Goal: Task Accomplishment & Management: Manage account settings

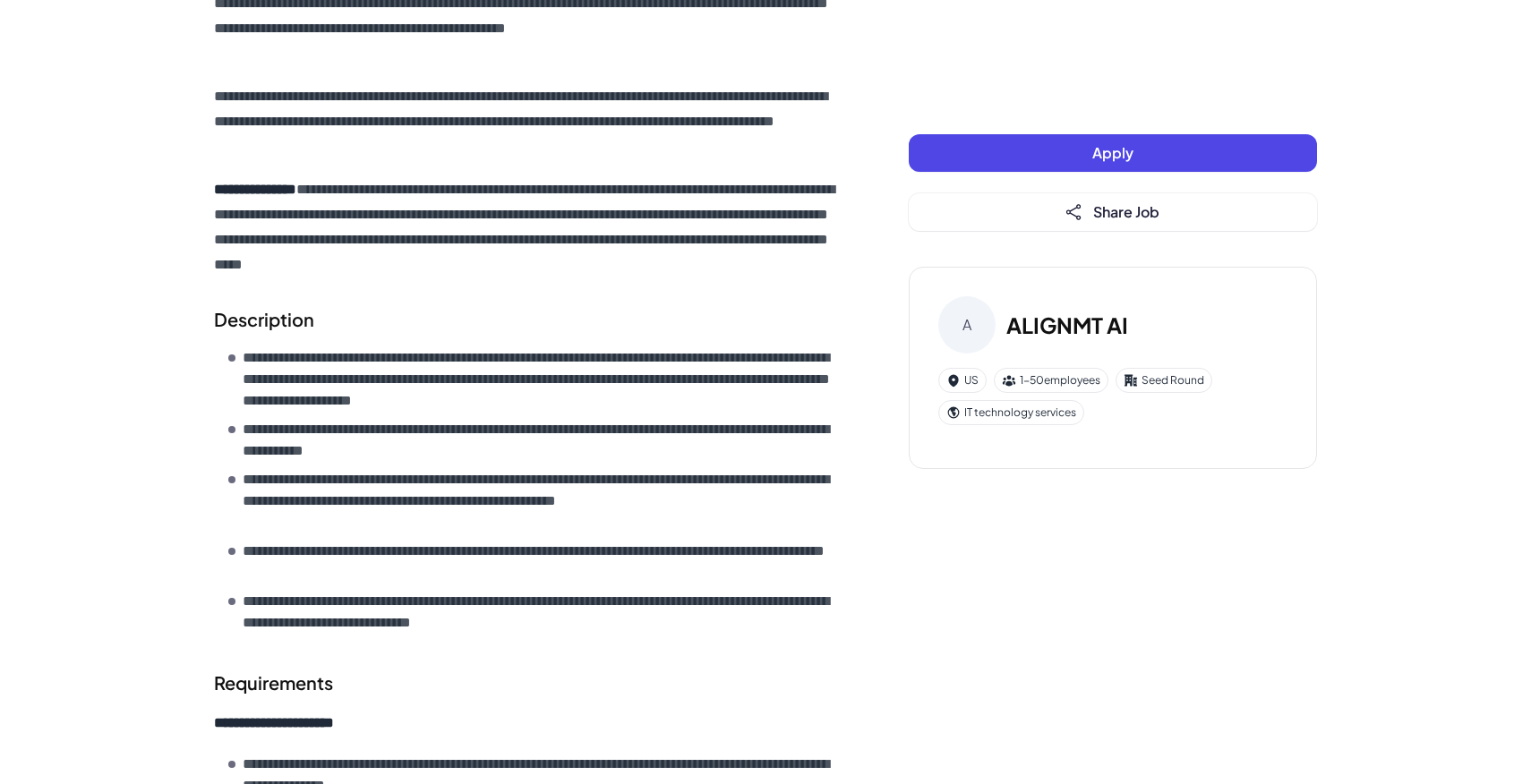
scroll to position [393, 0]
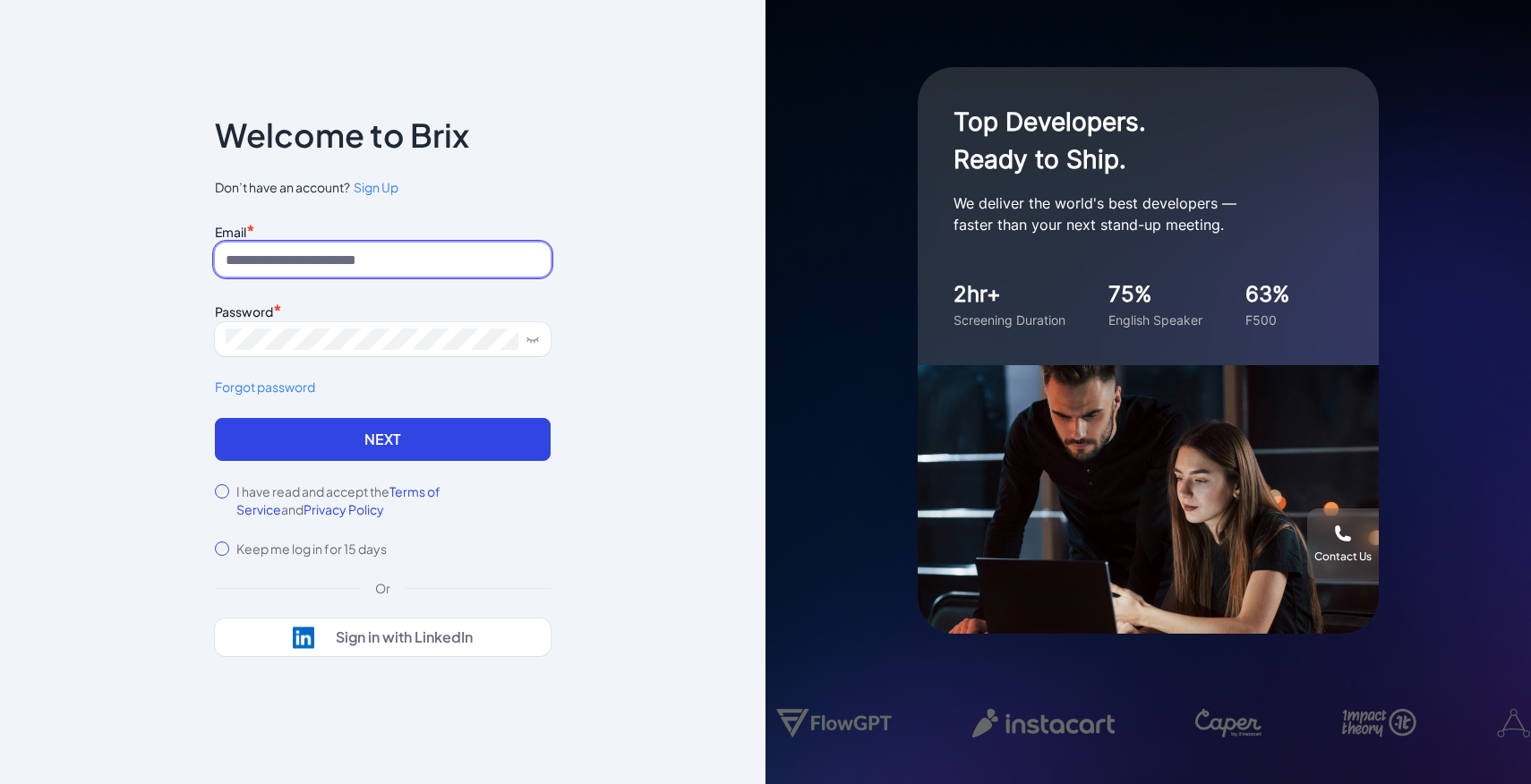
click at [395, 263] on input at bounding box center [382, 259] width 336 height 34
paste input "**********"
drag, startPoint x: 237, startPoint y: 259, endPoint x: 217, endPoint y: 256, distance: 20.2
click at [217, 257] on input "**********" at bounding box center [382, 259] width 336 height 34
type input "**********"
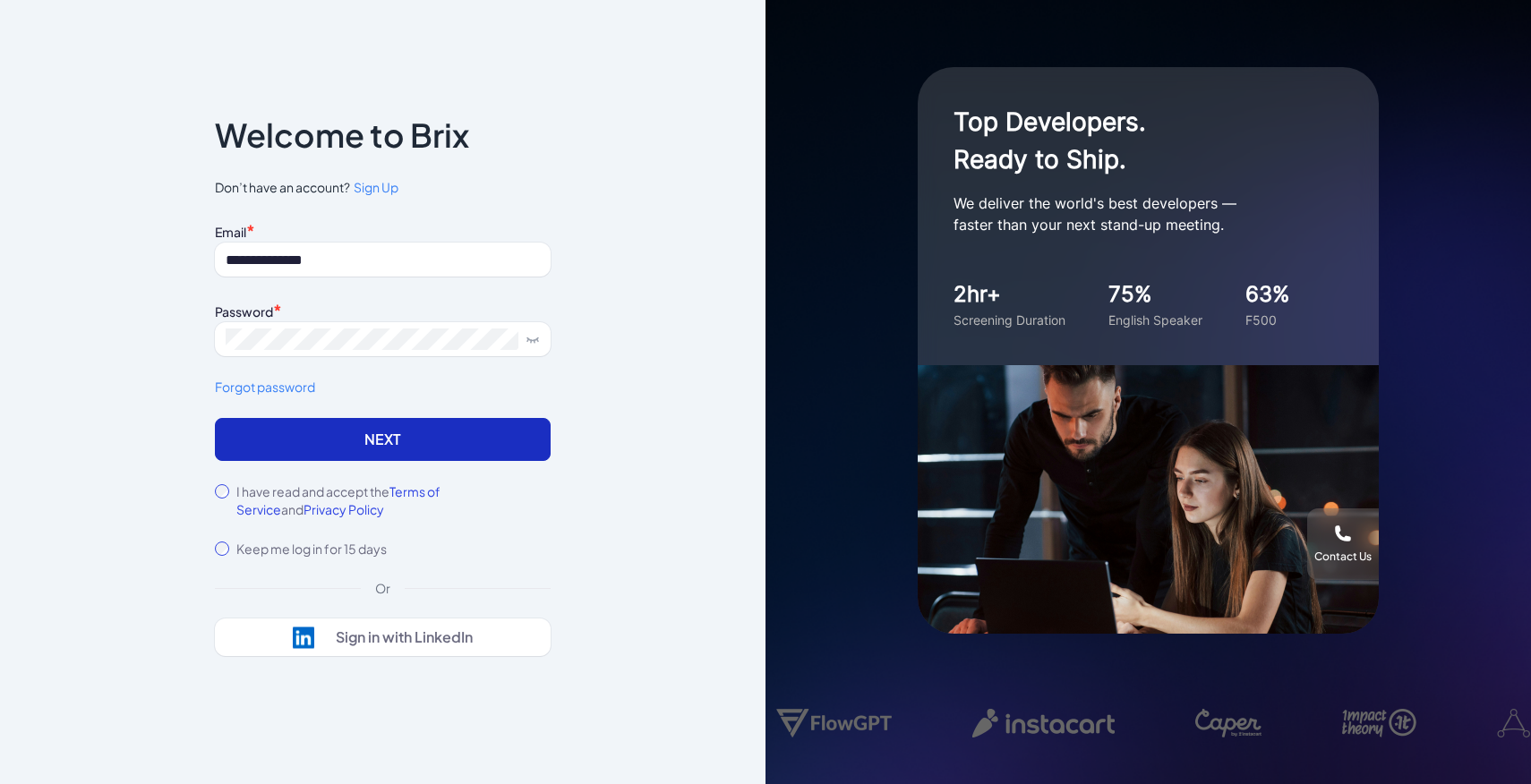
click at [265, 453] on button "Next" at bounding box center [382, 439] width 336 height 43
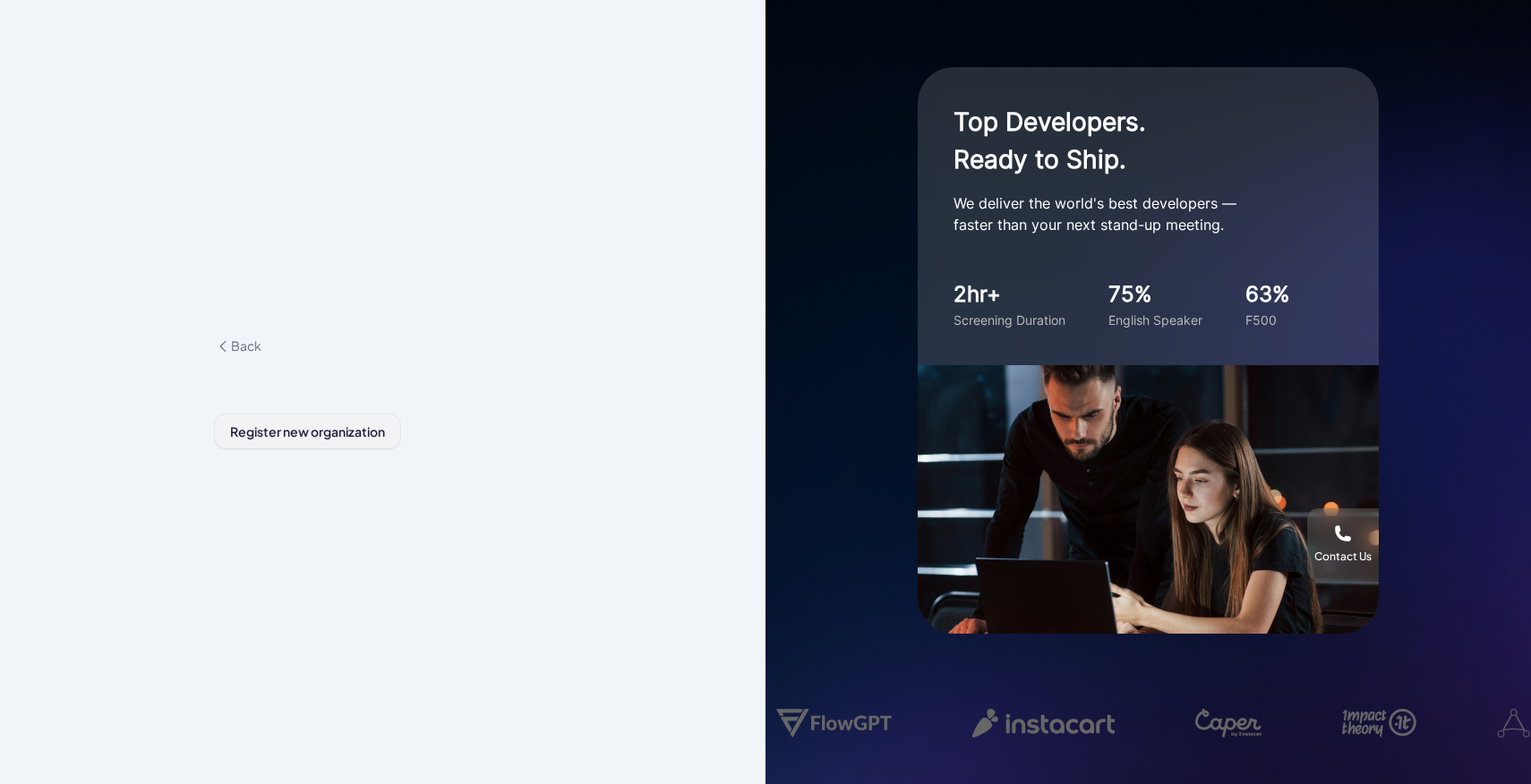
click at [298, 426] on span "Register new organization" at bounding box center [308, 431] width 155 height 16
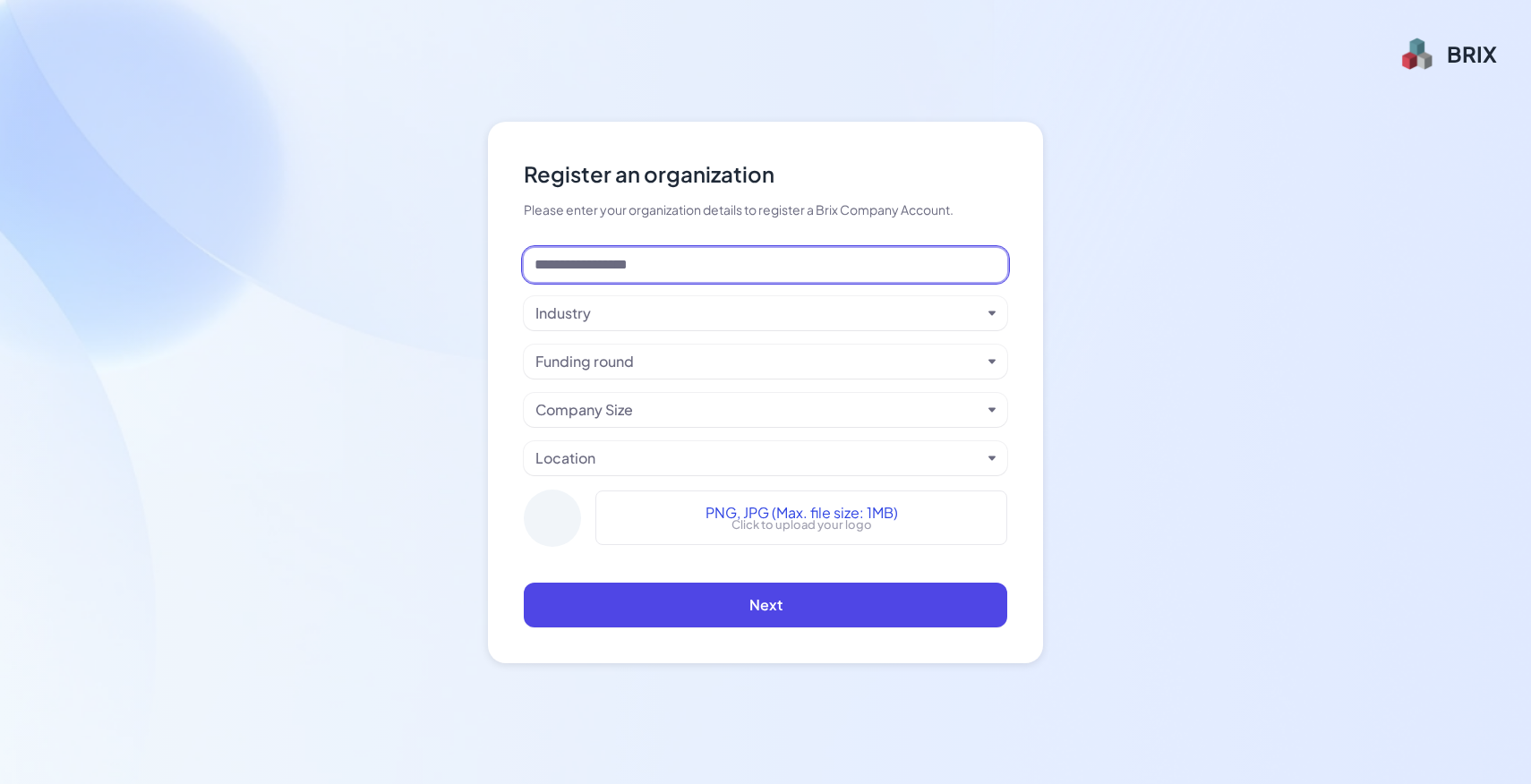
click at [622, 251] on input at bounding box center [765, 265] width 484 height 34
paste input "*********"
type input "*********"
click at [705, 307] on div "Industry" at bounding box center [758, 314] width 446 height 22
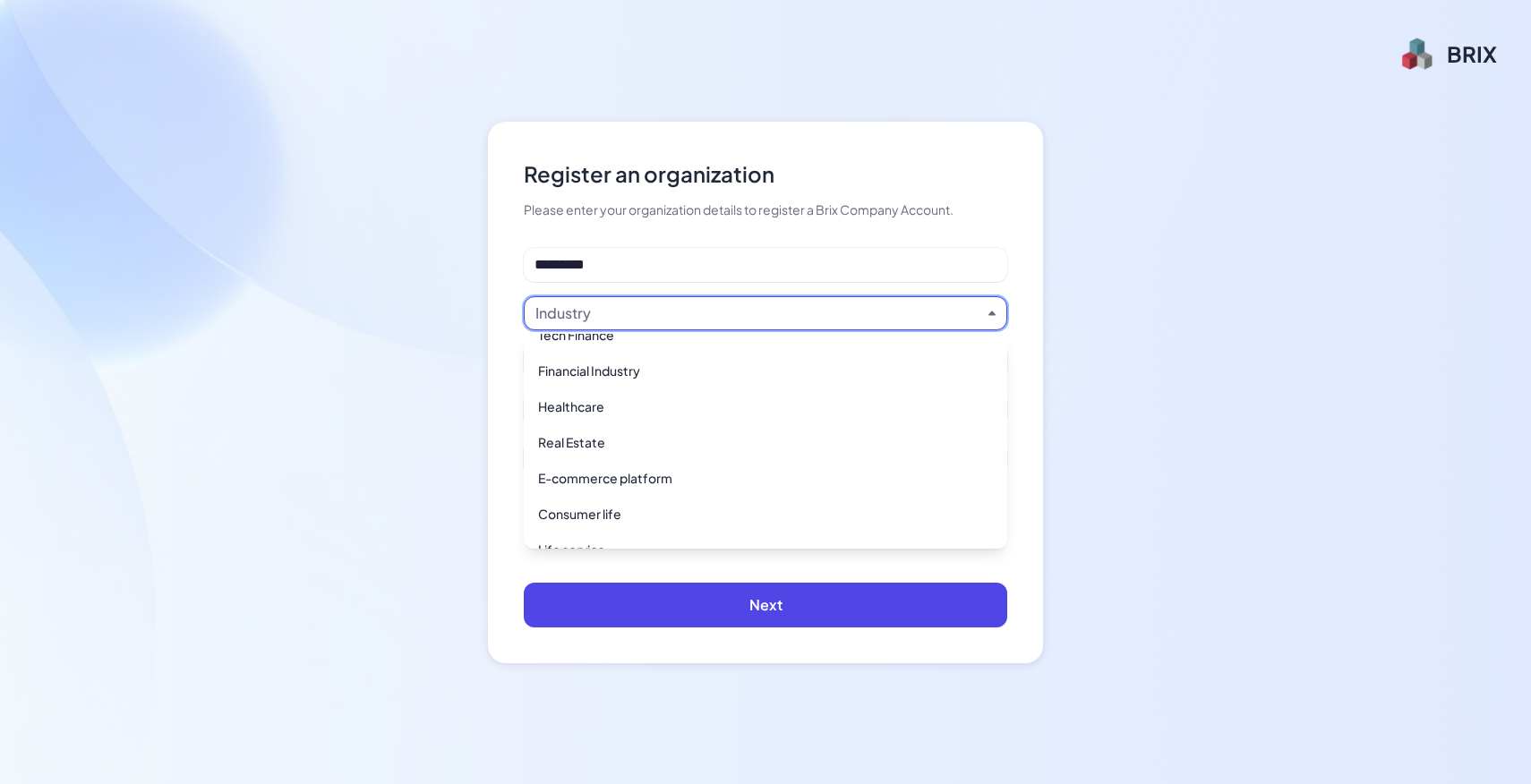
scroll to position [743, 0]
click at [617, 395] on div "Healthcare" at bounding box center [766, 401] width 469 height 32
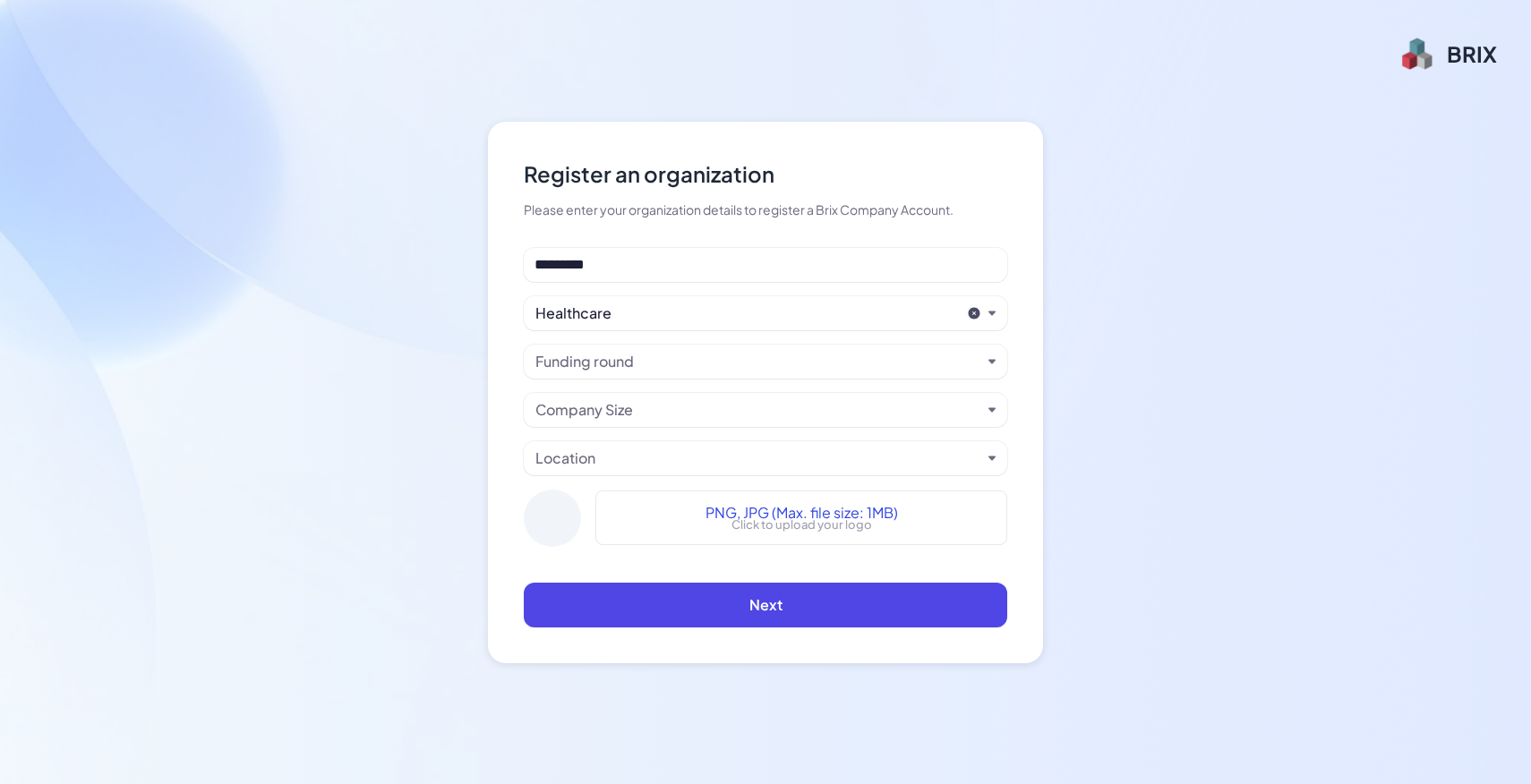
click at [635, 361] on div "Funding round" at bounding box center [758, 361] width 446 height 22
click at [632, 359] on div "Funding round" at bounding box center [584, 361] width 98 height 22
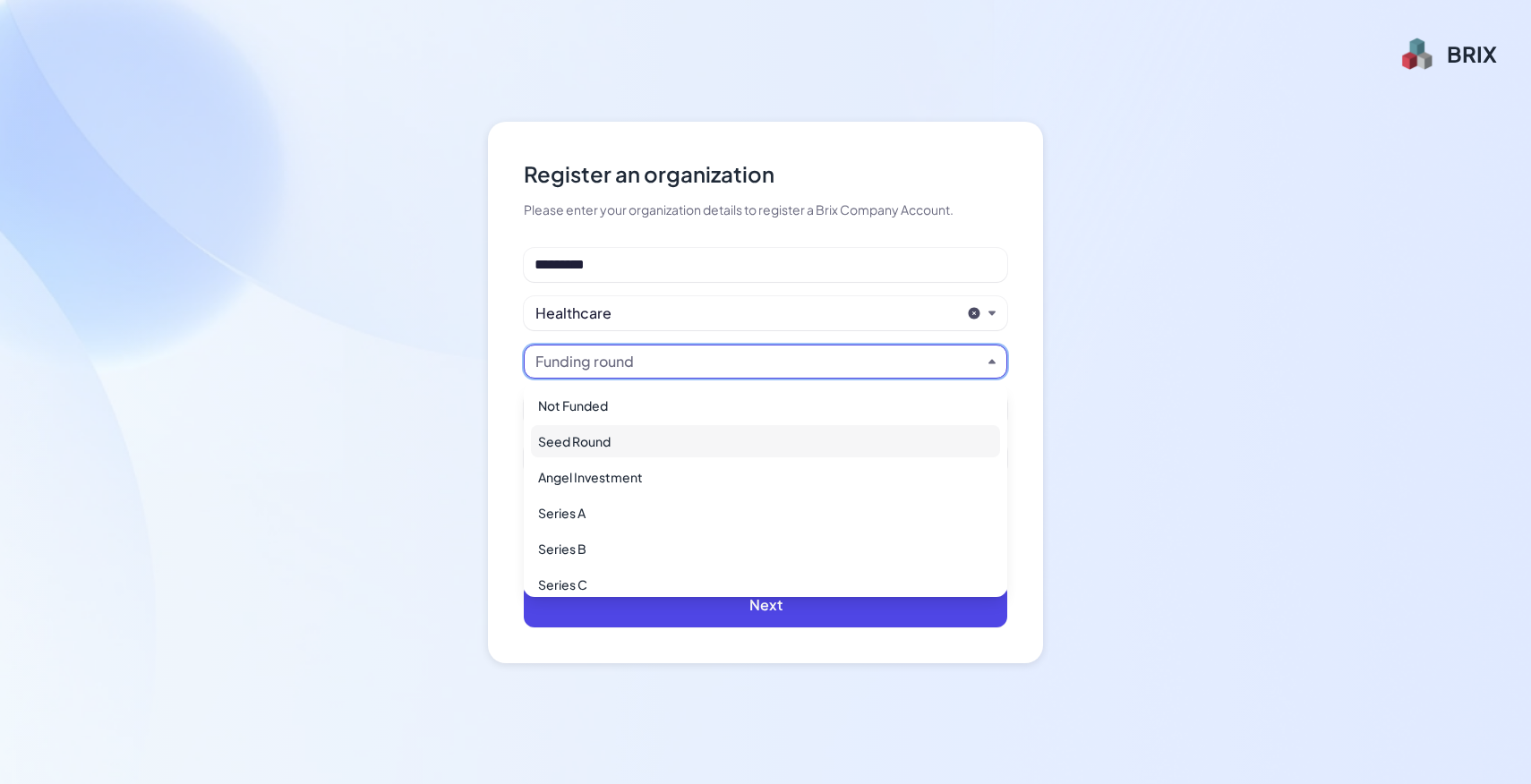
click at [633, 450] on div "Seed Round" at bounding box center [766, 441] width 469 height 32
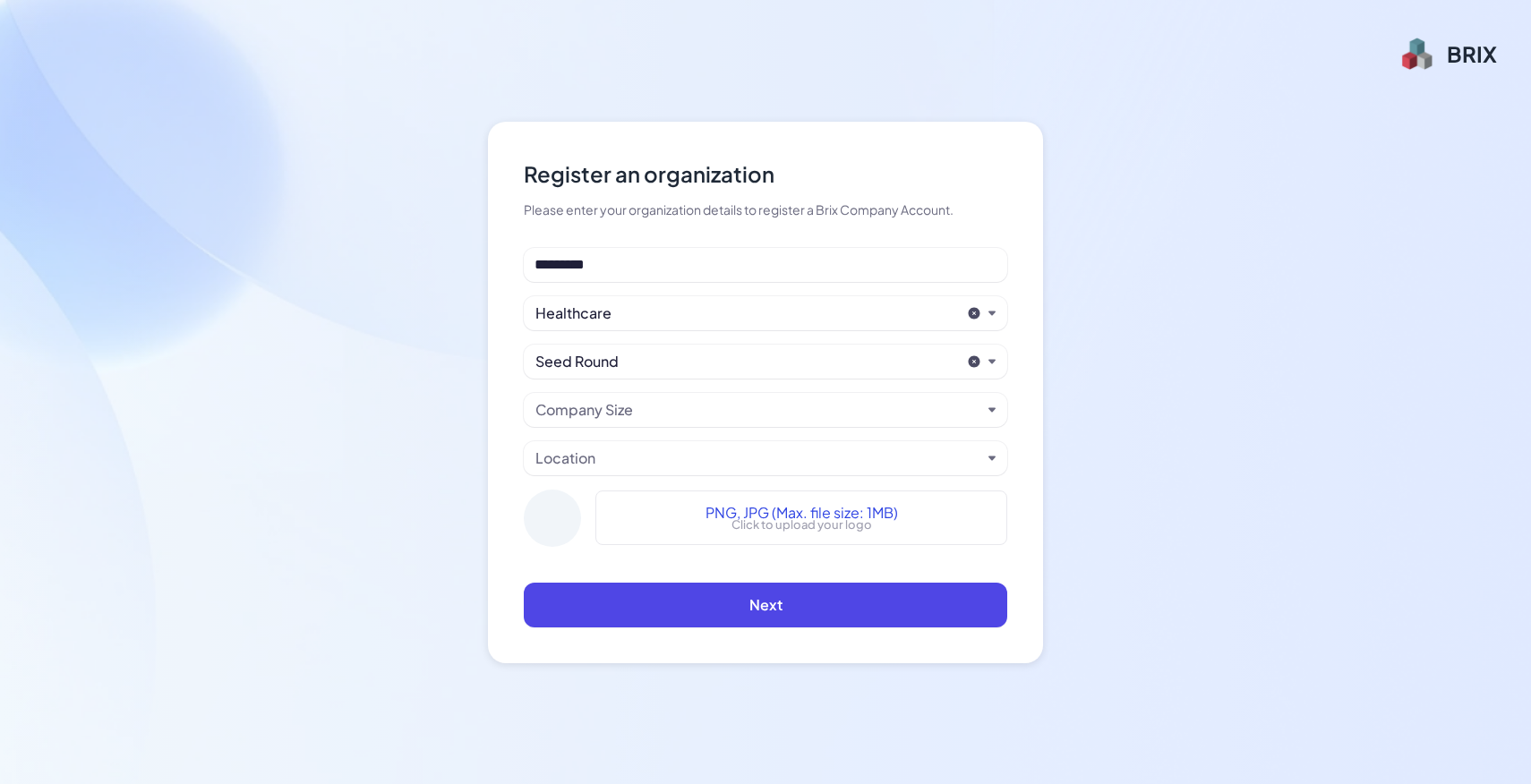
click at [670, 410] on div "Company Size" at bounding box center [758, 410] width 446 height 22
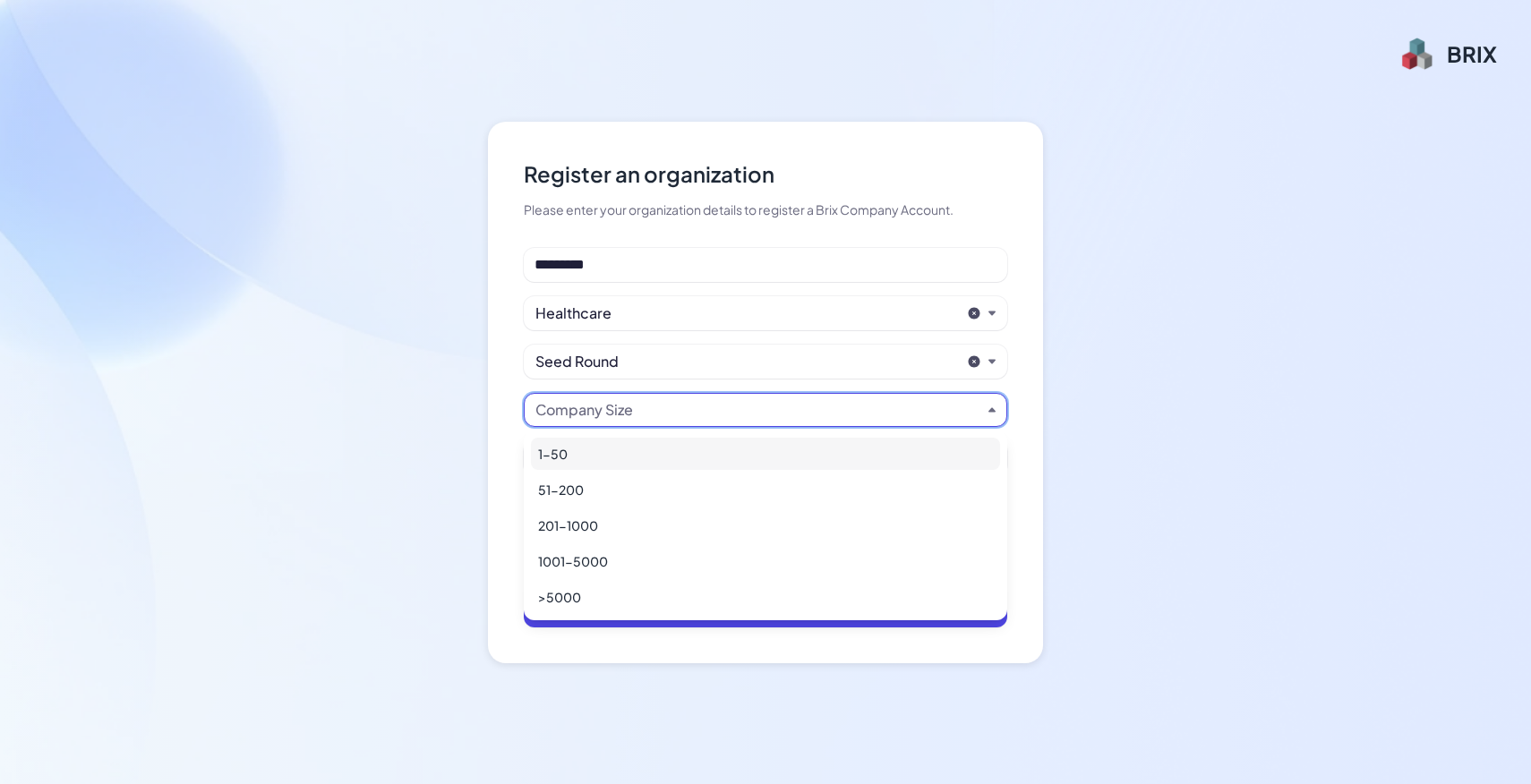
click at [687, 448] on div "1-50" at bounding box center [766, 454] width 469 height 32
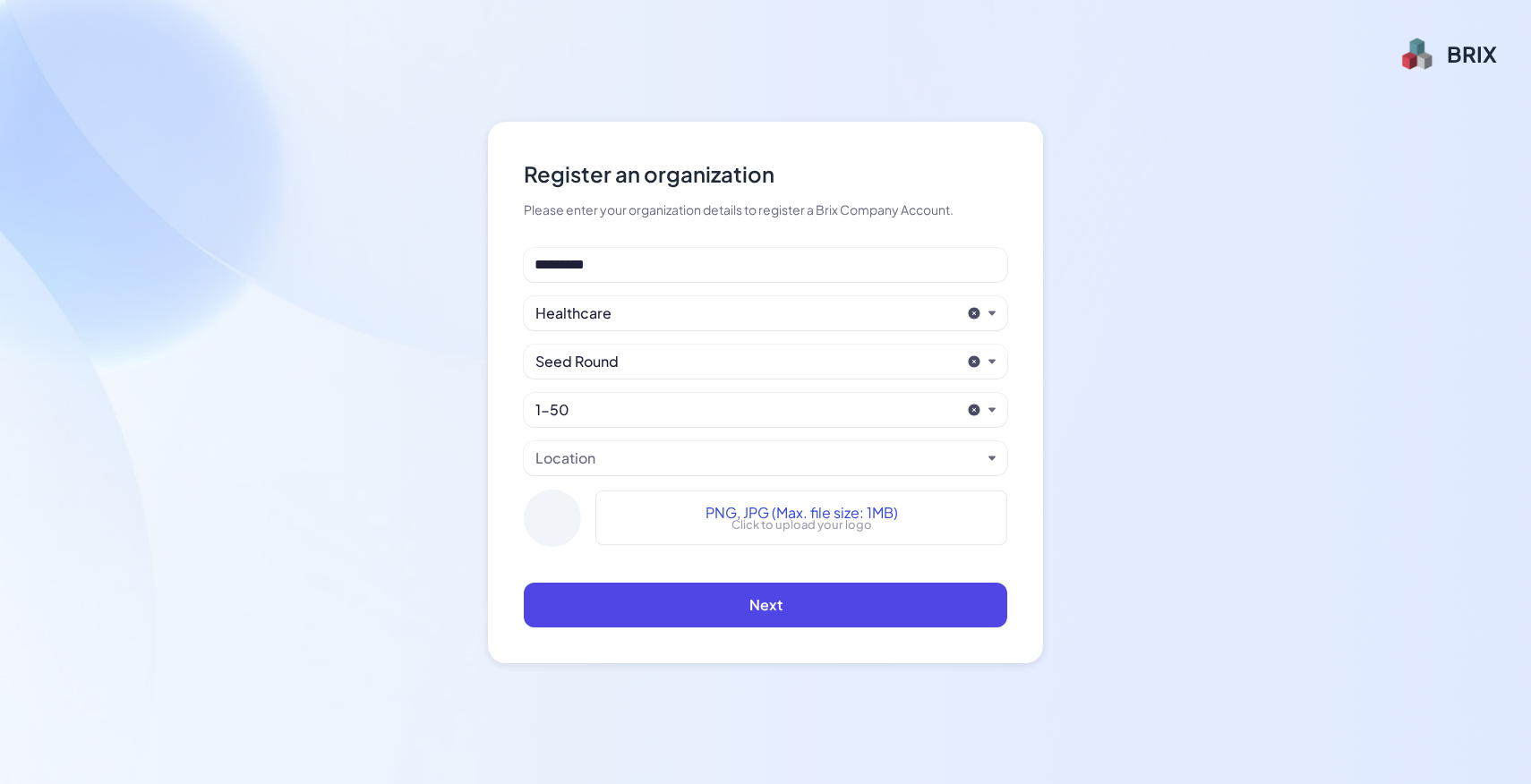
click at [690, 465] on div "Location" at bounding box center [758, 458] width 446 height 22
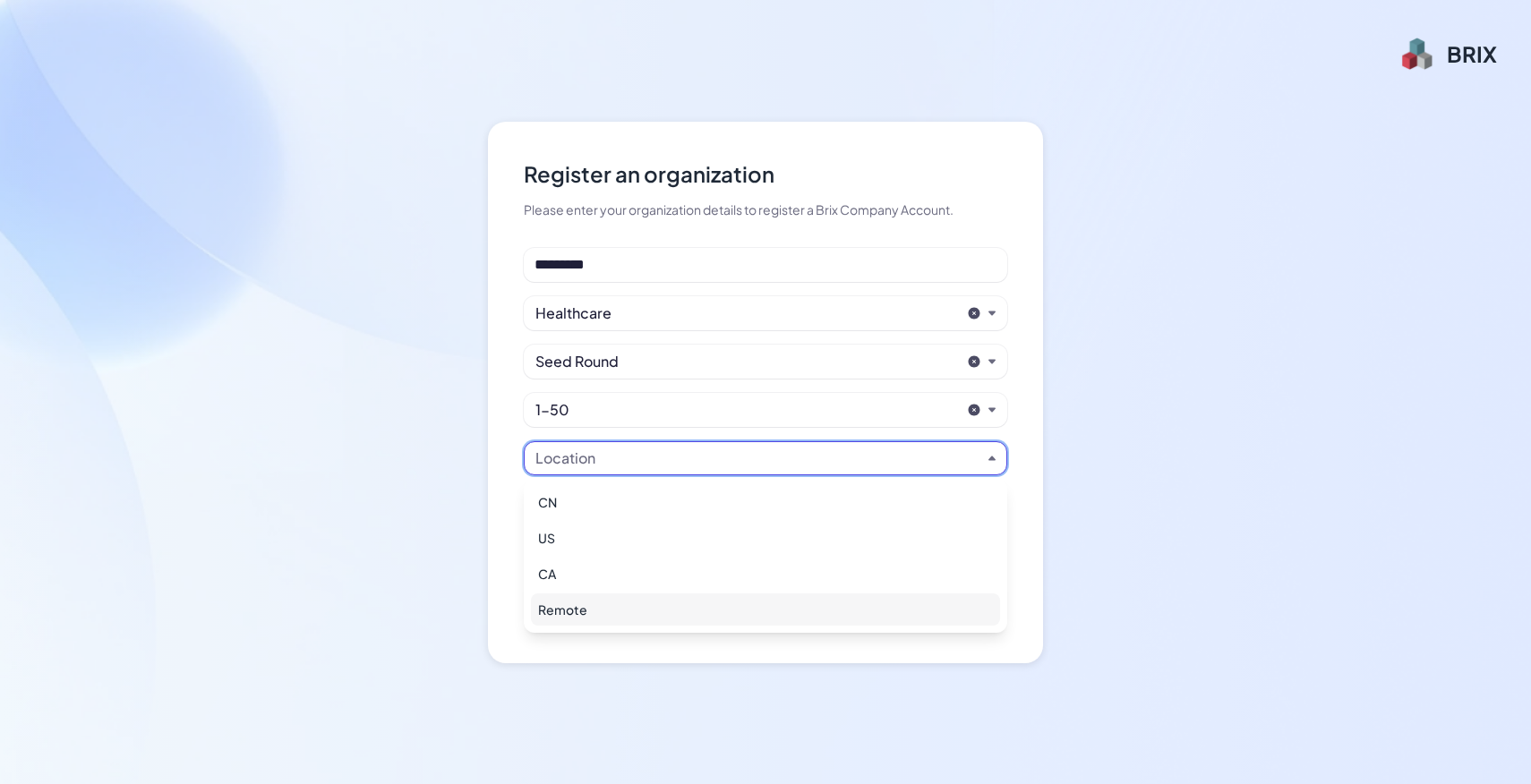
click at [607, 608] on div "Remote" at bounding box center [766, 609] width 469 height 32
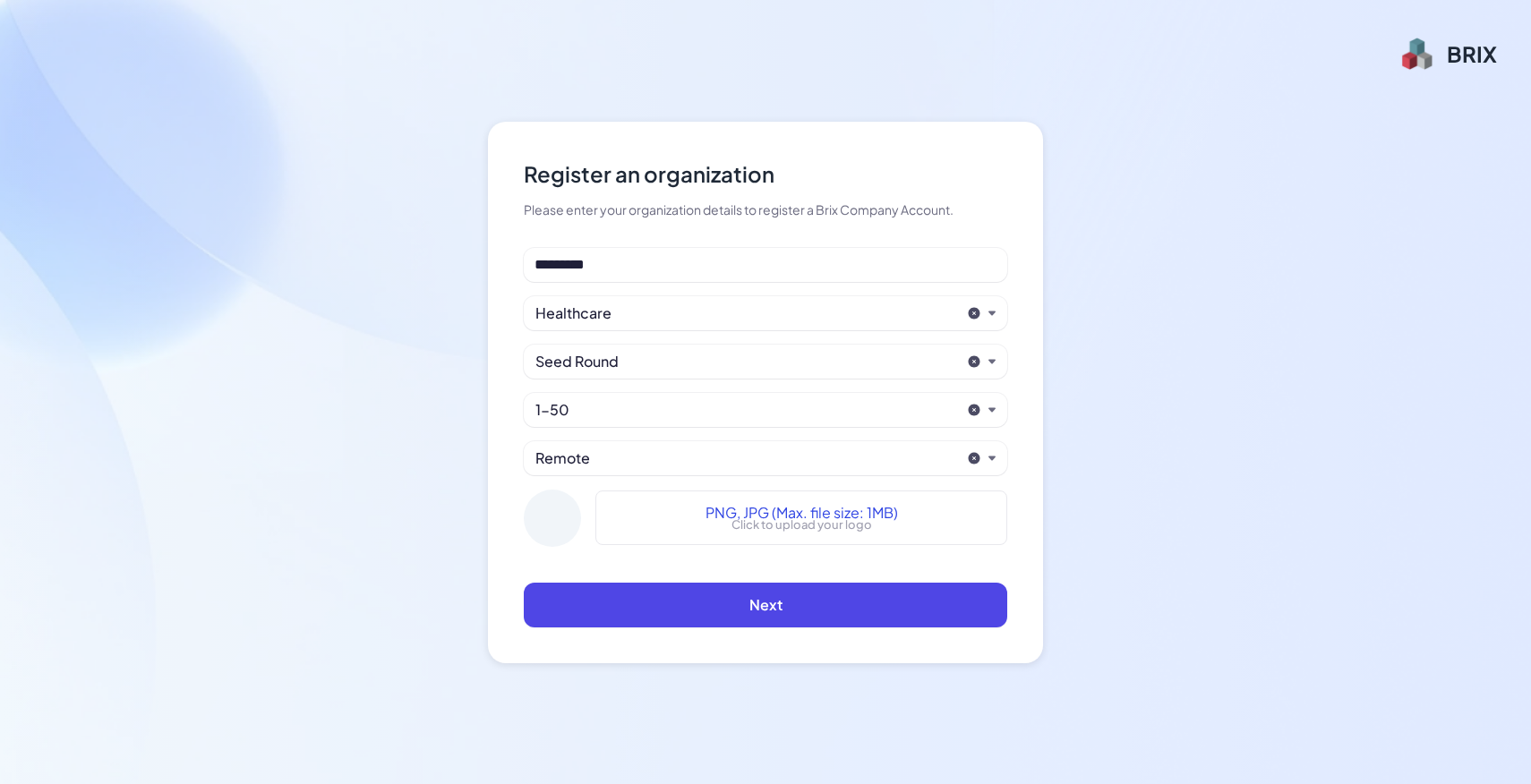
click at [623, 469] on div "Remote" at bounding box center [765, 457] width 484 height 34
click at [595, 457] on div "Remote" at bounding box center [747, 458] width 424 height 22
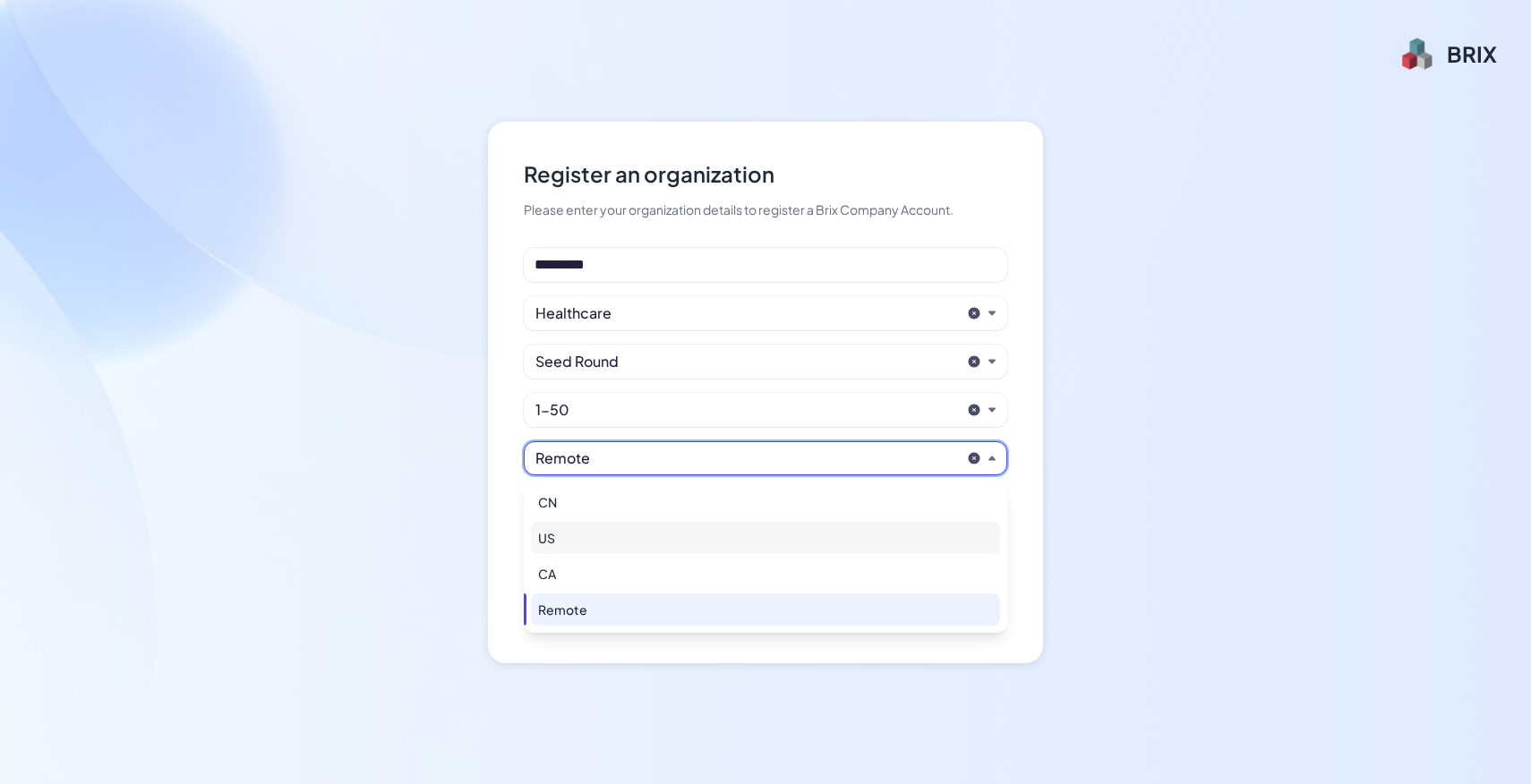
click at [593, 528] on div "US" at bounding box center [766, 538] width 469 height 32
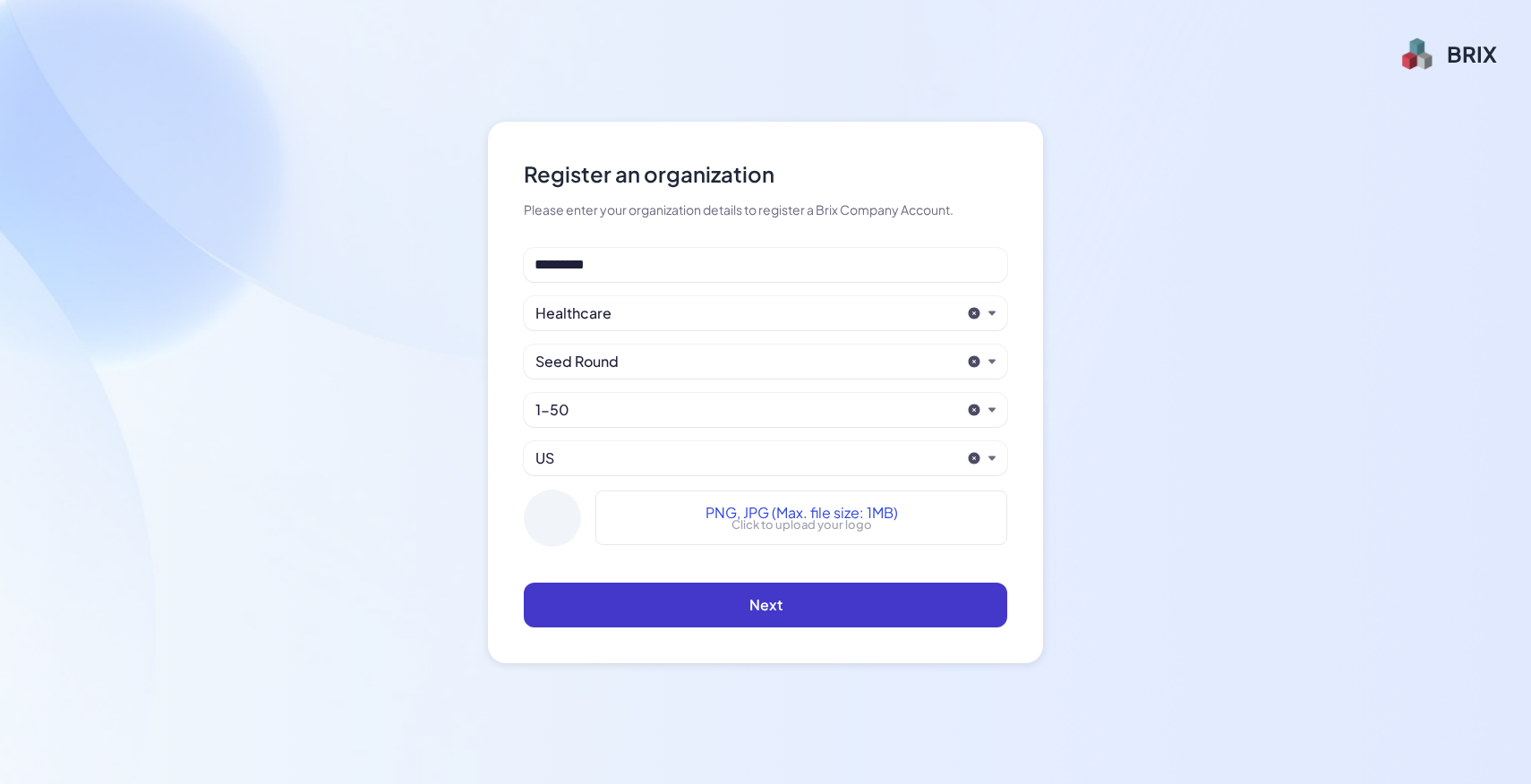
click at [744, 604] on button "Next" at bounding box center [765, 604] width 484 height 45
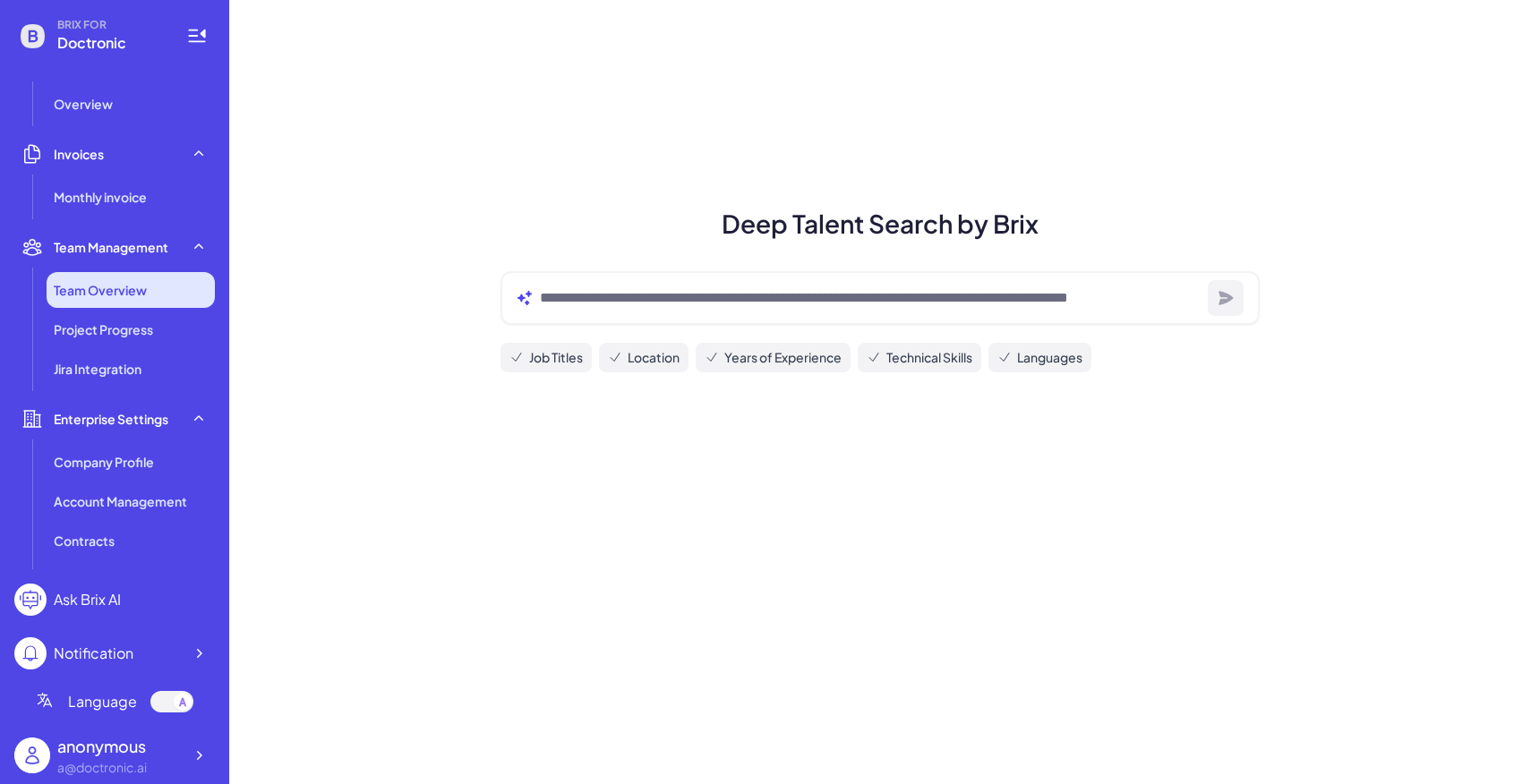
scroll to position [449, 0]
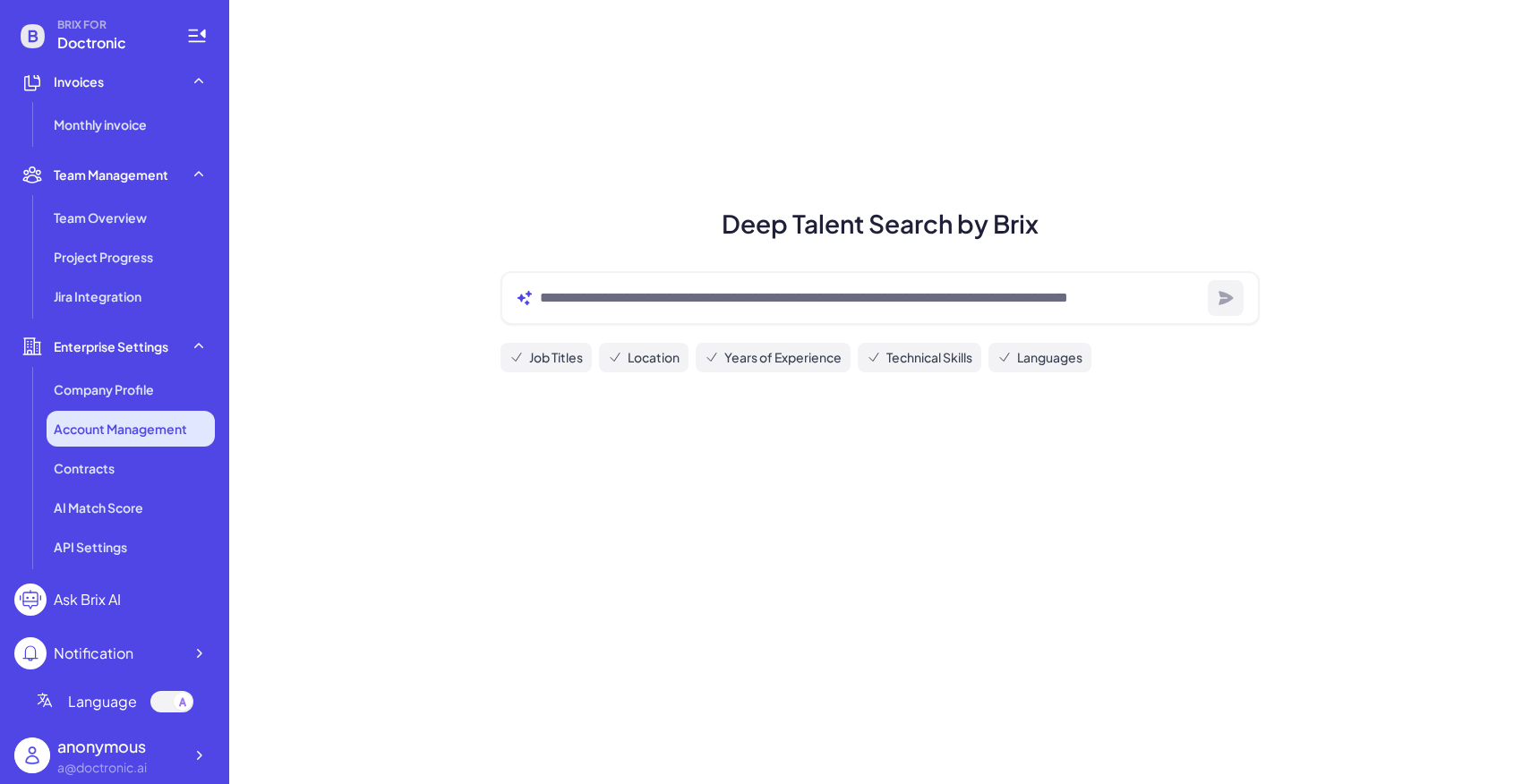
click at [154, 416] on li "Account Management" at bounding box center [130, 429] width 168 height 36
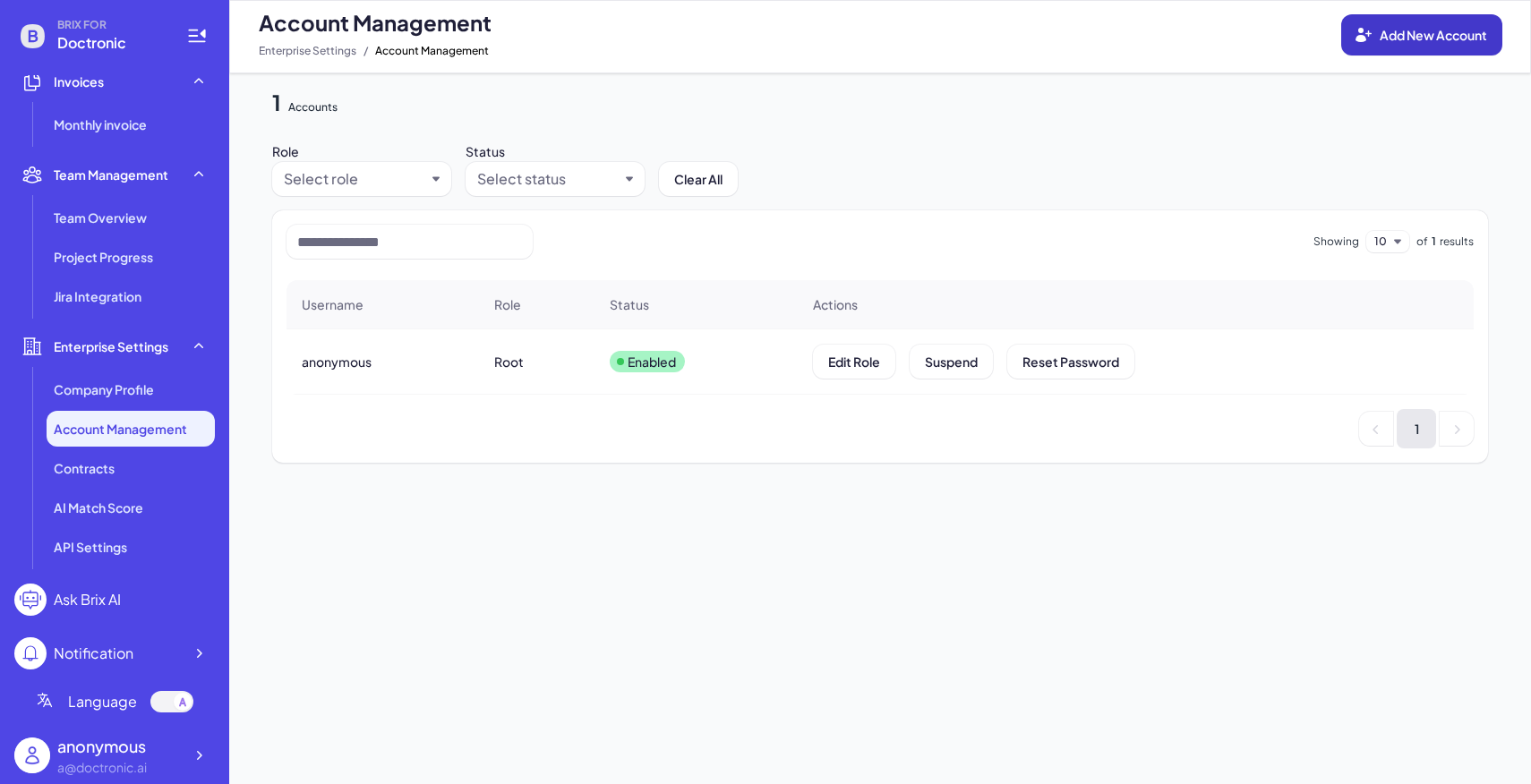
click at [1387, 51] on button "Add New Account" at bounding box center [1422, 34] width 161 height 41
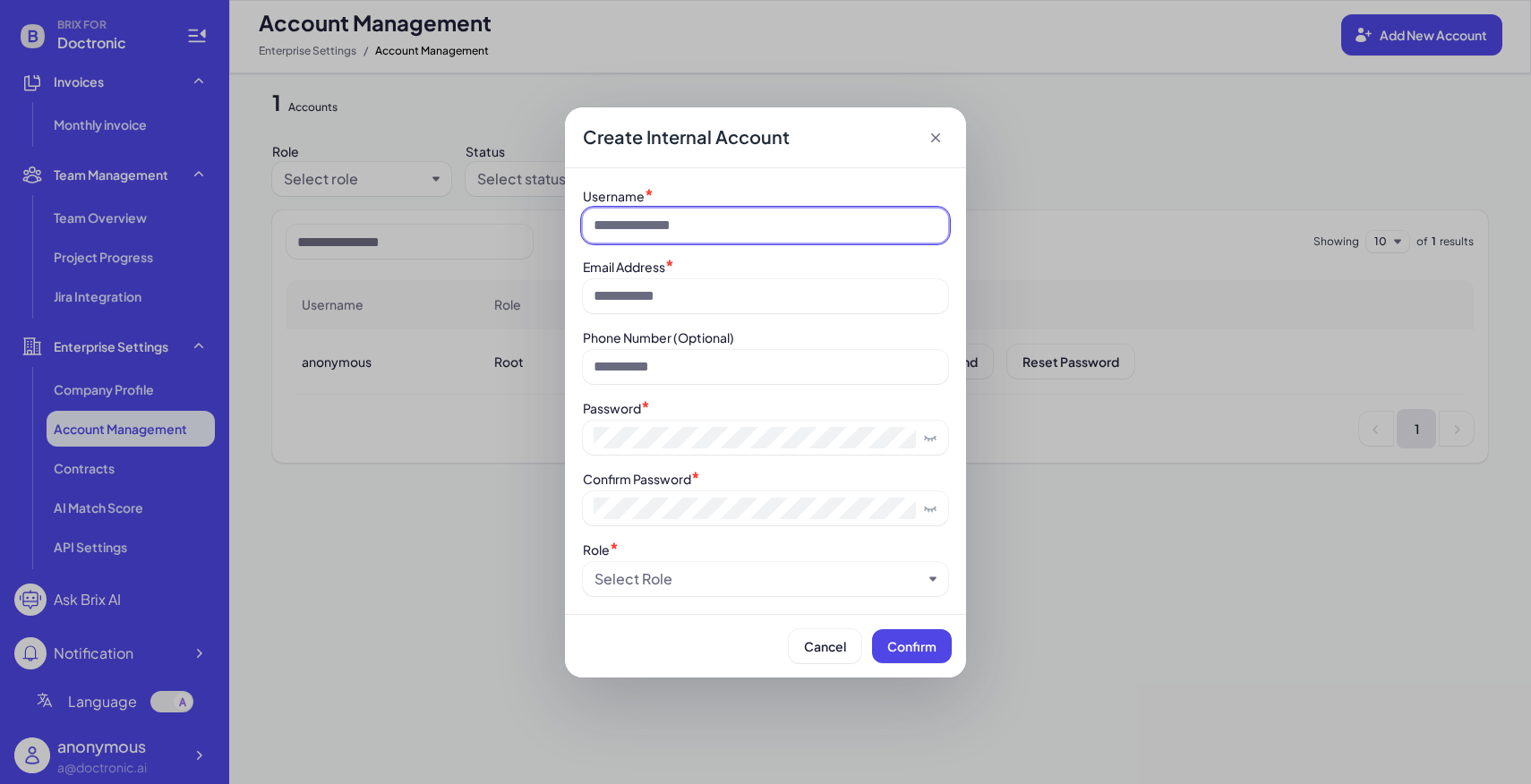
click at [882, 213] on input at bounding box center [766, 225] width 365 height 34
type input "*****"
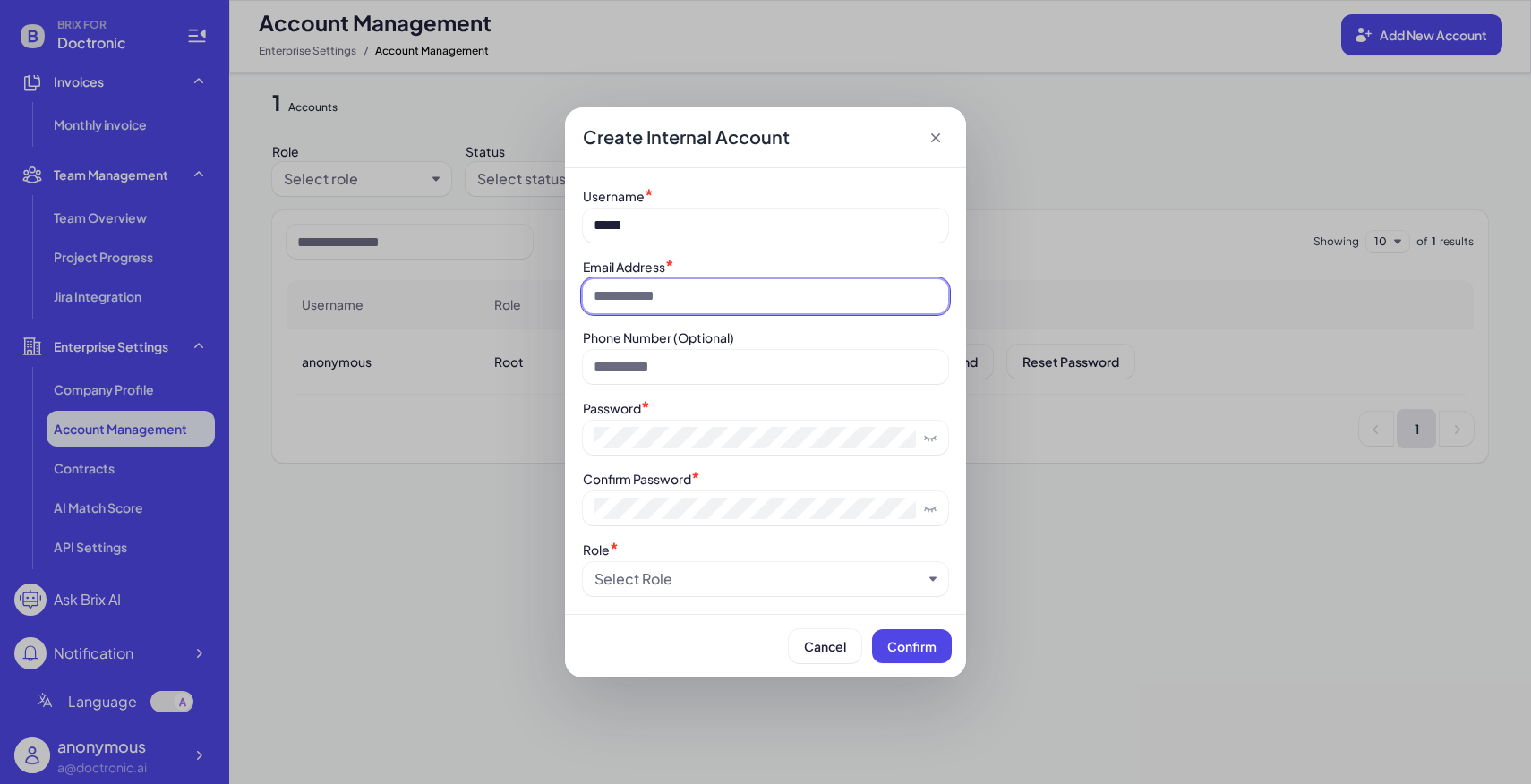
click at [869, 282] on input at bounding box center [766, 296] width 365 height 34
type input "**********"
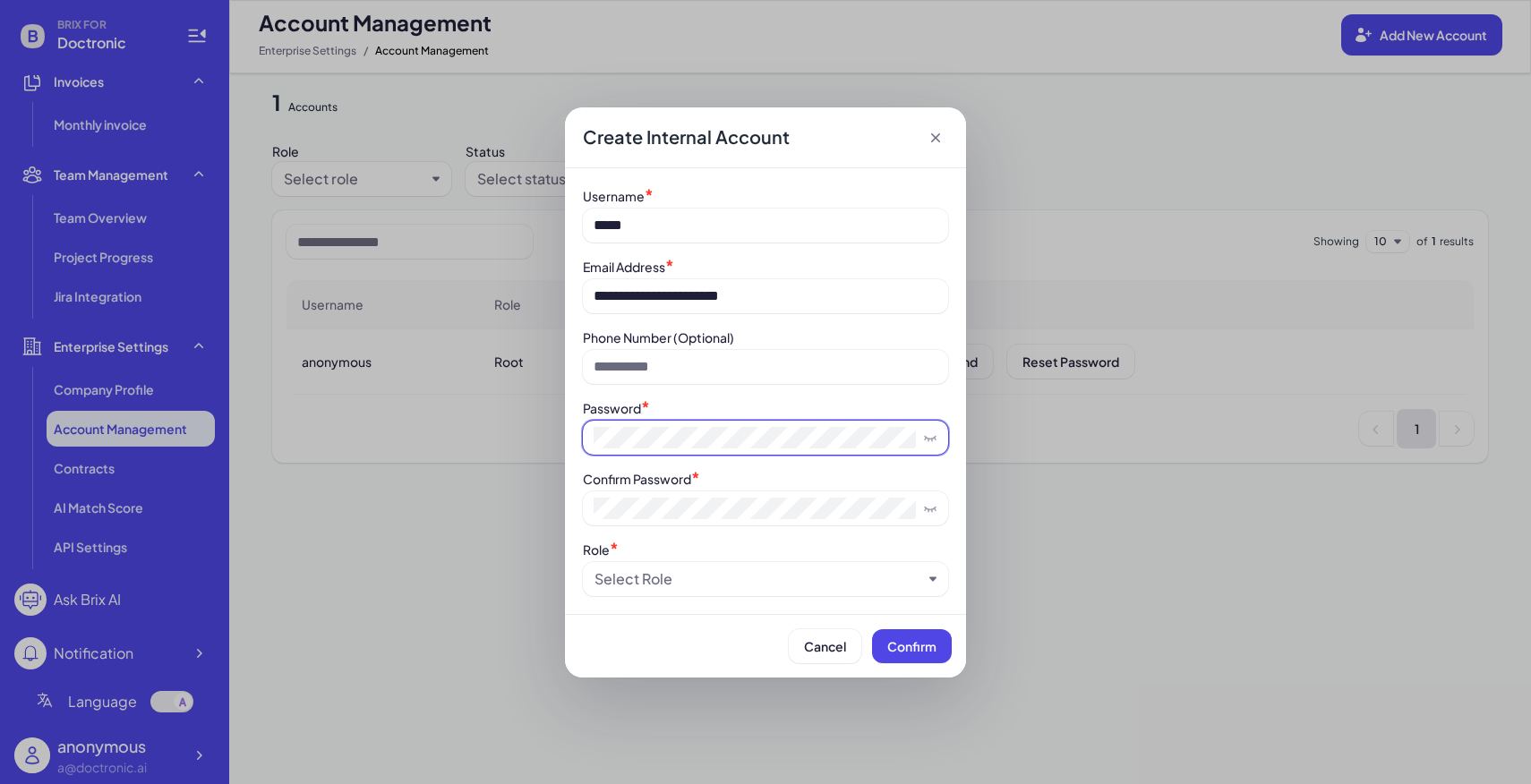
click at [684, 422] on span at bounding box center [766, 438] width 365 height 34
click at [649, 577] on div "Select Role" at bounding box center [633, 580] width 77 height 22
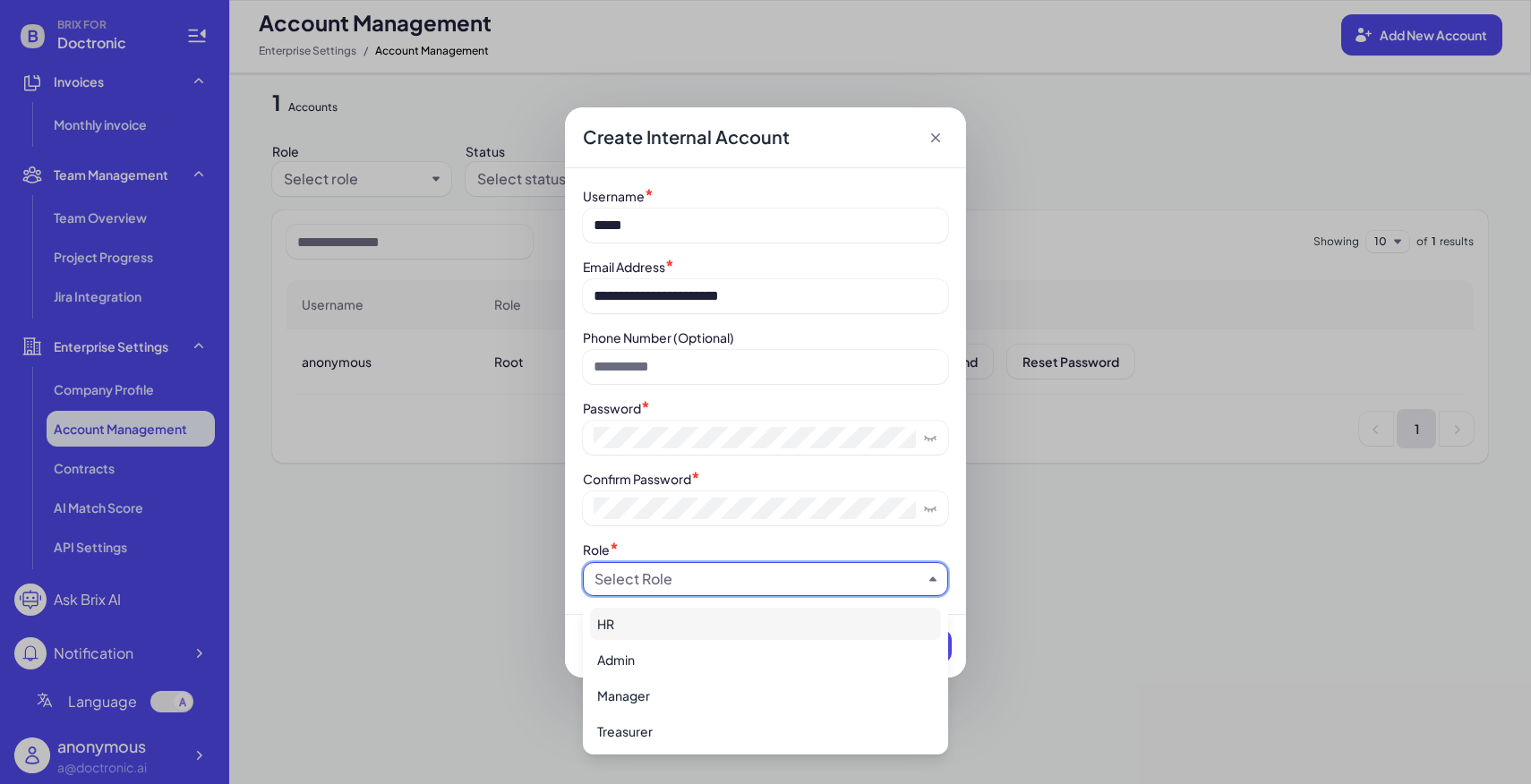
click at [671, 627] on div "HR" at bounding box center [765, 623] width 350 height 32
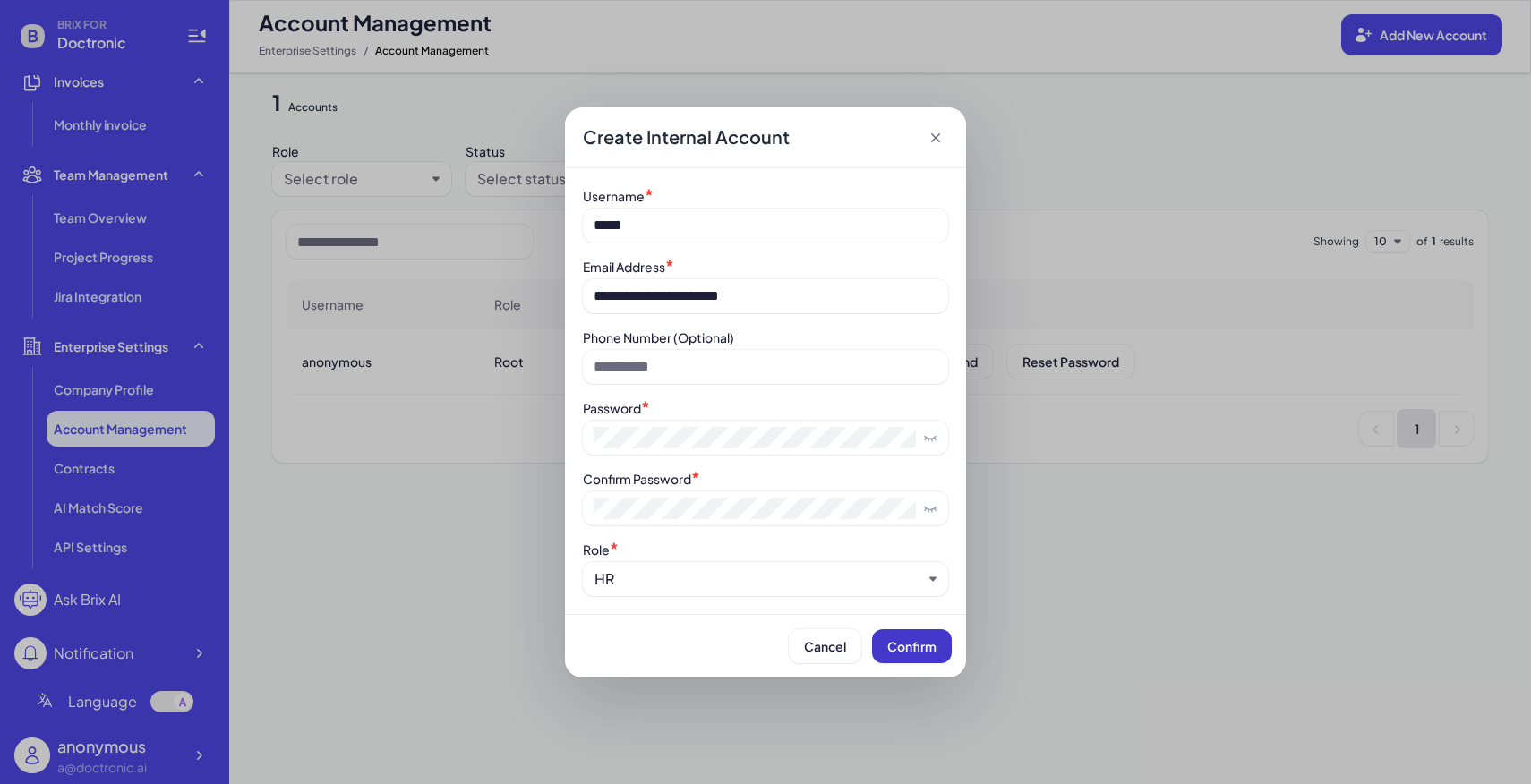
click at [941, 651] on button "Confirm" at bounding box center [911, 646] width 79 height 34
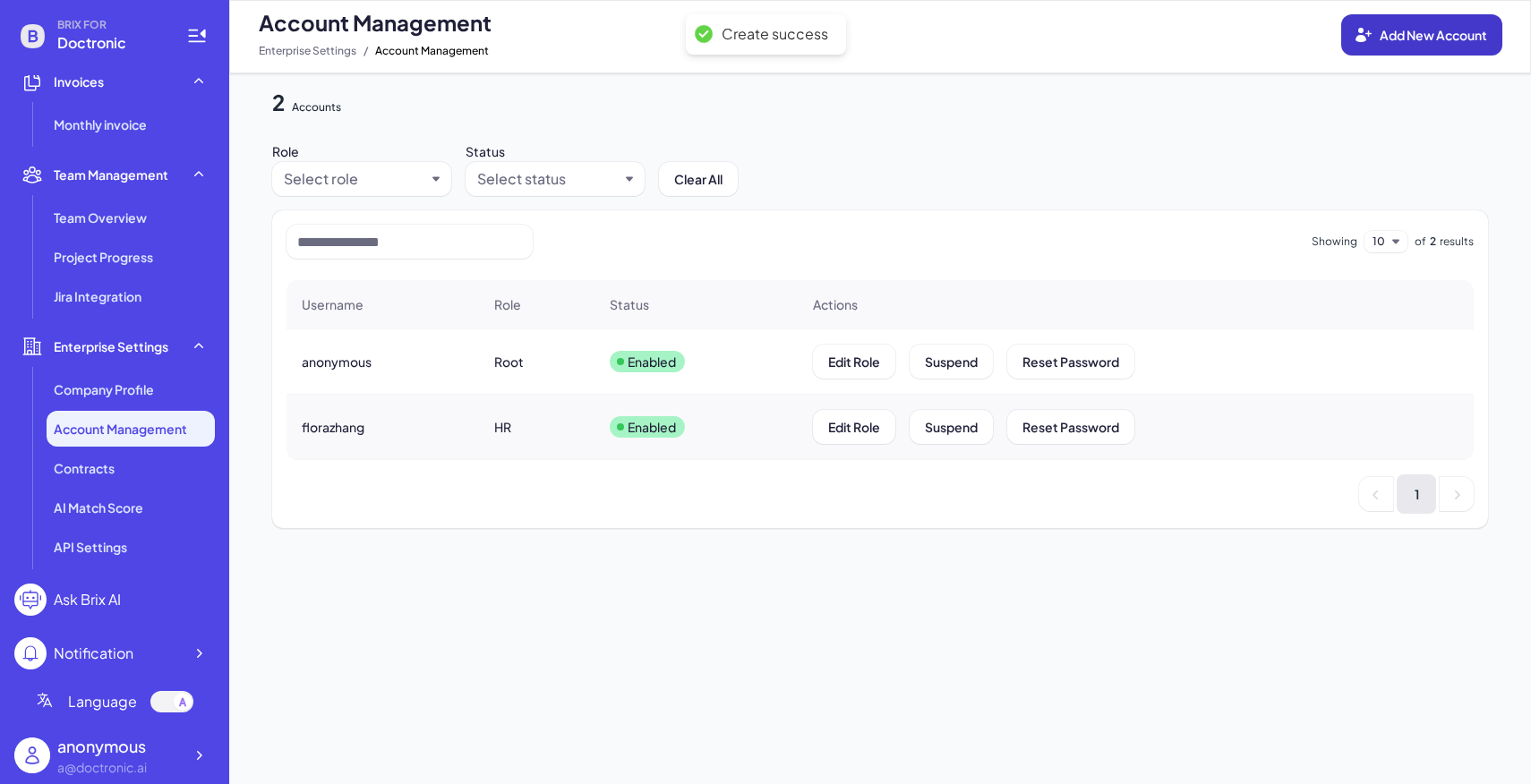
click at [1432, 50] on button "Add New Account" at bounding box center [1422, 34] width 161 height 41
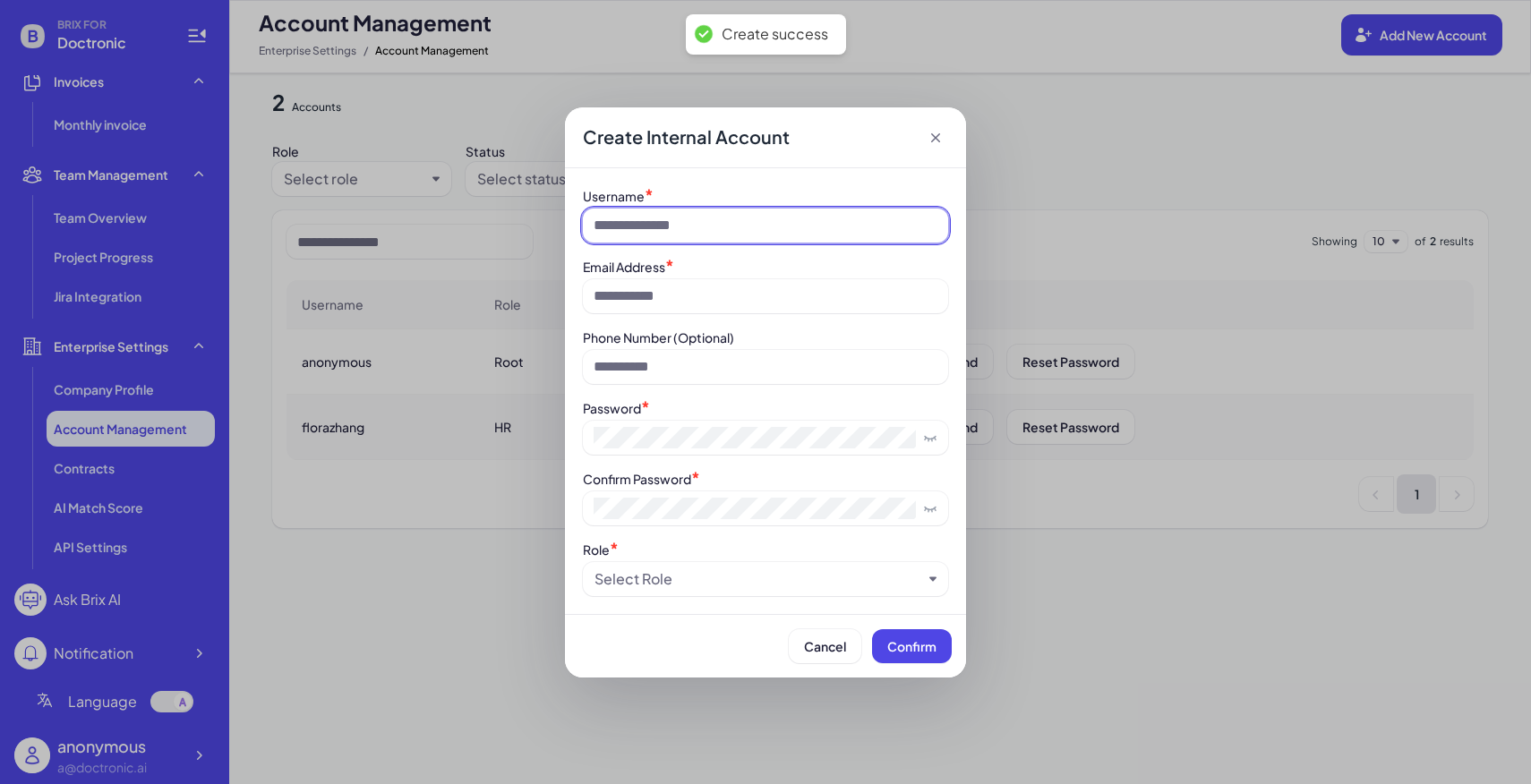
click at [778, 211] on input at bounding box center [766, 225] width 365 height 34
type input "******"
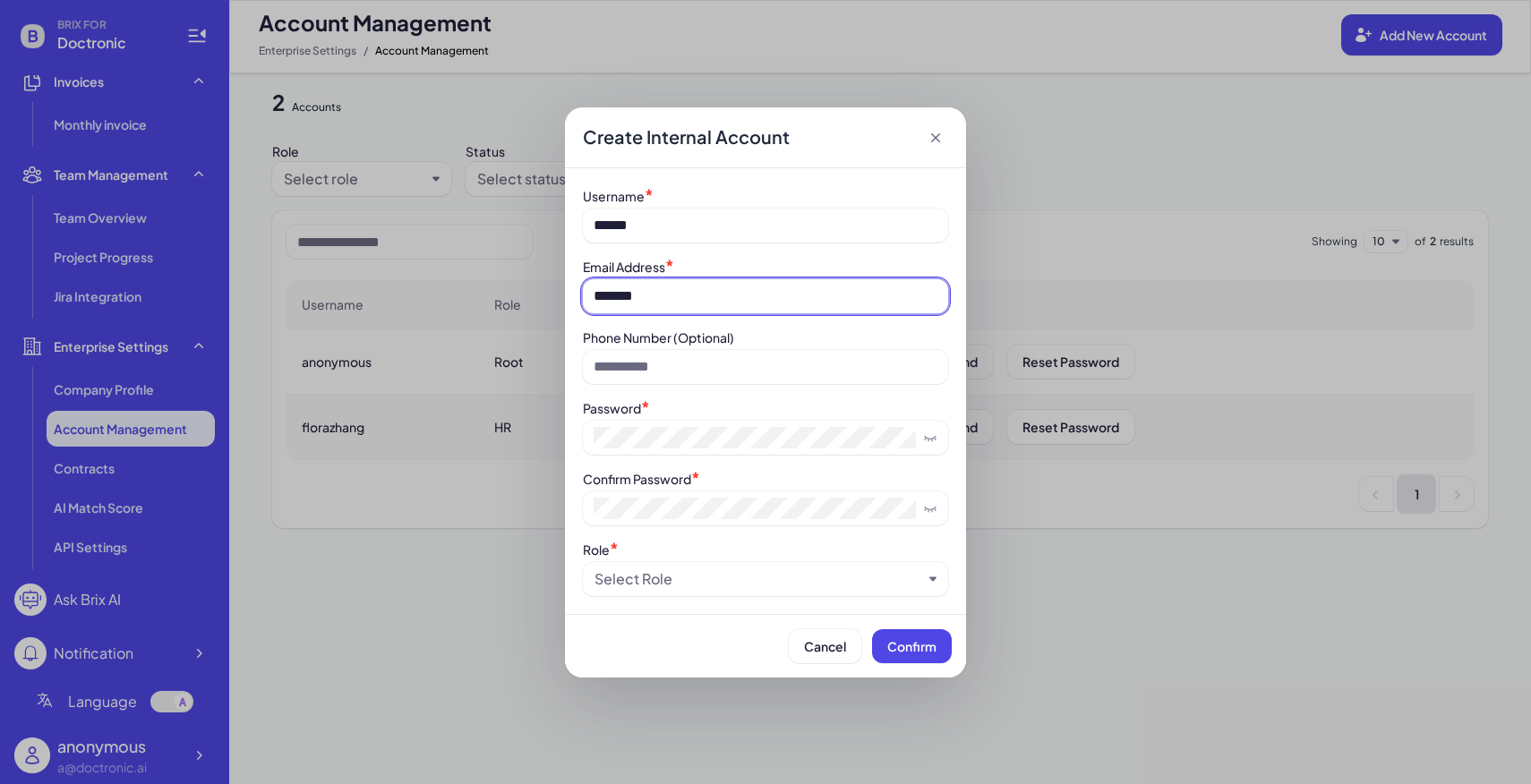
type input "**********"
click at [650, 590] on div "Select Role" at bounding box center [766, 579] width 365 height 34
click at [650, 579] on div "Select Role" at bounding box center [633, 580] width 77 height 22
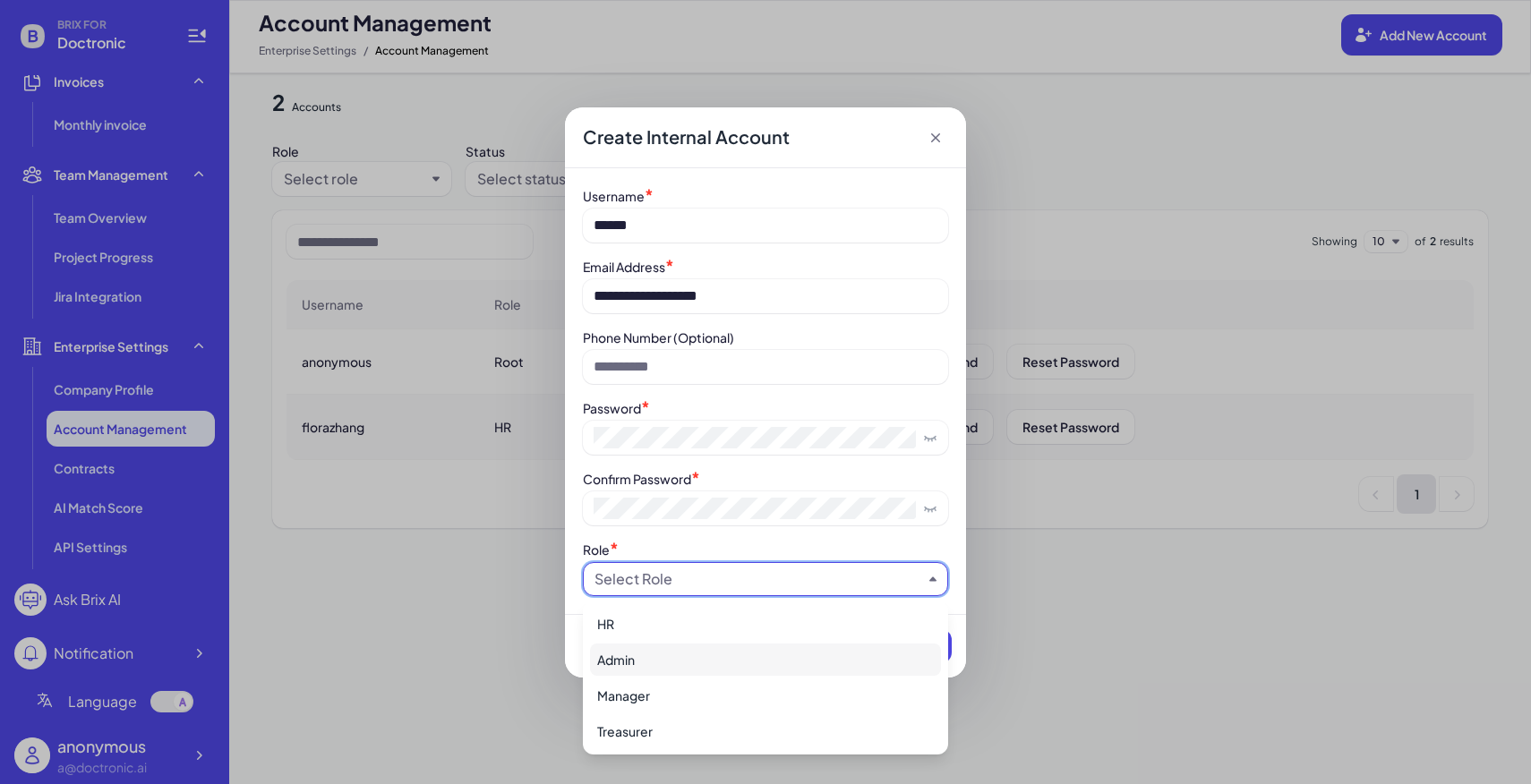
click at [657, 654] on div "Admin" at bounding box center [765, 659] width 350 height 32
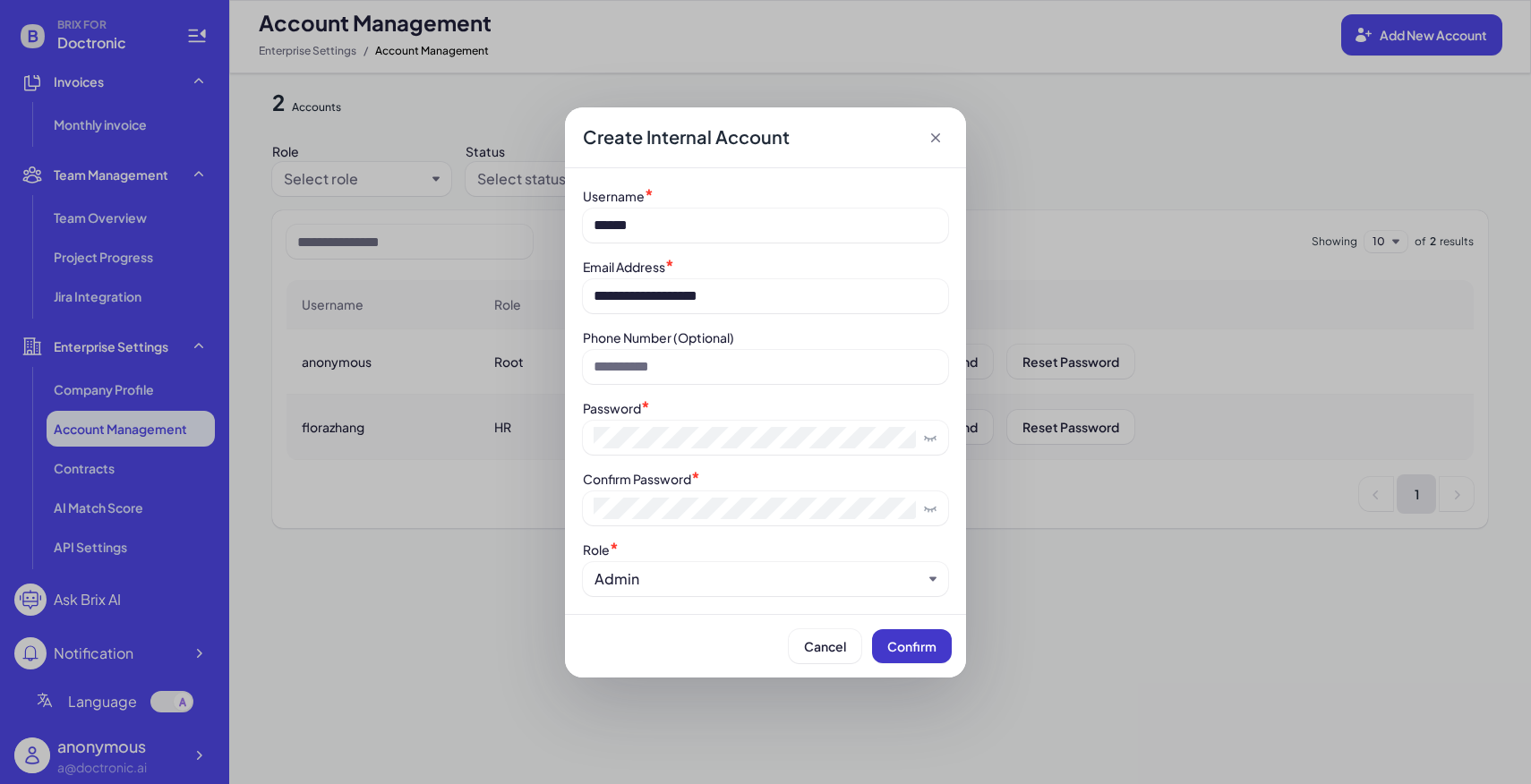
click at [892, 658] on button "Confirm" at bounding box center [911, 646] width 79 height 34
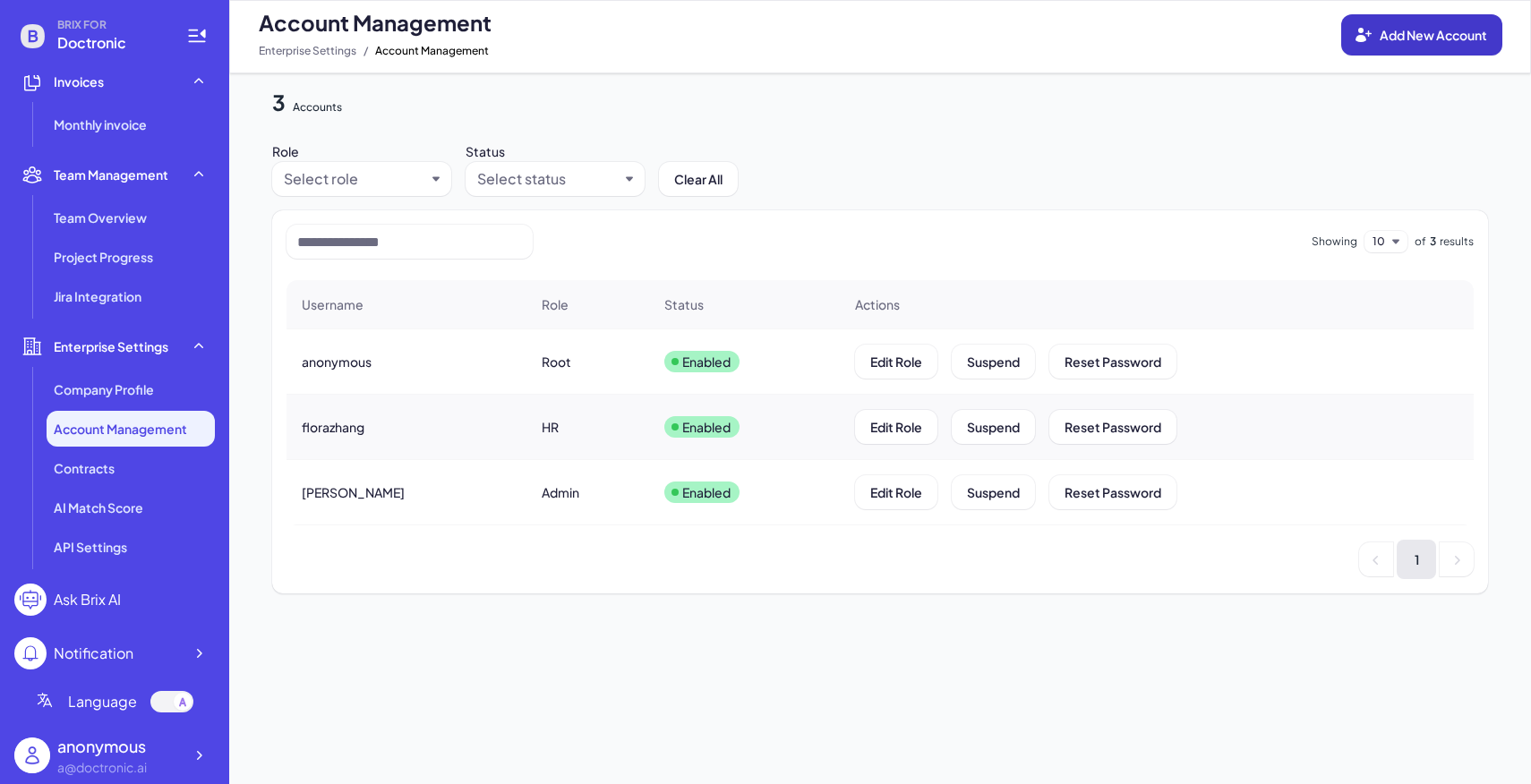
click at [1403, 50] on button "Add New Account" at bounding box center [1422, 34] width 161 height 41
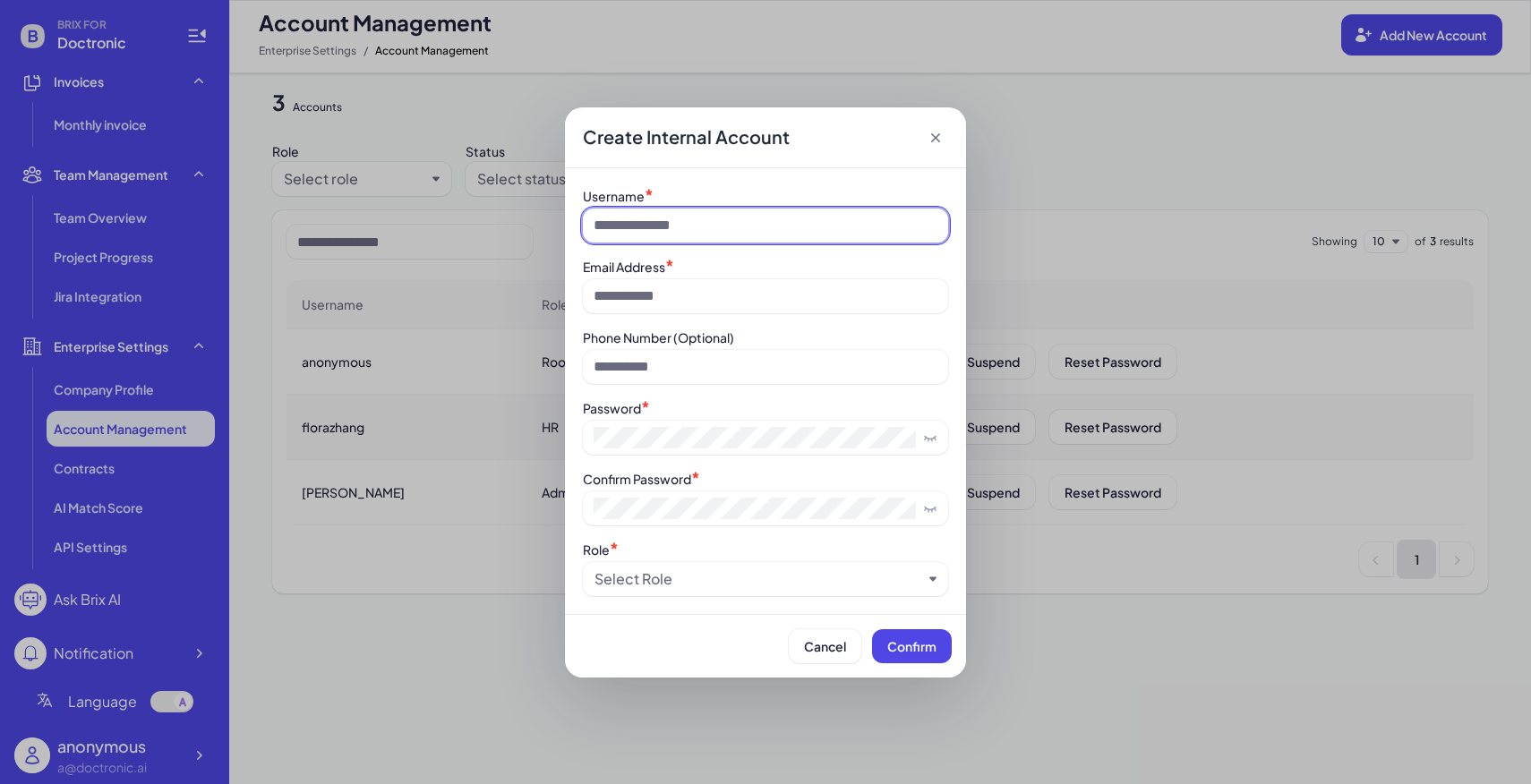
click at [727, 210] on input at bounding box center [766, 225] width 365 height 34
type input "*****"
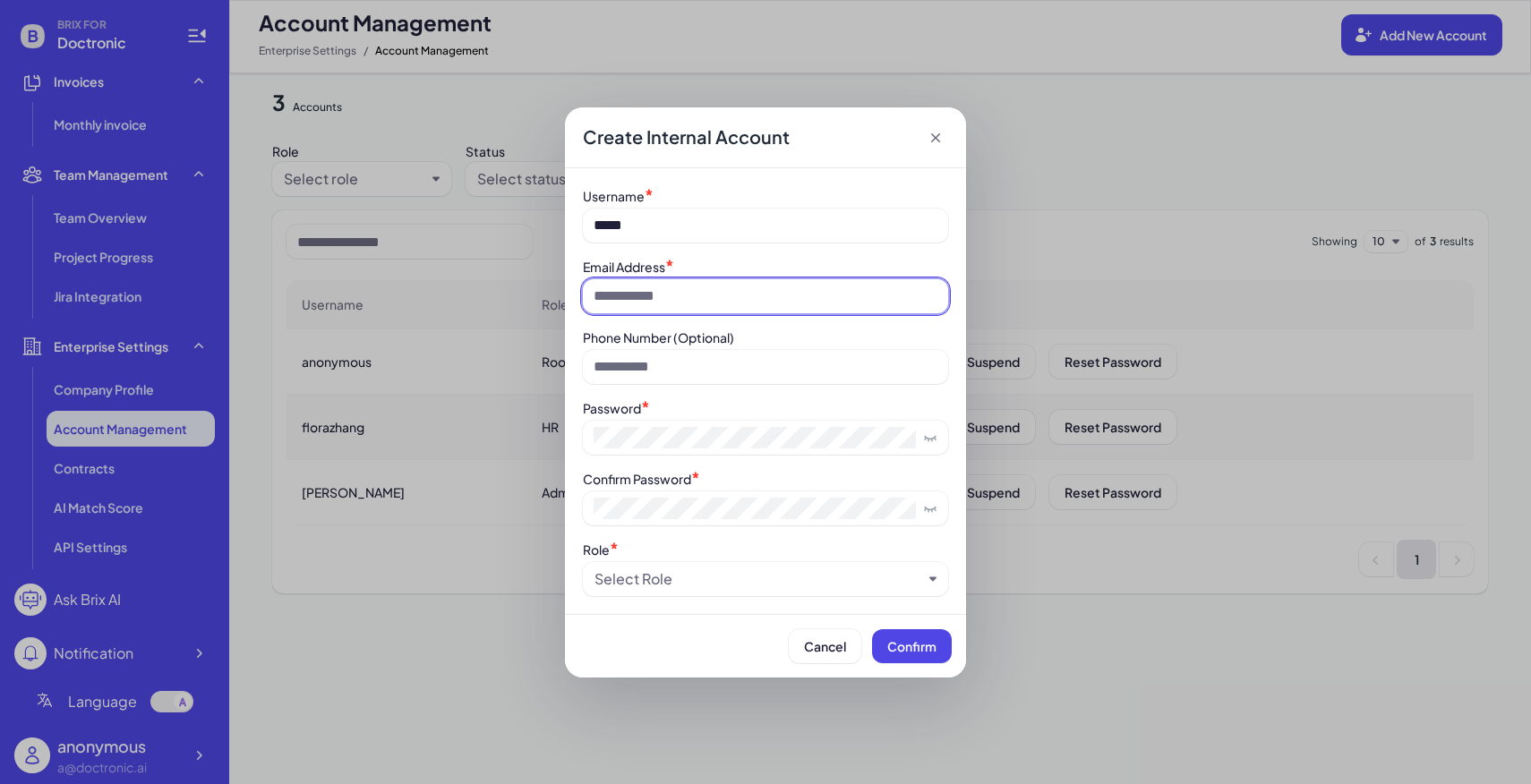
click at [727, 292] on input at bounding box center [766, 296] width 365 height 34
type input "**********"
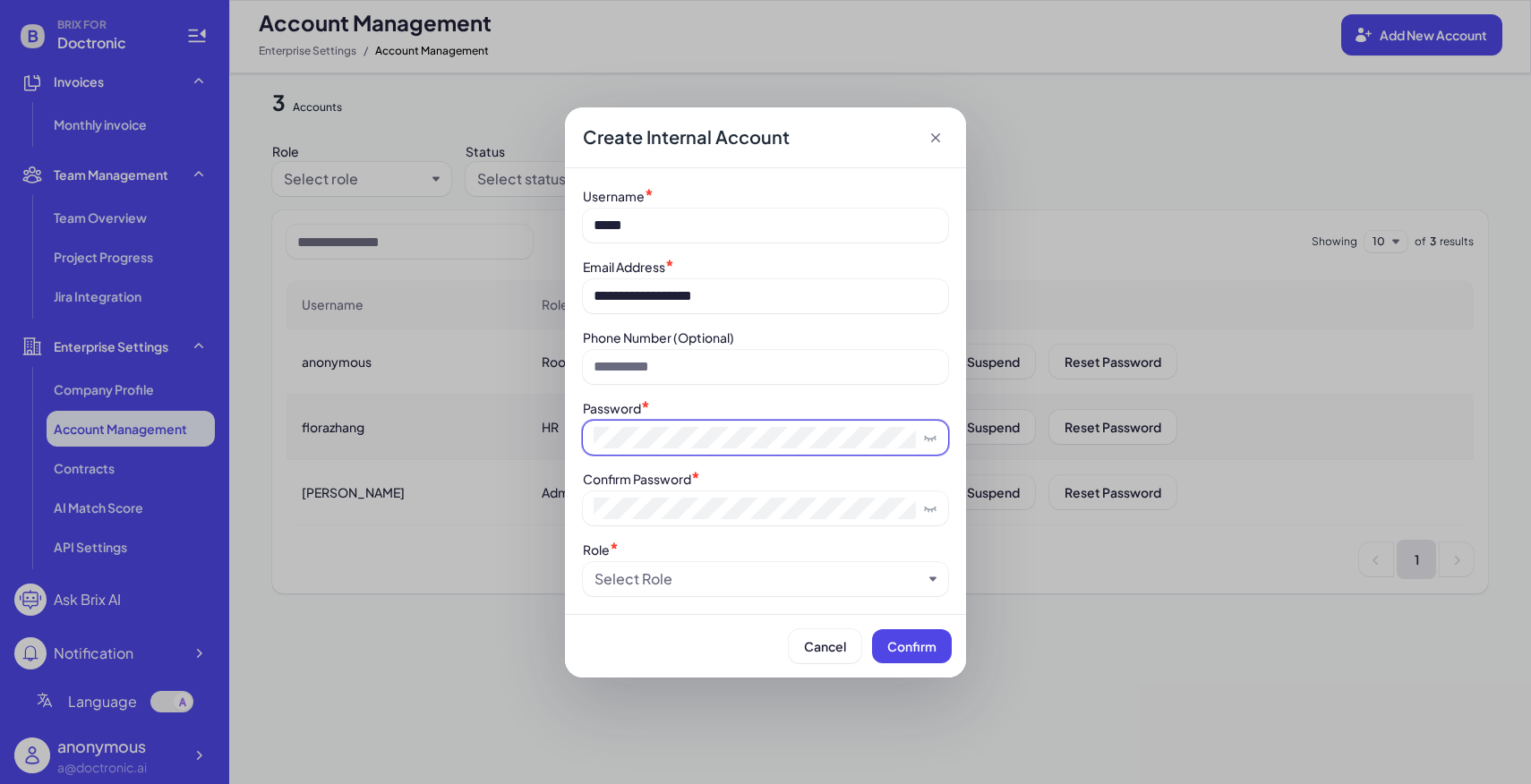
click at [687, 424] on span at bounding box center [766, 438] width 365 height 34
click at [673, 578] on div "Select Role" at bounding box center [759, 580] width 328 height 22
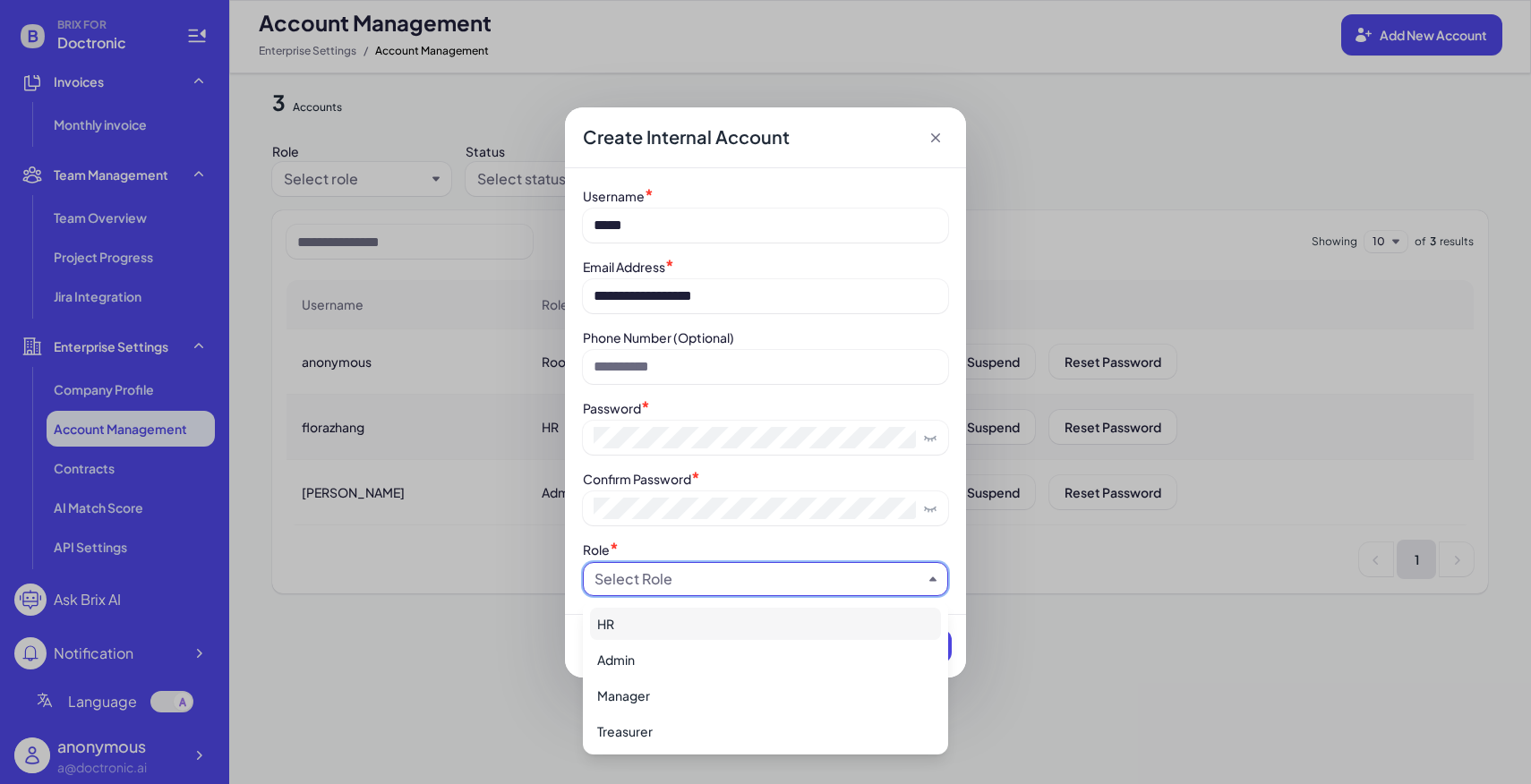
click at [687, 625] on div "HR" at bounding box center [765, 623] width 350 height 32
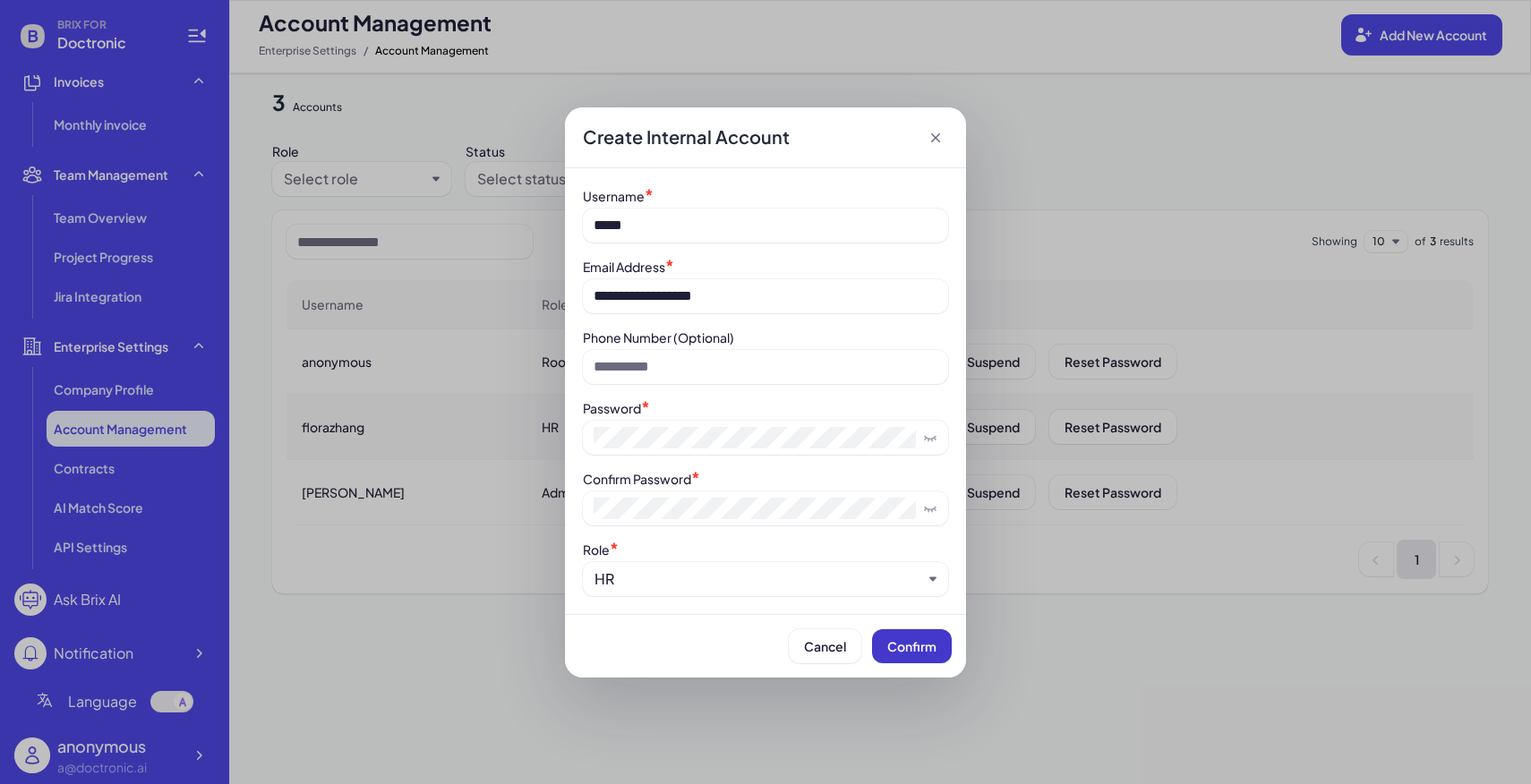
click at [908, 650] on span "Confirm" at bounding box center [911, 646] width 50 height 16
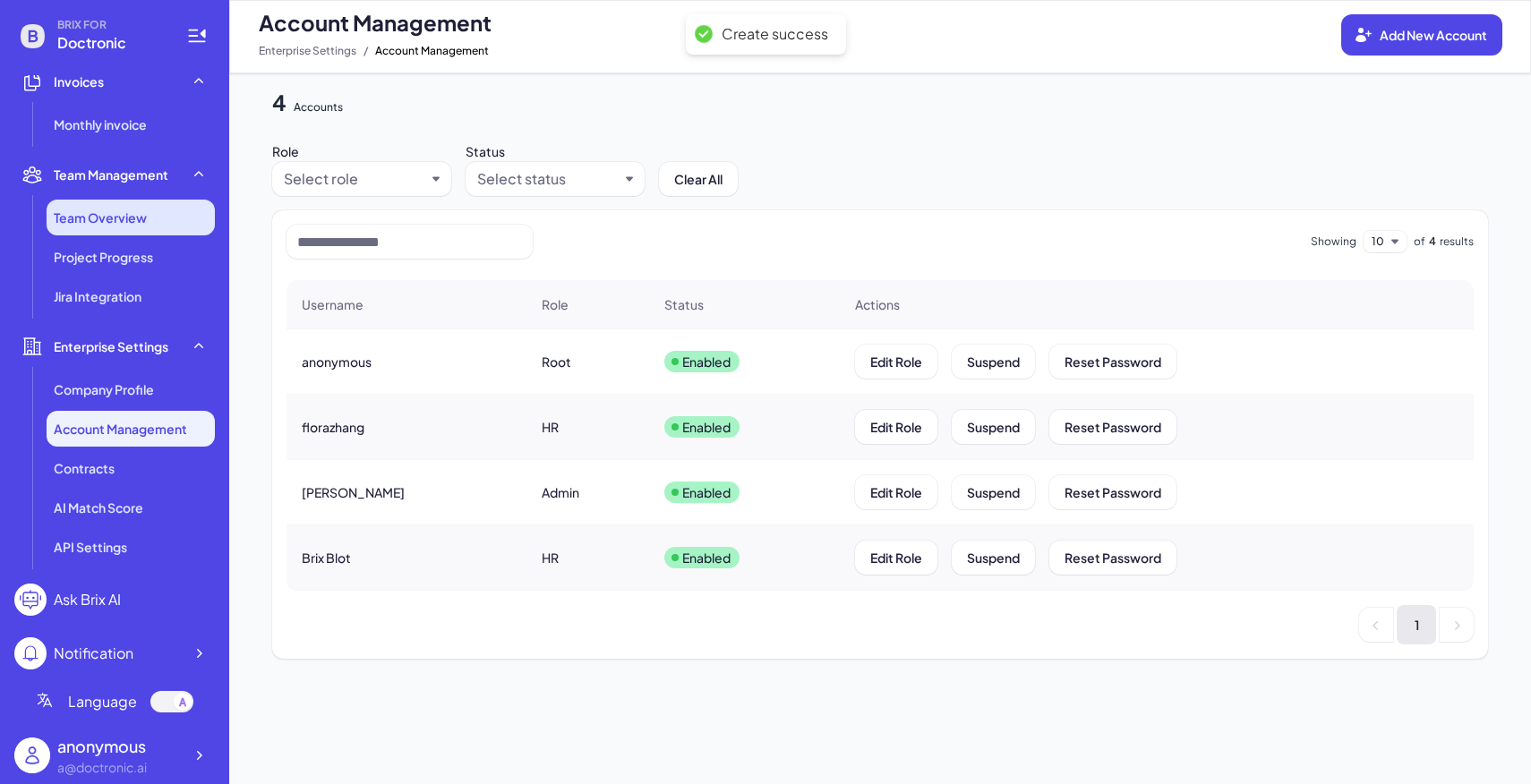
click at [149, 223] on li "Team Overview" at bounding box center [130, 217] width 168 height 36
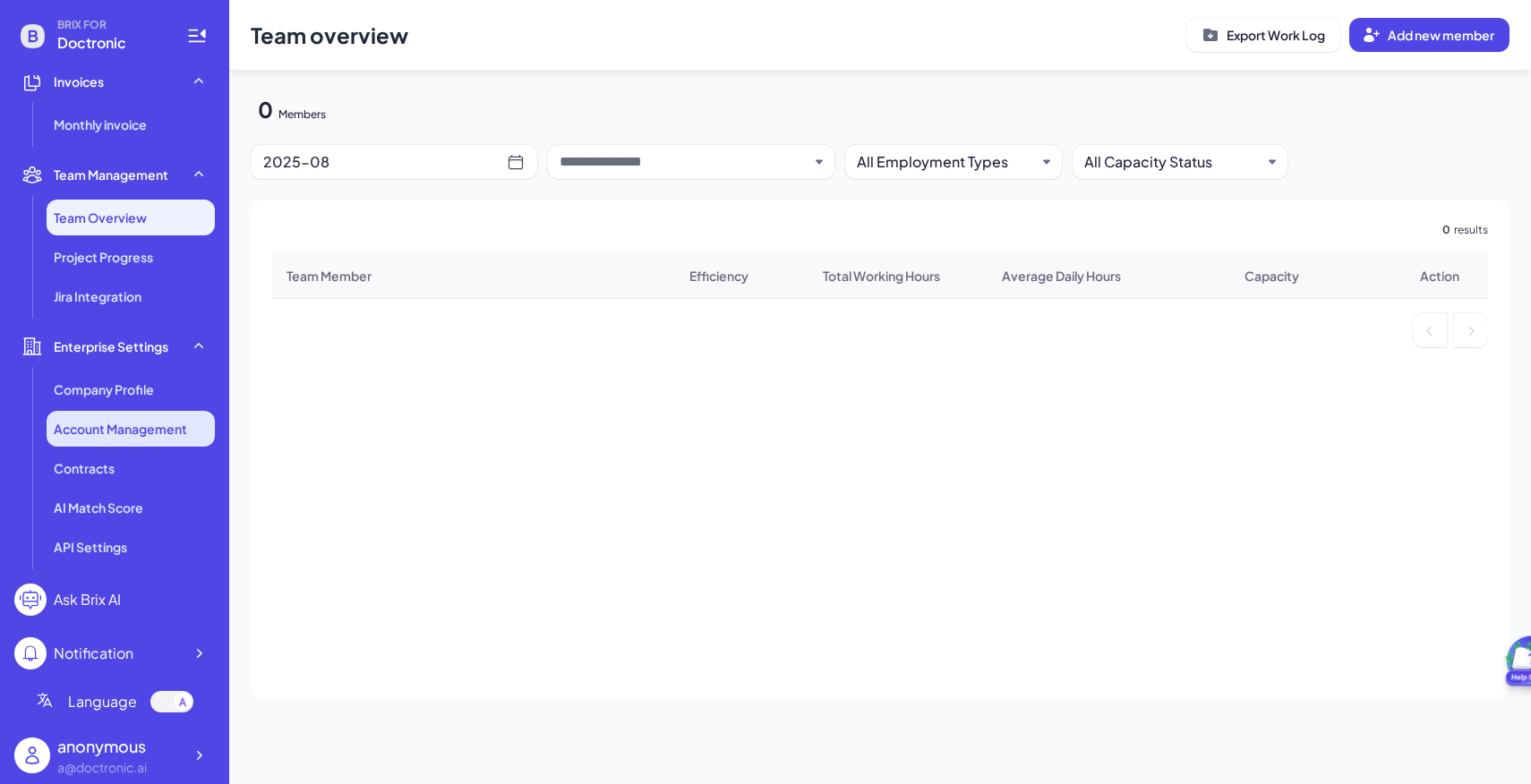
scroll to position [110, 0]
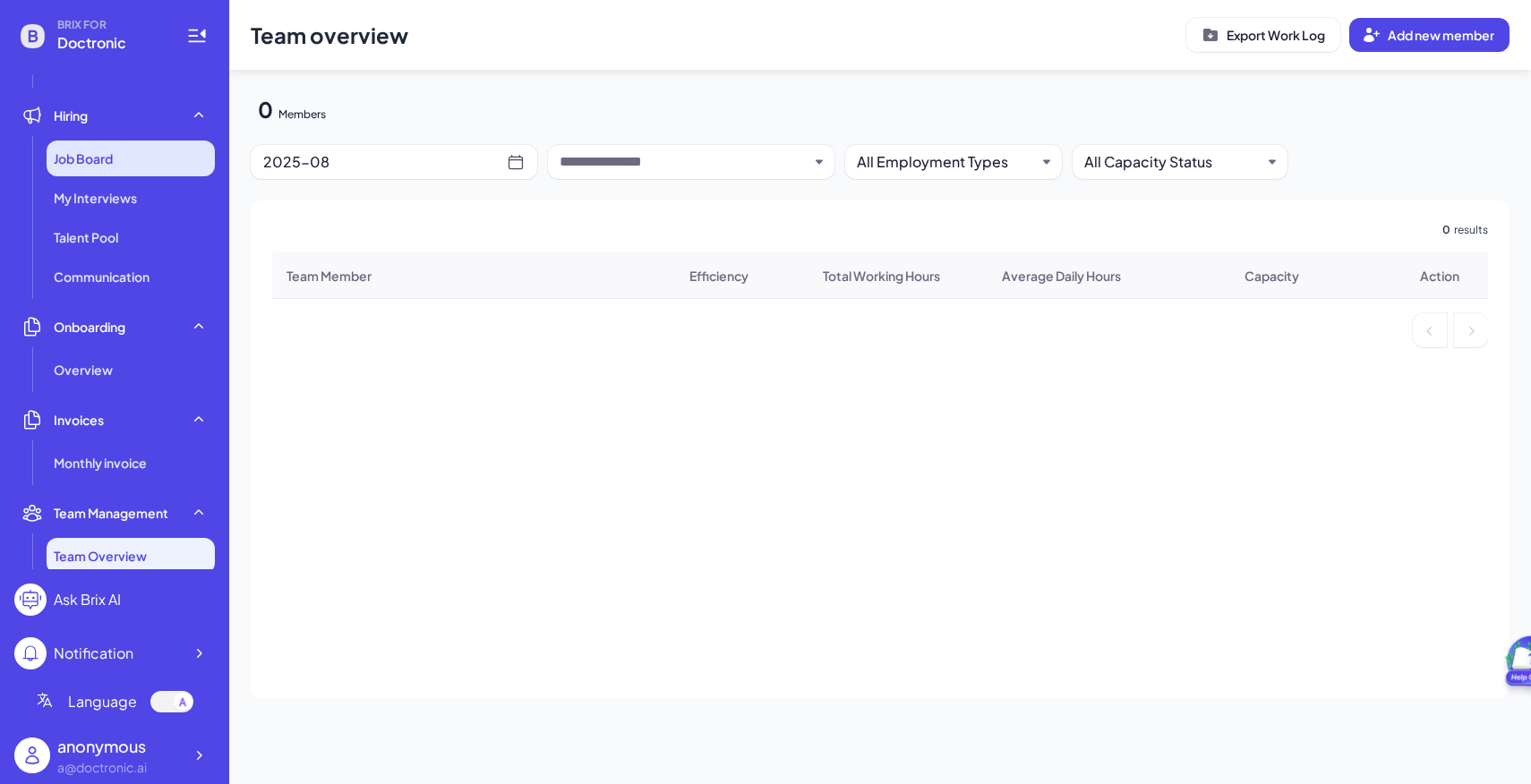
click at [122, 159] on div "Job Board" at bounding box center [130, 159] width 168 height 36
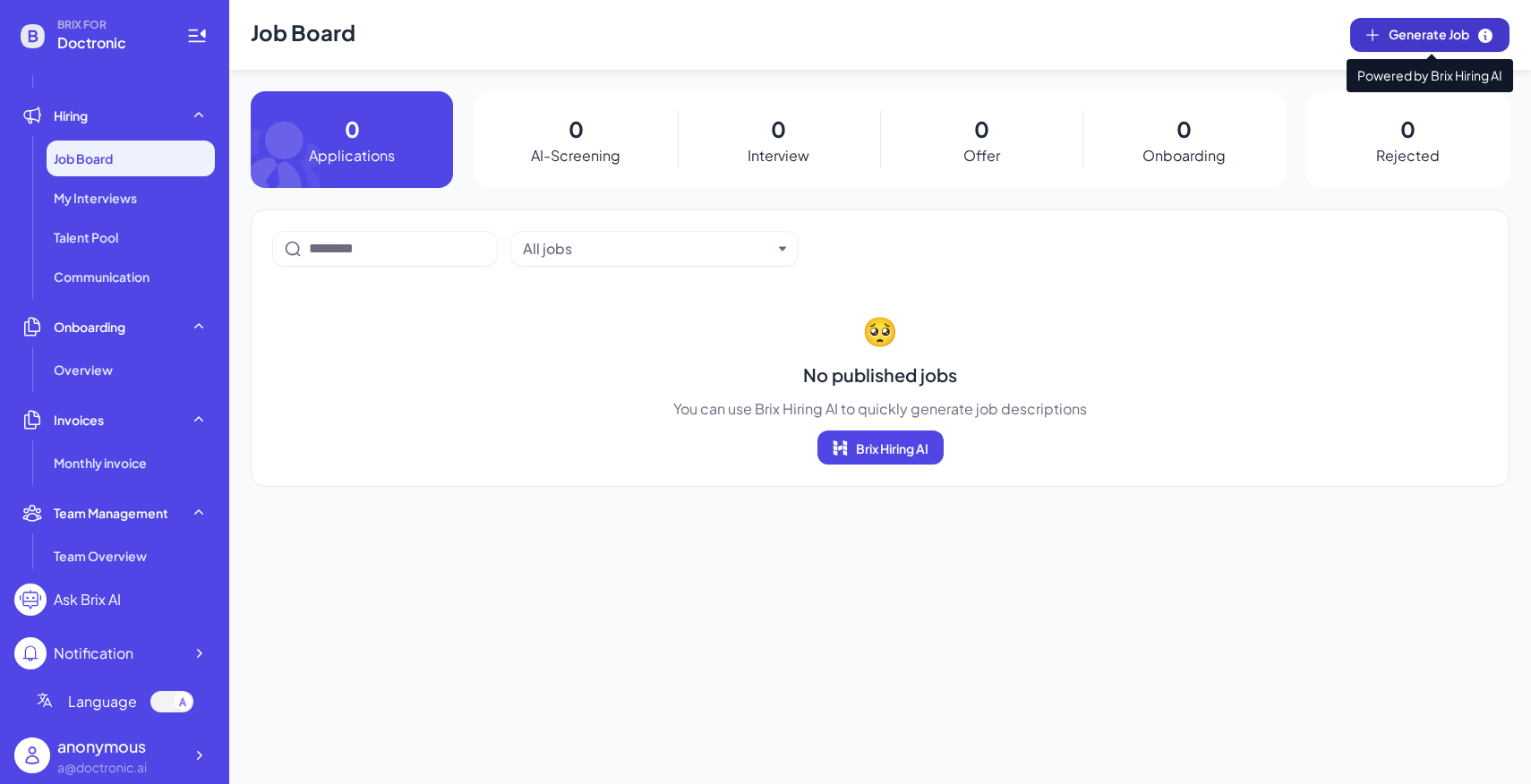
click at [1423, 21] on button "Generate Job" at bounding box center [1430, 35] width 159 height 34
click at [1437, 36] on span "Generate Job" at bounding box center [1441, 35] width 105 height 20
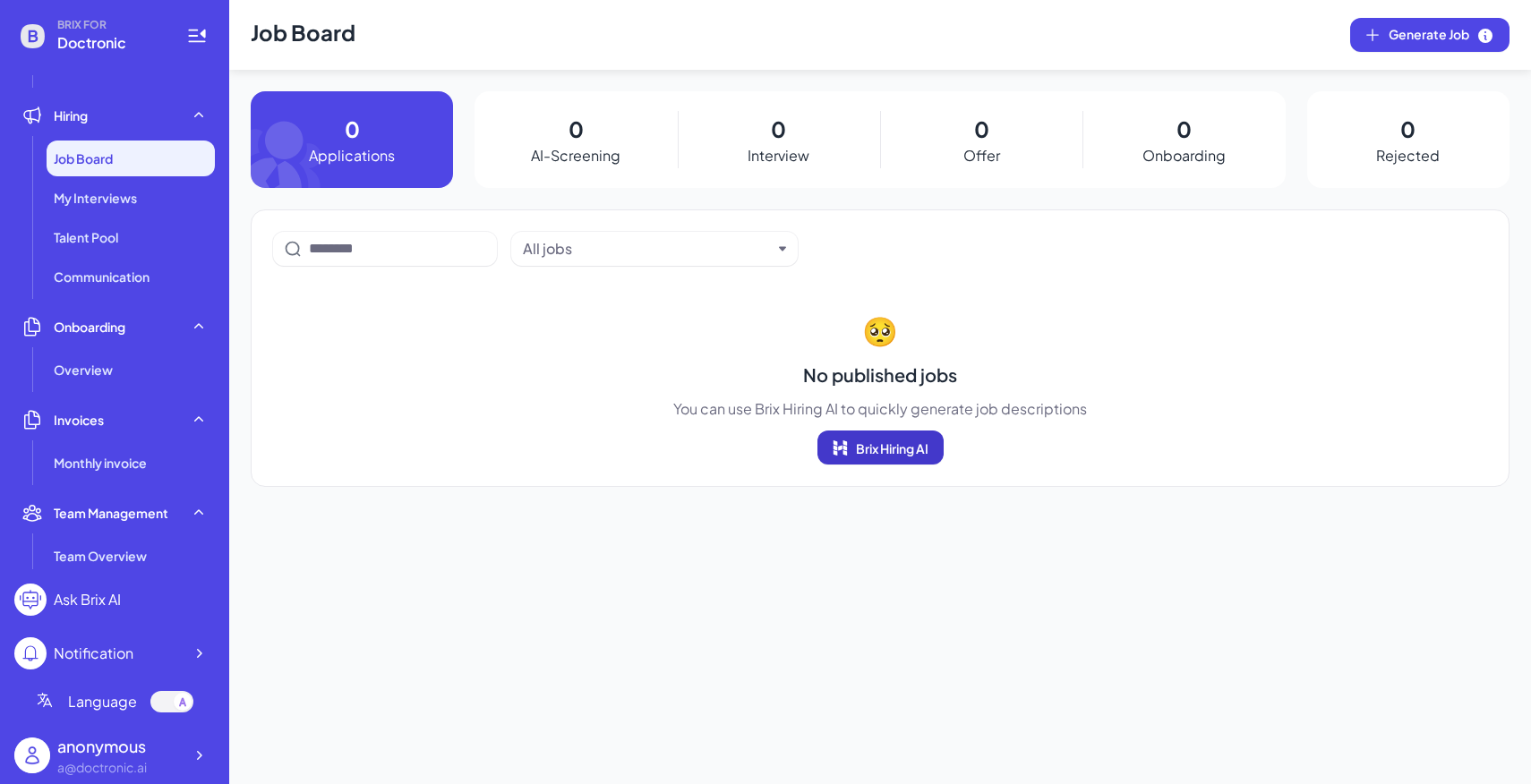
click at [901, 459] on button "Brix Hiring AI" at bounding box center [880, 448] width 126 height 34
click at [159, 226] on li "Talent Pool" at bounding box center [130, 237] width 168 height 36
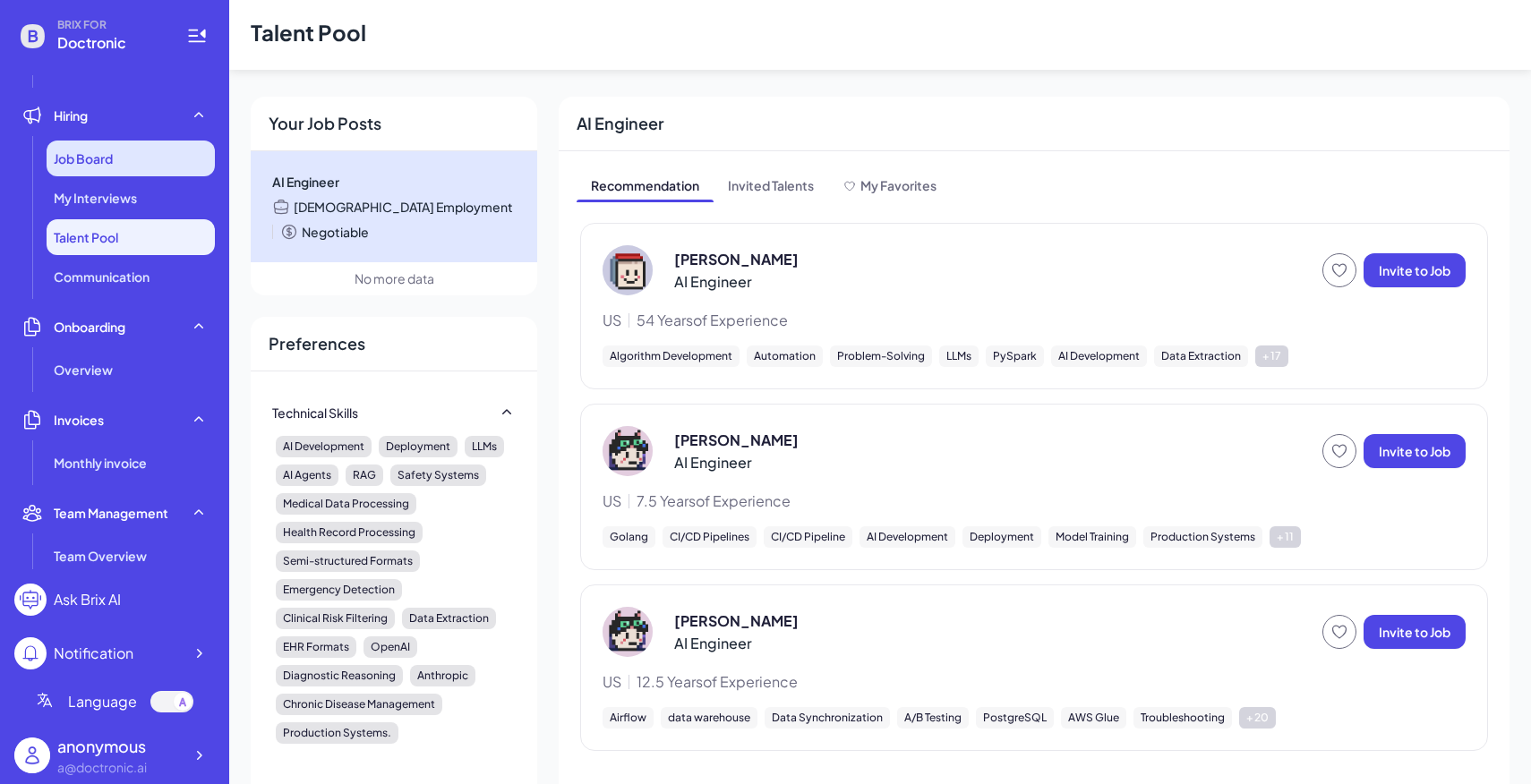
click at [141, 153] on div "Job Board" at bounding box center [130, 159] width 168 height 36
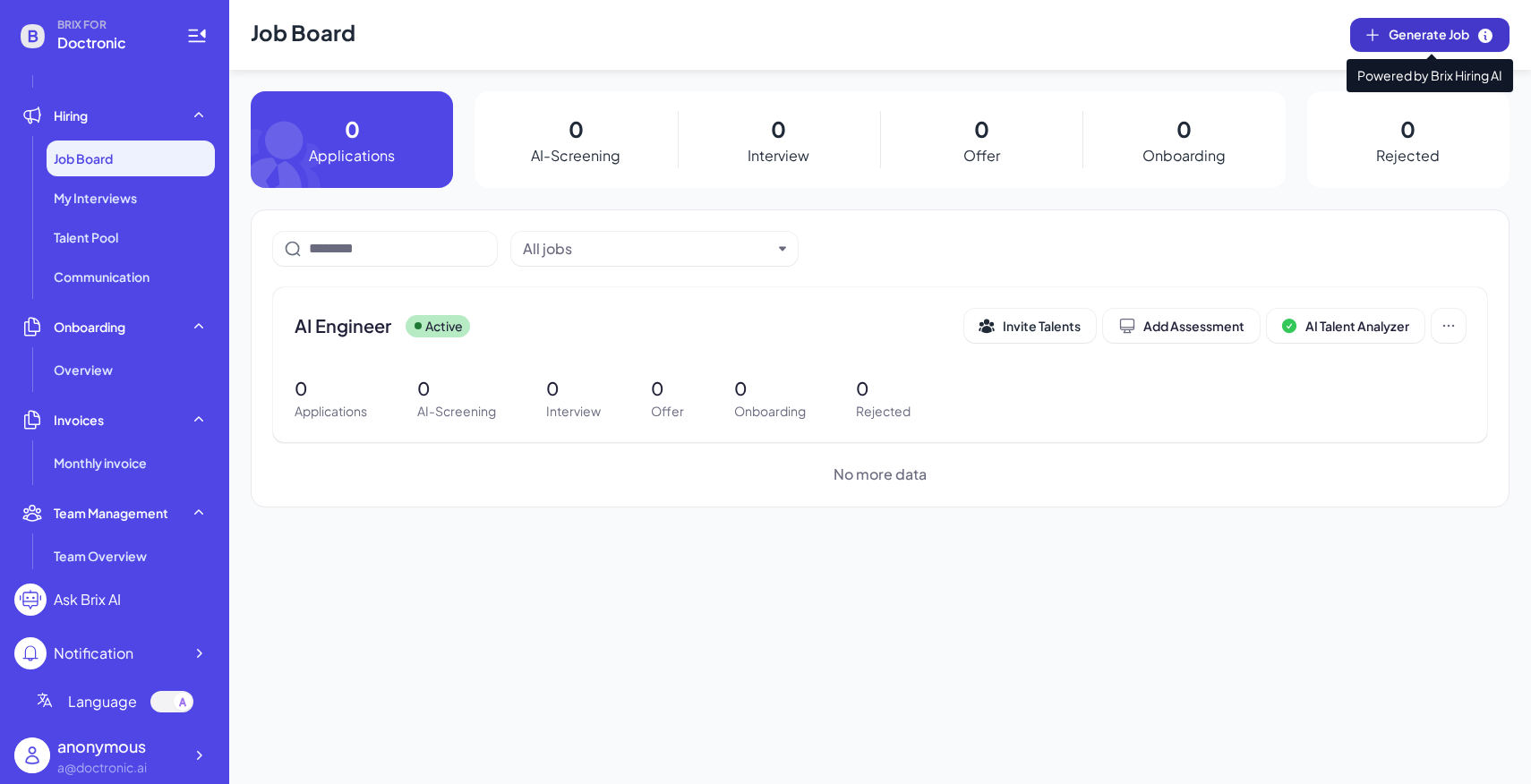
click at [1396, 25] on span "Generate Job" at bounding box center [1441, 35] width 105 height 20
click at [1429, 40] on span "Generate Job" at bounding box center [1441, 35] width 105 height 20
click at [162, 177] on ul "Job Board My Interviews Talent Pool Communication" at bounding box center [114, 217] width 201 height 154
click at [155, 166] on div "Job Board" at bounding box center [130, 159] width 168 height 36
click at [146, 133] on li "Hiring Job Board My Interviews Talent Pool Communication" at bounding box center [114, 196] width 201 height 196
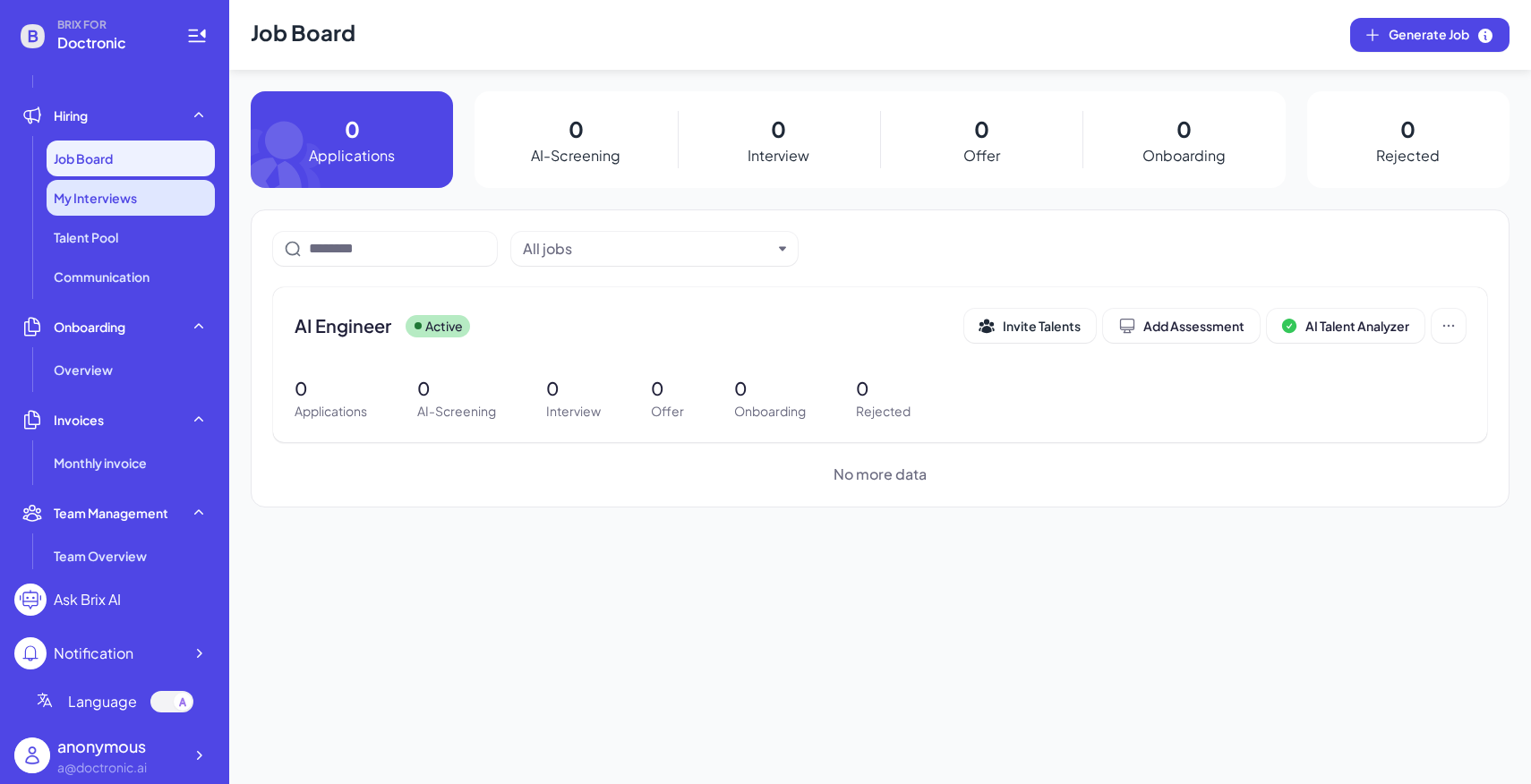
click at [118, 187] on div "My Interviews" at bounding box center [130, 197] width 168 height 36
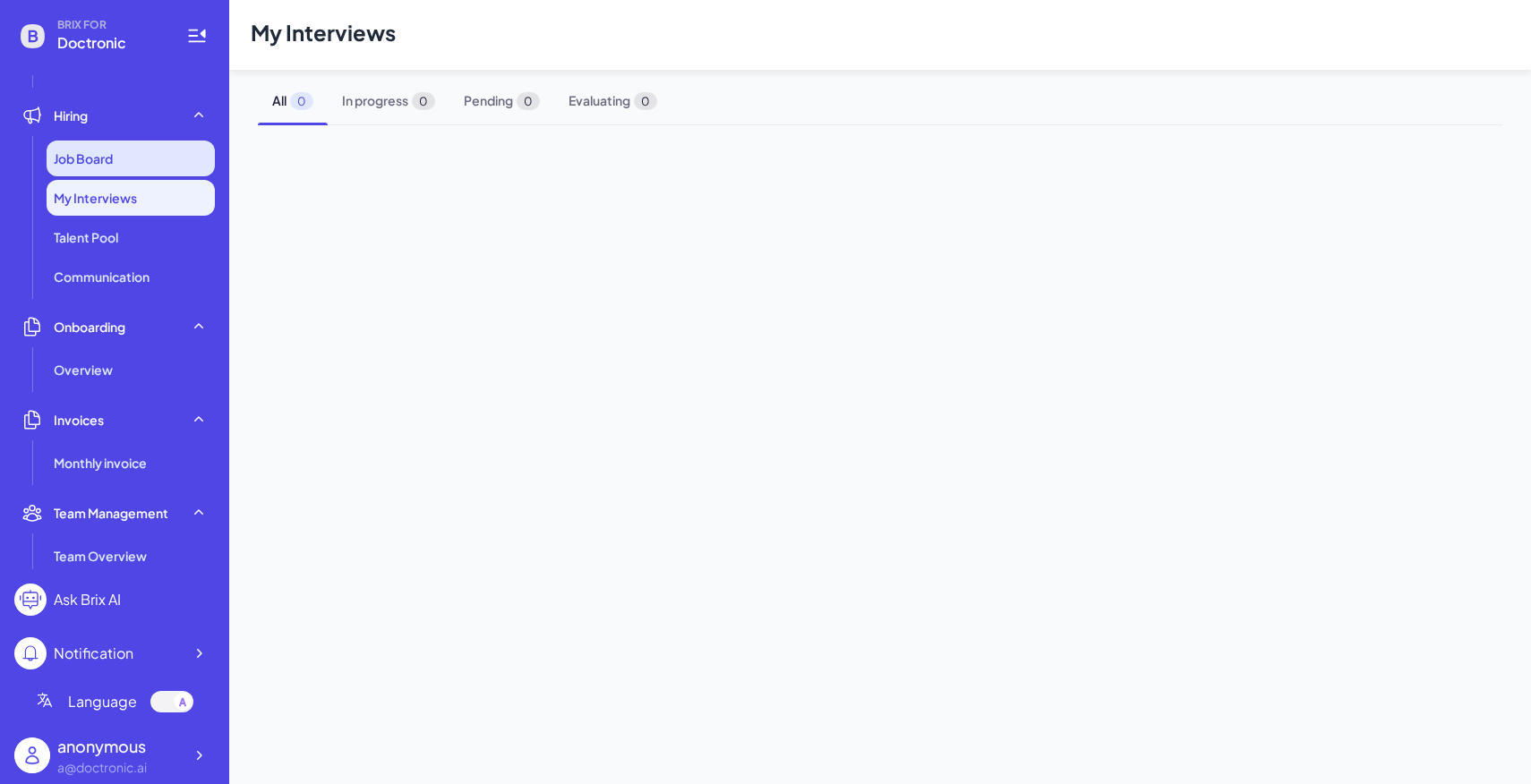
click at [133, 166] on div "Job Board" at bounding box center [130, 159] width 168 height 36
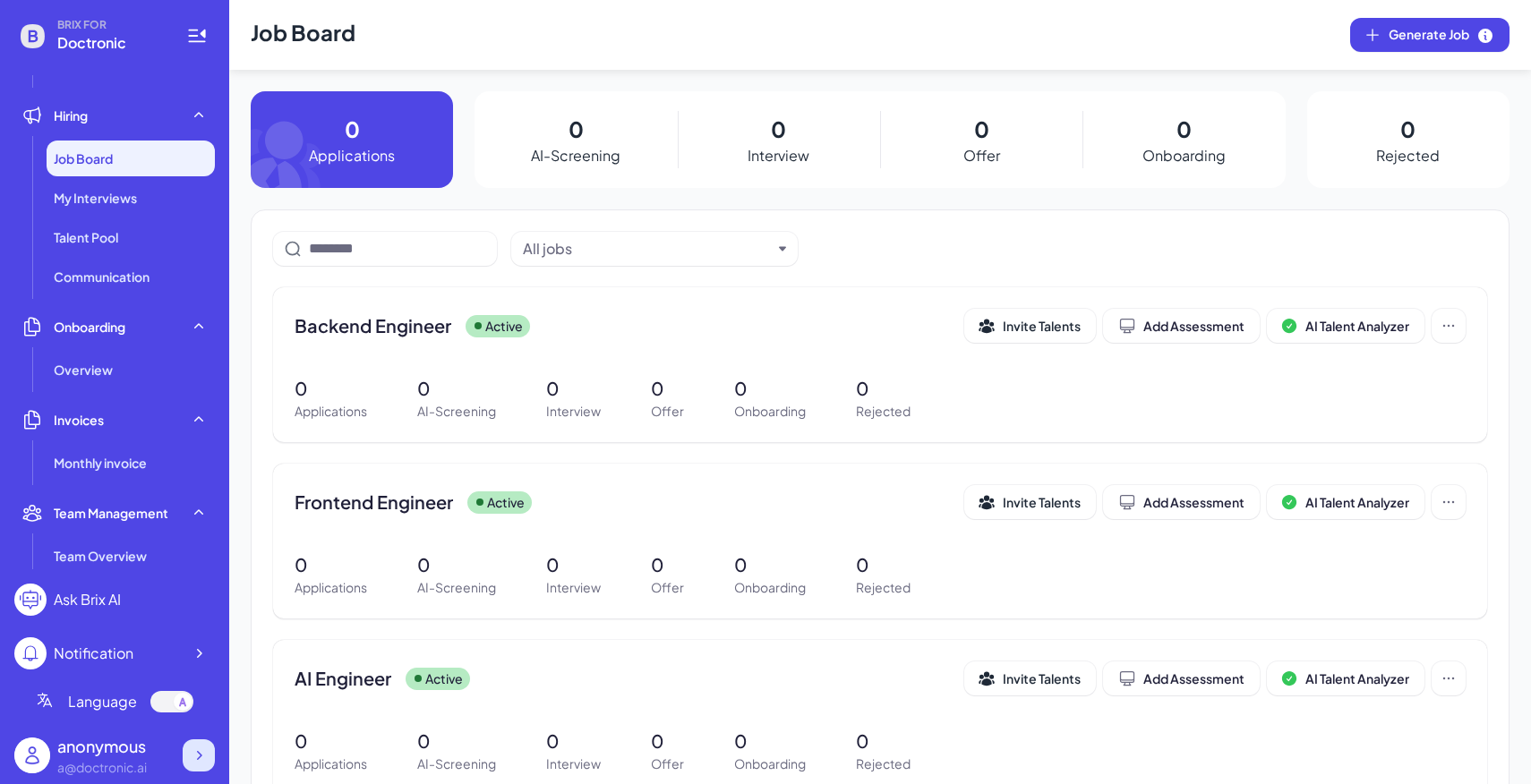
click at [207, 763] on icon at bounding box center [199, 755] width 18 height 18
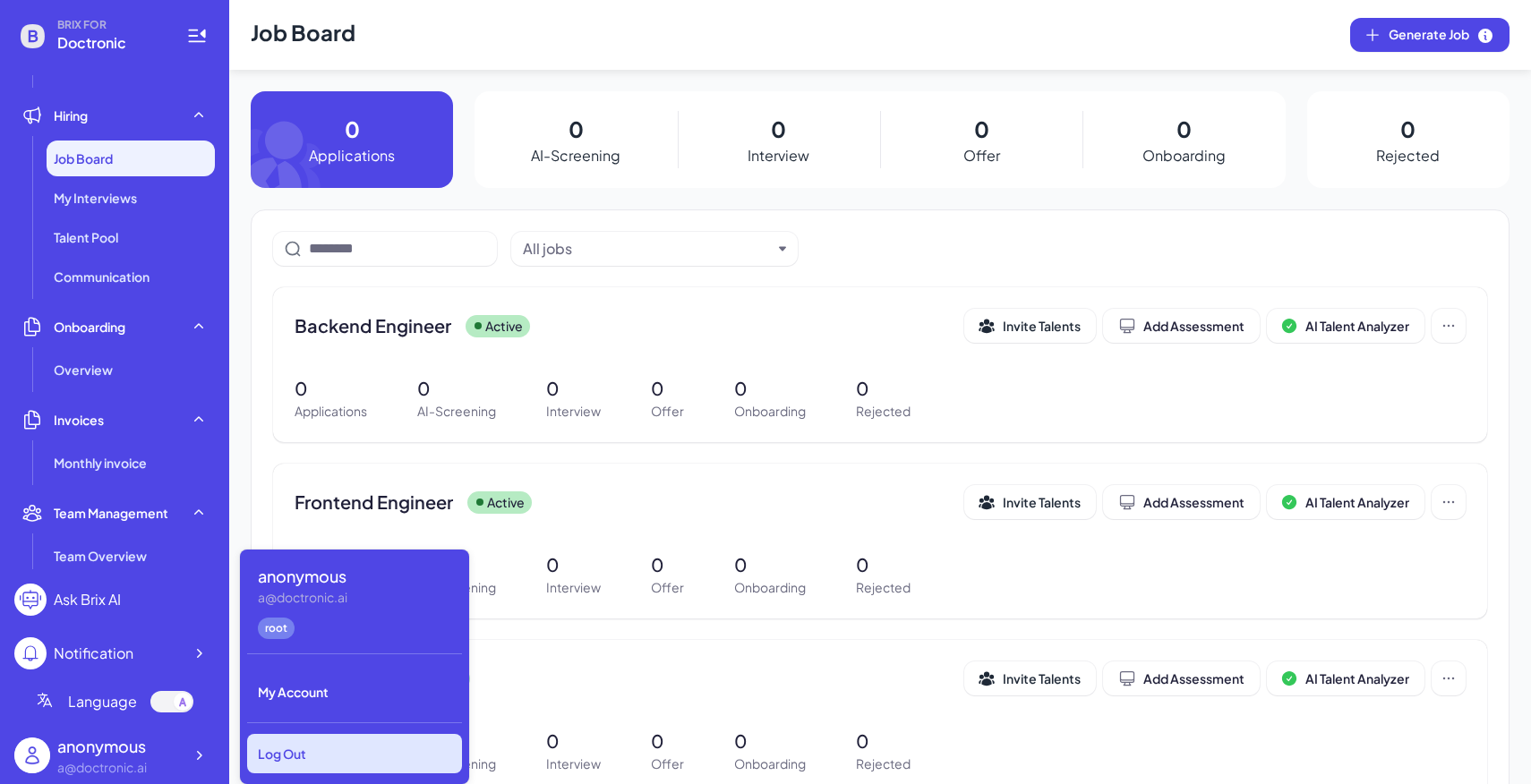
click at [318, 757] on div "Log Out" at bounding box center [354, 753] width 214 height 40
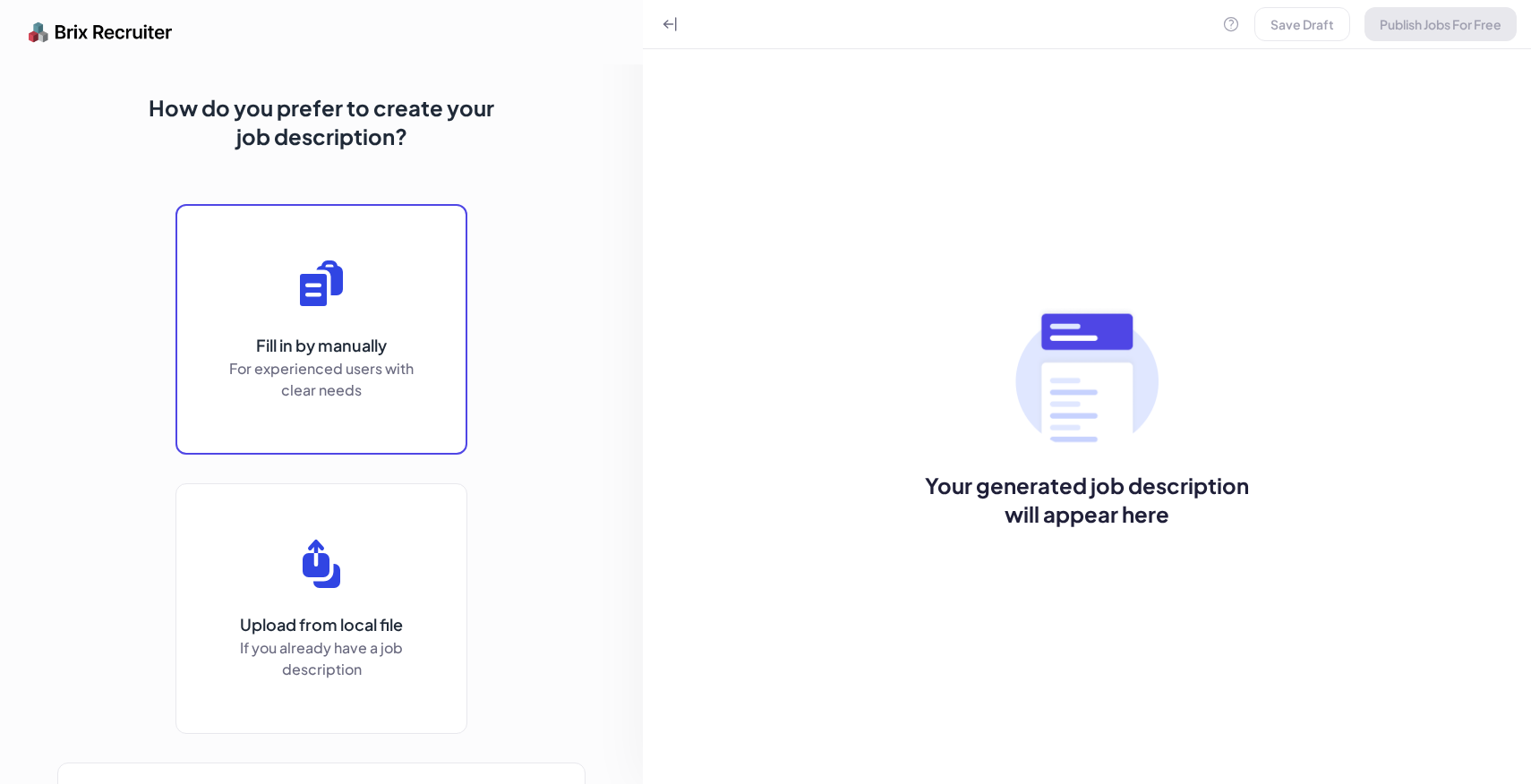
click at [348, 334] on p "Fill in by manually" at bounding box center [321, 344] width 197 height 25
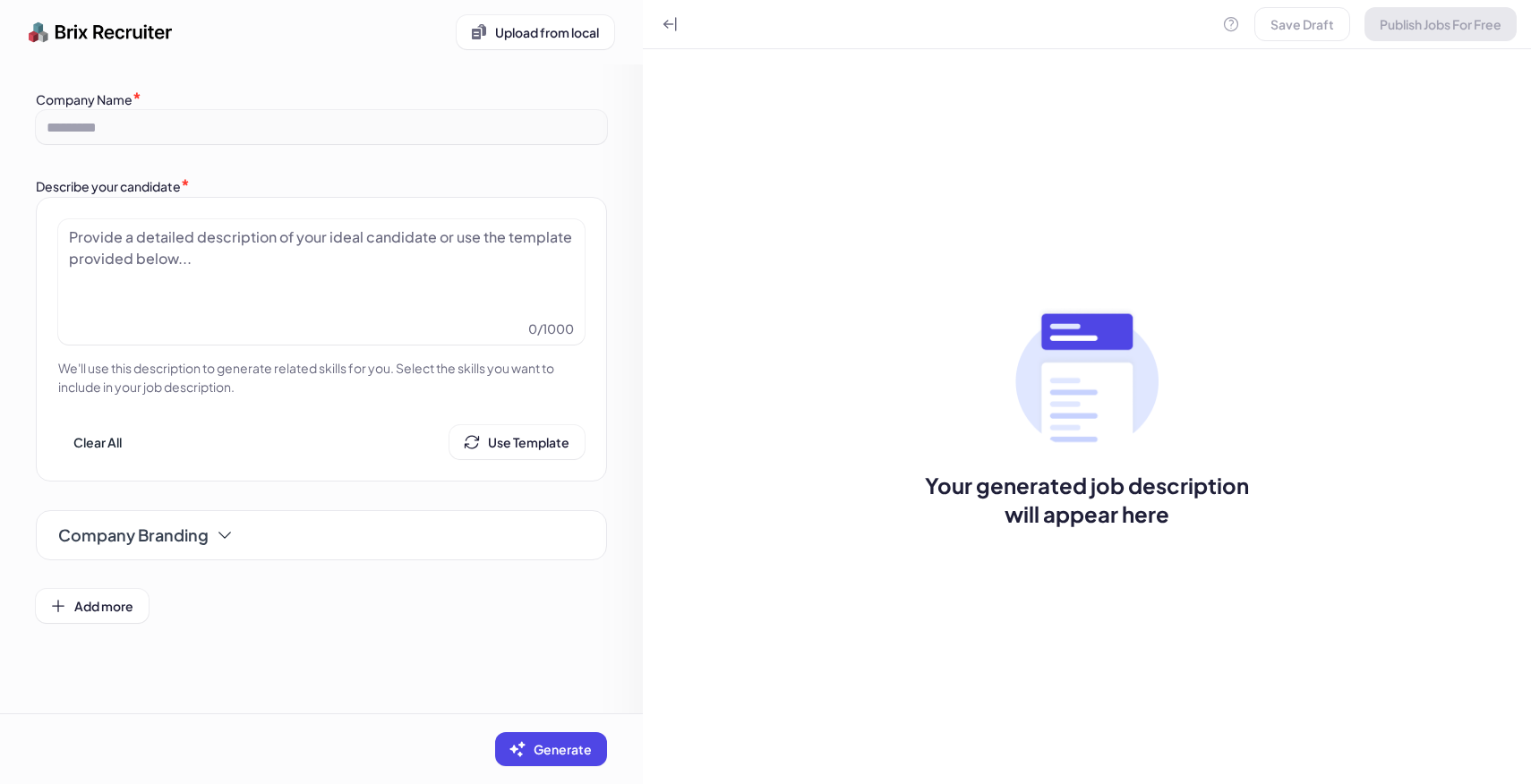
click at [341, 263] on div at bounding box center [321, 271] width 504 height 89
paste div
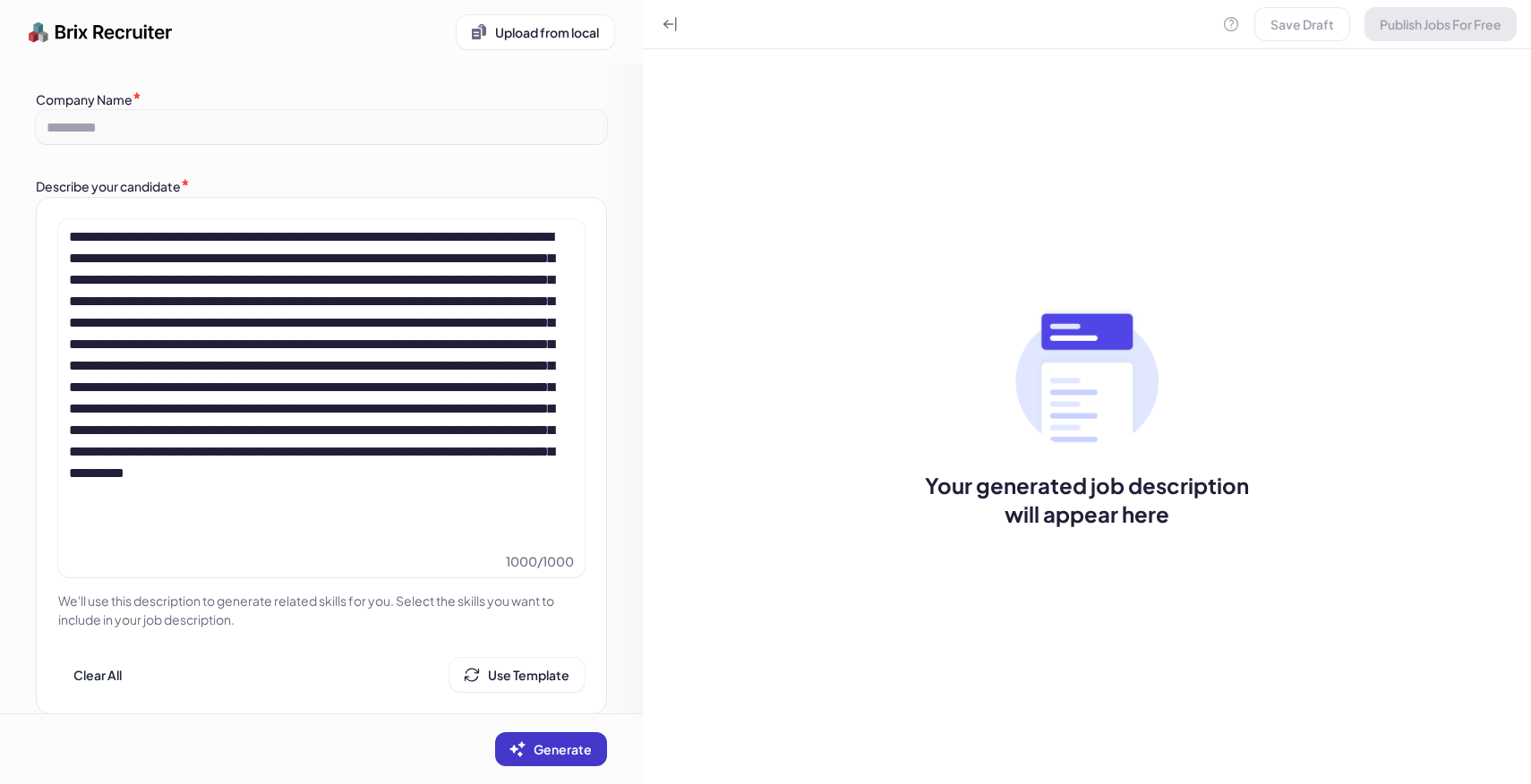
click at [550, 741] on span "Generate" at bounding box center [562, 749] width 59 height 16
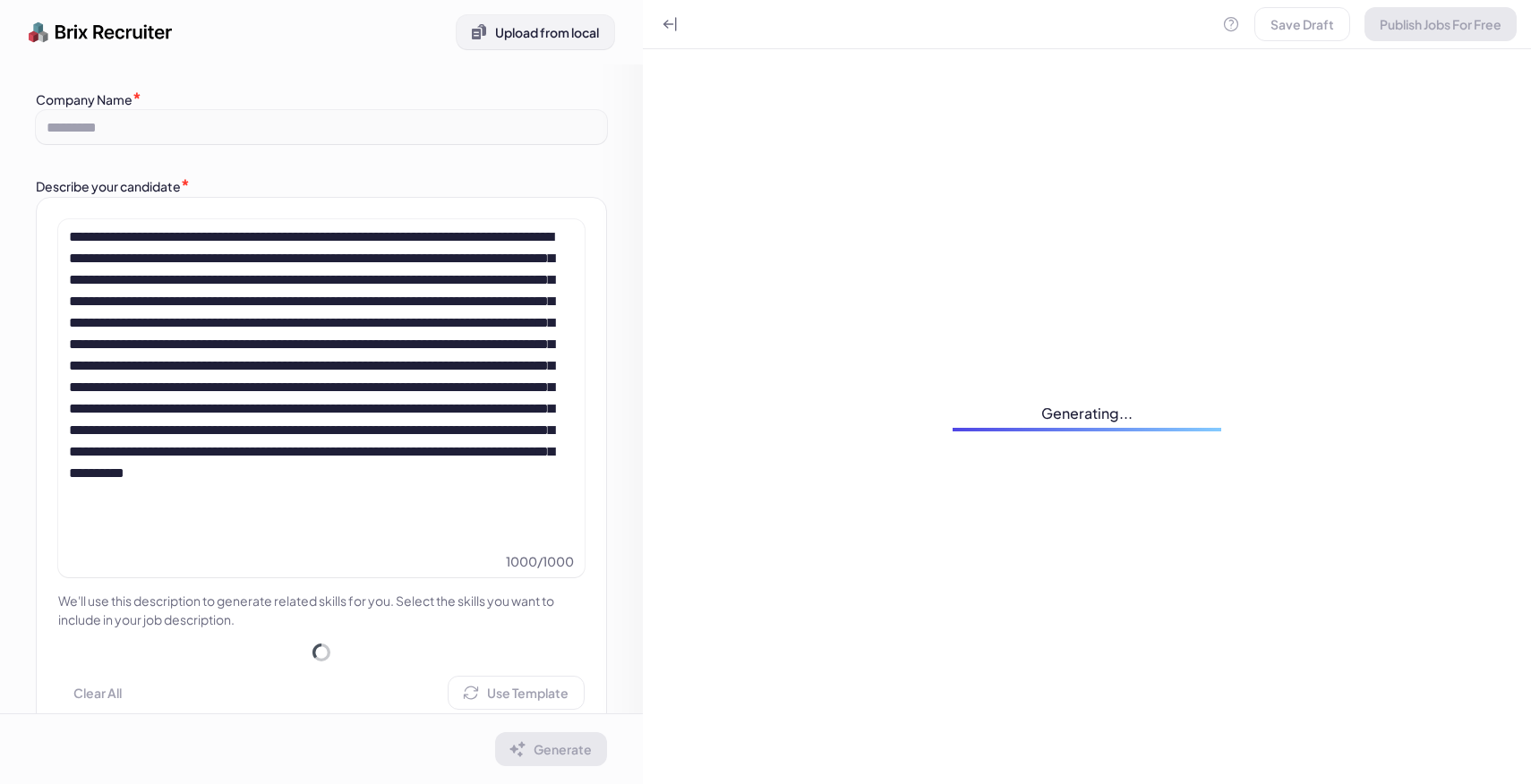
click at [566, 30] on span "Upload from local" at bounding box center [547, 32] width 104 height 16
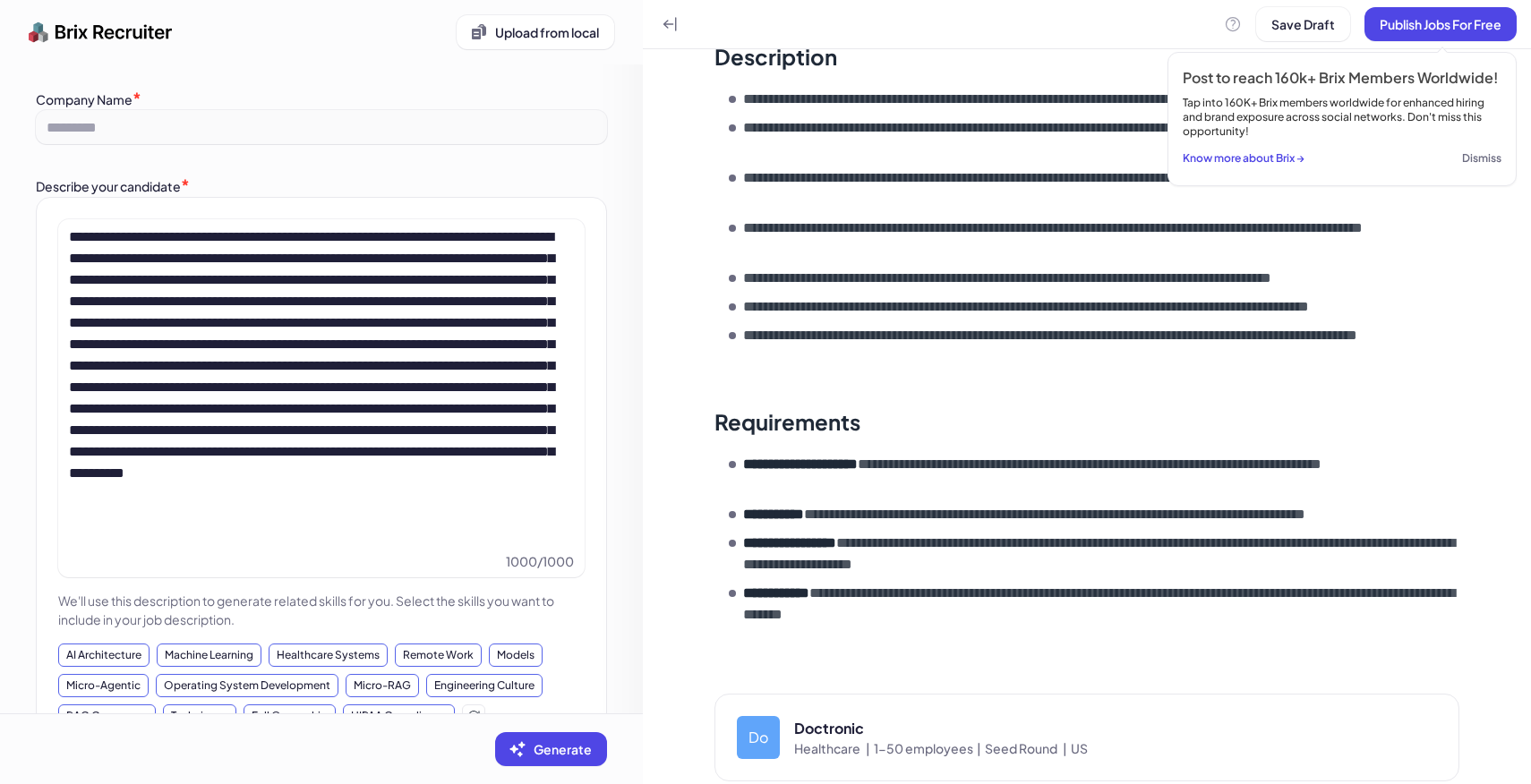
scroll to position [473, 0]
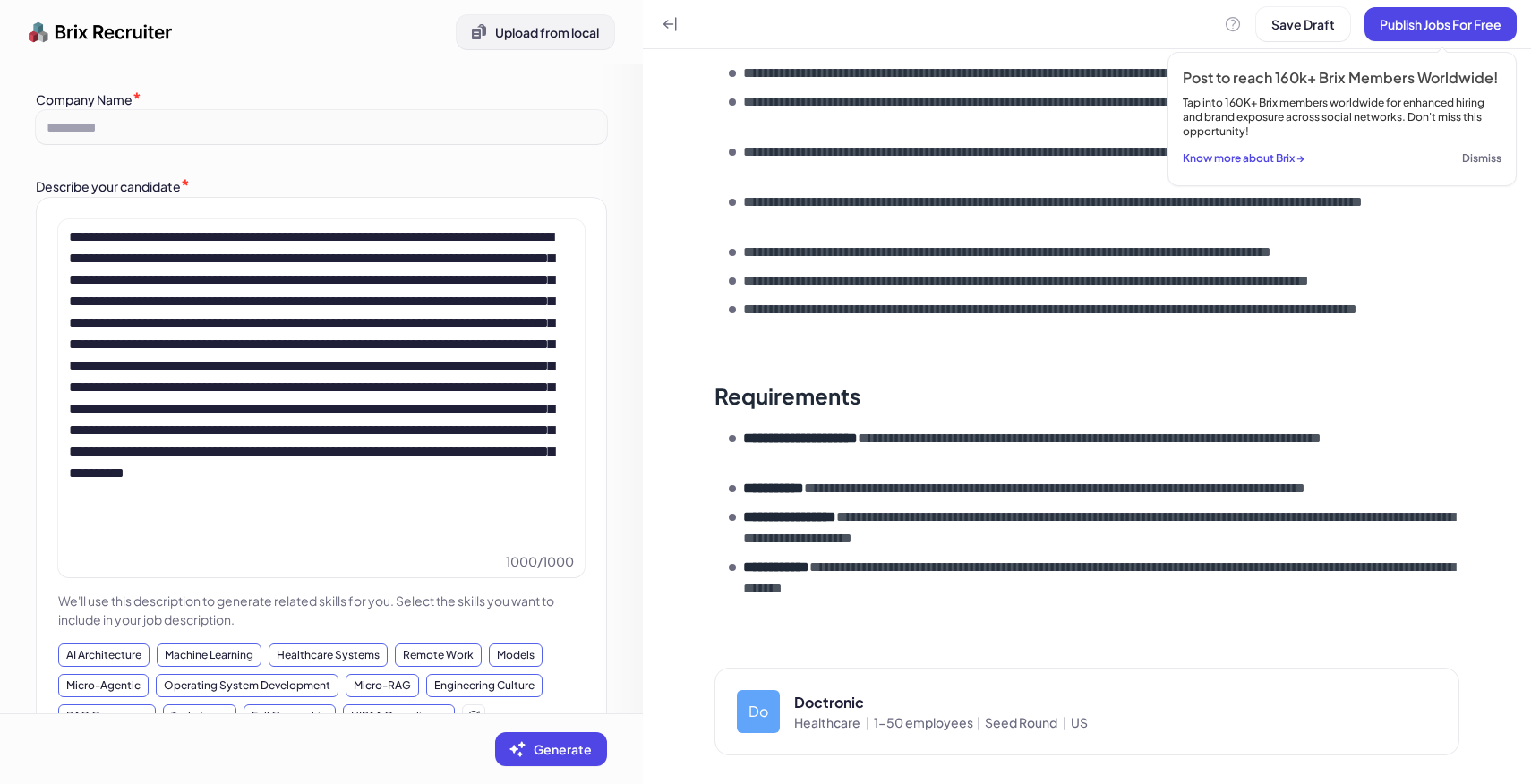
click at [553, 45] on button "Upload from local" at bounding box center [535, 32] width 158 height 34
click at [573, 38] on span "Upload from local" at bounding box center [547, 32] width 104 height 16
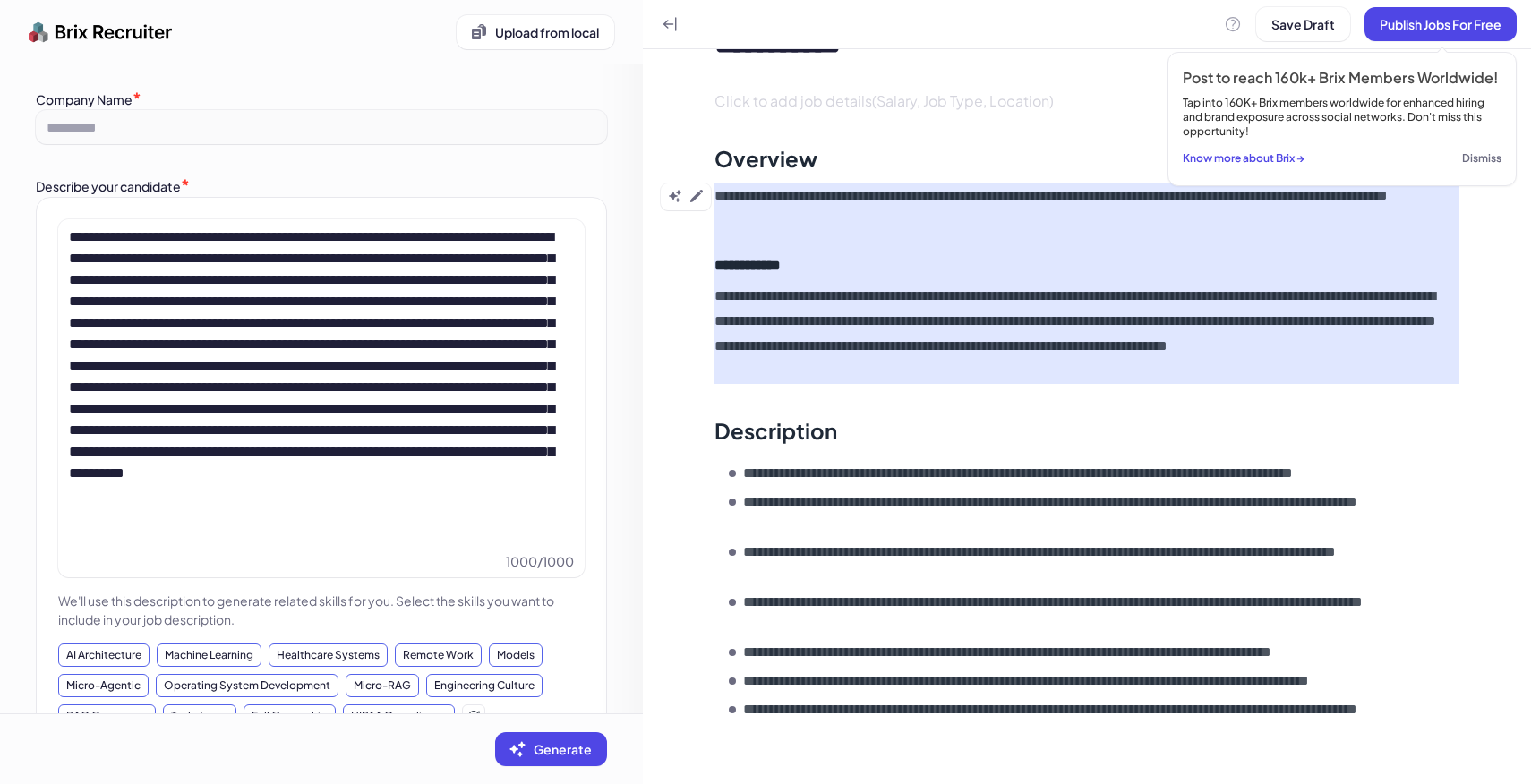
scroll to position [0, 0]
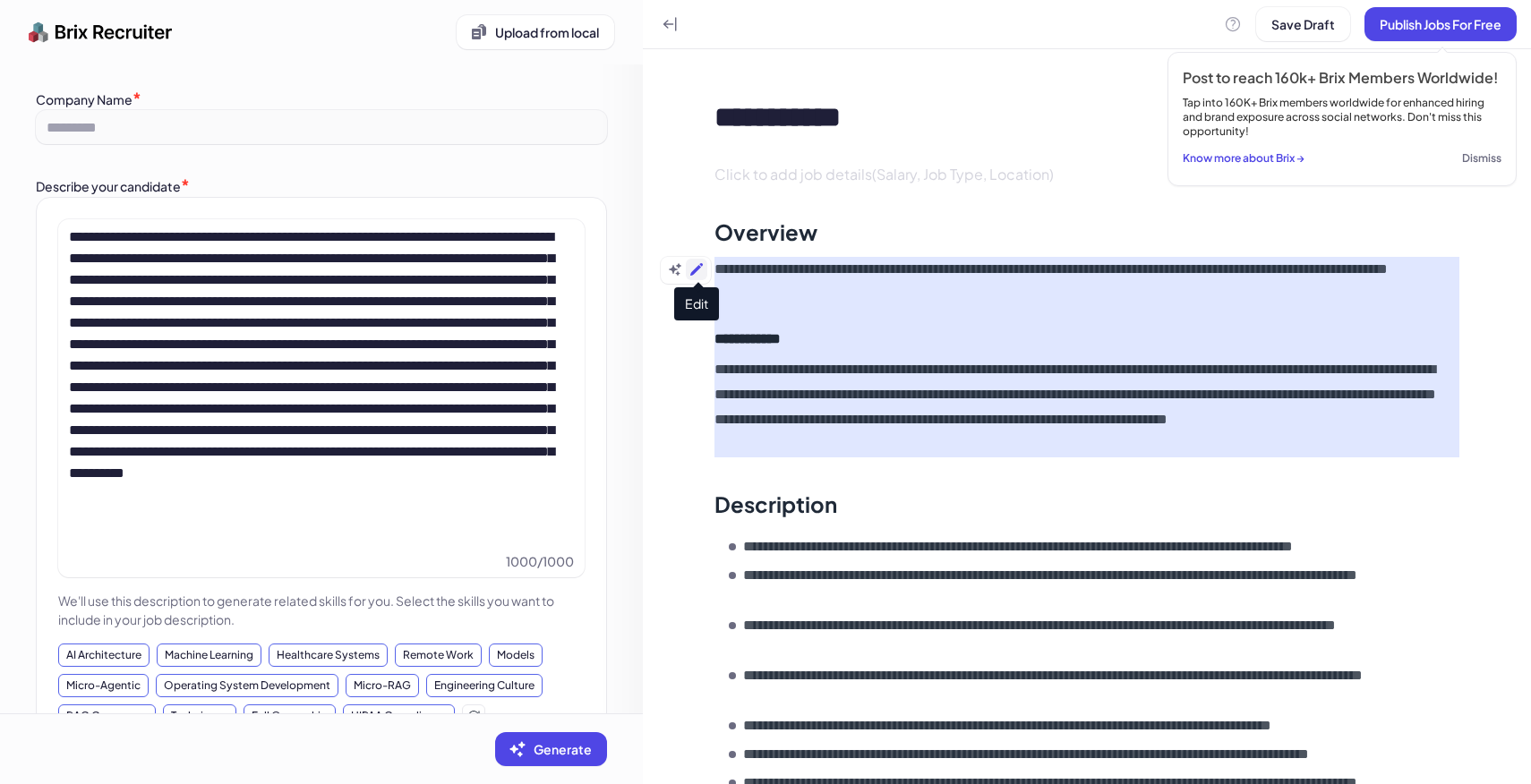
click at [703, 271] on icon at bounding box center [696, 269] width 14 height 14
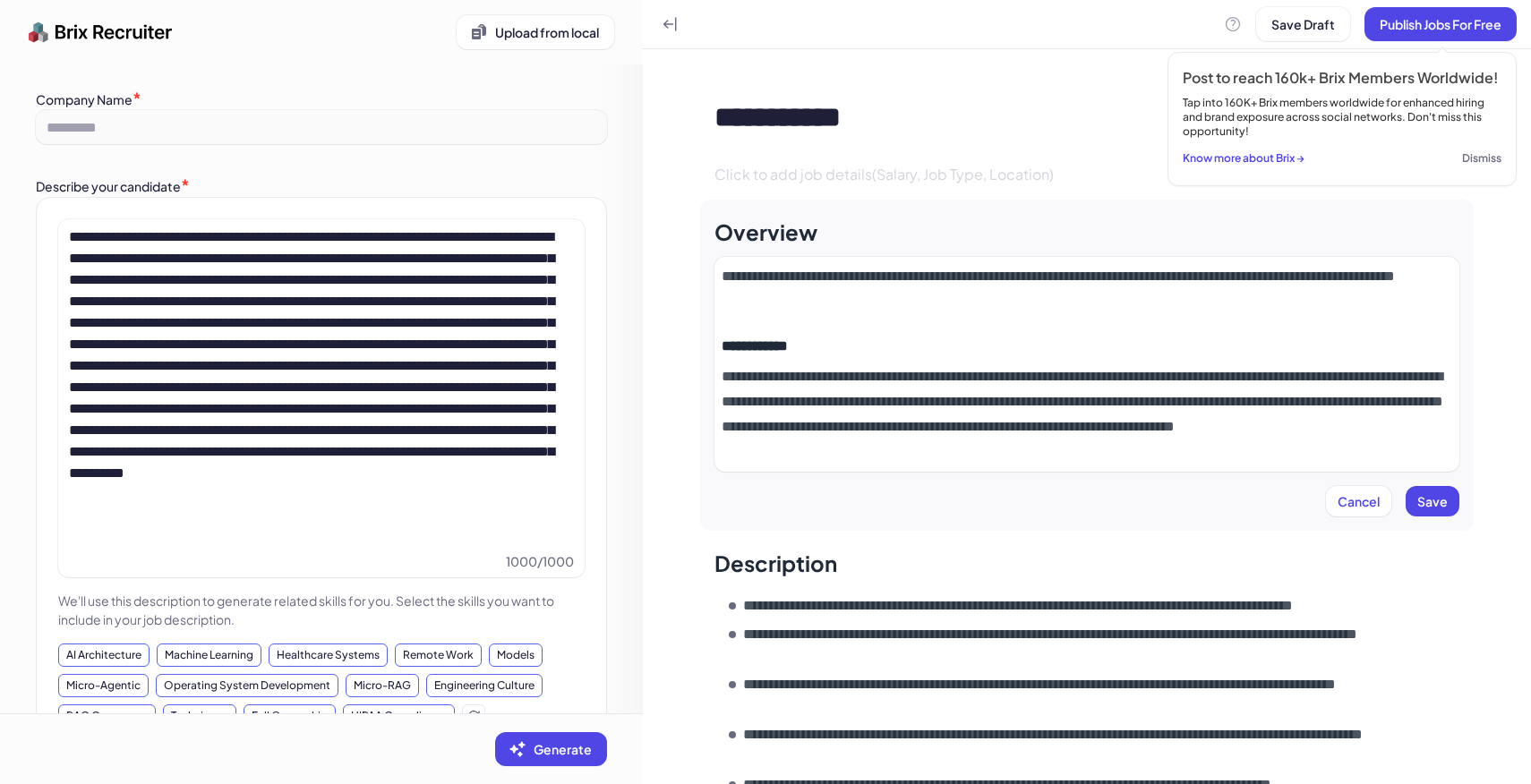
click at [911, 366] on p "**********" at bounding box center [1087, 414] width 731 height 100
click at [838, 323] on div "**********" at bounding box center [1087, 364] width 731 height 200
click at [814, 287] on p "**********" at bounding box center [1087, 289] width 731 height 50
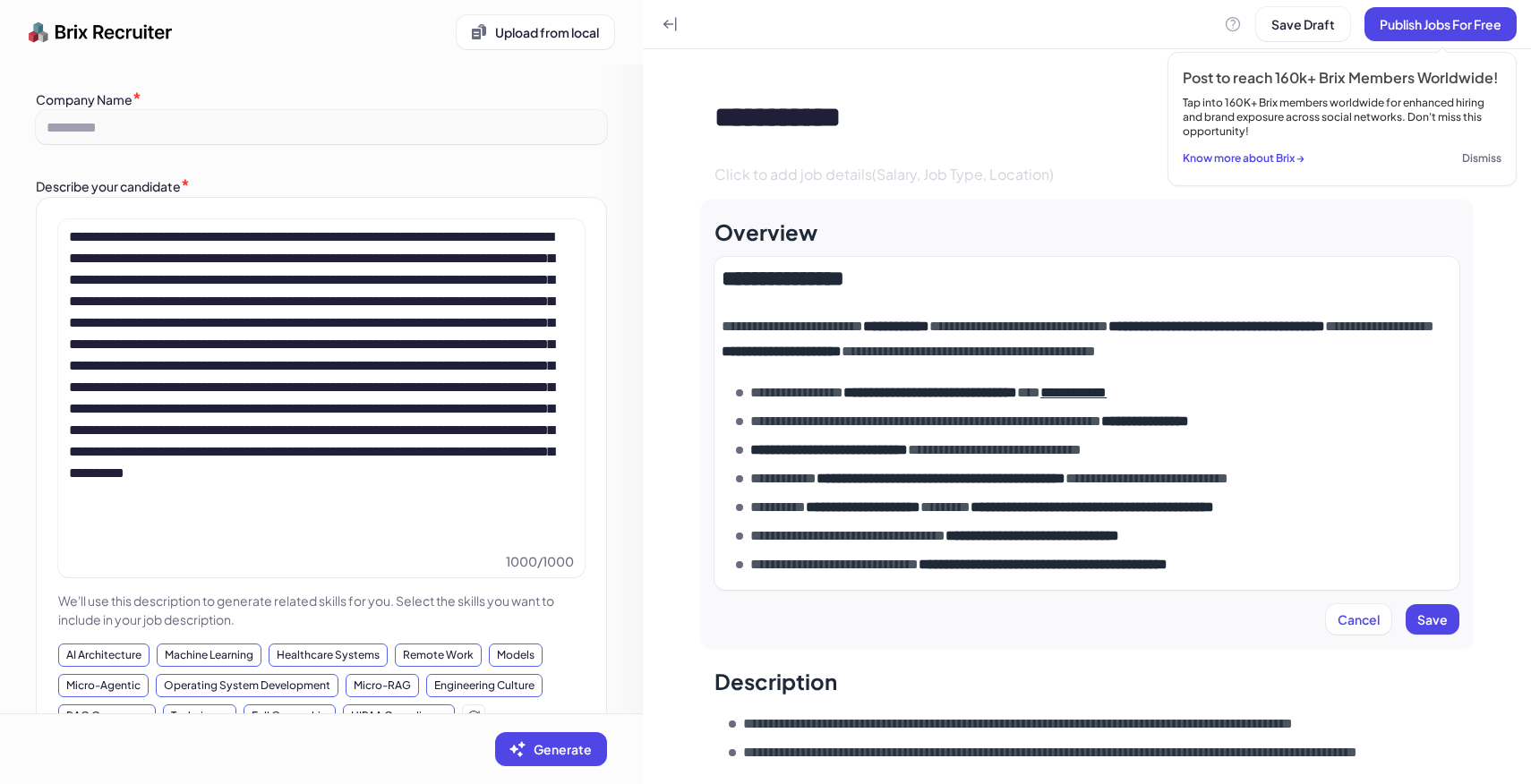
click at [787, 230] on div "Overview" at bounding box center [766, 231] width 103 height 29
click at [819, 238] on div "Overview" at bounding box center [1086, 231] width 745 height 36
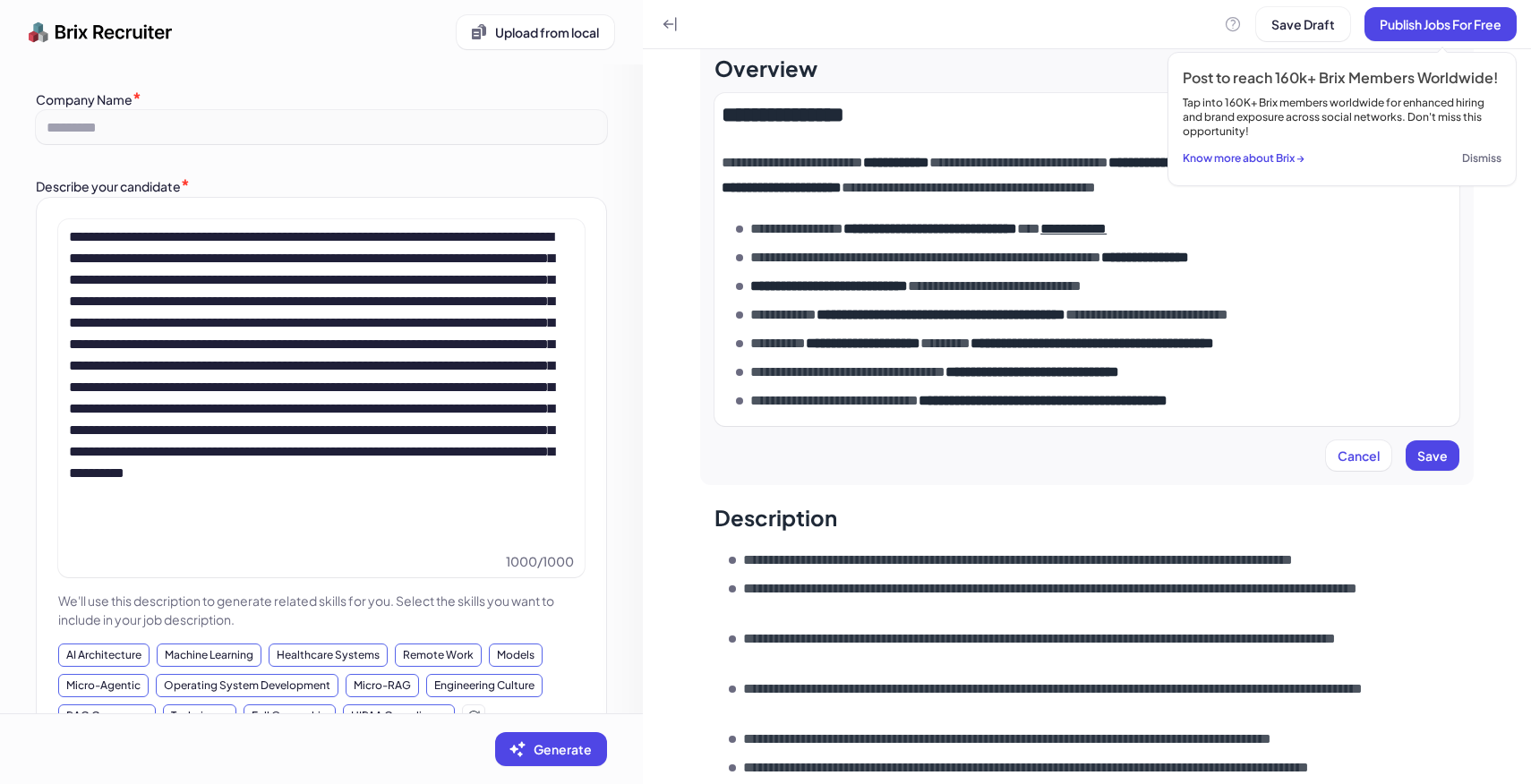
scroll to position [165, 0]
click at [1435, 457] on span "Save" at bounding box center [1432, 455] width 31 height 16
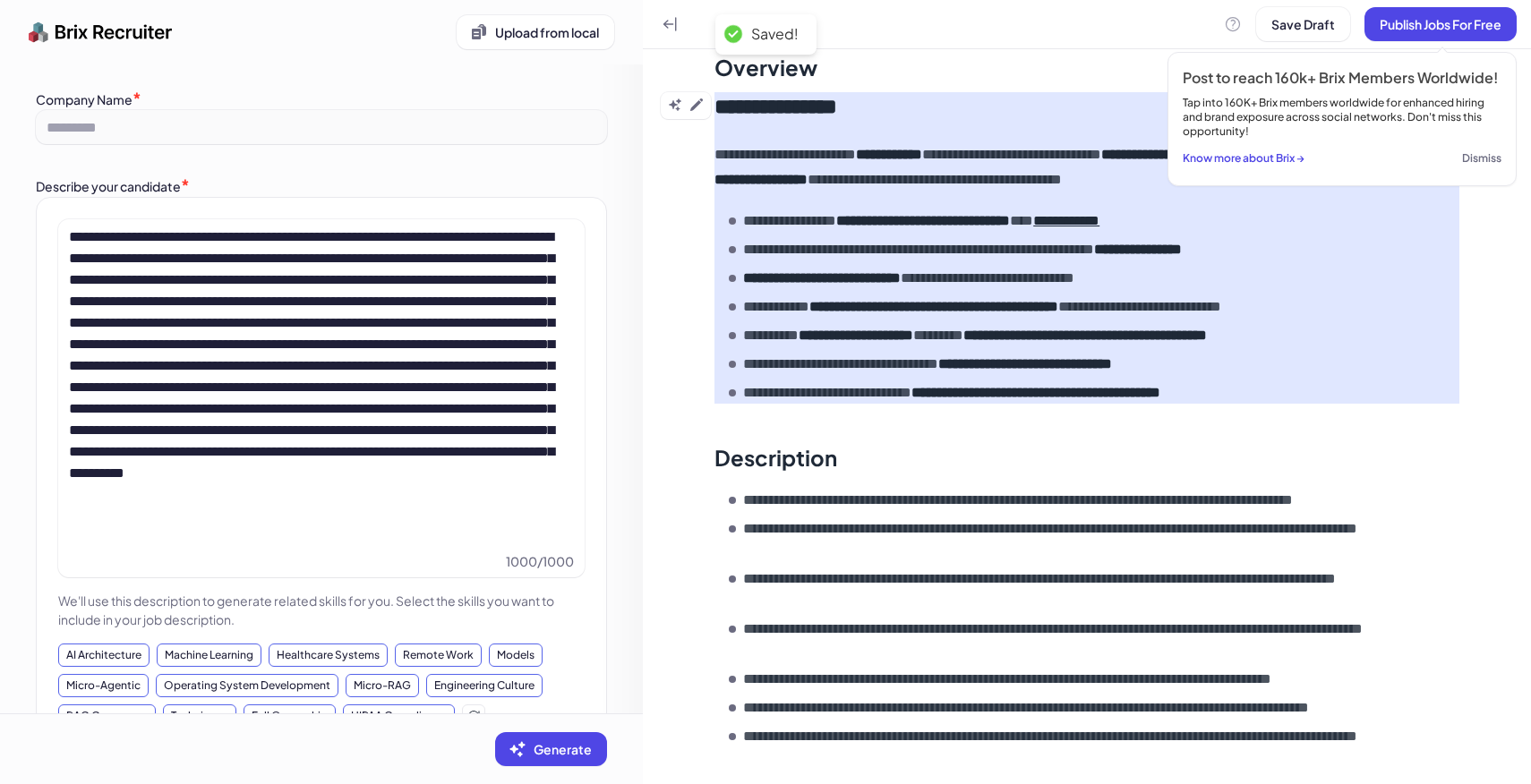
scroll to position [14, 0]
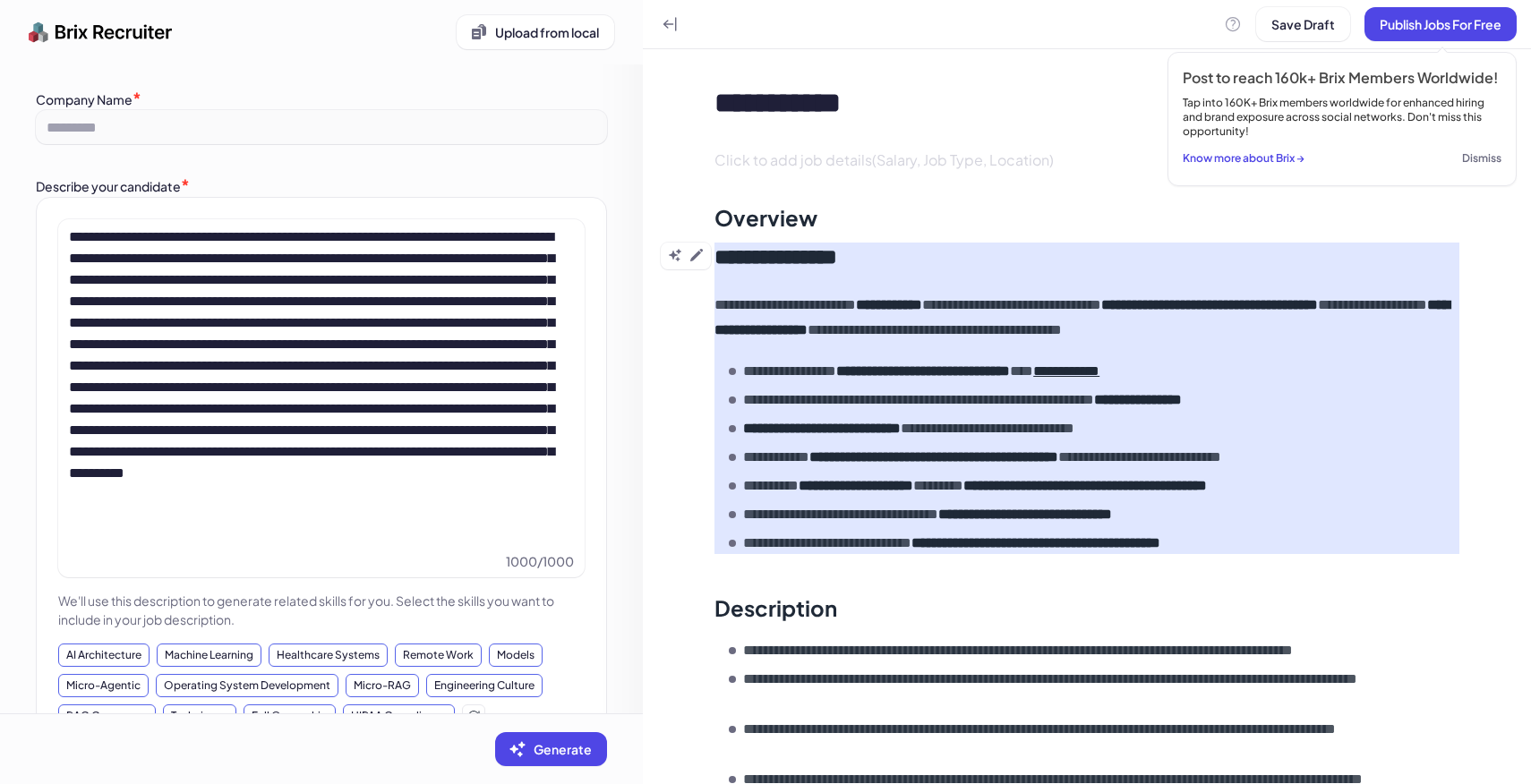
click at [1311, 509] on li "**********" at bounding box center [1094, 515] width 731 height 22
click at [1284, 541] on li "**********" at bounding box center [1094, 543] width 731 height 22
click at [696, 253] on icon at bounding box center [696, 255] width 13 height 13
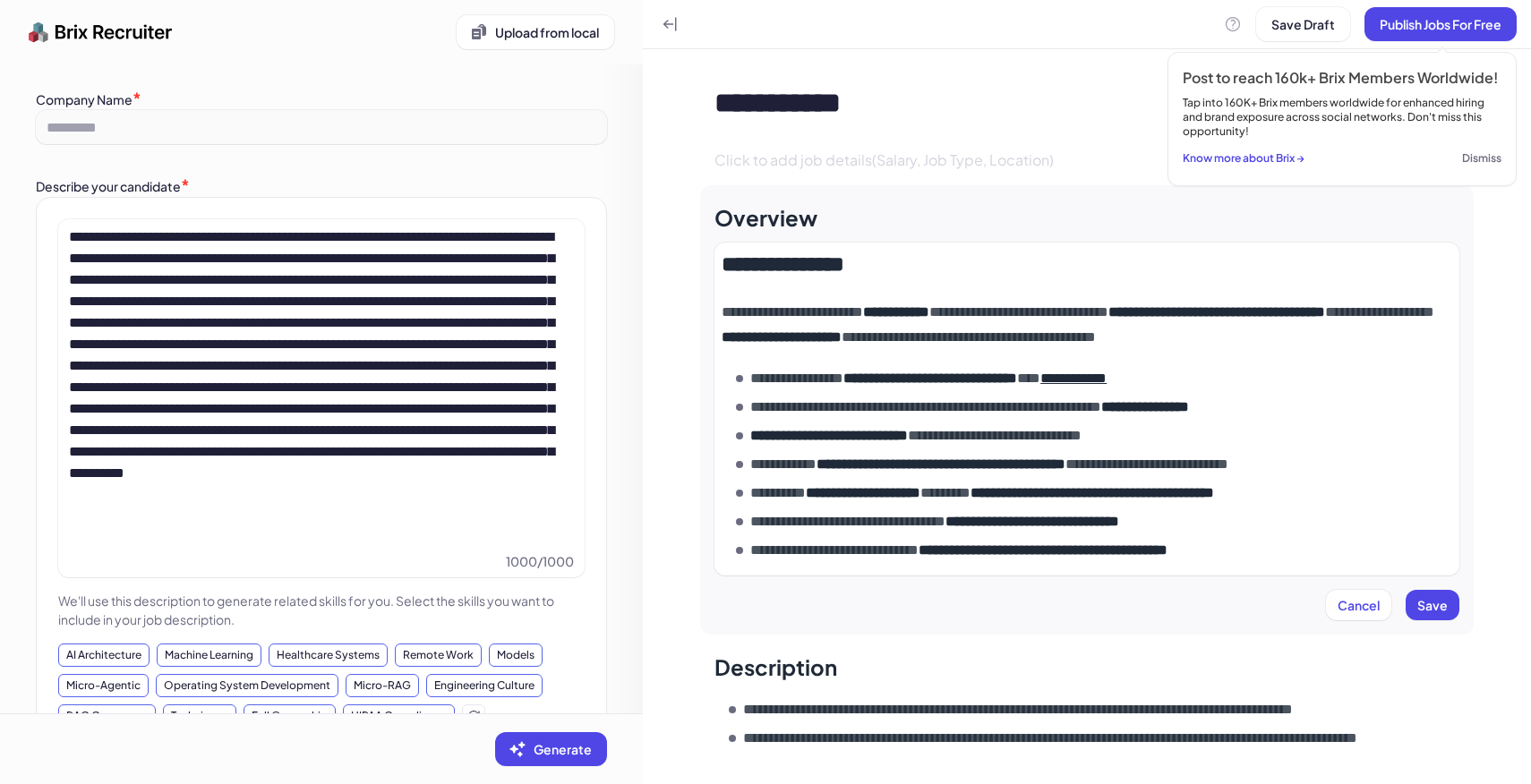
click at [1308, 560] on li "**********" at bounding box center [1093, 551] width 716 height 22
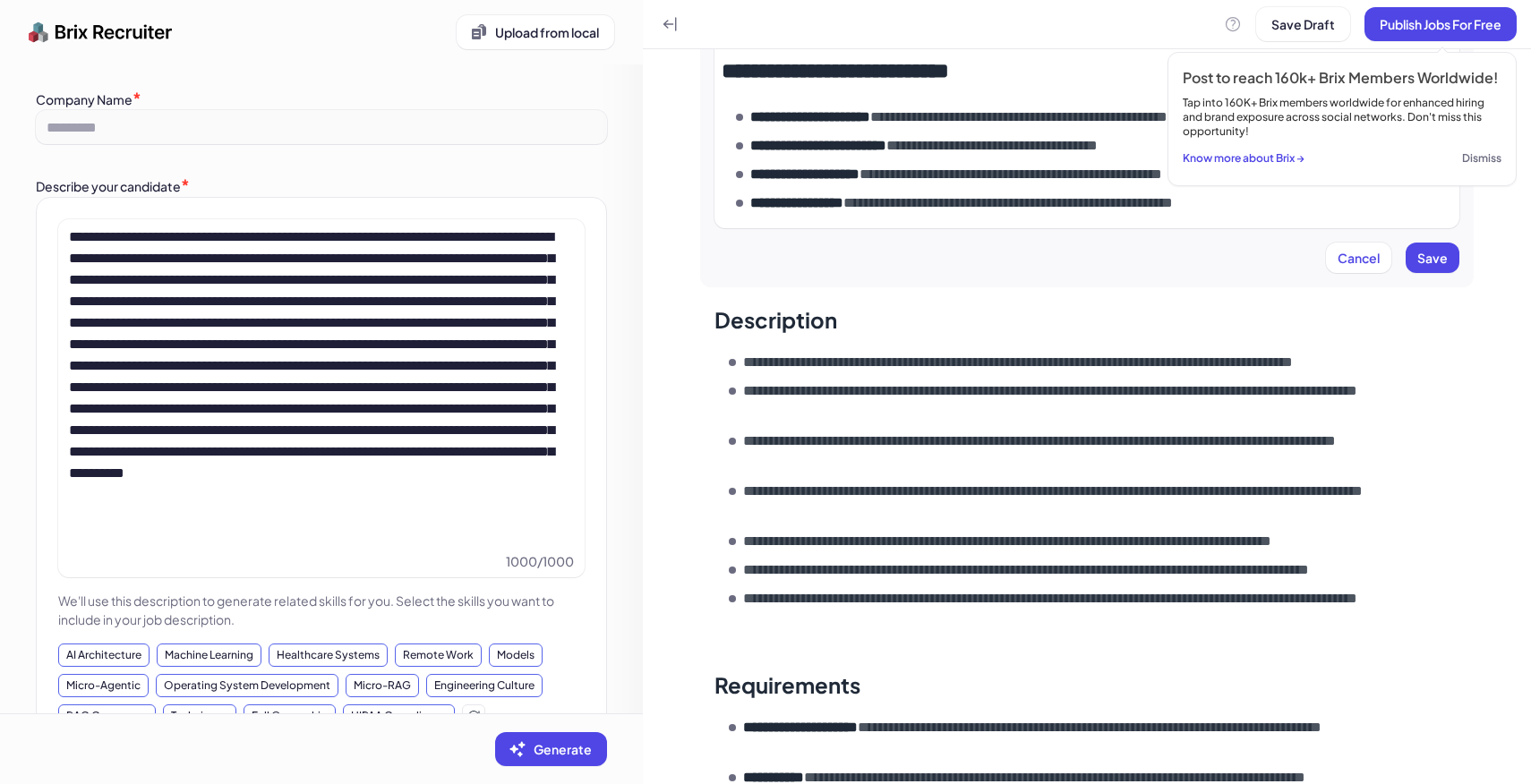
scroll to position [565, 0]
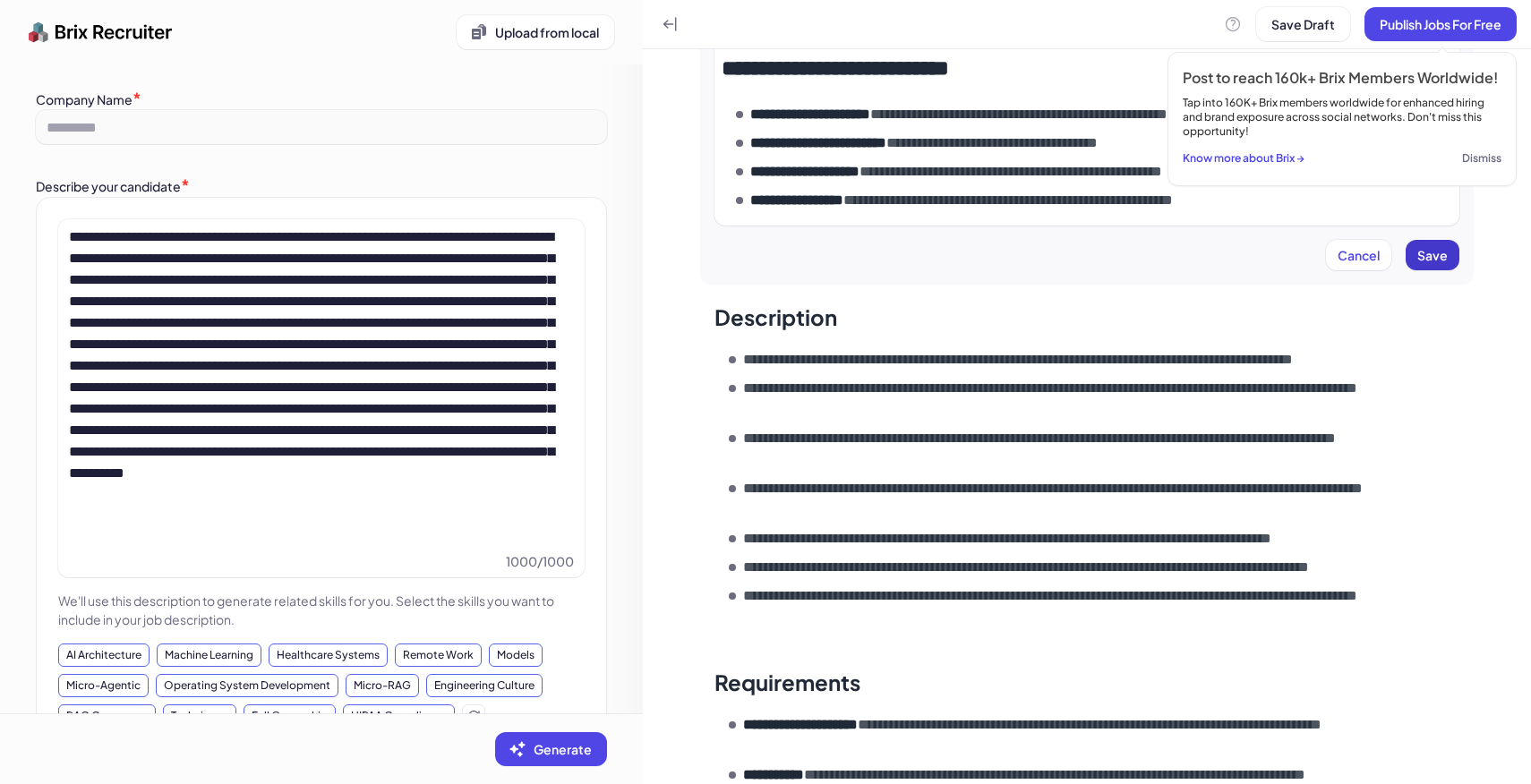
click at [1439, 250] on span "Save" at bounding box center [1432, 255] width 31 height 16
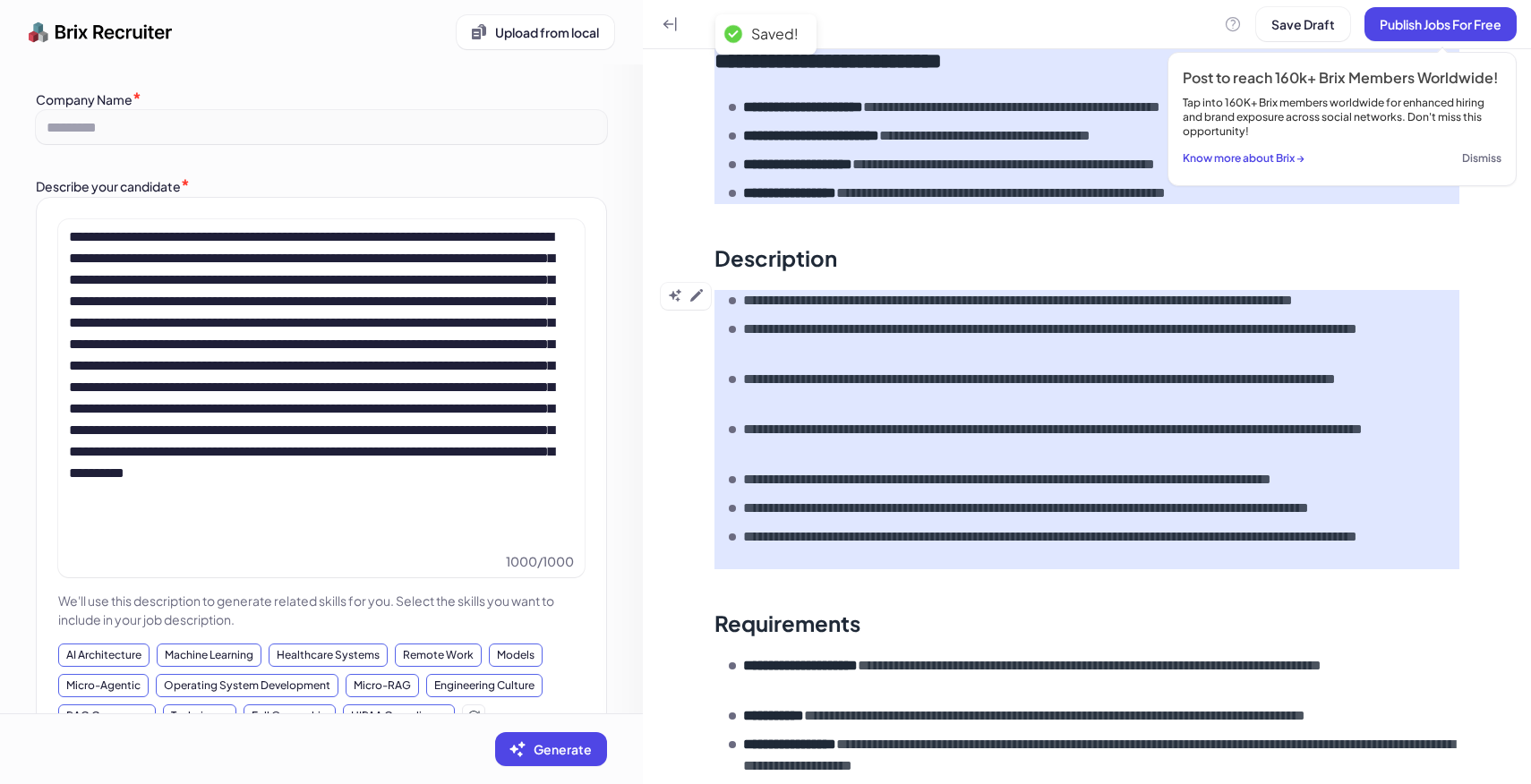
click at [781, 359] on p "**********" at bounding box center [1100, 339] width 716 height 43
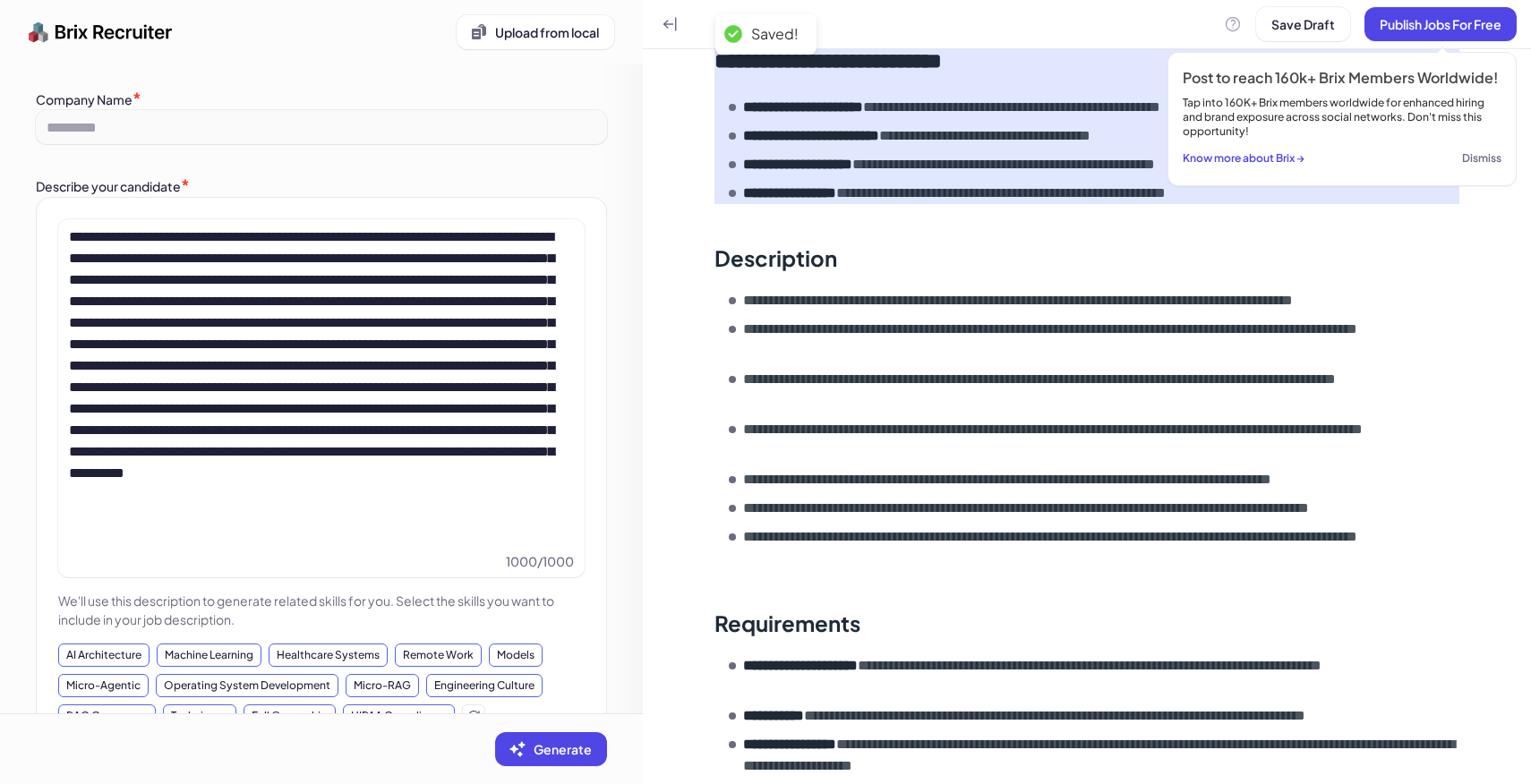
click at [695, 294] on div "**********" at bounding box center [1086, 248] width 888 height 1526
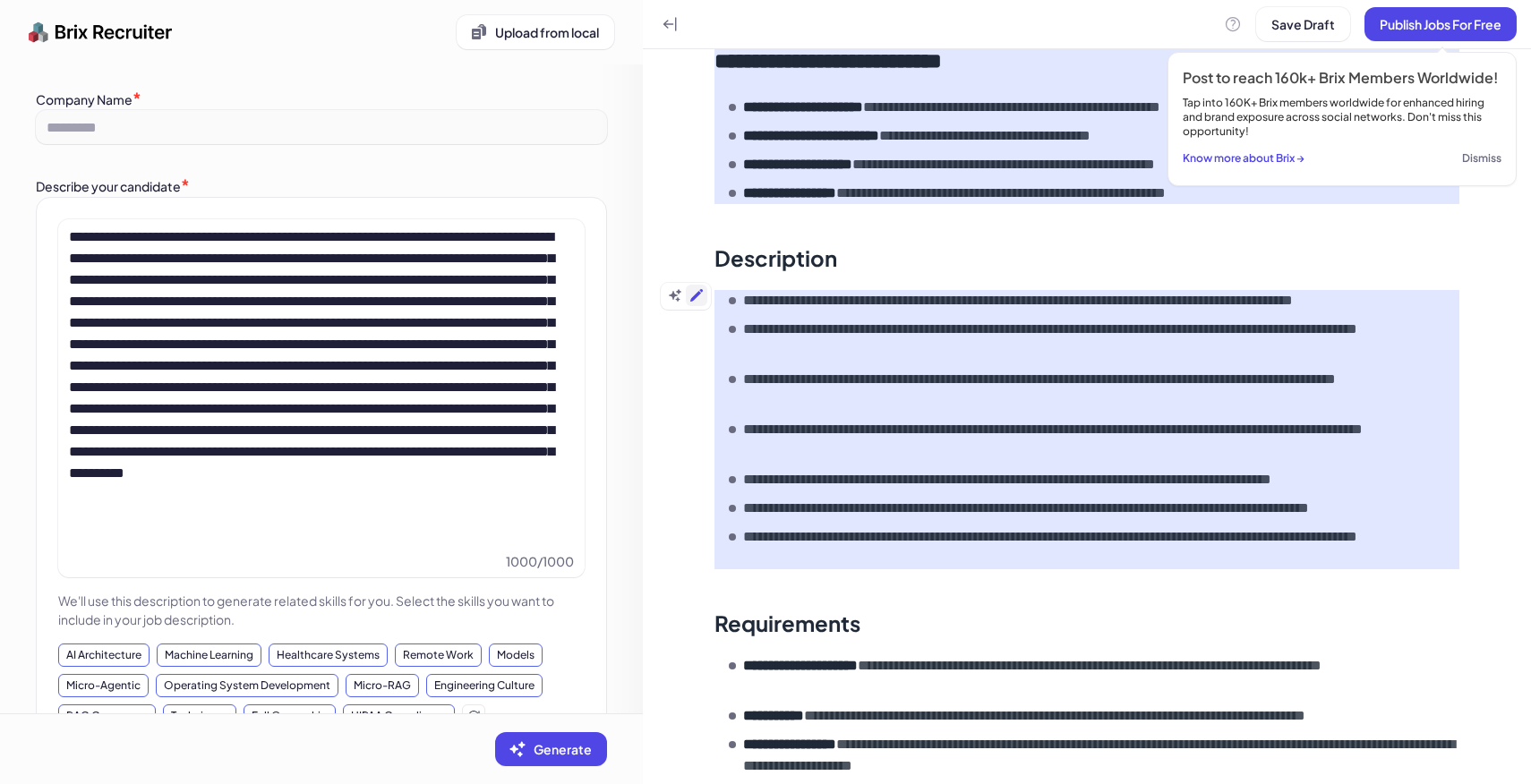
click at [699, 298] on icon at bounding box center [696, 295] width 14 height 14
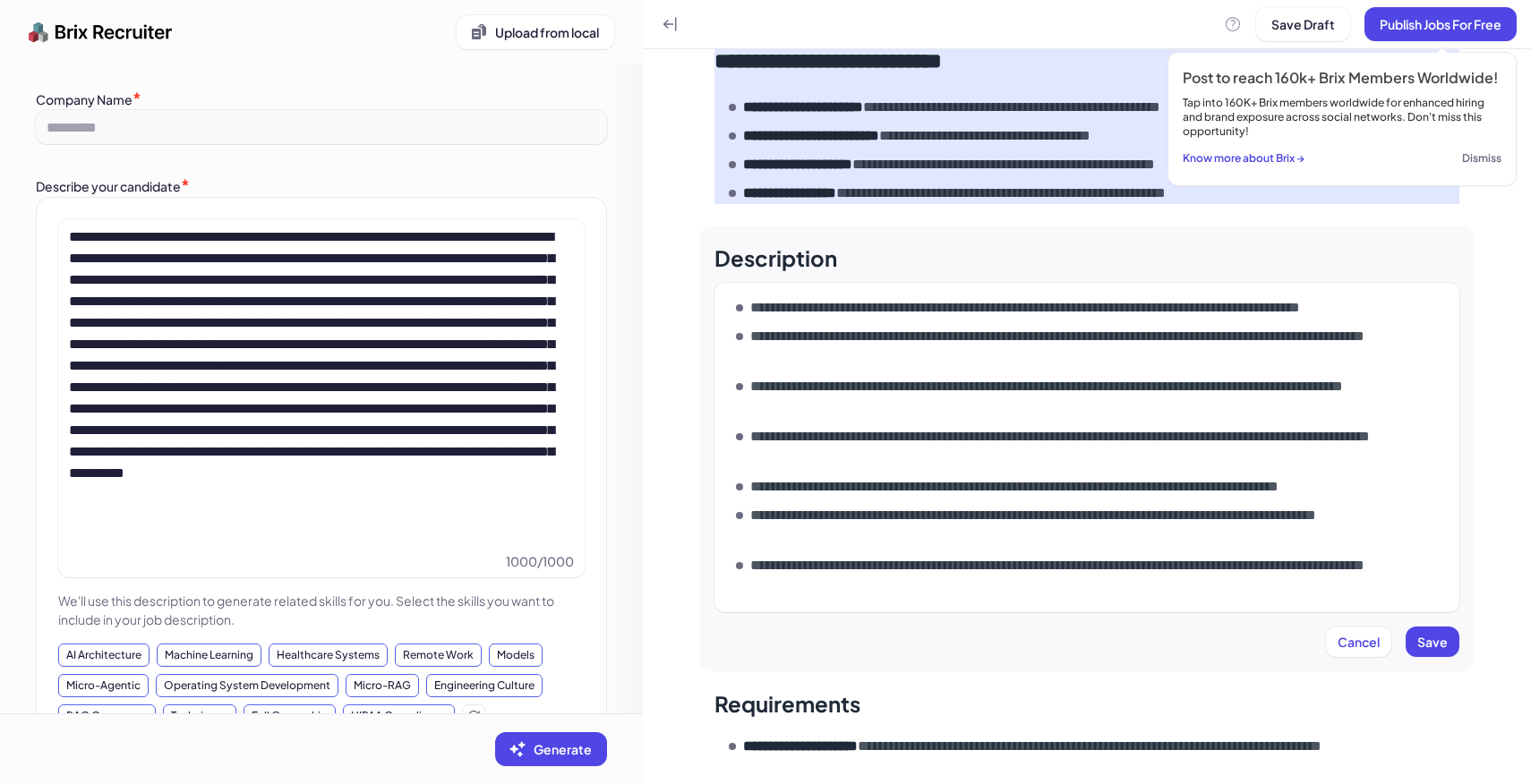
click at [802, 328] on p "**********" at bounding box center [1101, 346] width 702 height 43
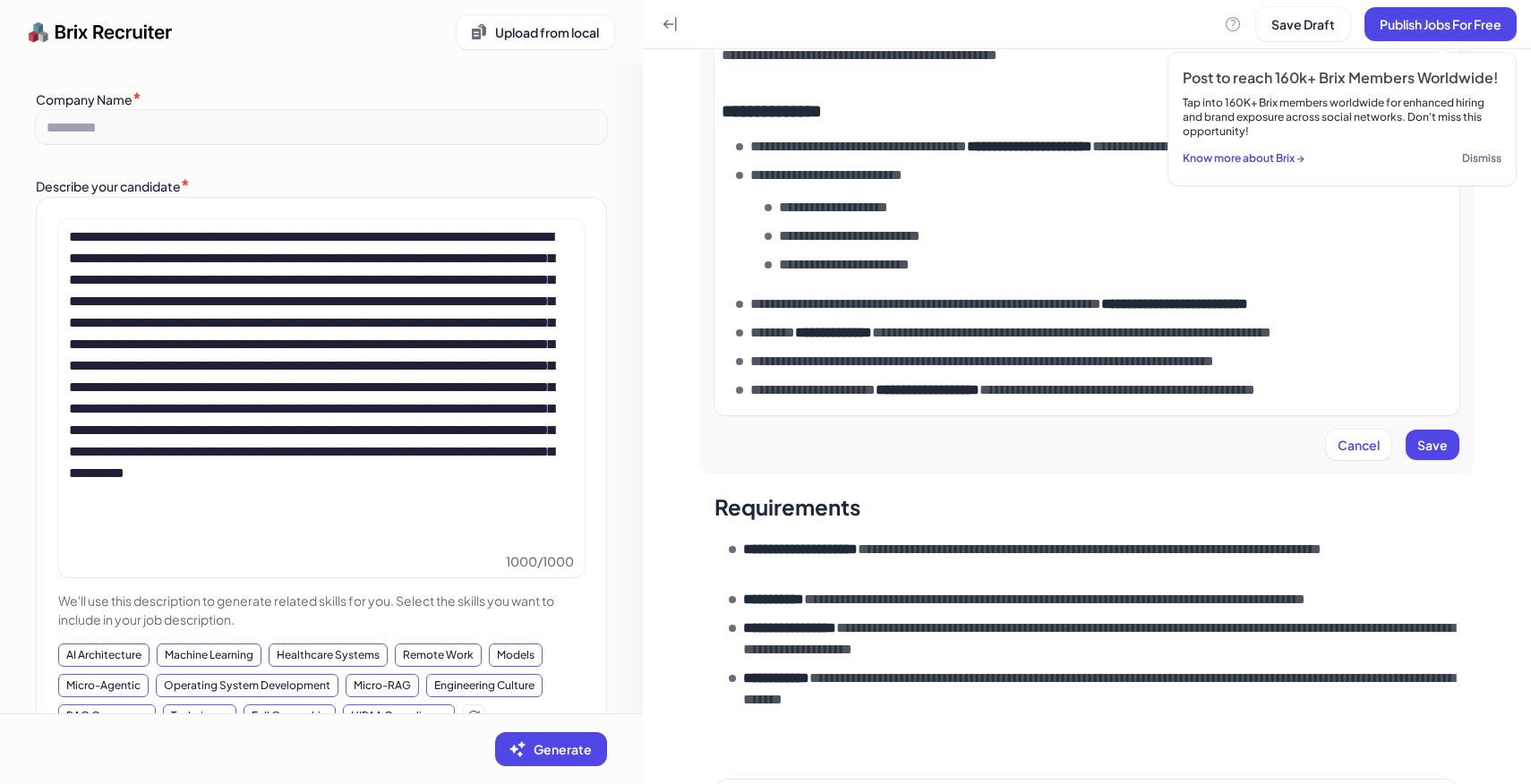
scroll to position [950, 0]
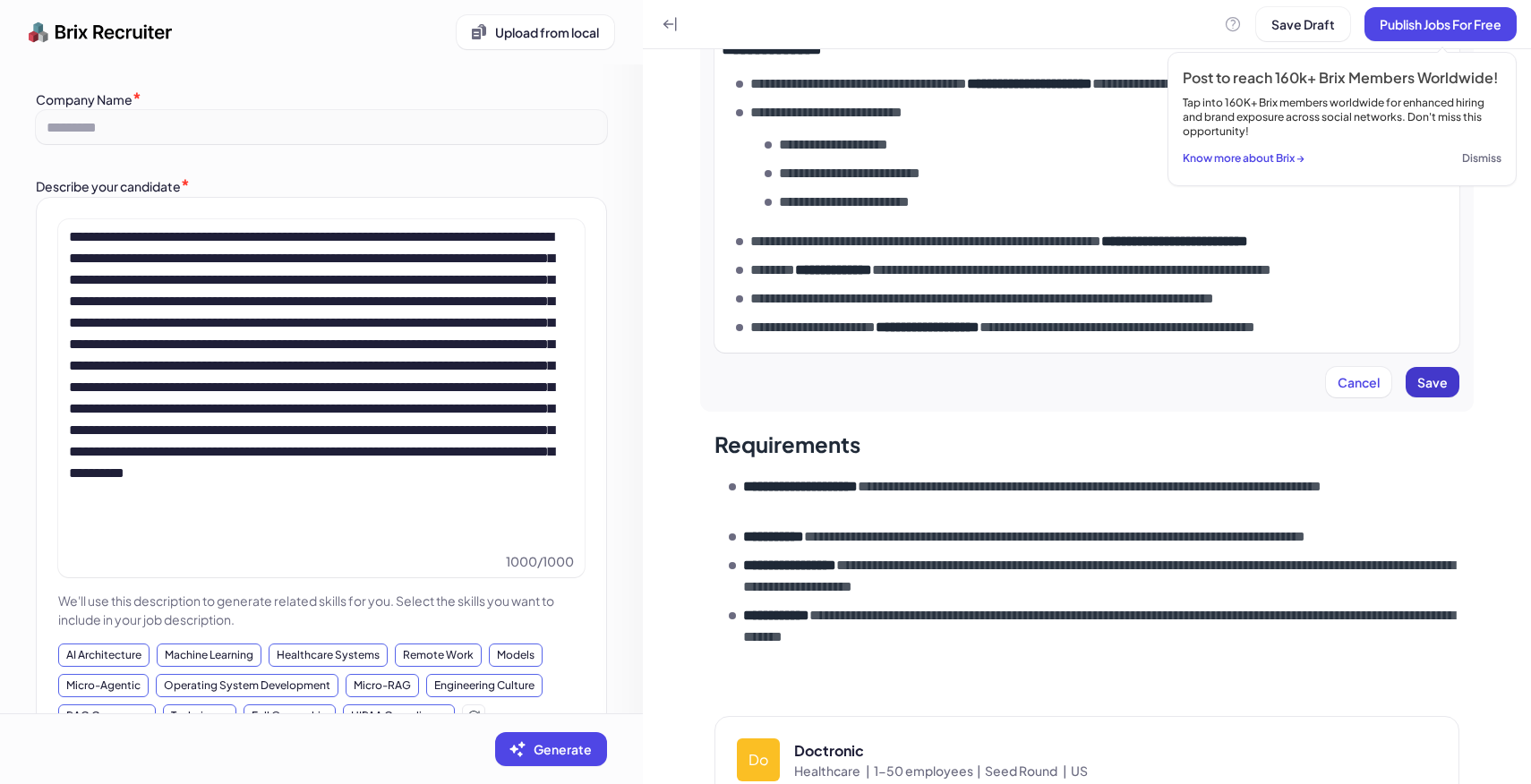
click at [1439, 377] on span "Save" at bounding box center [1432, 382] width 31 height 16
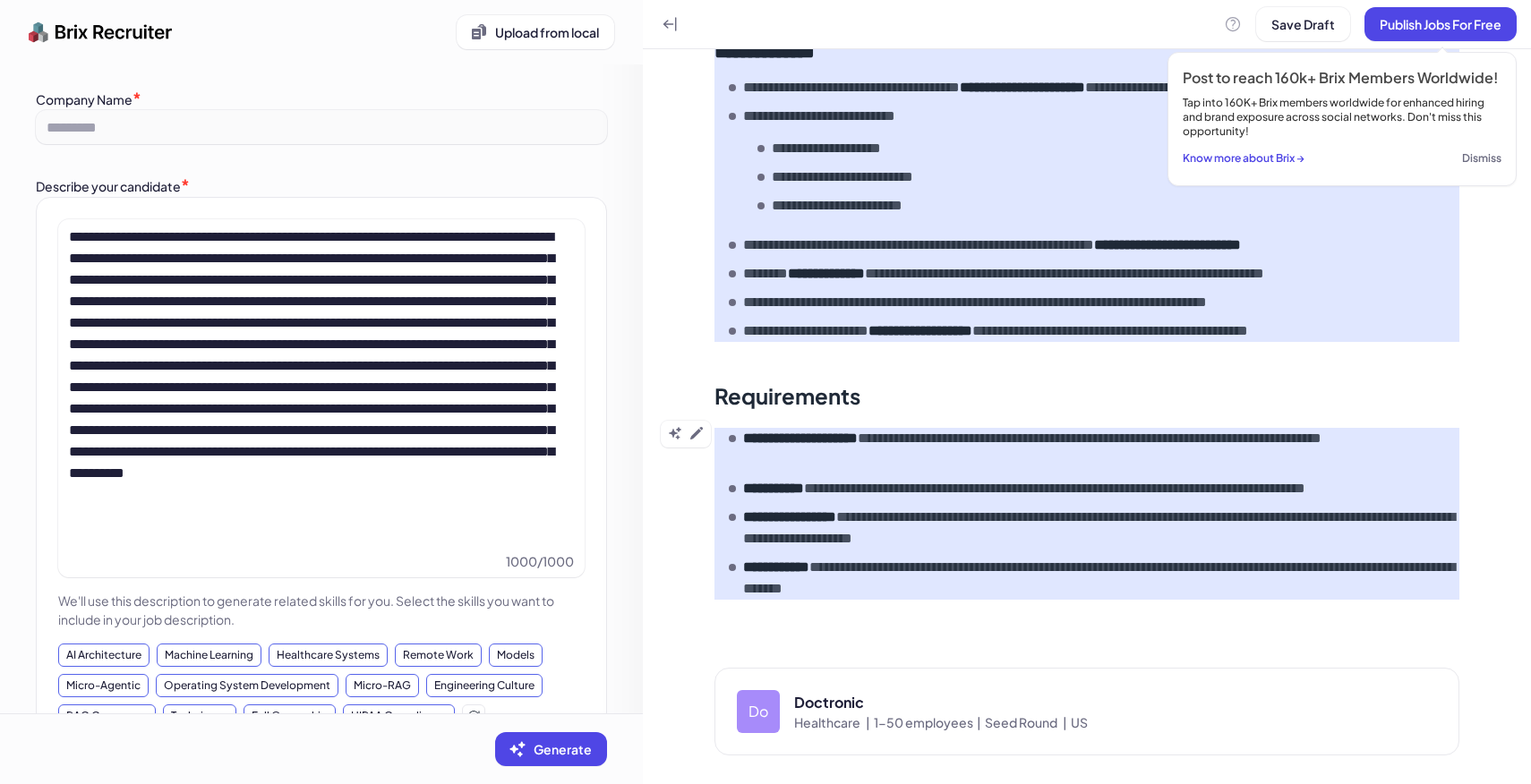
click at [839, 440] on strong "**********" at bounding box center [799, 439] width 114 height 14
click at [702, 432] on icon at bounding box center [696, 433] width 14 height 14
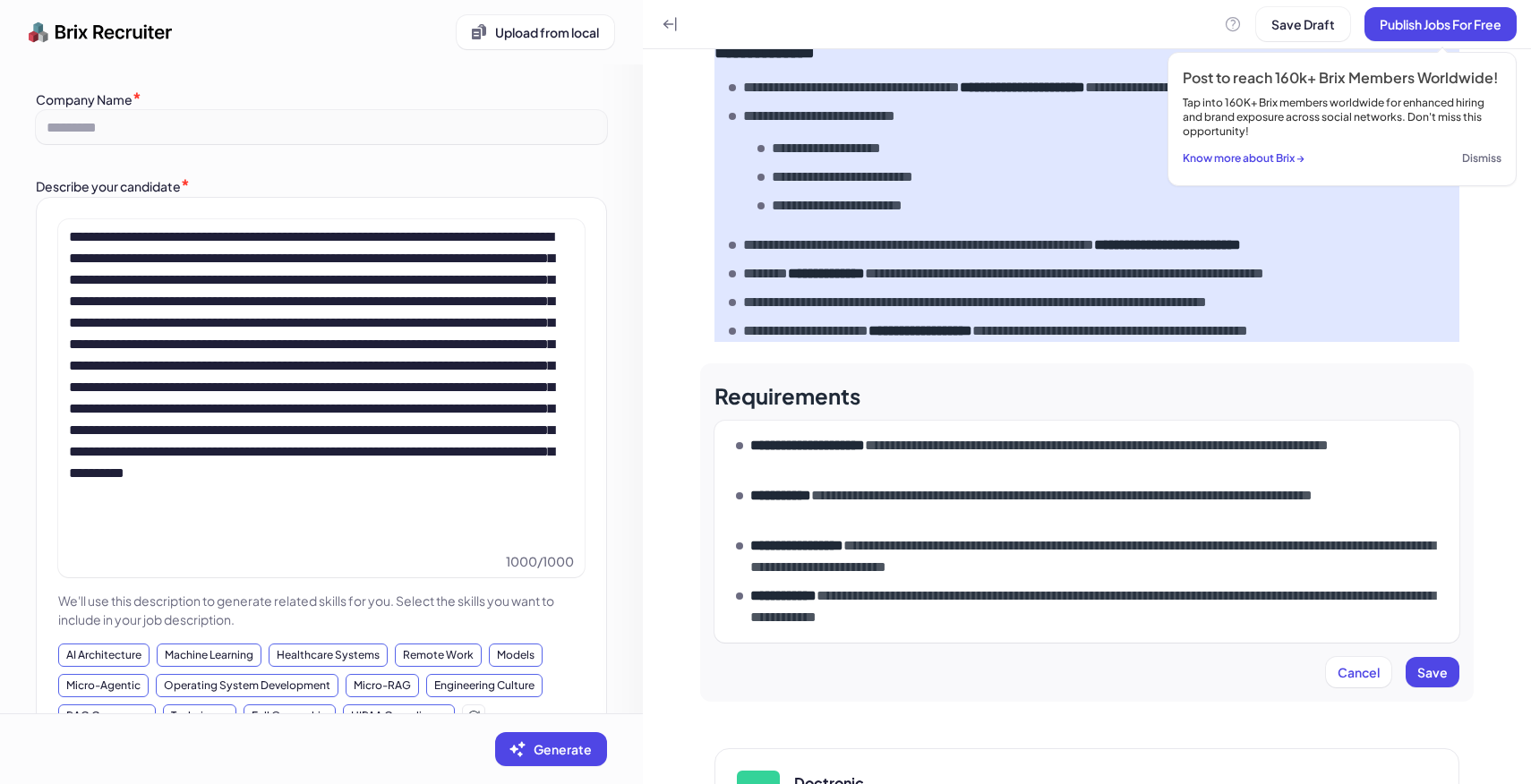
click at [876, 472] on p "**********" at bounding box center [1101, 456] width 702 height 43
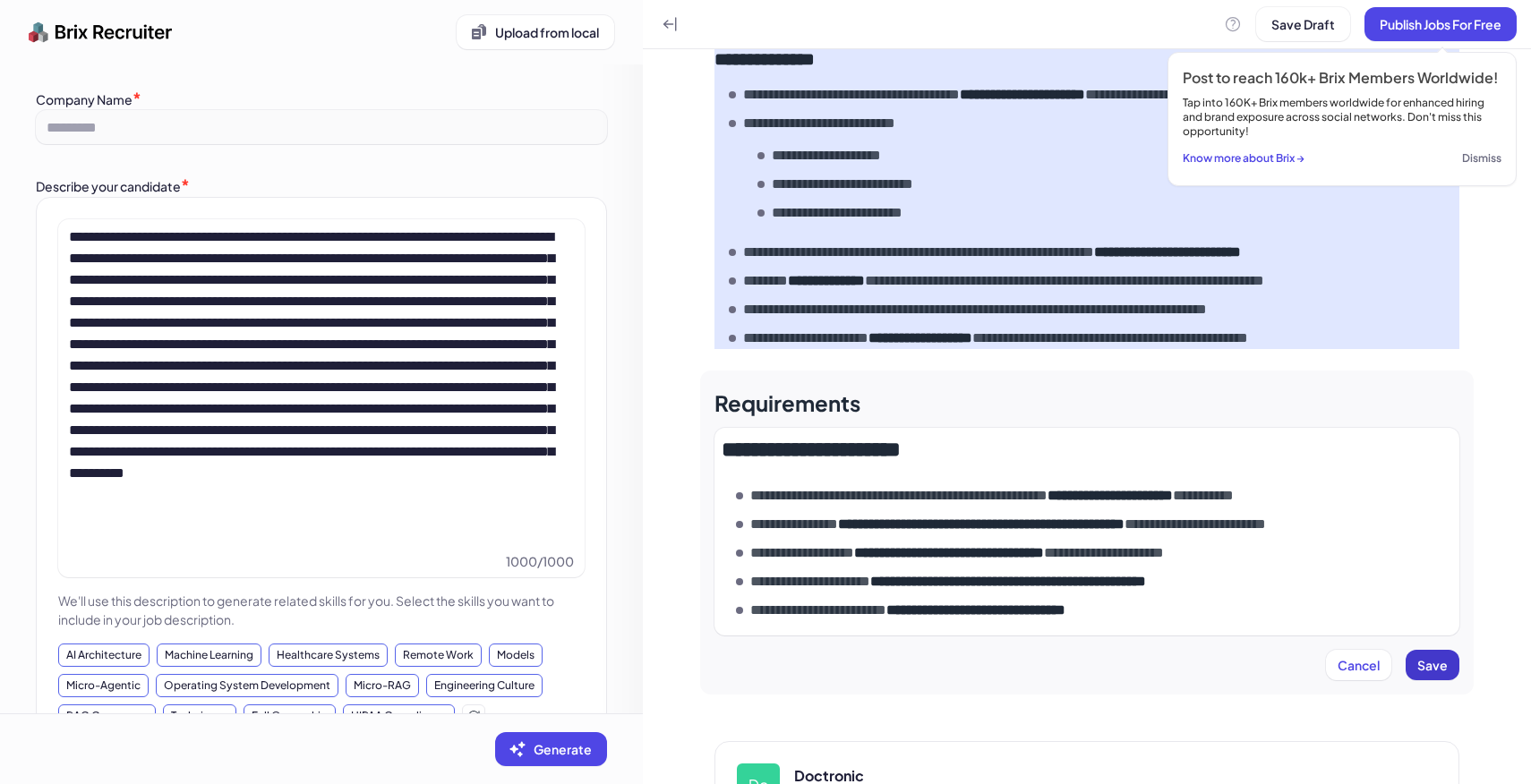
click at [1445, 673] on button "Save" at bounding box center [1432, 665] width 54 height 31
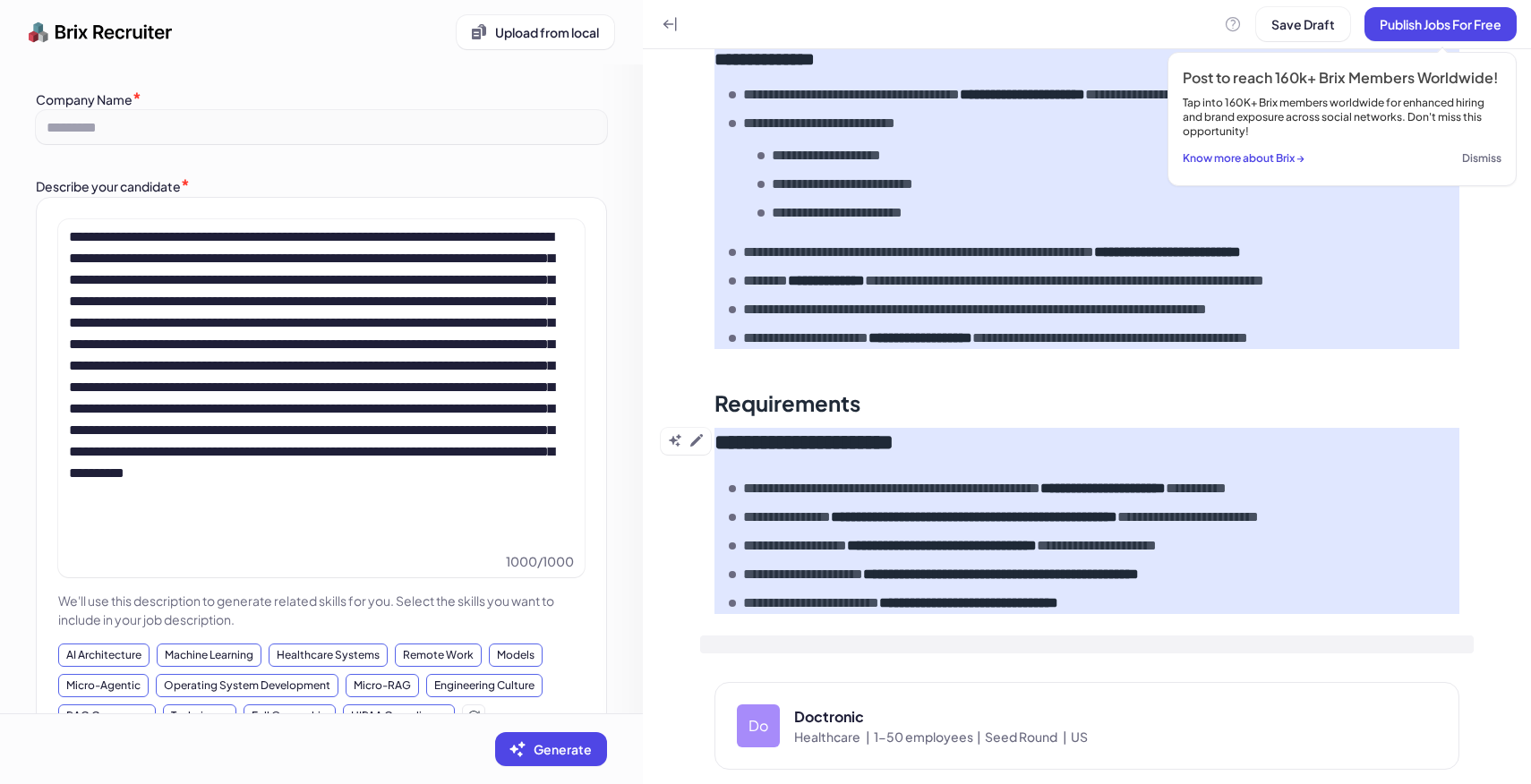
click at [718, 638] on div at bounding box center [1086, 644] width 773 height 18
click at [764, 738] on div at bounding box center [1086, 753] width 745 height 107
click at [753, 710] on p at bounding box center [1087, 719] width 731 height 25
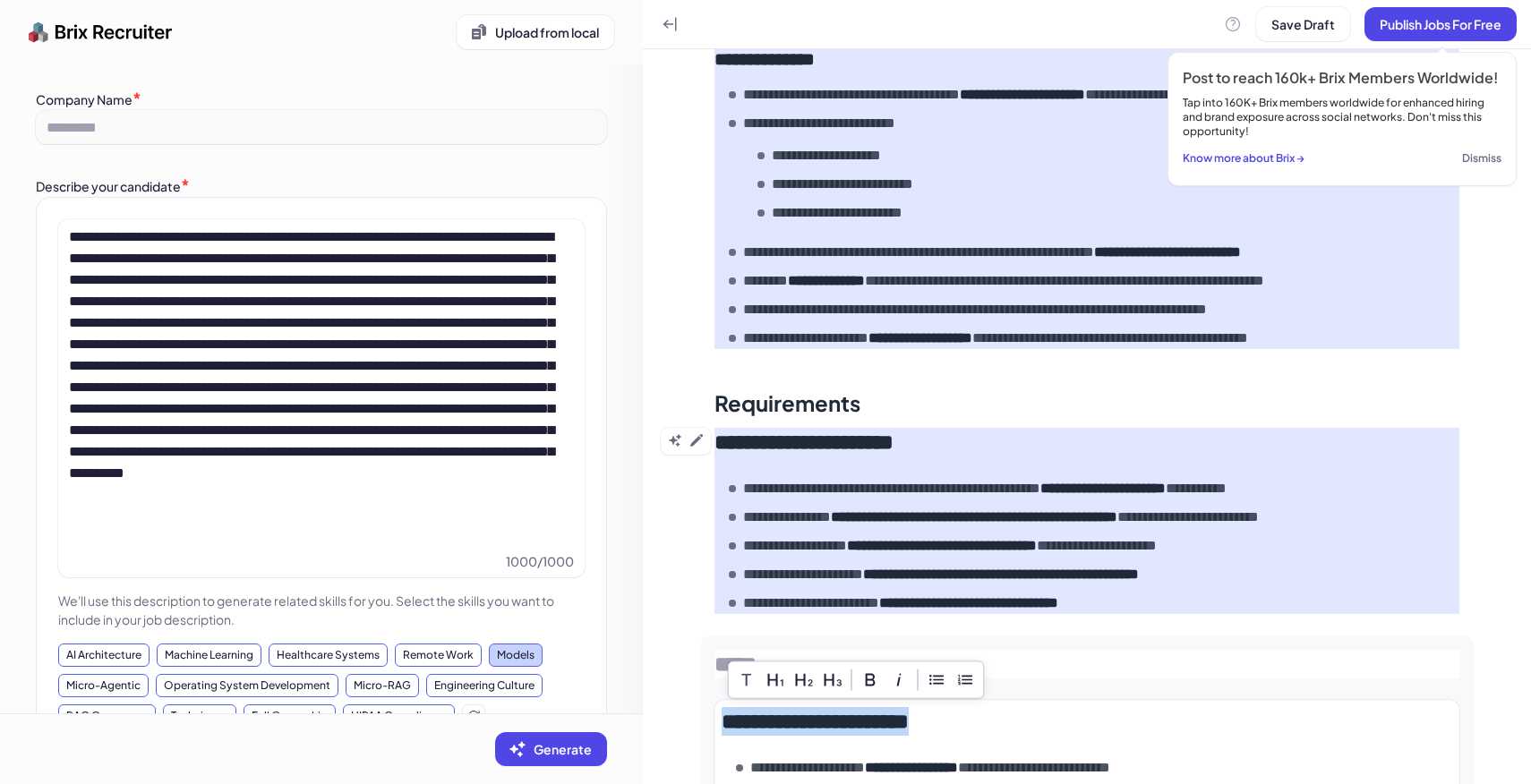
drag, startPoint x: 1003, startPoint y: 719, endPoint x: 518, endPoint y: 661, distance: 488.5
click at [518, 661] on div "**********" at bounding box center [766, 392] width 1531 height 784
click at [742, 677] on input at bounding box center [1086, 664] width 745 height 29
paste input "**********"
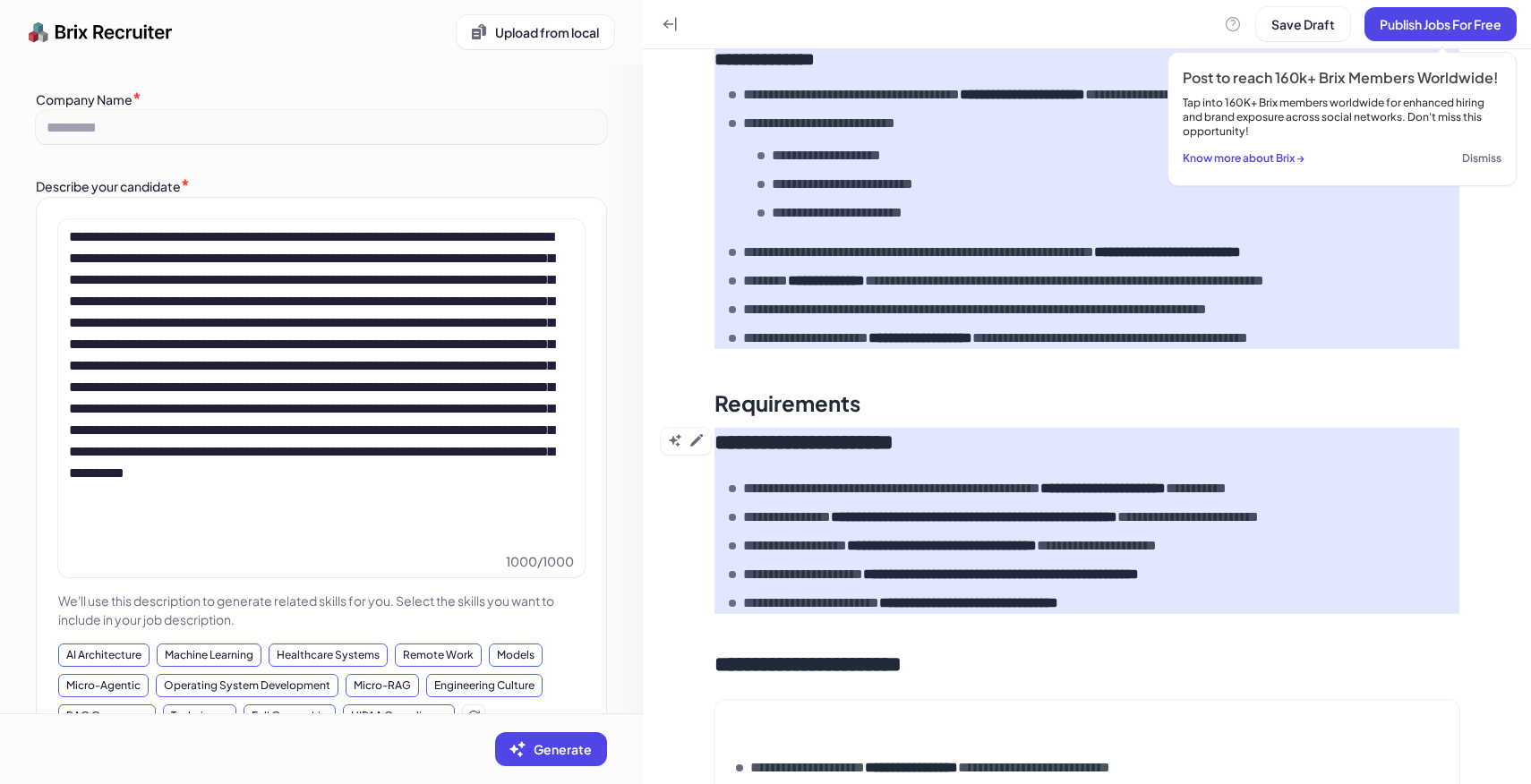
type input "**********"
click at [749, 742] on div "**********" at bounding box center [1087, 785] width 731 height 158
click at [763, 729] on h2 at bounding box center [1087, 720] width 731 height 29
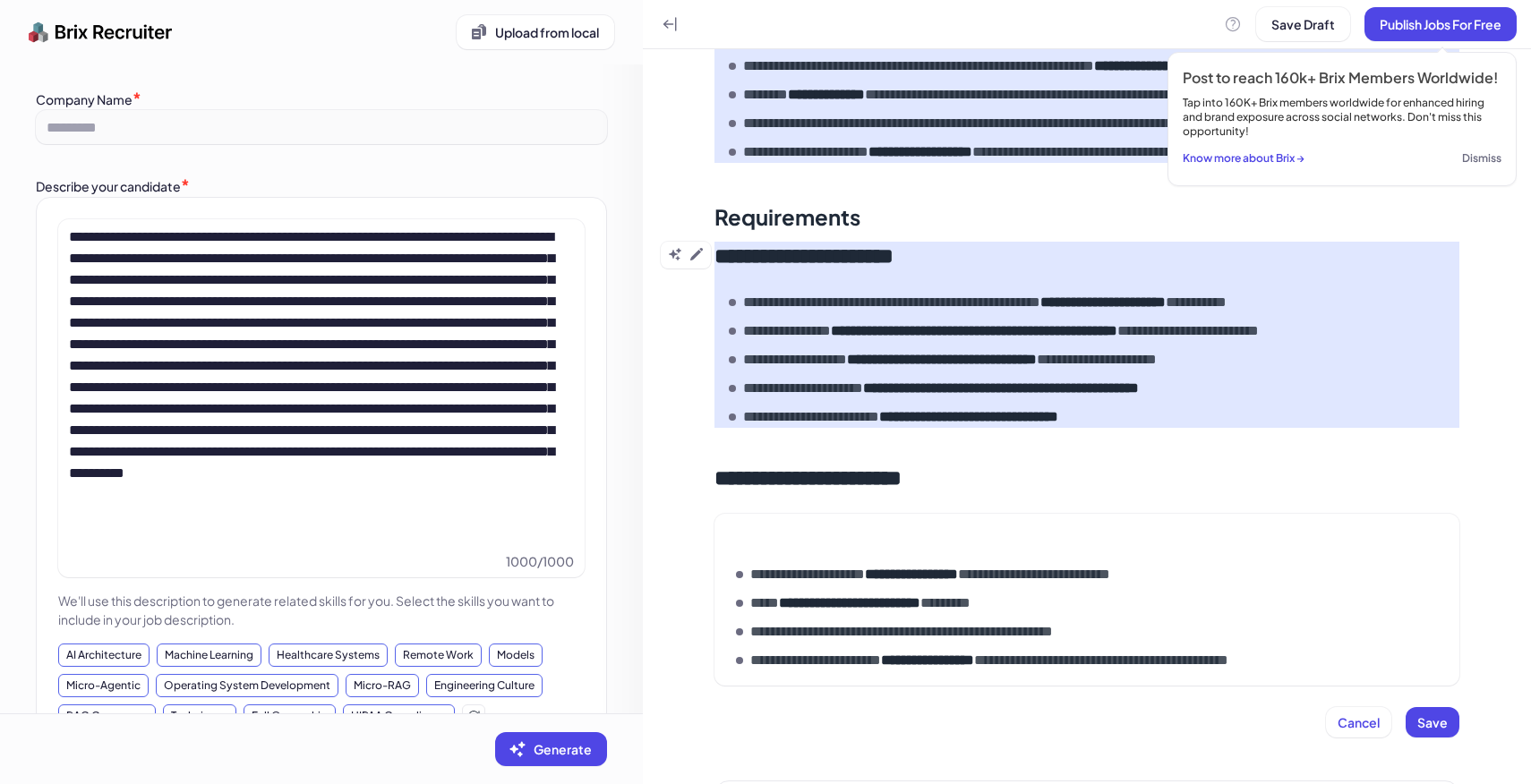
scroll to position [1100, 0]
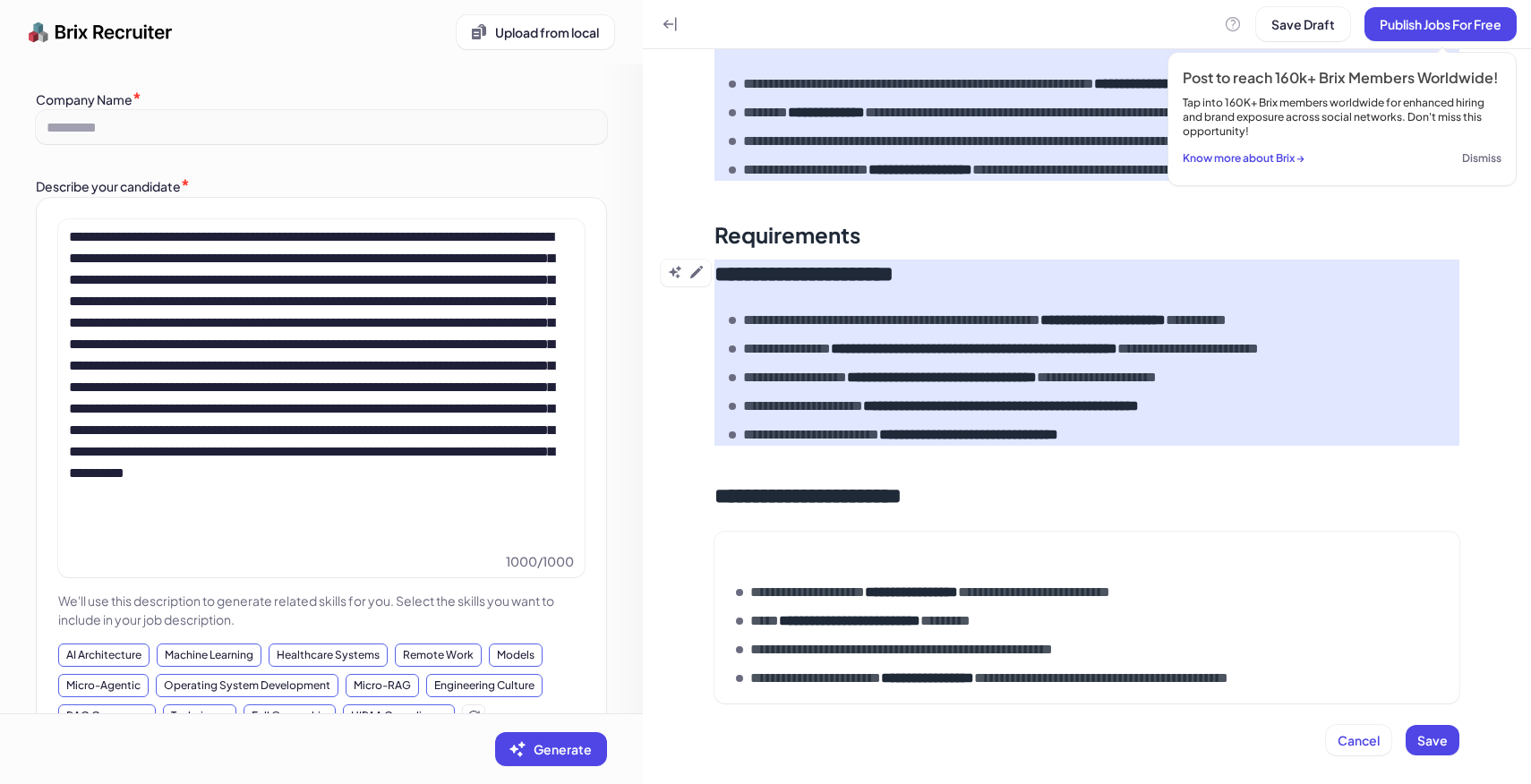
click at [752, 575] on div "**********" at bounding box center [1087, 613] width 731 height 150
click at [751, 561] on p at bounding box center [1087, 551] width 731 height 25
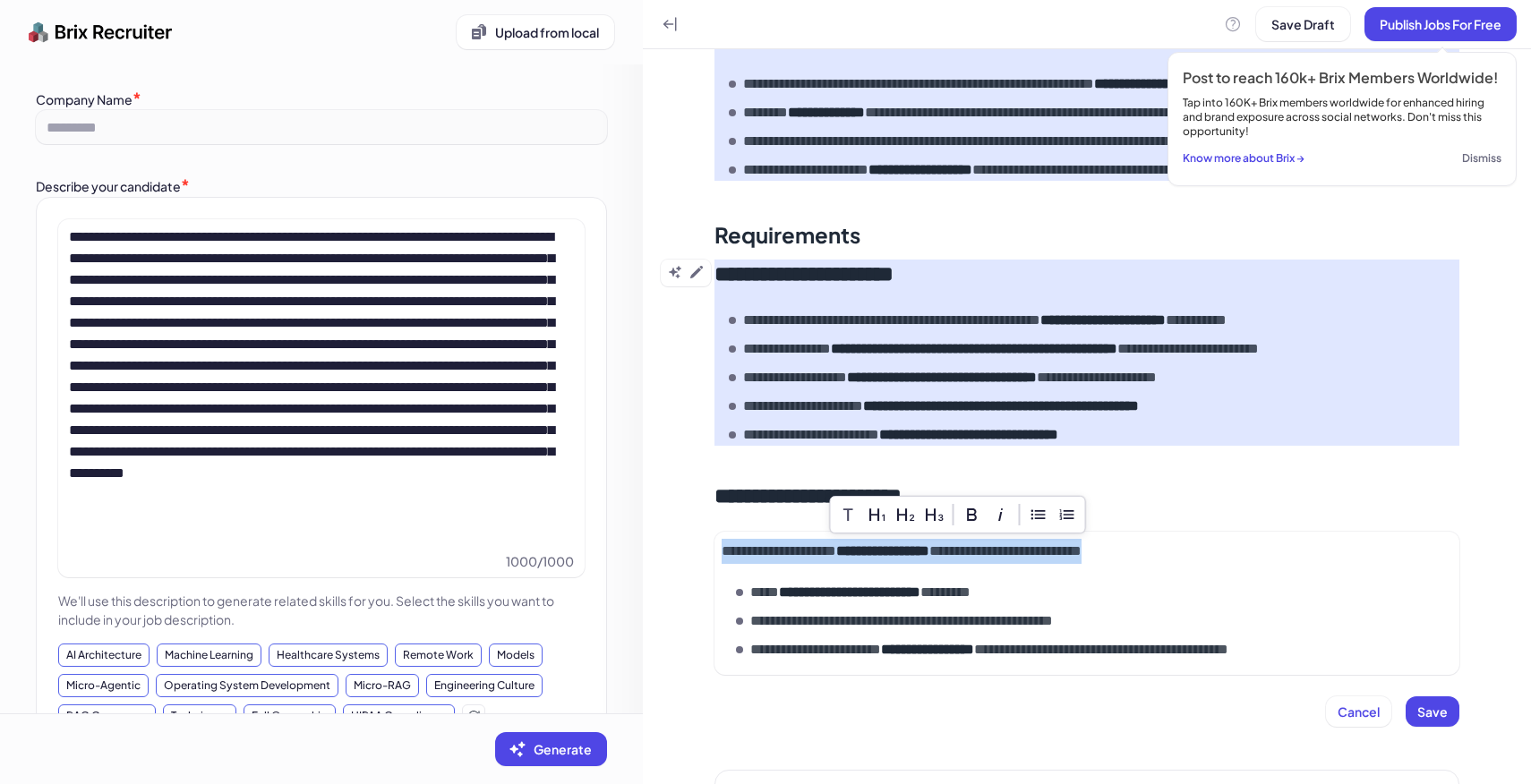
drag, startPoint x: 1216, startPoint y: 547, endPoint x: 597, endPoint y: 514, distance: 619.9
click at [597, 514] on div "**********" at bounding box center [766, 392] width 1531 height 784
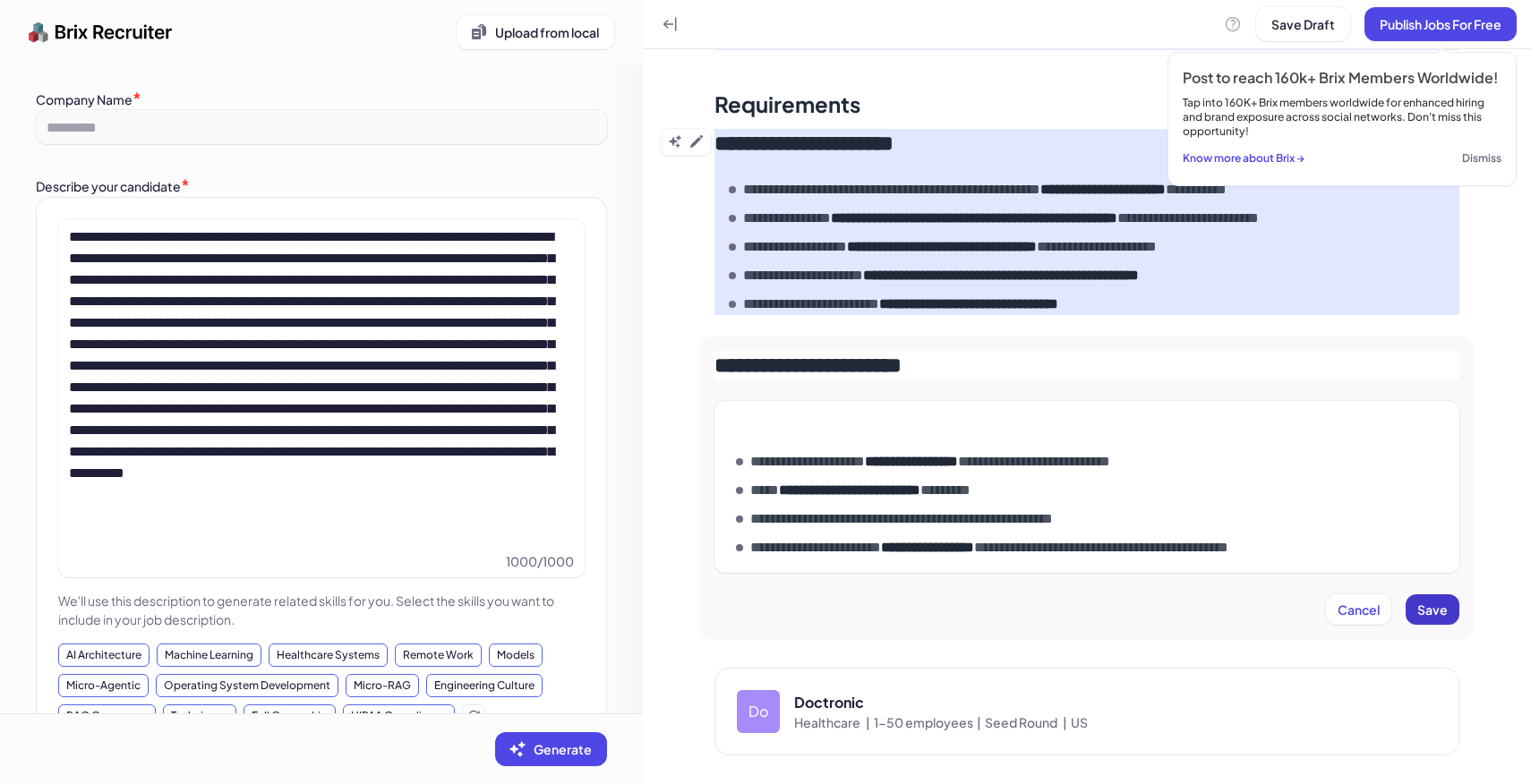
click at [1442, 619] on button "Save" at bounding box center [1432, 609] width 54 height 31
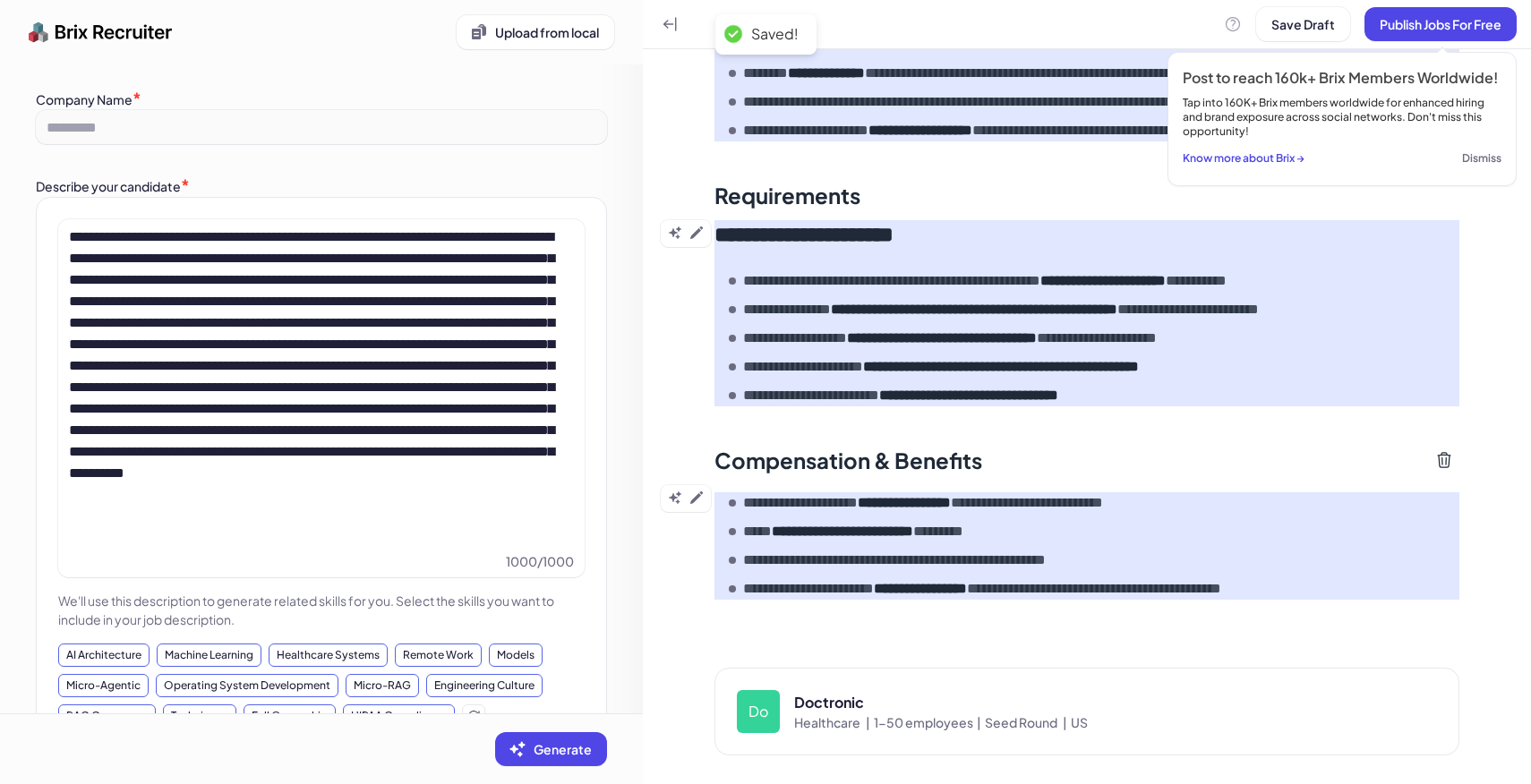
click at [1175, 462] on div "Compensation & Benefits" at bounding box center [1086, 459] width 745 height 36
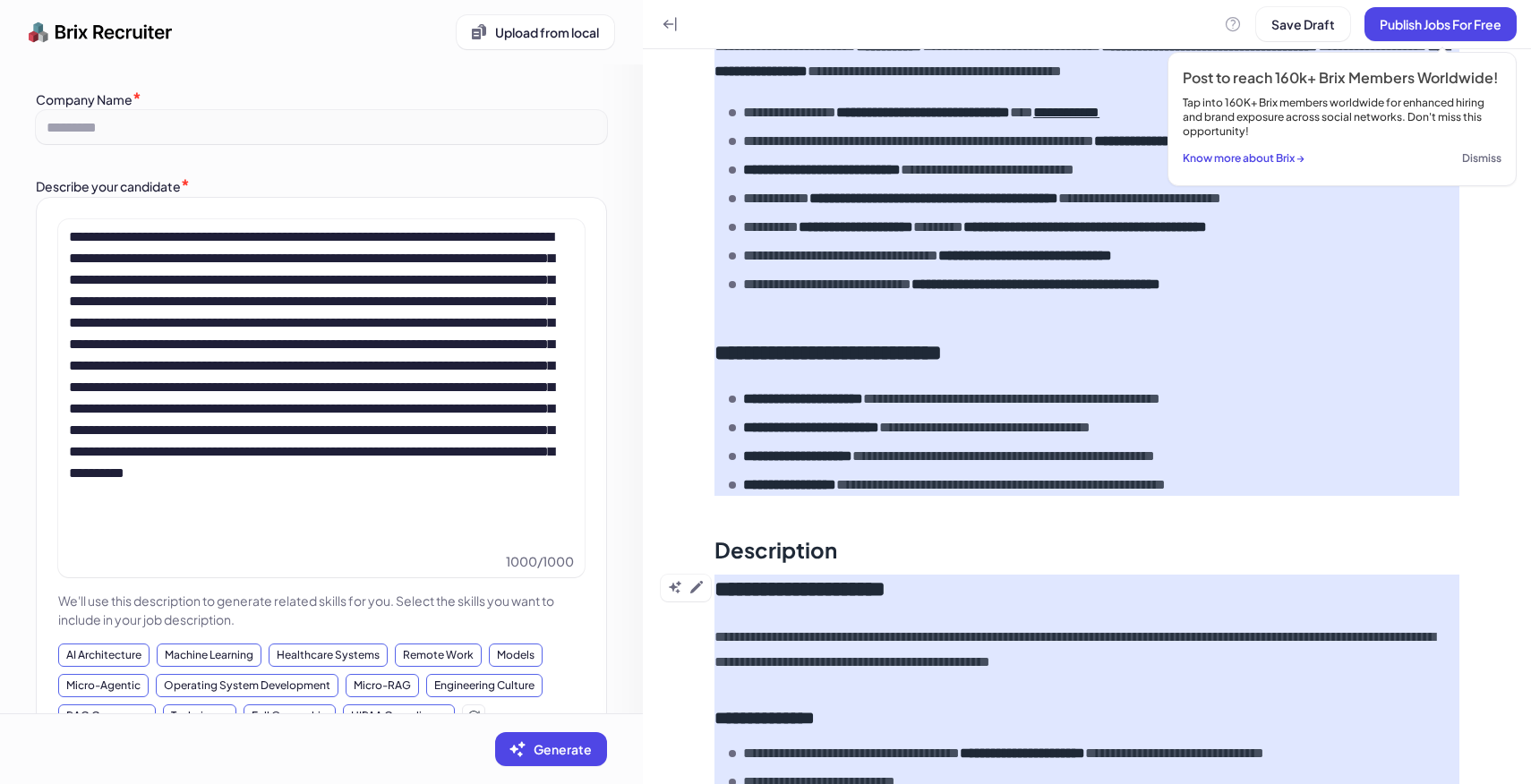
scroll to position [0, 0]
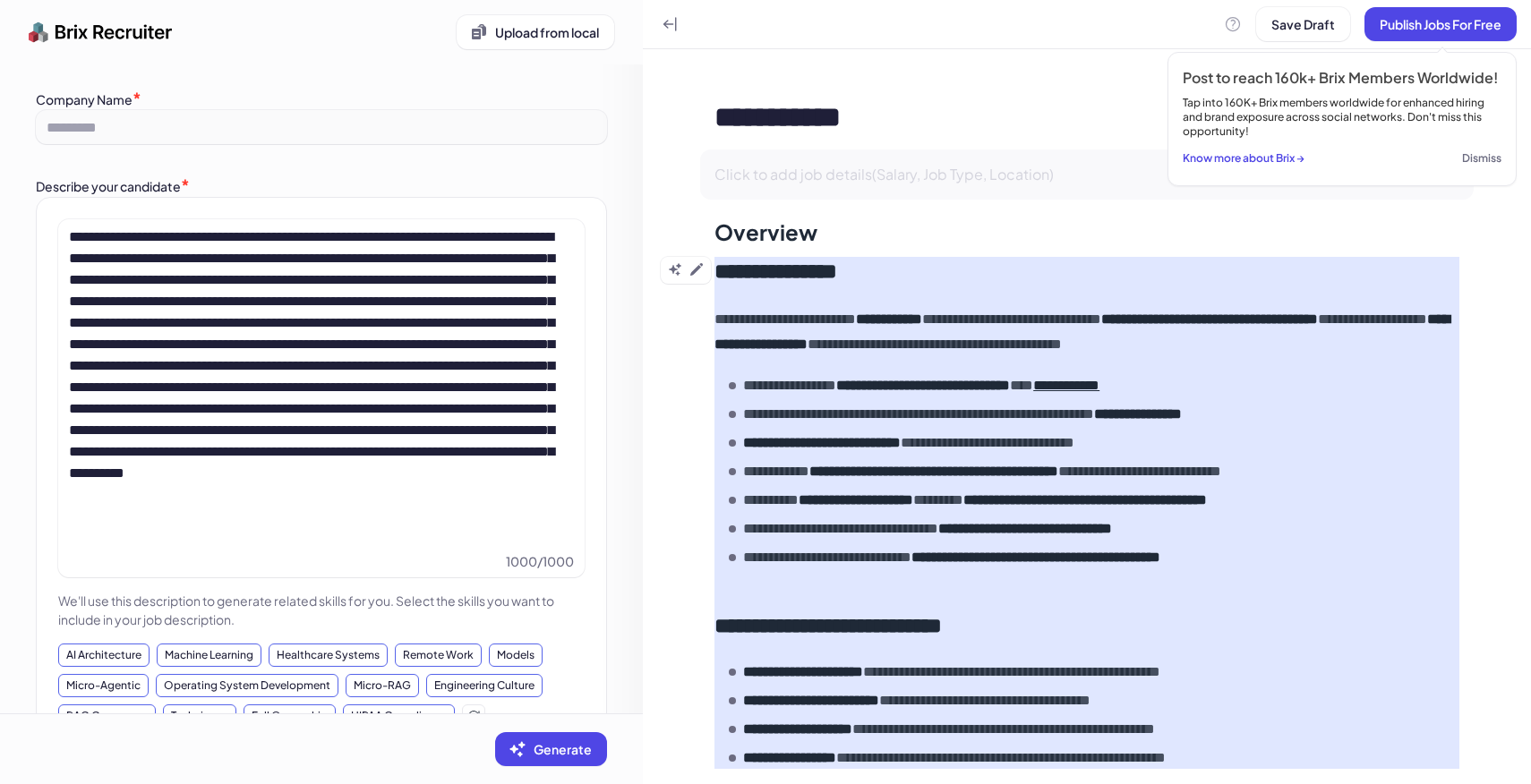
click at [927, 160] on div "Click to add job details(Salary, Job Type, Location)" at bounding box center [1086, 175] width 773 height 50
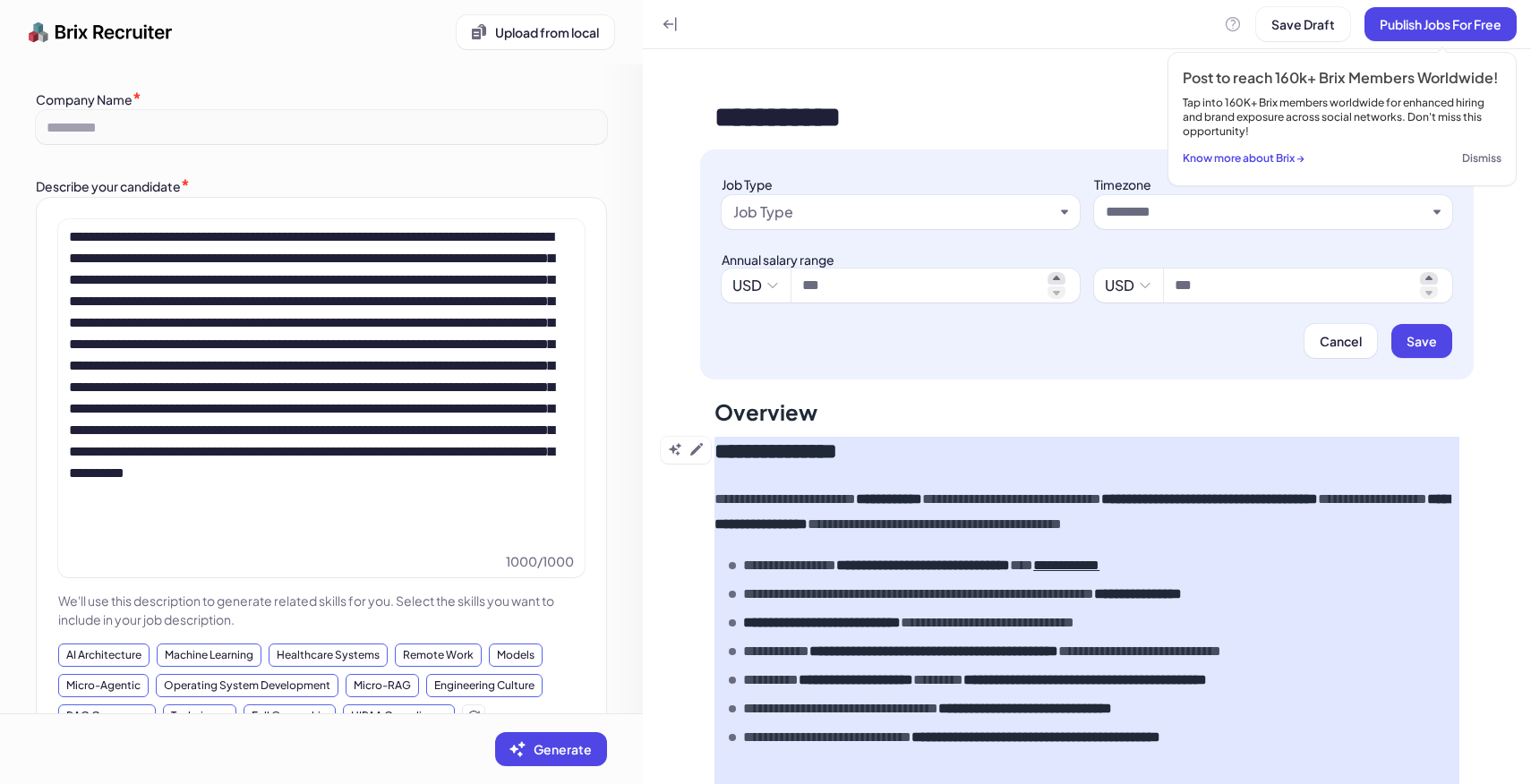
click at [800, 222] on div "Job Type" at bounding box center [893, 212] width 321 height 22
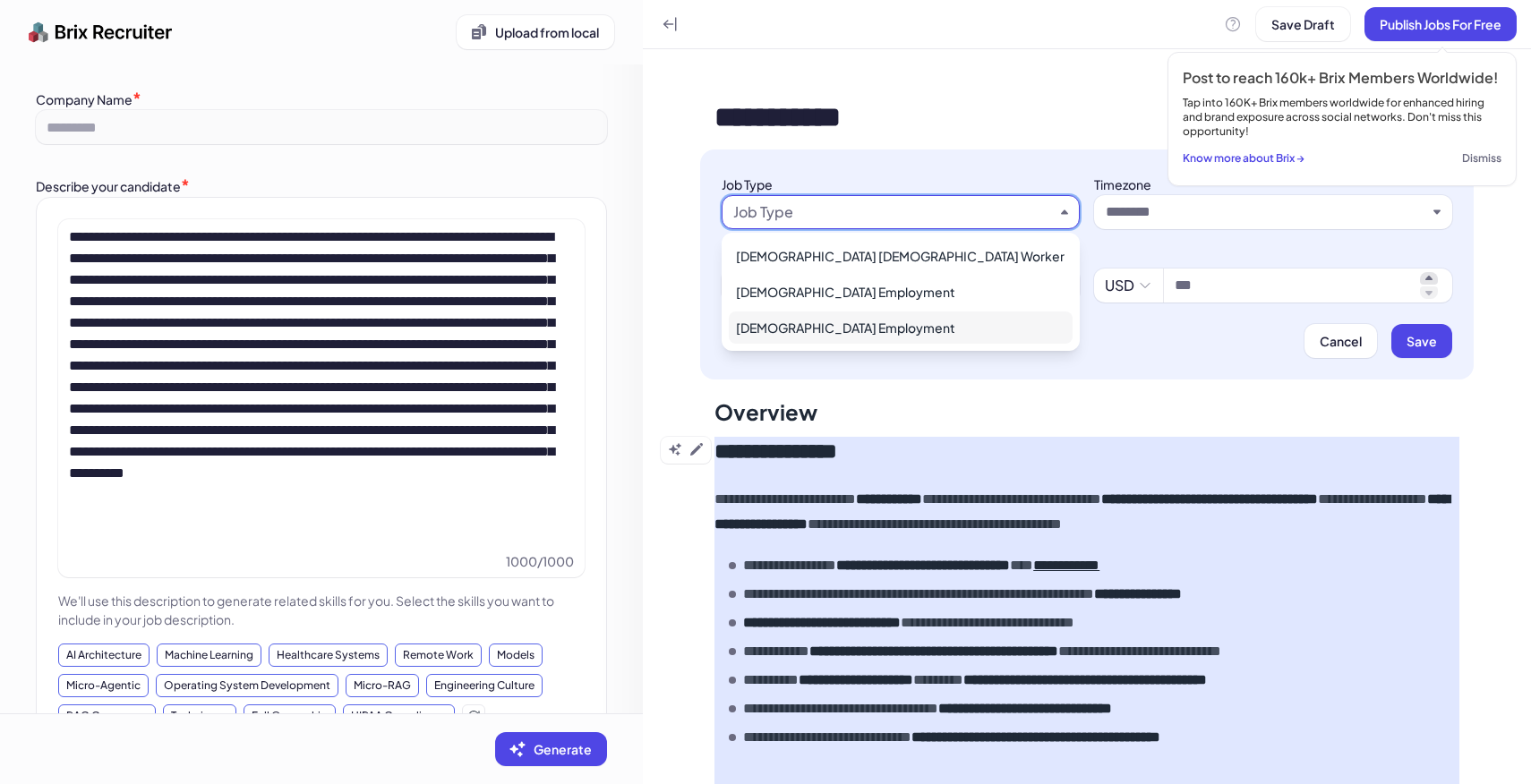
click at [859, 323] on div "Full Time Employment" at bounding box center [901, 327] width 344 height 32
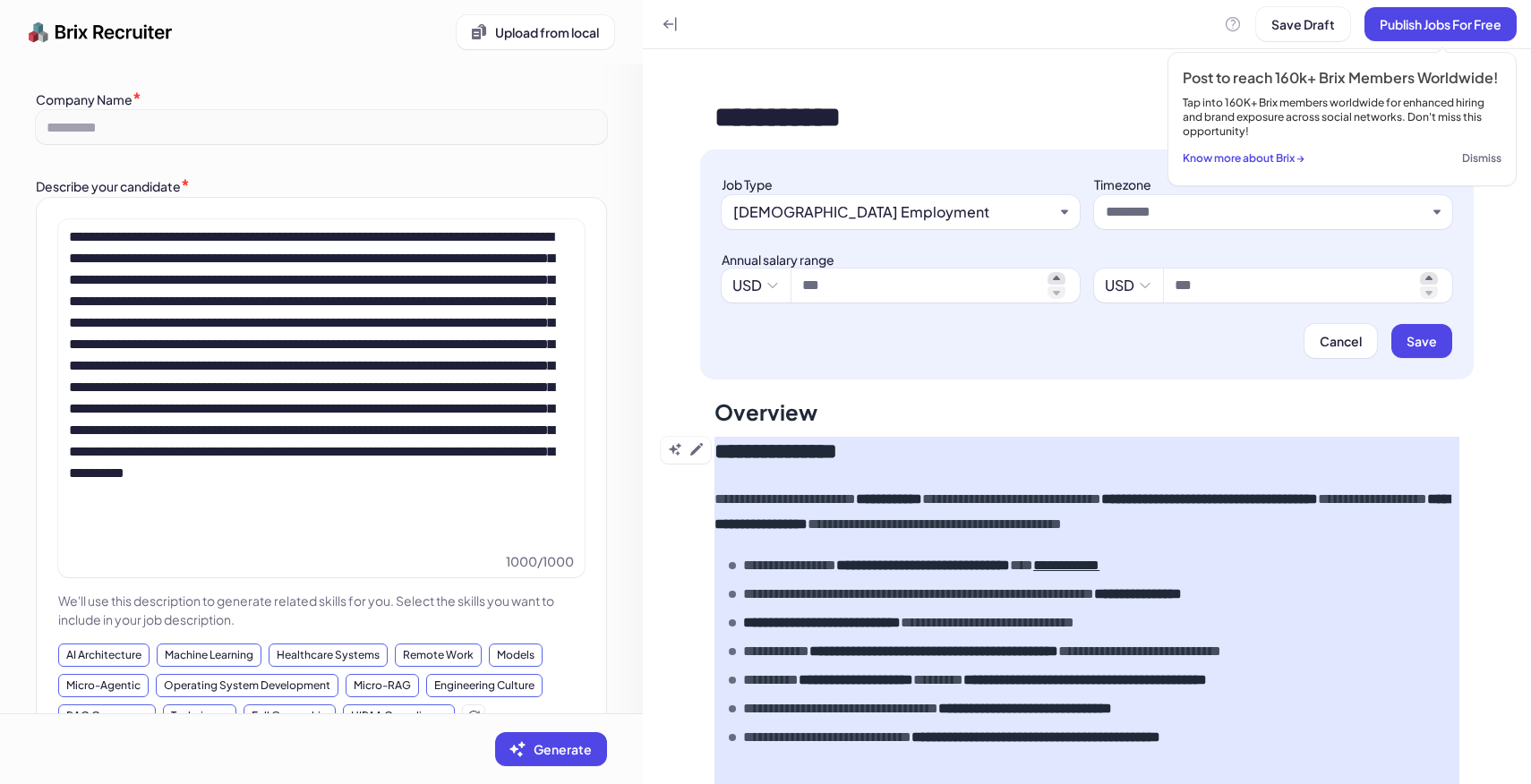
click at [1161, 227] on div at bounding box center [1273, 212] width 358 height 34
click at [1142, 211] on input "text" at bounding box center [1265, 212] width 321 height 22
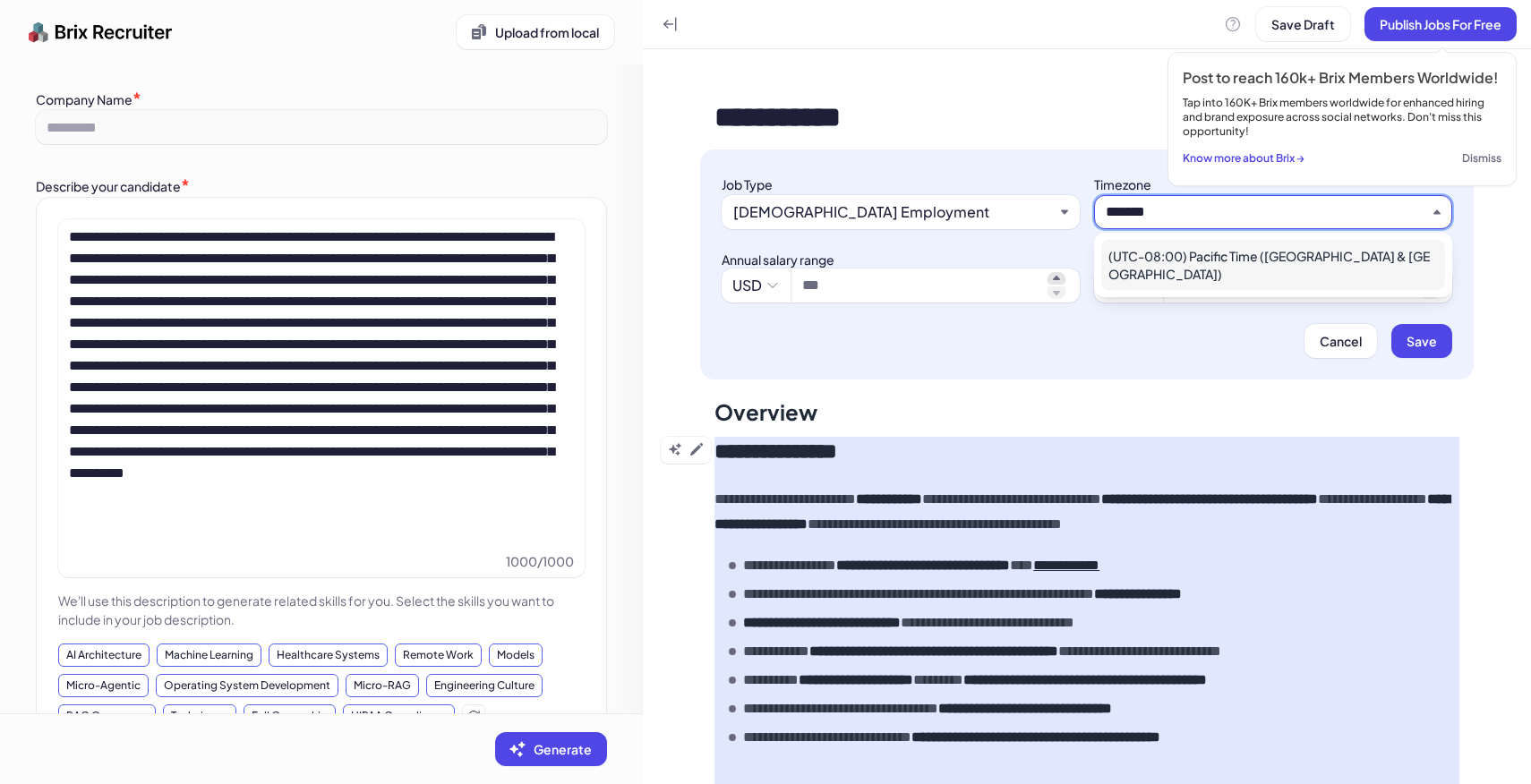
type input "*******"
click at [1223, 248] on div "(UTC-08:00) Pacific Time (US & Canada)" at bounding box center [1273, 265] width 344 height 50
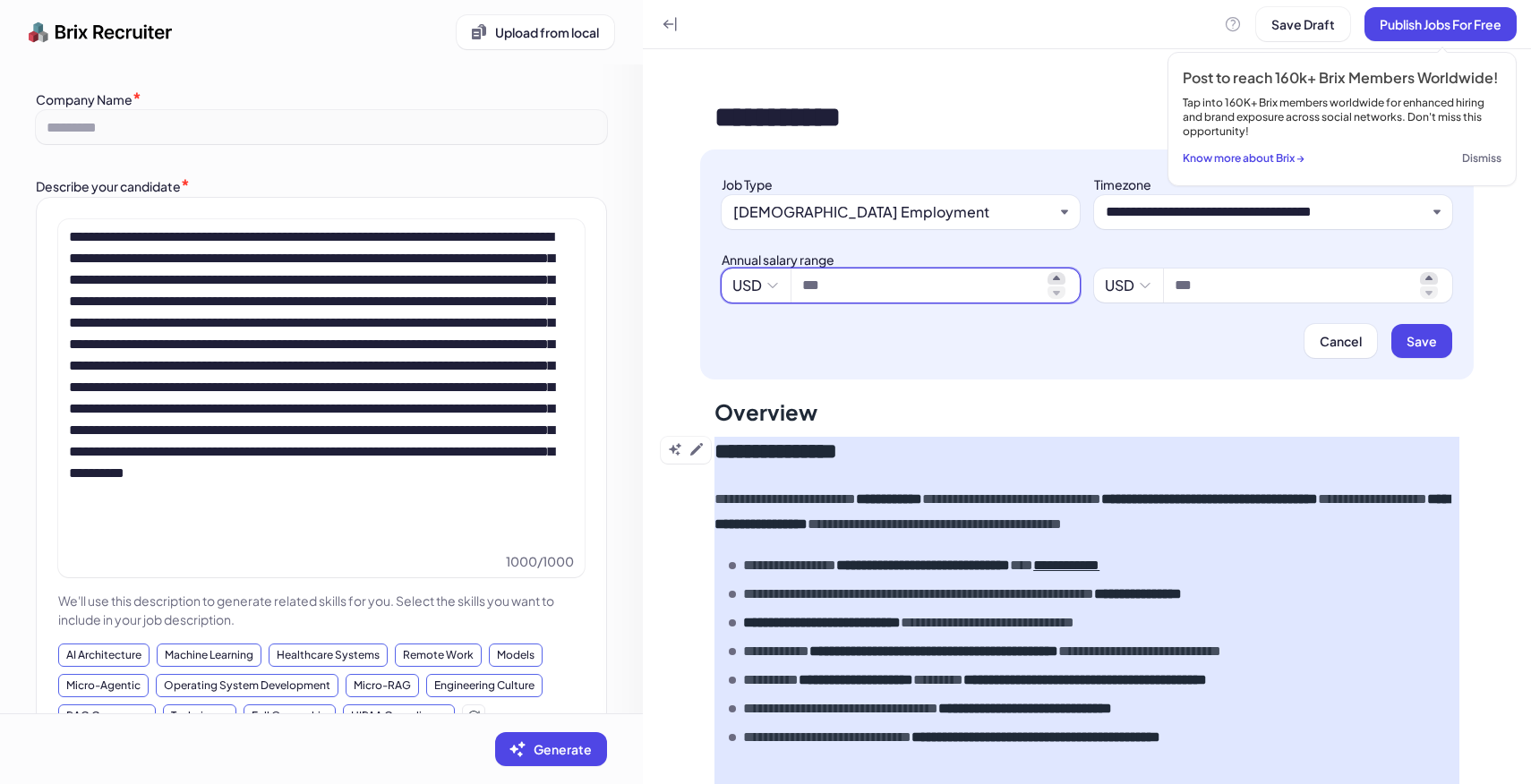
click at [948, 277] on input at bounding box center [921, 286] width 238 height 22
click at [1220, 291] on input at bounding box center [1294, 286] width 238 height 22
click at [1424, 341] on span "Save" at bounding box center [1421, 340] width 31 height 16
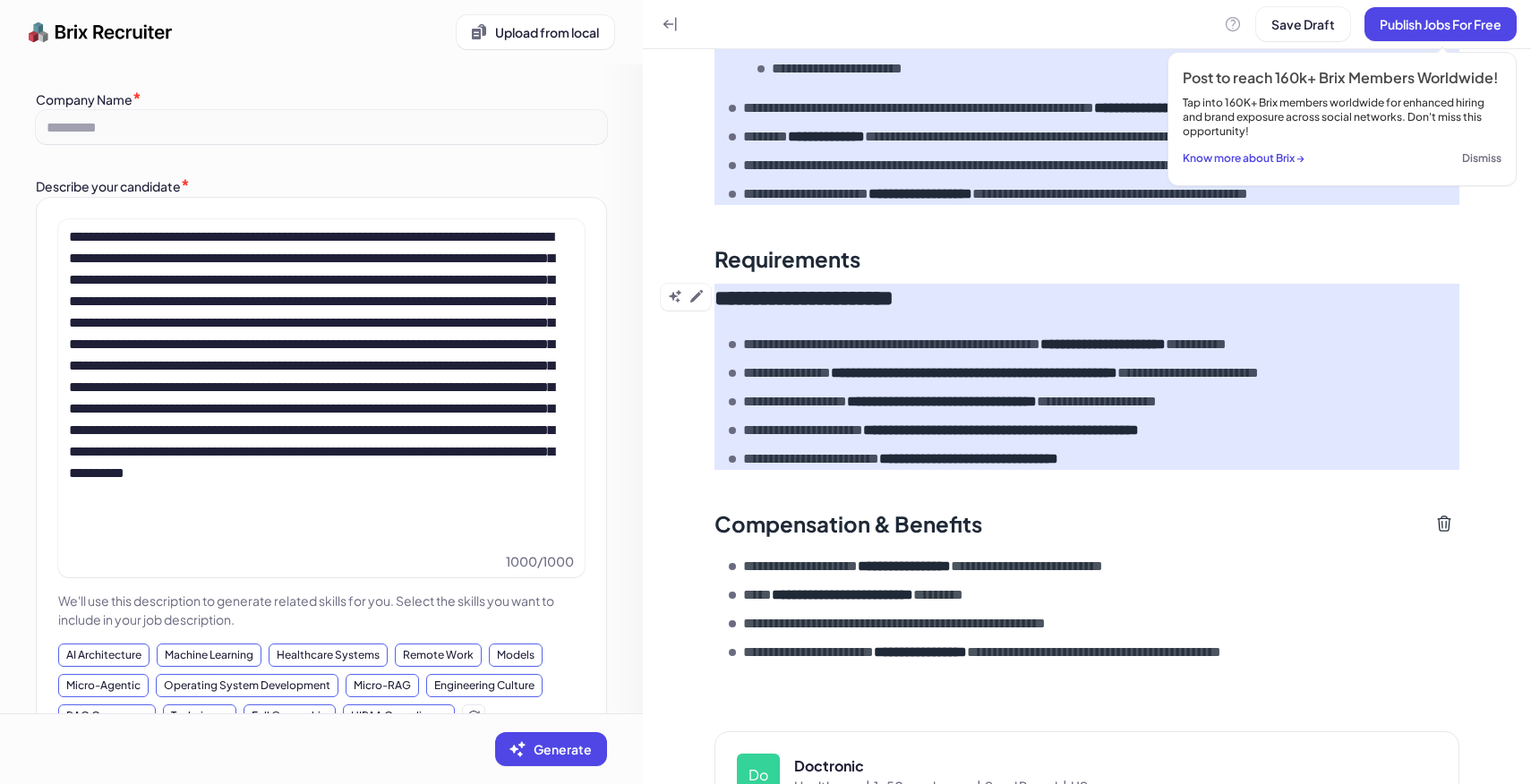
scroll to position [1135, 0]
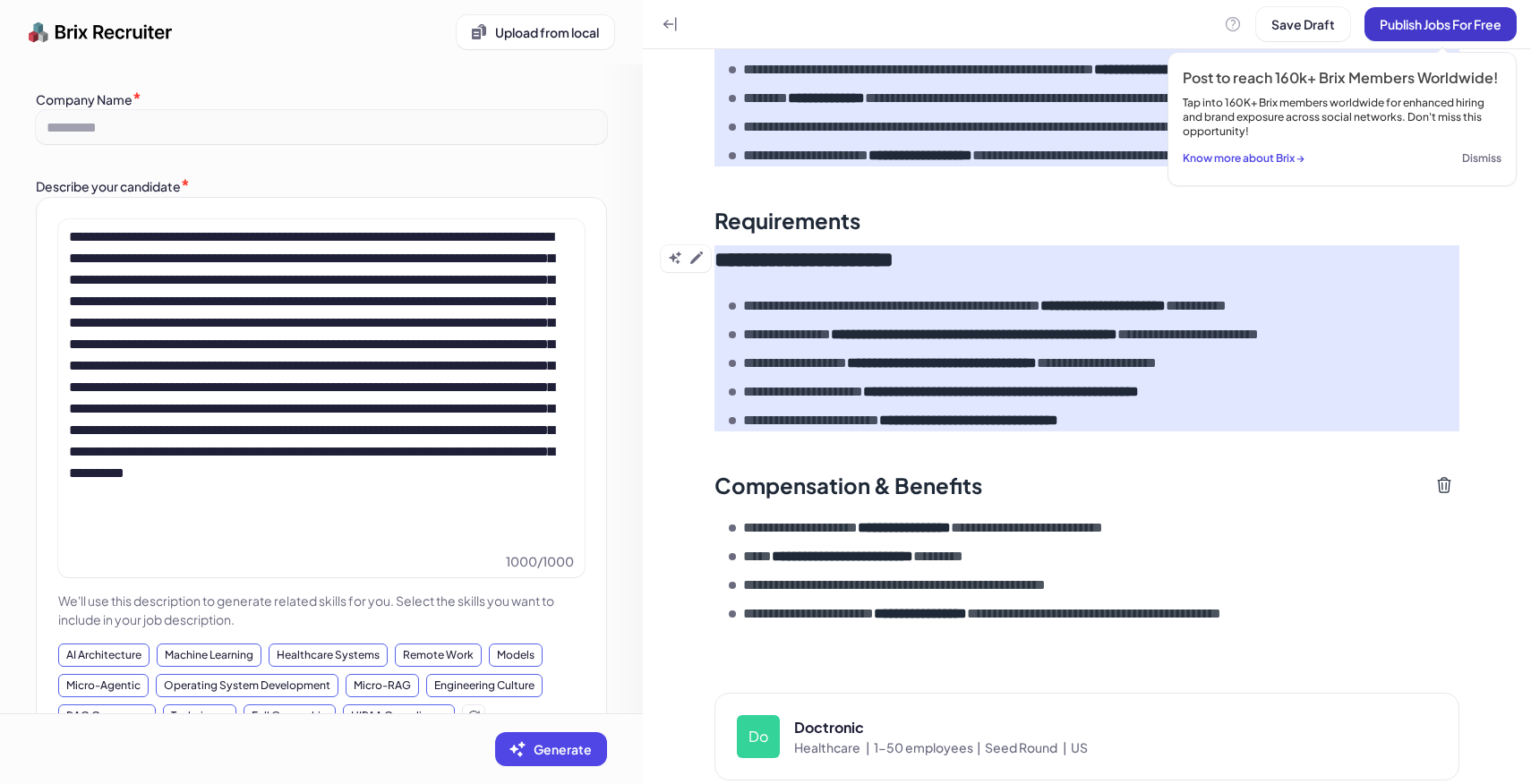
click at [1411, 12] on button "Publish Jobs For Free" at bounding box center [1440, 24] width 152 height 34
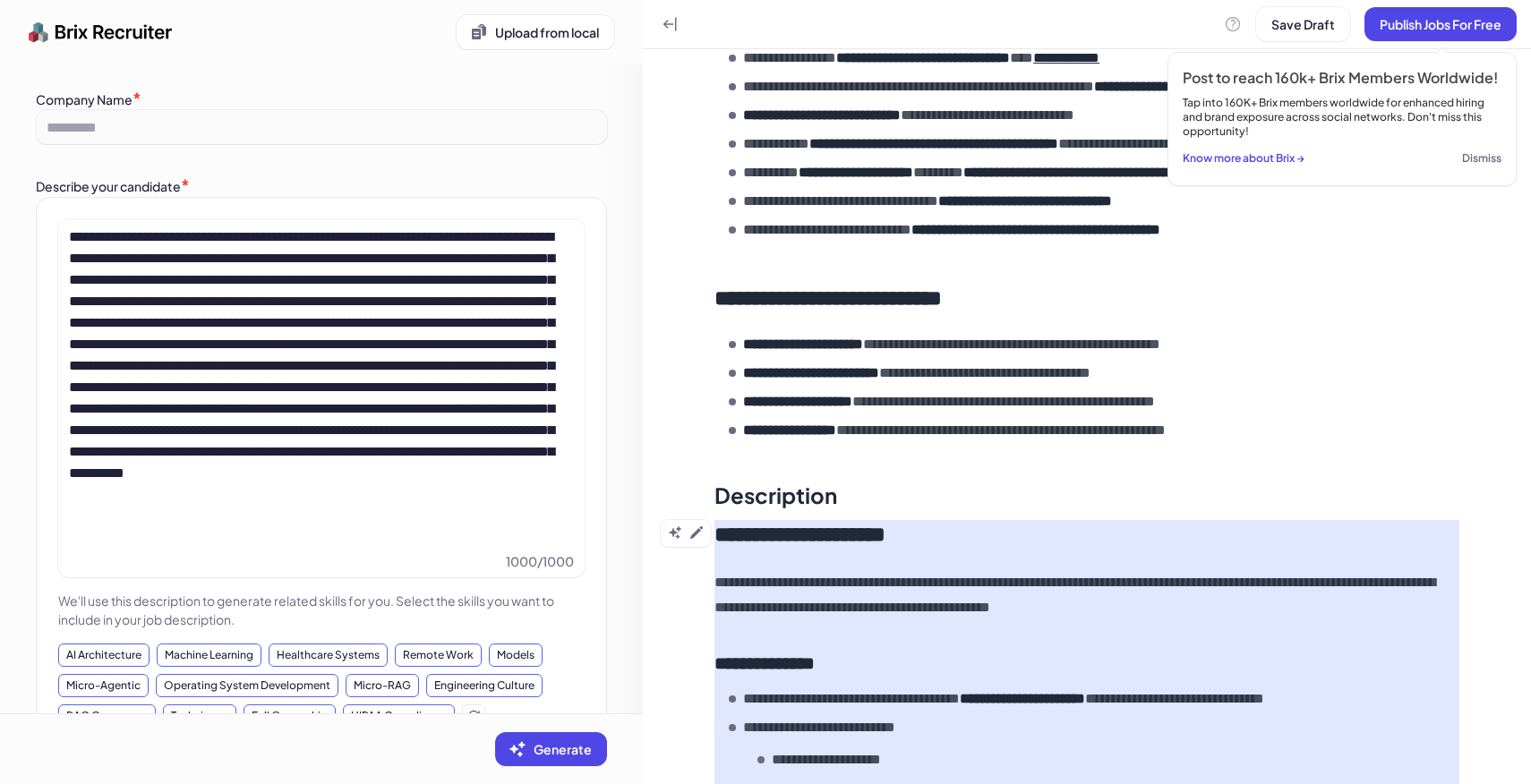
scroll to position [0, 0]
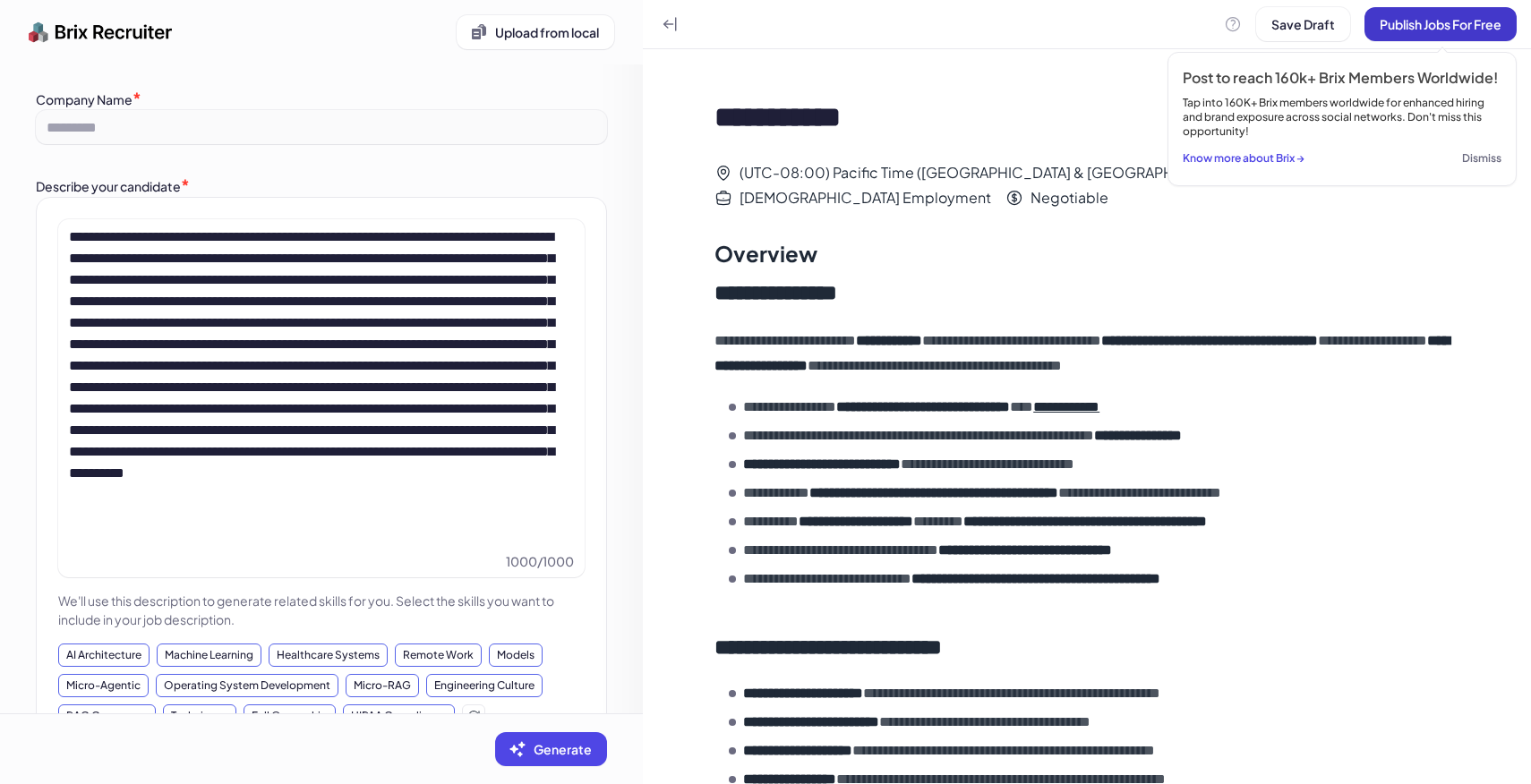
click at [1473, 33] on button "Publish Jobs For Free" at bounding box center [1440, 24] width 152 height 34
click at [1465, 155] on button "Dismiss" at bounding box center [1481, 158] width 40 height 25
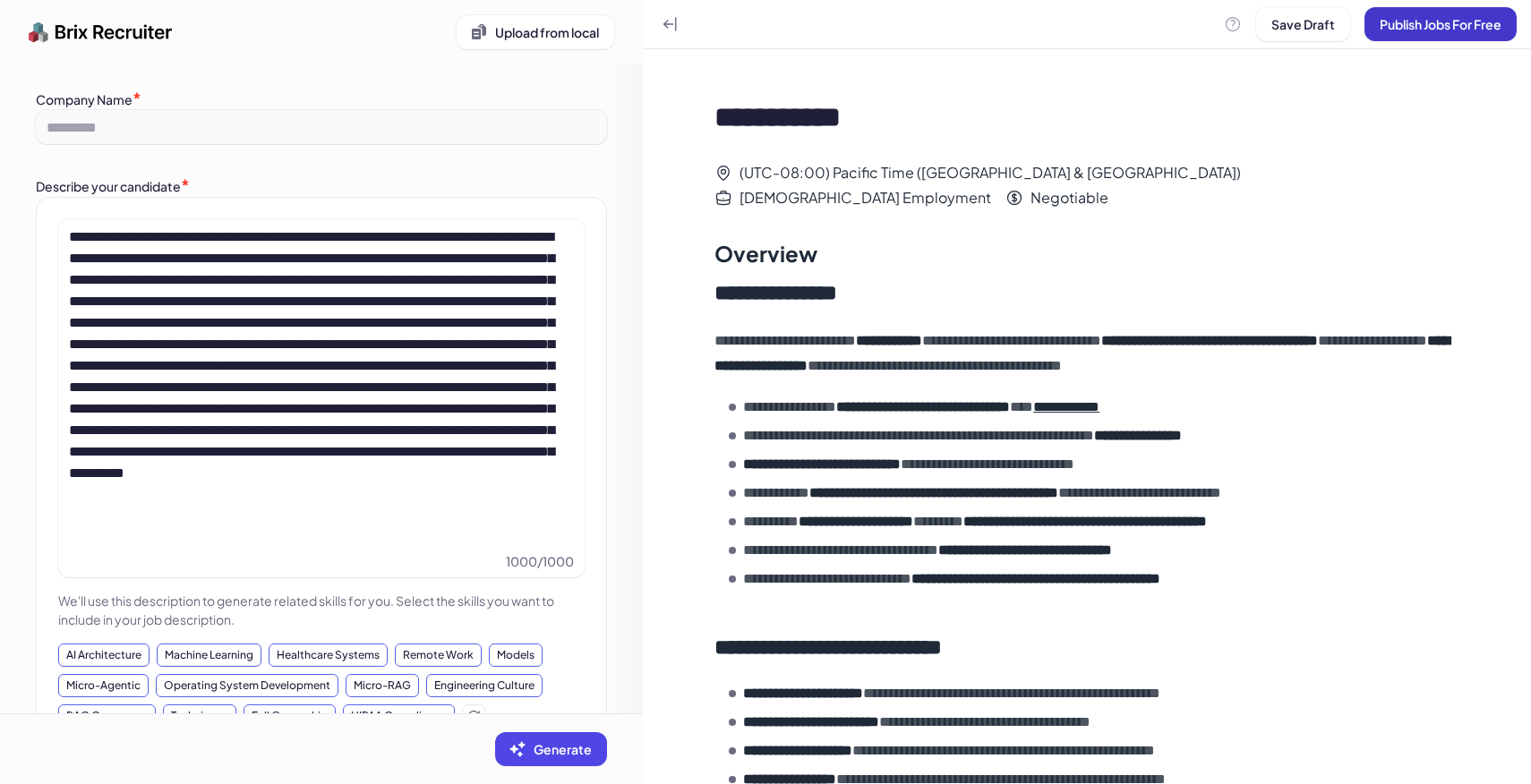
click at [1465, 38] on button "Publish Jobs For Free" at bounding box center [1440, 24] width 152 height 34
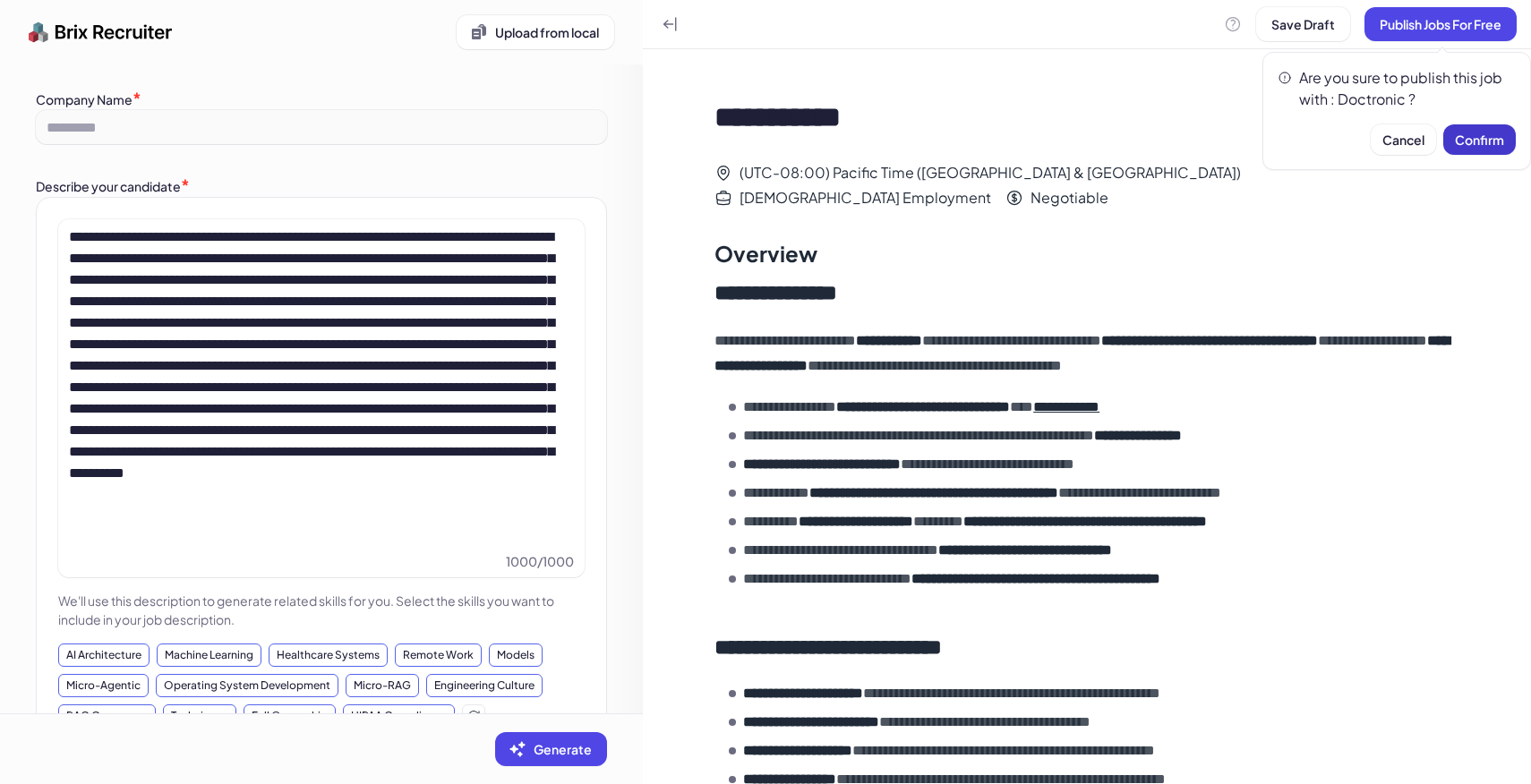
click at [1475, 146] on span "Confirm" at bounding box center [1479, 140] width 50 height 16
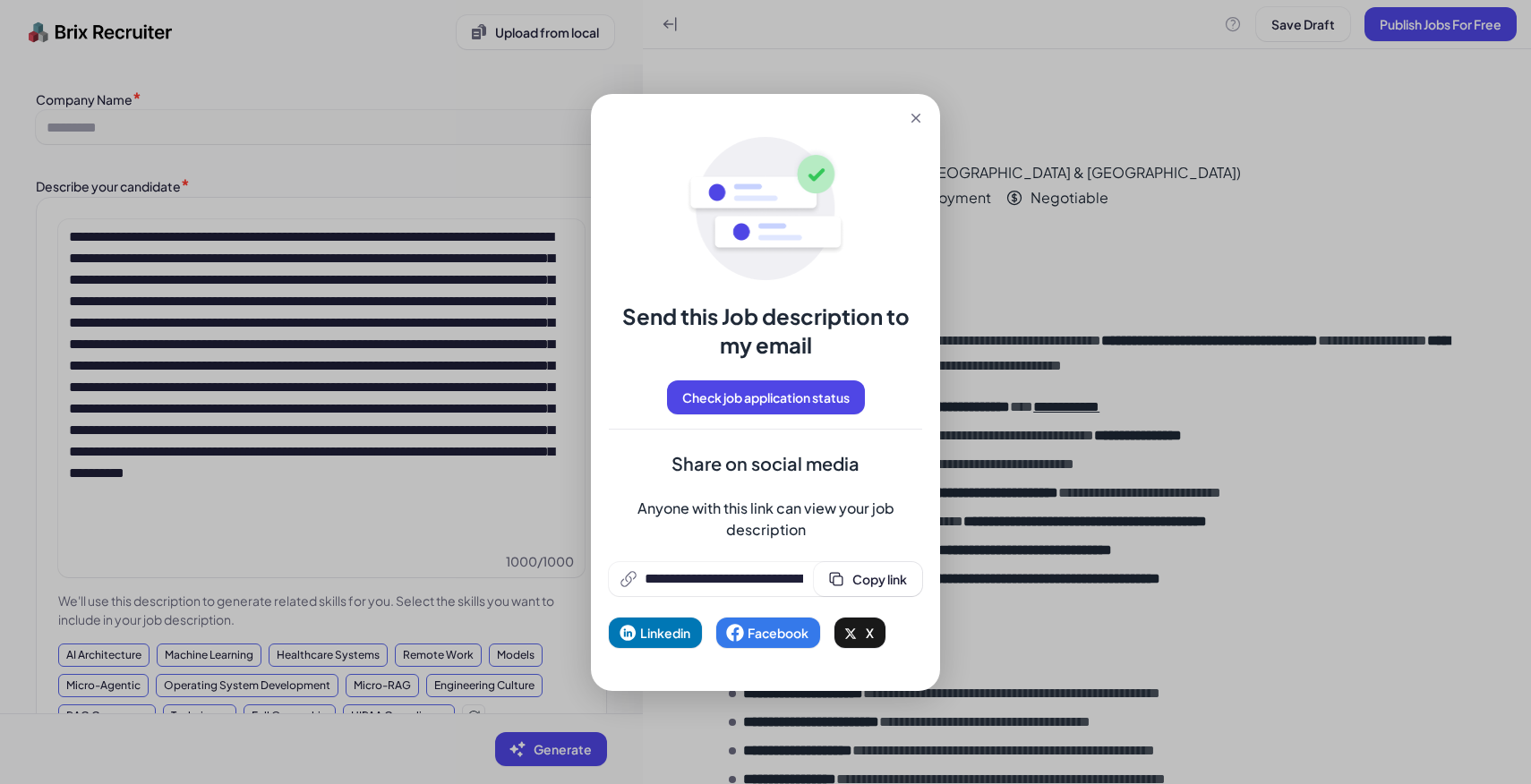
click at [872, 549] on div "**********" at bounding box center [766, 538] width 314 height 219
click at [879, 571] on span "Copy link" at bounding box center [879, 579] width 55 height 16
click at [912, 121] on icon at bounding box center [915, 118] width 9 height 9
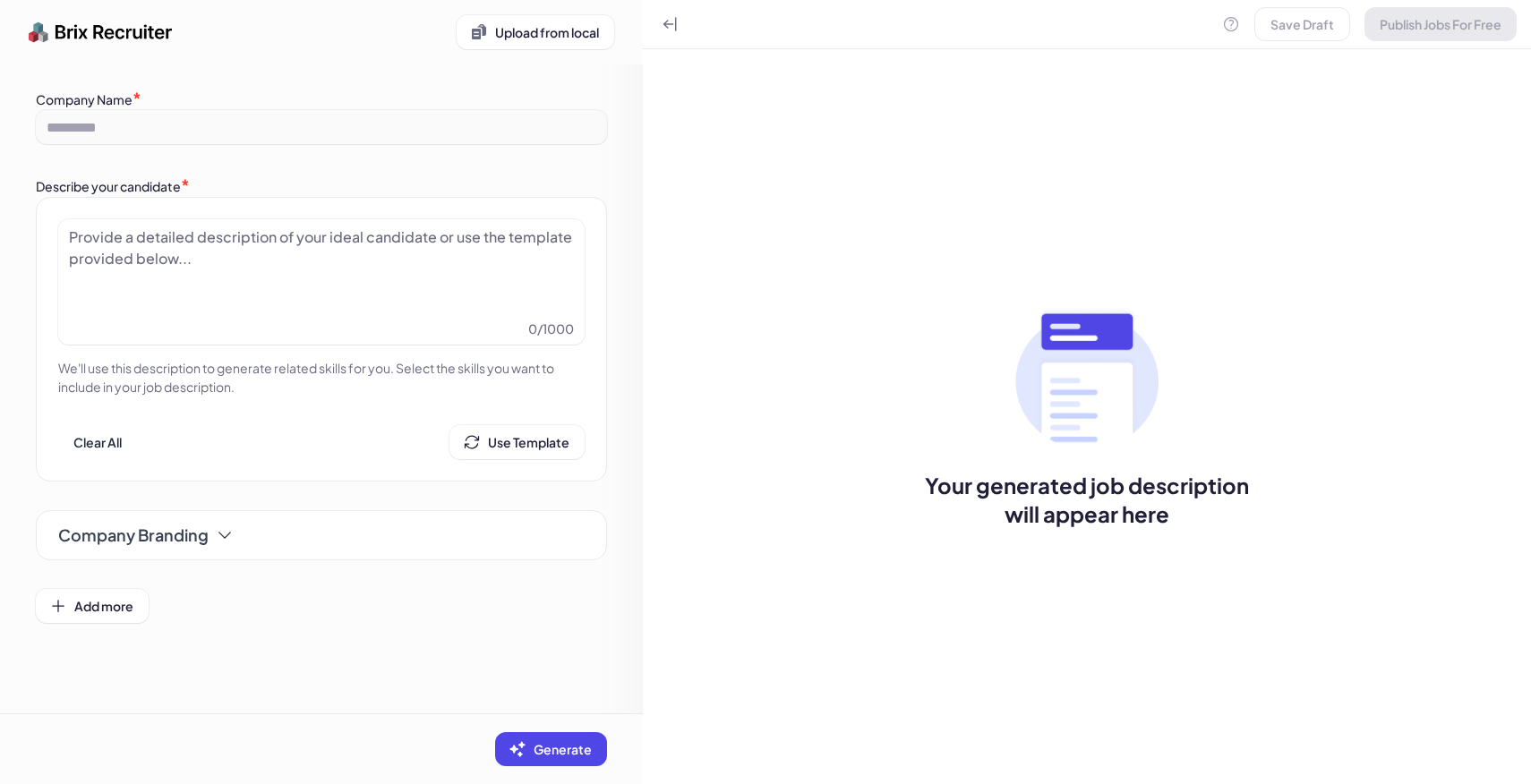
click at [328, 255] on div at bounding box center [321, 271] width 504 height 89
paste div
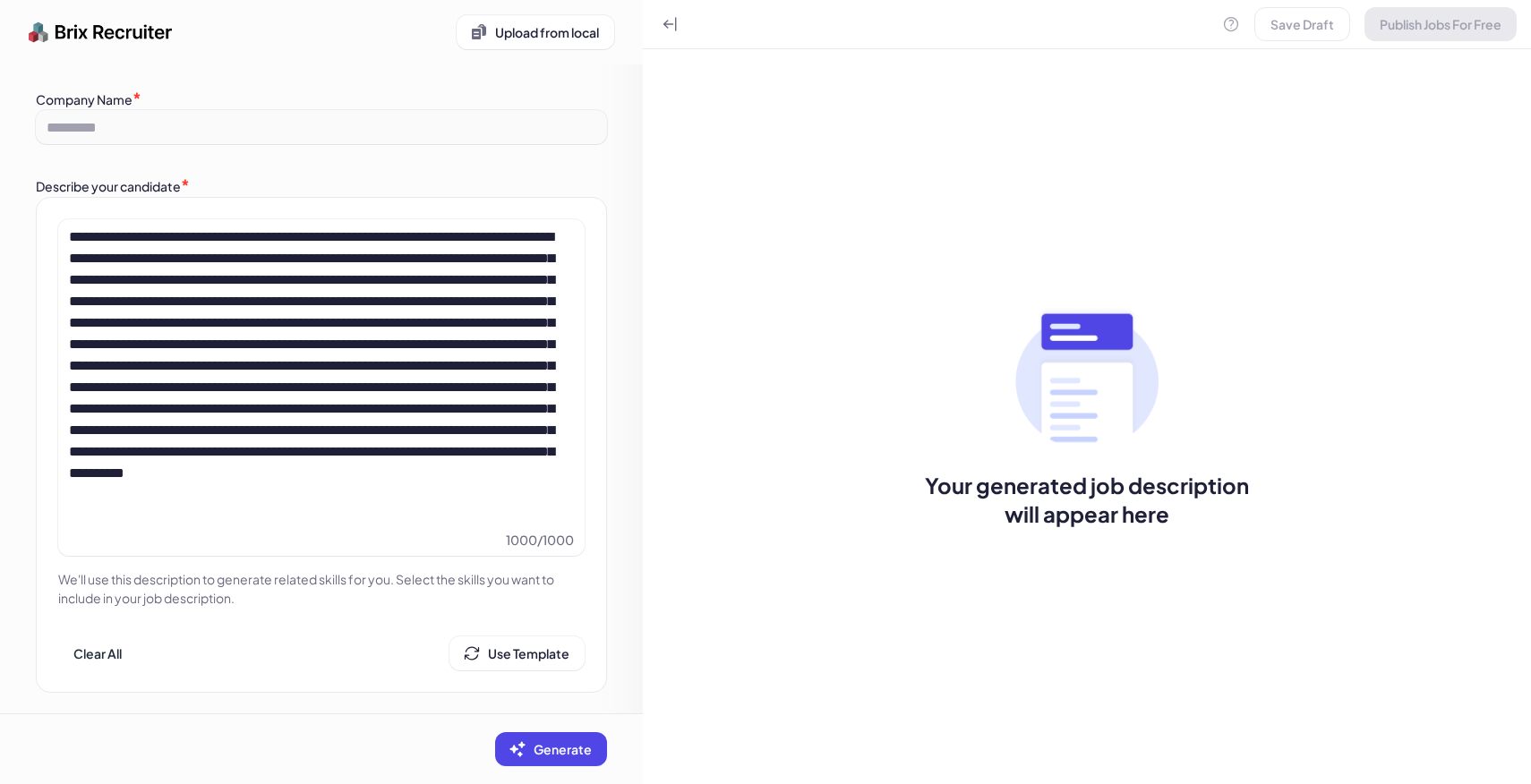
click at [584, 726] on section "Generate" at bounding box center [321, 748] width 642 height 70
click at [584, 736] on button "Generate" at bounding box center [551, 748] width 112 height 34
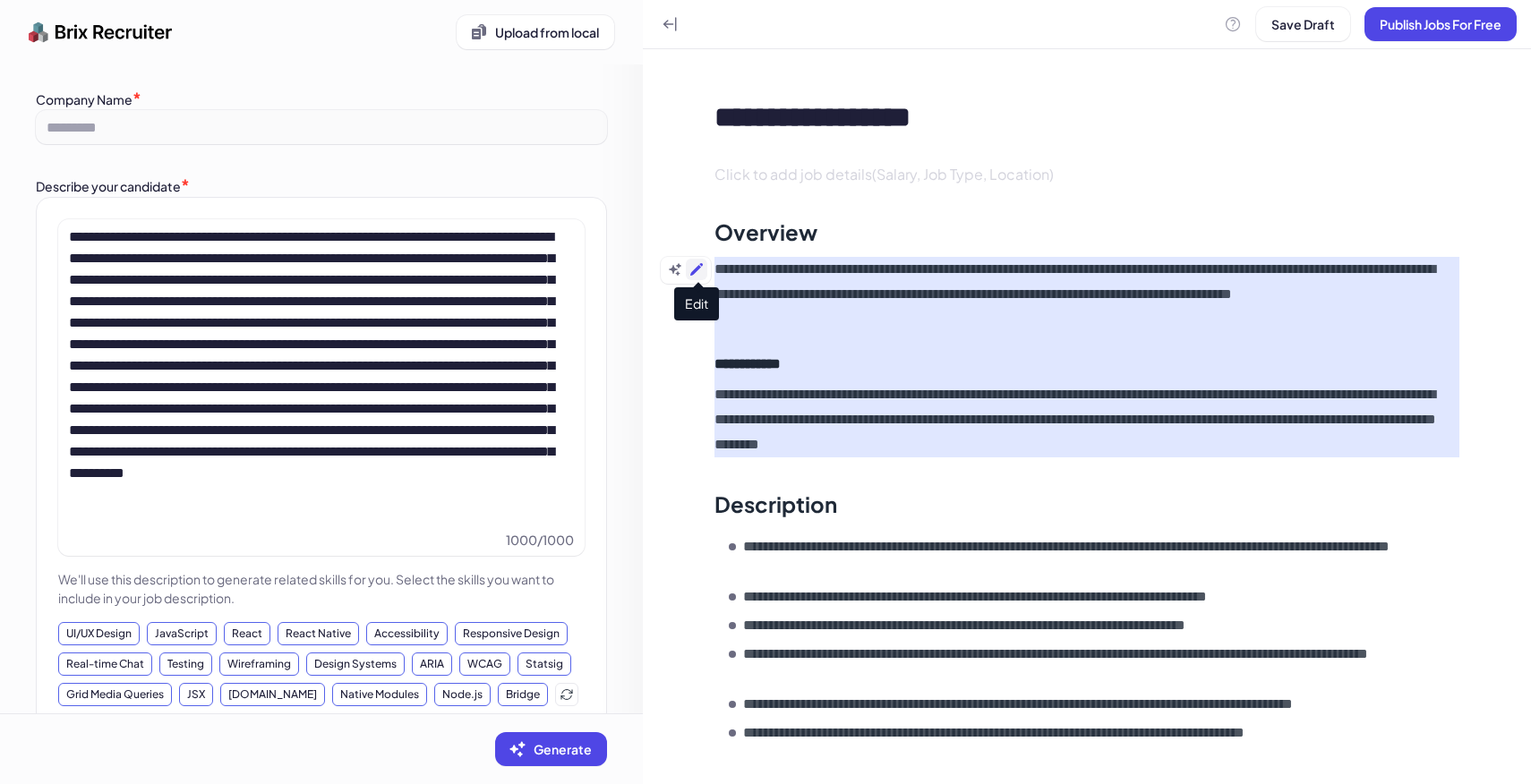
click at [698, 275] on icon at bounding box center [696, 269] width 14 height 14
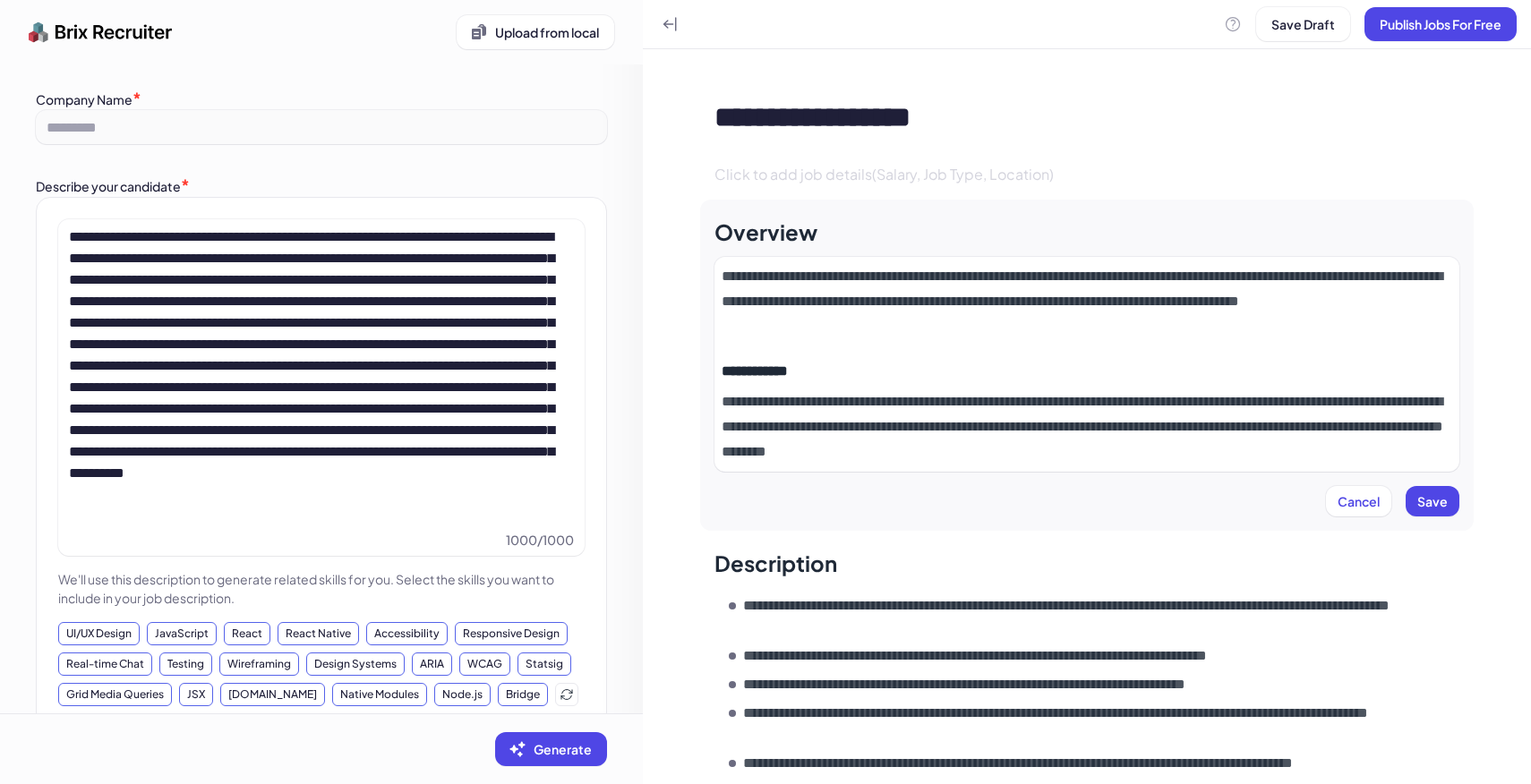
click at [734, 274] on p "**********" at bounding box center [1087, 302] width 731 height 75
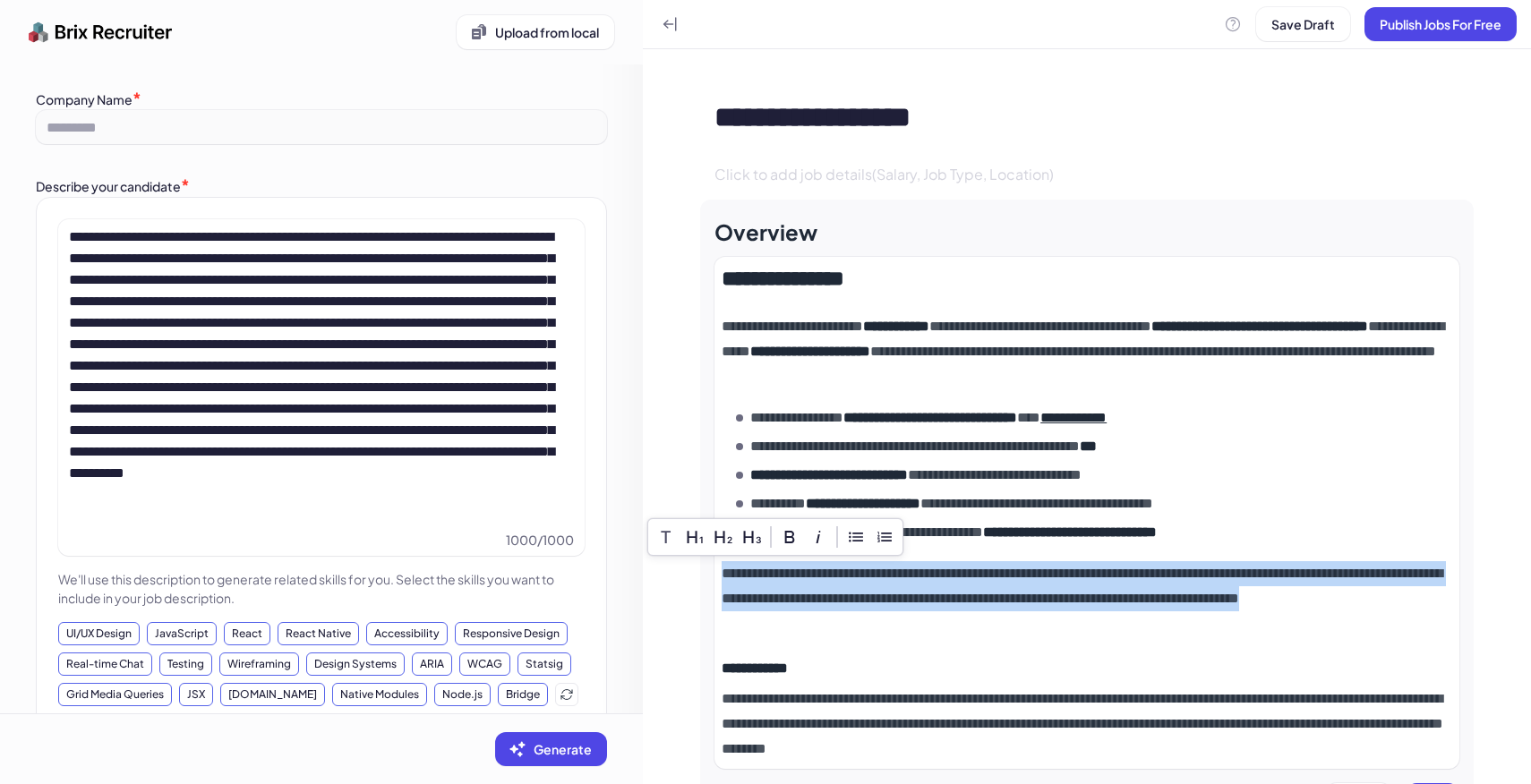
drag, startPoint x: 839, startPoint y: 622, endPoint x: 726, endPoint y: 567, distance: 125.7
click at [726, 567] on p "**********" at bounding box center [1087, 598] width 731 height 75
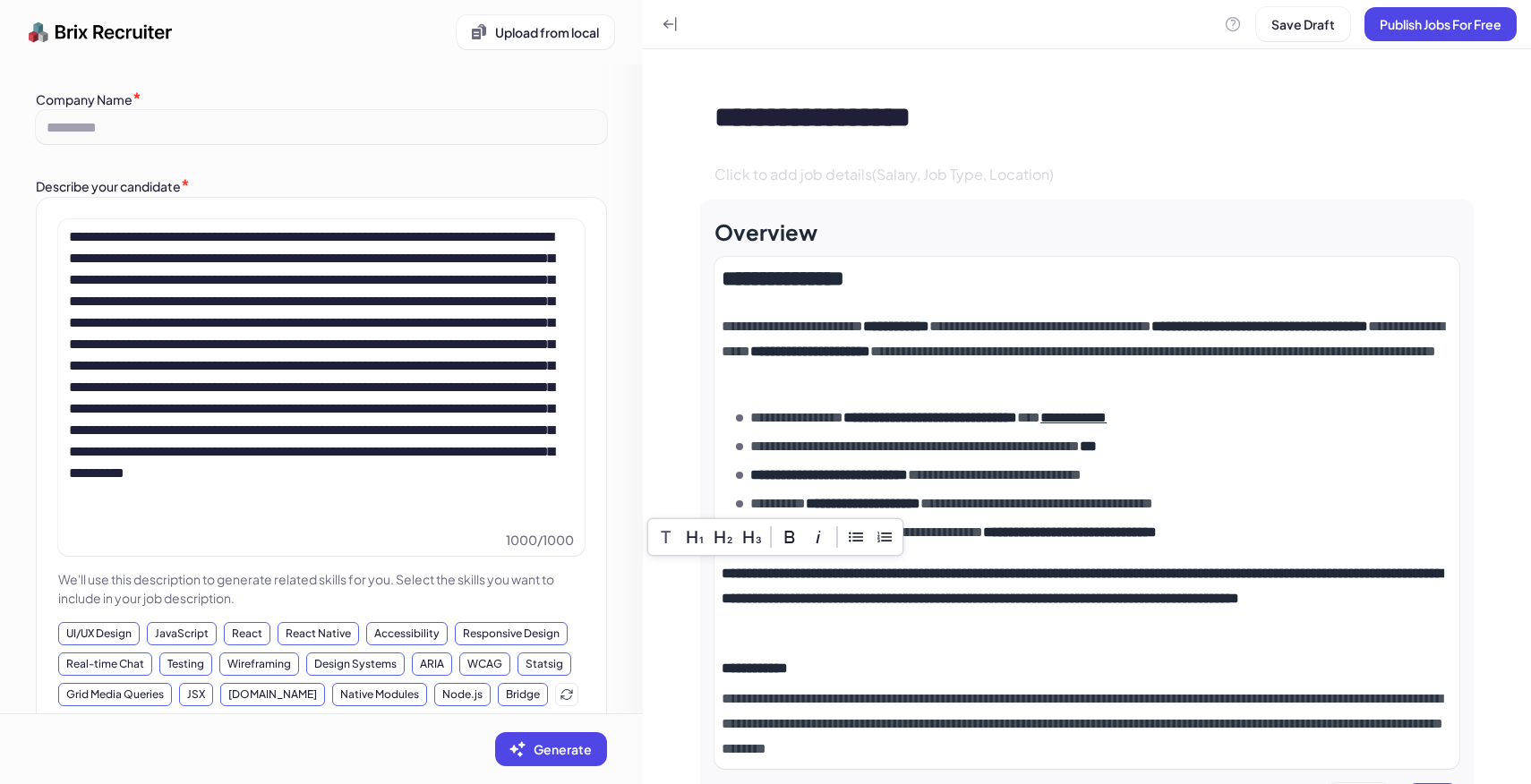
click at [916, 641] on div "**********" at bounding box center [1087, 512] width 731 height 497
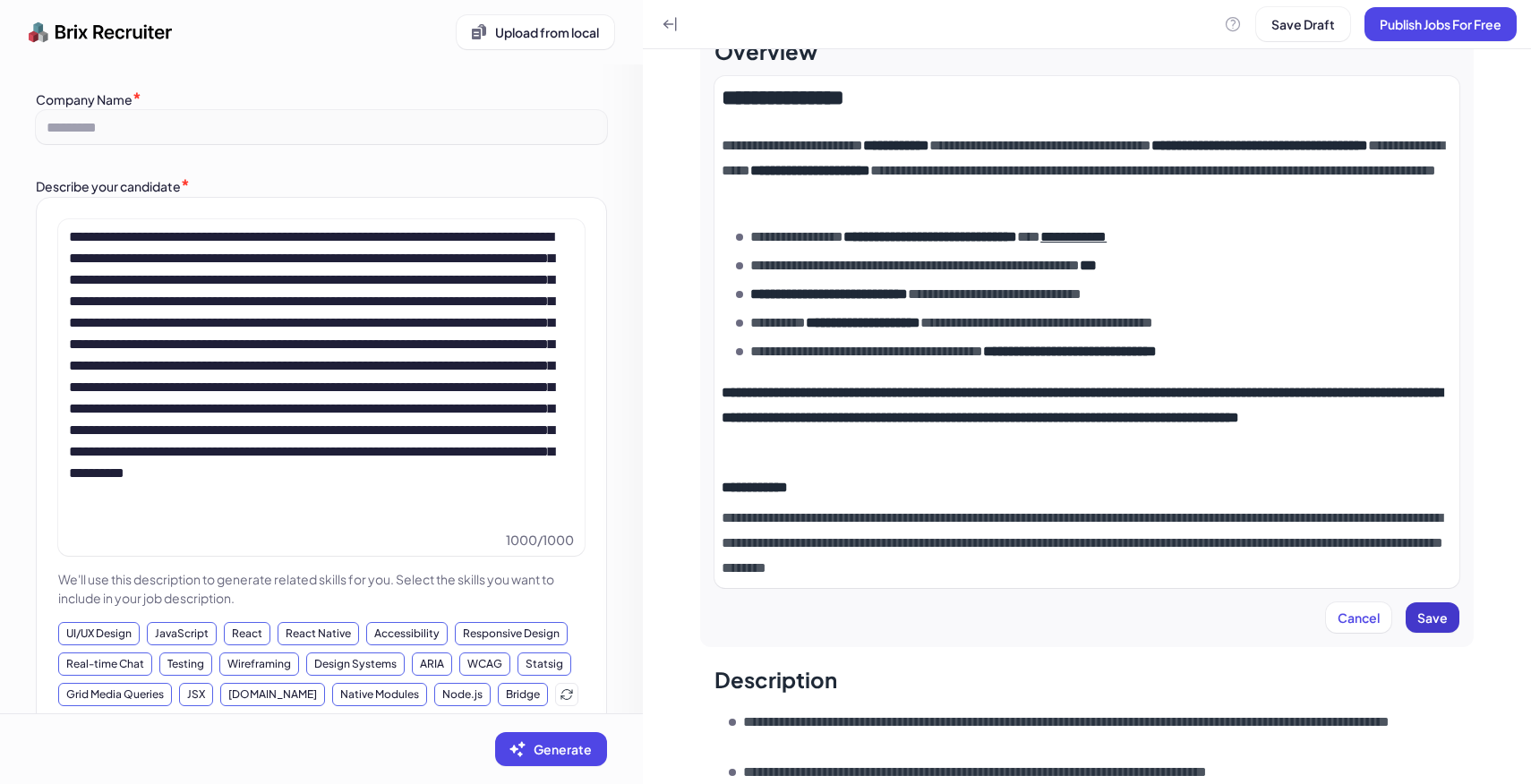
click at [1424, 624] on button "Save" at bounding box center [1432, 617] width 54 height 31
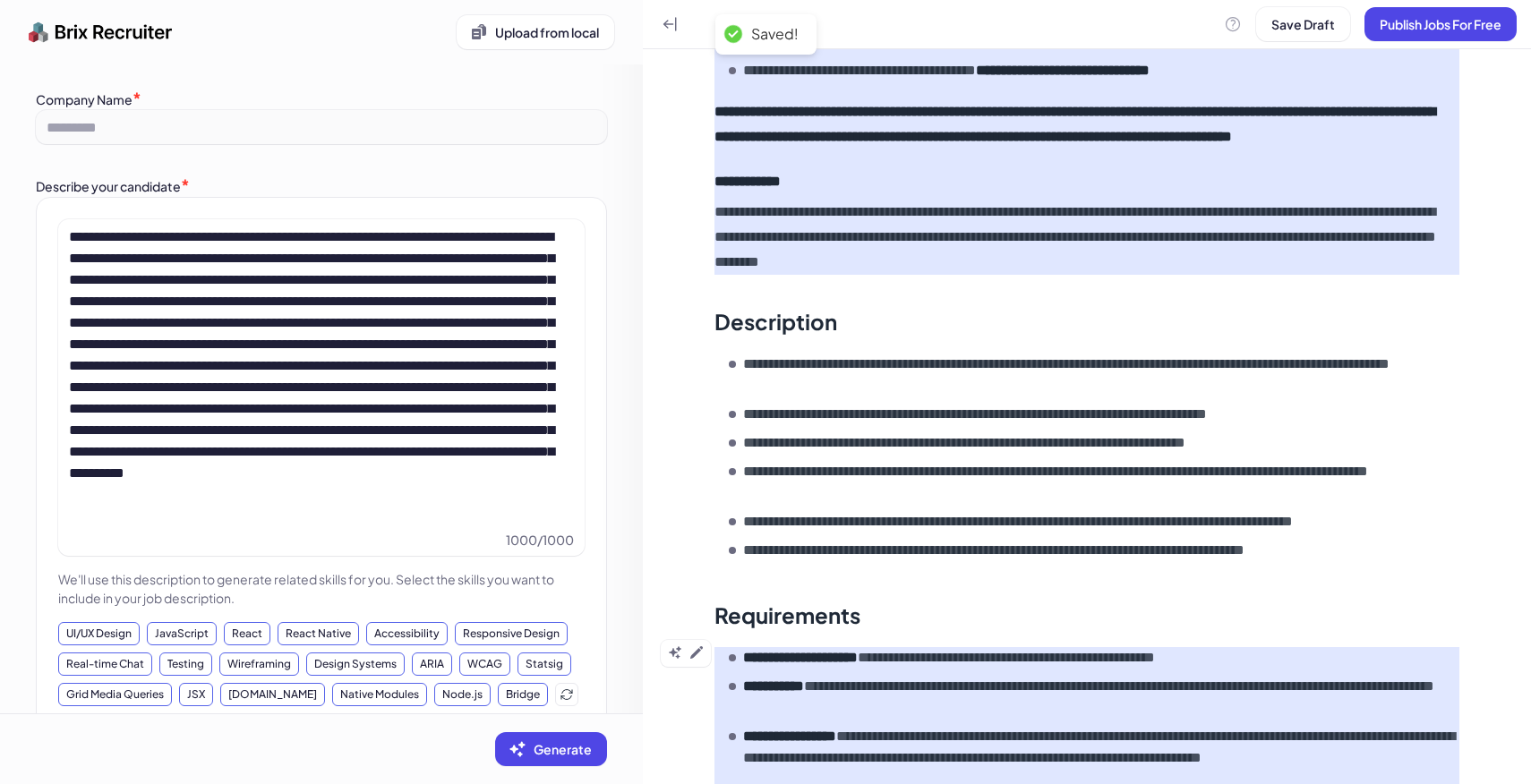
click at [1196, 614] on div "**********" at bounding box center [1086, 721] width 773 height 279
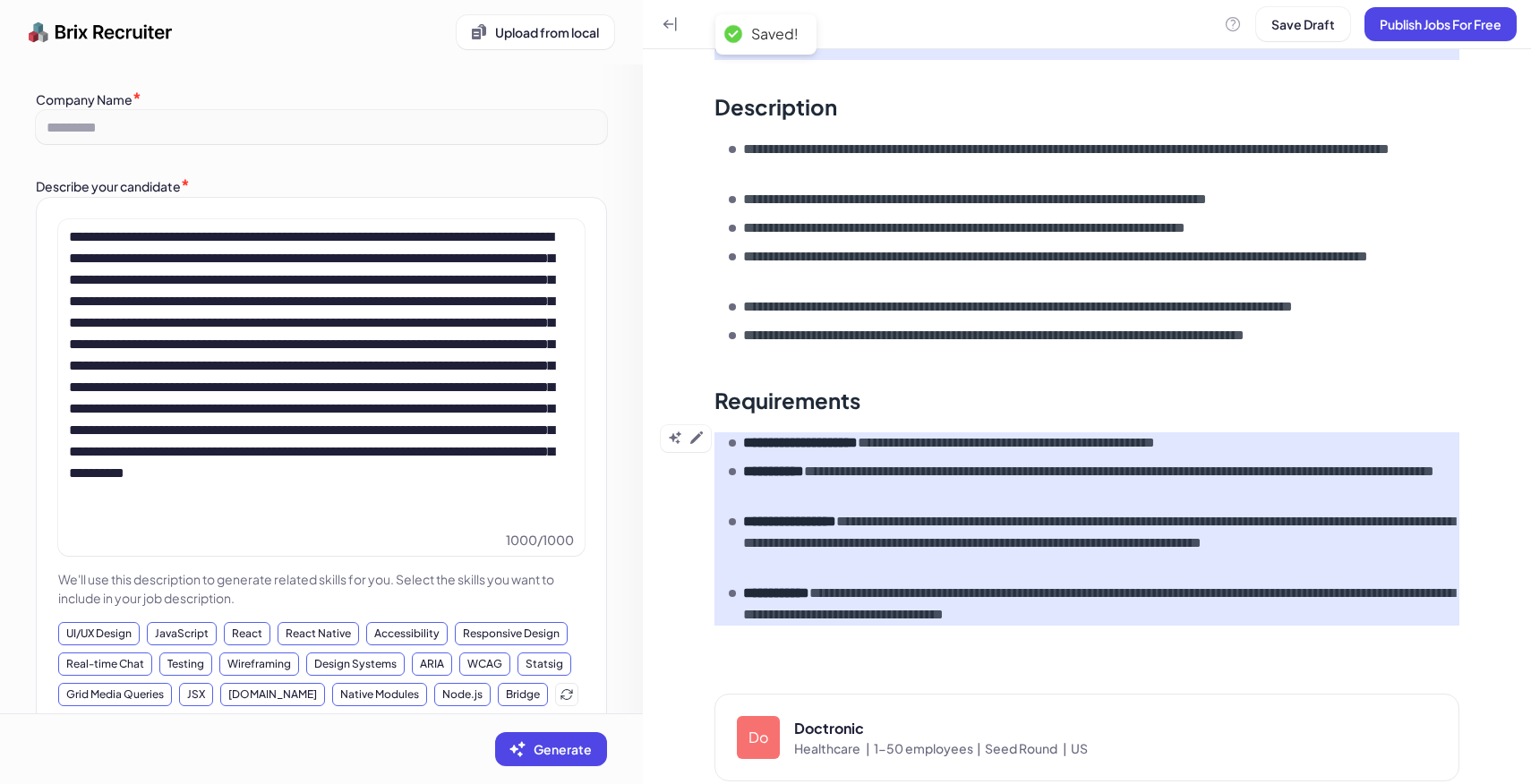
scroll to position [720, 0]
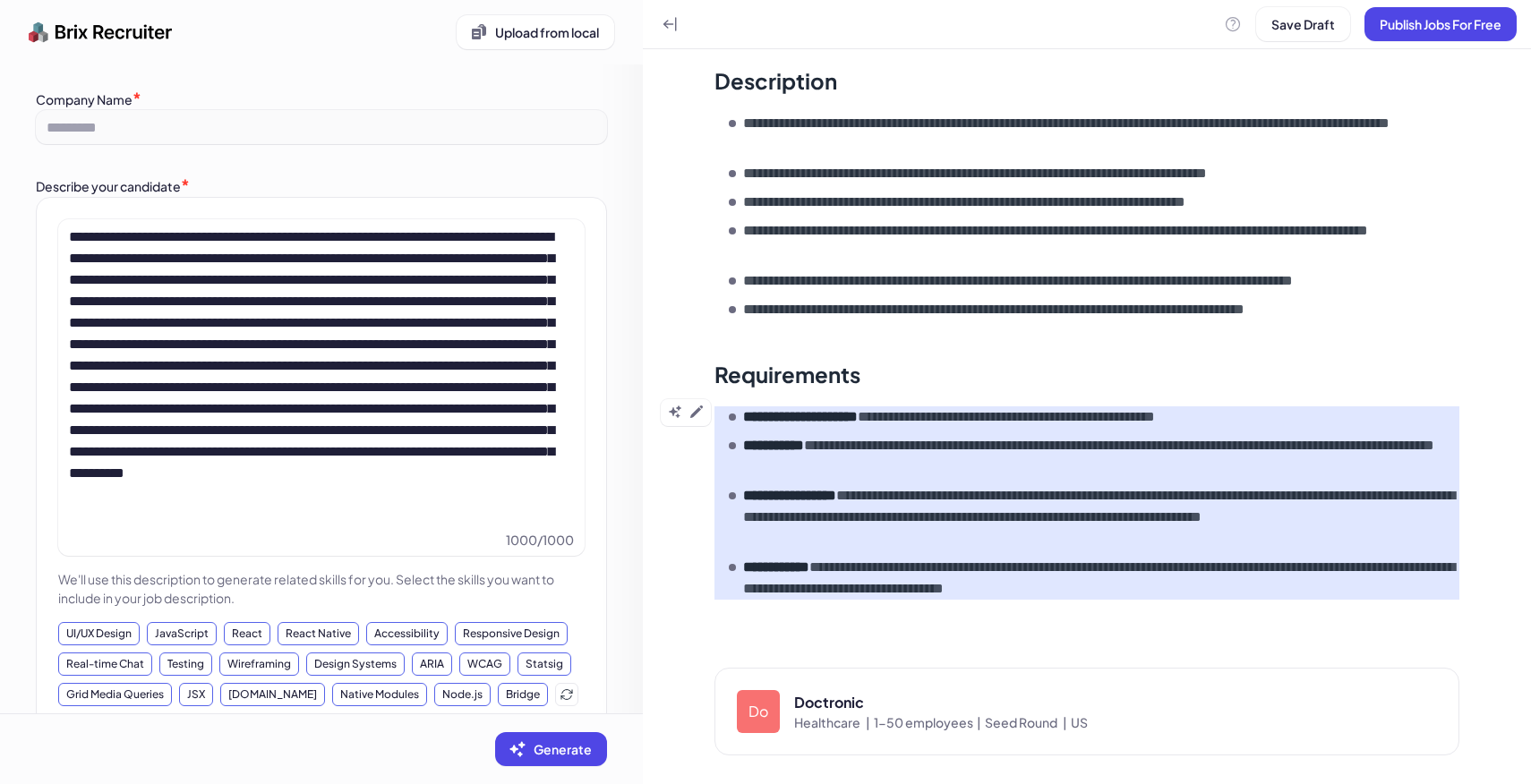
click at [699, 411] on div "**********" at bounding box center [1086, 68] width 888 height 1430
click at [702, 411] on icon at bounding box center [696, 412] width 14 height 14
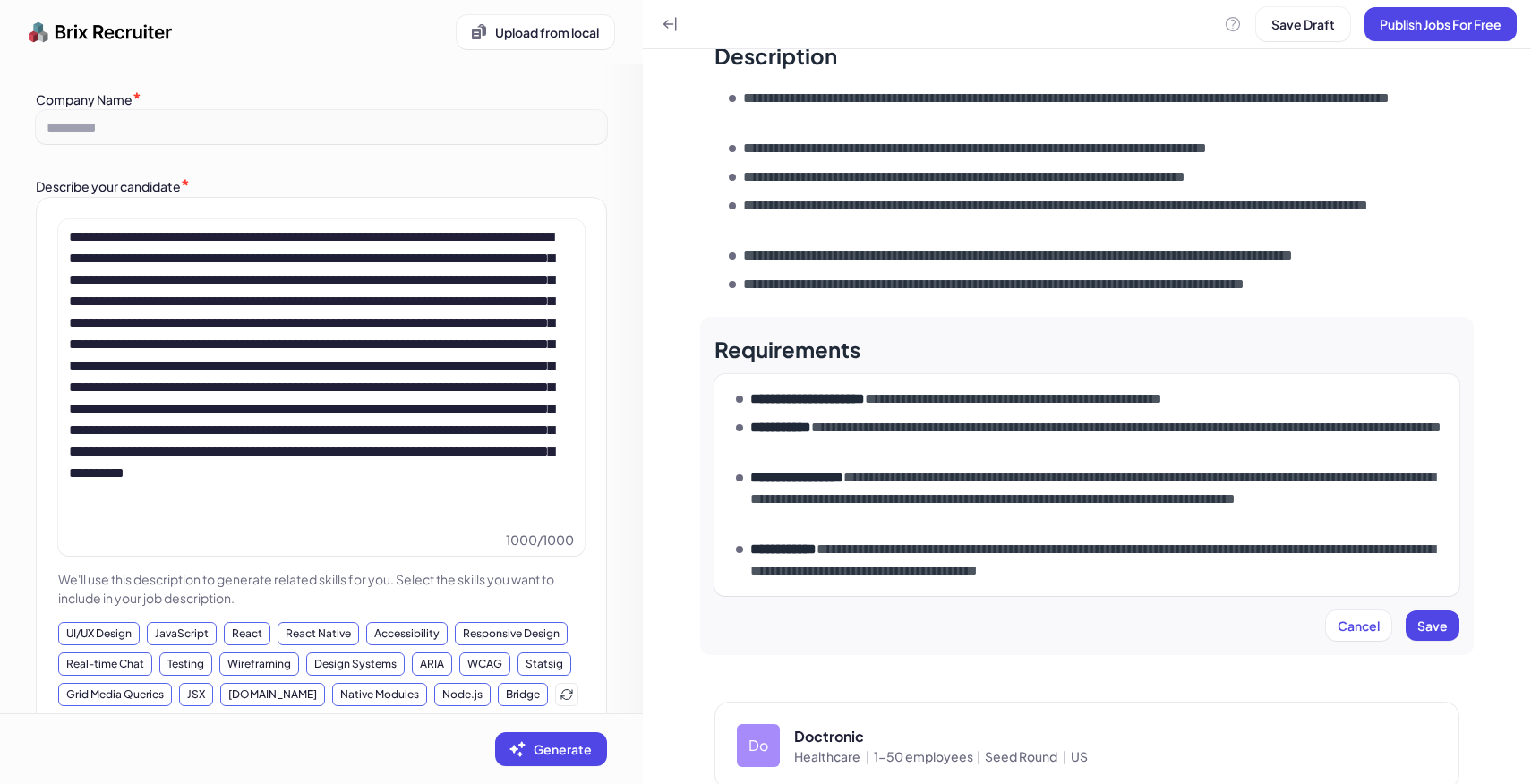
click at [841, 459] on p "**********" at bounding box center [1101, 438] width 702 height 43
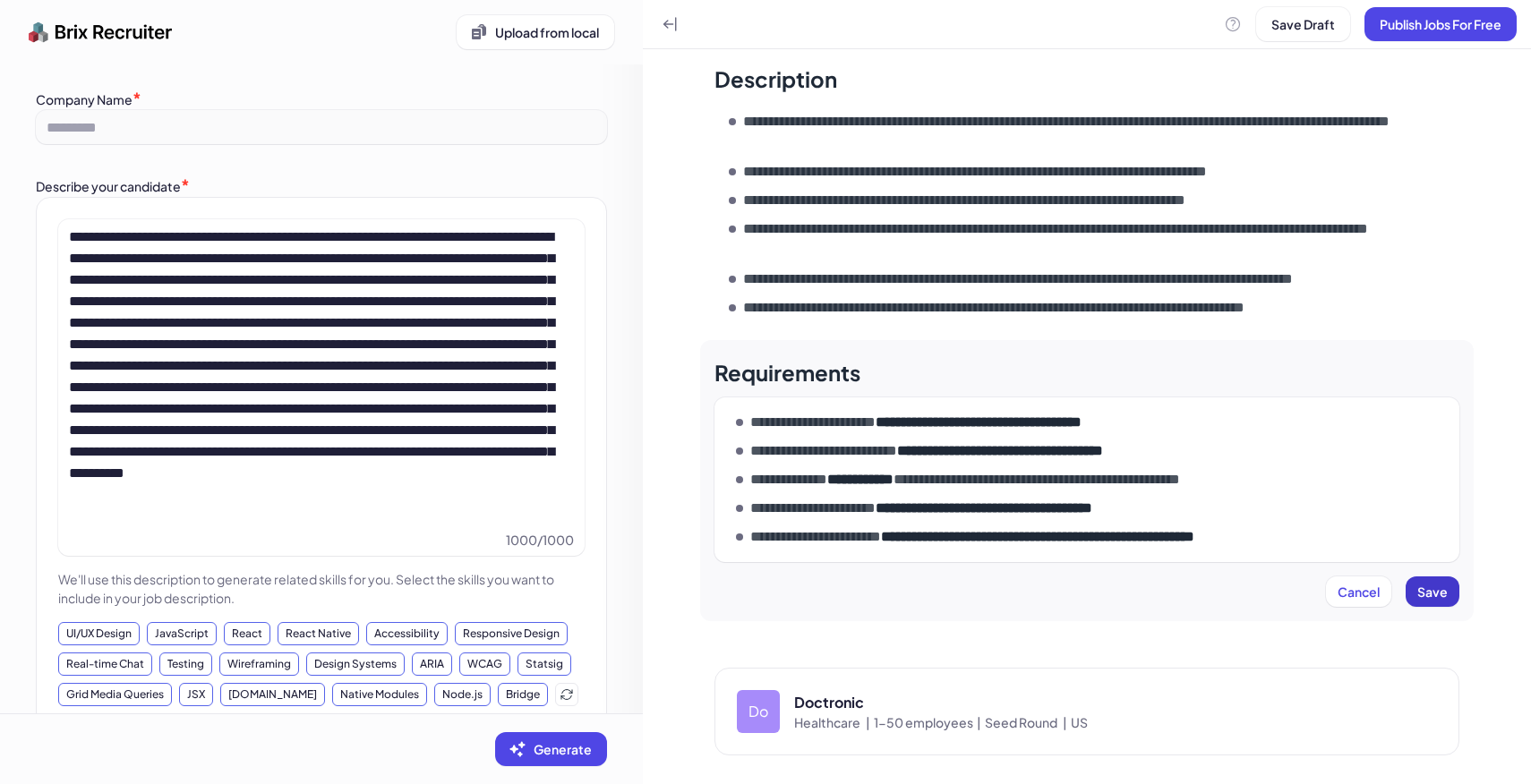
click at [1435, 598] on span "Save" at bounding box center [1432, 591] width 31 height 16
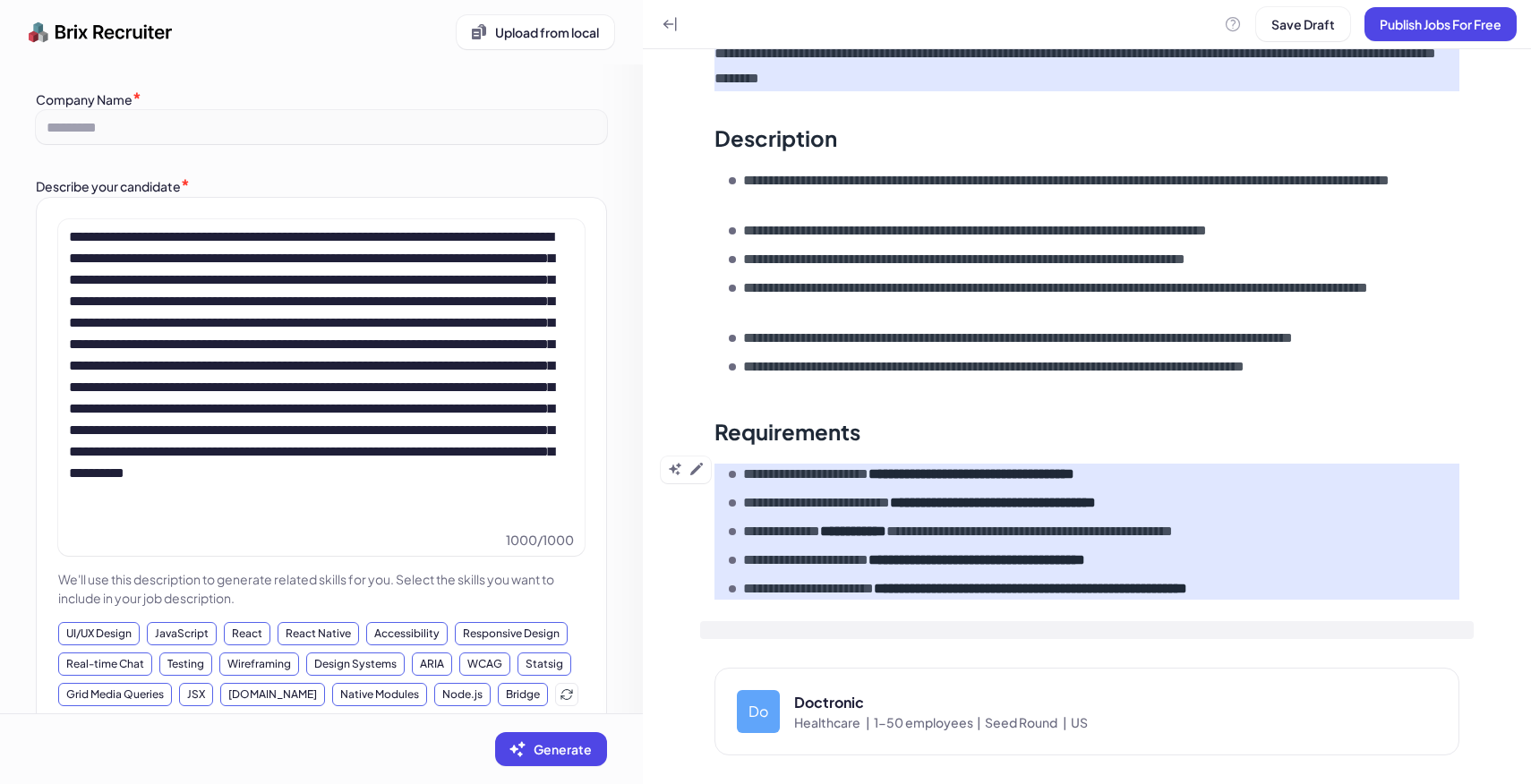
click at [796, 628] on div at bounding box center [1086, 630] width 773 height 18
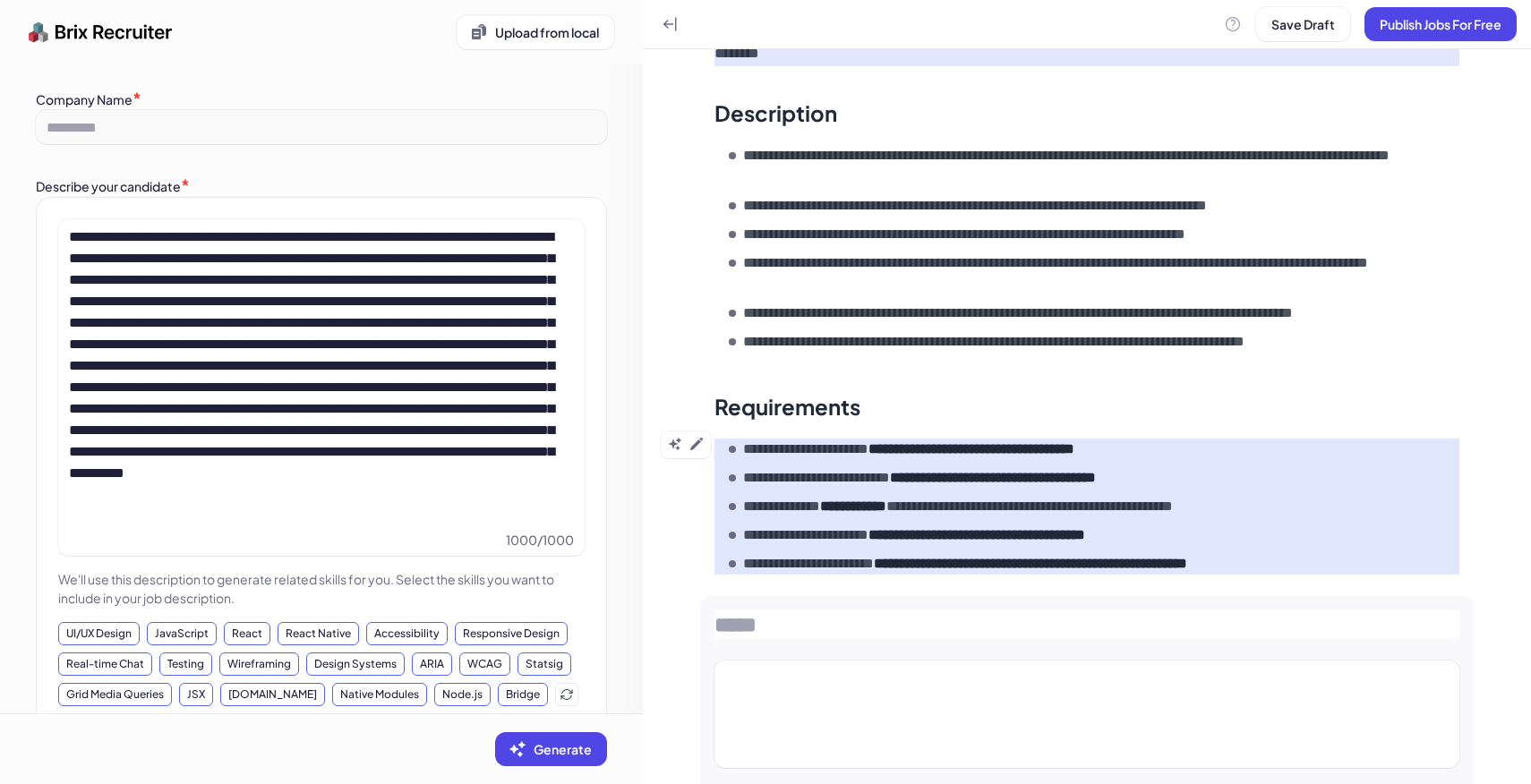
click at [779, 693] on p at bounding box center [1087, 680] width 731 height 25
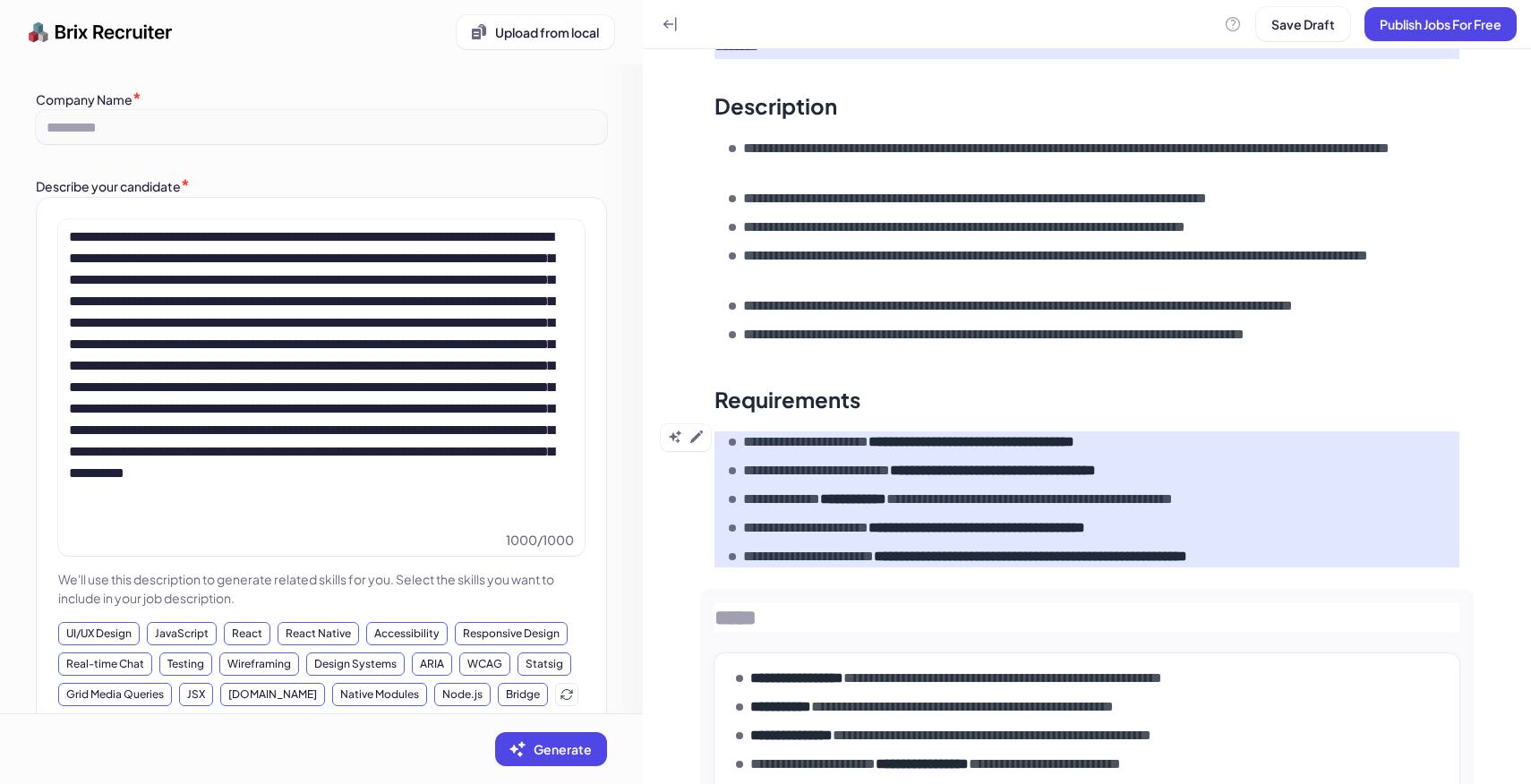
click at [783, 632] on input at bounding box center [1086, 617] width 745 height 29
type input "*"
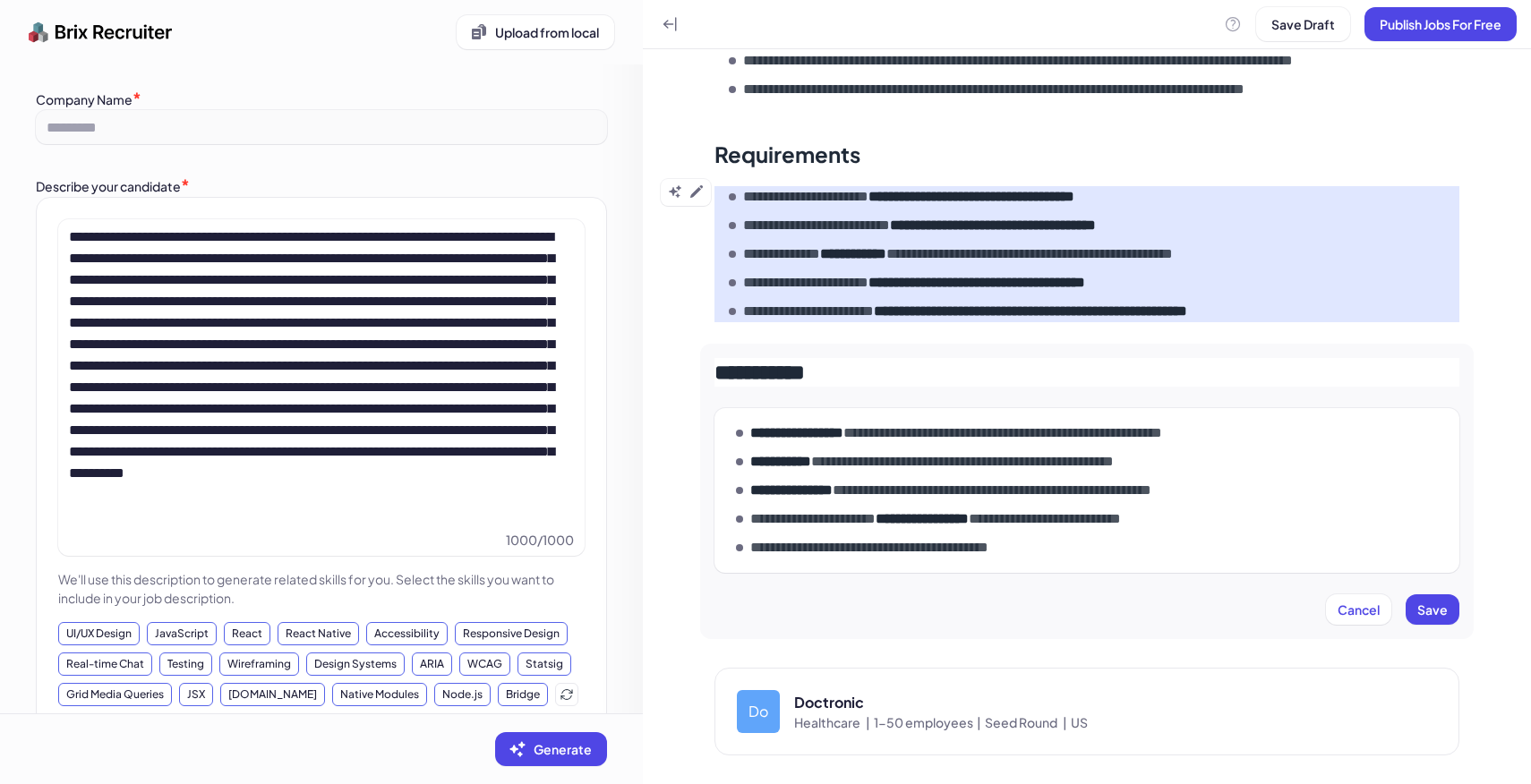
type input "**********"
click at [1464, 604] on div "**********" at bounding box center [1086, 491] width 773 height 296
click at [1445, 604] on span "Save" at bounding box center [1432, 609] width 31 height 16
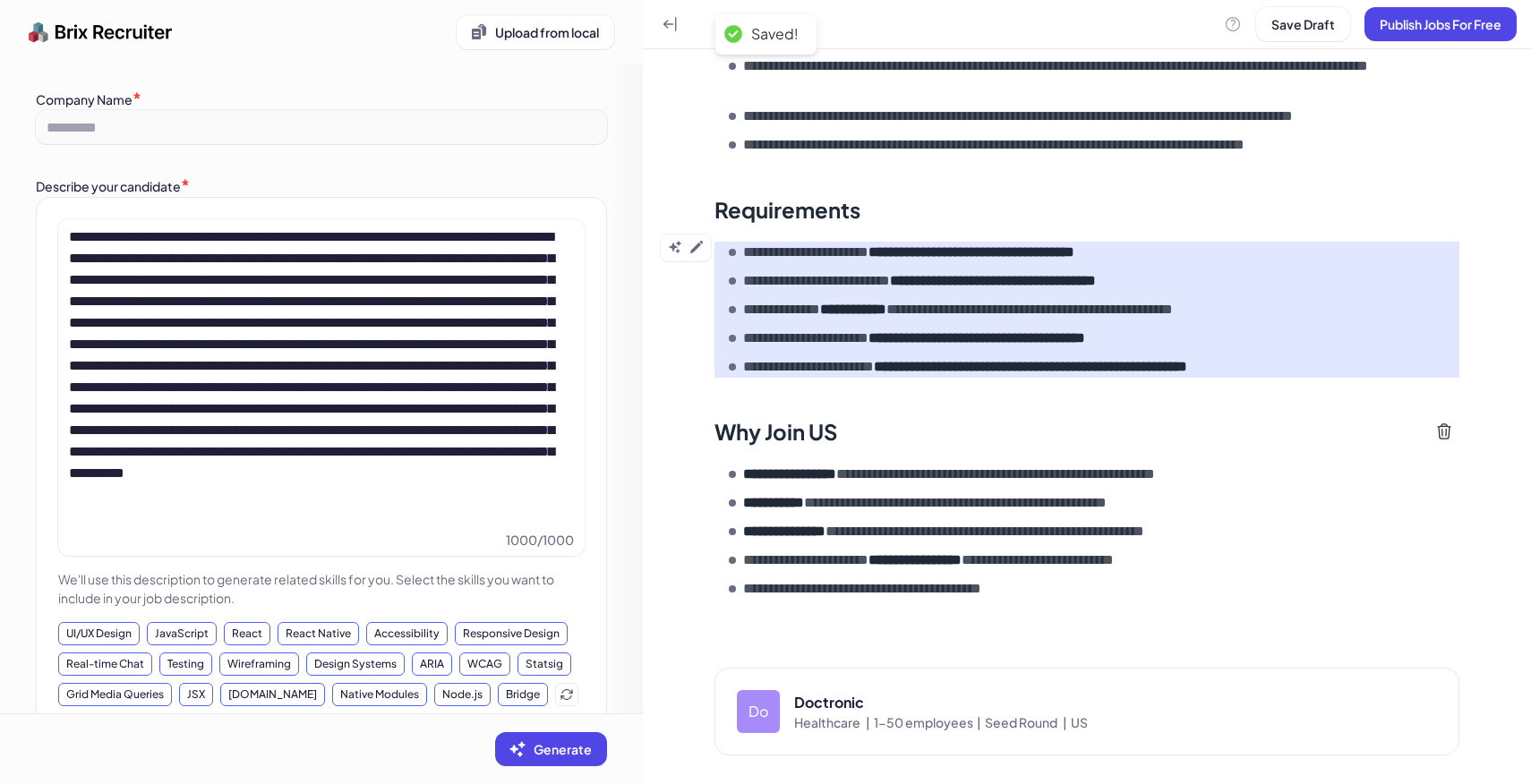
click at [923, 710] on div "Doctronic" at bounding box center [1115, 703] width 642 height 22
click at [766, 709] on div "Do" at bounding box center [758, 711] width 43 height 43
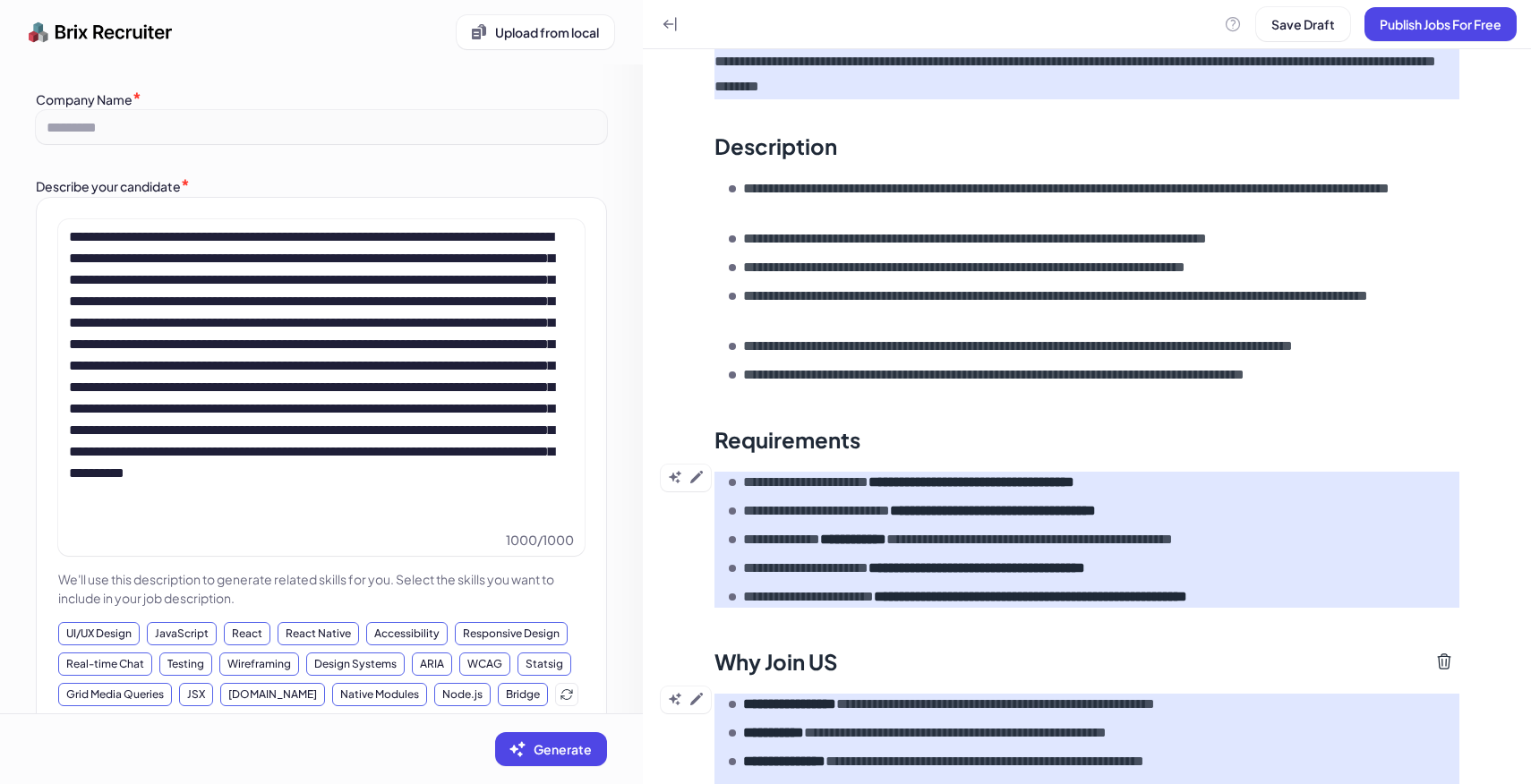
scroll to position [0, 0]
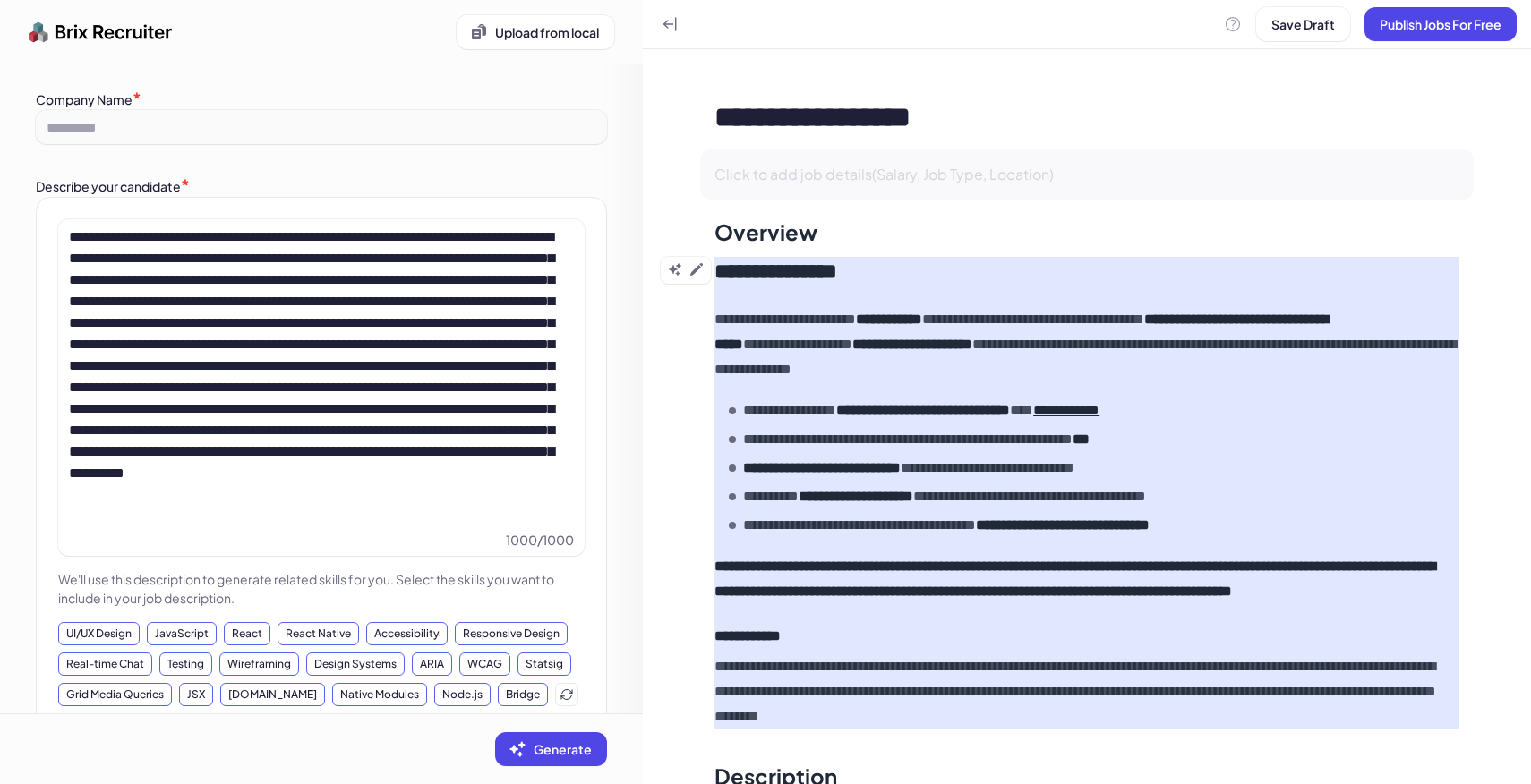
click at [842, 181] on span "Click to add job details(Salary, Job Type, Location)" at bounding box center [884, 174] width 340 height 19
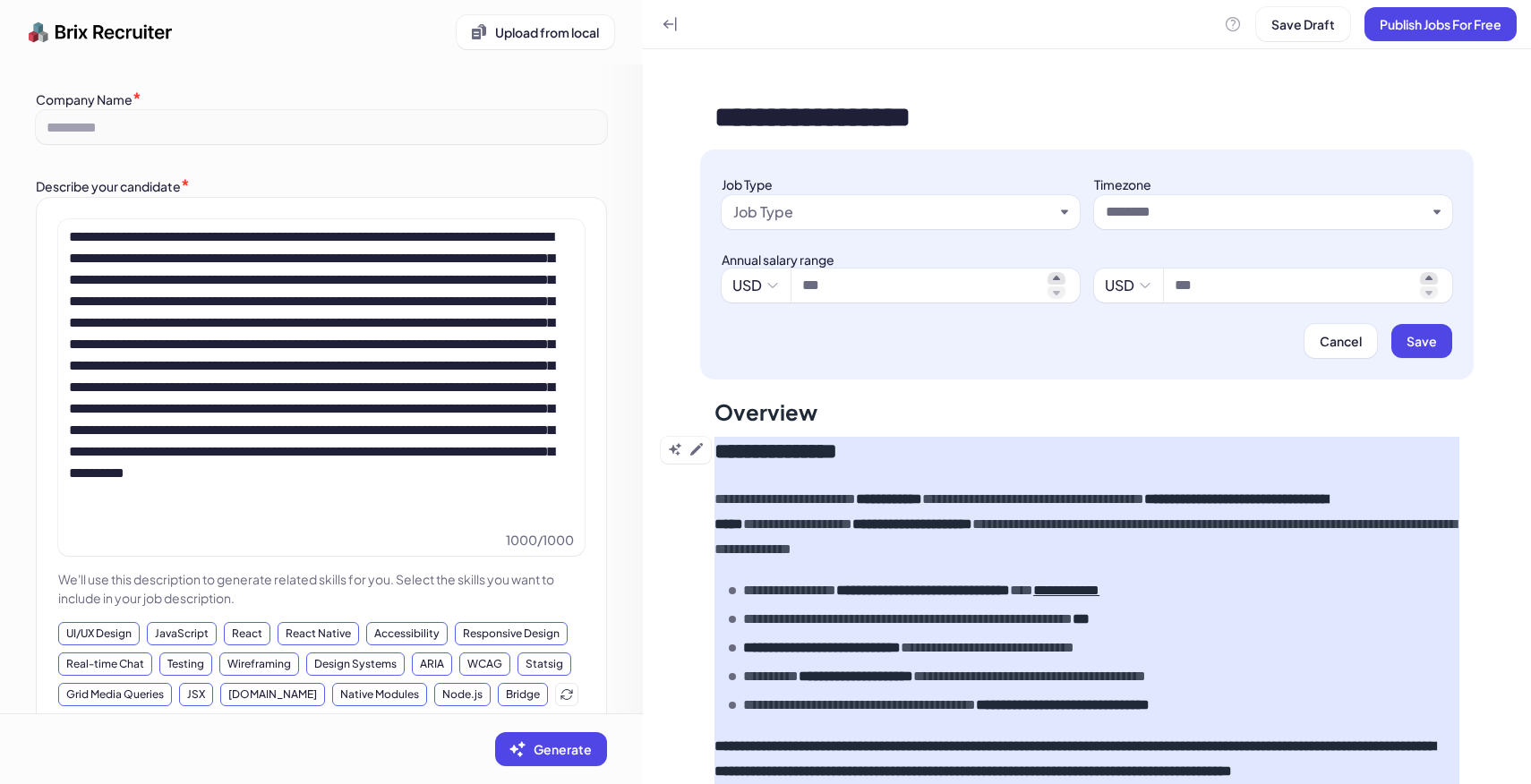
click at [768, 219] on div "Job Type" at bounding box center [763, 212] width 60 height 22
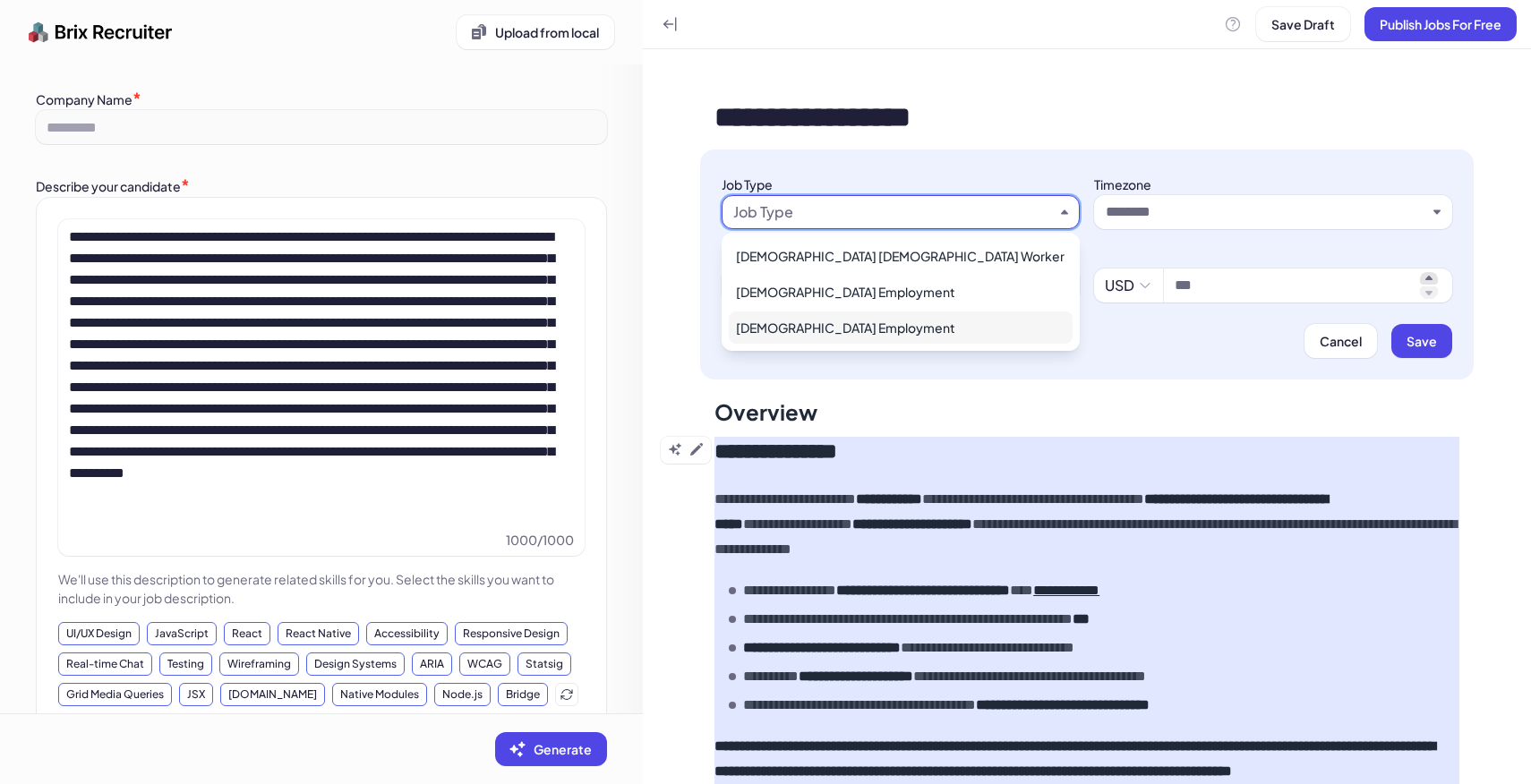
click at [804, 320] on div "Full Time Employment" at bounding box center [901, 327] width 344 height 32
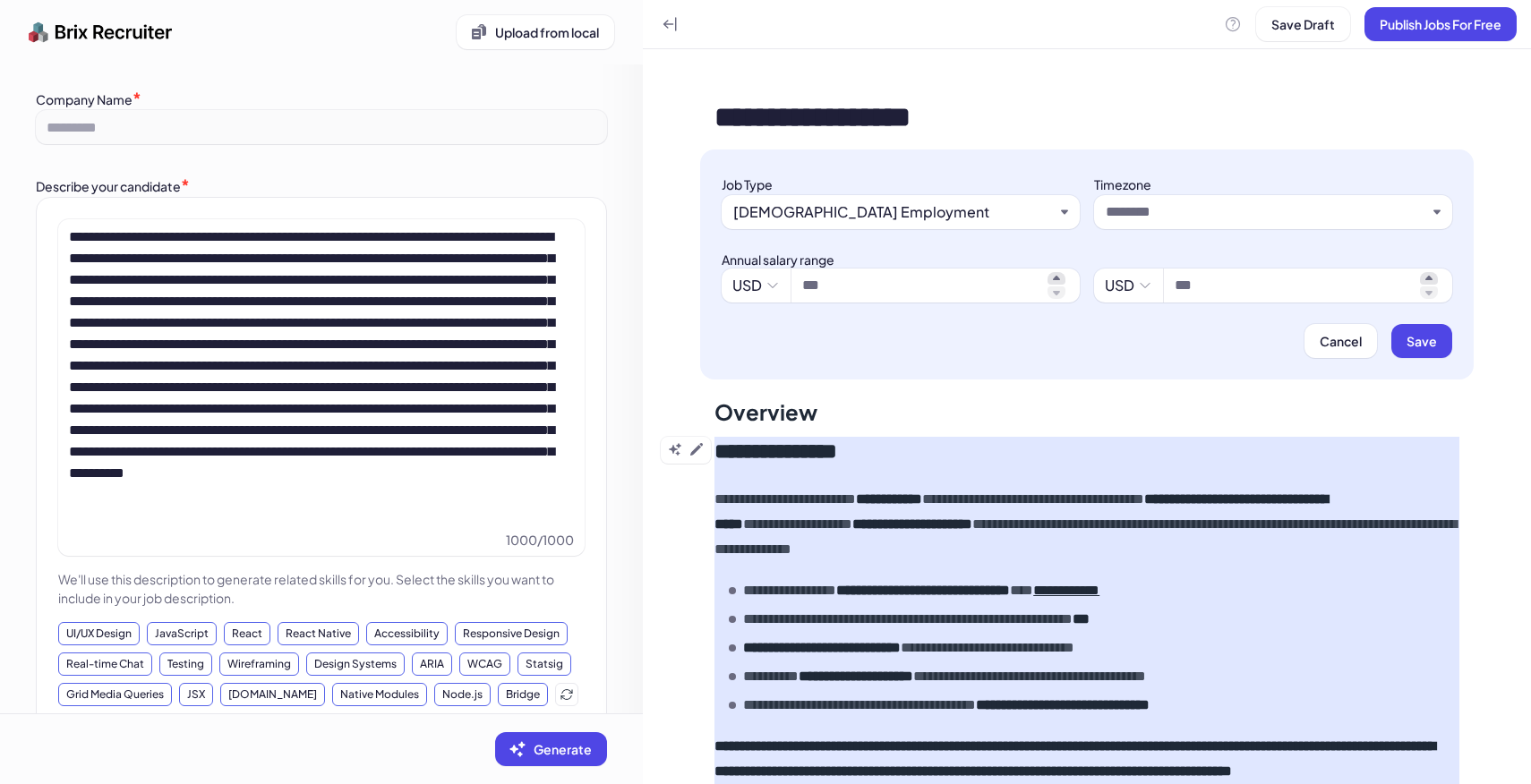
click at [1164, 220] on input "text" at bounding box center [1265, 212] width 321 height 22
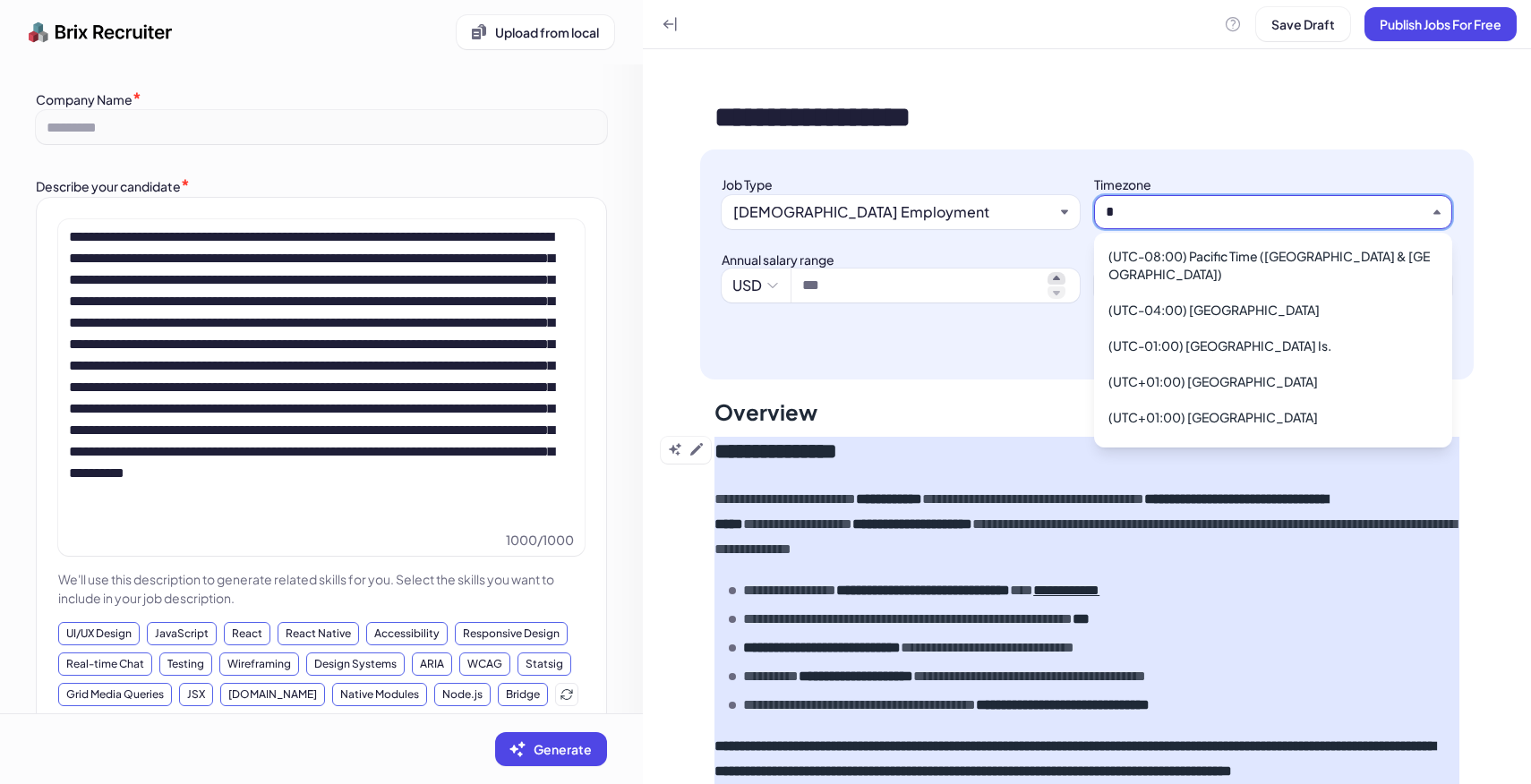
type input "**"
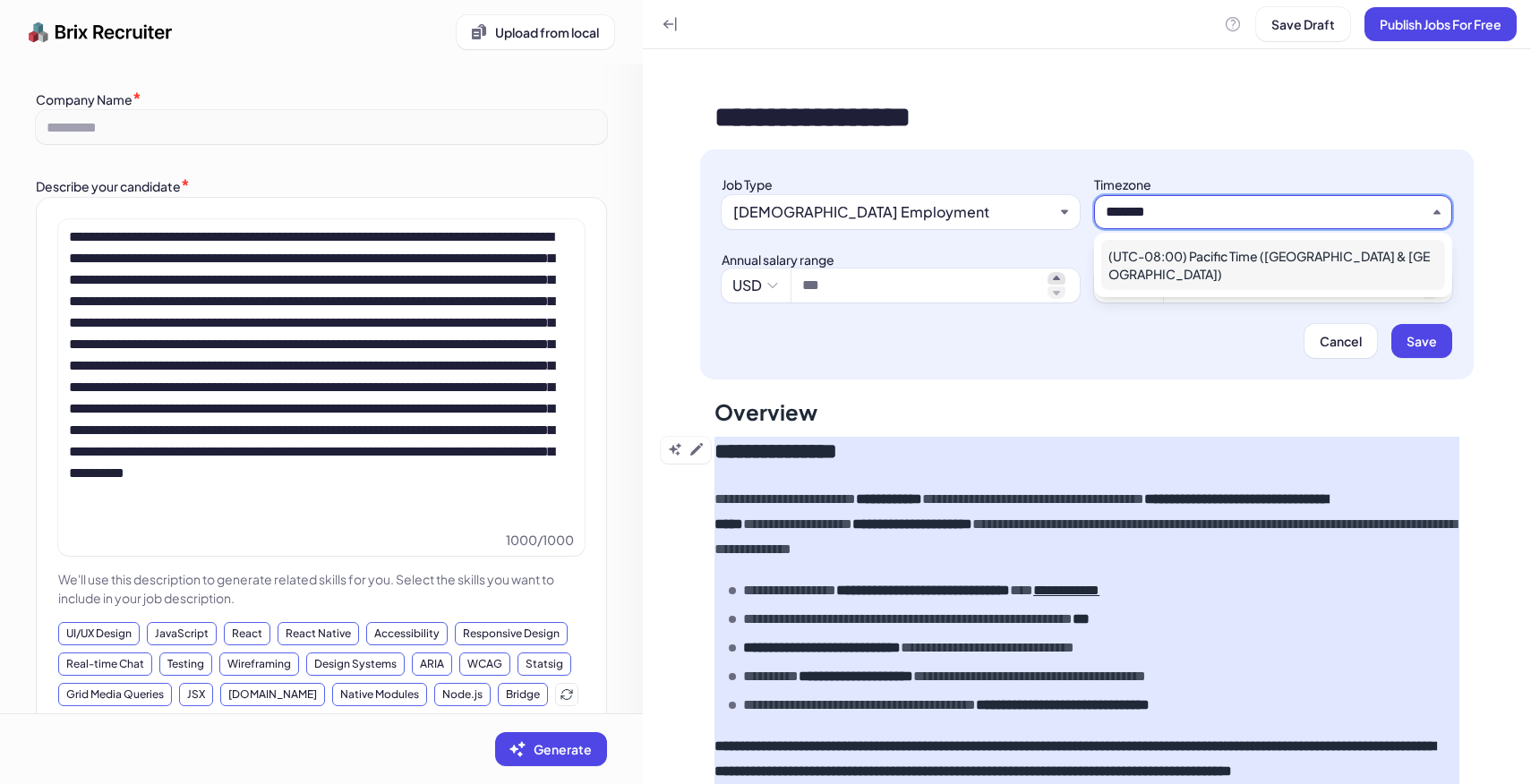
type input "*******"
click at [1200, 262] on div "(UTC-08:00) Pacific Time (US & Canada)" at bounding box center [1273, 265] width 344 height 50
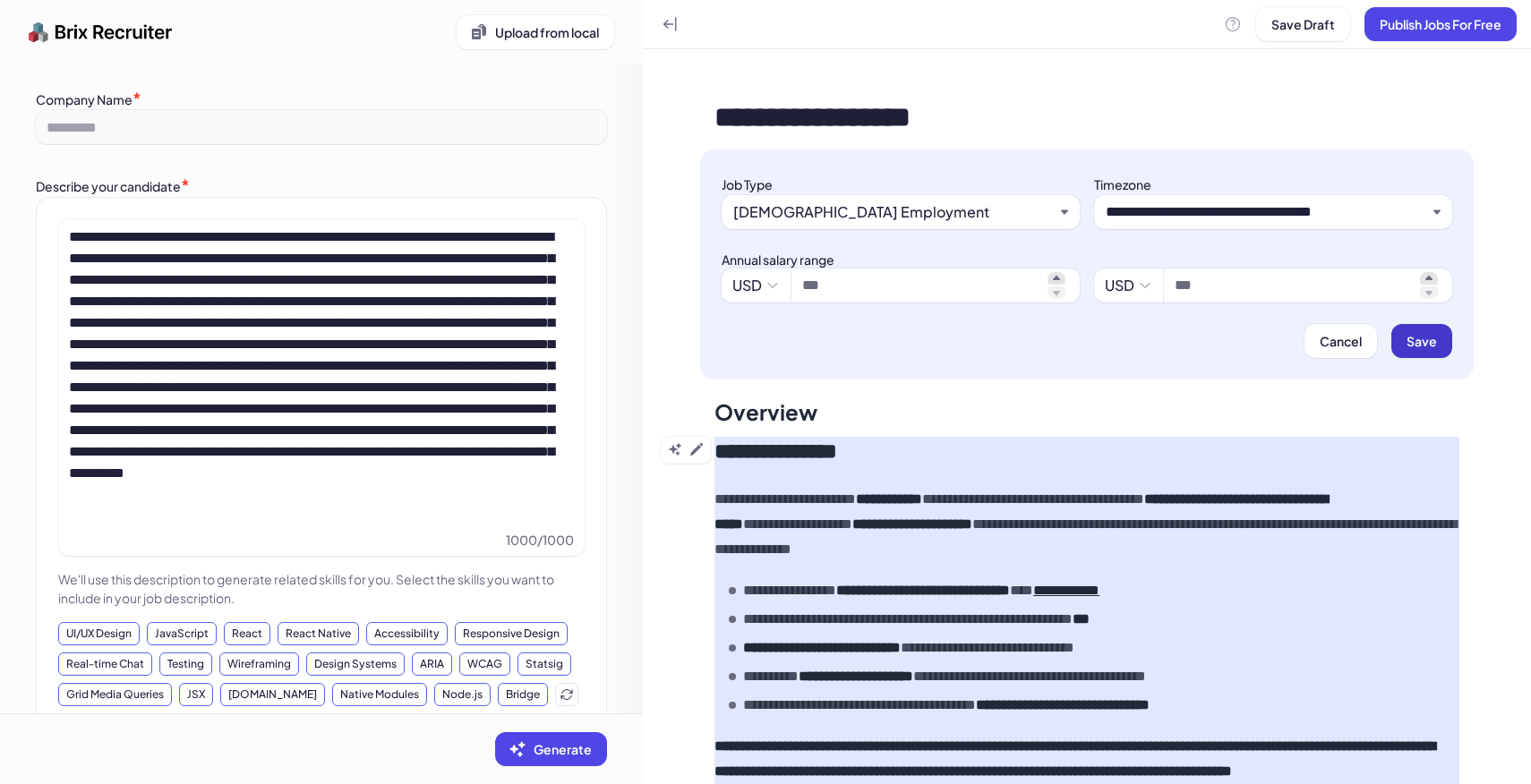
click at [1418, 338] on span "Save" at bounding box center [1421, 340] width 31 height 16
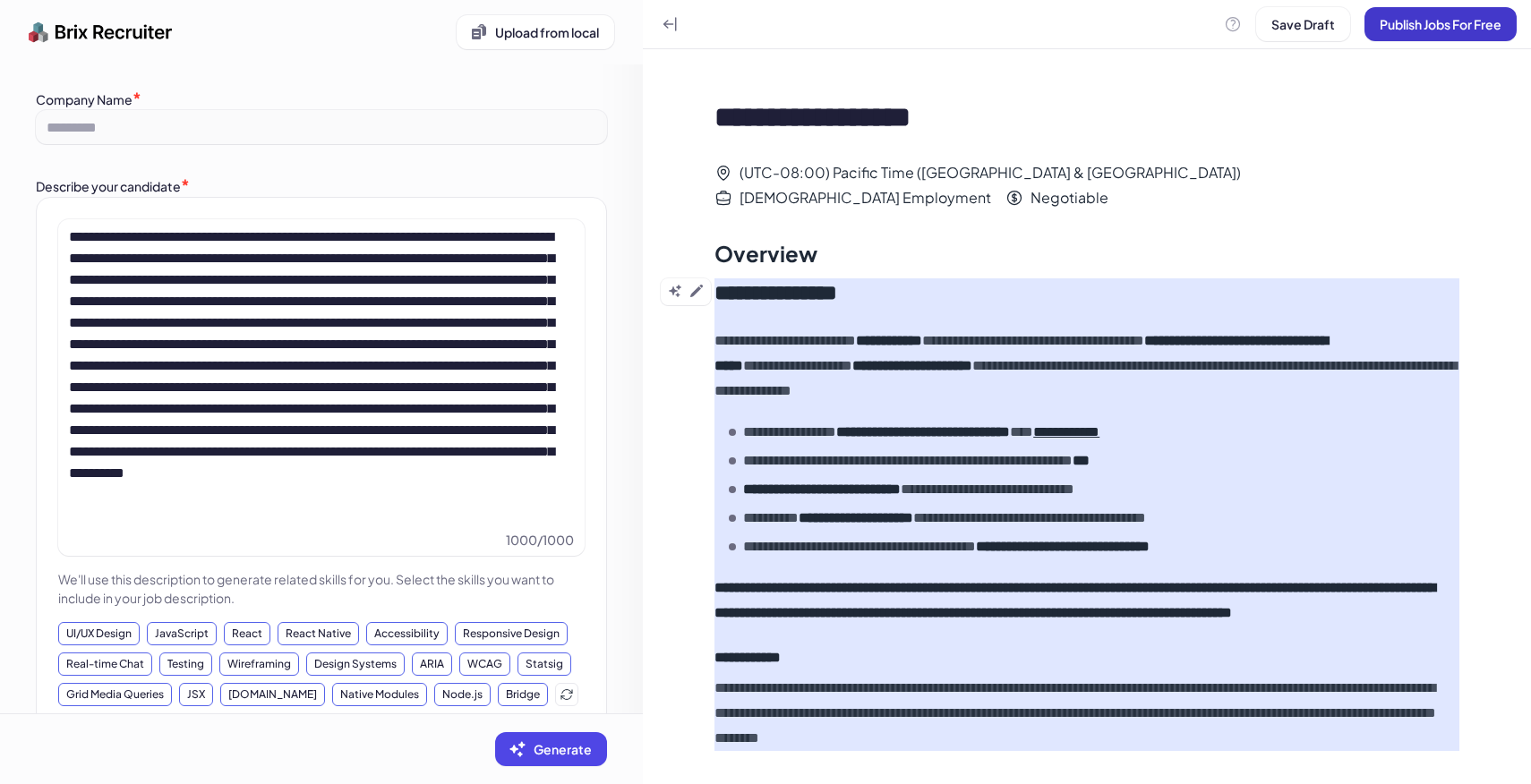
click at [1457, 27] on span "Publish Jobs For Free" at bounding box center [1440, 24] width 122 height 16
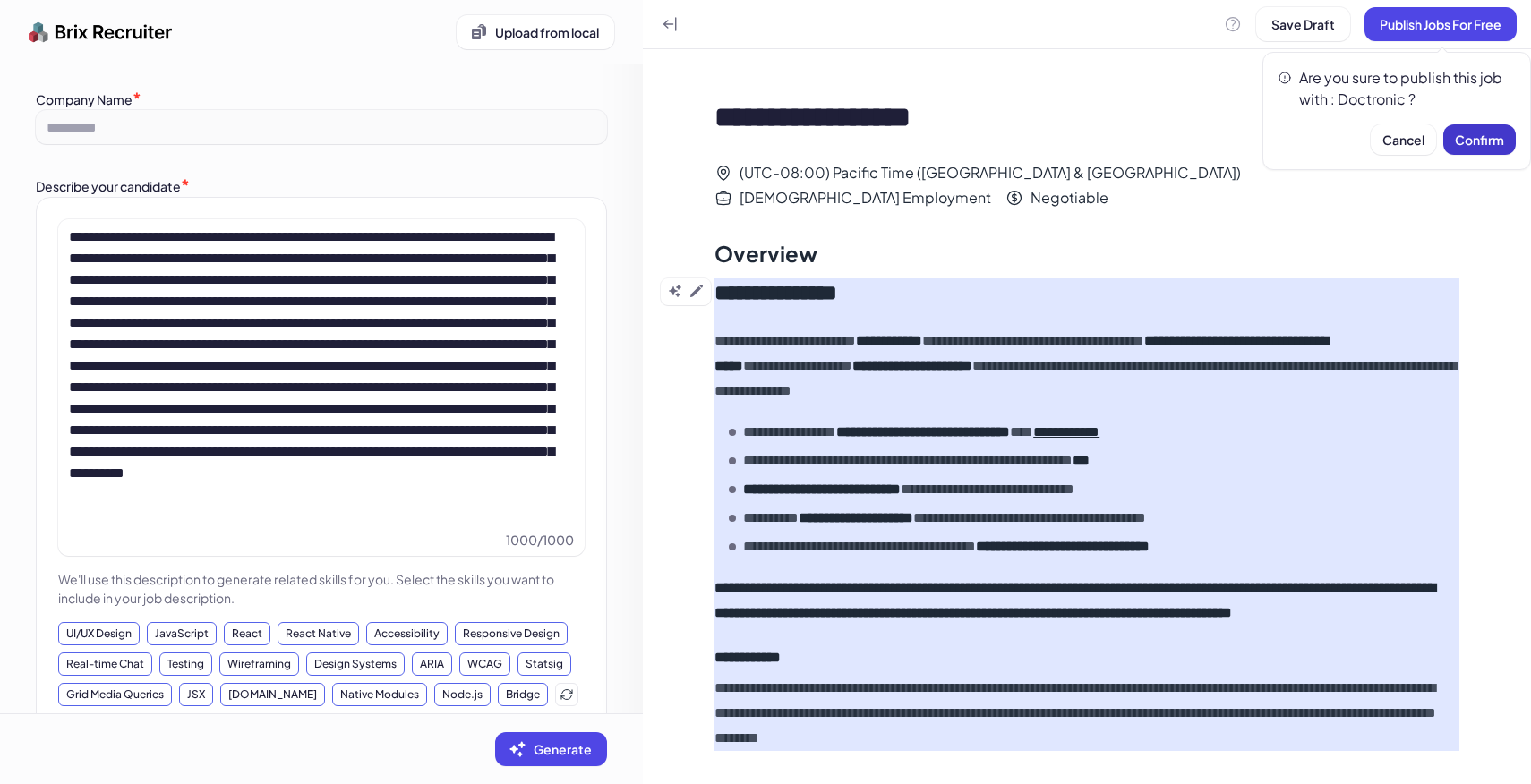
click at [1505, 148] on button "Confirm" at bounding box center [1478, 139] width 72 height 31
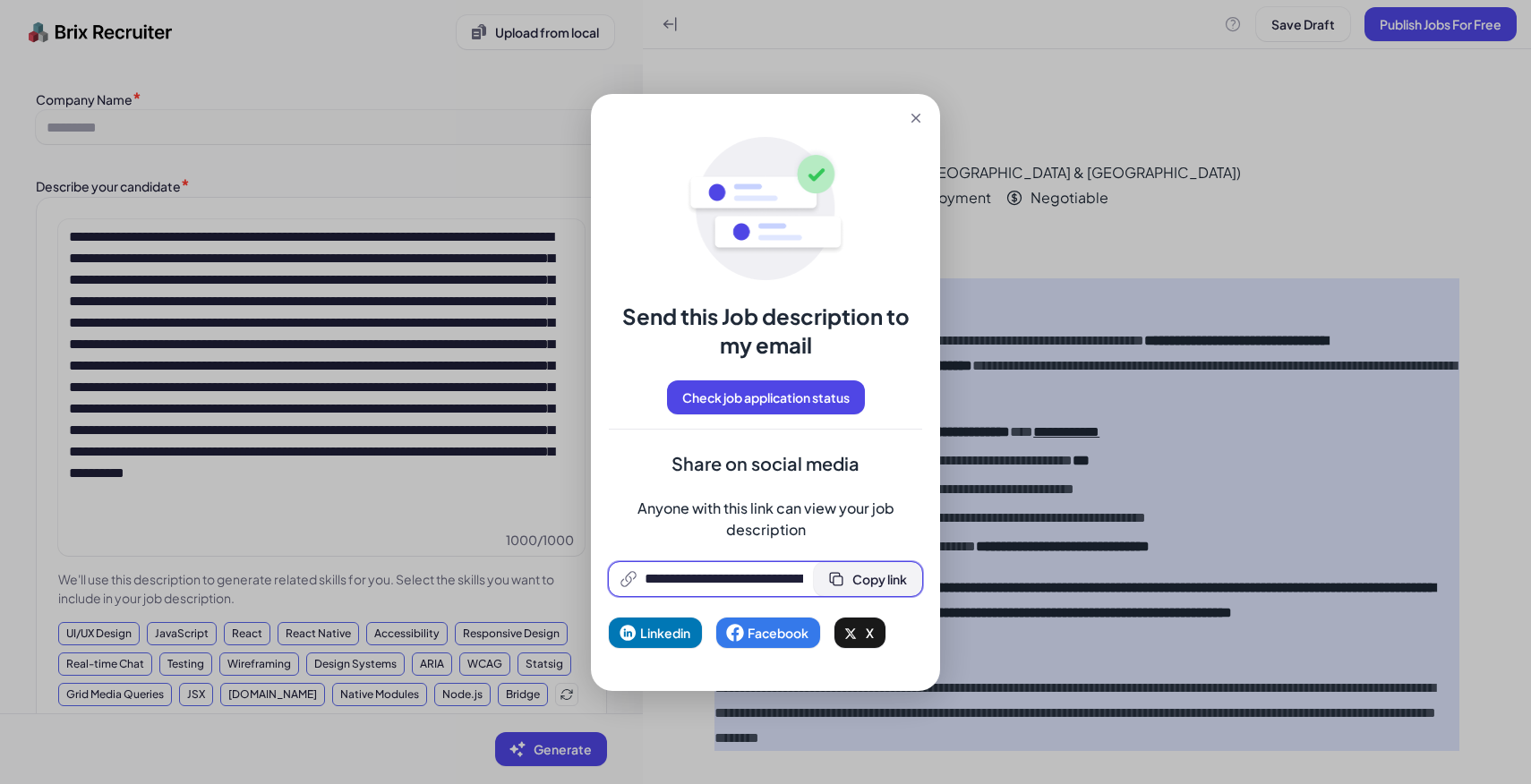
click at [901, 567] on button "Copy link" at bounding box center [868, 579] width 108 height 34
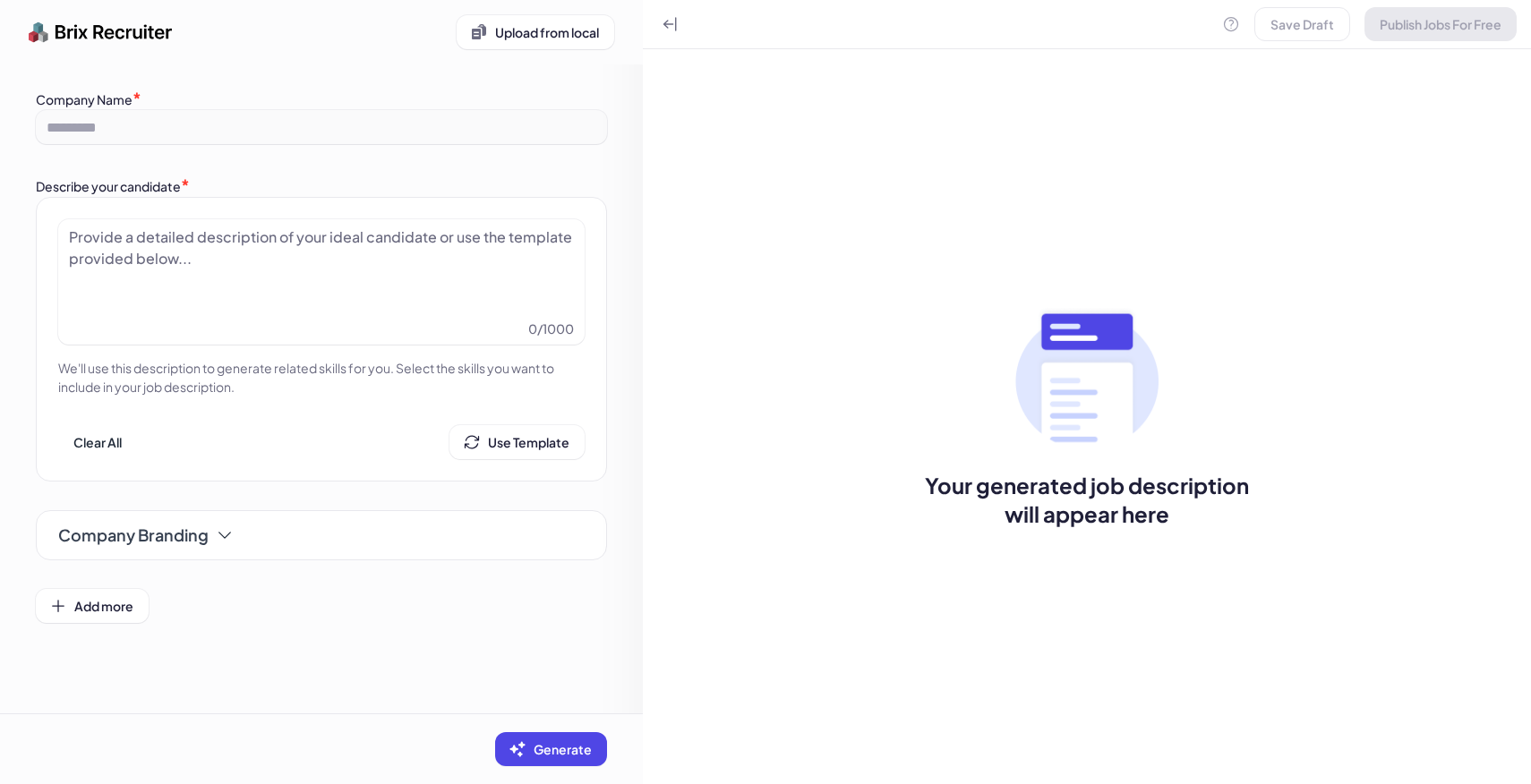
click at [383, 255] on div at bounding box center [321, 271] width 504 height 89
paste div
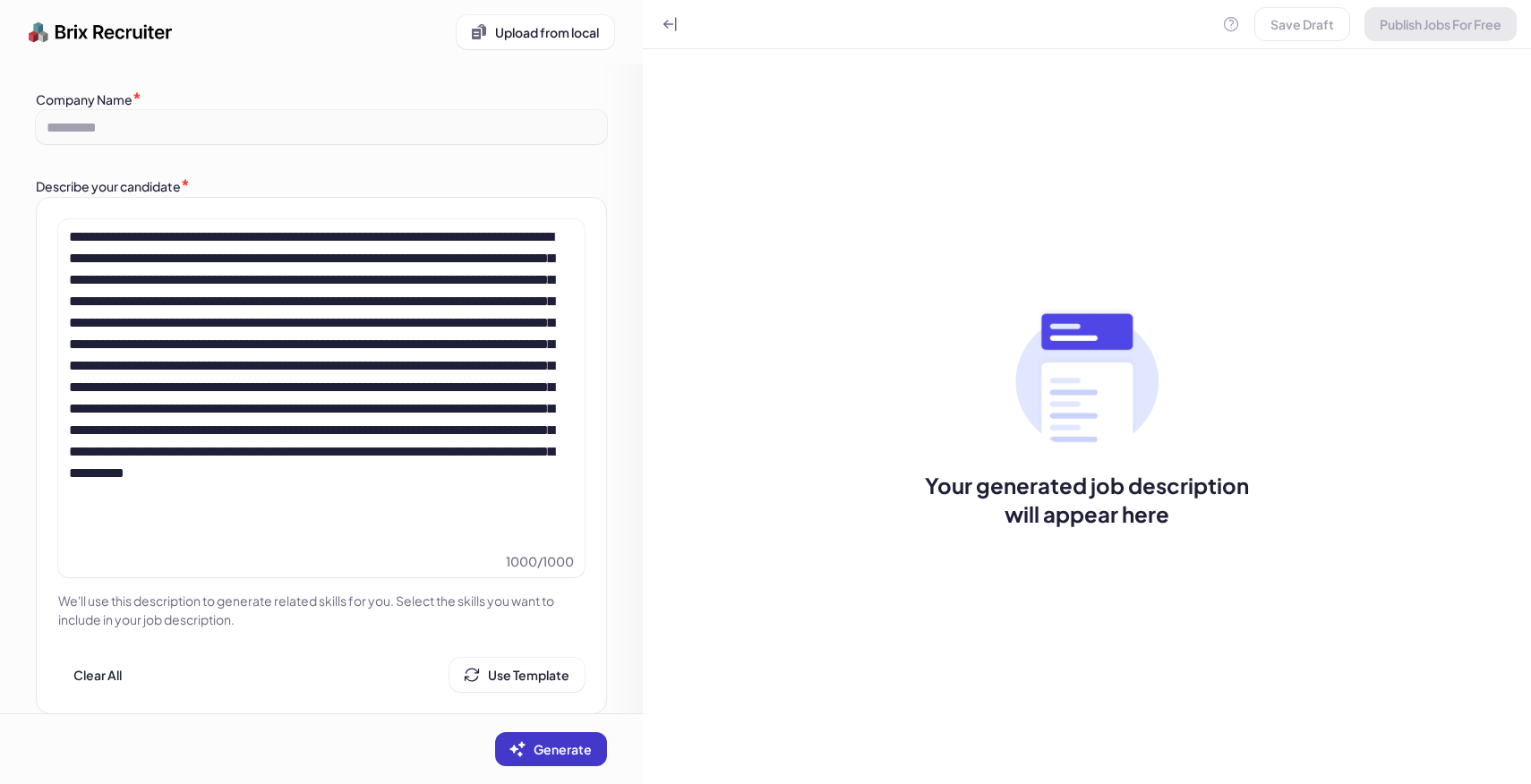
click at [571, 746] on span "Generate" at bounding box center [562, 749] width 59 height 16
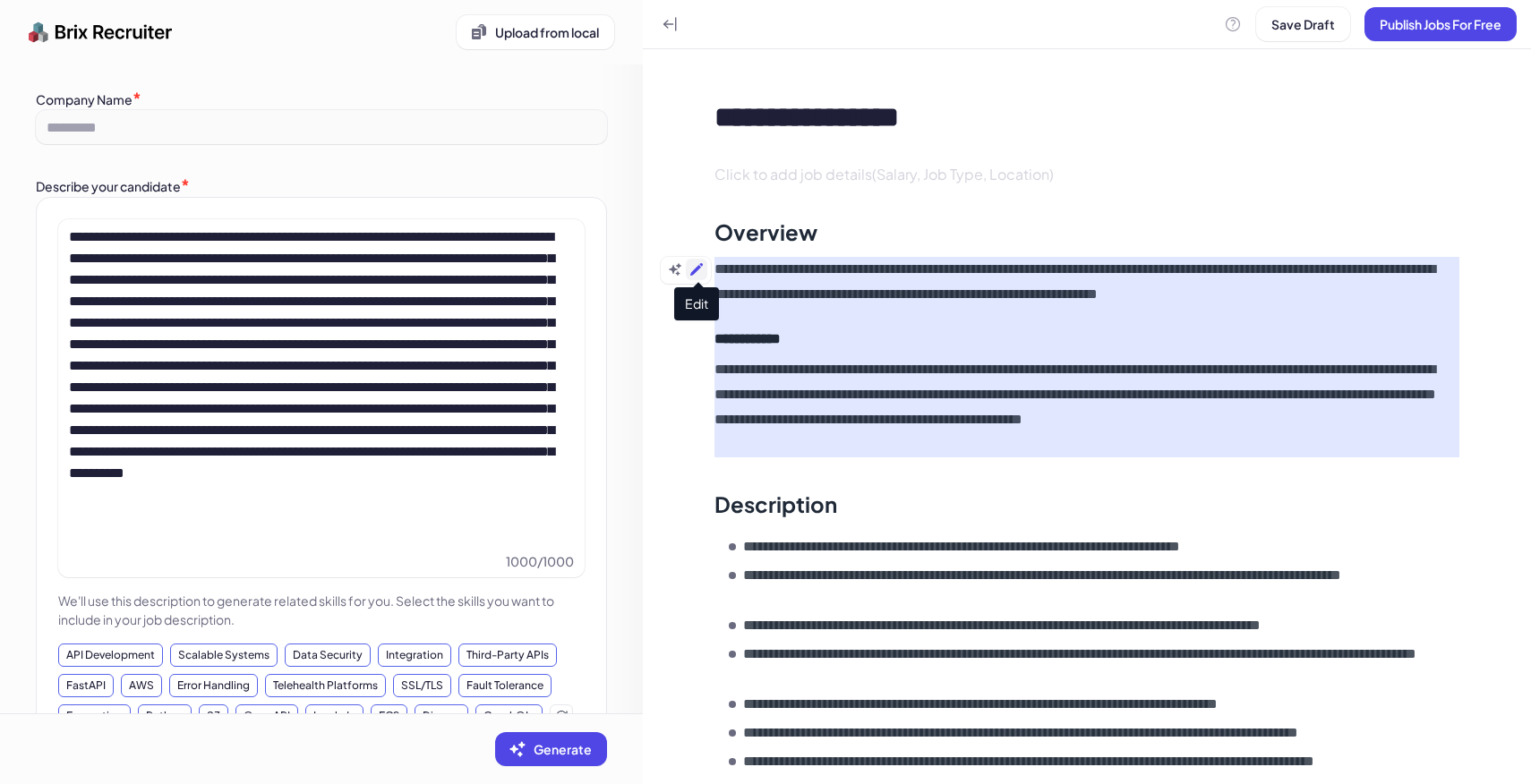
click at [697, 273] on icon at bounding box center [696, 269] width 14 height 14
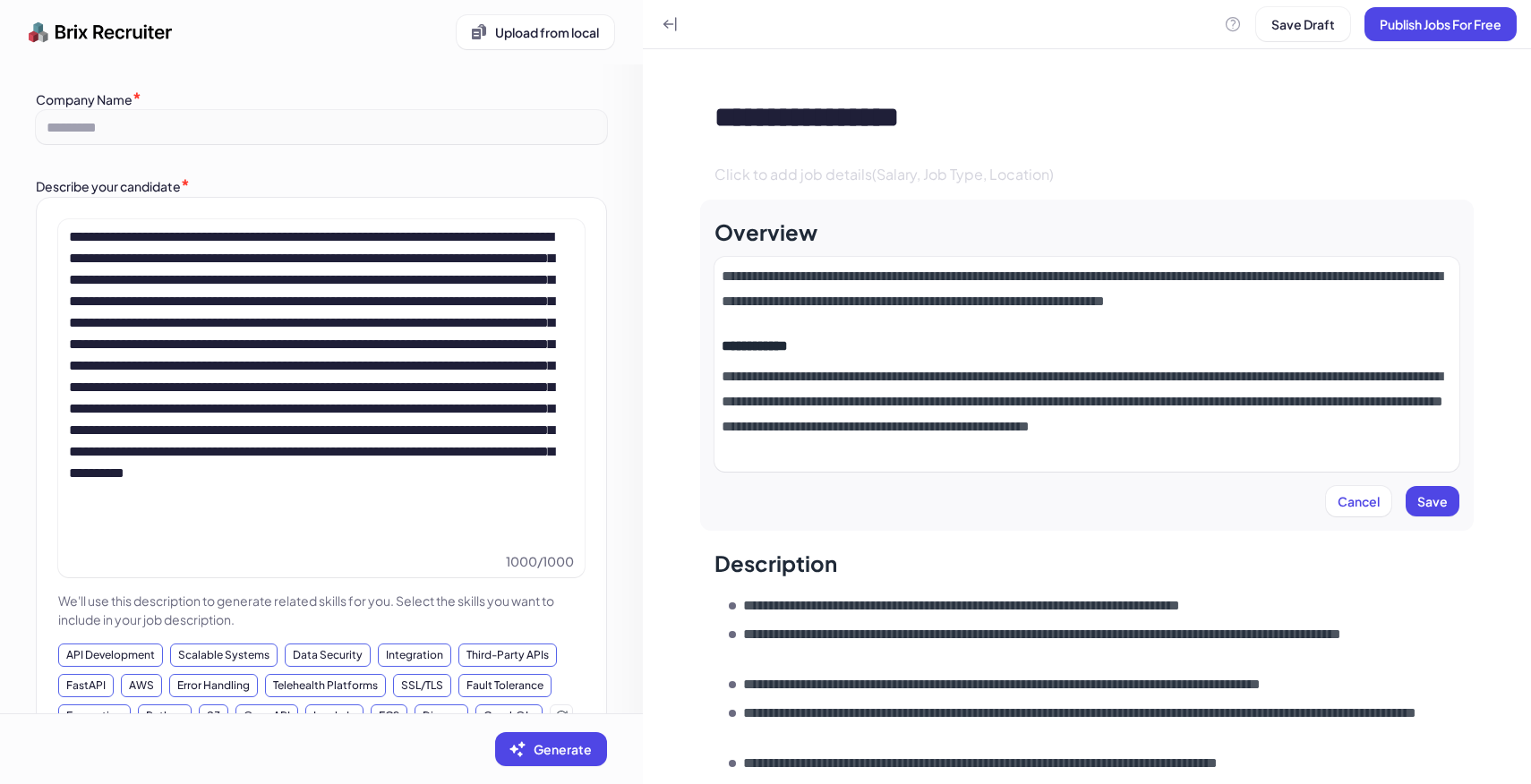
click at [724, 282] on p "**********" at bounding box center [1087, 289] width 731 height 50
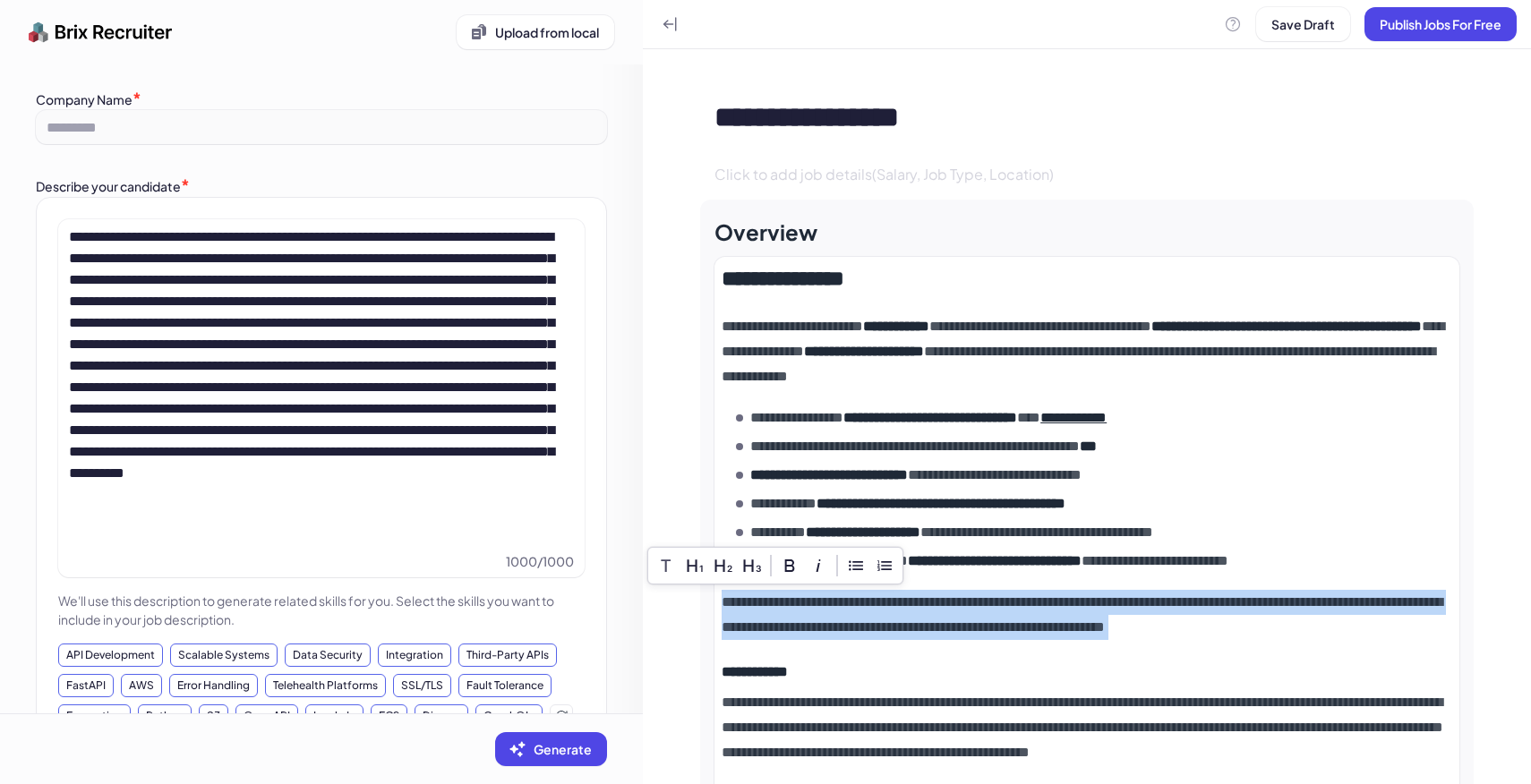
drag, startPoint x: 1350, startPoint y: 641, endPoint x: 708, endPoint y: 596, distance: 643.6
click at [708, 596] on div "**********" at bounding box center [1086, 528] width 773 height 657
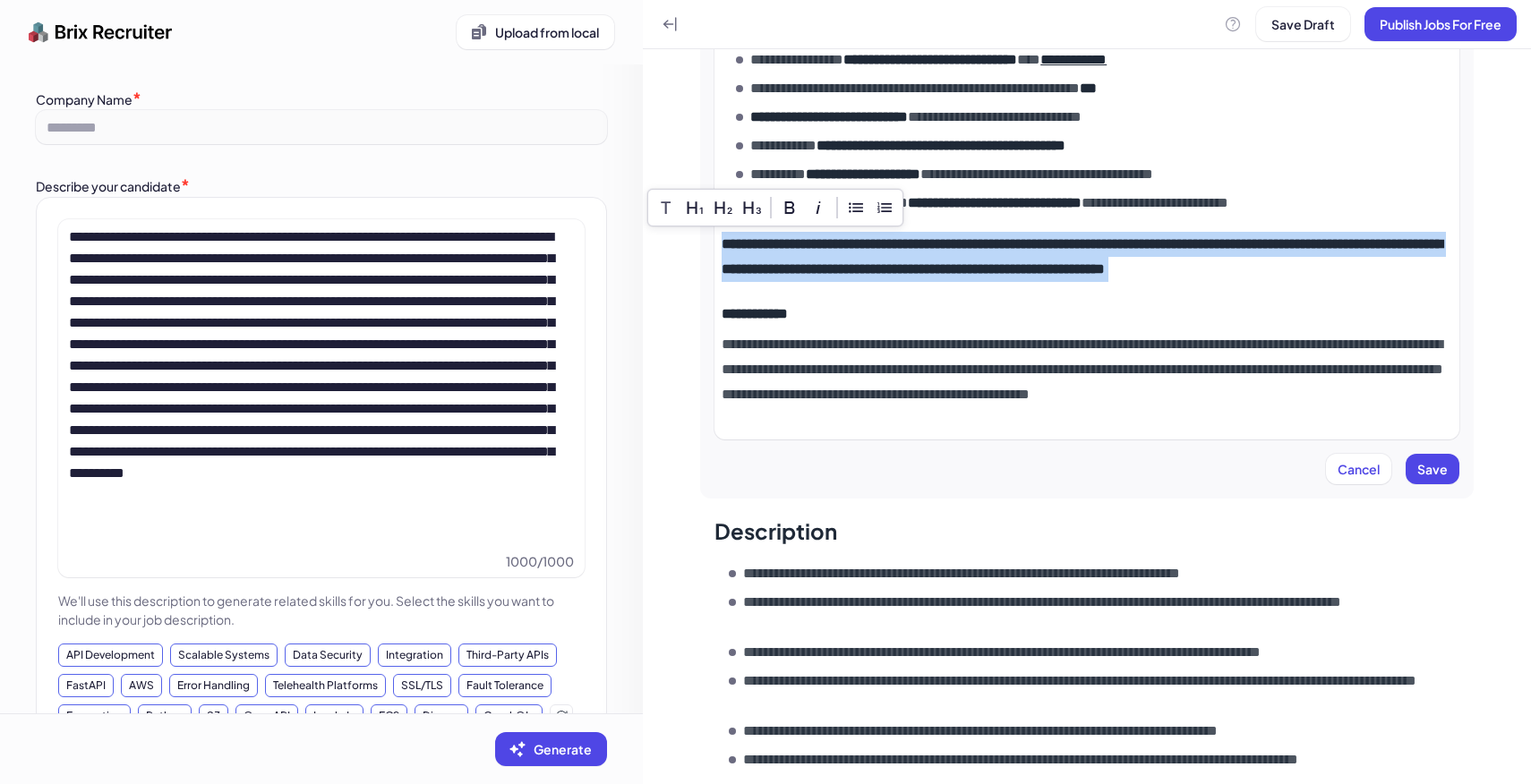
scroll to position [367, 0]
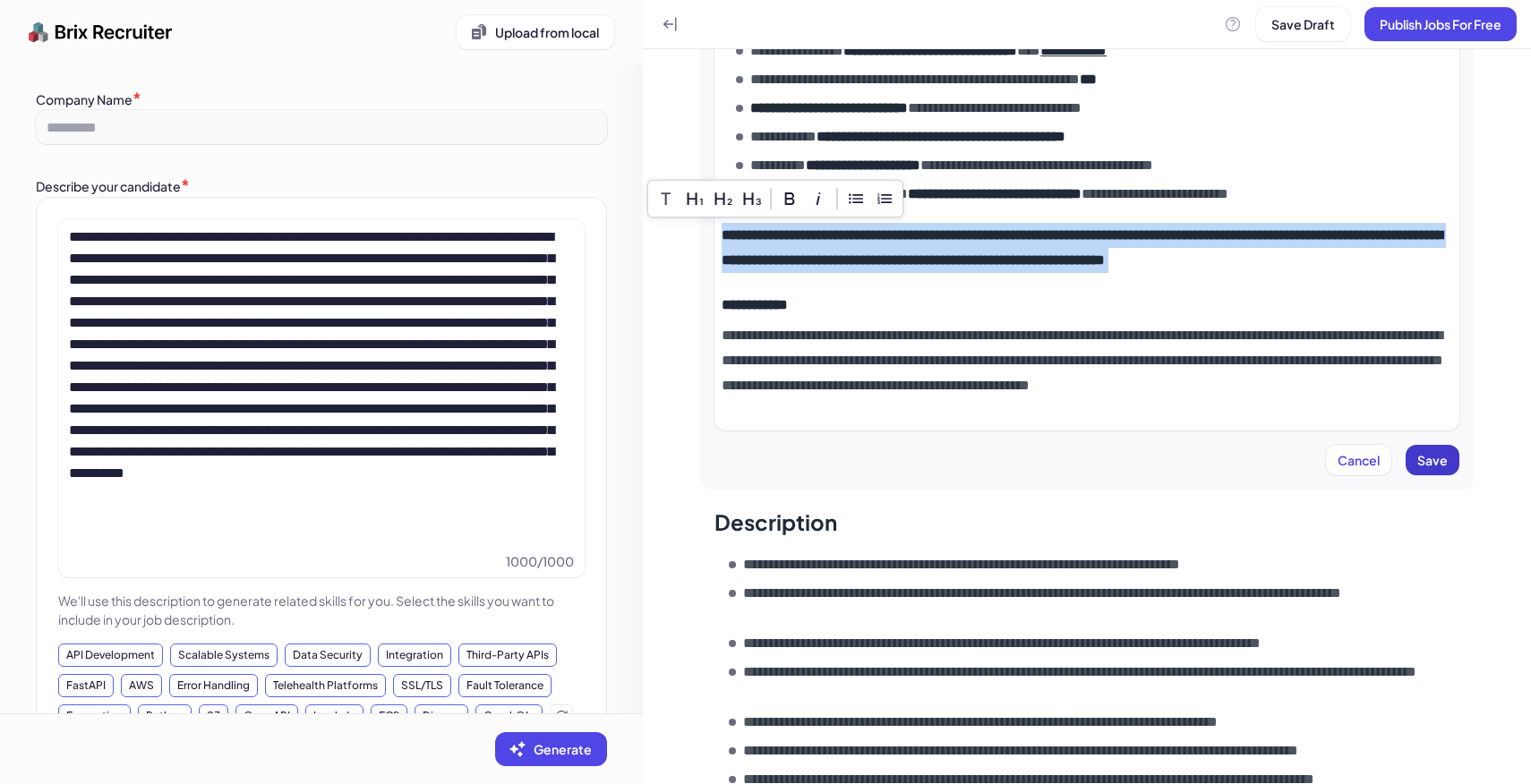
click at [1431, 463] on span "Save" at bounding box center [1432, 459] width 31 height 16
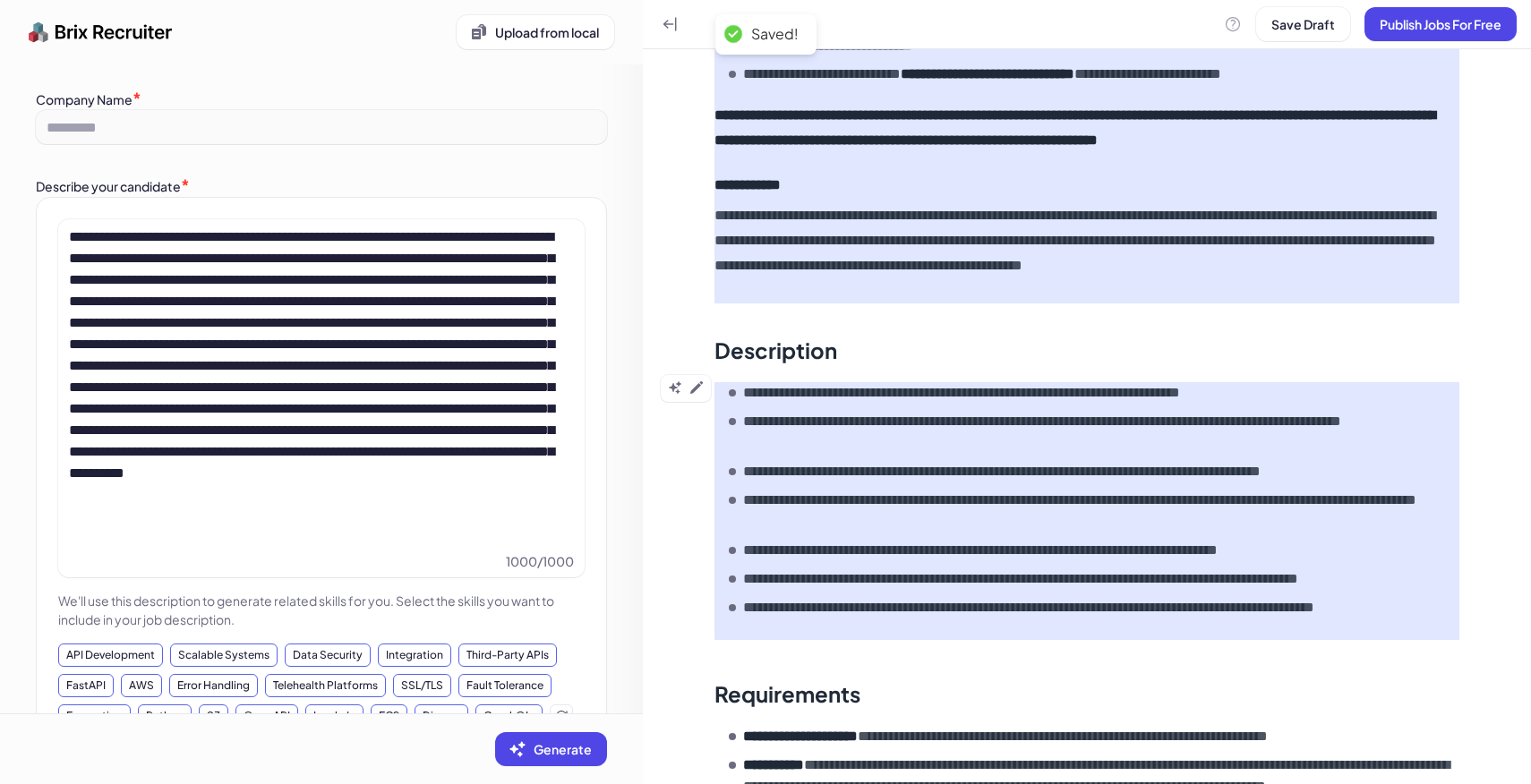
scroll to position [510, 0]
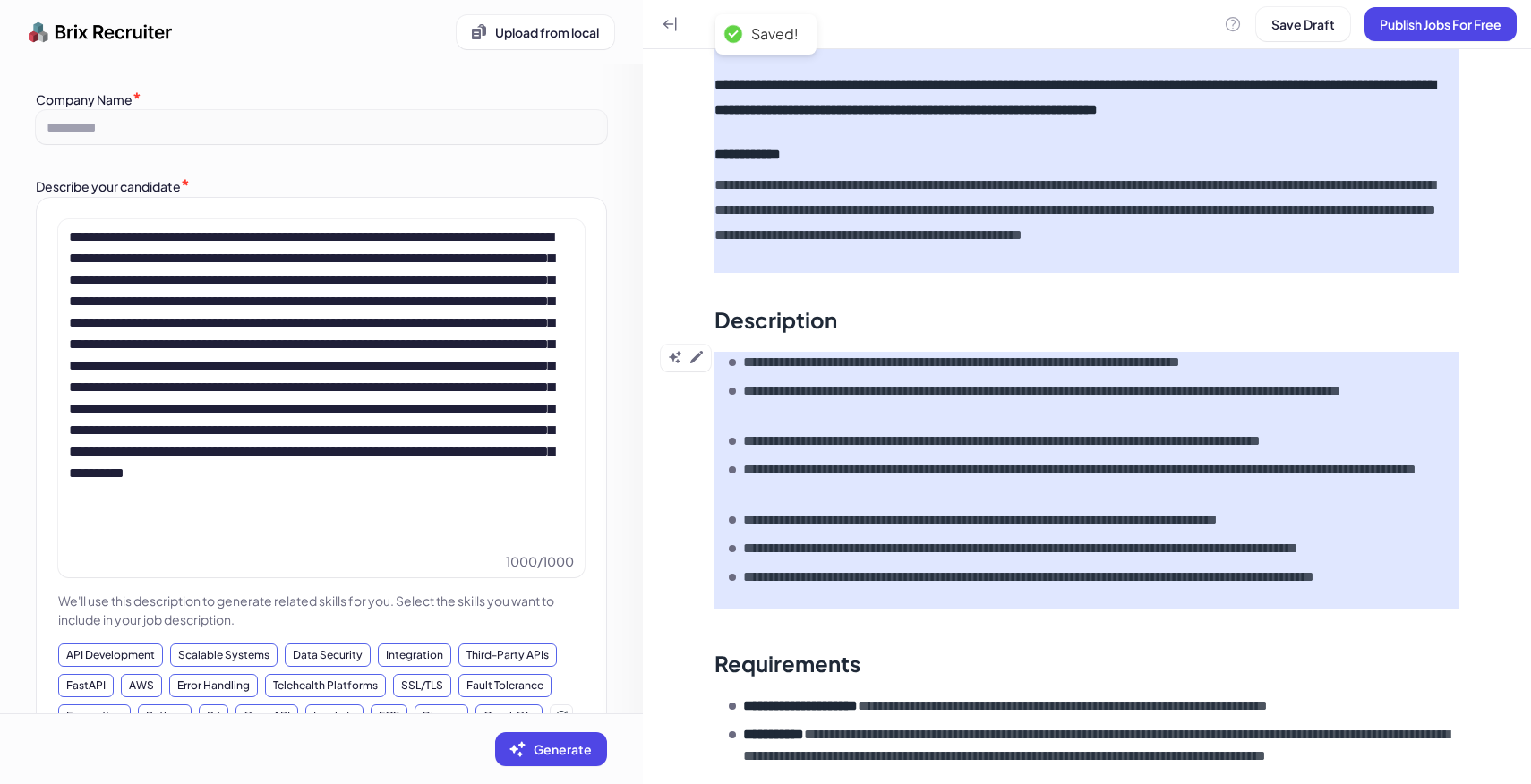
click at [1064, 318] on div "Description" at bounding box center [1086, 320] width 745 height 36
click at [689, 350] on icon at bounding box center [696, 357] width 14 height 14
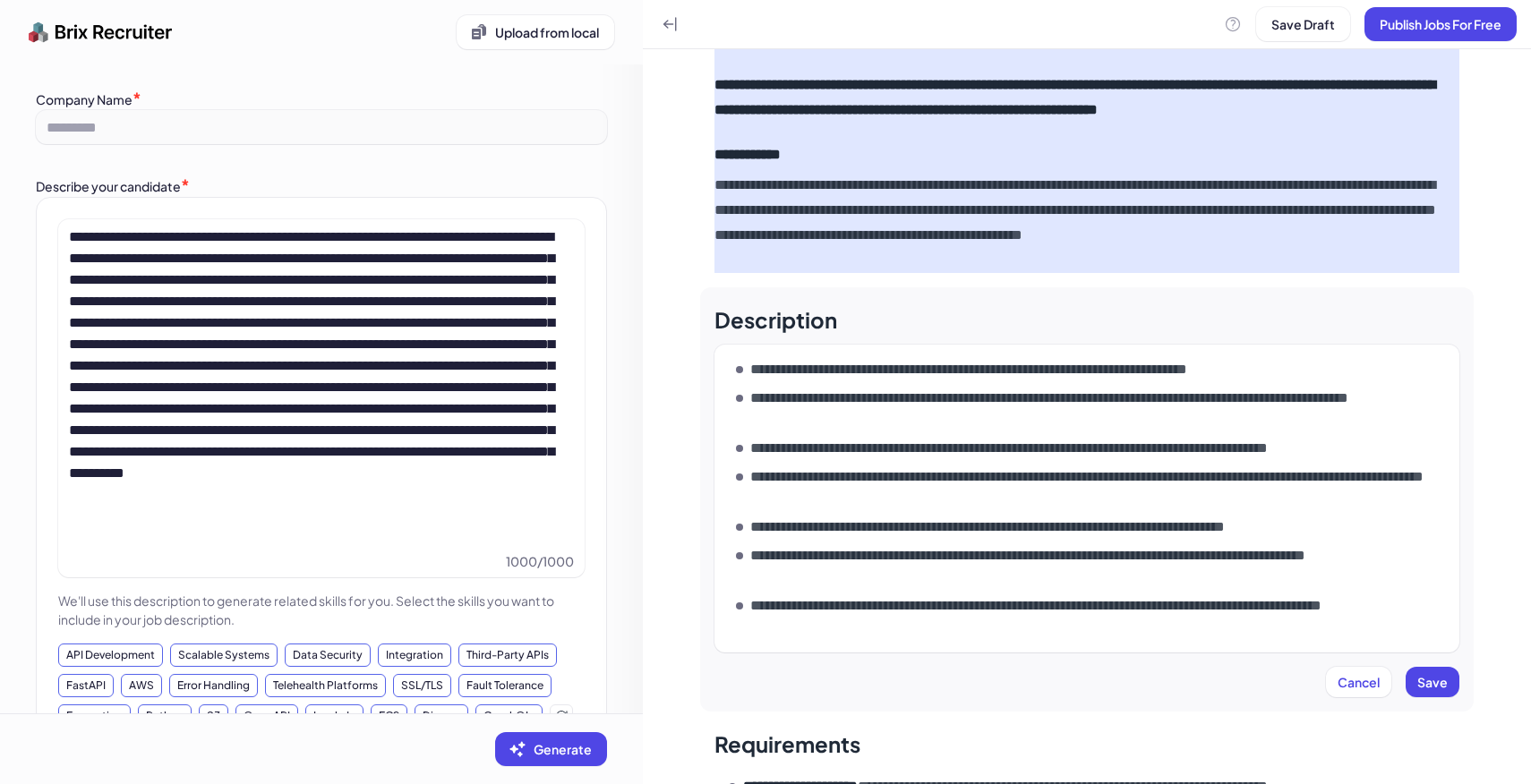
click at [811, 421] on p "**********" at bounding box center [1101, 408] width 702 height 43
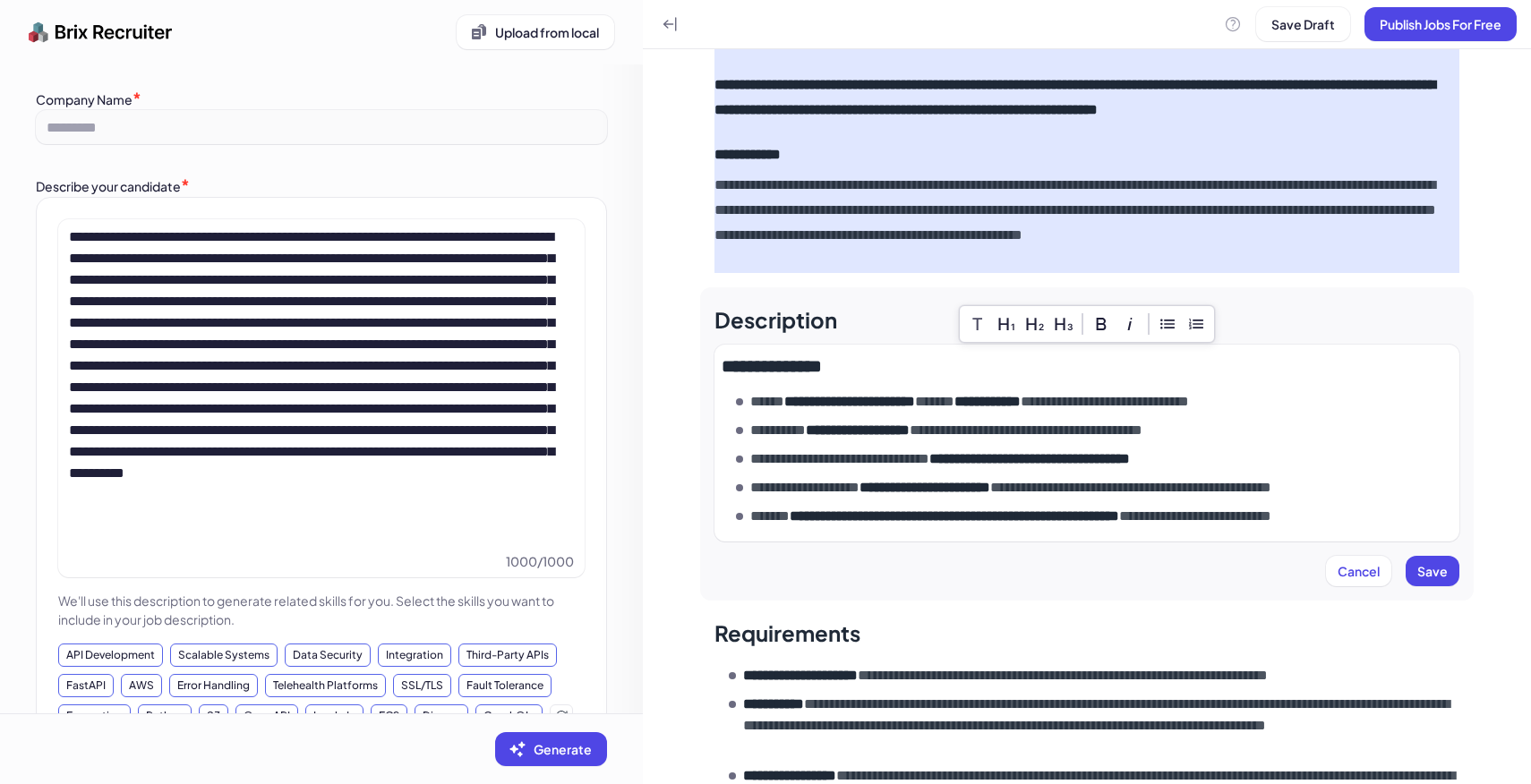
scroll to position [503, 0]
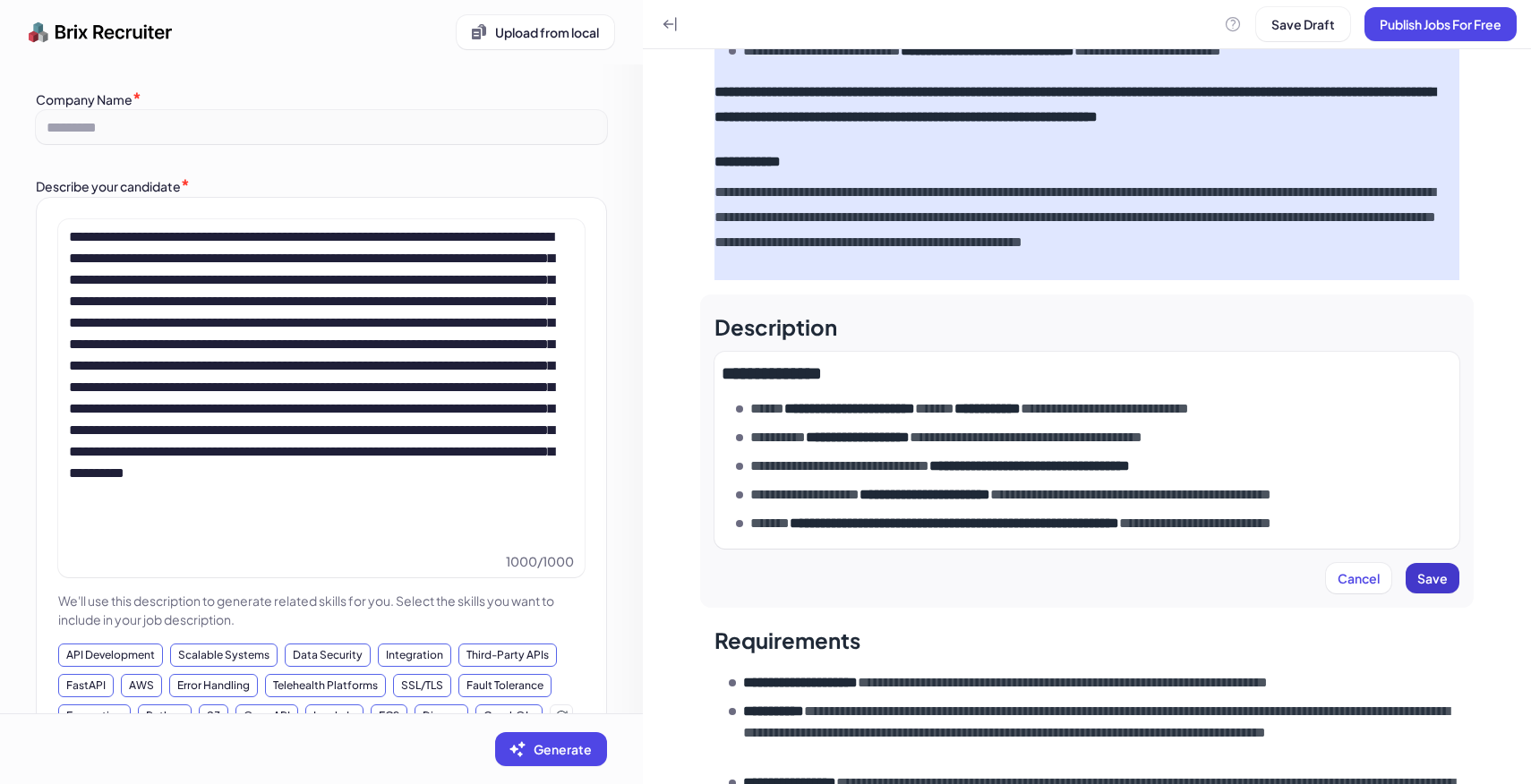
click at [1432, 581] on span "Save" at bounding box center [1432, 578] width 31 height 16
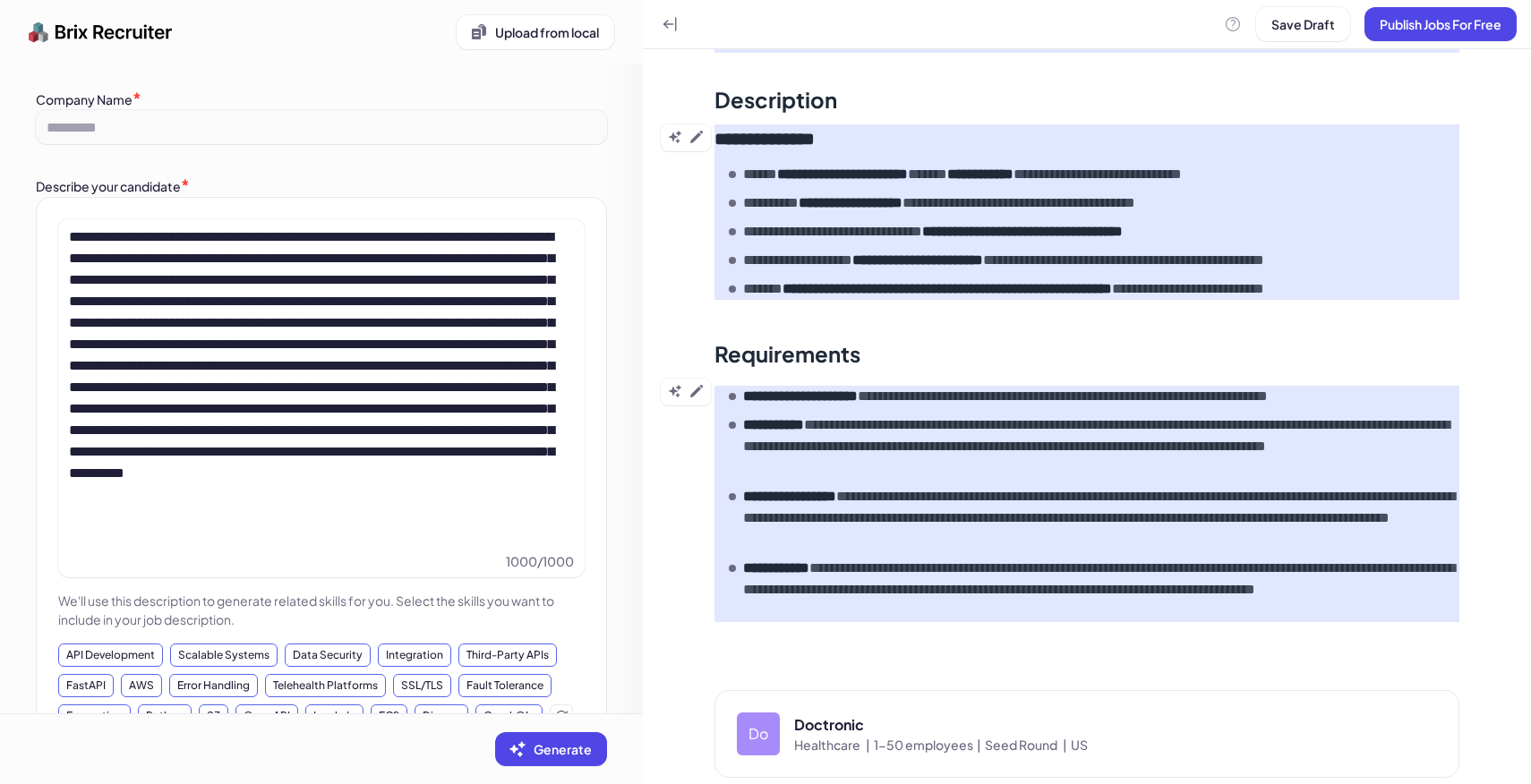
scroll to position [752, 0]
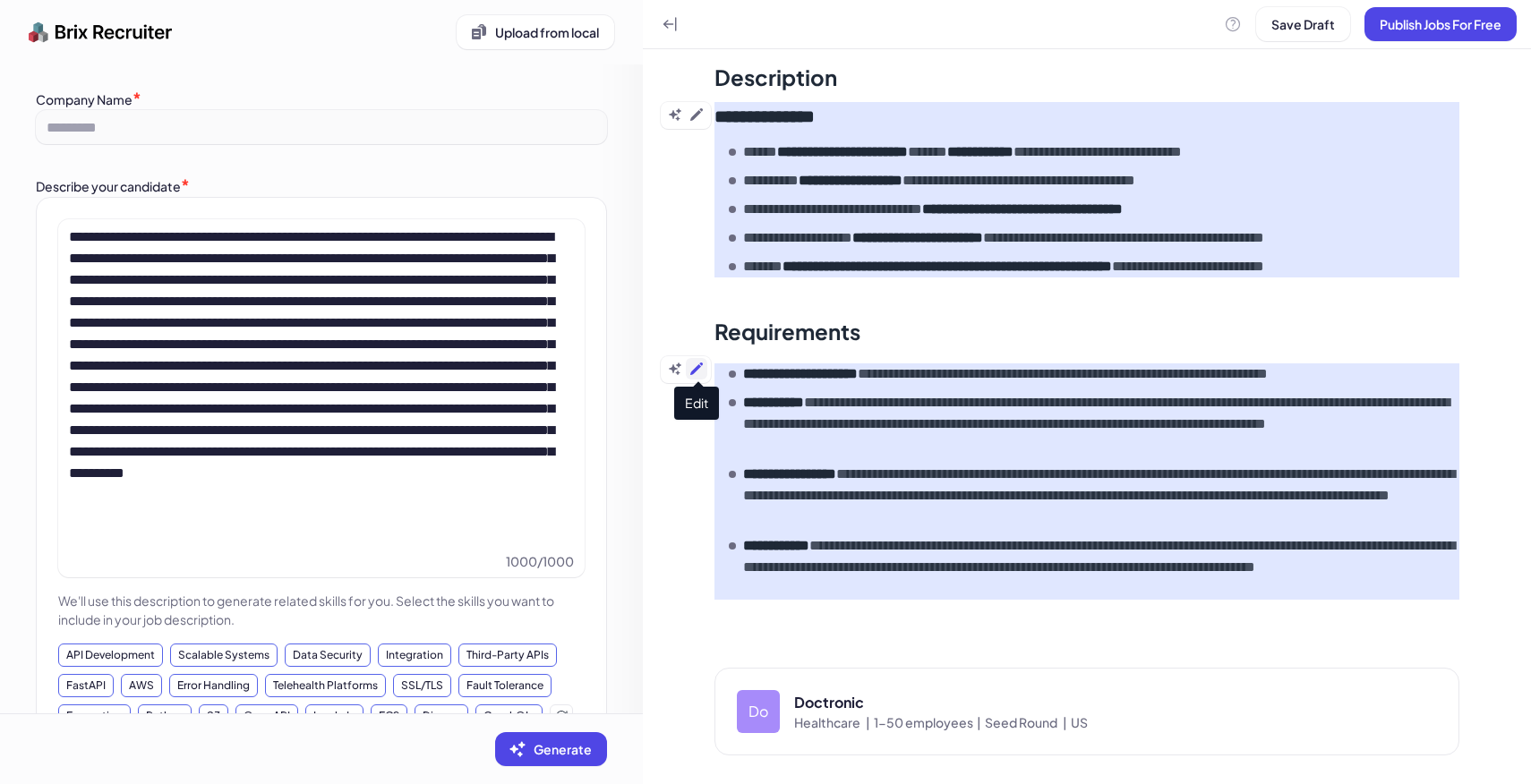
click at [696, 377] on button at bounding box center [697, 369] width 22 height 22
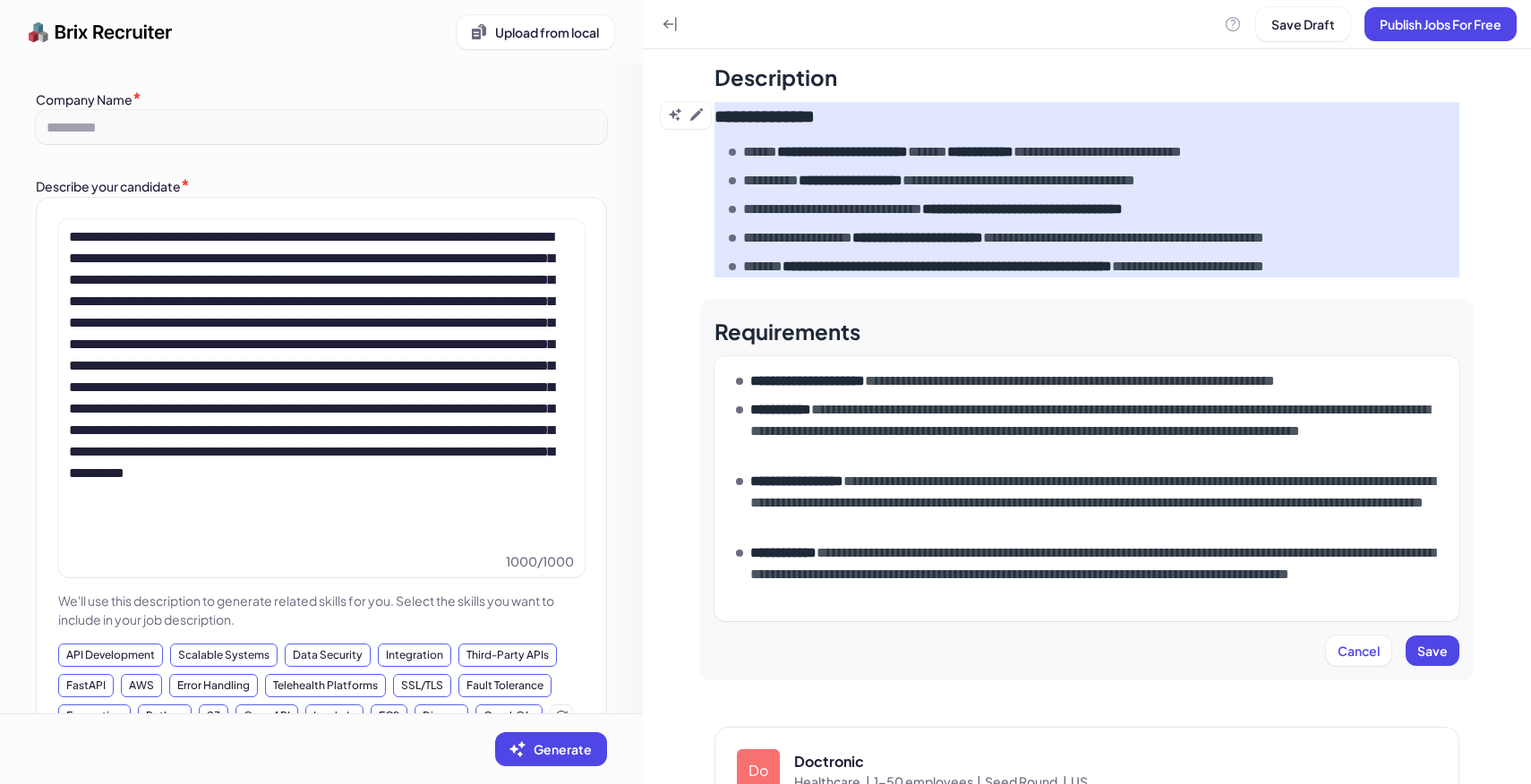
click at [859, 428] on p "**********" at bounding box center [1101, 431] width 702 height 65
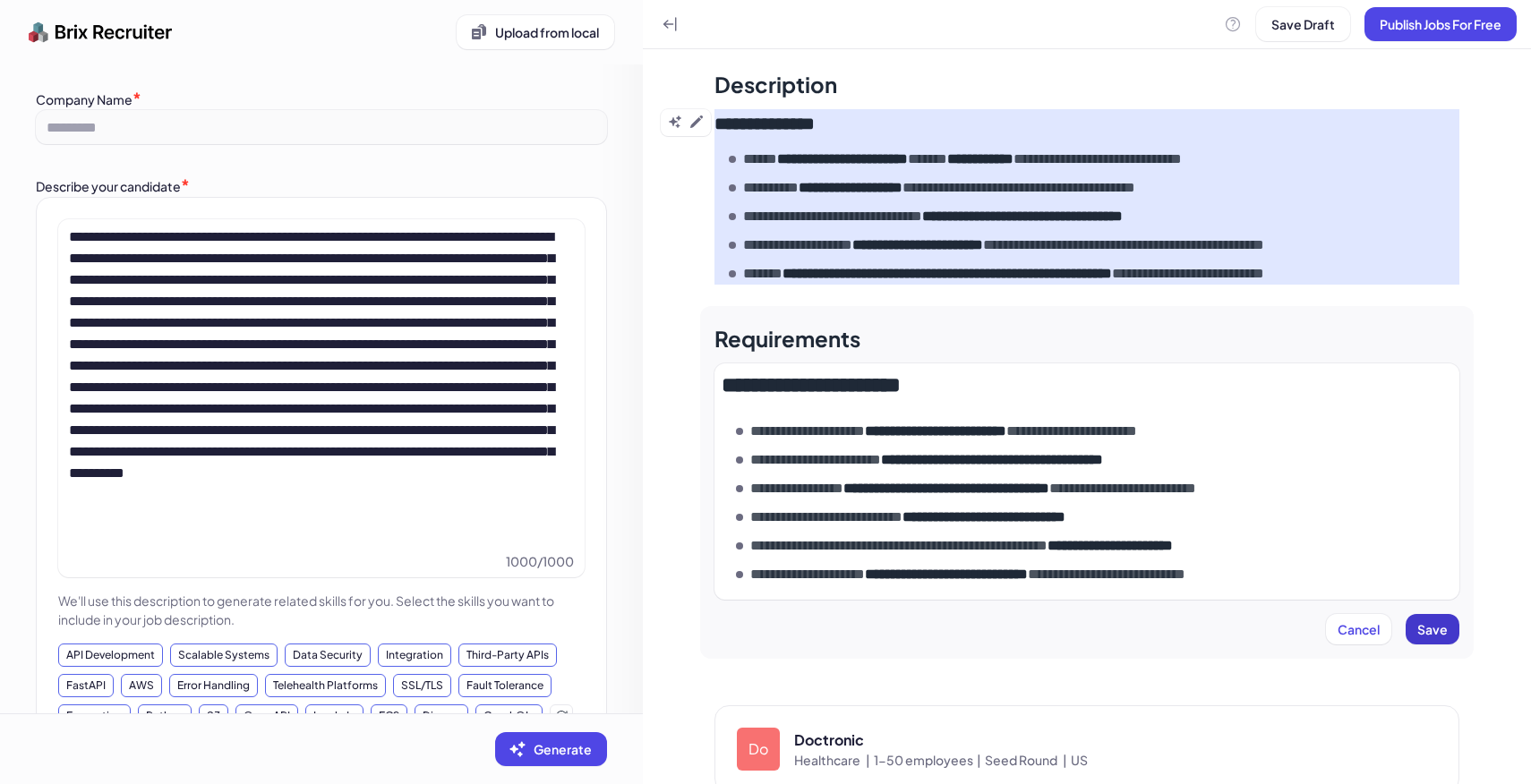
click at [1426, 626] on span "Save" at bounding box center [1432, 629] width 31 height 16
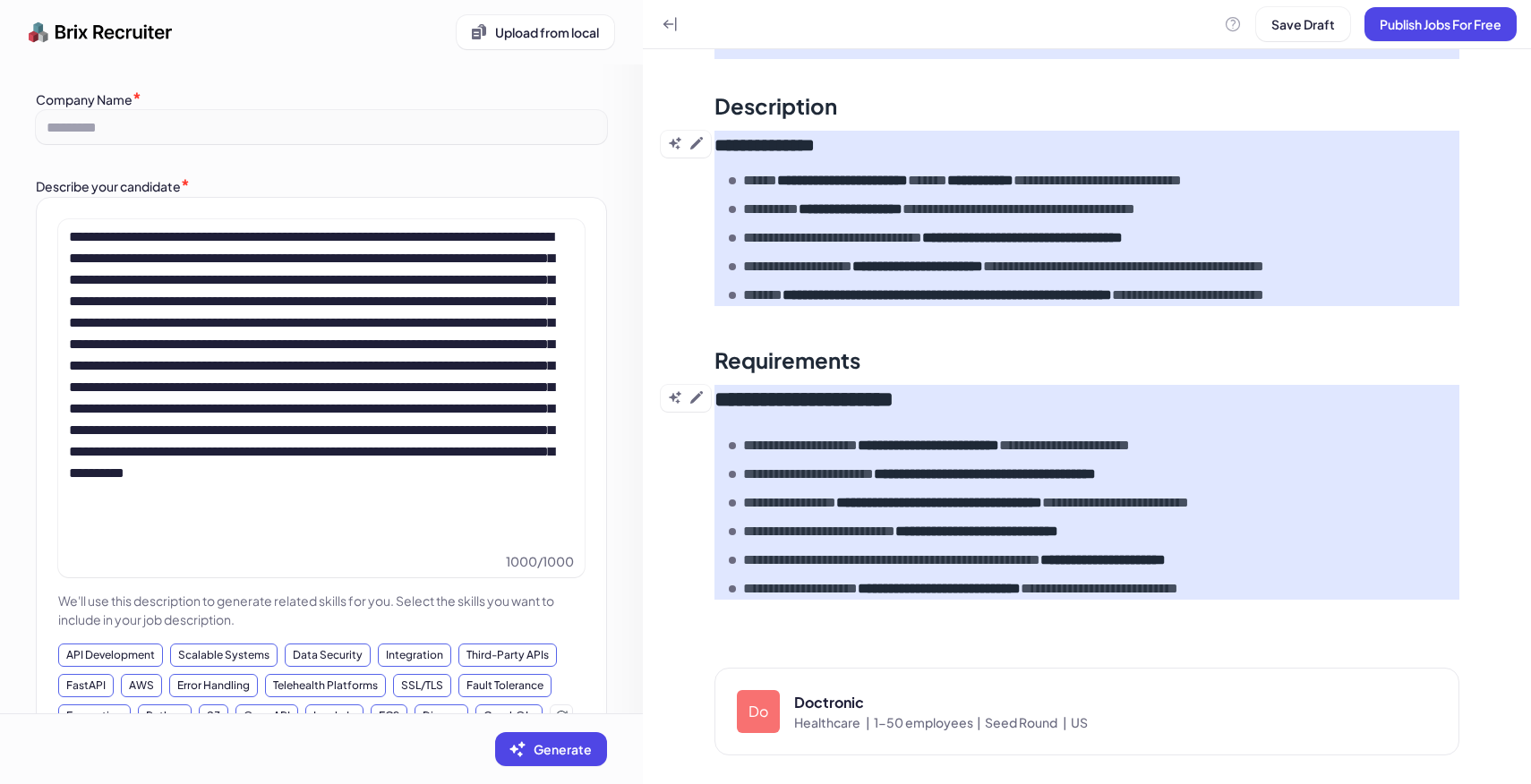
scroll to position [723, 0]
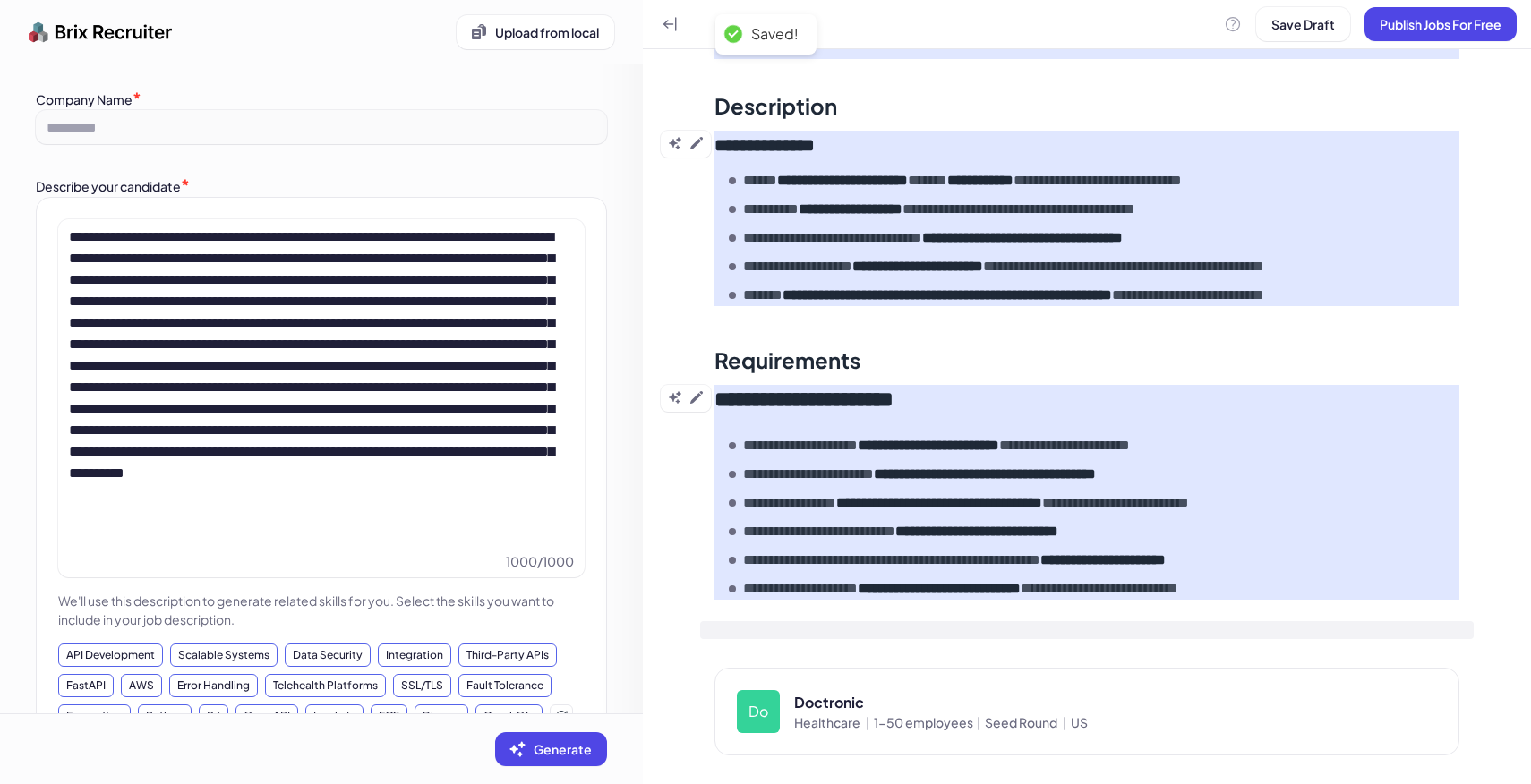
click at [987, 631] on div at bounding box center [1086, 630] width 773 height 18
click at [777, 716] on p at bounding box center [1087, 705] width 731 height 25
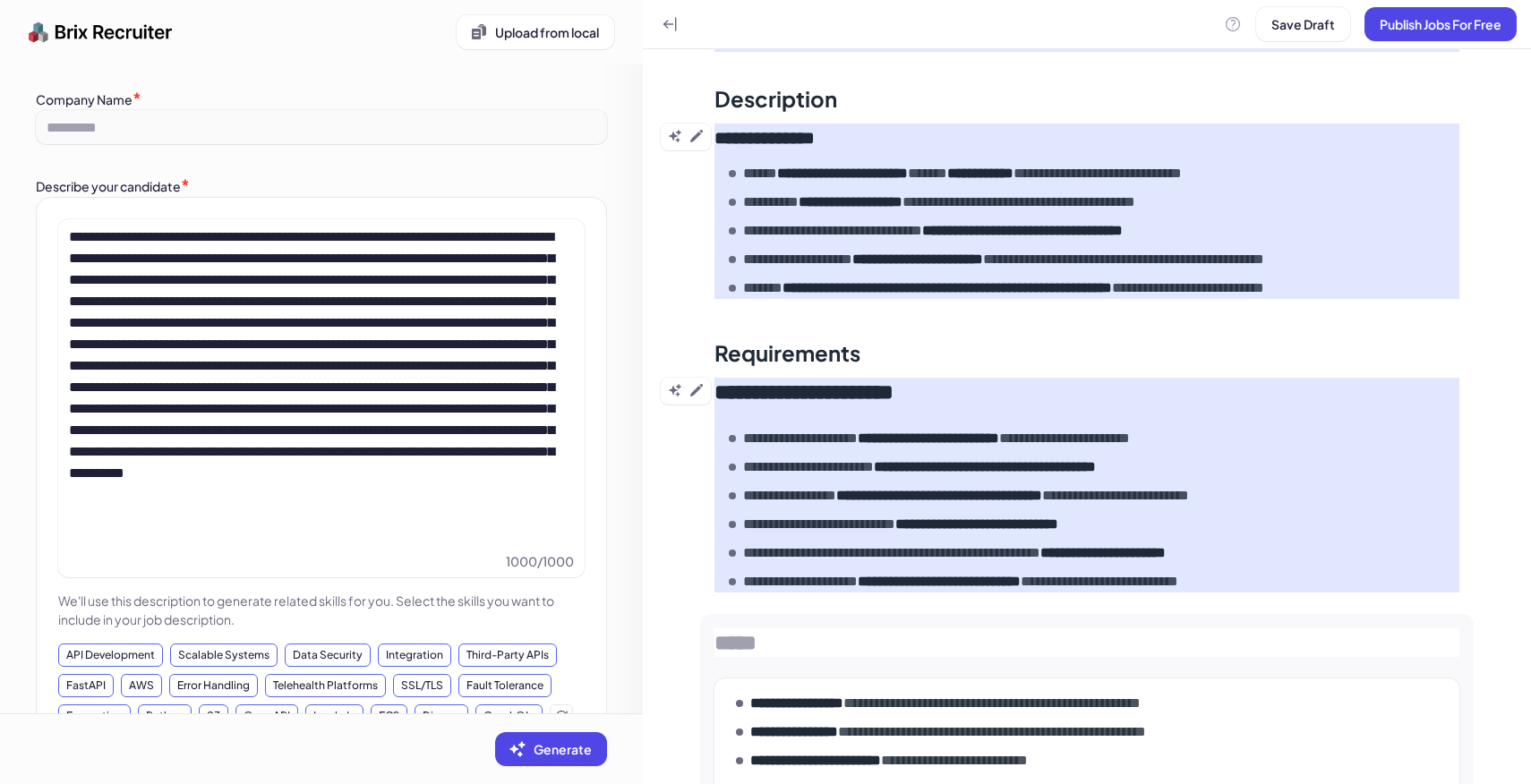
click at [780, 625] on div "**********" at bounding box center [1086, 761] width 773 height 296
click at [781, 635] on input at bounding box center [1086, 642] width 745 height 29
type input "**********"
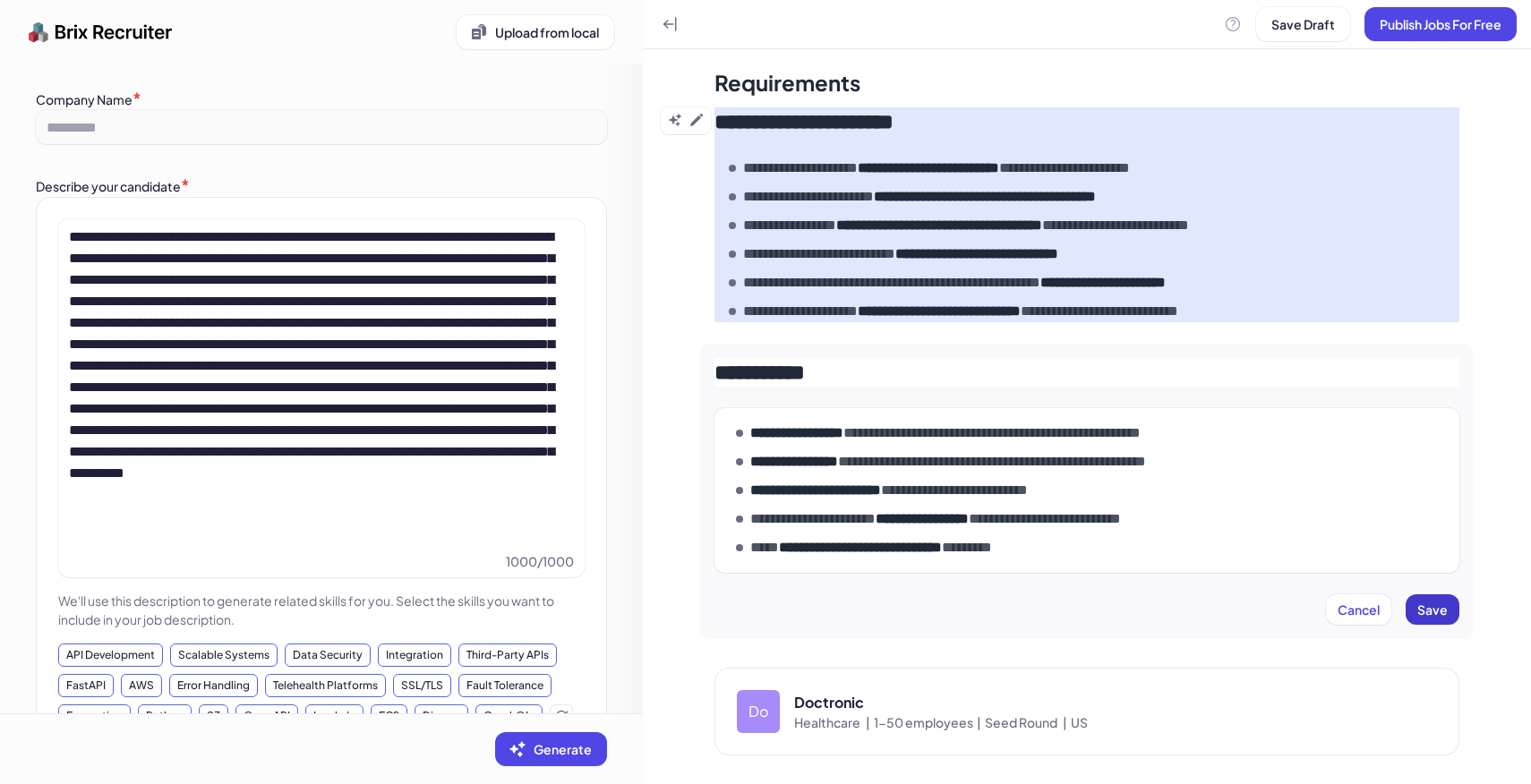
click at [1424, 603] on span "Save" at bounding box center [1432, 609] width 31 height 16
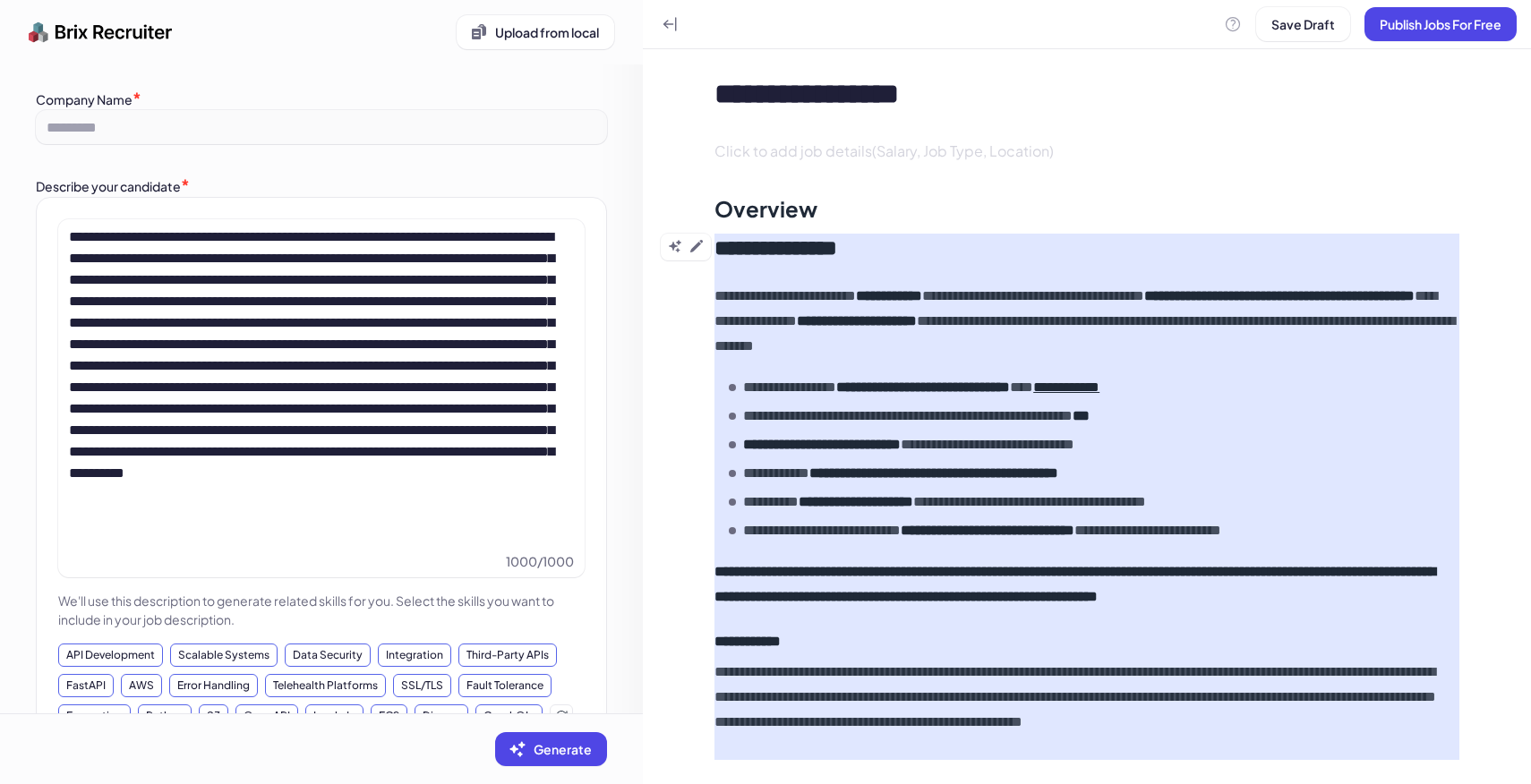
scroll to position [0, 0]
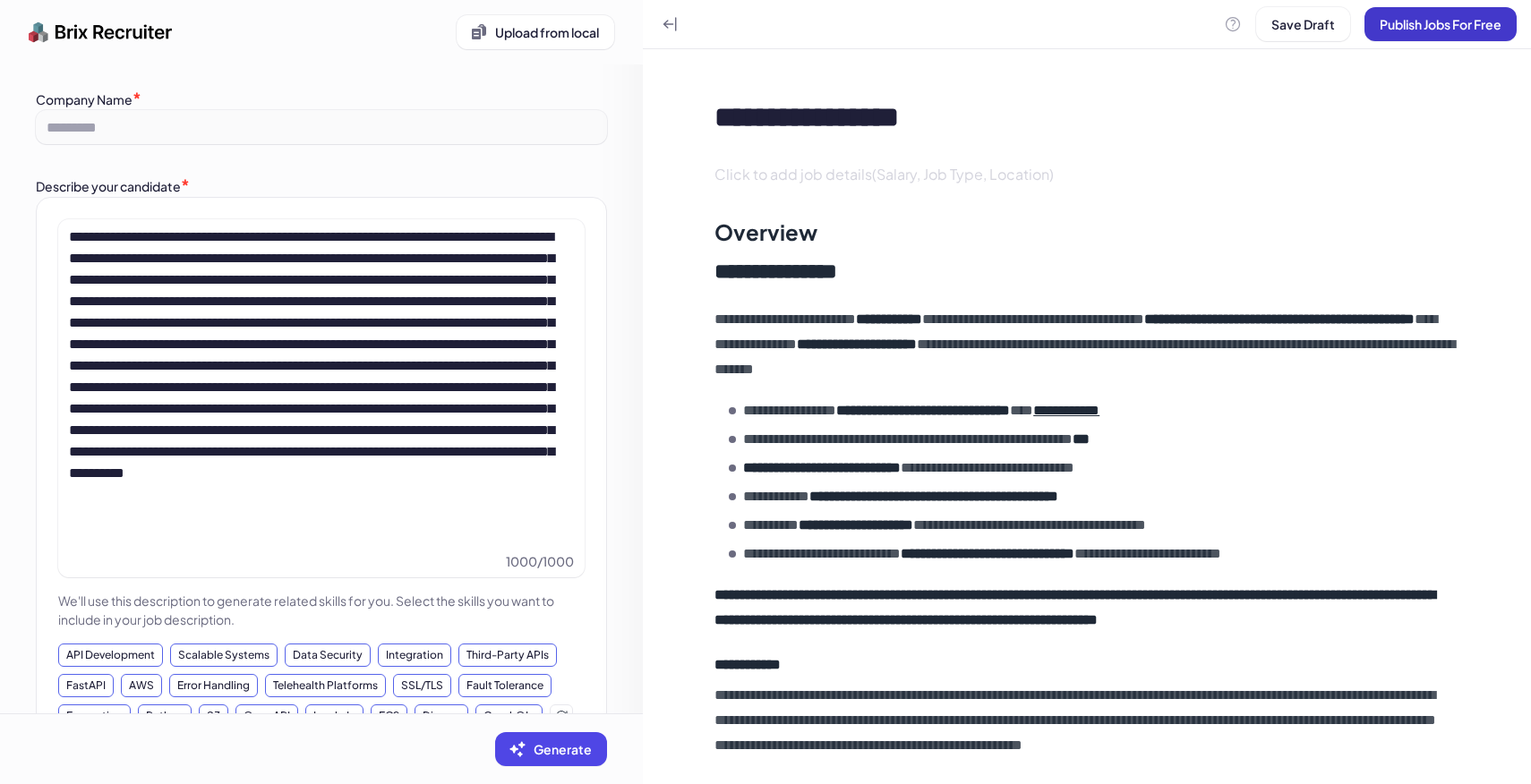
click at [1479, 35] on button "Publish Jobs For Free" at bounding box center [1440, 24] width 152 height 34
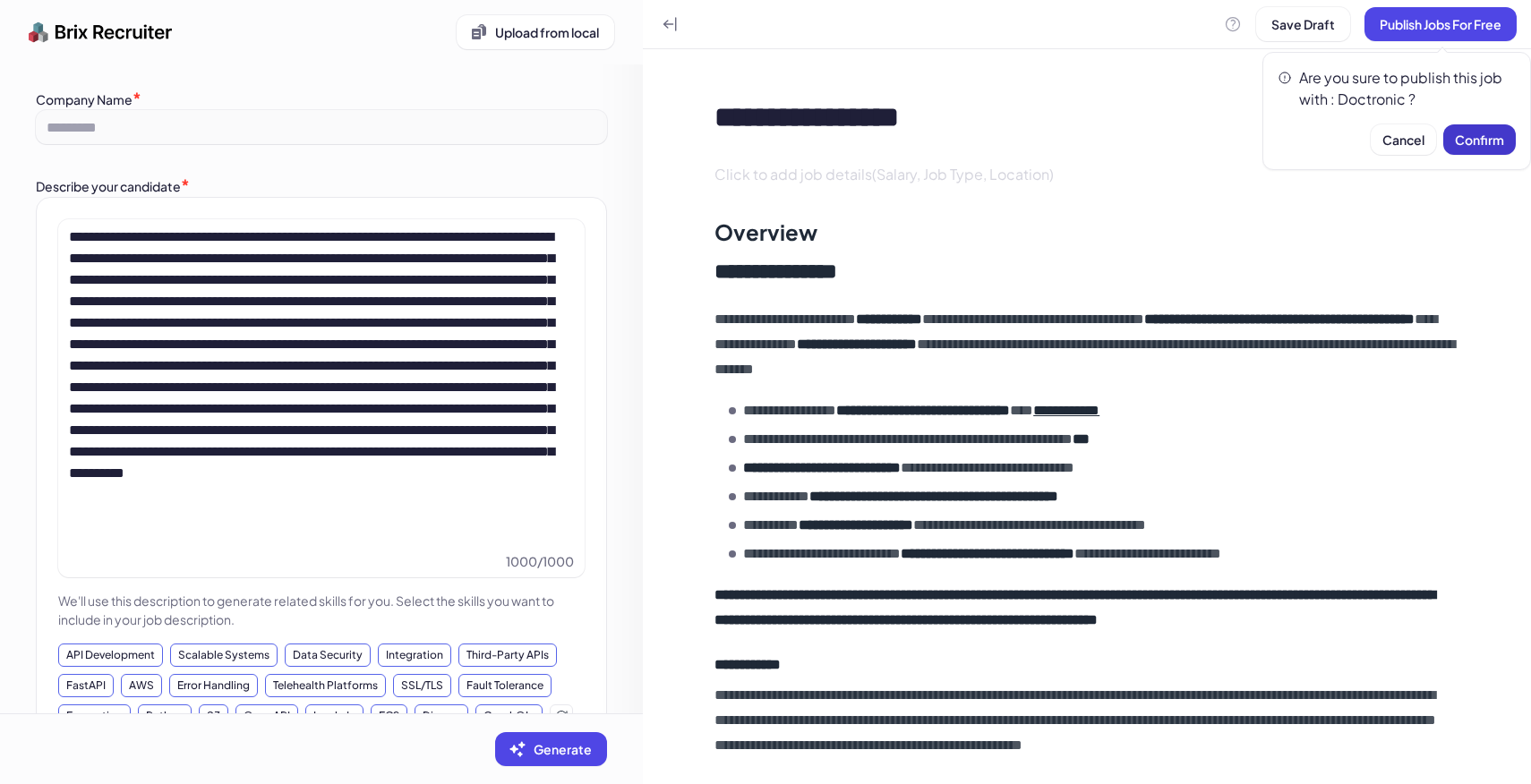
click at [1477, 141] on span "Confirm" at bounding box center [1479, 140] width 50 height 16
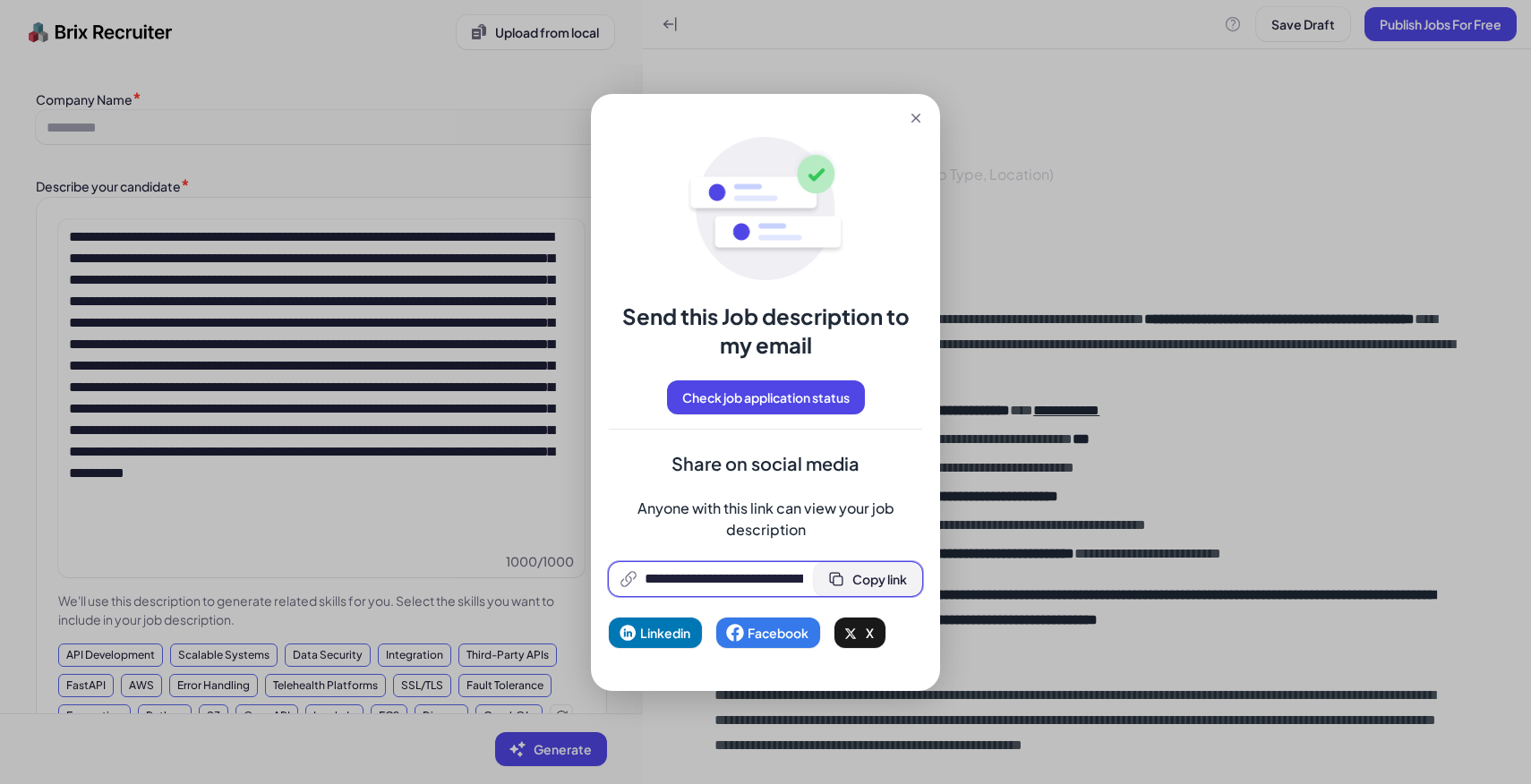
click at [905, 563] on button "Copy link" at bounding box center [868, 579] width 108 height 34
click at [914, 117] on icon at bounding box center [915, 118] width 9 height 9
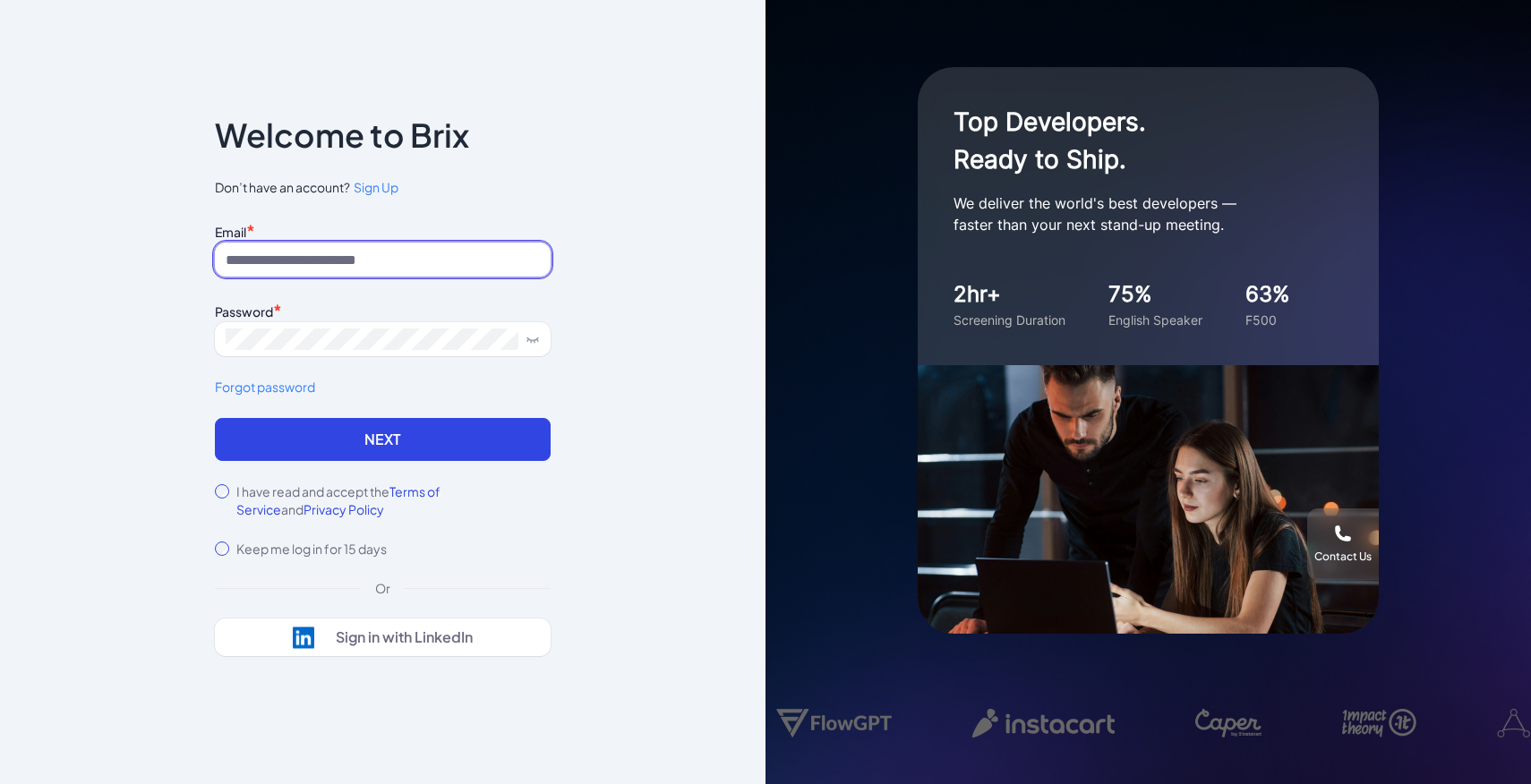
click at [338, 268] on input at bounding box center [382, 259] width 336 height 34
click at [382, 258] on input at bounding box center [382, 259] width 336 height 34
type input "**********"
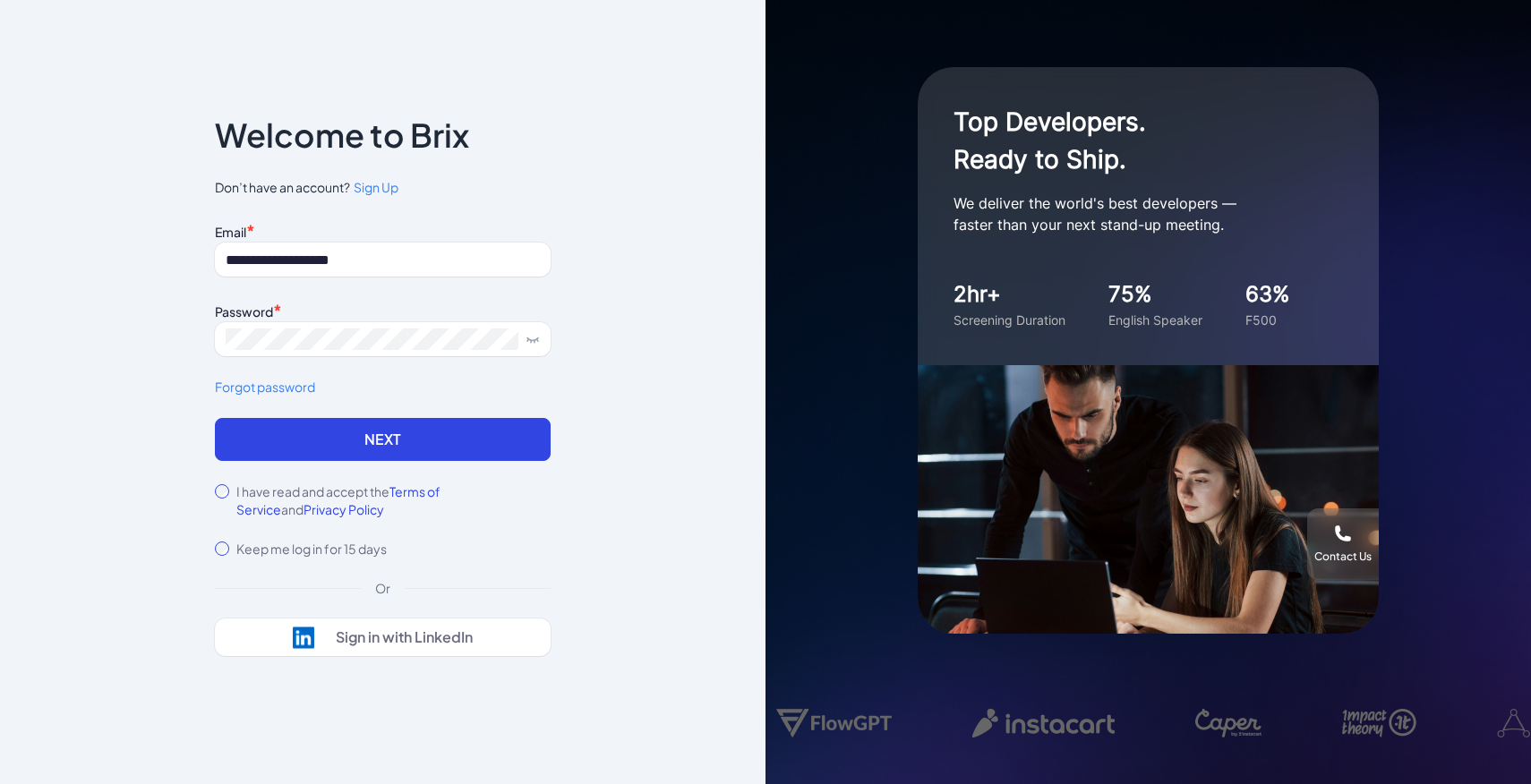
click at [501, 416] on div "**********" at bounding box center [382, 318] width 336 height 199
click at [506, 453] on button "Next" at bounding box center [382, 439] width 336 height 43
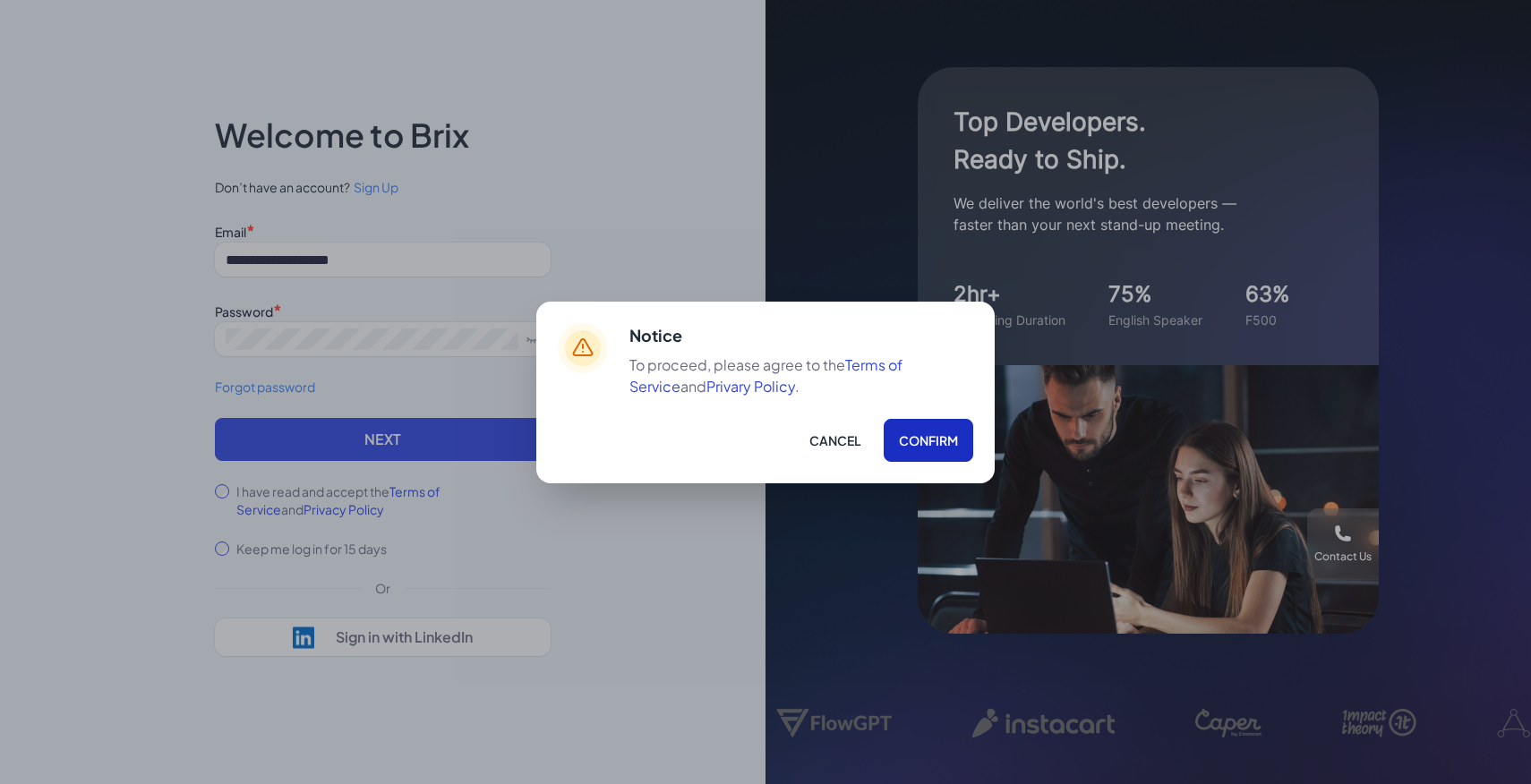
click at [937, 445] on button "Confirm" at bounding box center [928, 440] width 89 height 43
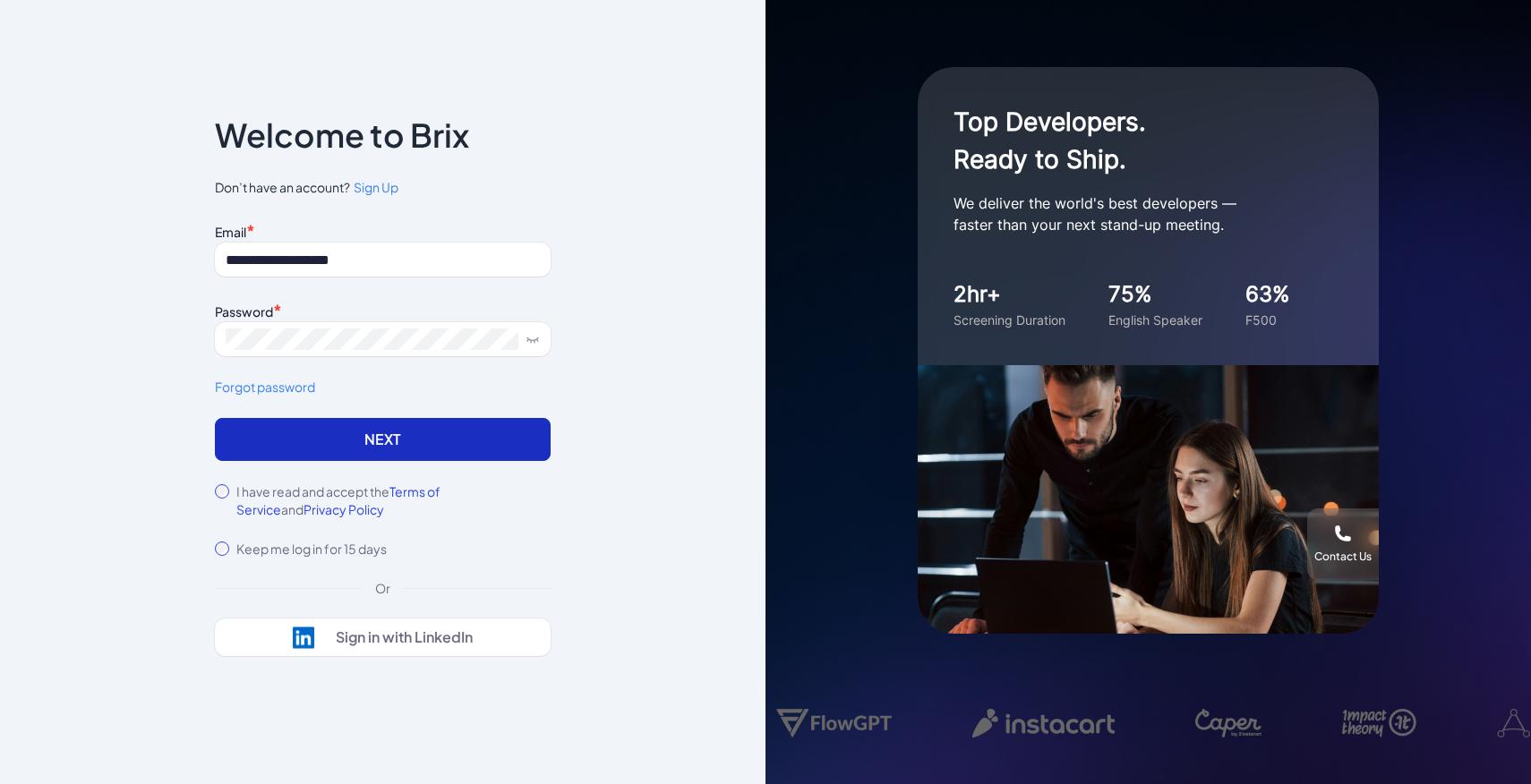
click at [427, 443] on button "Next" at bounding box center [382, 439] width 336 height 43
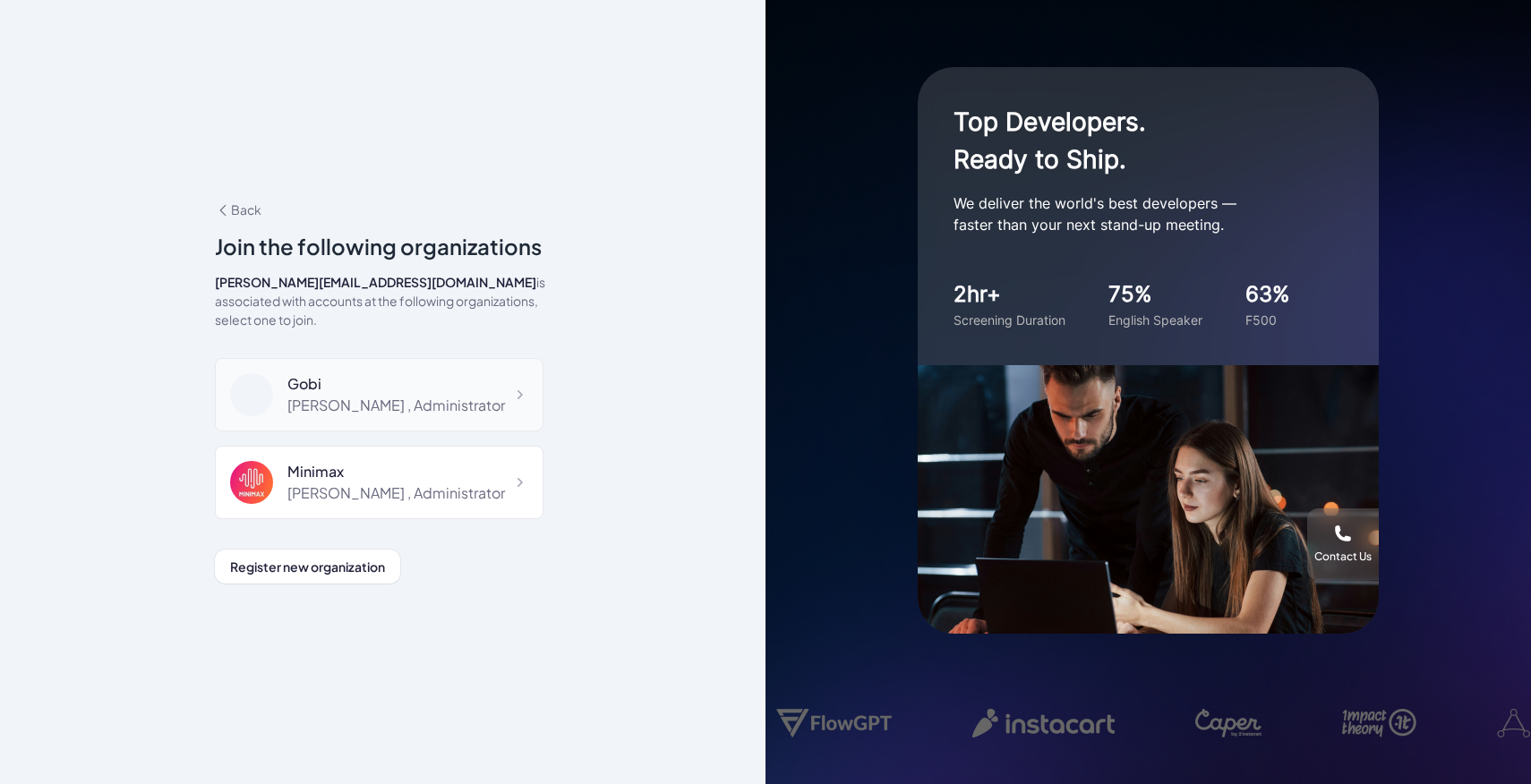
click at [408, 402] on div "[PERSON_NAME] , Administrator" at bounding box center [395, 406] width 217 height 22
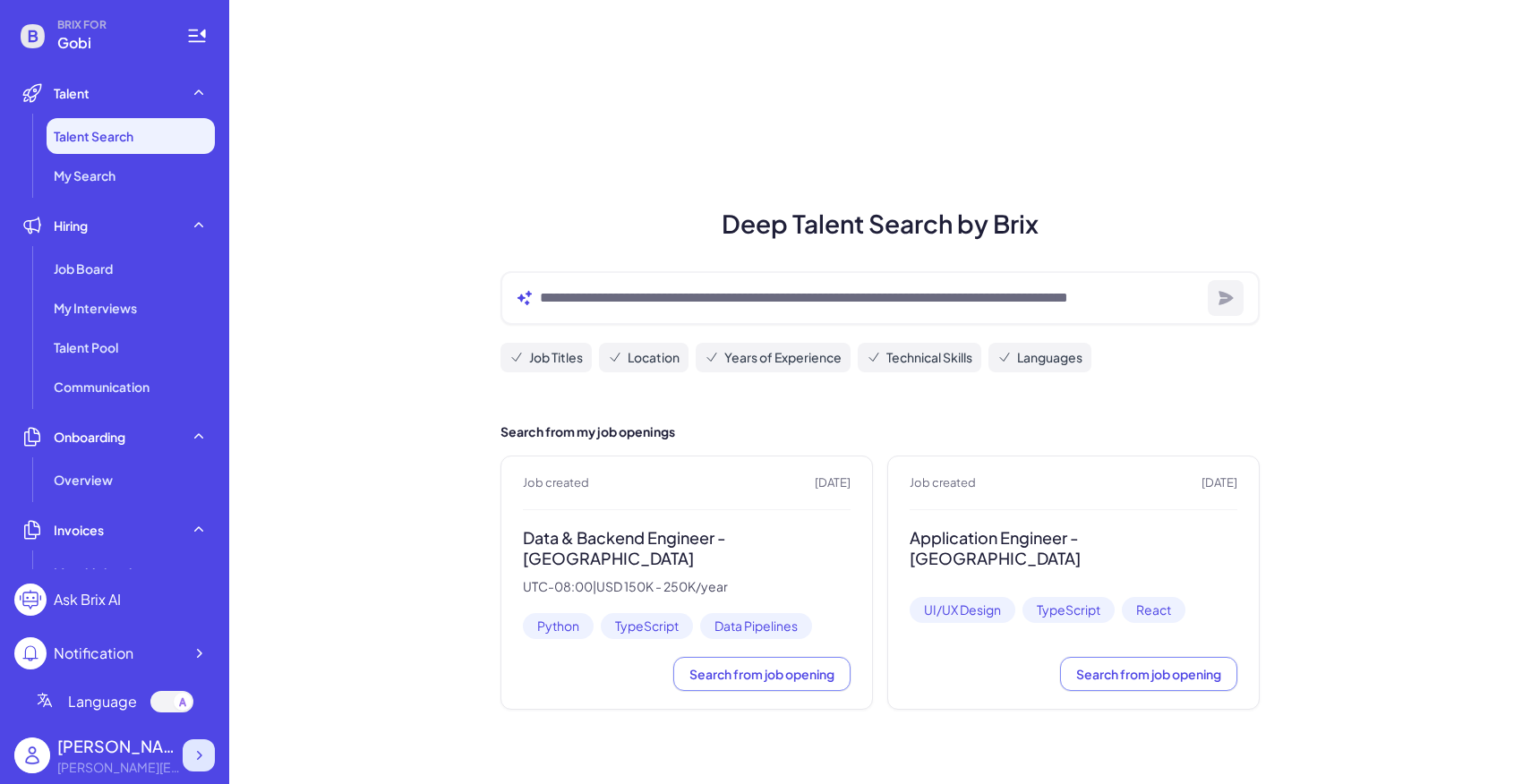
click at [209, 752] on div at bounding box center [199, 755] width 32 height 32
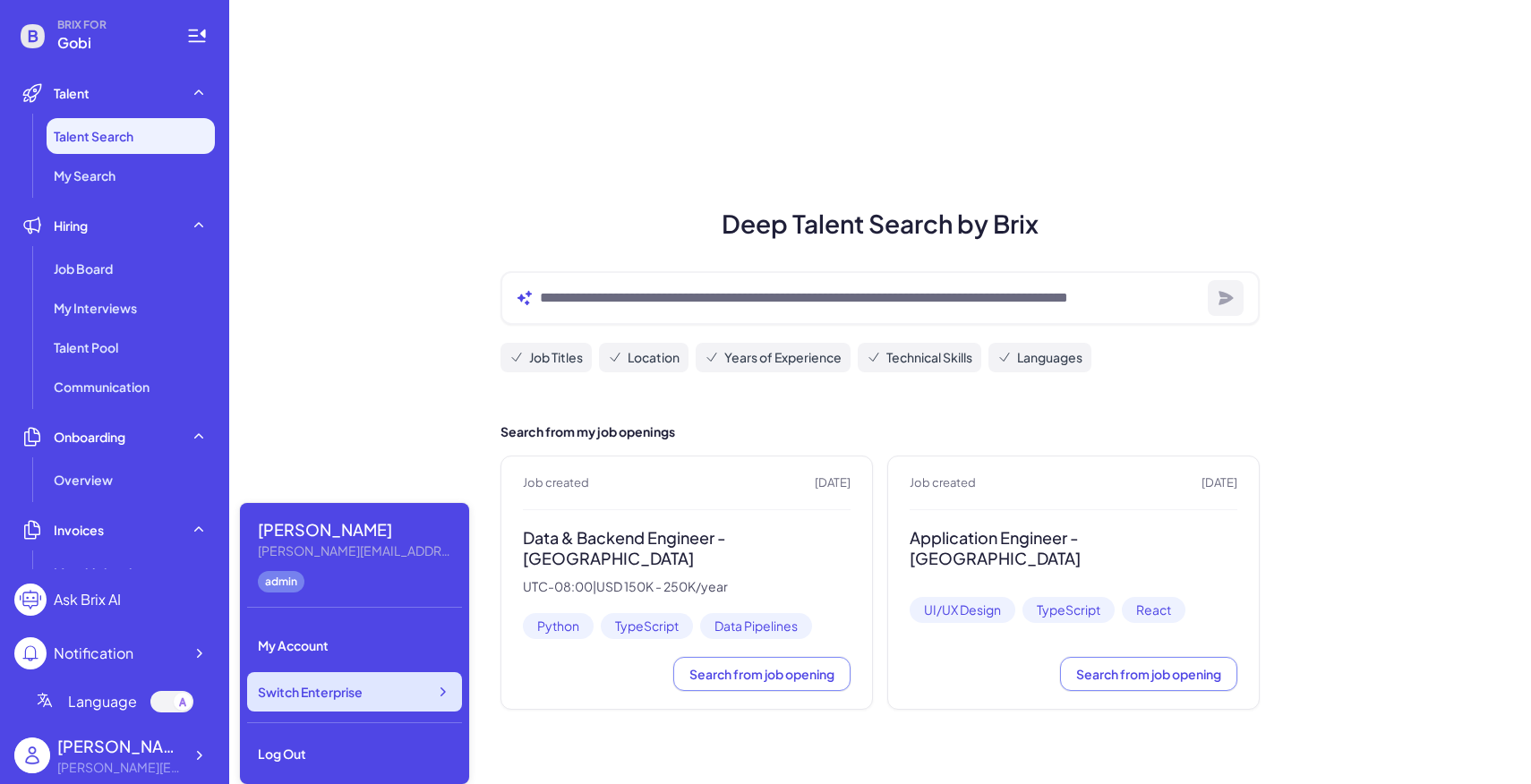
click at [353, 689] on span "Switch Enterprise" at bounding box center [310, 692] width 104 height 18
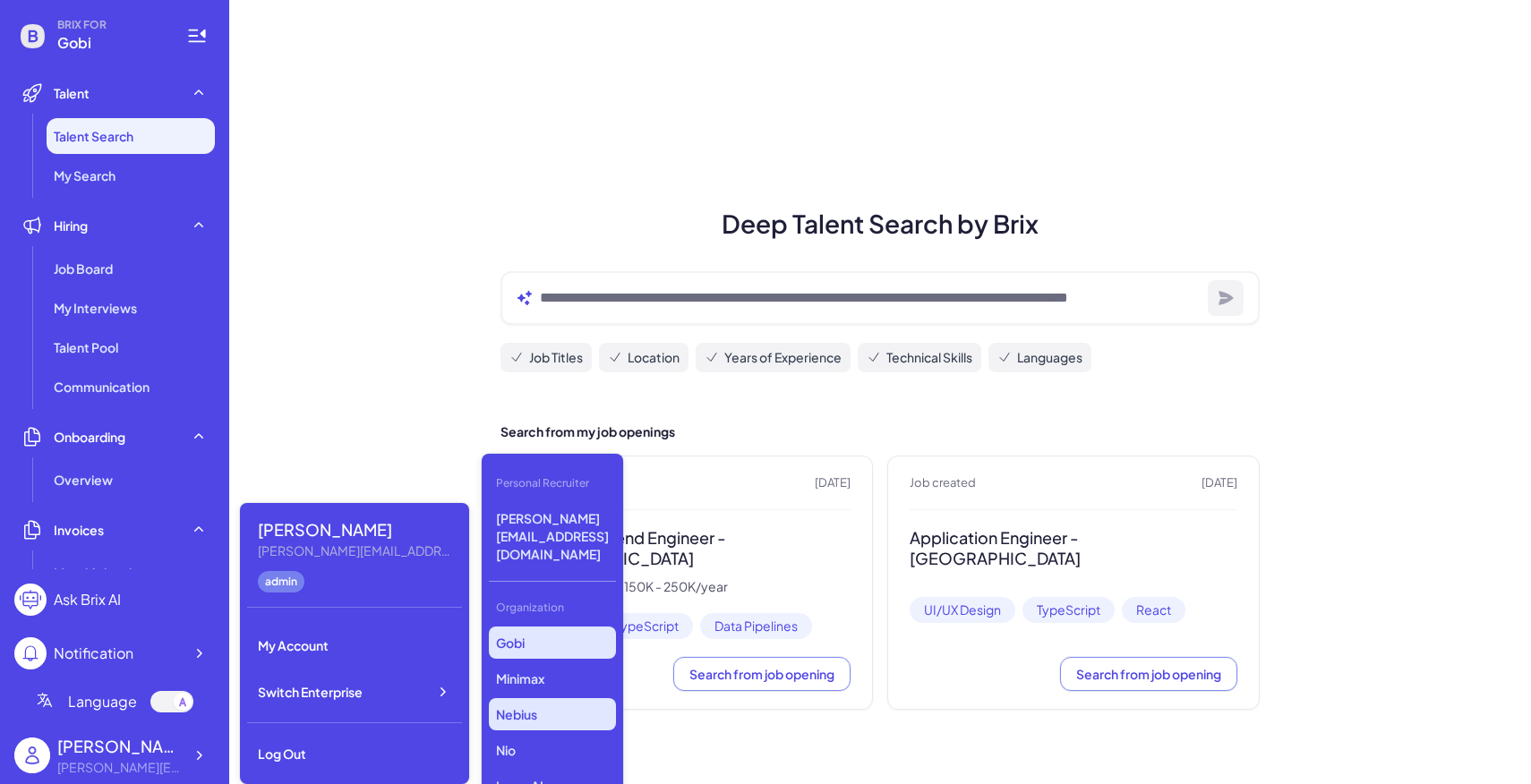
scroll to position [372, 0]
click at [542, 773] on p "Doctronic" at bounding box center [552, 789] width 127 height 32
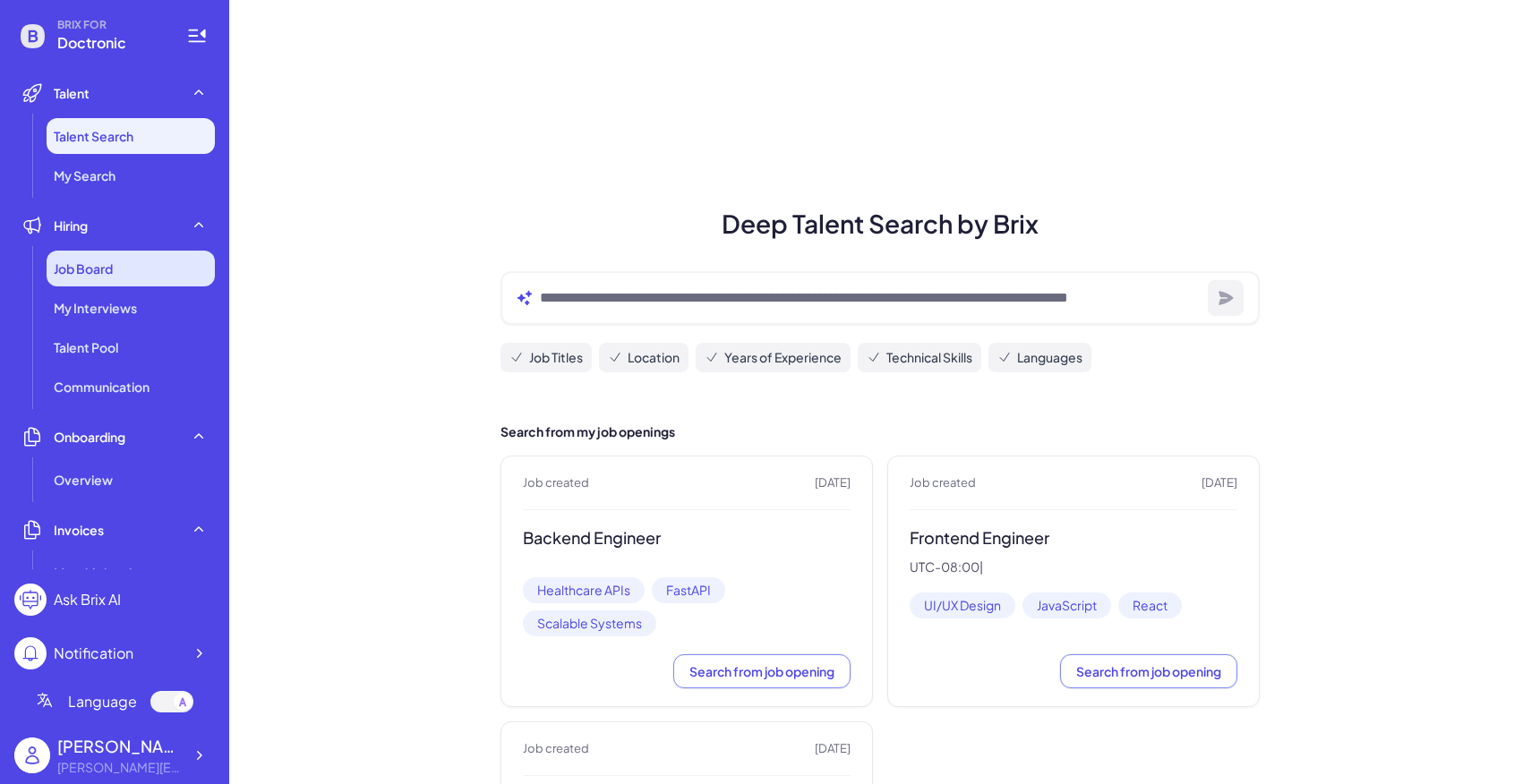
click at [127, 254] on div "Job Board" at bounding box center [130, 268] width 168 height 36
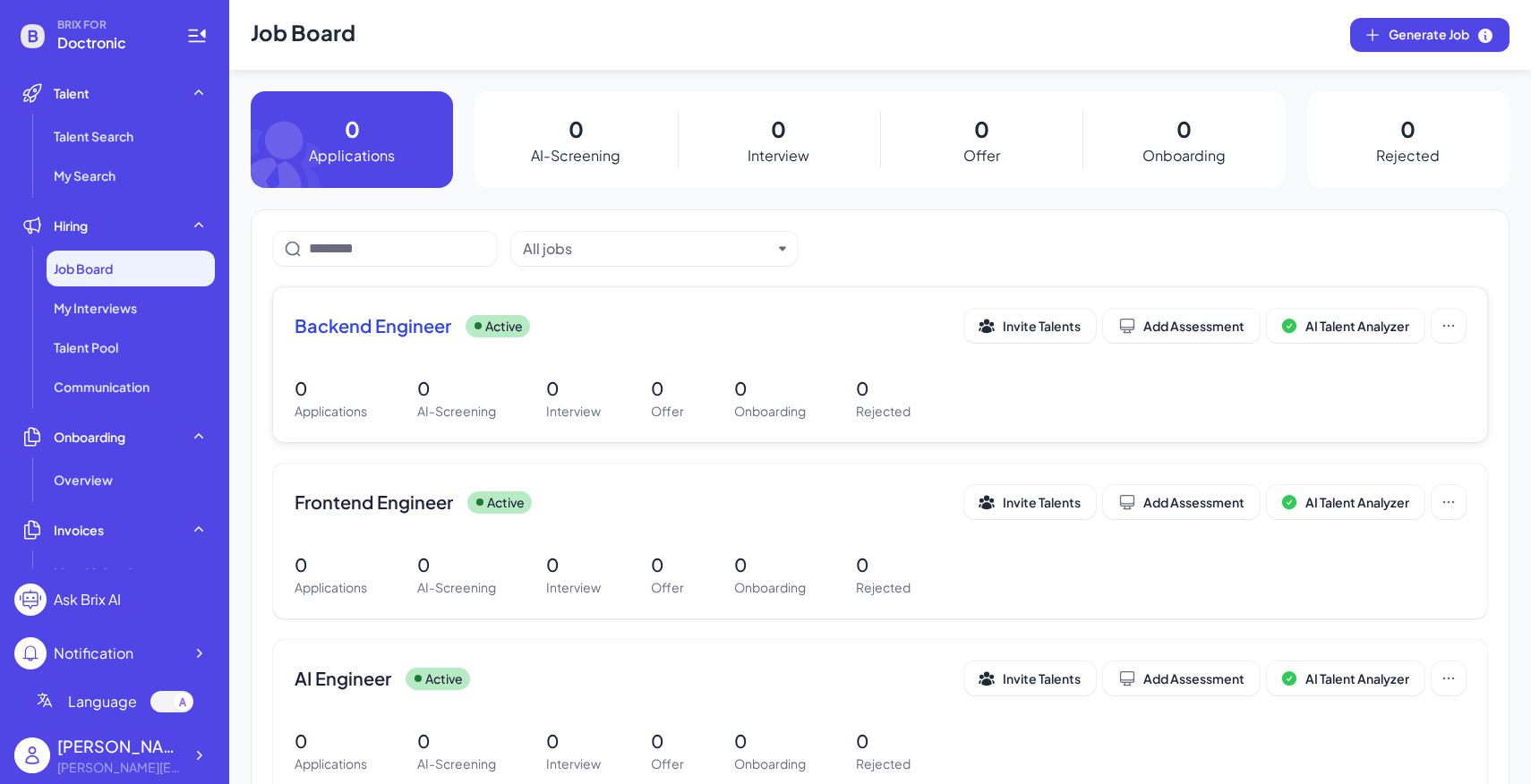
click at [502, 387] on div "0 Applications 0 AI-Screening 0 Interview 0 Offer 0 Onboarding 0 Rejected" at bounding box center [880, 398] width 1171 height 46
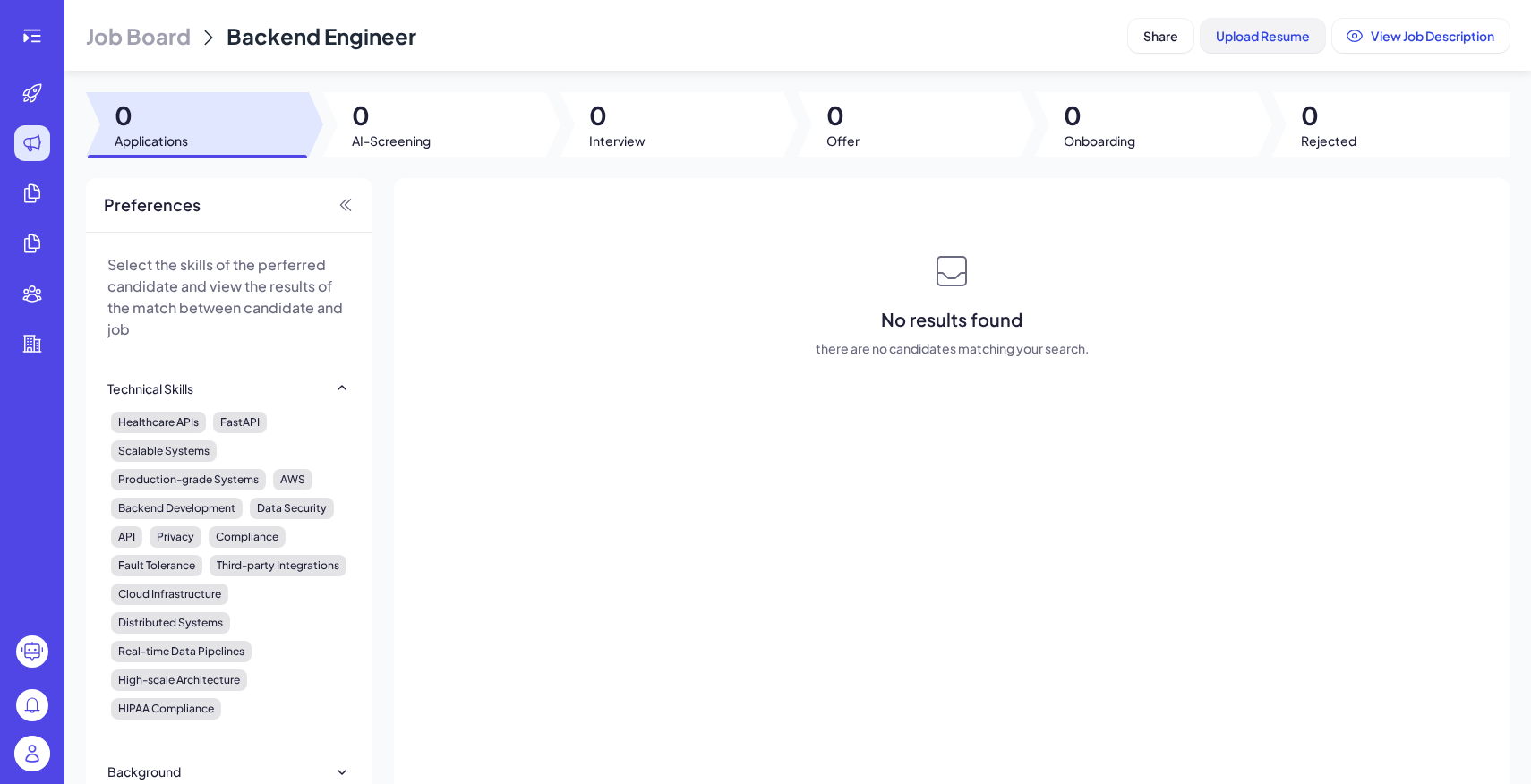
click at [1248, 30] on span "Upload Resume" at bounding box center [1262, 36] width 94 height 16
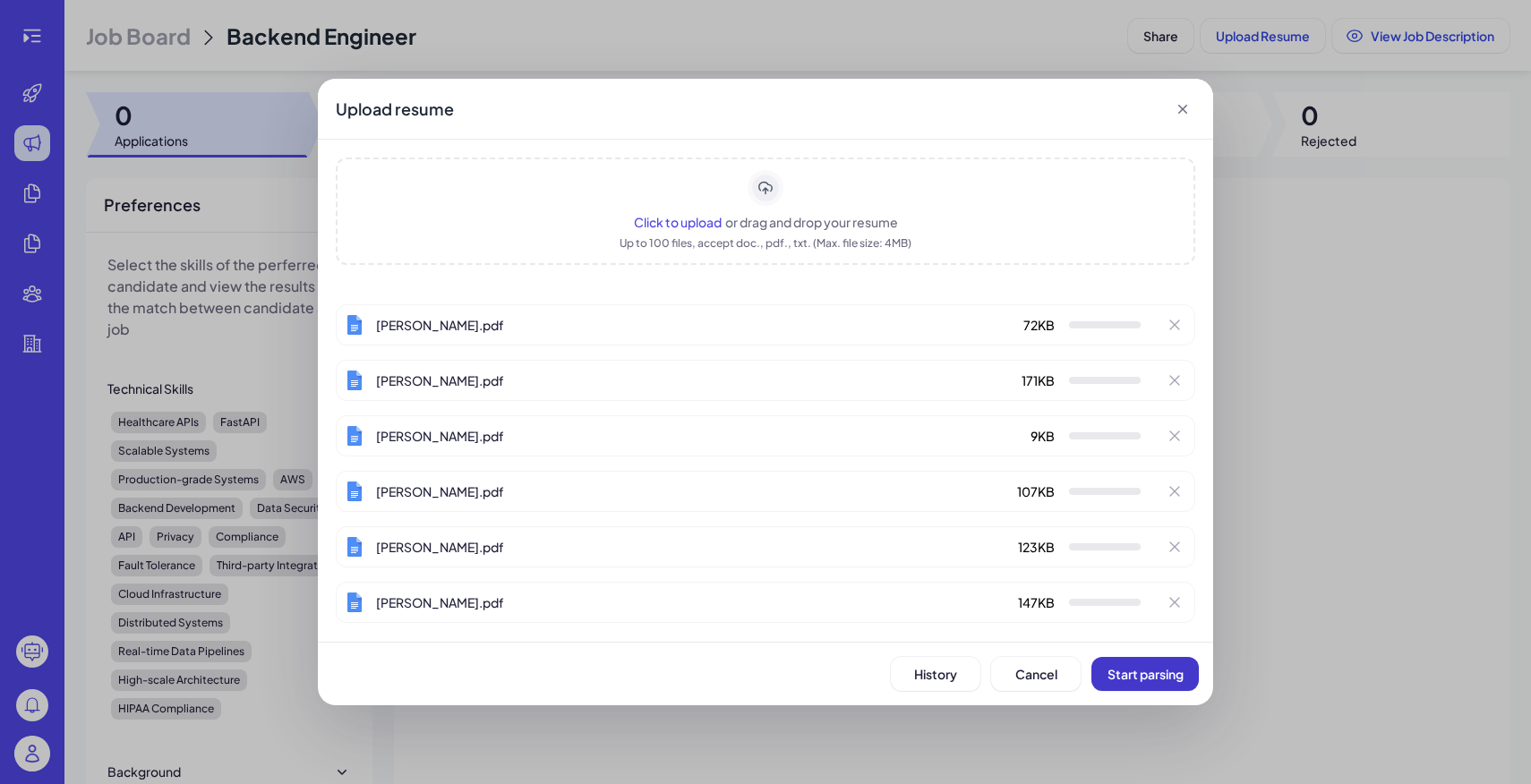
click at [1135, 673] on span "Start parsing" at bounding box center [1145, 674] width 76 height 16
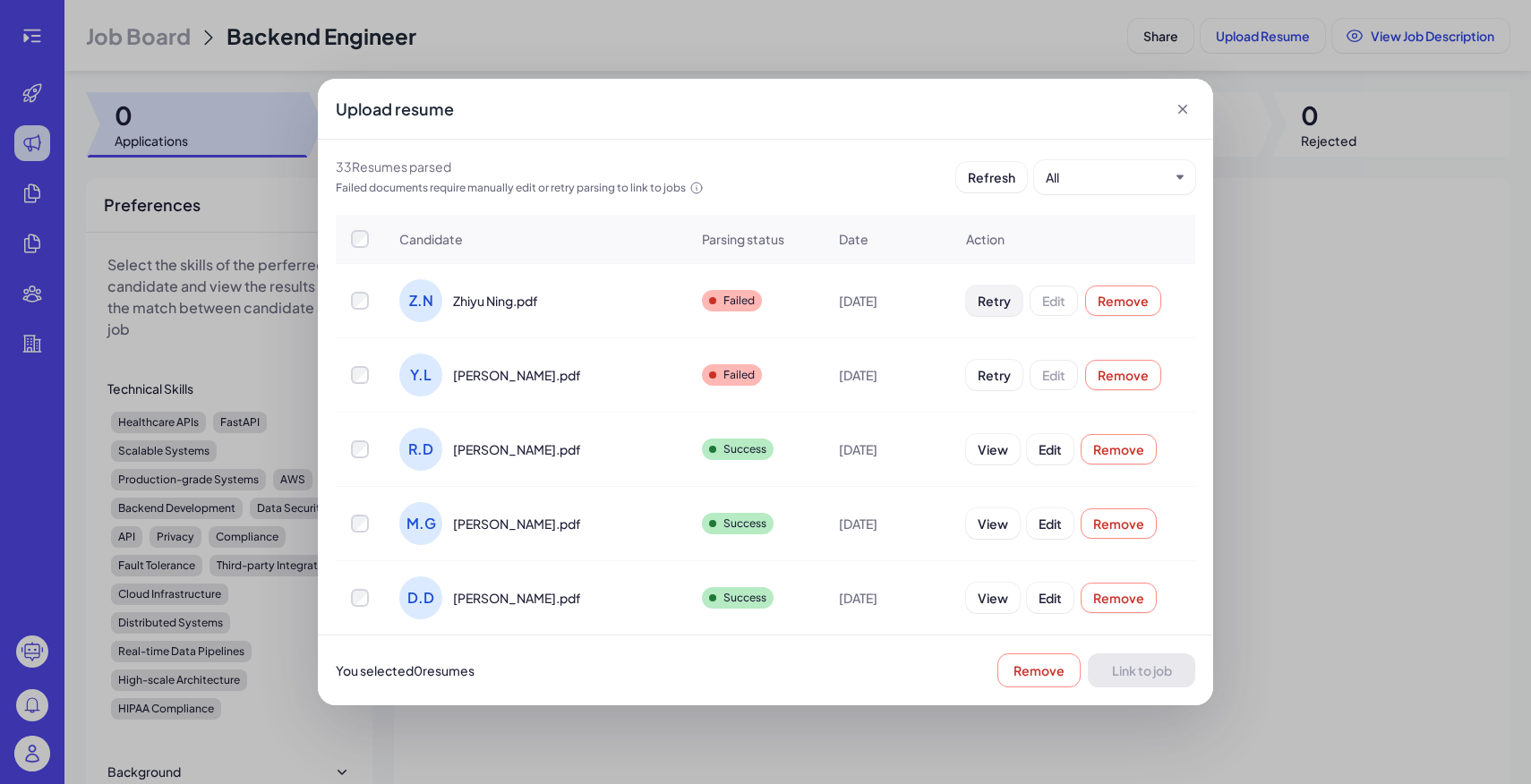
click at [978, 296] on span "Retry" at bounding box center [994, 301] width 33 height 16
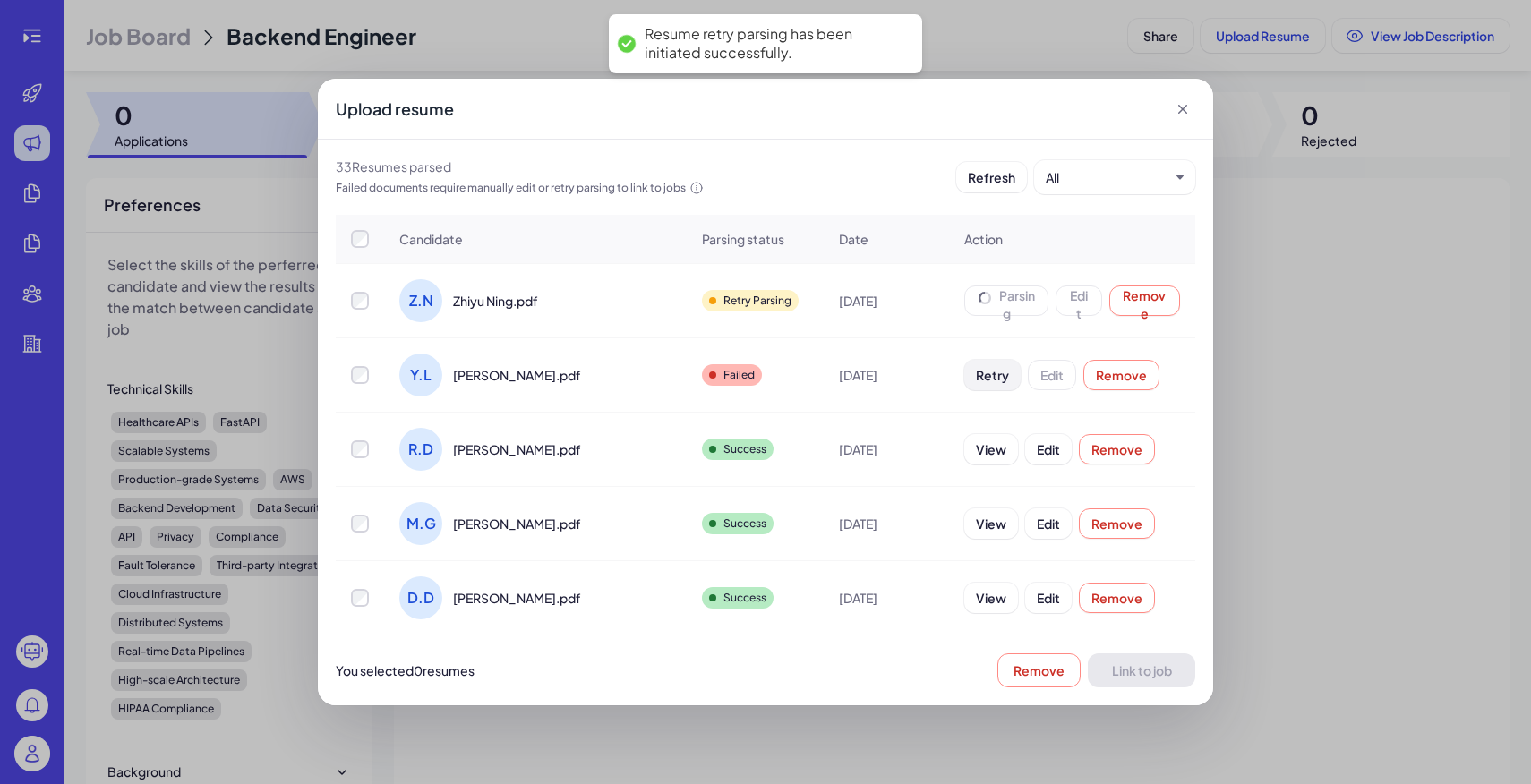
click at [976, 377] on span "Retry" at bounding box center [992, 375] width 33 height 16
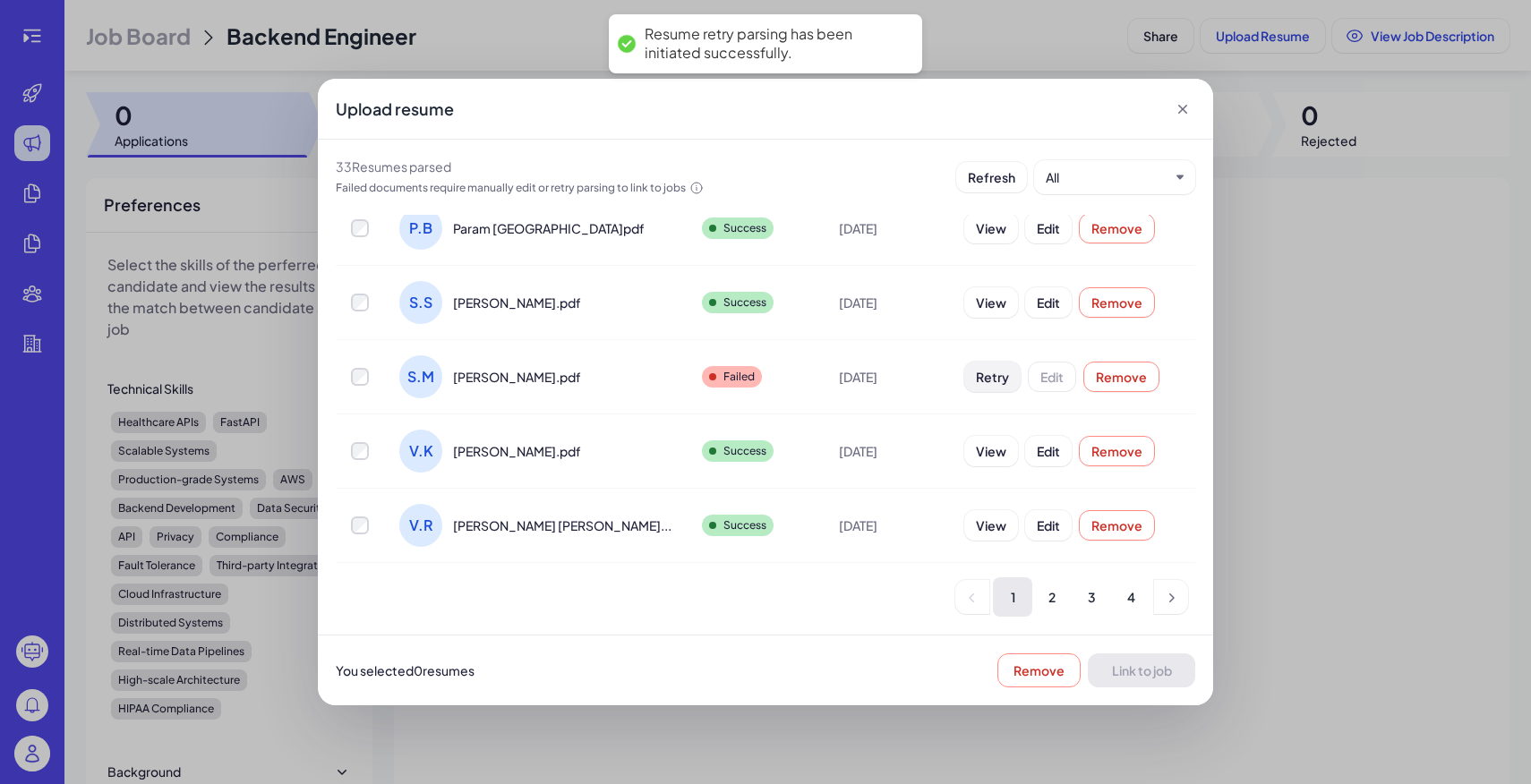
click at [976, 370] on span "Retry" at bounding box center [992, 376] width 33 height 16
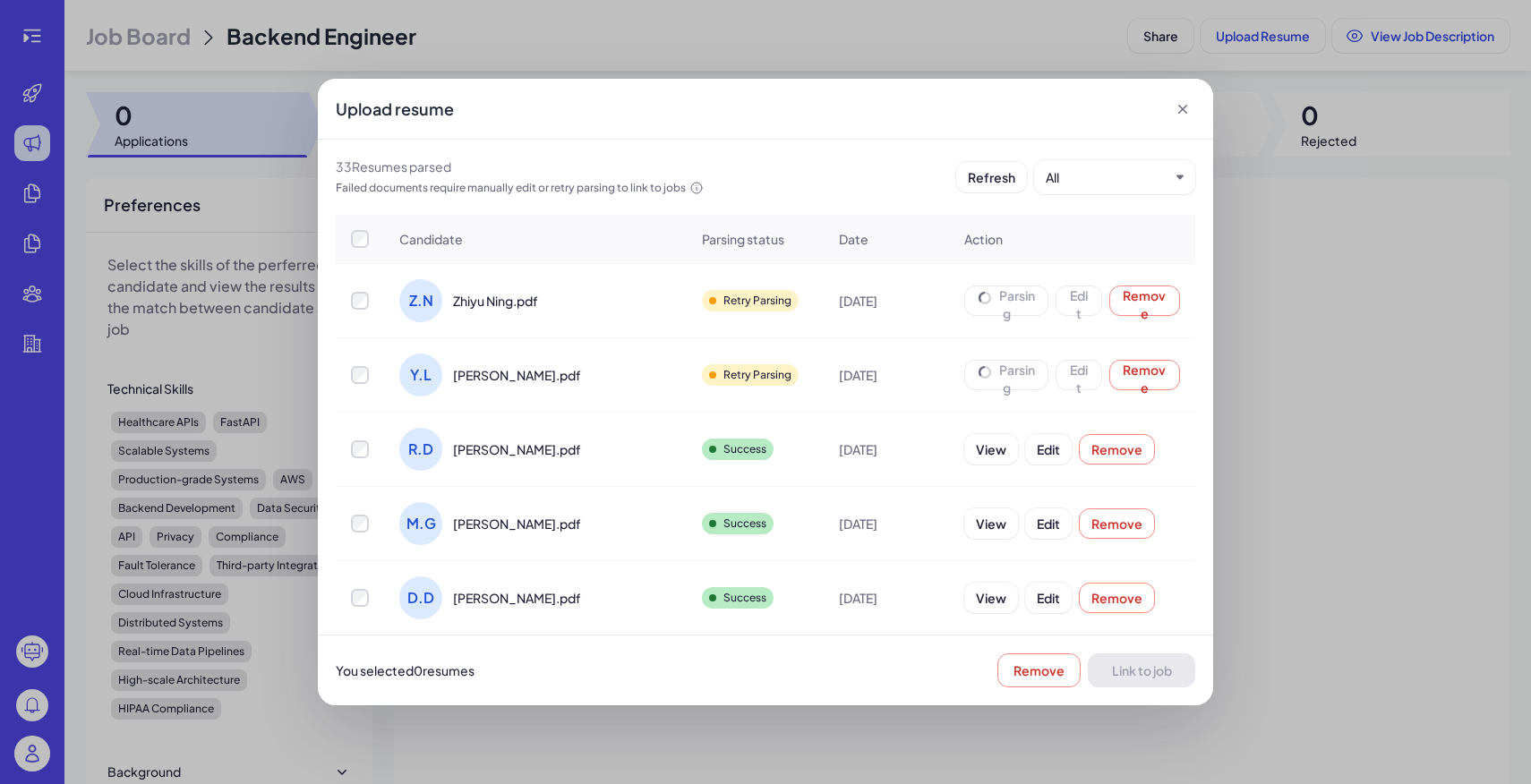
click at [361, 248] on th at bounding box center [359, 239] width 49 height 50
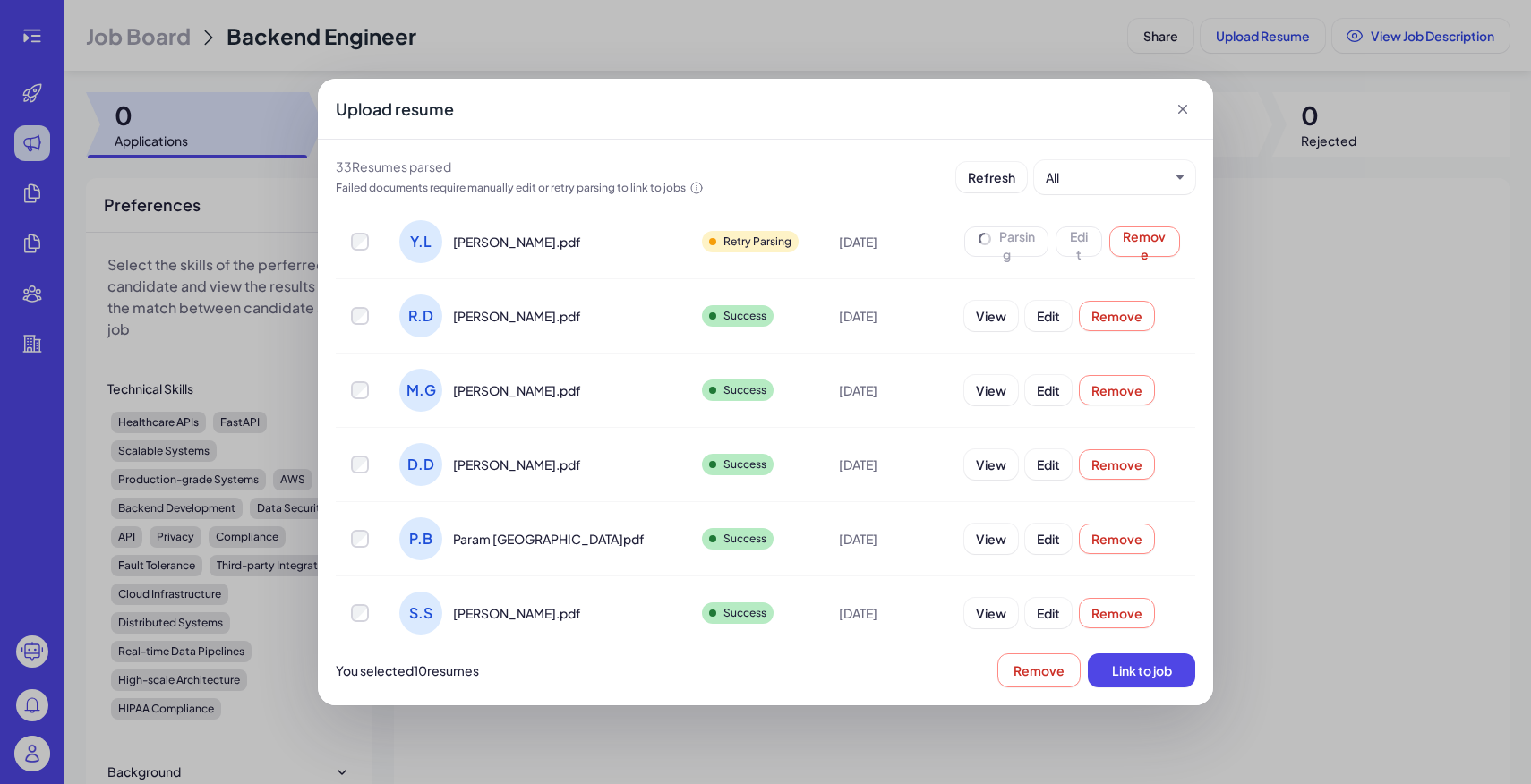
scroll to position [444, 0]
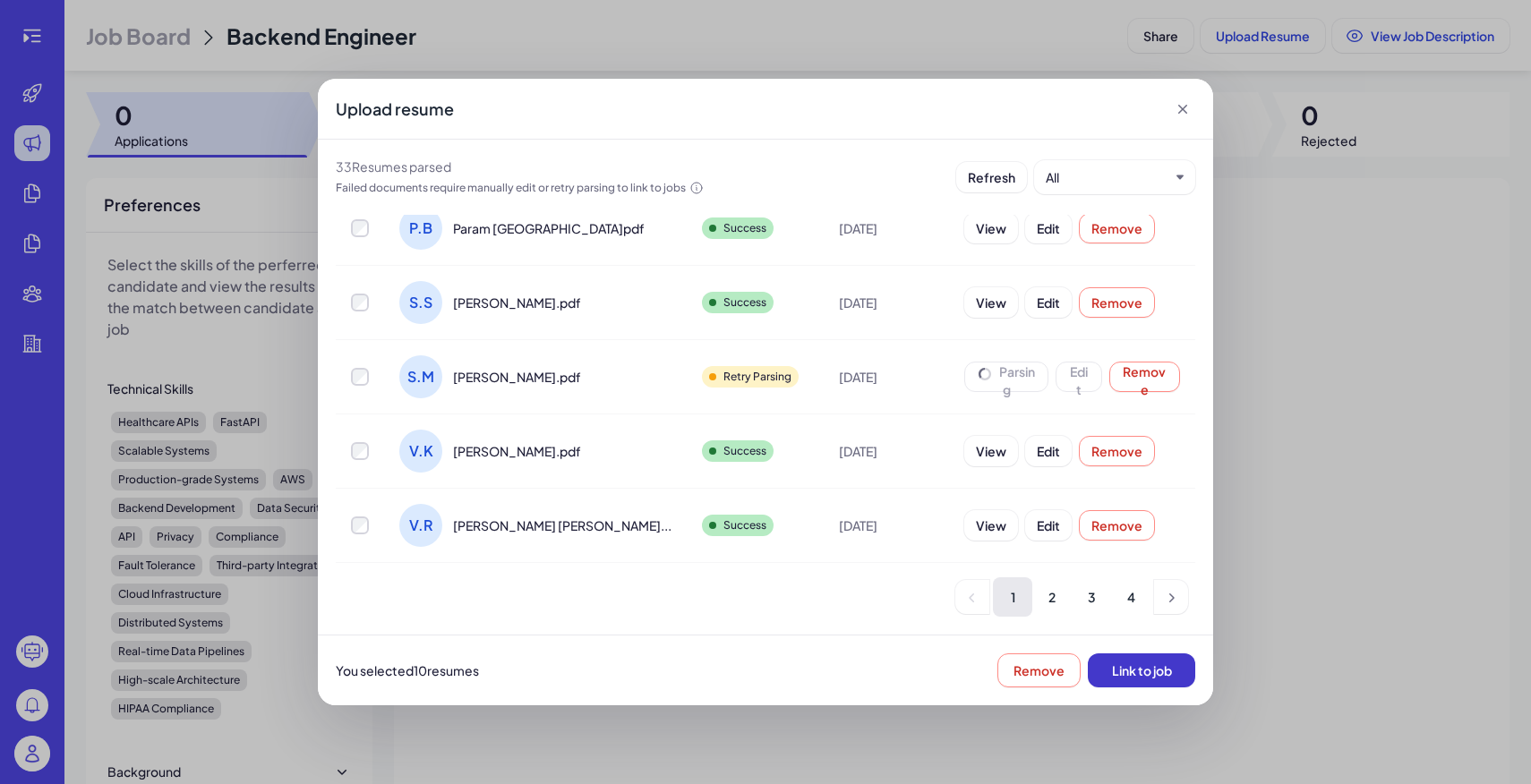
click at [1128, 670] on span "Link to job" at bounding box center [1142, 670] width 60 height 16
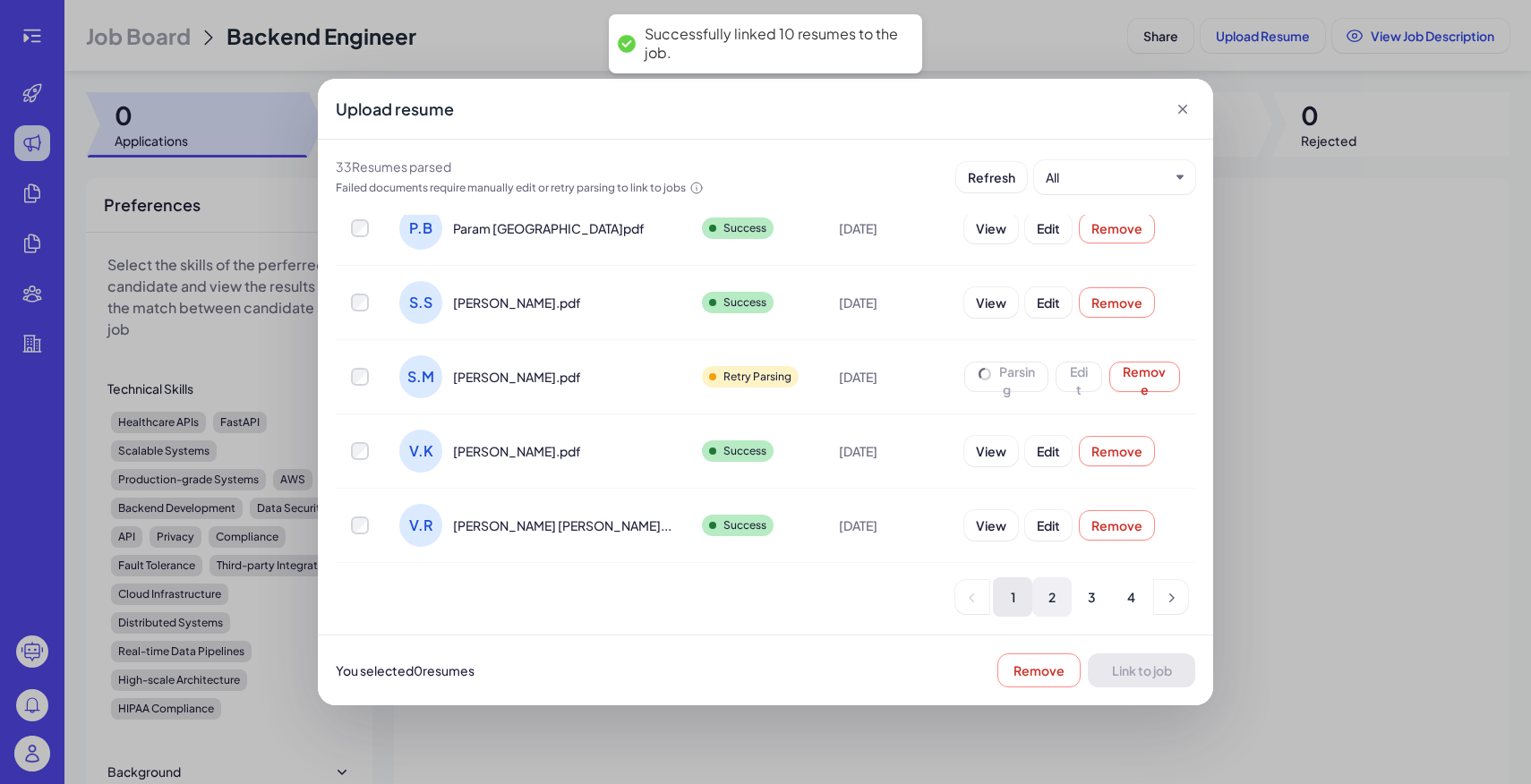
click at [1054, 594] on li "2" at bounding box center [1052, 597] width 40 height 40
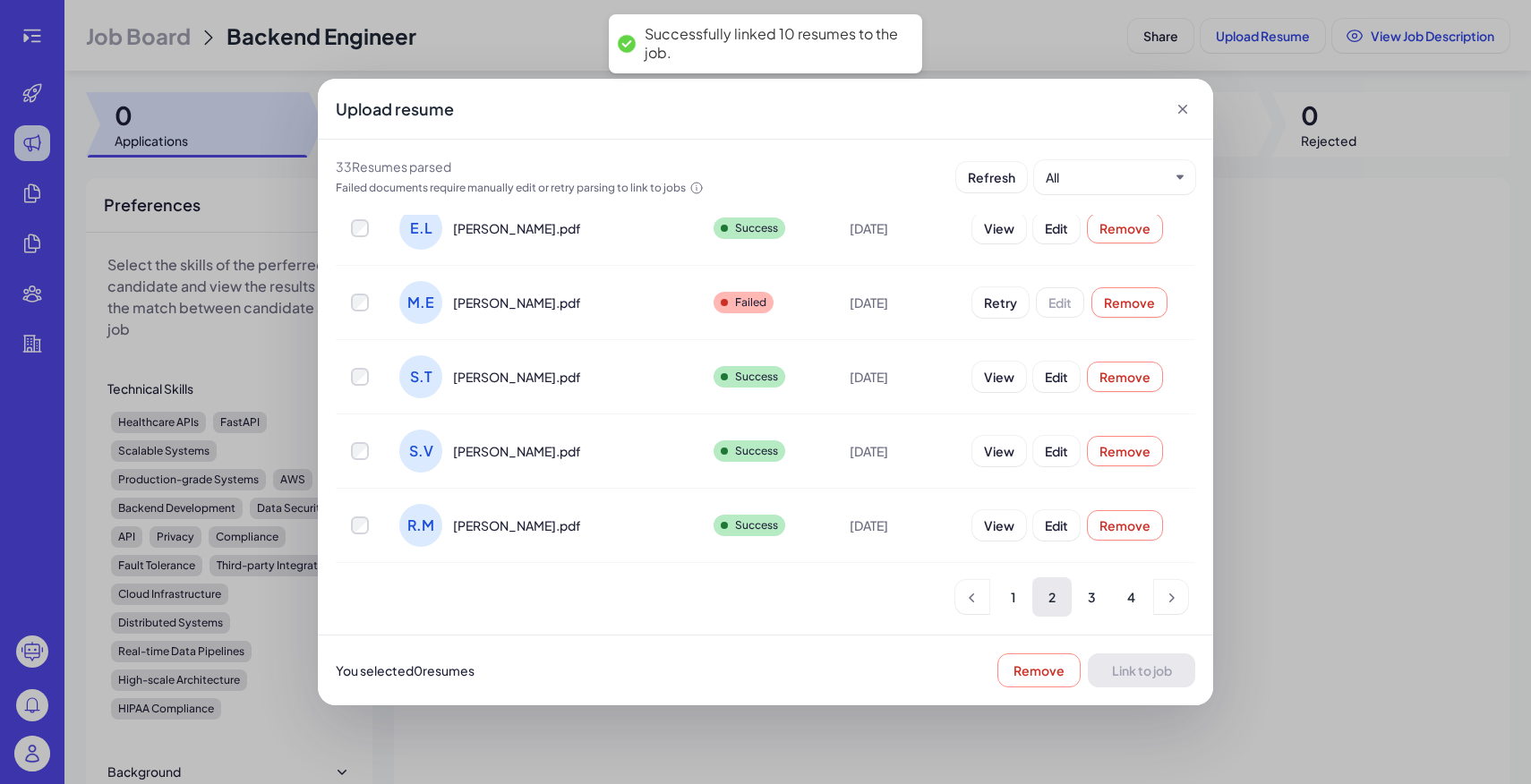
click at [996, 297] on div "Retry Edit Remove" at bounding box center [1069, 302] width 196 height 31
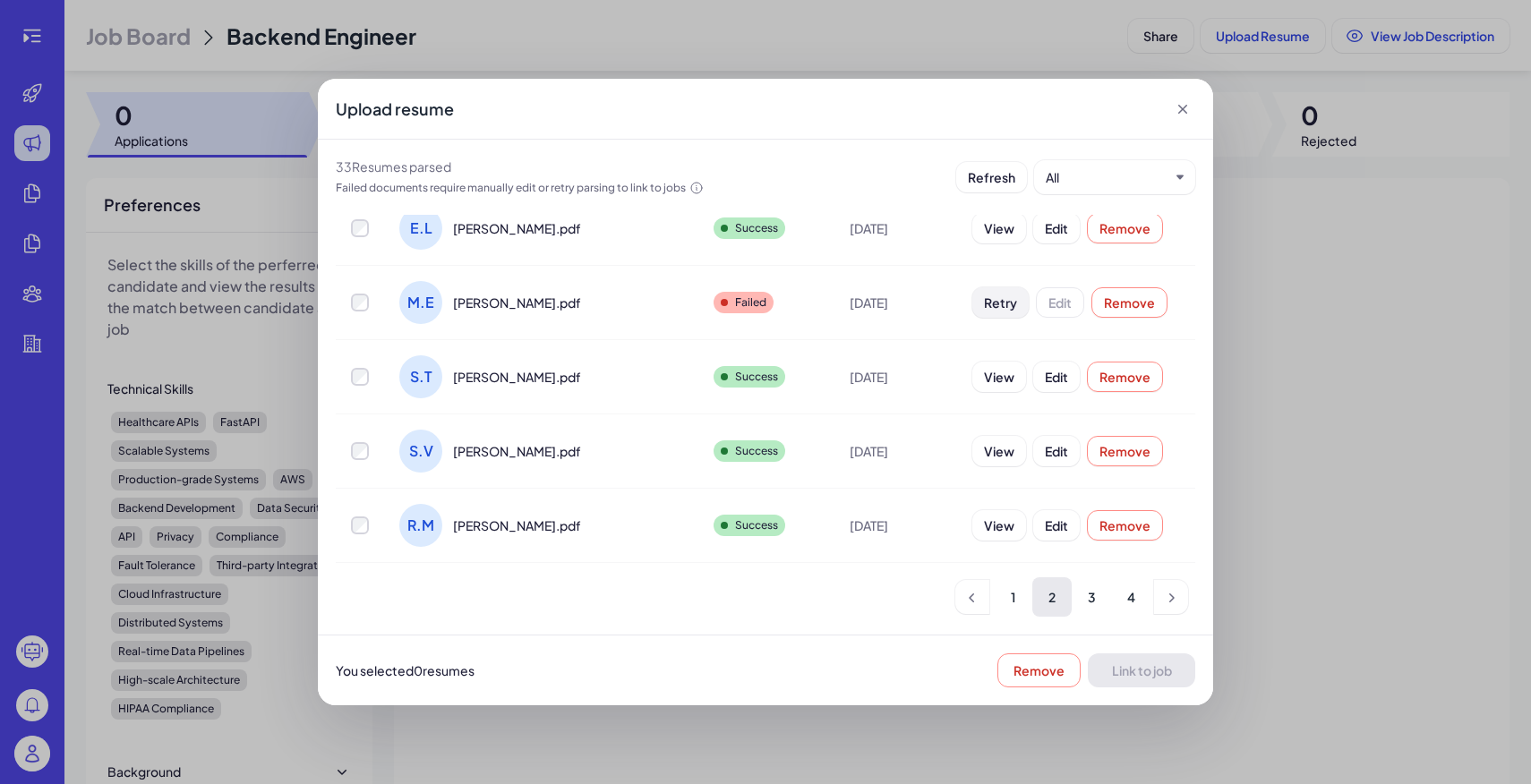
click at [984, 297] on span "Retry" at bounding box center [1000, 303] width 33 height 16
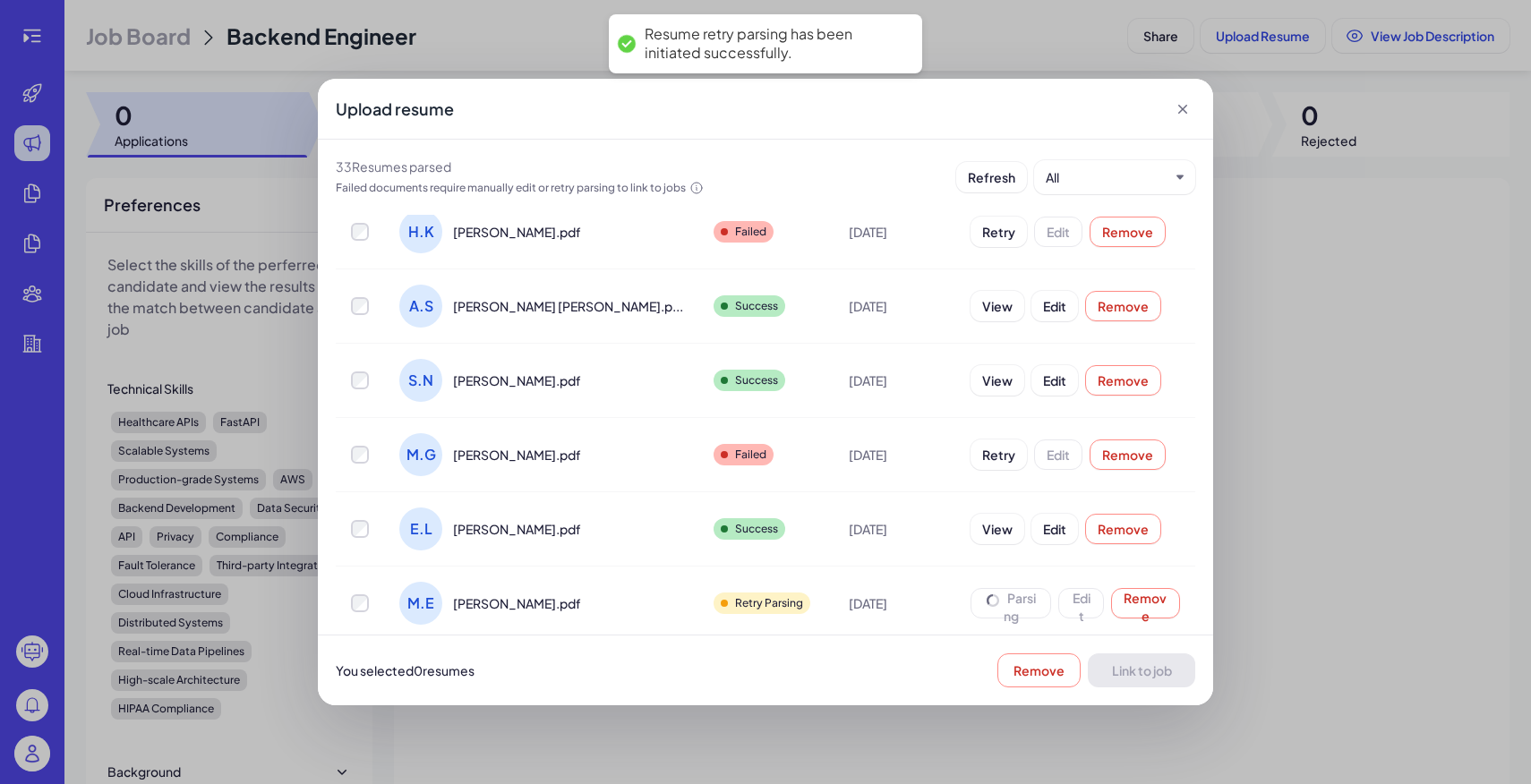
scroll to position [0, 0]
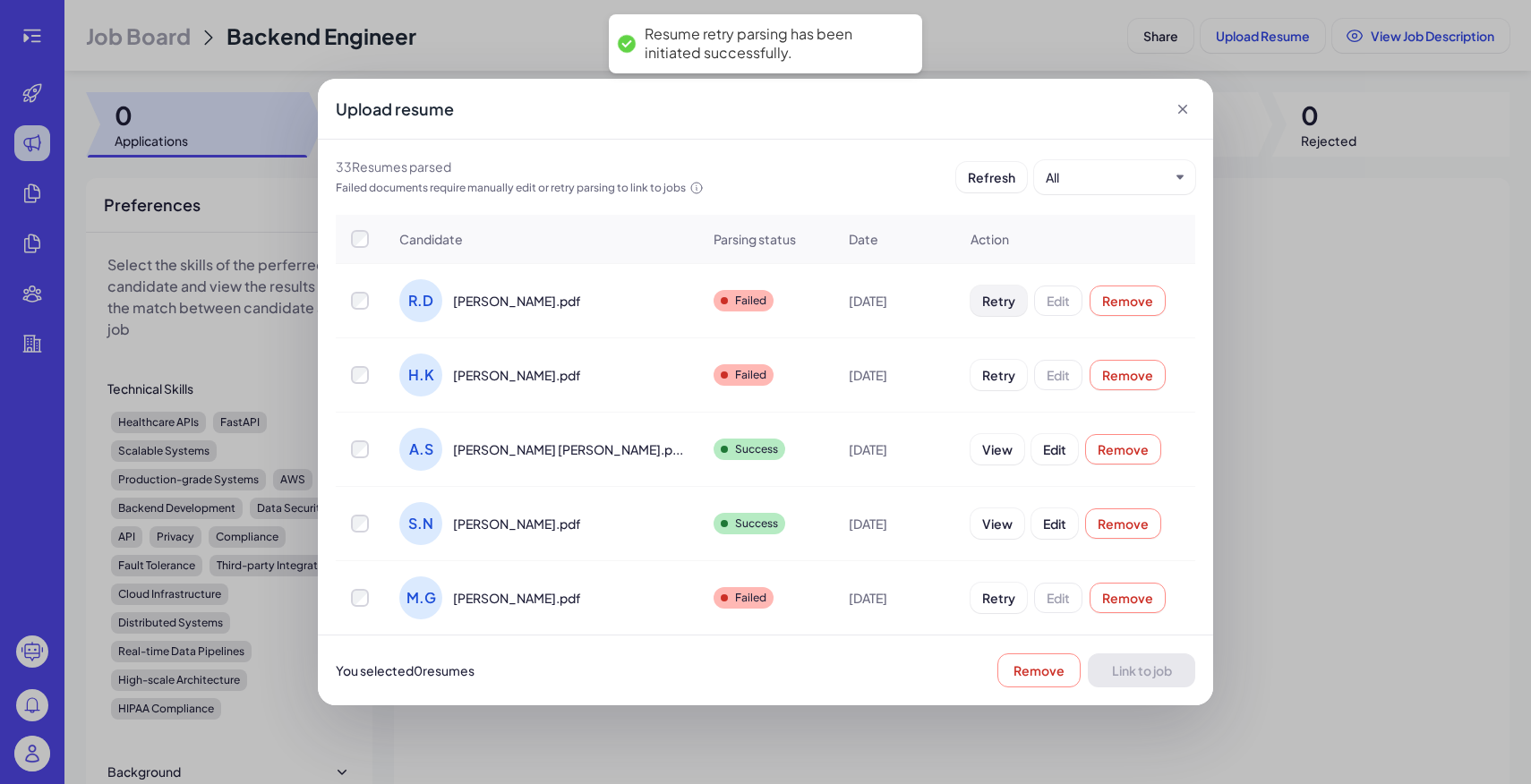
click at [982, 301] on span "Retry" at bounding box center [998, 301] width 33 height 16
click at [982, 368] on span "Retry" at bounding box center [998, 375] width 33 height 16
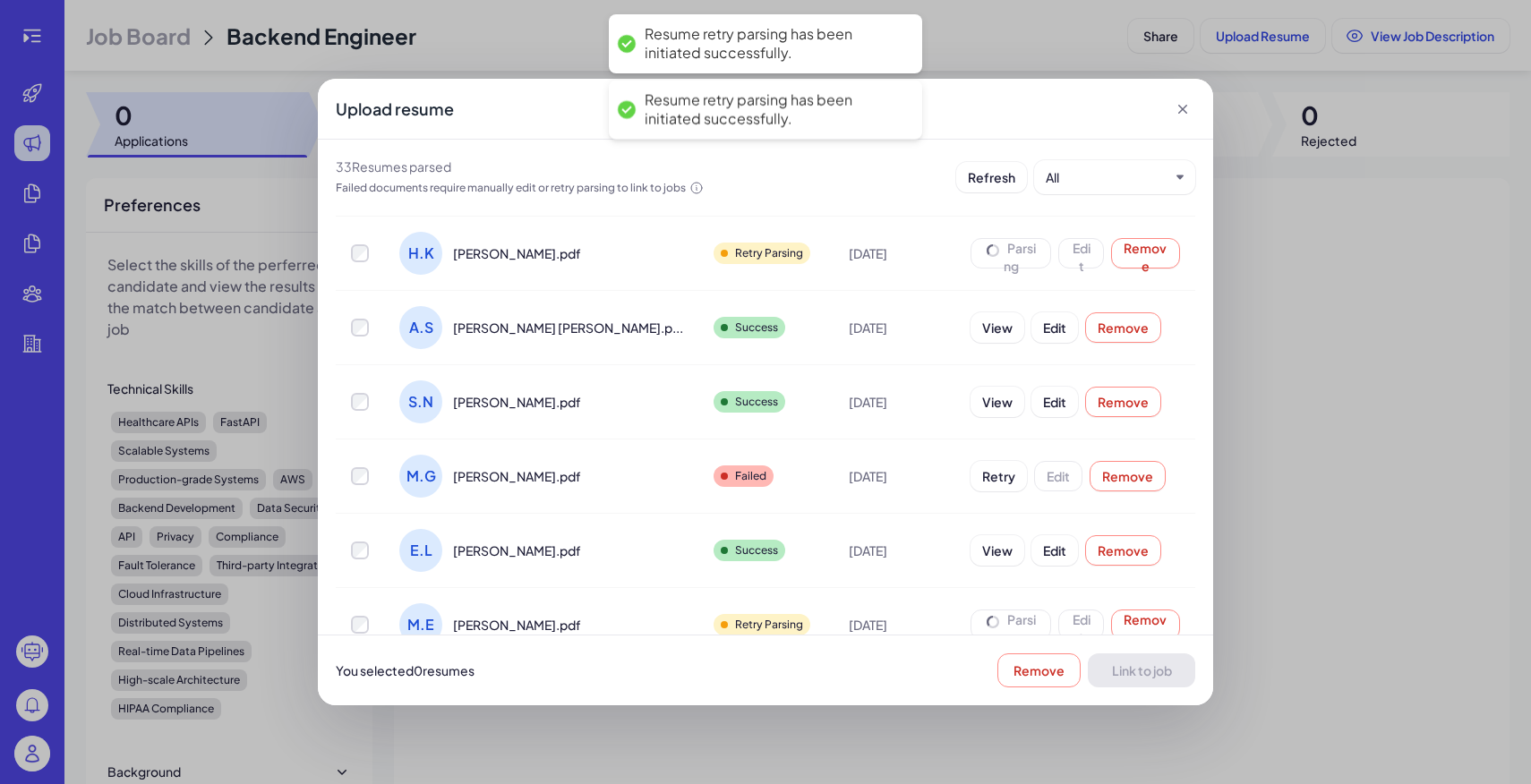
scroll to position [123, 0]
click at [982, 477] on span "Retry" at bounding box center [998, 474] width 33 height 16
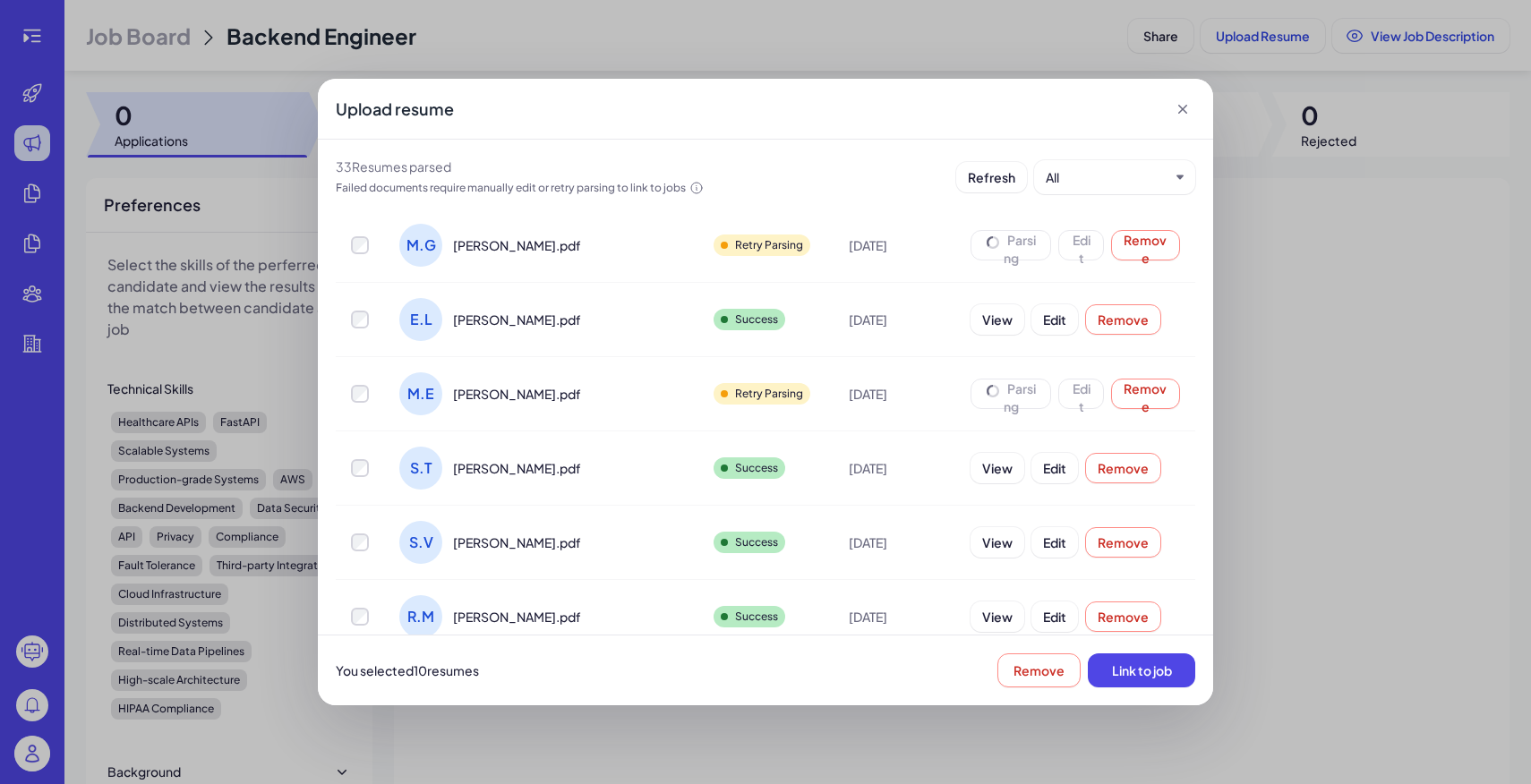
scroll to position [444, 0]
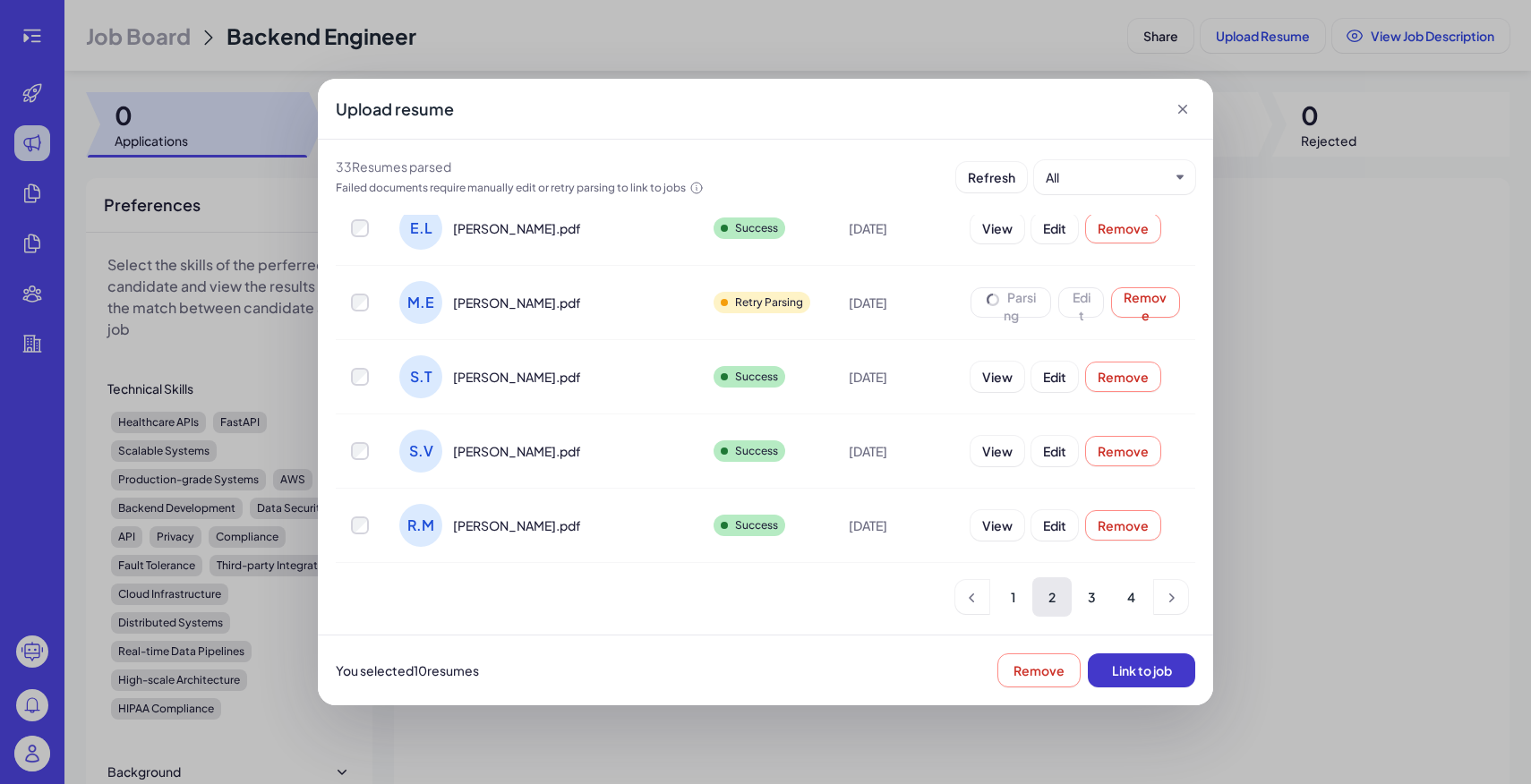
click at [1106, 668] on button "Link to job" at bounding box center [1141, 670] width 107 height 34
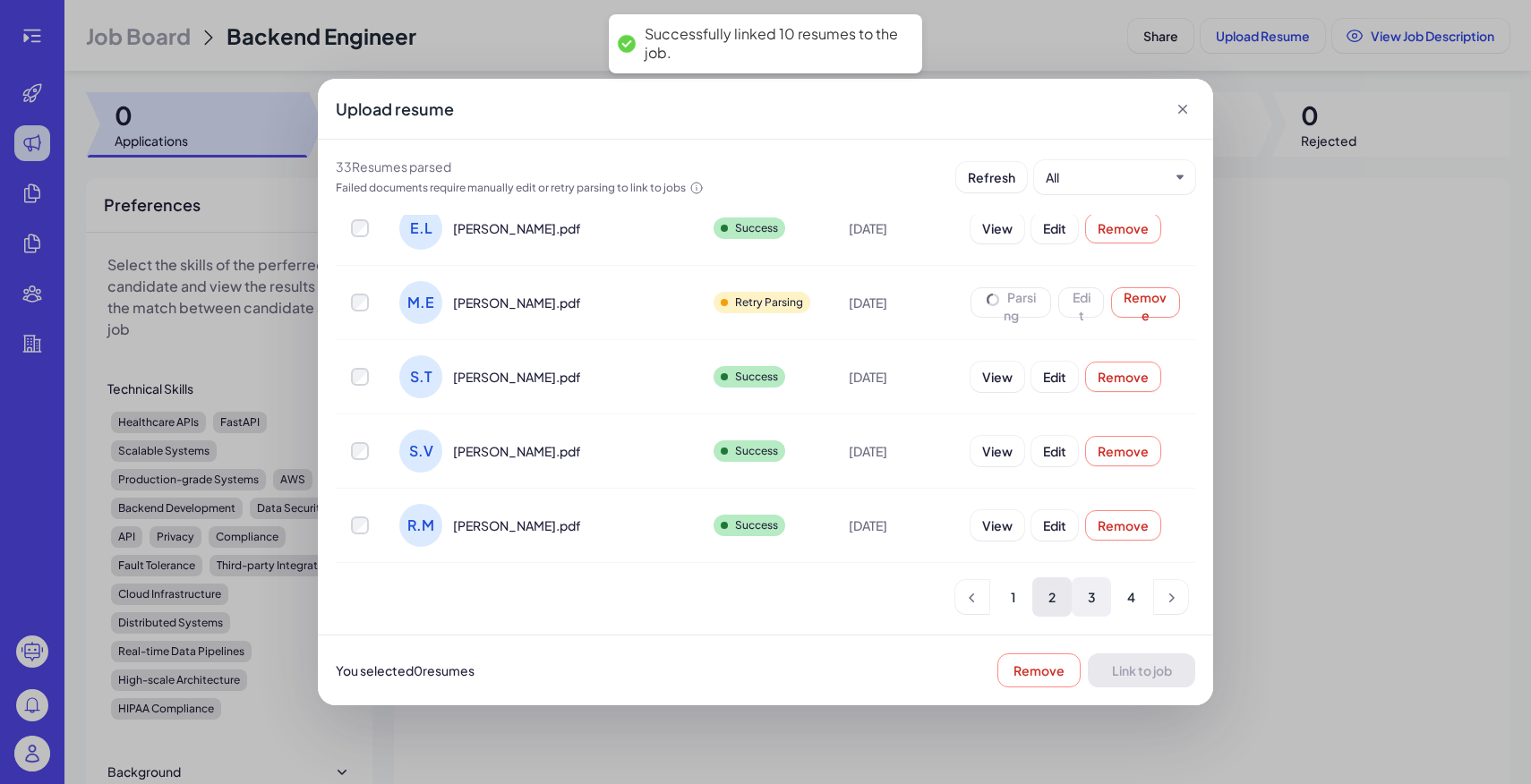
click at [1098, 595] on li "3" at bounding box center [1091, 597] width 40 height 40
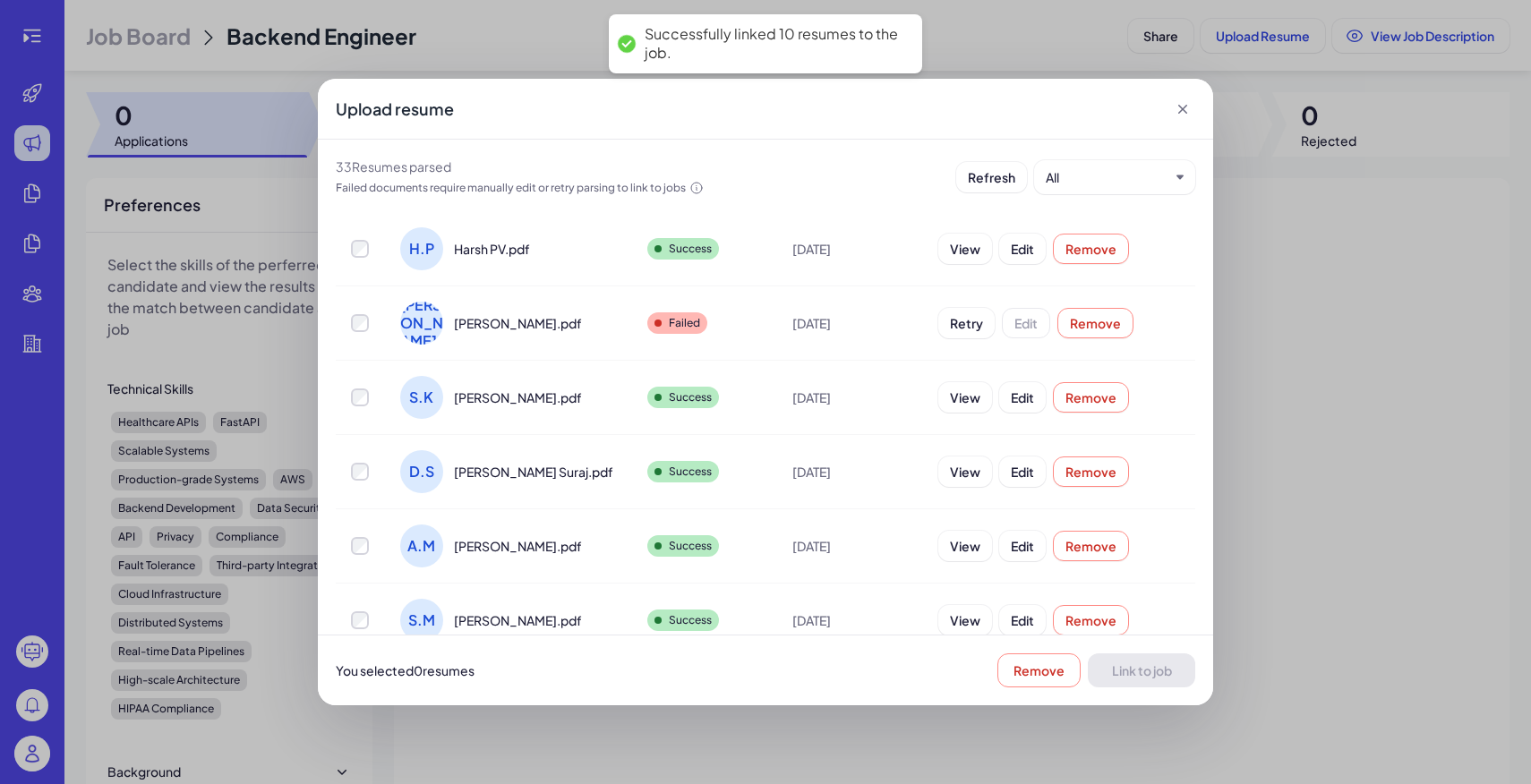
scroll to position [0, 0]
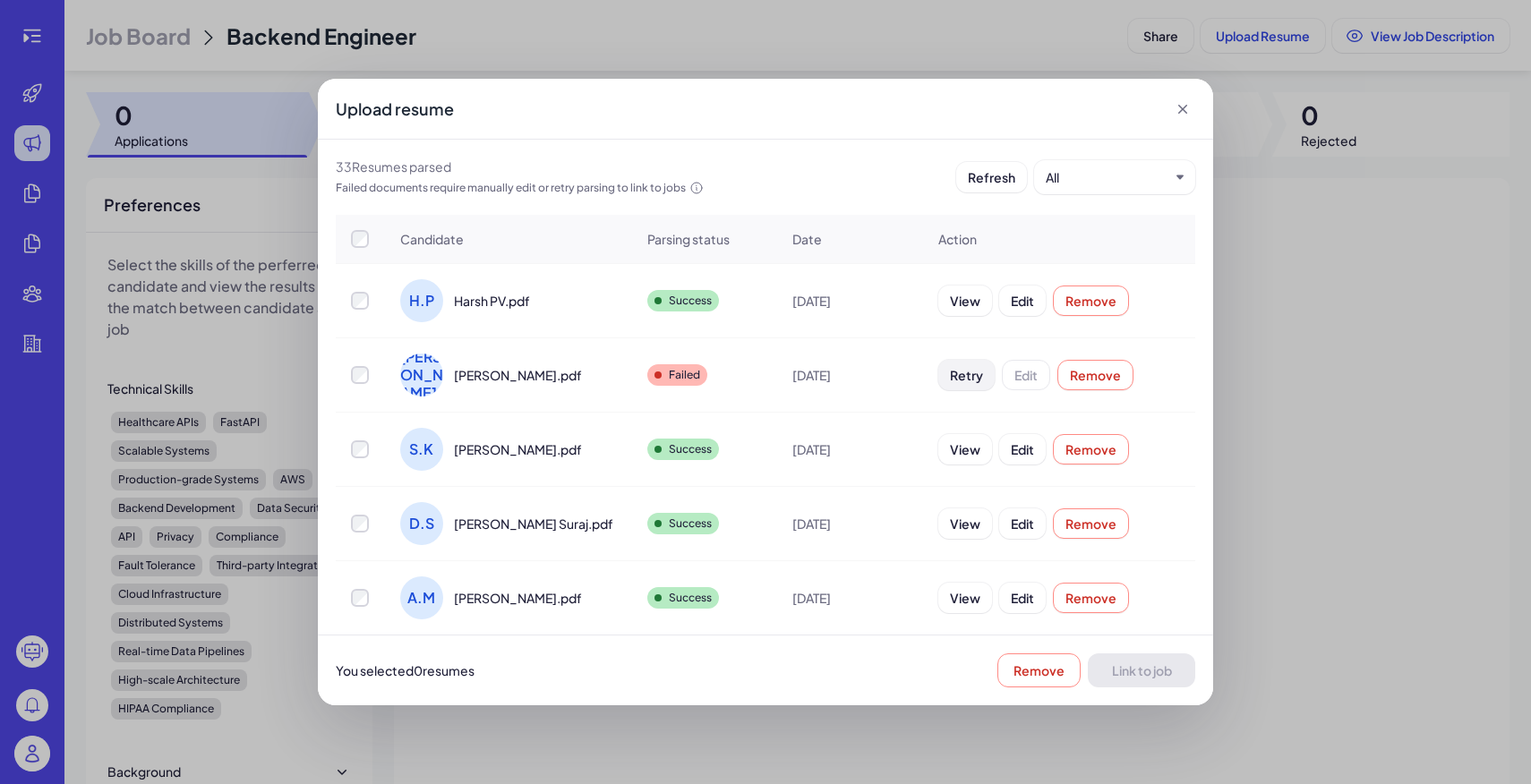
click at [960, 368] on span "Retry" at bounding box center [966, 375] width 33 height 16
click at [1133, 668] on span "Link to job" at bounding box center [1142, 670] width 60 height 16
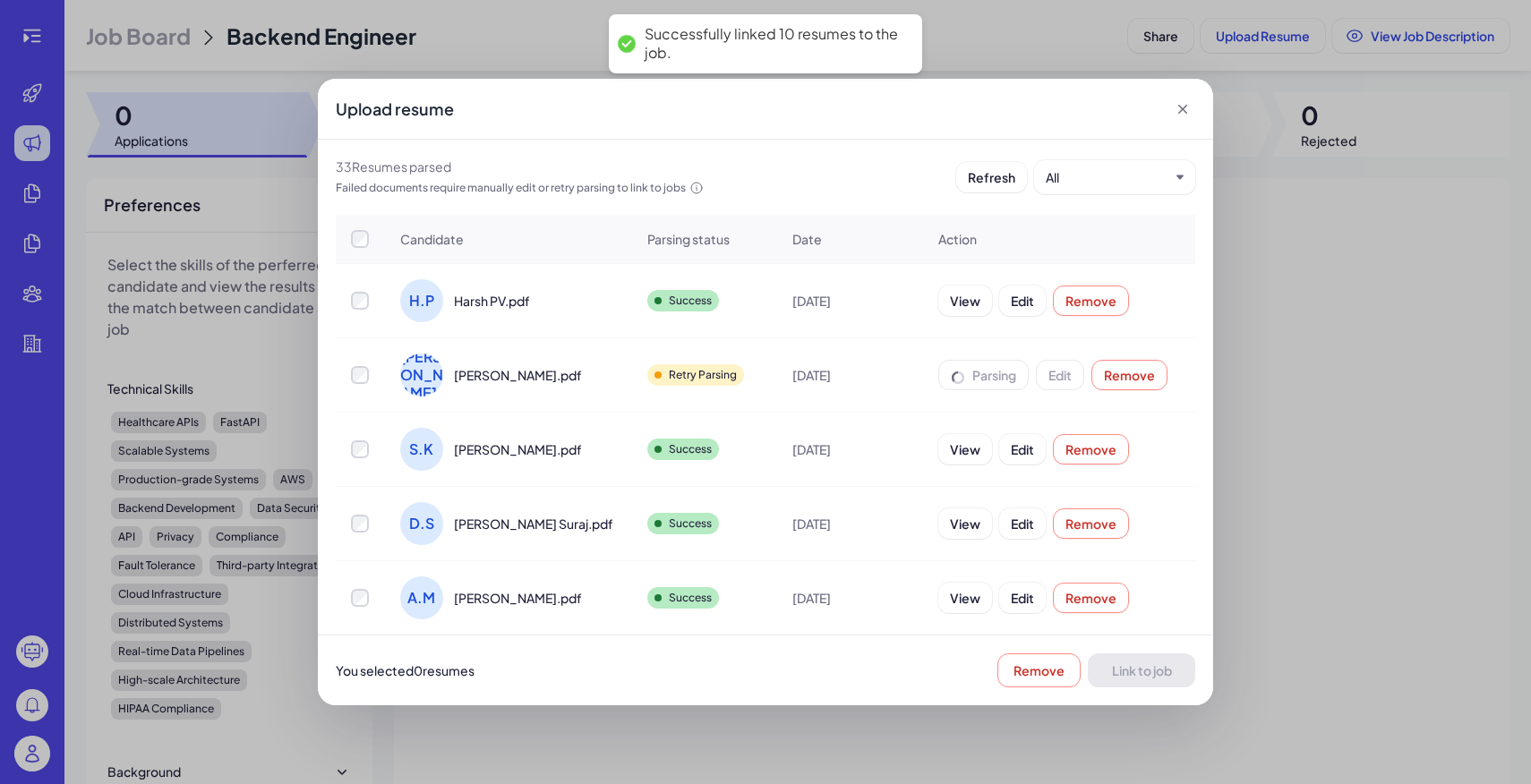
scroll to position [444, 0]
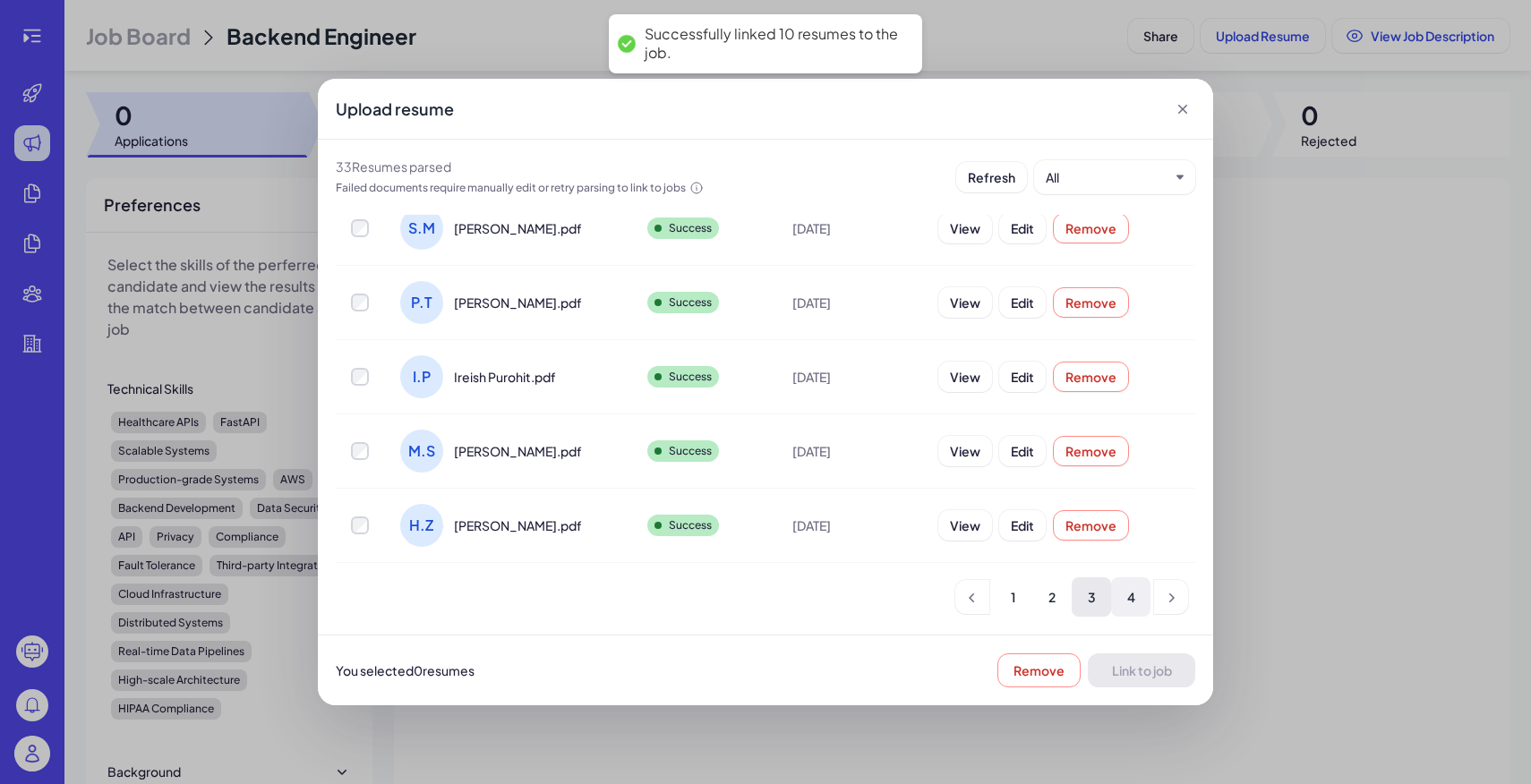
click at [1127, 600] on li "4" at bounding box center [1131, 597] width 40 height 40
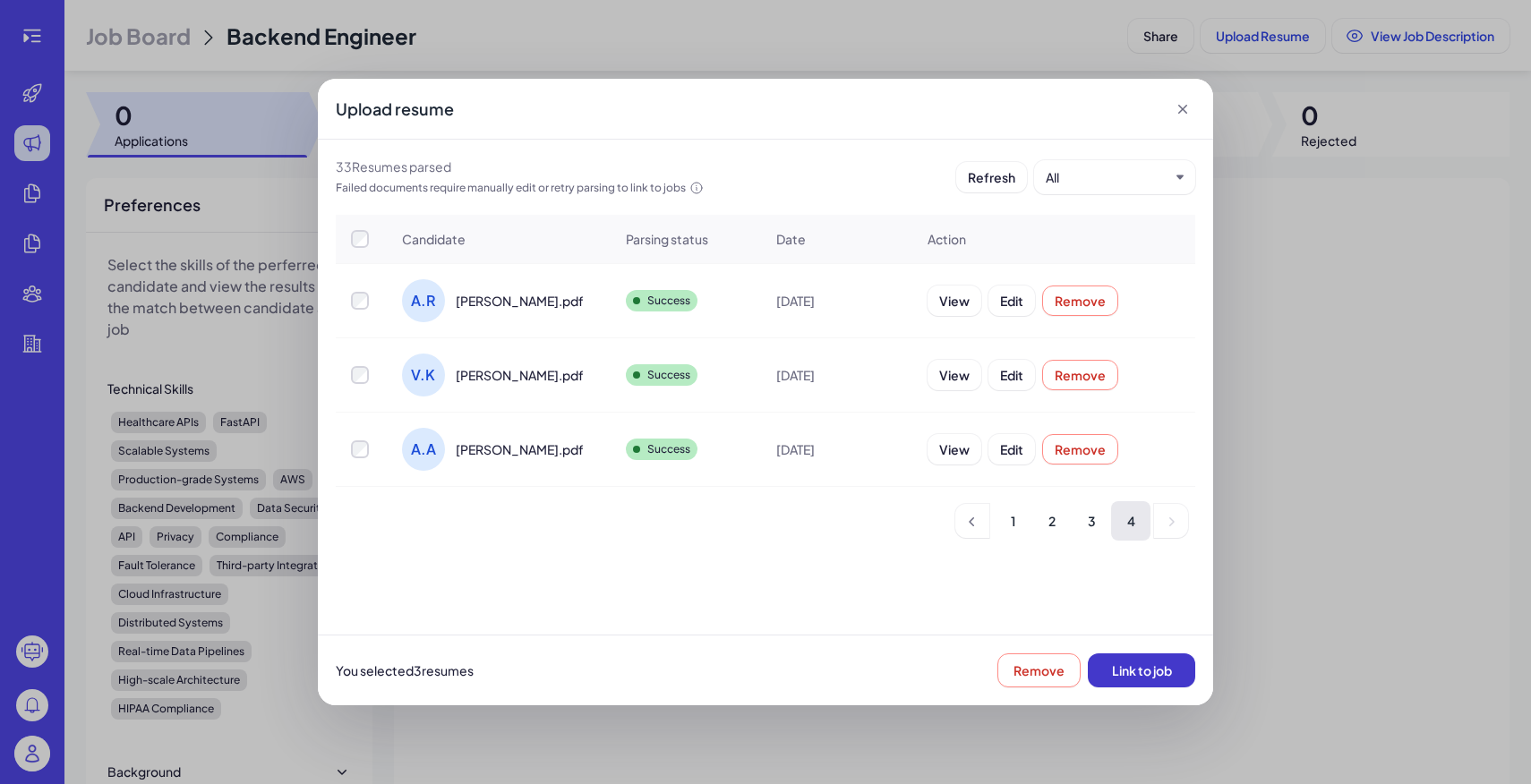
click at [1152, 668] on span "Link to job" at bounding box center [1142, 670] width 60 height 16
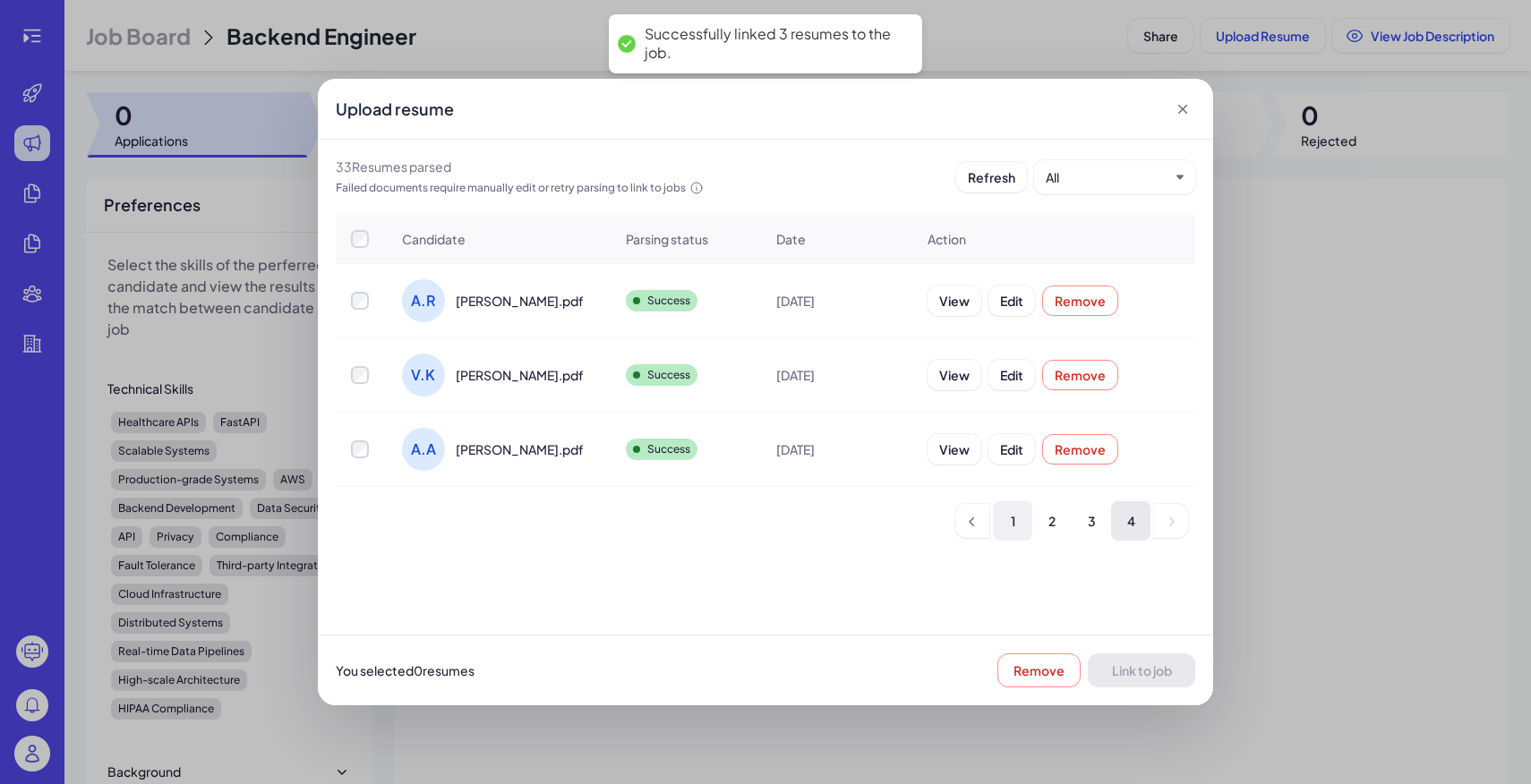
click at [1021, 513] on li "1" at bounding box center [1013, 521] width 40 height 40
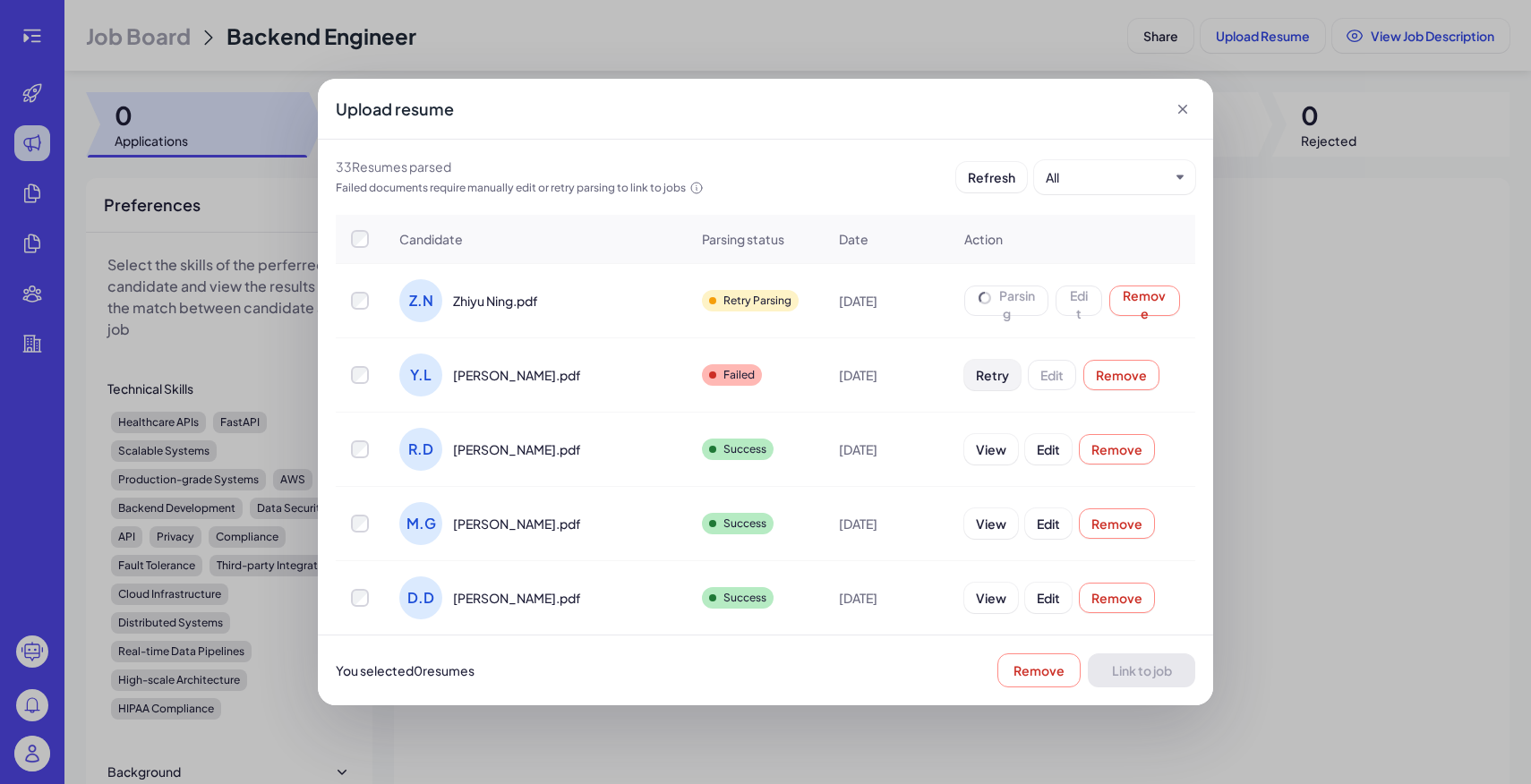
click at [976, 377] on span "Retry" at bounding box center [992, 375] width 33 height 16
click at [976, 379] on span "Retry" at bounding box center [992, 375] width 33 height 16
click at [976, 381] on span "Retry" at bounding box center [992, 375] width 33 height 16
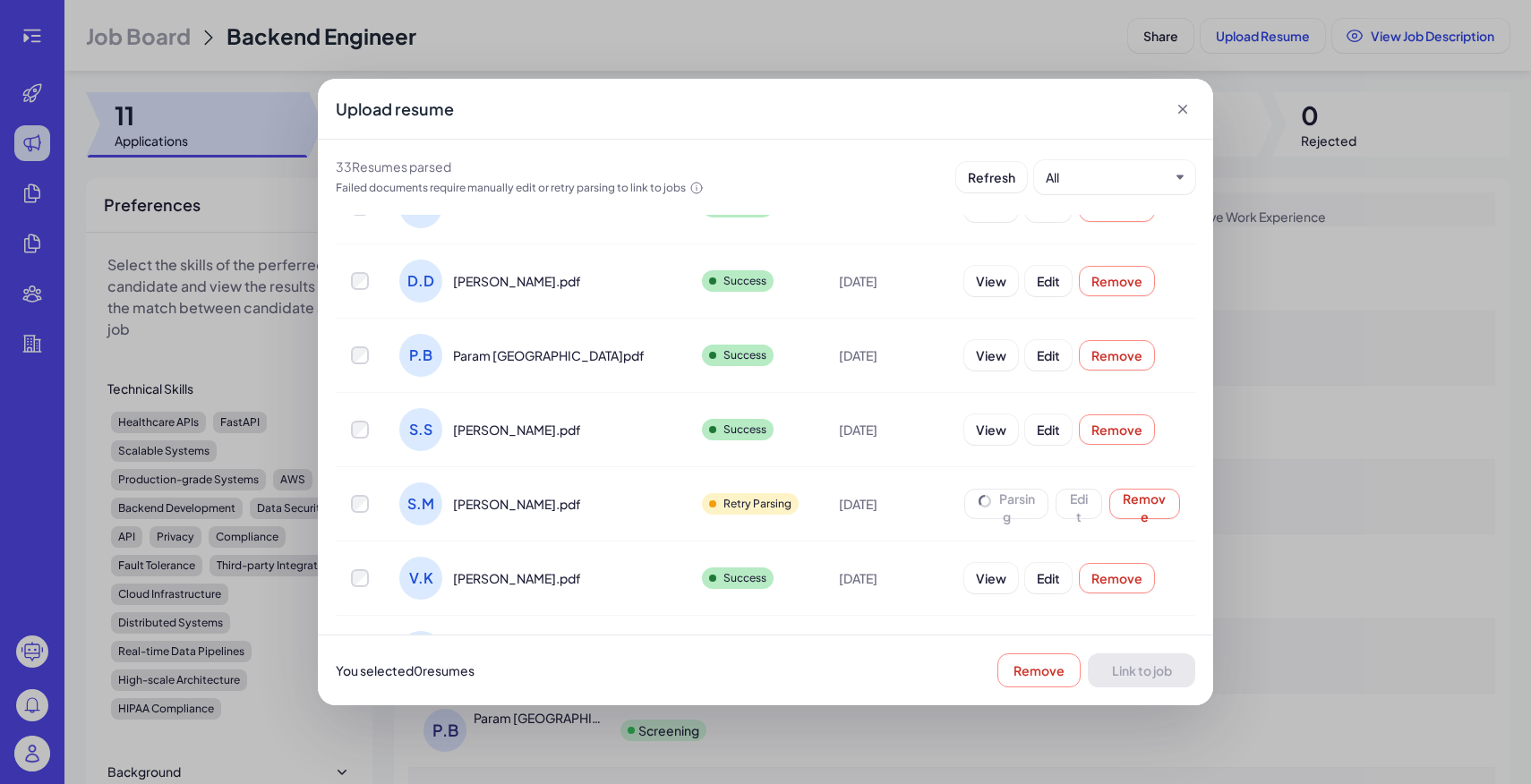
scroll to position [444, 0]
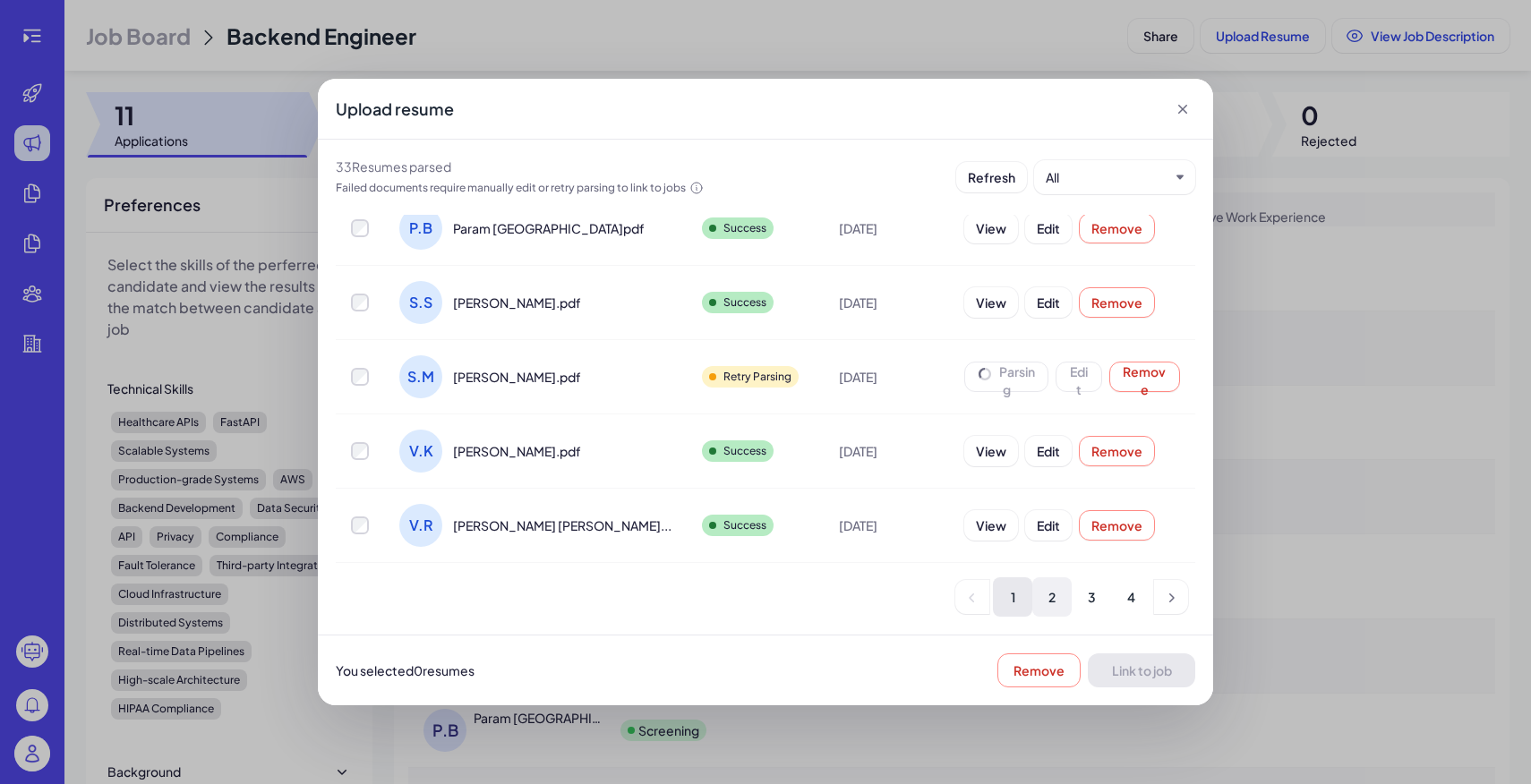
click at [1054, 598] on li "2" at bounding box center [1052, 597] width 40 height 40
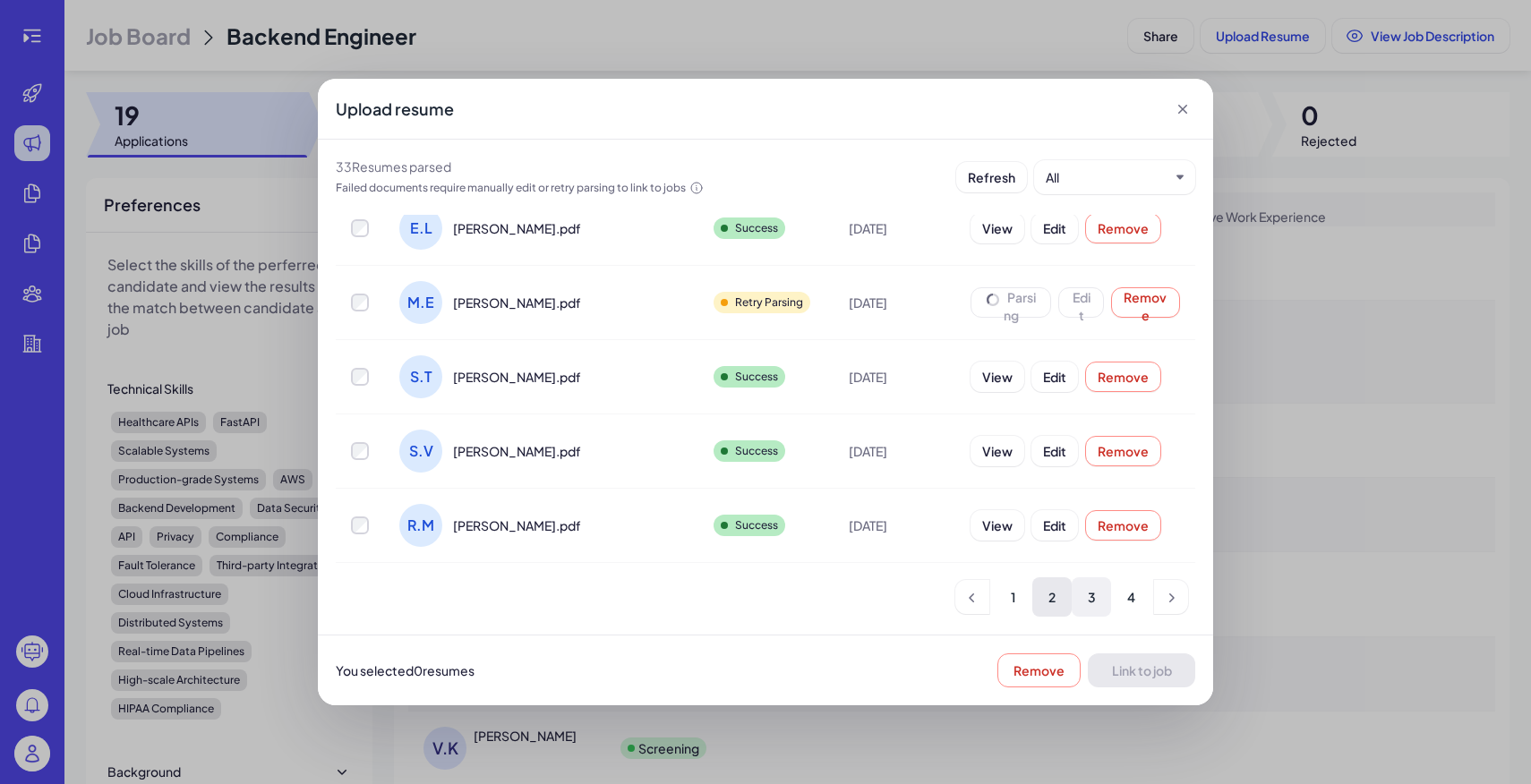
click at [1092, 600] on li "3" at bounding box center [1091, 597] width 40 height 40
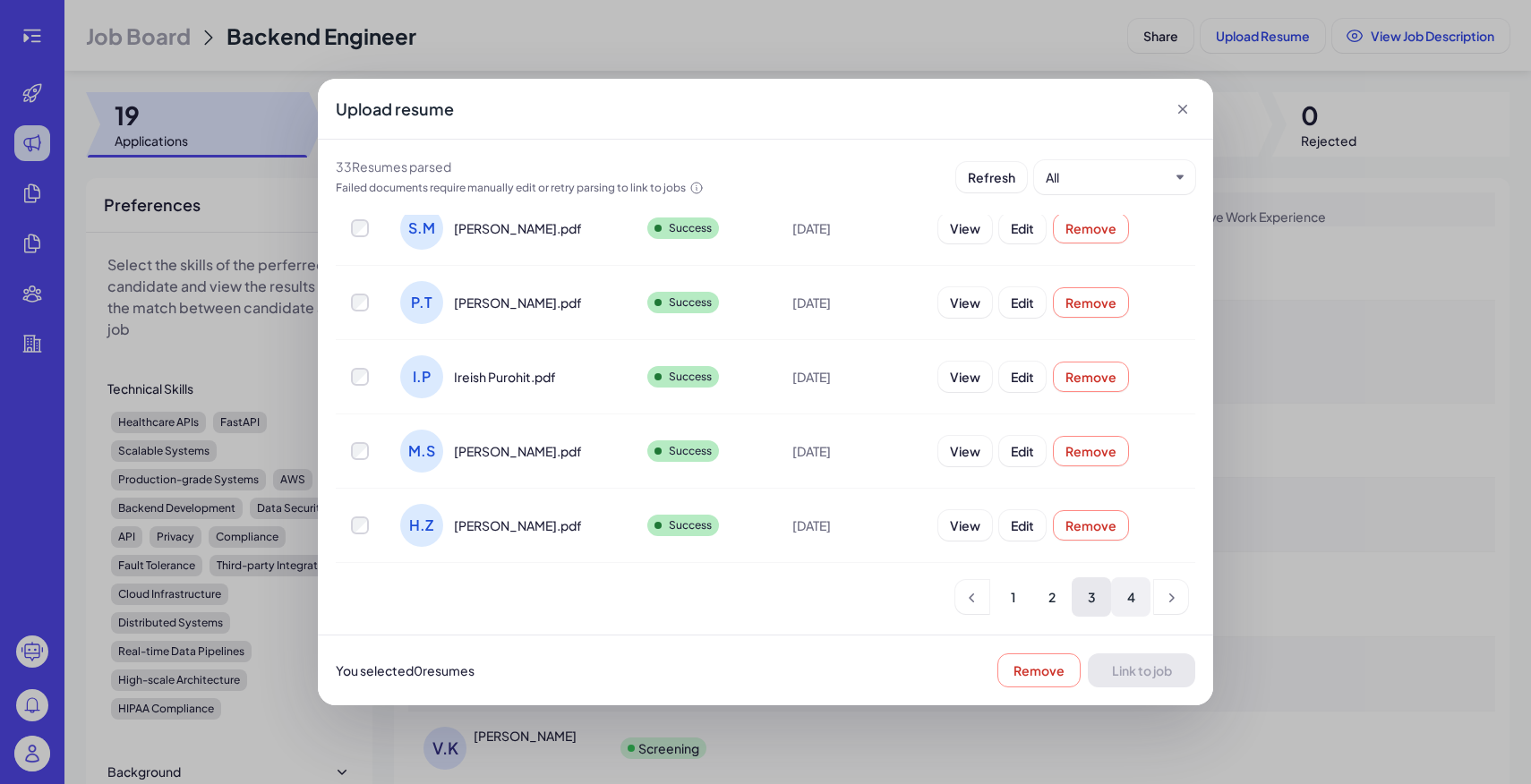
click at [1132, 593] on li "4" at bounding box center [1131, 597] width 40 height 40
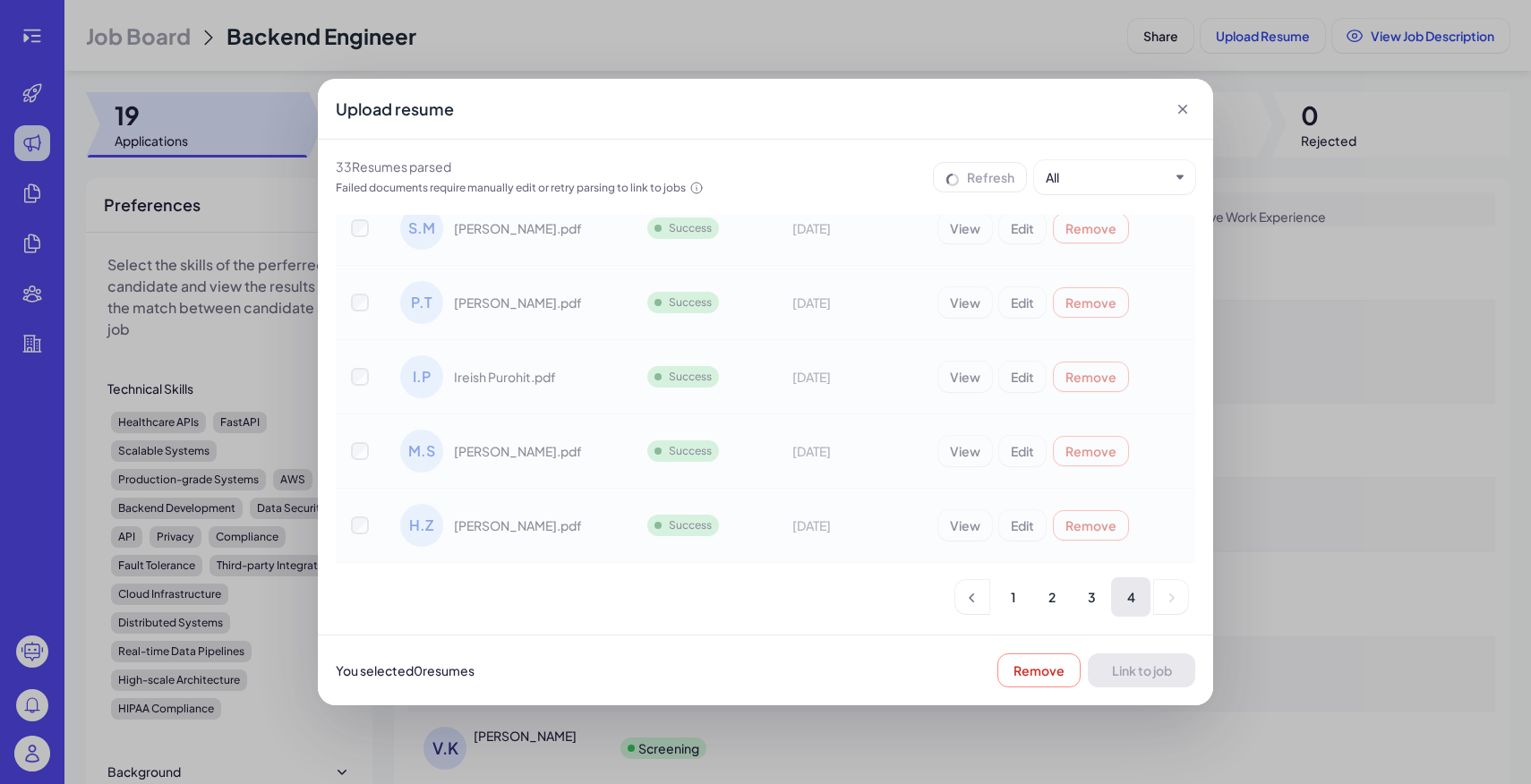
scroll to position [0, 0]
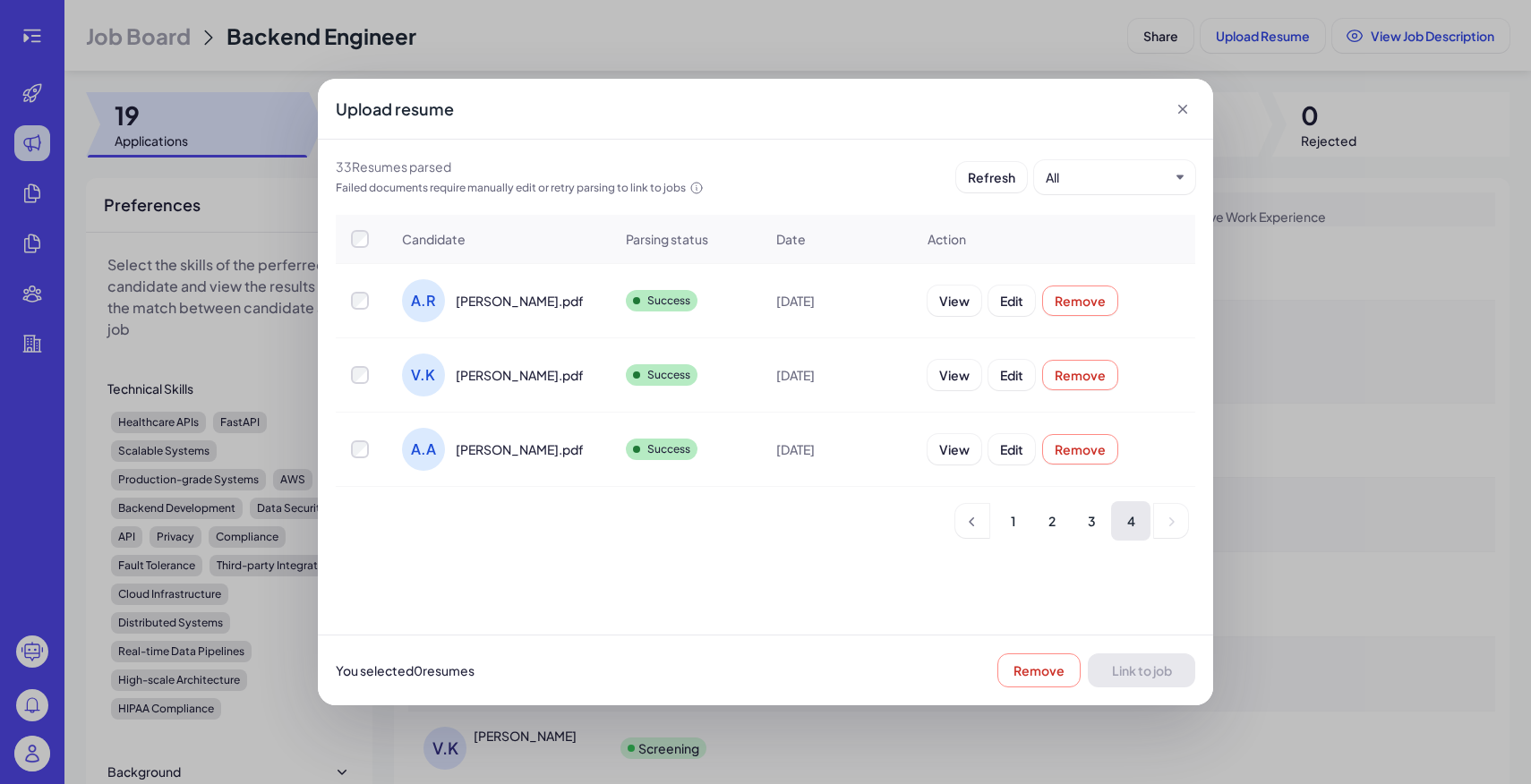
click at [1185, 114] on icon at bounding box center [1183, 109] width 18 height 18
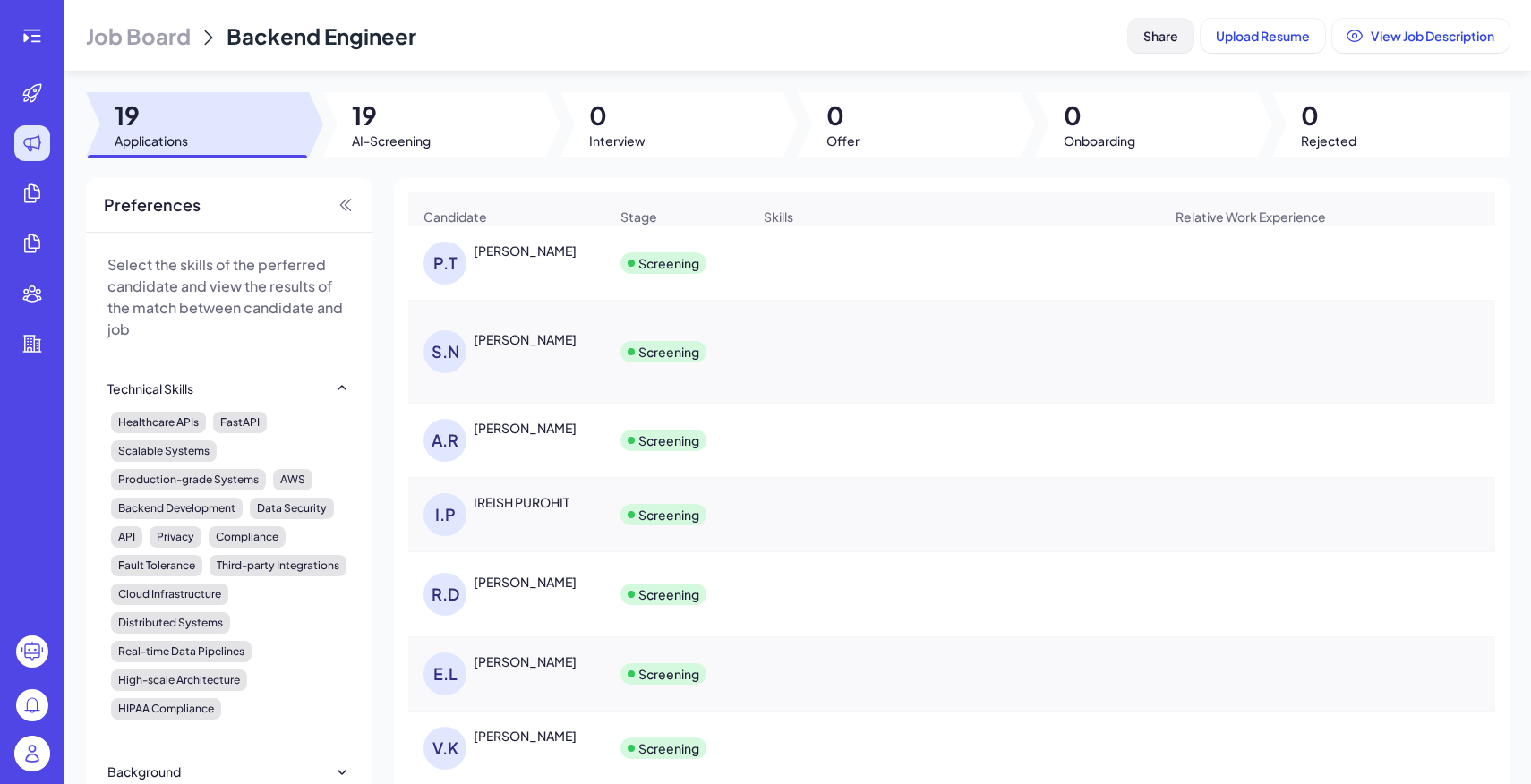
click at [1172, 33] on span "Share" at bounding box center [1160, 36] width 35 height 16
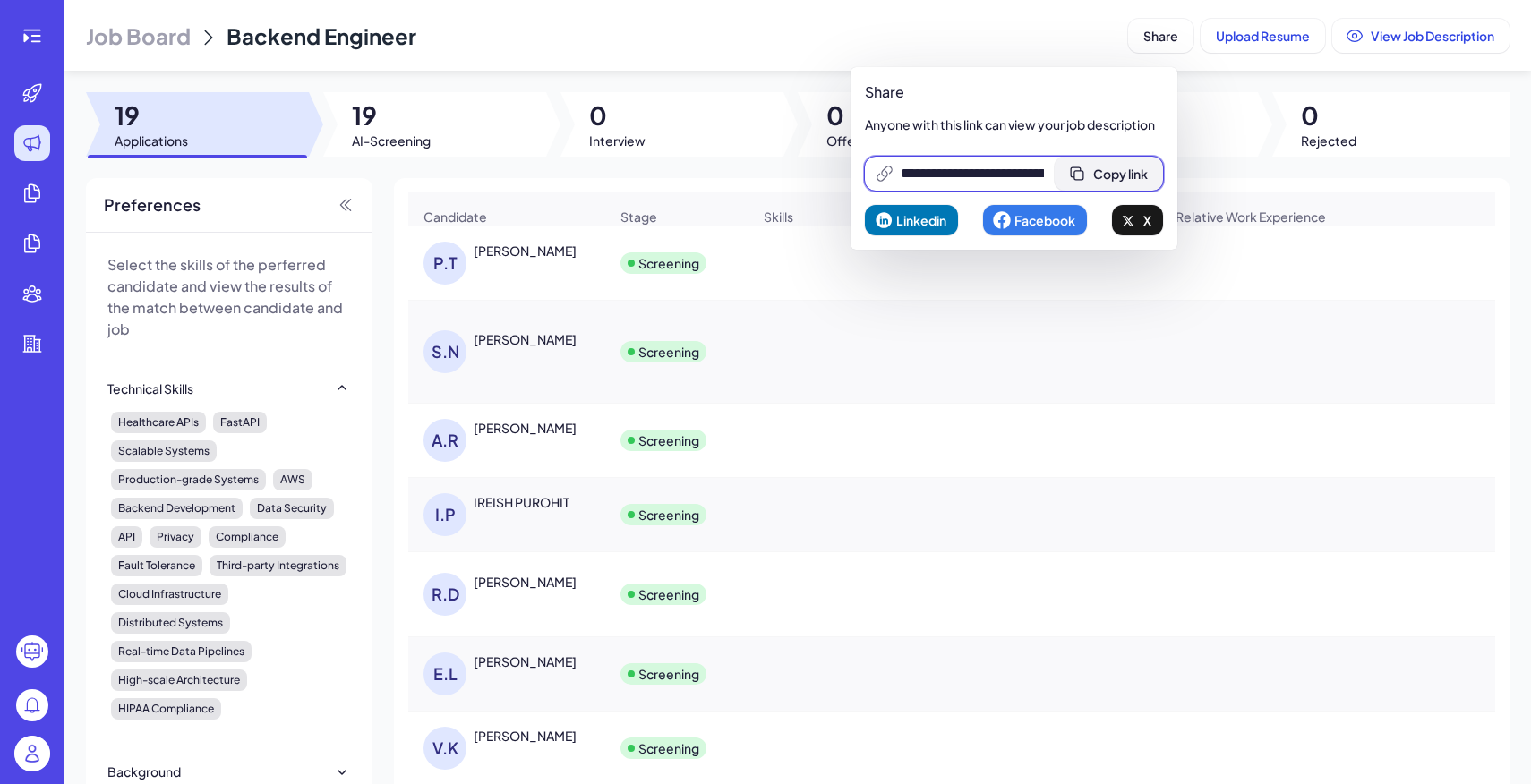
click at [1118, 168] on span "Copy link" at bounding box center [1120, 174] width 55 height 16
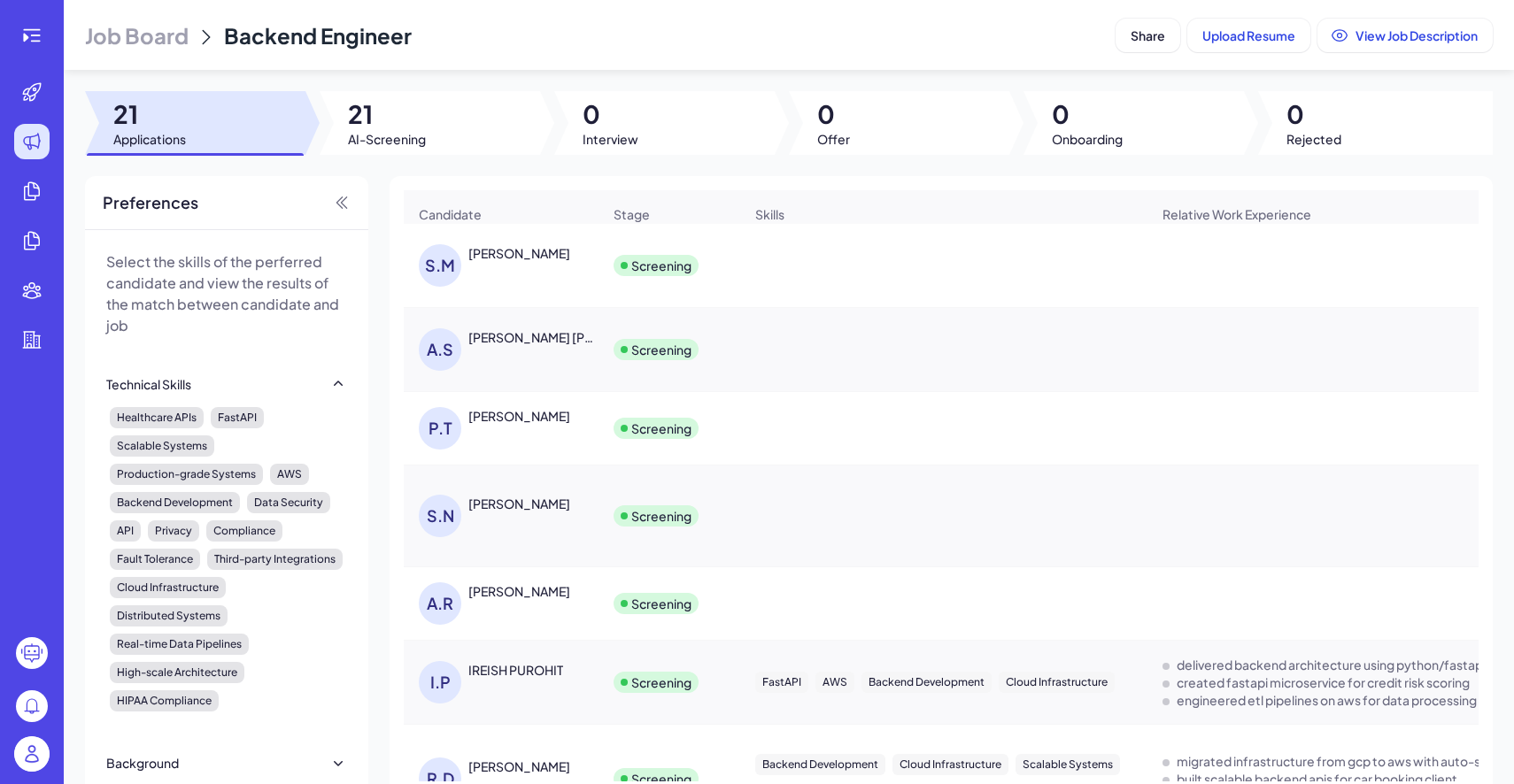
click at [156, 17] on header "Job Board Backend Engineer Share Upload Resume View Job Description" at bounding box center [788, 34] width 1450 height 70
click at [163, 40] on span "Job Board" at bounding box center [136, 35] width 103 height 28
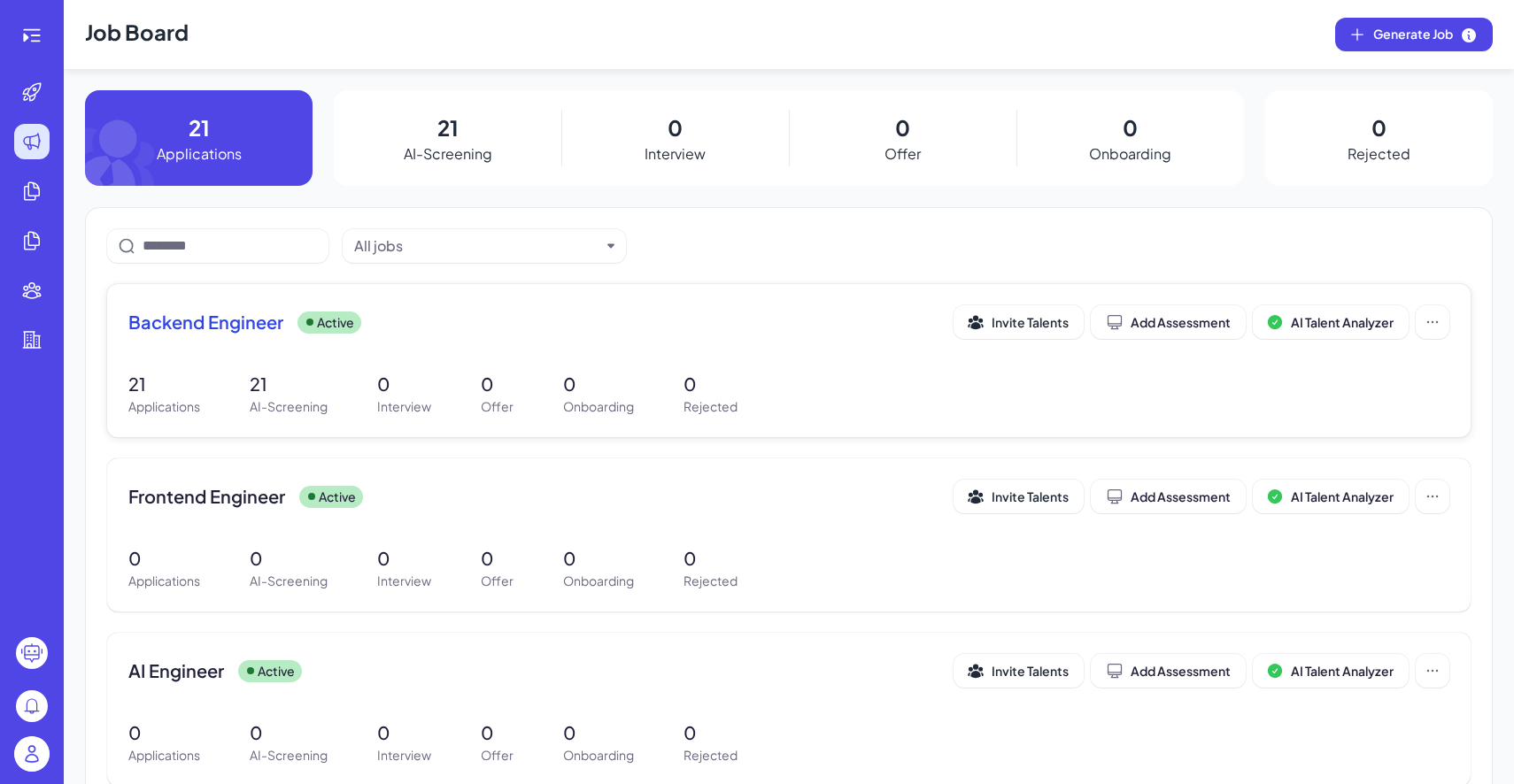
click at [532, 410] on div "21 Applications 21 AI-Screening 0 Interview 0 Offer 0 Onboarding 0 Rejected" at bounding box center [788, 393] width 1321 height 45
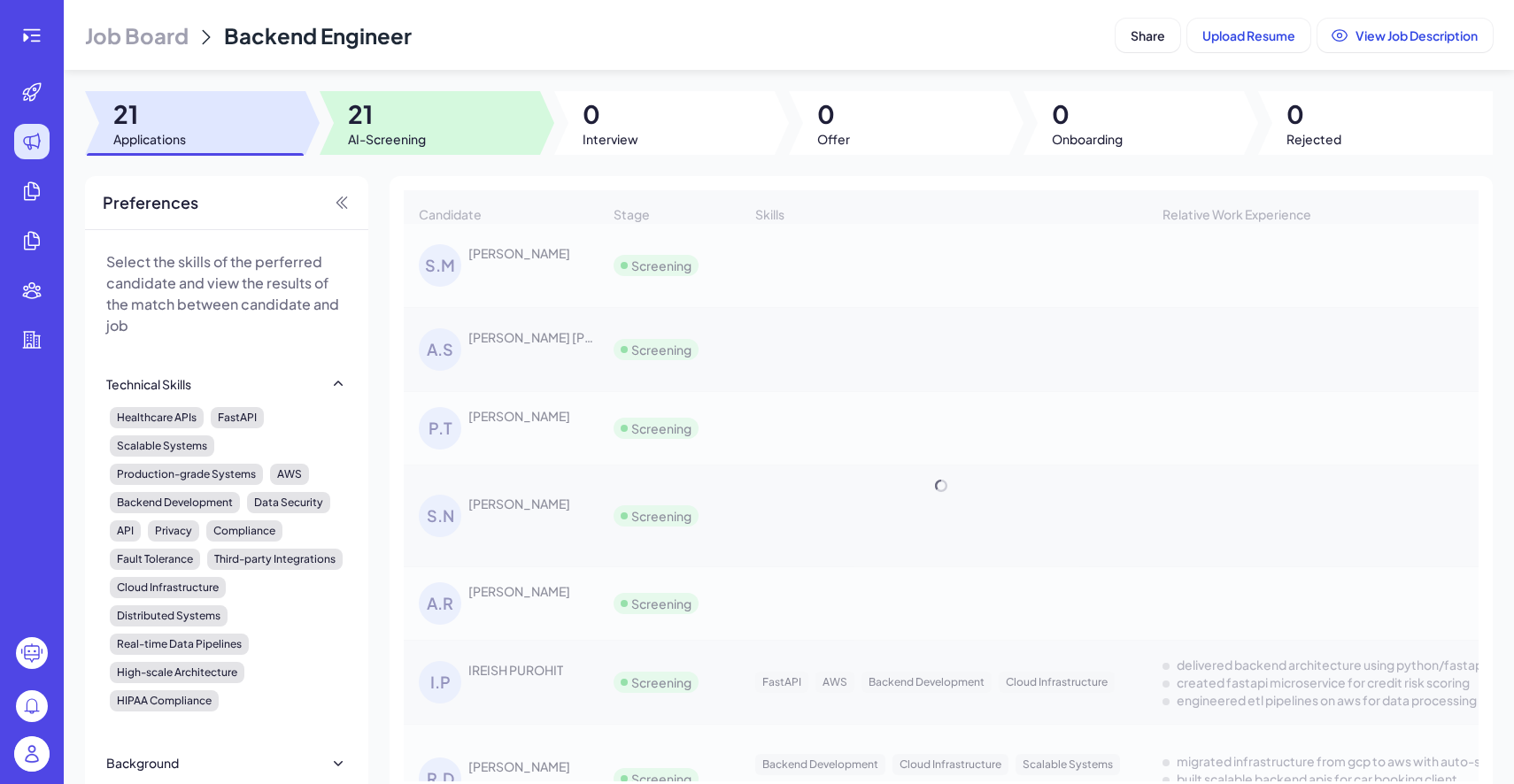
click at [460, 101] on div at bounding box center [429, 123] width 220 height 64
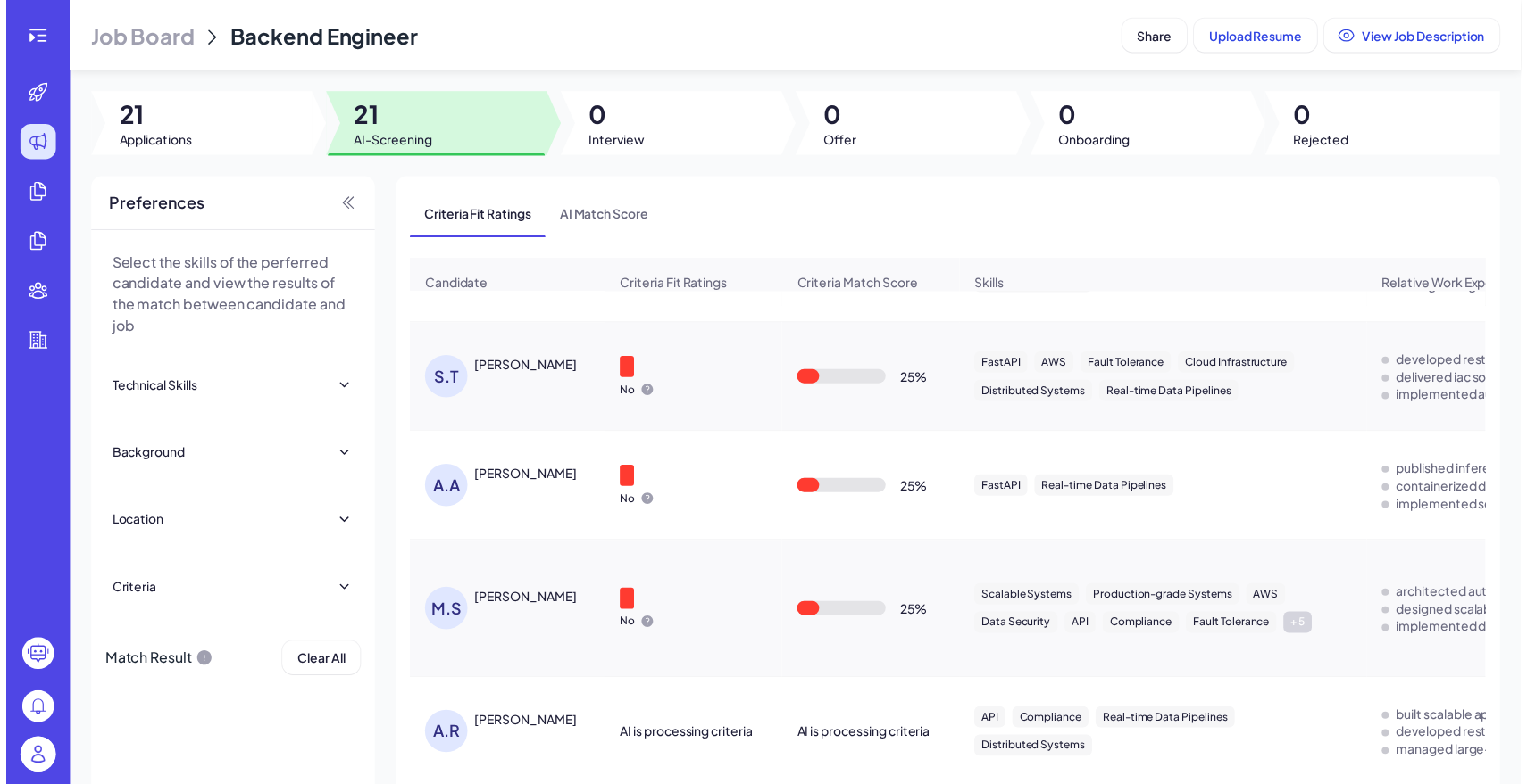
scroll to position [1568, 0]
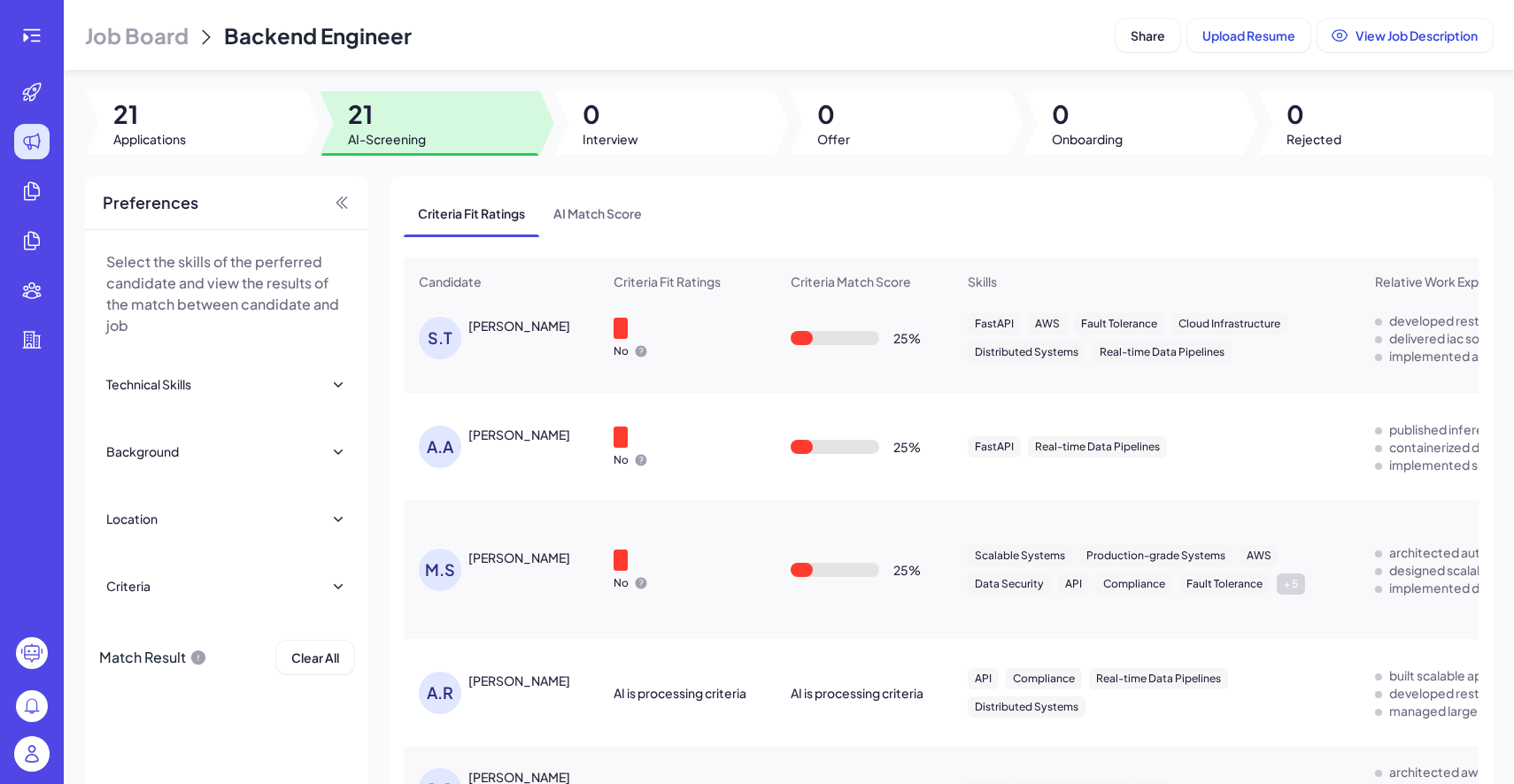
click at [166, 25] on span "Job Board" at bounding box center [136, 35] width 103 height 28
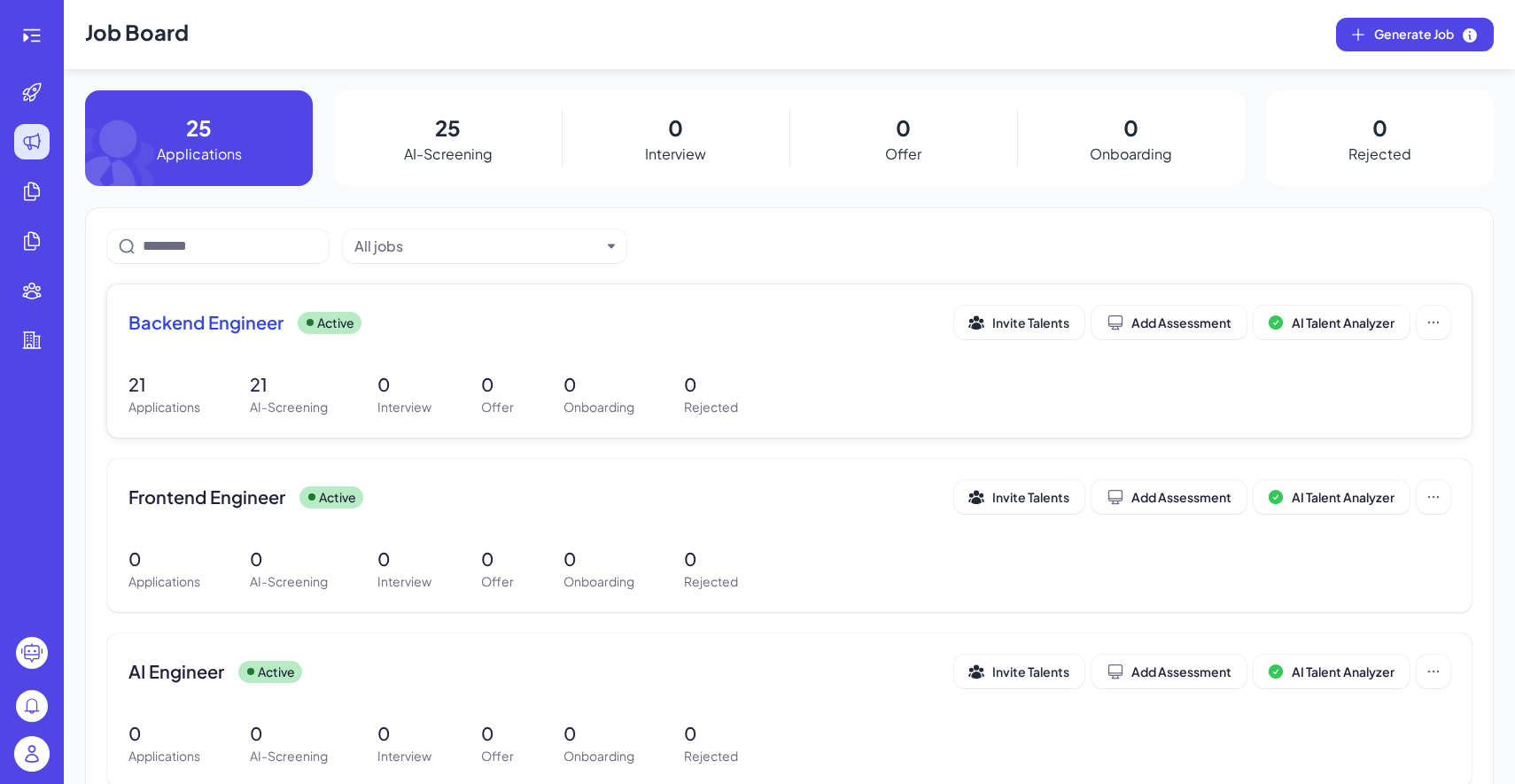
click at [401, 327] on div "Backend Engineer Active" at bounding box center [541, 322] width 825 height 25
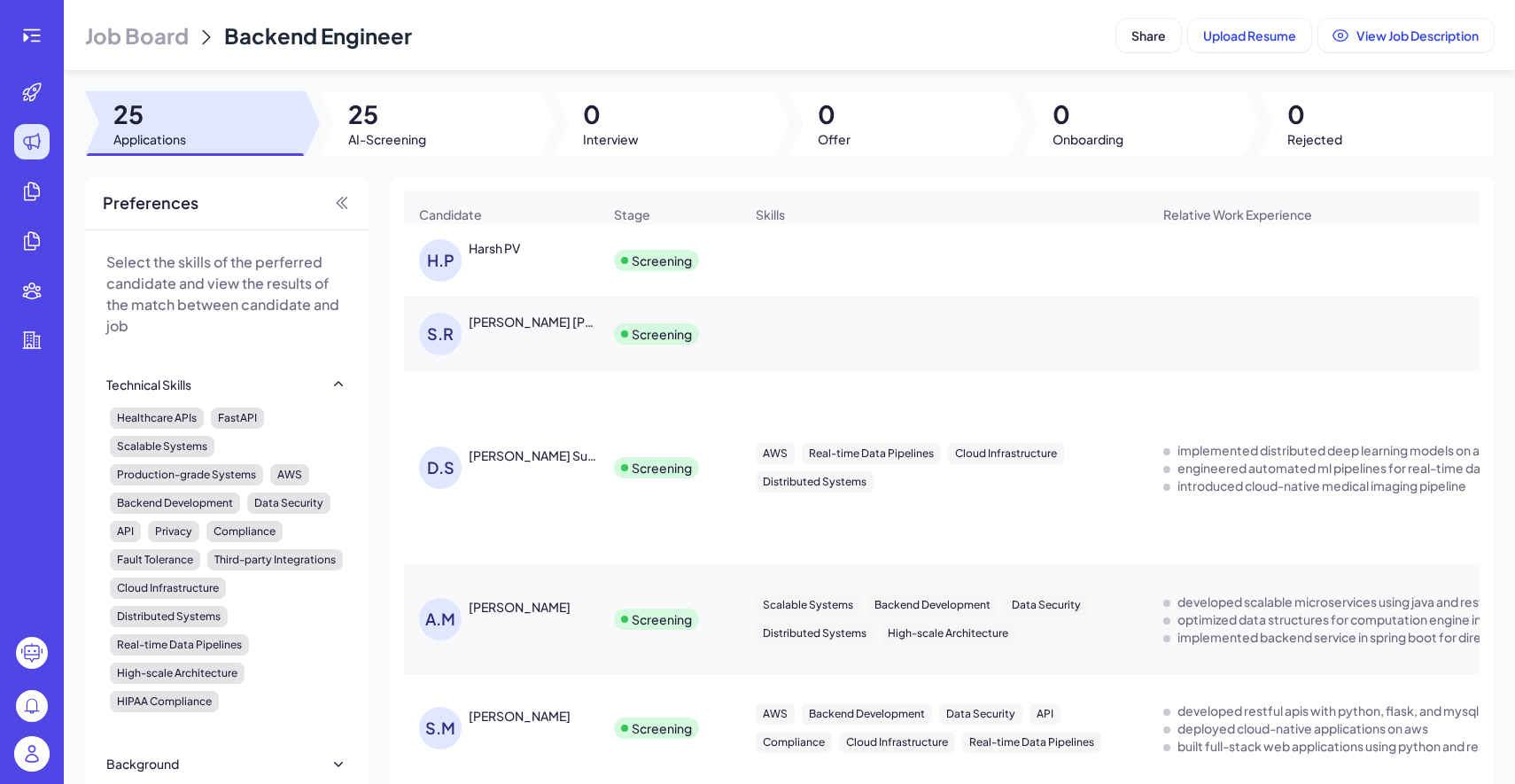
click at [175, 45] on span "Job Board" at bounding box center [137, 35] width 103 height 28
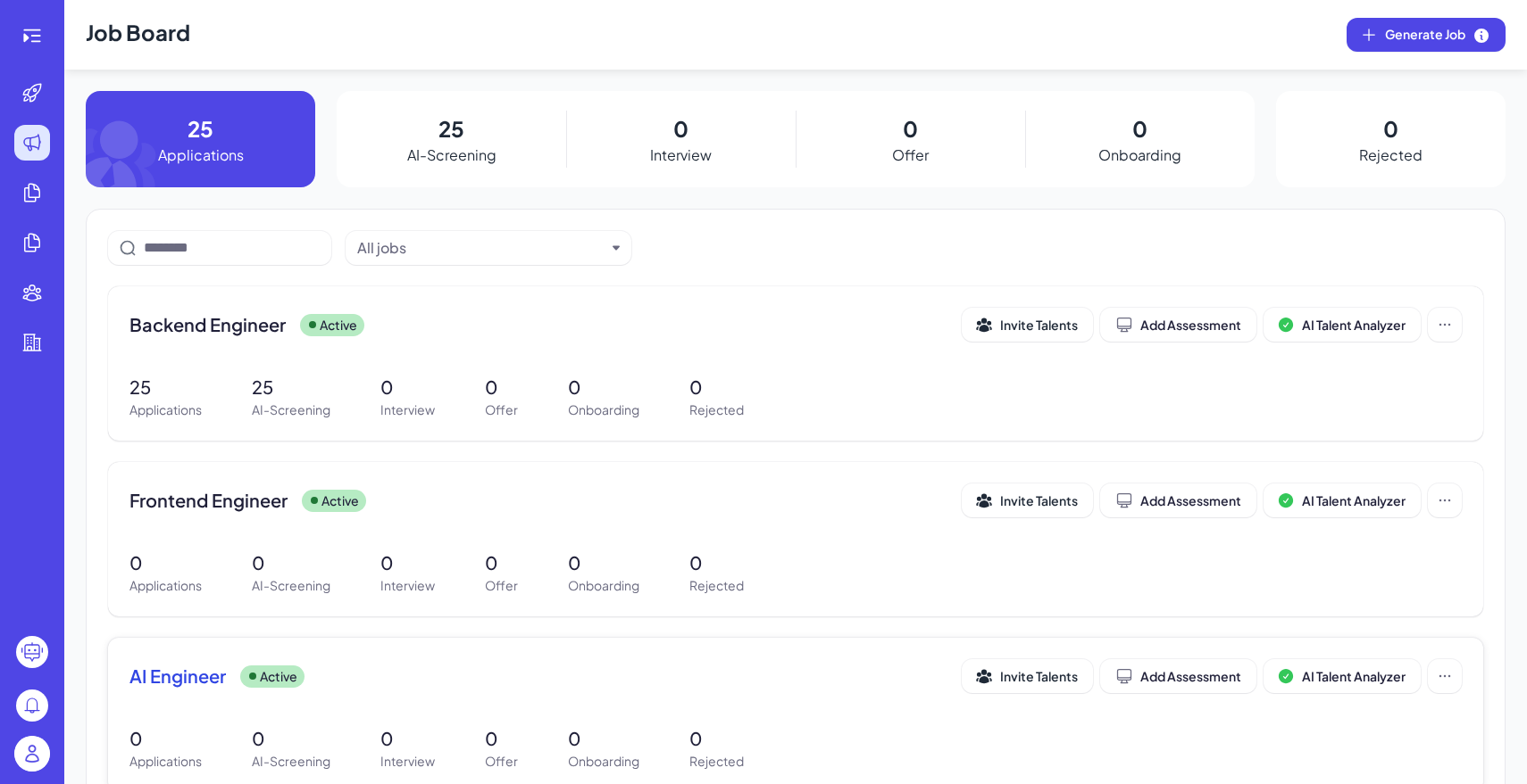
click at [203, 680] on span "AI Engineer" at bounding box center [177, 676] width 96 height 25
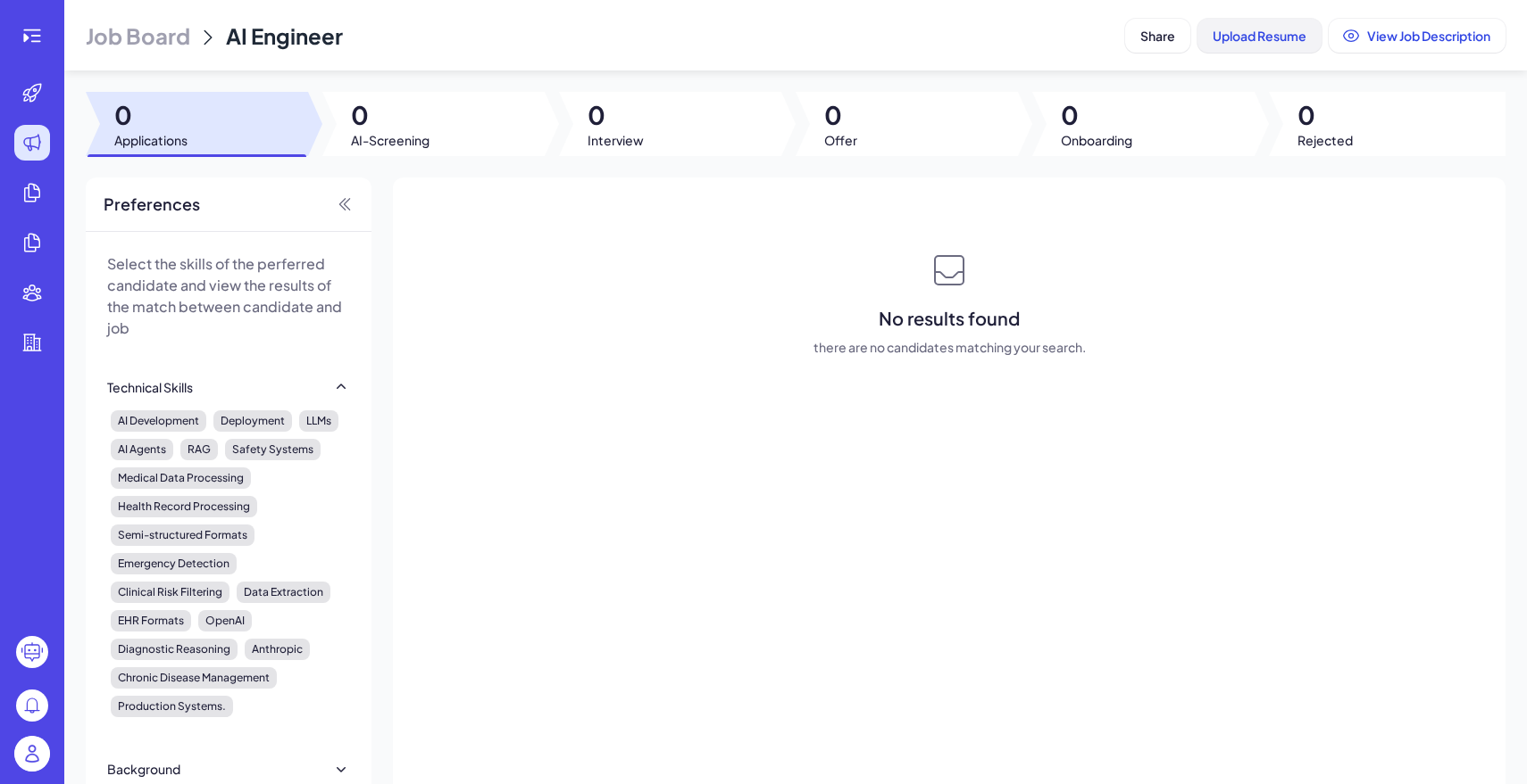
click at [1230, 46] on button "Upload Resume" at bounding box center [1259, 36] width 124 height 34
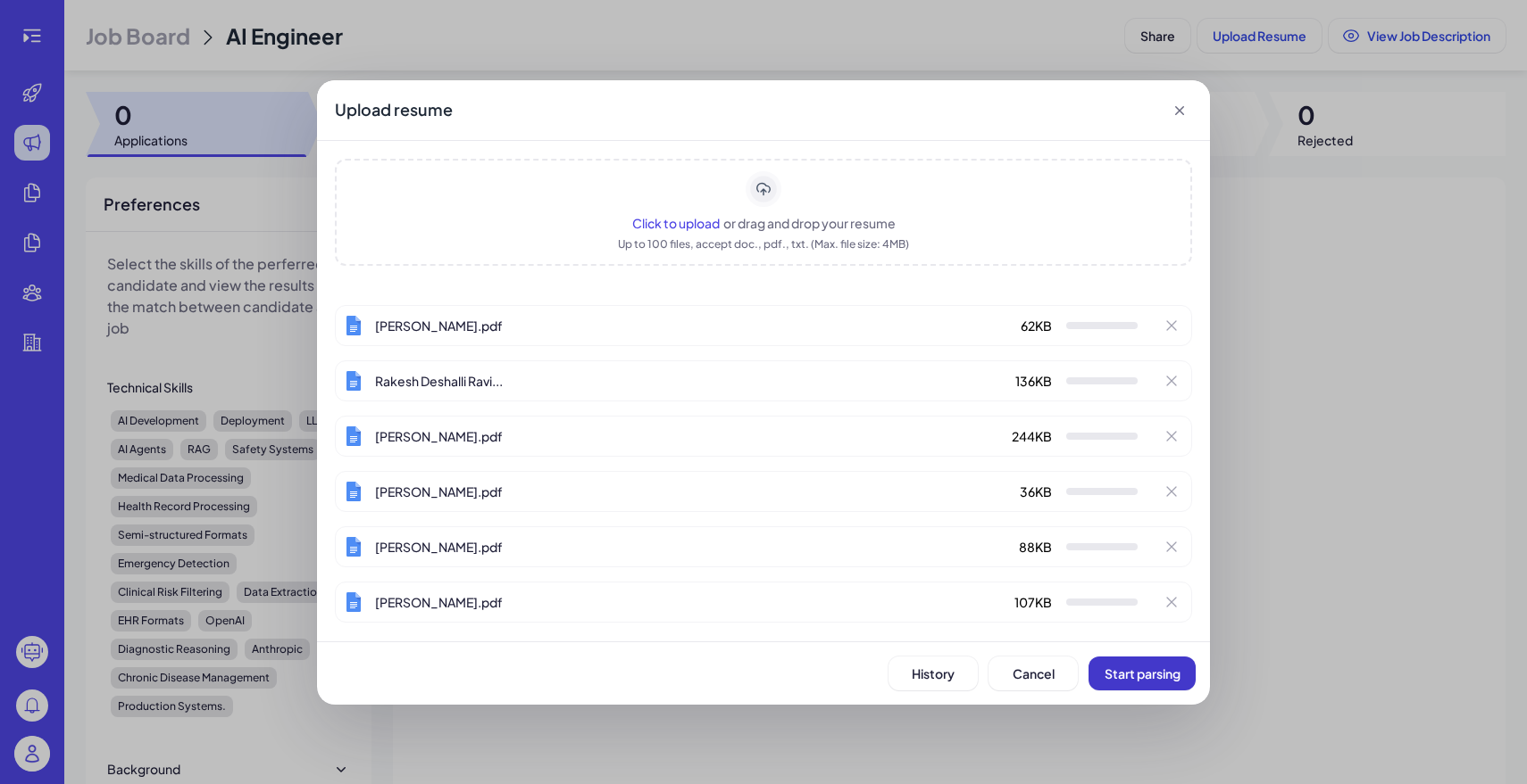
click at [1174, 671] on span "Start parsing" at bounding box center [1142, 674] width 76 height 16
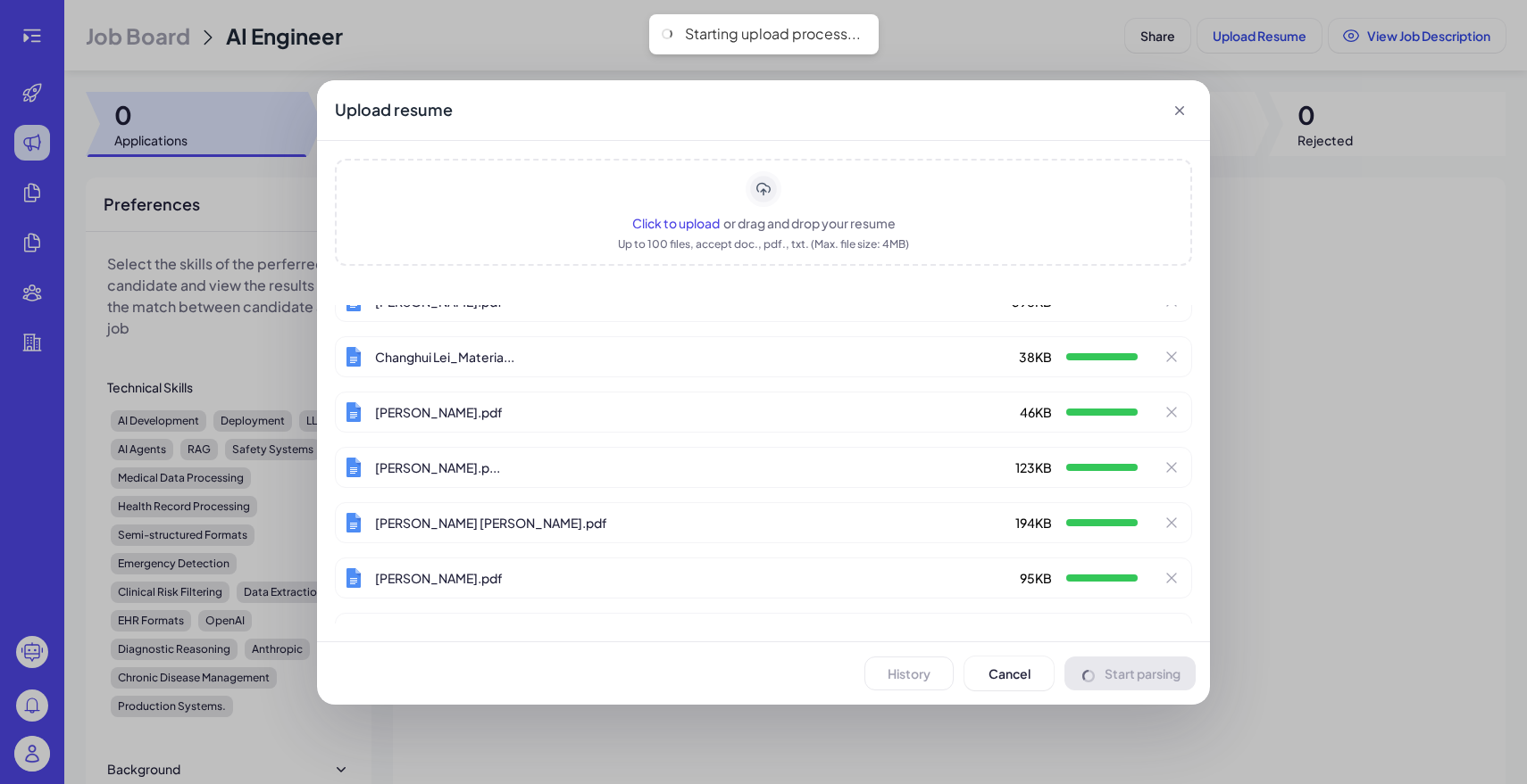
scroll to position [1057, 0]
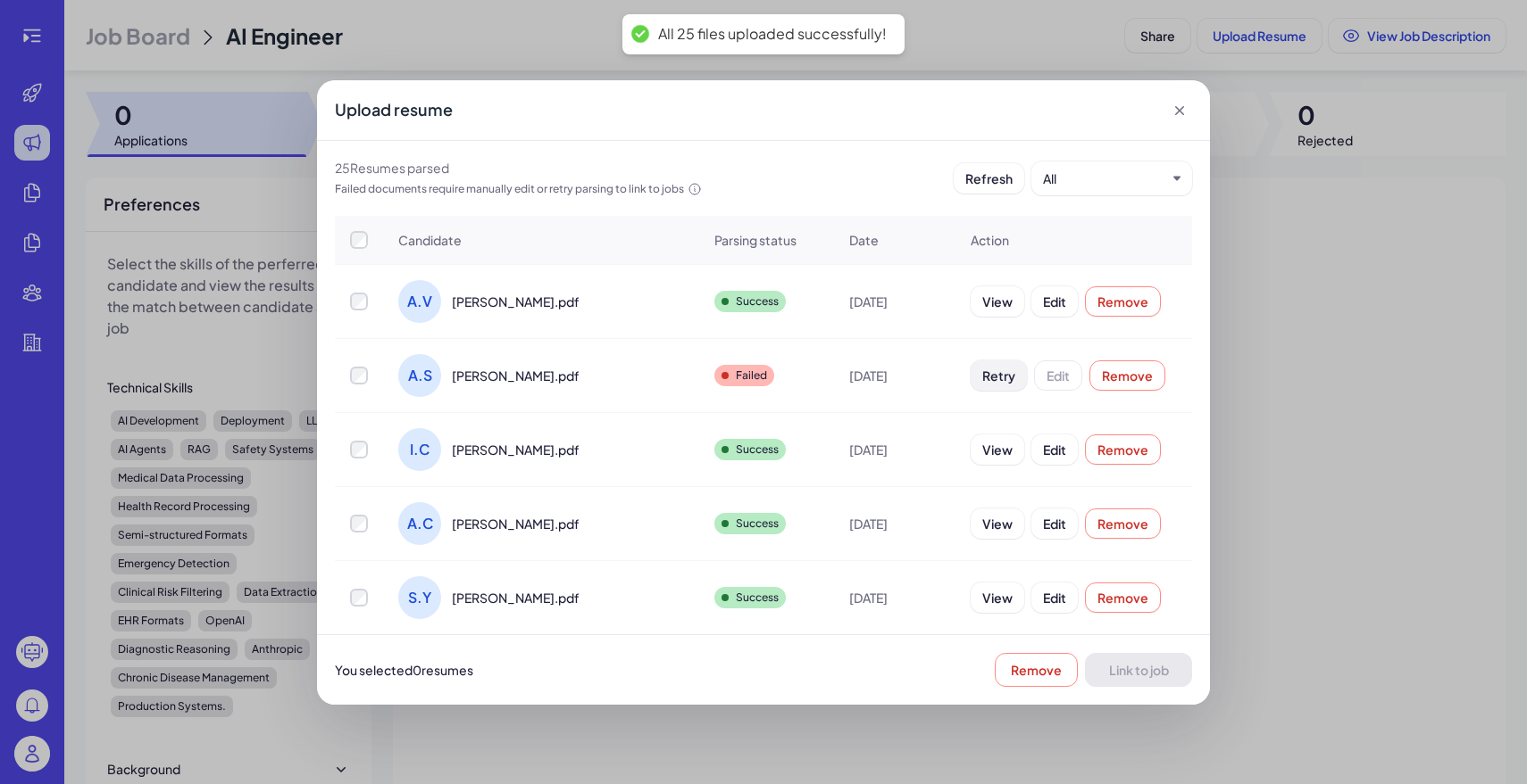
click at [982, 375] on span "Retry" at bounding box center [998, 375] width 33 height 16
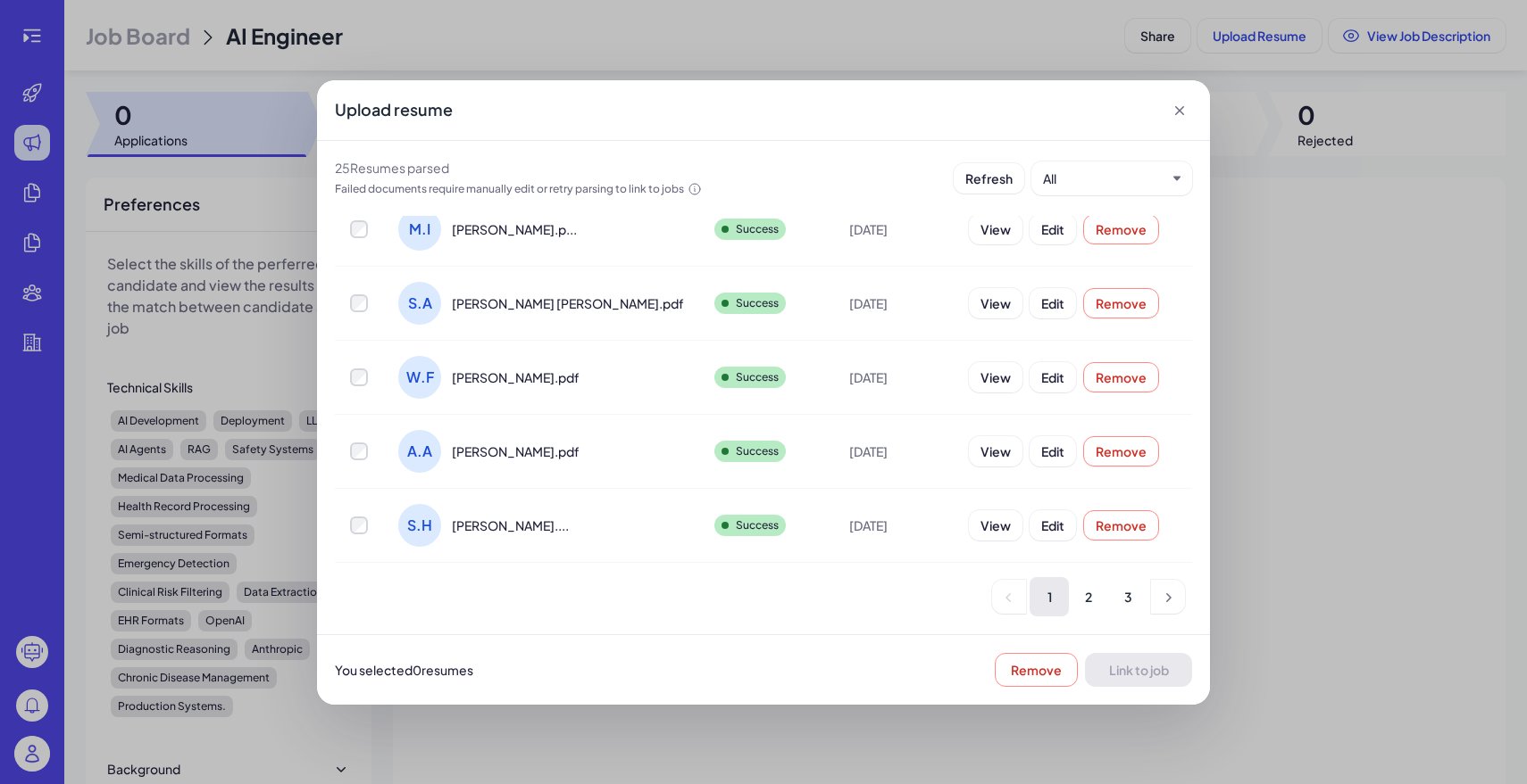
scroll to position [0, 0]
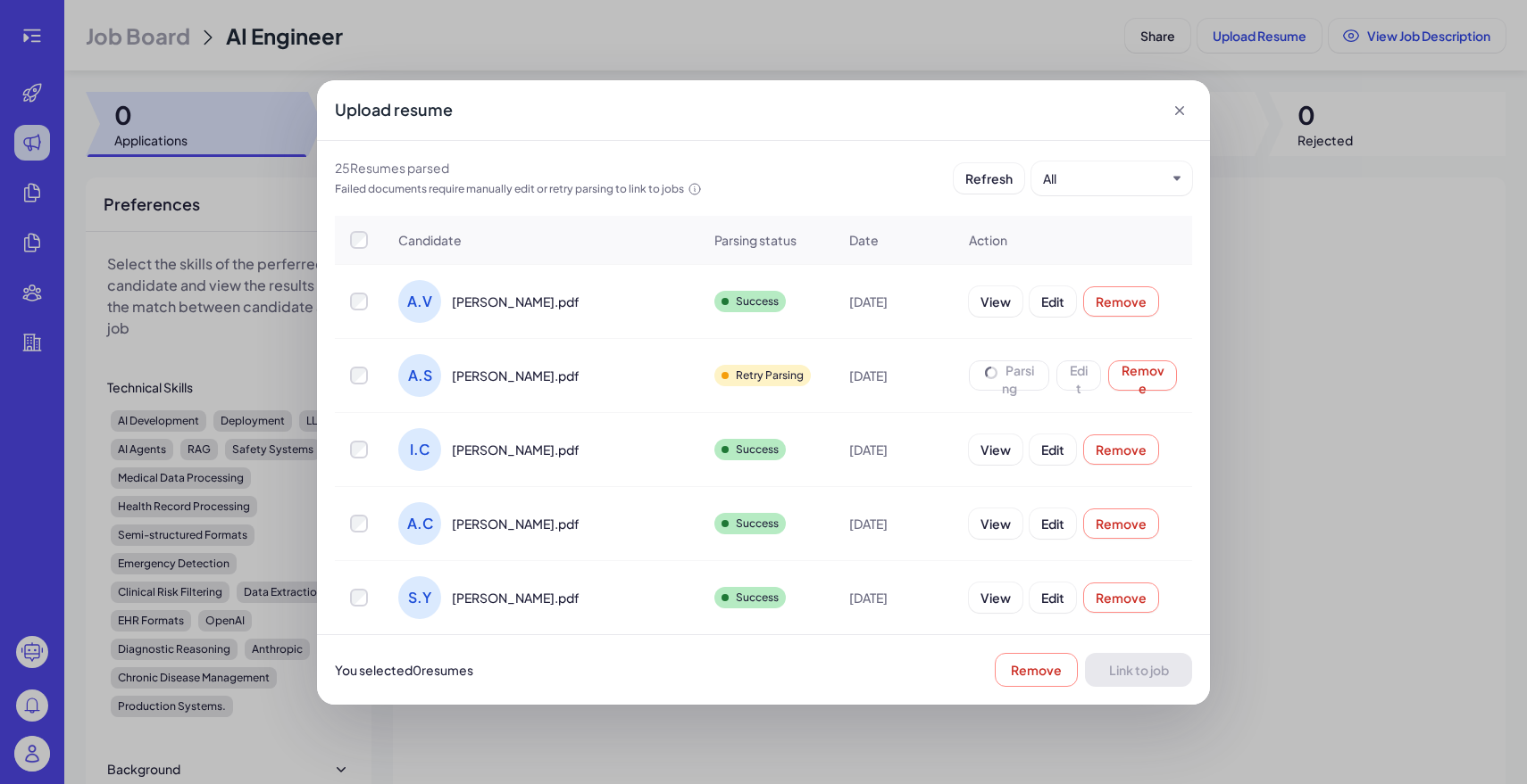
click at [367, 243] on div at bounding box center [358, 241] width 47 height 18
click at [1136, 682] on button "Link to job" at bounding box center [1138, 670] width 107 height 34
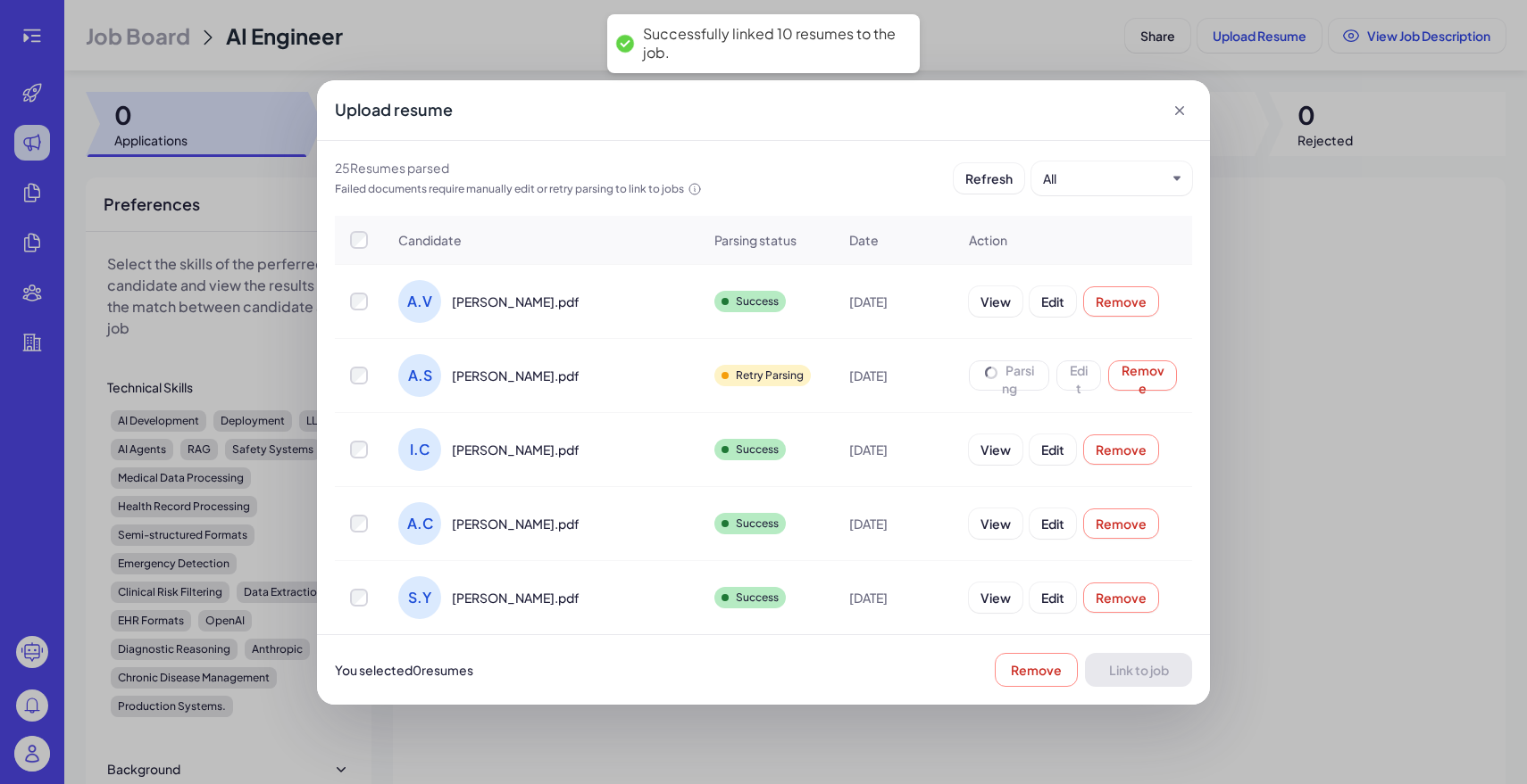
scroll to position [442, 0]
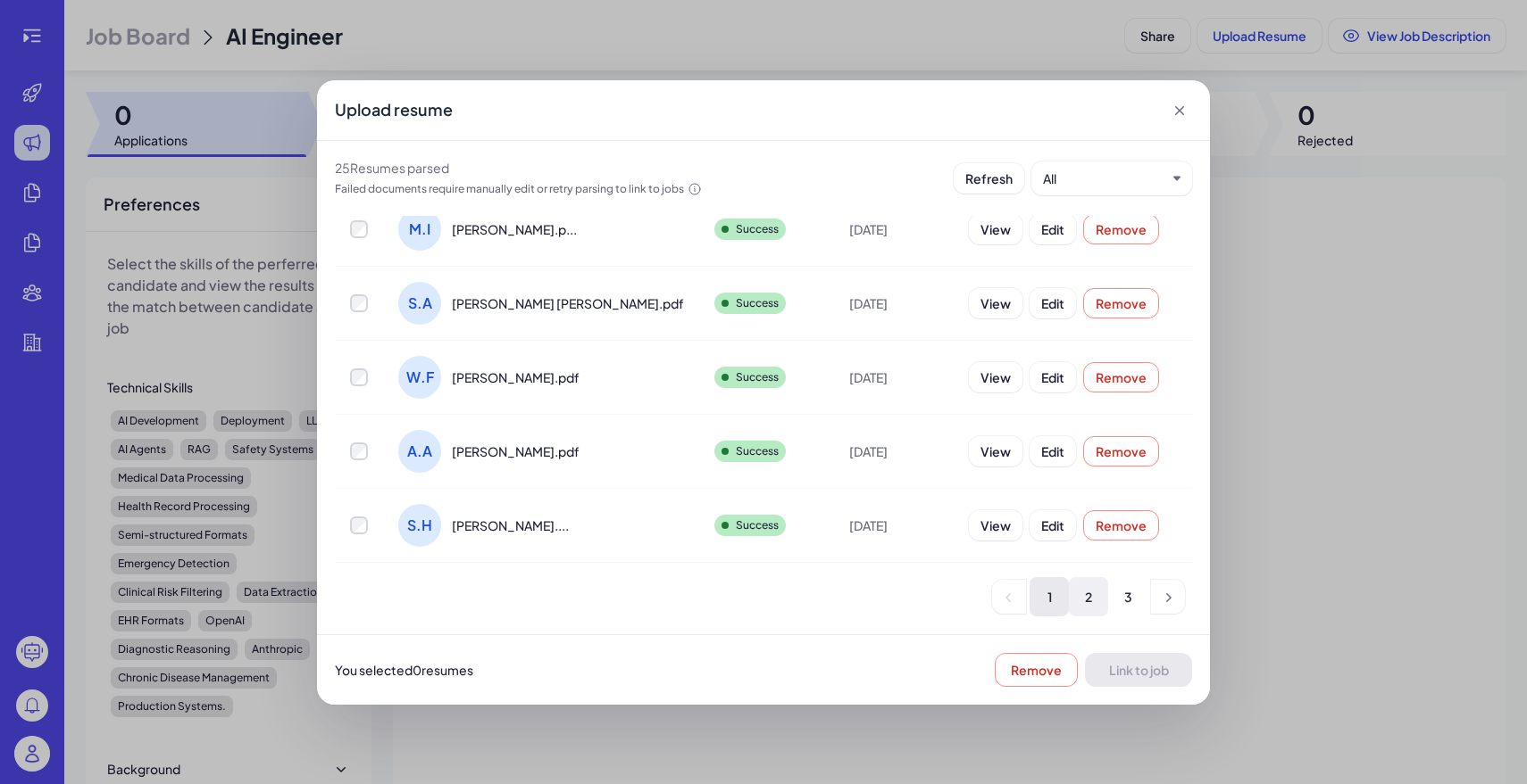
click at [1079, 597] on li "2" at bounding box center [1088, 597] width 40 height 40
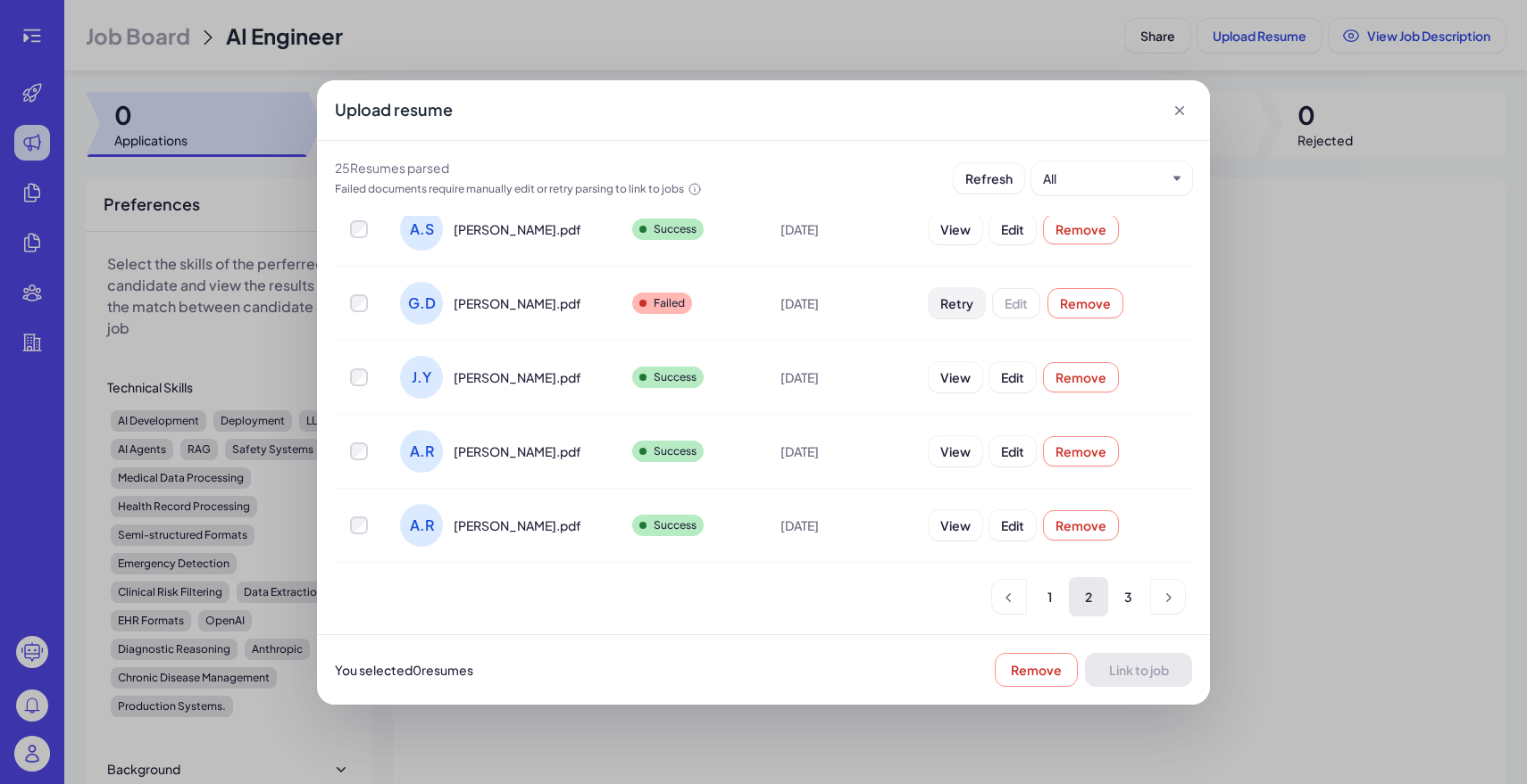
click at [940, 309] on button "Retry" at bounding box center [957, 303] width 56 height 31
click at [1116, 675] on span "Link to job" at bounding box center [1139, 670] width 59 height 16
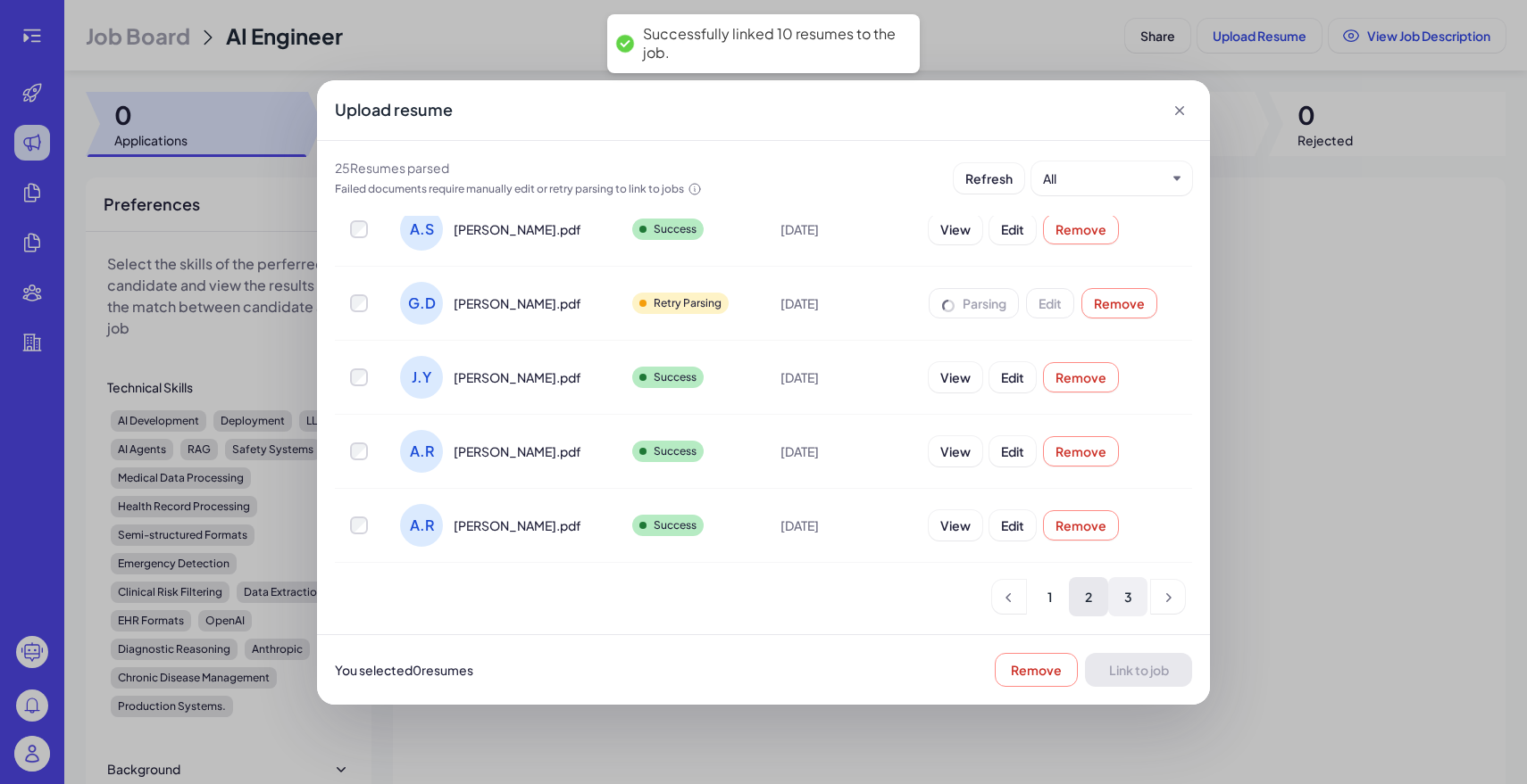
click at [1130, 603] on li "3" at bounding box center [1128, 597] width 40 height 40
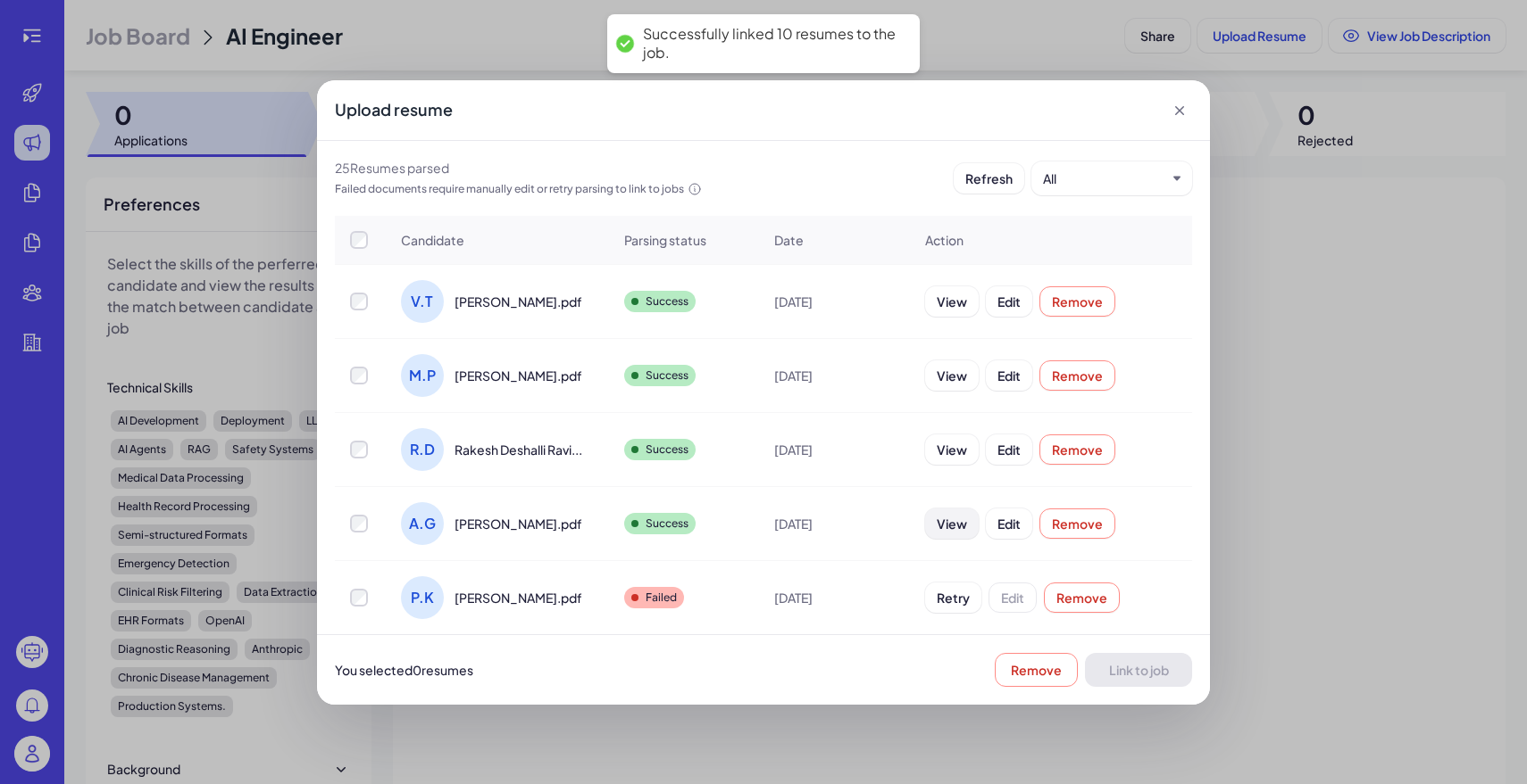
scroll to position [72, 0]
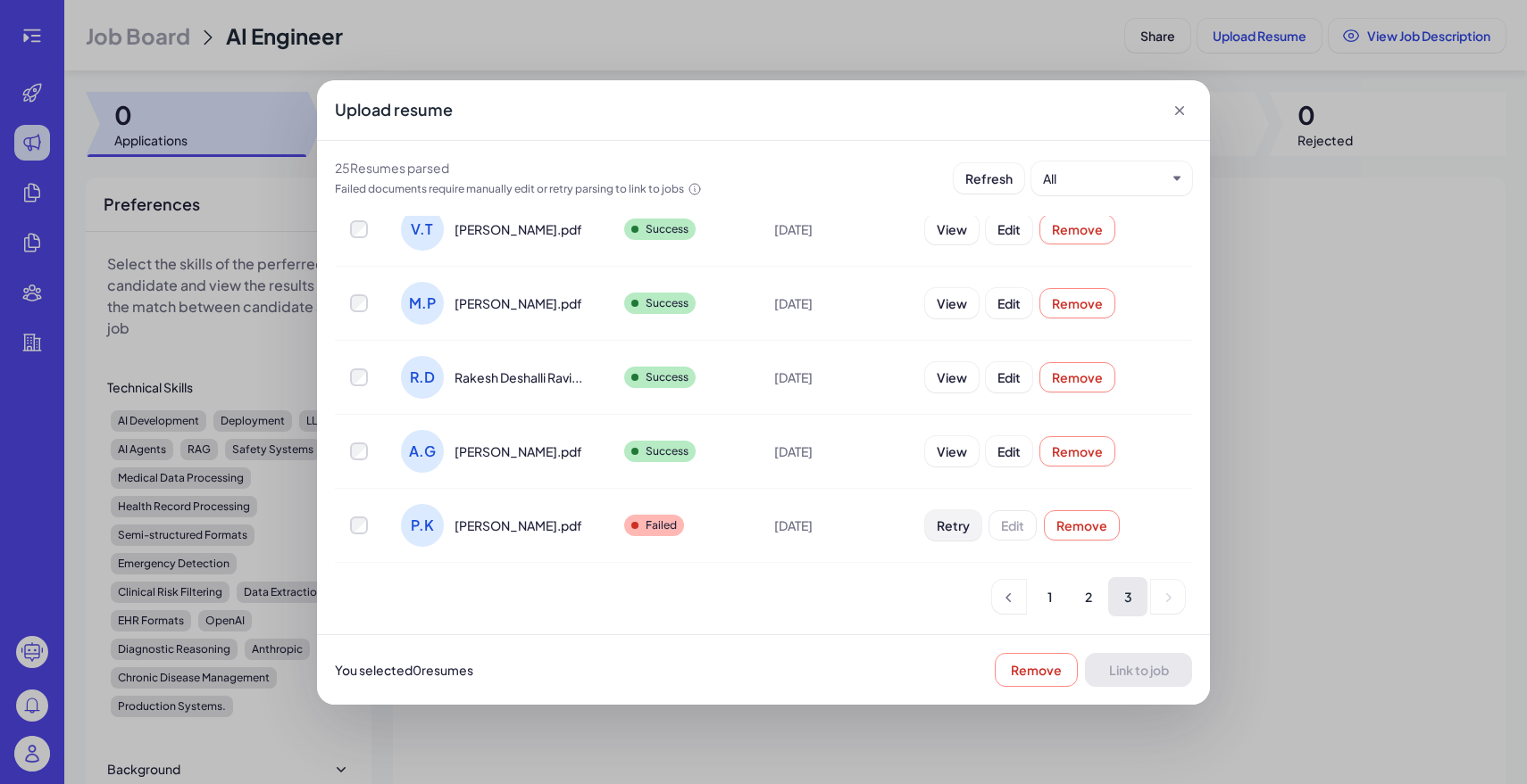
click at [944, 529] on span "Retry" at bounding box center [953, 526] width 33 height 16
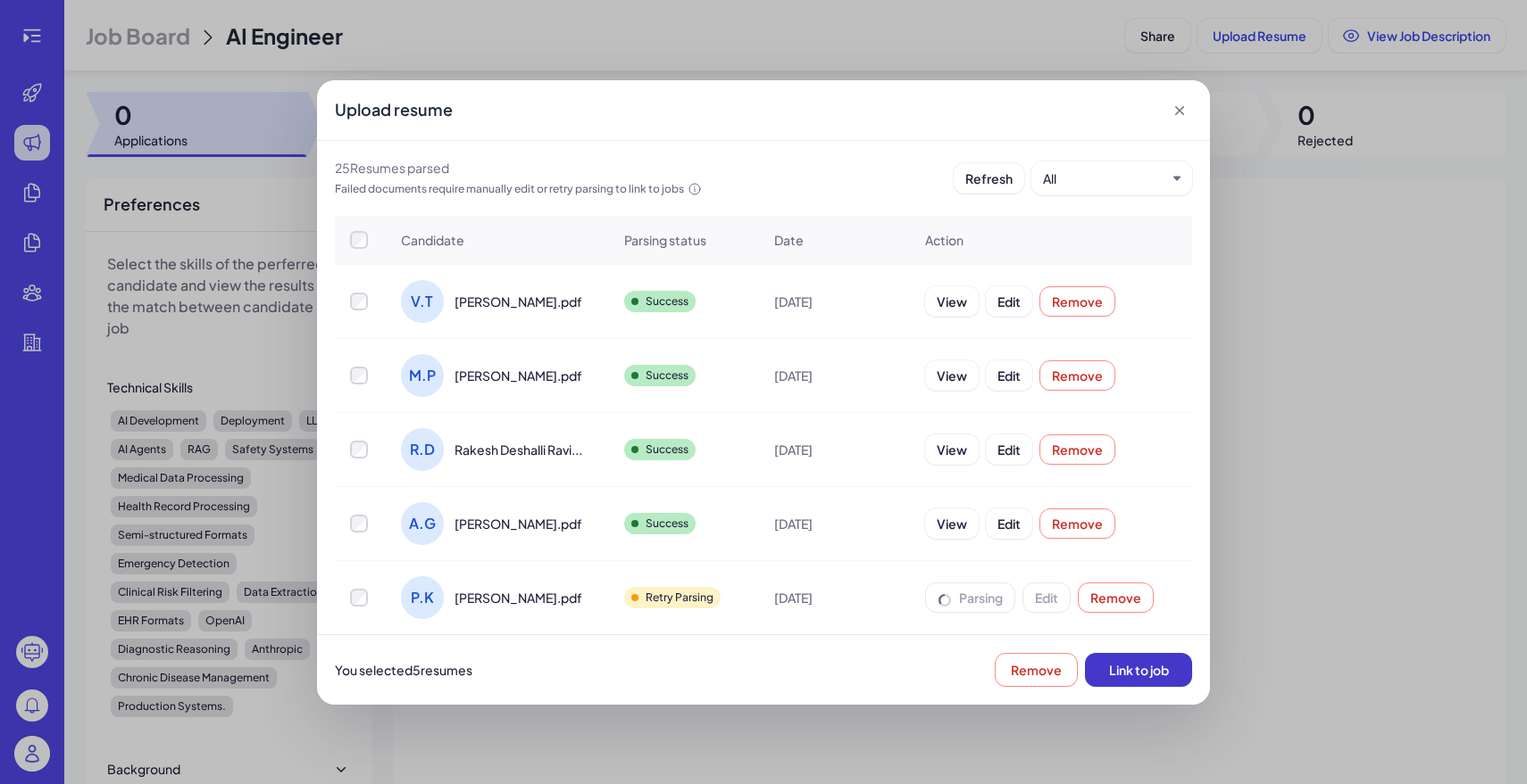
click at [1152, 680] on button "Link to job" at bounding box center [1138, 670] width 107 height 34
click at [1178, 106] on icon at bounding box center [1179, 111] width 18 height 18
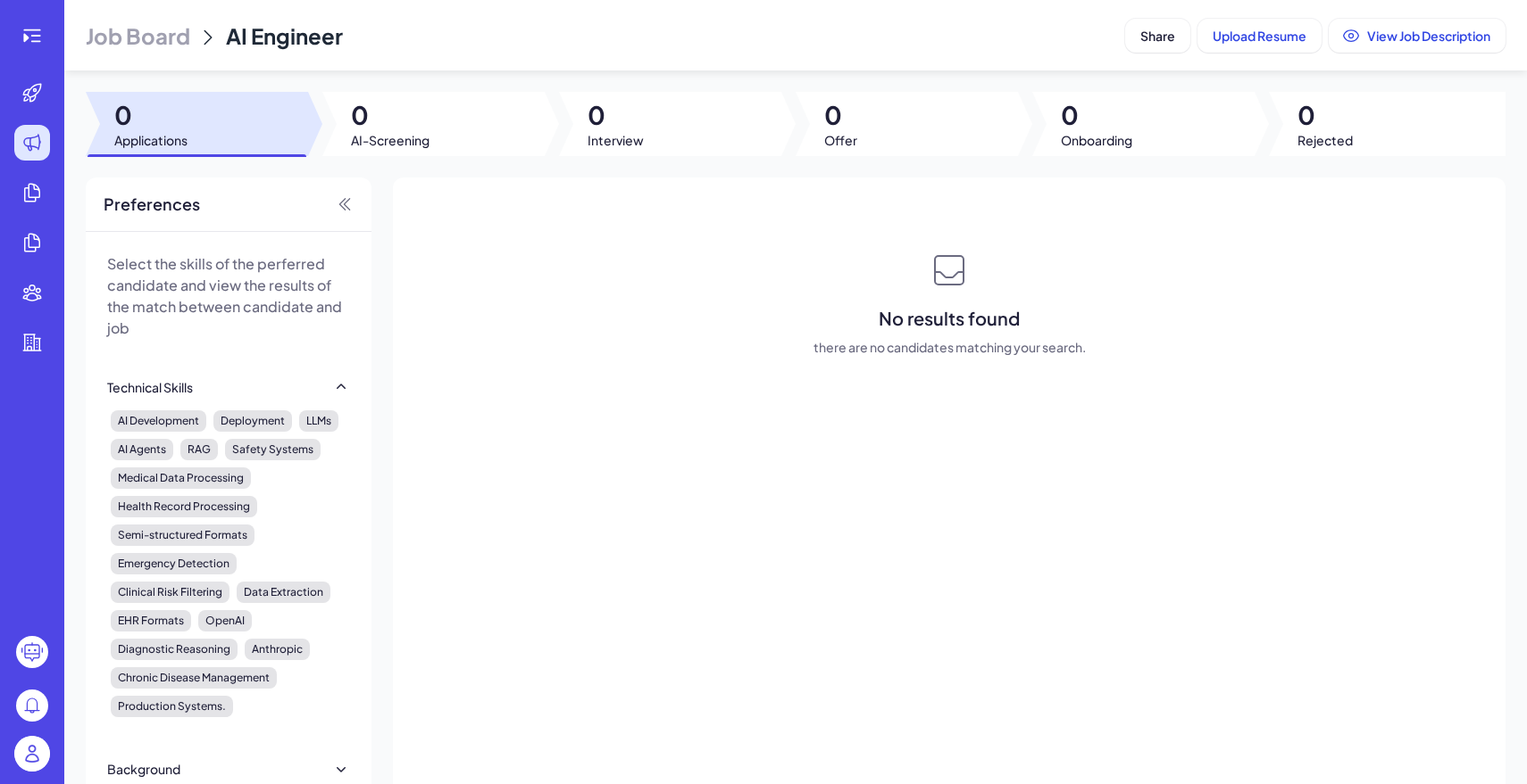
click at [149, 43] on span "Job Board" at bounding box center [138, 36] width 104 height 29
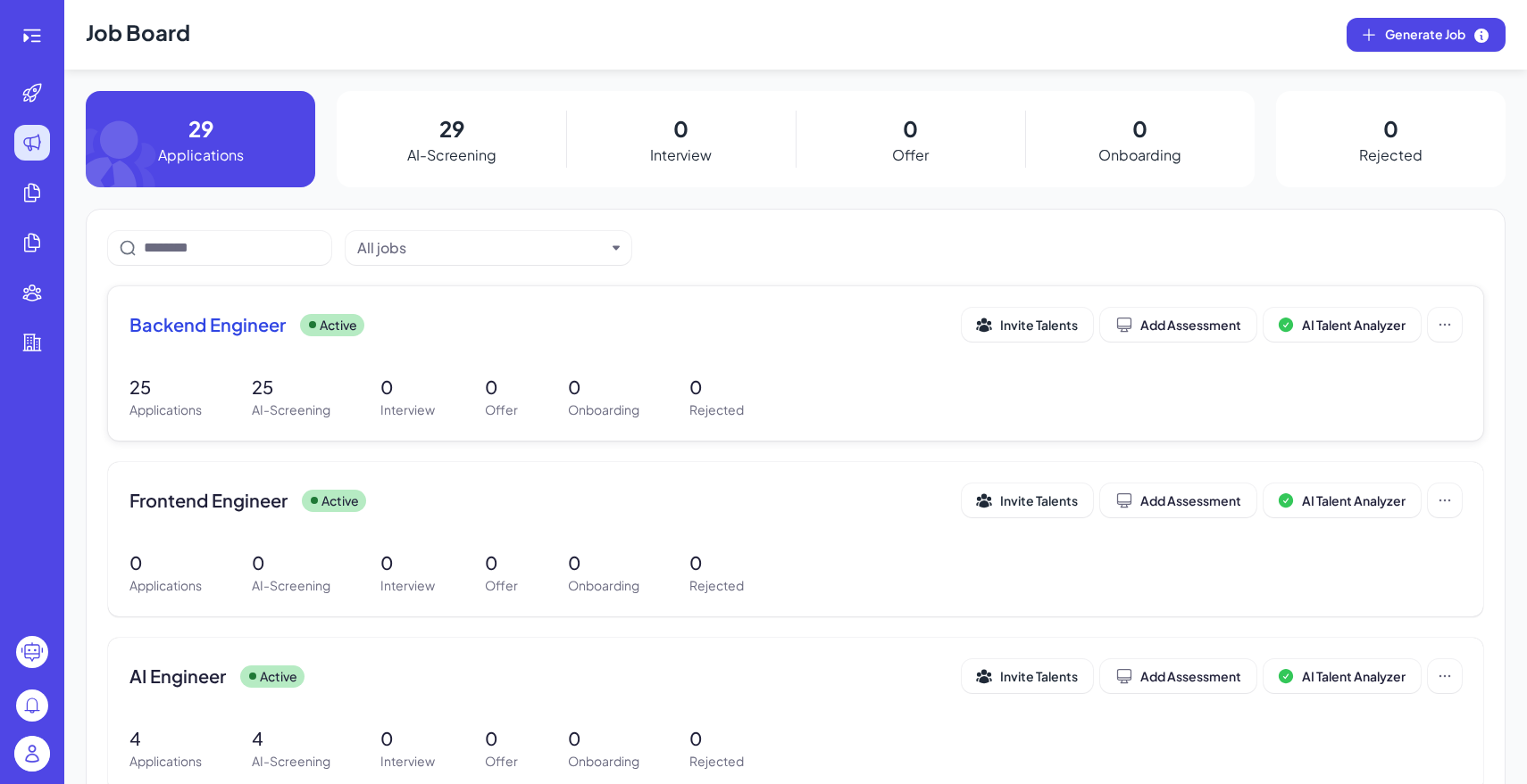
click at [488, 378] on p "0" at bounding box center [501, 387] width 33 height 27
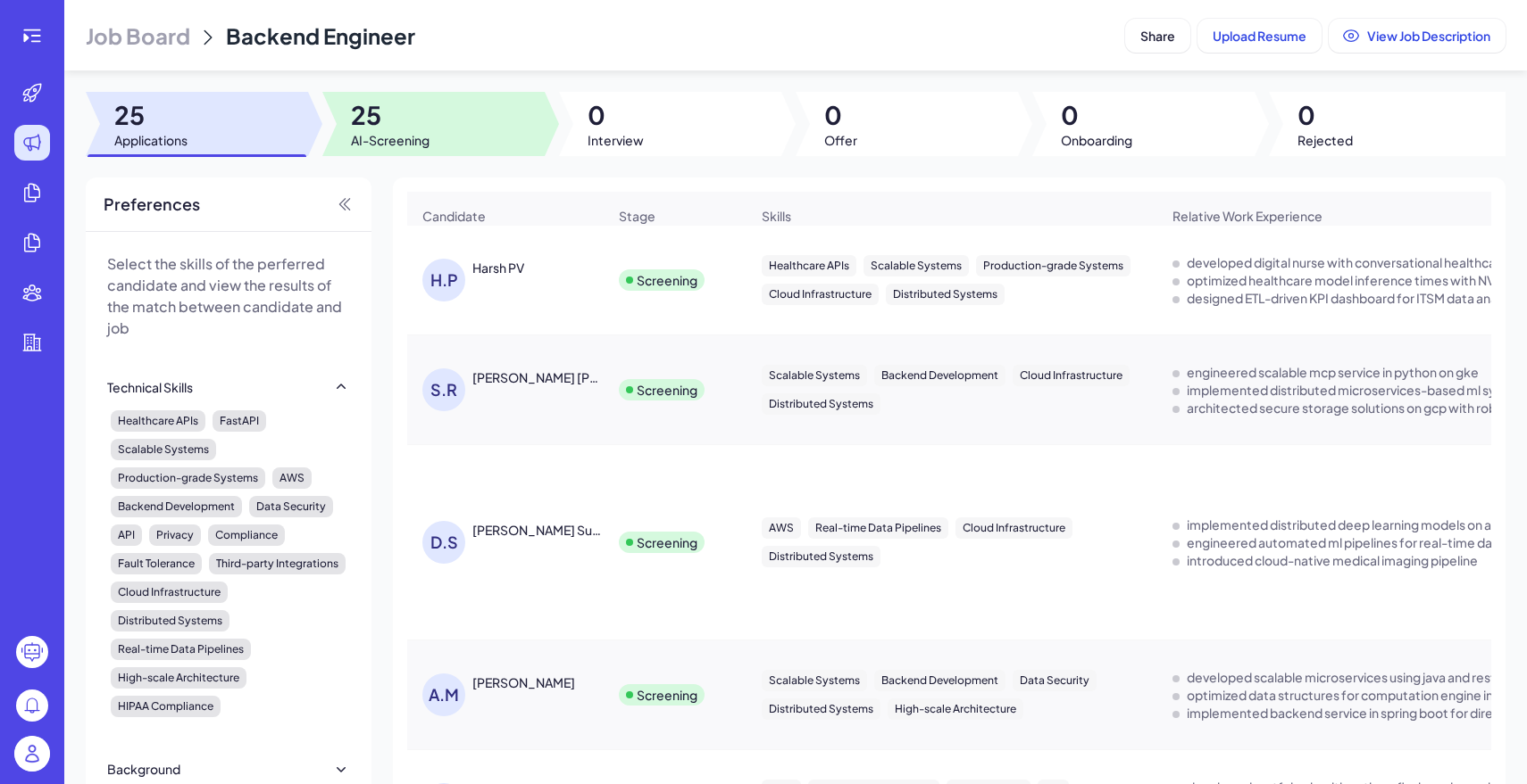
click at [467, 121] on div at bounding box center [433, 124] width 222 height 64
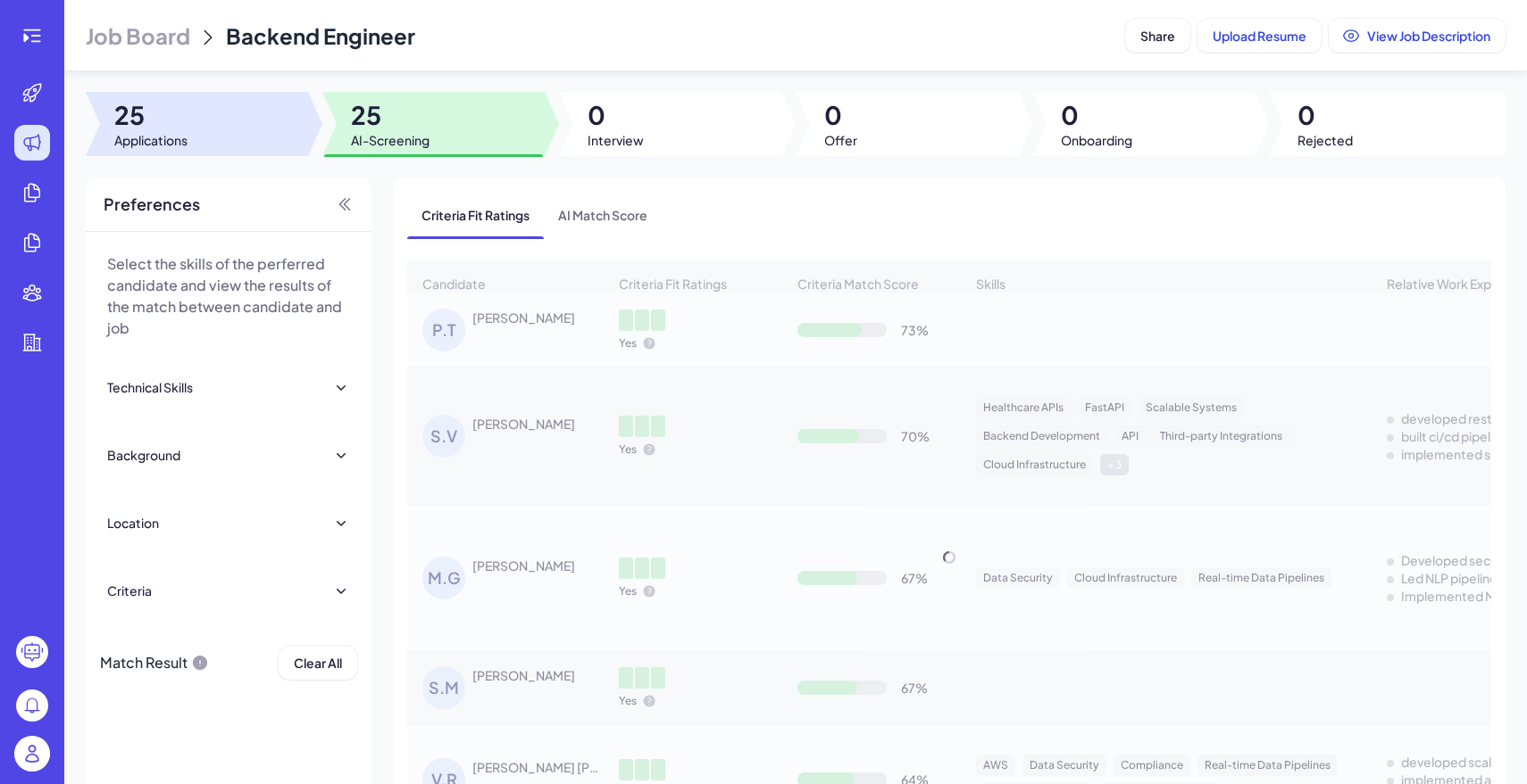
click at [193, 115] on div at bounding box center [197, 124] width 222 height 64
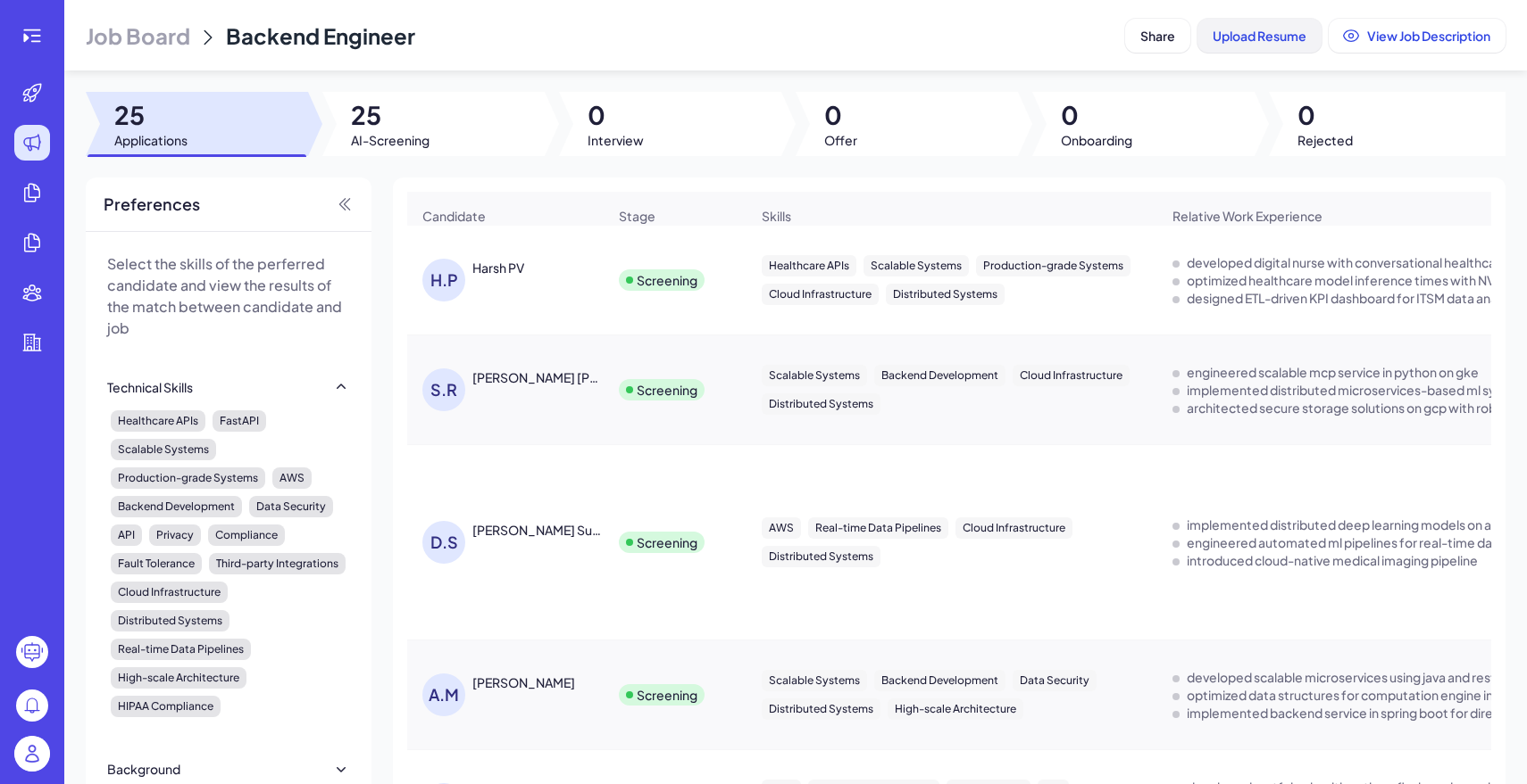
click at [1244, 48] on button "Upload Resume" at bounding box center [1259, 36] width 124 height 34
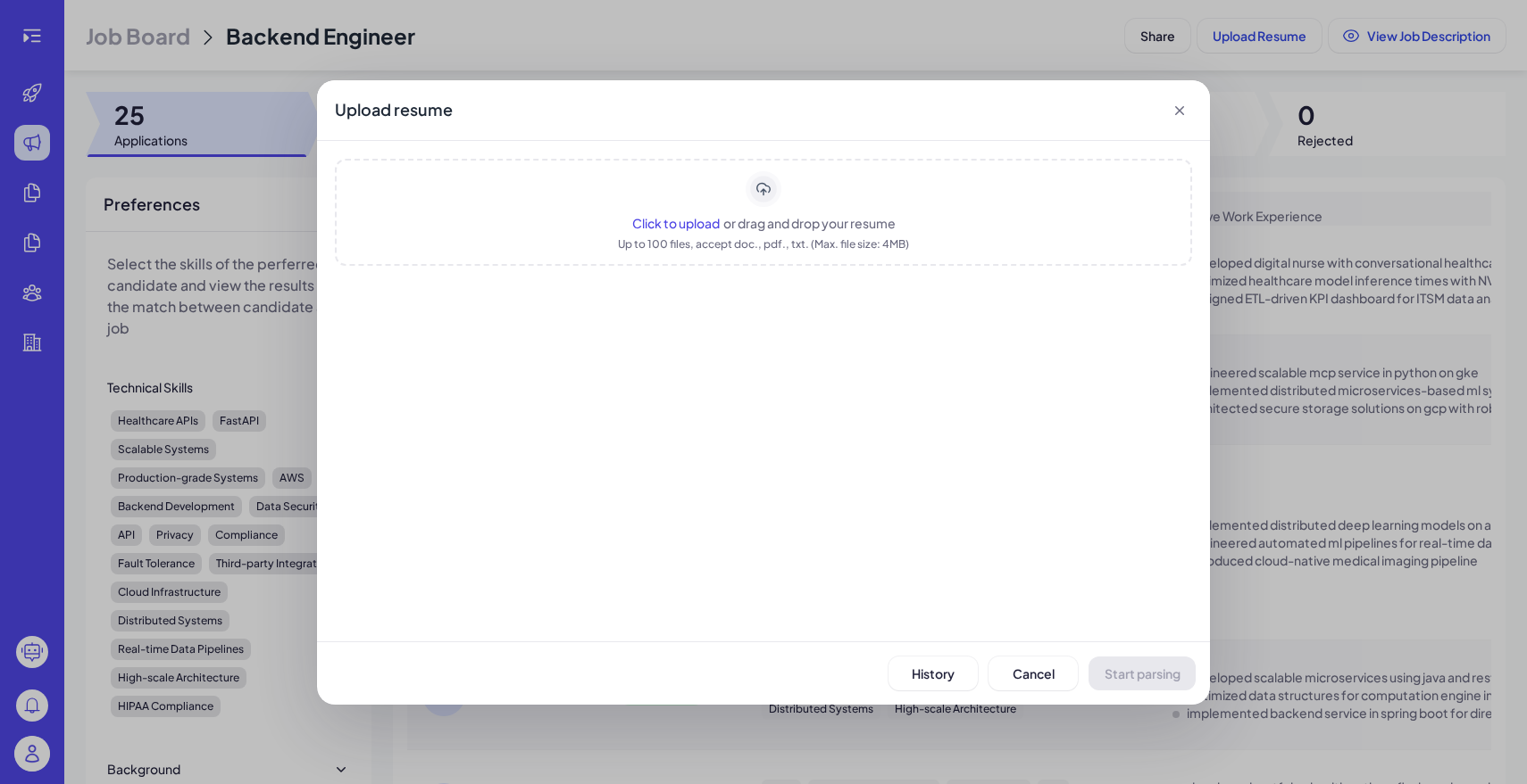
click at [852, 253] on div "Click to upload or drag and drop your resume Up to 100 files, accept doc., pdf.…" at bounding box center [764, 212] width 858 height 107
click at [938, 686] on button "History" at bounding box center [933, 674] width 89 height 34
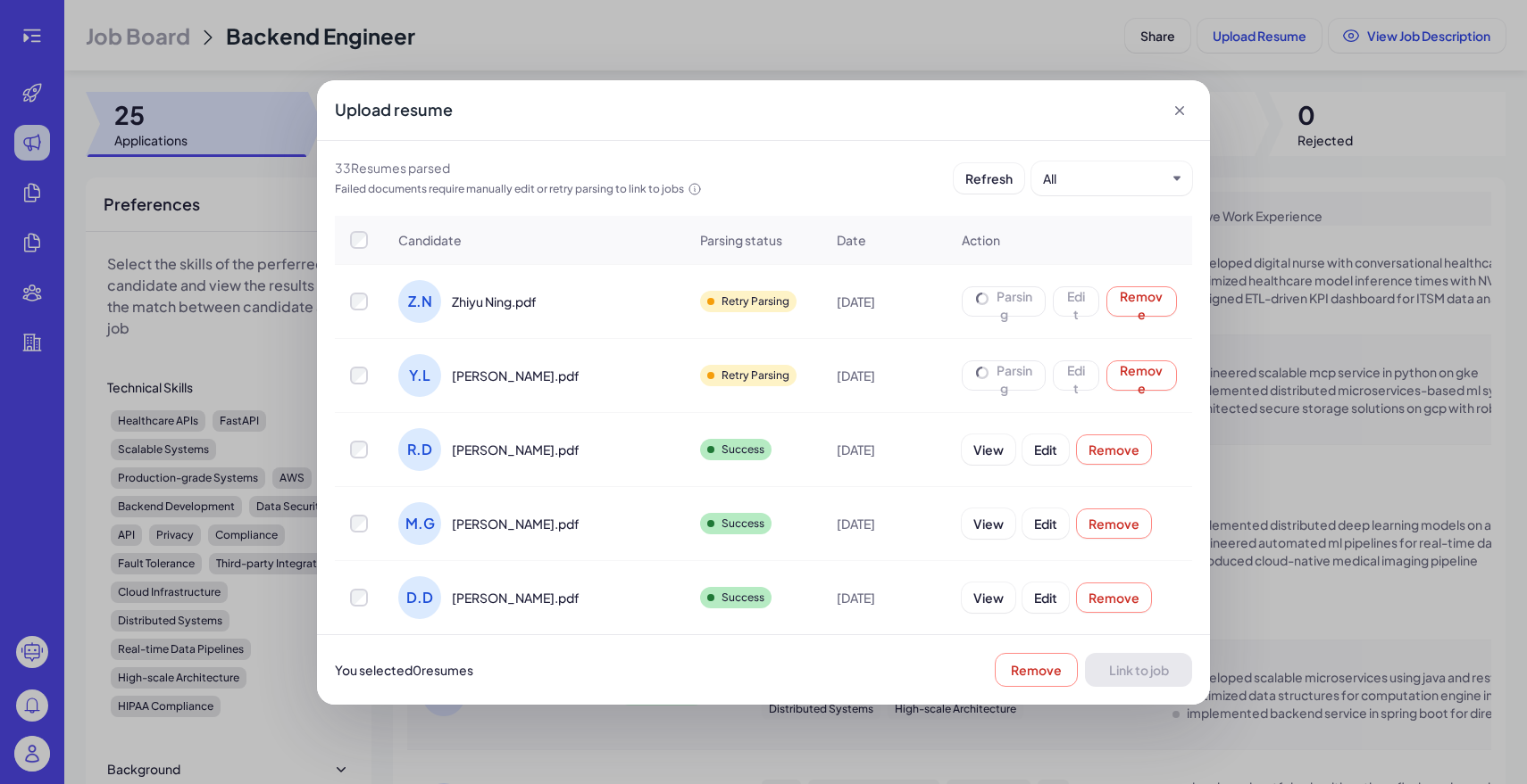
click at [962, 300] on div "Parsing Edit Remove" at bounding box center [1069, 301] width 215 height 31
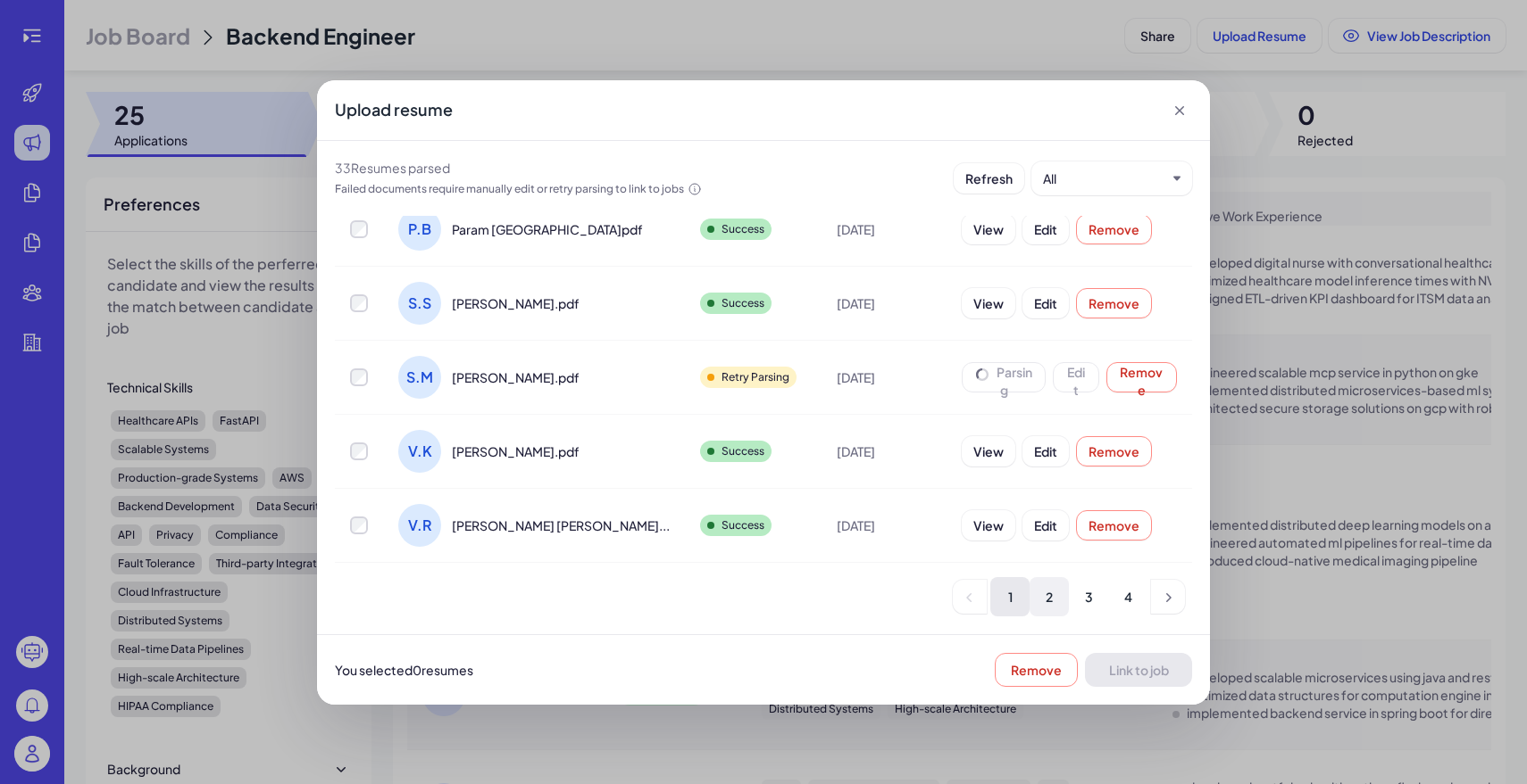
click at [1045, 612] on li "2" at bounding box center [1050, 597] width 40 height 40
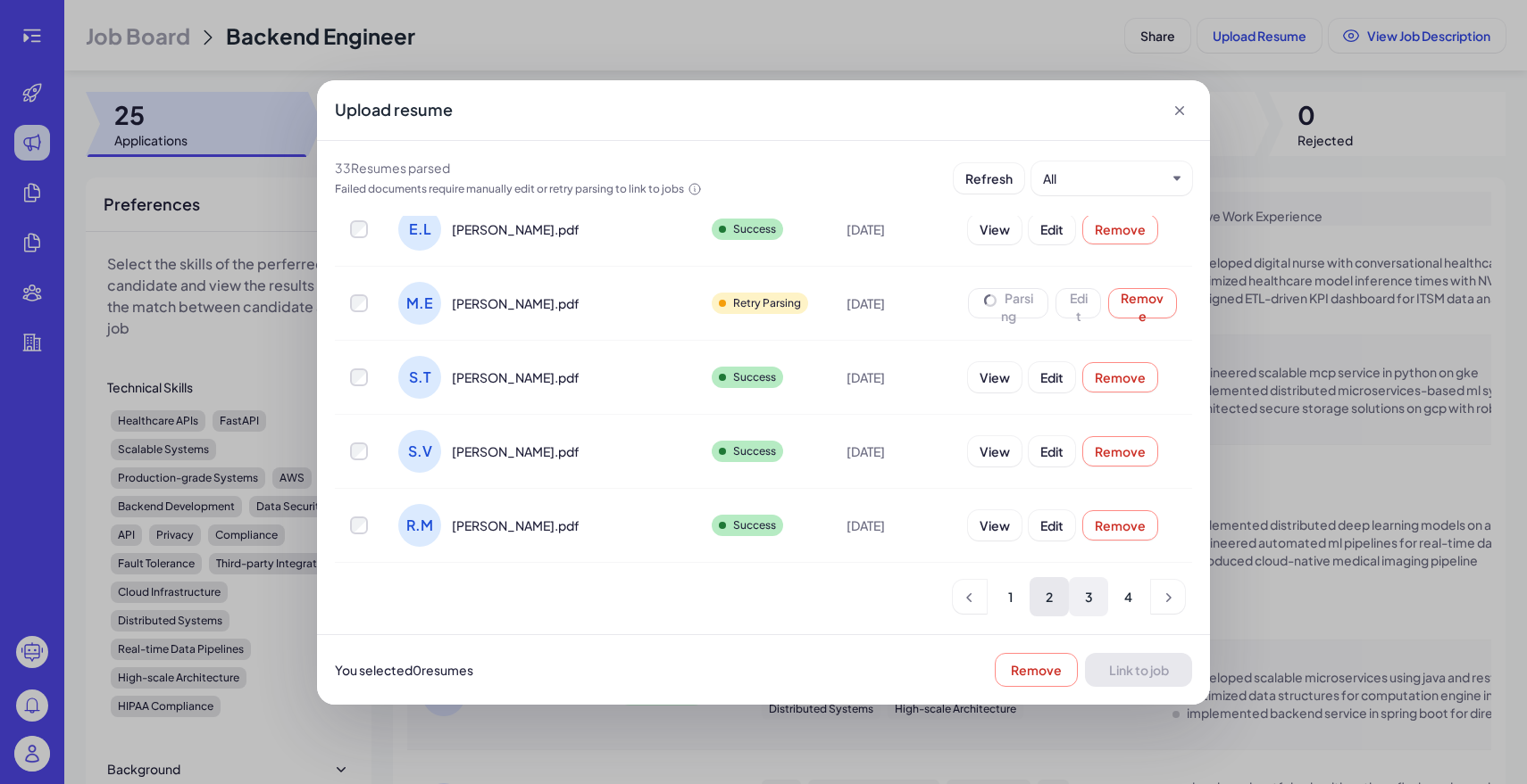
click at [1079, 599] on li "3" at bounding box center [1088, 597] width 40 height 40
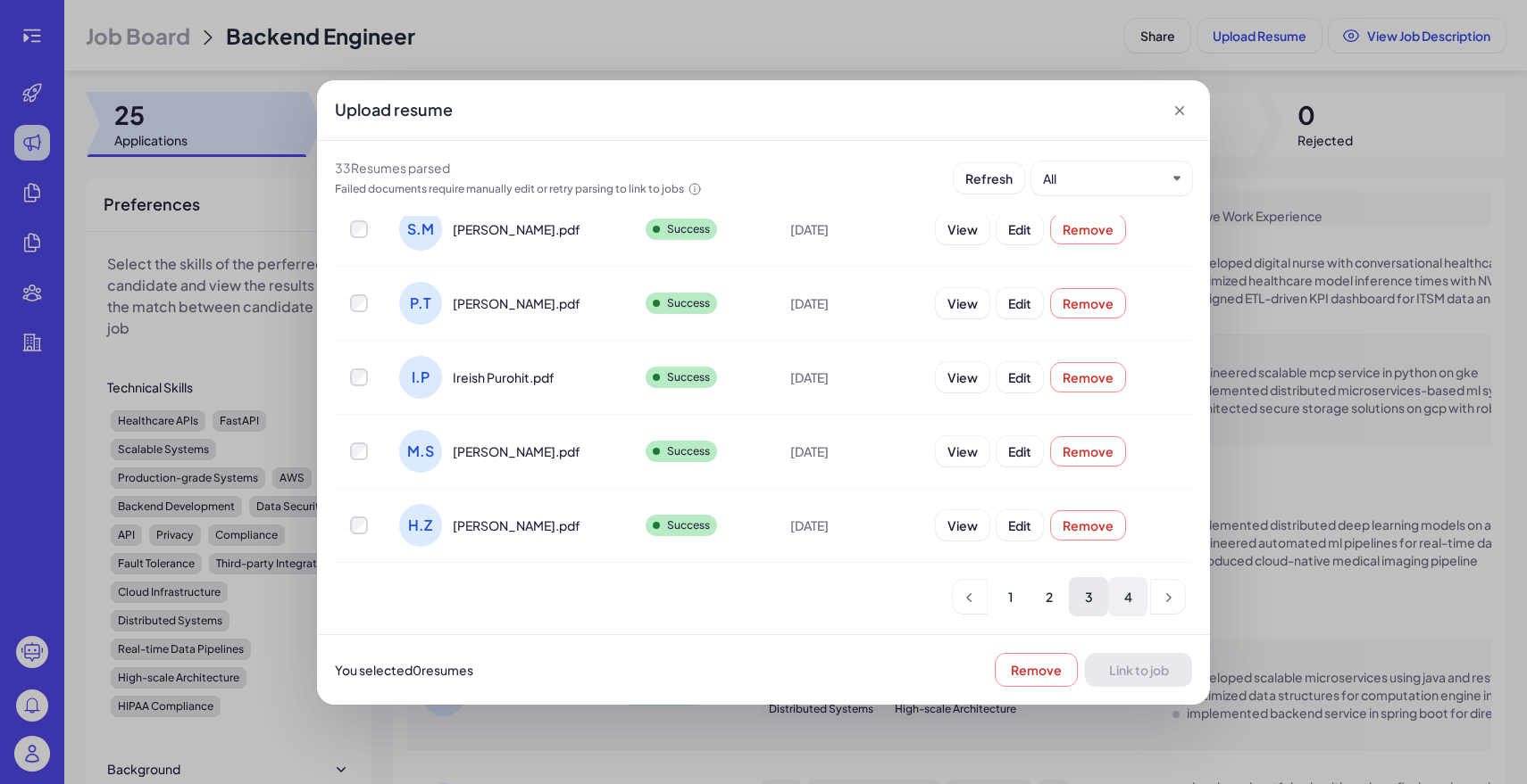
click at [1121, 596] on li "4" at bounding box center [1128, 597] width 40 height 40
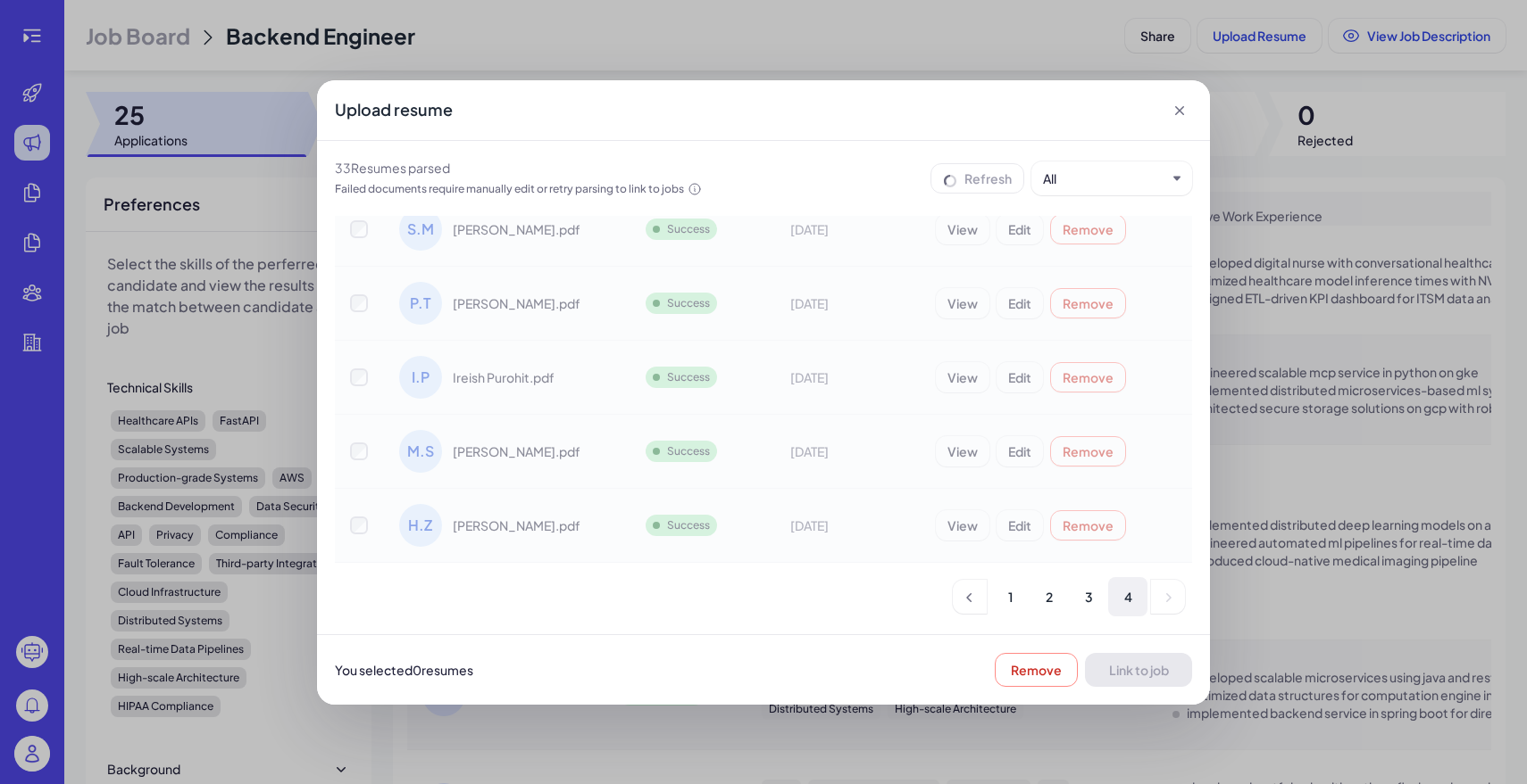
scroll to position [0, 0]
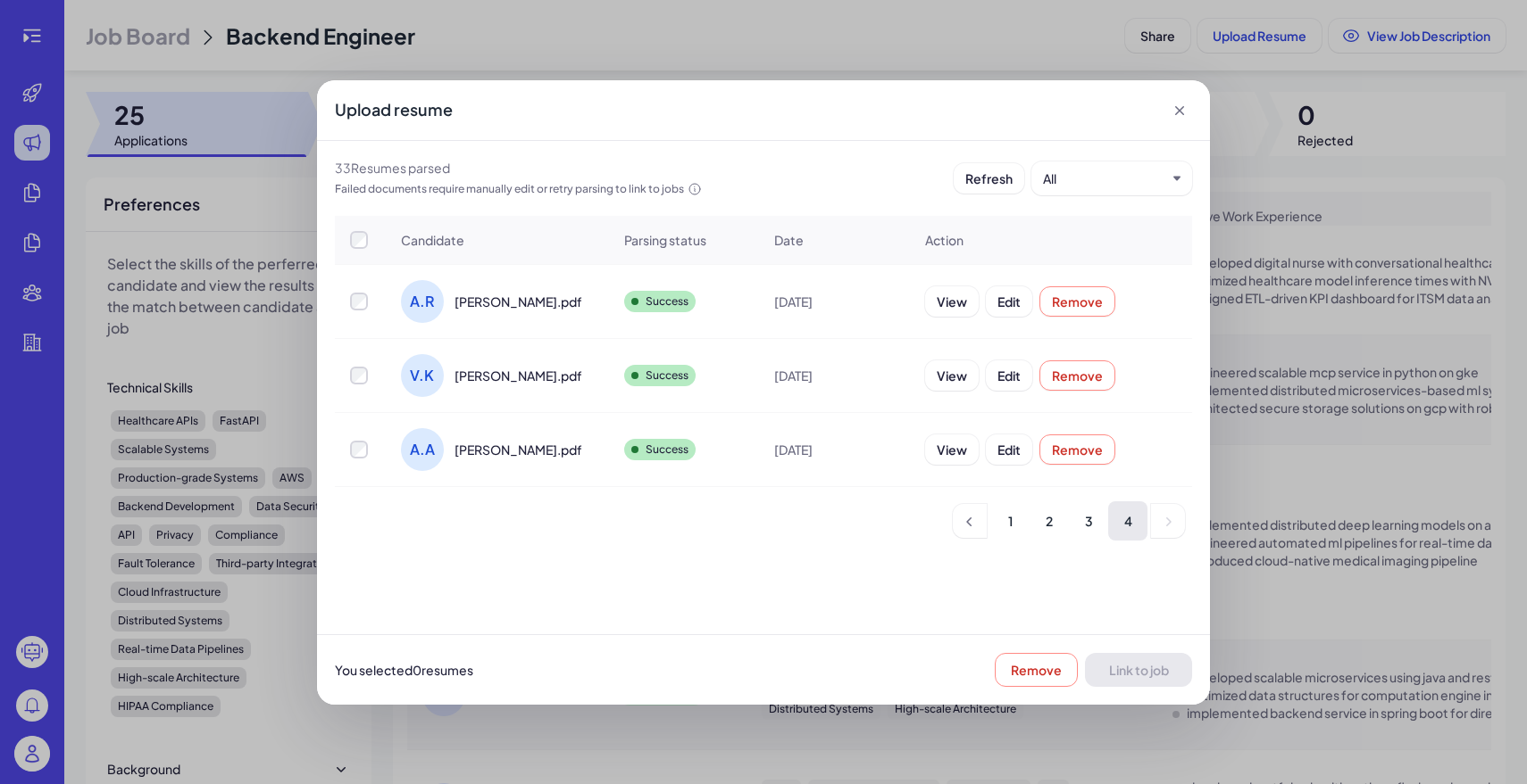
click at [163, 43] on div "Upload resume 33 Resume s parsed Failed documents require manually edit or retr…" at bounding box center [764, 392] width 1527 height 784
click at [1165, 125] on div "Upload resume" at bounding box center [764, 110] width 893 height 60
click at [1171, 118] on icon at bounding box center [1179, 111] width 18 height 18
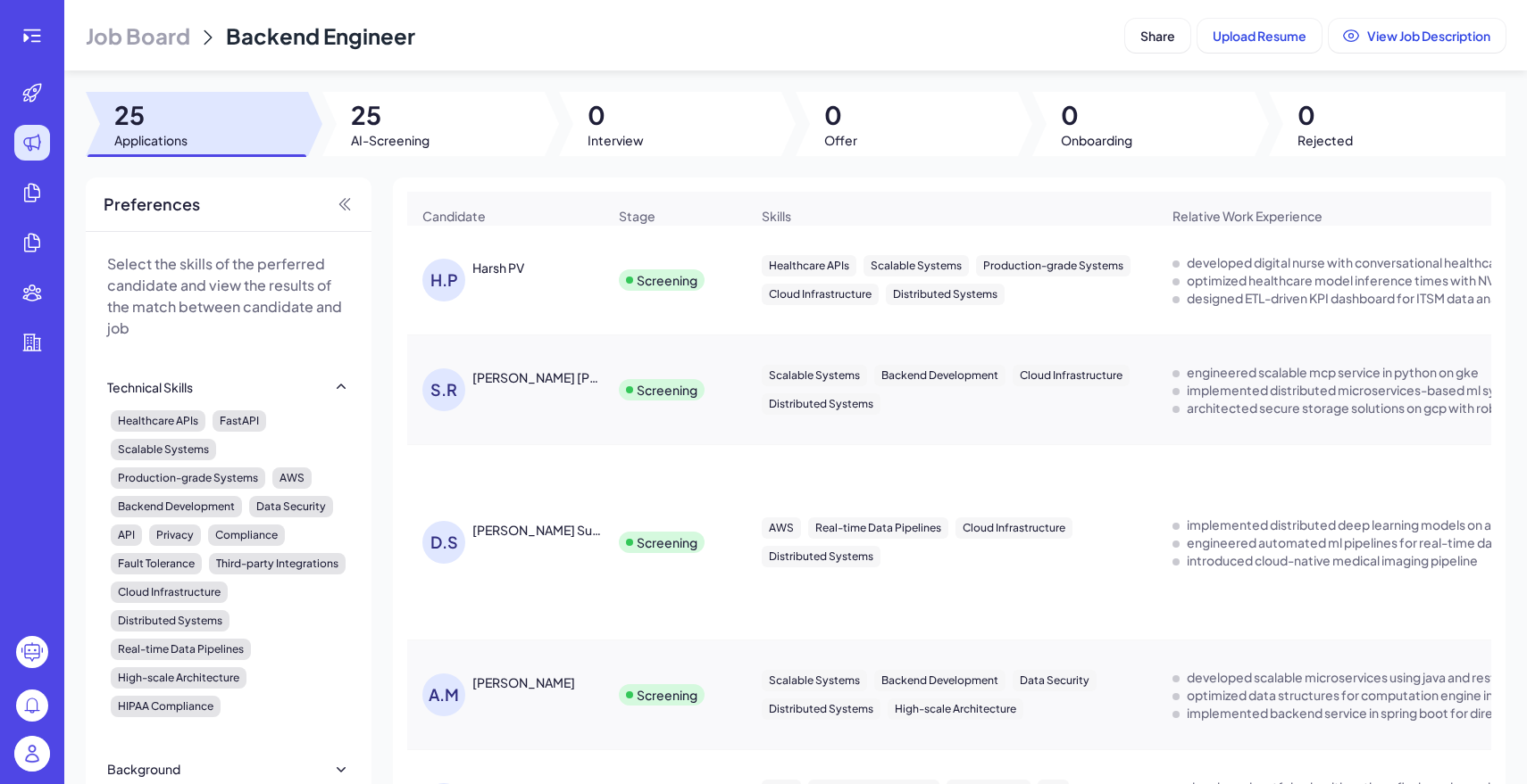
click at [105, 31] on span "Job Board" at bounding box center [138, 36] width 104 height 29
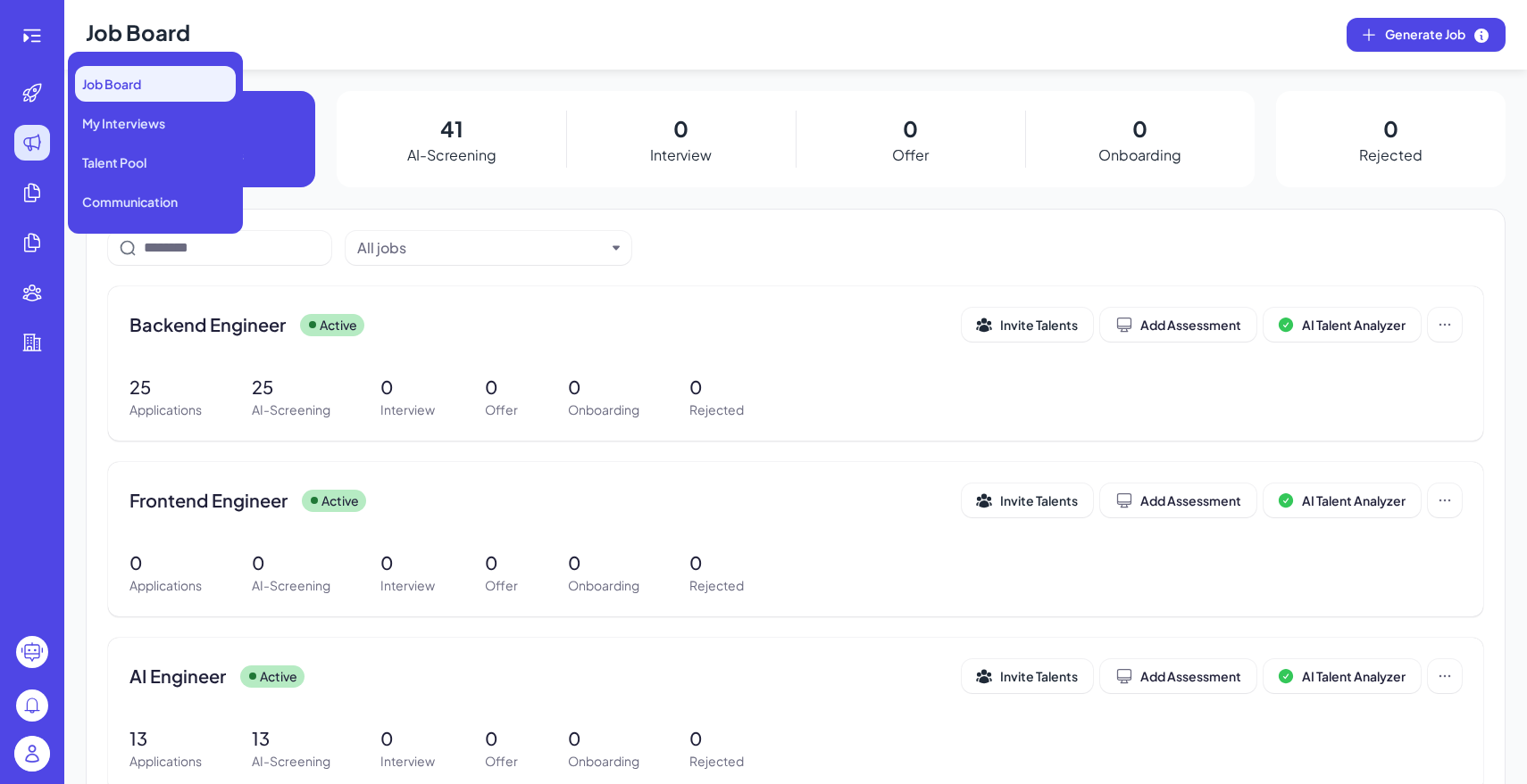
click at [139, 90] on span "Job Board" at bounding box center [112, 84] width 59 height 18
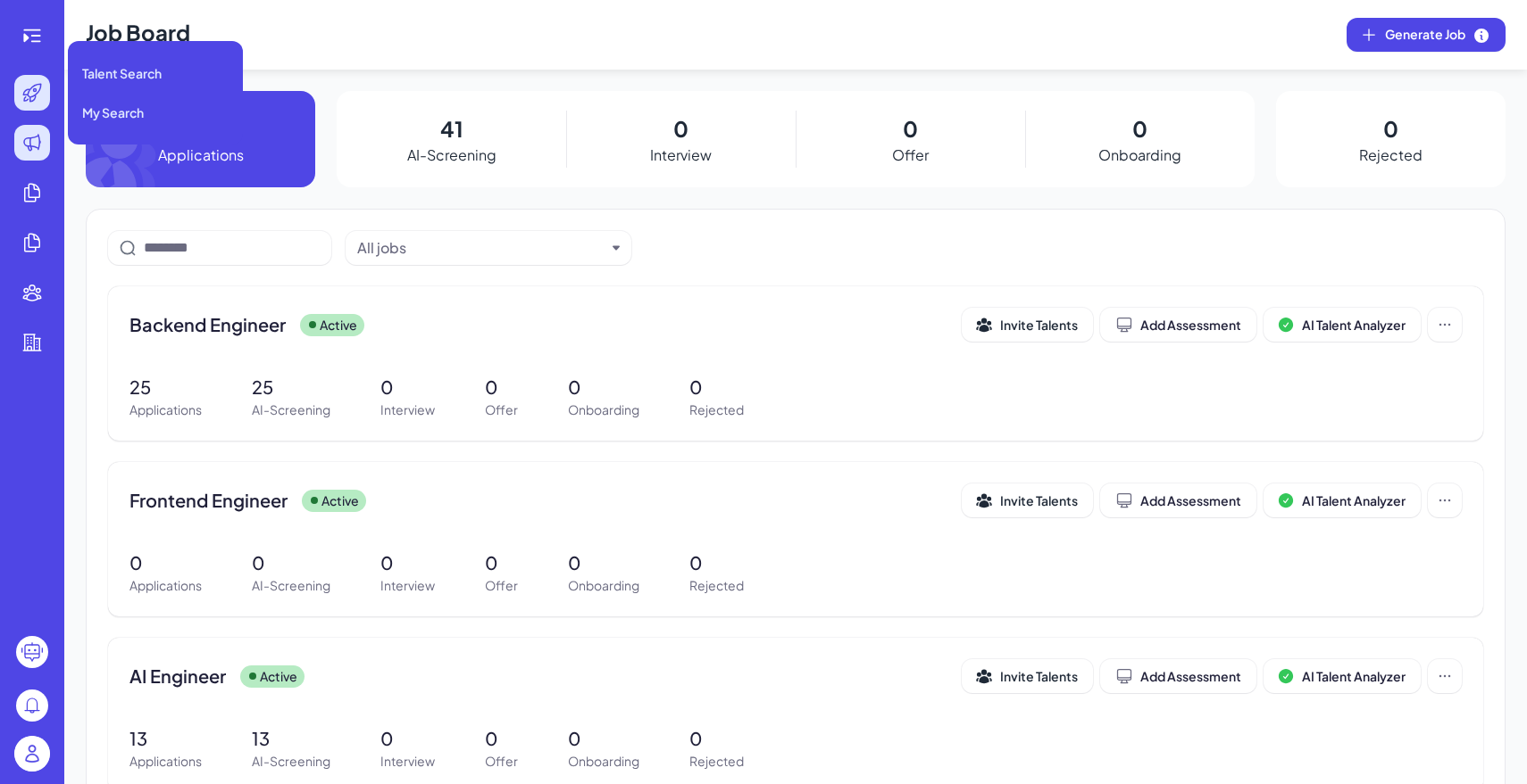
click at [27, 100] on icon at bounding box center [32, 93] width 18 height 18
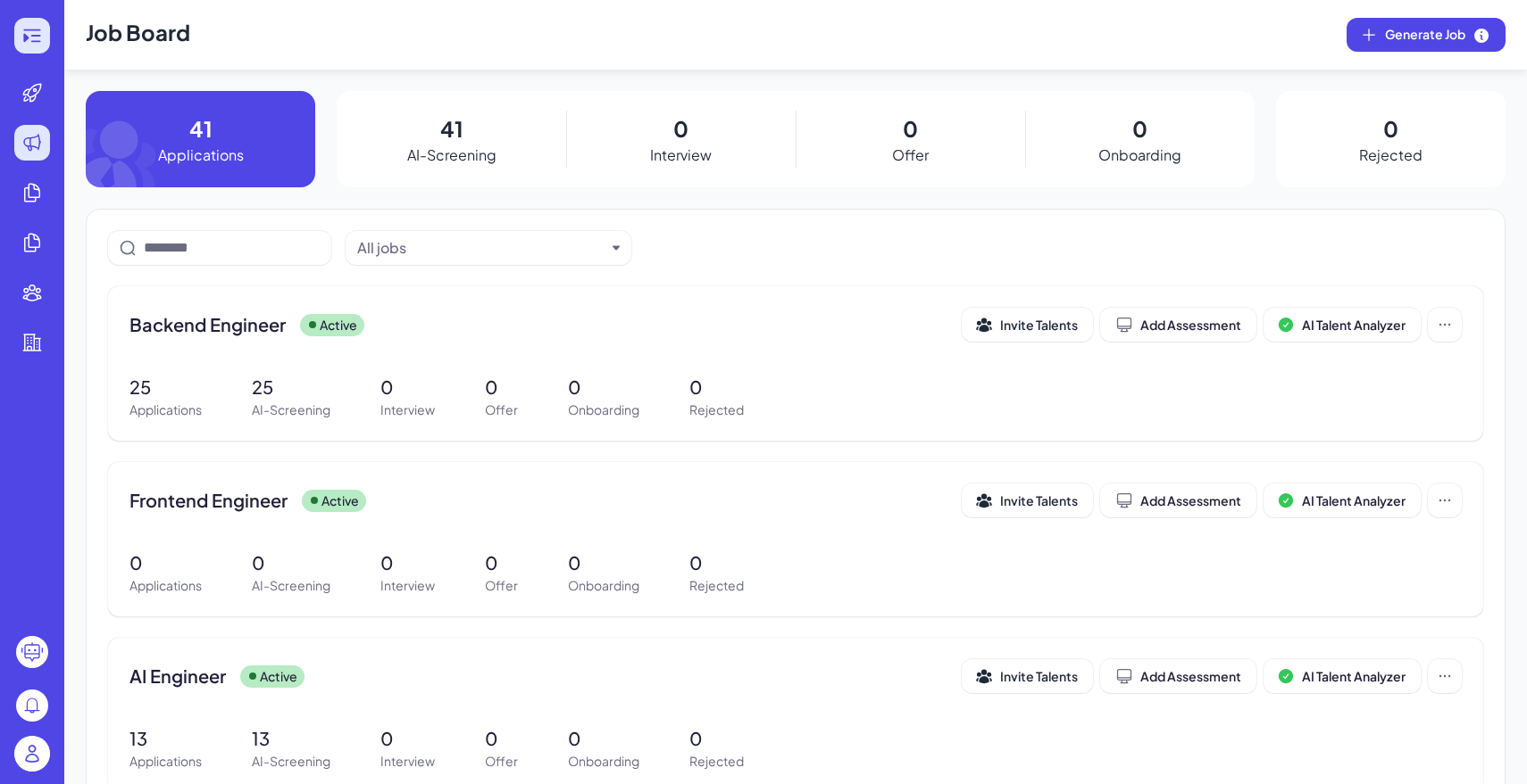
click at [49, 45] on div at bounding box center [32, 36] width 36 height 36
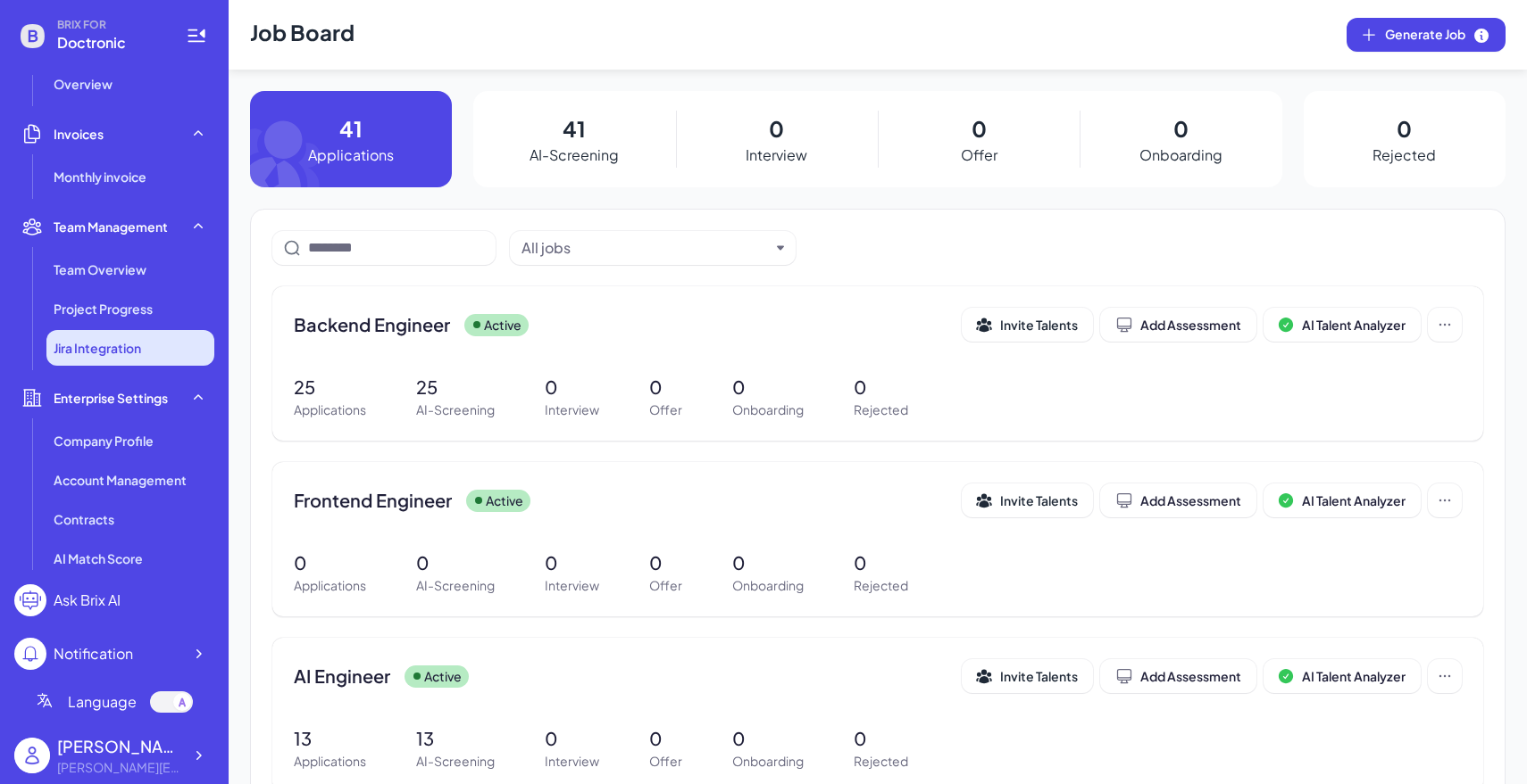
scroll to position [395, 0]
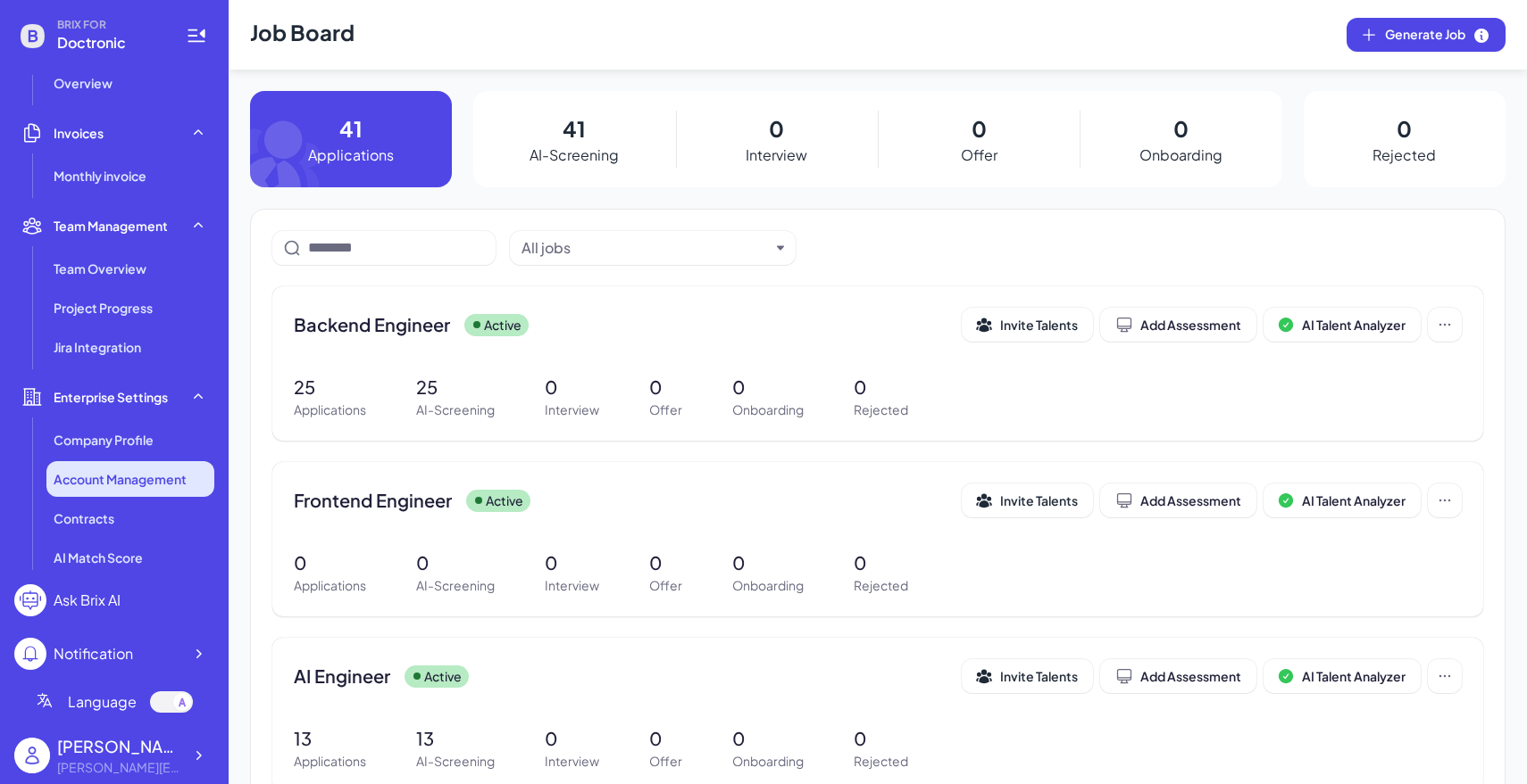
click at [129, 476] on span "Account Management" at bounding box center [120, 479] width 133 height 18
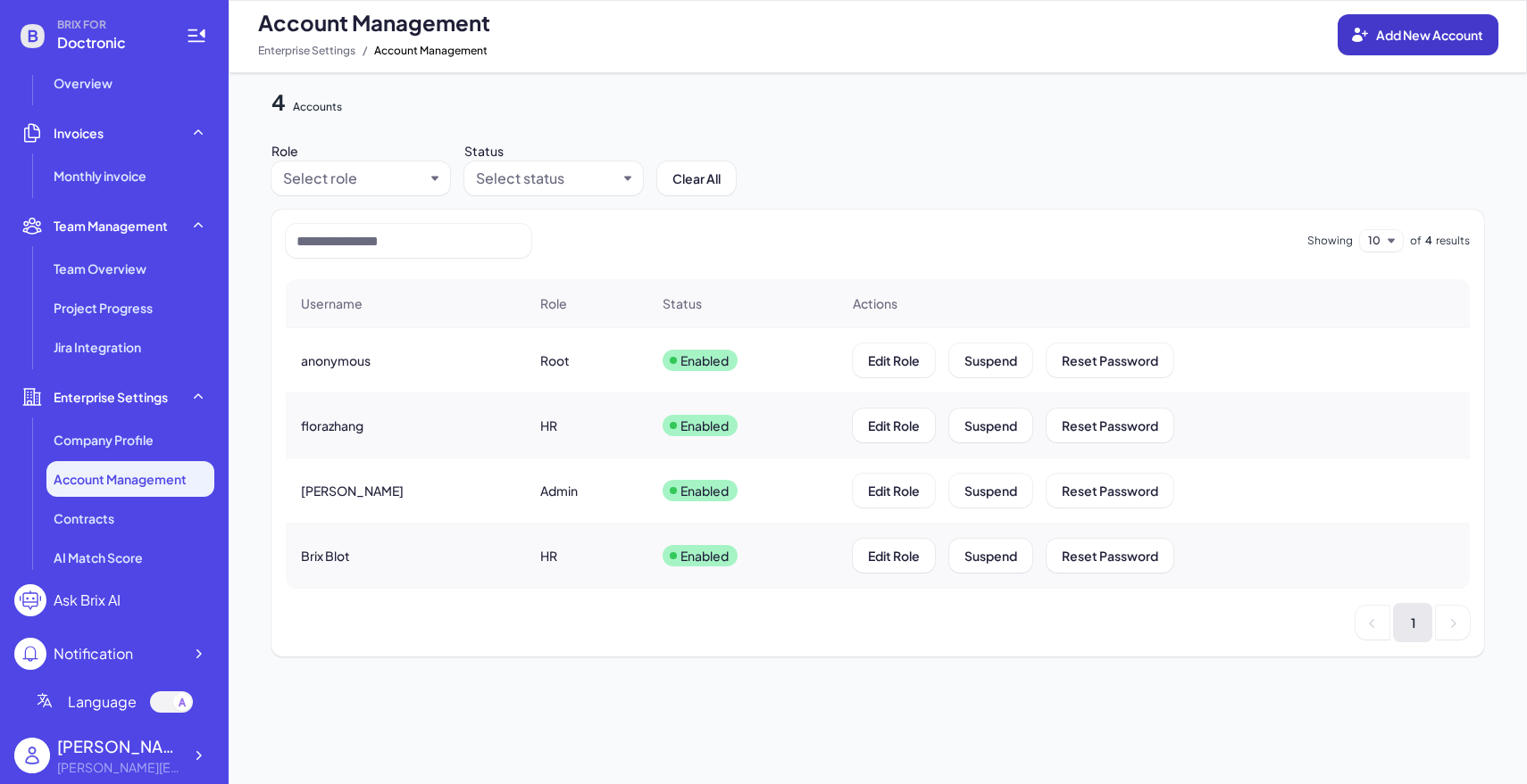
click at [1416, 41] on span "Add New Account" at bounding box center [1429, 35] width 107 height 16
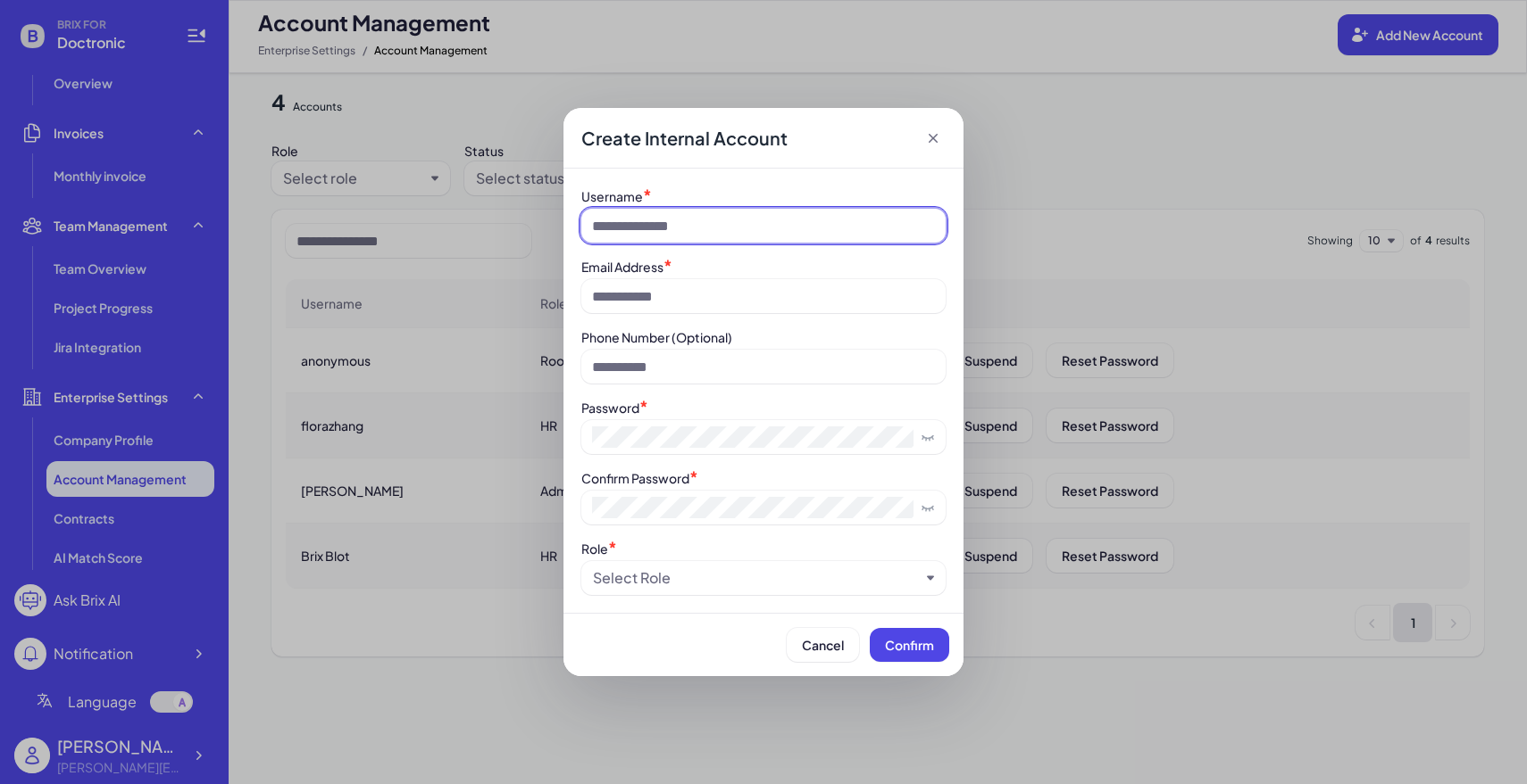
click at [770, 233] on input at bounding box center [764, 226] width 364 height 34
type input "*****"
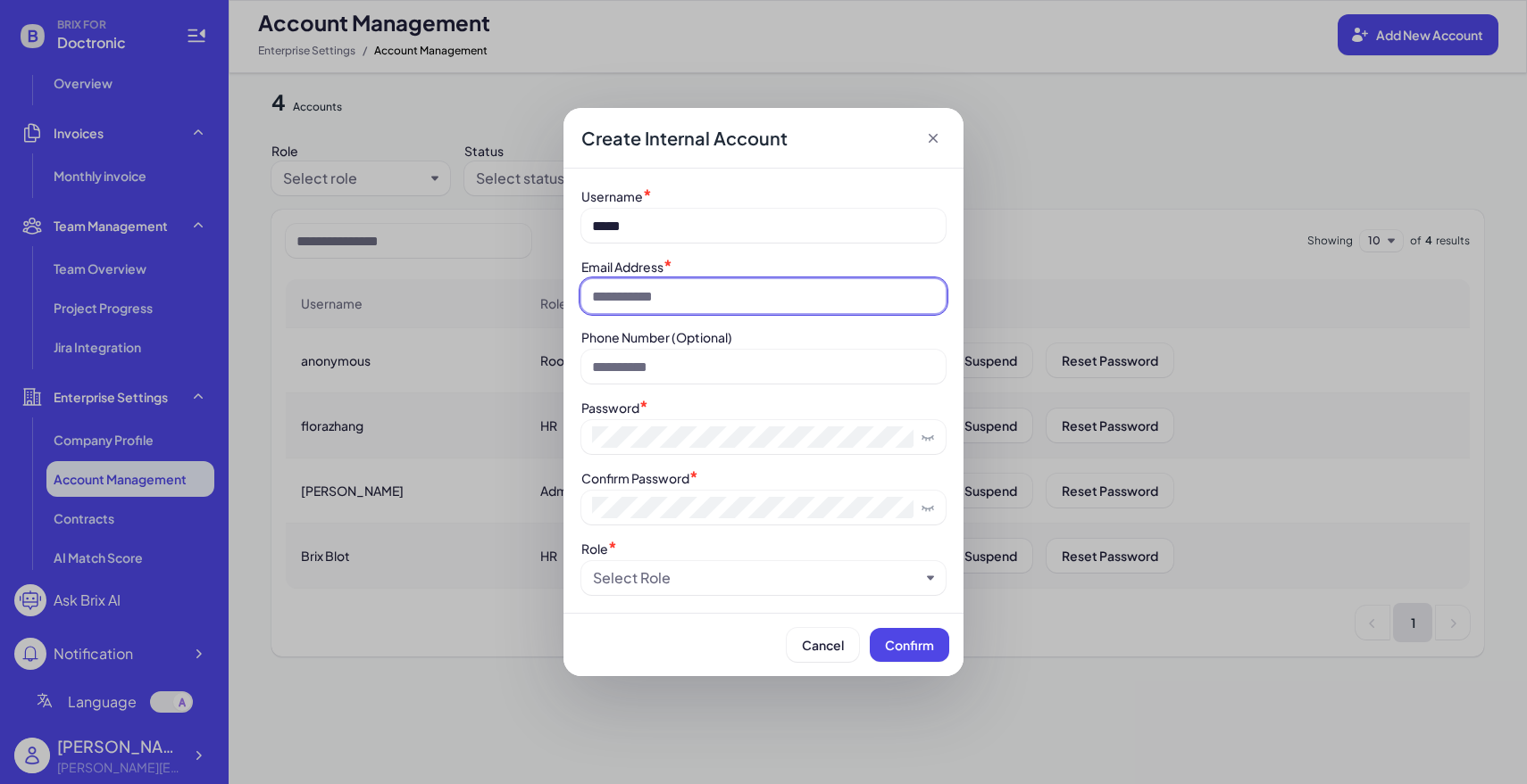
click at [761, 286] on input at bounding box center [764, 296] width 364 height 34
type input "**********"
click at [692, 592] on div "Select Role" at bounding box center [764, 578] width 364 height 34
click at [700, 583] on div "Select Role" at bounding box center [757, 578] width 327 height 22
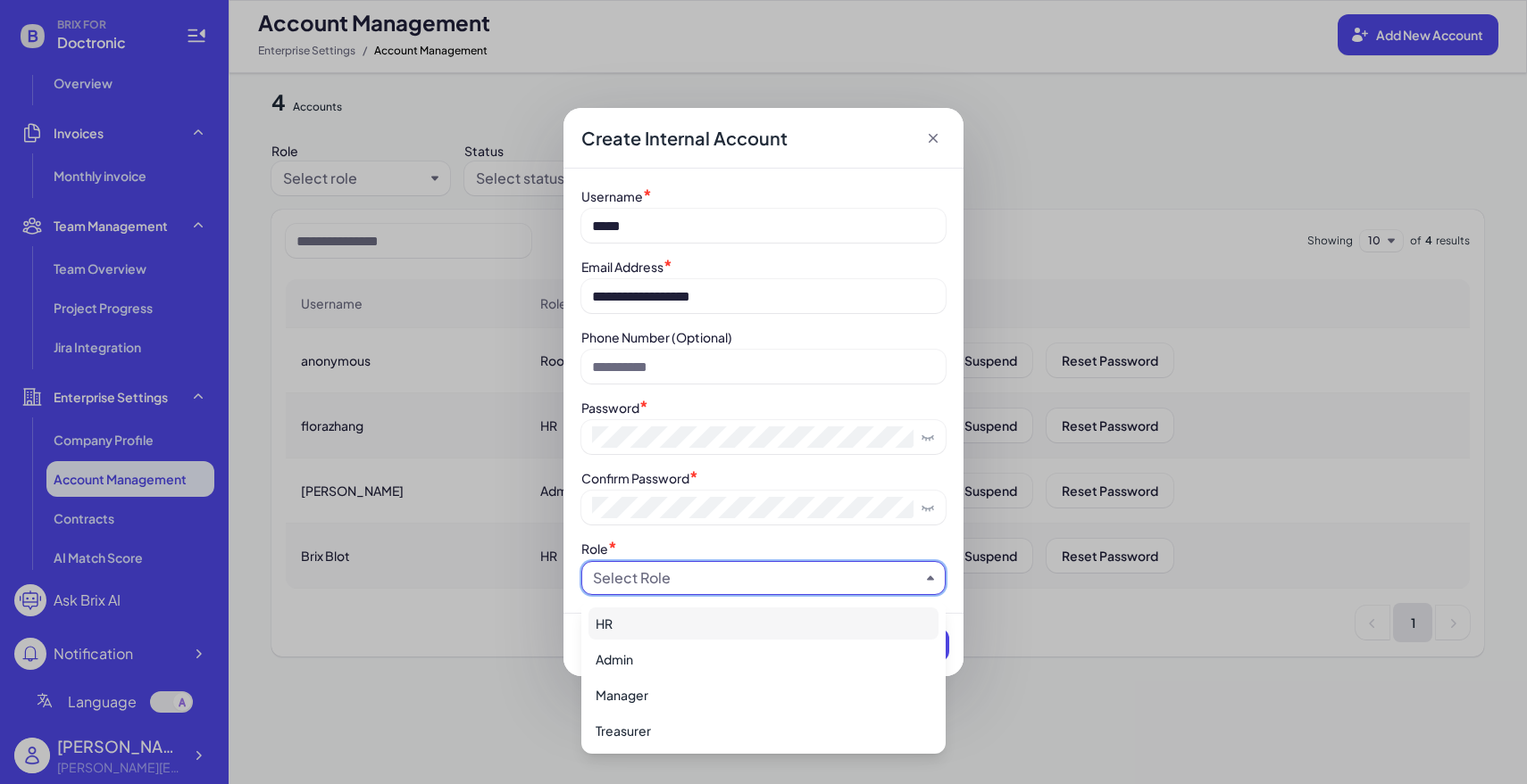
click at [699, 629] on div "HR" at bounding box center [763, 624] width 350 height 32
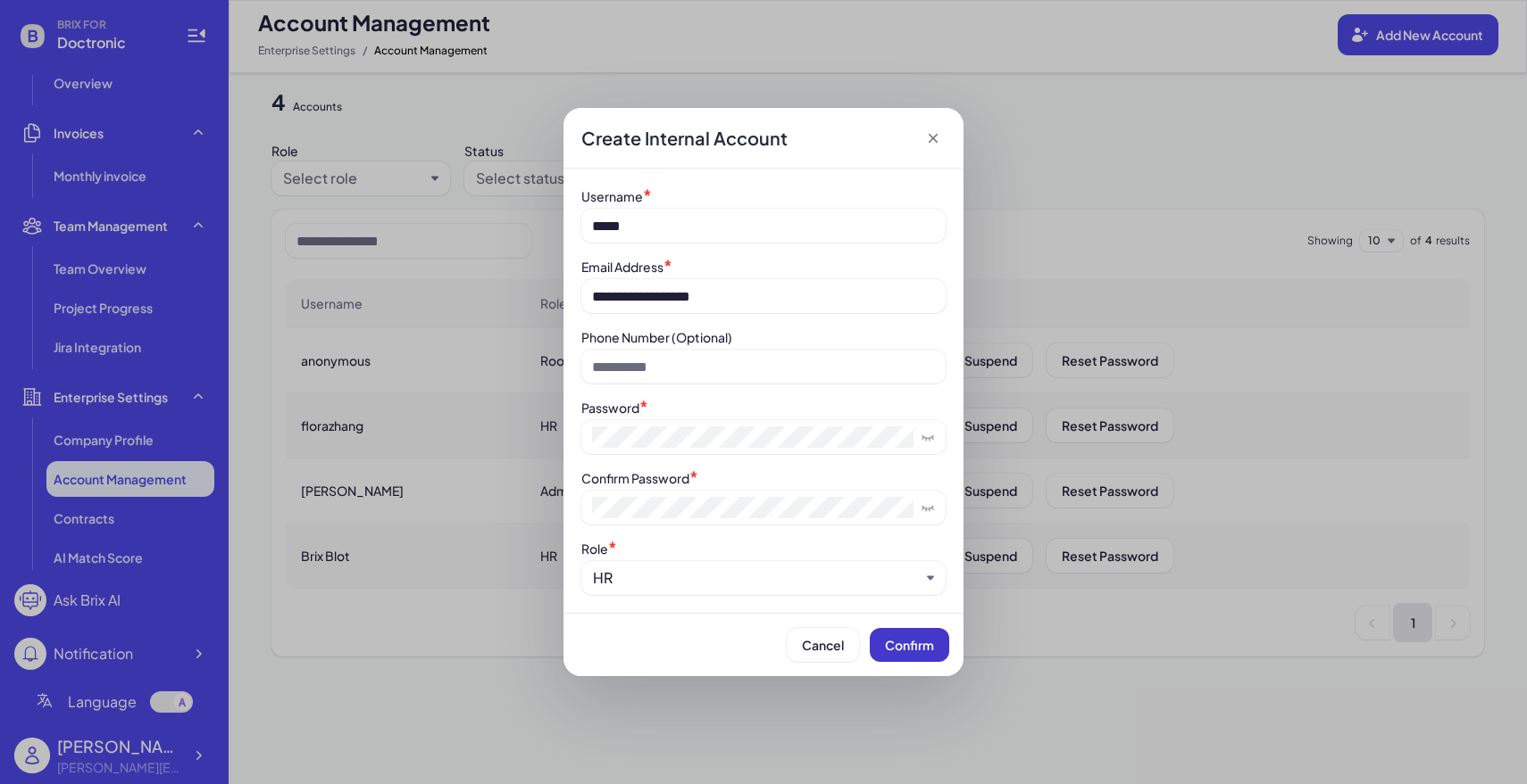
click at [877, 647] on button "Confirm" at bounding box center [909, 645] width 79 height 34
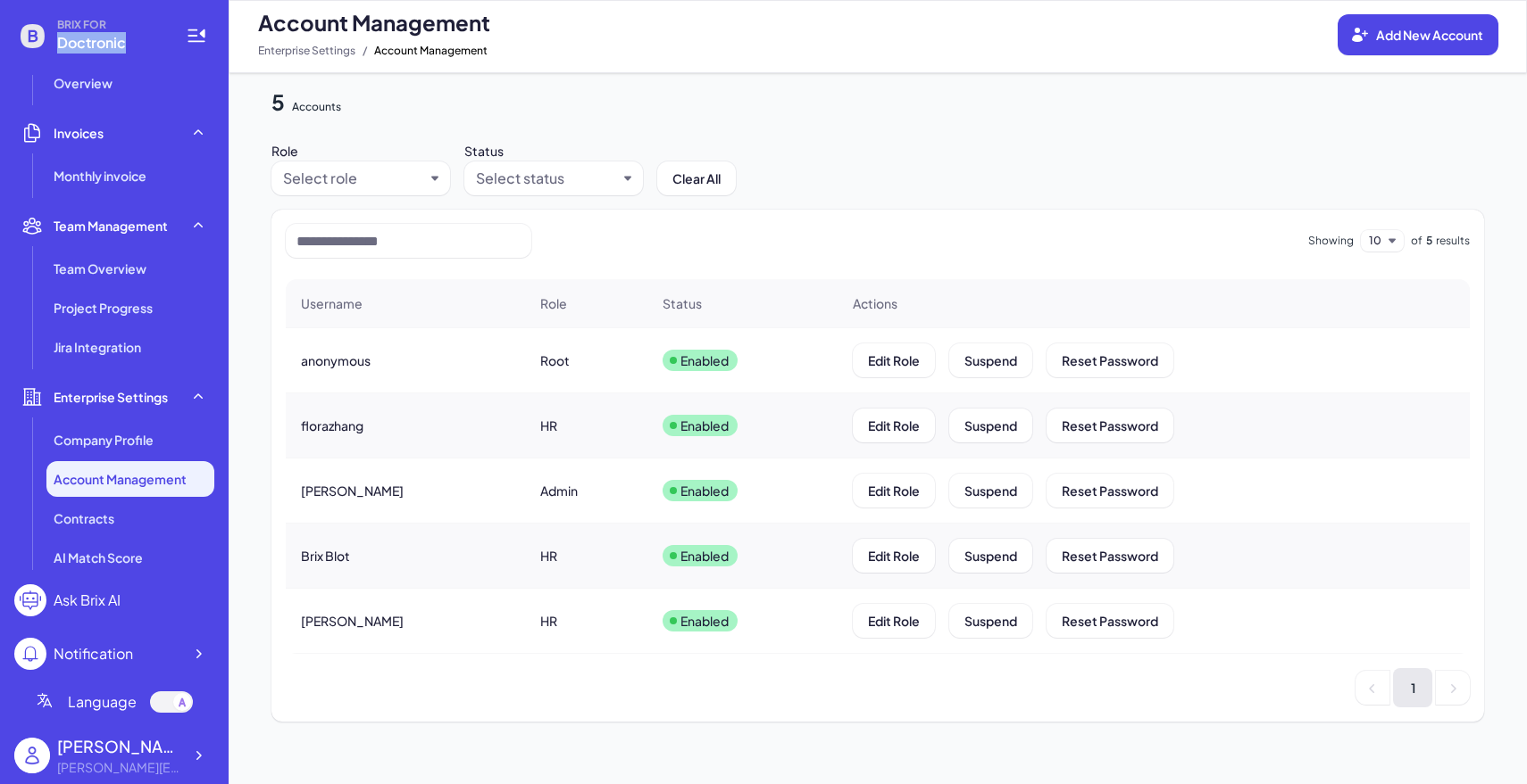
drag, startPoint x: 134, startPoint y: 44, endPoint x: 61, endPoint y: 49, distance: 73.2
click at [61, 49] on span "Doctronic" at bounding box center [111, 43] width 107 height 22
copy span "Doctronic"
click at [201, 748] on icon at bounding box center [198, 756] width 18 height 18
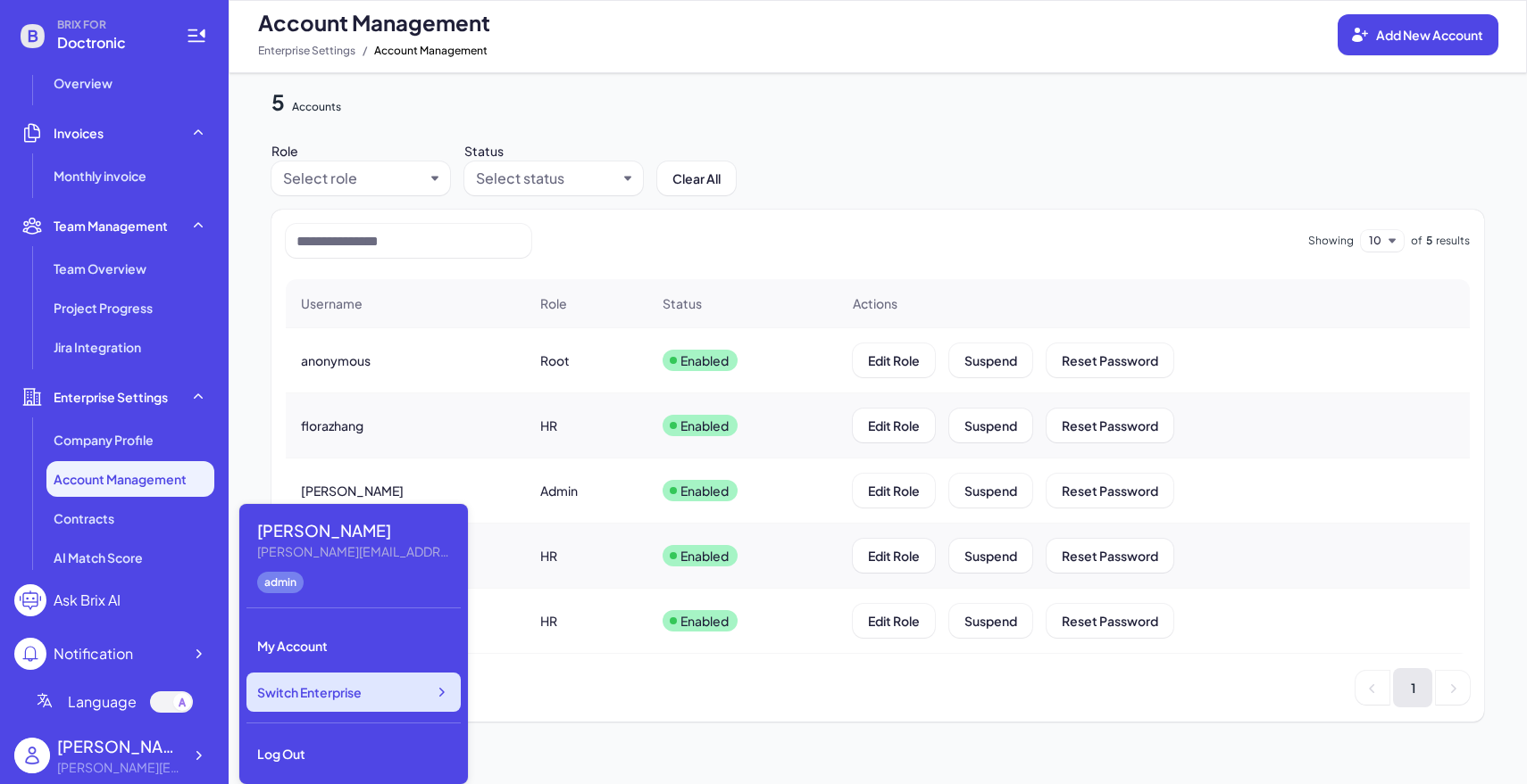
click at [336, 707] on div "Switch Enterprise" at bounding box center [354, 693] width 214 height 40
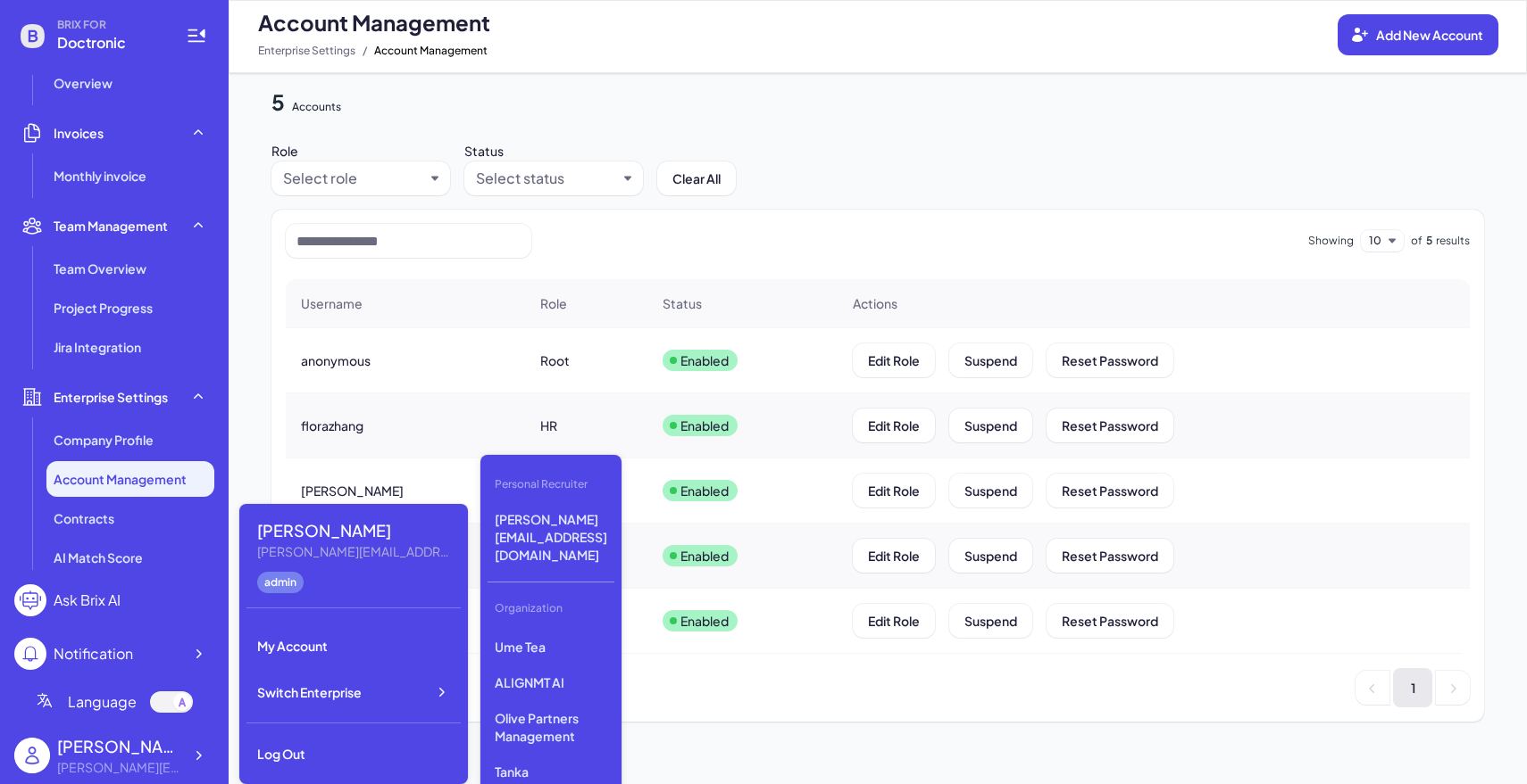
scroll to position [371, 0]
click at [539, 685] on p "Olive Partners Management" at bounding box center [551, 710] width 127 height 49
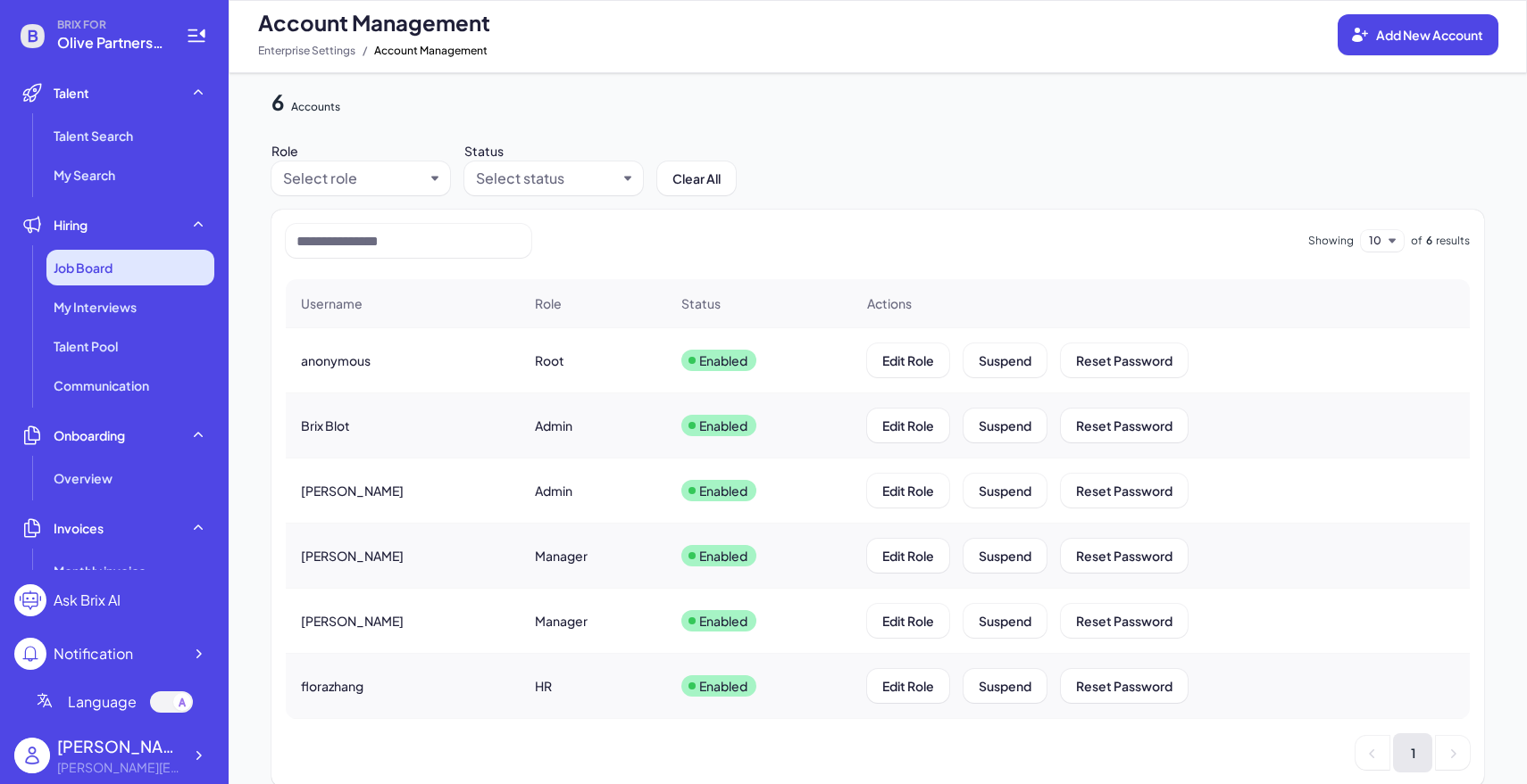
click at [112, 269] on span "Job Board" at bounding box center [83, 267] width 59 height 18
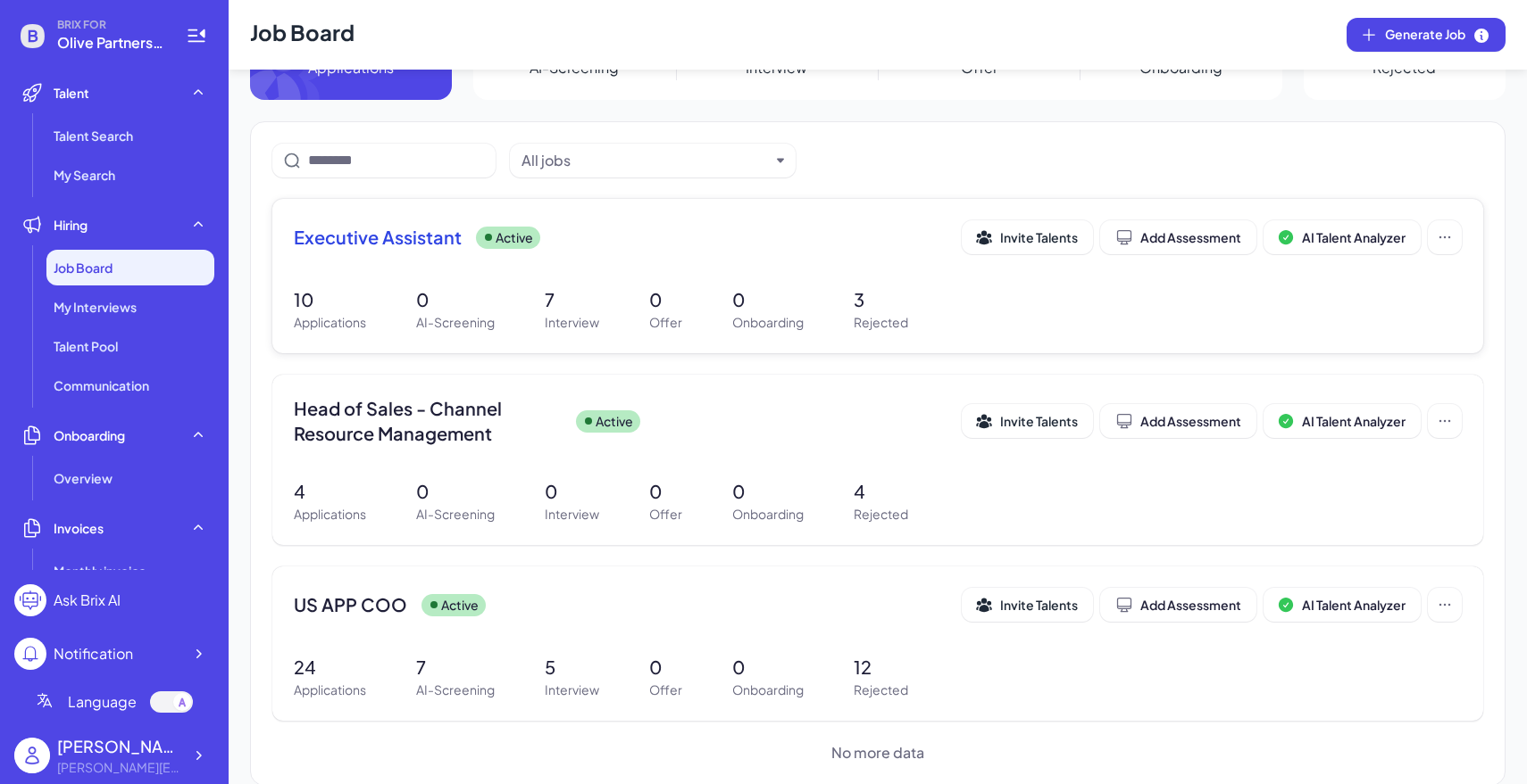
scroll to position [92, 0]
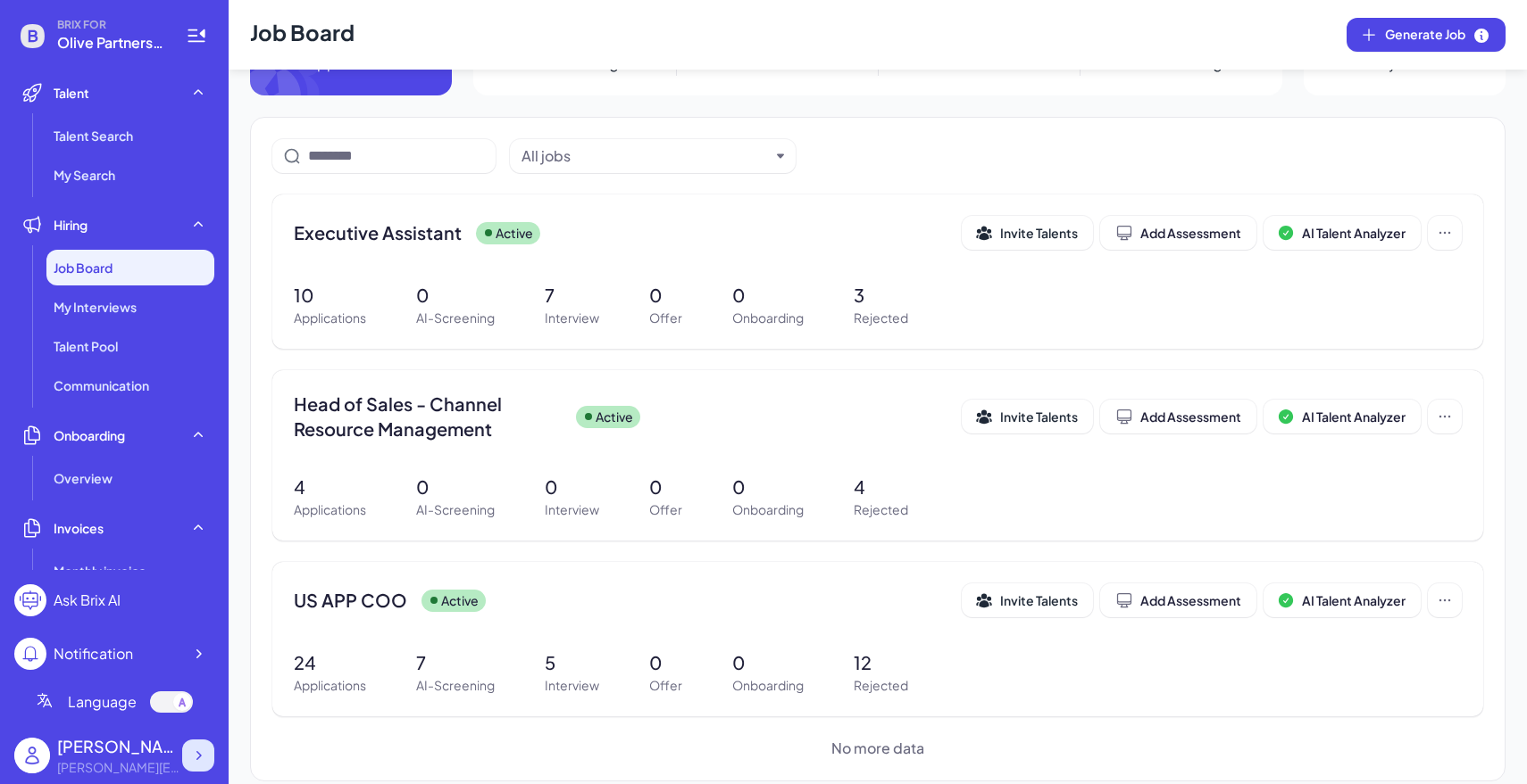
click at [204, 741] on div at bounding box center [198, 755] width 32 height 32
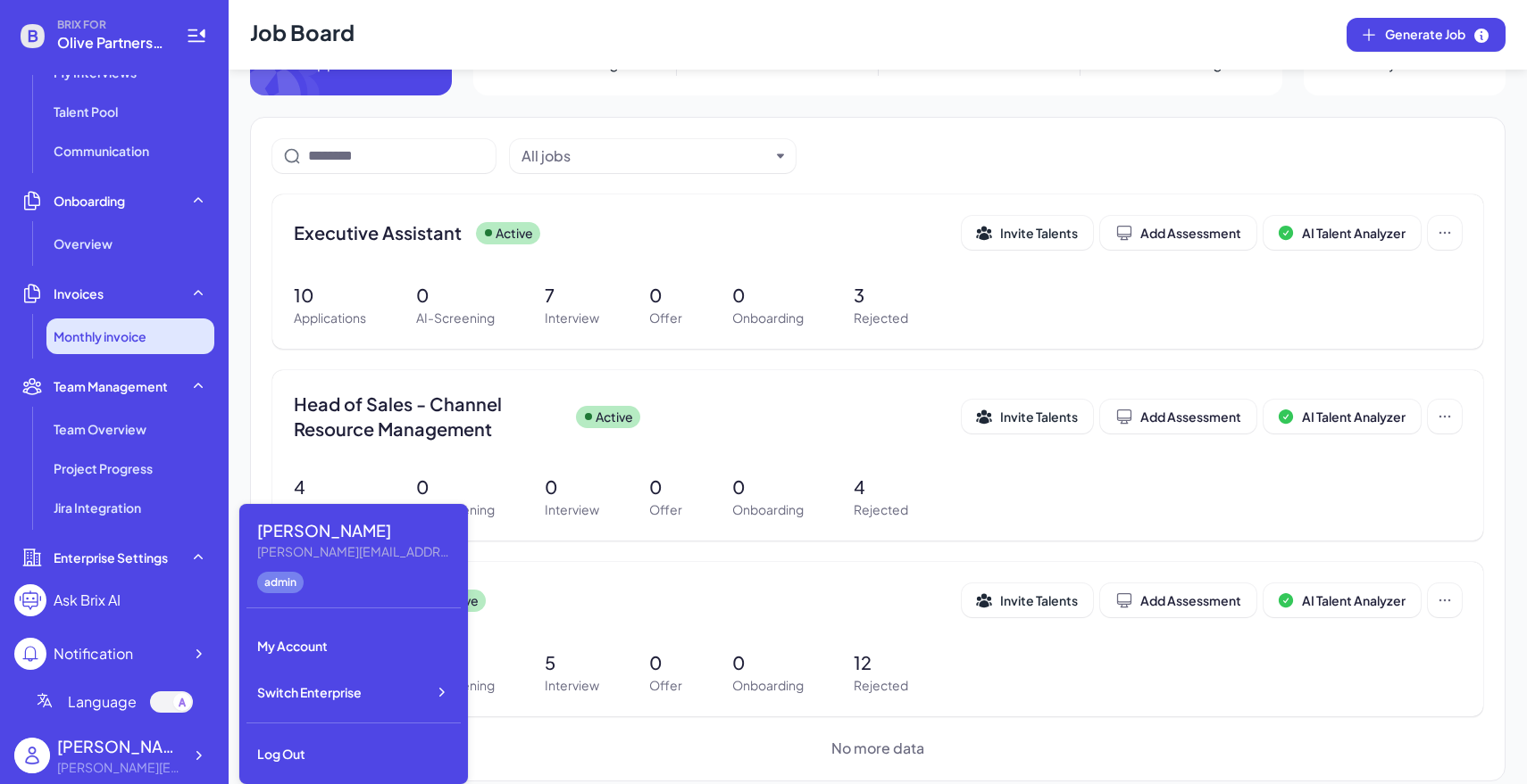
scroll to position [238, 0]
click at [451, 123] on div "All jobs Executive Assistant Active Invite Talents Add Assessment AI Talent Ana…" at bounding box center [877, 449] width 1256 height 665
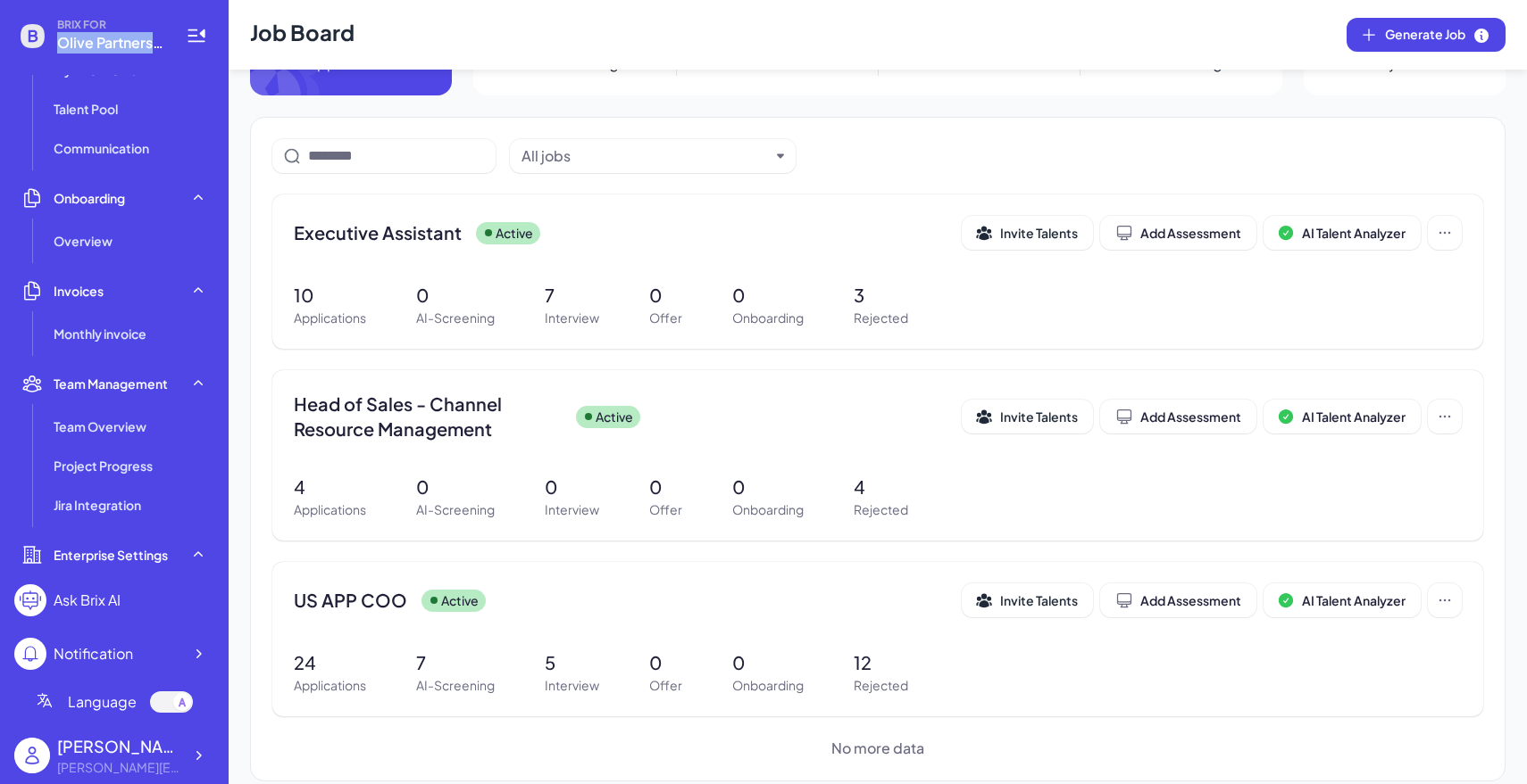
drag, startPoint x: 58, startPoint y: 49, endPoint x: 167, endPoint y: 42, distance: 109.2
click at [167, 42] on div "BRIX FOR Olive Partners Management" at bounding box center [114, 36] width 200 height 36
copy span "Olive Partners"
click at [257, 127] on div "All jobs Executive Assistant Active Invite Talents Add Assessment AI Talent Ana…" at bounding box center [877, 449] width 1256 height 665
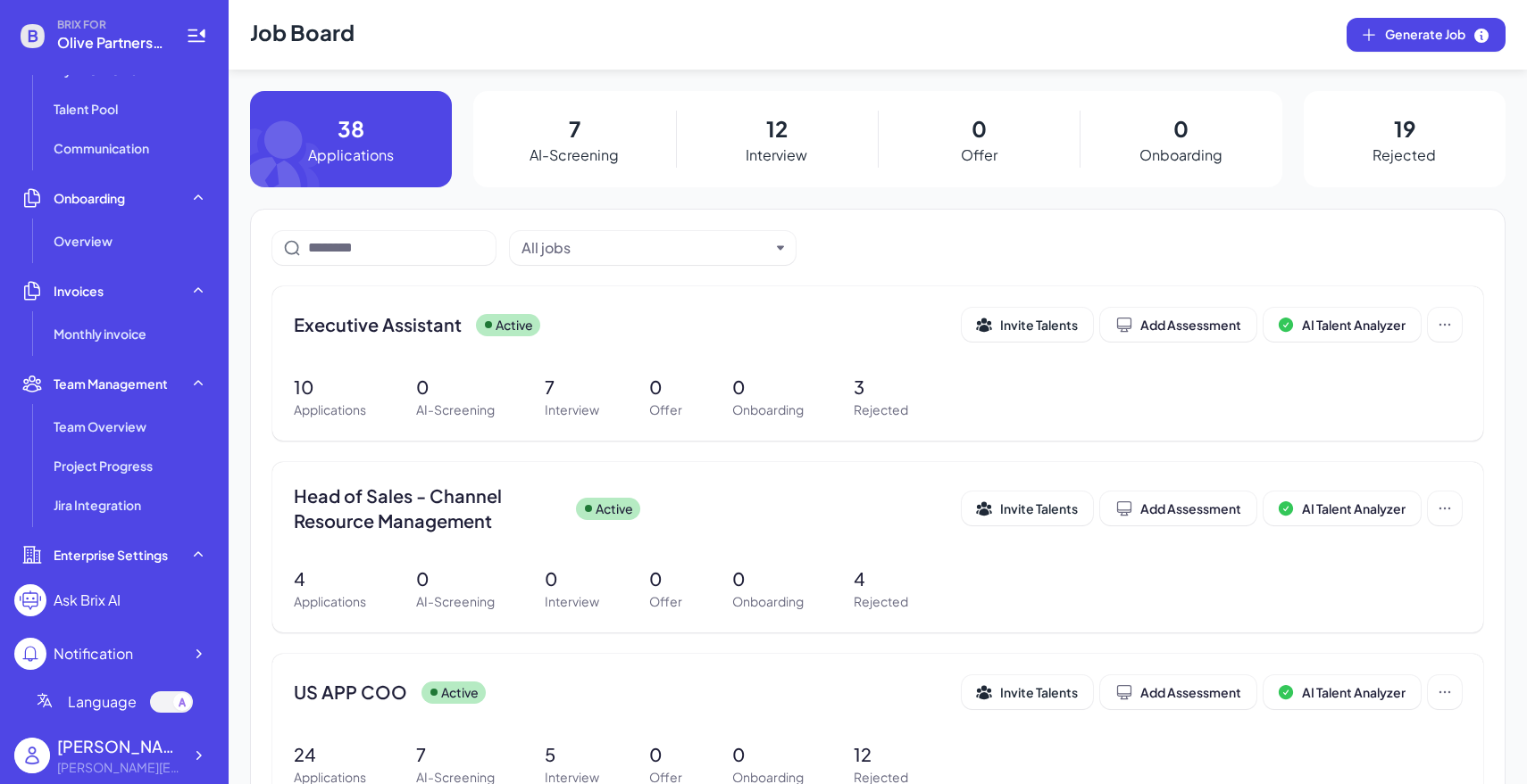
click at [142, 31] on span "BRIX FOR" at bounding box center [111, 25] width 107 height 14
click at [100, 53] on div "BRIX FOR Olive Partners Management Talent Talent Search My Search Hiring Job Bo…" at bounding box center [114, 392] width 229 height 784
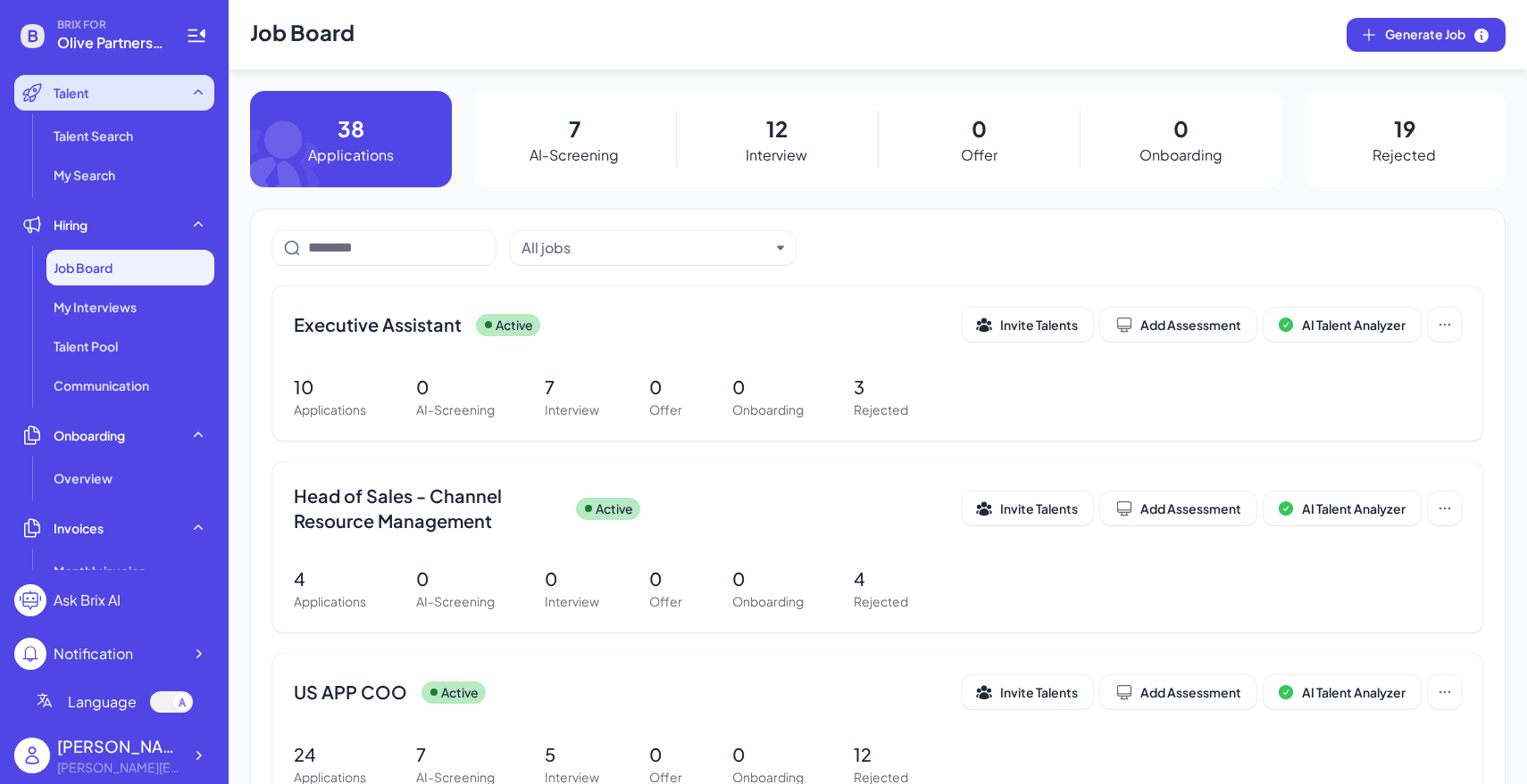
click at [87, 91] on span "Talent" at bounding box center [71, 93] width 36 height 18
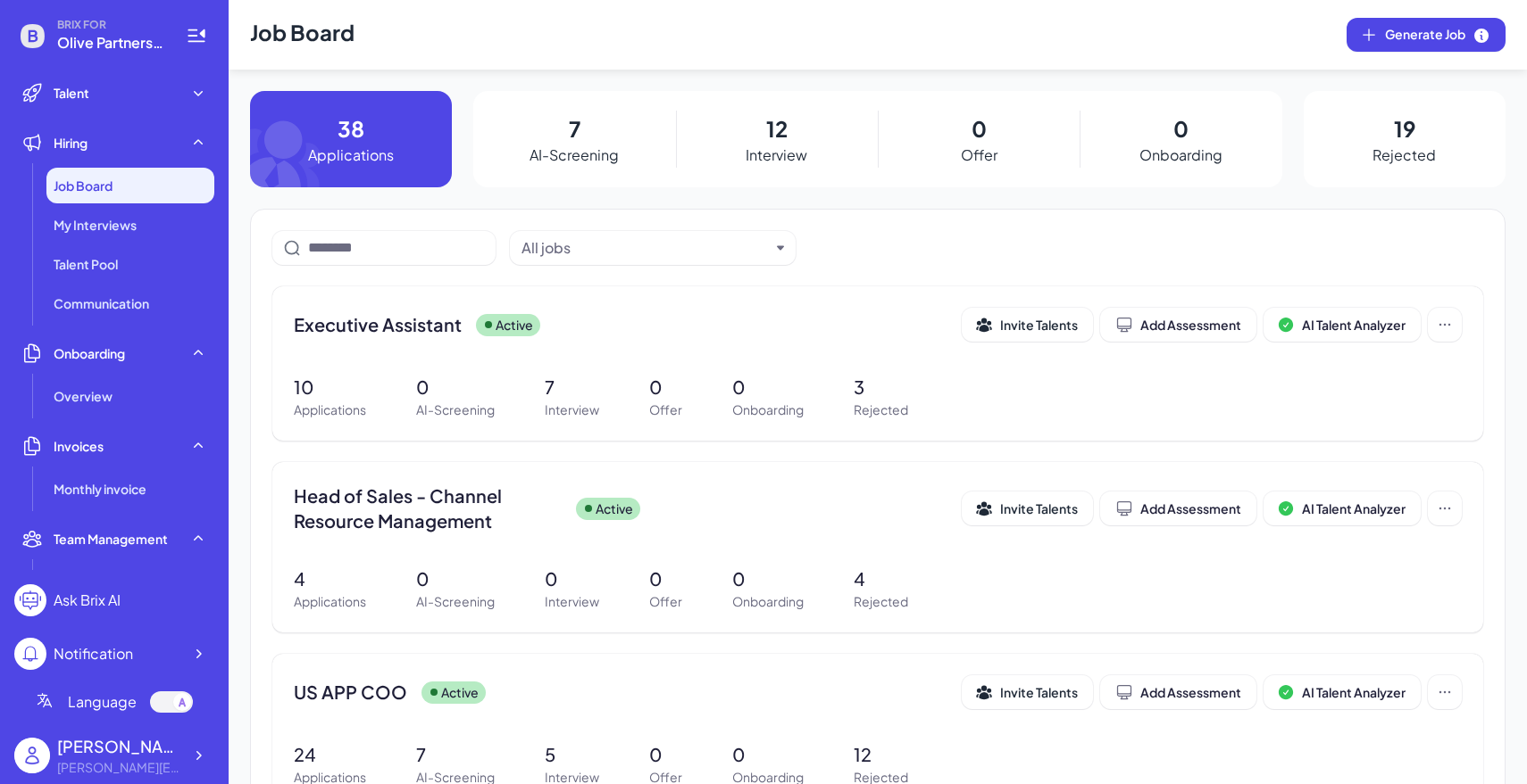
click at [109, 40] on span "Olive Partners Management" at bounding box center [111, 43] width 107 height 22
click at [666, 343] on div "Executive Assistant Active Invite Talents Add Assessment AI Talent Analyzer" at bounding box center [877, 330] width 1168 height 45
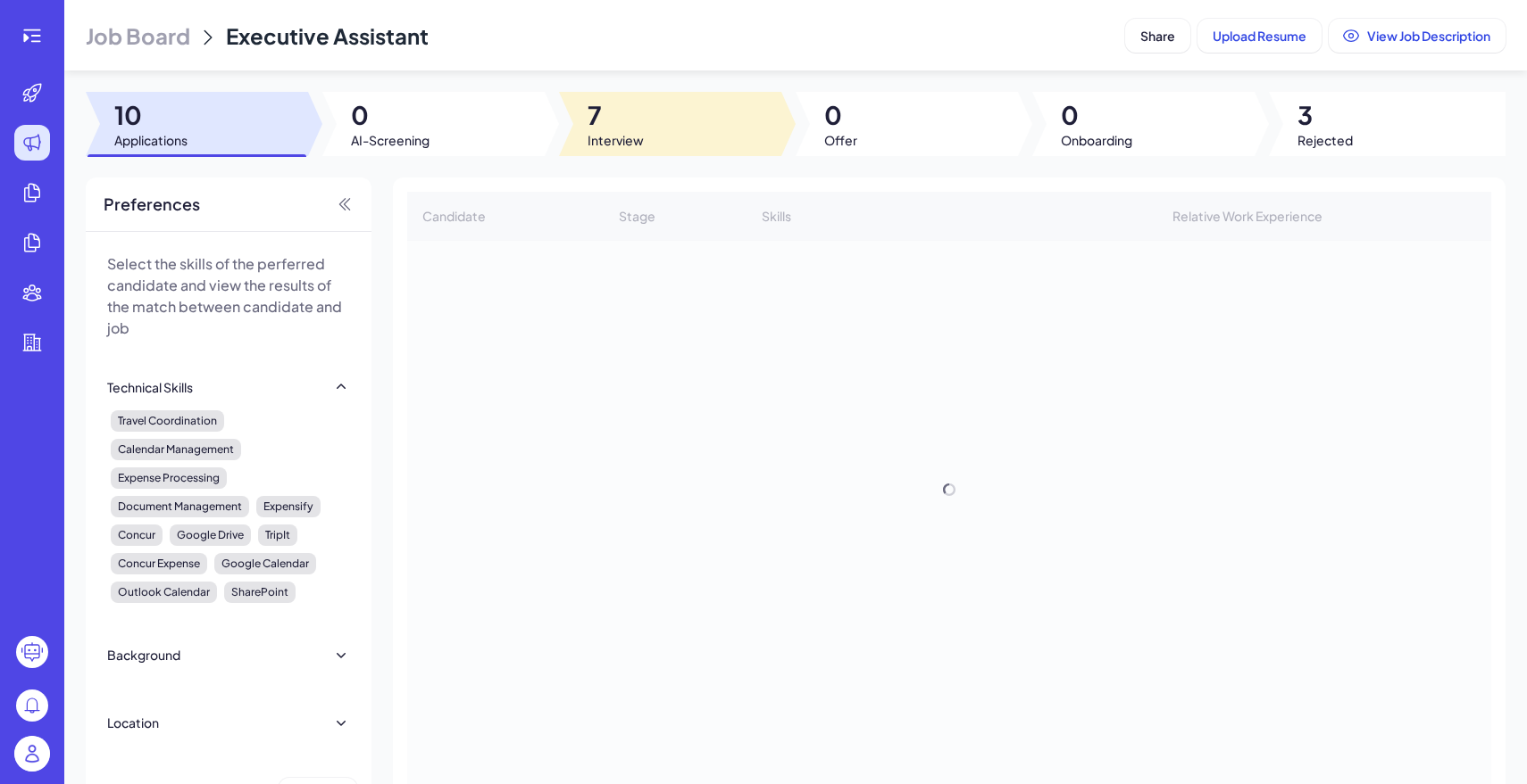
click at [705, 139] on div at bounding box center [669, 124] width 222 height 64
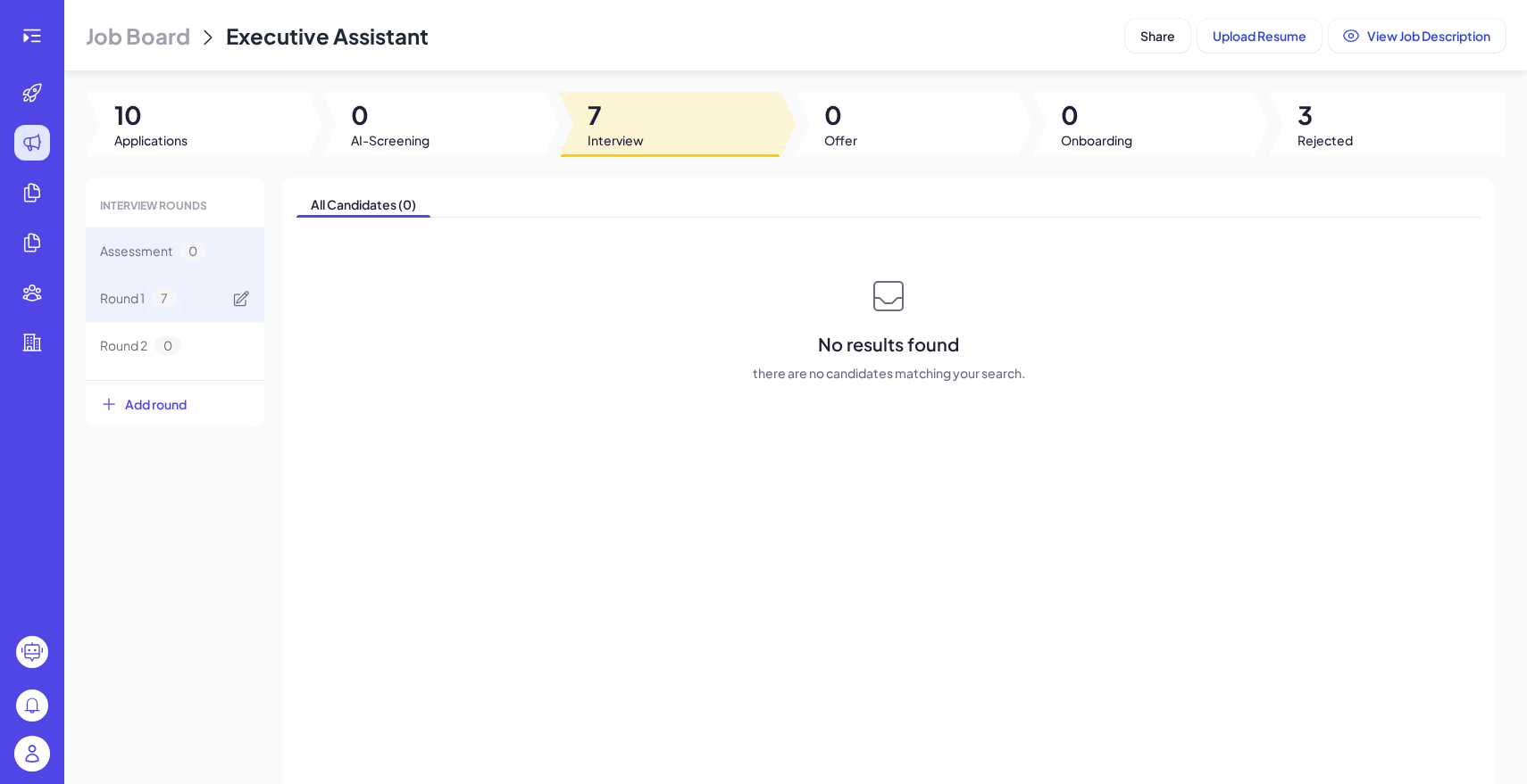
click at [206, 297] on div "Round 1 7" at bounding box center [175, 299] width 178 height 48
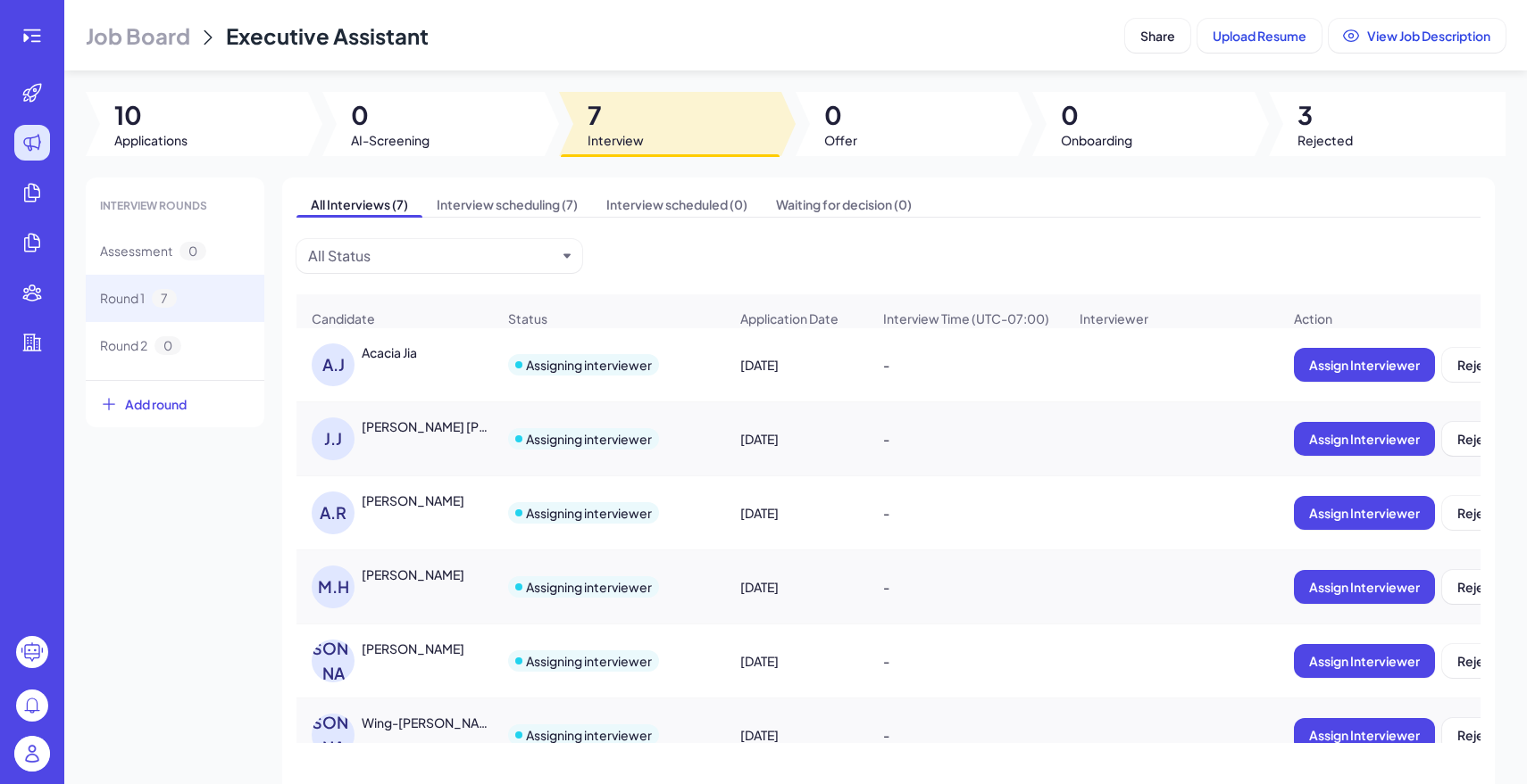
click at [159, 48] on span "Job Board" at bounding box center [138, 36] width 104 height 29
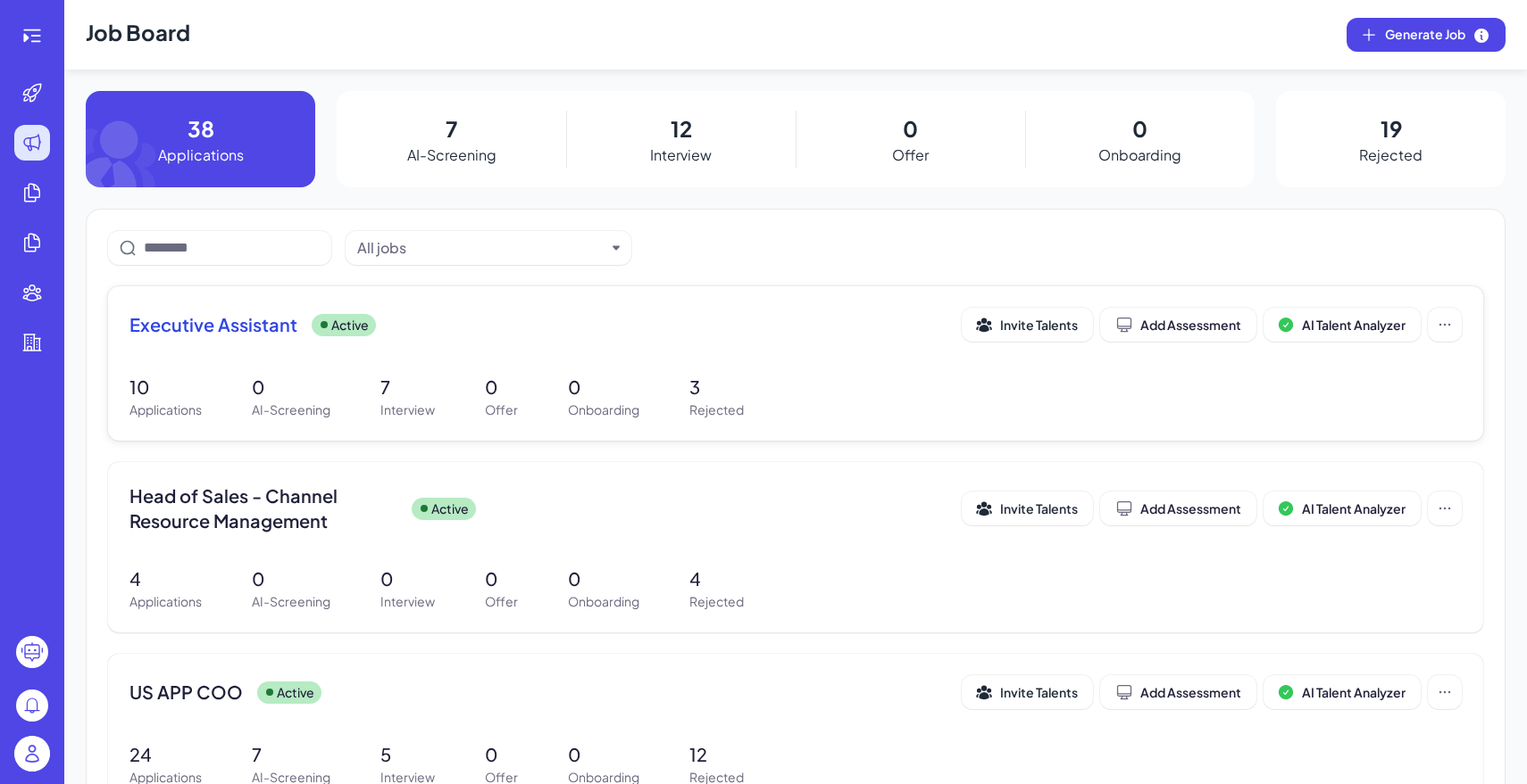
click at [435, 355] on div "Executive Assistant Active Invite Talents Add Assessment AI Talent Analyzer 10 …" at bounding box center [795, 363] width 1374 height 154
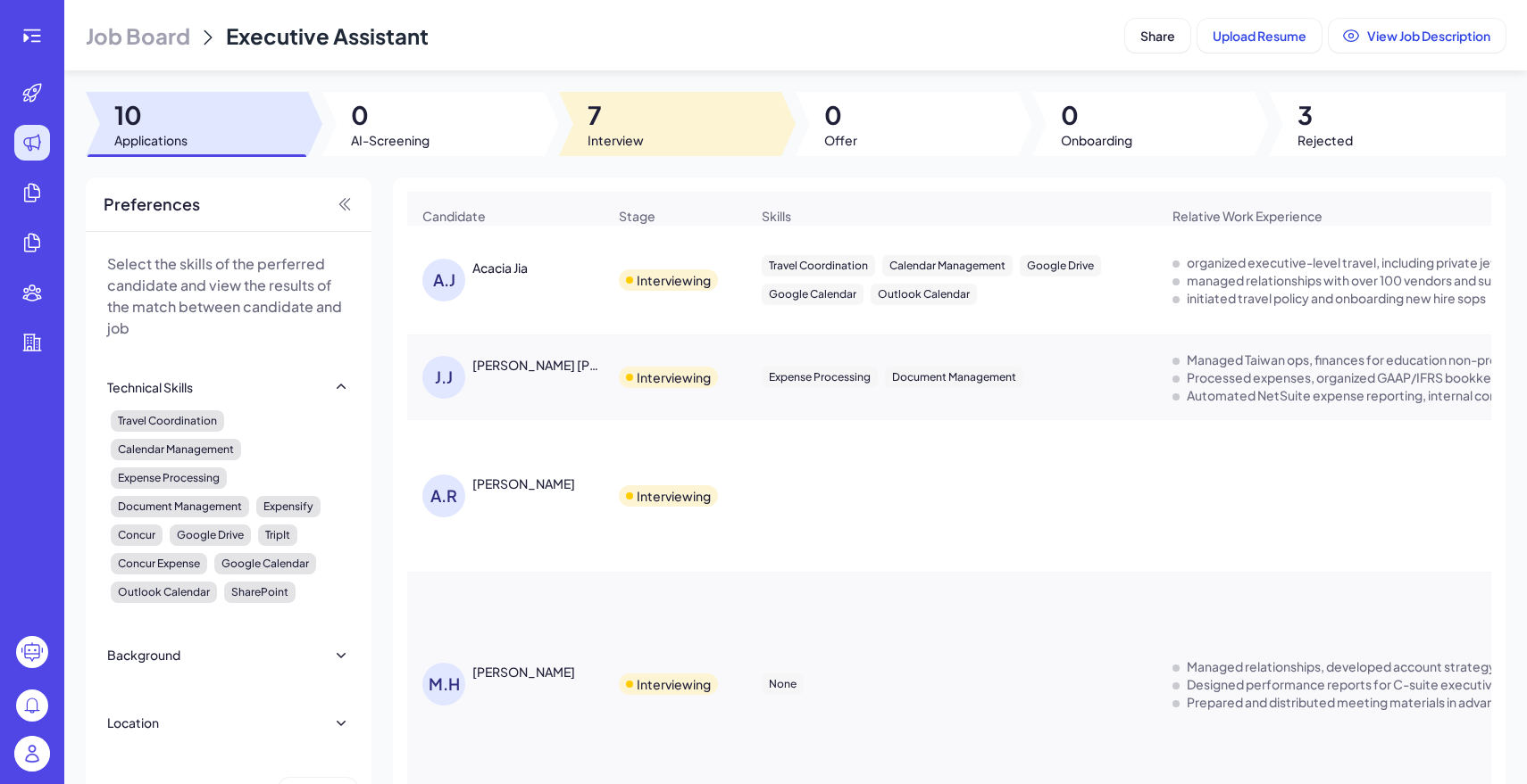
click at [669, 121] on div at bounding box center [669, 124] width 222 height 64
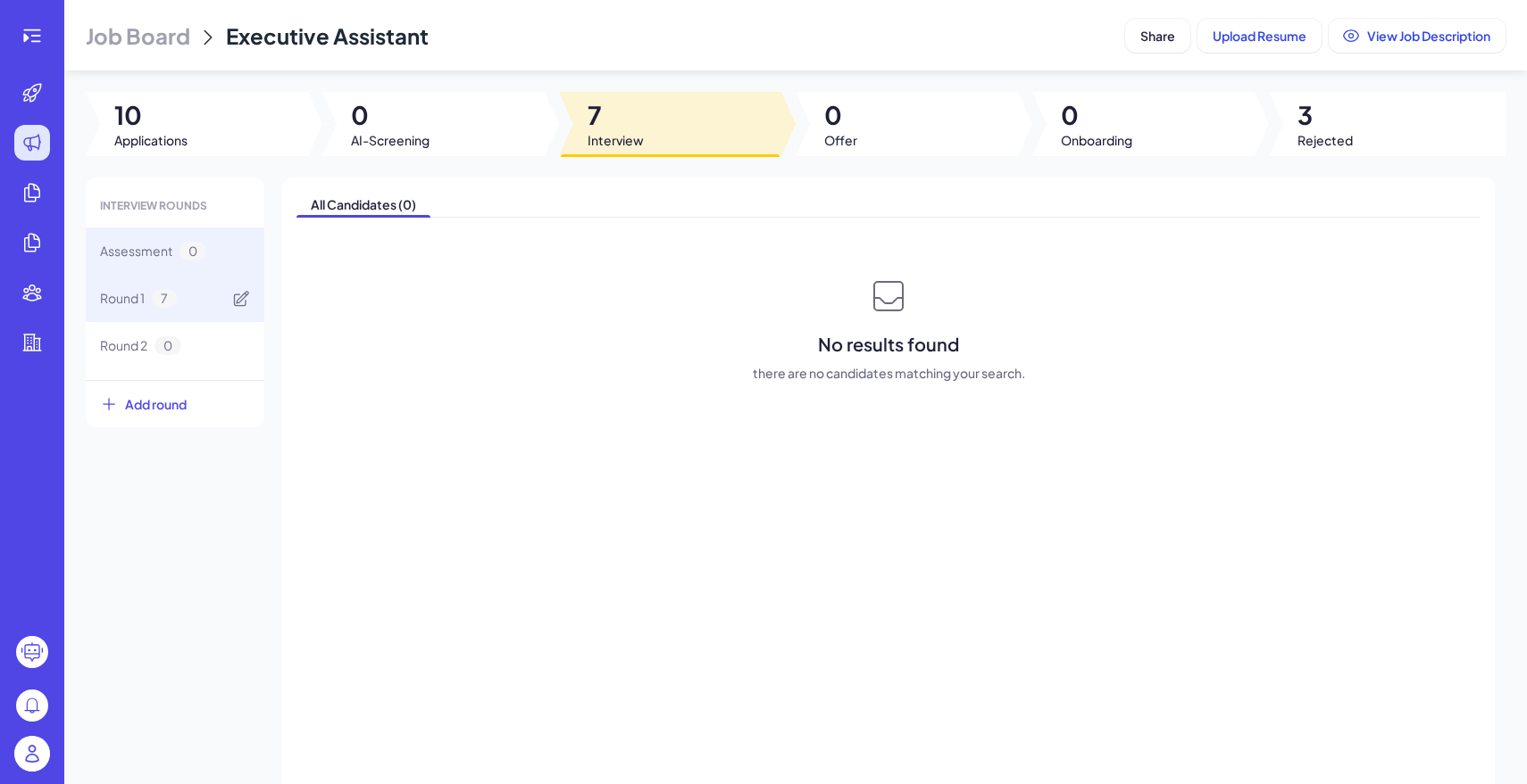
click at [217, 295] on div "Round 1 7" at bounding box center [175, 299] width 178 height 48
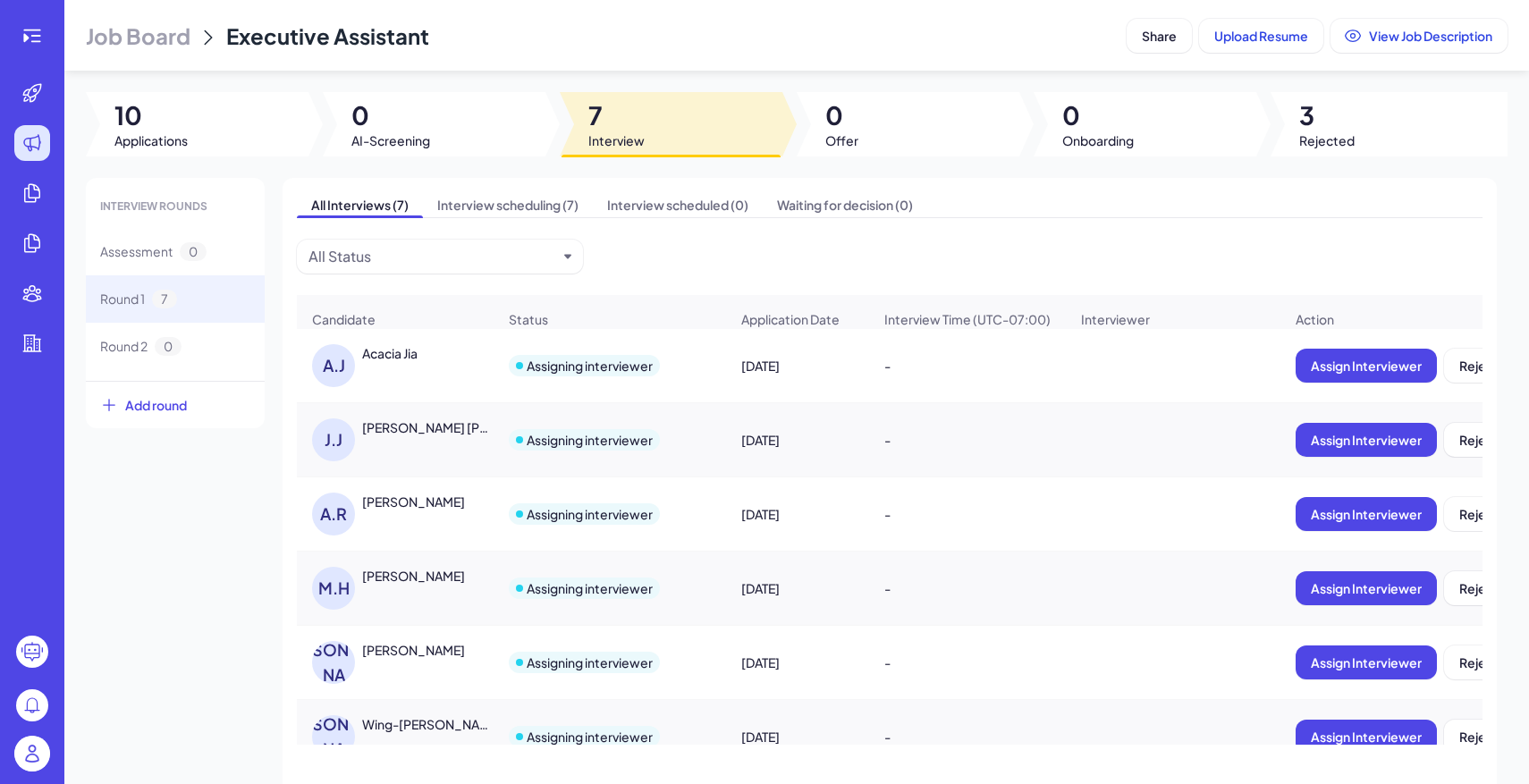
click at [145, 39] on span "Job Board" at bounding box center [138, 36] width 104 height 29
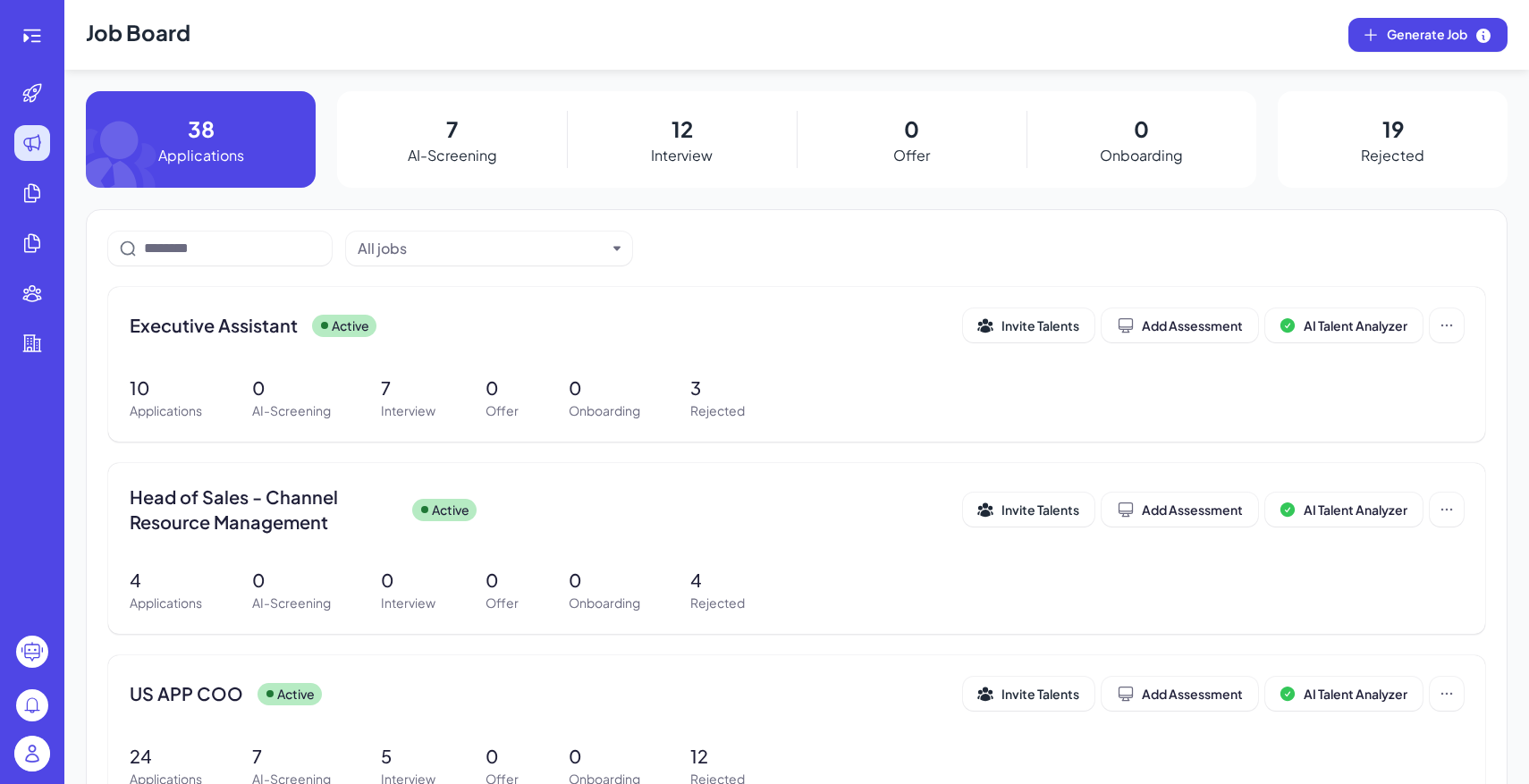
click at [51, 748] on div at bounding box center [33, 756] width 58 height 56
click at [33, 748] on img at bounding box center [32, 753] width 36 height 36
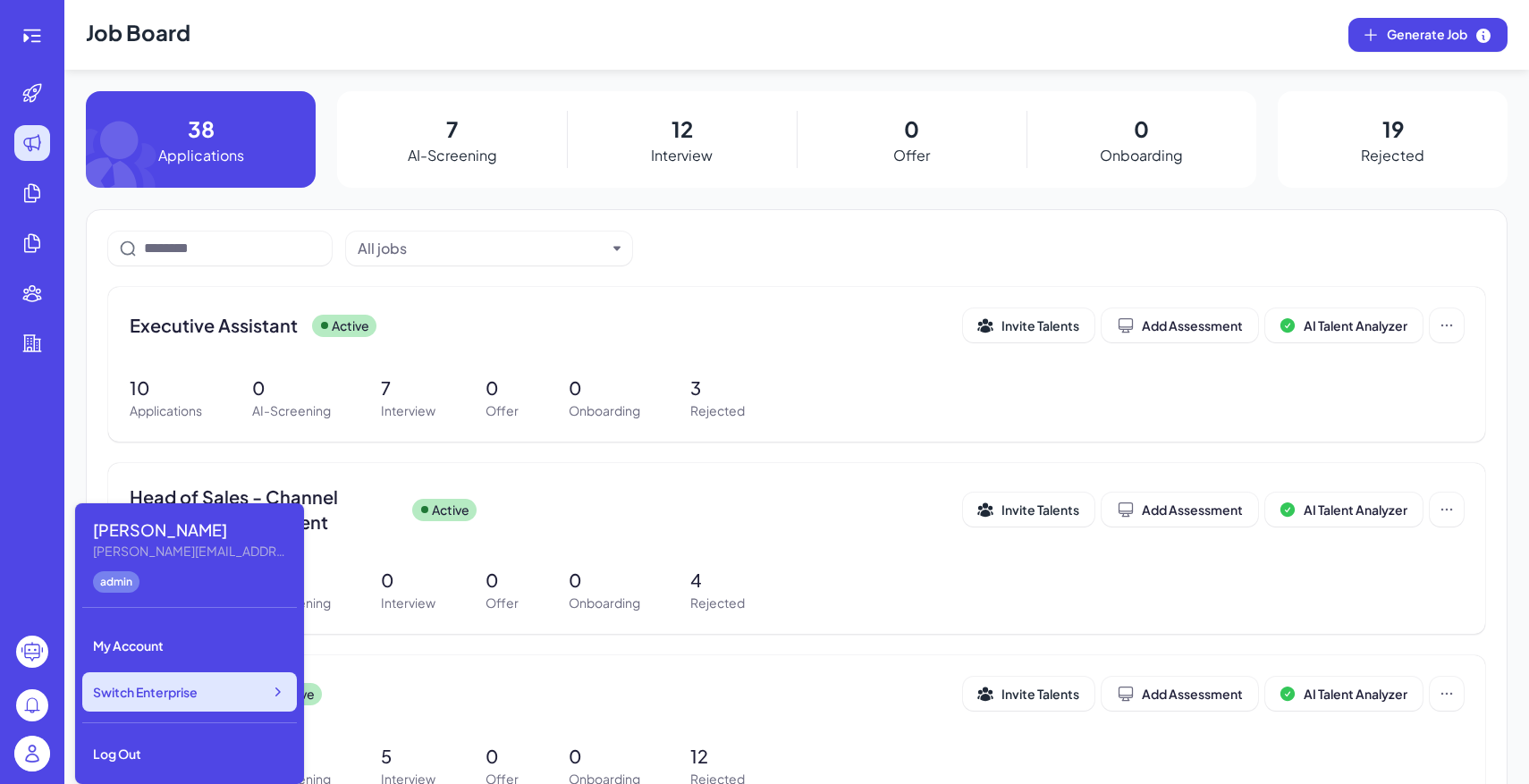
click at [184, 696] on span "Switch Enterprise" at bounding box center [145, 692] width 104 height 18
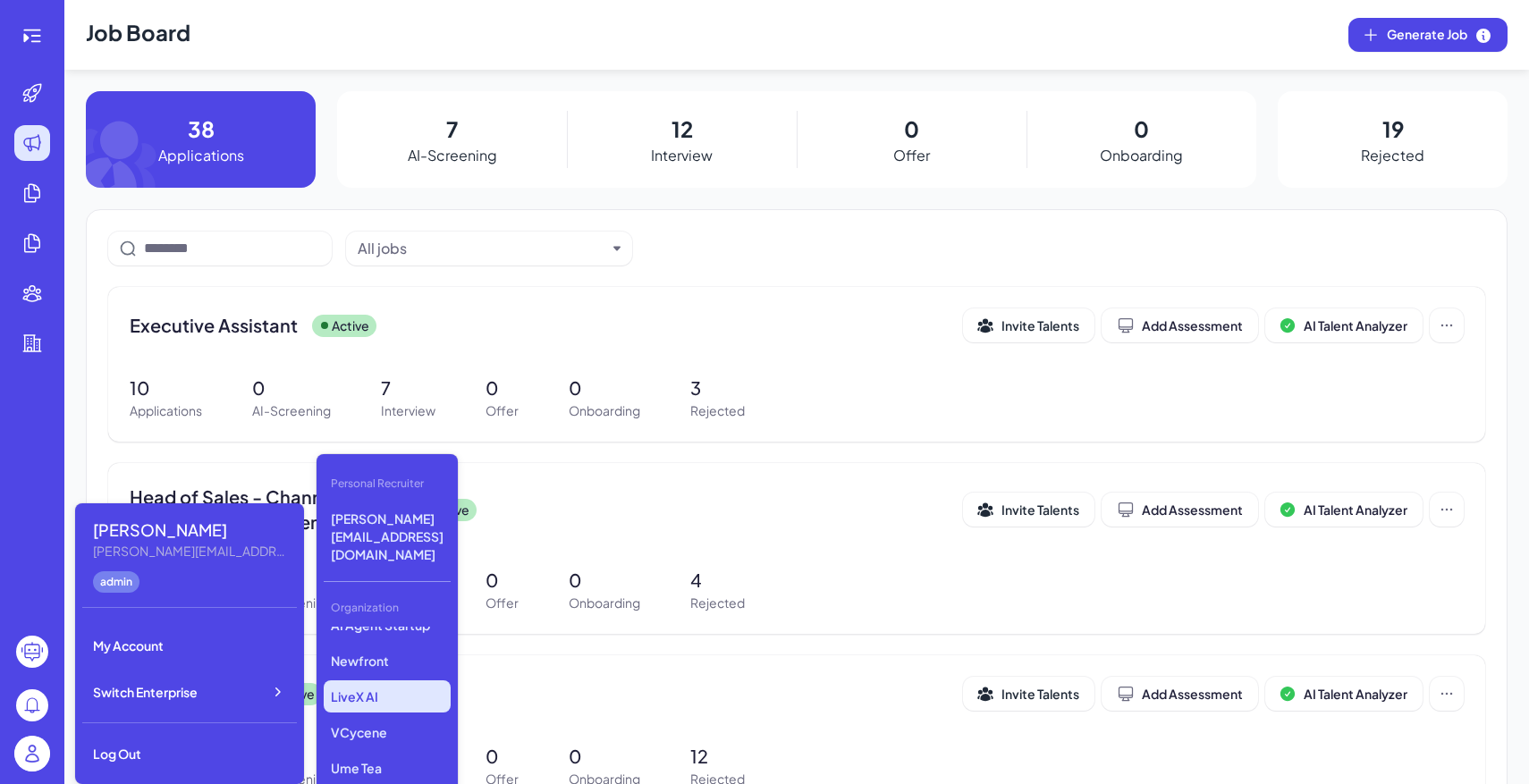
scroll to position [372, 0]
click at [411, 773] on p "Doctronic" at bounding box center [387, 789] width 127 height 32
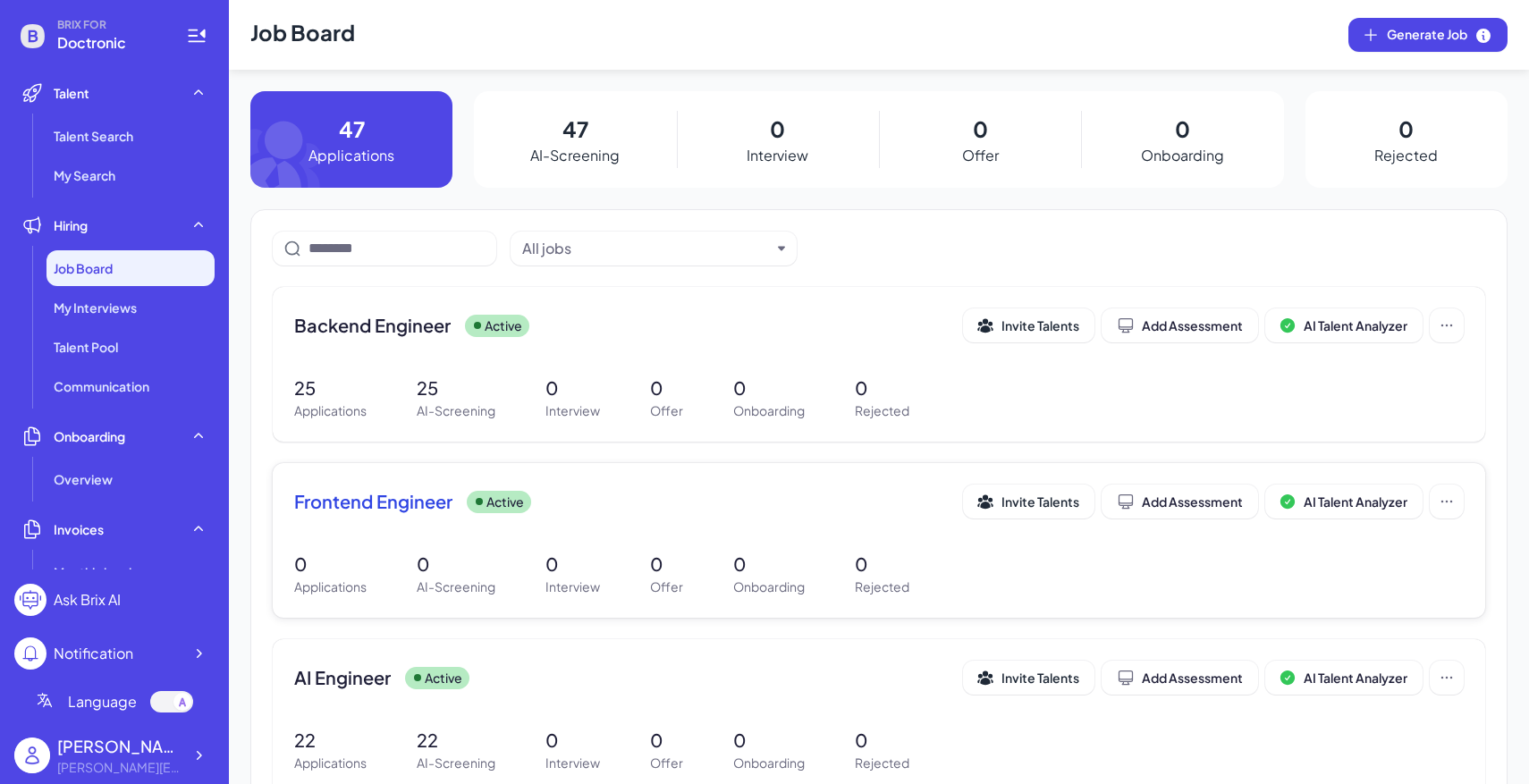
click at [486, 540] on div "Frontend Engineer Active Invite Talents Add Assessment AI Talent Analyzer 0 App…" at bounding box center [879, 540] width 1213 height 155
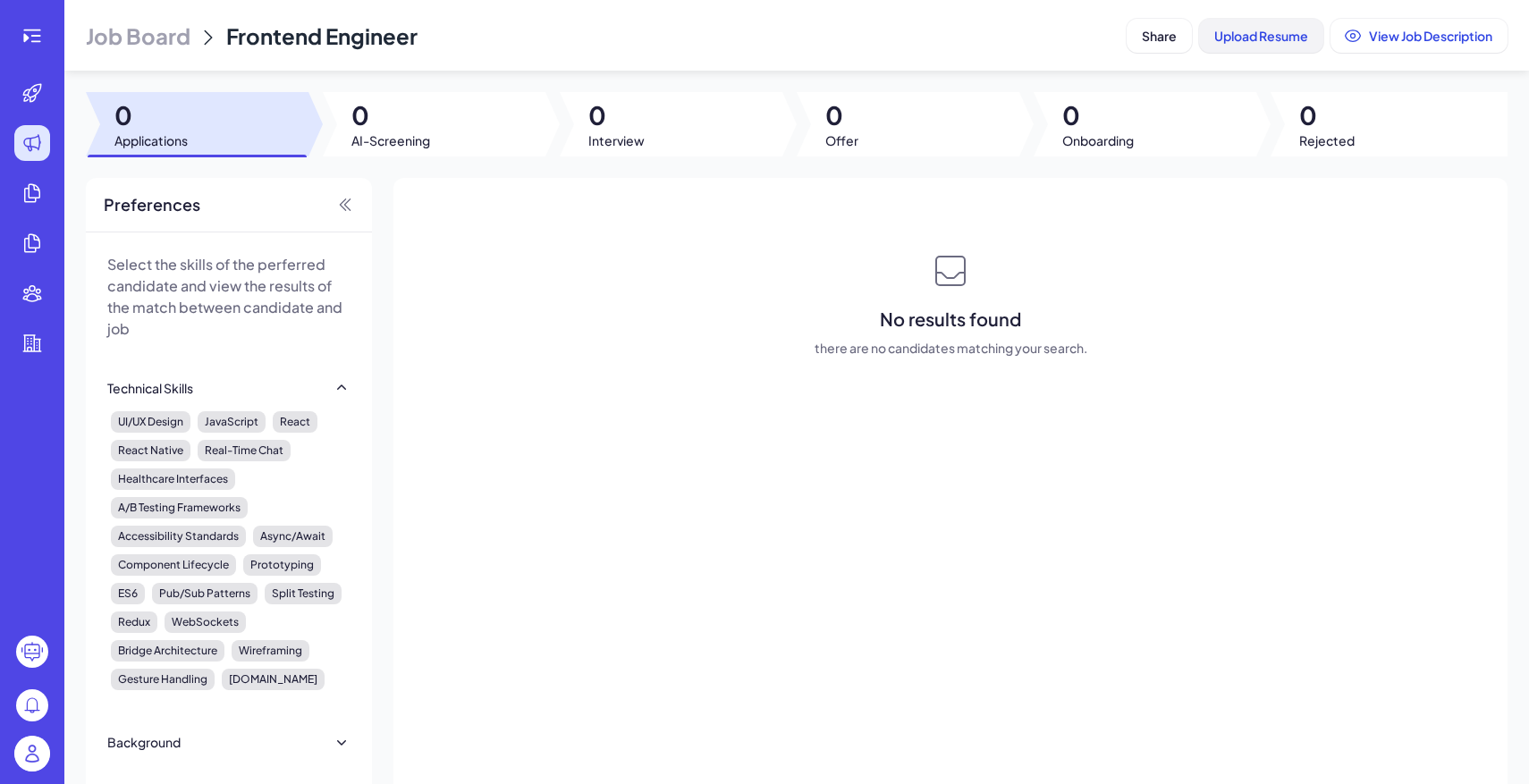
click at [1275, 33] on span "Upload Resume" at bounding box center [1260, 36] width 94 height 16
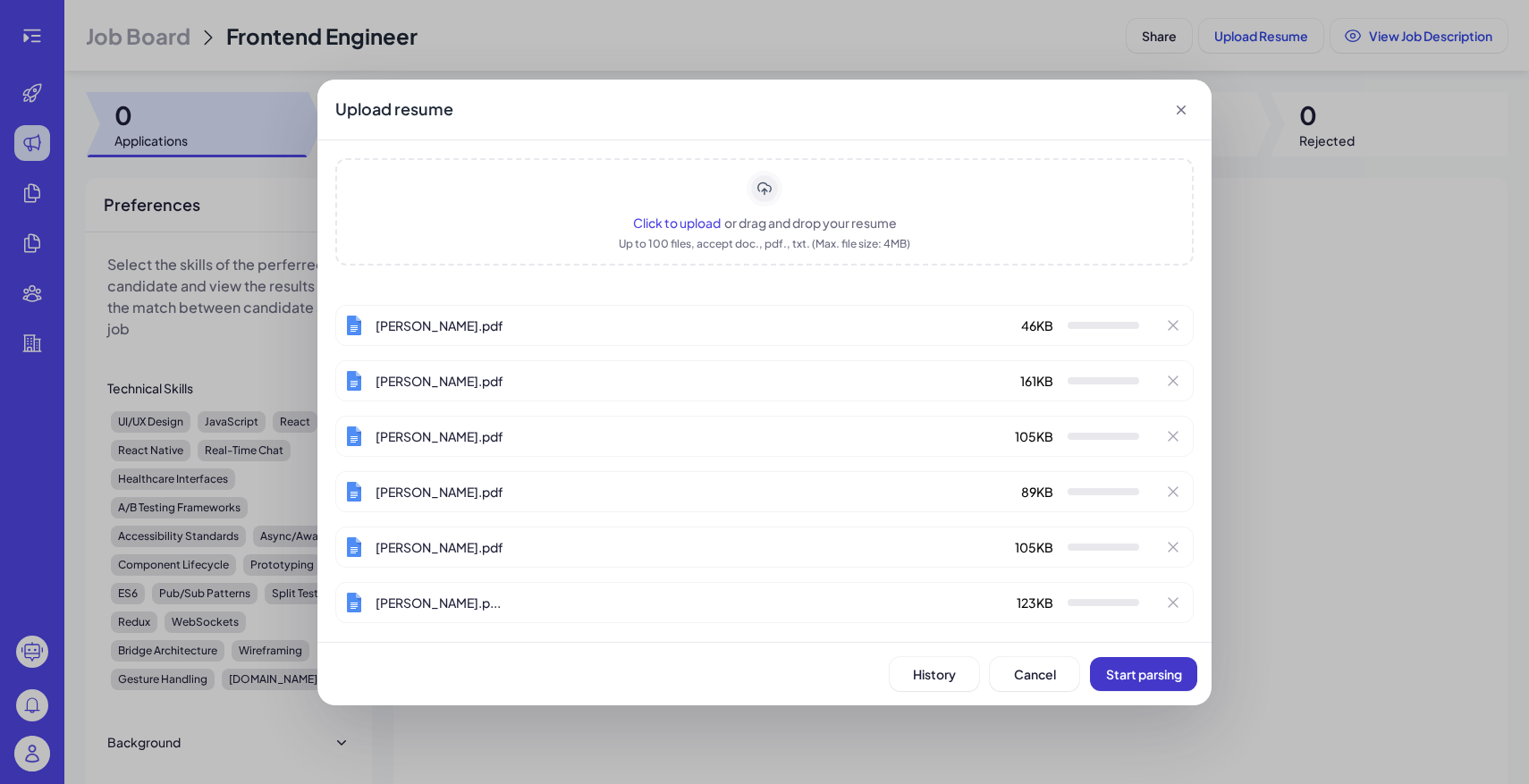
click at [1185, 677] on button "Start parsing" at bounding box center [1143, 674] width 107 height 34
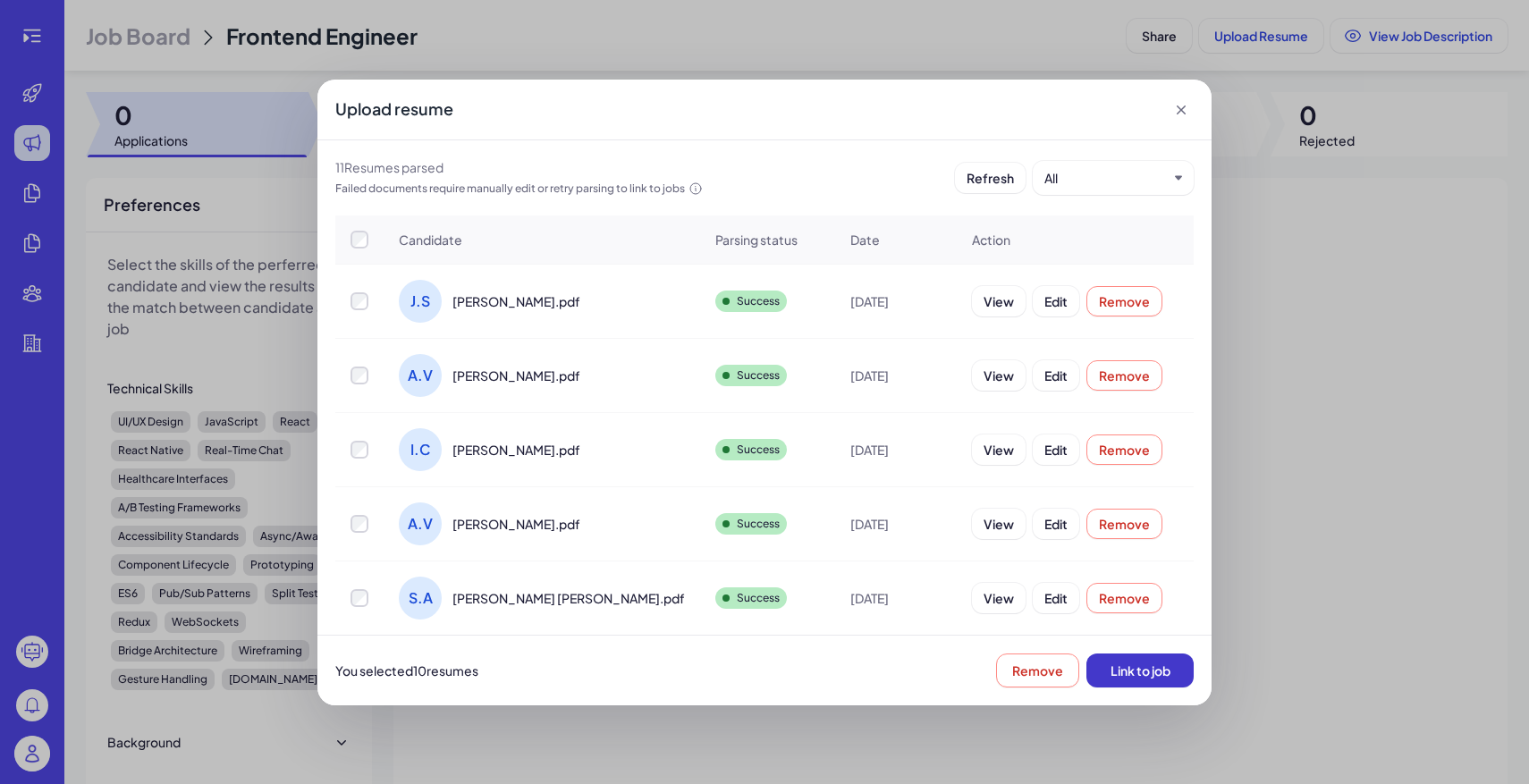
click at [1135, 667] on span "Link to job" at bounding box center [1140, 670] width 59 height 16
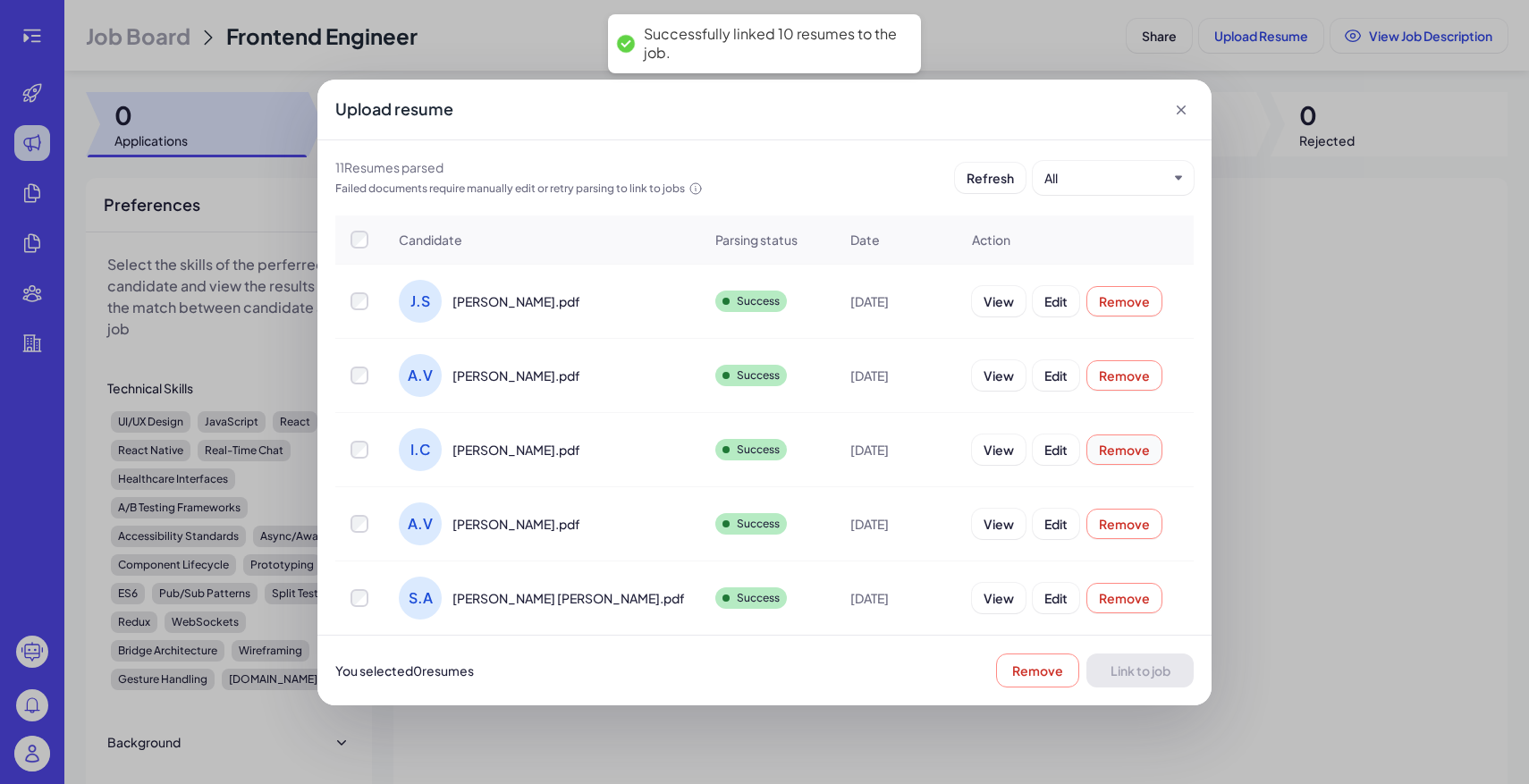
scroll to position [443, 0]
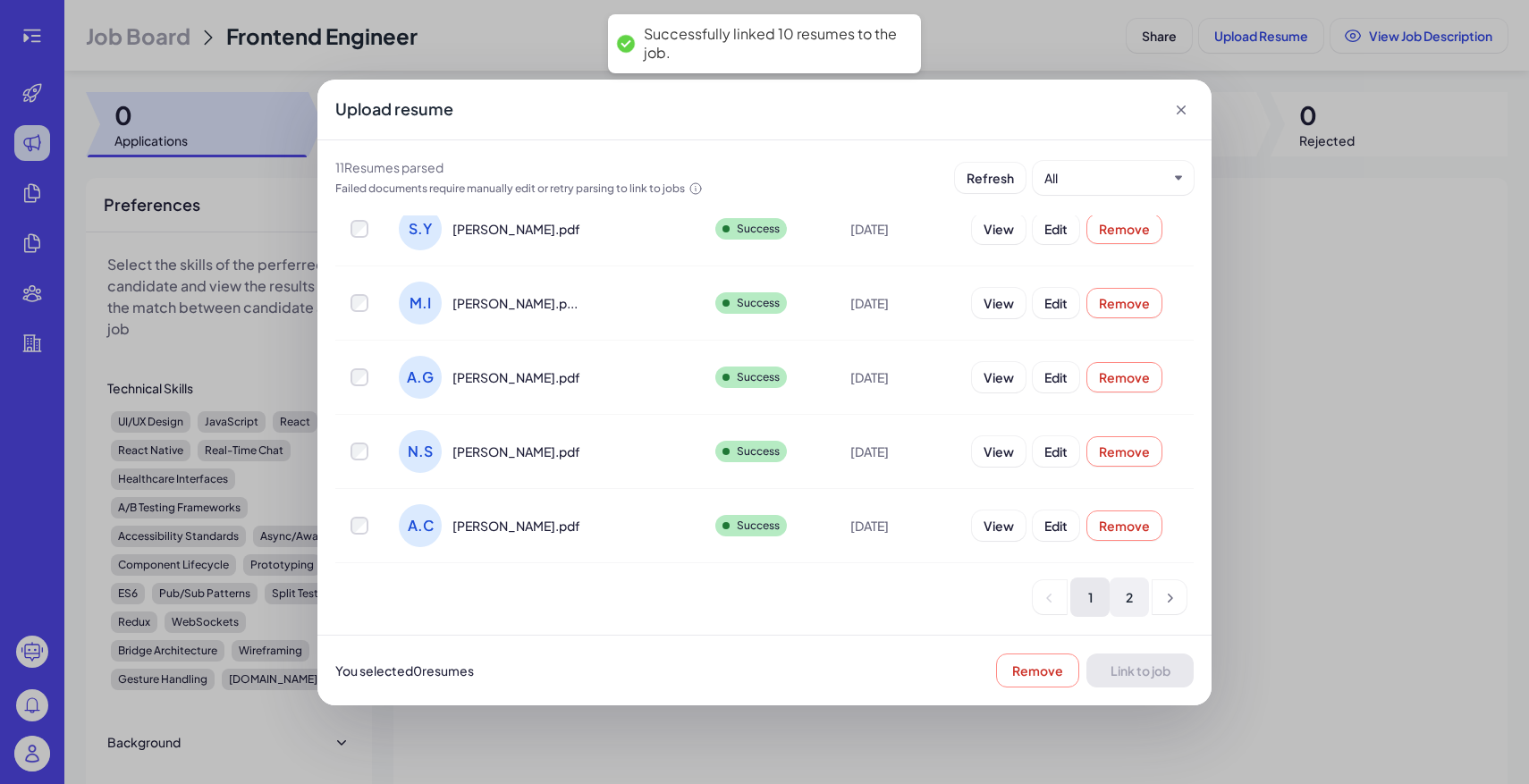
click at [1131, 595] on li "2" at bounding box center [1129, 597] width 40 height 40
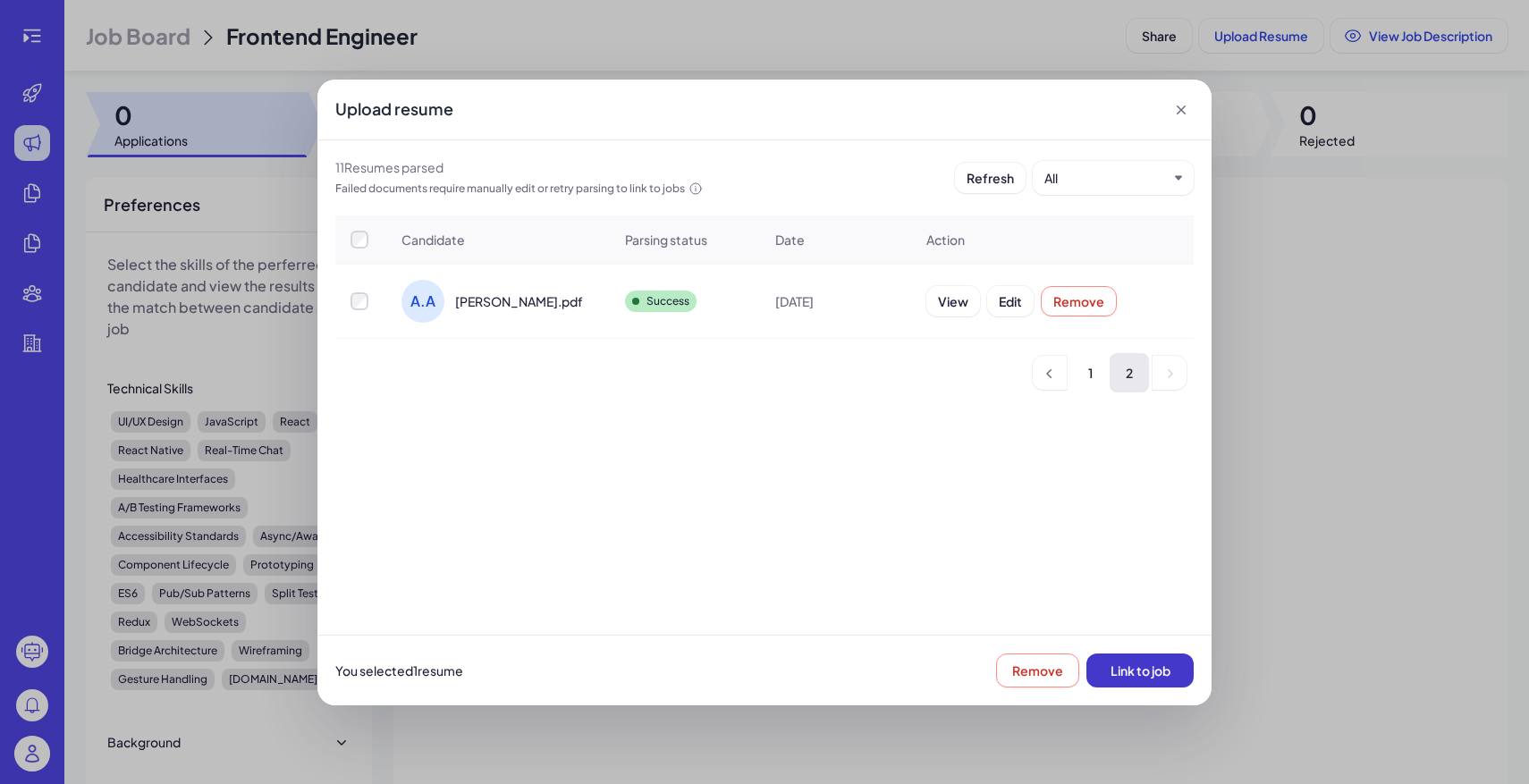
click at [1141, 667] on span "Link to job" at bounding box center [1140, 670] width 59 height 16
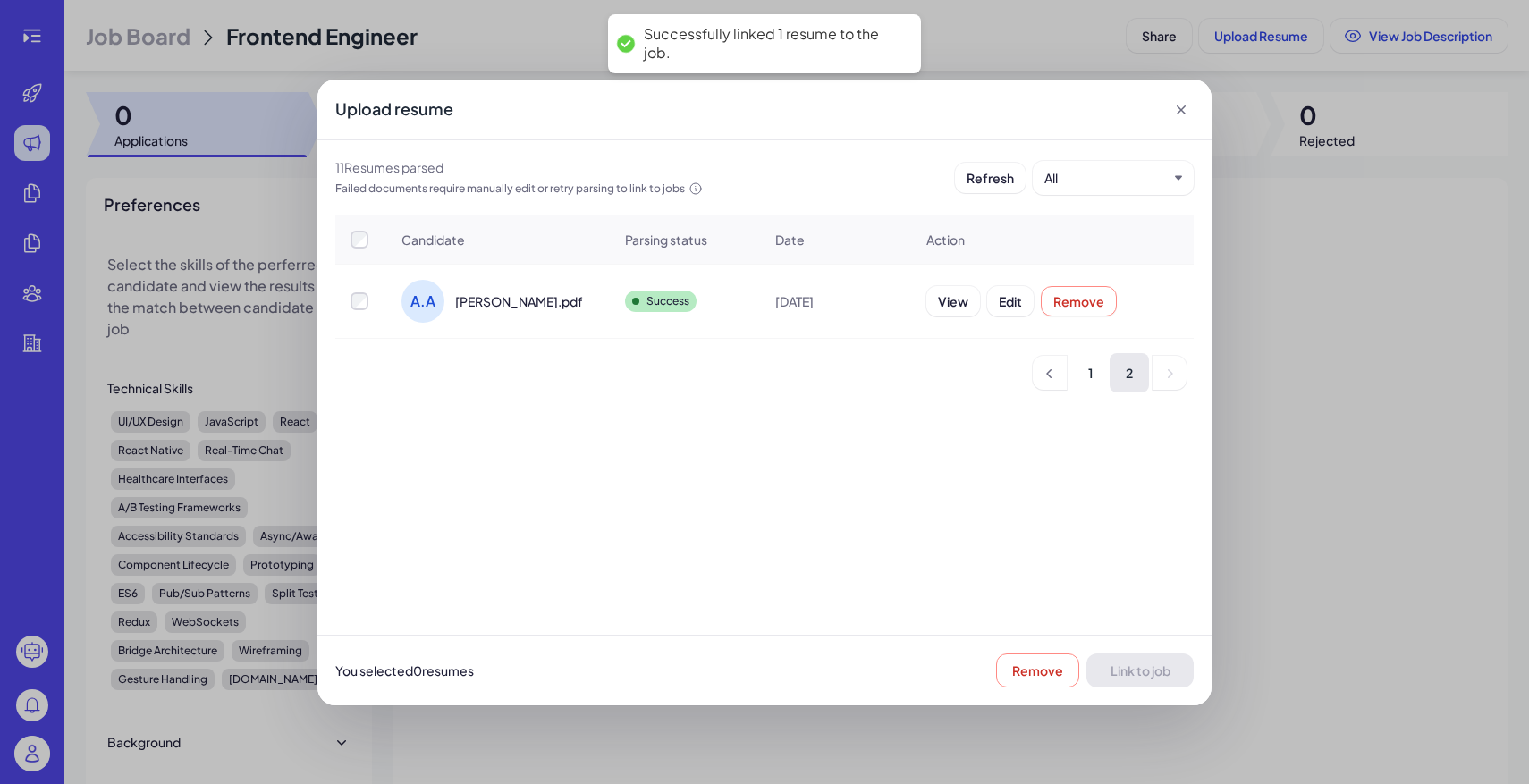
click at [1179, 103] on icon at bounding box center [1181, 110] width 18 height 18
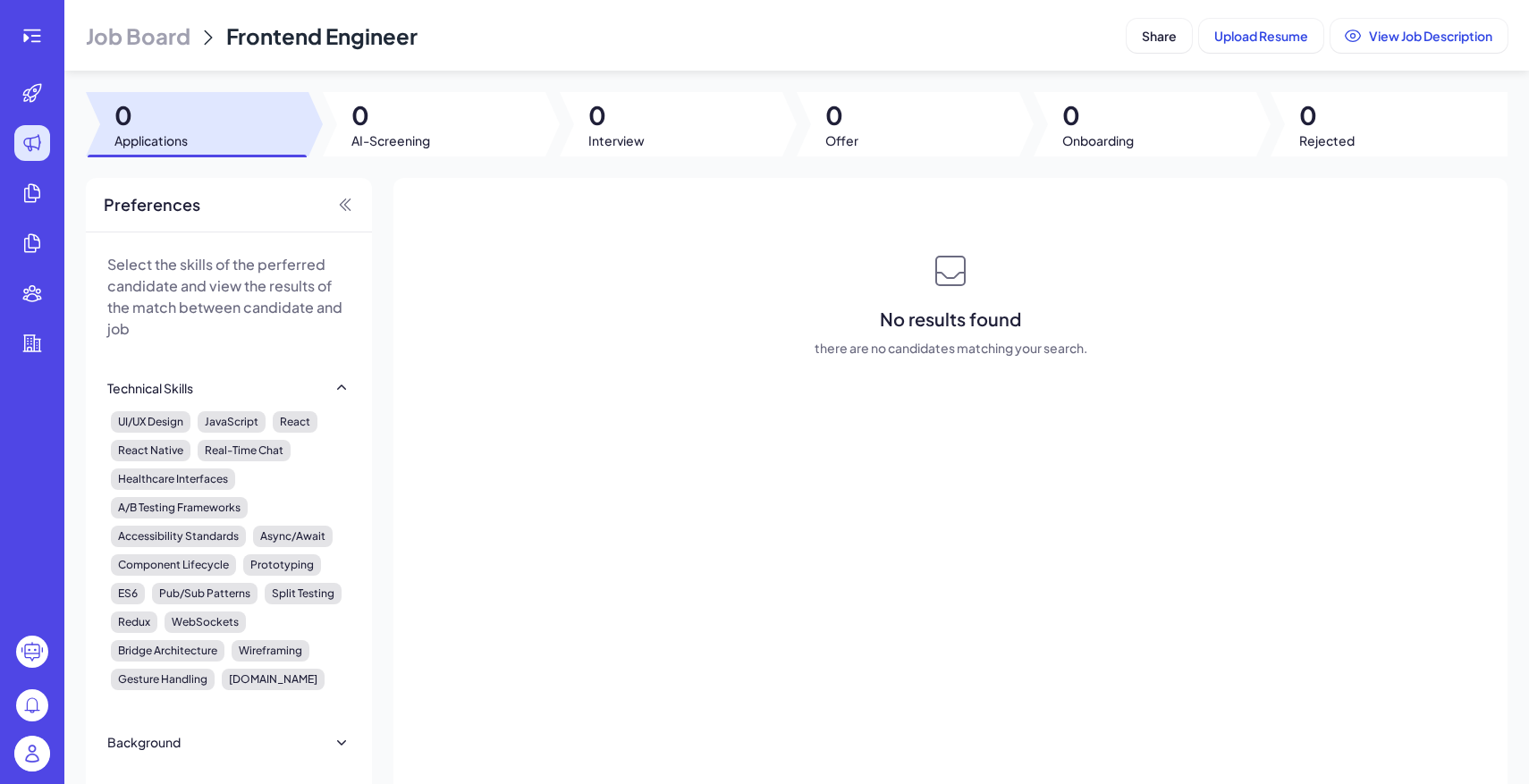
click at [176, 22] on span "Job Board" at bounding box center [138, 36] width 104 height 29
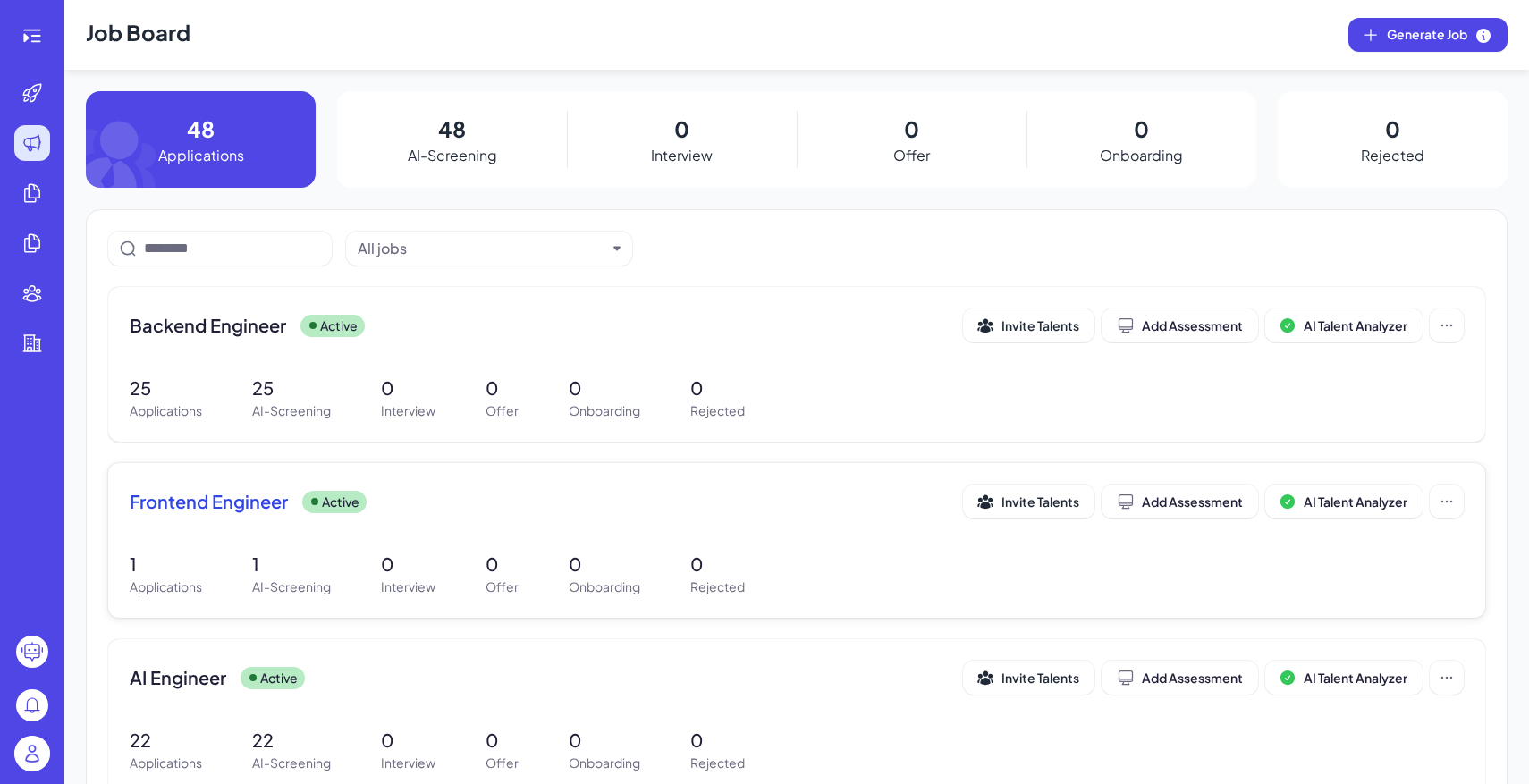
click at [599, 543] on div "Frontend Engineer Active Invite Talents Add Assessment AI Talent Analyzer 1 App…" at bounding box center [796, 540] width 1376 height 155
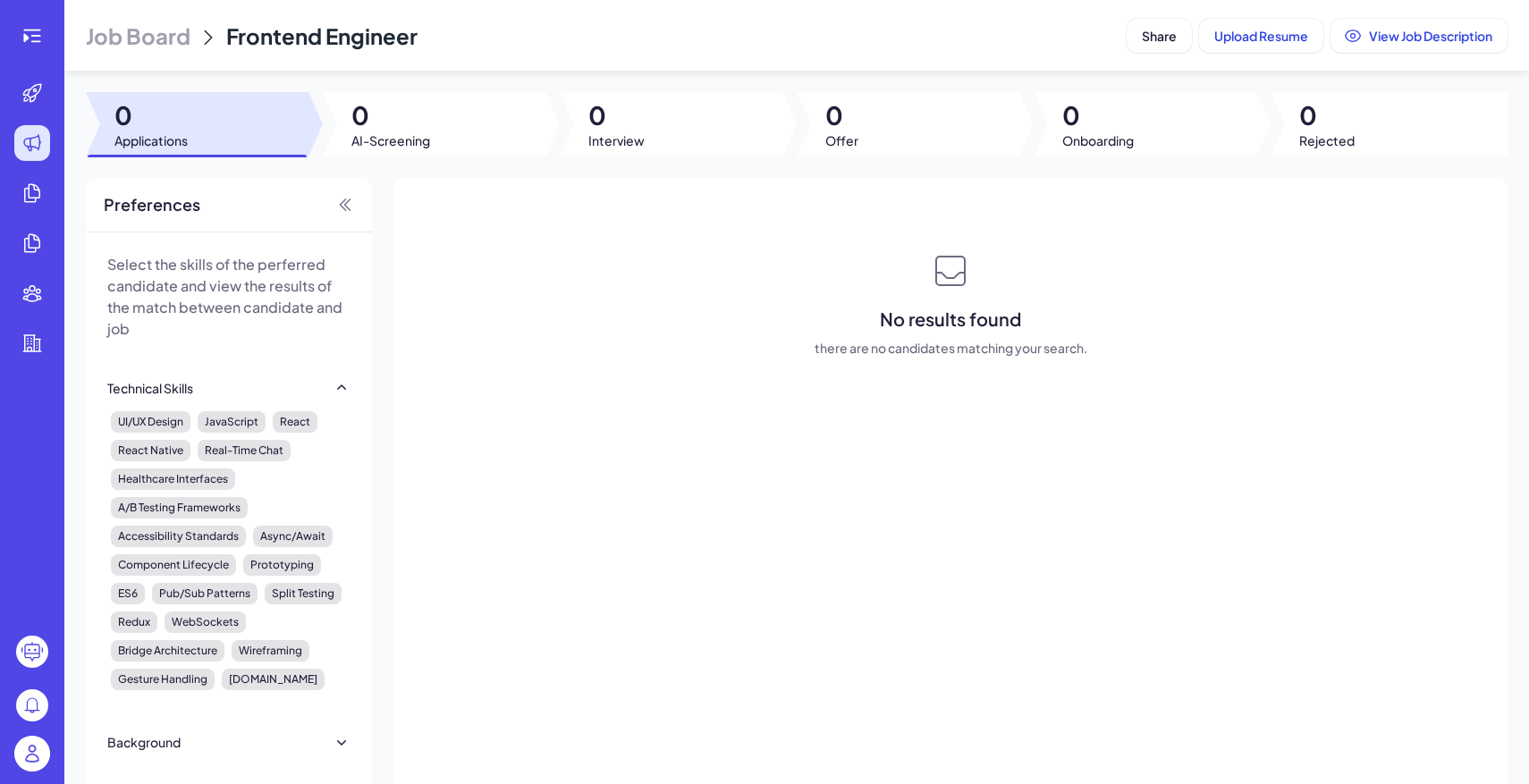
click at [158, 46] on span "Job Board" at bounding box center [138, 36] width 104 height 29
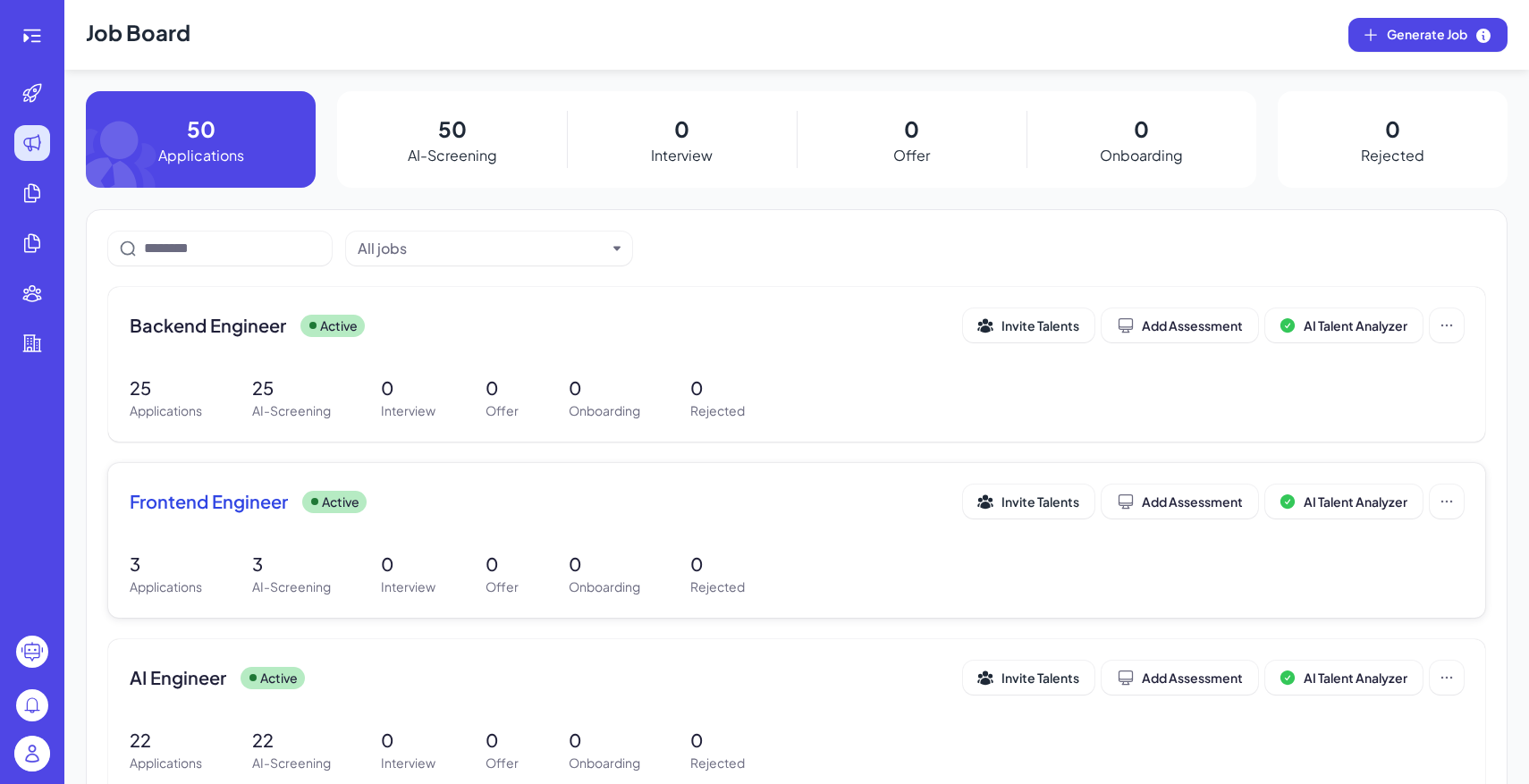
click at [504, 544] on div "Frontend Engineer Active Invite Talents Add Assessment AI Talent Analyzer 3 App…" at bounding box center [796, 540] width 1376 height 155
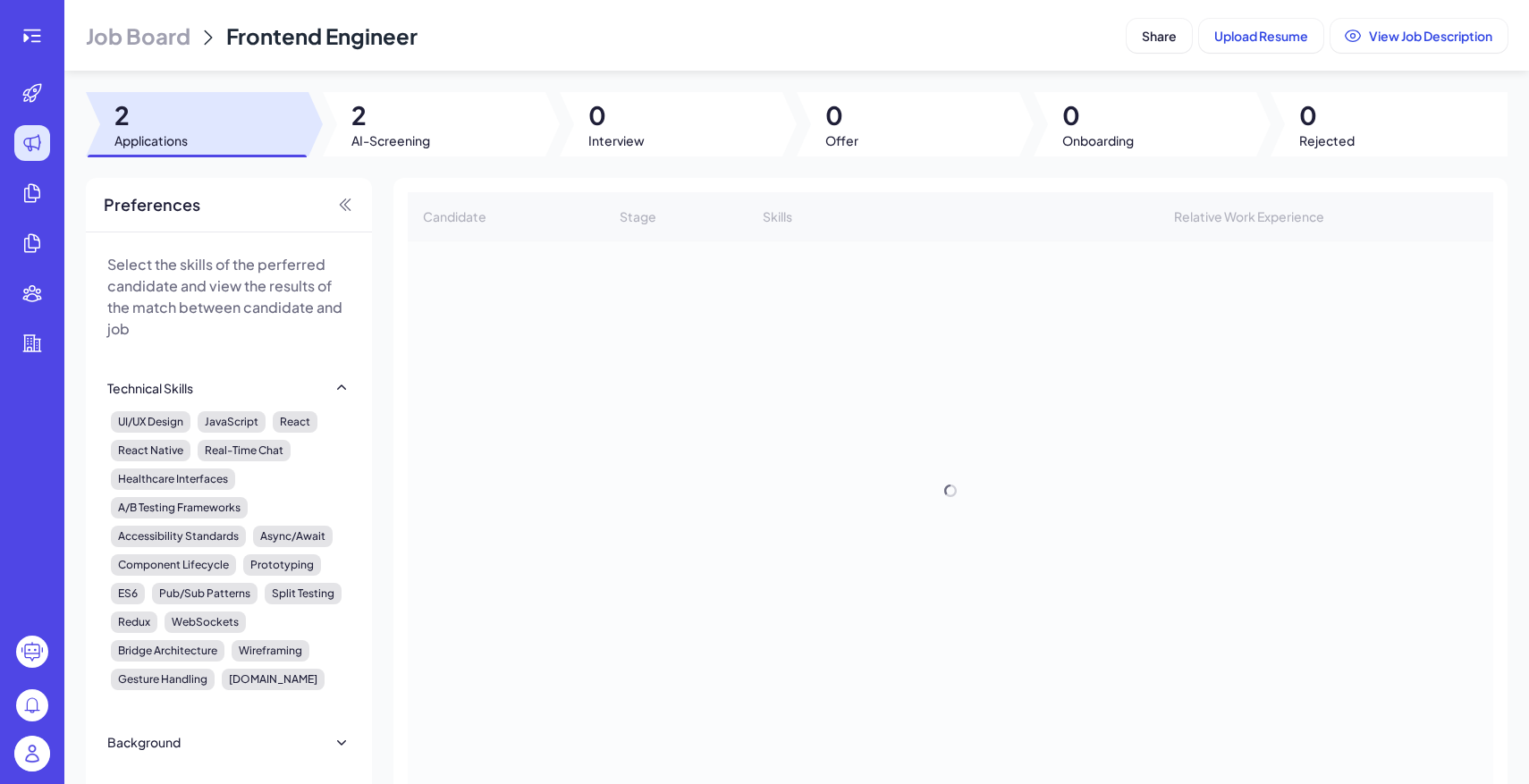
click at [416, 146] on span "AI-Screening" at bounding box center [390, 141] width 78 height 18
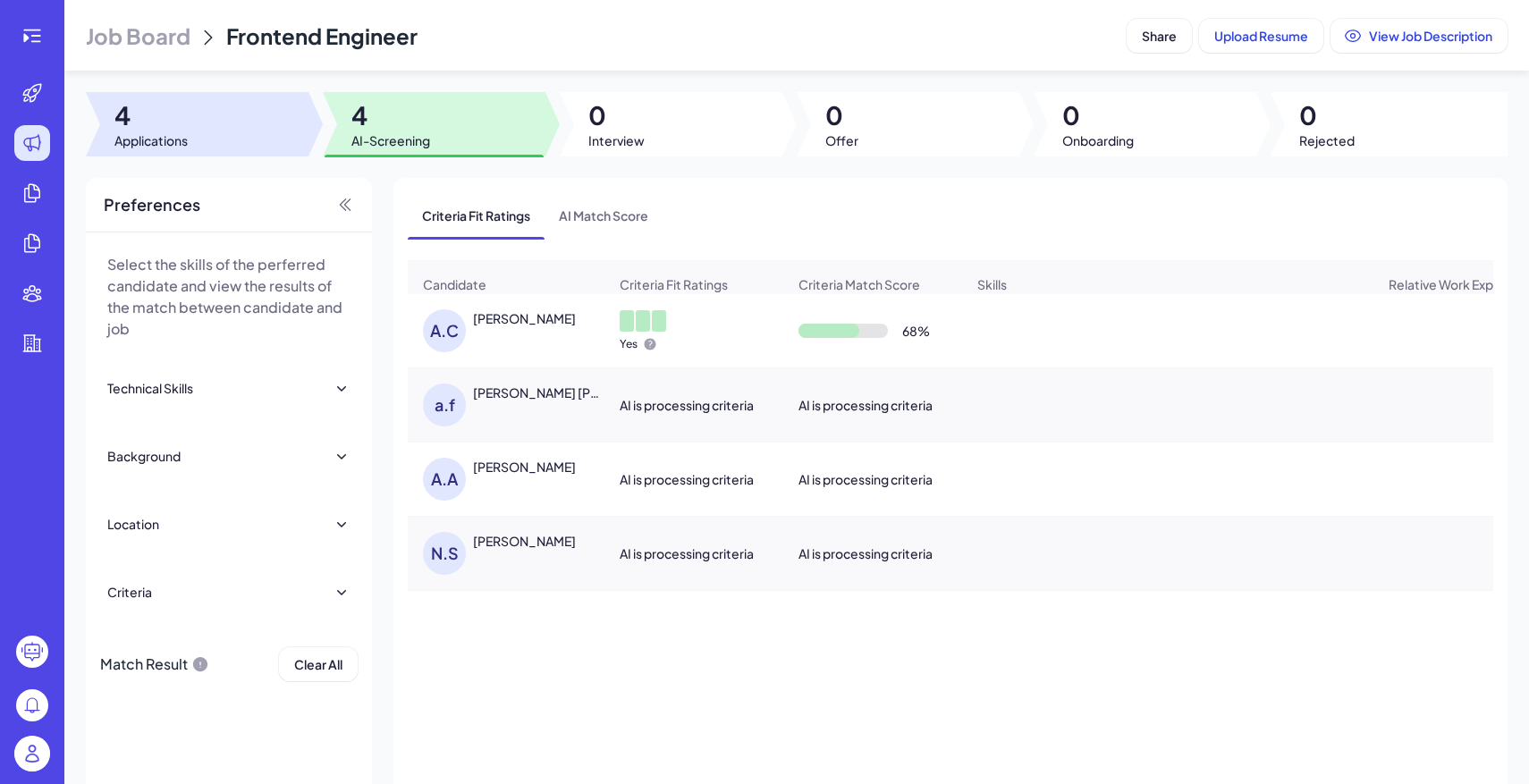
click at [235, 109] on div at bounding box center [197, 124] width 222 height 64
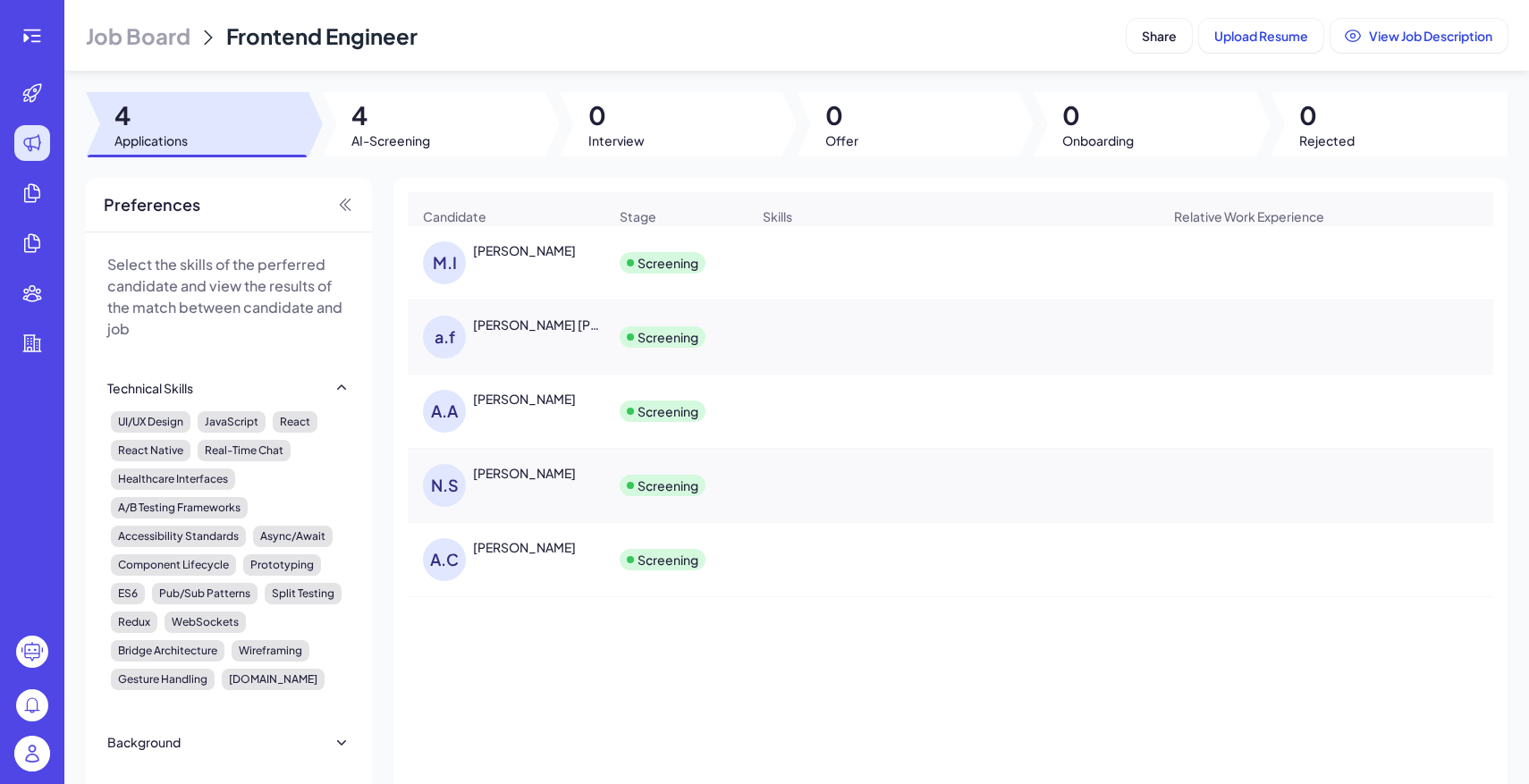
click at [158, 50] on span "Job Board" at bounding box center [138, 36] width 104 height 29
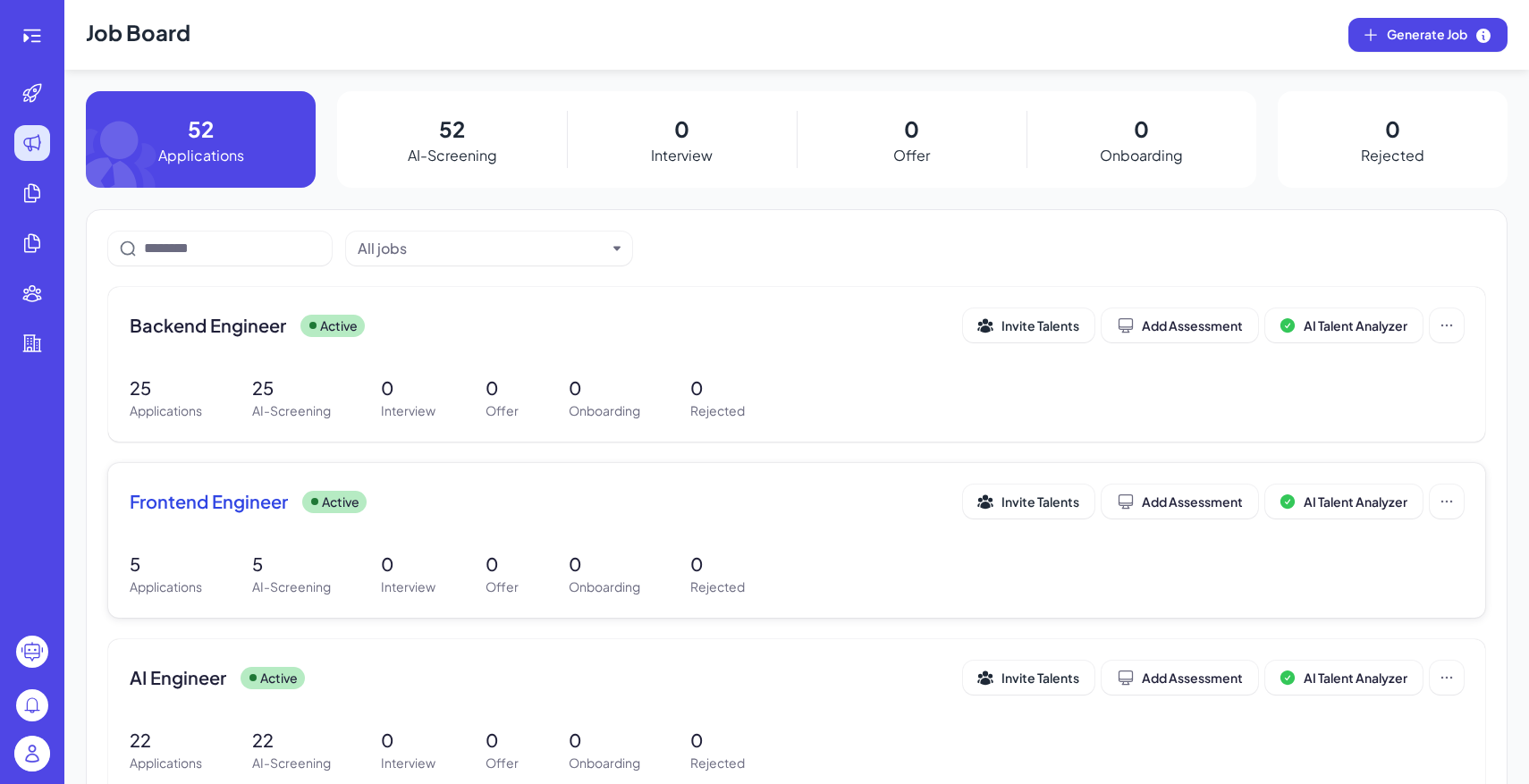
click at [395, 547] on div "Frontend Engineer Active Invite Talents Add Assessment AI Talent Analyzer 5 App…" at bounding box center [796, 540] width 1376 height 155
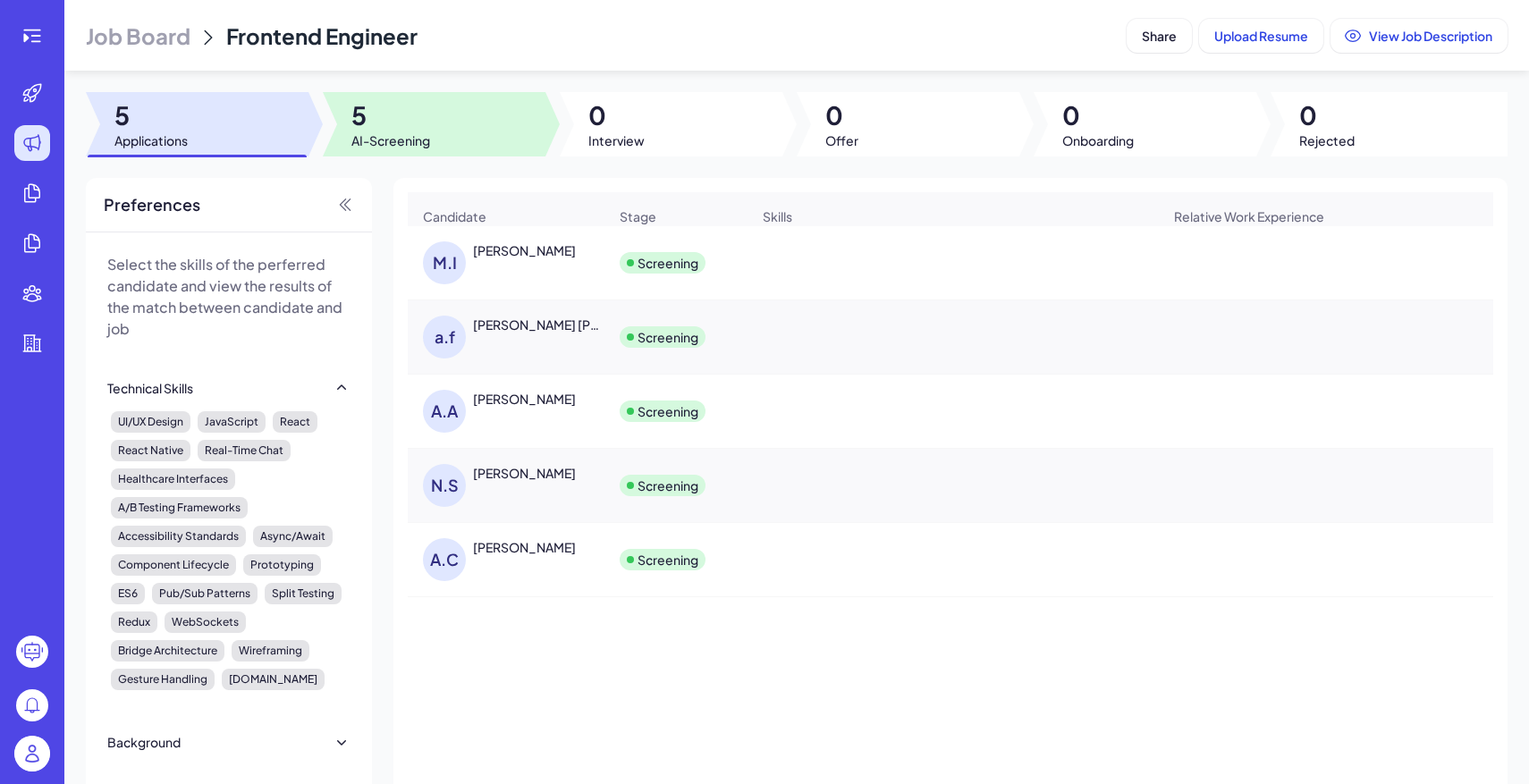
click at [411, 133] on span "AI-Screening" at bounding box center [390, 141] width 78 height 18
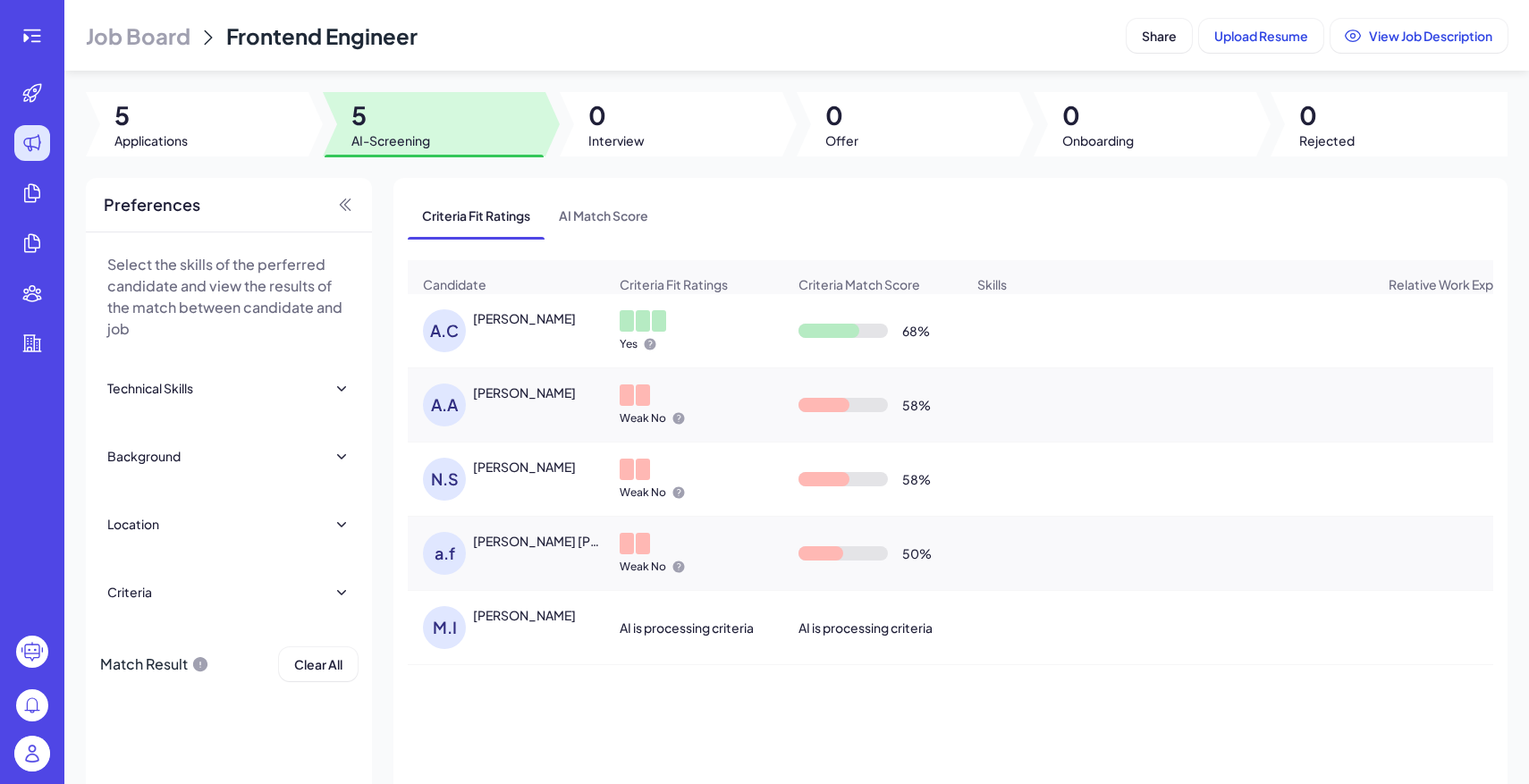
click at [345, 593] on icon at bounding box center [341, 592] width 18 height 18
click at [333, 647] on div "All Criteria" at bounding box center [229, 638] width 222 height 32
click at [143, 60] on header "Job Board Frontend Engineer Share Upload Resume View Job Description" at bounding box center [796, 35] width 1465 height 70
click at [155, 40] on span "Job Board" at bounding box center [138, 36] width 104 height 29
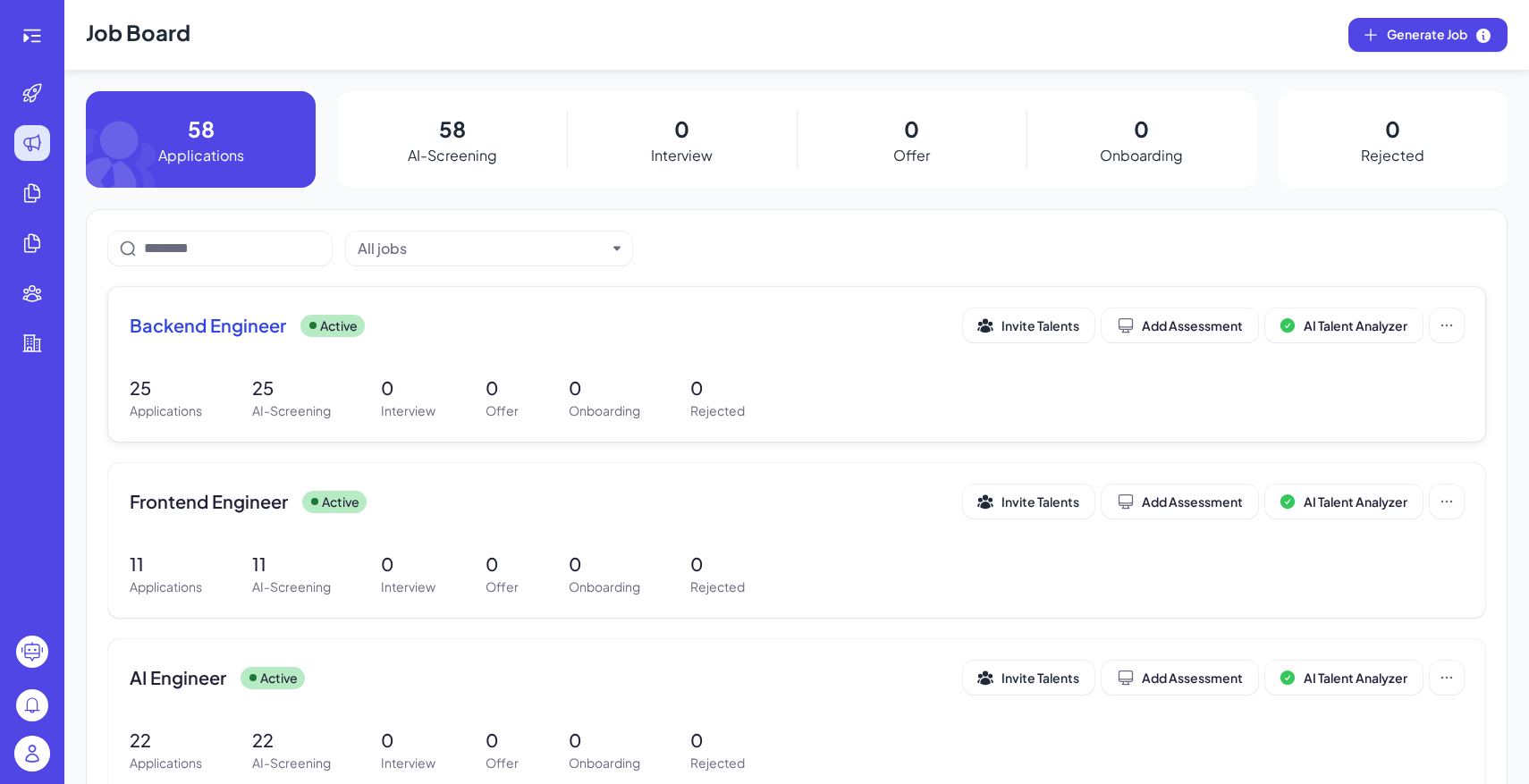
click at [493, 383] on p "0" at bounding box center [502, 388] width 33 height 27
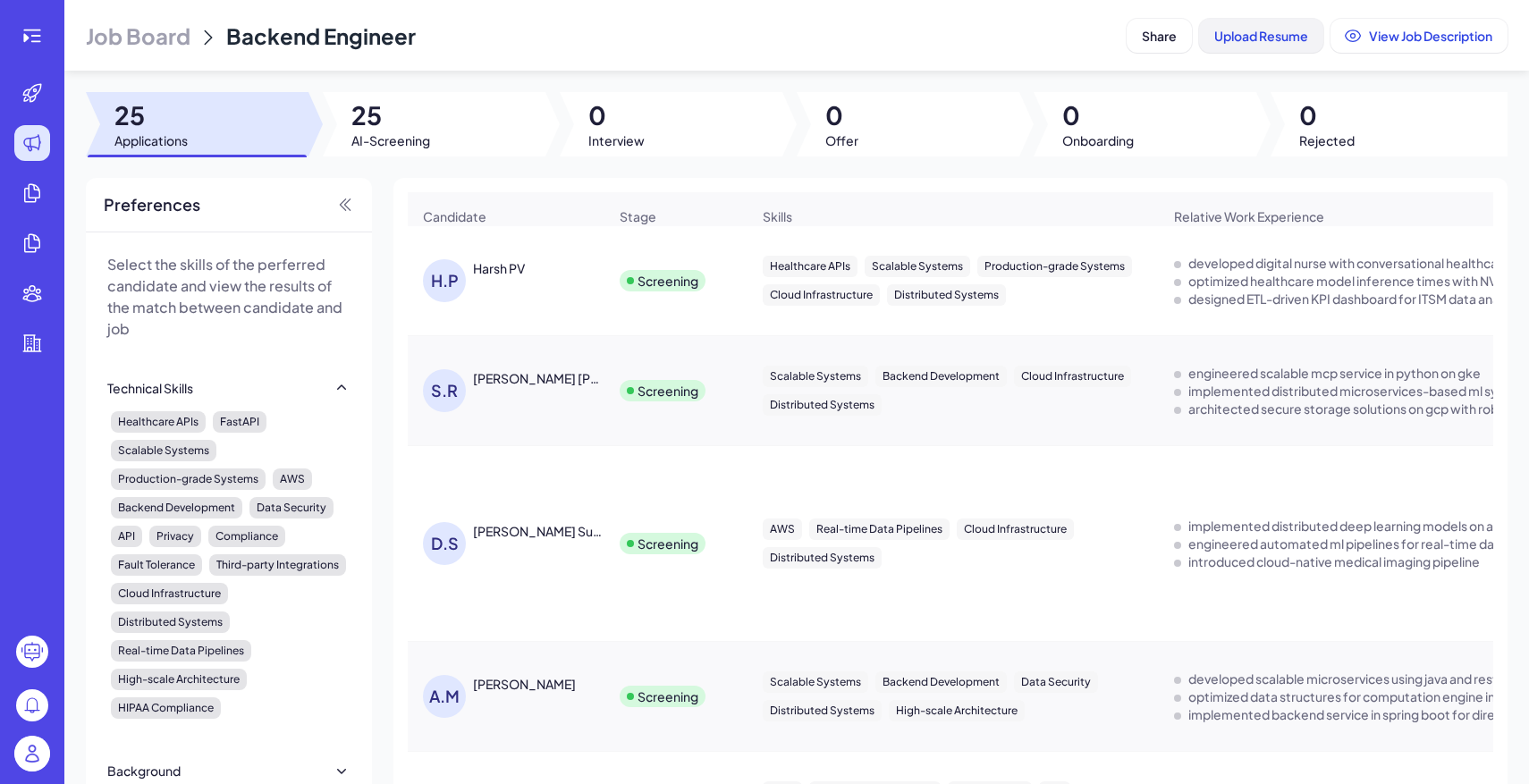
click at [1263, 42] on span "Upload Resume" at bounding box center [1260, 36] width 94 height 16
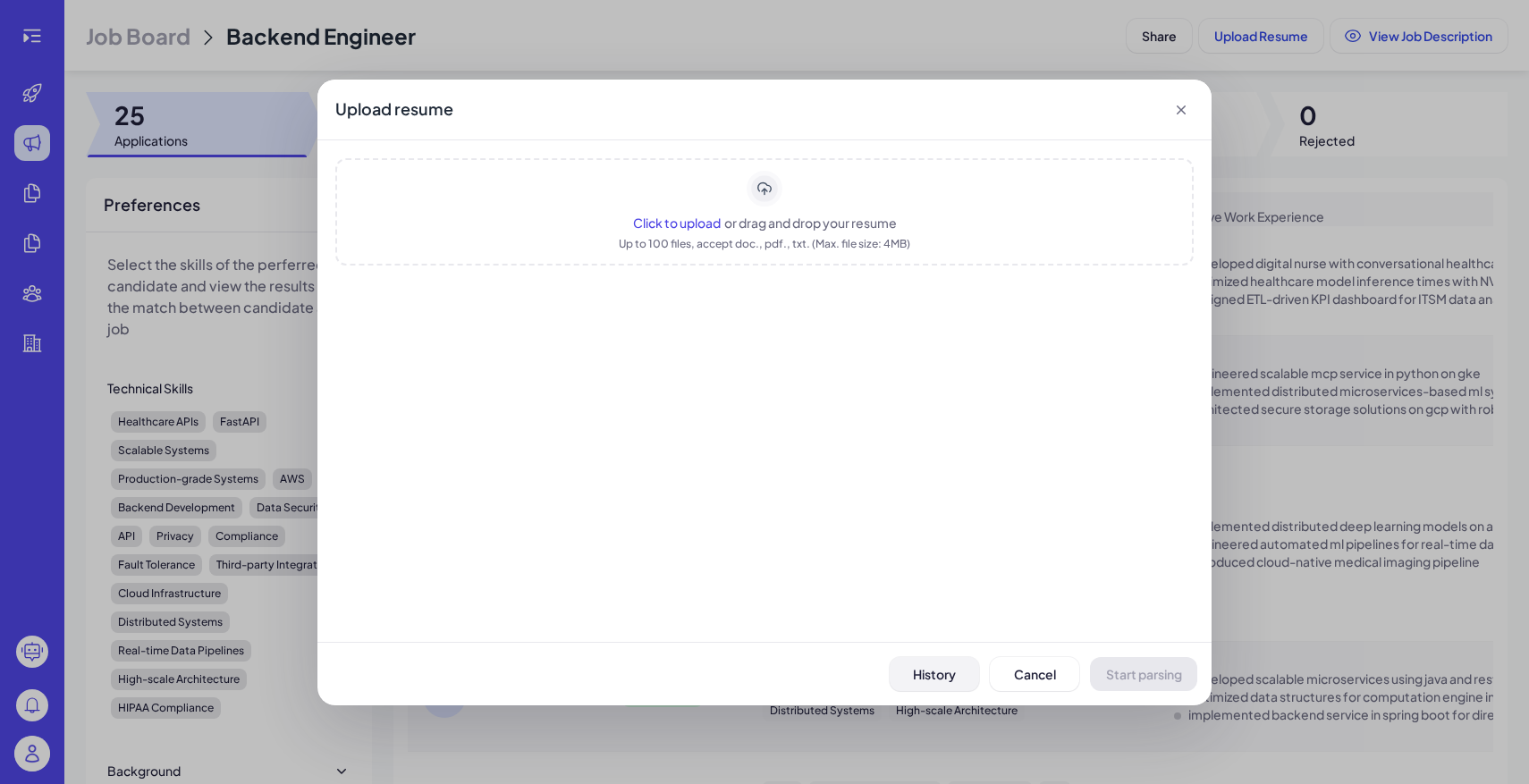
click at [930, 678] on span "History" at bounding box center [934, 674] width 43 height 16
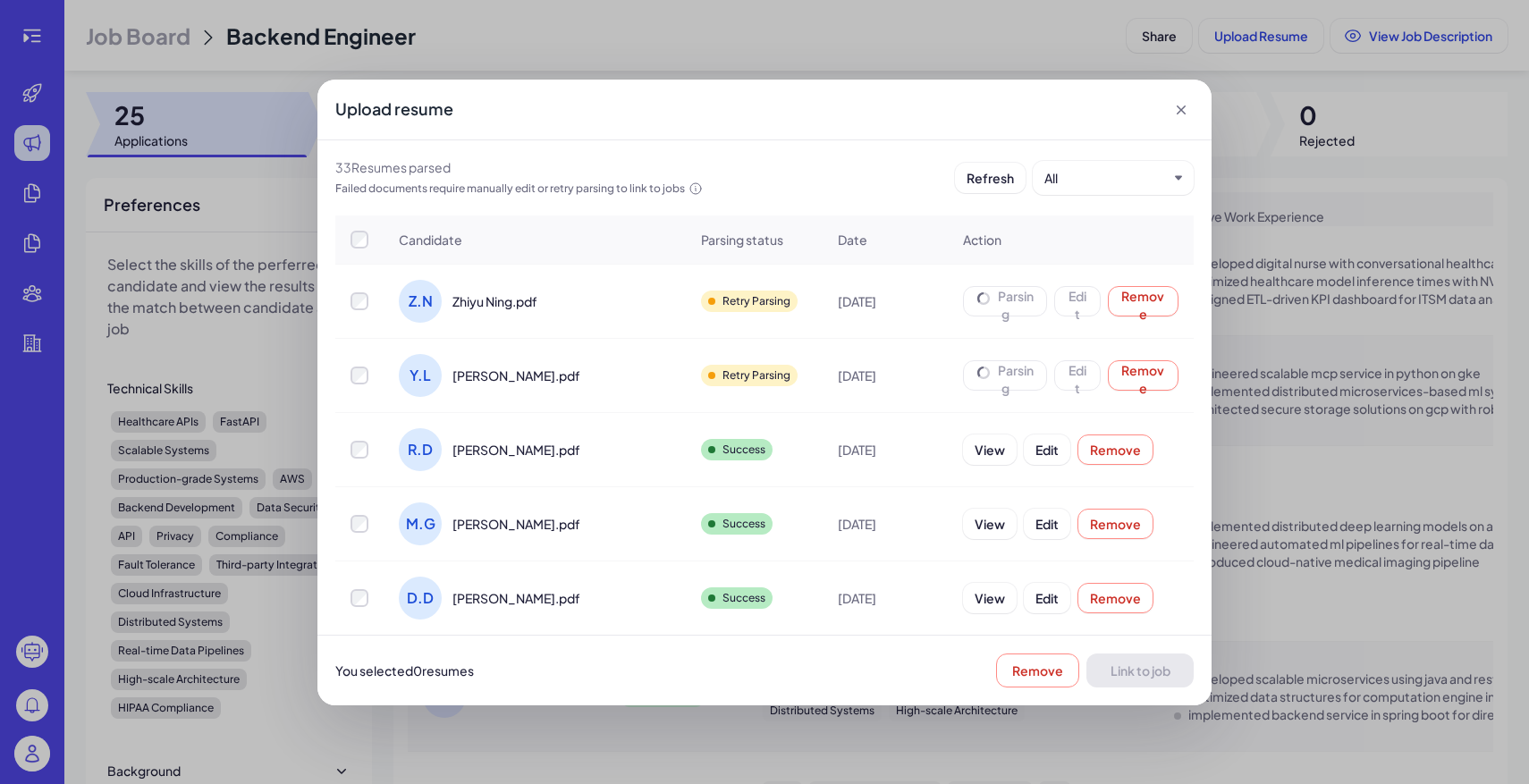
scroll to position [42, 0]
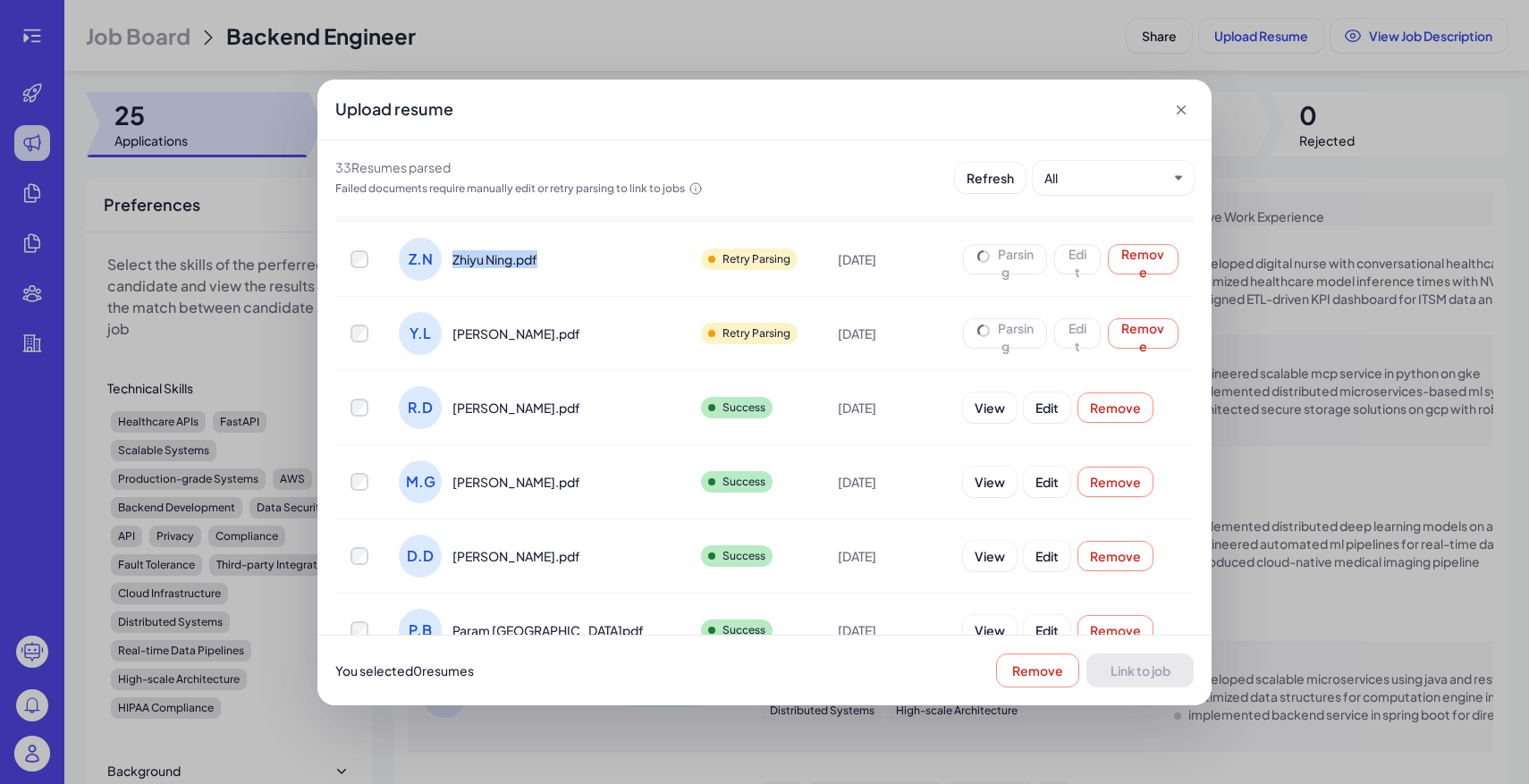
drag, startPoint x: 448, startPoint y: 261, endPoint x: 549, endPoint y: 261, distance: 101.0
click at [549, 261] on div "Z.N Zhiyu Ning.pdf" at bounding box center [534, 259] width 300 height 71
copy span "Zhiyu Ning.pdf"
click at [460, 330] on span "Ye Lei.pdf" at bounding box center [516, 333] width 128 height 18
drag, startPoint x: 453, startPoint y: 330, endPoint x: 563, endPoint y: 330, distance: 110.0
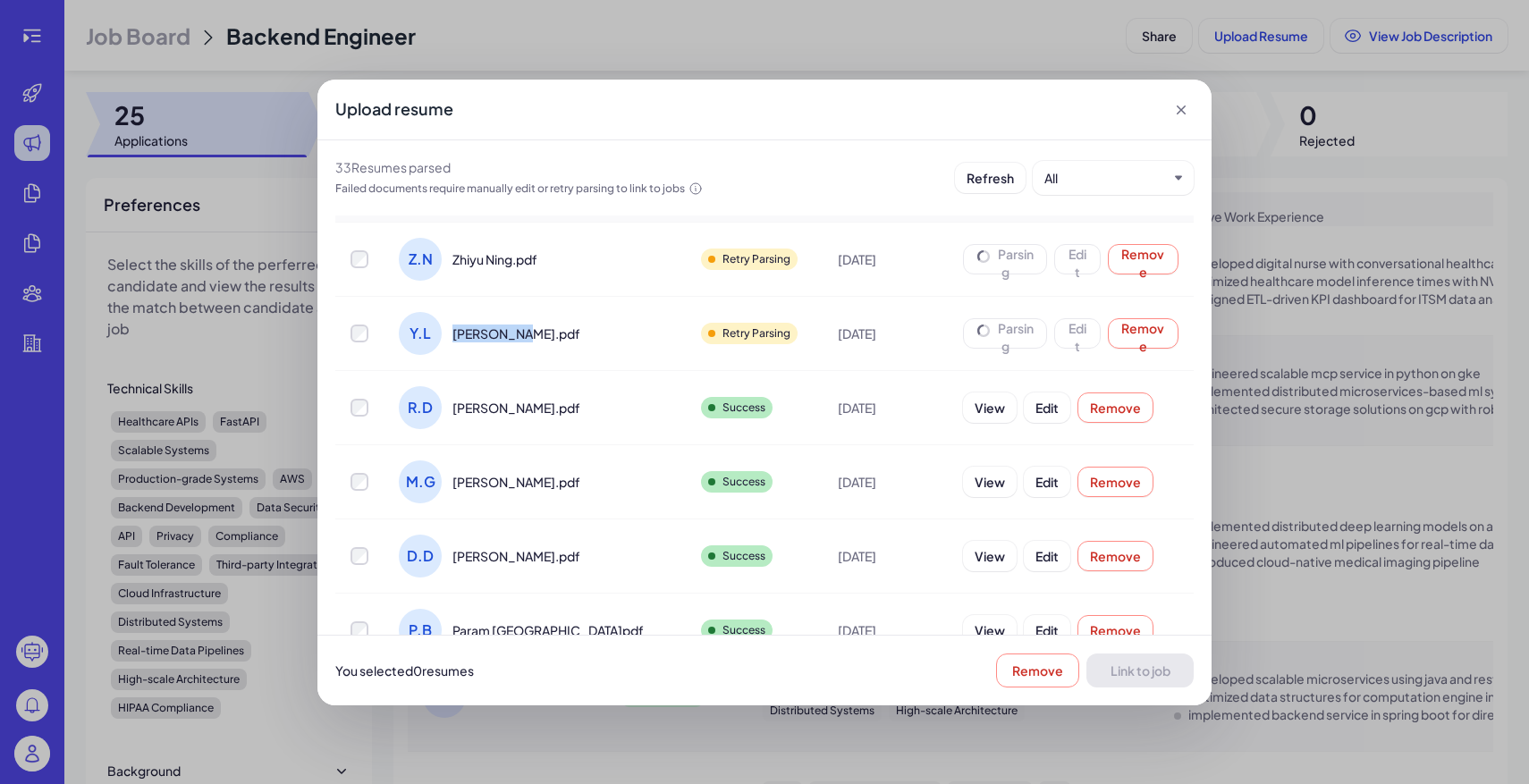
click at [563, 330] on div "Y.L Ye Lei.pdf" at bounding box center [534, 333] width 300 height 71
copy span "Ye Lei.pdf"
click at [1119, 752] on div "Upload resume 33 Resume s parsed Failed documents require manually edit or retr…" at bounding box center [764, 392] width 1529 height 784
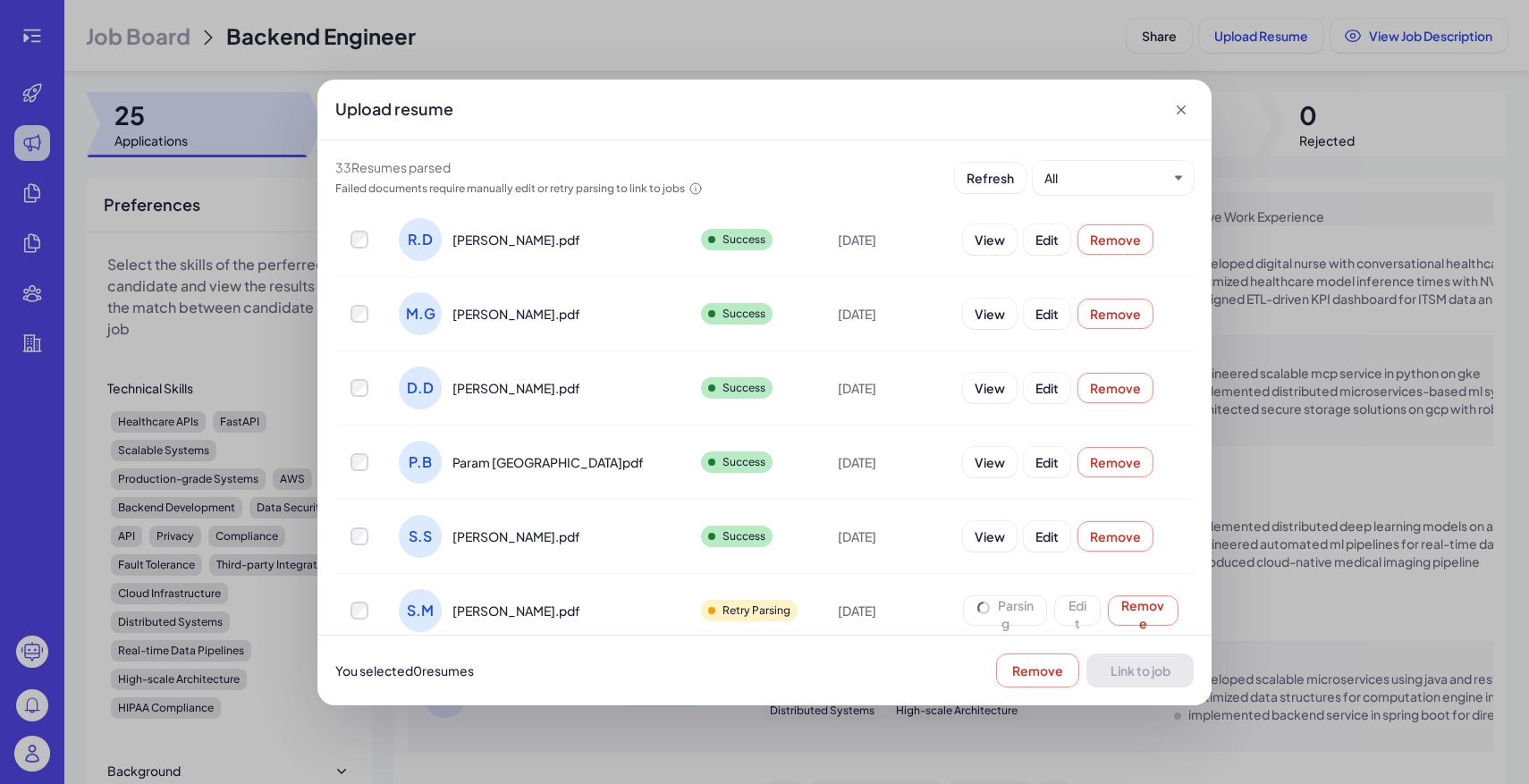
scroll to position [443, 0]
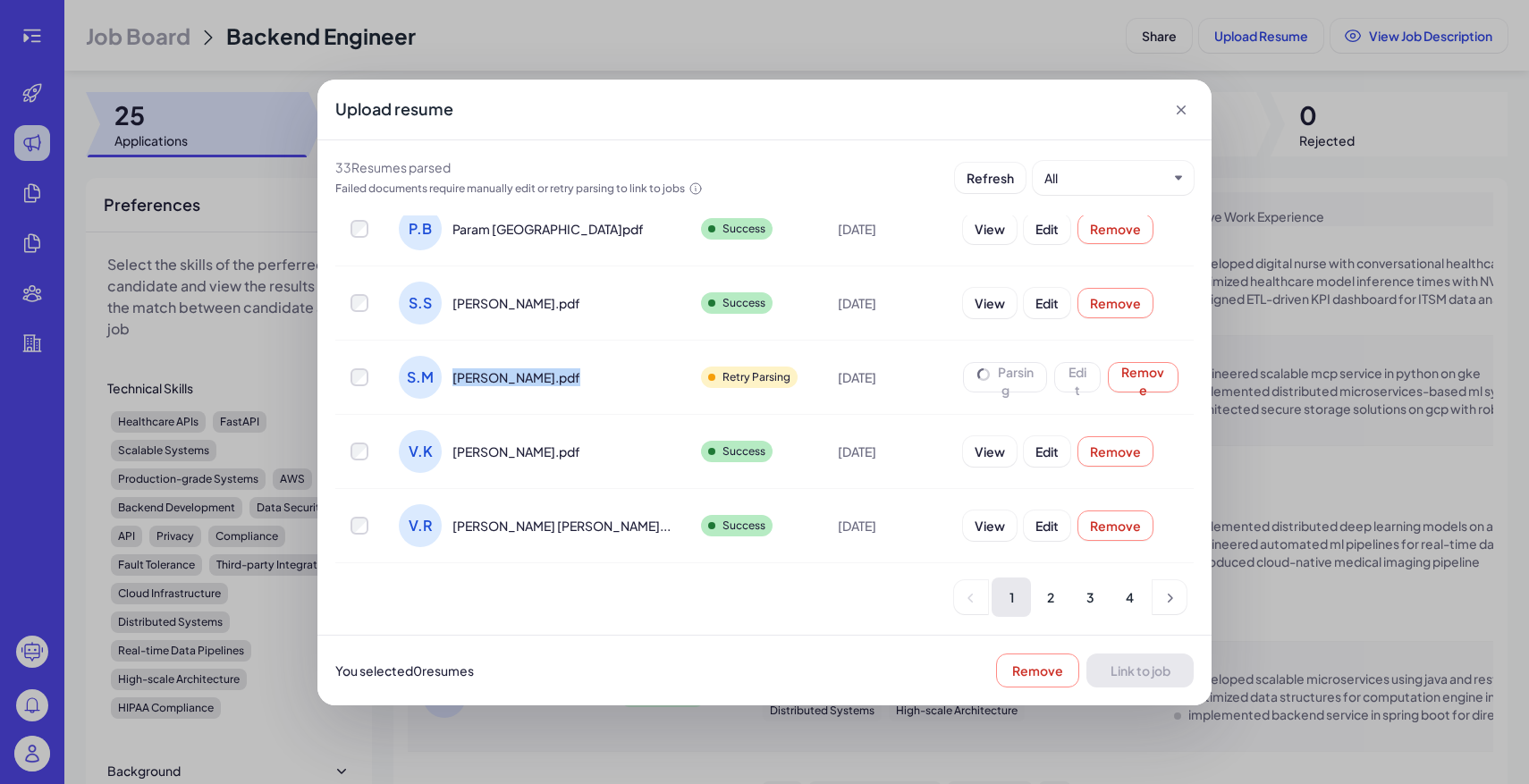
drag, startPoint x: 453, startPoint y: 376, endPoint x: 638, endPoint y: 376, distance: 185.0
click at [638, 376] on tr "S.M Sravani MADDELA.pdf Retry Parsing Aug 18, 2025 Parsing Edit Remove" at bounding box center [764, 377] width 859 height 74
copy span "Sravani MADDELA.pdf"
click at [806, 737] on div "Upload resume 33 Resume s parsed Failed documents require manually edit or retr…" at bounding box center [764, 392] width 1529 height 784
click at [1047, 588] on li "2" at bounding box center [1051, 597] width 40 height 40
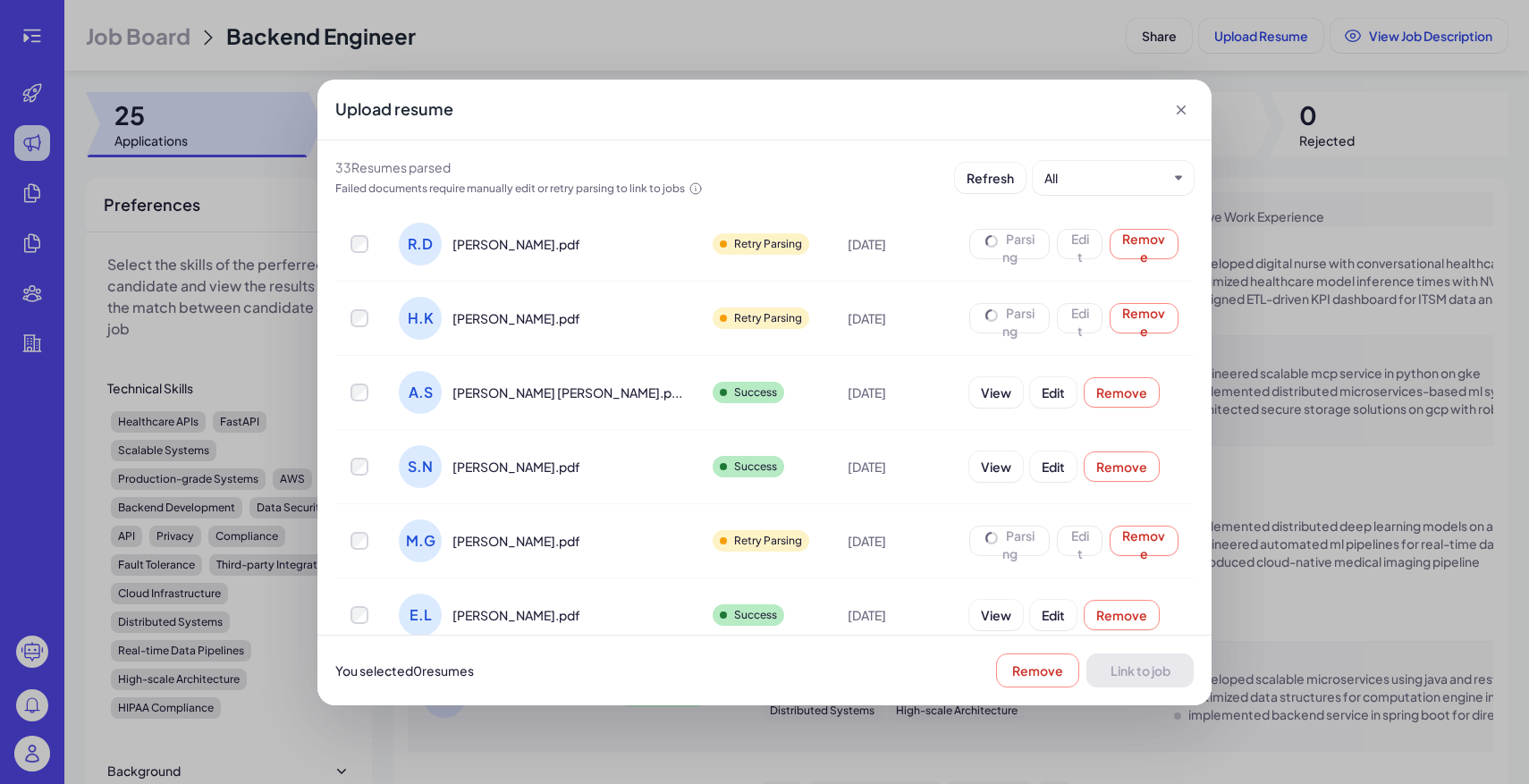
scroll to position [0, 0]
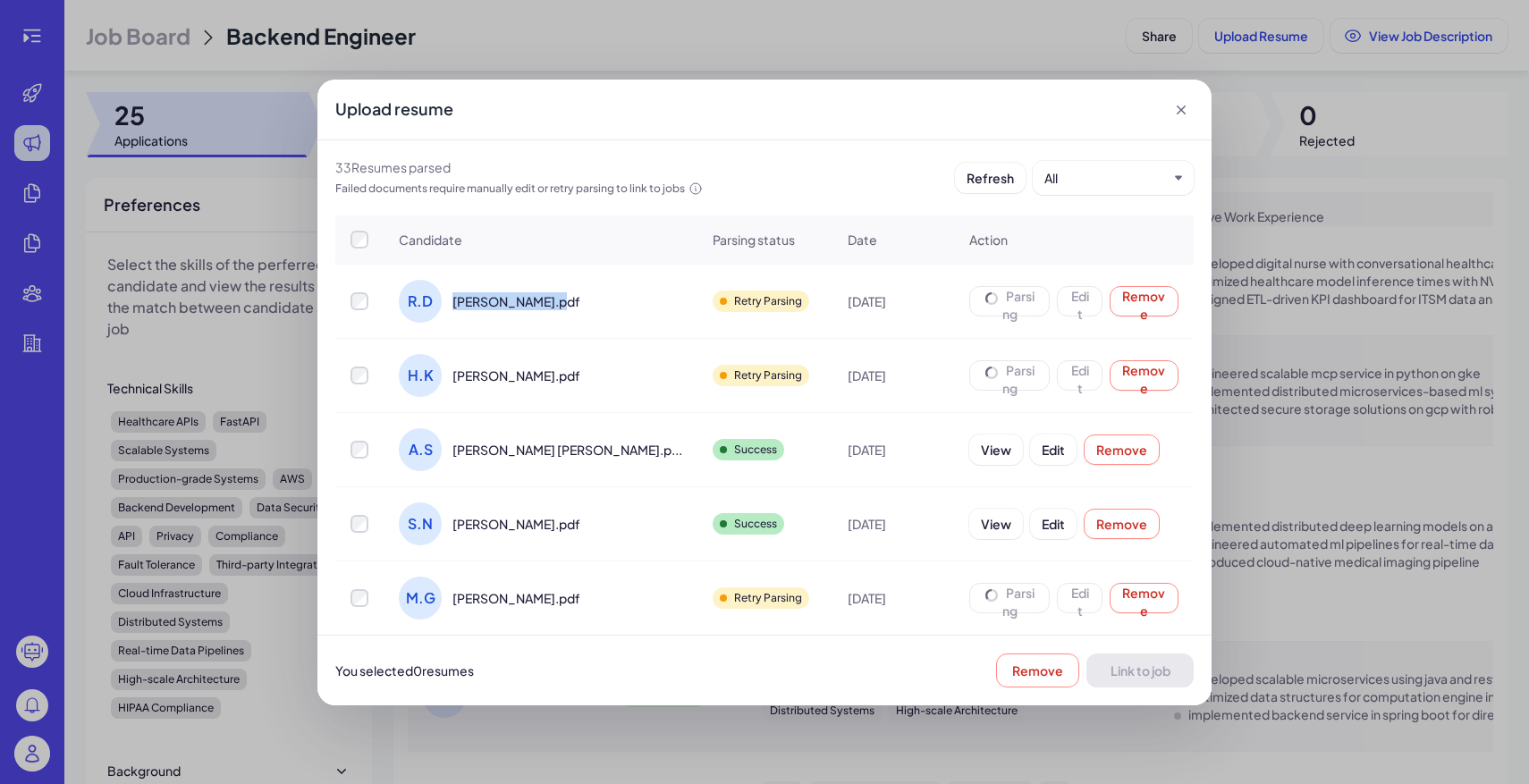
drag, startPoint x: 457, startPoint y: 303, endPoint x: 613, endPoint y: 303, distance: 156.0
click at [613, 303] on div "R.D Rahul Dalal.pdf" at bounding box center [540, 301] width 312 height 71
copy span "Rahul Dalal.pdf"
drag, startPoint x: 453, startPoint y: 374, endPoint x: 579, endPoint y: 377, distance: 126.0
click at [579, 377] on div "H.K Haneesh Kapa.pdf" at bounding box center [540, 376] width 312 height 71
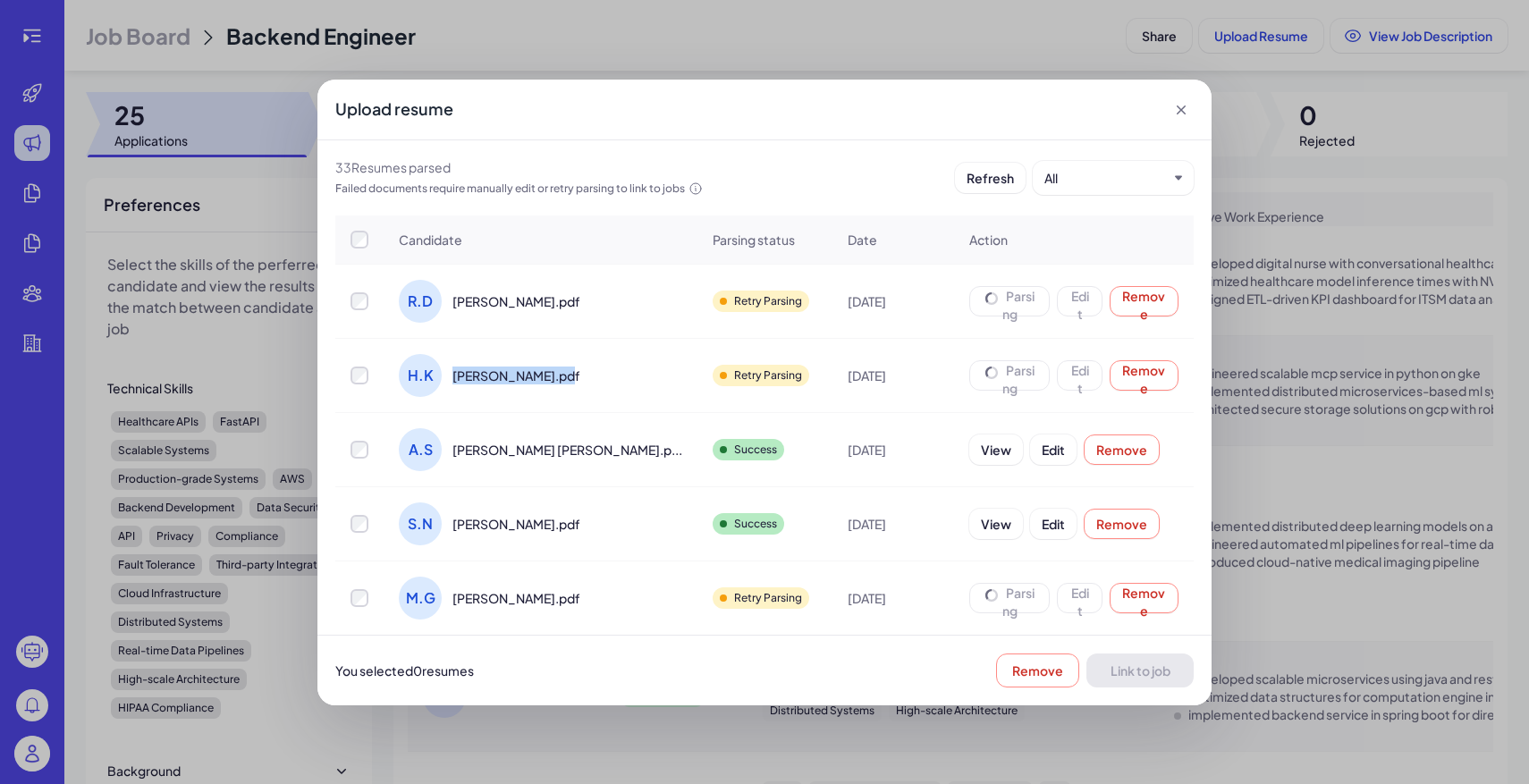
copy span "Haneesh Kapa.pdf"
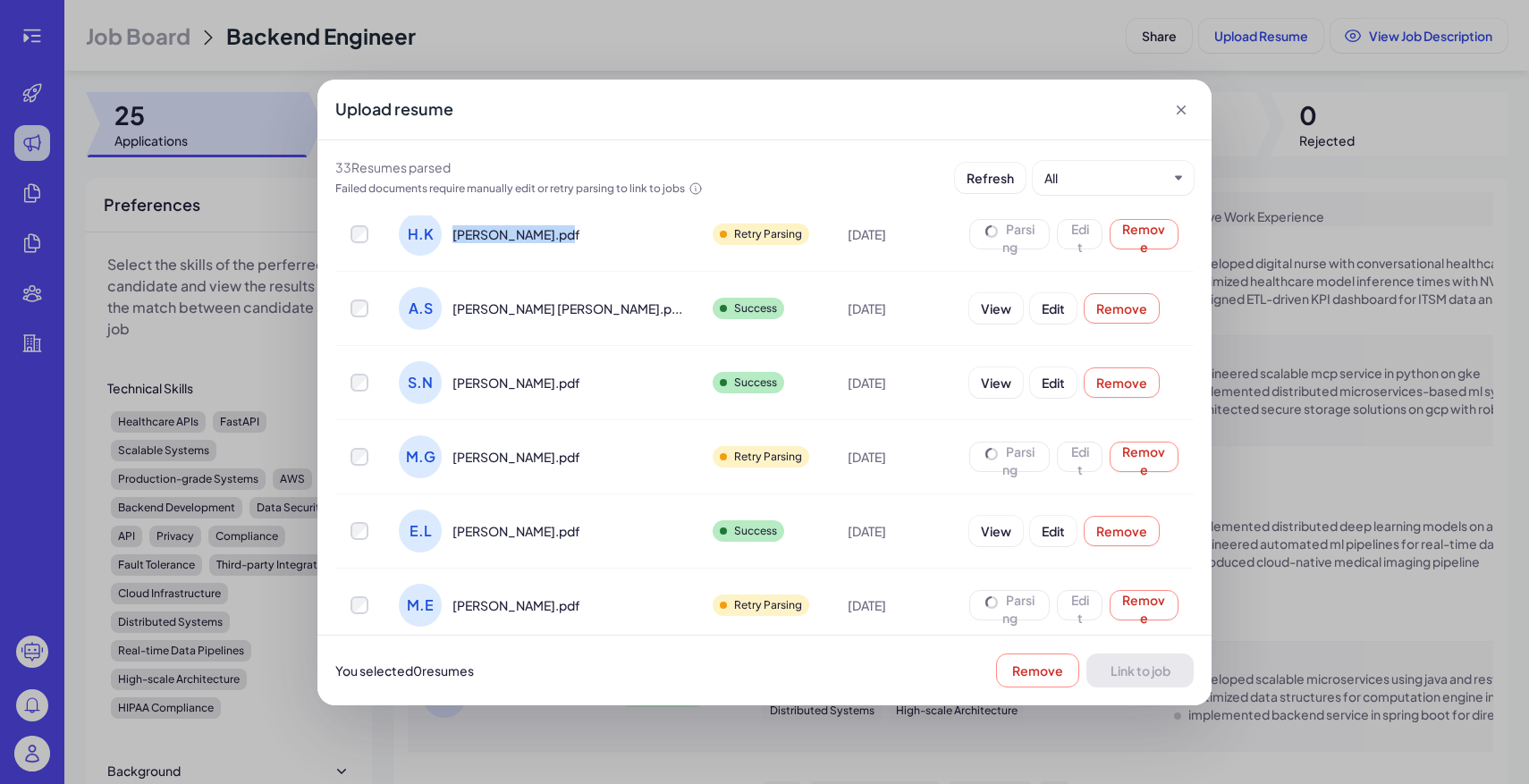
scroll to position [203, 0]
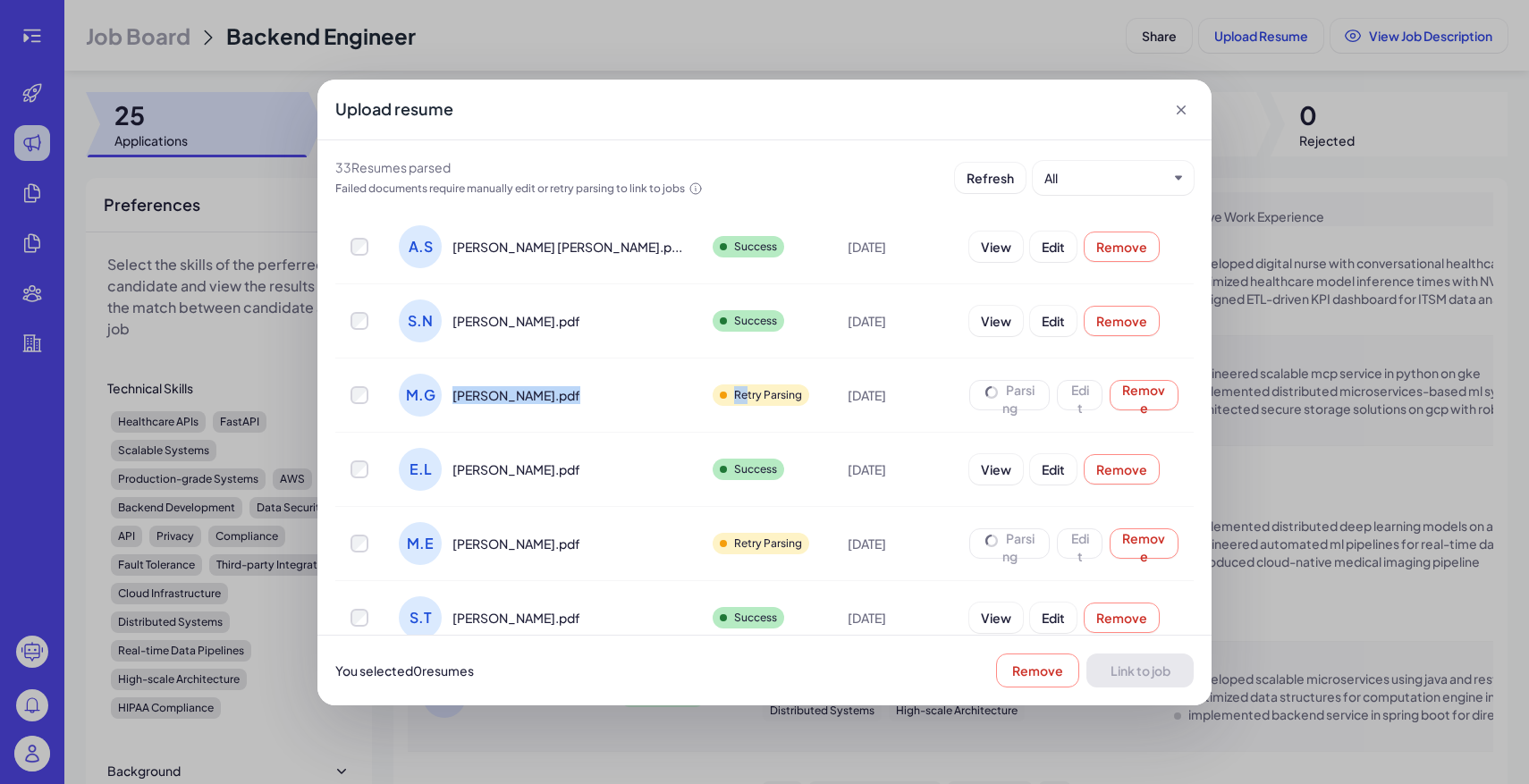
drag, startPoint x: 440, startPoint y: 394, endPoint x: 665, endPoint y: 394, distance: 225.0
click at [665, 394] on tr "M.G Manmohan Gehlot.pdf Retry Parsing Aug 18, 2025 Parsing Edit Remove" at bounding box center [764, 394] width 859 height 74
copy tr "Manmohan Gehlot.pdf Re"
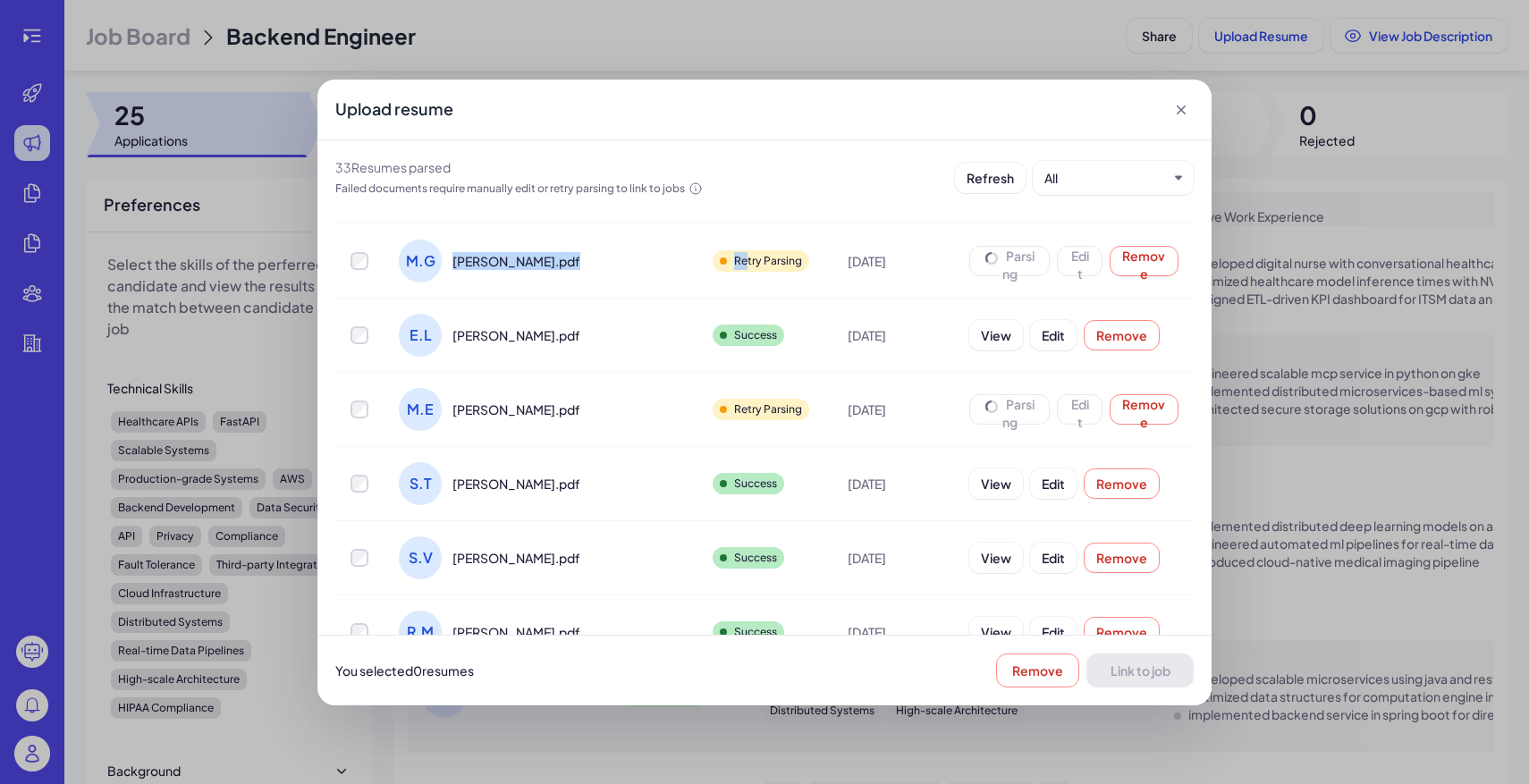
scroll to position [372, 0]
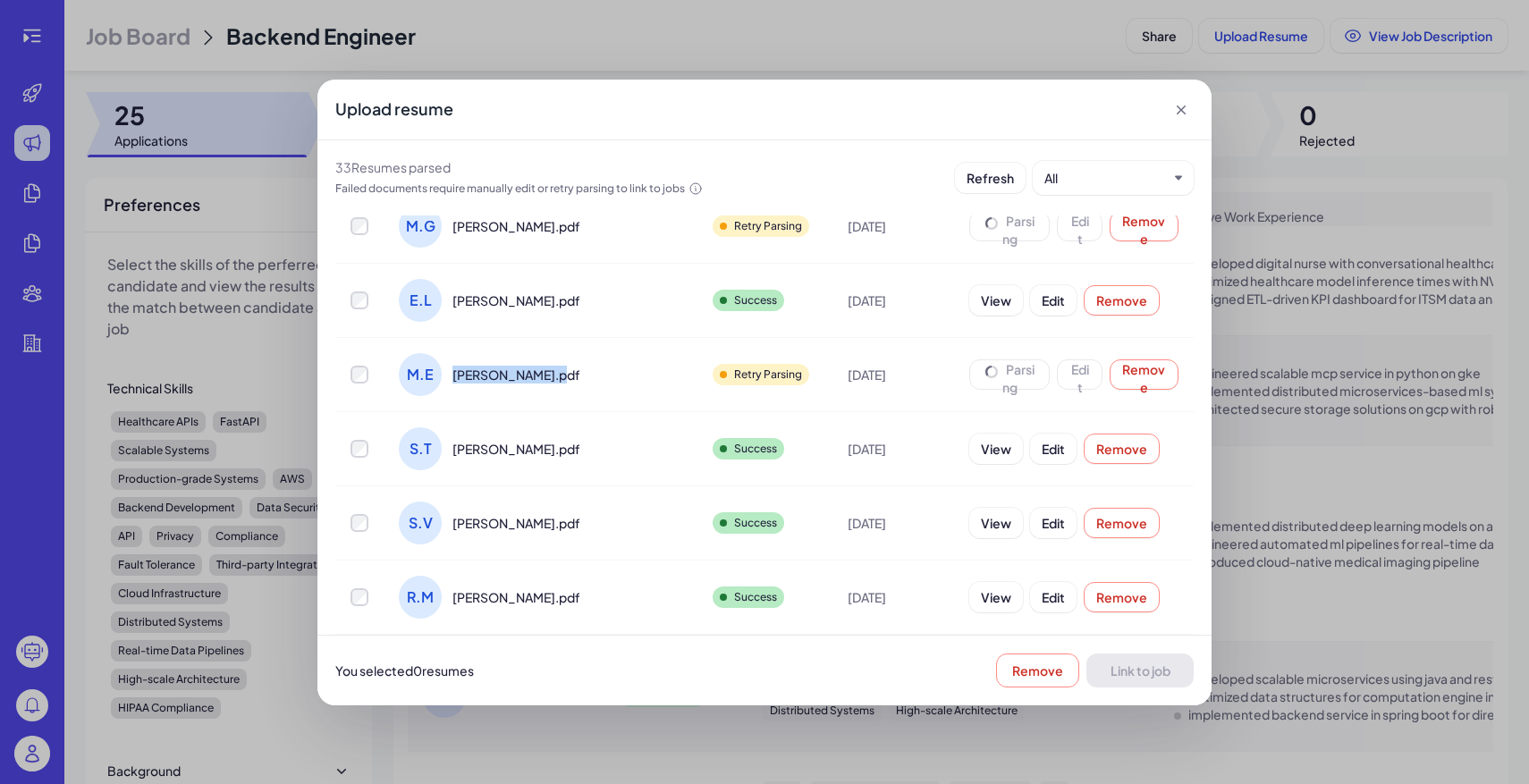
drag, startPoint x: 451, startPoint y: 382, endPoint x: 580, endPoint y: 382, distance: 129.0
click at [580, 382] on div "M.E Mark Elmore.pdf" at bounding box center [540, 375] width 312 height 71
copy span "Mark Elmore.pdf"
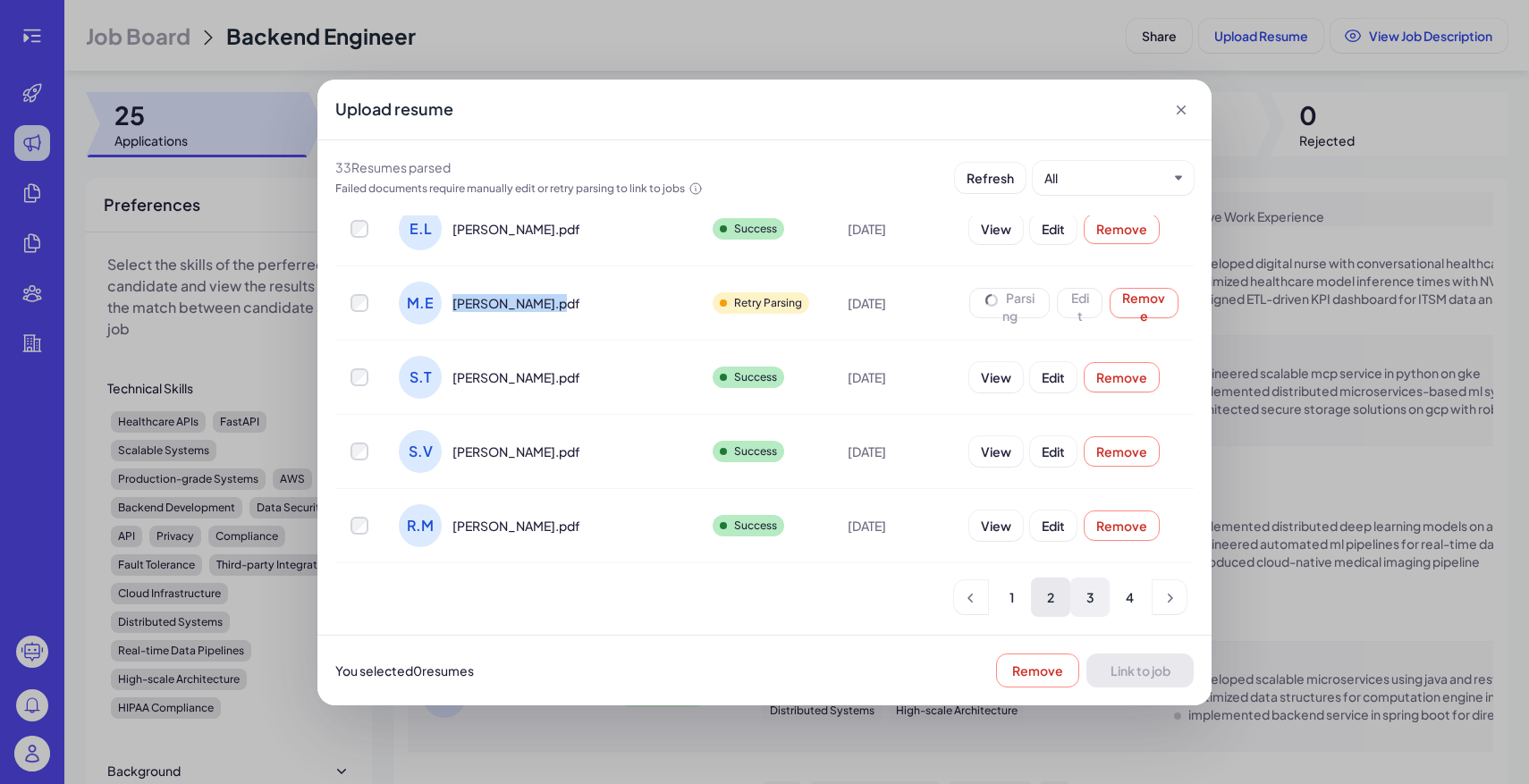
click at [1089, 599] on li "3" at bounding box center [1090, 597] width 40 height 40
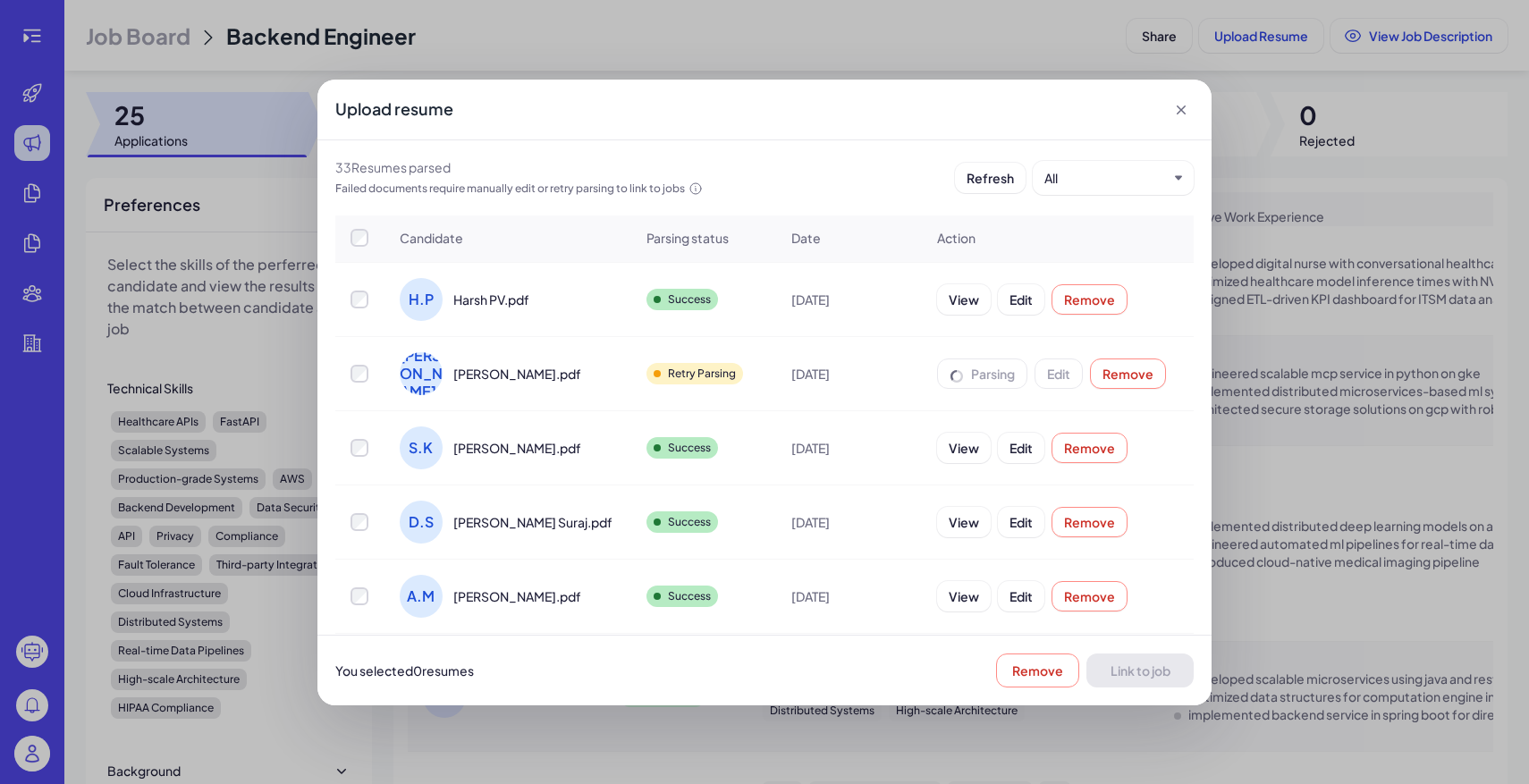
scroll to position [0, 0]
drag, startPoint x: 454, startPoint y: 381, endPoint x: 561, endPoint y: 381, distance: 107.0
click at [561, 381] on div "W.L William Lane.pdf" at bounding box center [508, 376] width 245 height 71
copy span "William Lane.pdf"
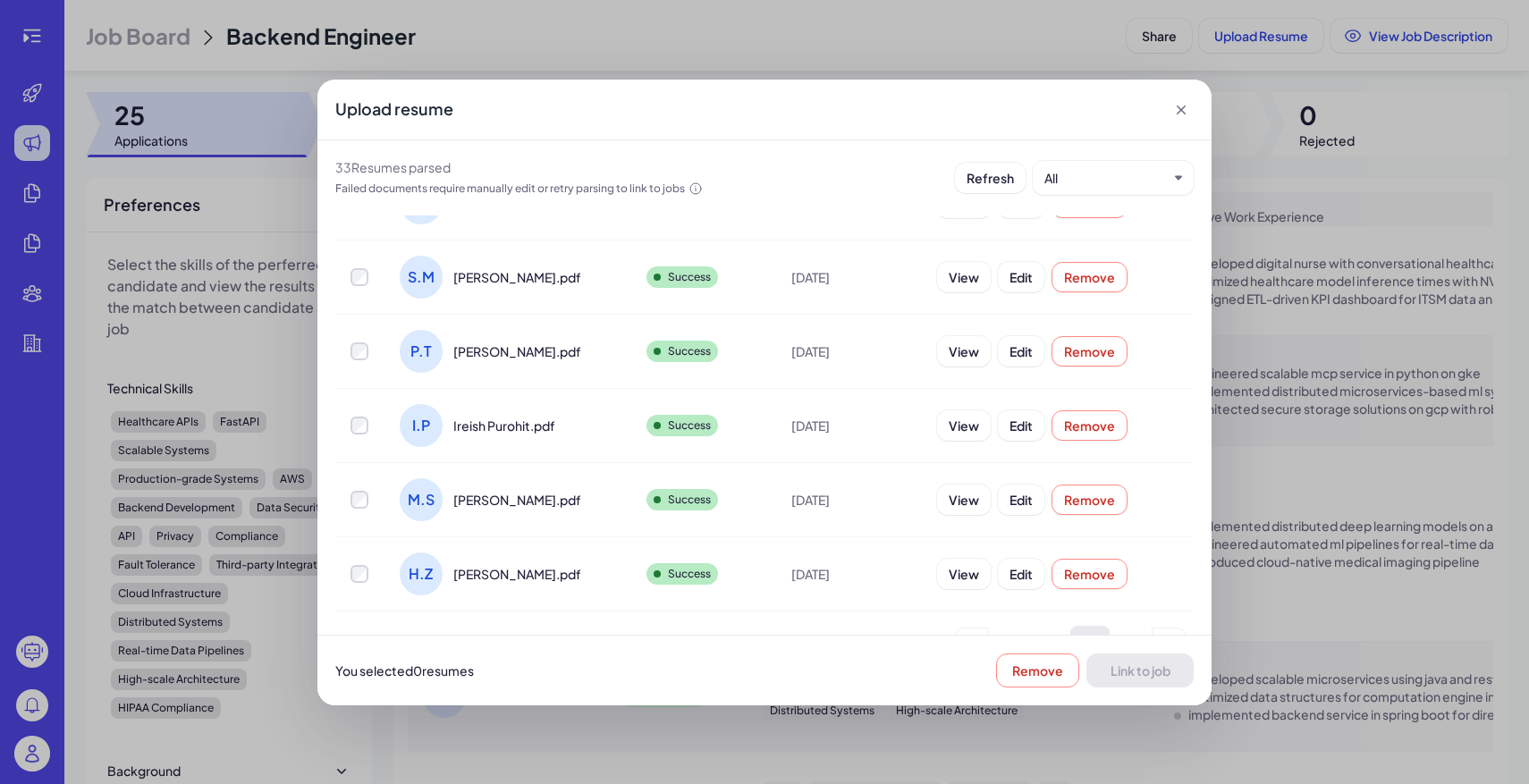
scroll to position [443, 0]
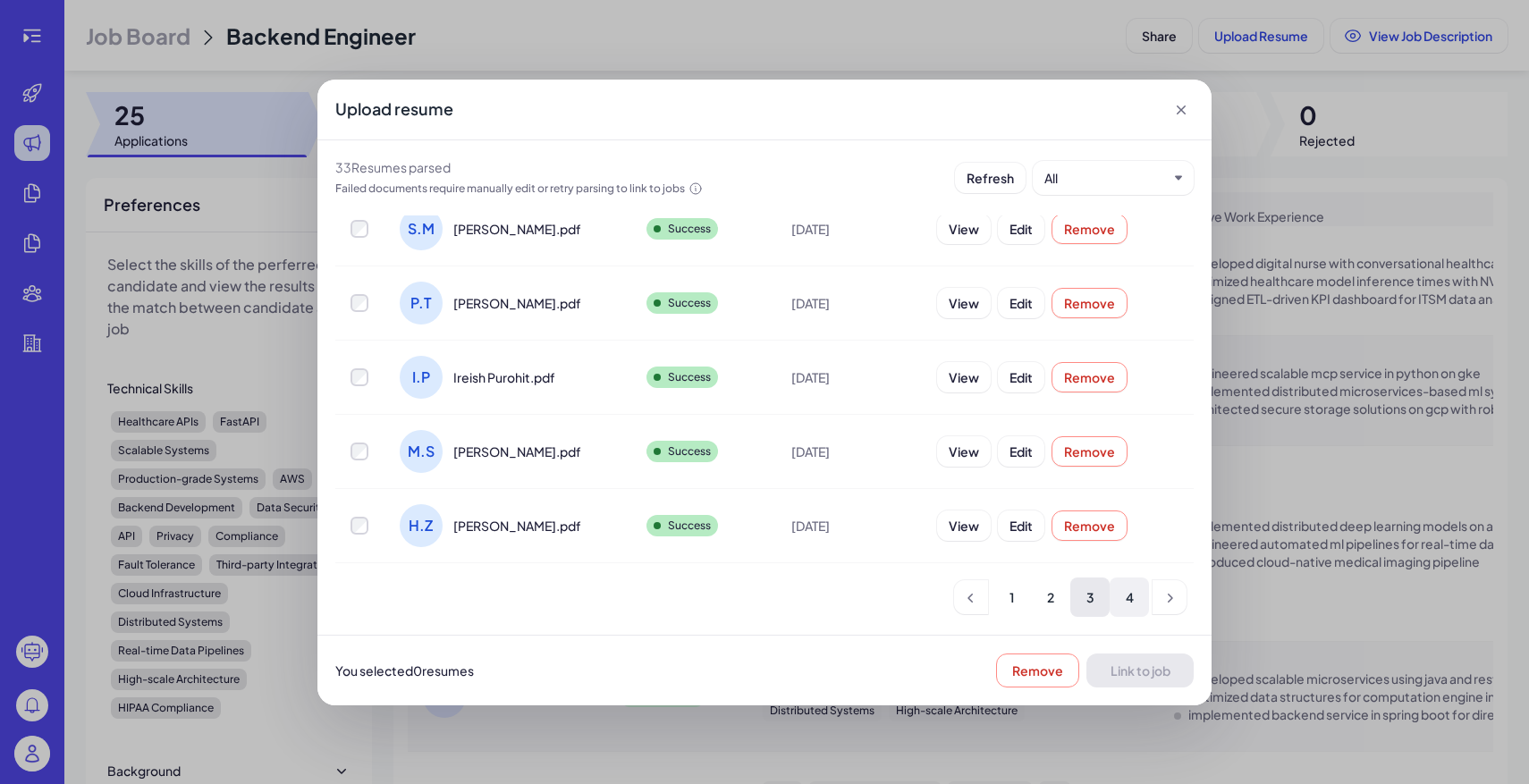
click at [1140, 587] on li "4" at bounding box center [1129, 597] width 40 height 40
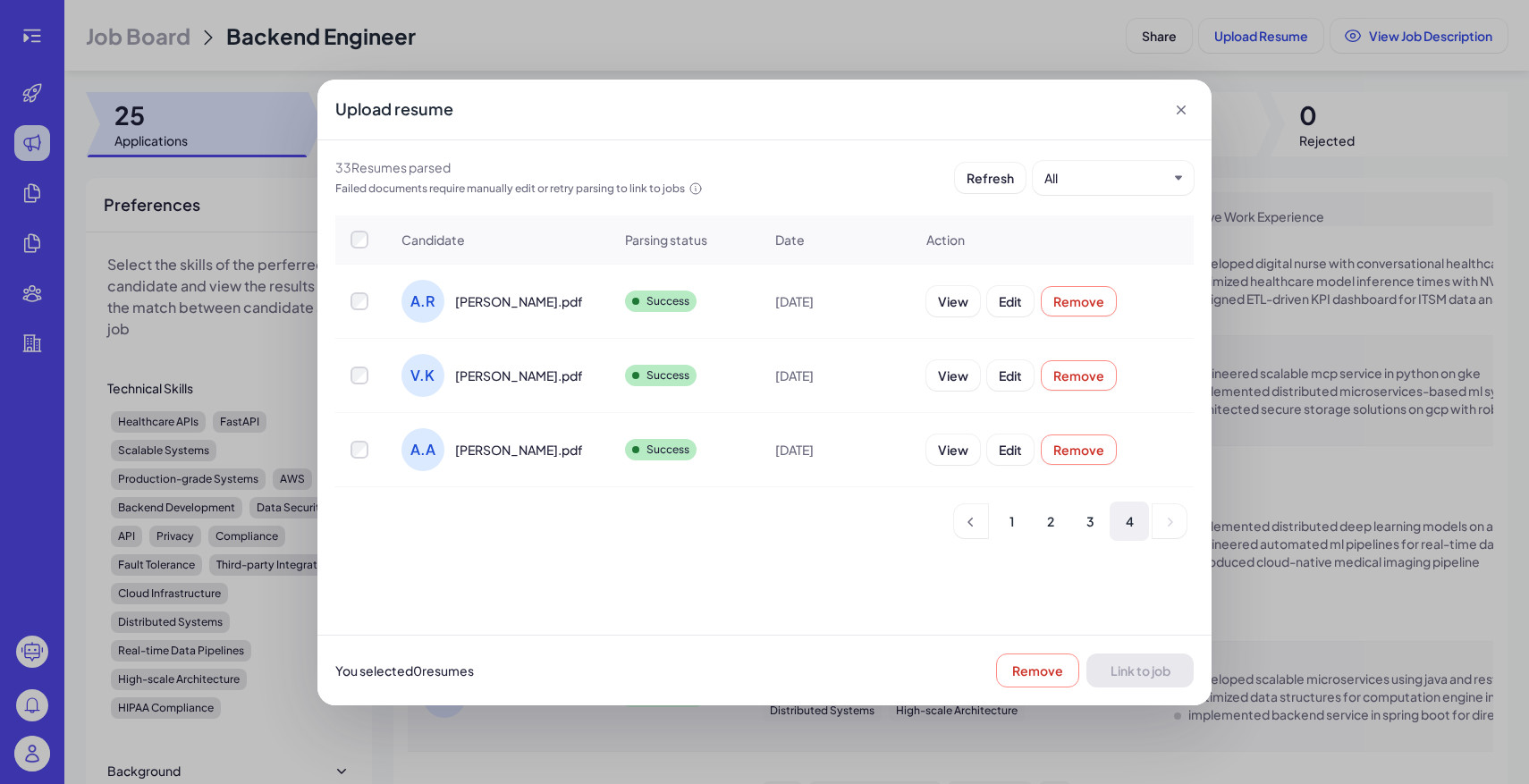
scroll to position [0, 0]
click at [1185, 112] on icon at bounding box center [1180, 109] width 9 height 9
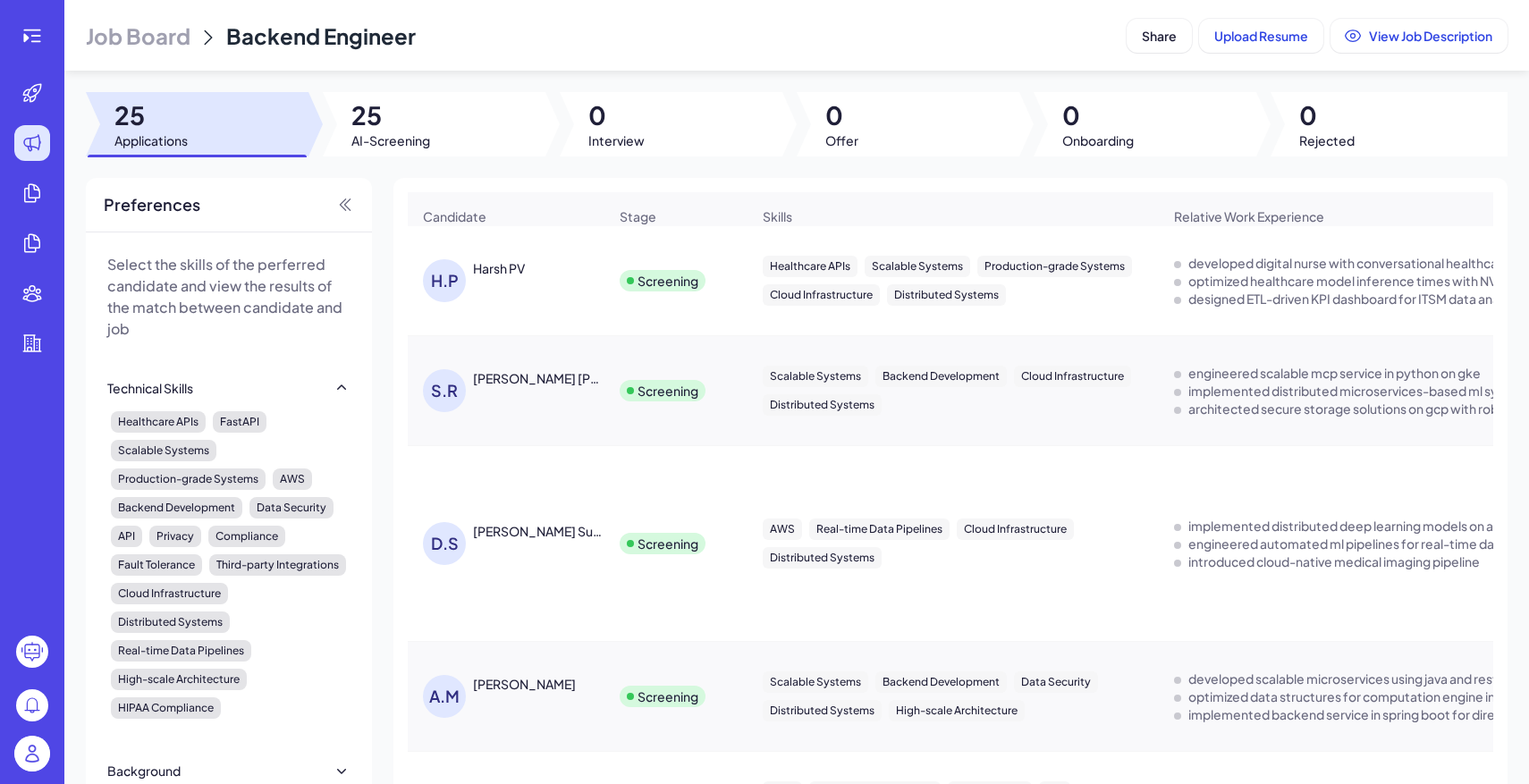
click at [152, 29] on span "Job Board" at bounding box center [138, 36] width 104 height 29
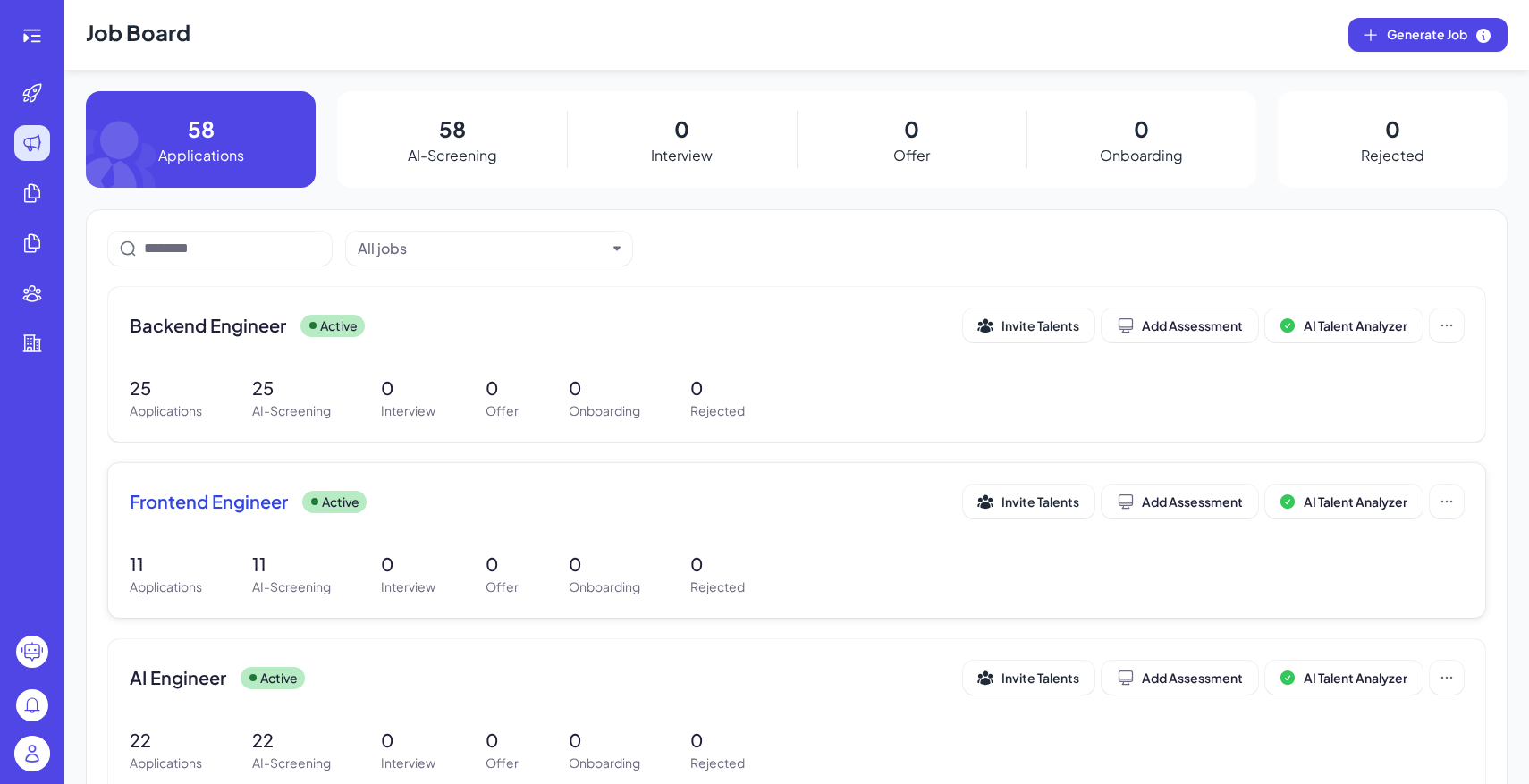
click at [367, 581] on div "11 Applications 11 AI-Screening 0 Interview 0 Offer 0 Onboarding 0 Rejected" at bounding box center [796, 573] width 1334 height 46
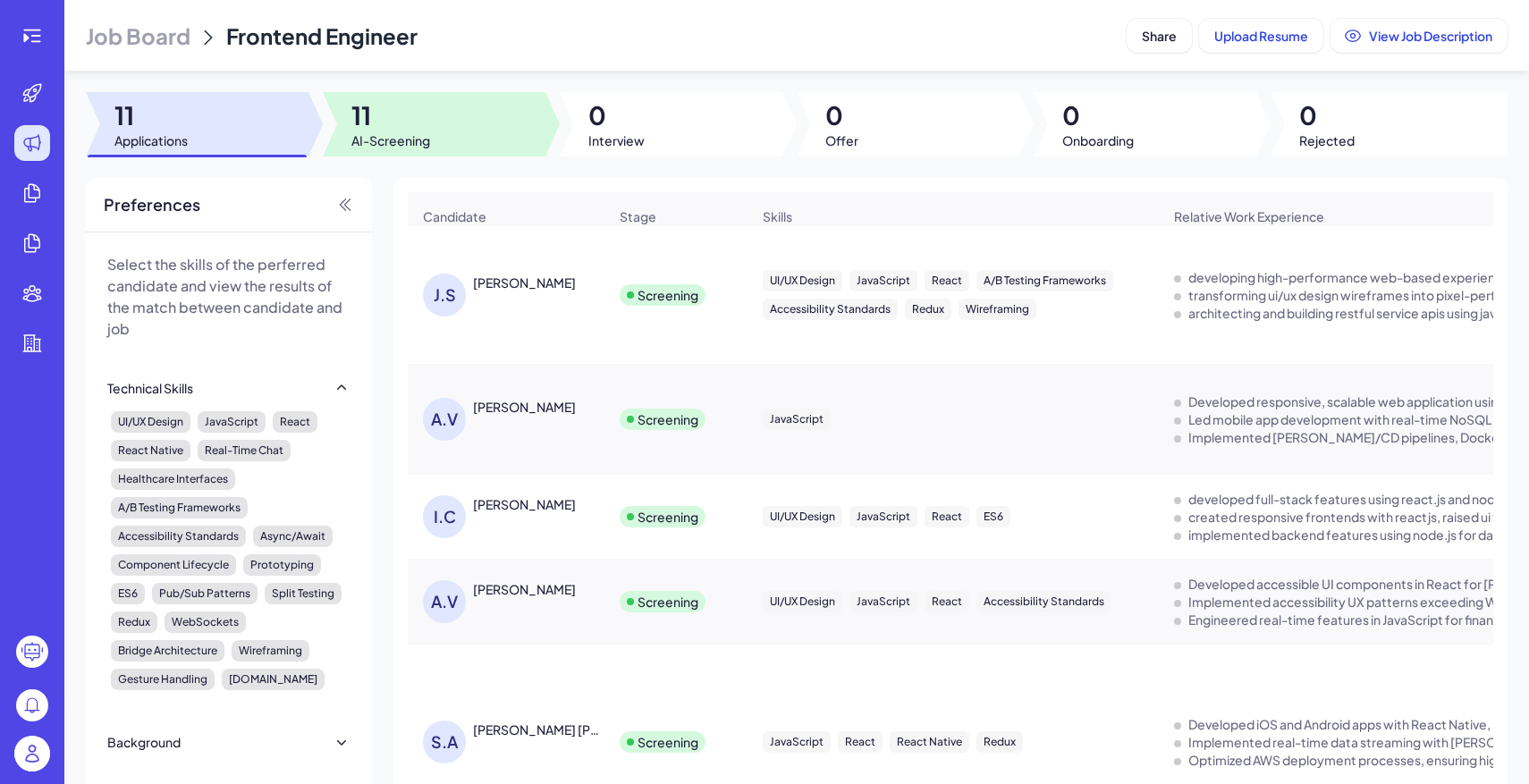
click at [446, 143] on div at bounding box center [433, 124] width 222 height 64
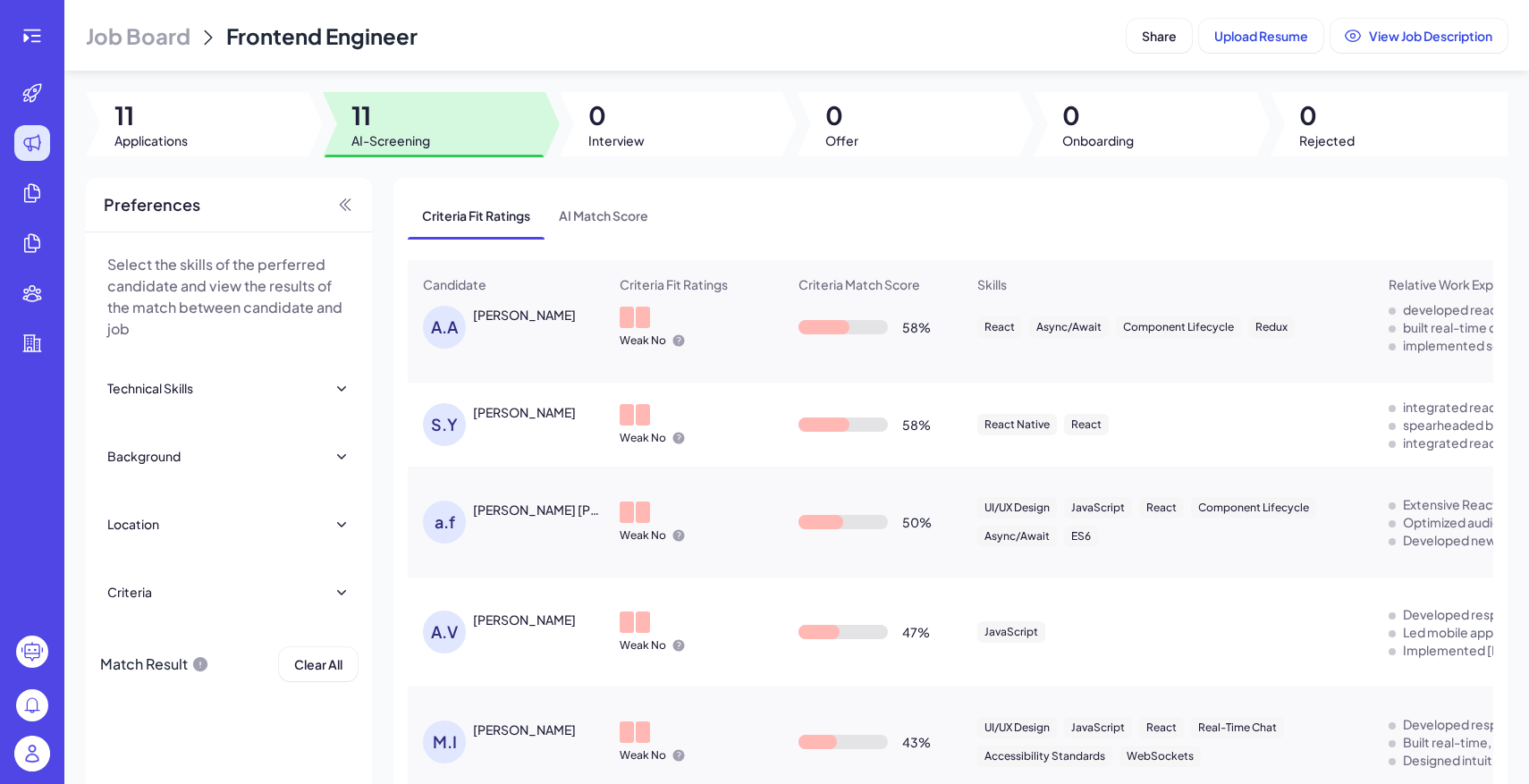
scroll to position [73, 0]
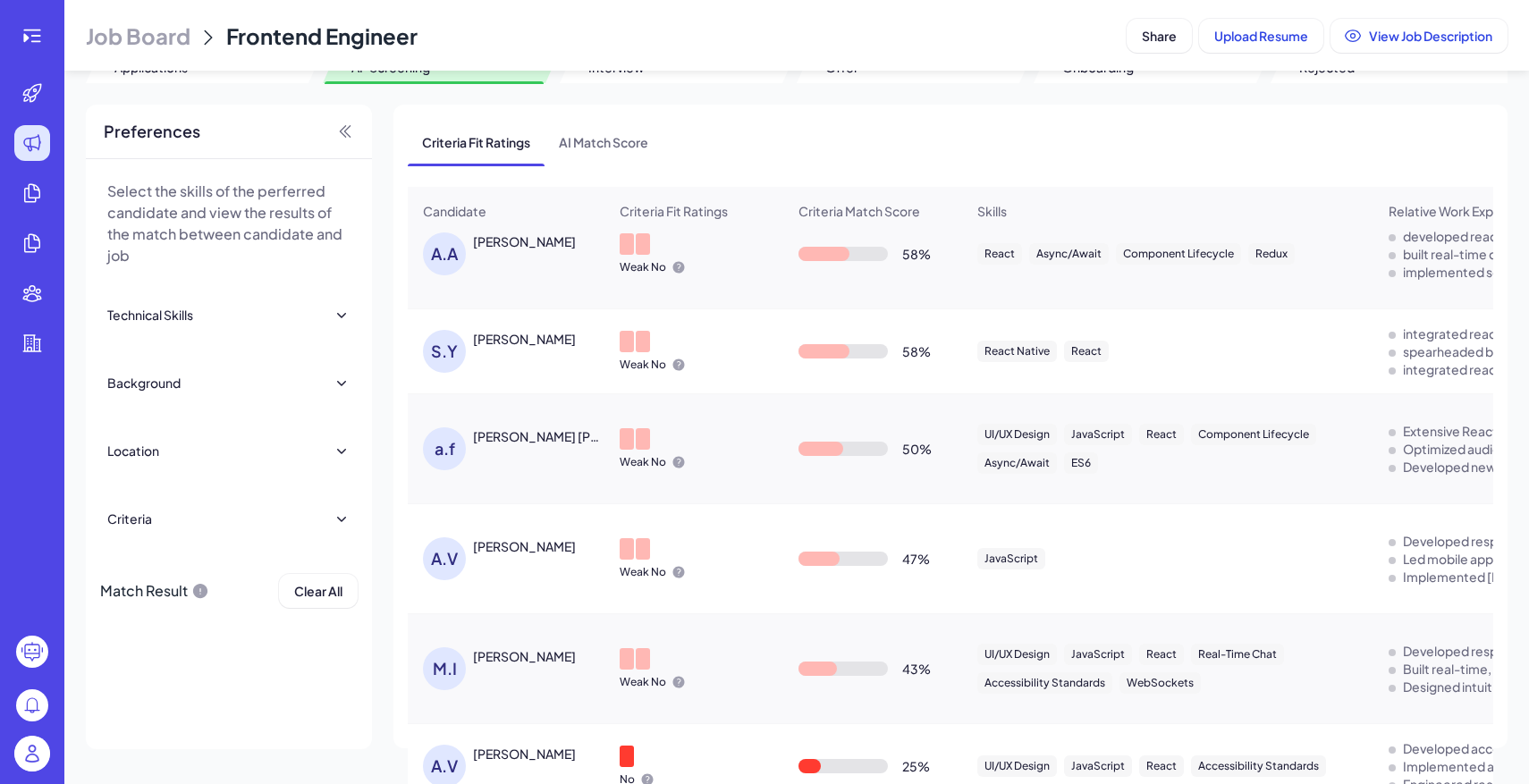
click at [230, 87] on div "Job Board Frontend Engineer Share Upload Resume View Job Description 11 Applica…" at bounding box center [796, 392] width 1465 height 784
click at [222, 75] on div at bounding box center [197, 51] width 222 height 64
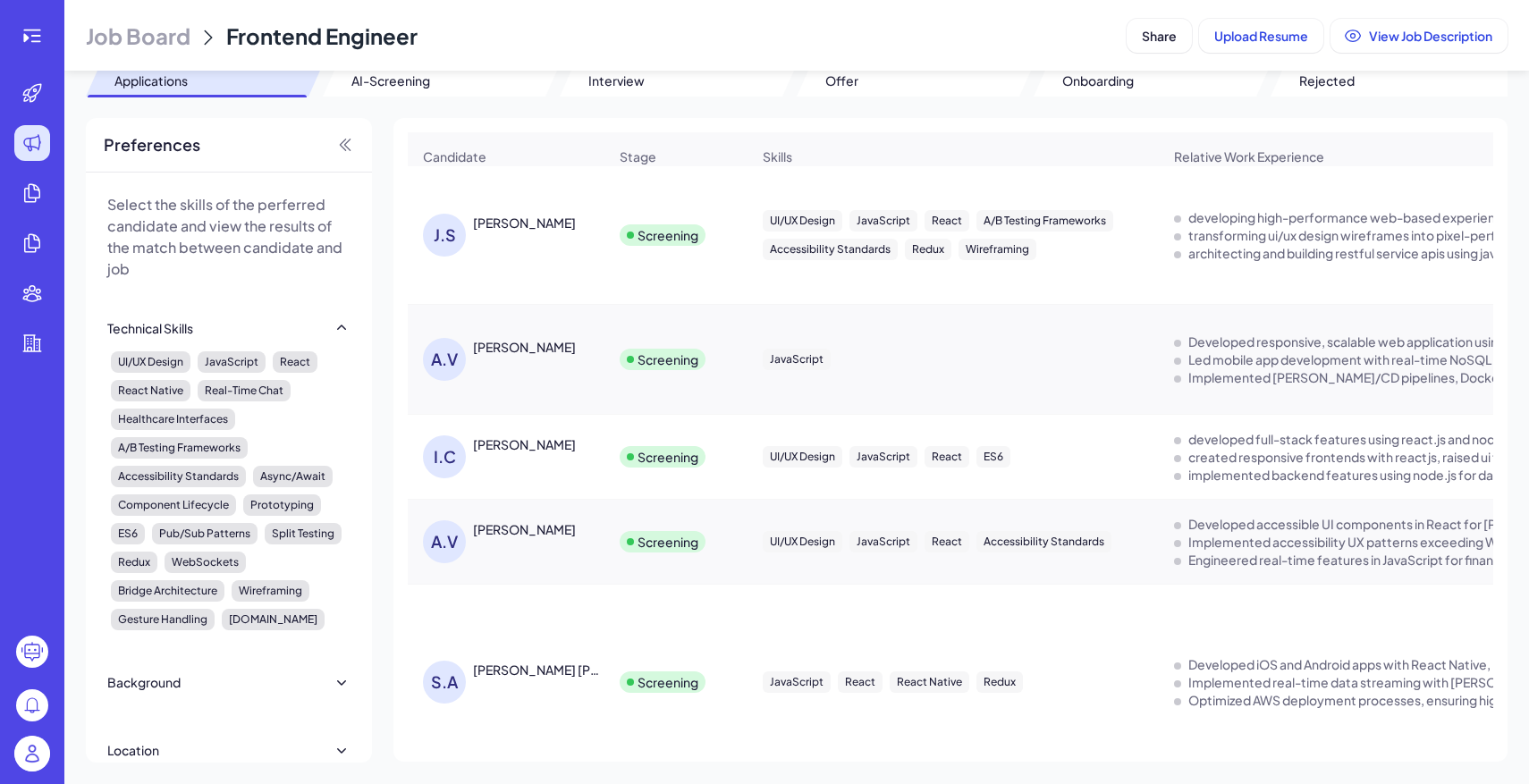
click at [24, 740] on img at bounding box center [32, 753] width 36 height 36
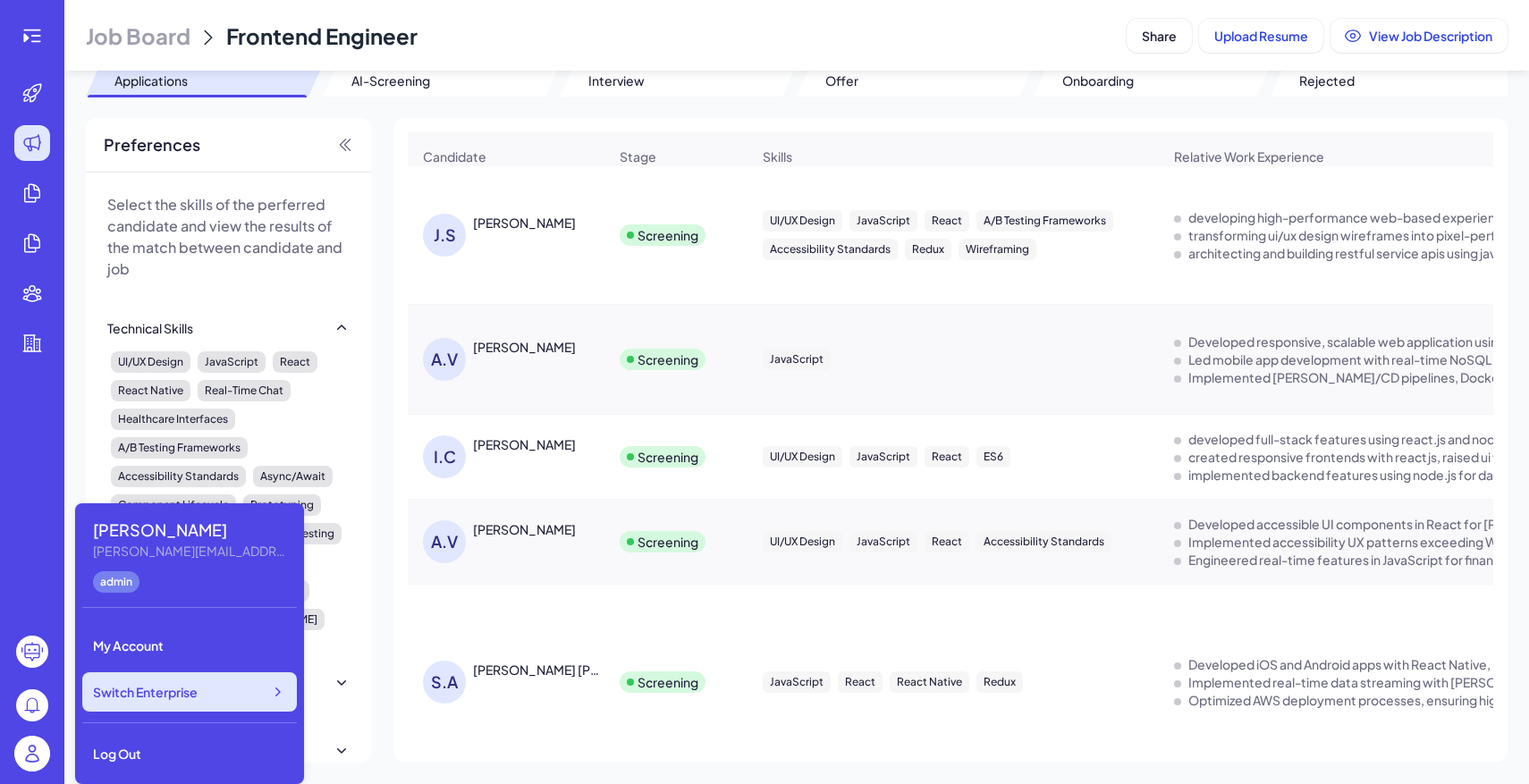
click at [138, 693] on span "Switch Enterprise" at bounding box center [145, 692] width 104 height 18
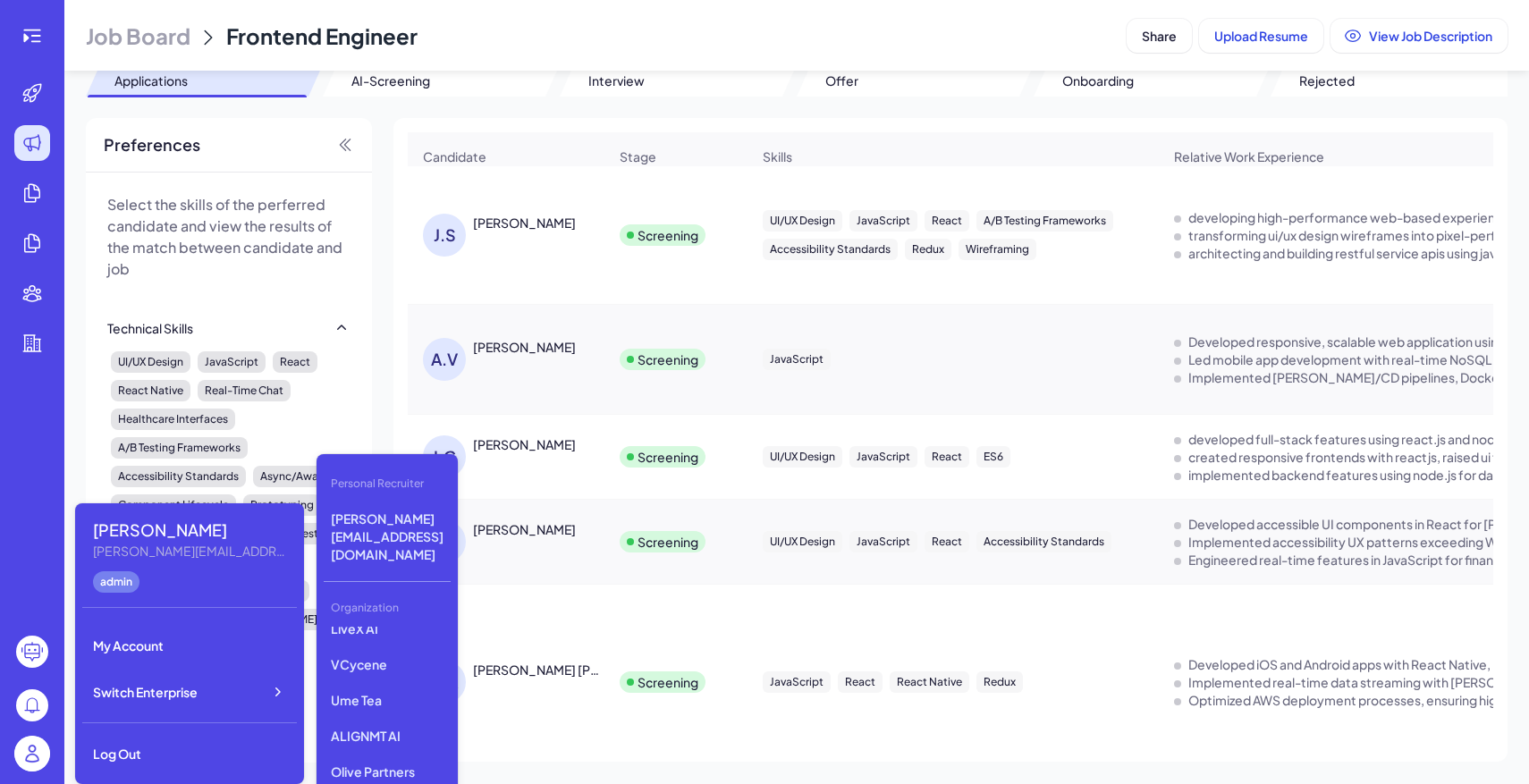
scroll to position [372, 0]
click at [421, 737] on p "Tanka" at bounding box center [387, 753] width 127 height 32
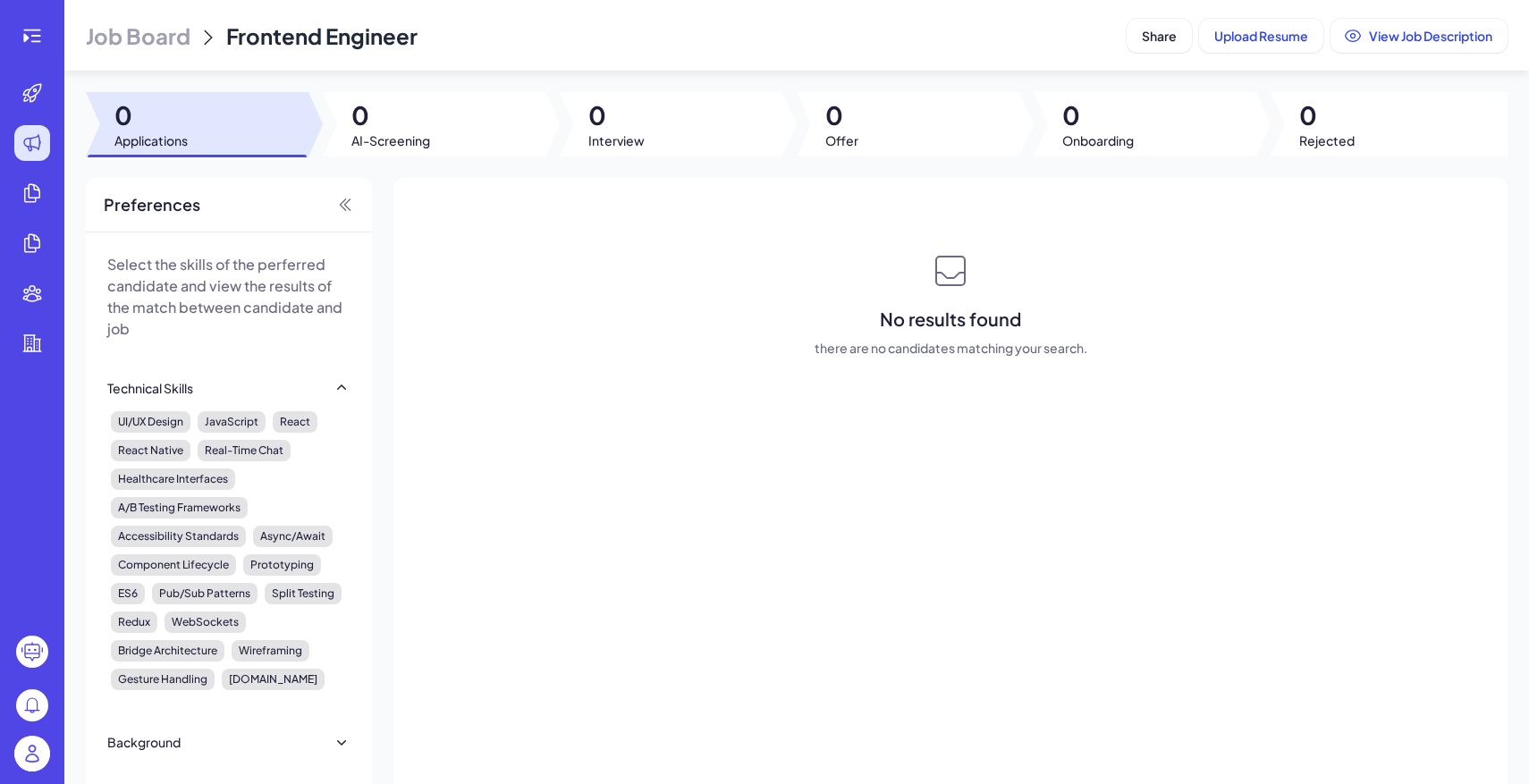
click at [173, 52] on header "Job Board Frontend Engineer Share Upload Resume View Job Description" at bounding box center [796, 35] width 1465 height 70
click at [175, 39] on span "Job Board" at bounding box center [138, 36] width 104 height 29
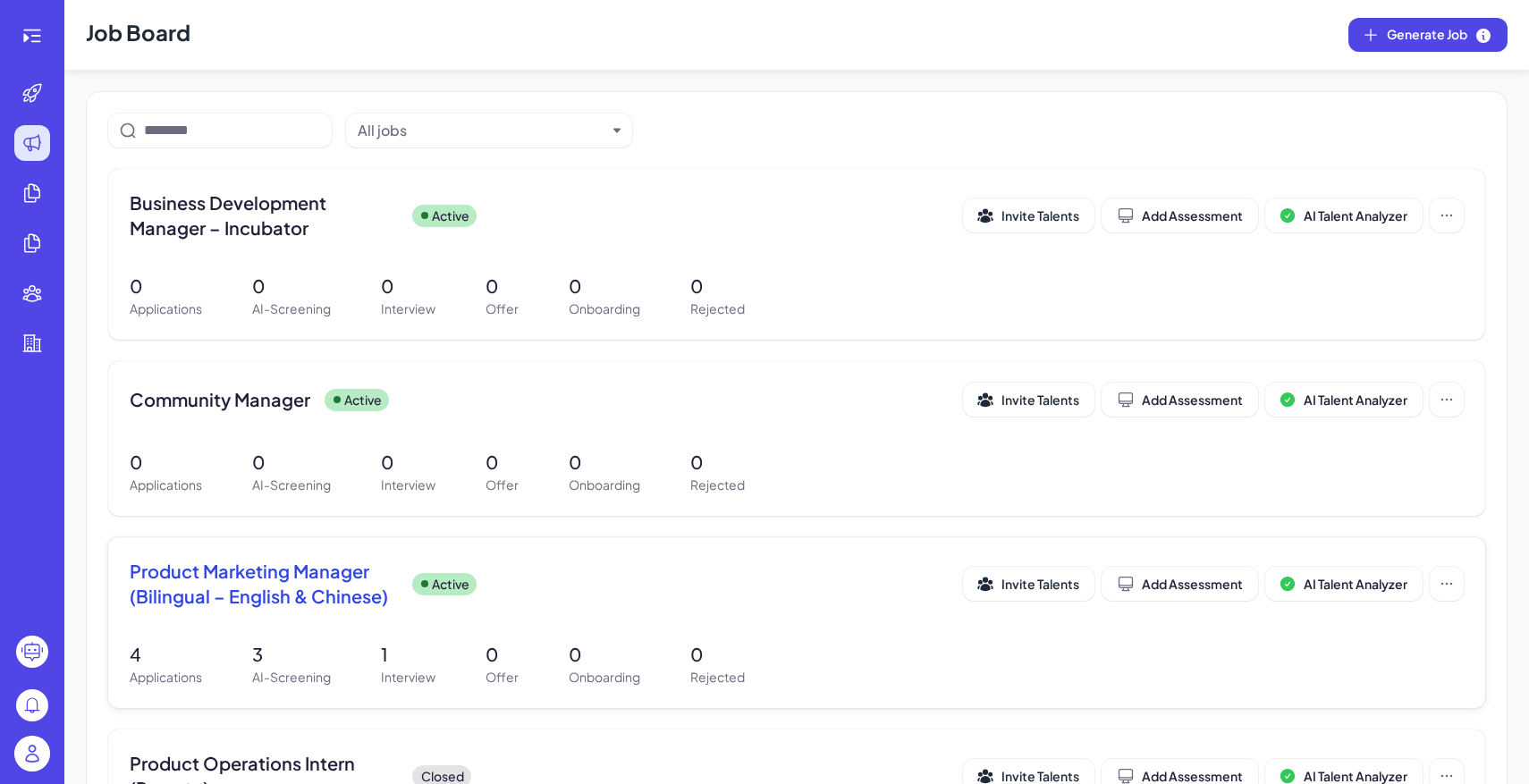
scroll to position [122, 0]
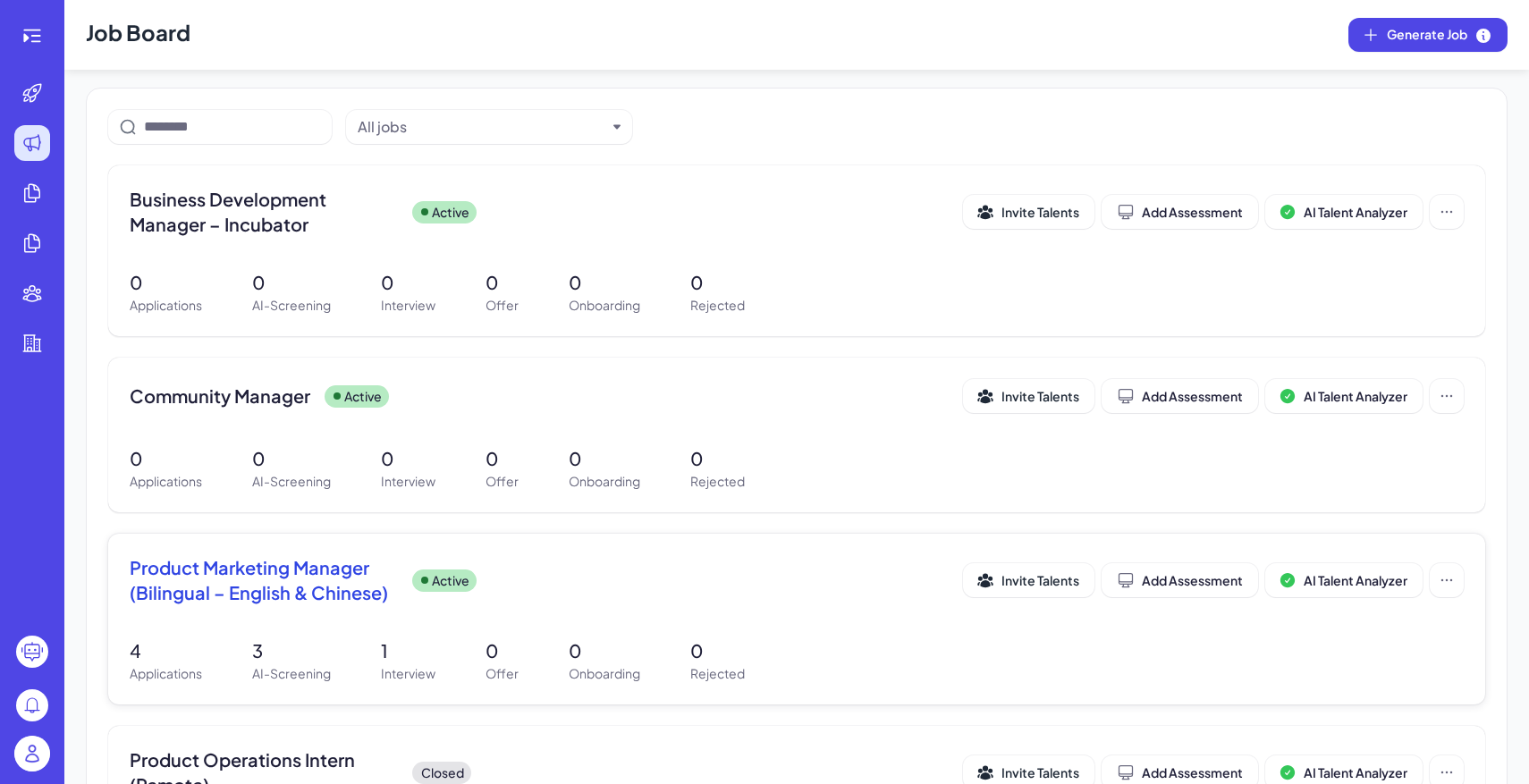
click at [493, 584] on div "Product Marketing Manager (Bilingual – English & Chinese) Active" at bounding box center [546, 580] width 833 height 50
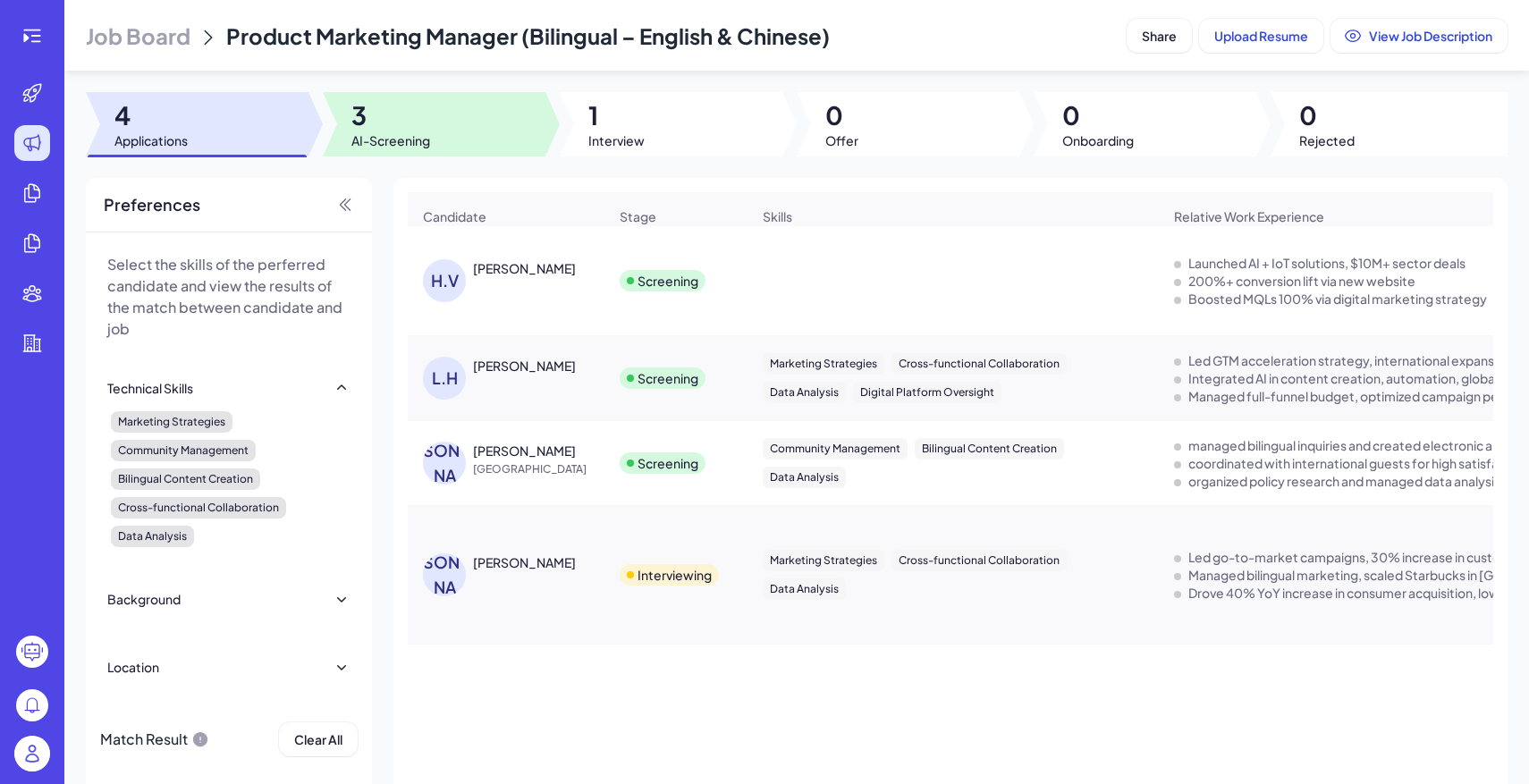
click at [408, 105] on span "3" at bounding box center [390, 115] width 78 height 32
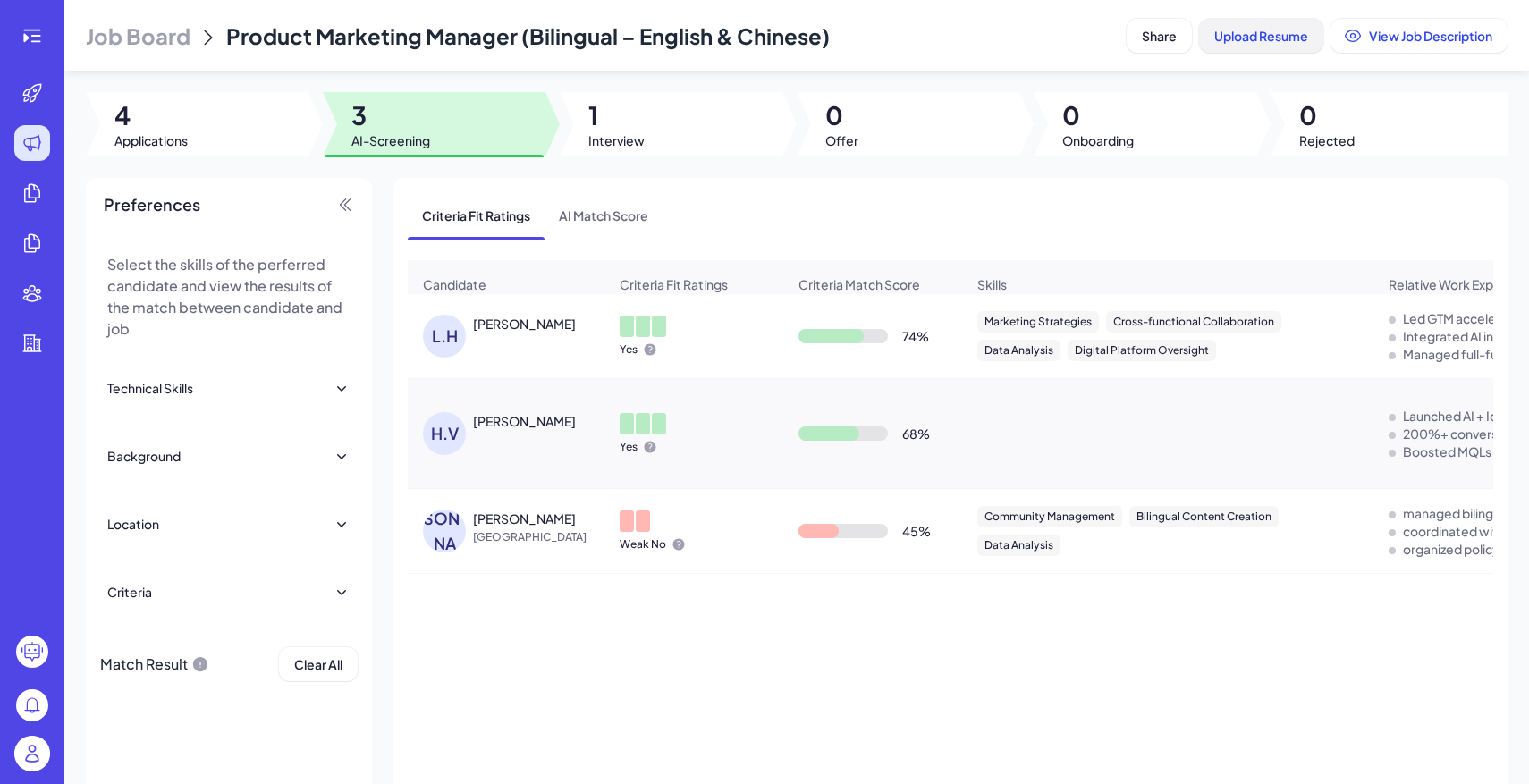
click at [1228, 48] on button "Upload Resume" at bounding box center [1260, 36] width 124 height 34
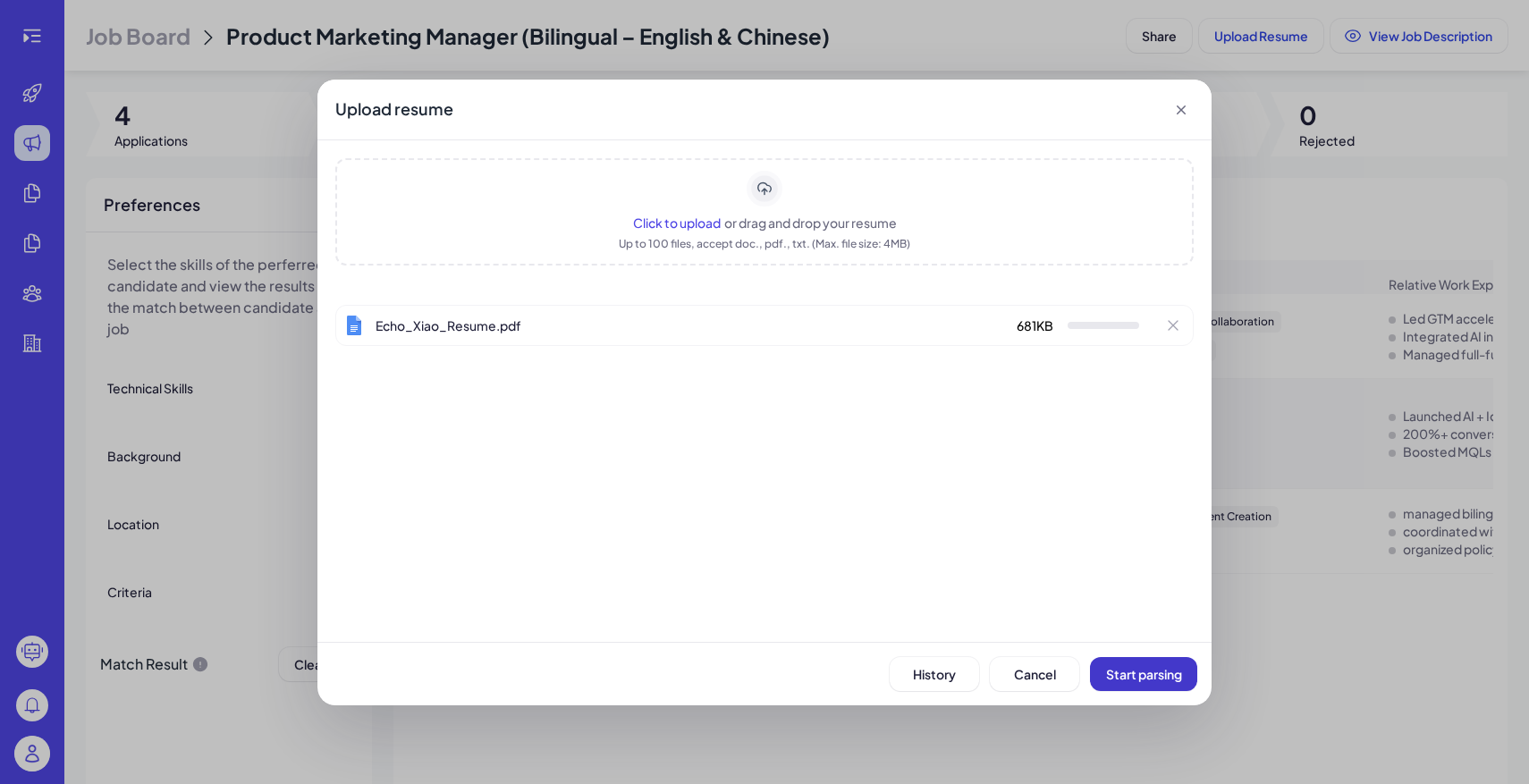
click at [1122, 663] on button "Start parsing" at bounding box center [1143, 674] width 107 height 34
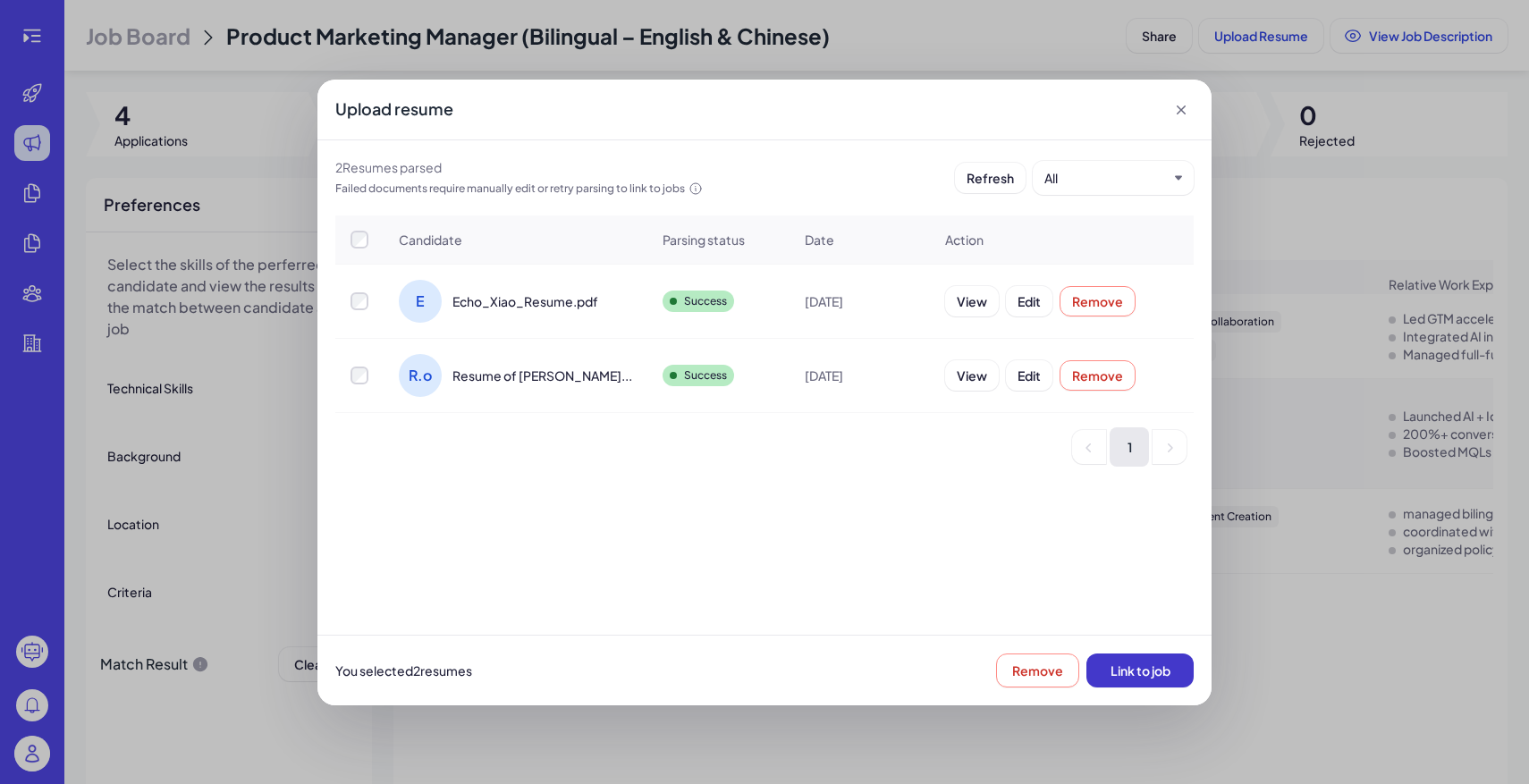
click at [1153, 670] on span "Link to job" at bounding box center [1140, 670] width 59 height 16
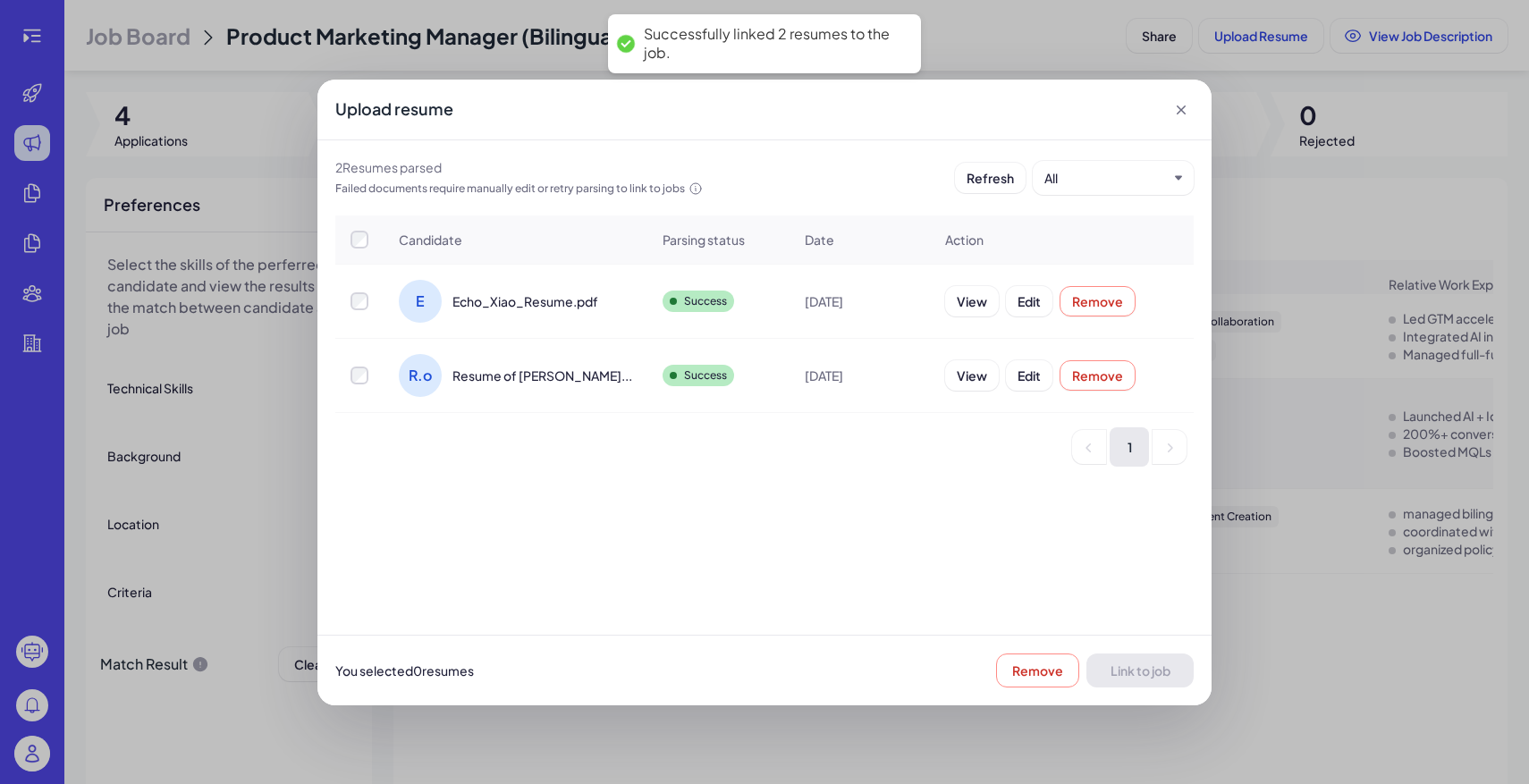
click at [1187, 104] on icon at bounding box center [1181, 110] width 18 height 18
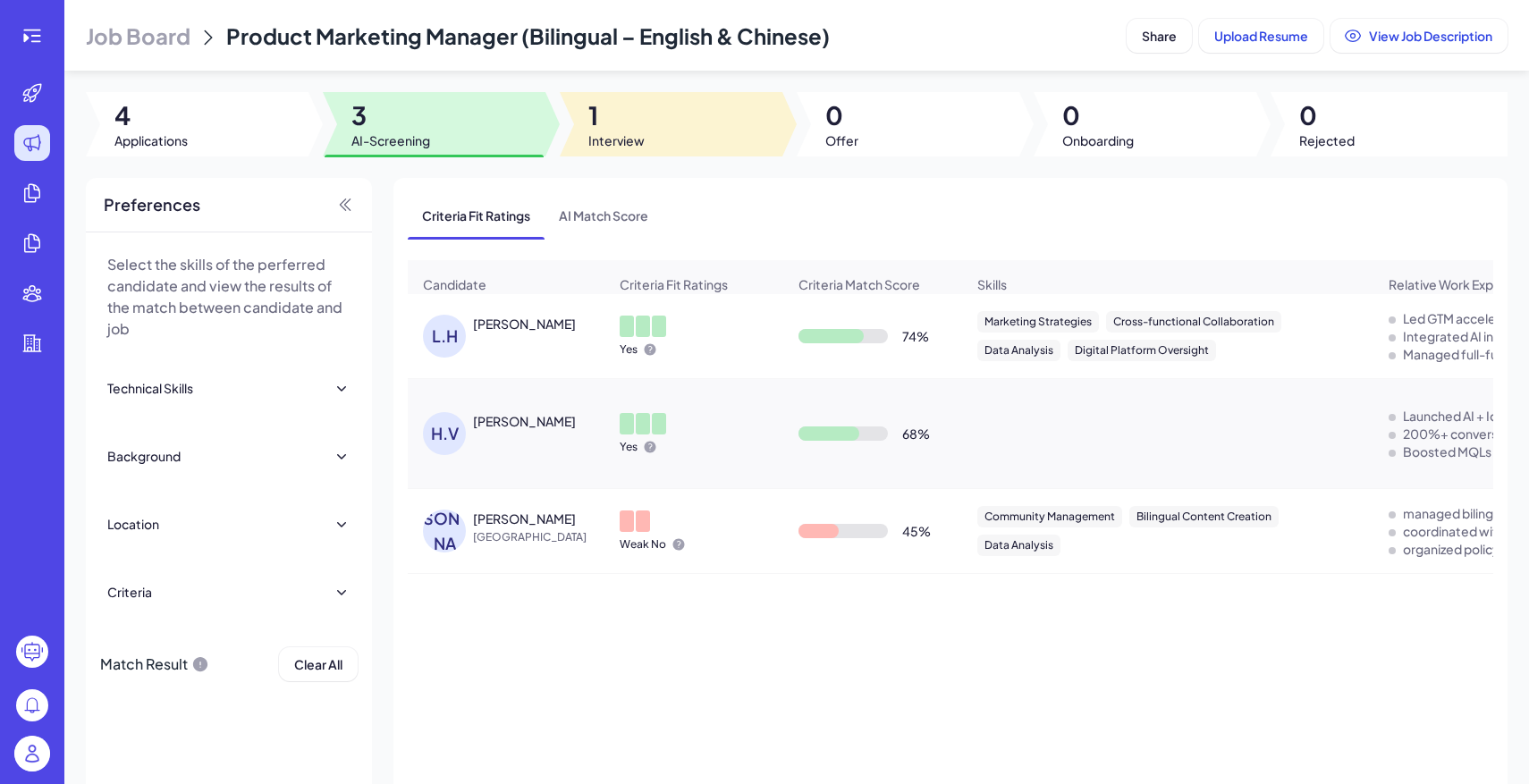
click at [663, 153] on div at bounding box center [670, 124] width 222 height 64
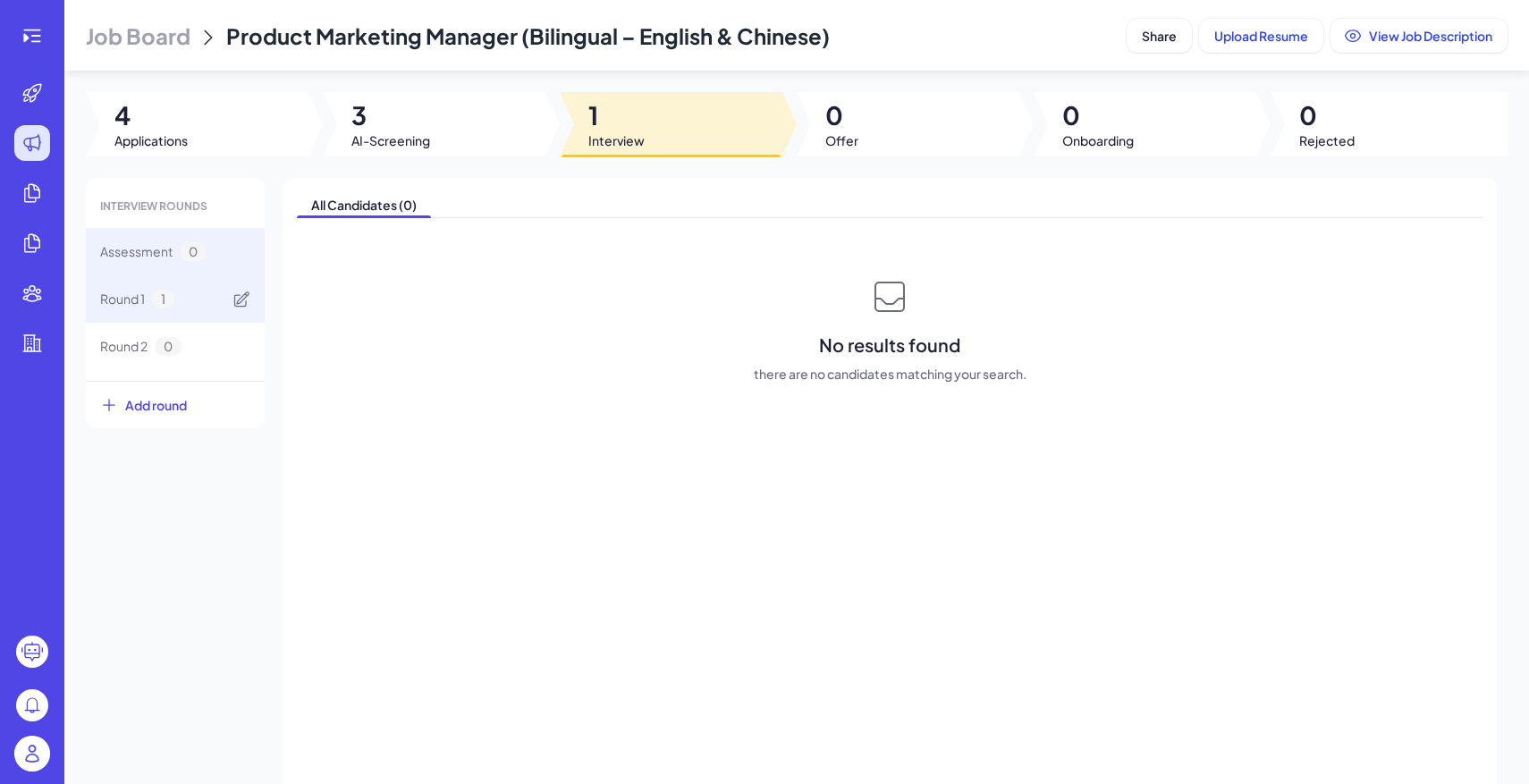
click at [188, 304] on div "Round 1 1" at bounding box center [176, 299] width 178 height 48
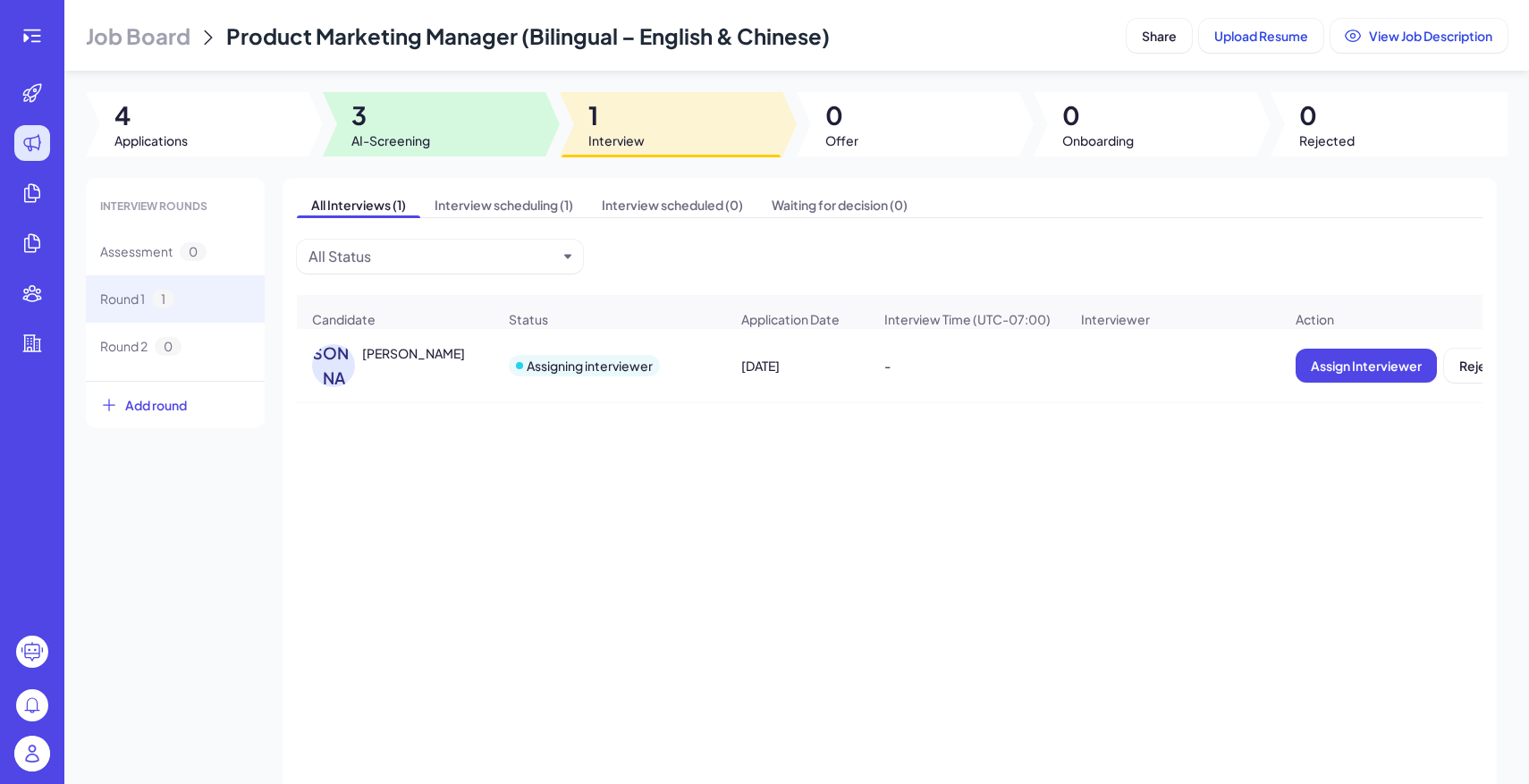
click at [400, 124] on span "3" at bounding box center [390, 115] width 78 height 32
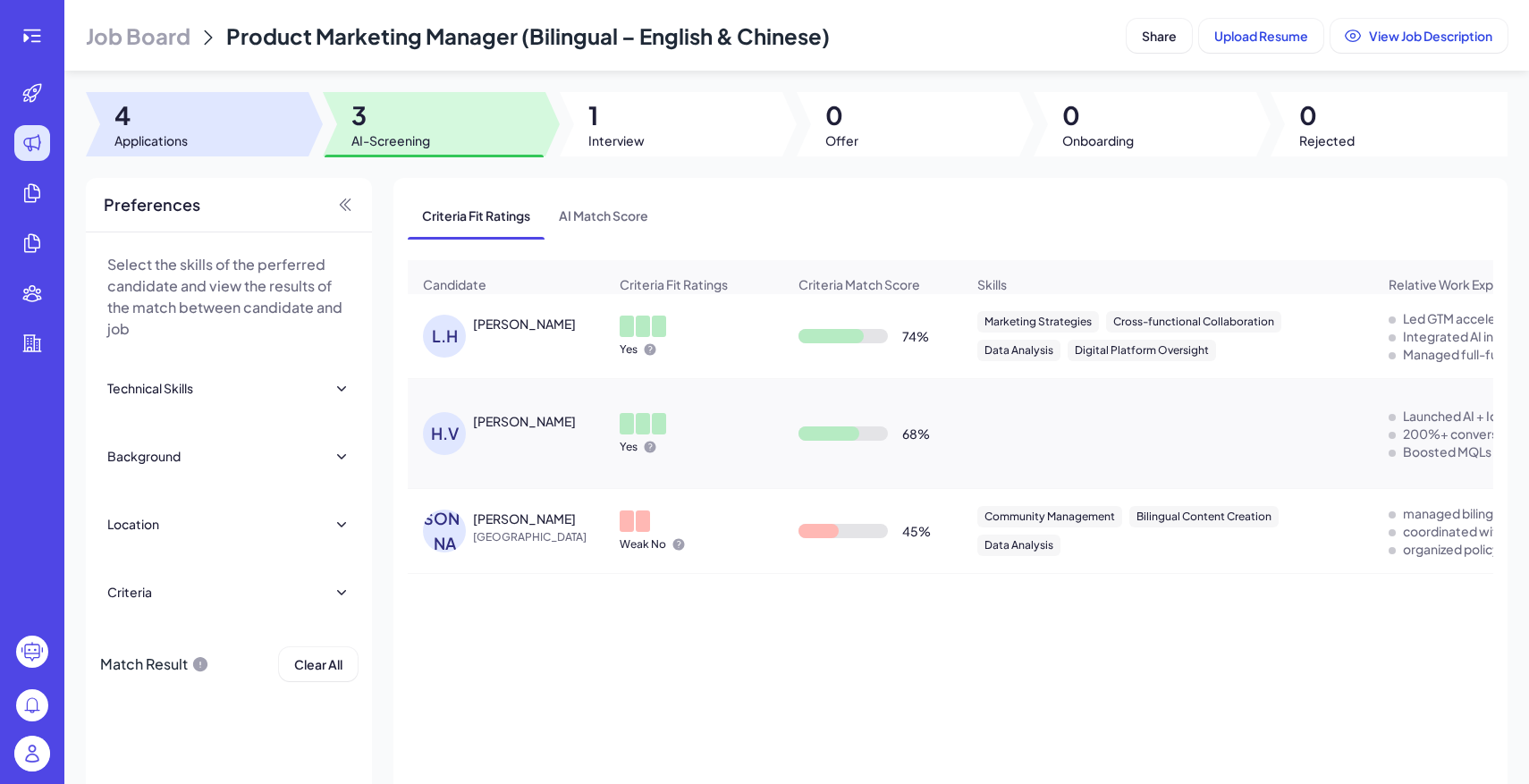
click at [167, 107] on span "4" at bounding box center [151, 115] width 73 height 32
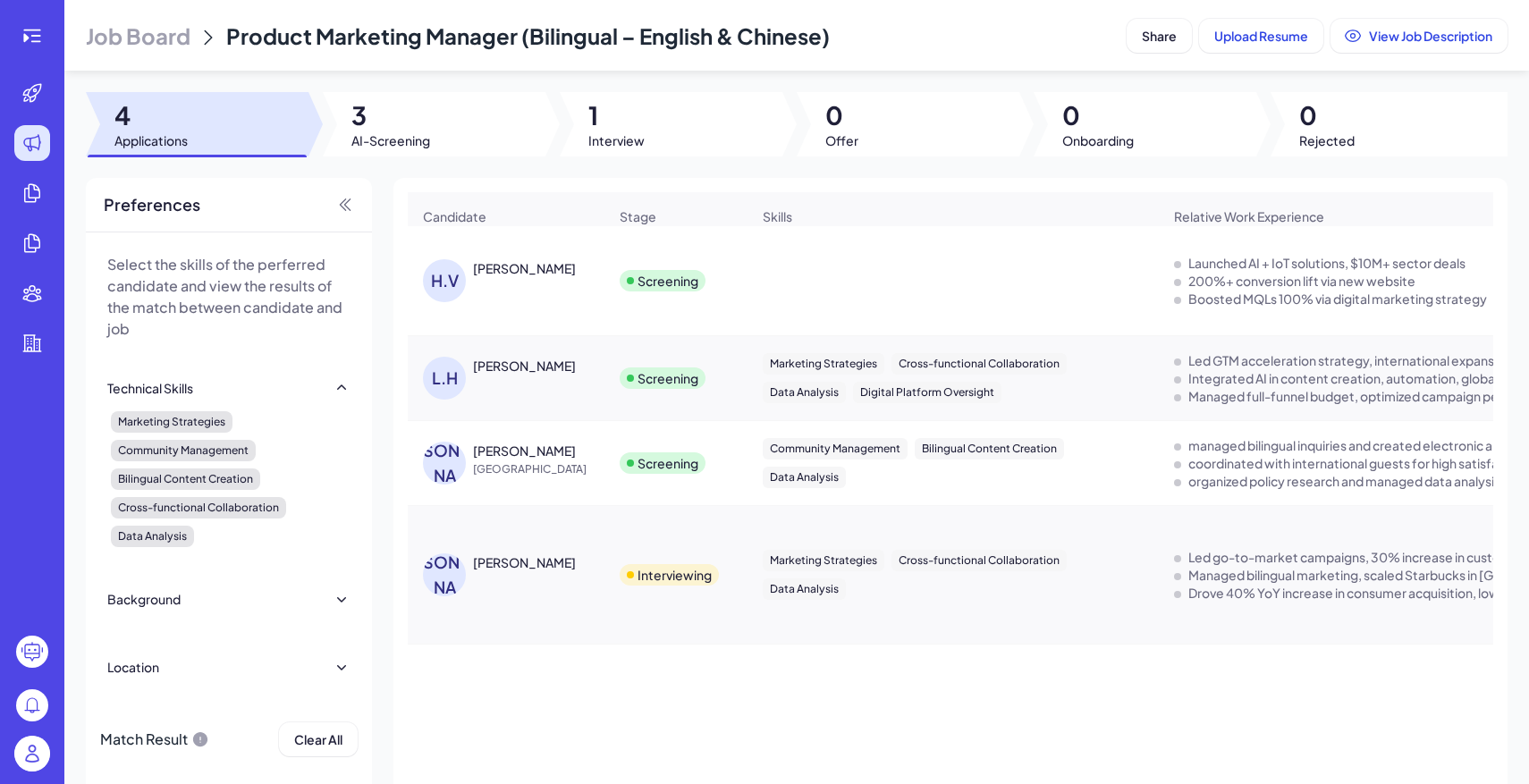
click at [184, 44] on span "Job Board" at bounding box center [138, 36] width 104 height 29
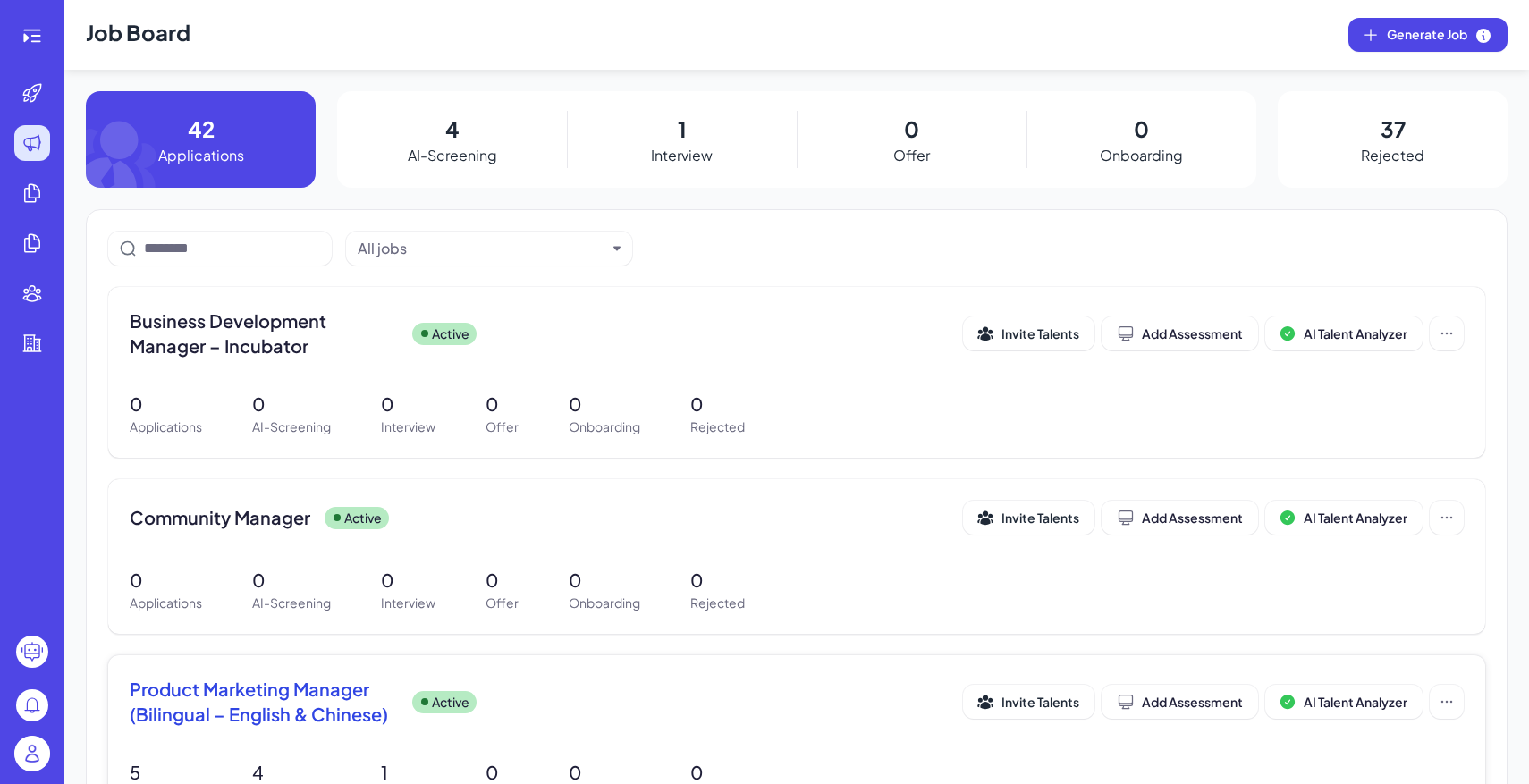
scroll to position [78, 0]
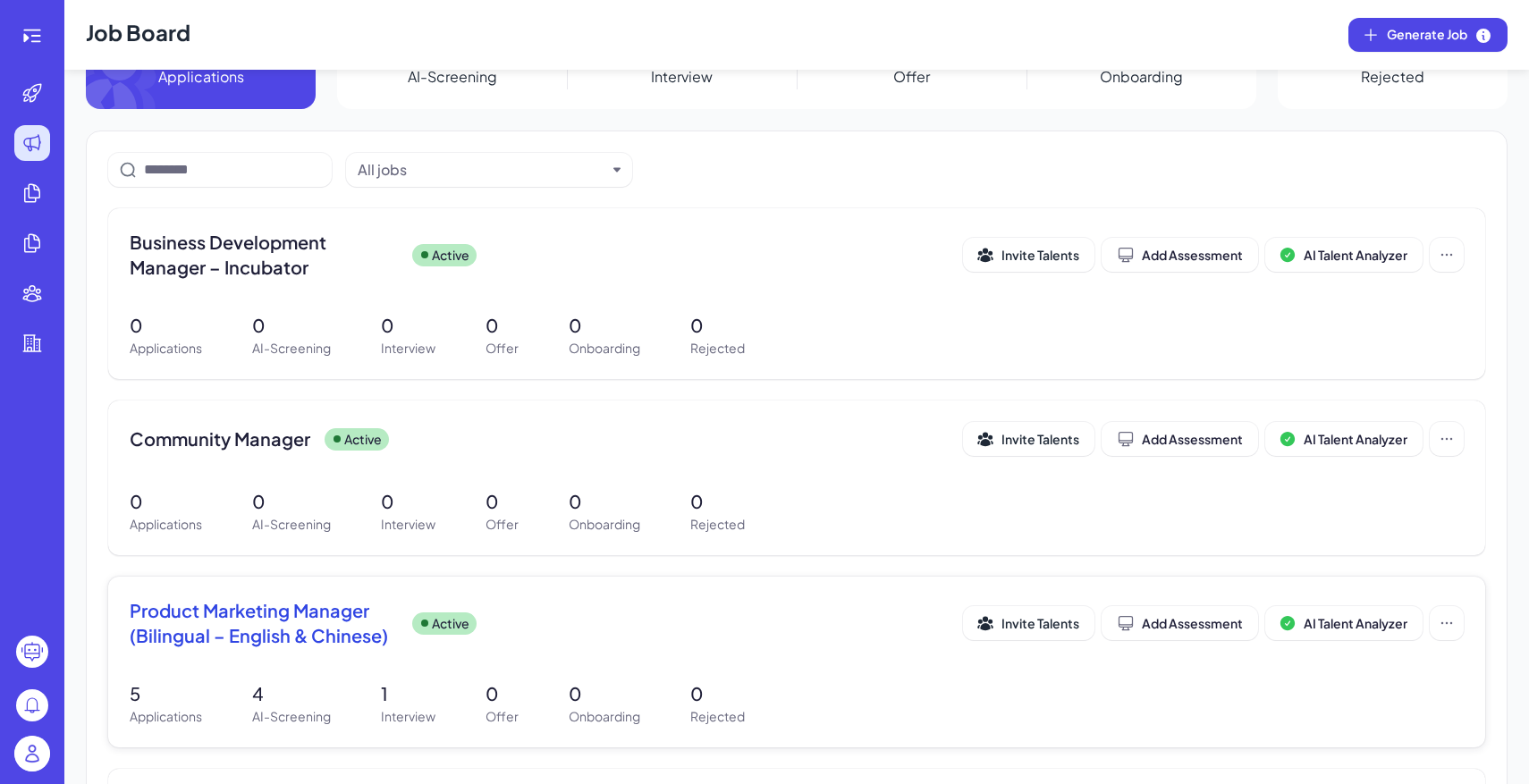
click at [410, 683] on p "1" at bounding box center [408, 693] width 55 height 27
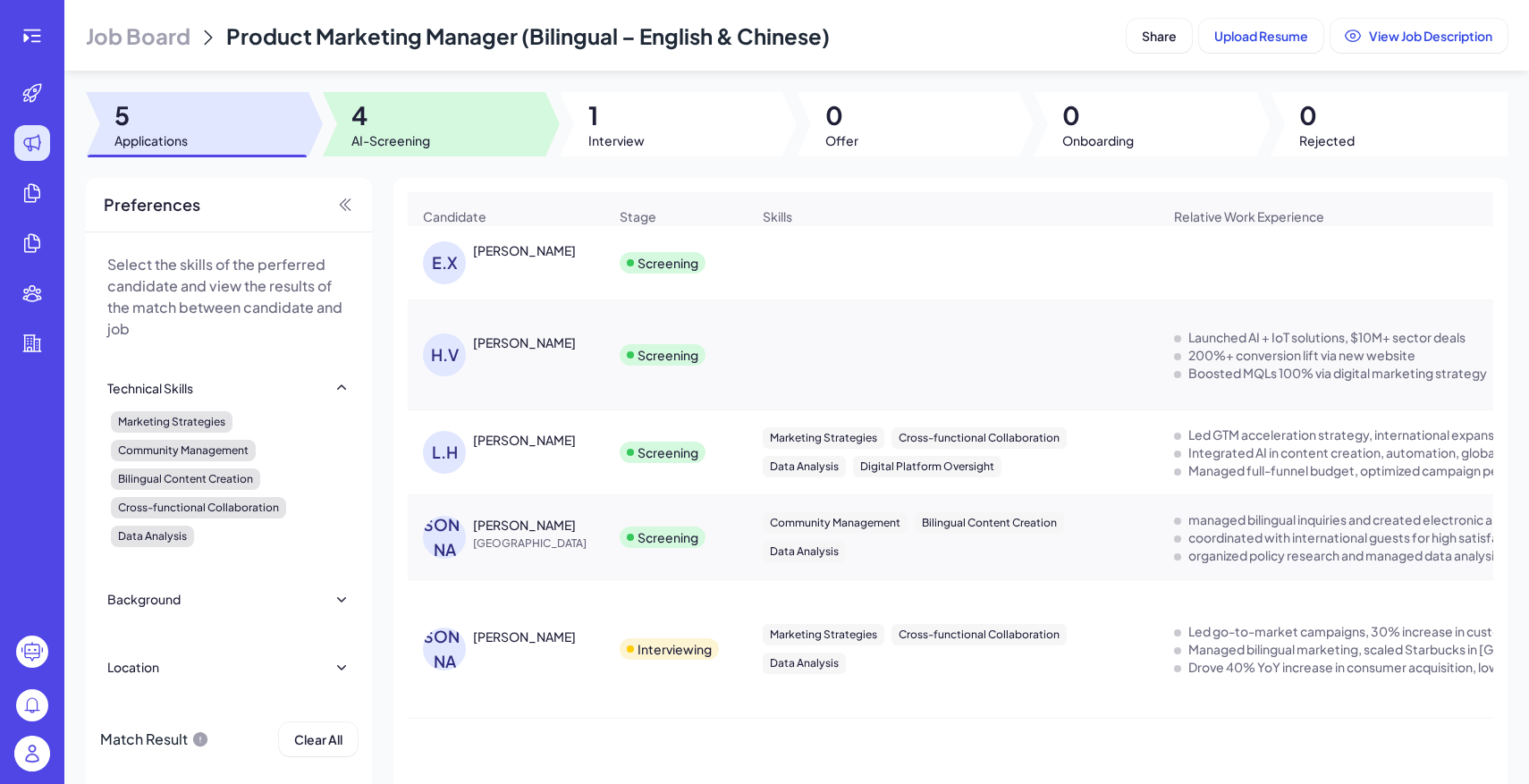
click at [439, 140] on div at bounding box center [433, 124] width 222 height 64
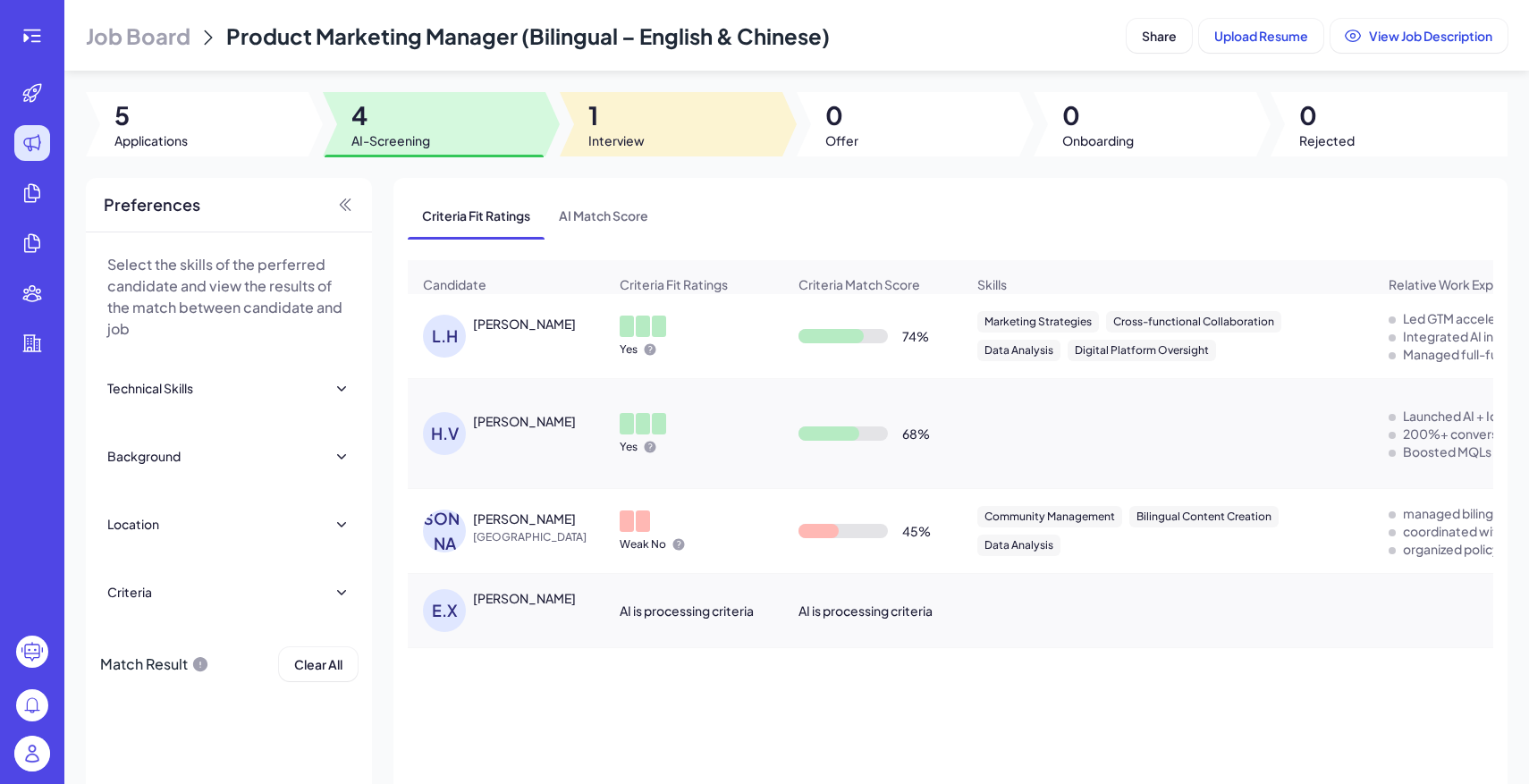
click at [622, 136] on span "Interview" at bounding box center [616, 141] width 57 height 18
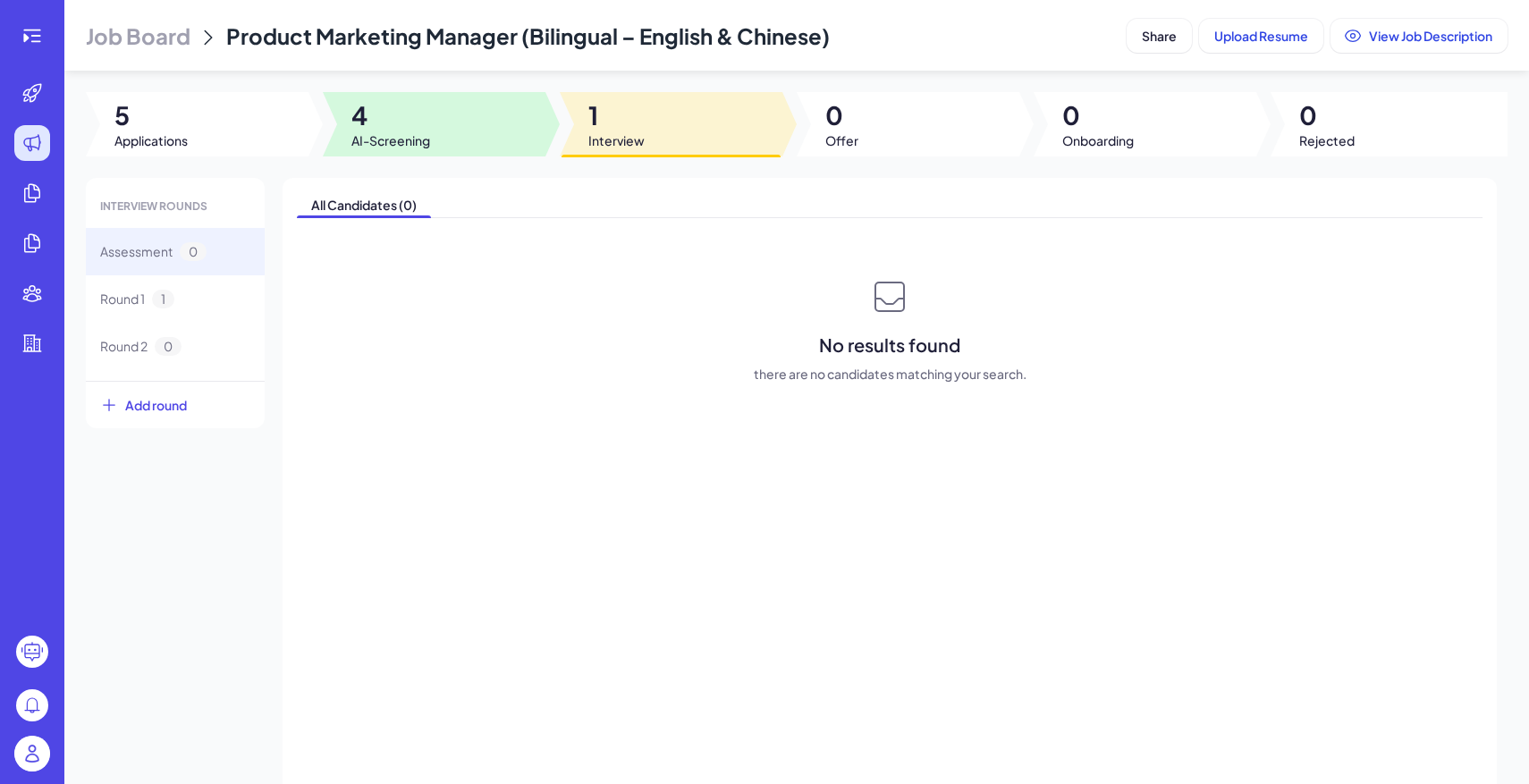
click at [495, 123] on div at bounding box center [433, 124] width 222 height 64
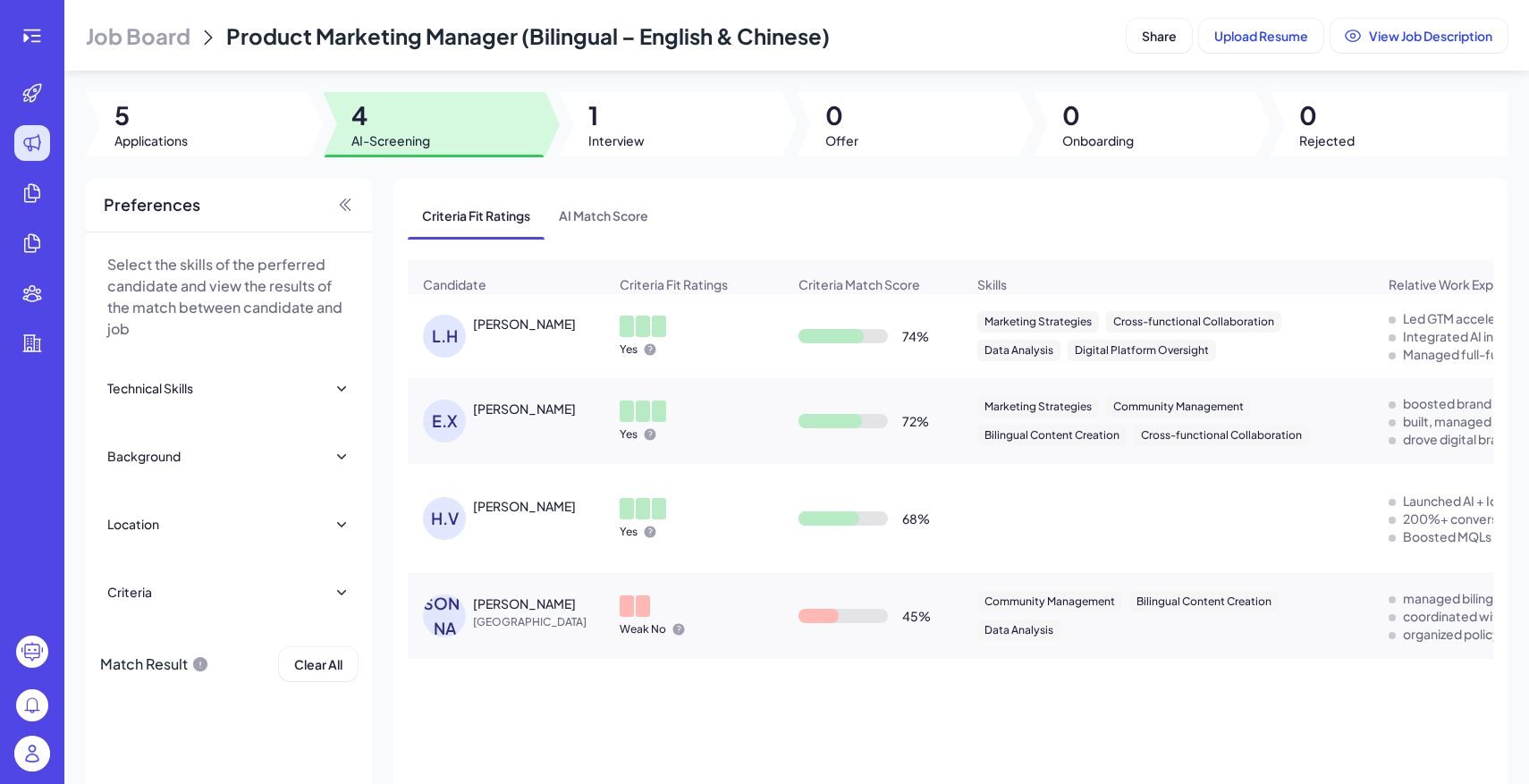
click at [172, 32] on span "Job Board" at bounding box center [138, 36] width 104 height 29
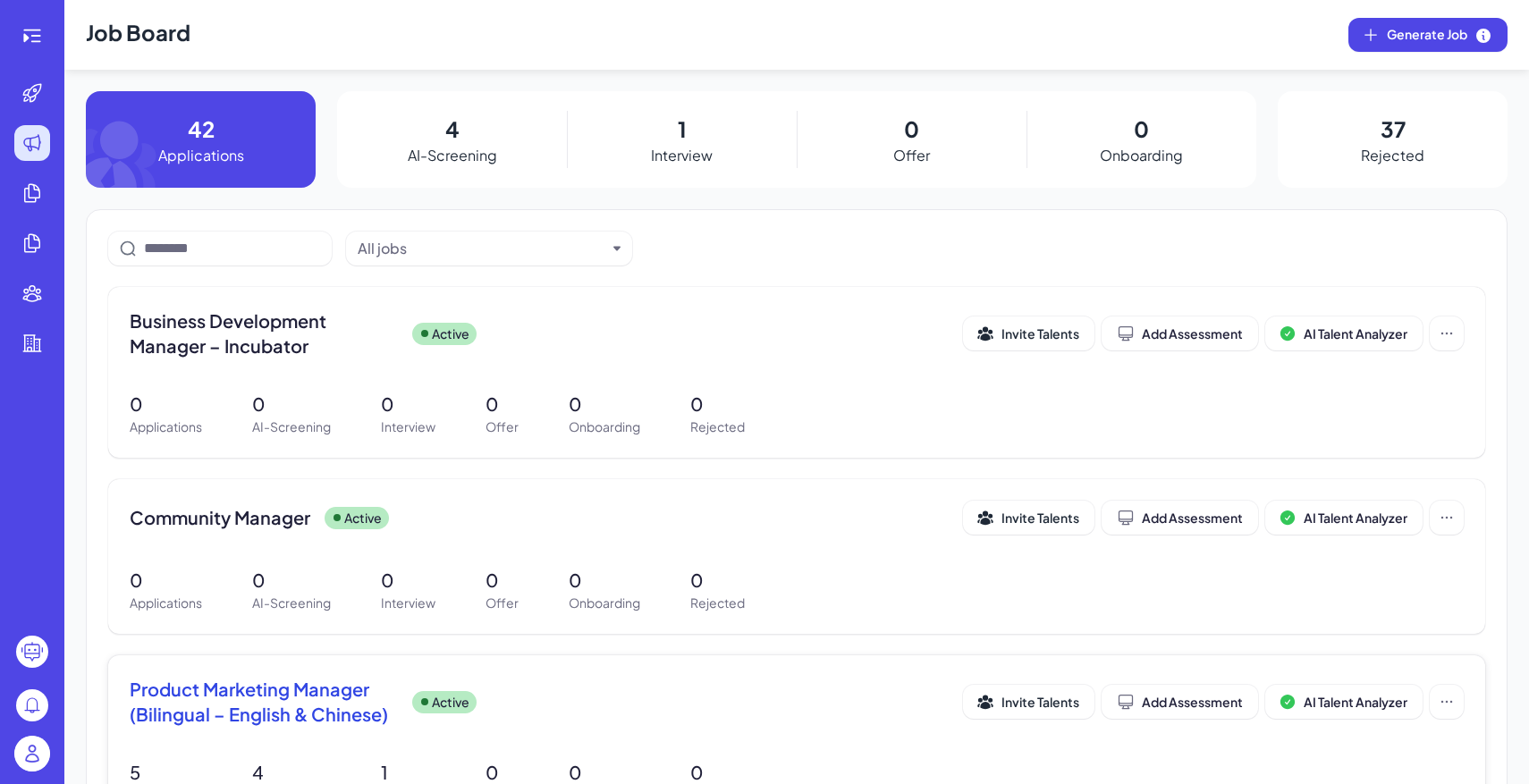
click at [413, 739] on div "Product Marketing Manager (Bilingual – English & Chinese) Active Invite Talents…" at bounding box center [796, 740] width 1376 height 170
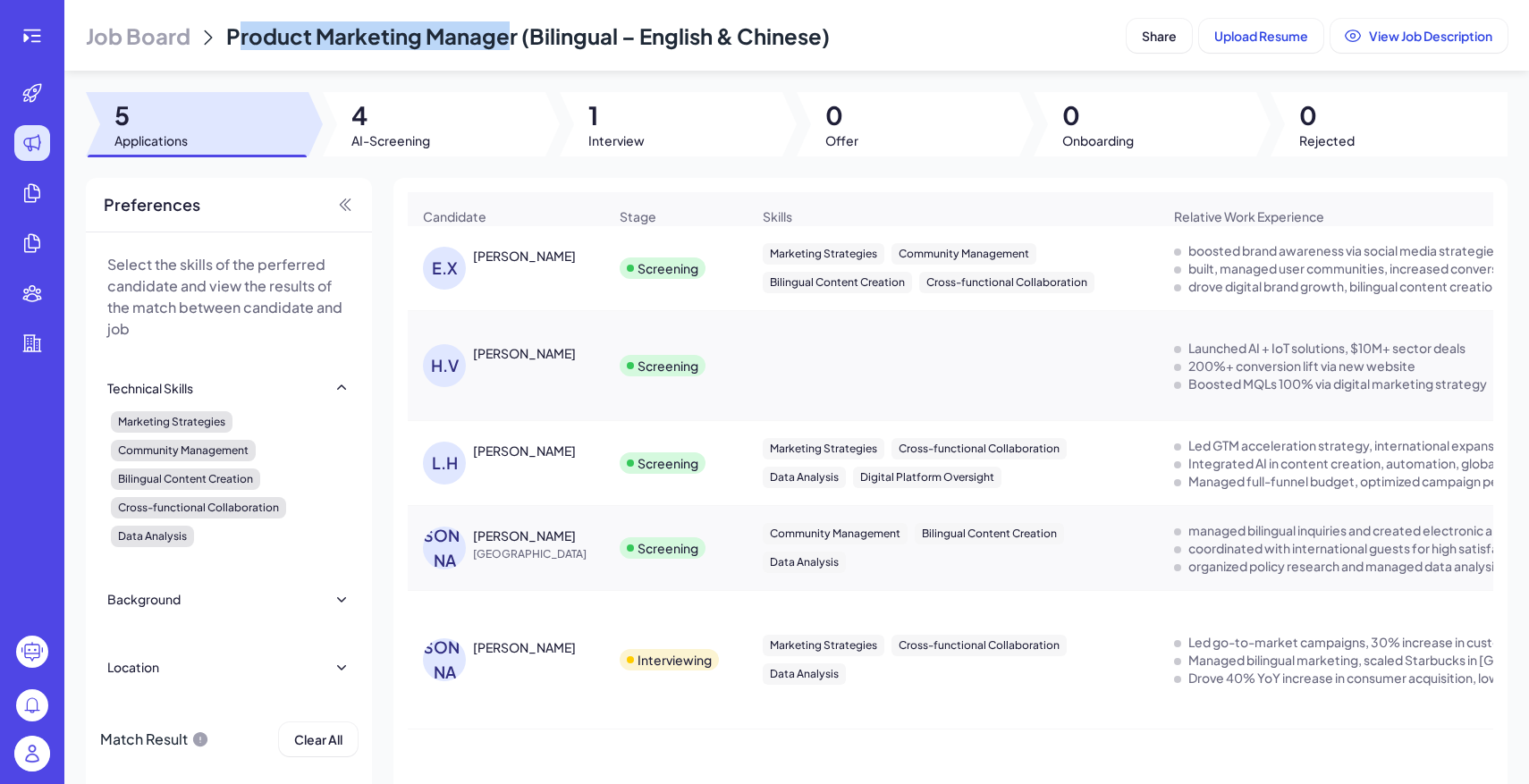
drag, startPoint x: 234, startPoint y: 33, endPoint x: 506, endPoint y: 42, distance: 272.1
click at [506, 42] on span "Product Marketing Manager (Bilingual – English & Chinese)" at bounding box center [528, 36] width 604 height 27
click at [312, 46] on span "Product Marketing Manager (Bilingual – English & Chinese)" at bounding box center [528, 36] width 604 height 27
drag, startPoint x: 219, startPoint y: 40, endPoint x: 516, endPoint y: 41, distance: 297.0
click at [516, 41] on div "Job Board Product Marketing Manager (Bilingual – English & Chinese)" at bounding box center [603, 36] width 1033 height 29
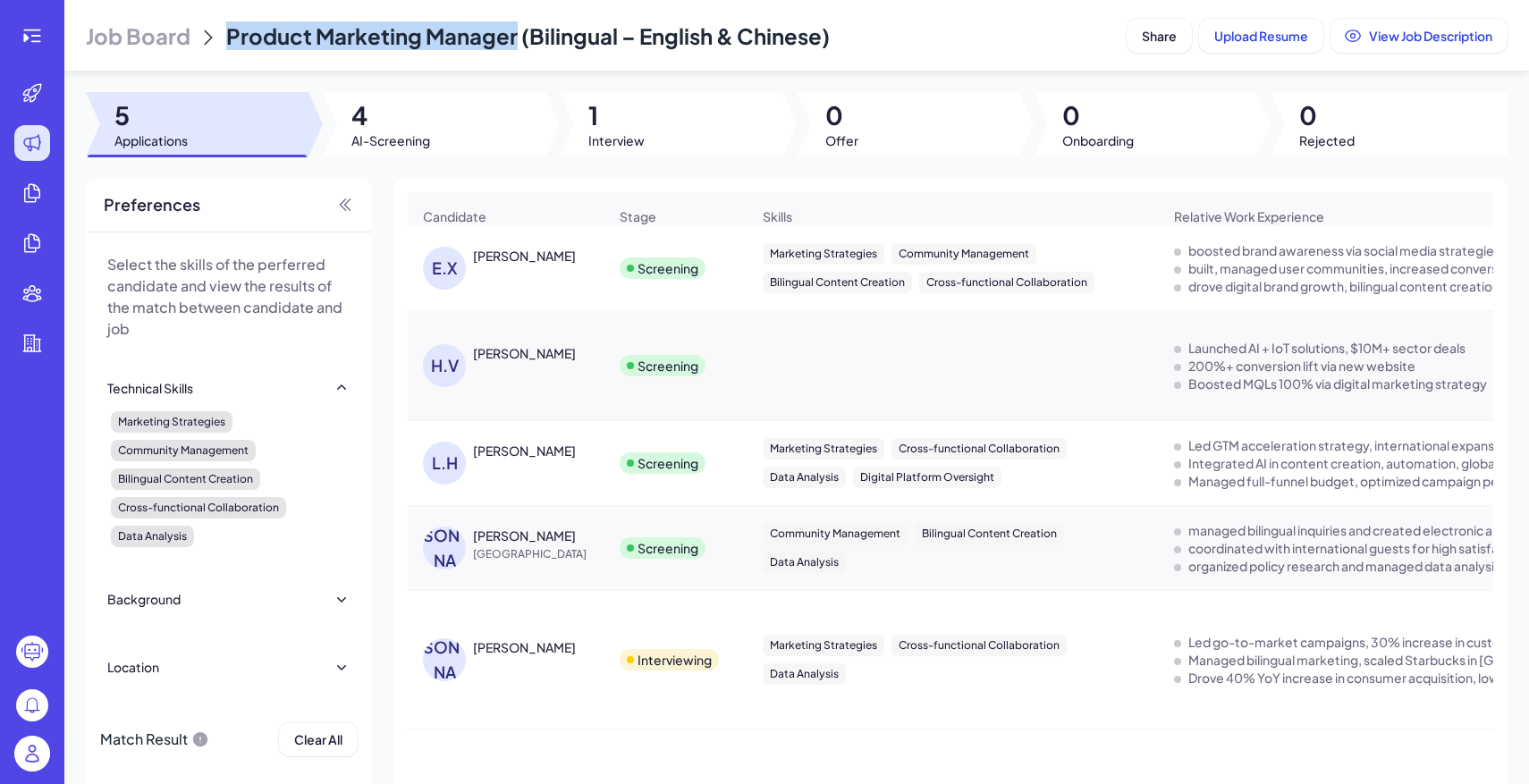
copy span "Product Marketing Manager"
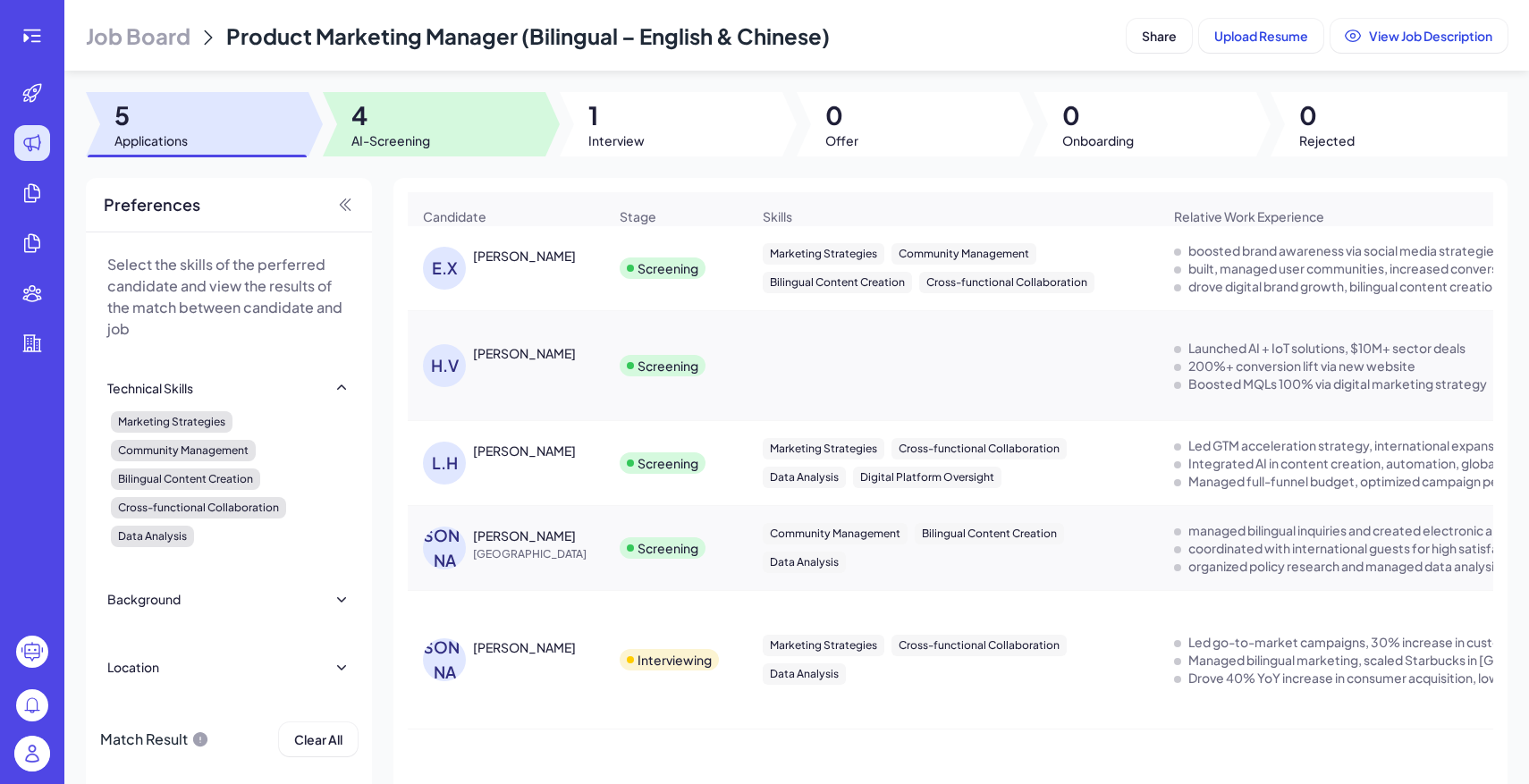
click at [441, 130] on div at bounding box center [433, 124] width 222 height 64
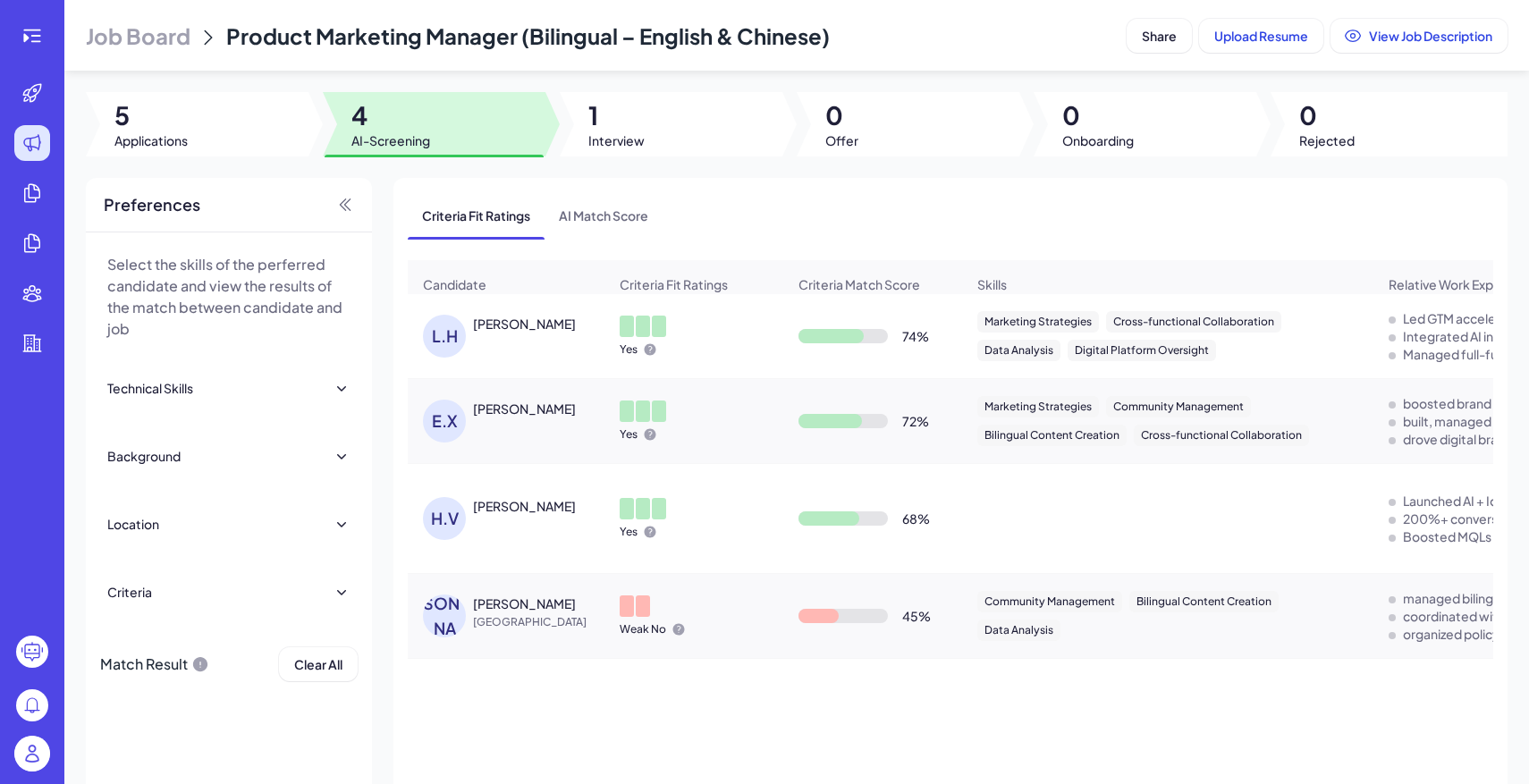
click at [36, 736] on img at bounding box center [32, 753] width 36 height 36
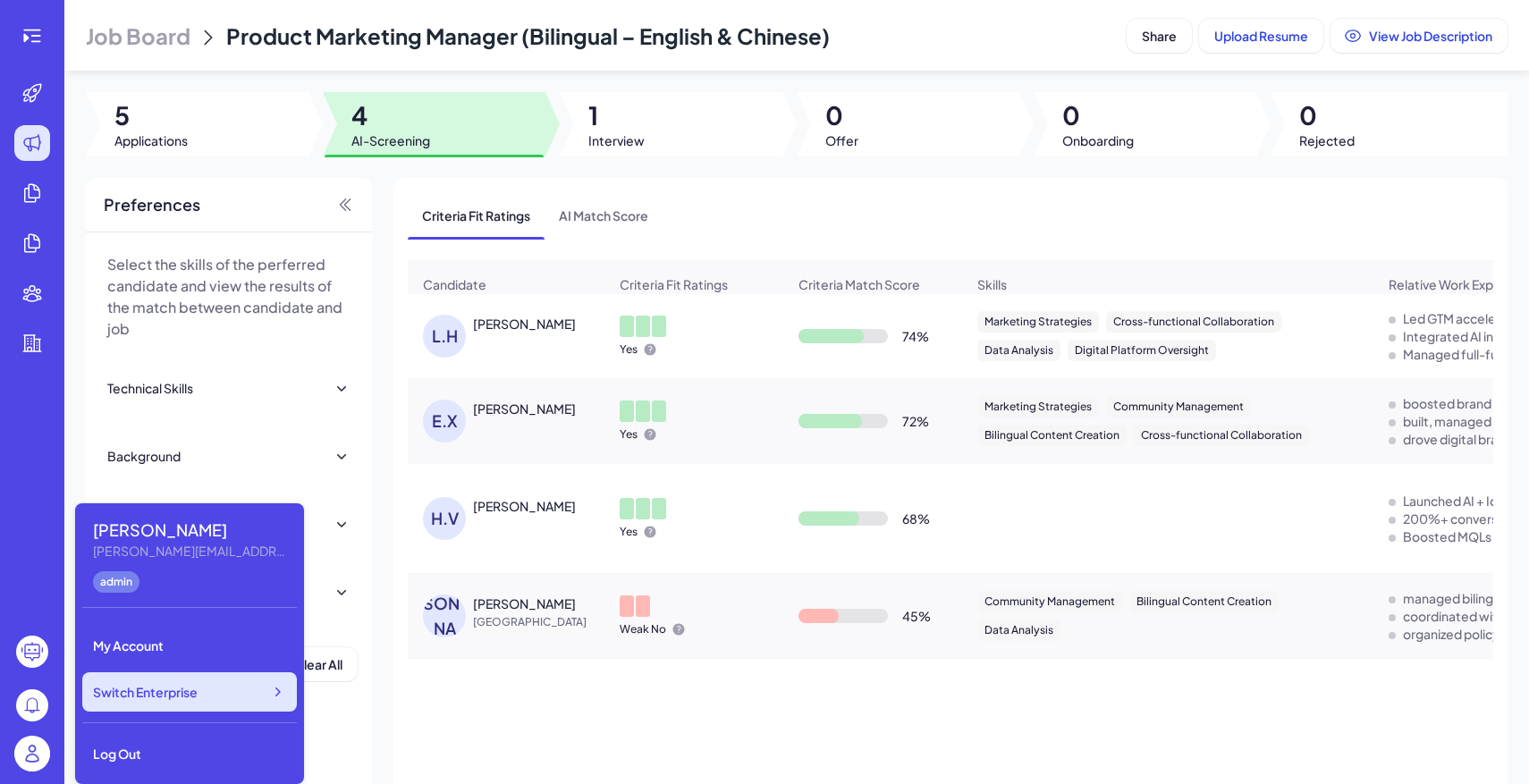
click at [203, 693] on div "Switch Enterprise" at bounding box center [189, 692] width 214 height 40
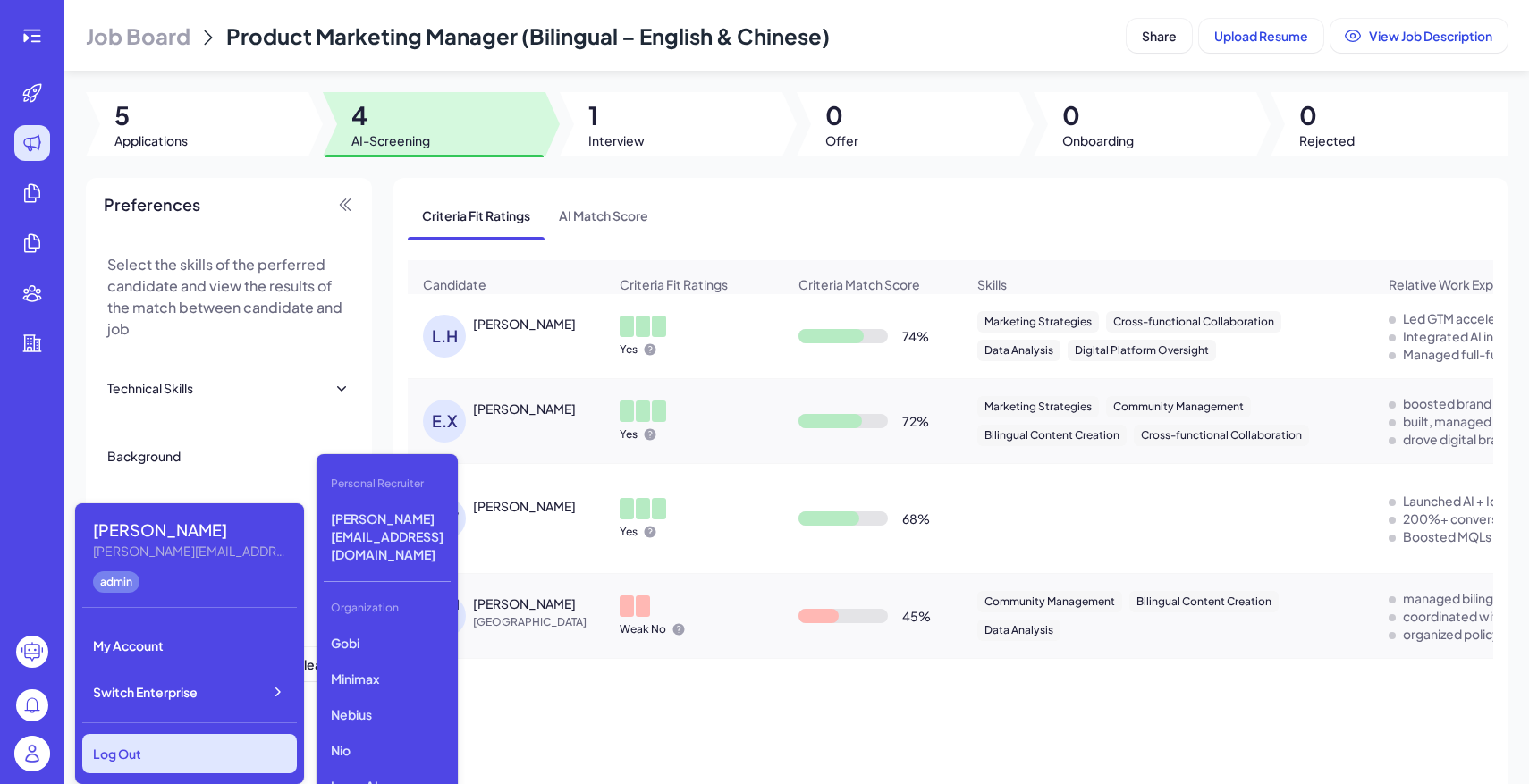
click at [189, 744] on div "Log Out" at bounding box center [189, 753] width 214 height 40
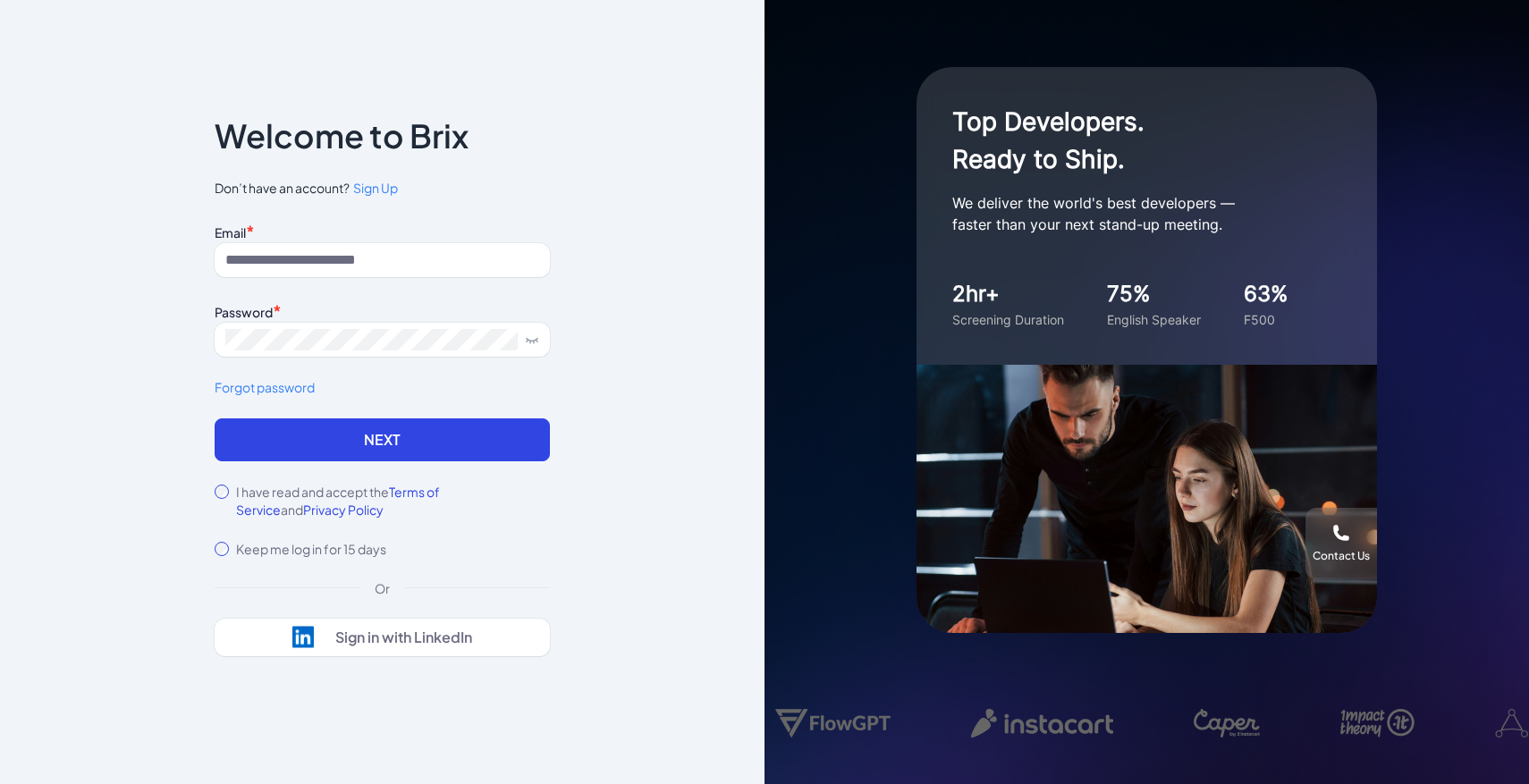
click at [335, 241] on div "Email *" at bounding box center [382, 231] width 335 height 24
click at [341, 251] on input at bounding box center [382, 260] width 335 height 34
paste input "**********"
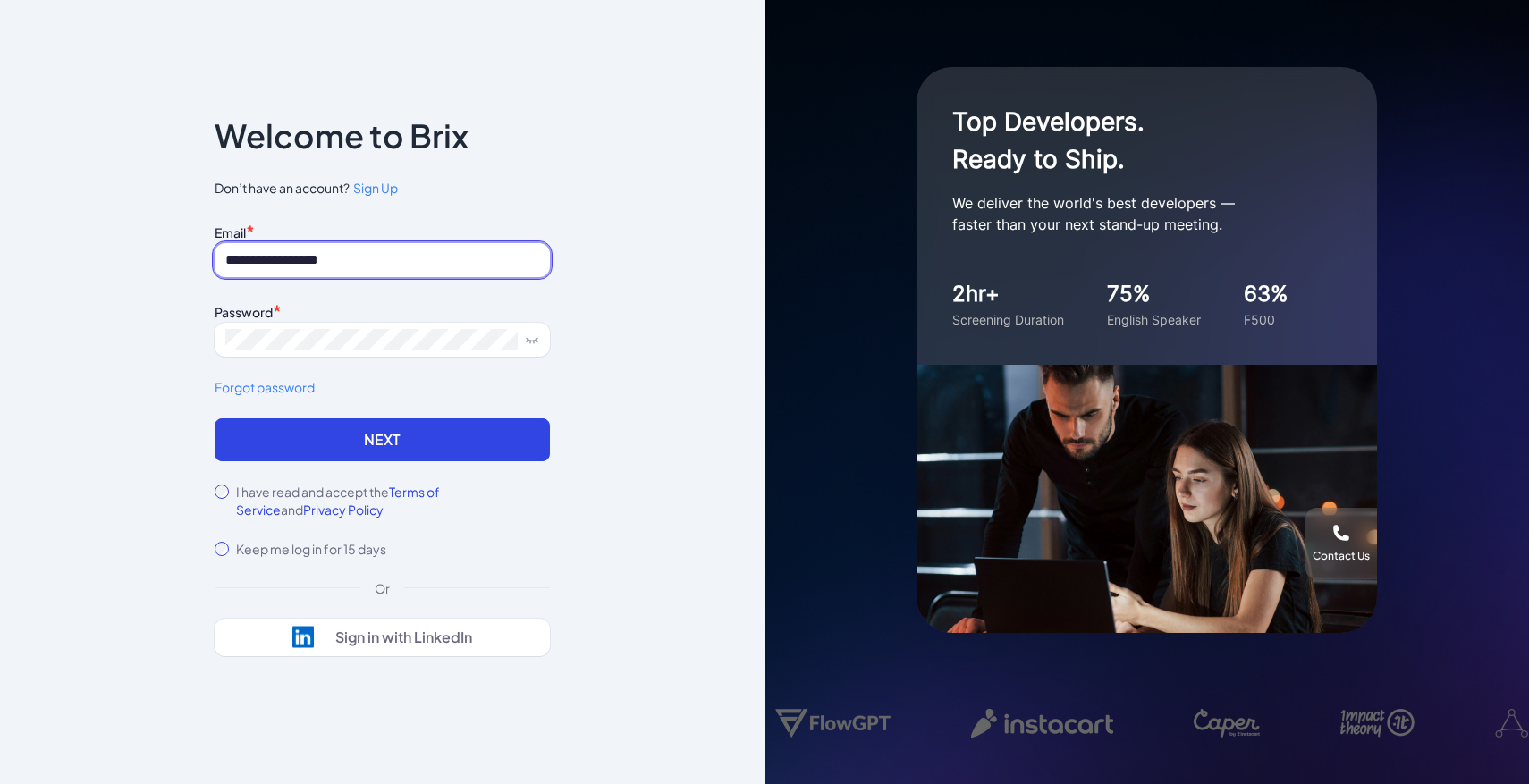
drag, startPoint x: 268, startPoint y: 263, endPoint x: 195, endPoint y: 258, distance: 73.2
click at [195, 258] on div "**********" at bounding box center [383, 392] width 393 height 656
type input "**********"
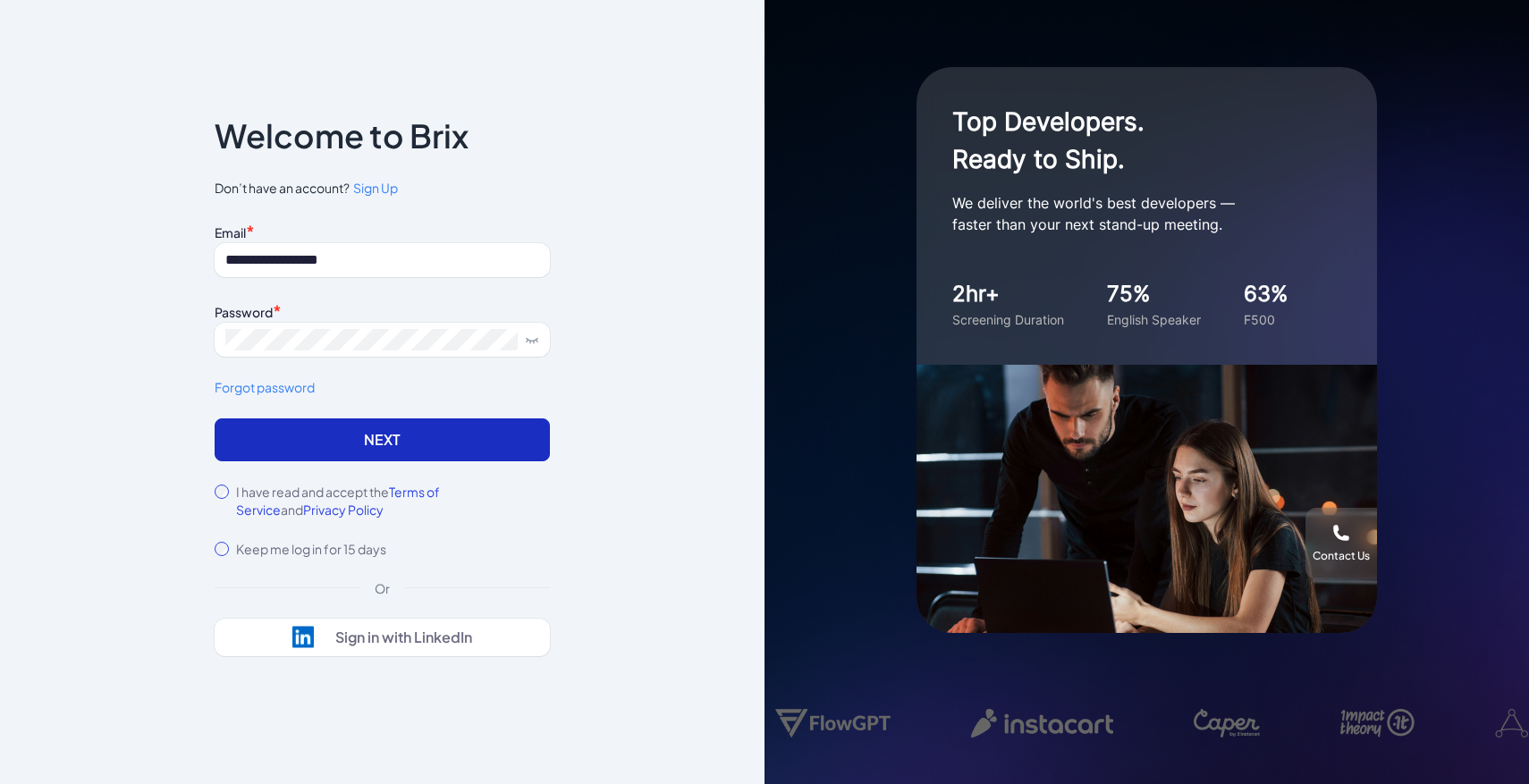
click at [291, 459] on button "Next" at bounding box center [382, 439] width 335 height 43
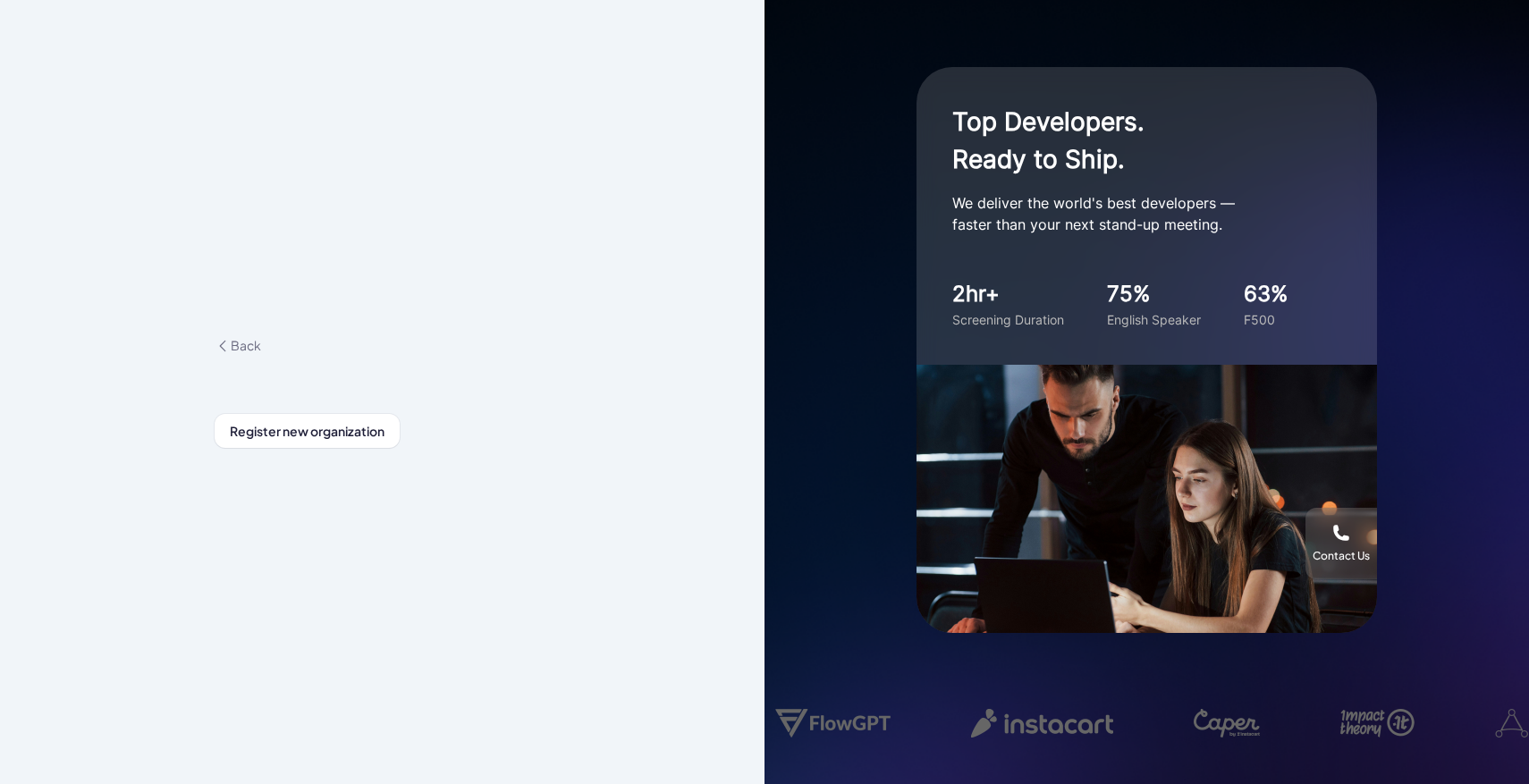
click at [327, 451] on div "**********" at bounding box center [383, 392] width 393 height 226
click at [330, 439] on button "Register new organization" at bounding box center [306, 430] width 185 height 34
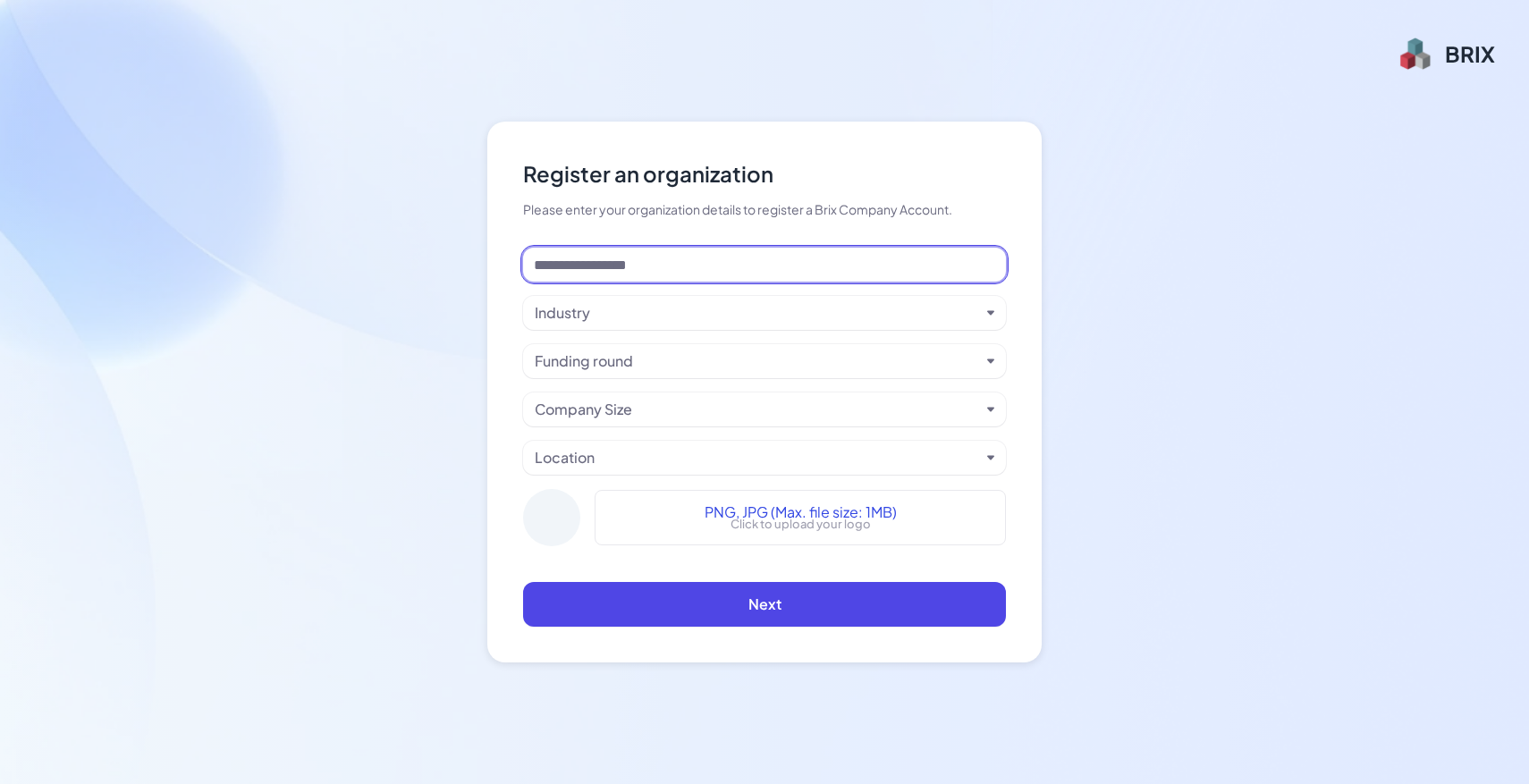
click at [587, 273] on input at bounding box center [764, 265] width 483 height 34
paste input "********"
type input "********"
click at [600, 311] on div "Industry" at bounding box center [757, 313] width 445 height 22
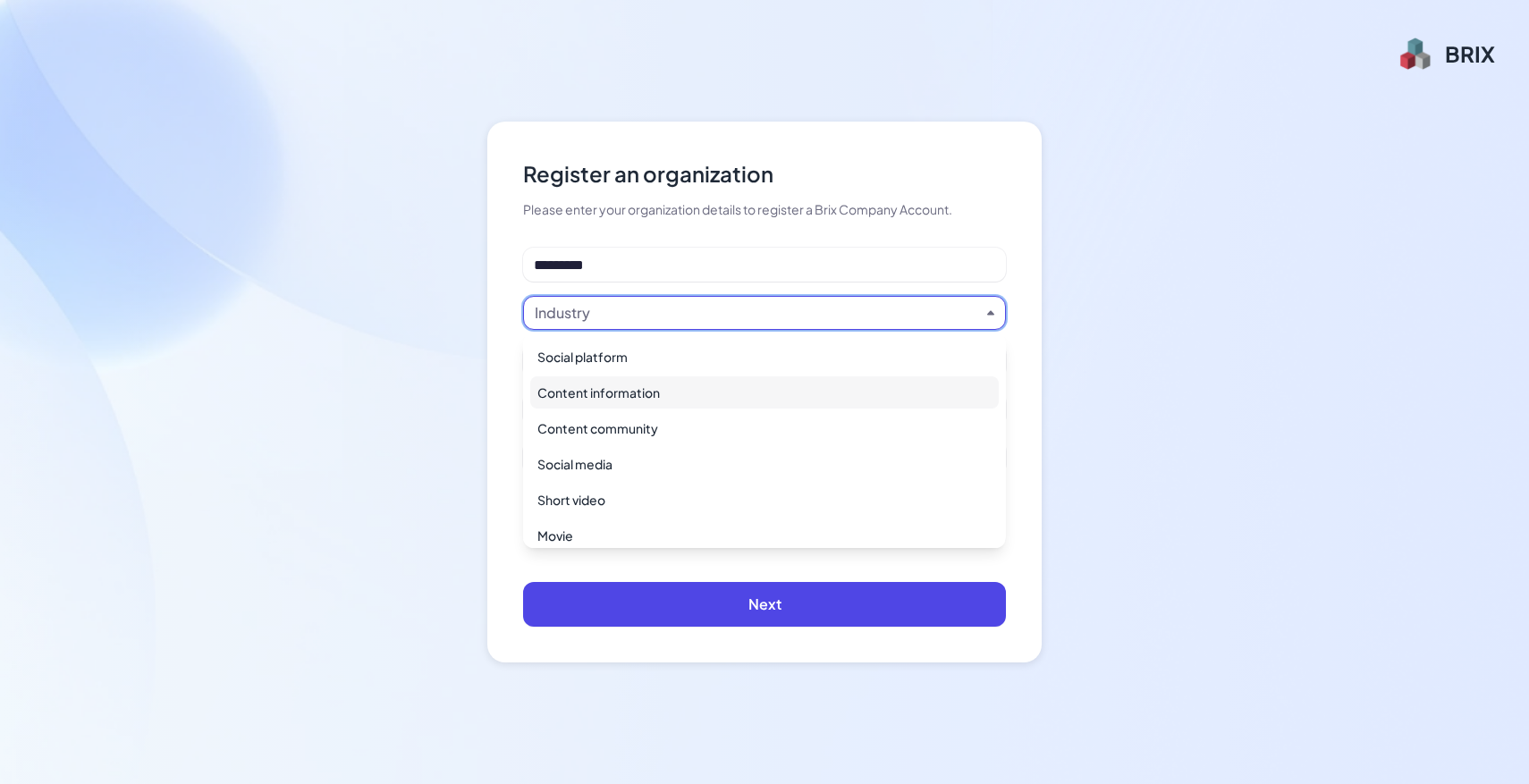
click at [629, 392] on div "Content information" at bounding box center [764, 392] width 468 height 32
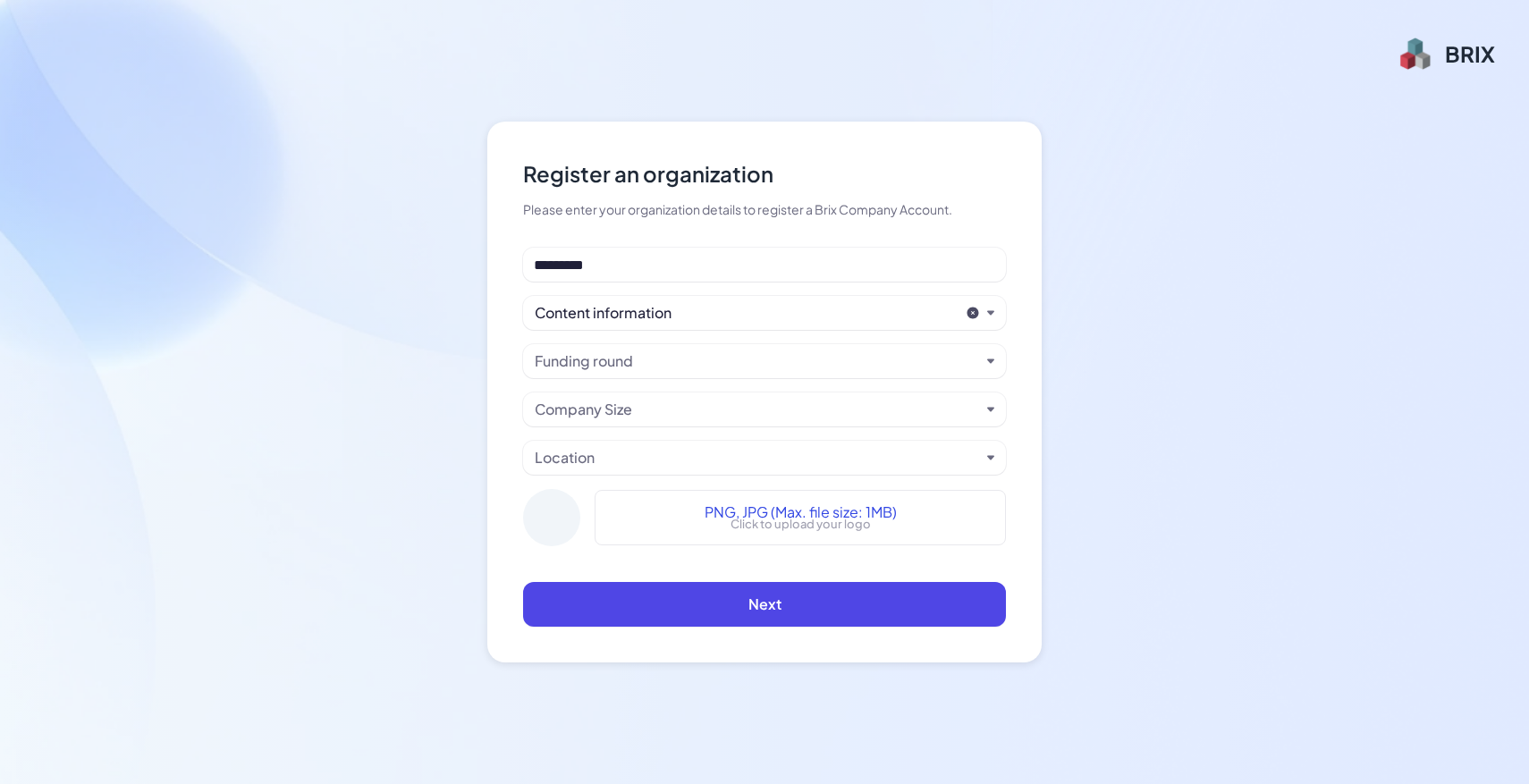
click at [651, 370] on div "Funding round" at bounding box center [757, 361] width 445 height 22
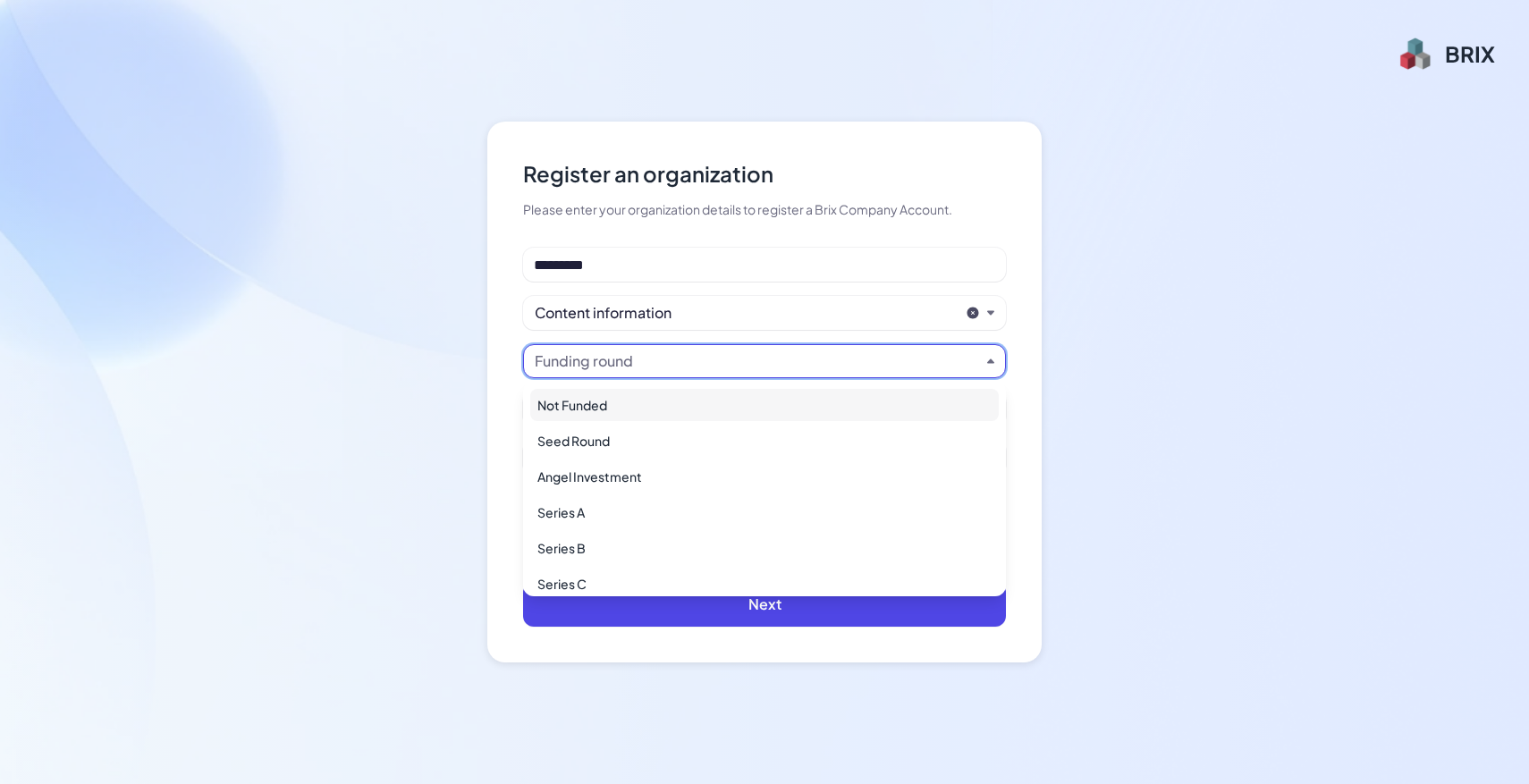
click at [655, 358] on div "Funding round" at bounding box center [757, 361] width 445 height 22
click at [382, 331] on div "Register an organization Please enter your organization details to register a B…" at bounding box center [764, 392] width 1529 height 784
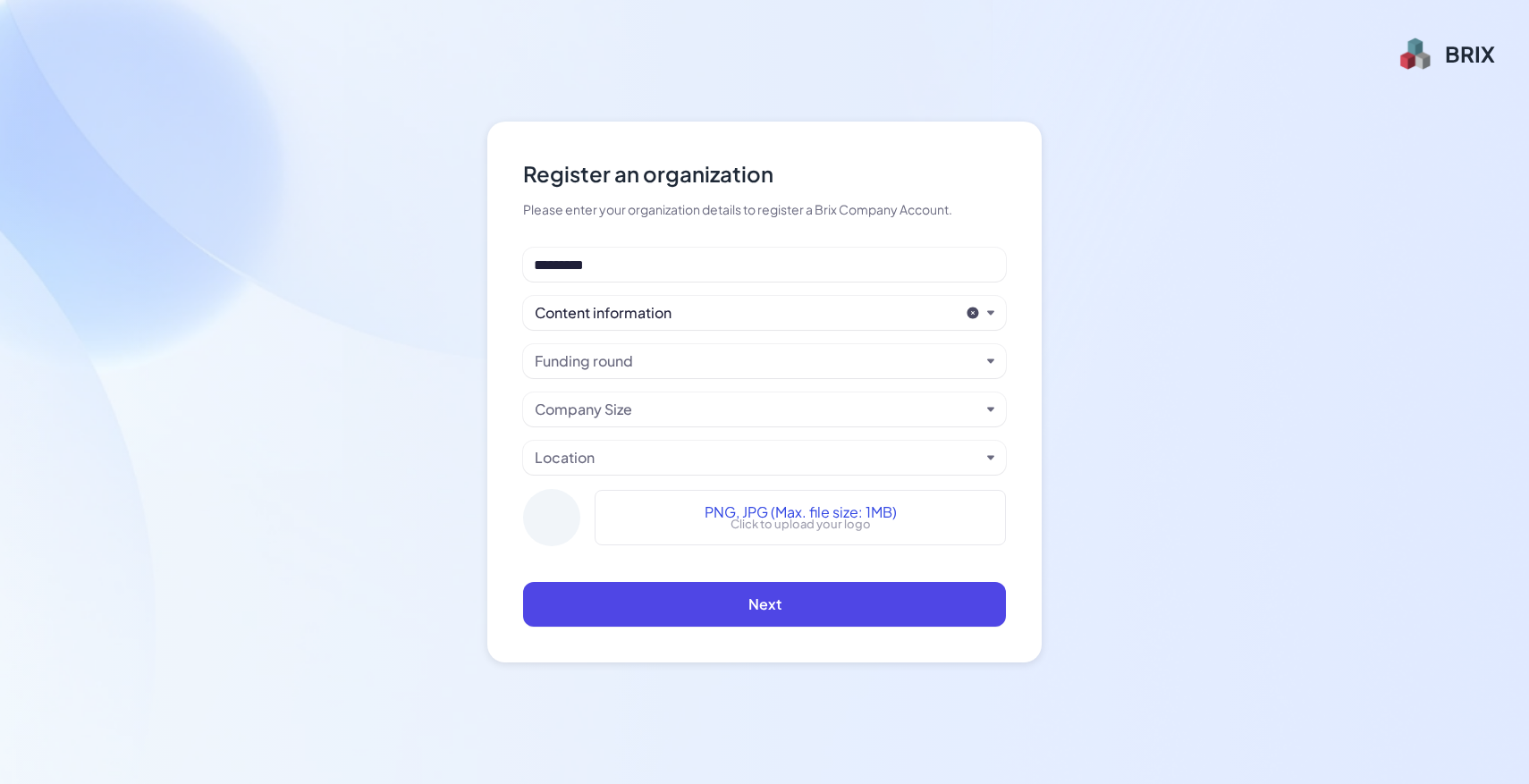
click at [781, 353] on div "Funding round" at bounding box center [757, 361] width 445 height 22
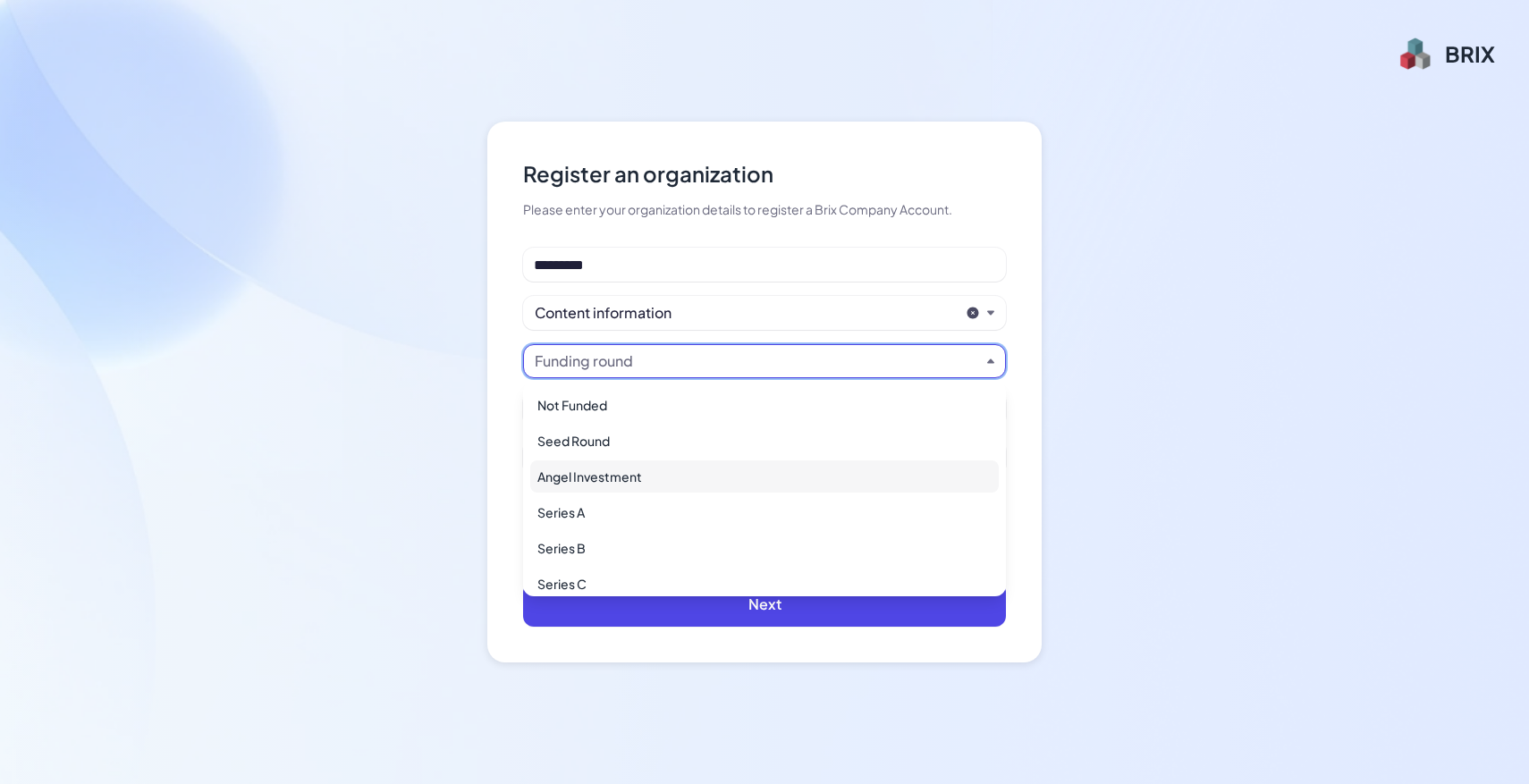
scroll to position [82, 0]
click at [422, 411] on div "Register an organization Please enter your organization details to register a B…" at bounding box center [764, 392] width 1529 height 784
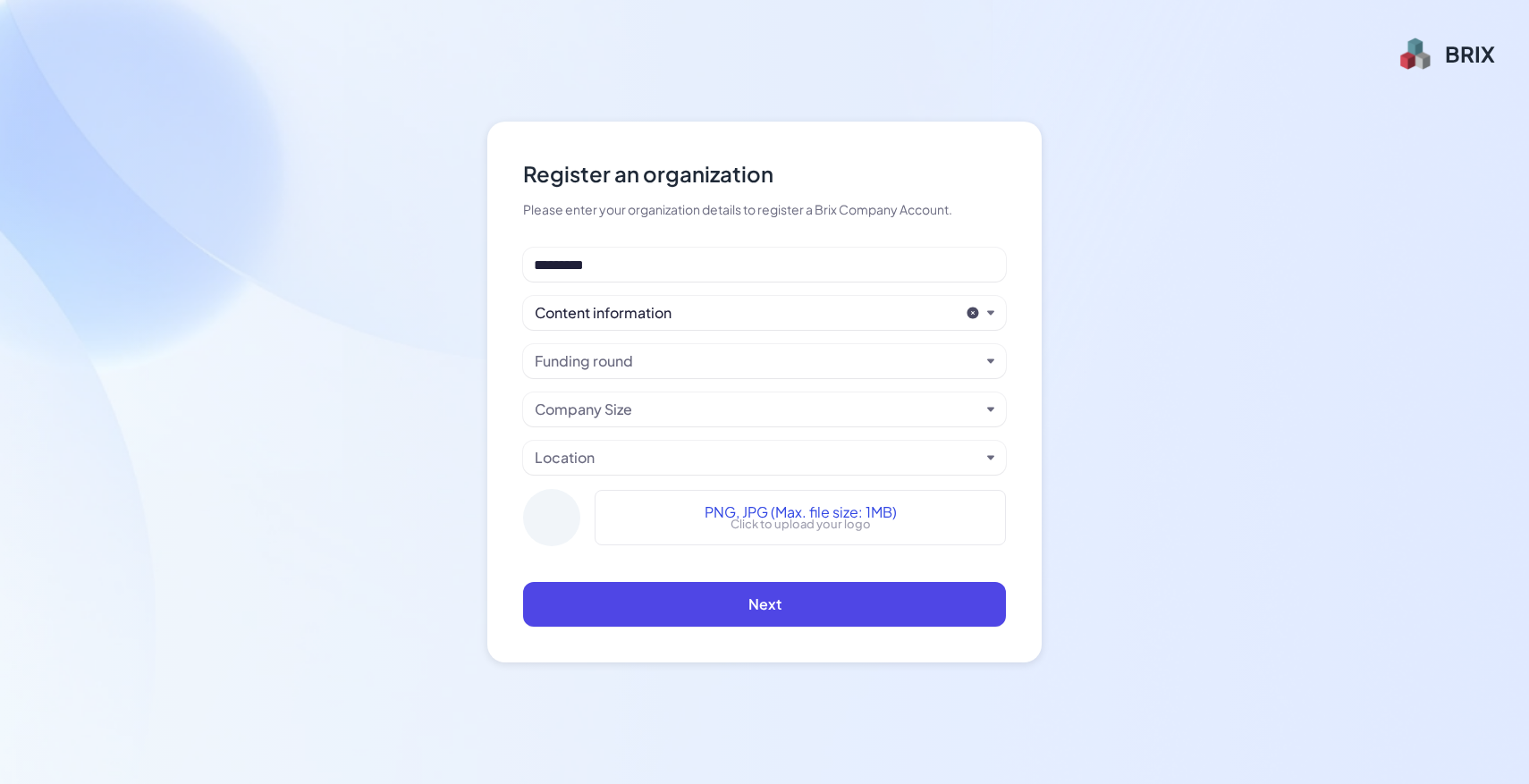
click at [643, 411] on div "Company Size" at bounding box center [757, 409] width 445 height 22
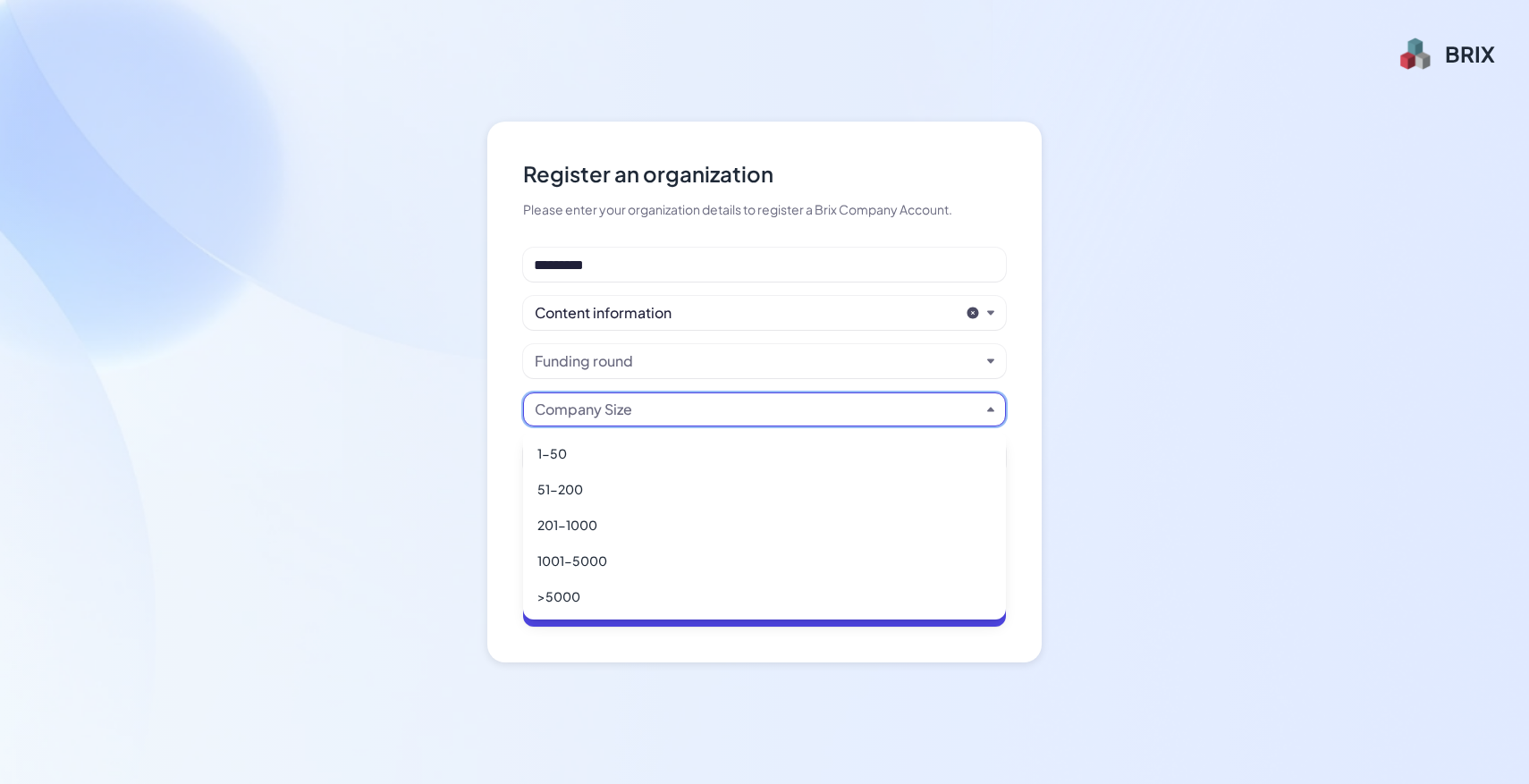
click at [381, 389] on div "Register an organization Please enter your organization details to register a B…" at bounding box center [764, 392] width 1529 height 784
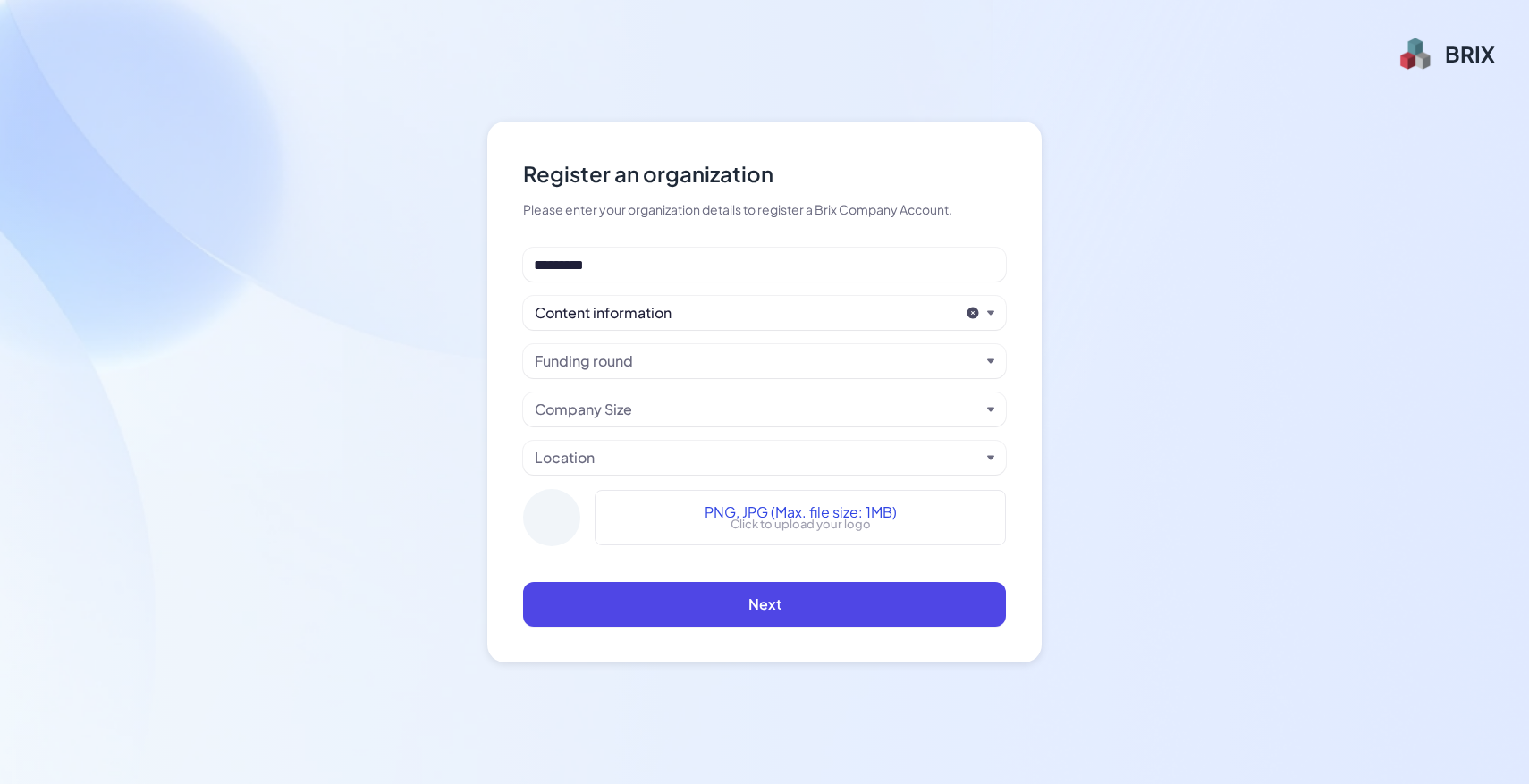
click at [776, 442] on div "Location" at bounding box center [764, 457] width 483 height 34
click at [738, 465] on div "Location" at bounding box center [757, 458] width 445 height 22
click at [299, 425] on div "Register an organization Please enter your organization details to register a B…" at bounding box center [764, 392] width 1529 height 784
click at [678, 454] on div "Location" at bounding box center [757, 458] width 445 height 22
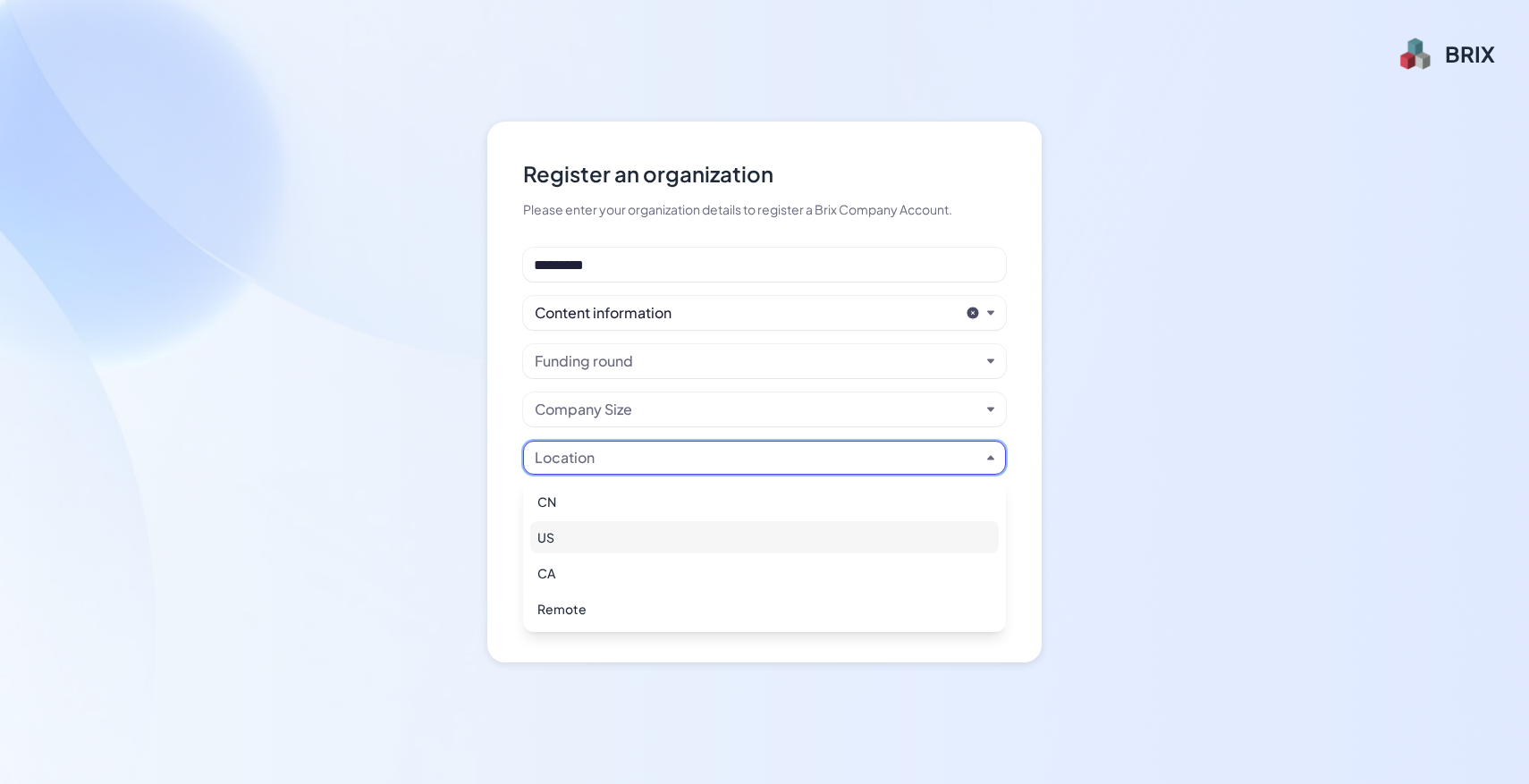
click at [667, 537] on div "US" at bounding box center [764, 537] width 468 height 32
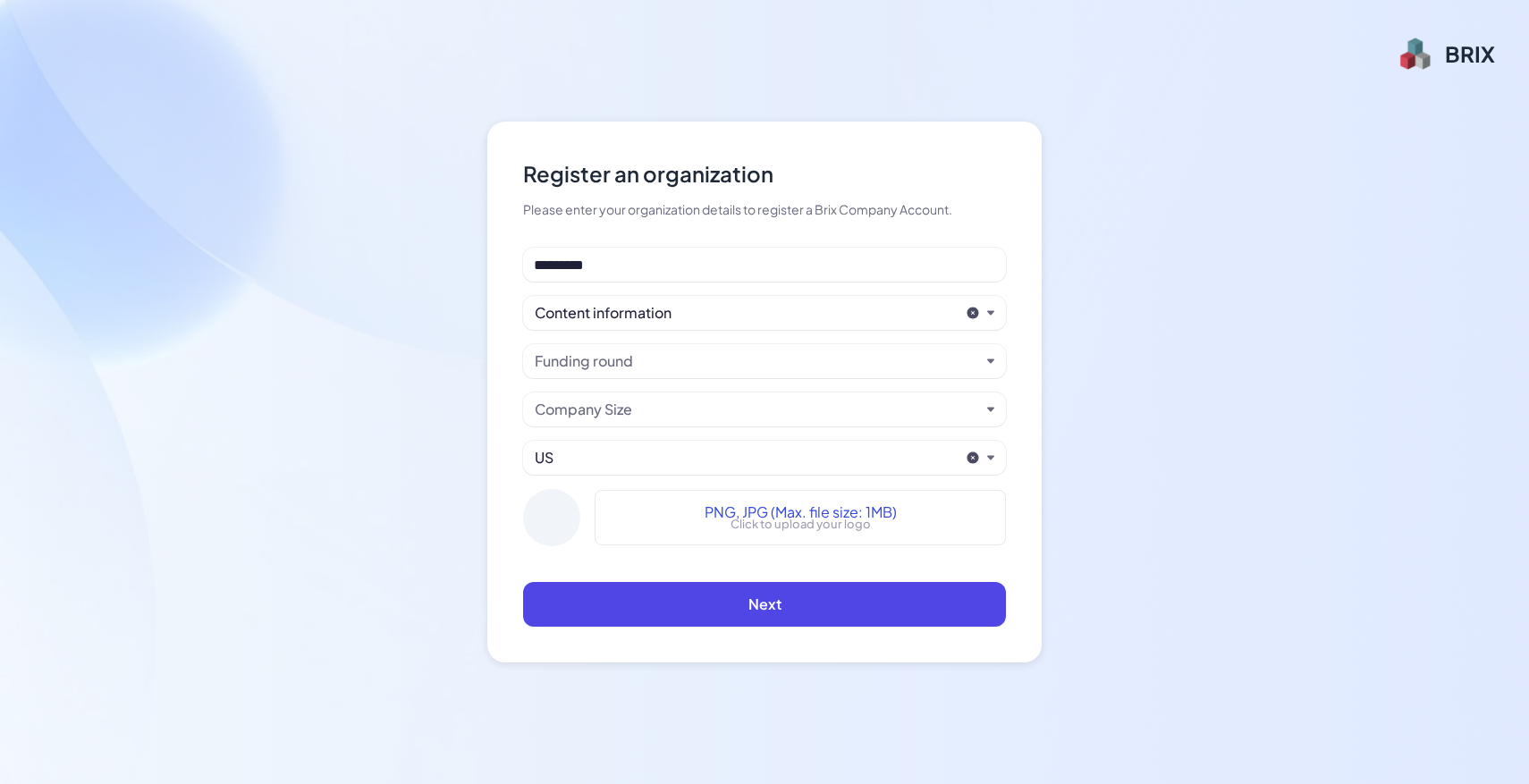
click at [671, 311] on div "Content information" at bounding box center [746, 313] width 423 height 22
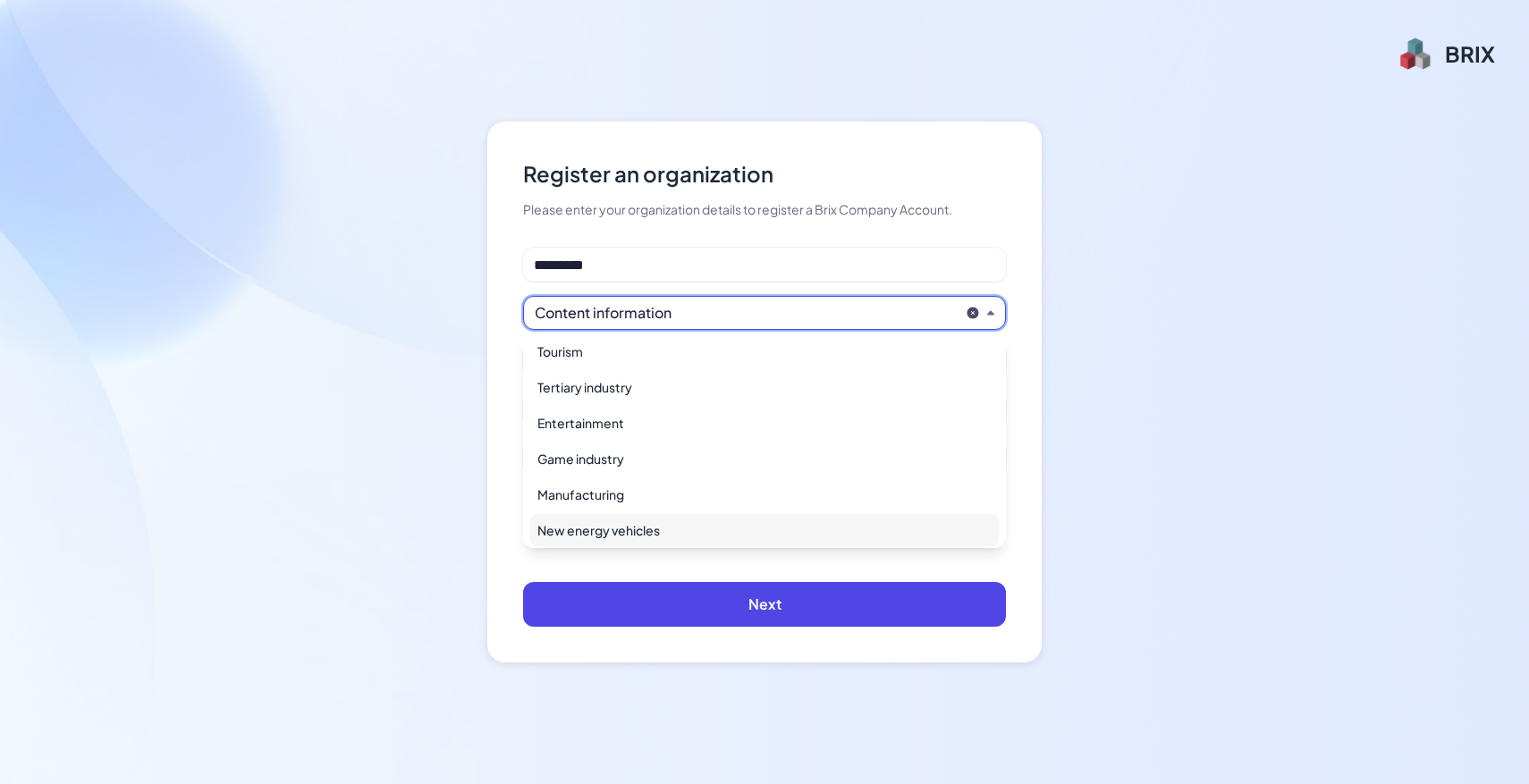
scroll to position [1180, 0]
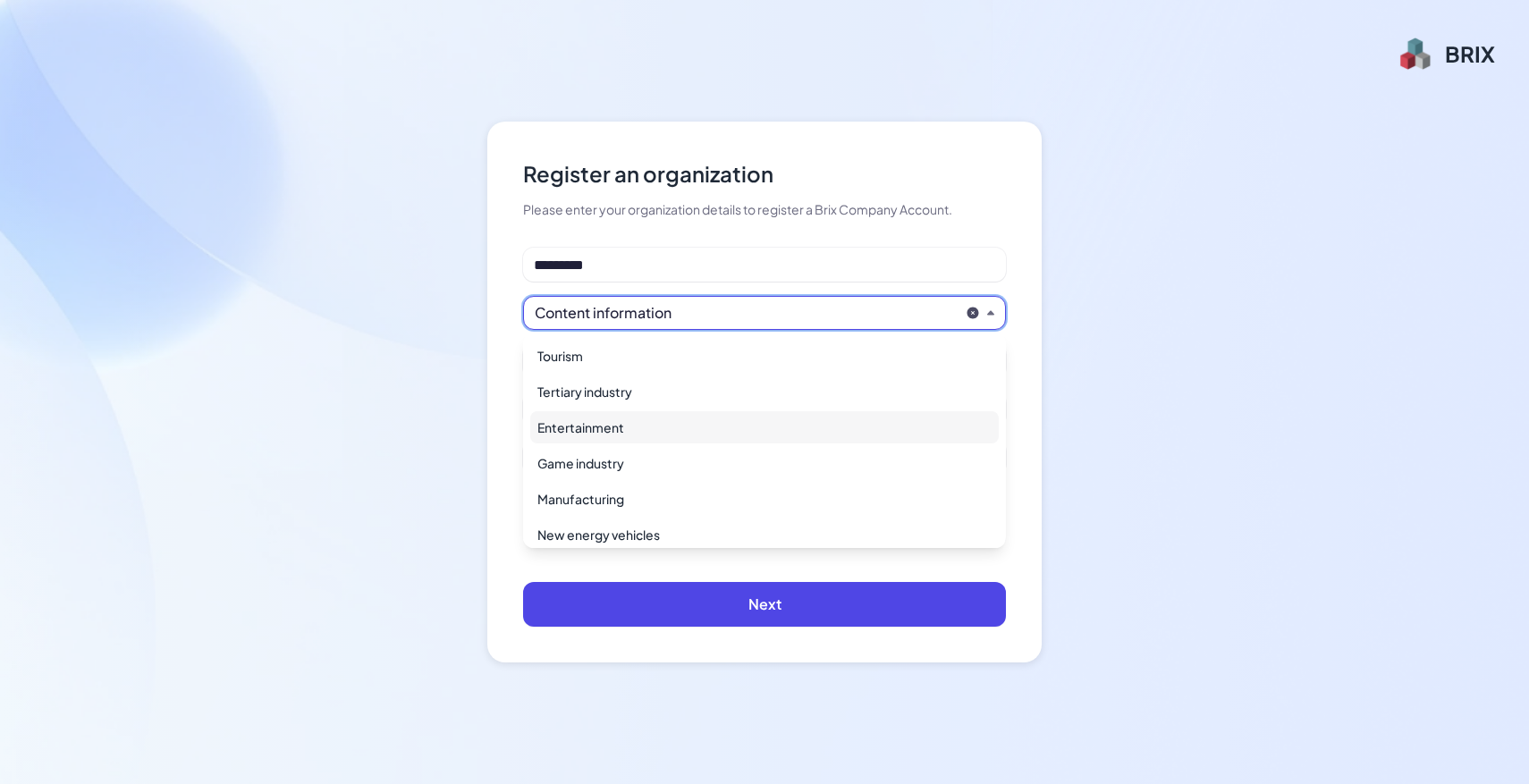
click at [672, 428] on div "Entertainment" at bounding box center [764, 427] width 468 height 32
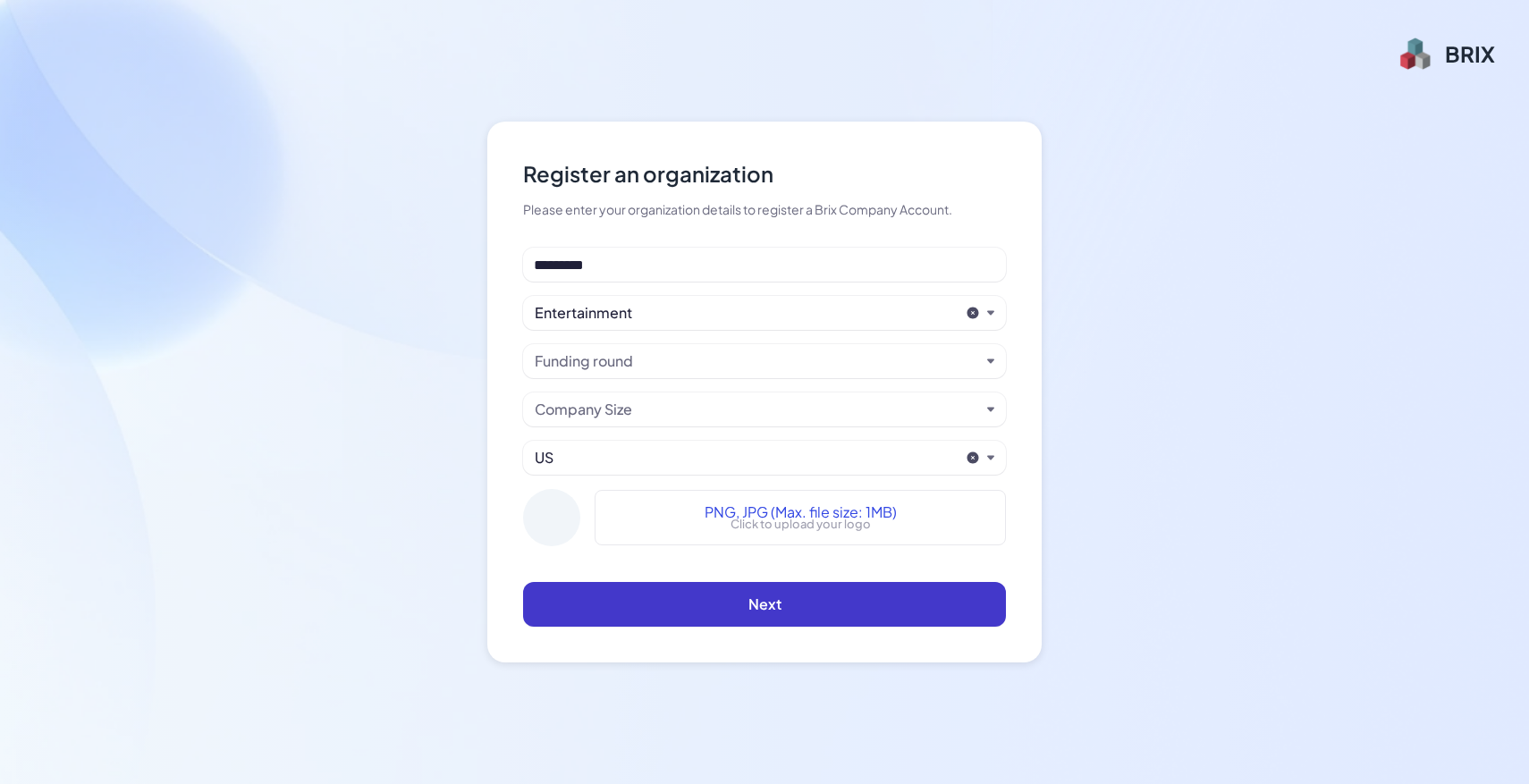
click at [776, 606] on span "Next" at bounding box center [764, 604] width 33 height 19
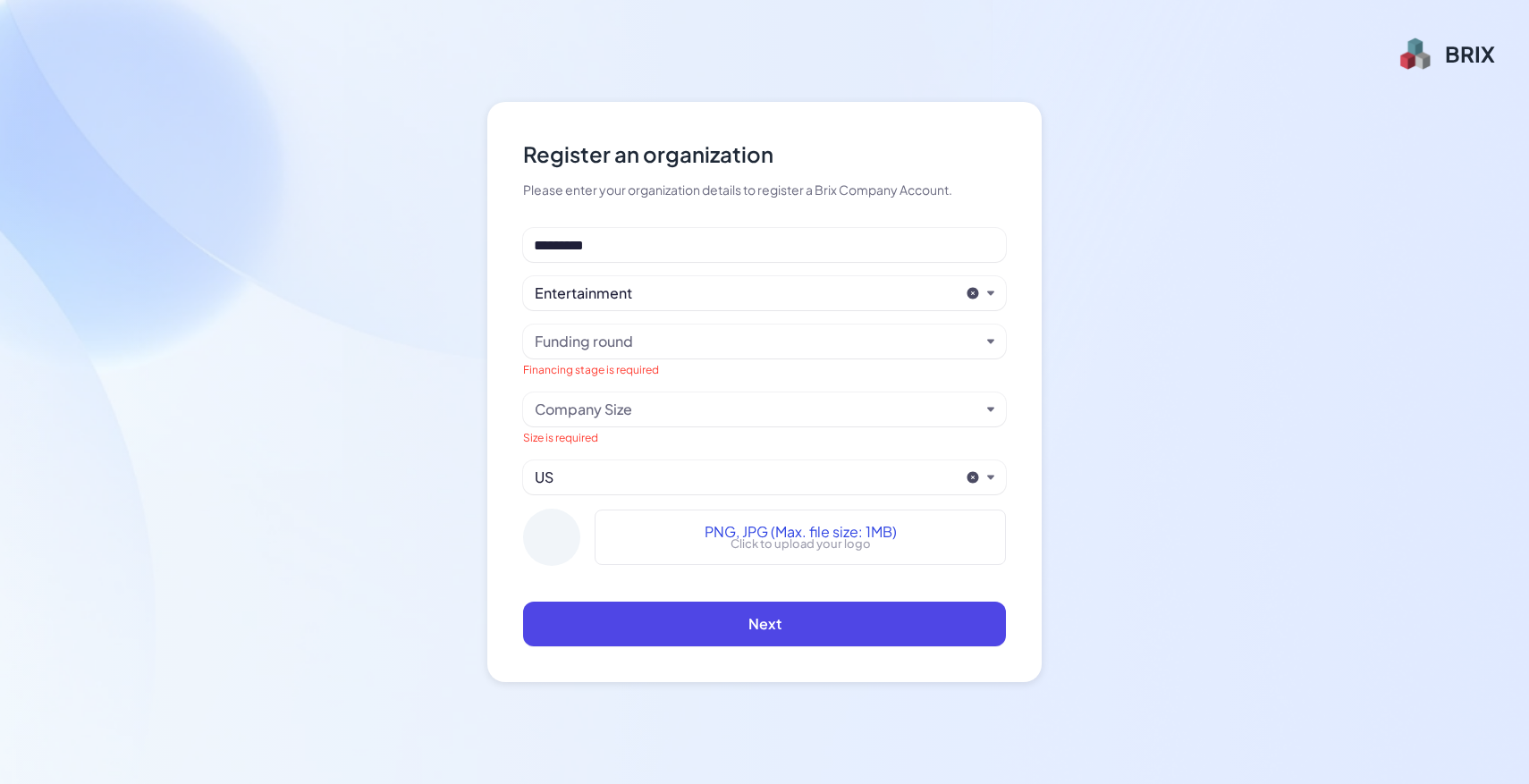
click at [743, 337] on div "Funding round" at bounding box center [757, 342] width 445 height 22
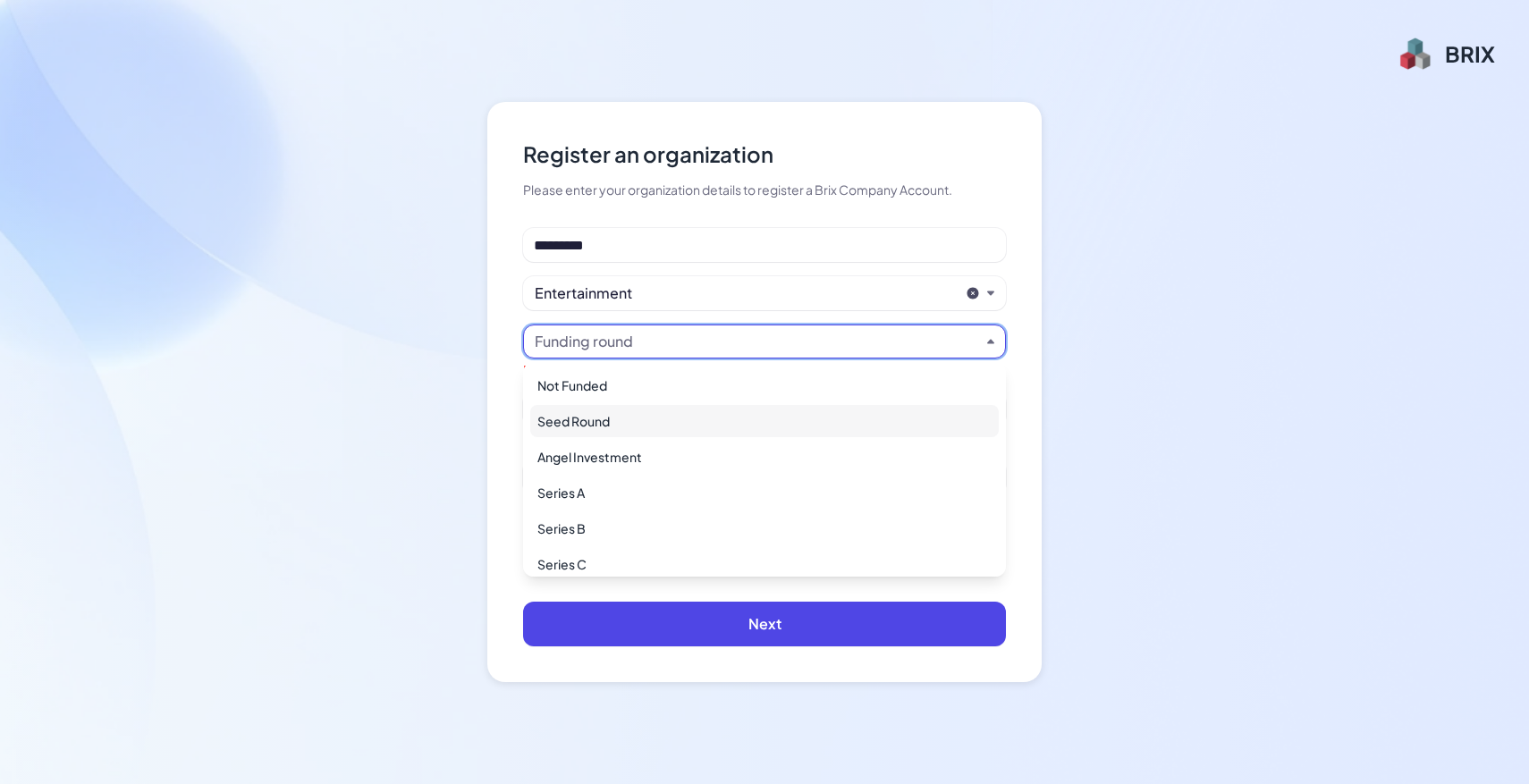
click at [710, 432] on div "Seed Round" at bounding box center [764, 420] width 468 height 32
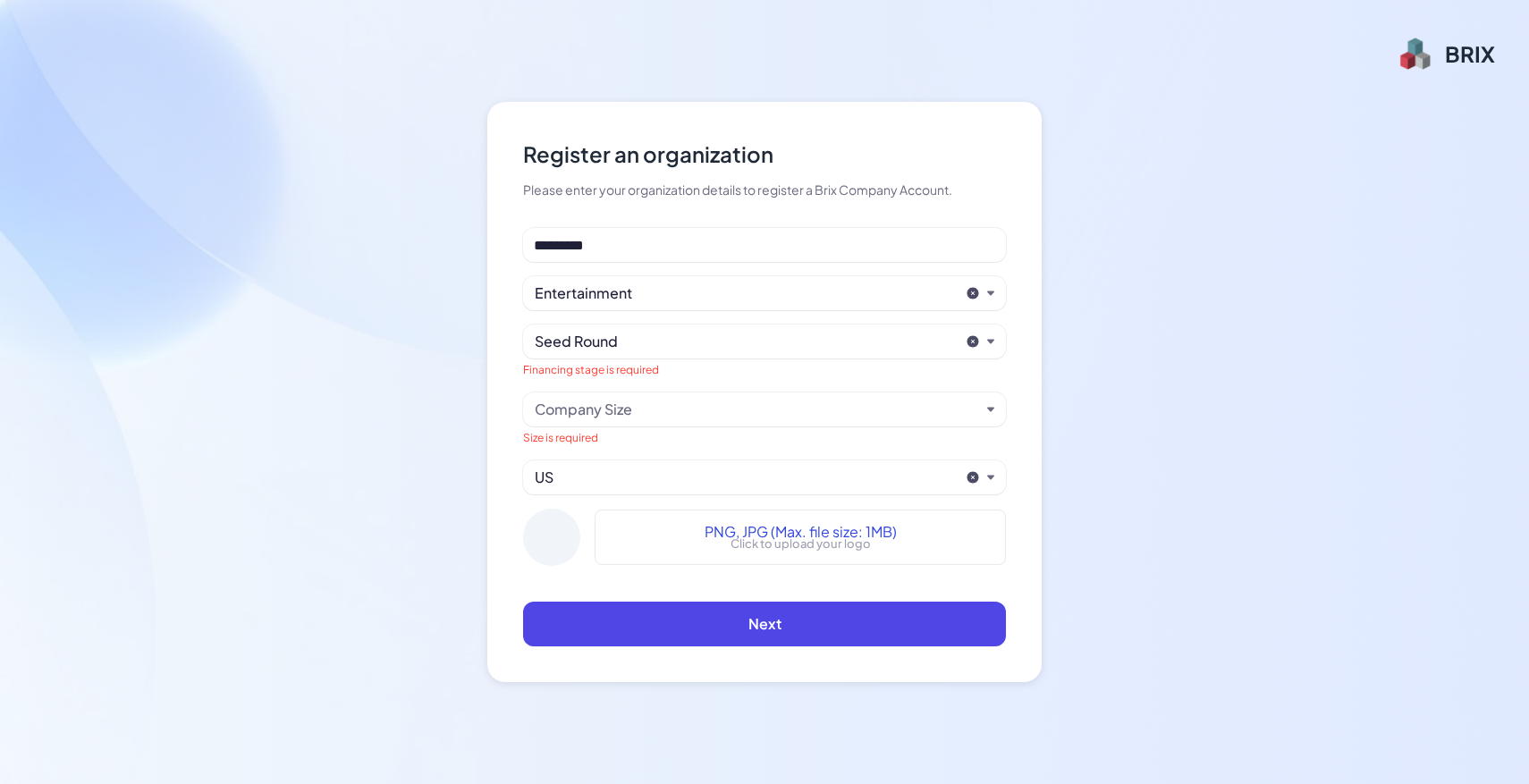
click at [679, 389] on div "******** Entertainment Seed Round Financing stage is required Company Size Size…" at bounding box center [764, 403] width 483 height 352
click at [678, 408] on div "Company Size" at bounding box center [757, 409] width 445 height 22
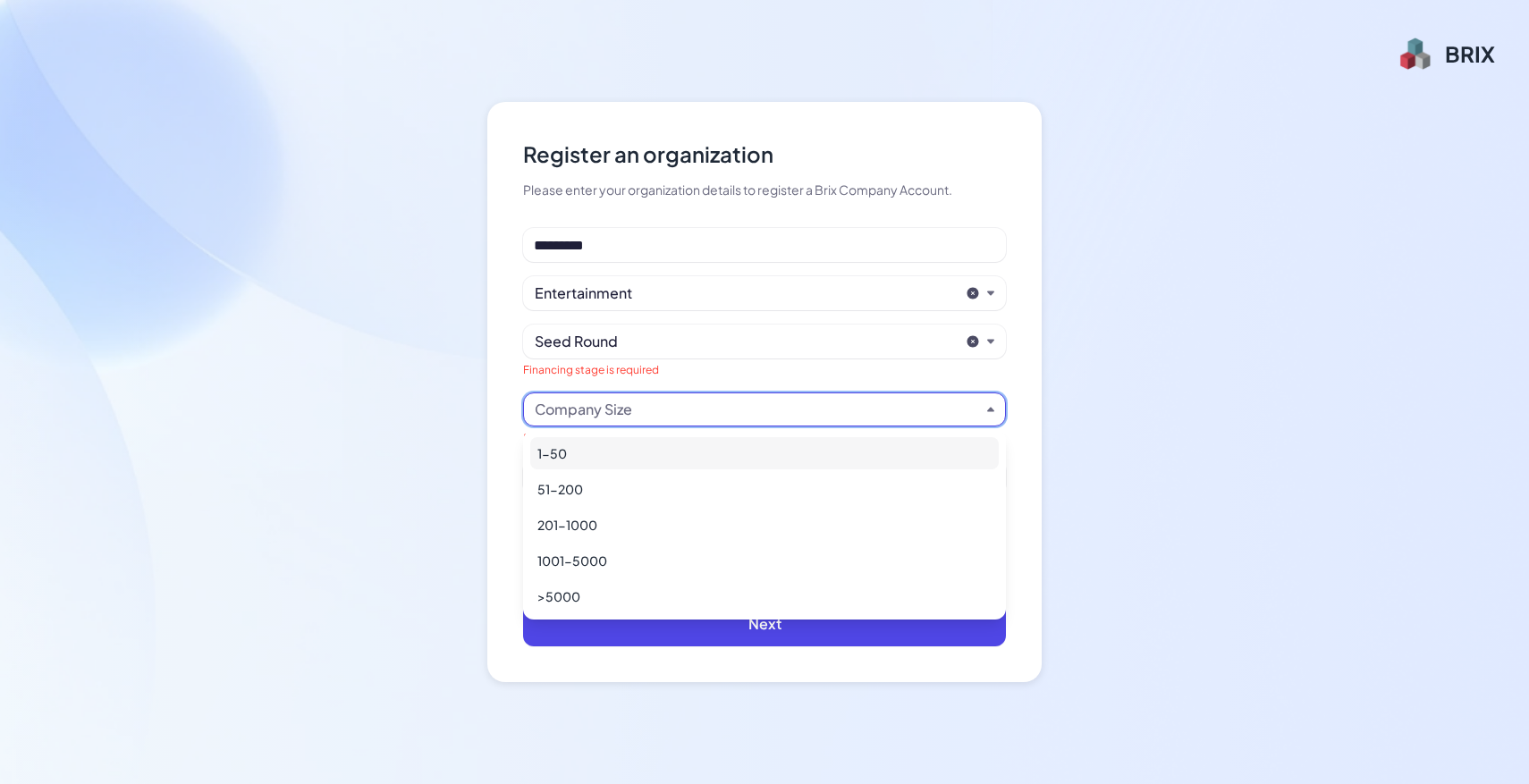
click at [641, 459] on div "1-50" at bounding box center [764, 453] width 468 height 32
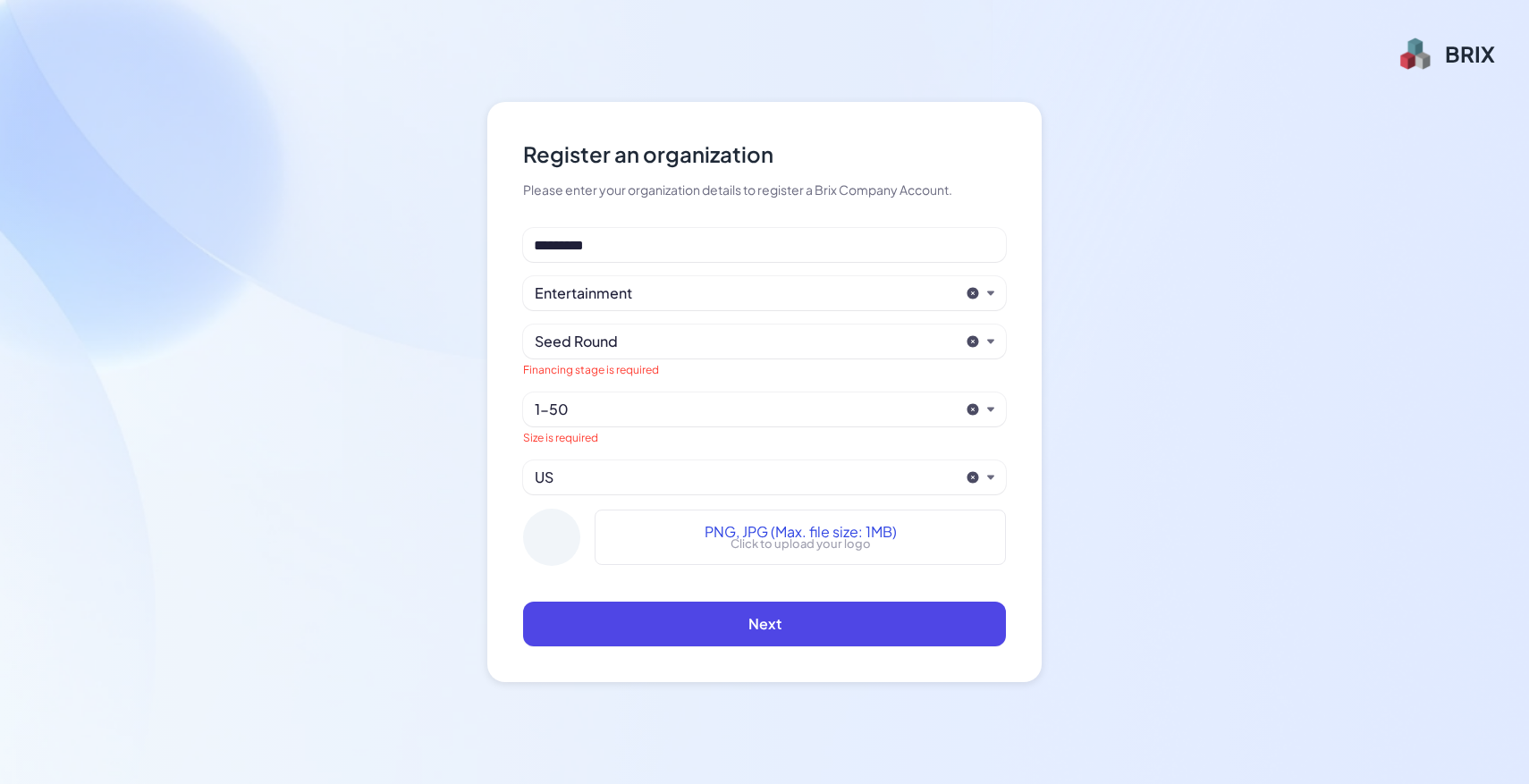
click at [733, 658] on div "Register an organization Please enter your organization details to register a B…" at bounding box center [764, 392] width 554 height 580
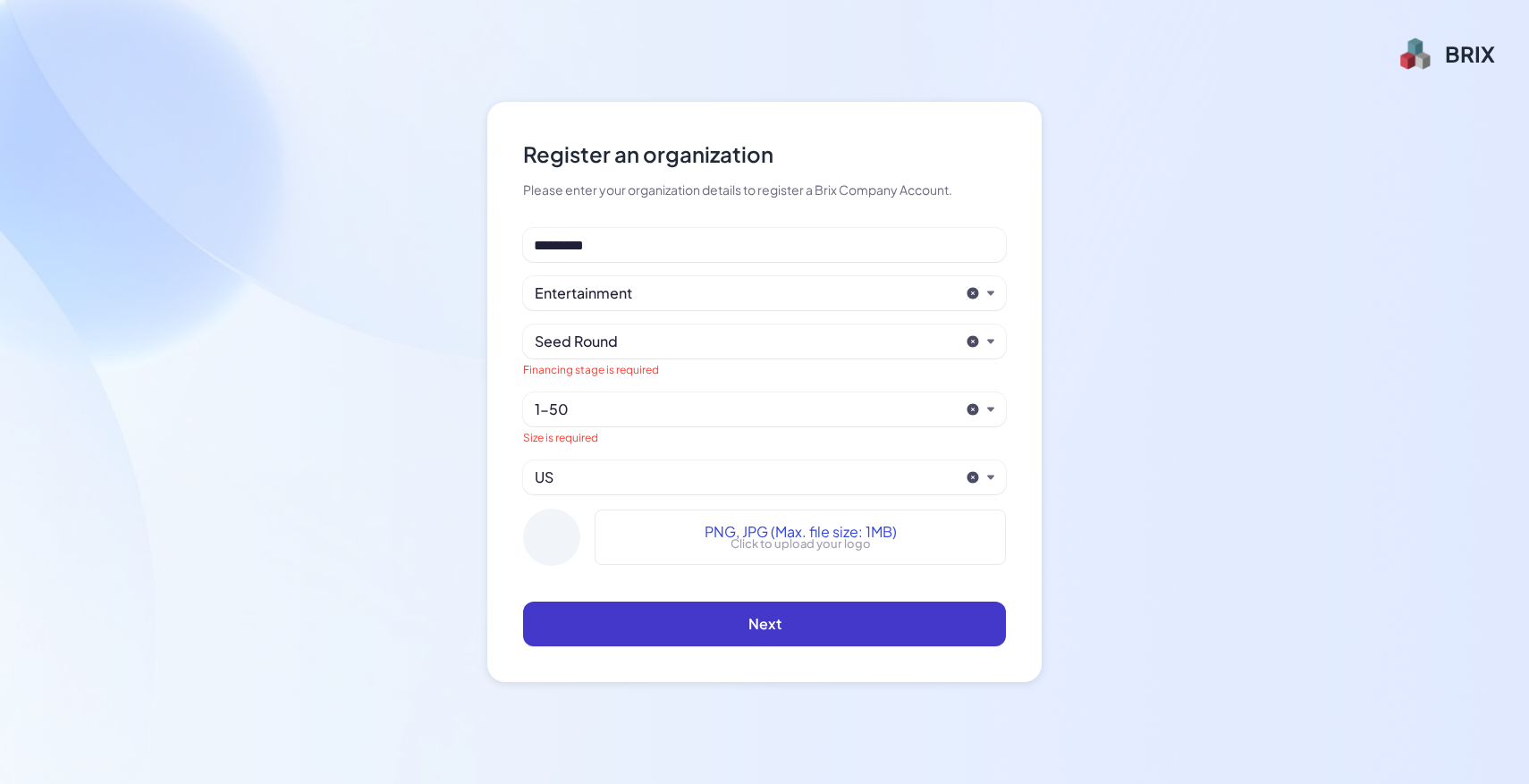
click at [713, 628] on button "Next" at bounding box center [764, 623] width 483 height 45
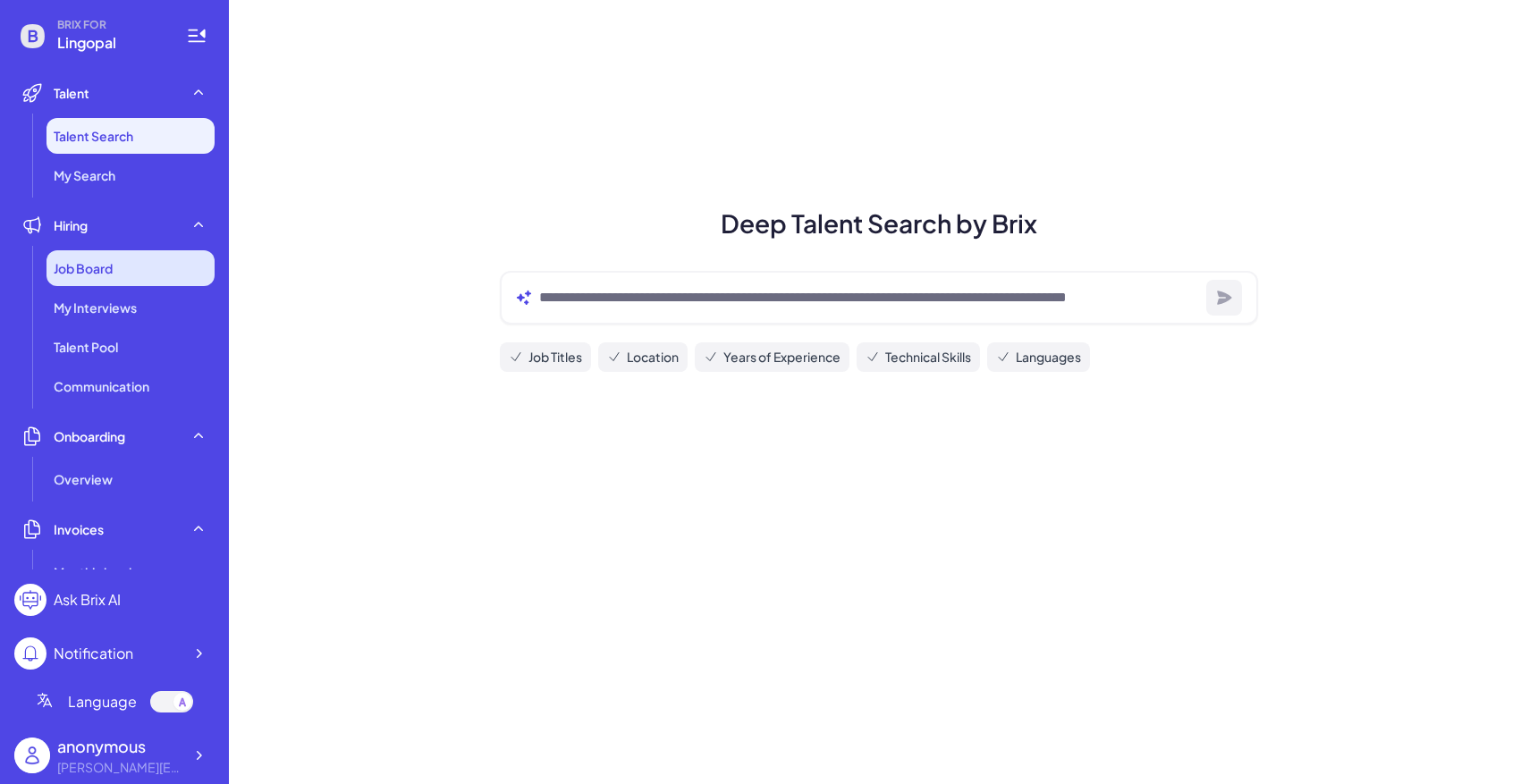
click at [177, 268] on div "Job Board" at bounding box center [130, 268] width 168 height 36
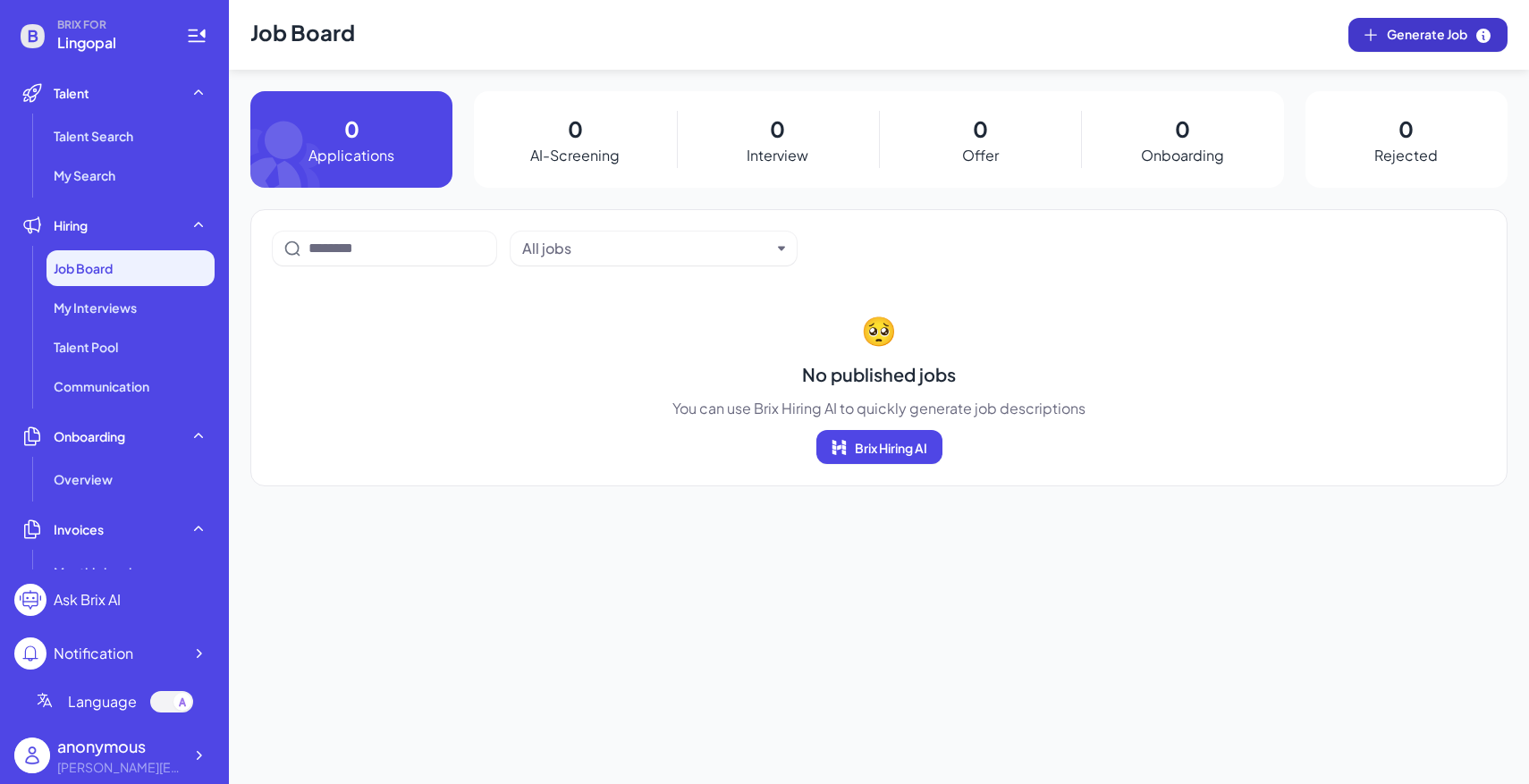
click at [1418, 50] on button "Generate Job" at bounding box center [1428, 35] width 159 height 34
click at [143, 297] on div "My Interviews" at bounding box center [130, 307] width 168 height 36
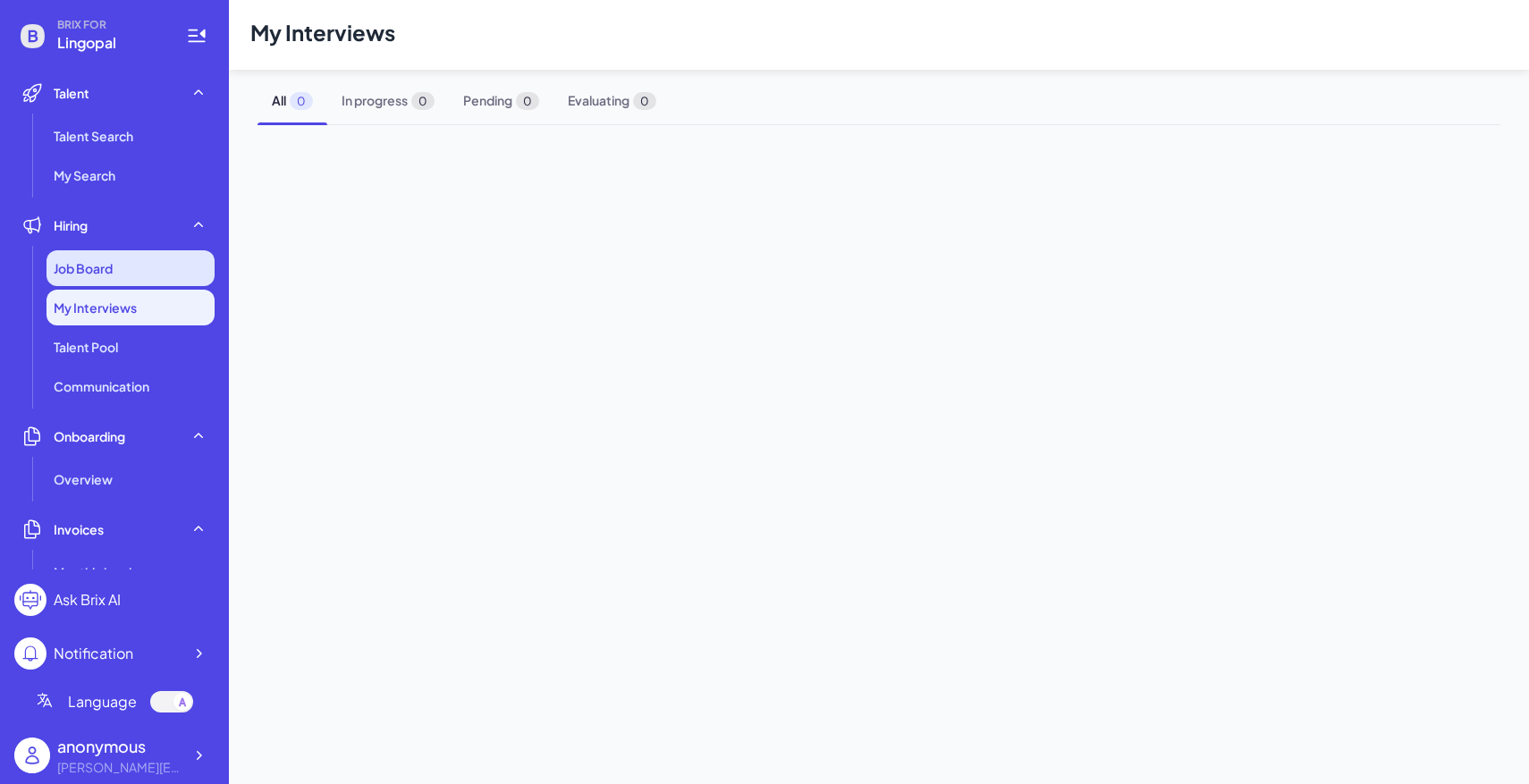
click at [142, 277] on div "Job Board" at bounding box center [130, 268] width 168 height 36
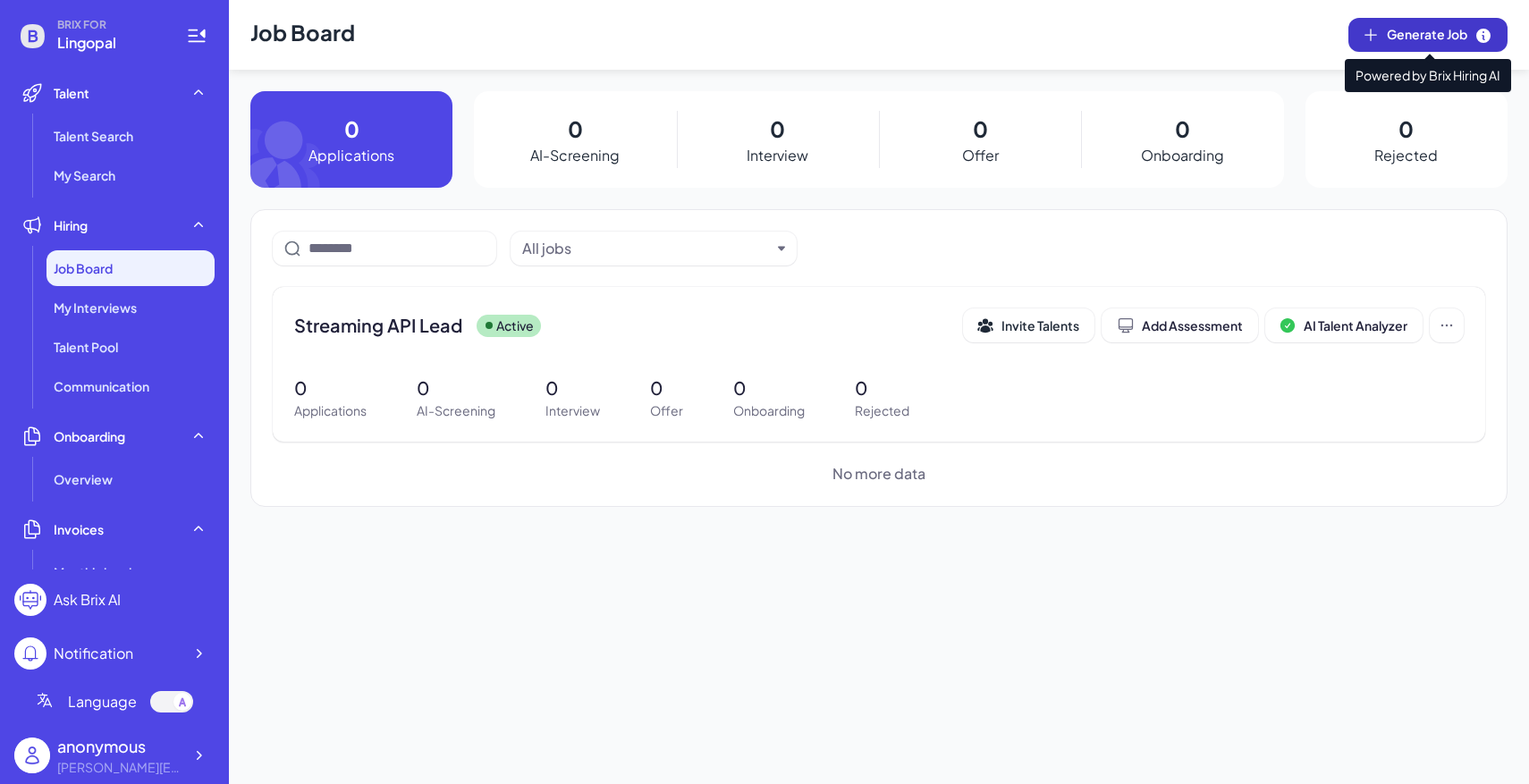
click at [1388, 36] on span "Generate Job" at bounding box center [1439, 35] width 105 height 20
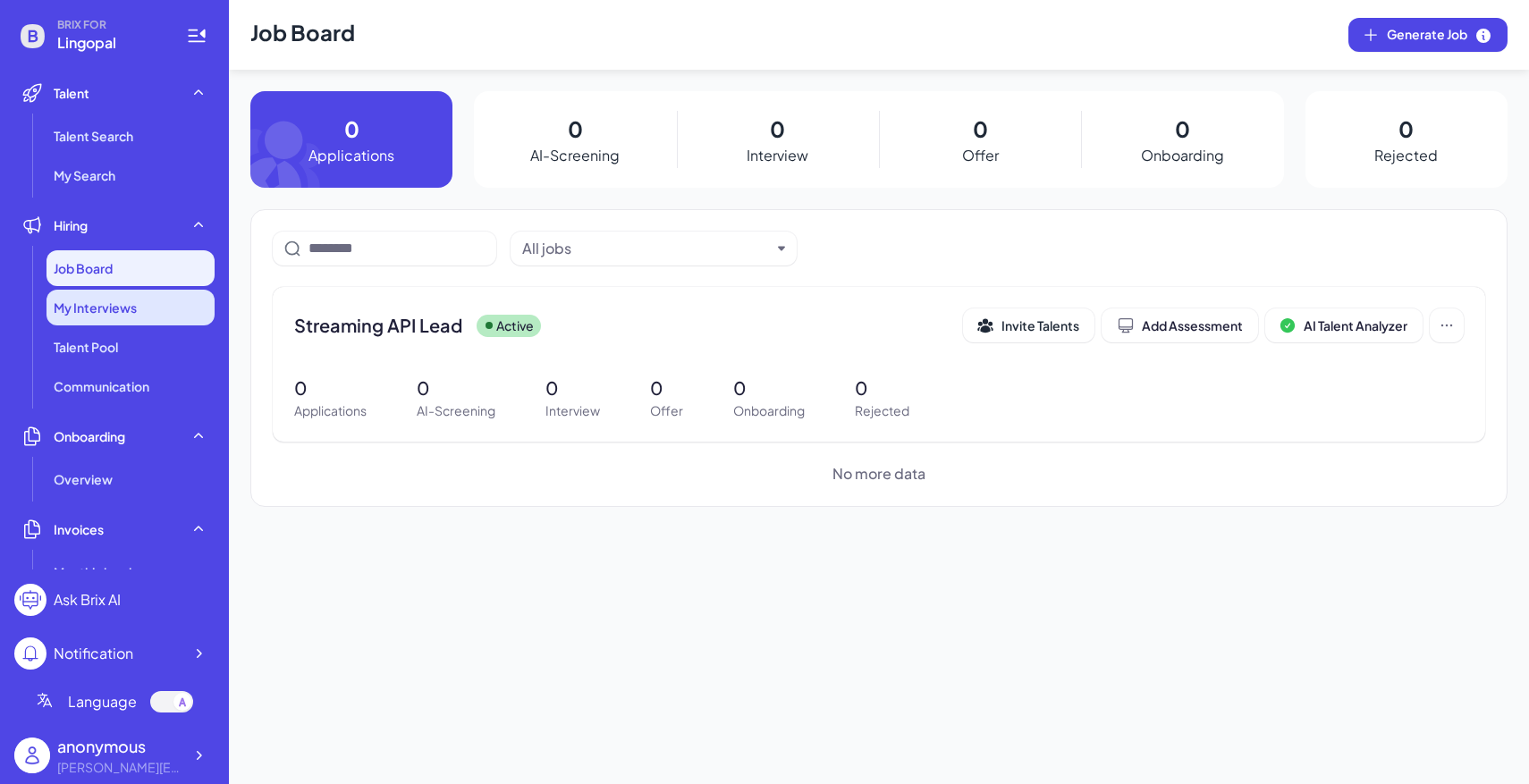
click at [179, 310] on div "My Interviews" at bounding box center [130, 307] width 168 height 36
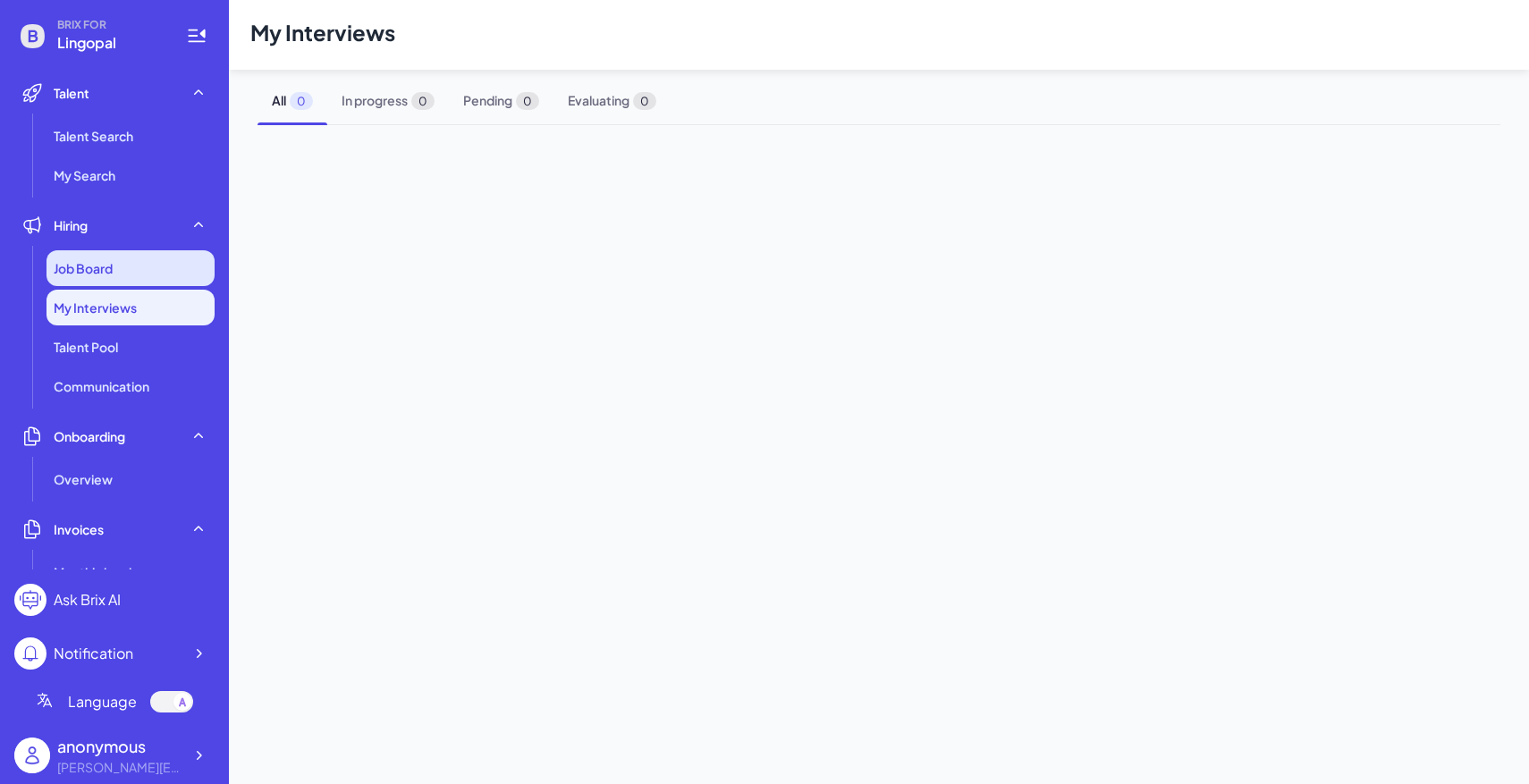
click at [132, 253] on div "Job Board" at bounding box center [130, 268] width 168 height 36
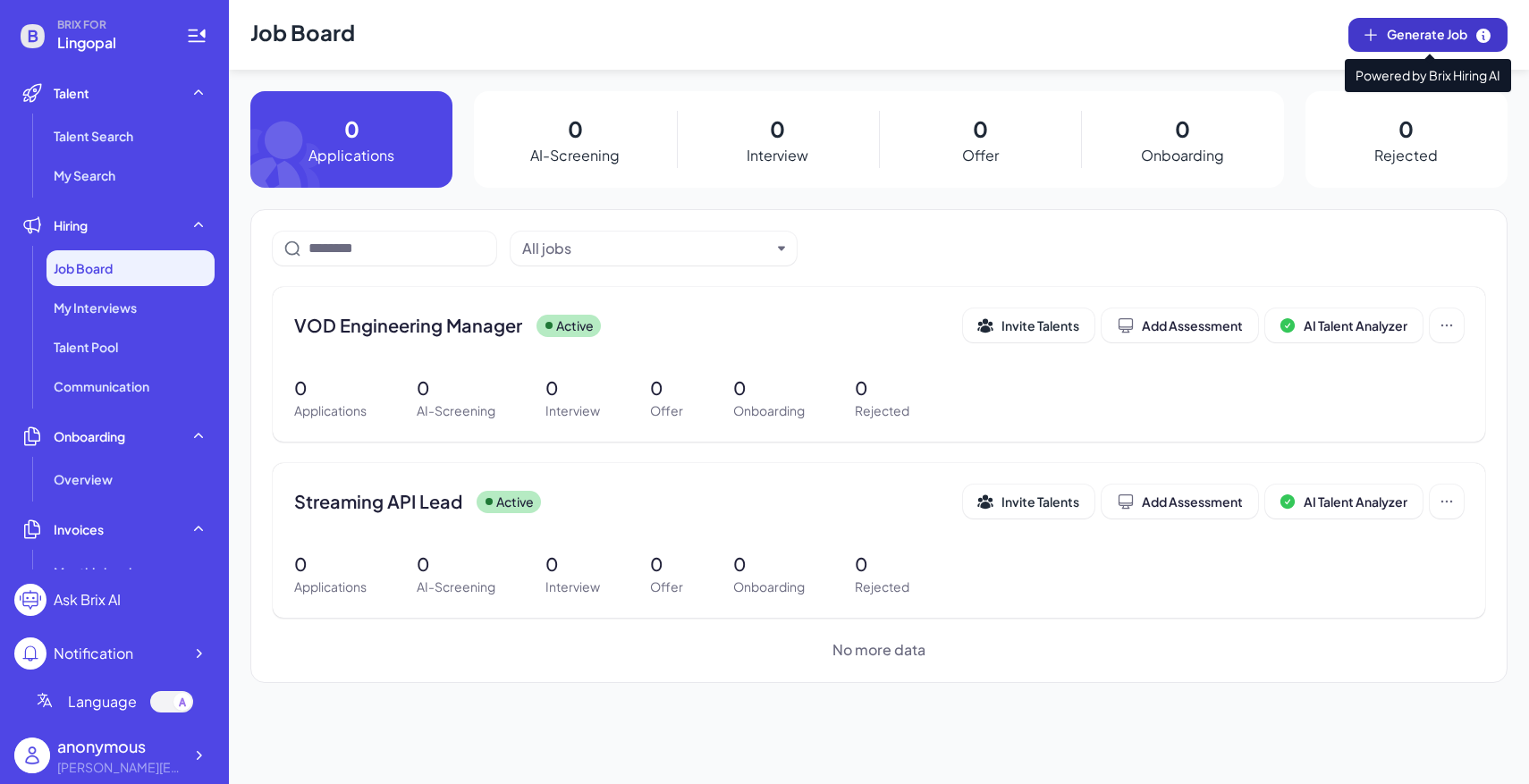
click at [1407, 23] on button "Generate Job" at bounding box center [1428, 35] width 159 height 34
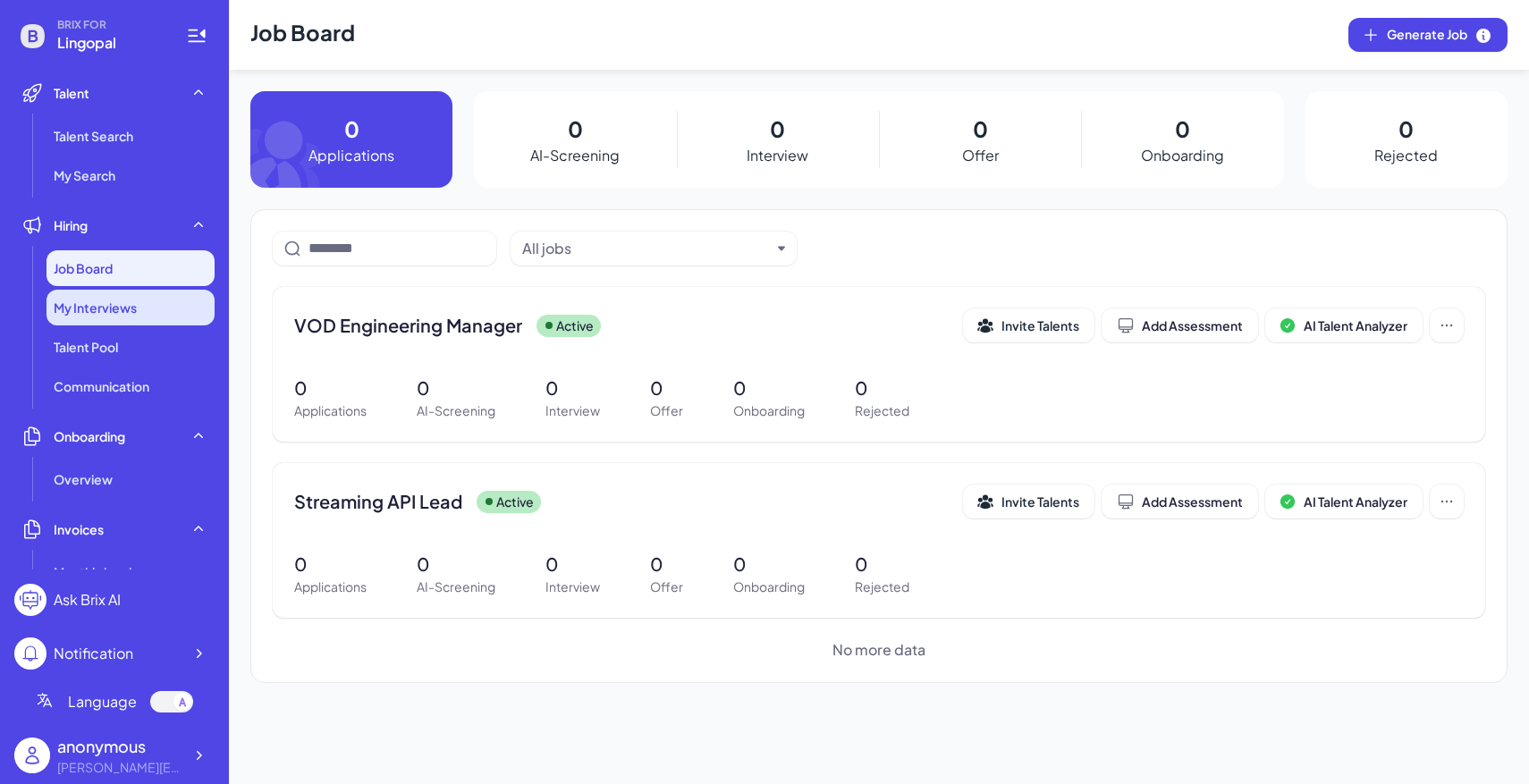
click at [147, 318] on div "My Interviews" at bounding box center [130, 307] width 168 height 36
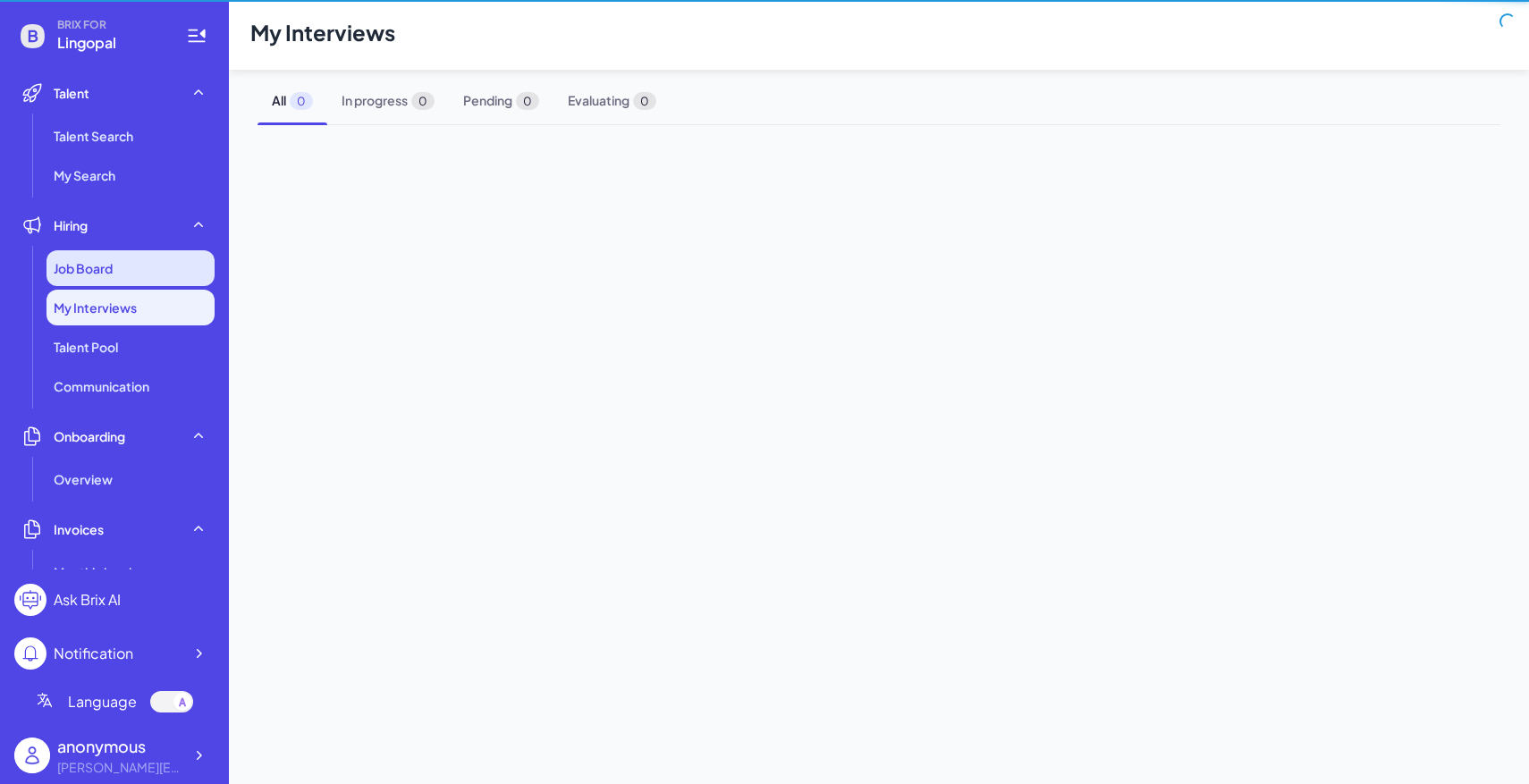
click at [132, 269] on div "Job Board" at bounding box center [130, 268] width 168 height 36
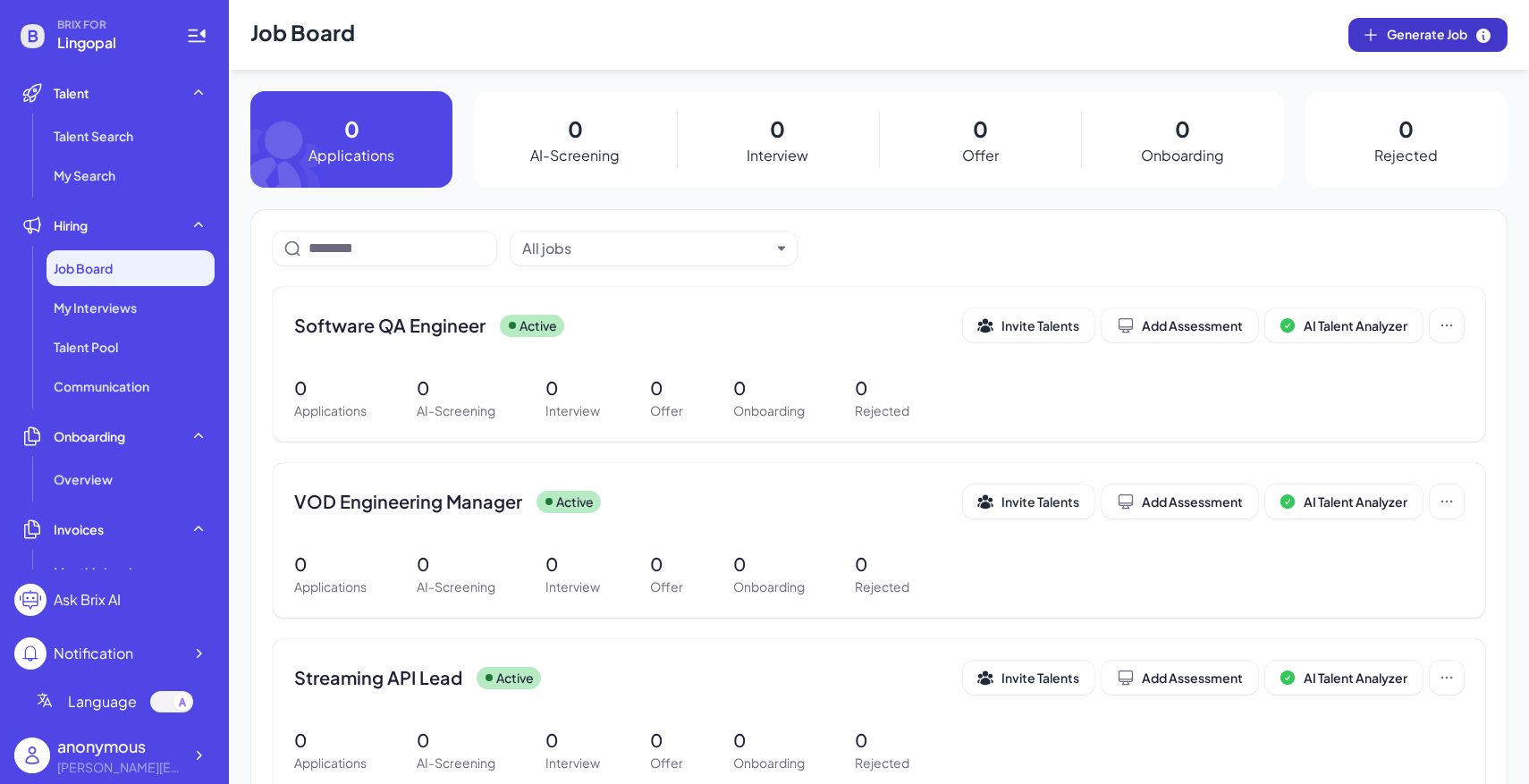
click at [1401, 46] on button "Generate Job" at bounding box center [1428, 35] width 159 height 34
click at [1426, 38] on span "Generate Job" at bounding box center [1439, 35] width 105 height 20
click at [168, 322] on div "My Interviews" at bounding box center [130, 307] width 168 height 36
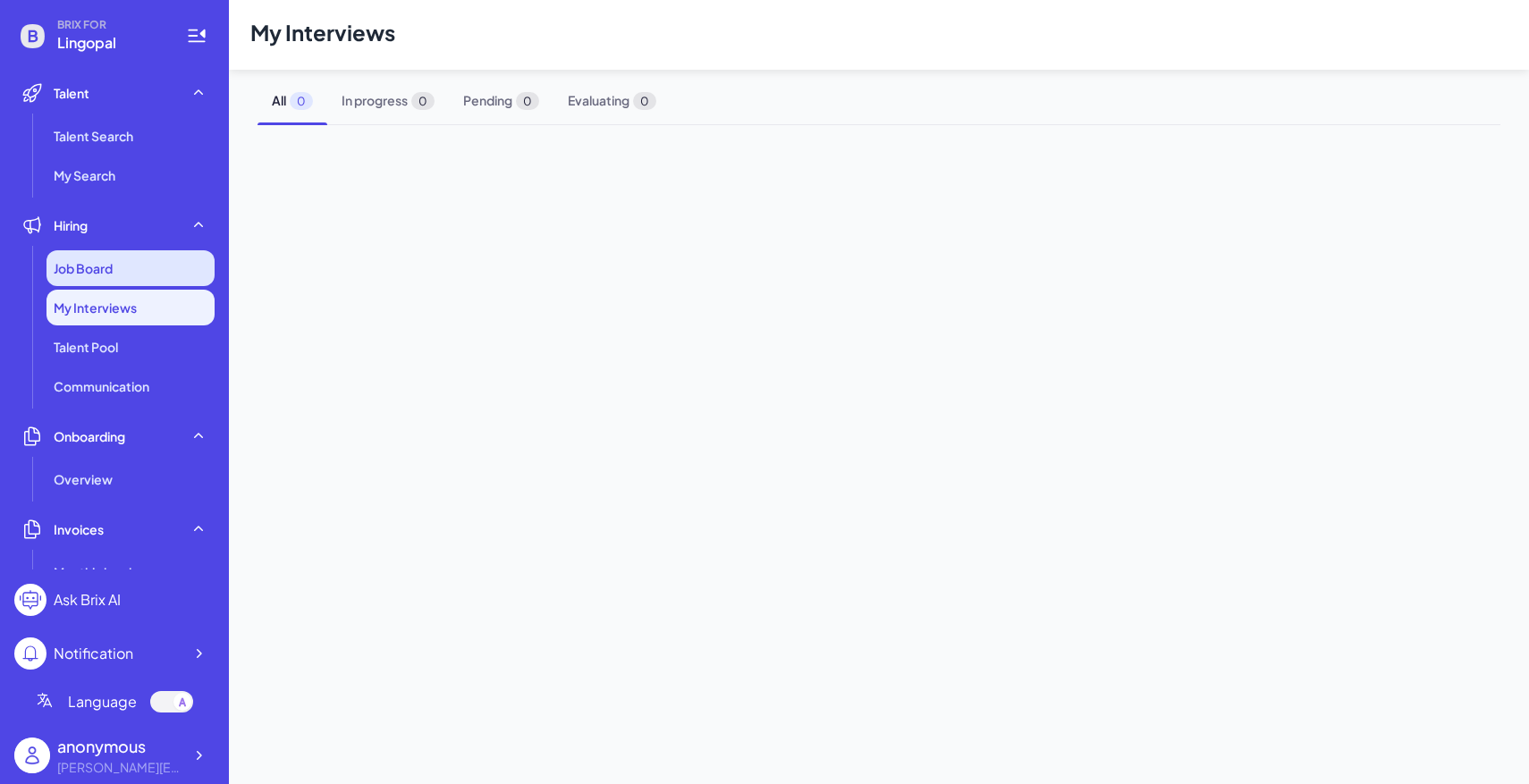
click at [162, 267] on div "Job Board" at bounding box center [130, 268] width 168 height 36
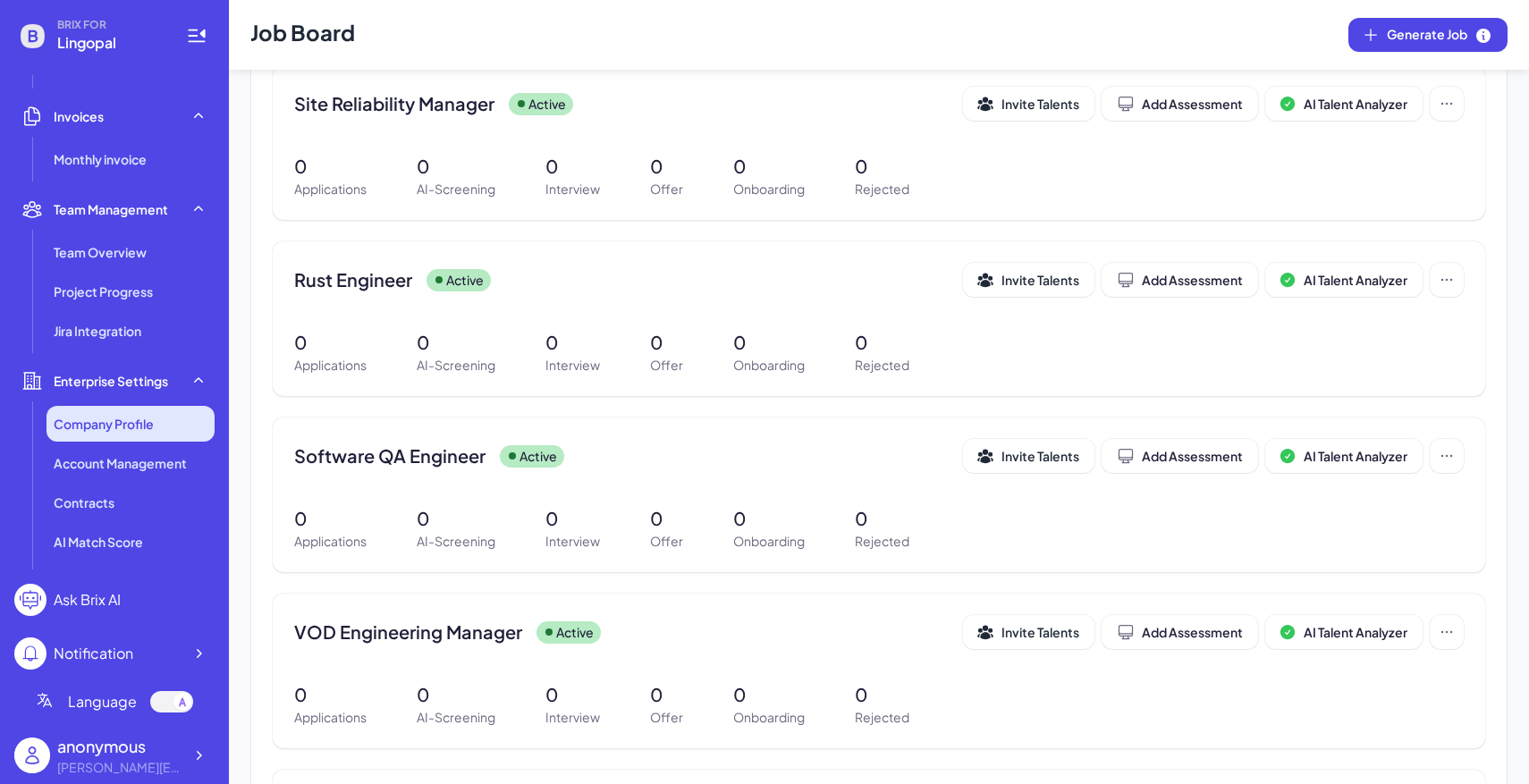
scroll to position [447, 0]
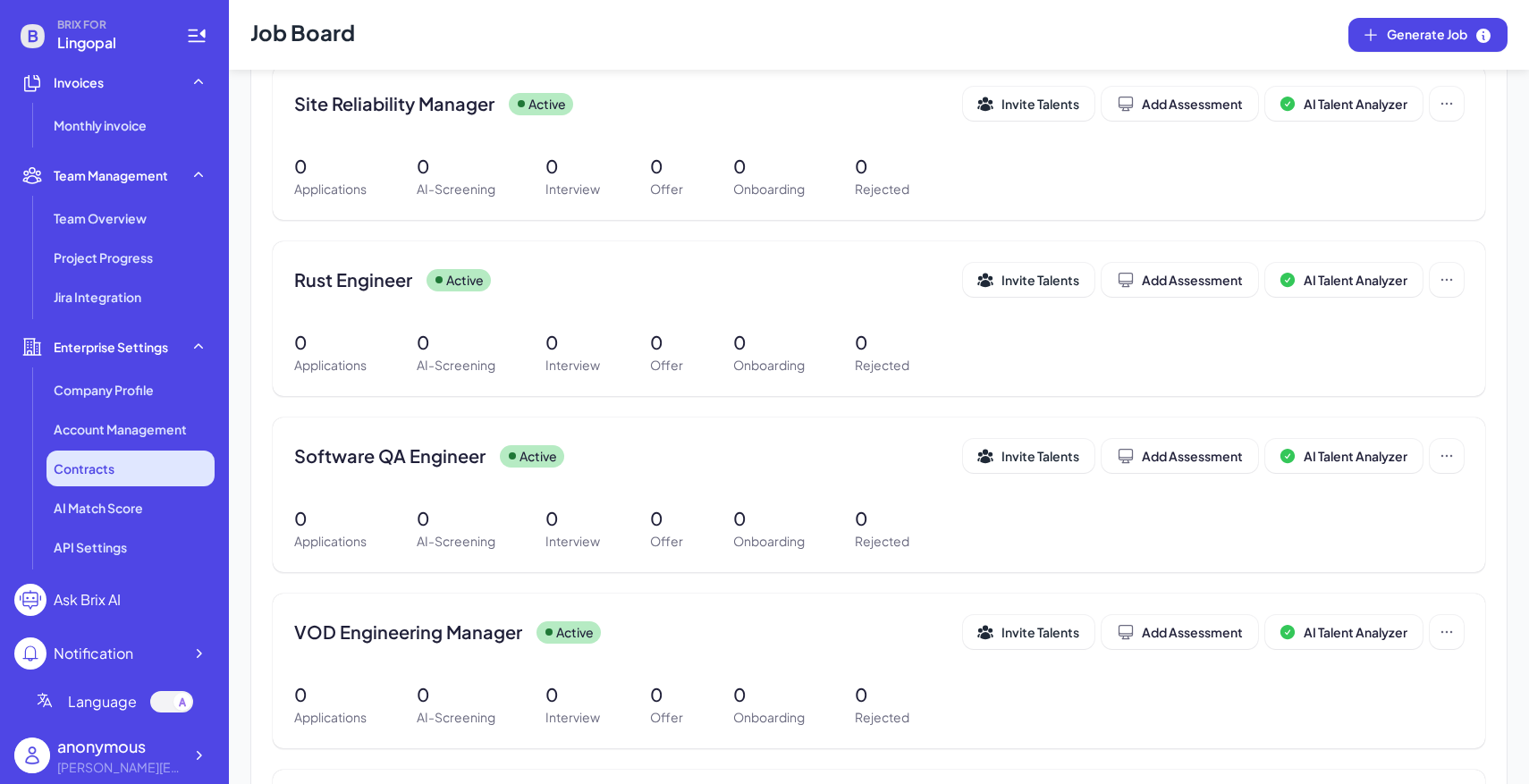
click at [133, 449] on ul "Company Profile Account Management Contracts AI Match Score API Settings" at bounding box center [114, 468] width 200 height 193
click at [138, 430] on span "Account Management" at bounding box center [120, 429] width 133 height 18
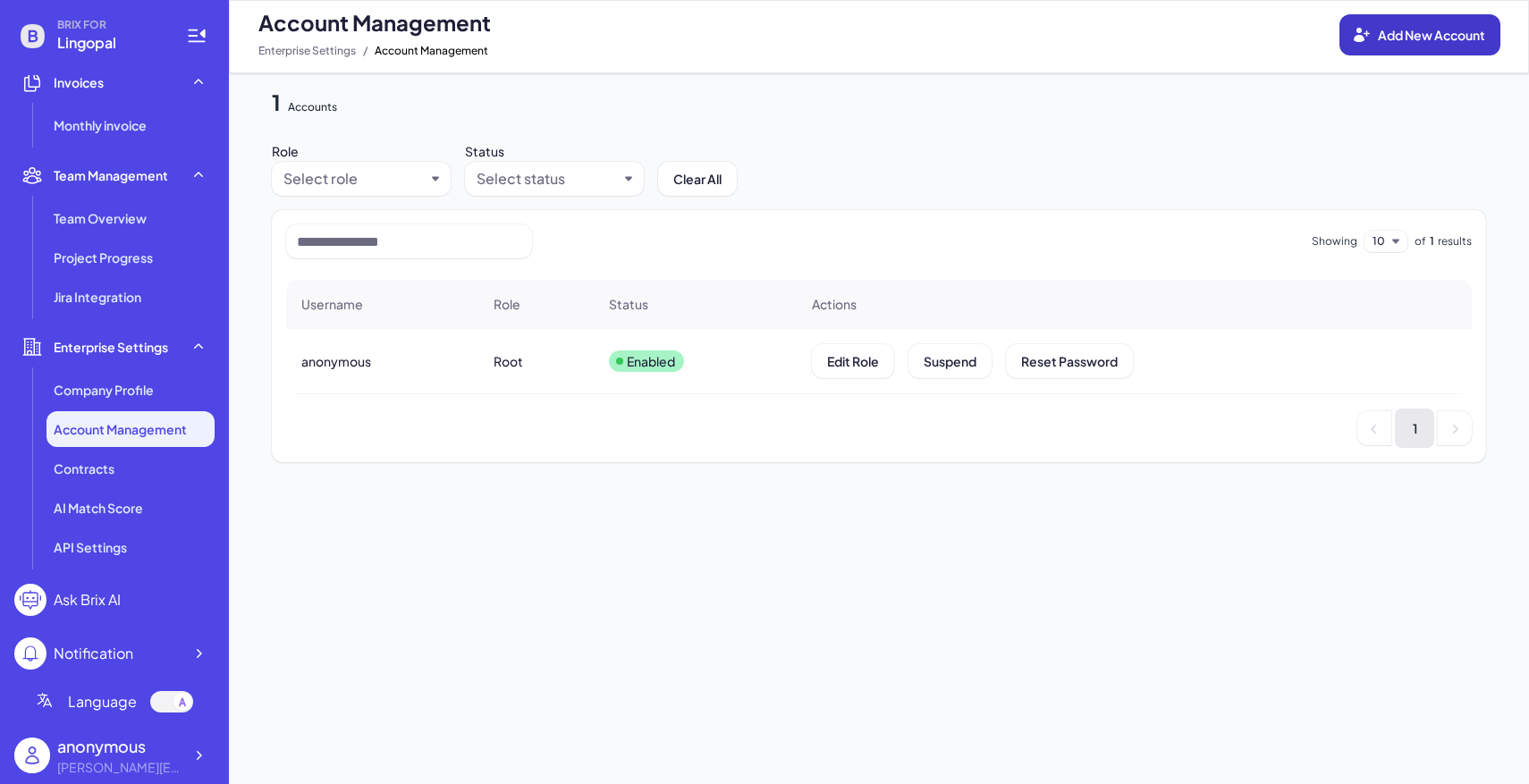
click at [1448, 18] on button "Add New Account" at bounding box center [1420, 34] width 161 height 41
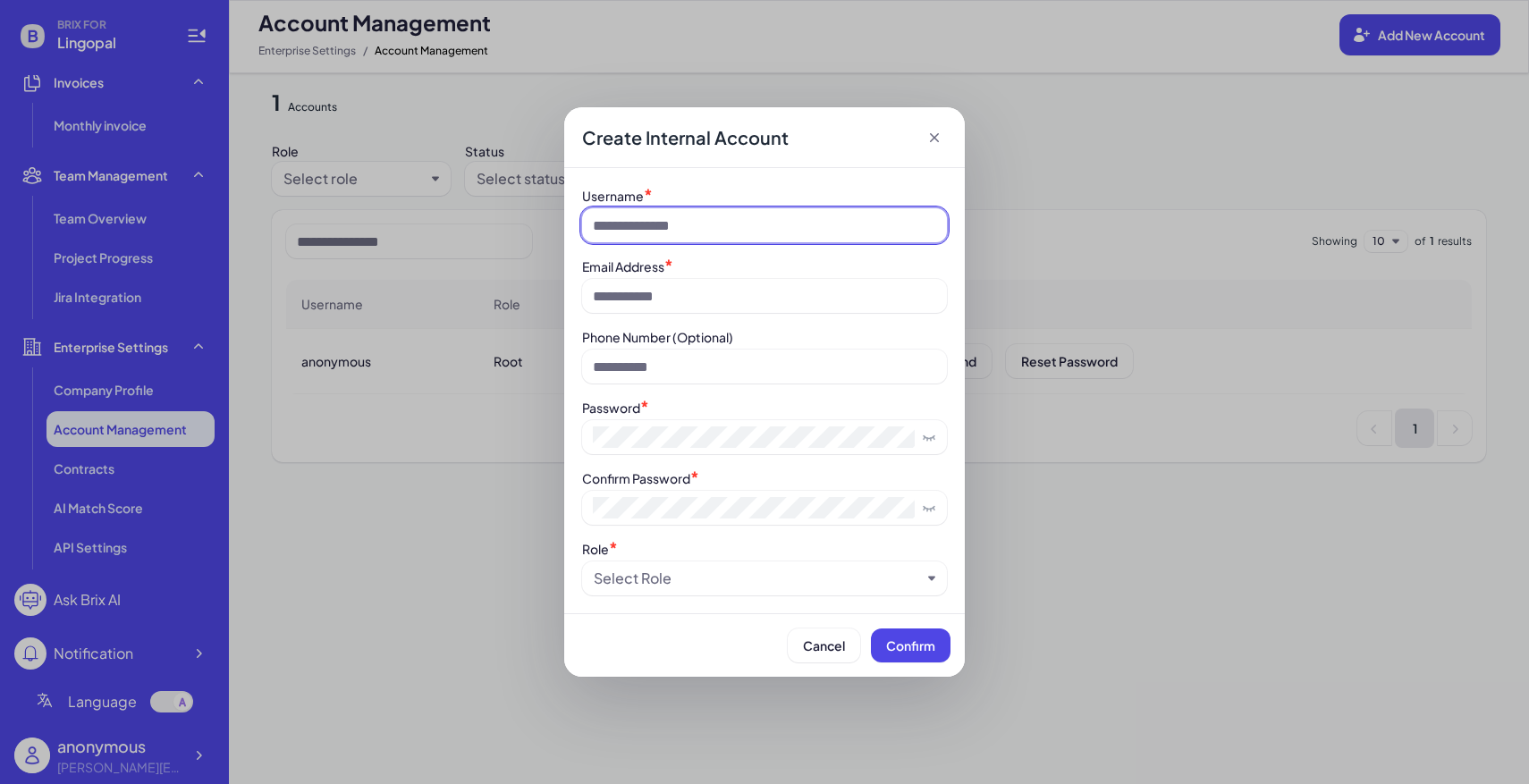
click at [868, 232] on input at bounding box center [764, 225] width 365 height 34
type input "*****"
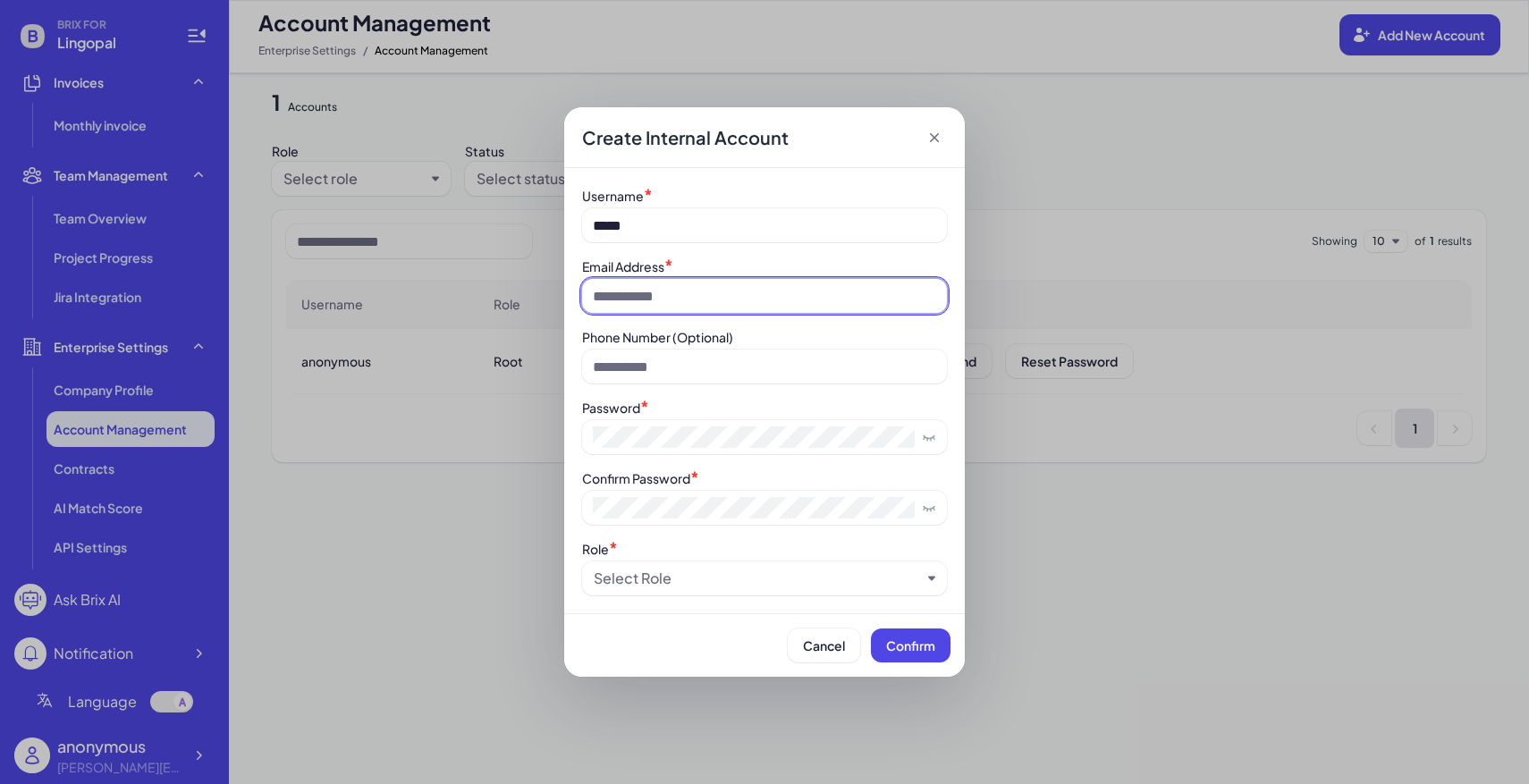
click at [801, 306] on input at bounding box center [764, 295] width 365 height 34
type input "**********"
click at [735, 454] on div "**********" at bounding box center [764, 391] width 365 height 409
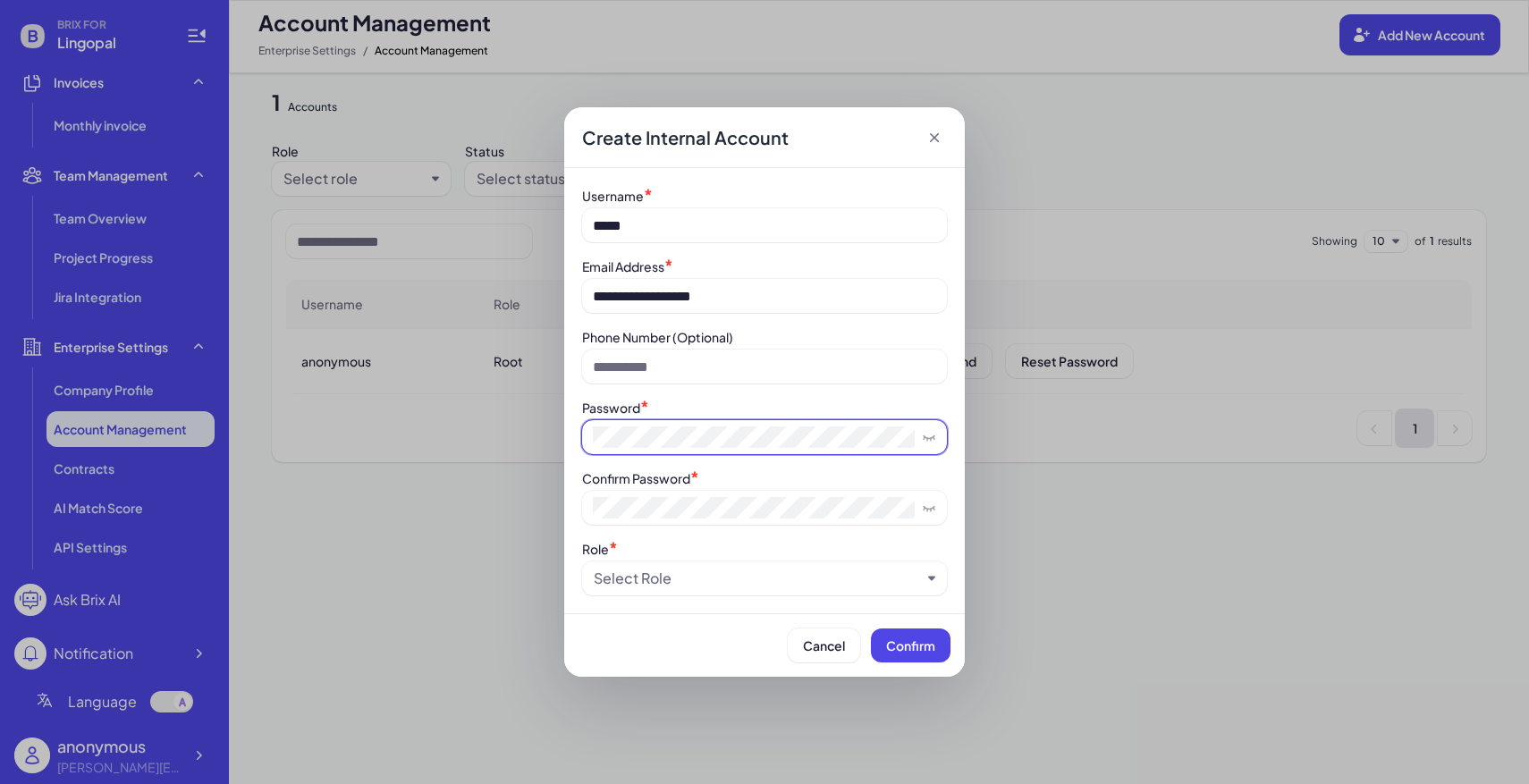
click at [737, 448] on span at bounding box center [764, 437] width 365 height 34
click at [927, 440] on icon at bounding box center [927, 439] width 0 height 3
click at [722, 582] on div "Select Role" at bounding box center [758, 579] width 327 height 22
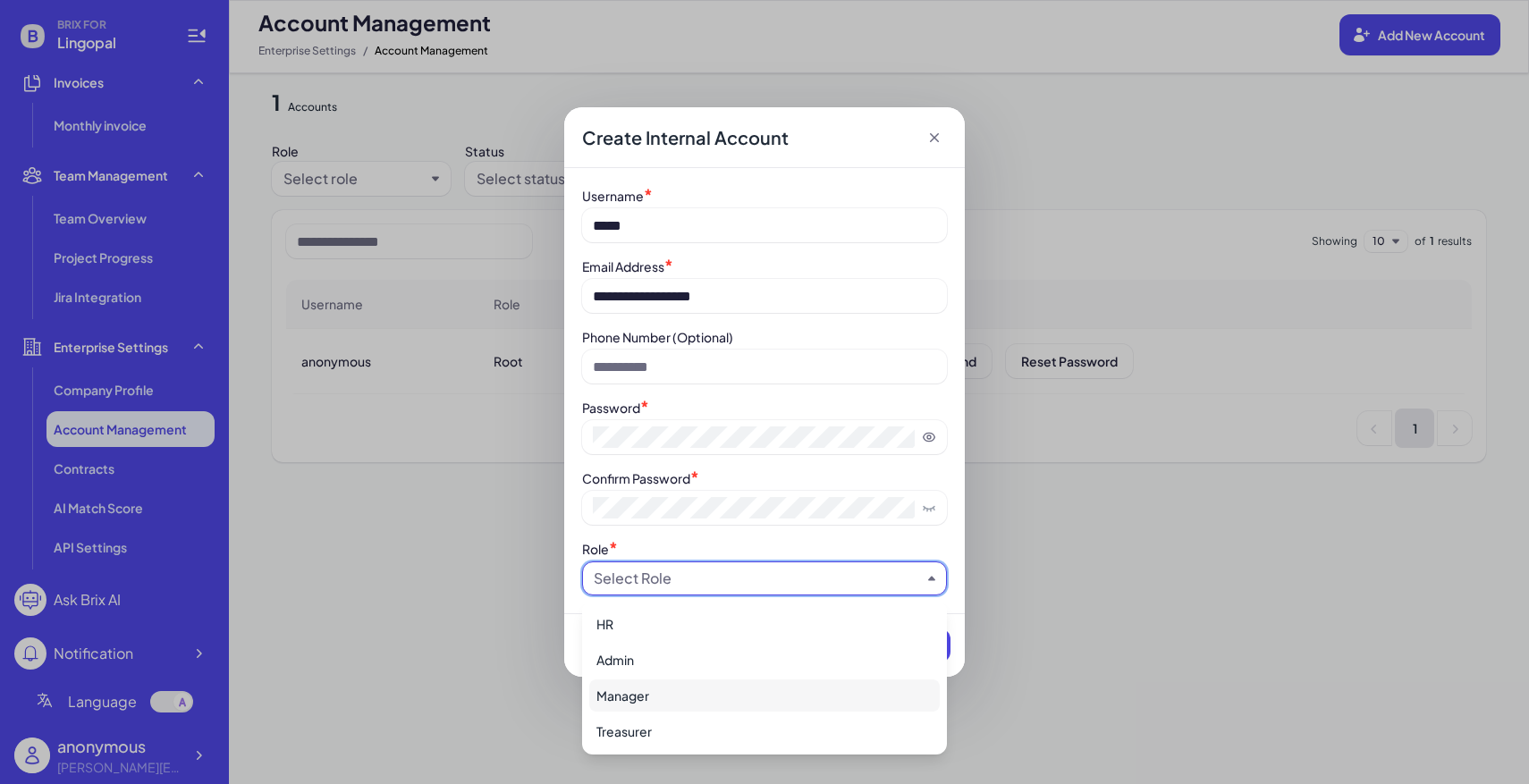
click at [699, 668] on div "Admin" at bounding box center [764, 659] width 350 height 32
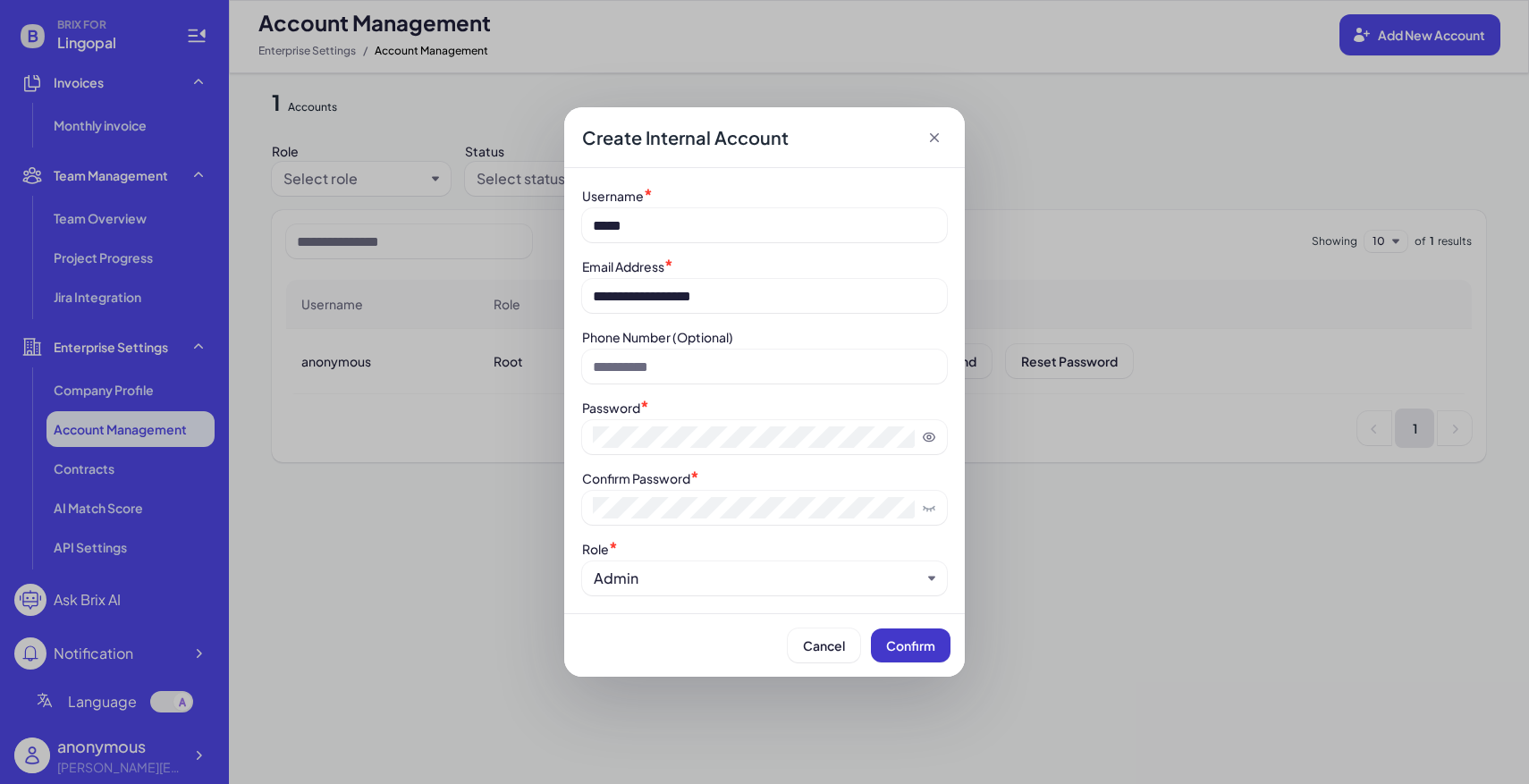
click at [897, 640] on span "Confirm" at bounding box center [910, 645] width 50 height 16
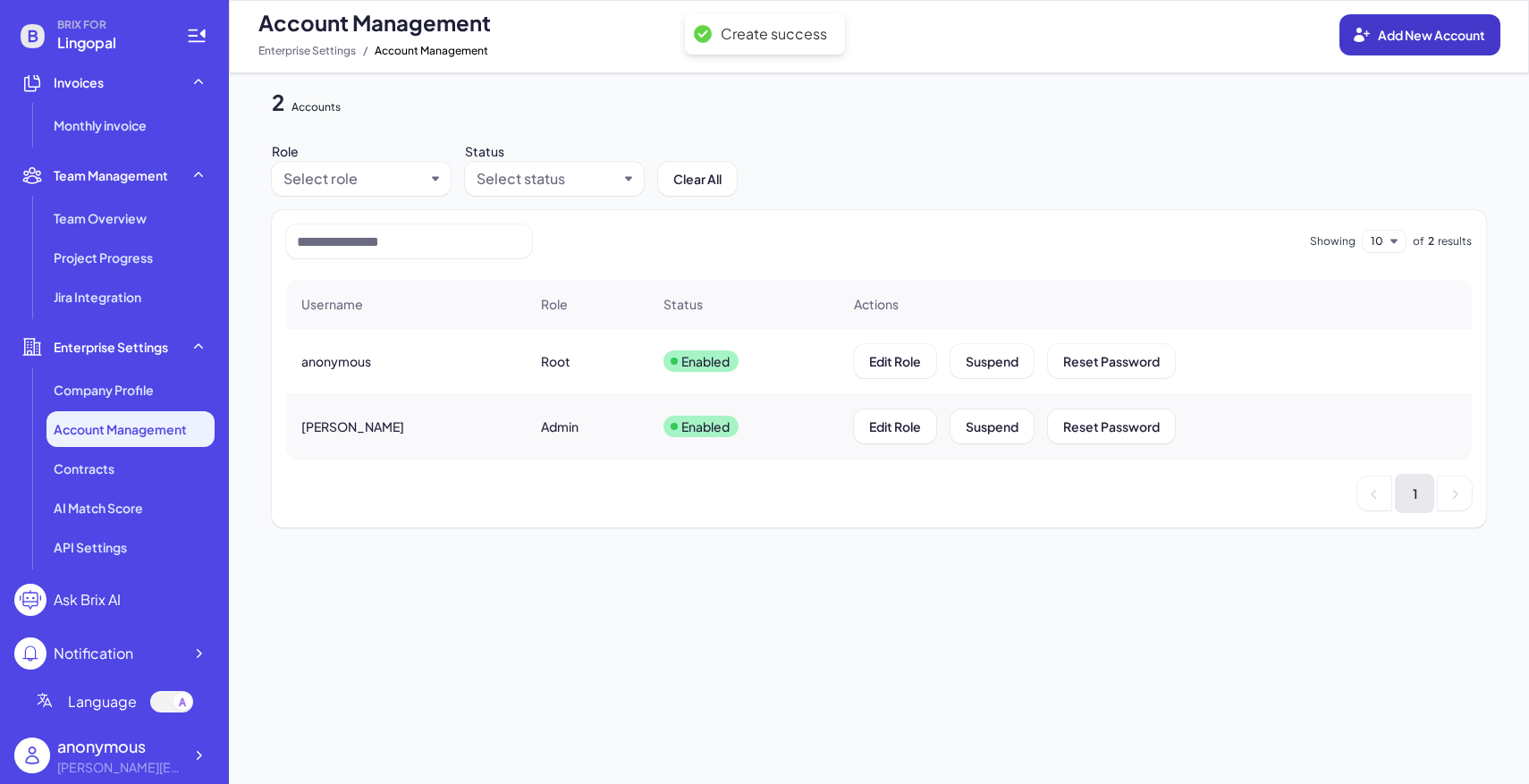
click at [1363, 47] on button "Add New Account" at bounding box center [1420, 34] width 161 height 41
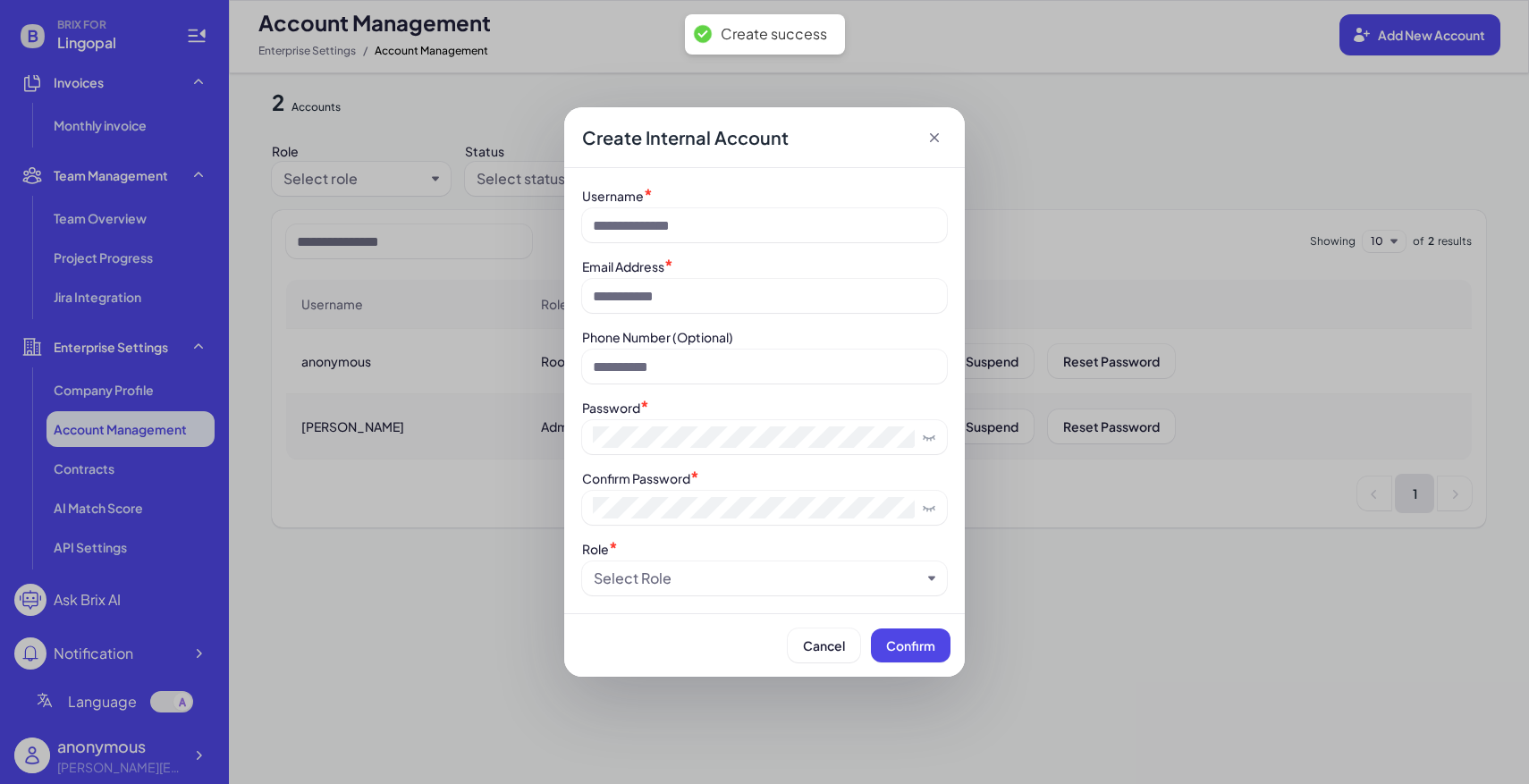
click at [828, 242] on div "Username * Email Address * Phone Number (Optional) Password * Confirm Password …" at bounding box center [764, 391] width 365 height 409
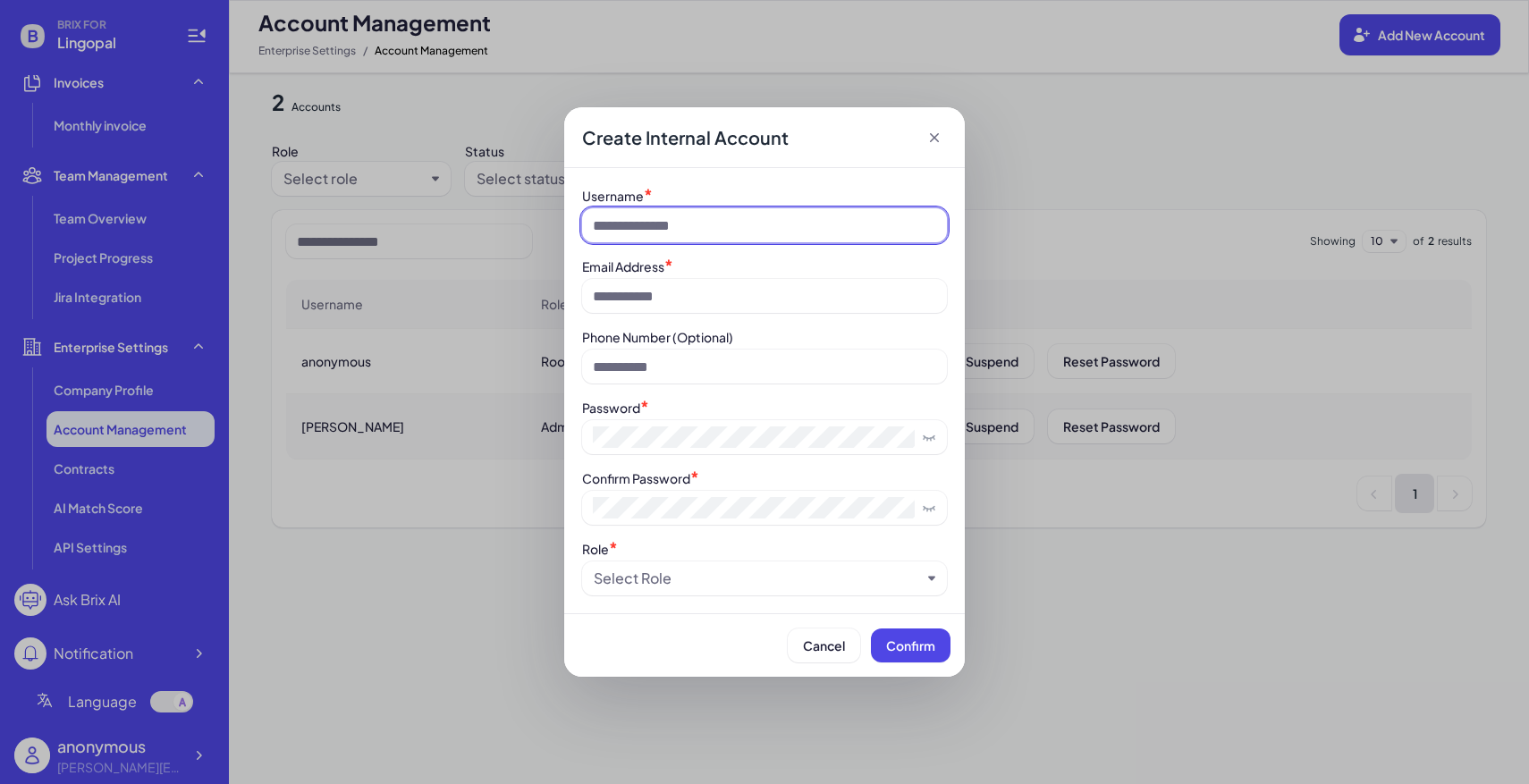
click at [793, 232] on input at bounding box center [764, 225] width 365 height 34
type input "******"
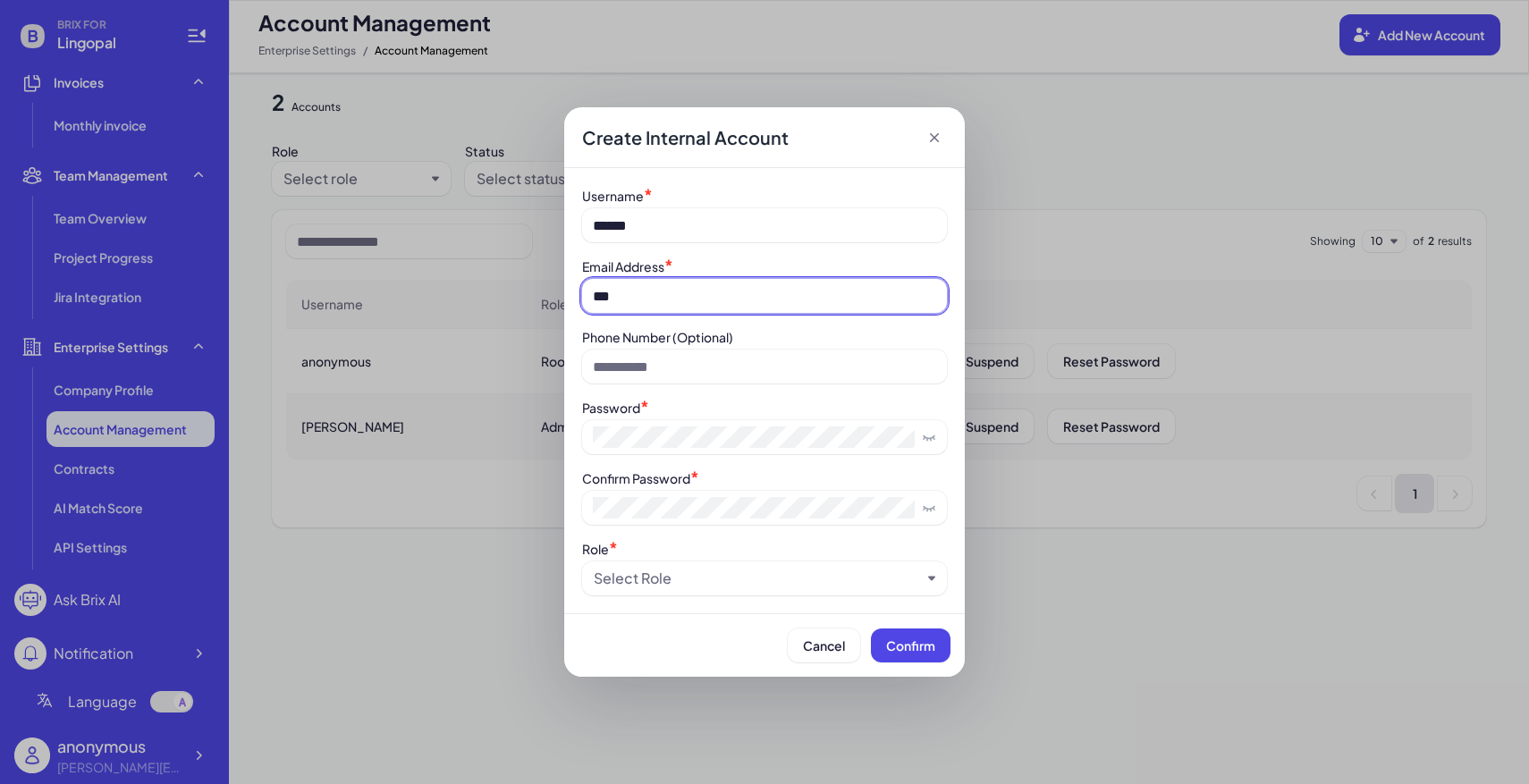
type input "**********"
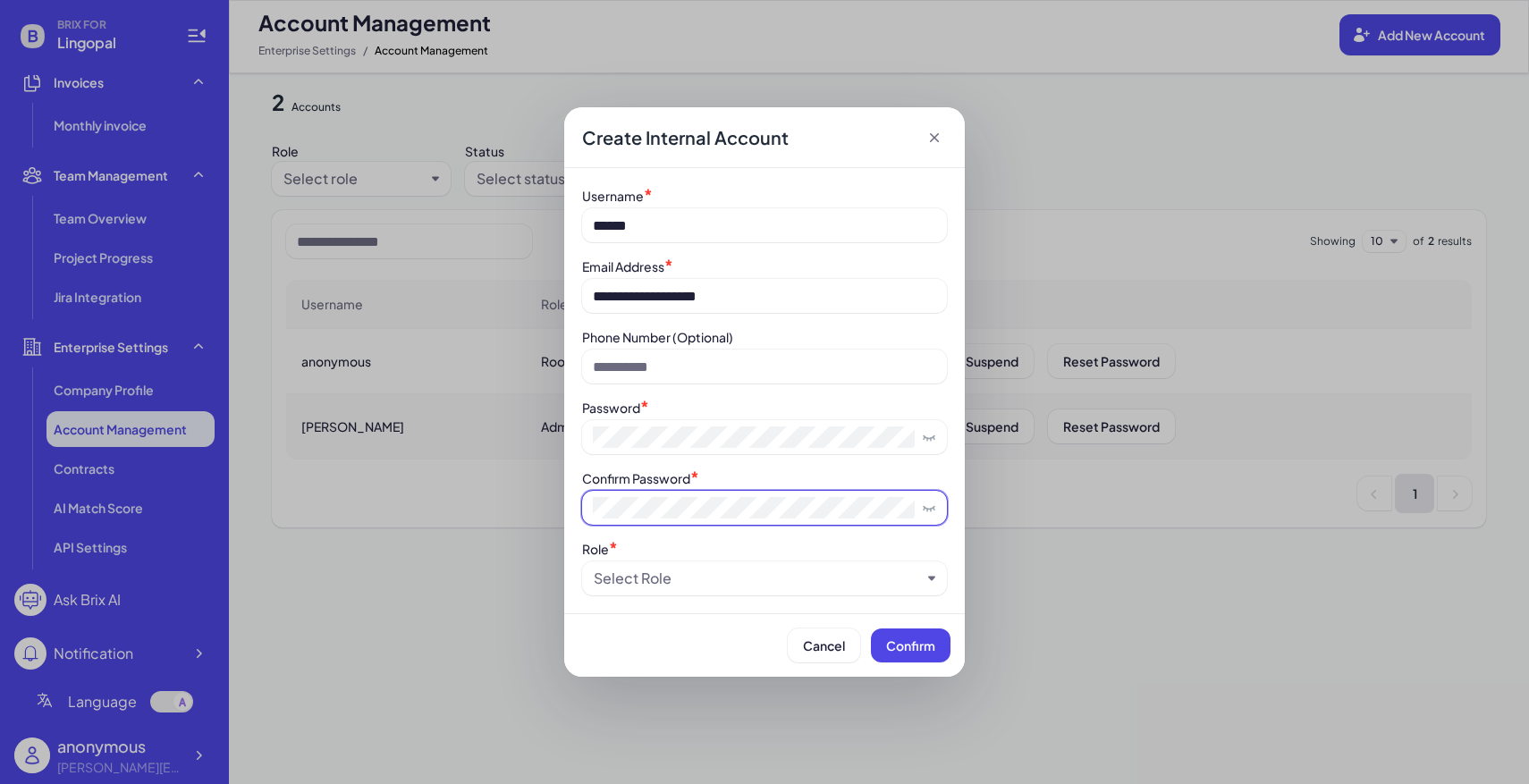
scroll to position [0, 123]
click at [713, 585] on div "Select Role" at bounding box center [758, 579] width 327 height 22
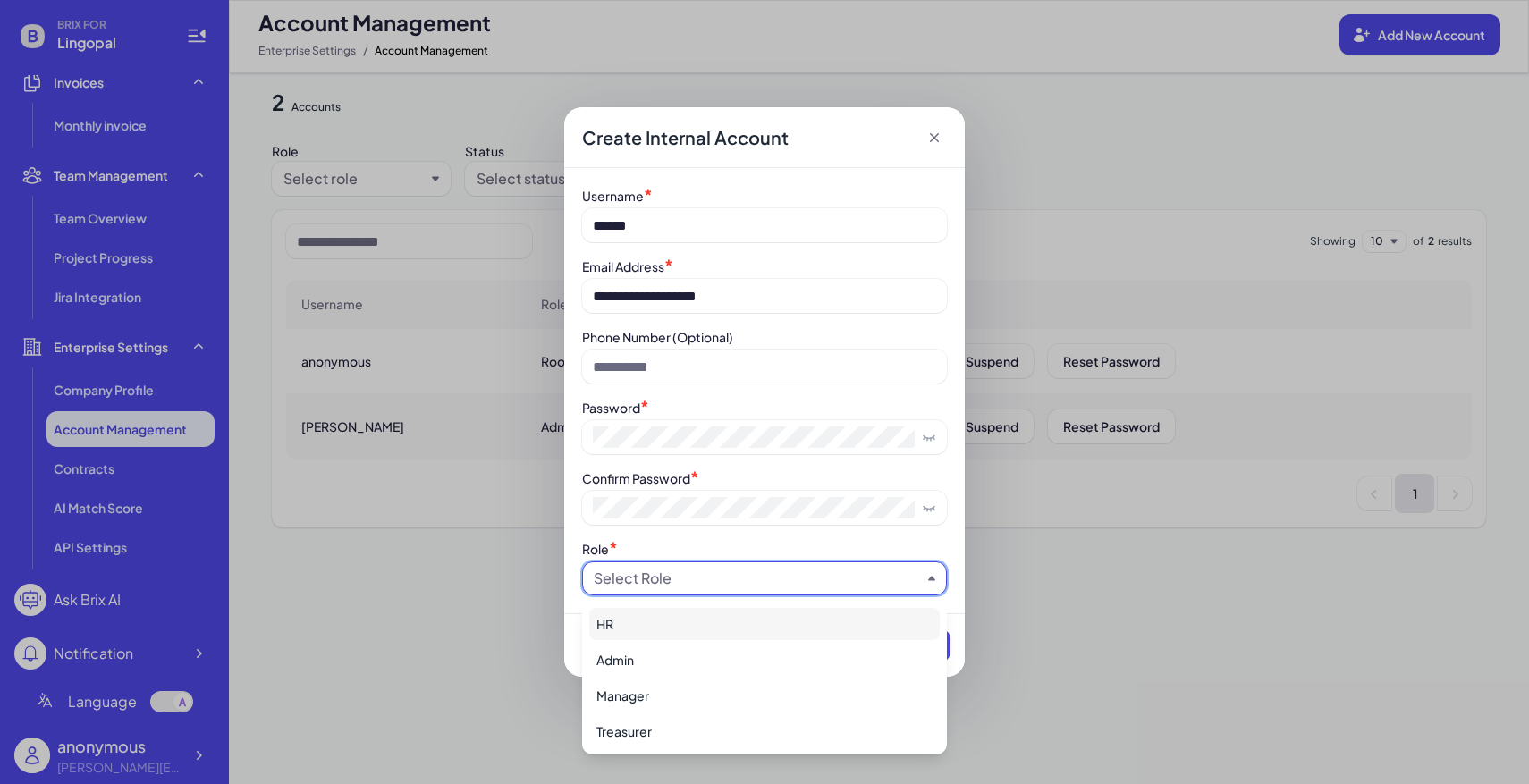
scroll to position [0, 0]
click at [697, 623] on div "HR" at bounding box center [764, 623] width 350 height 32
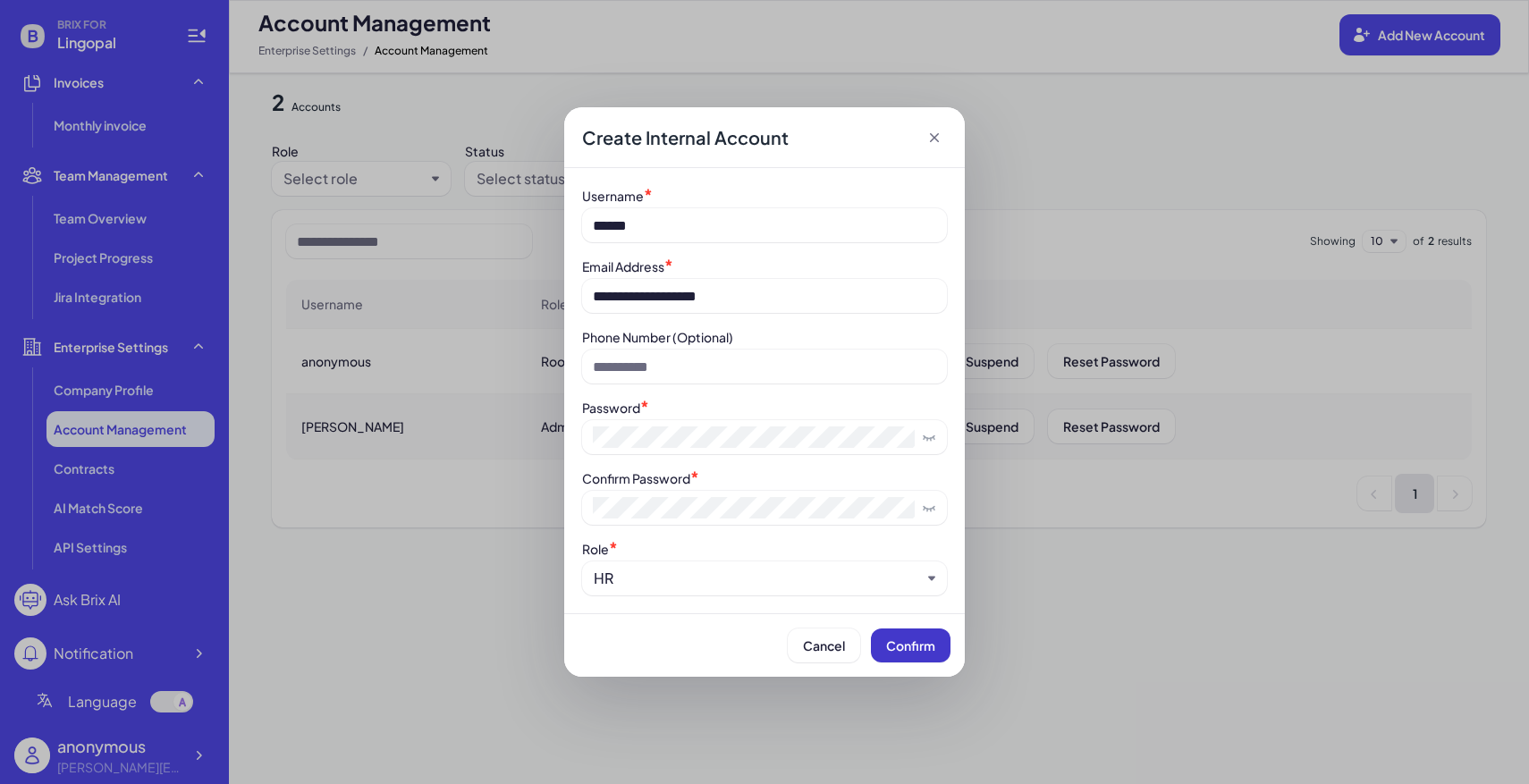
click at [890, 652] on span "Confirm" at bounding box center [910, 645] width 50 height 16
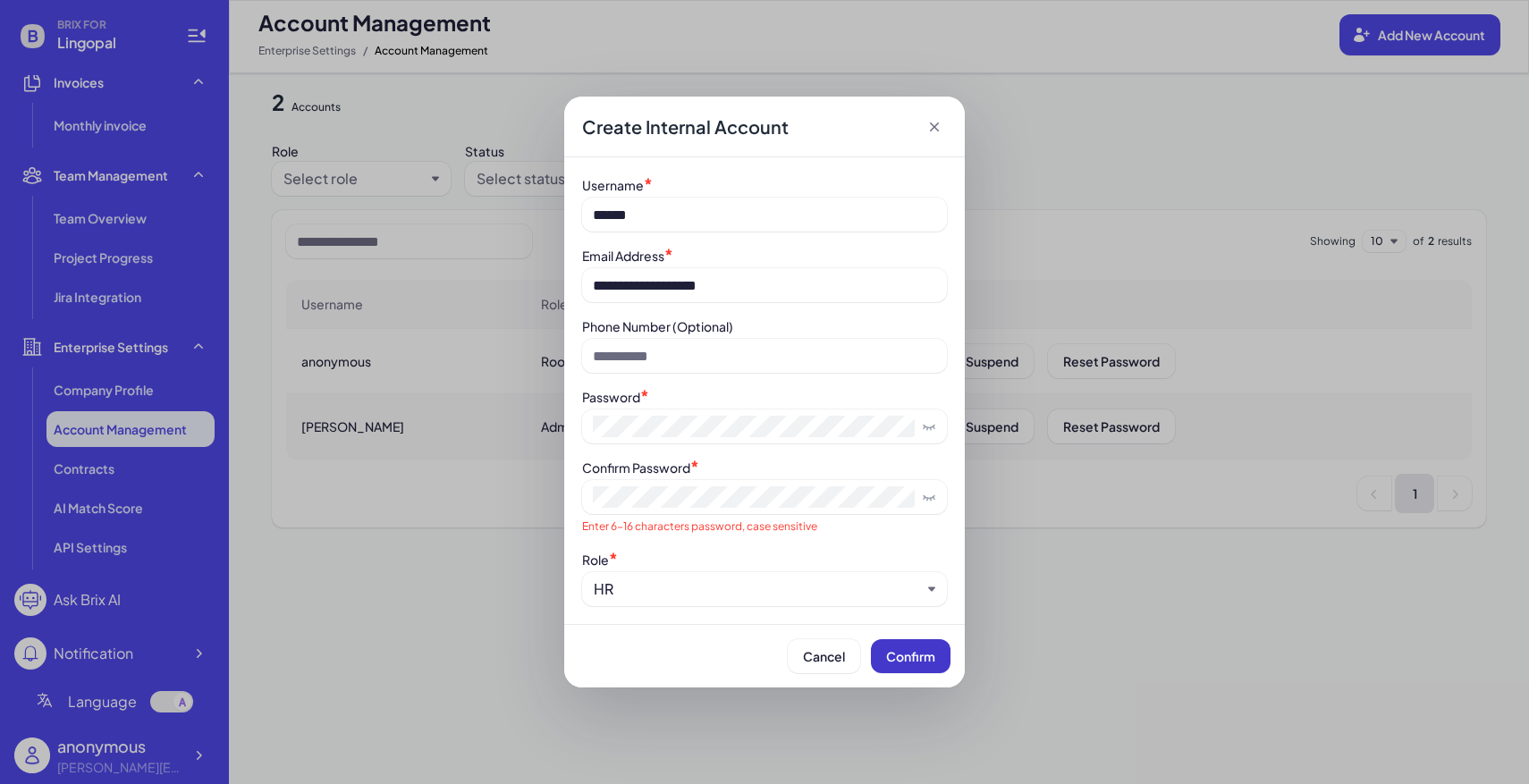
click at [922, 653] on span "Confirm" at bounding box center [910, 656] width 50 height 16
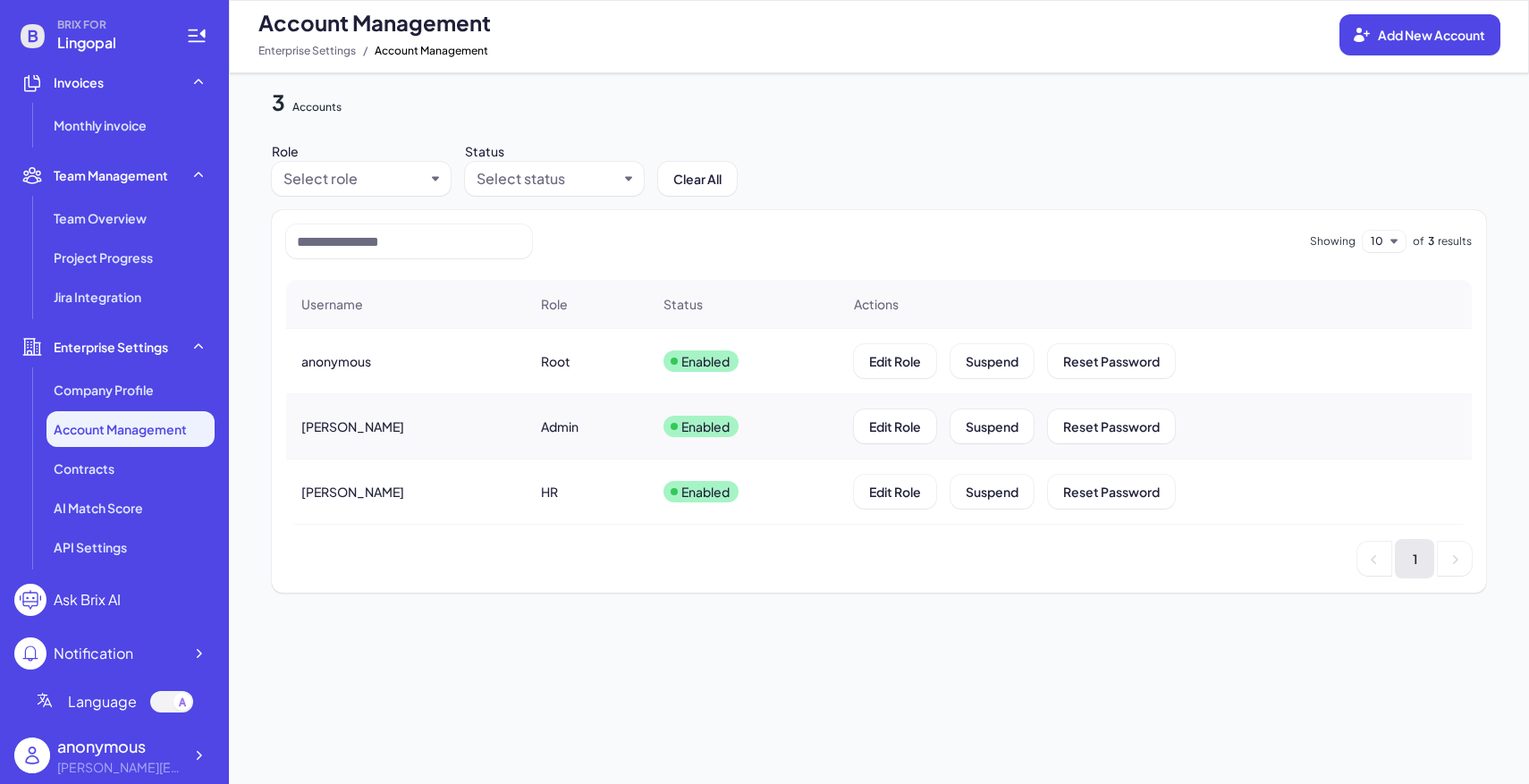
click at [1398, 56] on div "Account Management Add New Account Enterprise Settings / Account Management" at bounding box center [879, 37] width 1300 height 73
click at [1394, 46] on button "Add New Account" at bounding box center [1420, 34] width 161 height 41
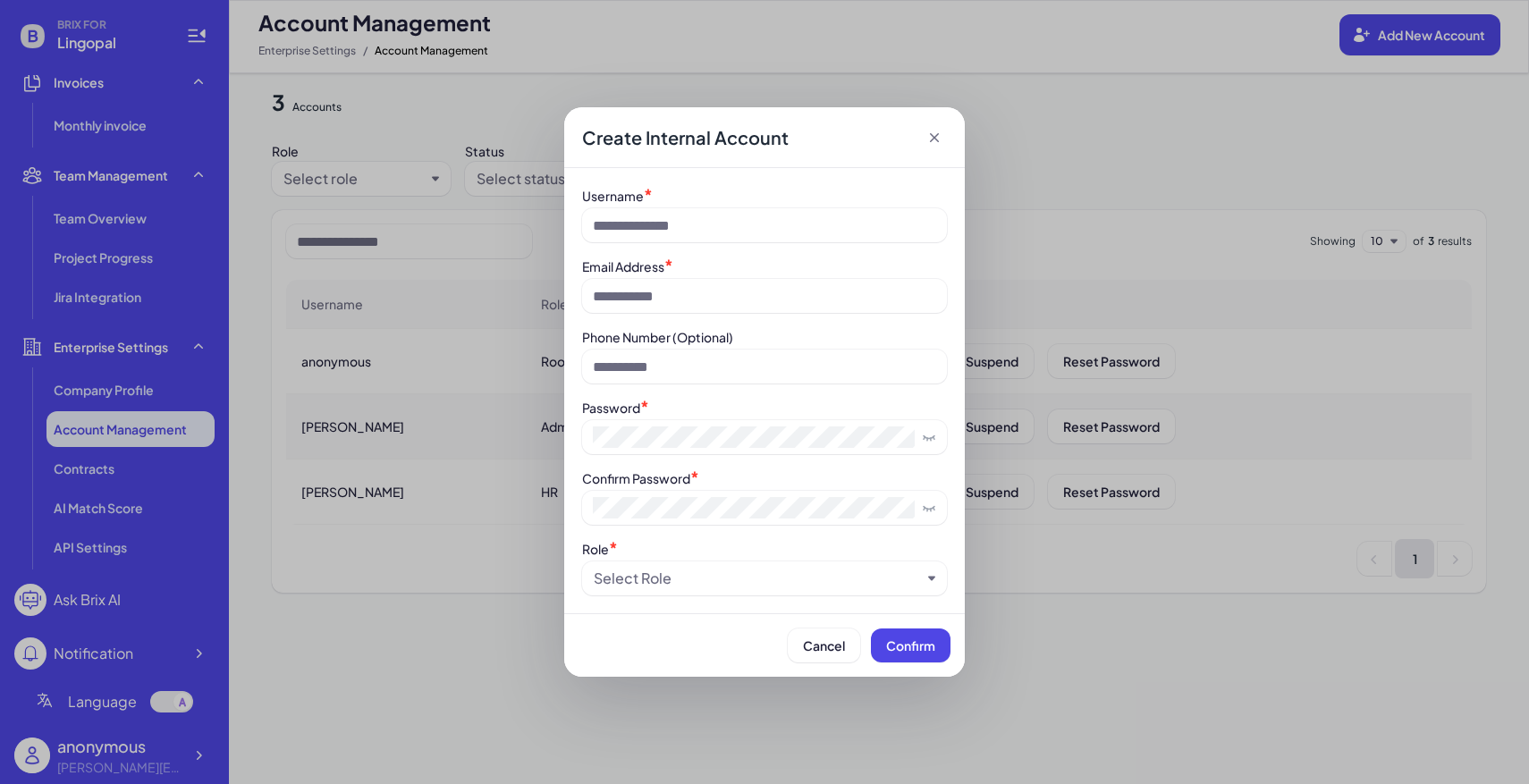
click at [852, 204] on div "Username *" at bounding box center [764, 214] width 365 height 56
click at [843, 237] on input at bounding box center [764, 225] width 365 height 34
type input "*****"
type input "**********"
click at [825, 585] on div "Select Role" at bounding box center [758, 579] width 327 height 22
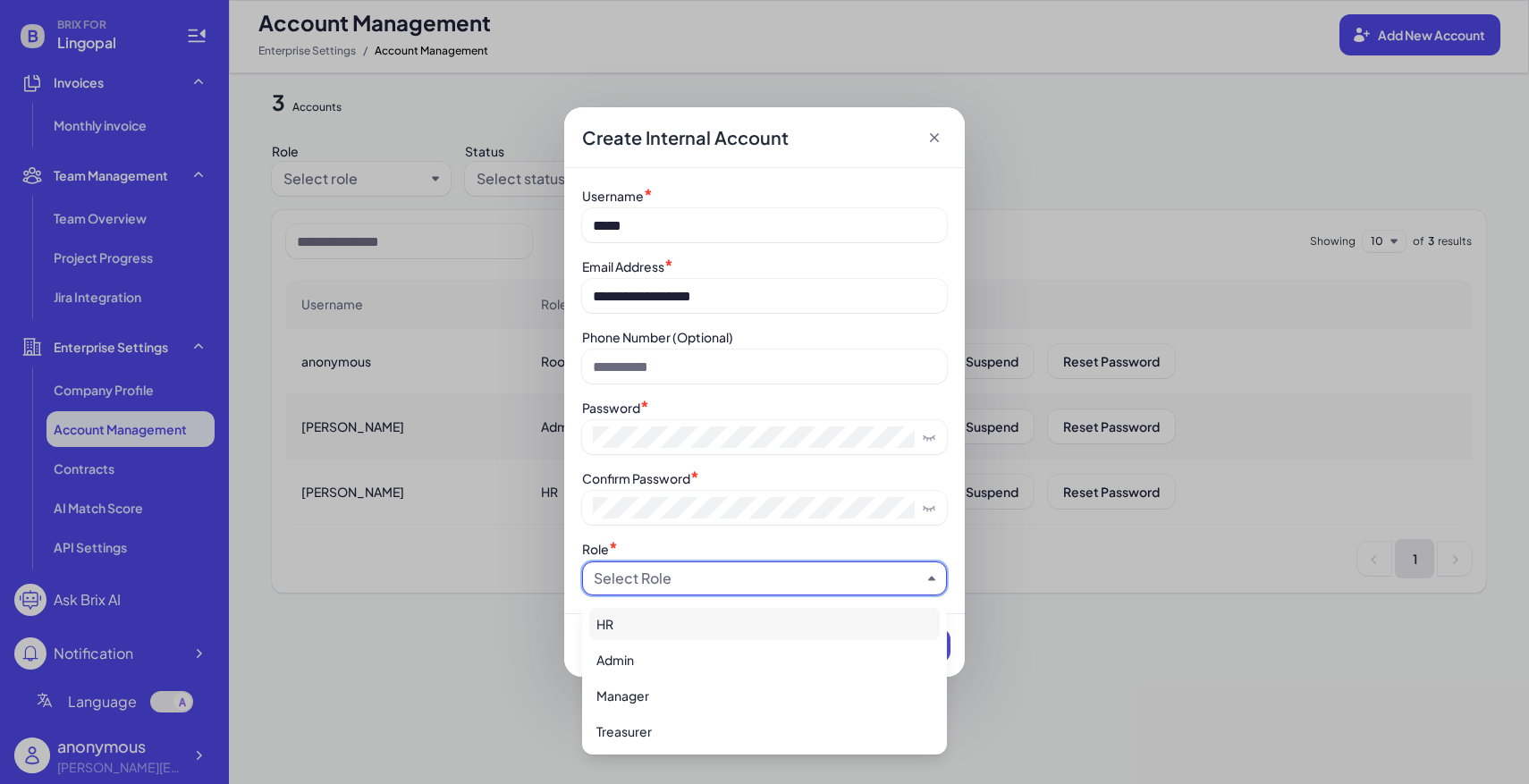
click at [785, 624] on div "HR" at bounding box center [764, 623] width 350 height 32
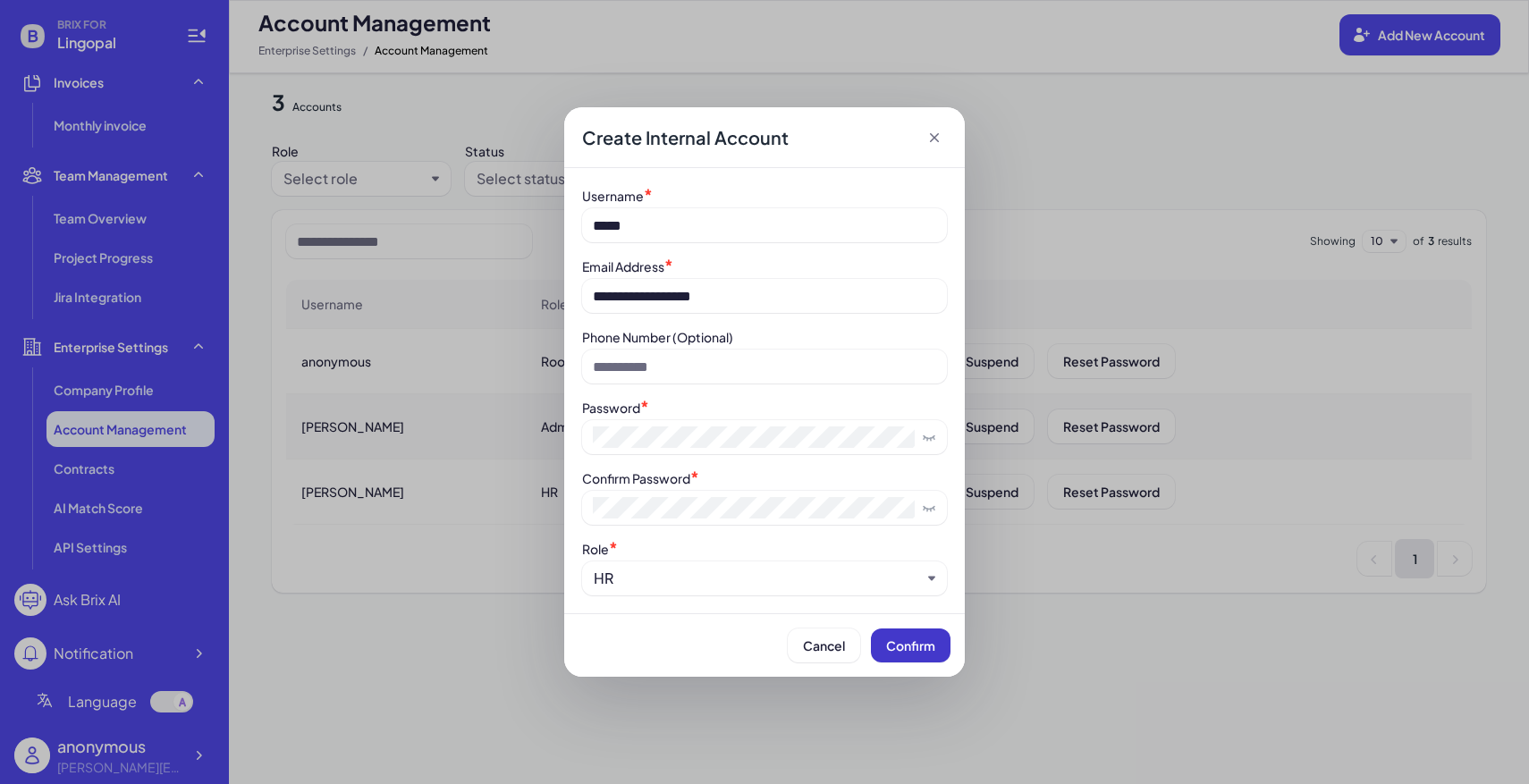
click at [924, 658] on button "Confirm" at bounding box center [910, 645] width 79 height 34
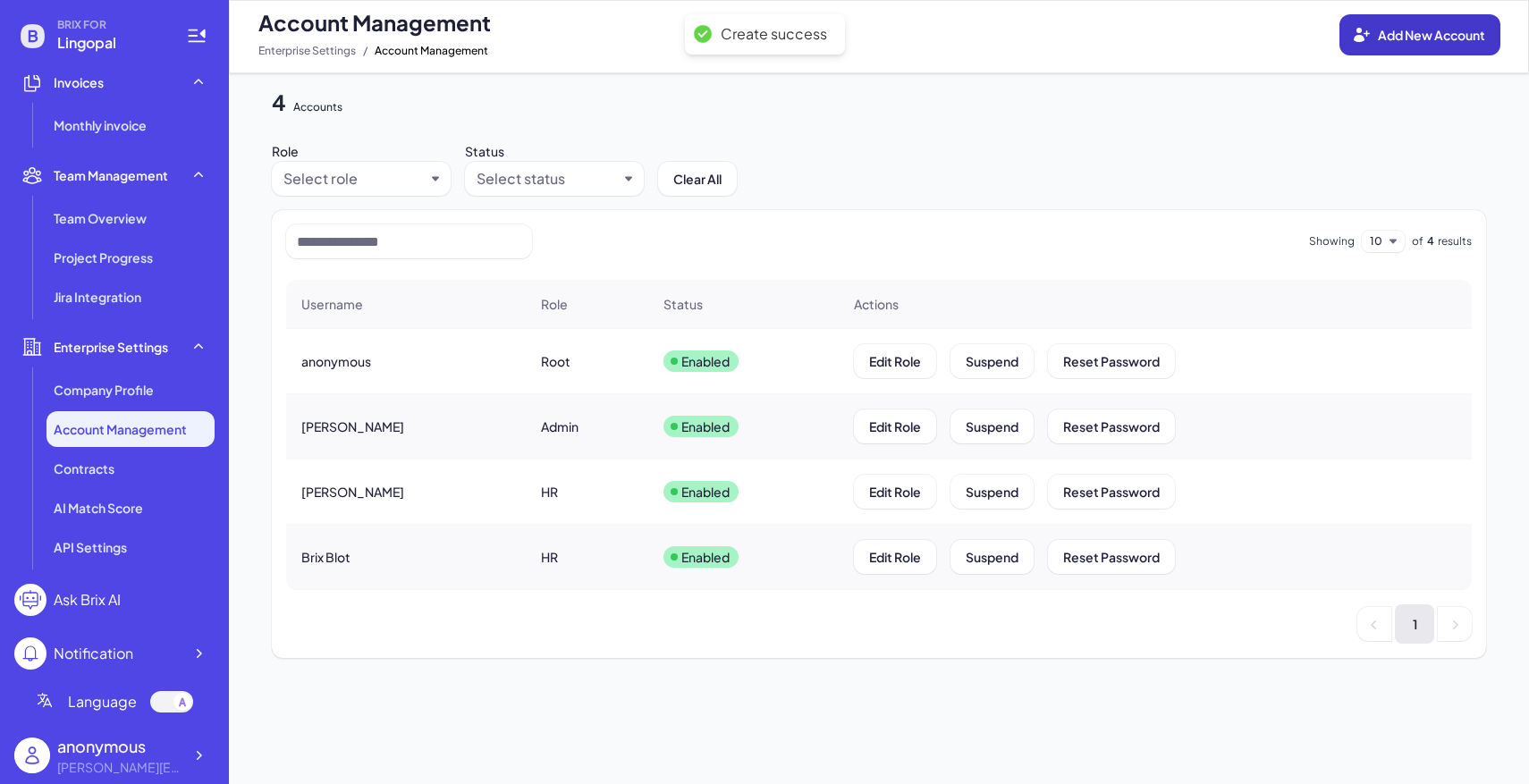
click at [1377, 52] on button "Add New Account" at bounding box center [1420, 34] width 161 height 41
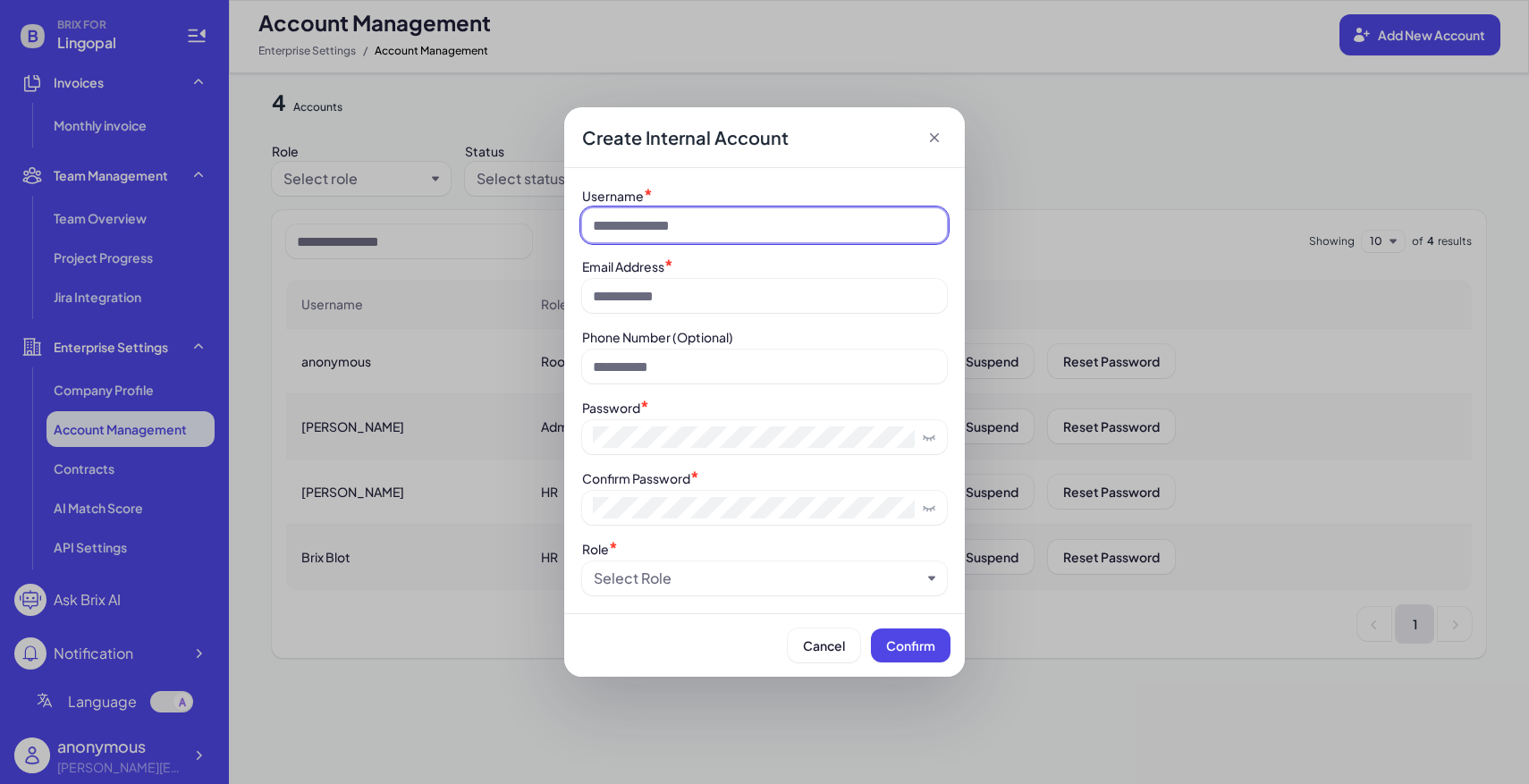
click at [784, 222] on input at bounding box center [764, 225] width 365 height 34
type input "*****"
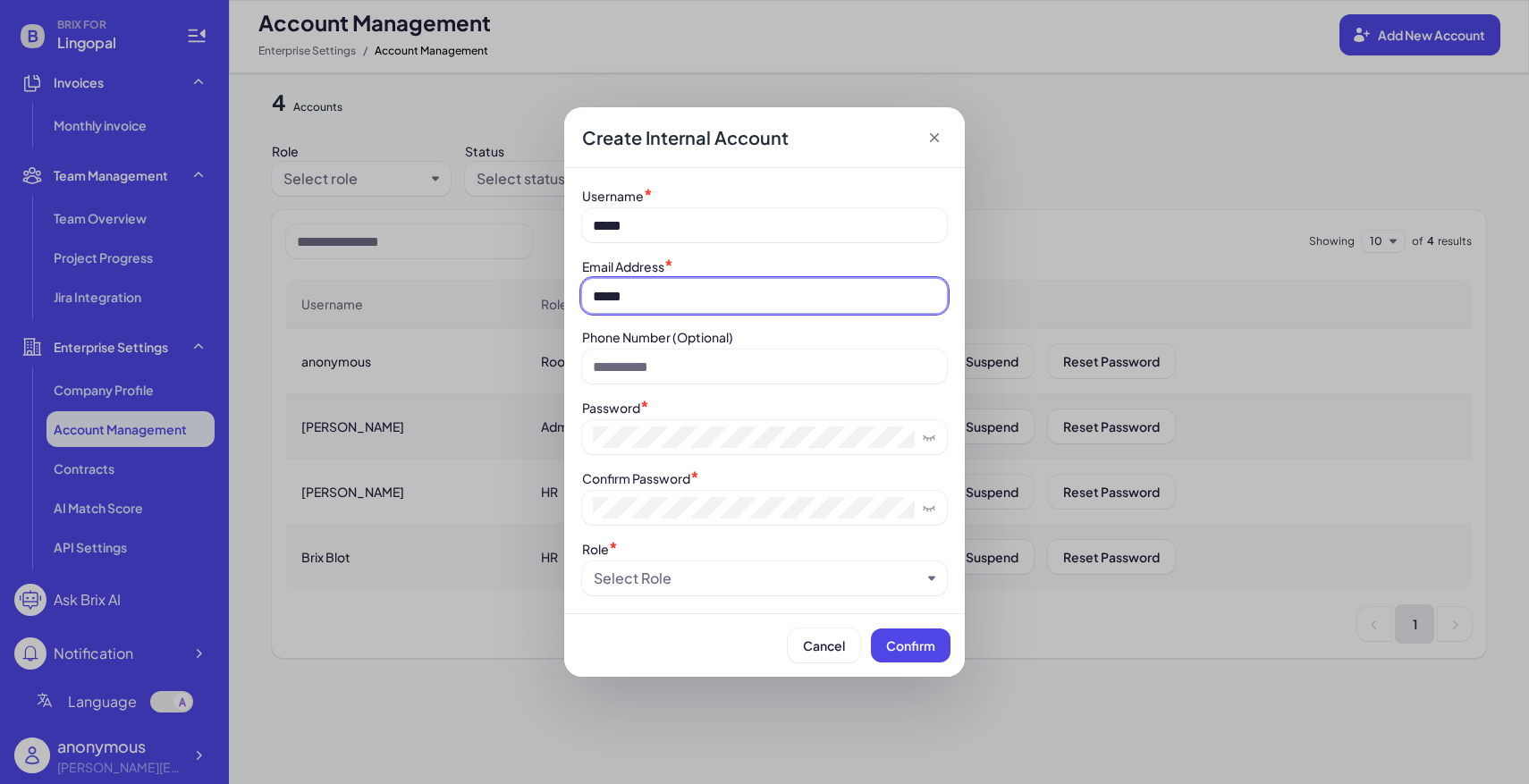
type input "**********"
click at [743, 568] on div "Select Role" at bounding box center [764, 578] width 365 height 34
click at [741, 590] on div "Select Role" at bounding box center [764, 578] width 365 height 34
click at [731, 586] on div "Select Role" at bounding box center [758, 579] width 327 height 22
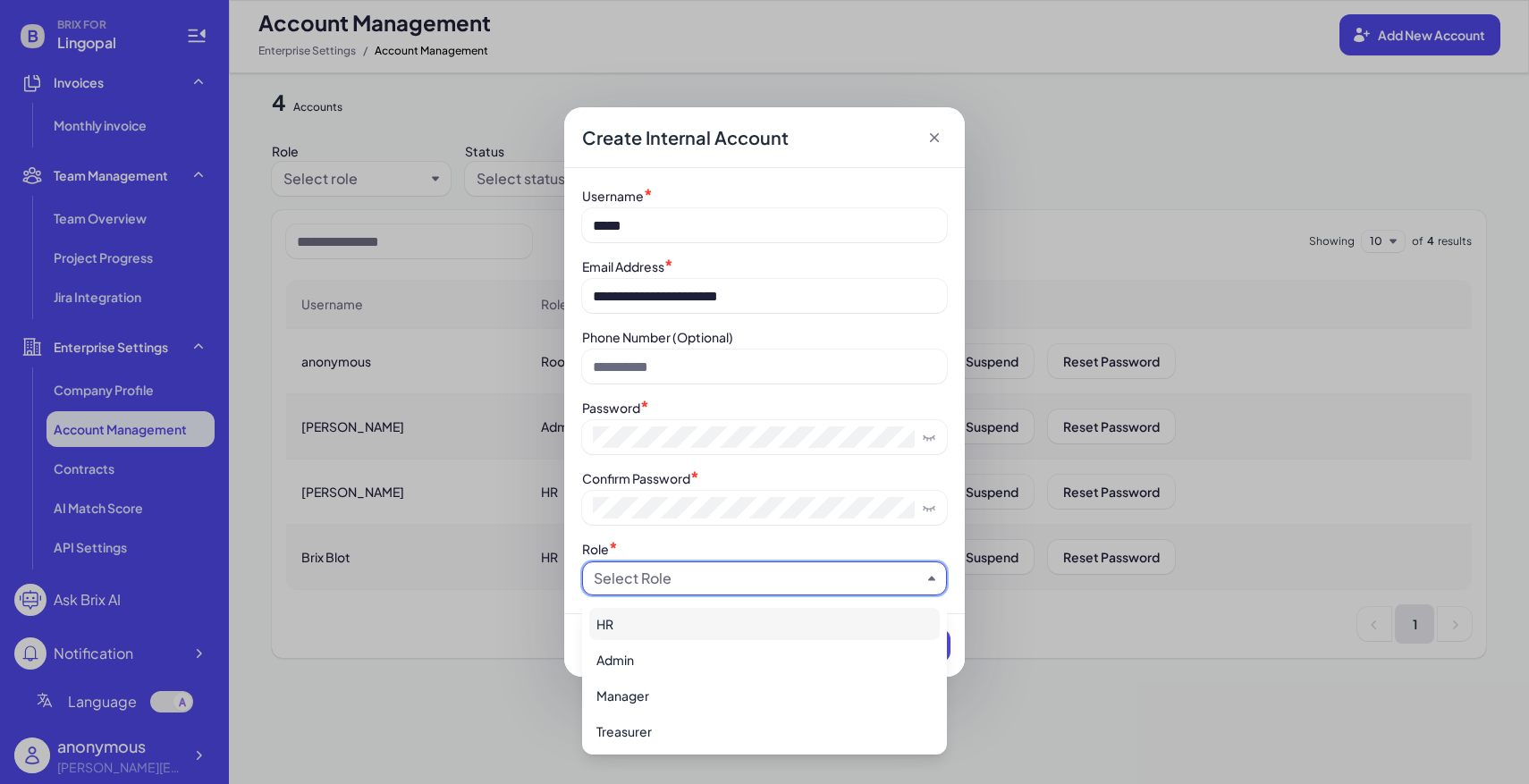
click at [689, 629] on div "HR" at bounding box center [764, 623] width 350 height 32
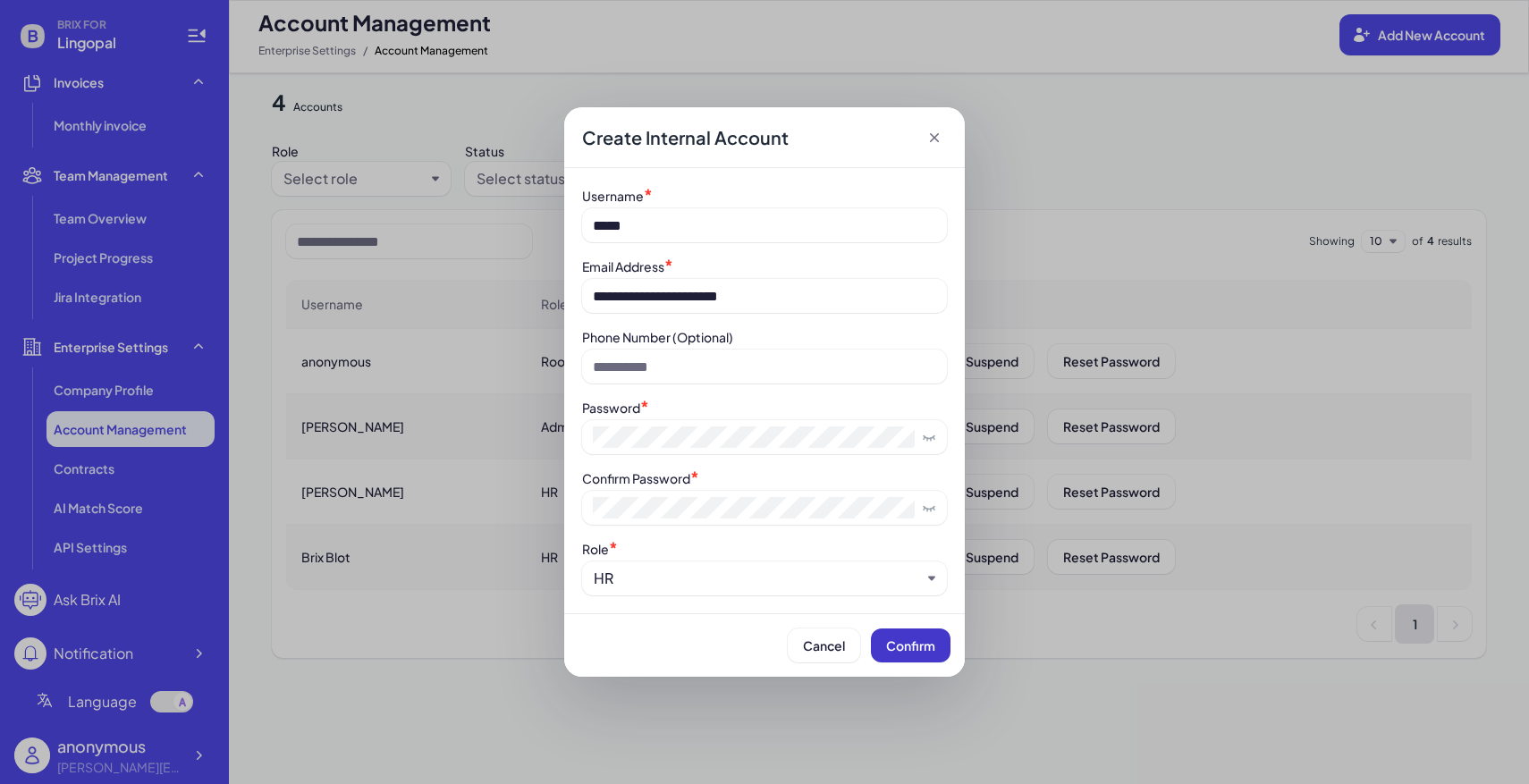
click at [932, 655] on button "Confirm" at bounding box center [910, 645] width 79 height 34
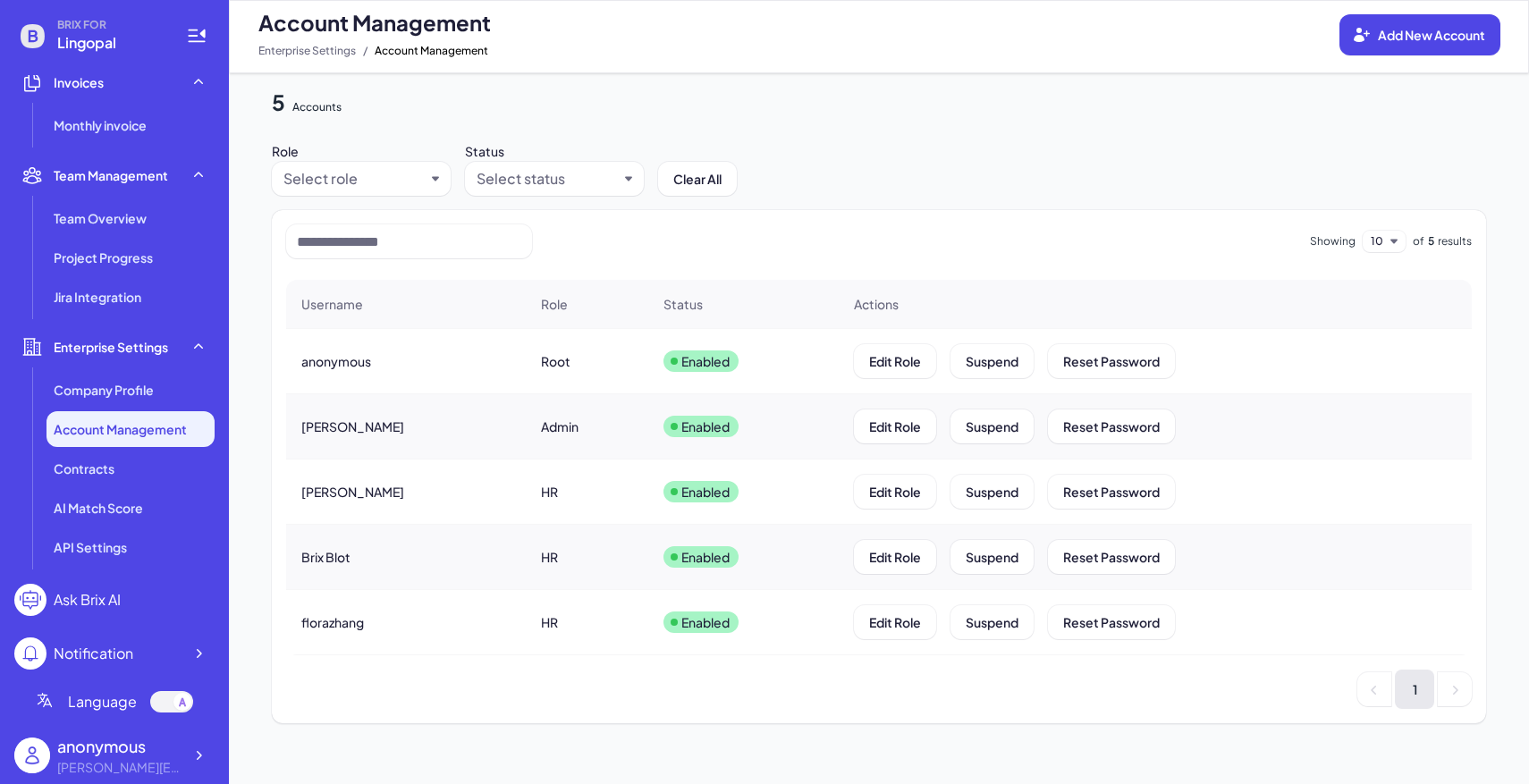
click at [365, 417] on span "Shuwei Yang" at bounding box center [353, 426] width 103 height 18
click at [203, 752] on icon at bounding box center [198, 755] width 18 height 18
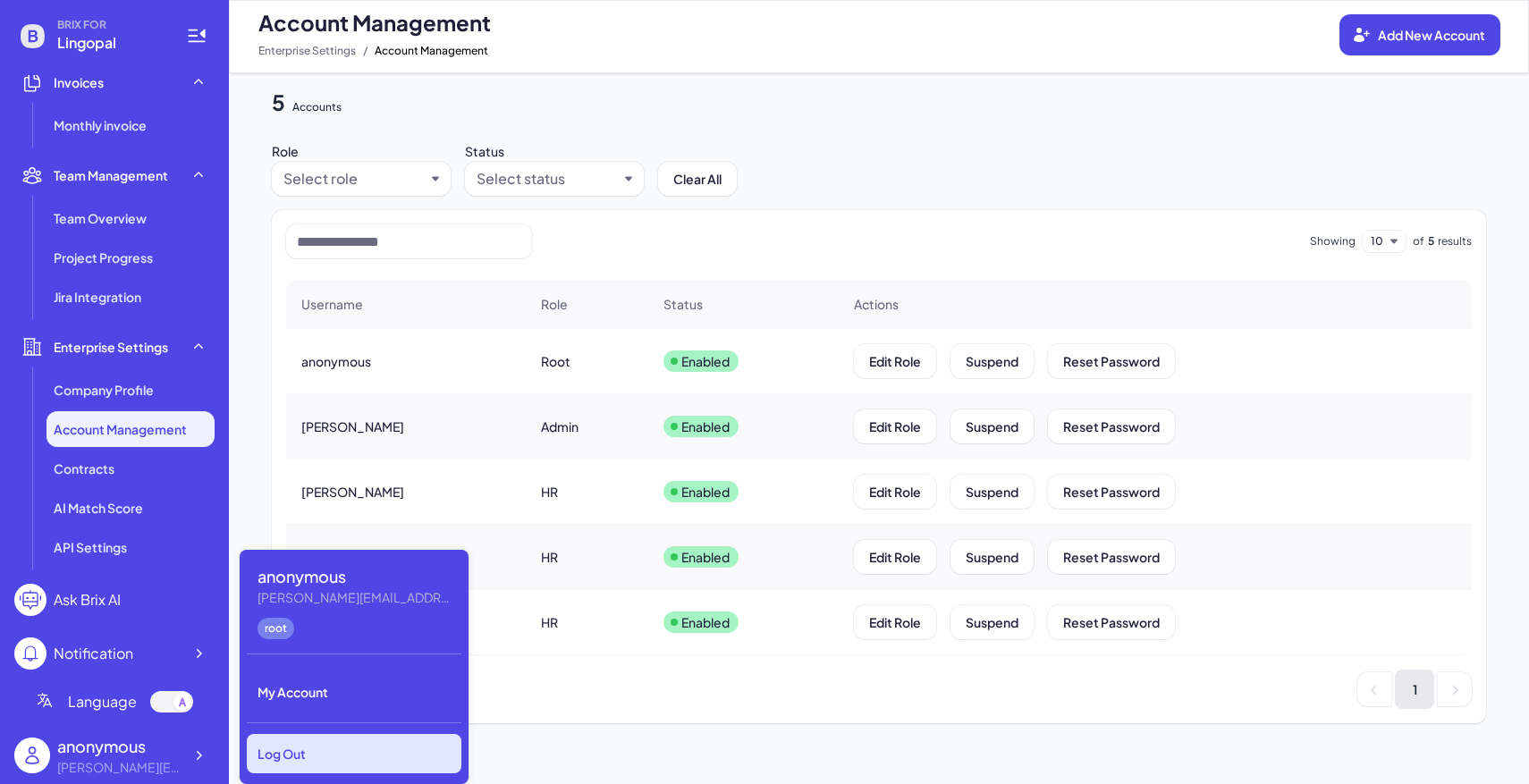
click at [258, 753] on div "Log Out" at bounding box center [354, 753] width 214 height 40
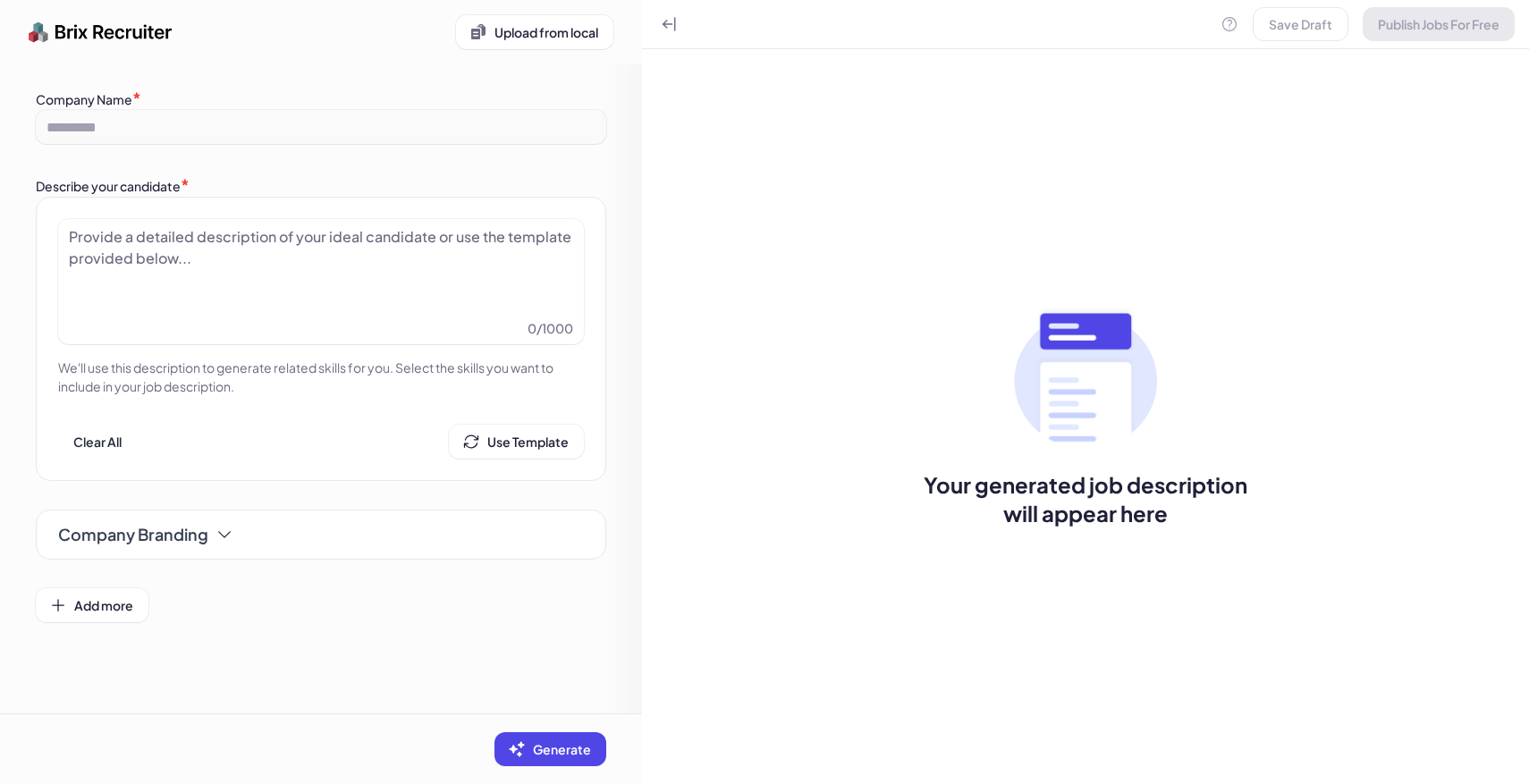
click at [313, 219] on div "Provide a detailed description of your ideal candidate or use the template prov…" at bounding box center [321, 248] width 526 height 57
click at [314, 256] on div at bounding box center [320, 271] width 504 height 89
paste div
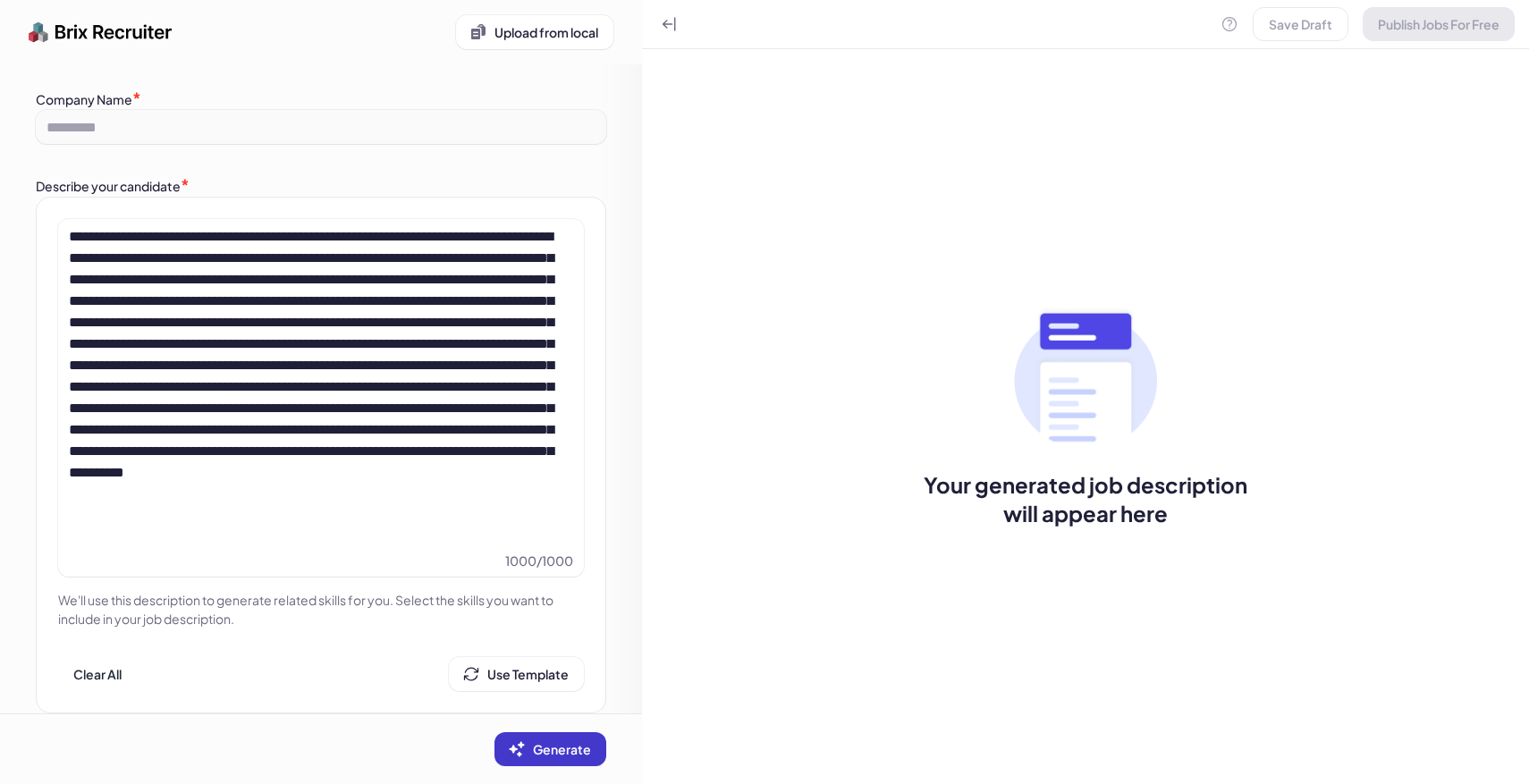
click at [556, 736] on button "Generate" at bounding box center [550, 748] width 112 height 34
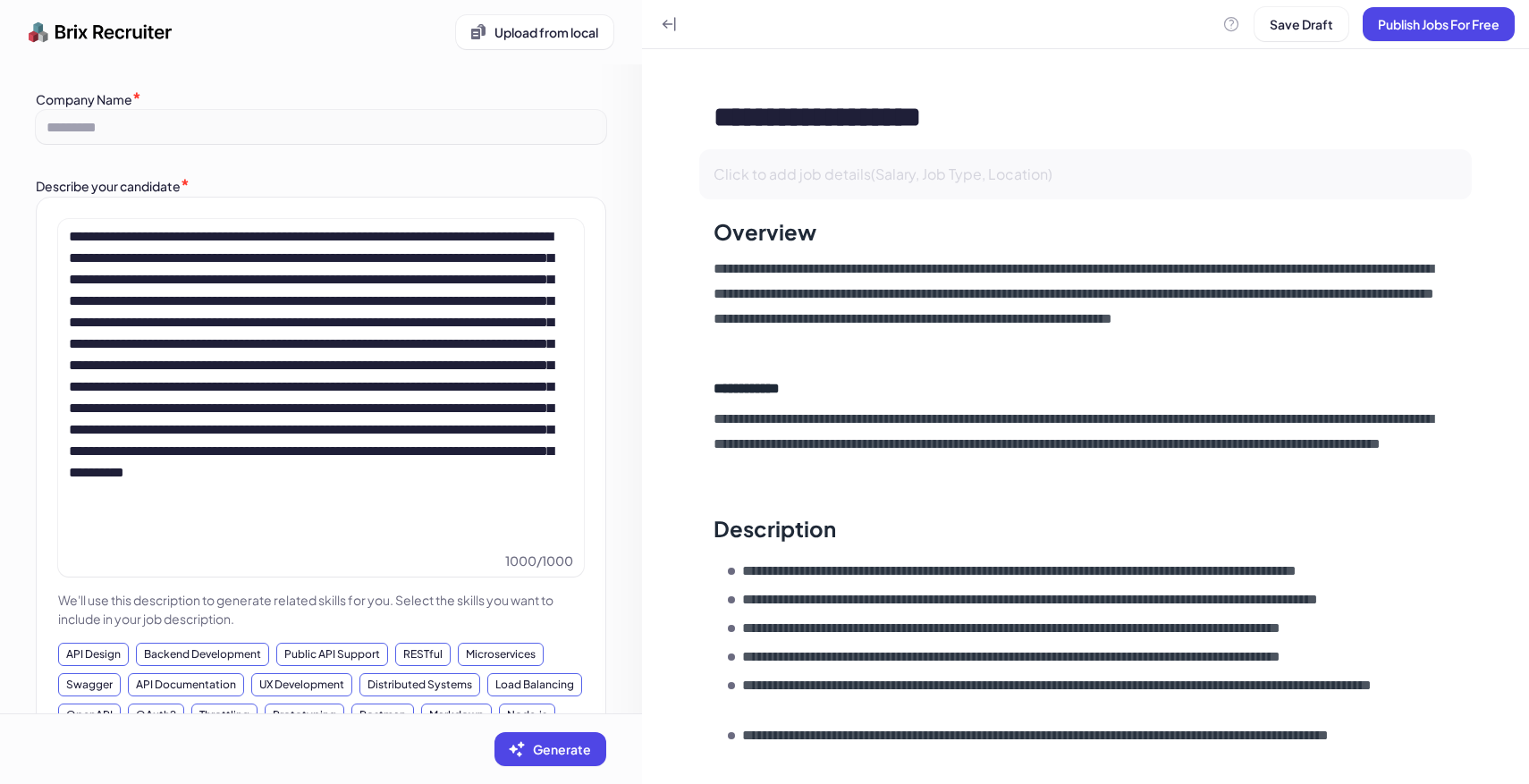
click at [938, 185] on div "Click to add job details(Salary, Job Type, Location)" at bounding box center [1085, 174] width 772 height 50
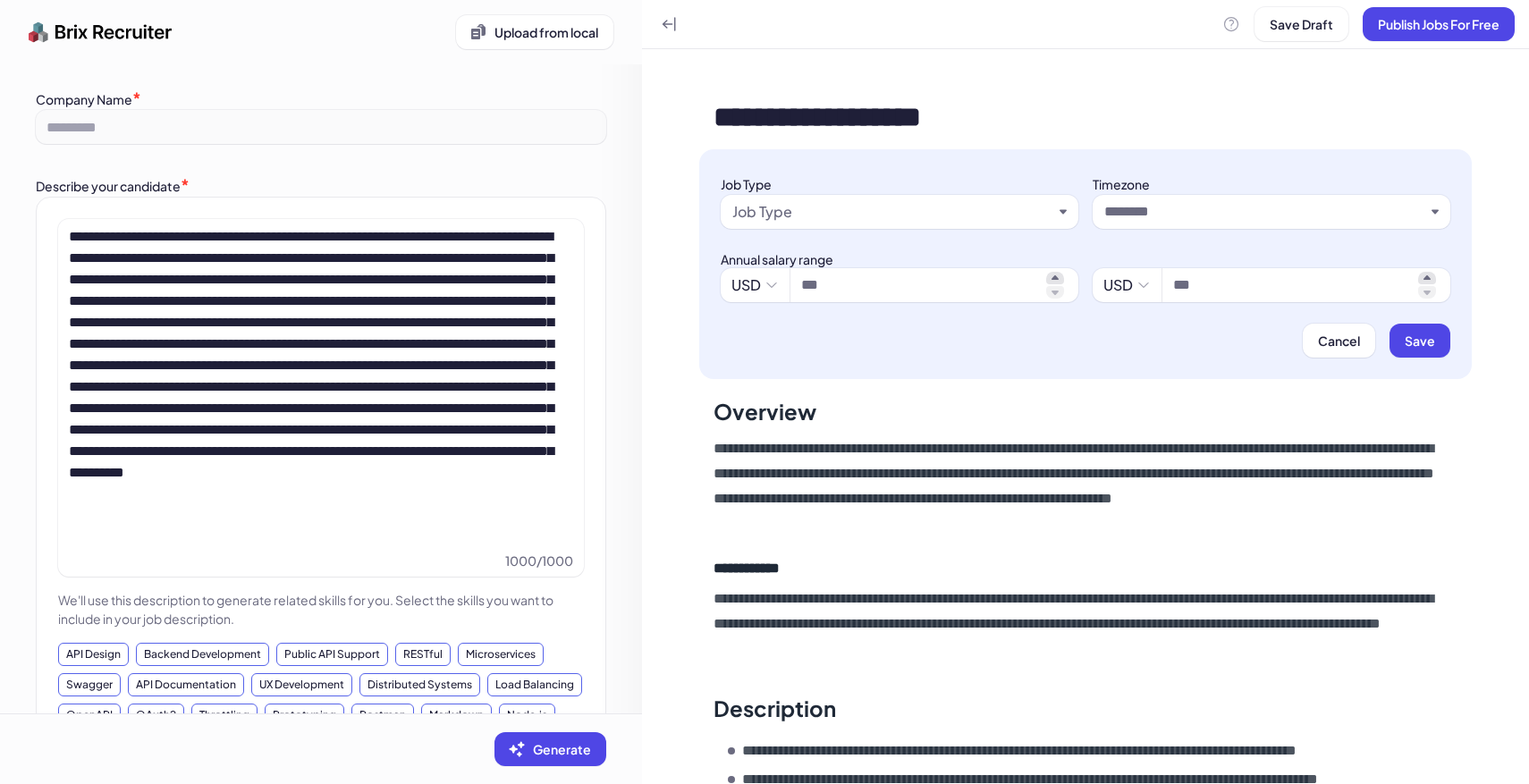
click at [851, 210] on div "Job Type" at bounding box center [891, 212] width 320 height 22
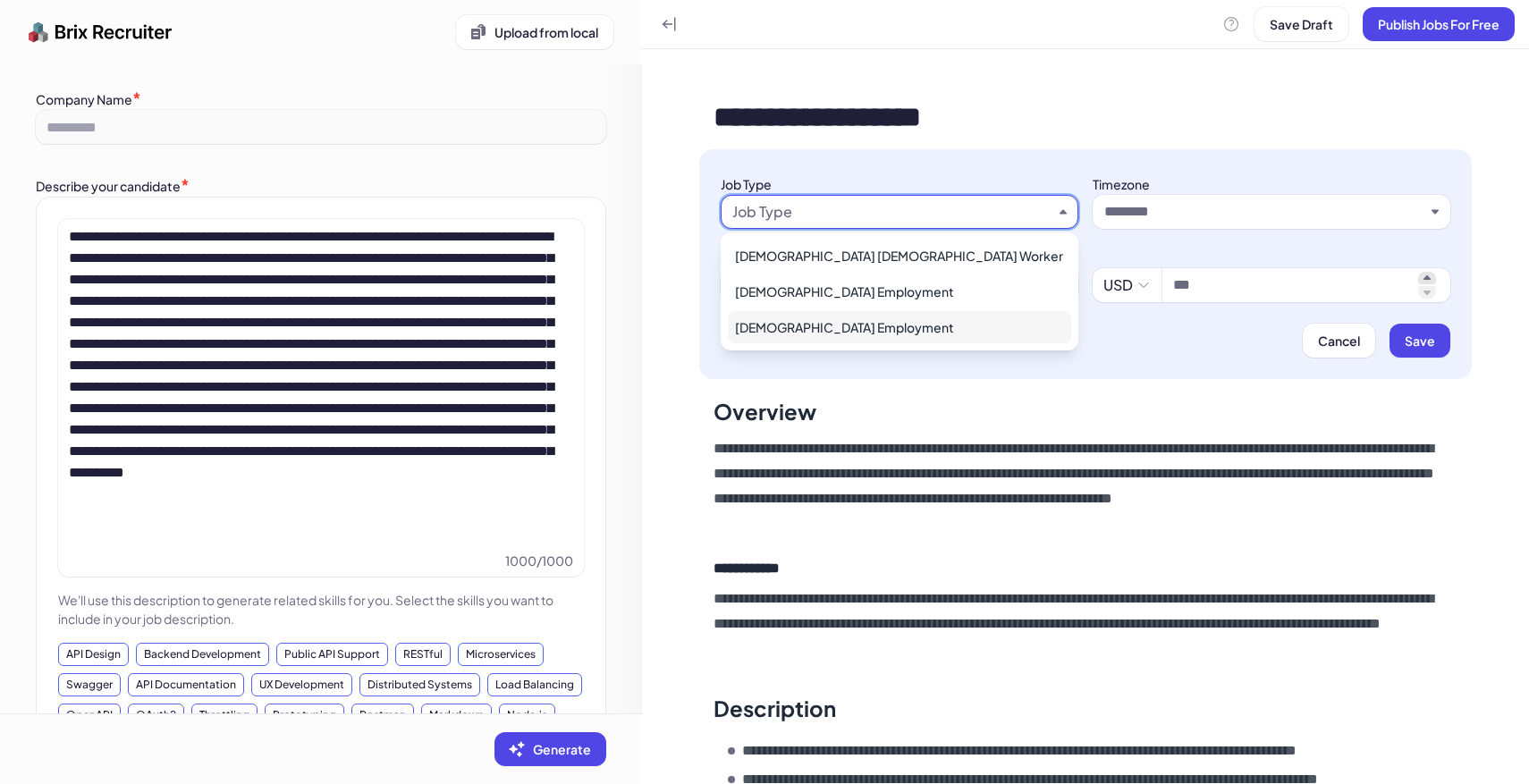
click at [827, 322] on div "Full Time Employment" at bounding box center [899, 327] width 343 height 32
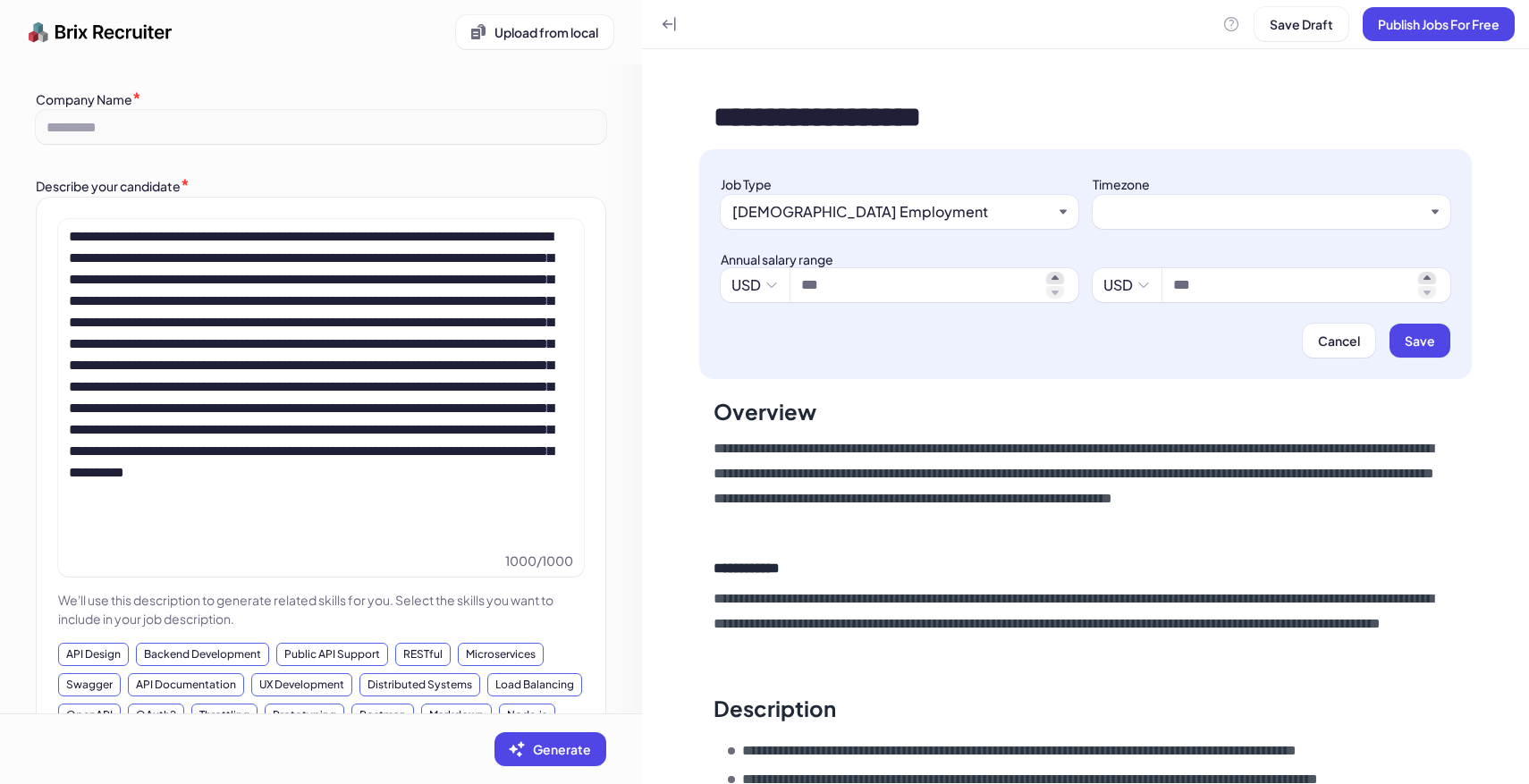
click at [1158, 219] on input "text" at bounding box center [1263, 212] width 320 height 22
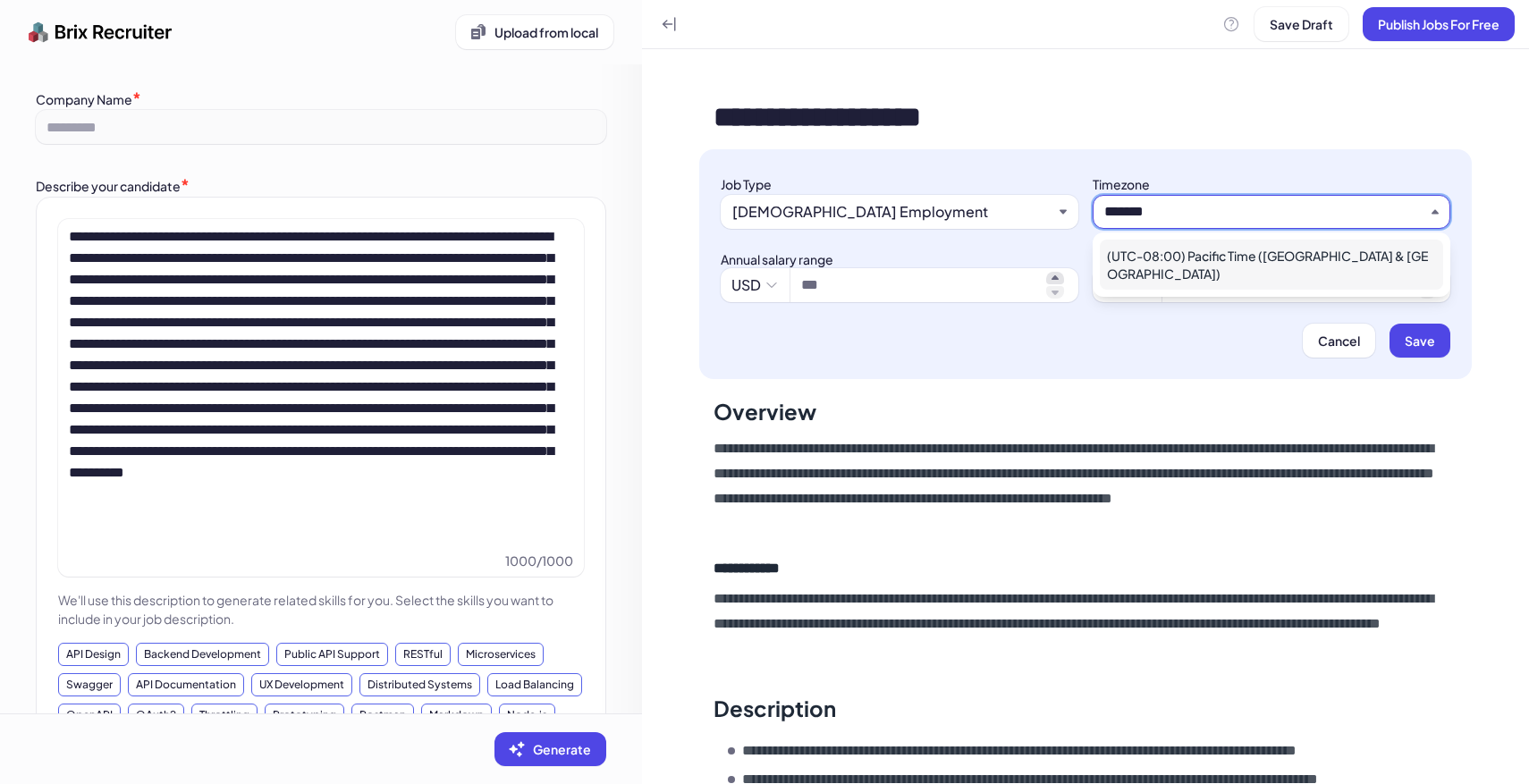
type input "*******"
click at [1247, 259] on div "(UTC-08:00) Pacific Time (US & Canada)" at bounding box center [1271, 265] width 343 height 50
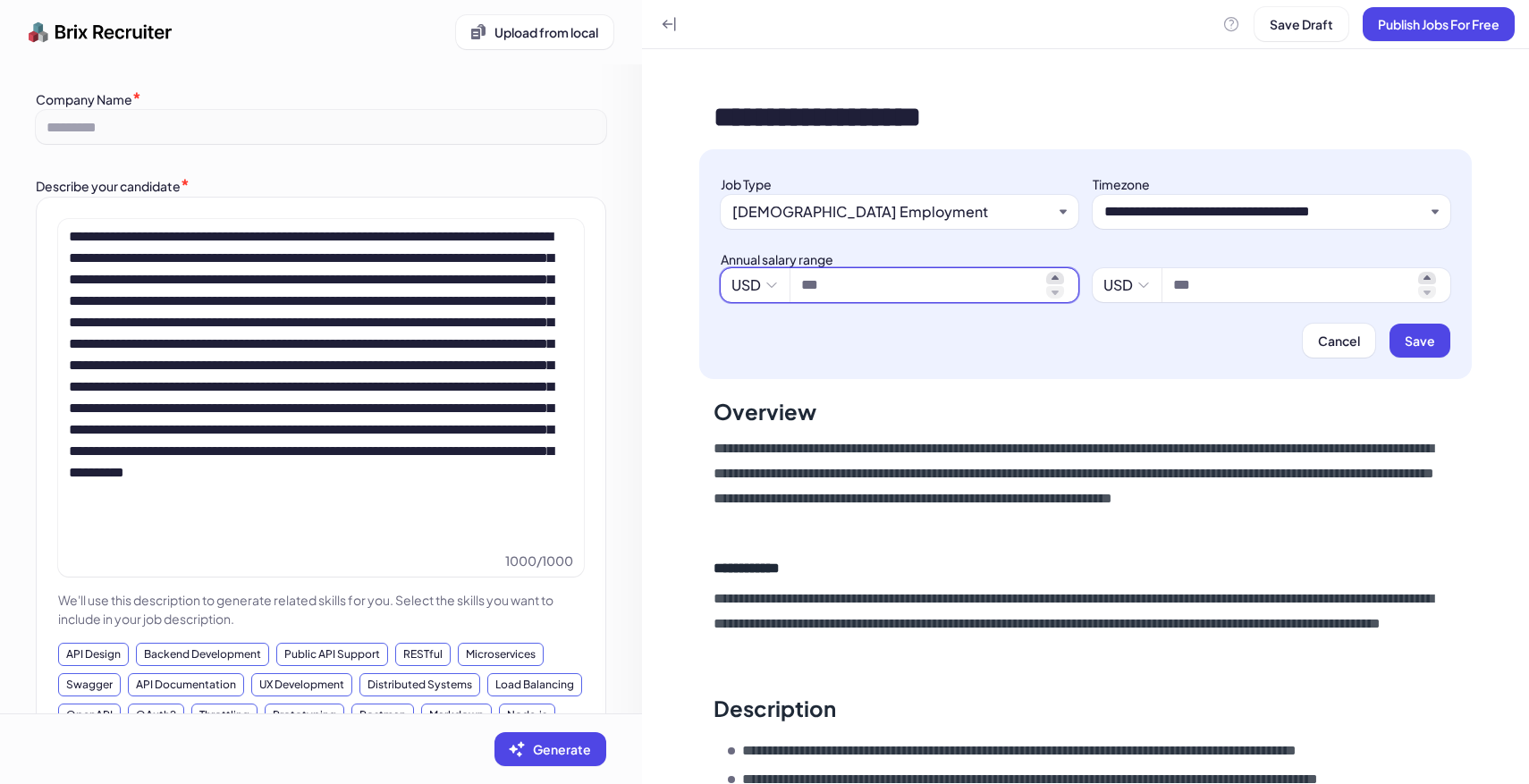
click at [887, 275] on input at bounding box center [920, 285] width 238 height 22
type input "*********"
click at [1200, 289] on input at bounding box center [1292, 285] width 238 height 22
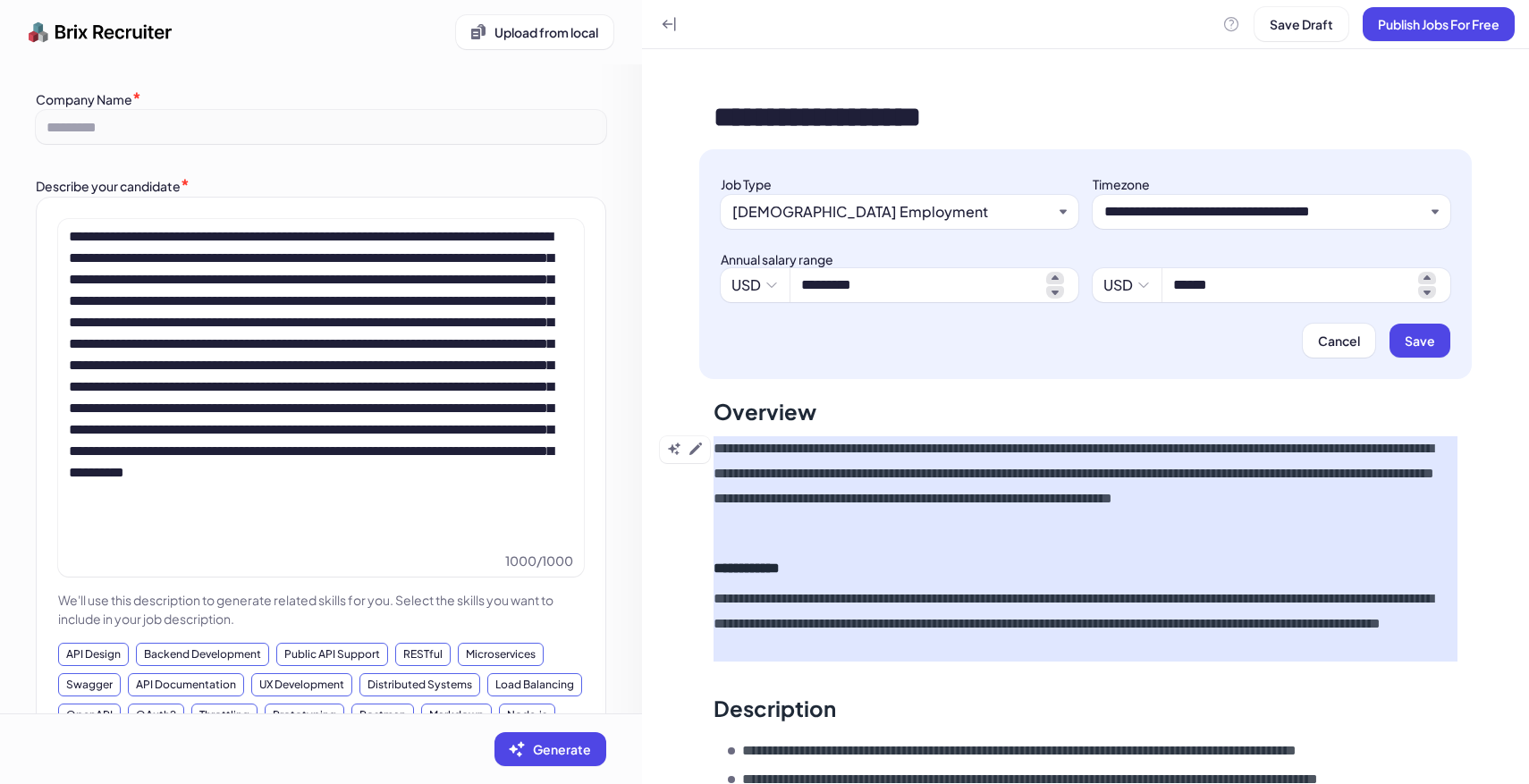
type input "*********"
click at [1176, 476] on p "**********" at bounding box center [1085, 486] width 744 height 100
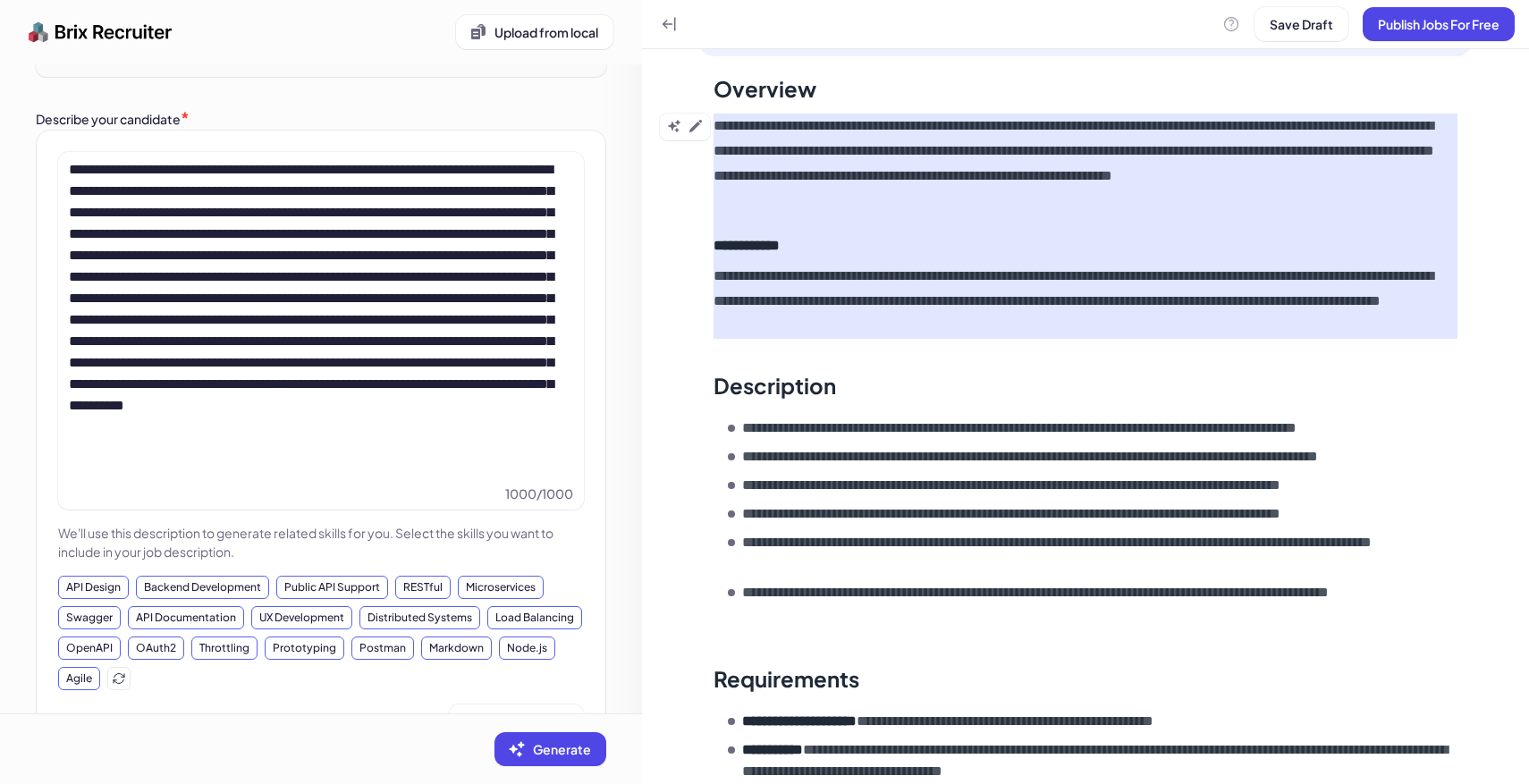
scroll to position [323, 0]
click at [699, 128] on icon at bounding box center [695, 125] width 14 height 14
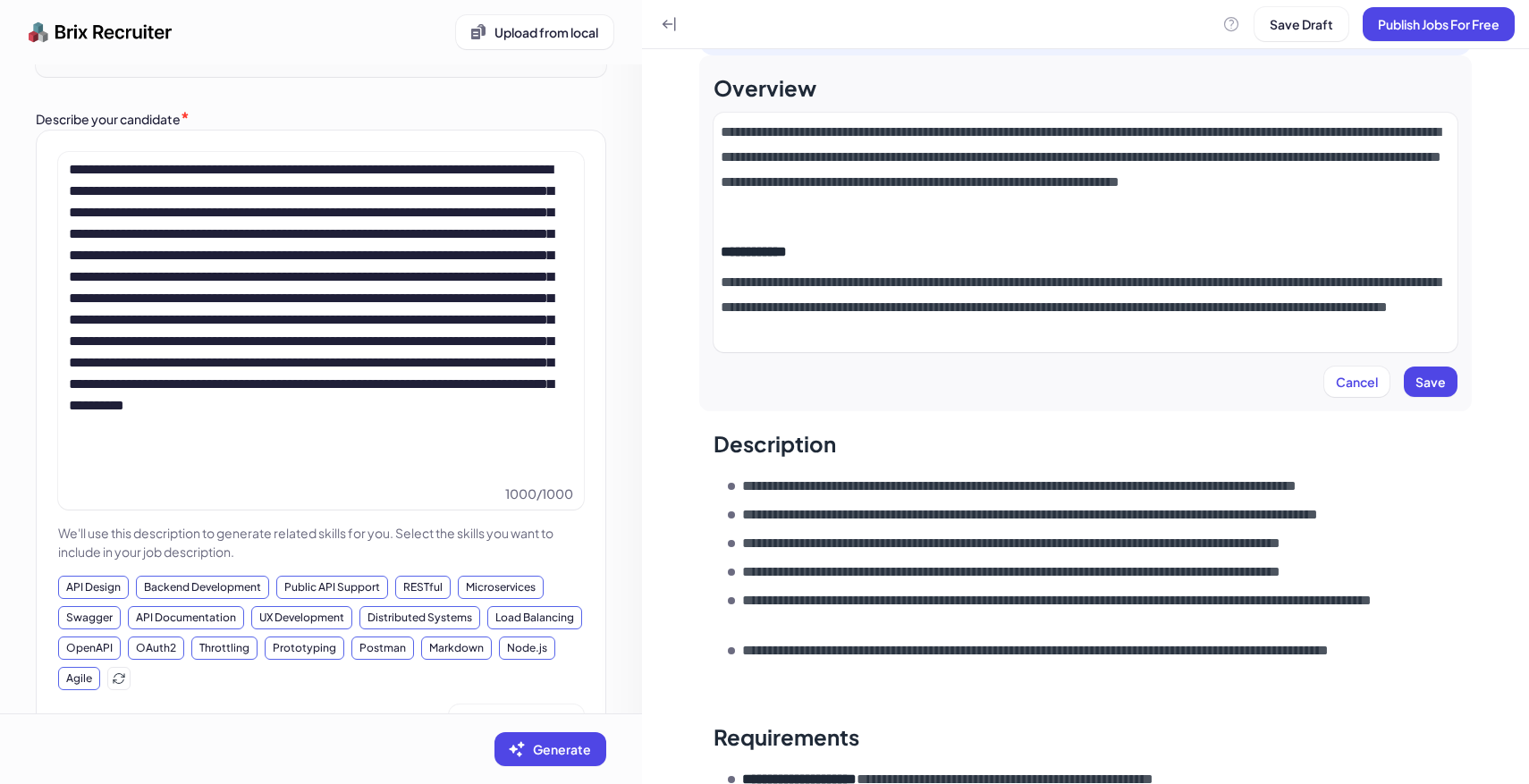
click at [1045, 331] on p "**********" at bounding box center [1086, 307] width 730 height 75
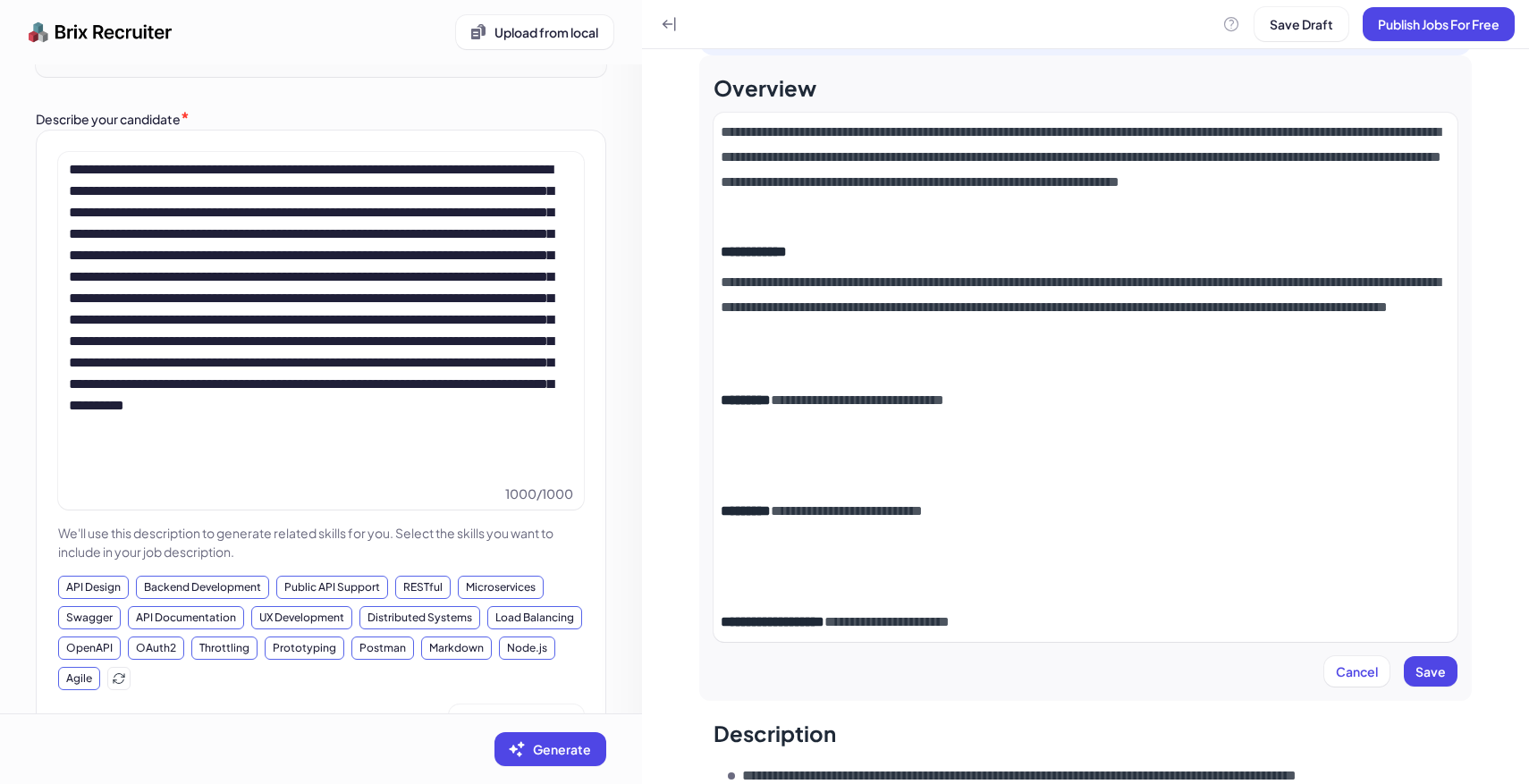
click at [879, 443] on p at bounding box center [1086, 456] width 730 height 50
click at [860, 467] on p at bounding box center [1086, 456] width 730 height 50
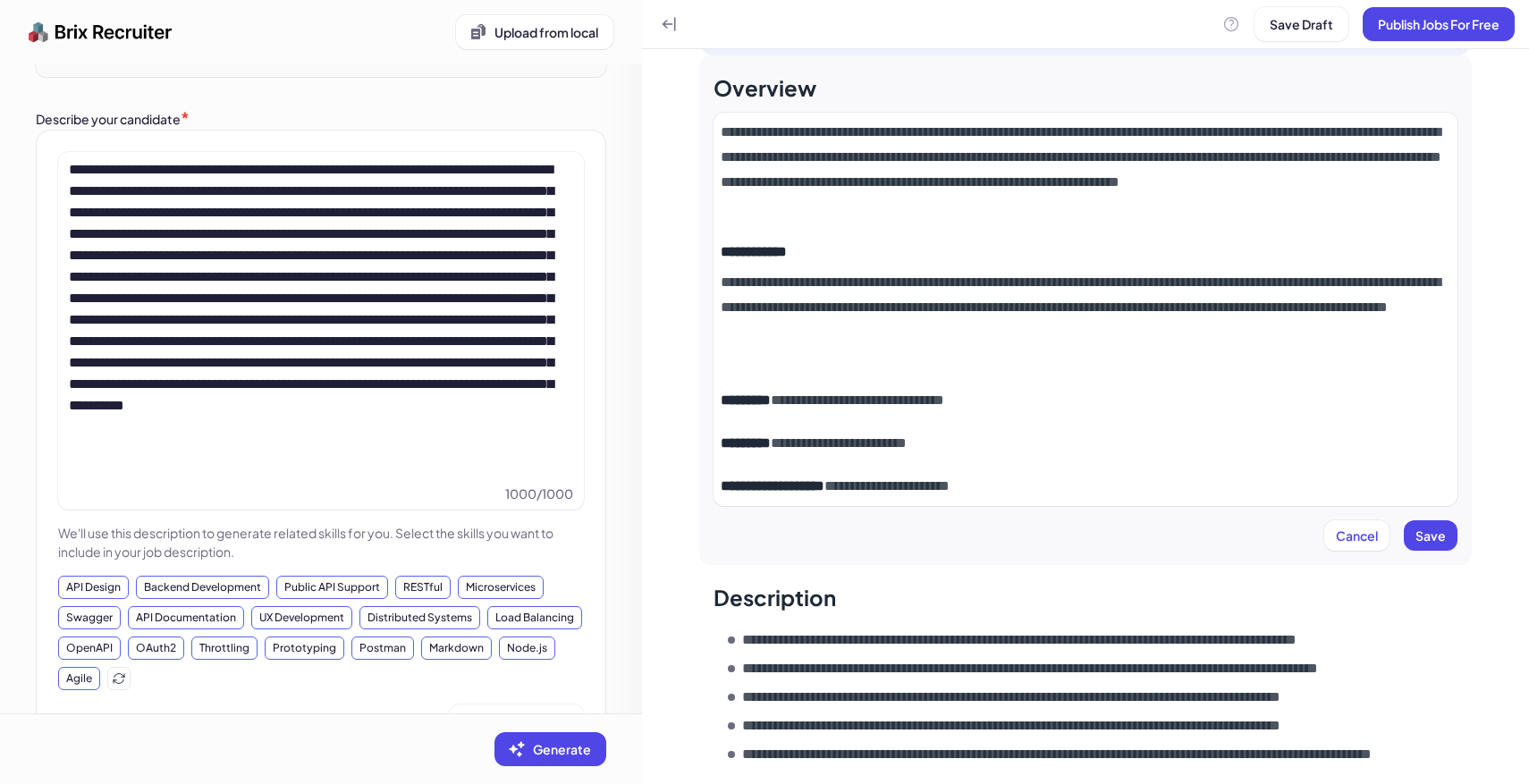
click at [1007, 401] on p "**********" at bounding box center [1086, 399] width 730 height 25
click at [1059, 495] on p "**********" at bounding box center [1086, 486] width 730 height 25
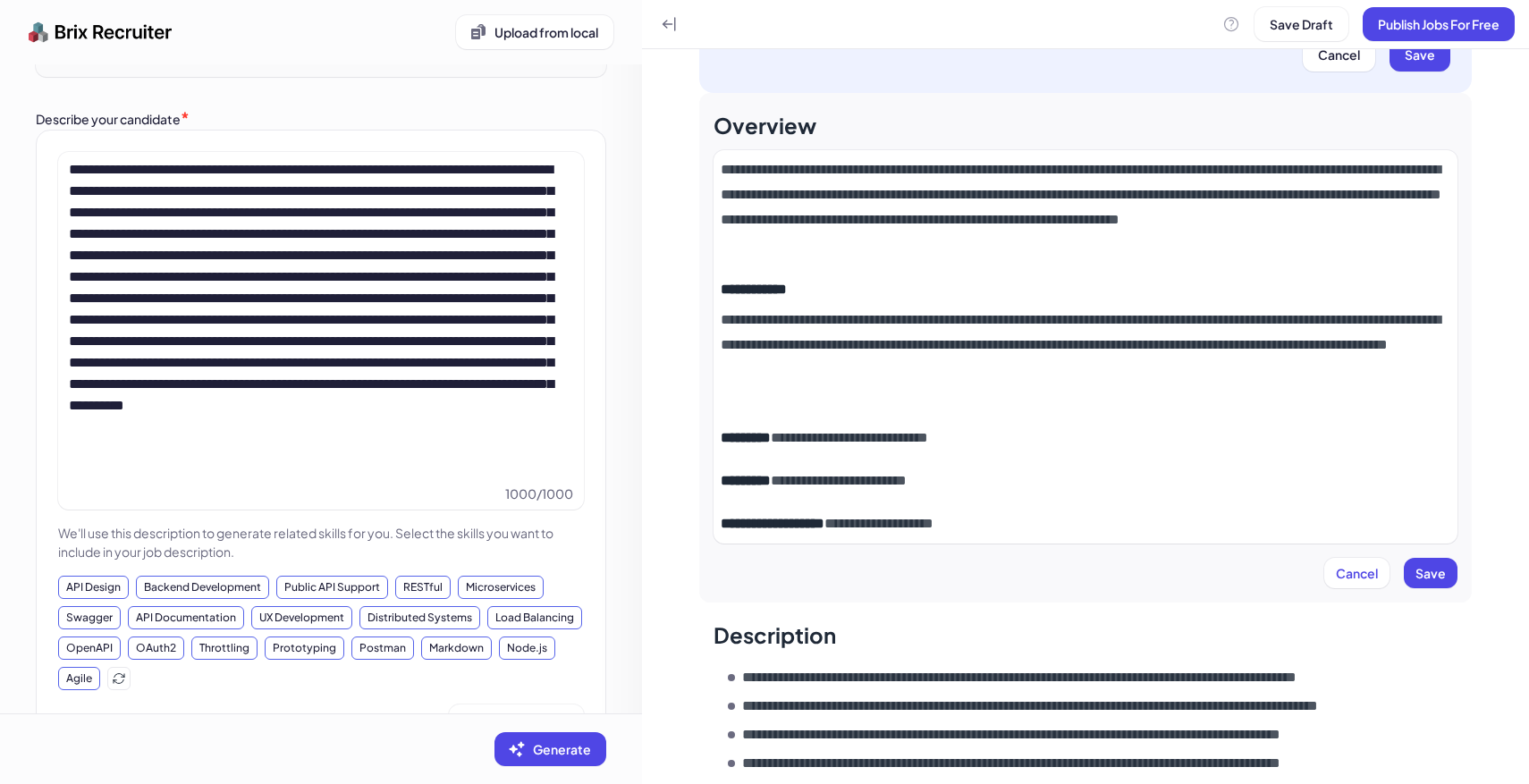
scroll to position [279, 0]
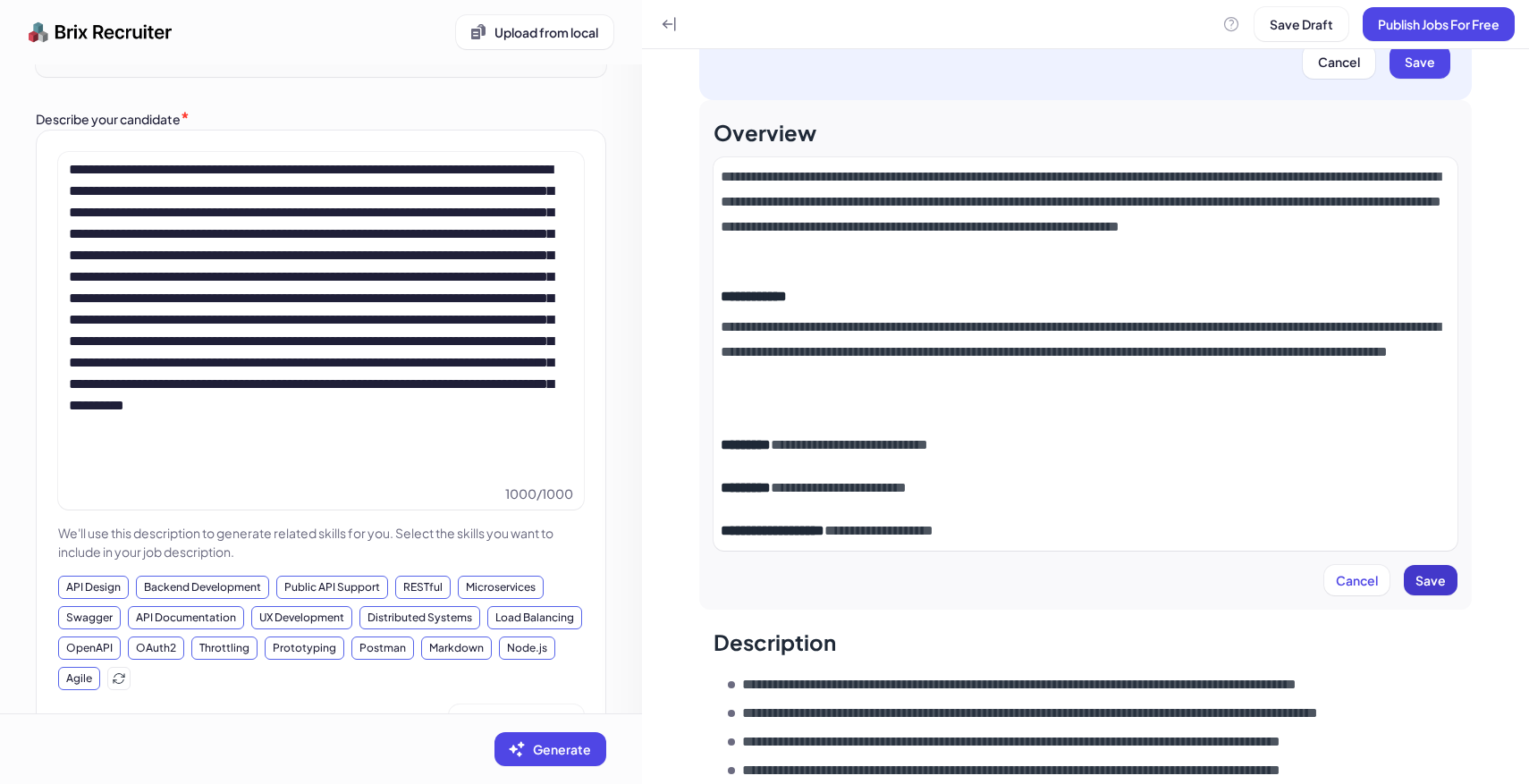
click at [1446, 586] on button "Save" at bounding box center [1430, 580] width 54 height 31
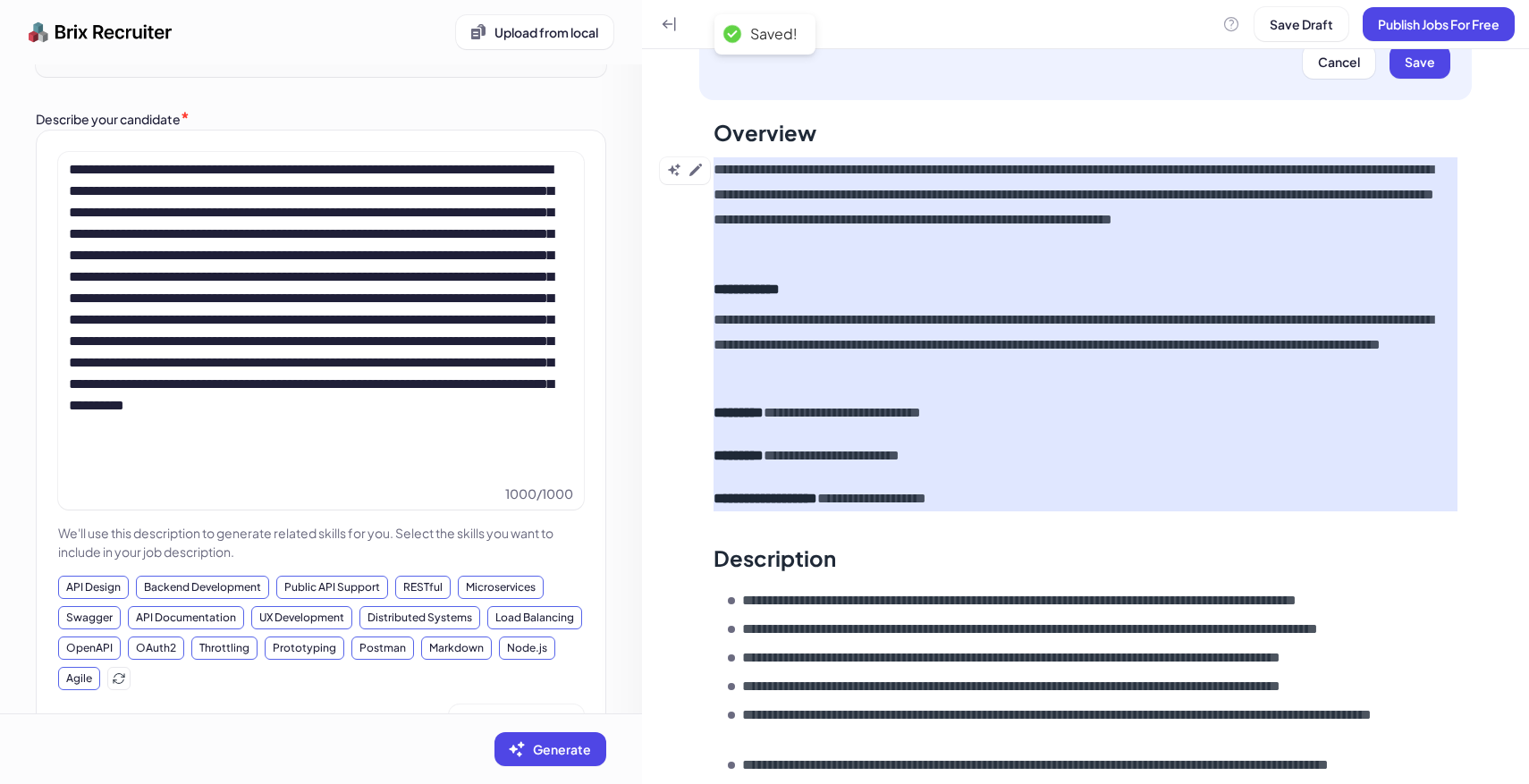
click at [1101, 433] on div "**********" at bounding box center [1085, 334] width 744 height 354
click at [700, 159] on button at bounding box center [696, 169] width 22 height 22
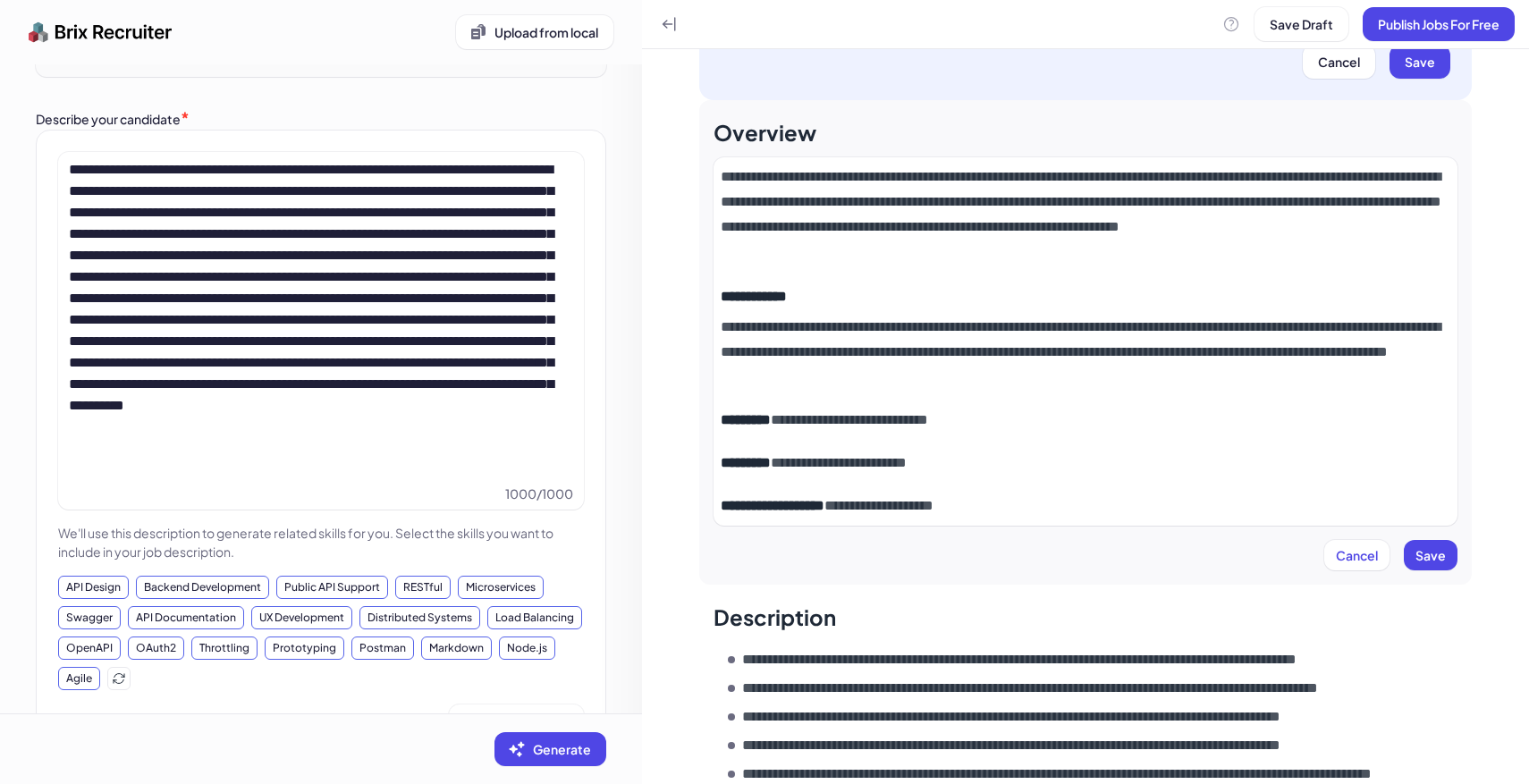
click at [1000, 416] on p "**********" at bounding box center [1086, 419] width 730 height 25
drag, startPoint x: 1022, startPoint y: 426, endPoint x: 690, endPoint y: 426, distance: 332.0
click at [690, 426] on div "**********" at bounding box center [1085, 533] width 886 height 1527
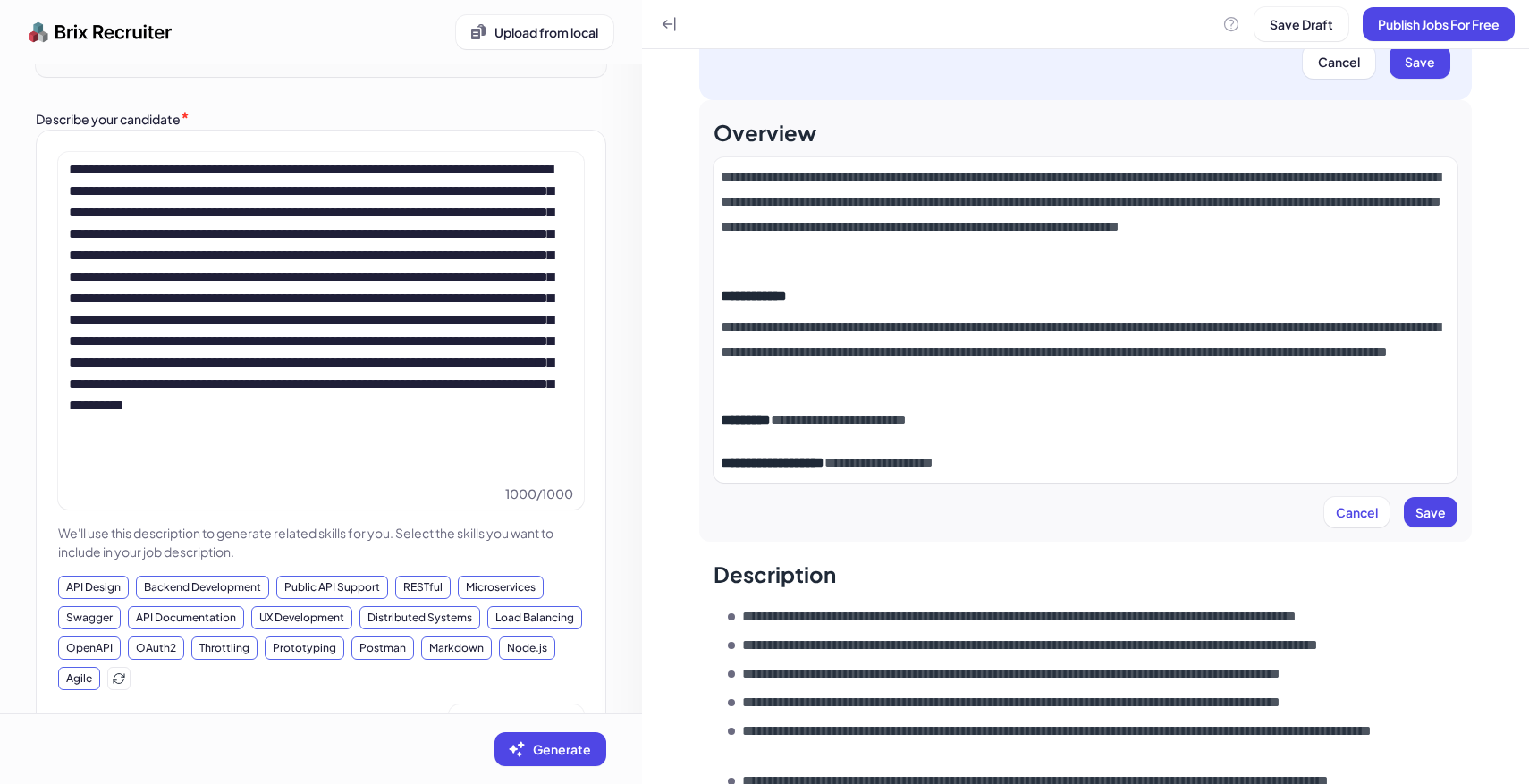
scroll to position [330, 0]
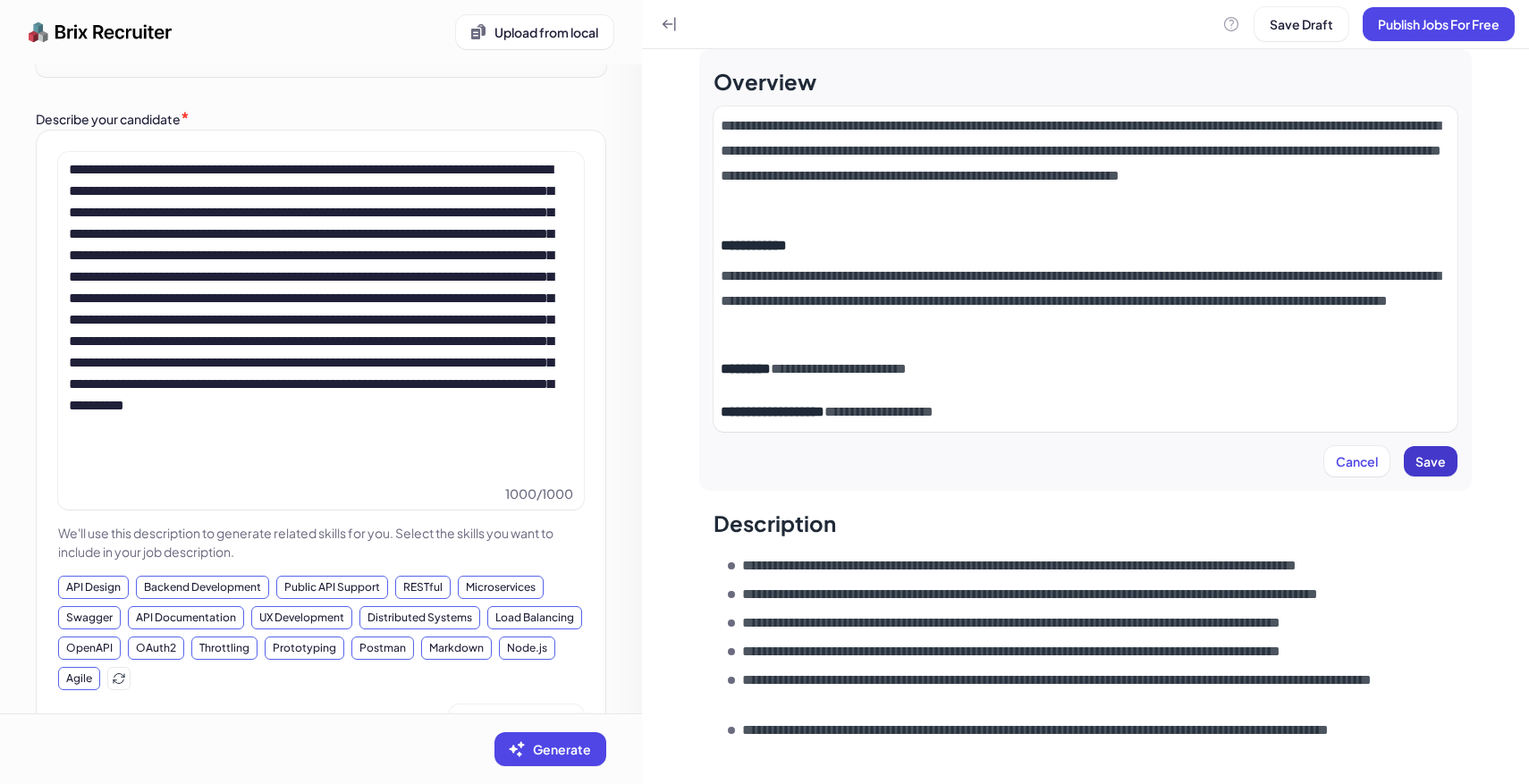
click at [1433, 460] on span "Save" at bounding box center [1430, 461] width 31 height 16
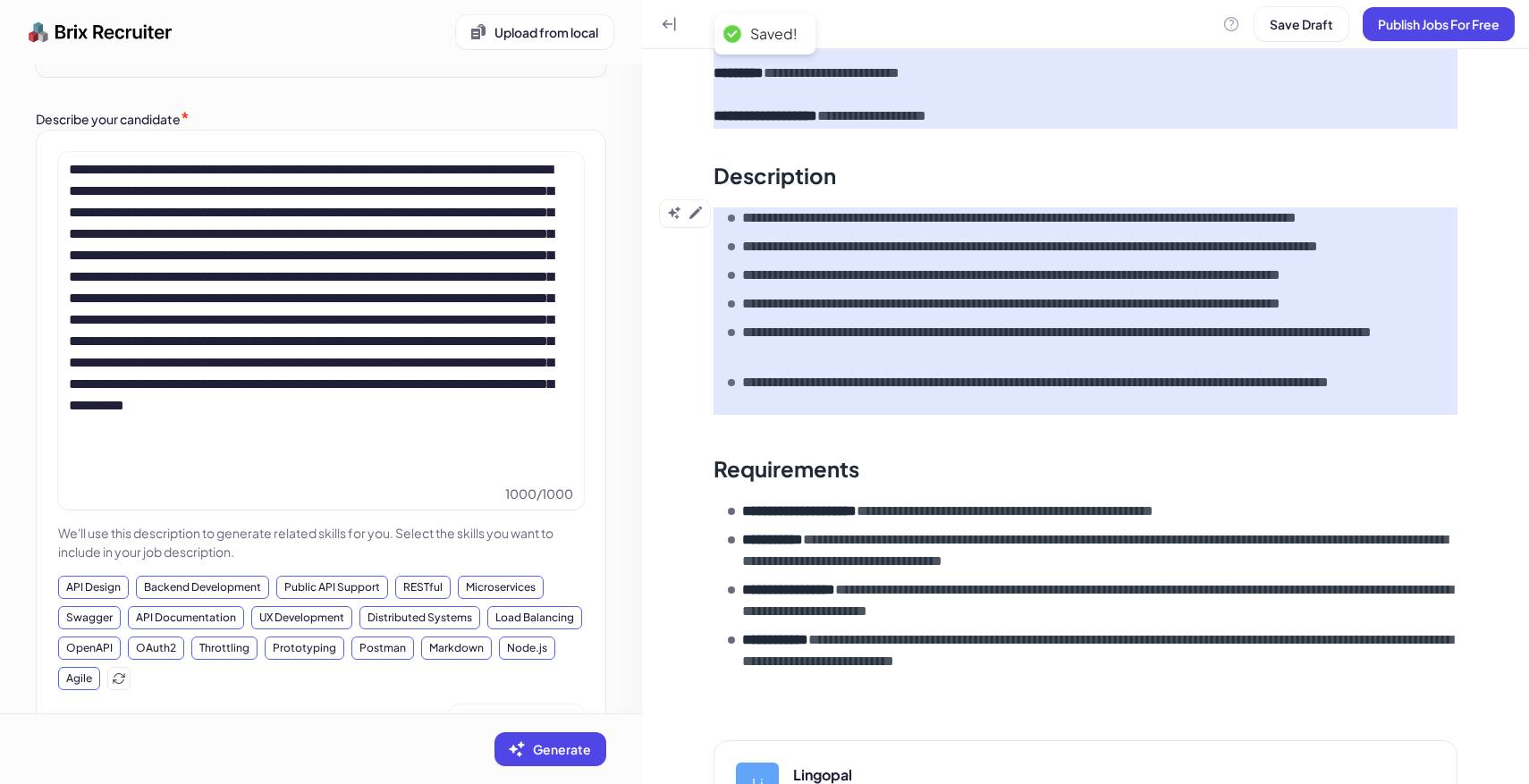
scroll to position [691, 0]
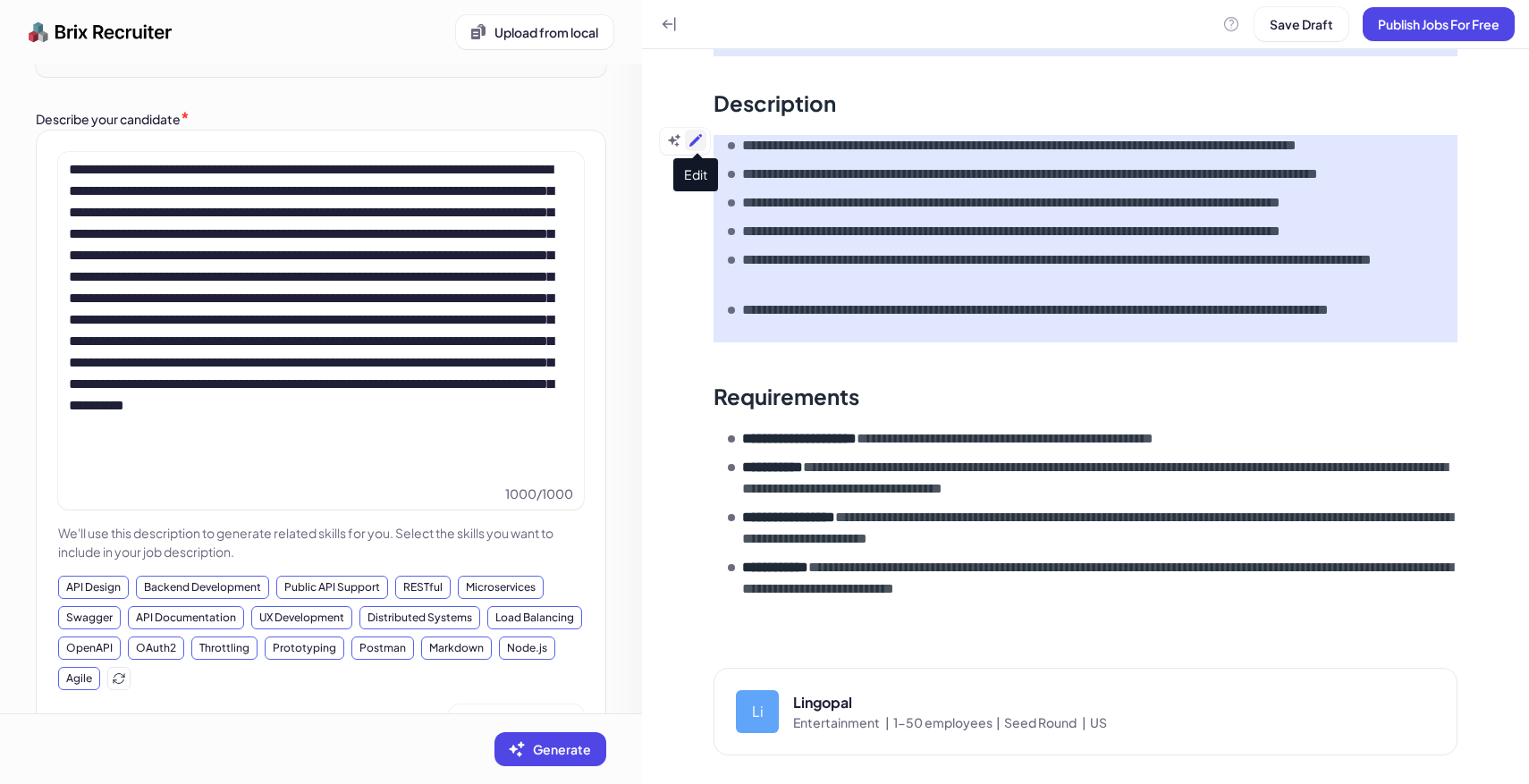
click at [700, 136] on icon at bounding box center [695, 140] width 13 height 13
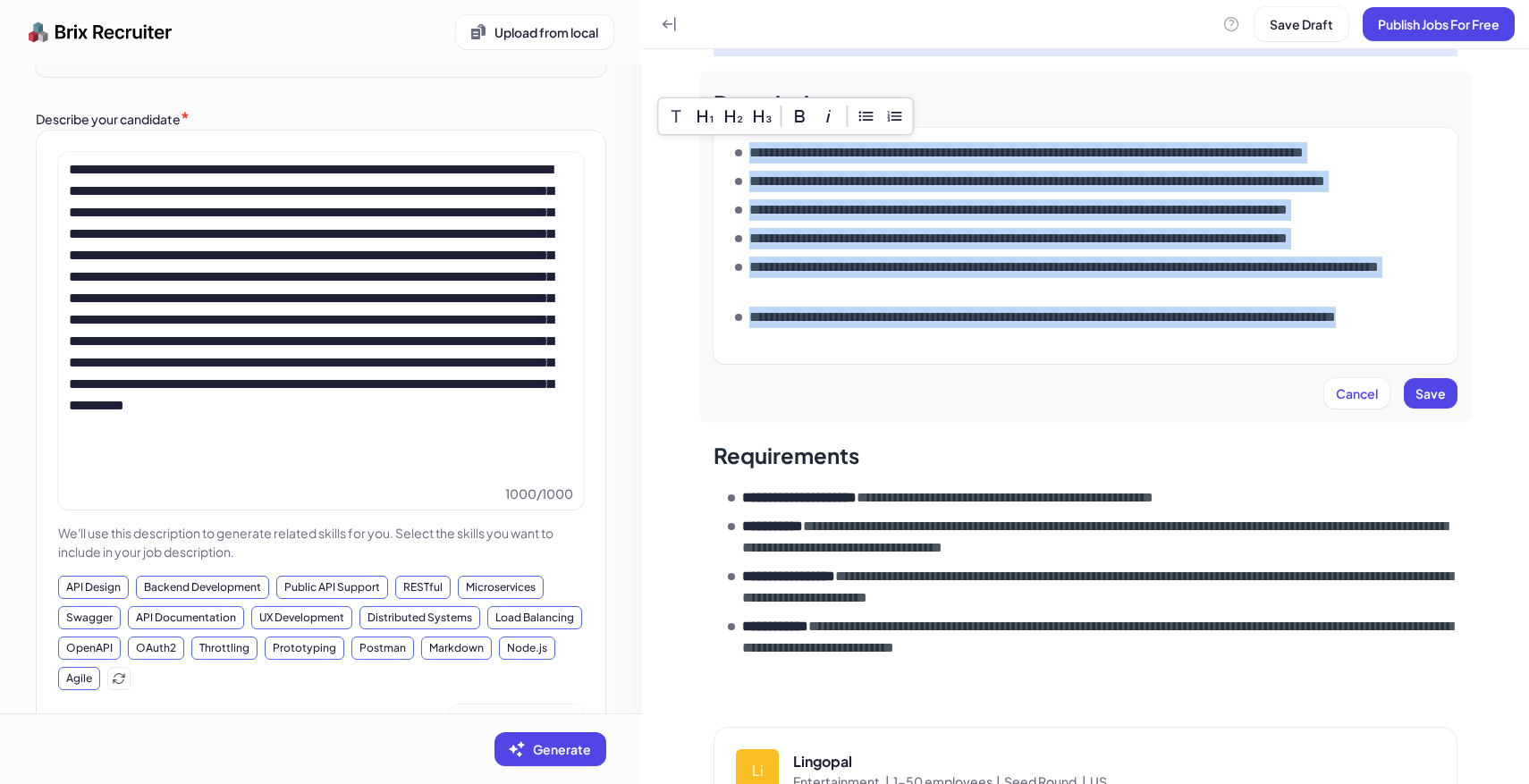
drag, startPoint x: 850, startPoint y: 339, endPoint x: 749, endPoint y: 153, distance: 211.7
click at [749, 153] on ul "**********" at bounding box center [1092, 245] width 715 height 207
paste div
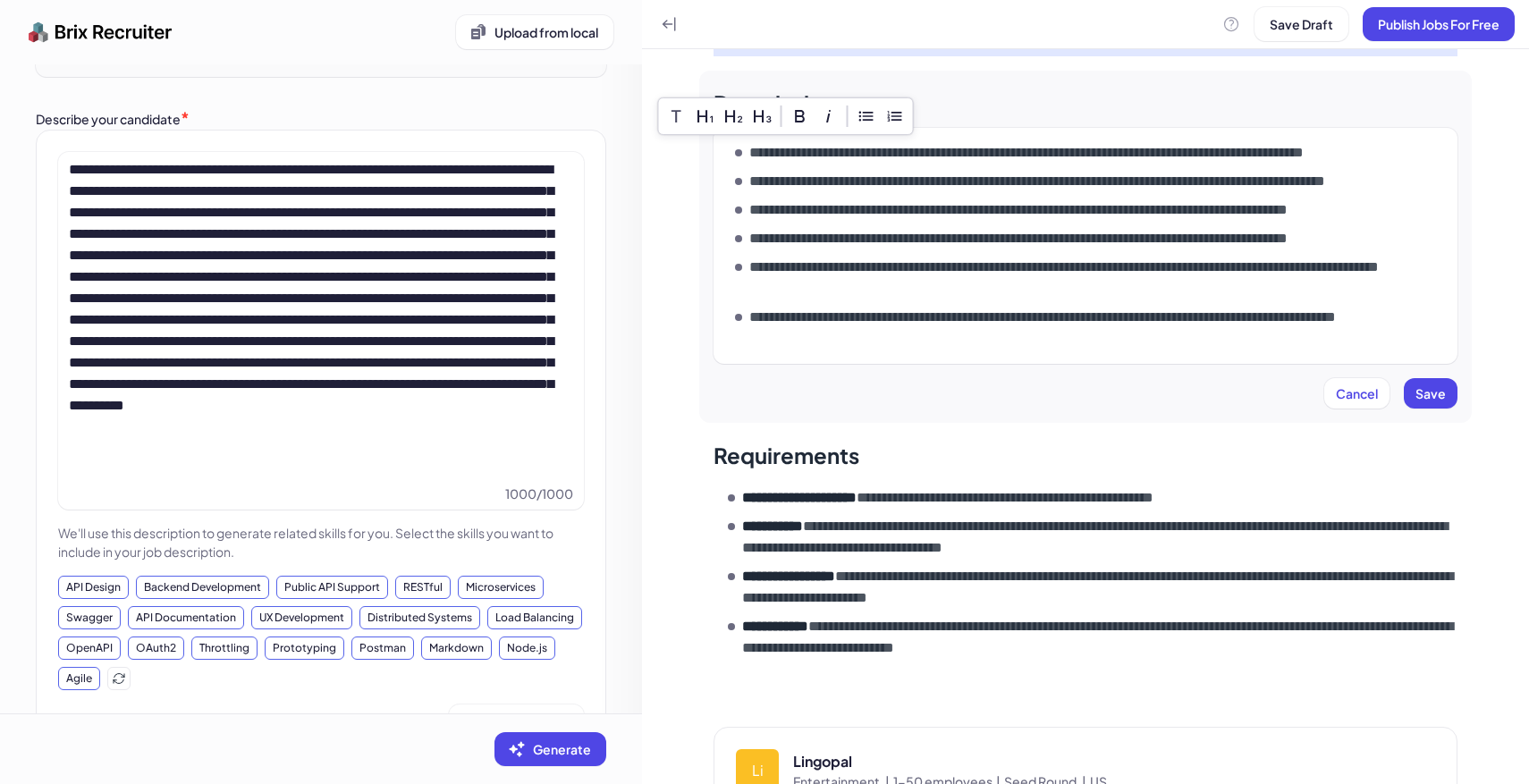
scroll to position [678, 0]
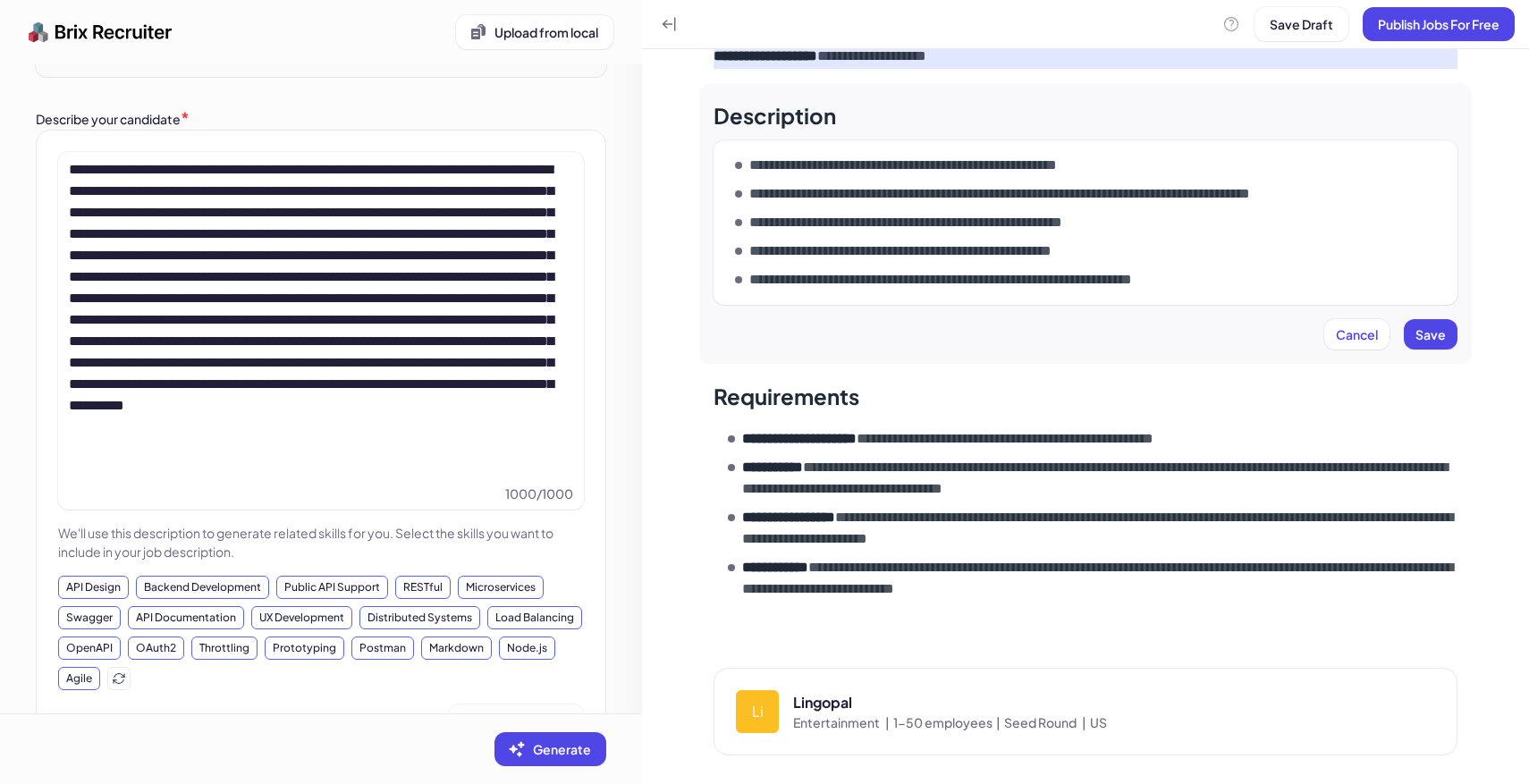
click at [1222, 175] on ul "**********" at bounding box center [1092, 222] width 715 height 136
click at [1394, 197] on li "**********" at bounding box center [1092, 194] width 715 height 22
click at [1232, 213] on li "**********" at bounding box center [1092, 223] width 715 height 22
click at [1149, 252] on li "**********" at bounding box center [1092, 252] width 715 height 22
click at [1253, 278] on li "**********" at bounding box center [1092, 280] width 715 height 22
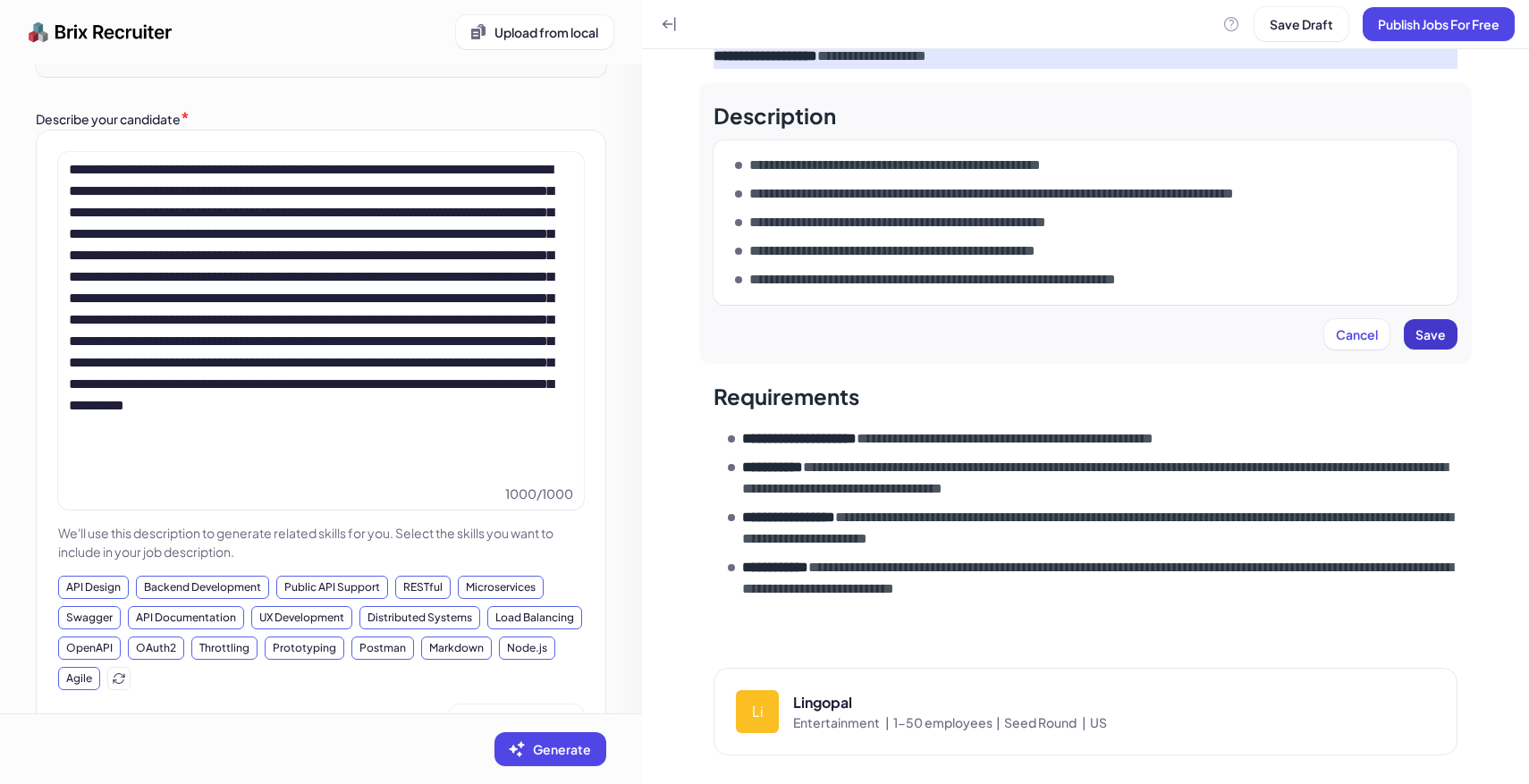
click at [1426, 337] on span "Save" at bounding box center [1430, 334] width 31 height 16
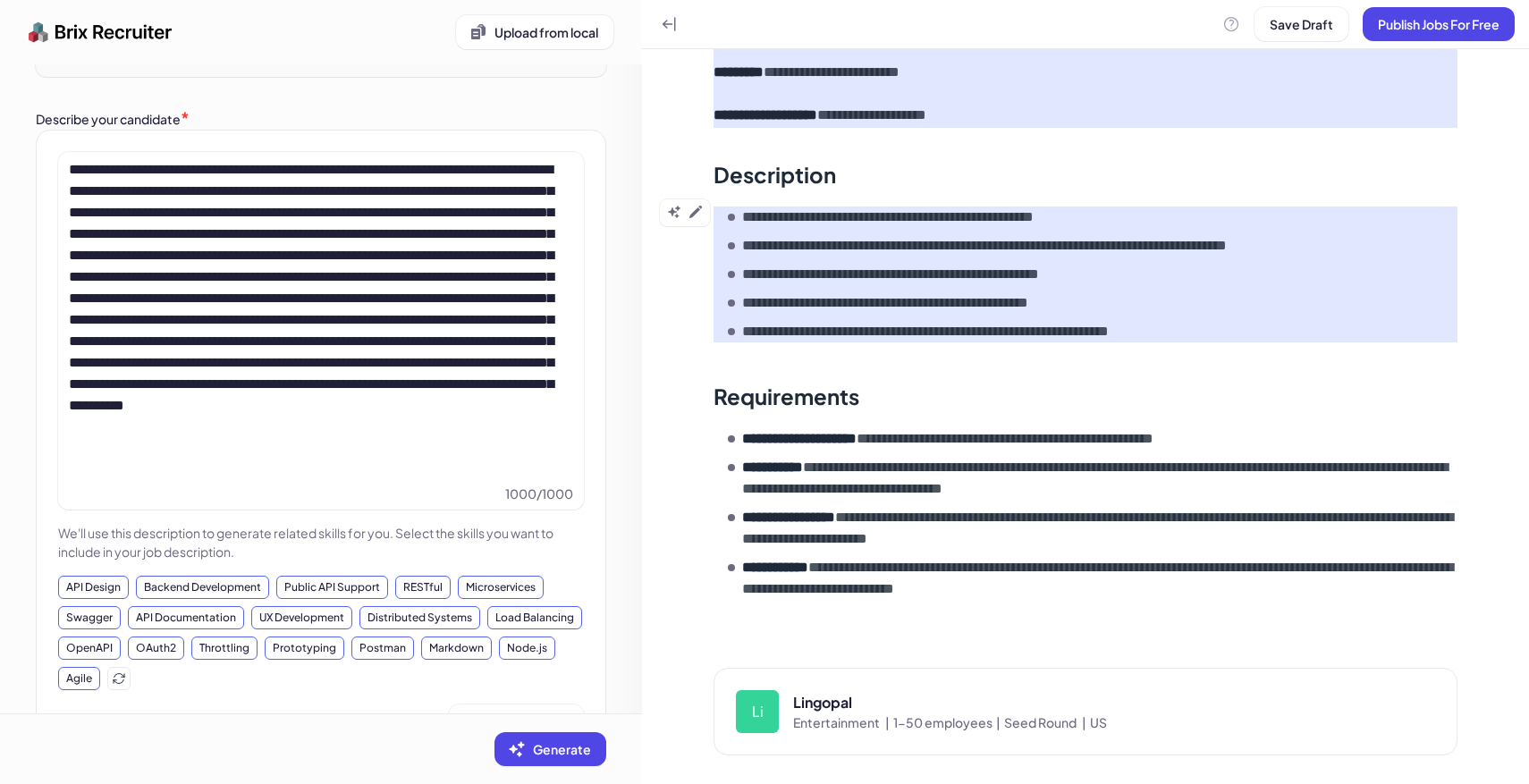
scroll to position [0, 0]
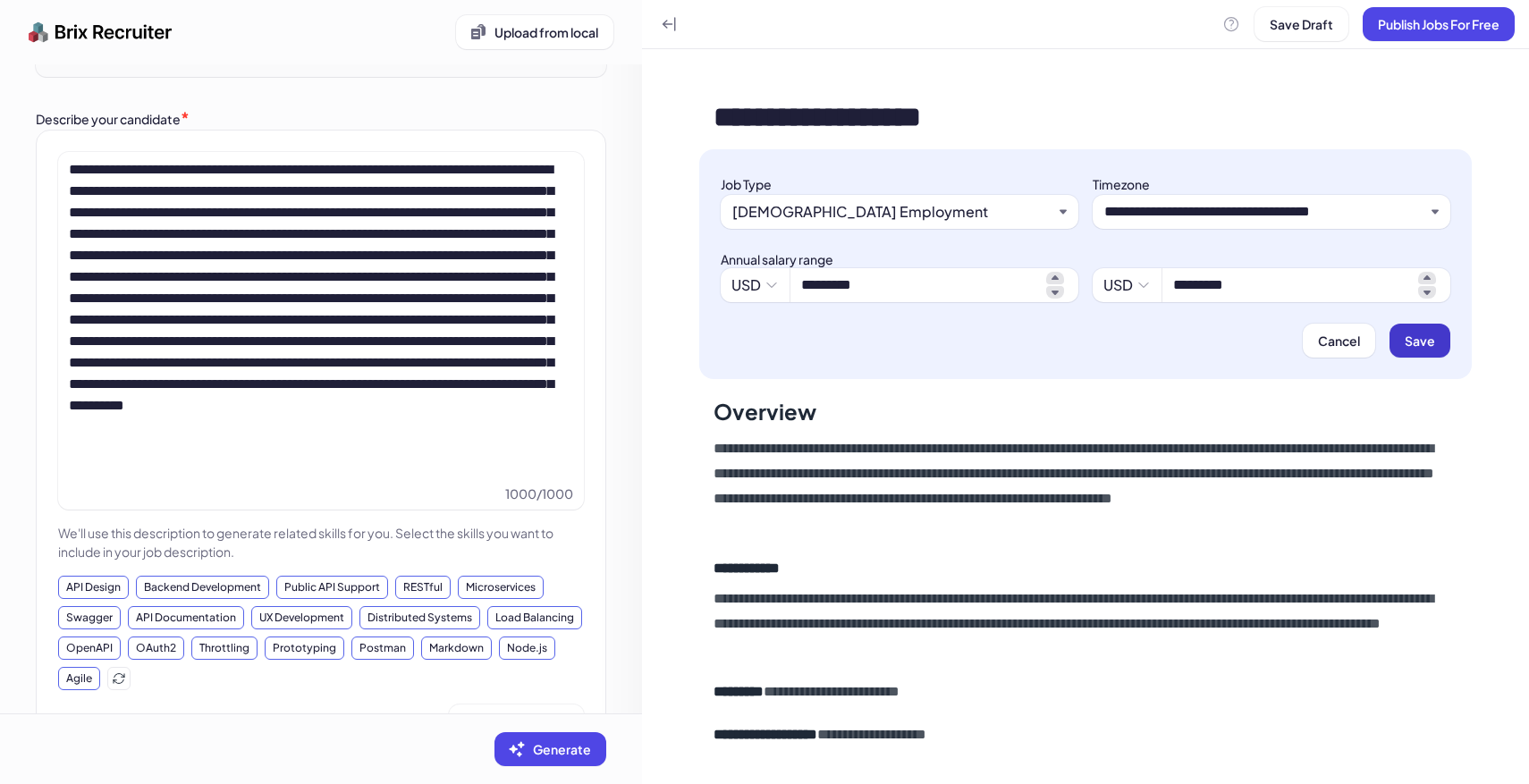
click at [1434, 343] on span "Save" at bounding box center [1419, 340] width 31 height 16
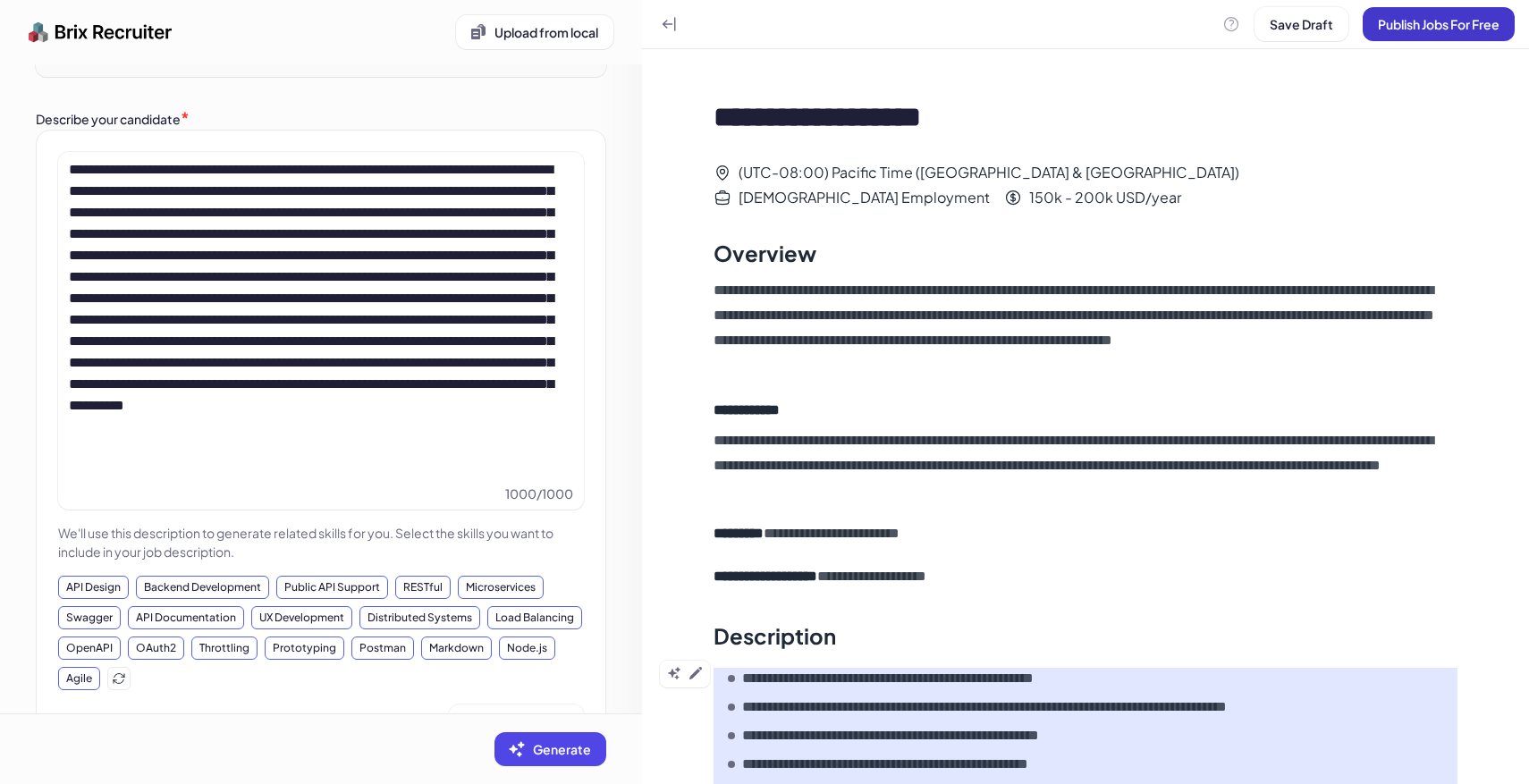
click at [1454, 27] on span "Publish Jobs For Free" at bounding box center [1438, 24] width 122 height 16
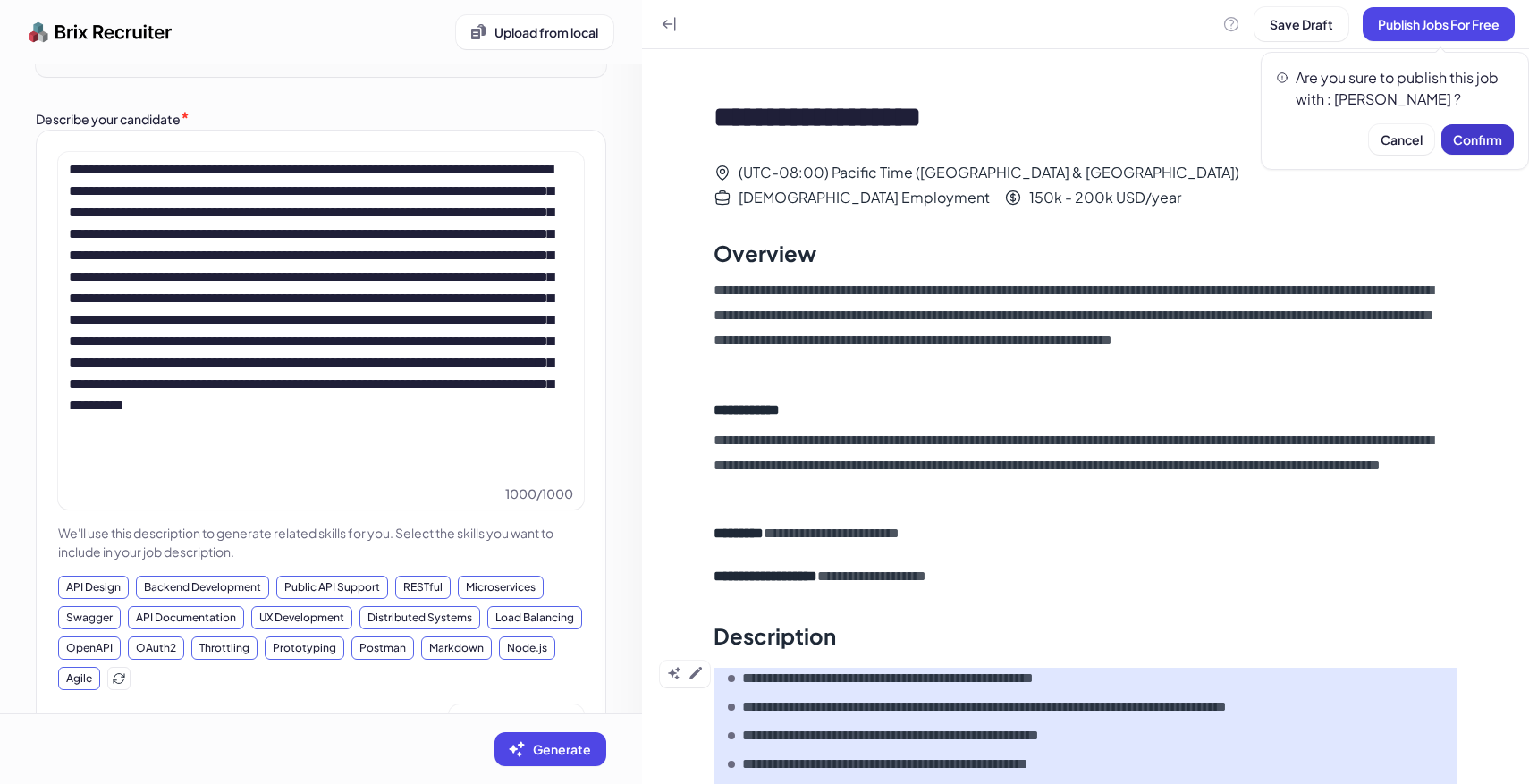
click at [1503, 125] on button "Confirm" at bounding box center [1476, 139] width 72 height 31
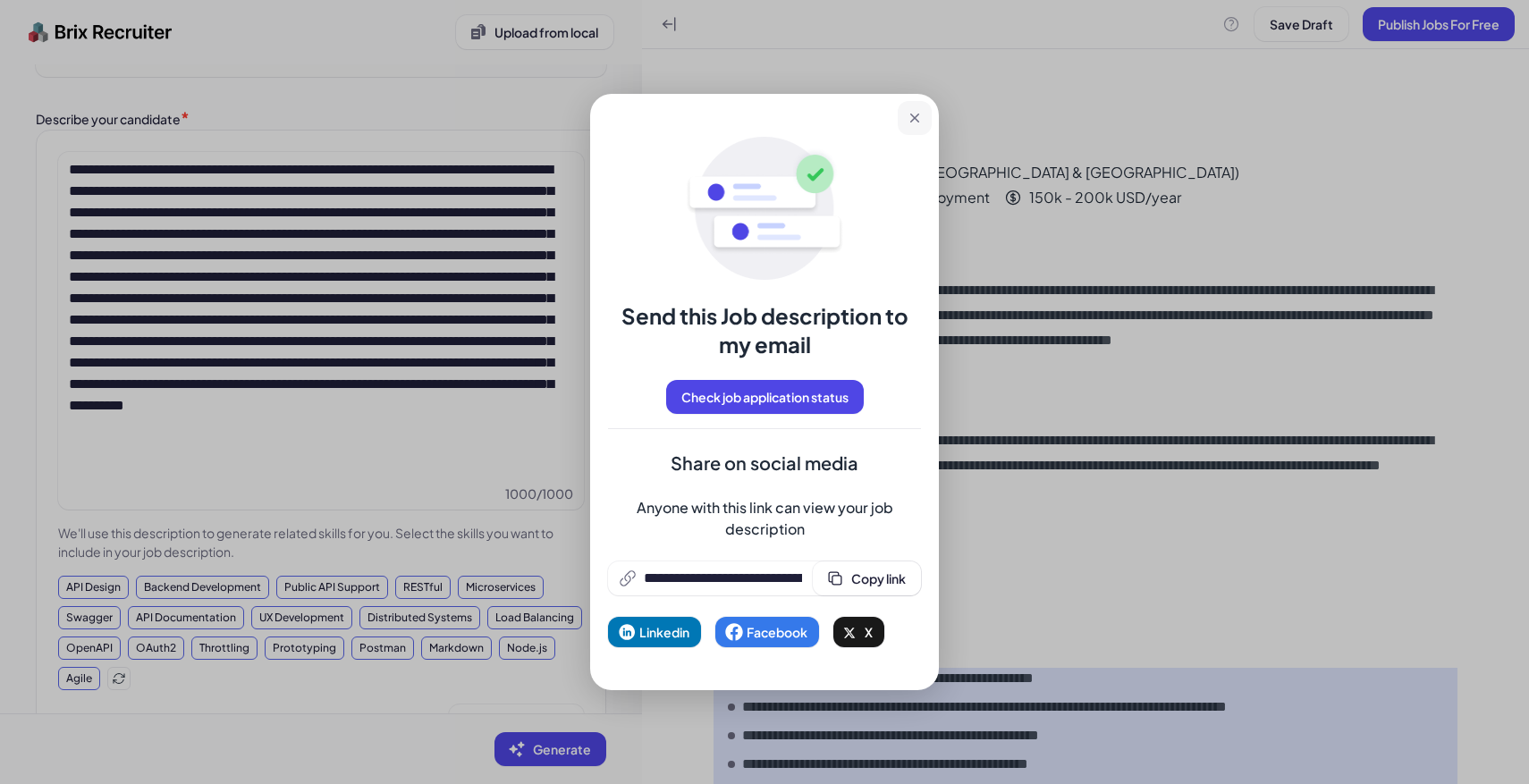
click at [919, 125] on icon at bounding box center [914, 118] width 18 height 18
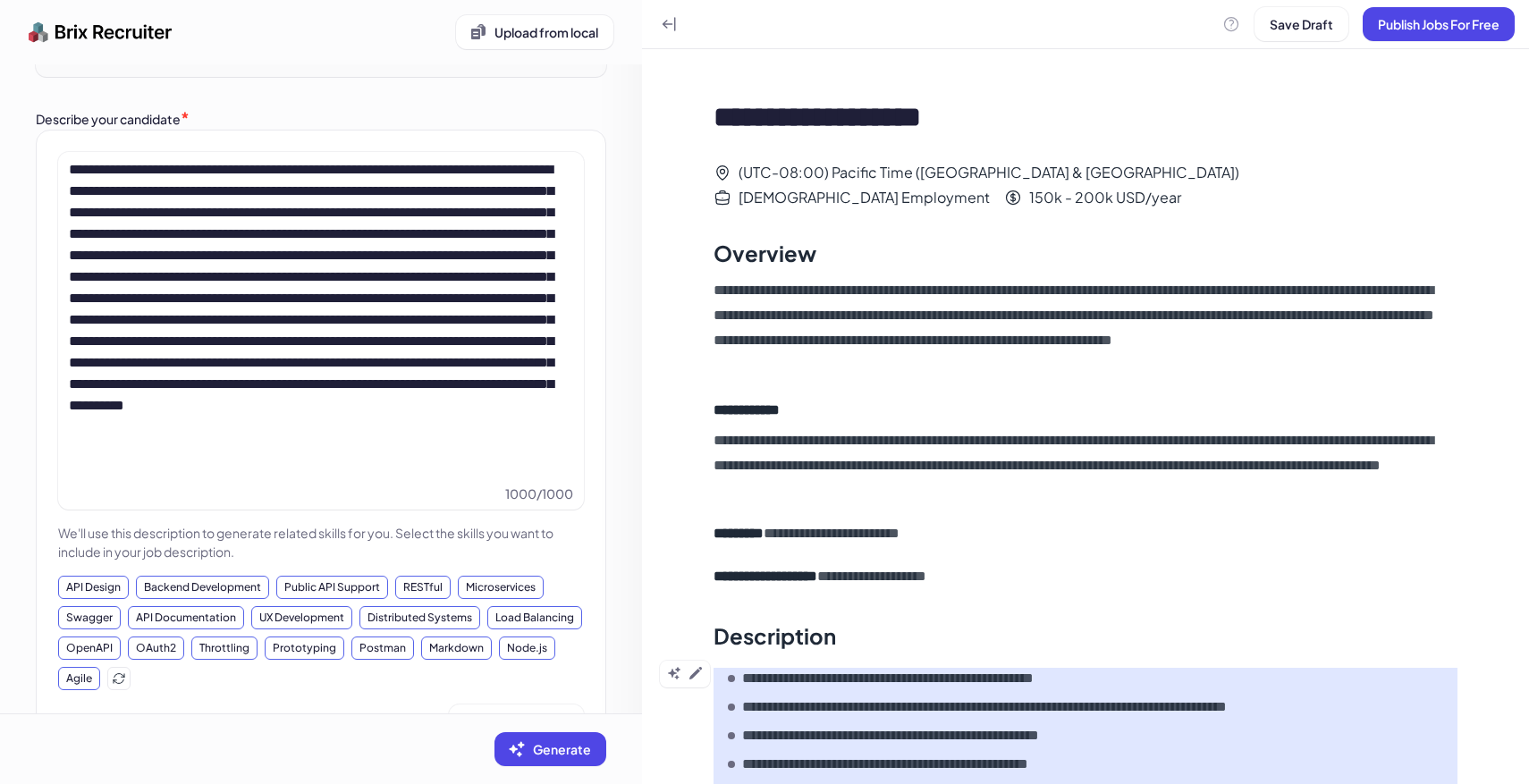
click at [141, 30] on img at bounding box center [100, 32] width 144 height 36
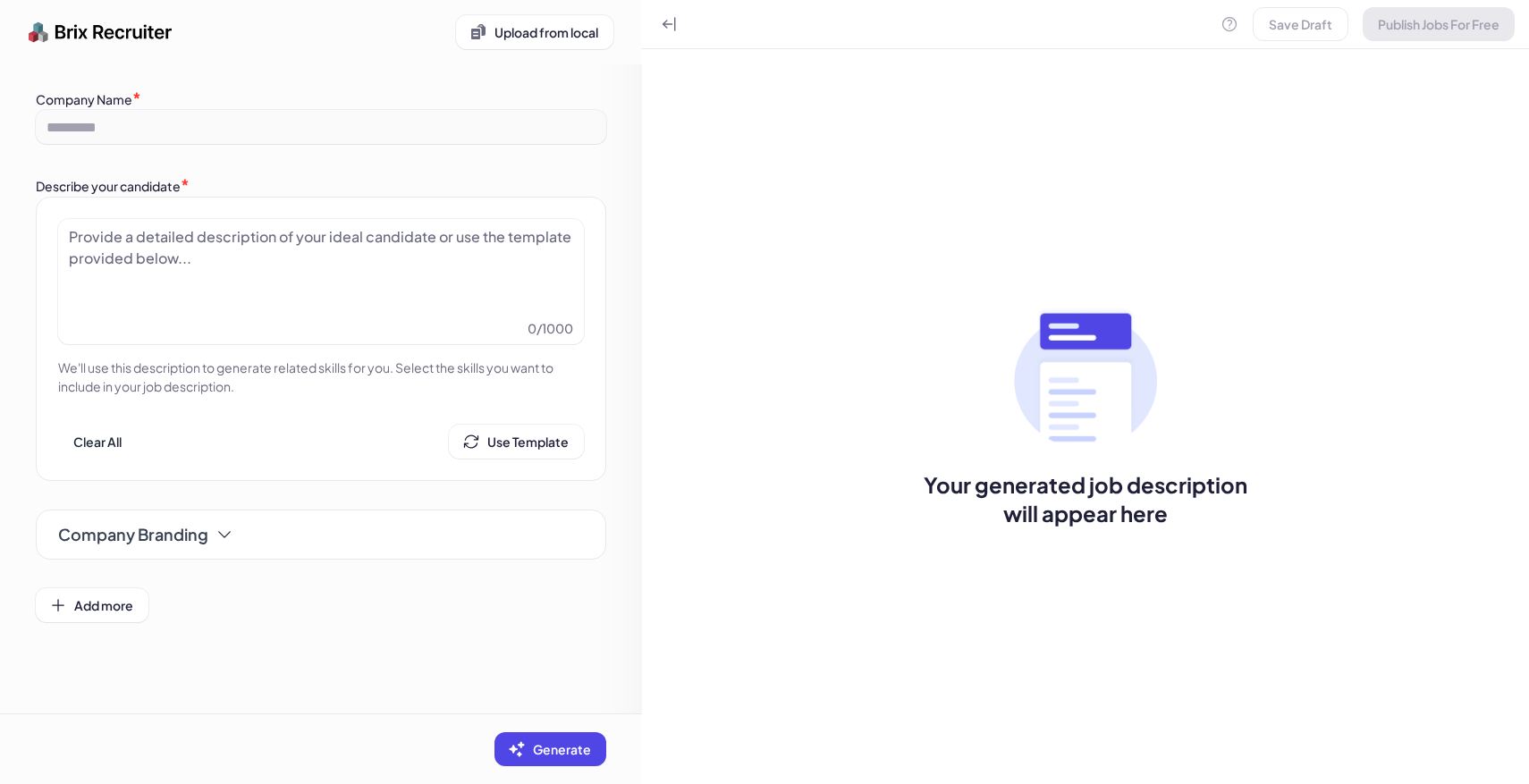
click at [380, 264] on div at bounding box center [320, 271] width 504 height 89
paste div
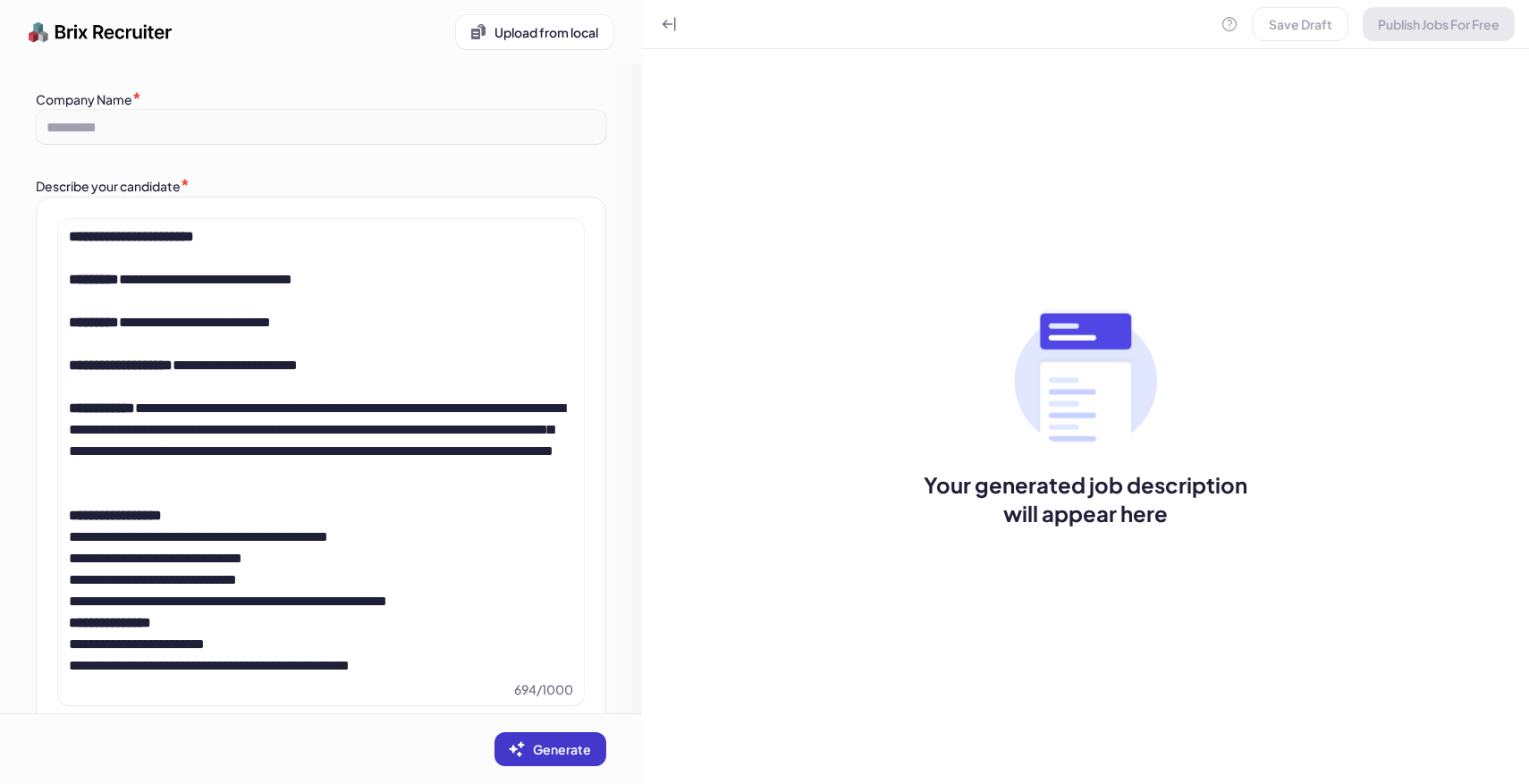
click at [585, 742] on span "Generate" at bounding box center [561, 748] width 59 height 16
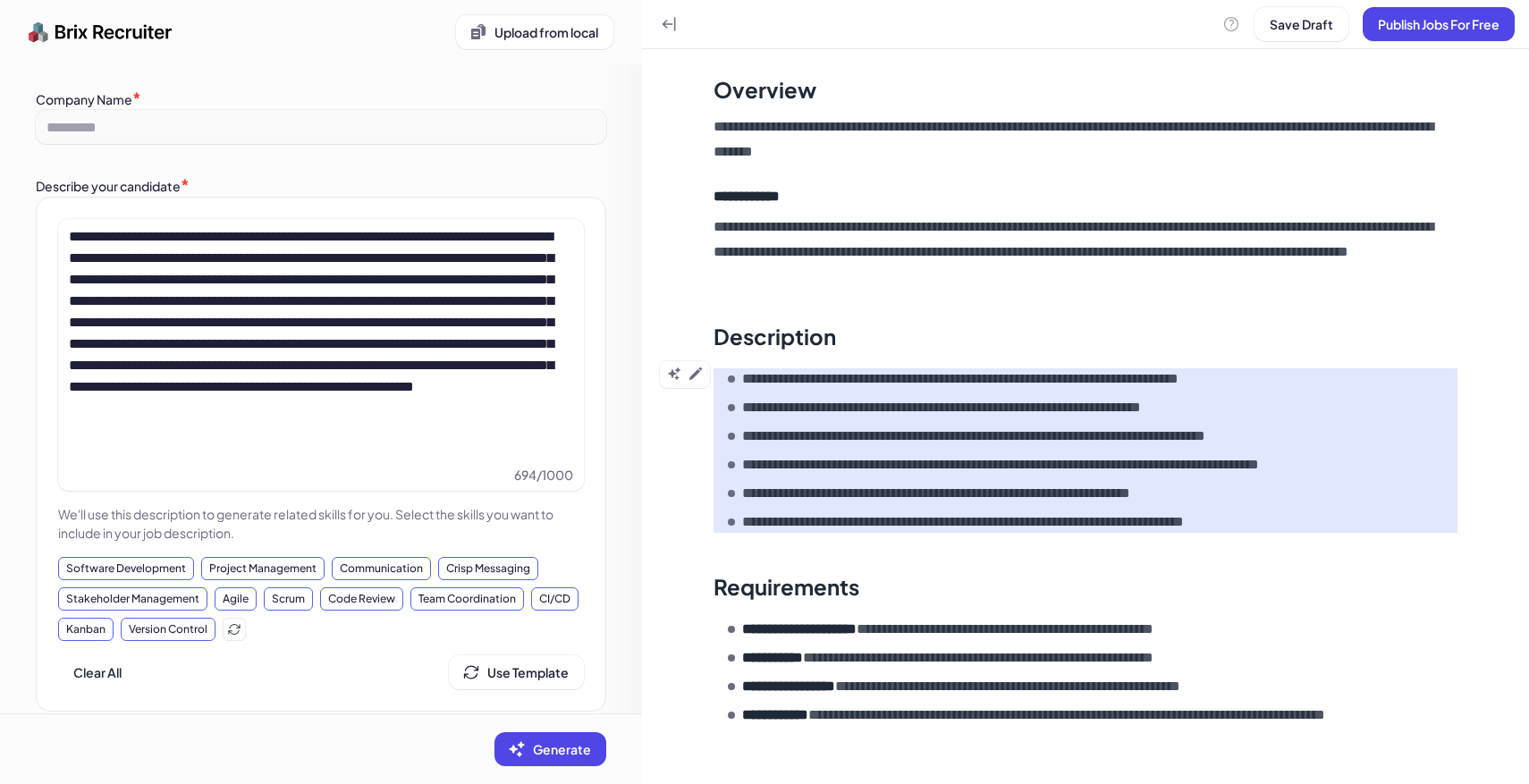
scroll to position [104, 0]
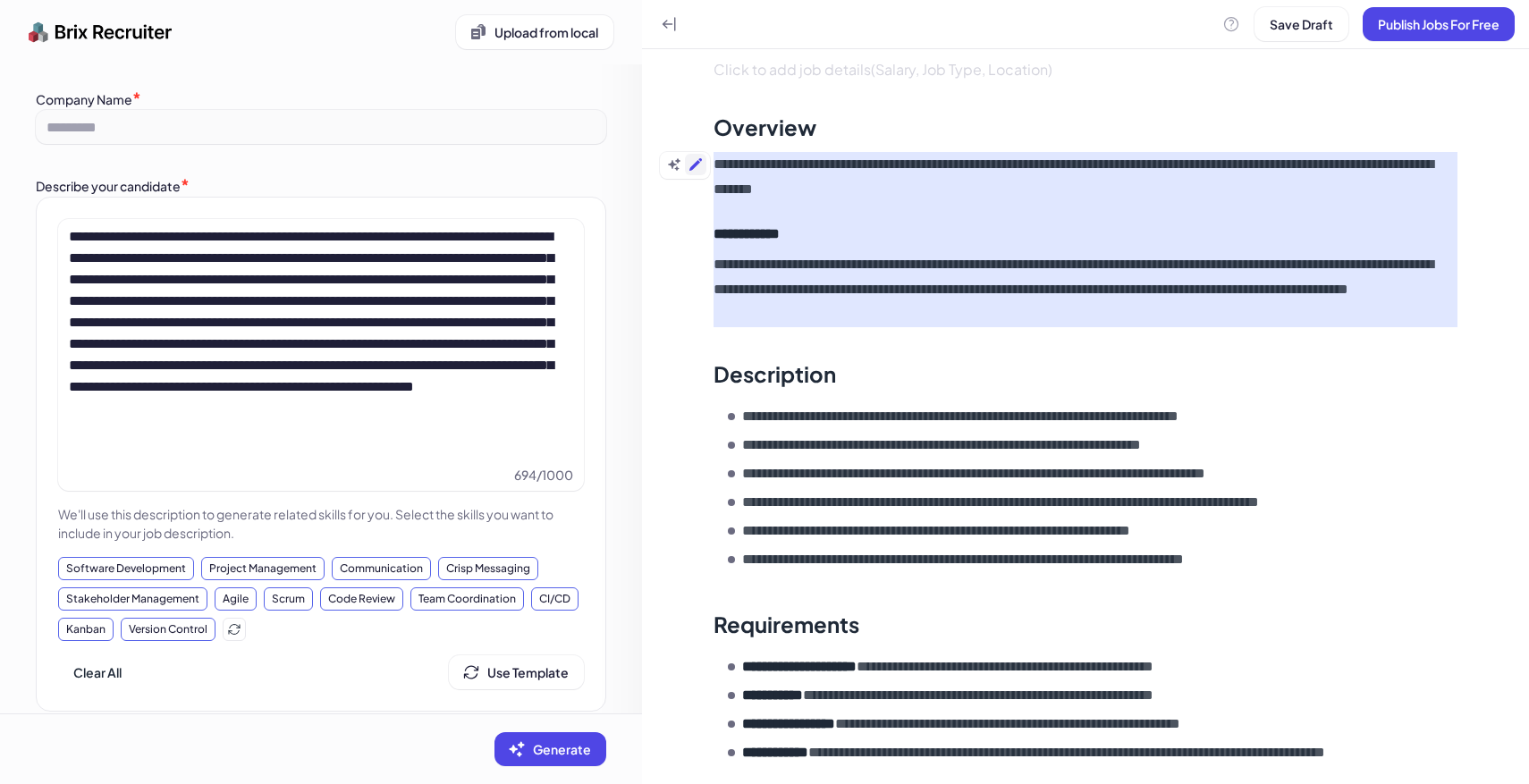
click at [701, 170] on icon at bounding box center [695, 165] width 14 height 14
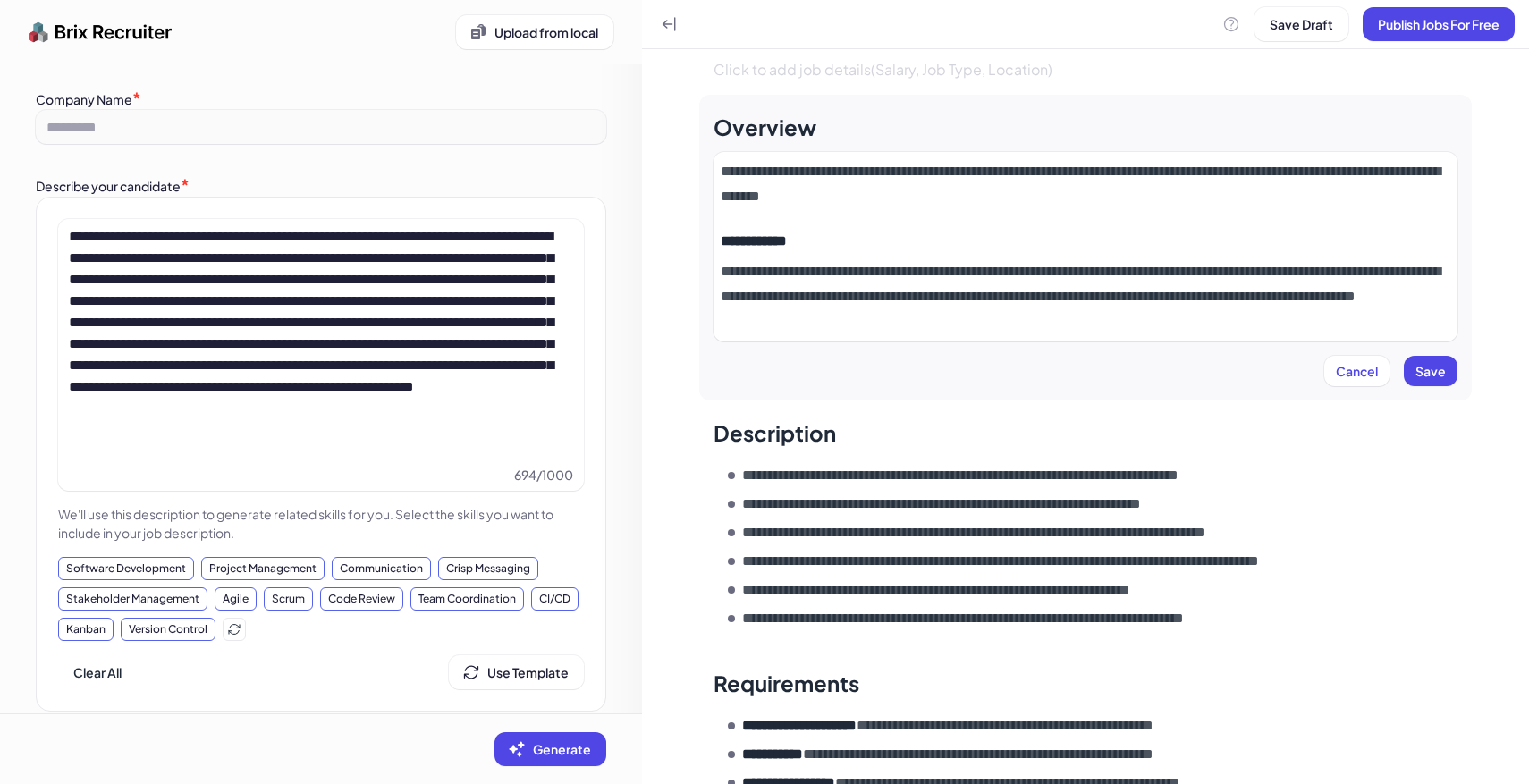
click at [1066, 324] on p "**********" at bounding box center [1086, 296] width 730 height 75
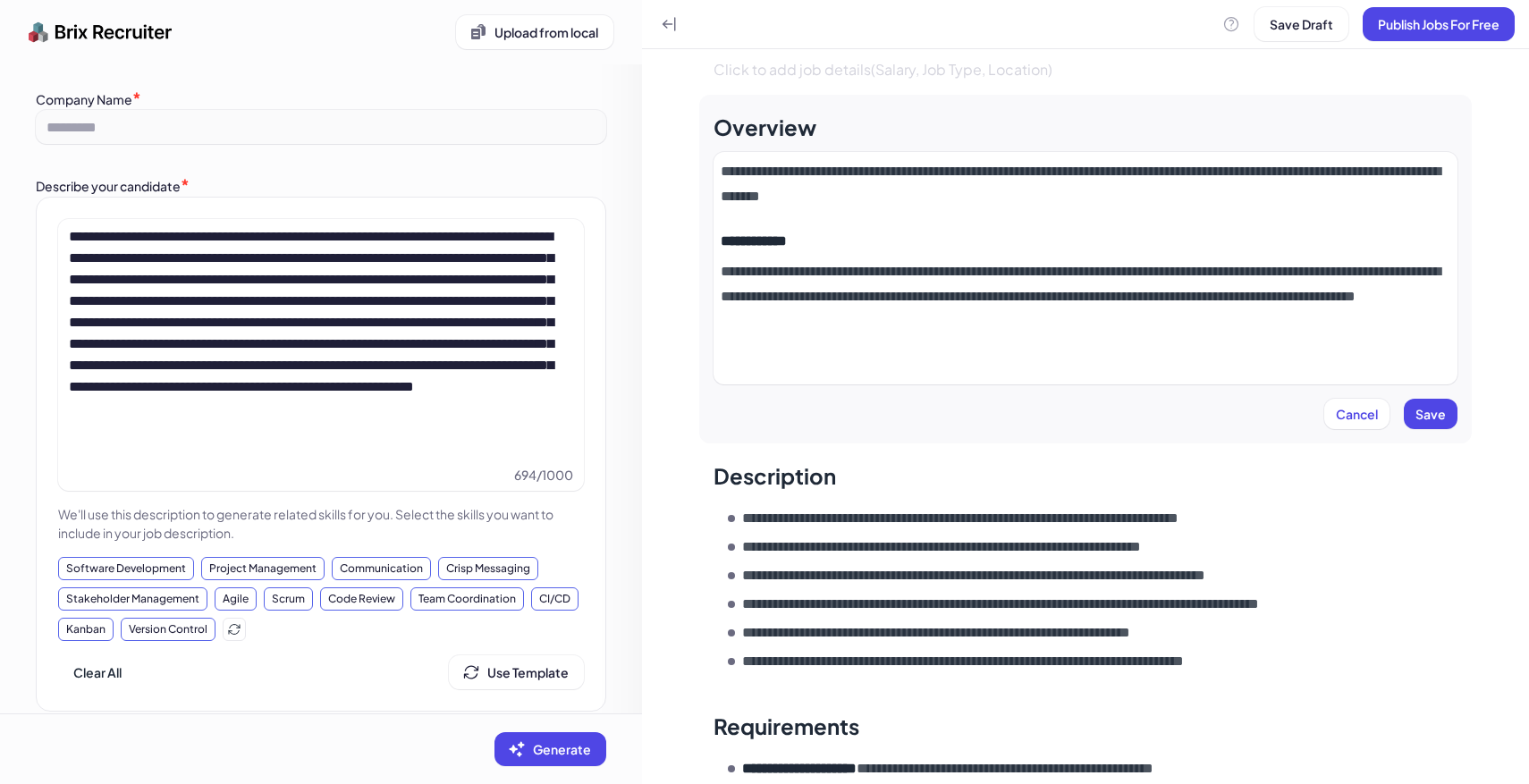
click at [778, 353] on p at bounding box center [1086, 364] width 730 height 25
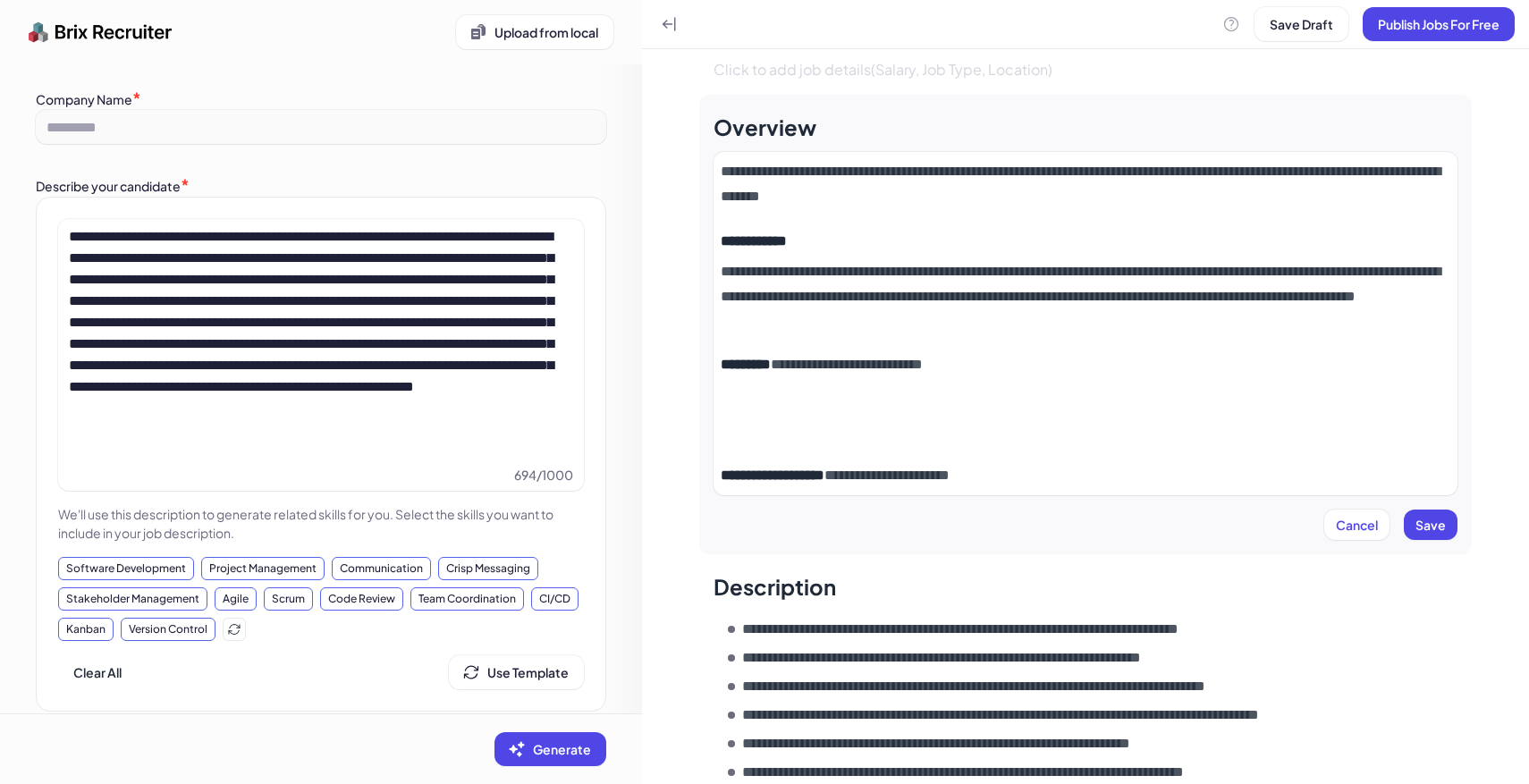
click at [793, 413] on p at bounding box center [1086, 419] width 730 height 50
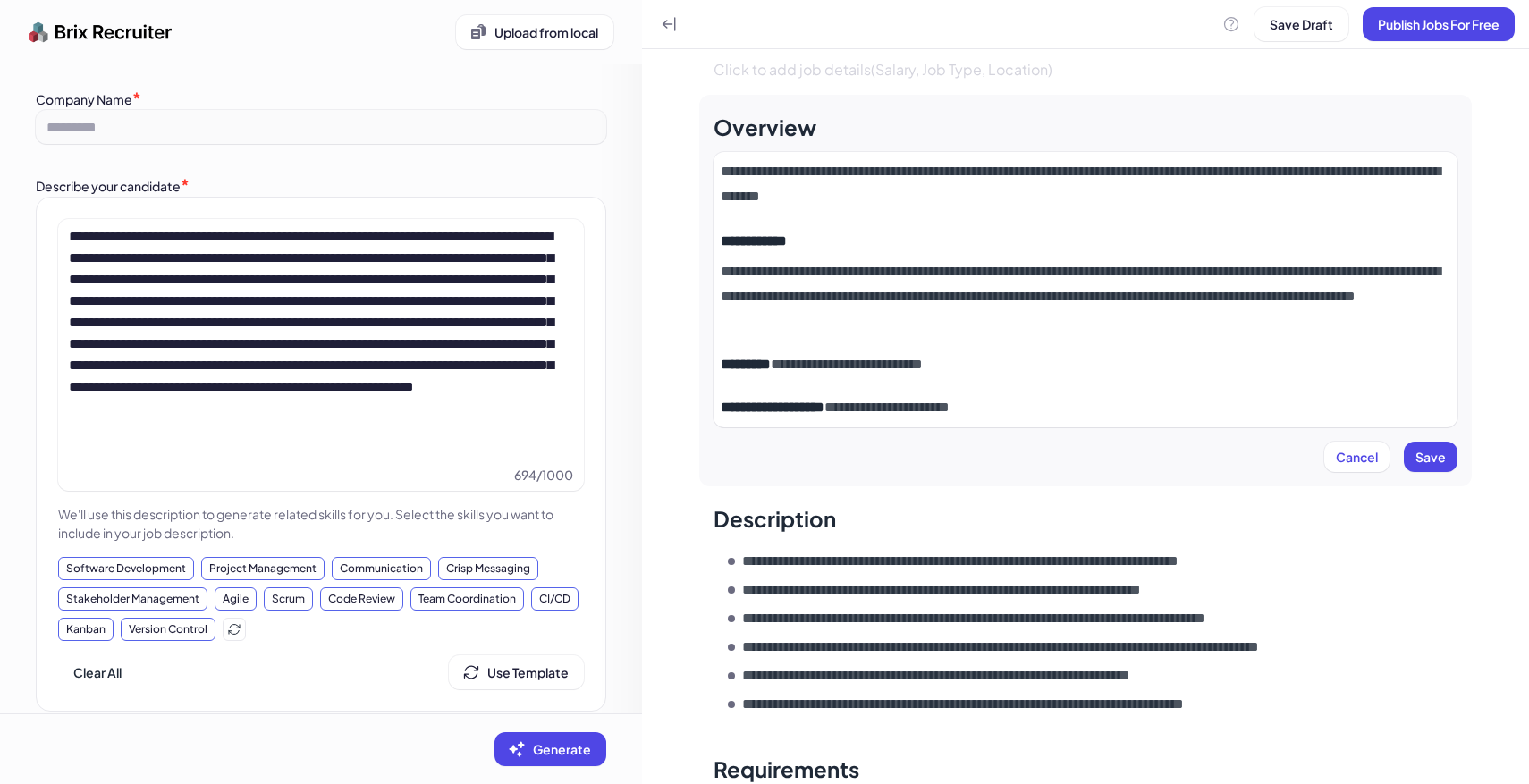
click at [988, 370] on p "**********" at bounding box center [1086, 364] width 730 height 25
click at [1047, 402] on p "**********" at bounding box center [1086, 406] width 730 height 25
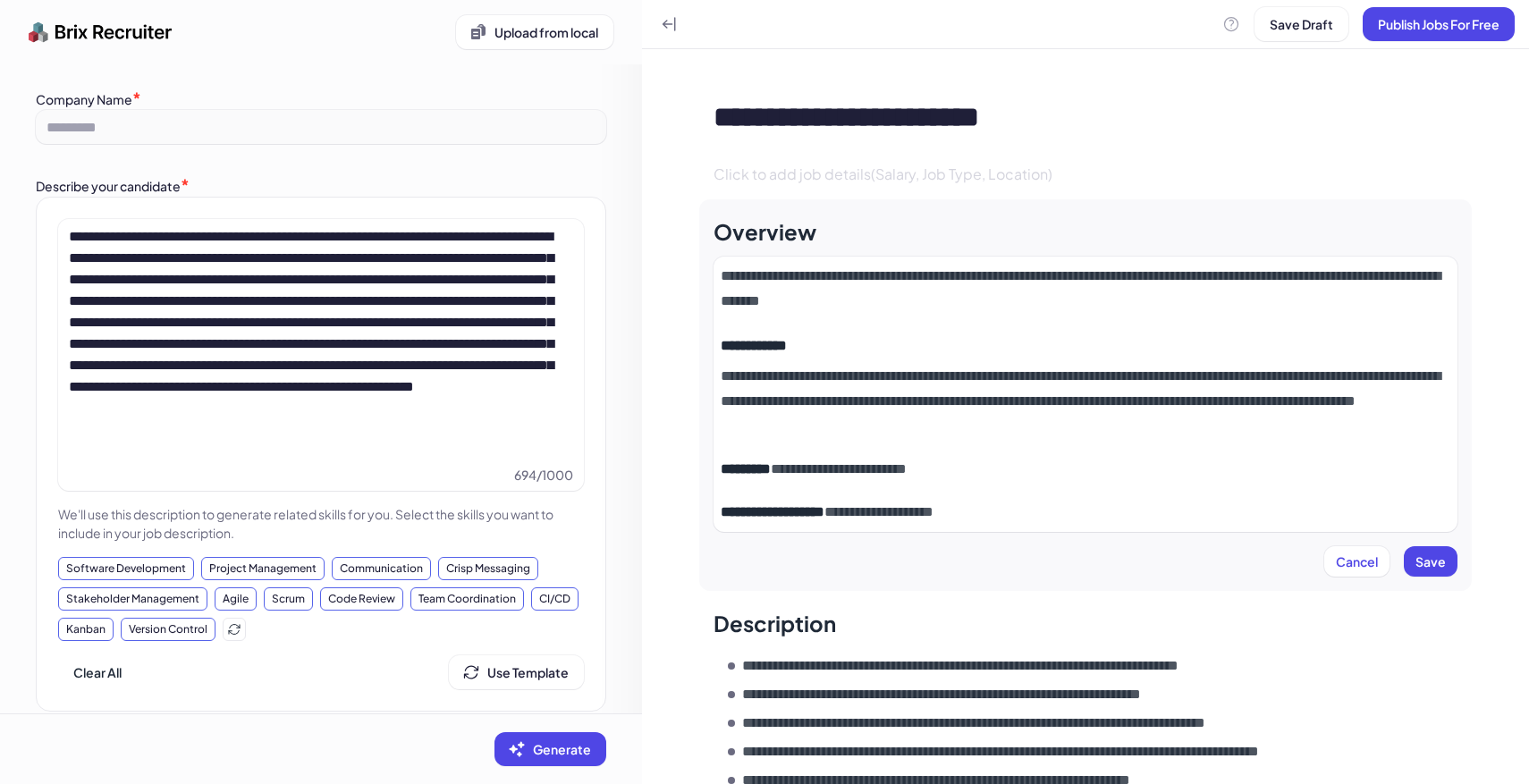
scroll to position [1, 0]
click at [875, 173] on span "Click to add job details(Salary, Job Type, Location)" at bounding box center [882, 172] width 339 height 19
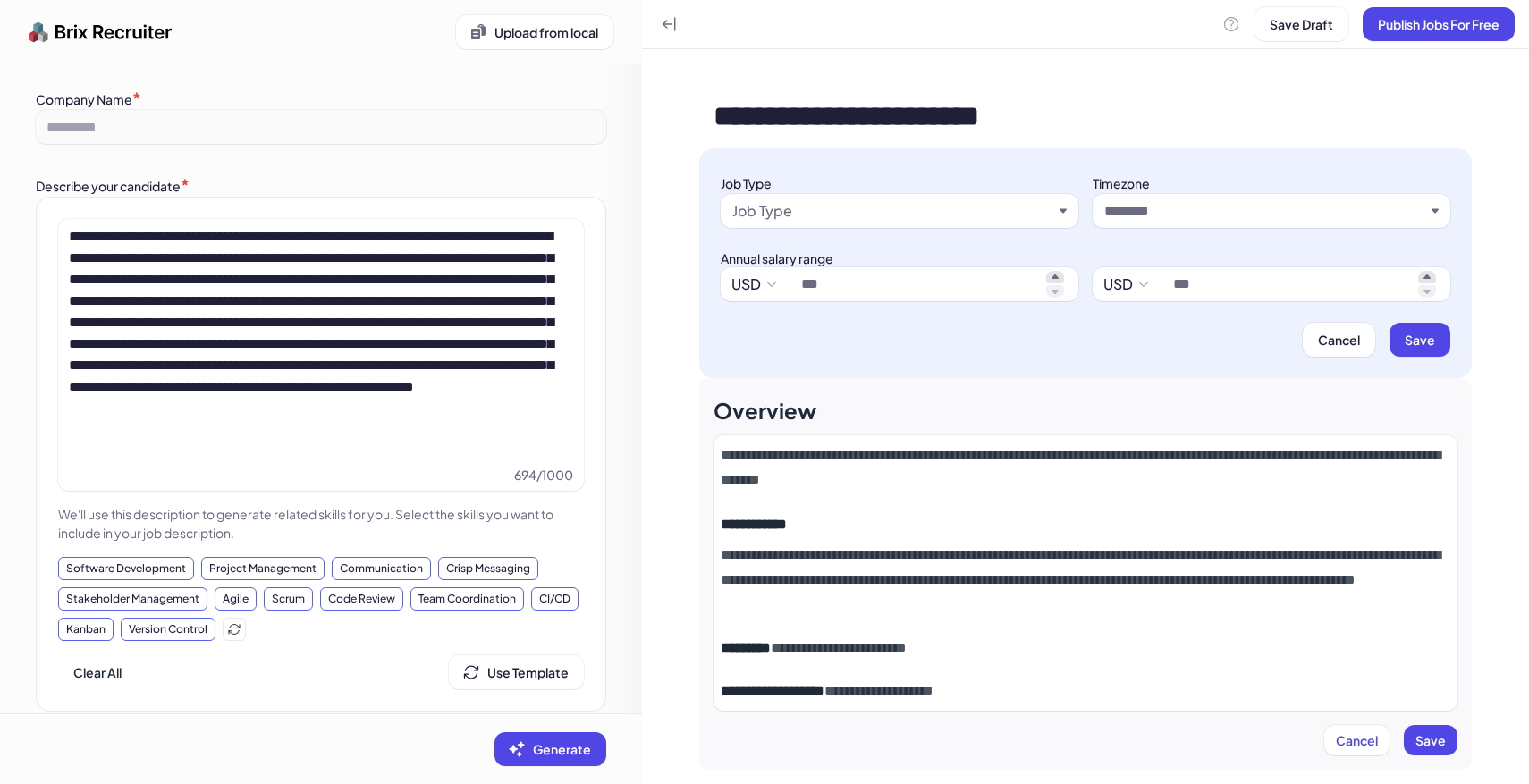
click at [802, 209] on div "Job Type" at bounding box center [891, 211] width 320 height 22
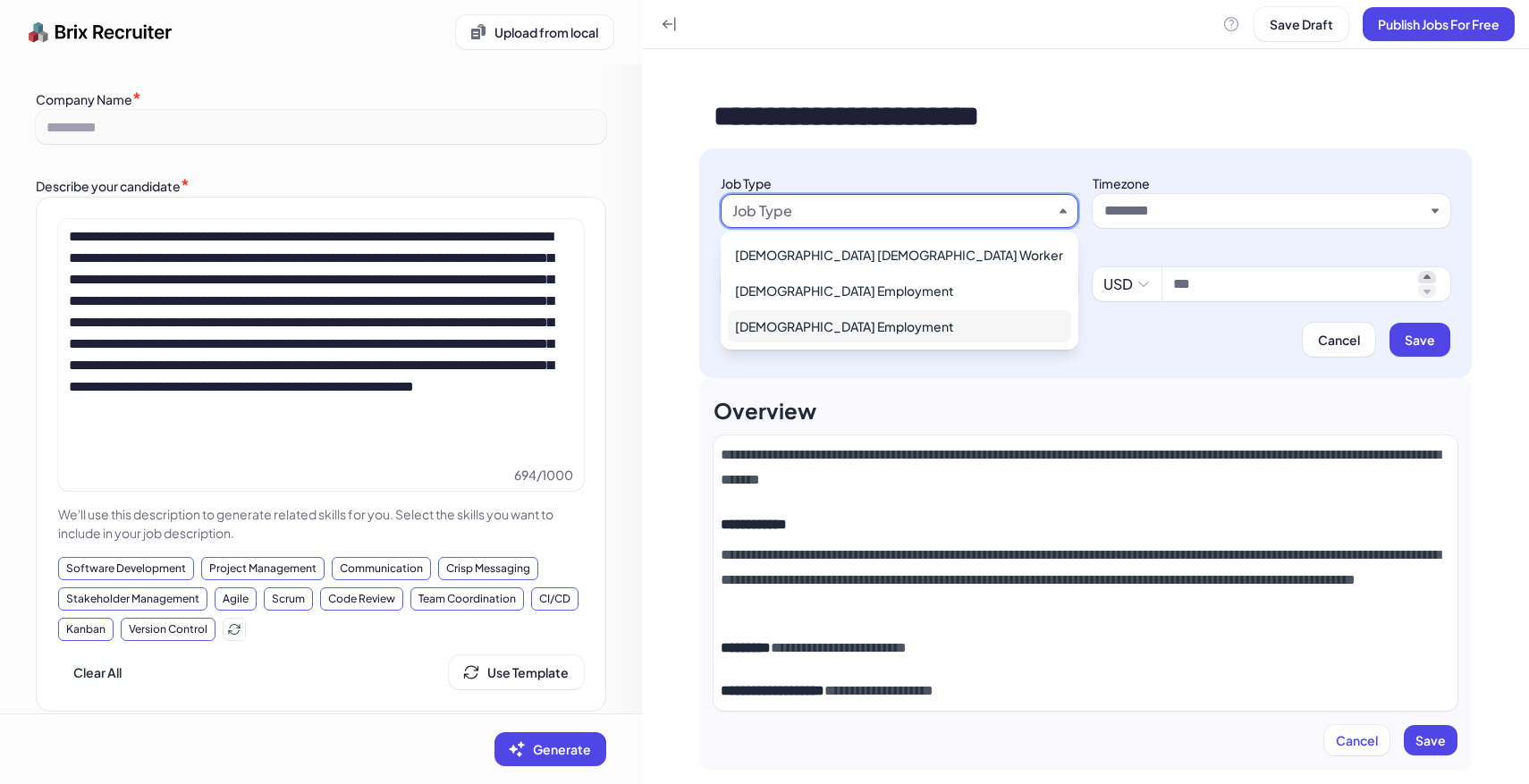
click at [833, 312] on div "[DEMOGRAPHIC_DATA] Employment" at bounding box center [899, 326] width 343 height 32
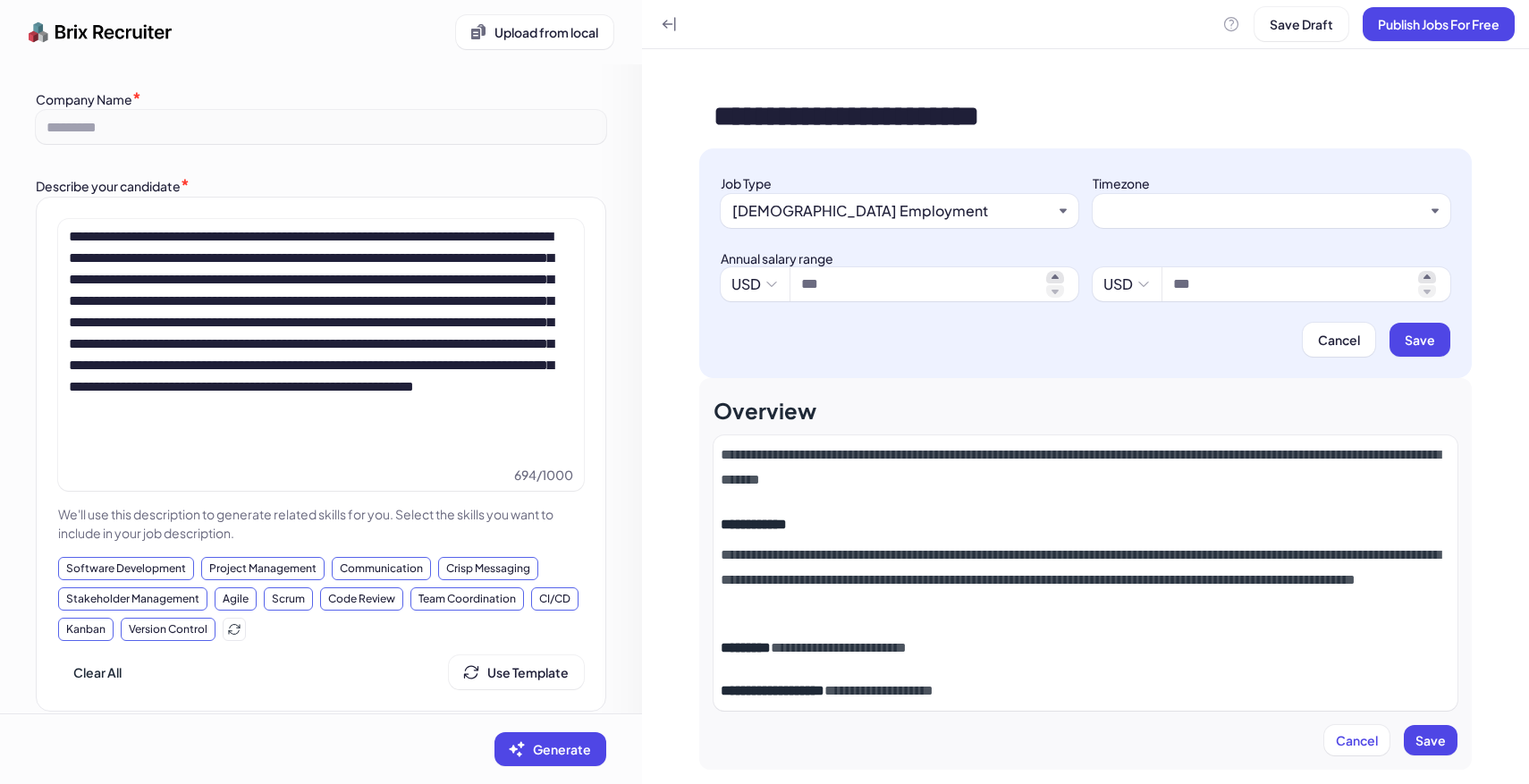
click at [1182, 216] on input "text" at bounding box center [1263, 211] width 320 height 22
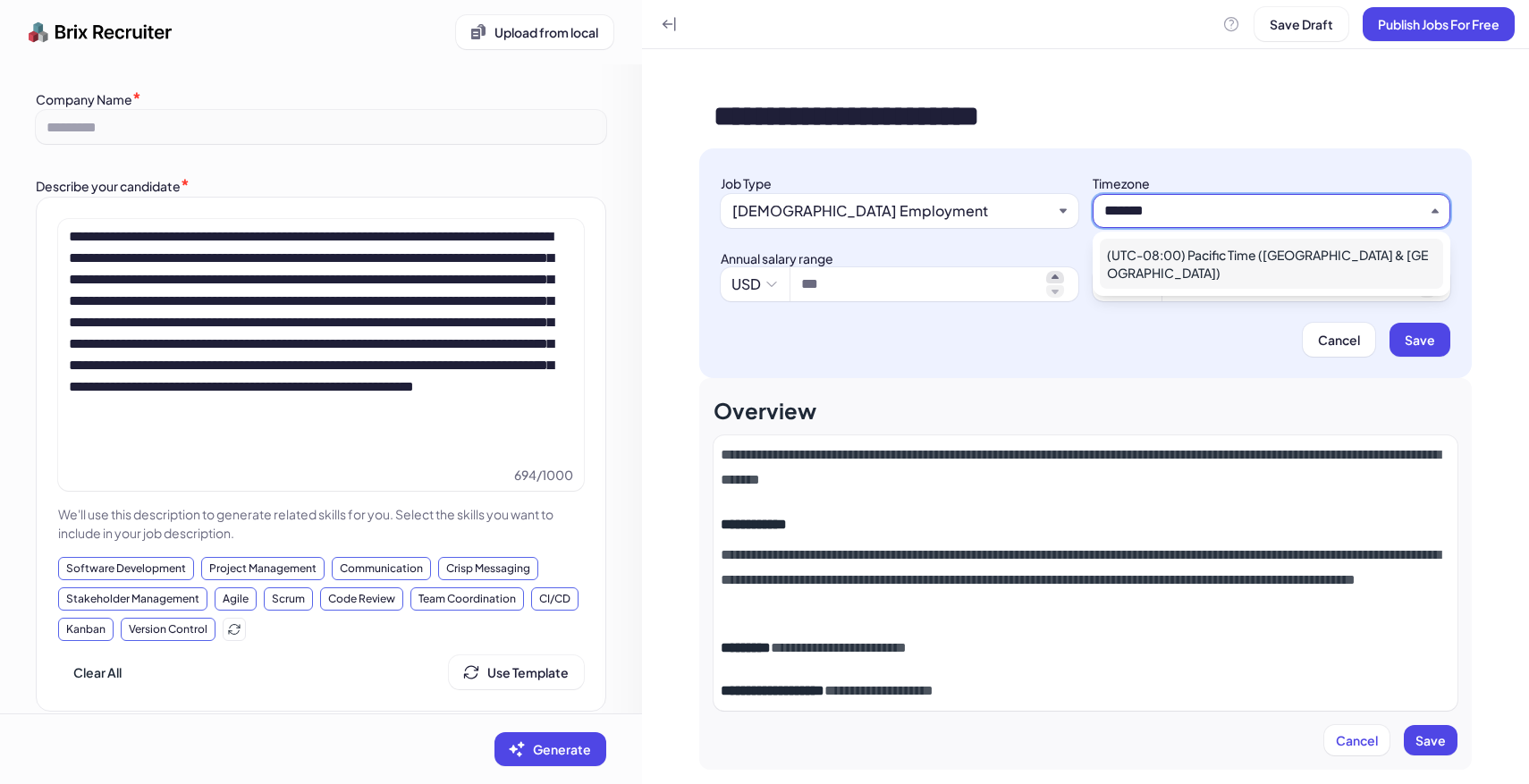
type input "*******"
click at [1203, 251] on div "(UTC-08:00) Pacific Time ([GEOGRAPHIC_DATA] & [GEOGRAPHIC_DATA])" at bounding box center [1271, 264] width 343 height 50
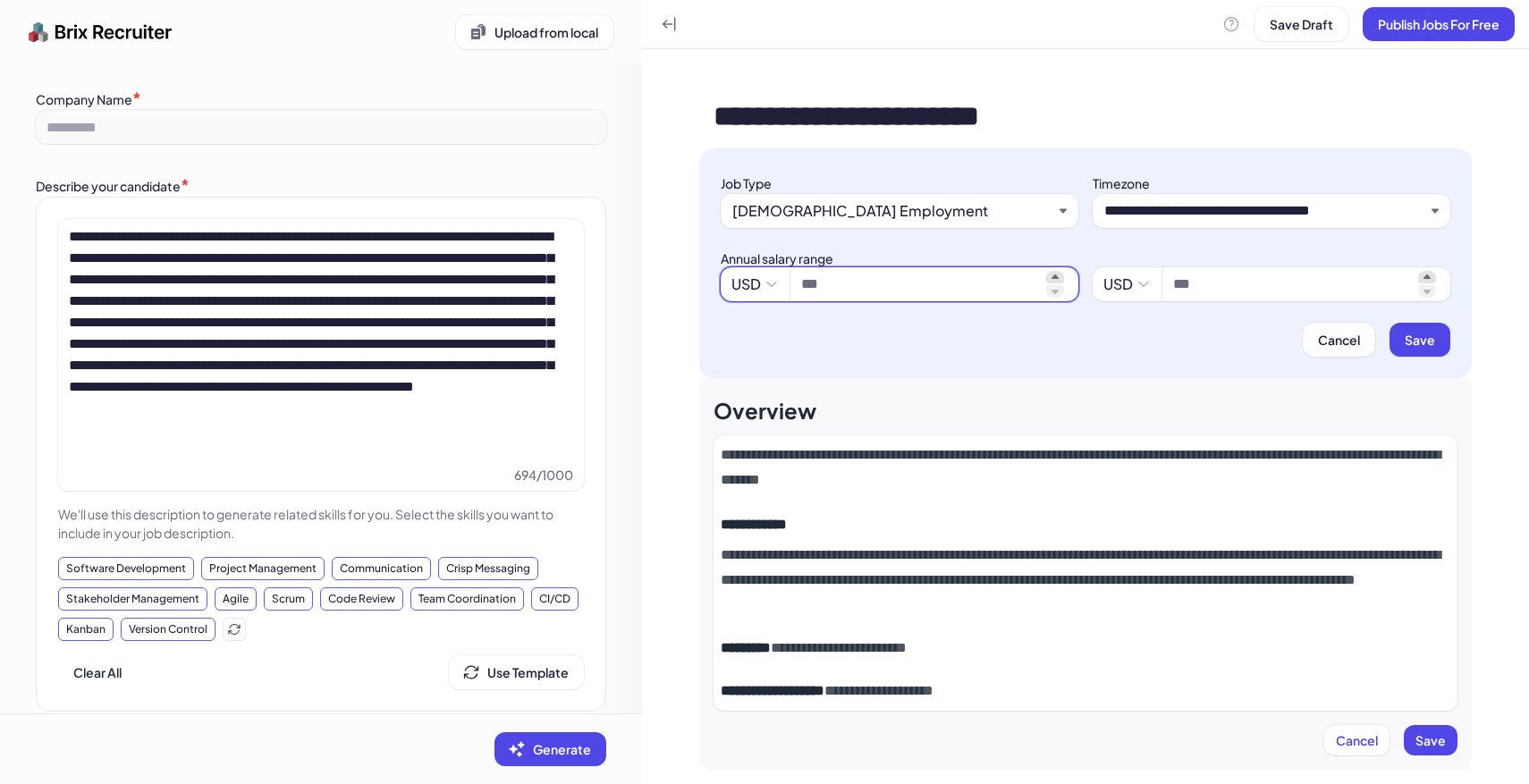
click at [971, 294] on input at bounding box center [920, 284] width 238 height 22
type input "*********"
click at [1168, 281] on span at bounding box center [1306, 284] width 288 height 34
type input "*********"
click at [1448, 338] on button "Save" at bounding box center [1419, 339] width 60 height 34
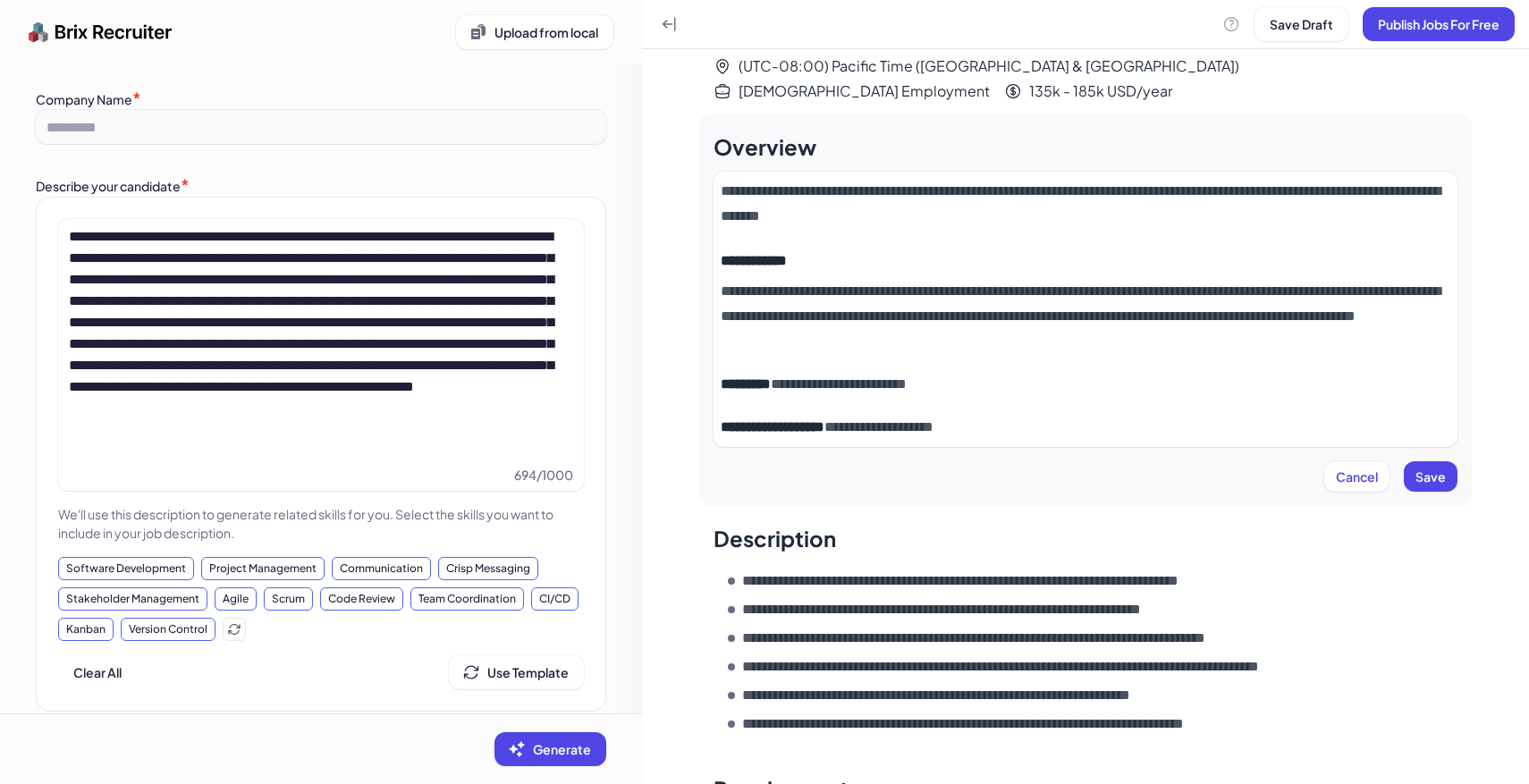
scroll to position [107, 0]
click at [1442, 460] on button "Save" at bounding box center [1430, 475] width 54 height 31
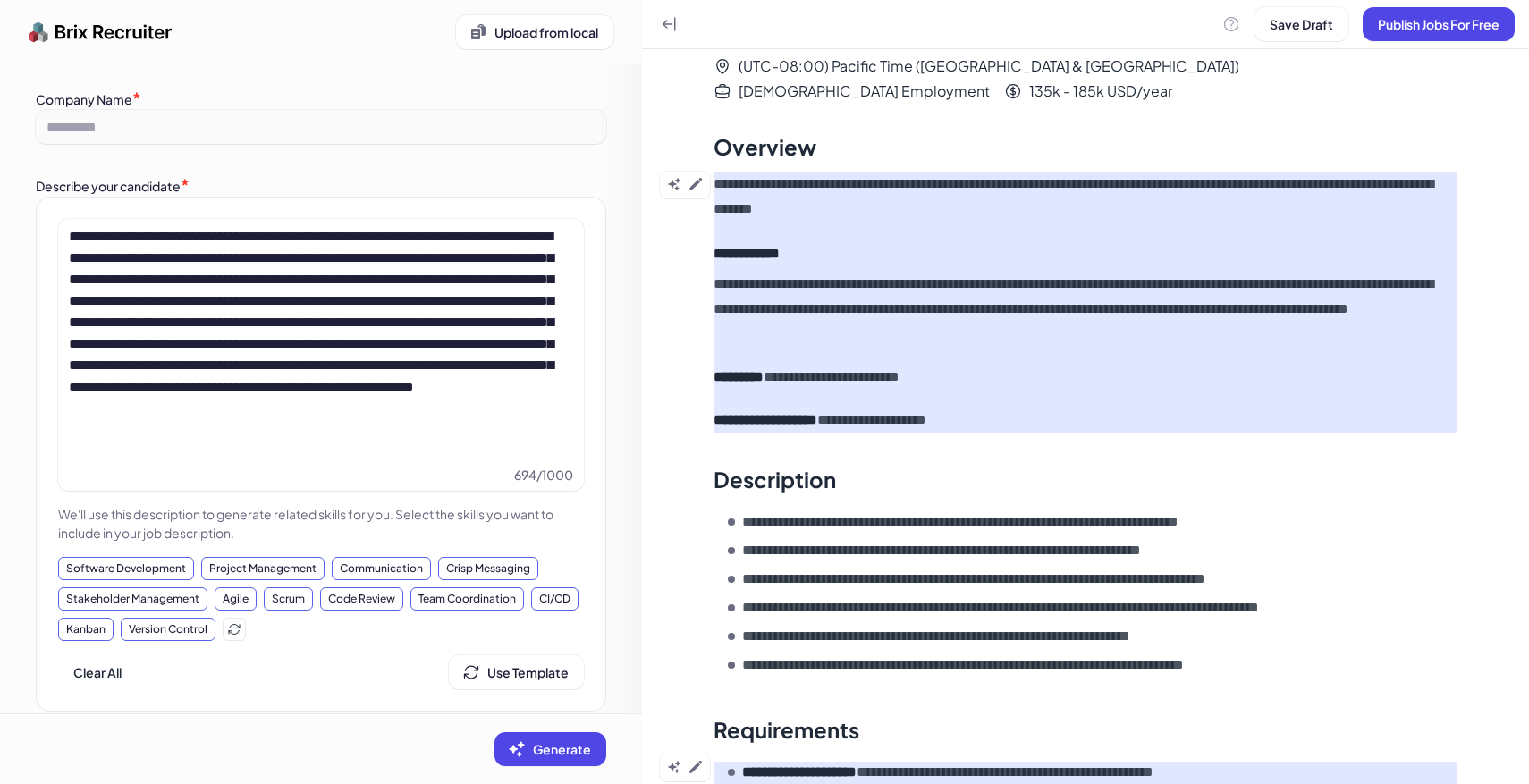
scroll to position [0, 0]
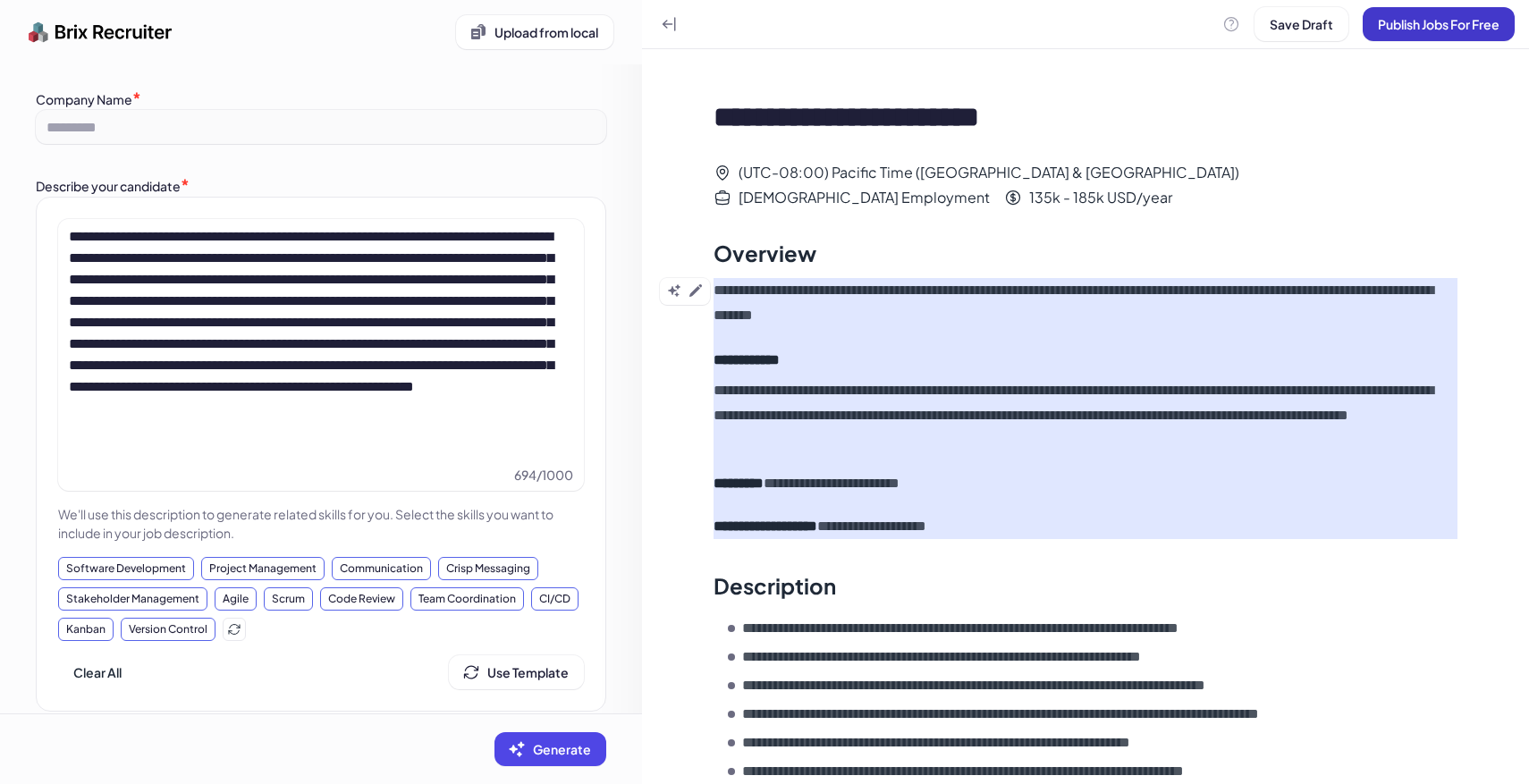
click at [1428, 29] on span "Publish Jobs For Free" at bounding box center [1438, 24] width 122 height 16
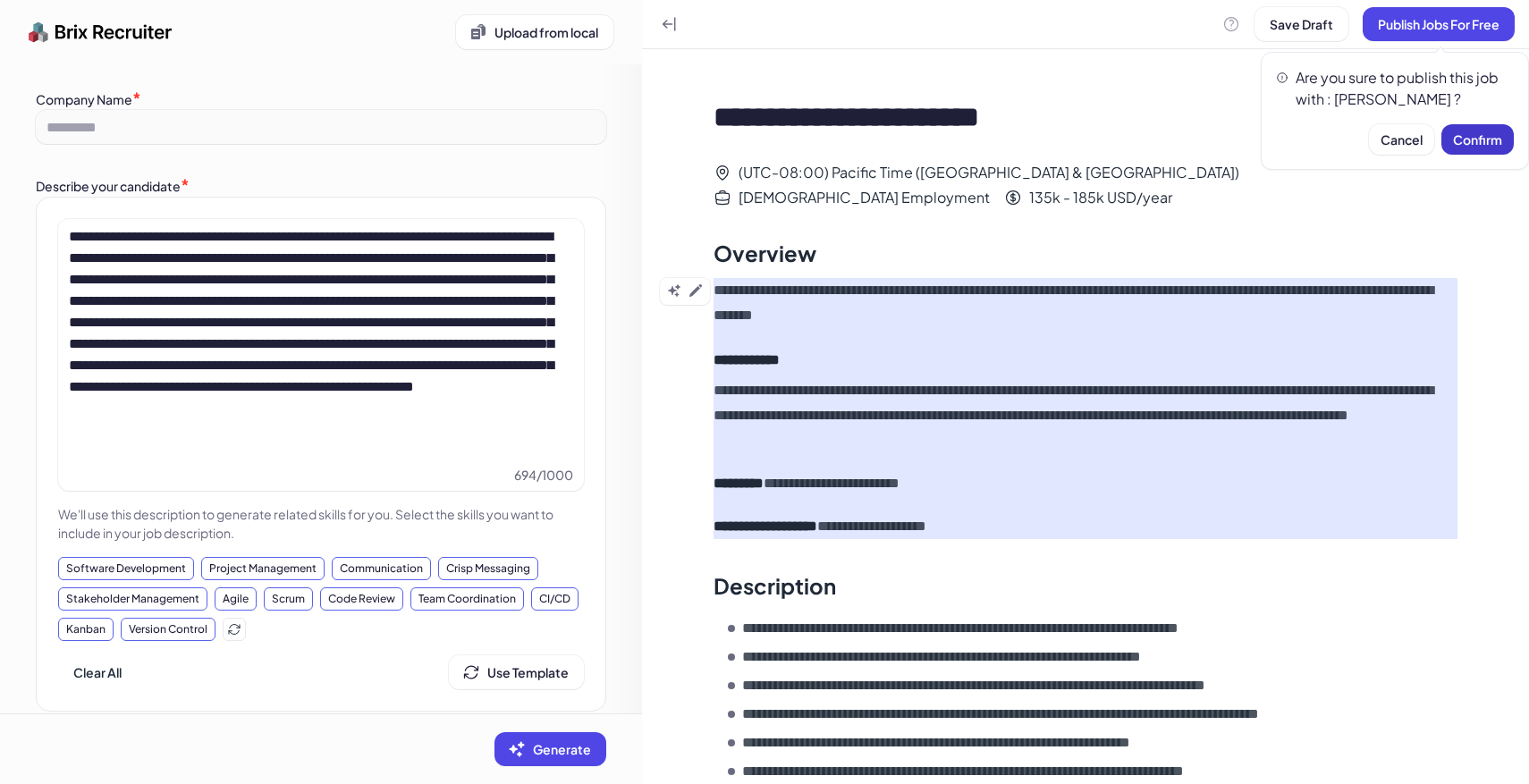
click at [1496, 144] on span "Confirm" at bounding box center [1477, 140] width 50 height 16
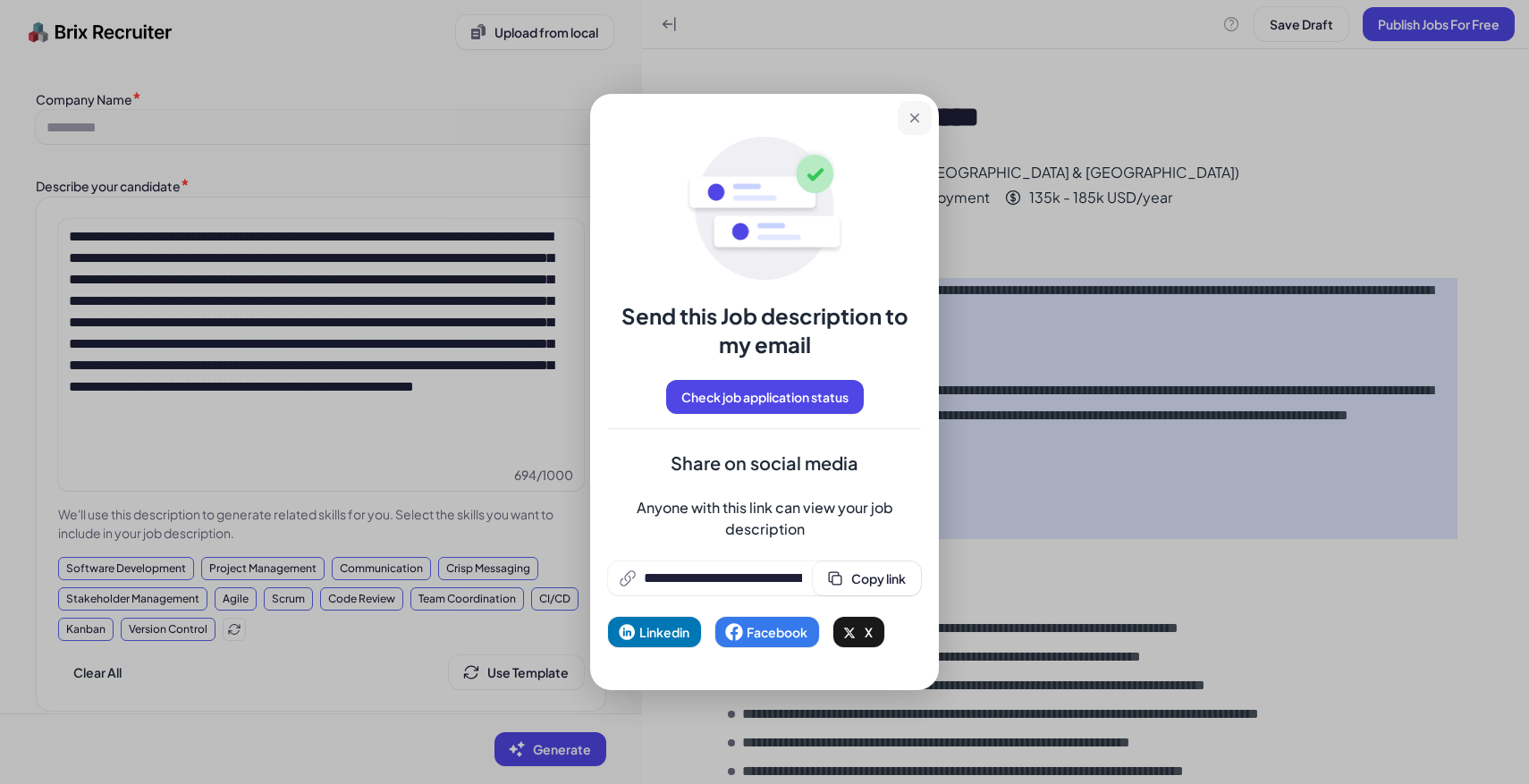
click at [919, 120] on icon at bounding box center [914, 118] width 18 height 18
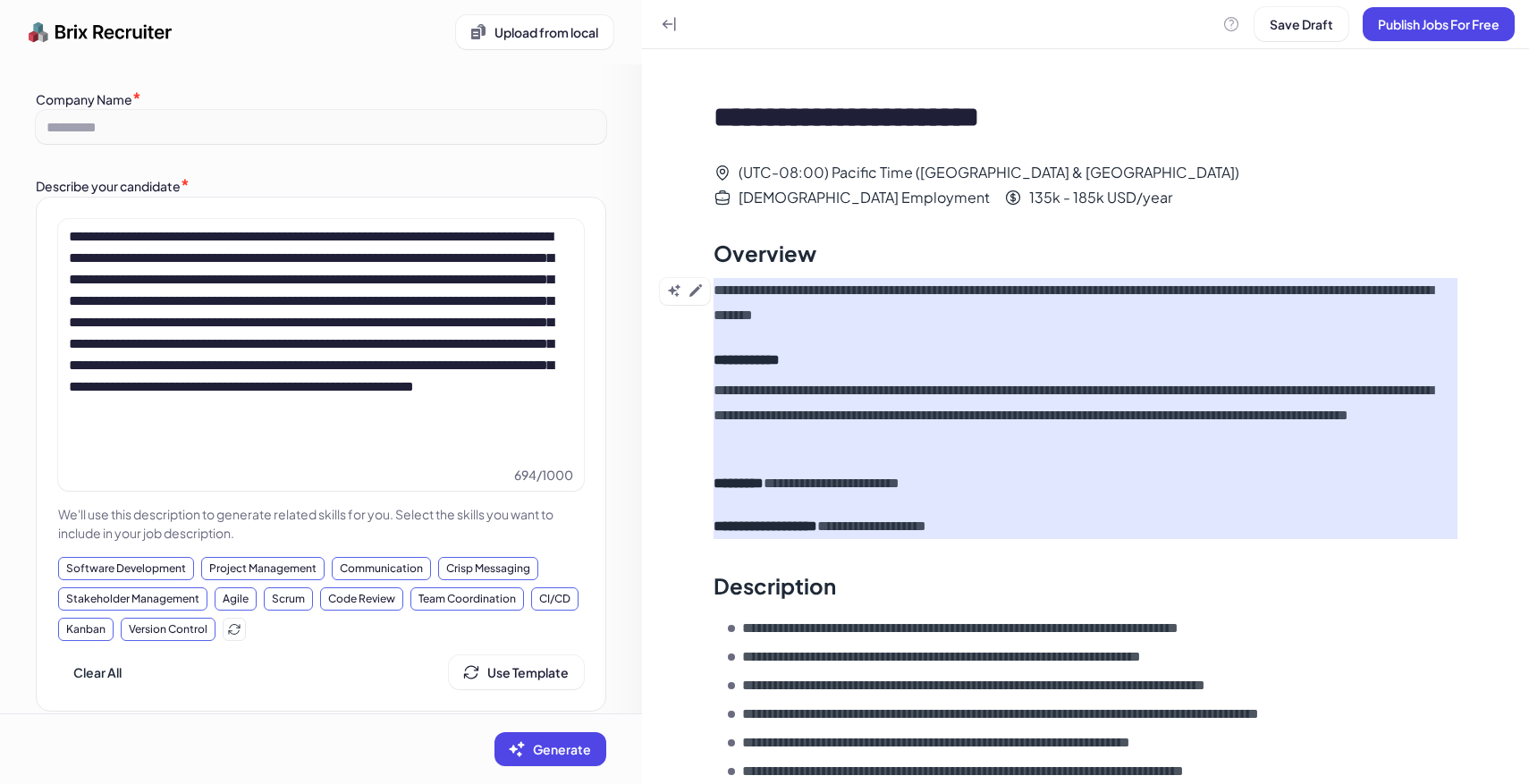
click at [144, 27] on img at bounding box center [100, 32] width 144 height 36
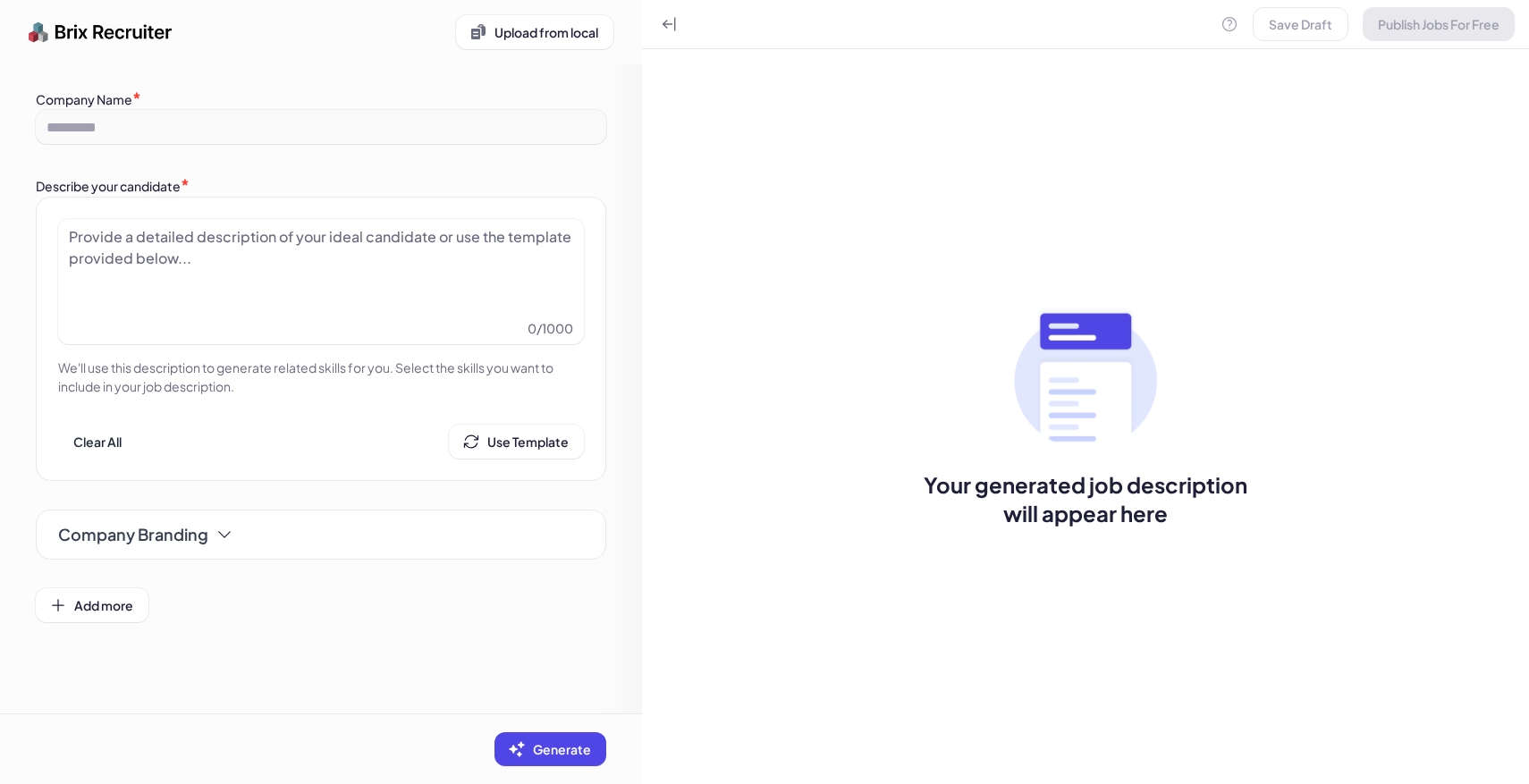
click at [375, 250] on div at bounding box center [320, 271] width 504 height 89
paste div
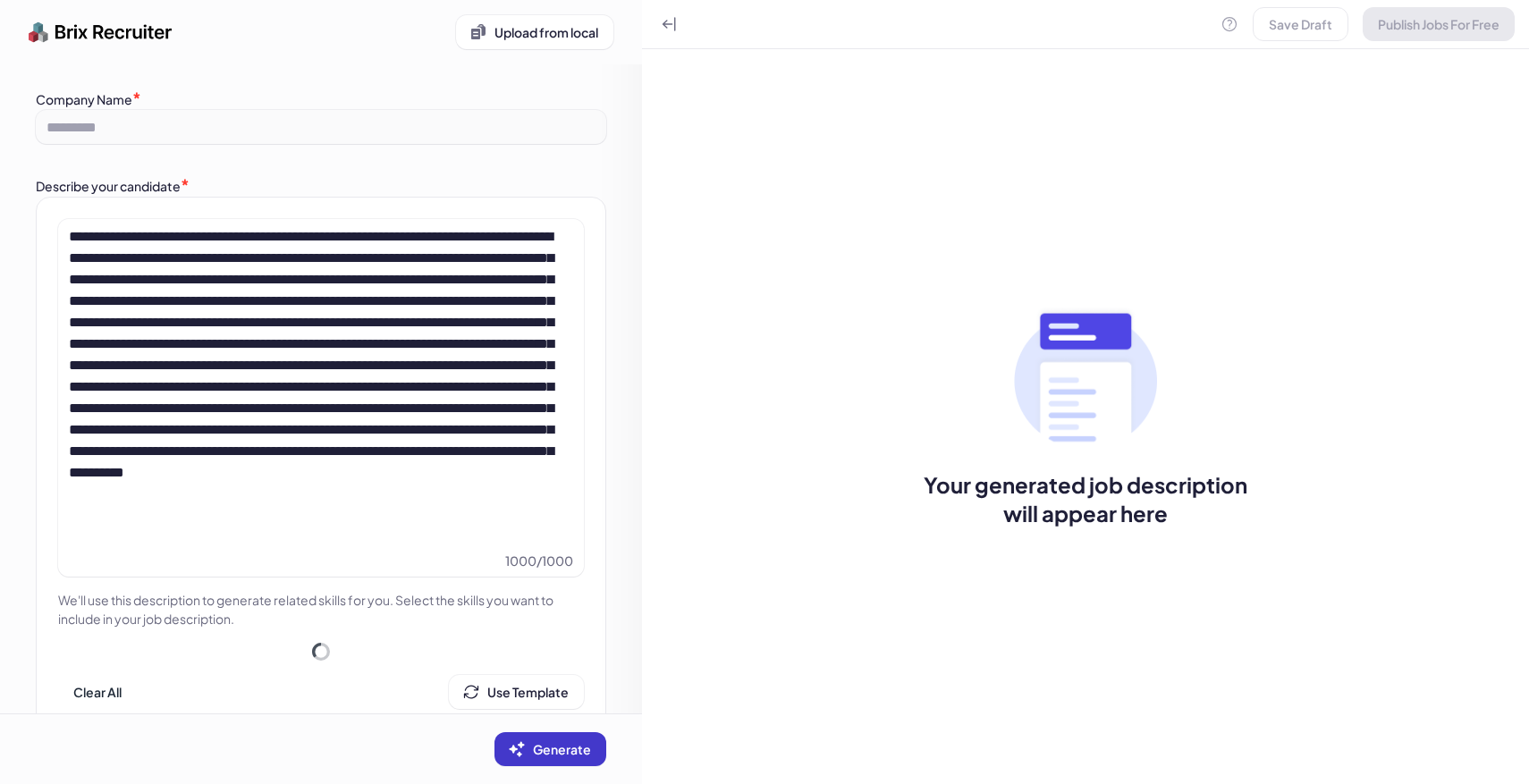
click at [581, 751] on span "Generate" at bounding box center [561, 748] width 59 height 16
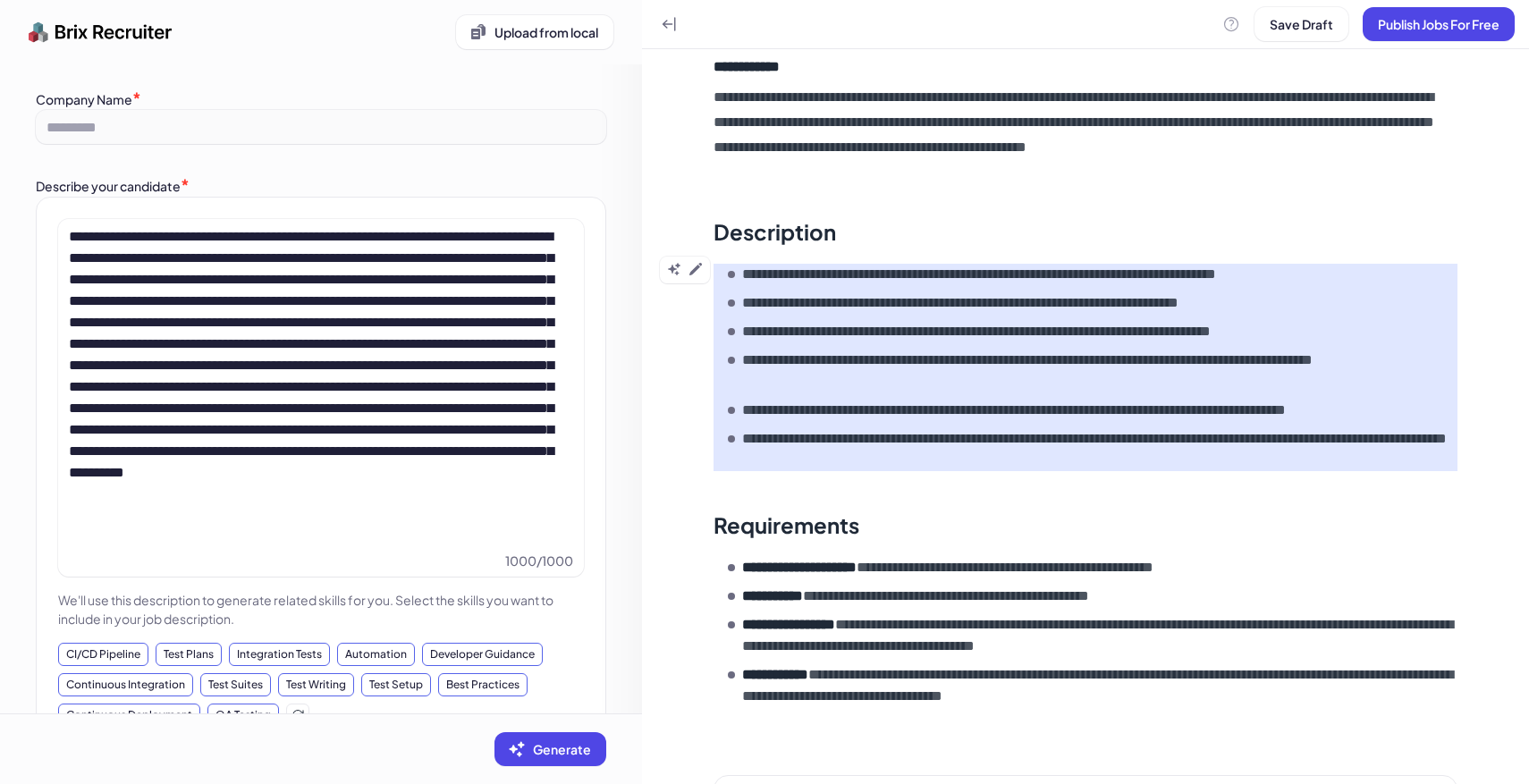
scroll to position [379, 0]
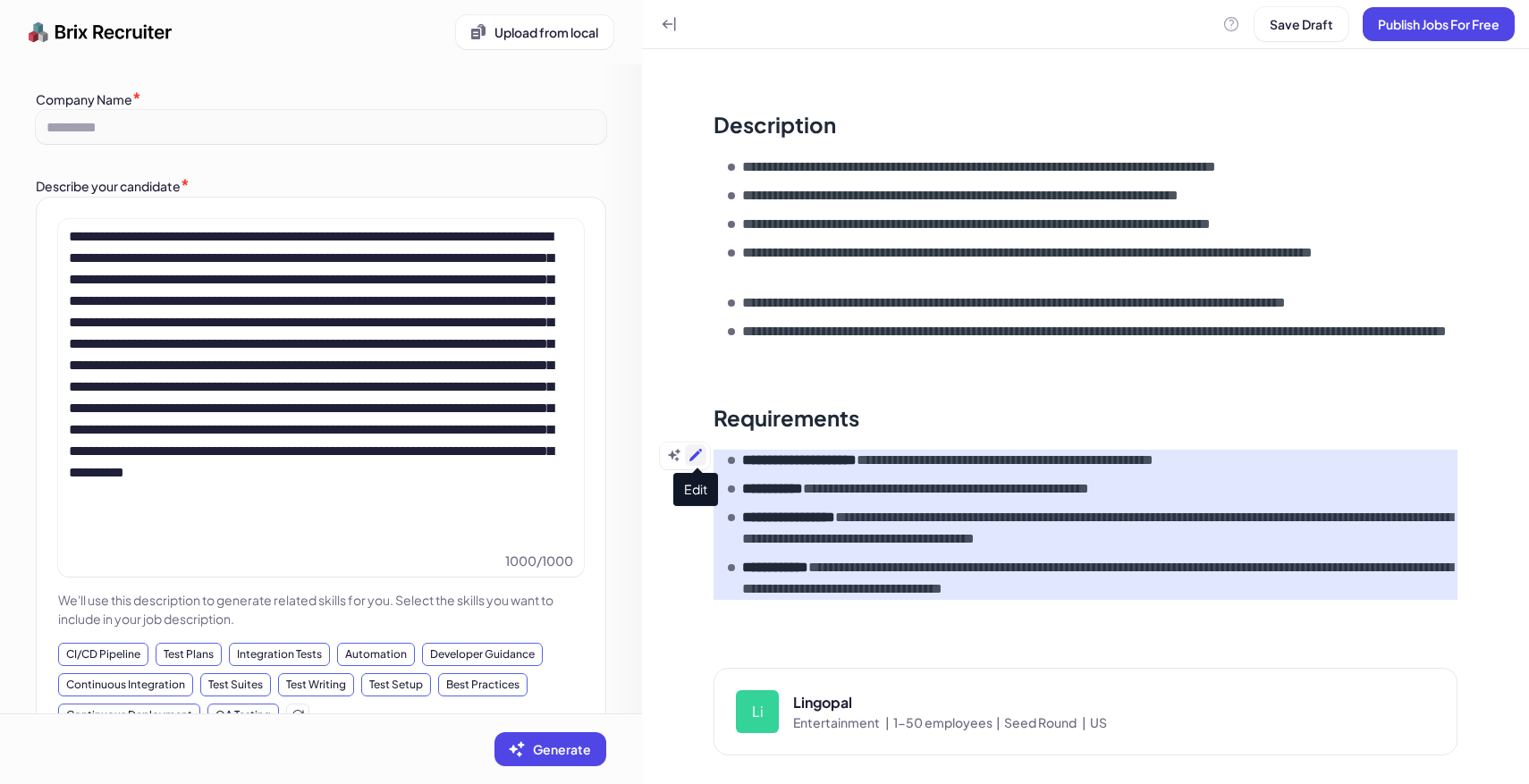
click at [696, 451] on icon at bounding box center [695, 455] width 13 height 13
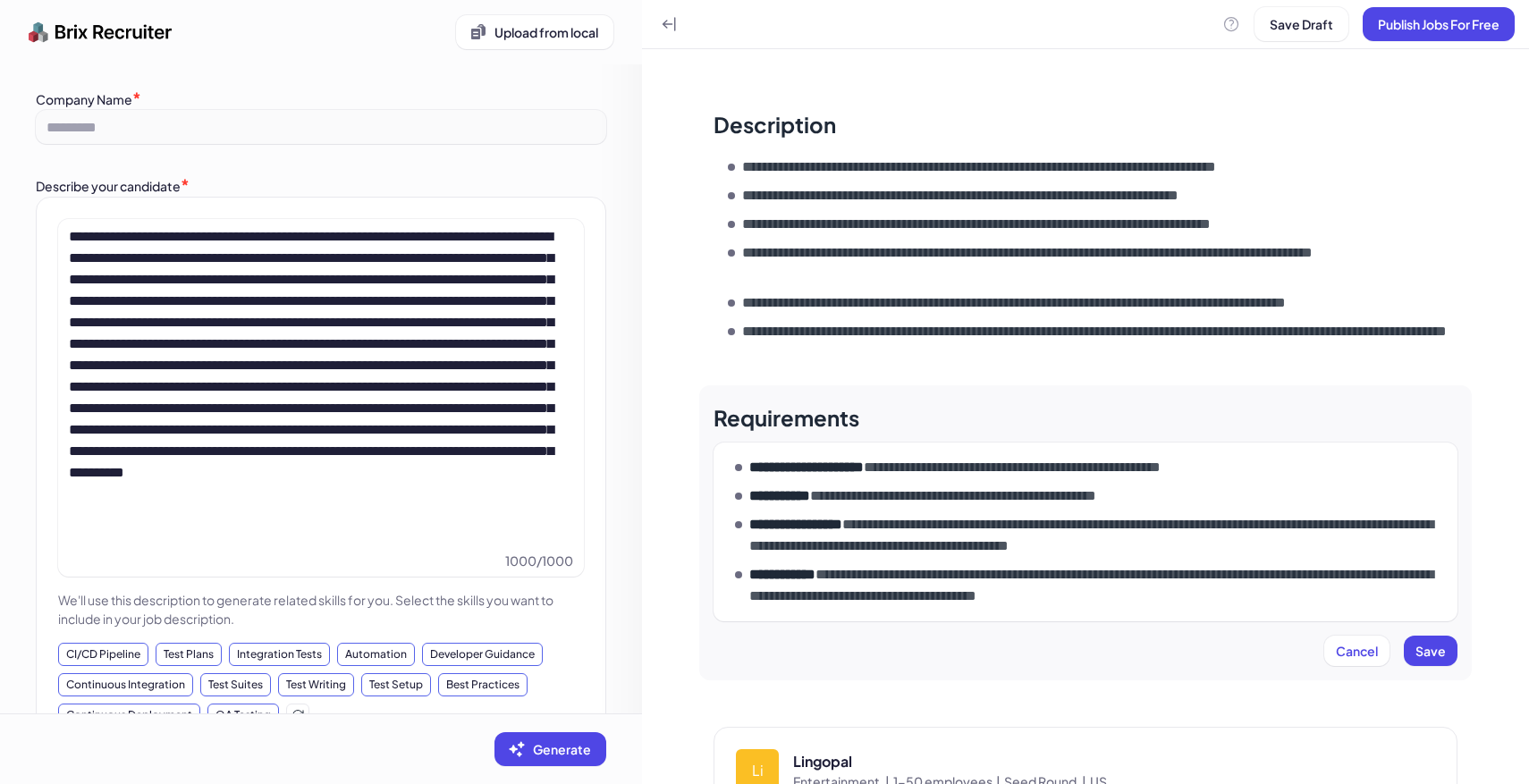
click at [1328, 548] on p "**********" at bounding box center [1100, 534] width 701 height 43
click at [1304, 595] on p "**********" at bounding box center [1100, 585] width 701 height 43
click at [1256, 597] on p "**********" at bounding box center [1100, 585] width 701 height 43
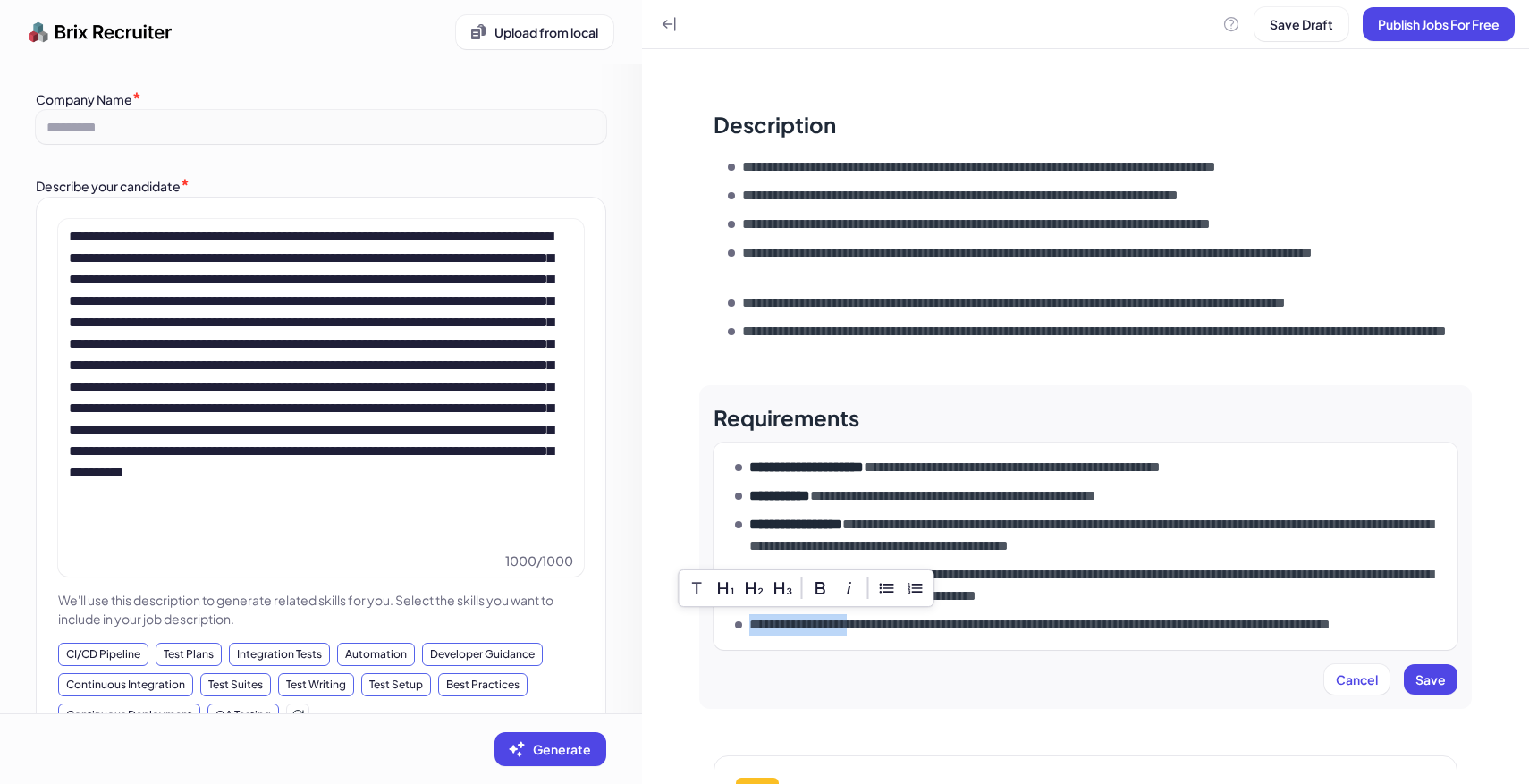
drag, startPoint x: 864, startPoint y: 625, endPoint x: 711, endPoint y: 625, distance: 153.0
click at [711, 625] on div "**********" at bounding box center [1085, 547] width 772 height 323
click at [925, 621] on p "**********" at bounding box center [1097, 624] width 694 height 22
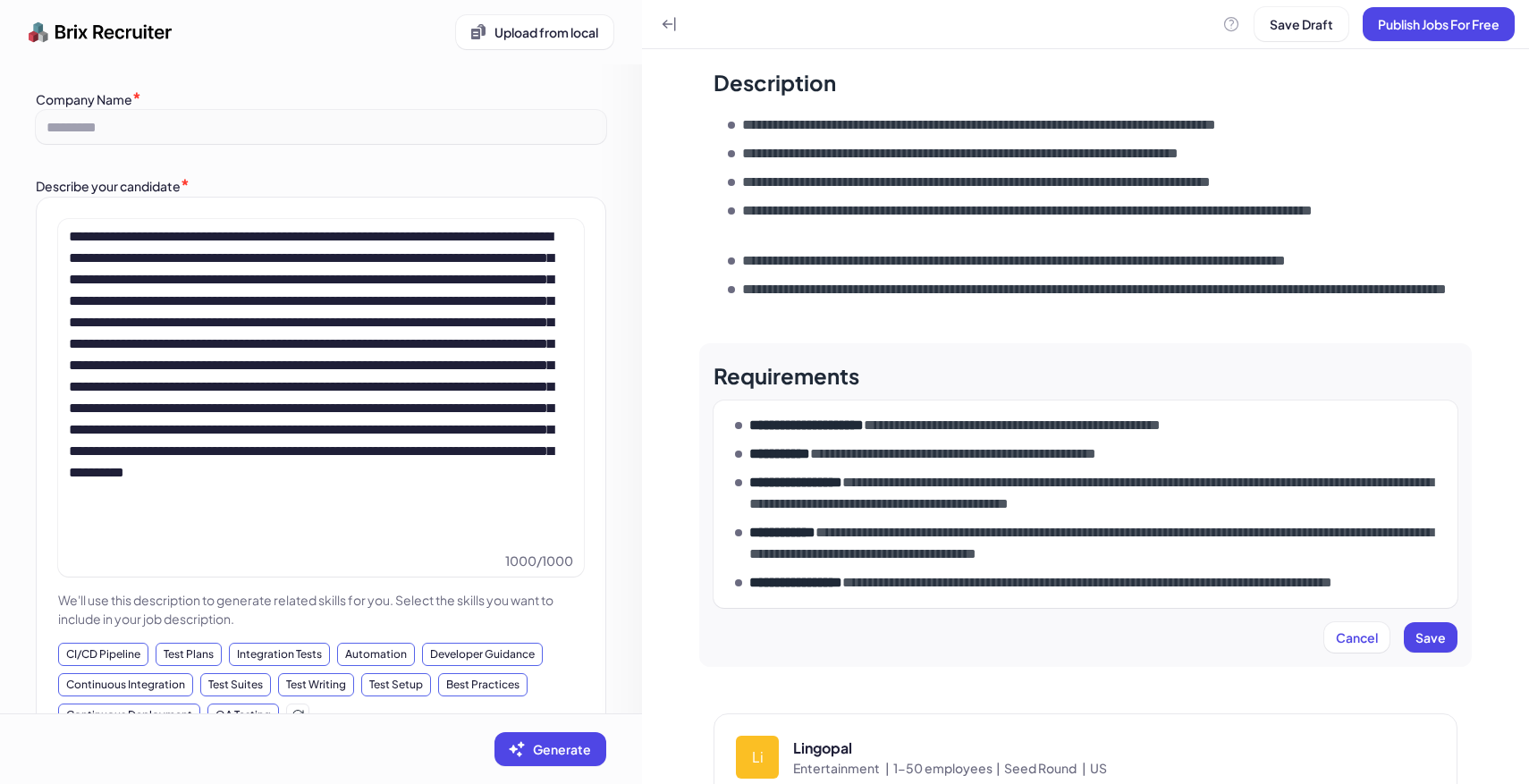
scroll to position [425, 0]
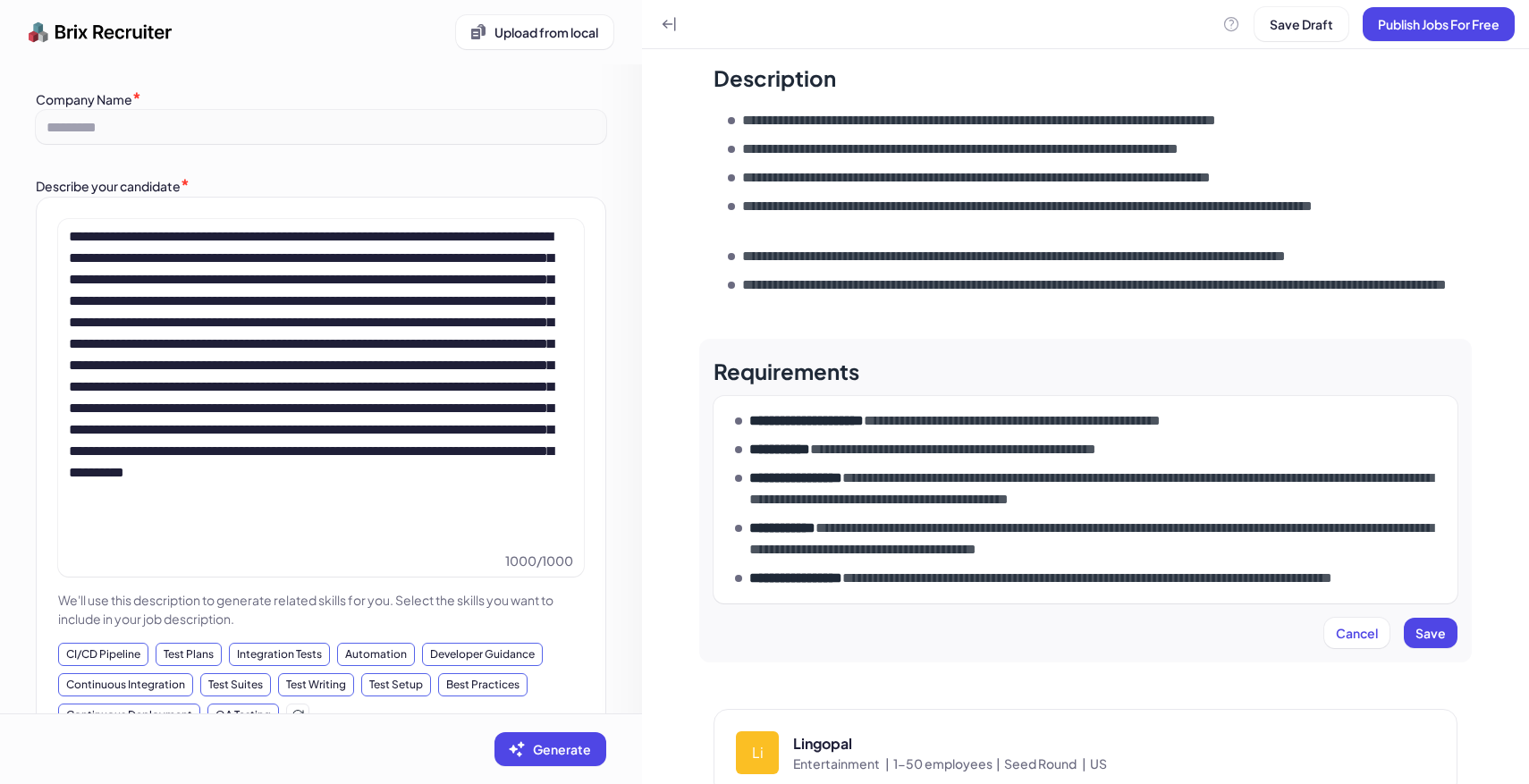
click at [1308, 503] on p "**********" at bounding box center [1100, 489] width 701 height 43
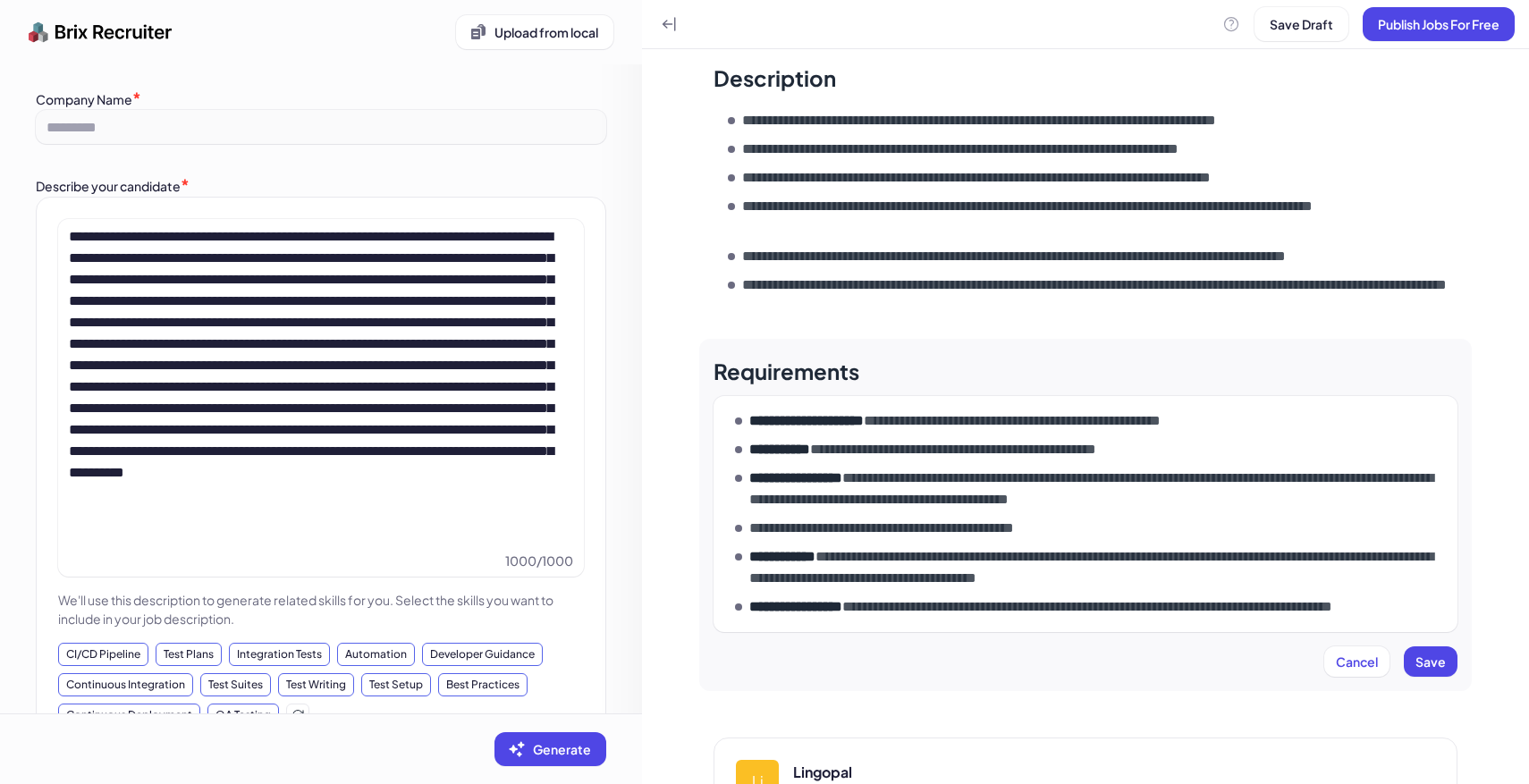
click at [750, 525] on p "**********" at bounding box center [914, 528] width 329 height 22
click at [820, 533] on p "**********" at bounding box center [914, 528] width 329 height 22
click at [850, 524] on p "**********" at bounding box center [924, 528] width 349 height 22
click at [1451, 664] on button "Save" at bounding box center [1430, 661] width 54 height 31
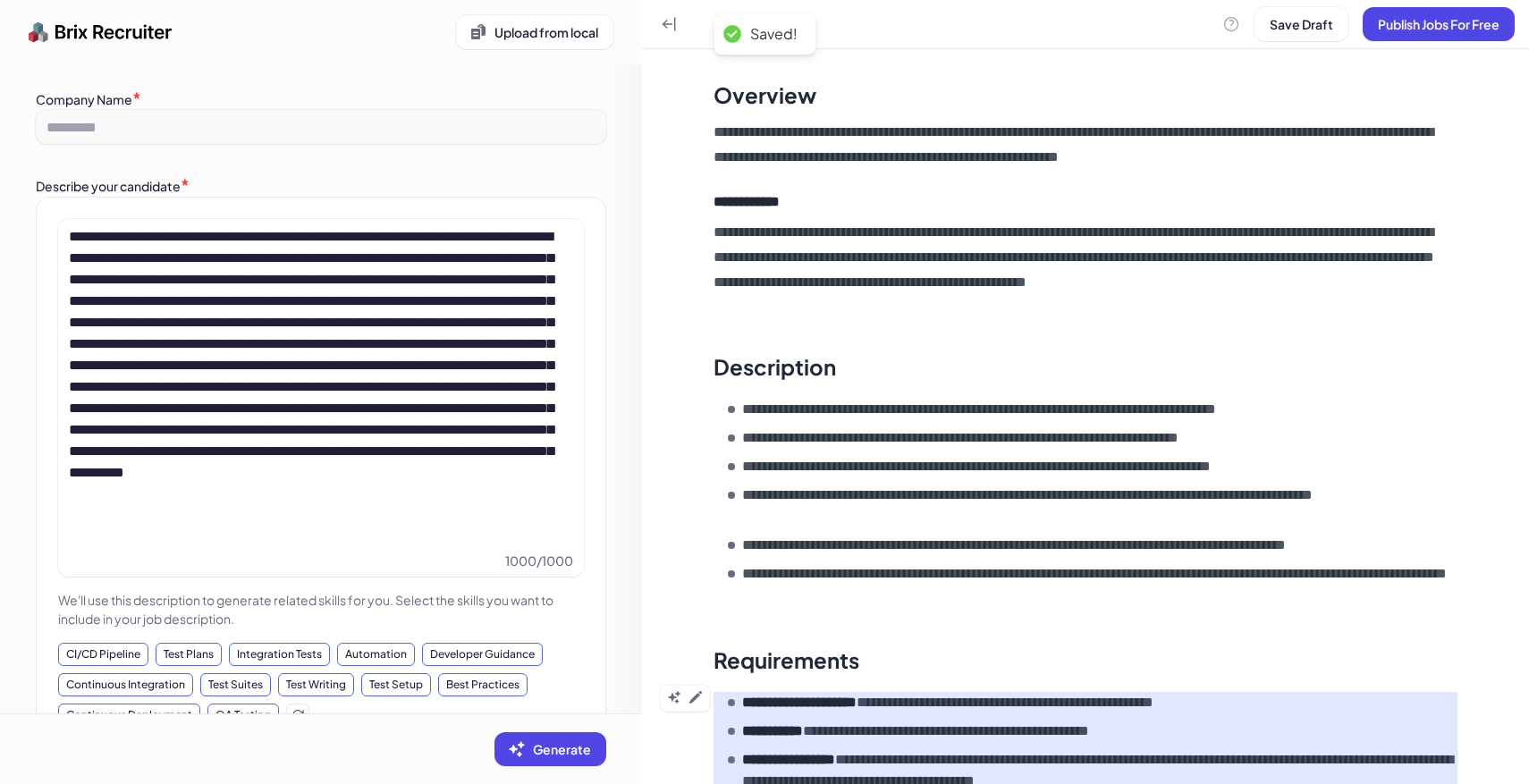
scroll to position [0, 0]
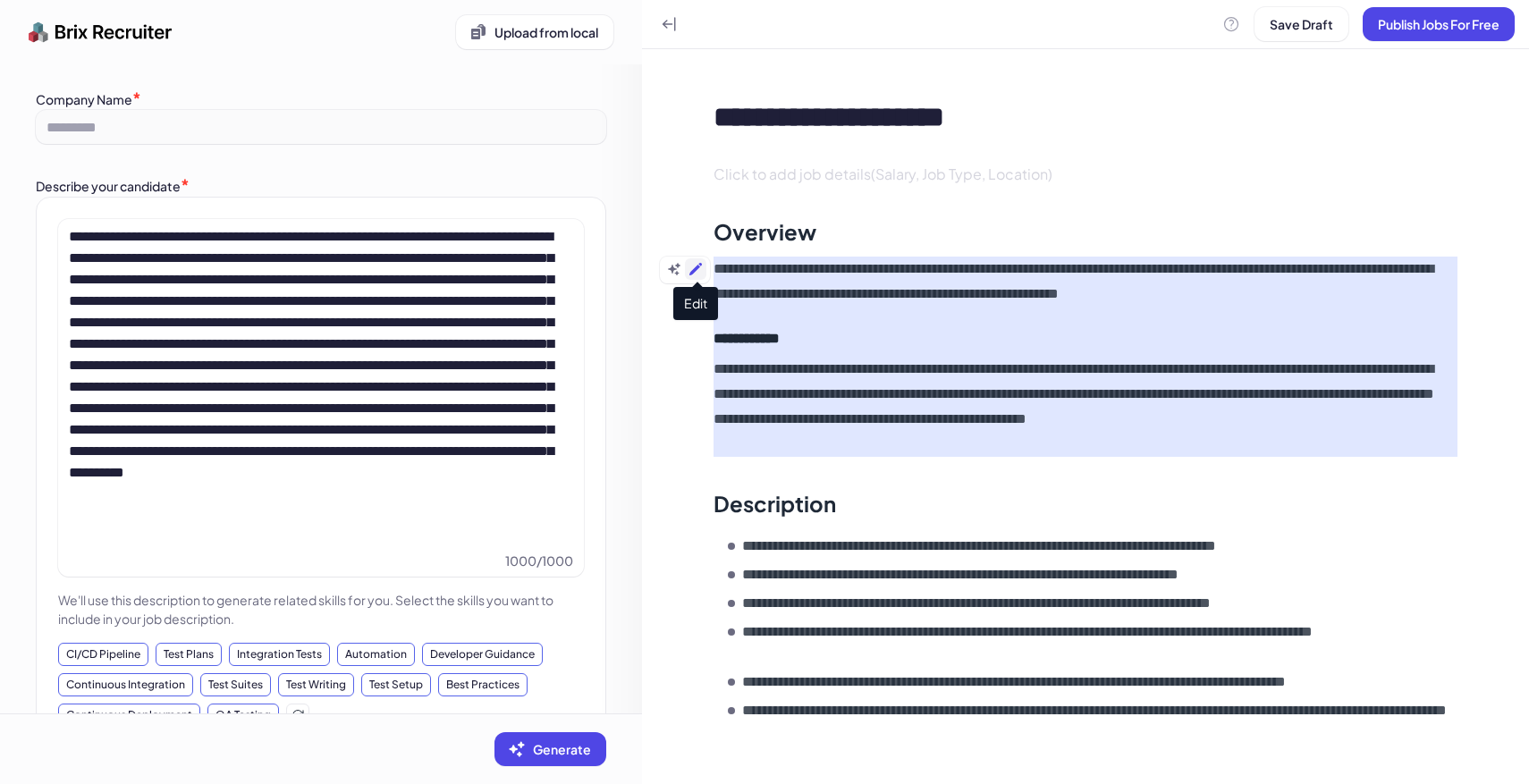
click at [702, 275] on icon at bounding box center [695, 269] width 14 height 14
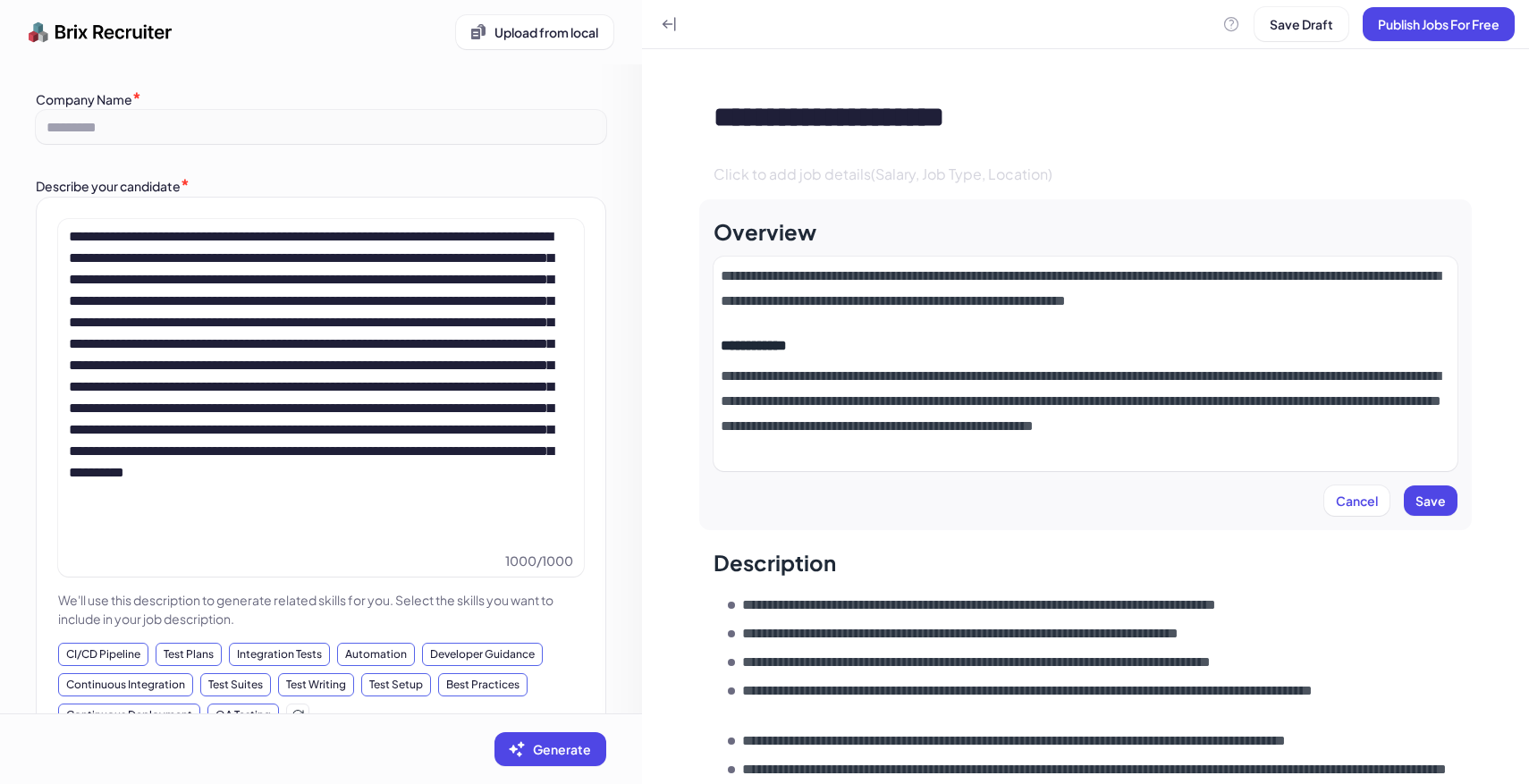
click at [891, 430] on p "**********" at bounding box center [1086, 413] width 730 height 100
click at [905, 443] on p "**********" at bounding box center [1086, 413] width 730 height 100
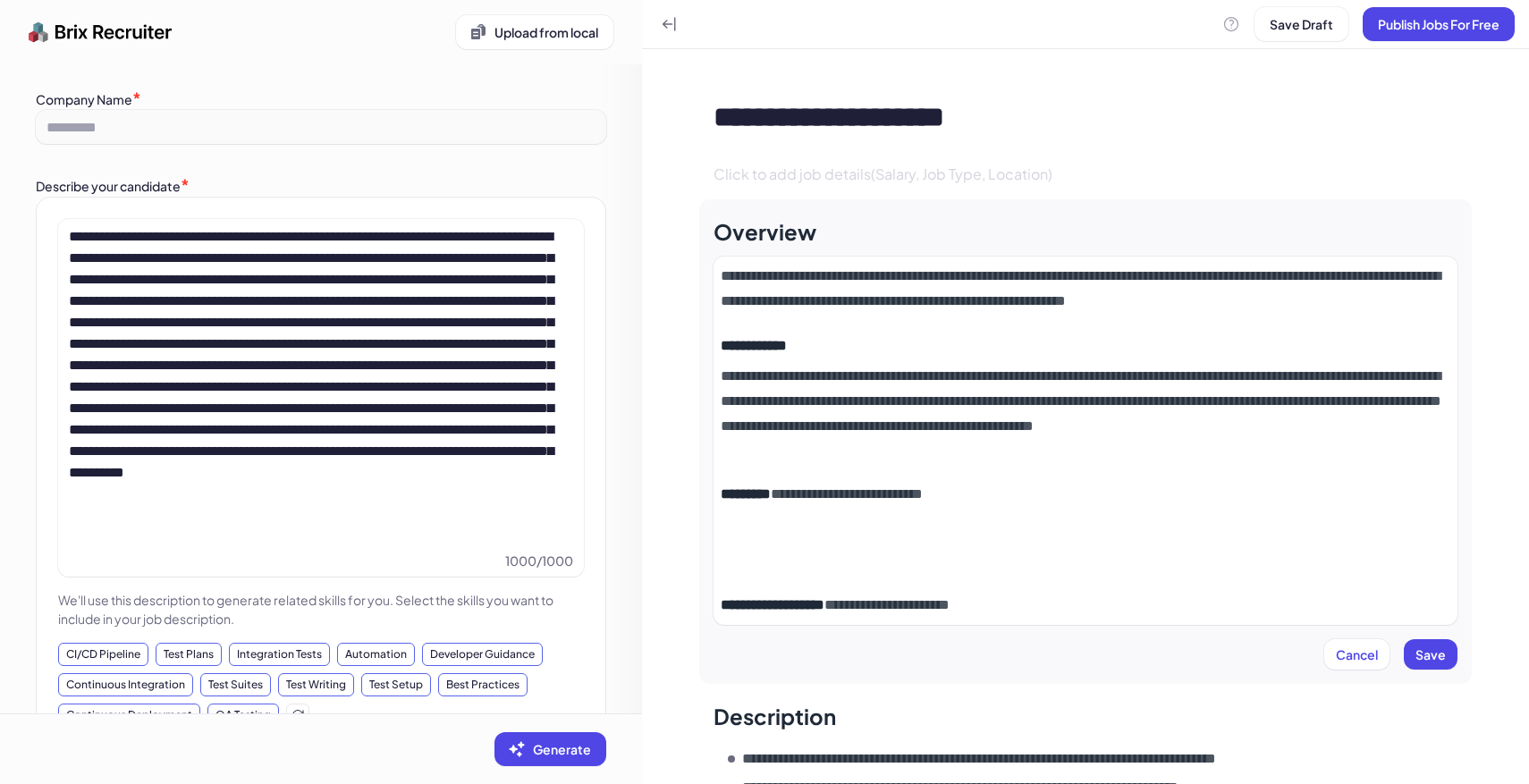
click at [776, 578] on div "**********" at bounding box center [1086, 440] width 730 height 354
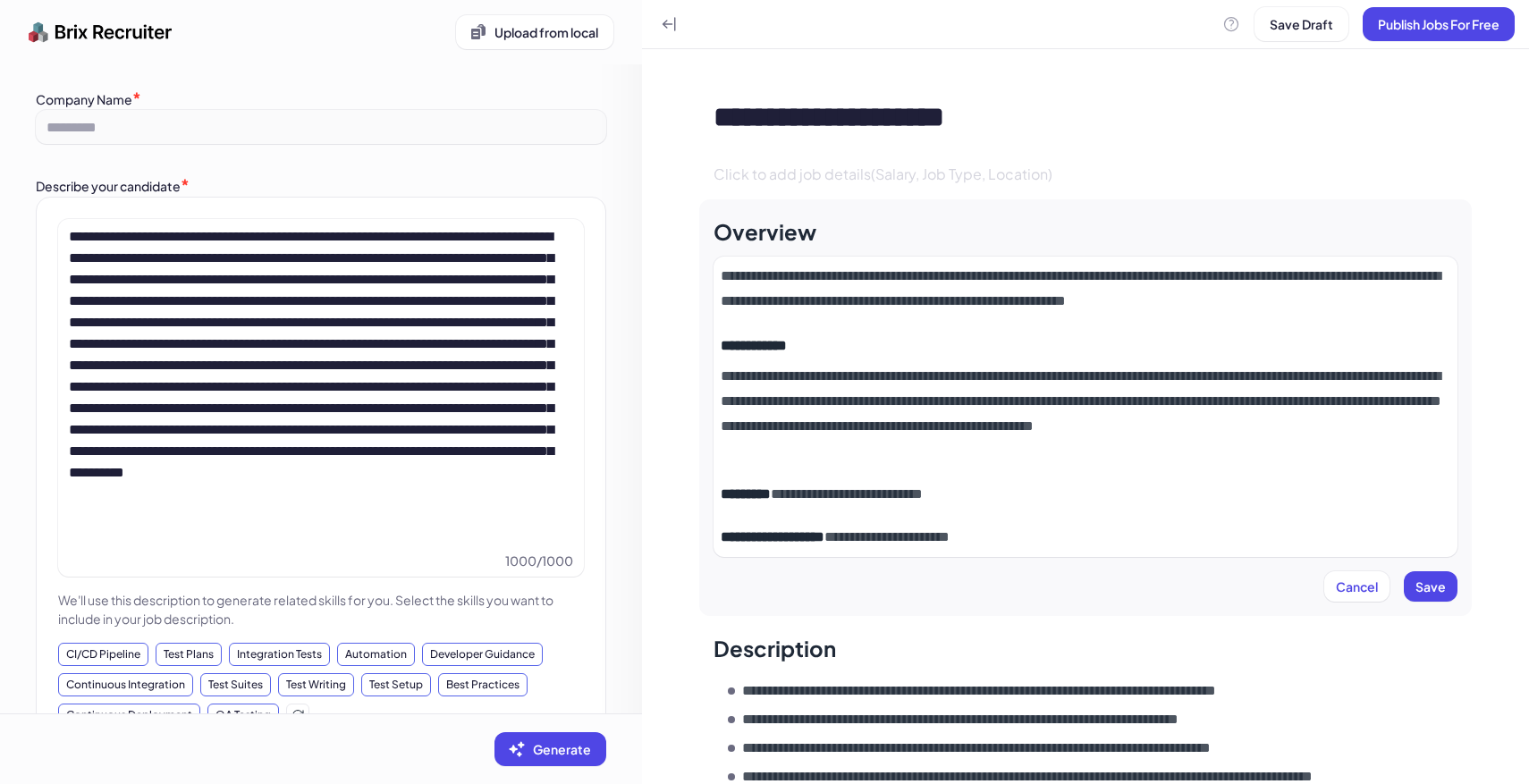
click at [970, 504] on p "**********" at bounding box center [1086, 494] width 730 height 25
click at [1049, 538] on p "**********" at bounding box center [1086, 536] width 730 height 25
click at [1436, 589] on span "Save" at bounding box center [1430, 586] width 31 height 16
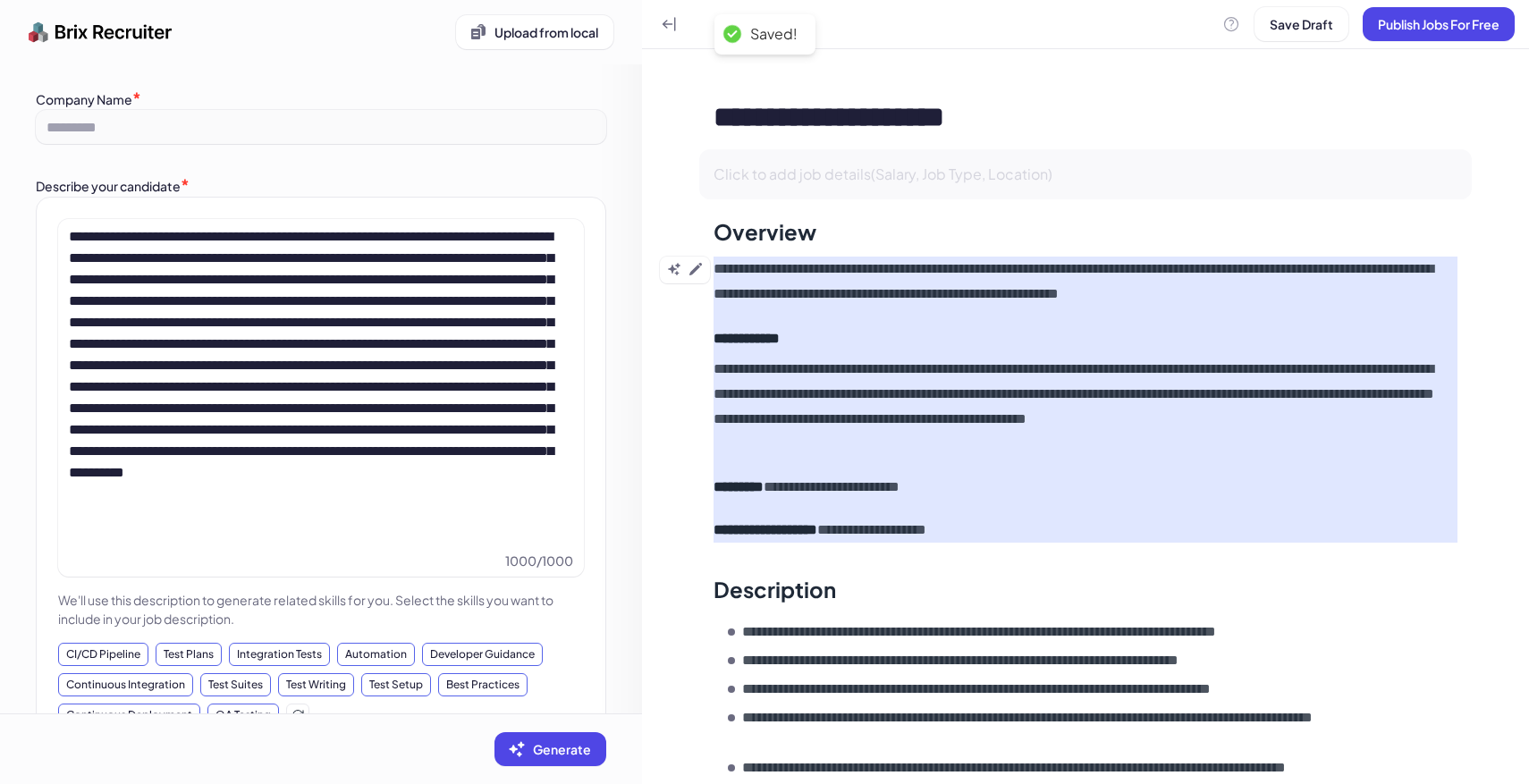
click at [877, 172] on span "Click to add job details(Salary, Job Type, Location)" at bounding box center [882, 173] width 339 height 19
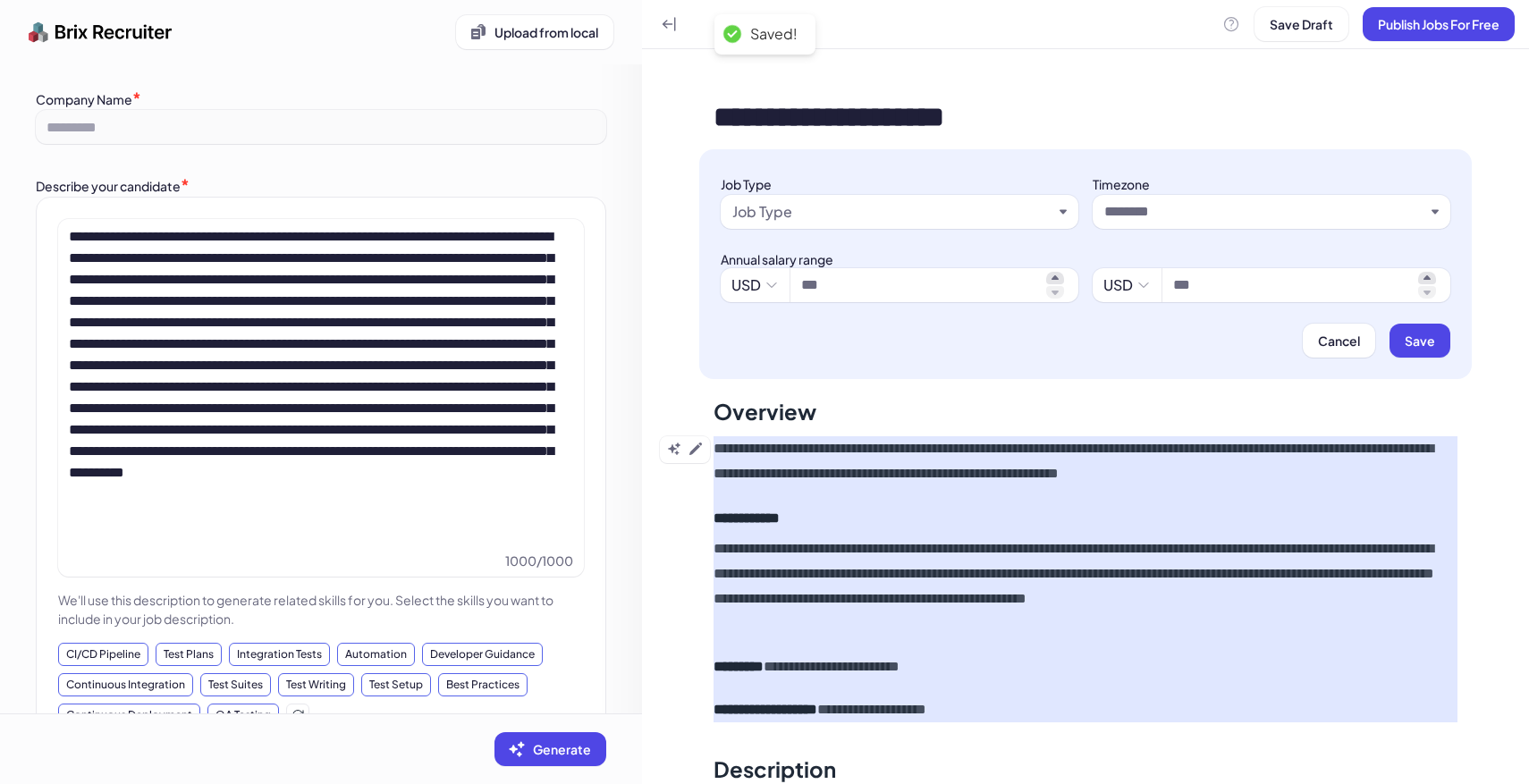
click at [809, 214] on div "Job Type" at bounding box center [891, 212] width 320 height 22
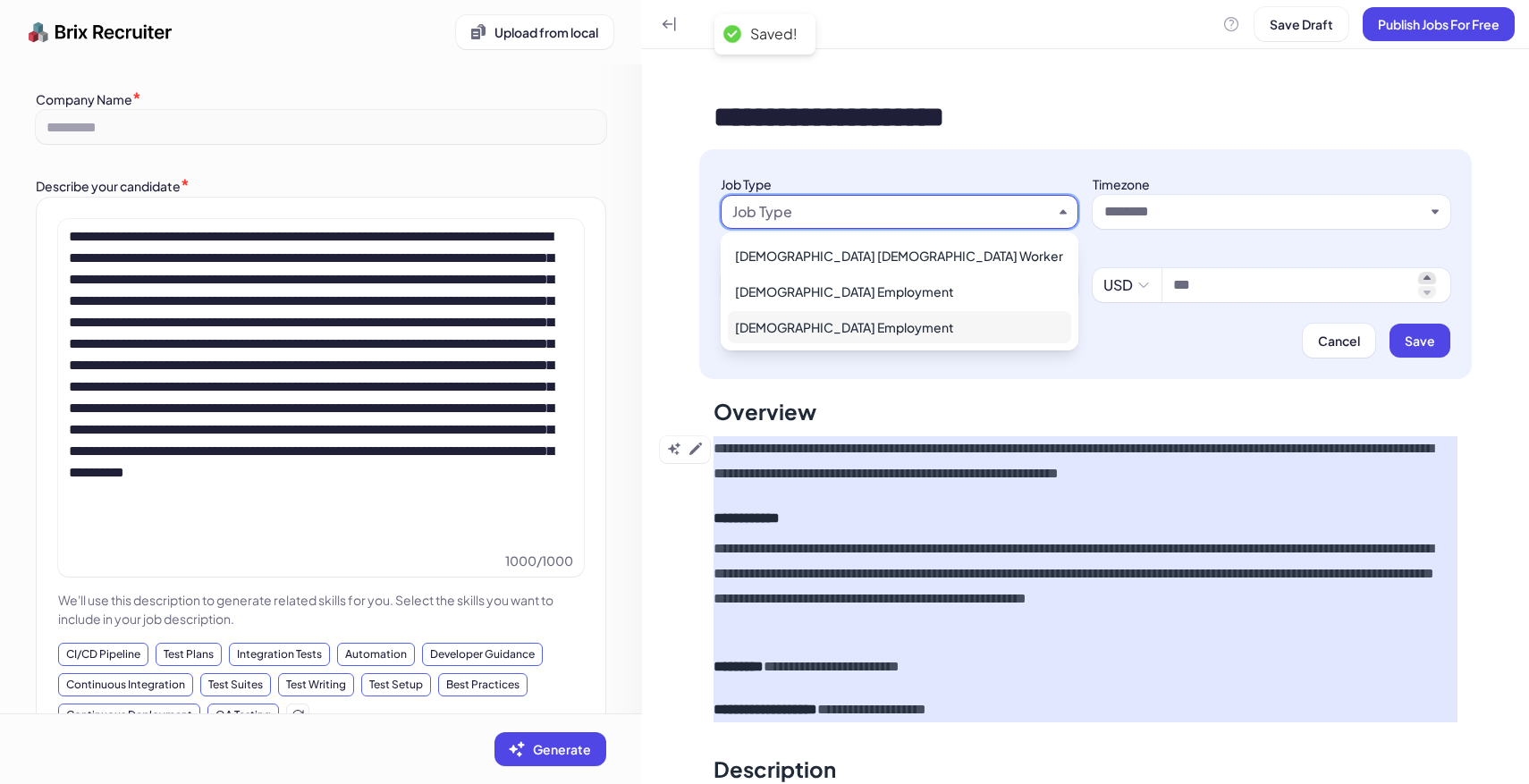
click at [828, 319] on div "[DEMOGRAPHIC_DATA] Employment" at bounding box center [899, 327] width 343 height 32
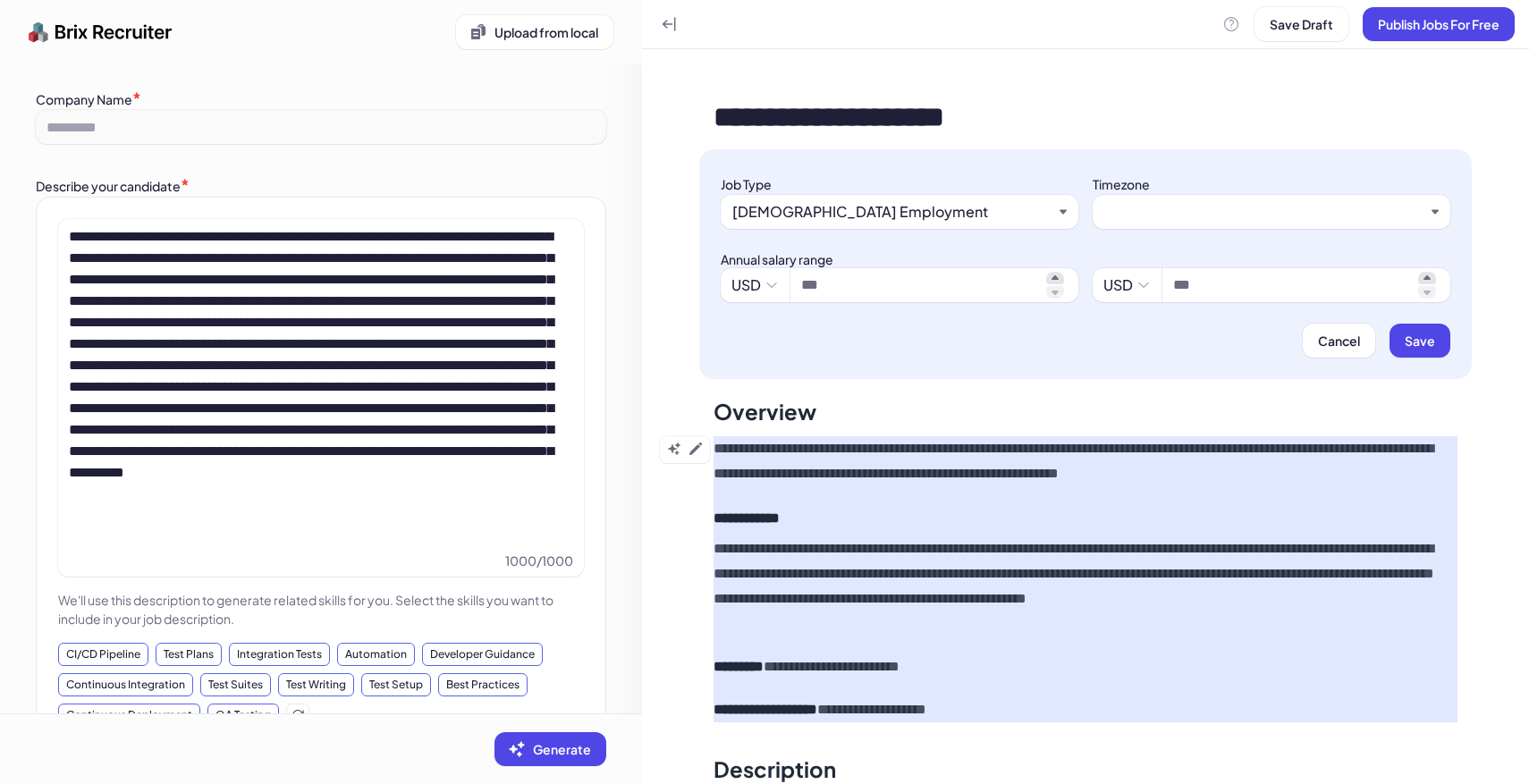
click at [1210, 213] on input "text" at bounding box center [1263, 212] width 320 height 22
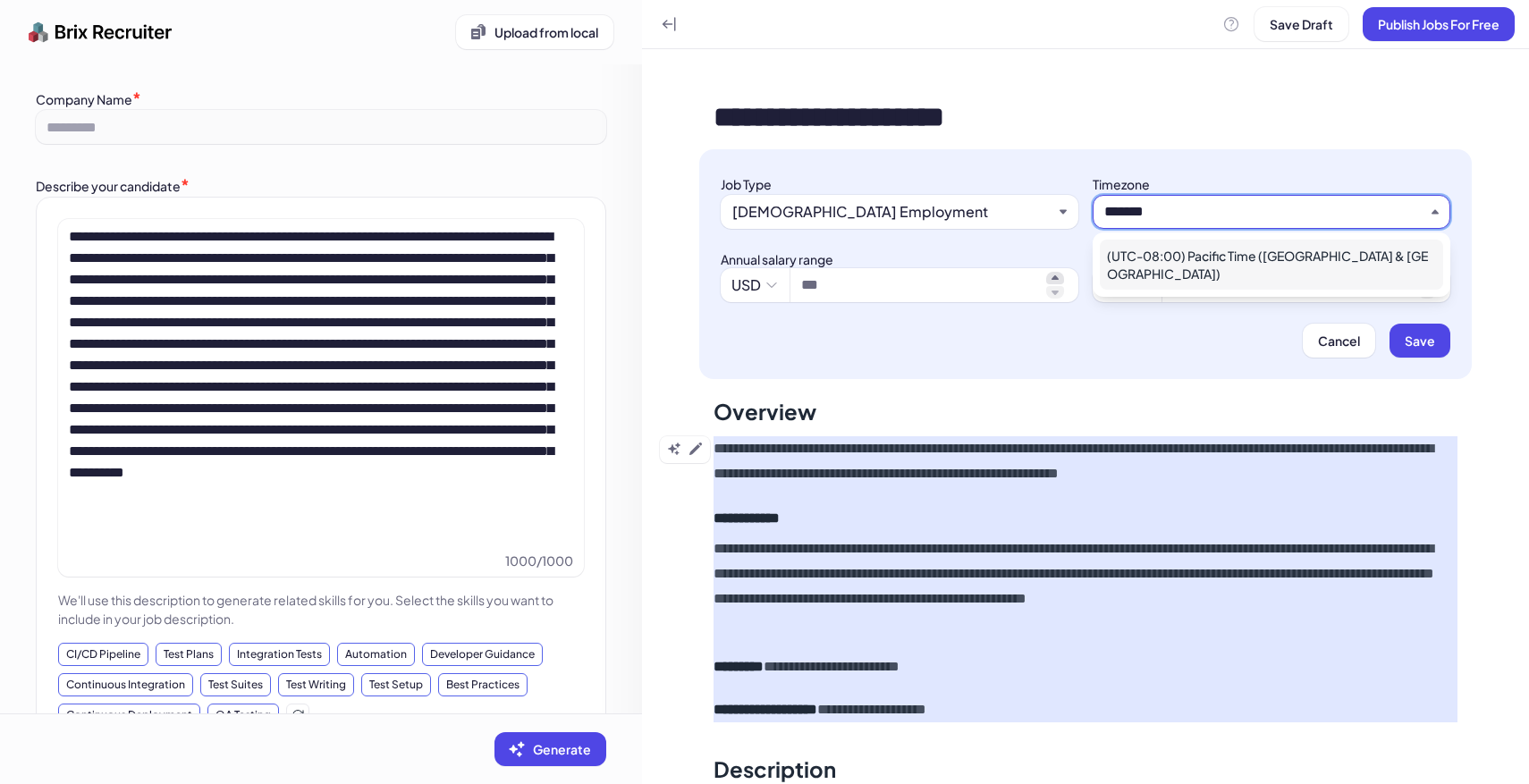
type input "*******"
click at [1235, 246] on div "(UTC-08:00) Pacific Time ([GEOGRAPHIC_DATA] & [GEOGRAPHIC_DATA])" at bounding box center [1271, 265] width 343 height 50
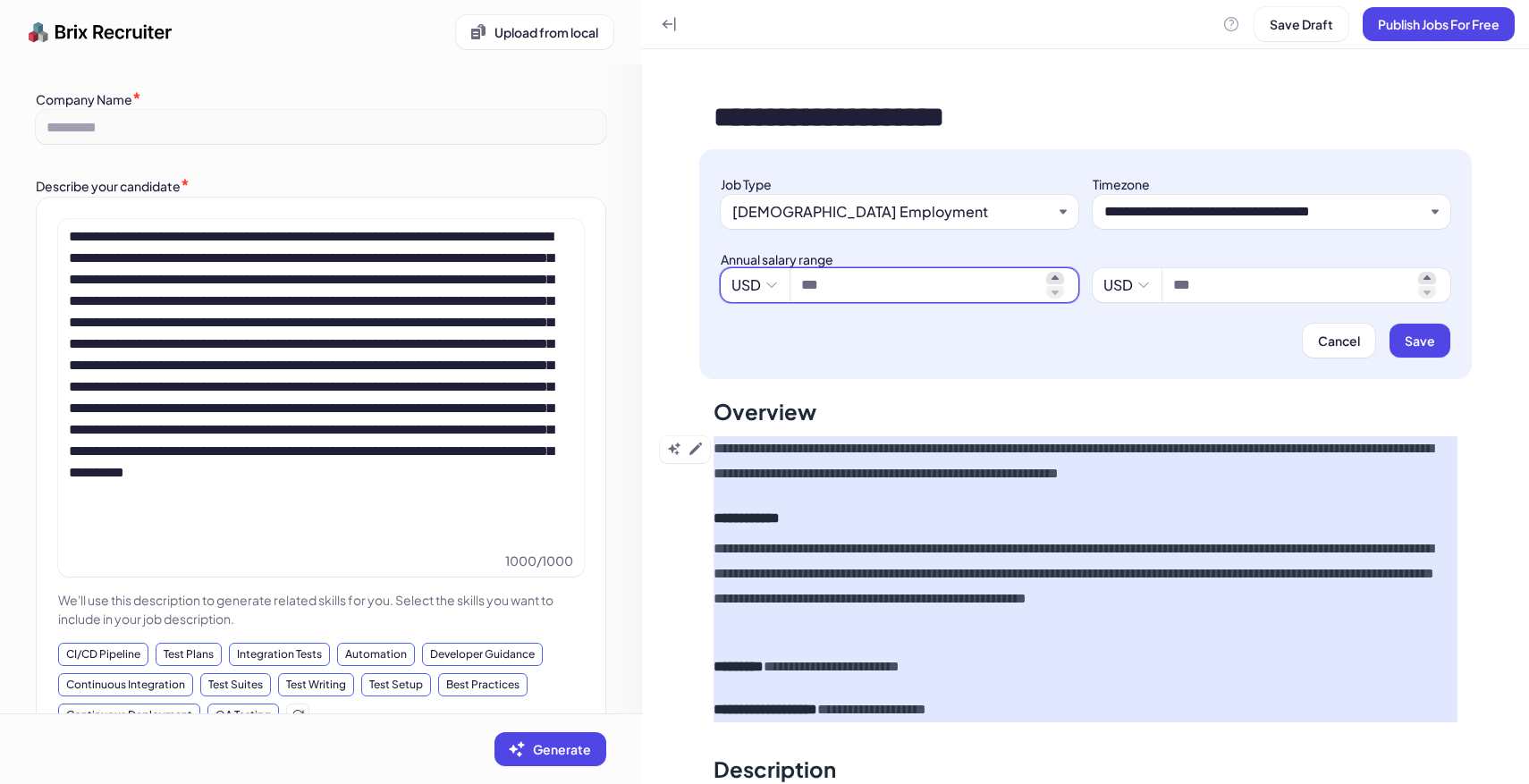
click at [957, 284] on input at bounding box center [920, 285] width 238 height 22
type input "*********"
click at [1220, 284] on input at bounding box center [1292, 285] width 238 height 22
type input "*********"
click at [1424, 340] on span "Save" at bounding box center [1419, 340] width 31 height 16
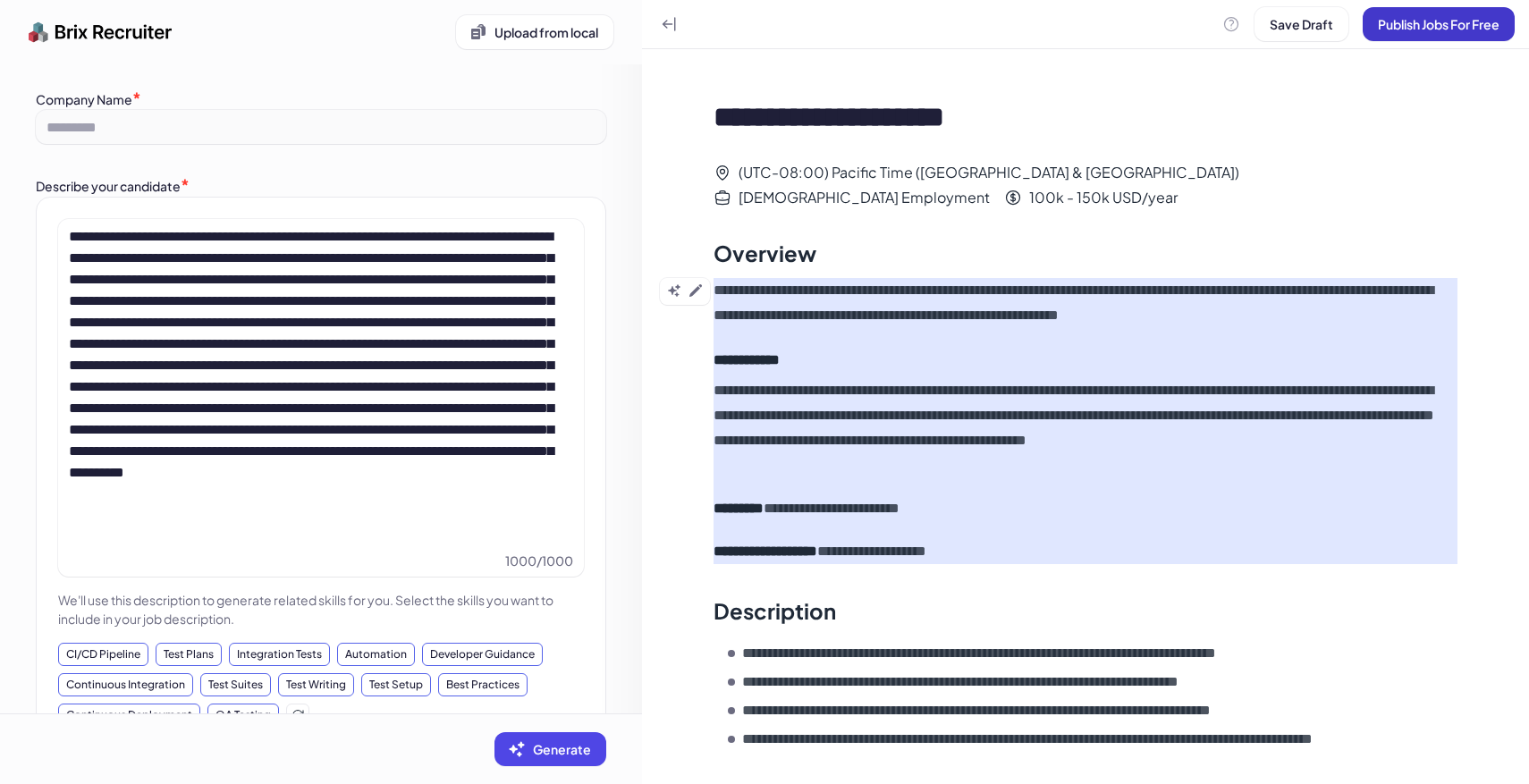
click at [1424, 18] on span "Publish Jobs For Free" at bounding box center [1438, 24] width 122 height 16
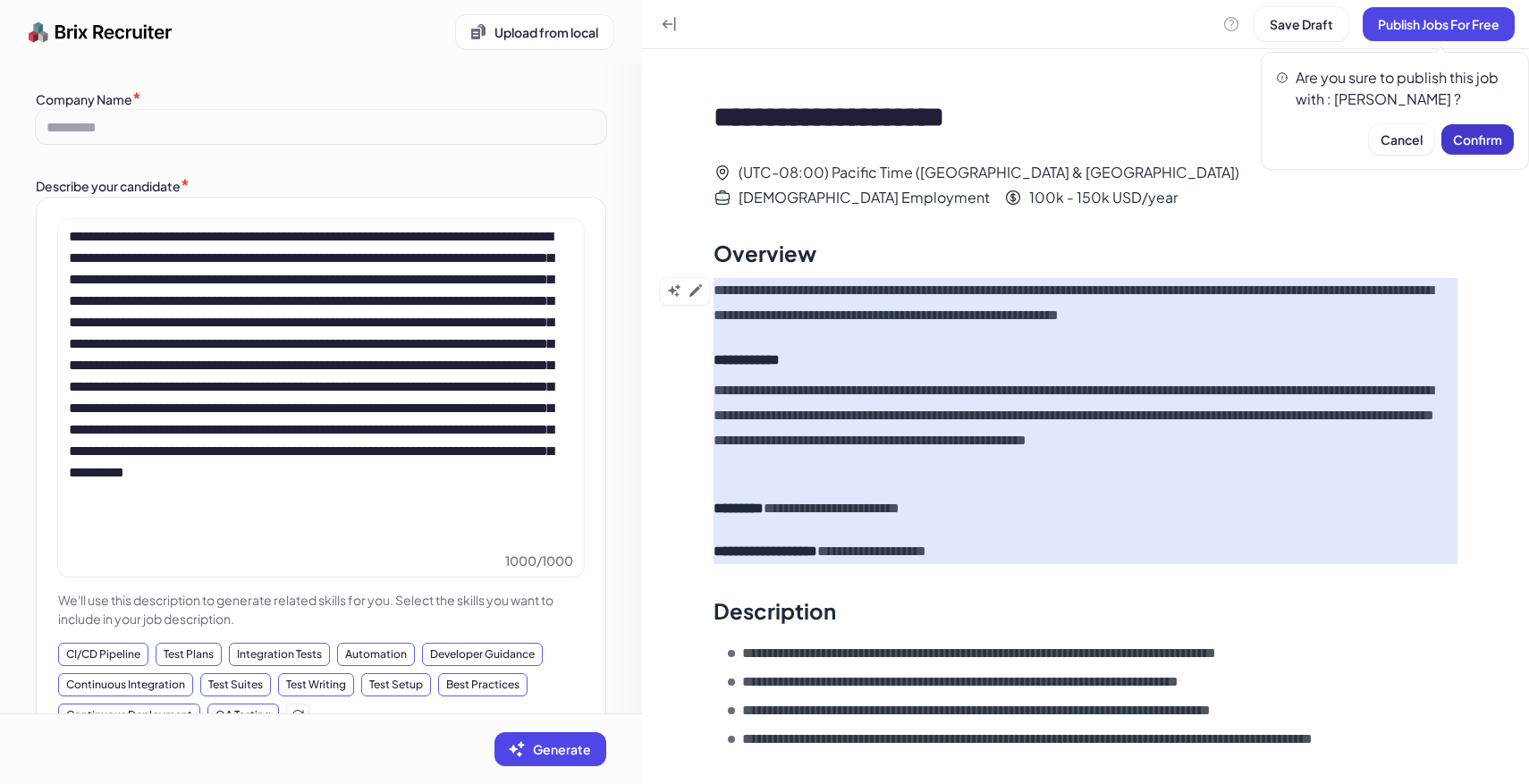
click at [1476, 127] on button "Confirm" at bounding box center [1476, 139] width 72 height 31
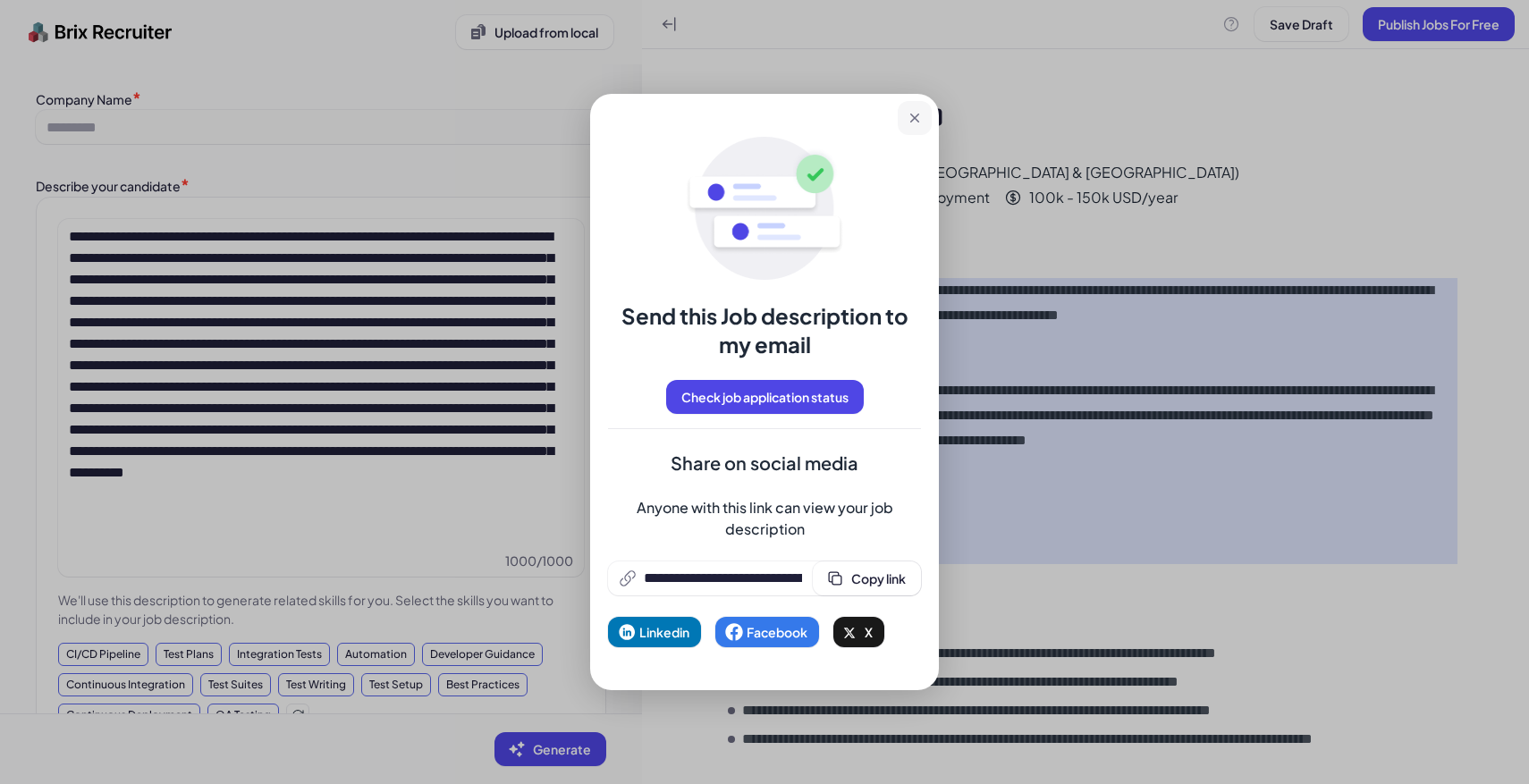
click at [913, 112] on icon at bounding box center [914, 118] width 18 height 18
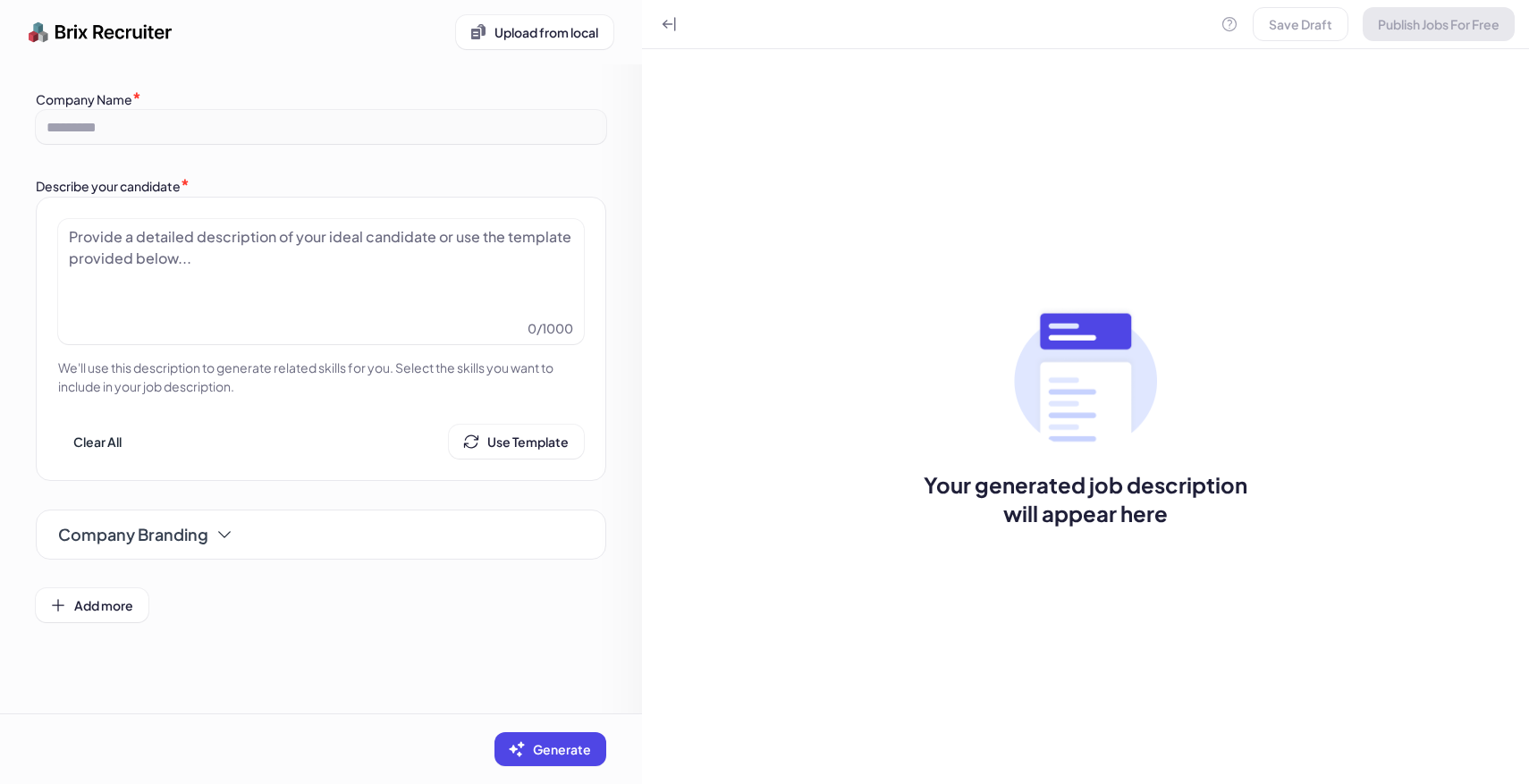
click at [455, 282] on div at bounding box center [320, 271] width 504 height 89
paste div
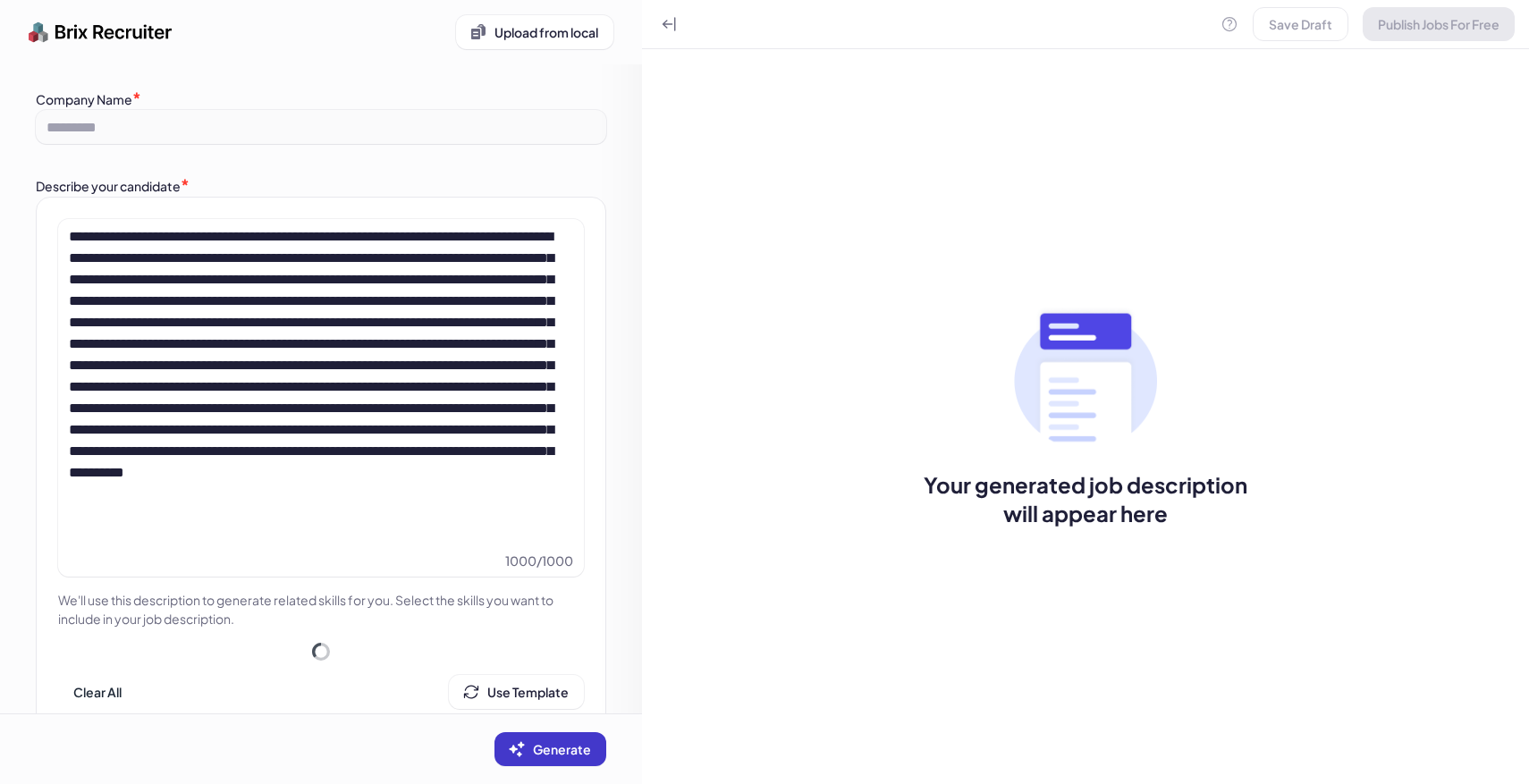
click at [571, 746] on span "Generate" at bounding box center [561, 748] width 59 height 16
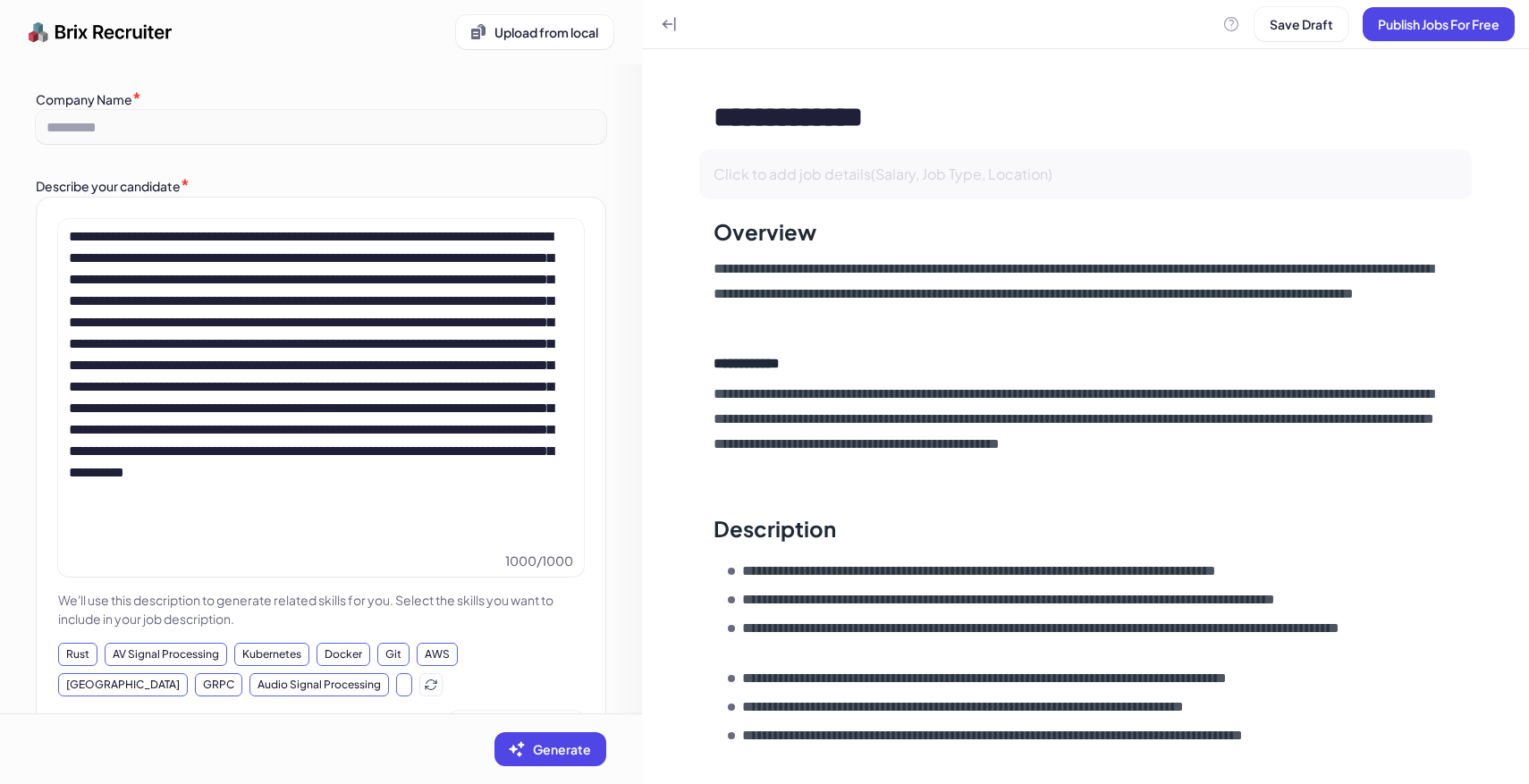
click at [906, 165] on span "Click to add job details(Salary, Job Type, Location)" at bounding box center [882, 173] width 339 height 19
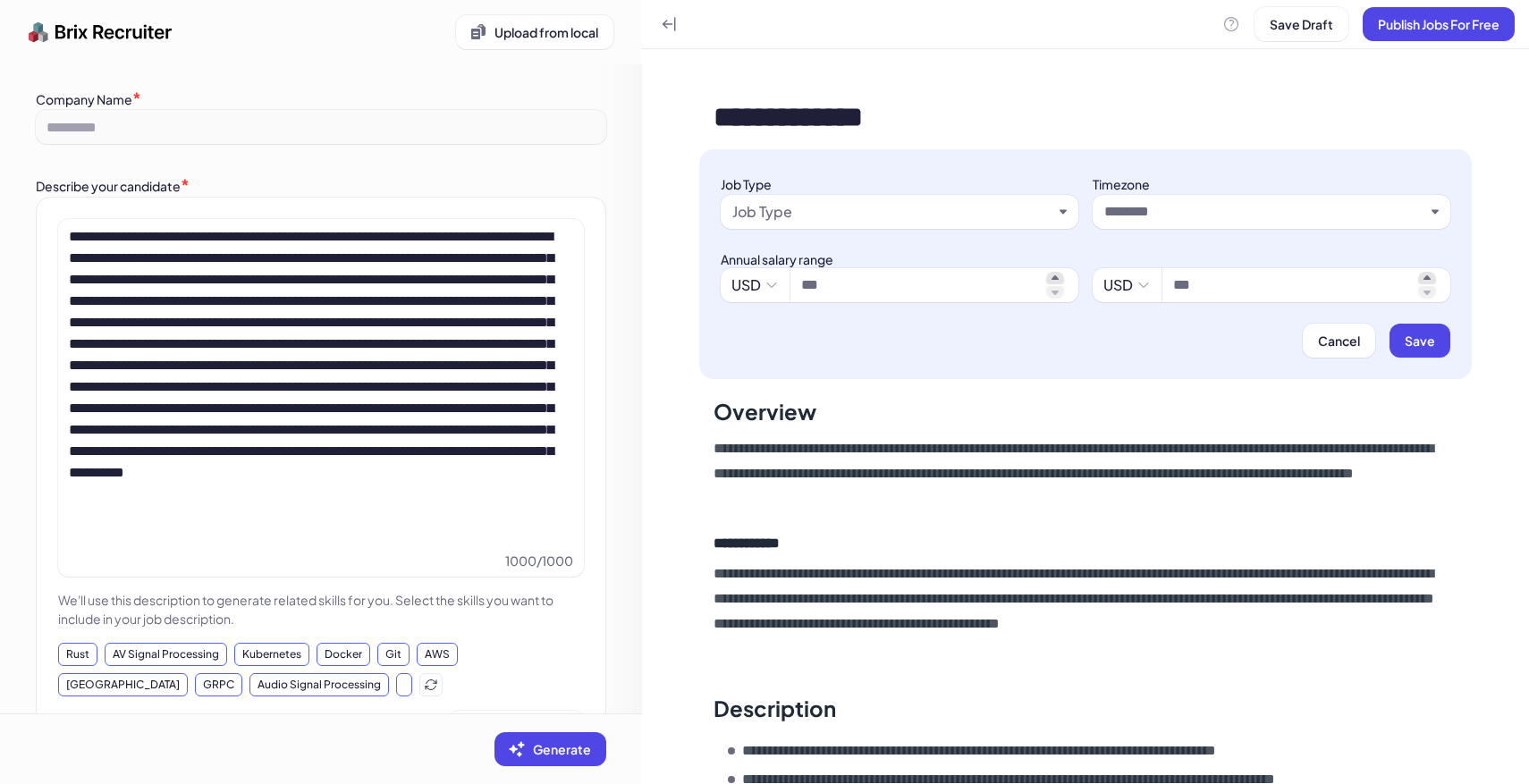
click at [820, 213] on div "Job Type" at bounding box center [891, 212] width 320 height 22
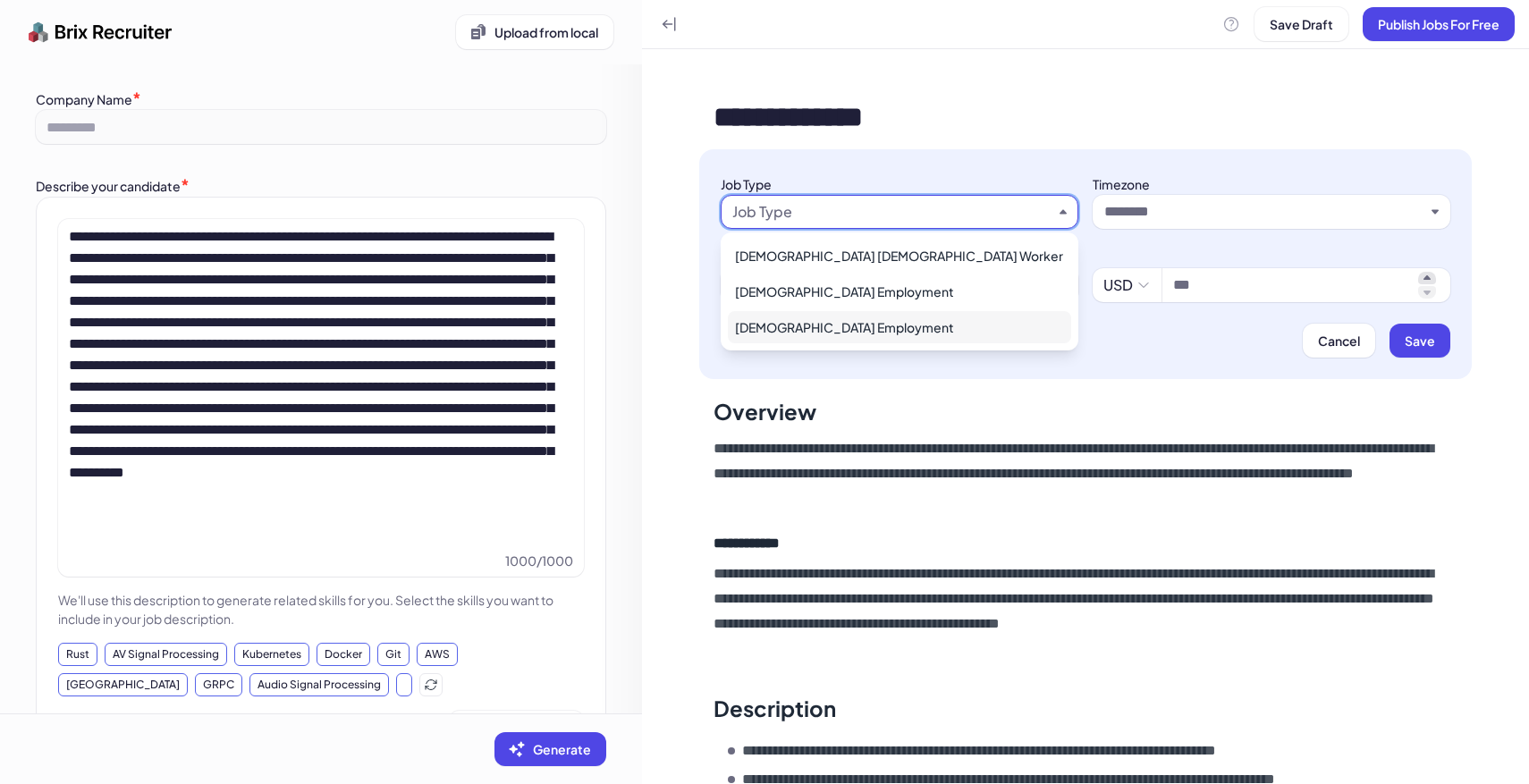
click at [816, 313] on div "[DEMOGRAPHIC_DATA] Employment" at bounding box center [899, 327] width 343 height 32
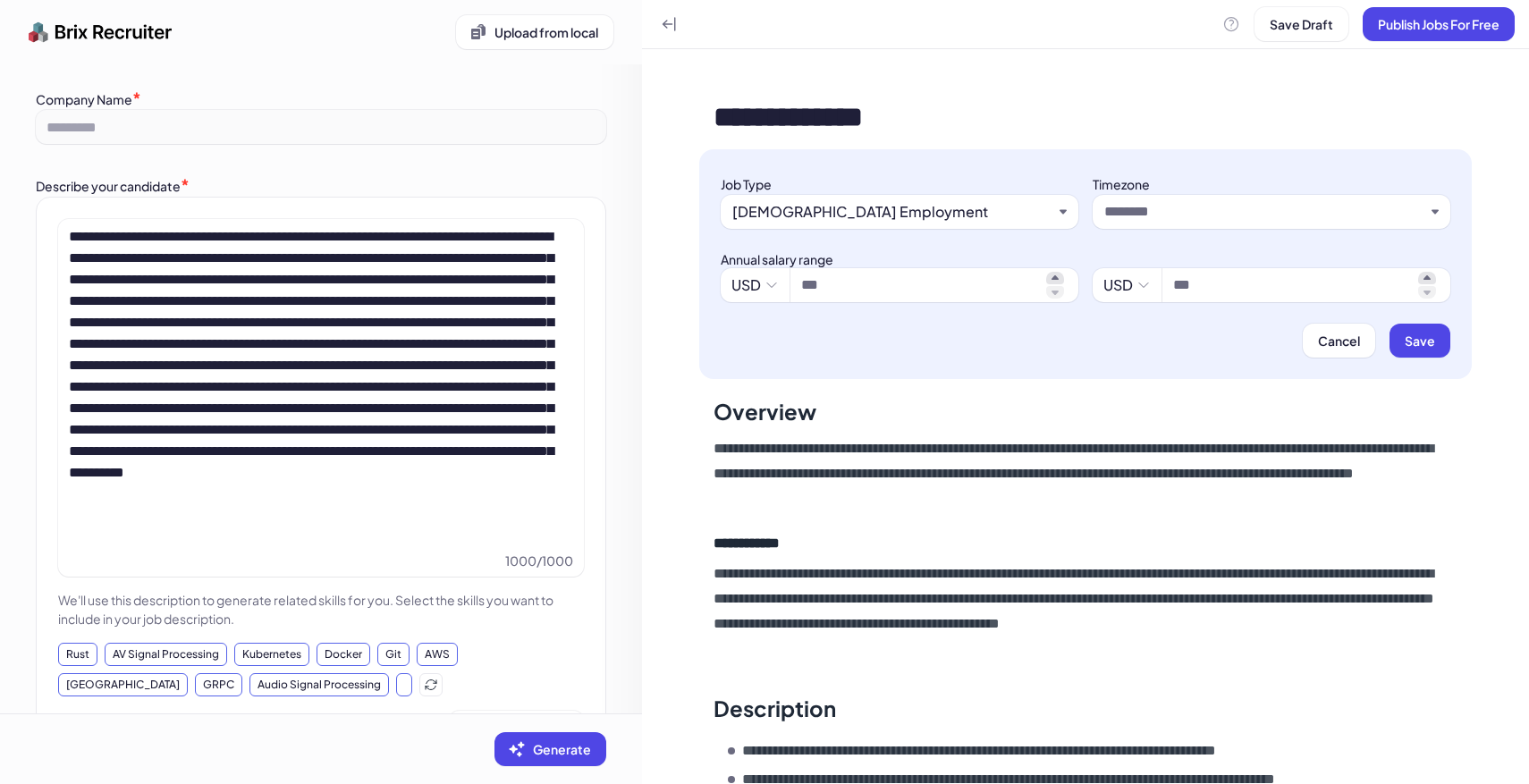
click at [1179, 222] on div at bounding box center [1271, 212] width 358 height 34
click at [1174, 217] on input "text" at bounding box center [1263, 212] width 320 height 22
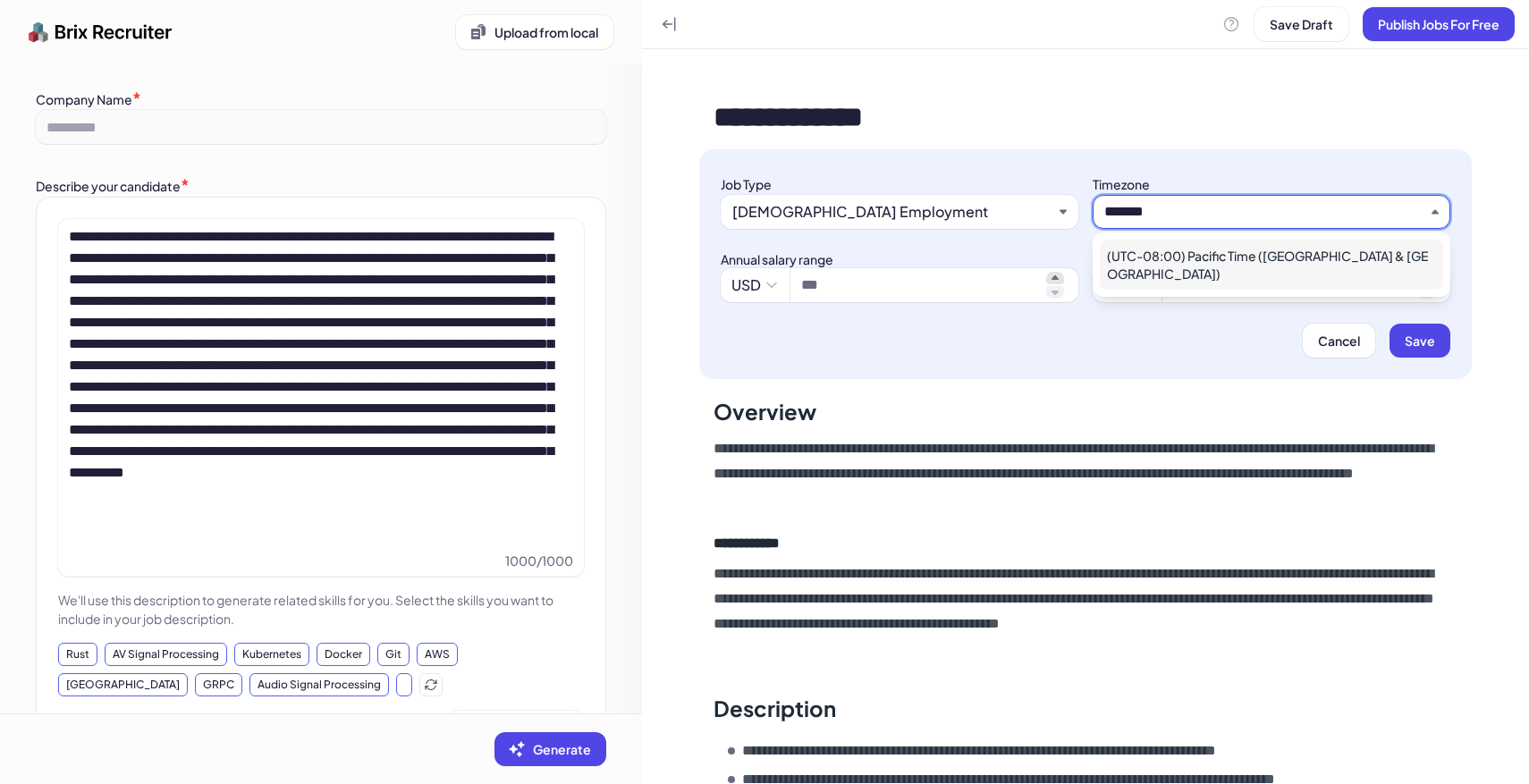
type input "*******"
click at [1233, 241] on div "(UTC-08:00) Pacific Time ([GEOGRAPHIC_DATA] & [GEOGRAPHIC_DATA])" at bounding box center [1271, 265] width 343 height 50
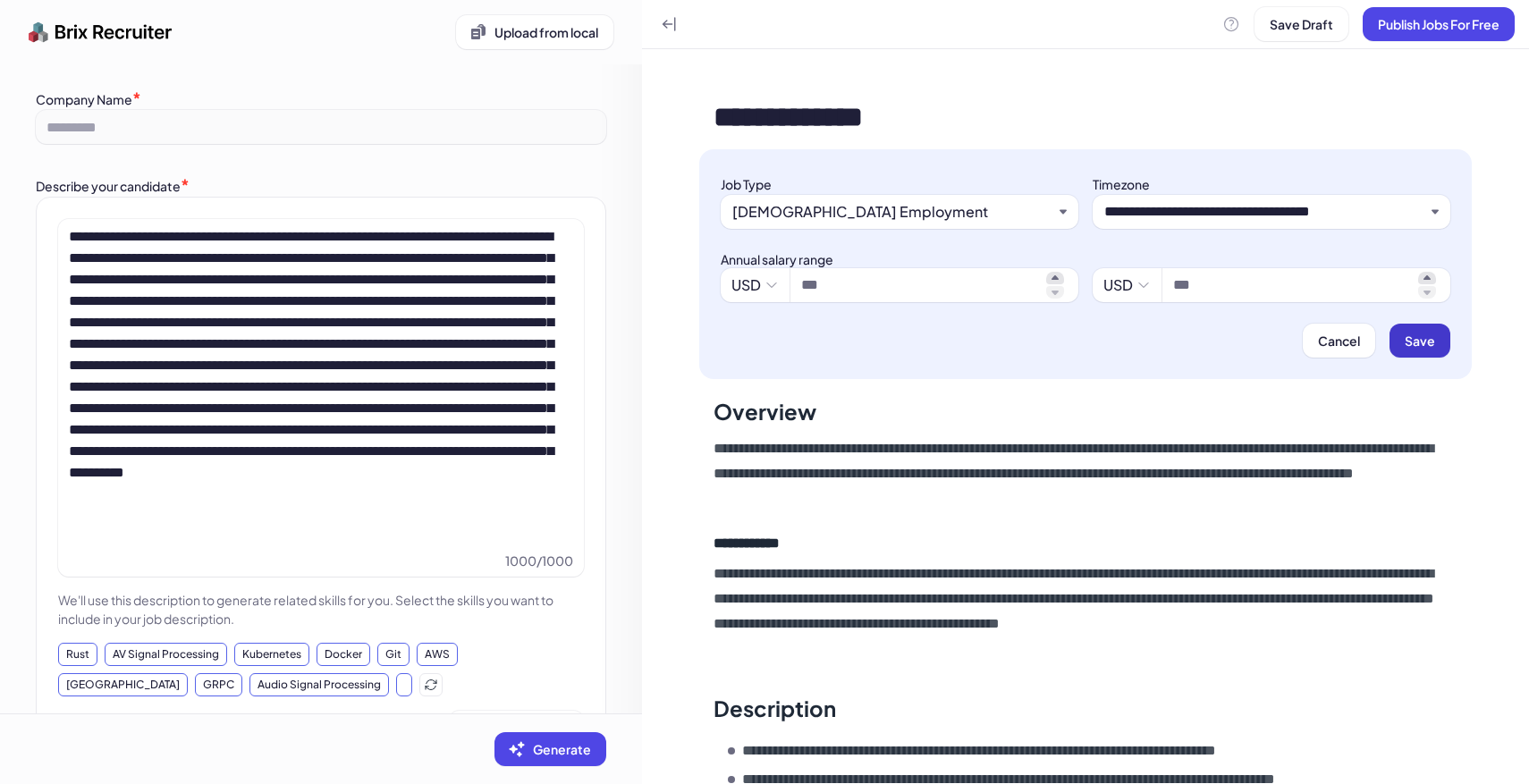
click at [1410, 346] on span "Save" at bounding box center [1419, 340] width 31 height 16
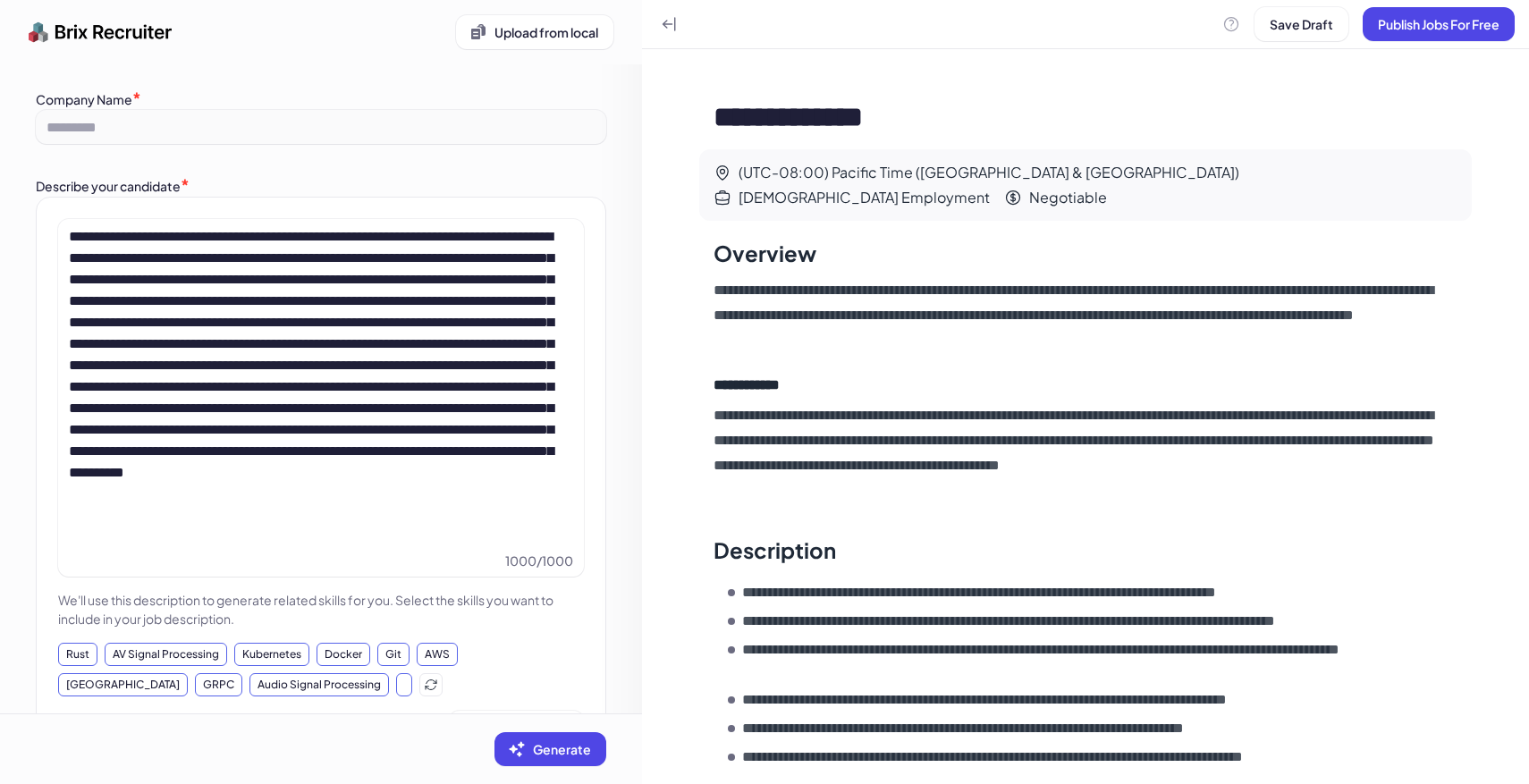
click at [1107, 192] on p "Negotiable" at bounding box center [1068, 197] width 77 height 11
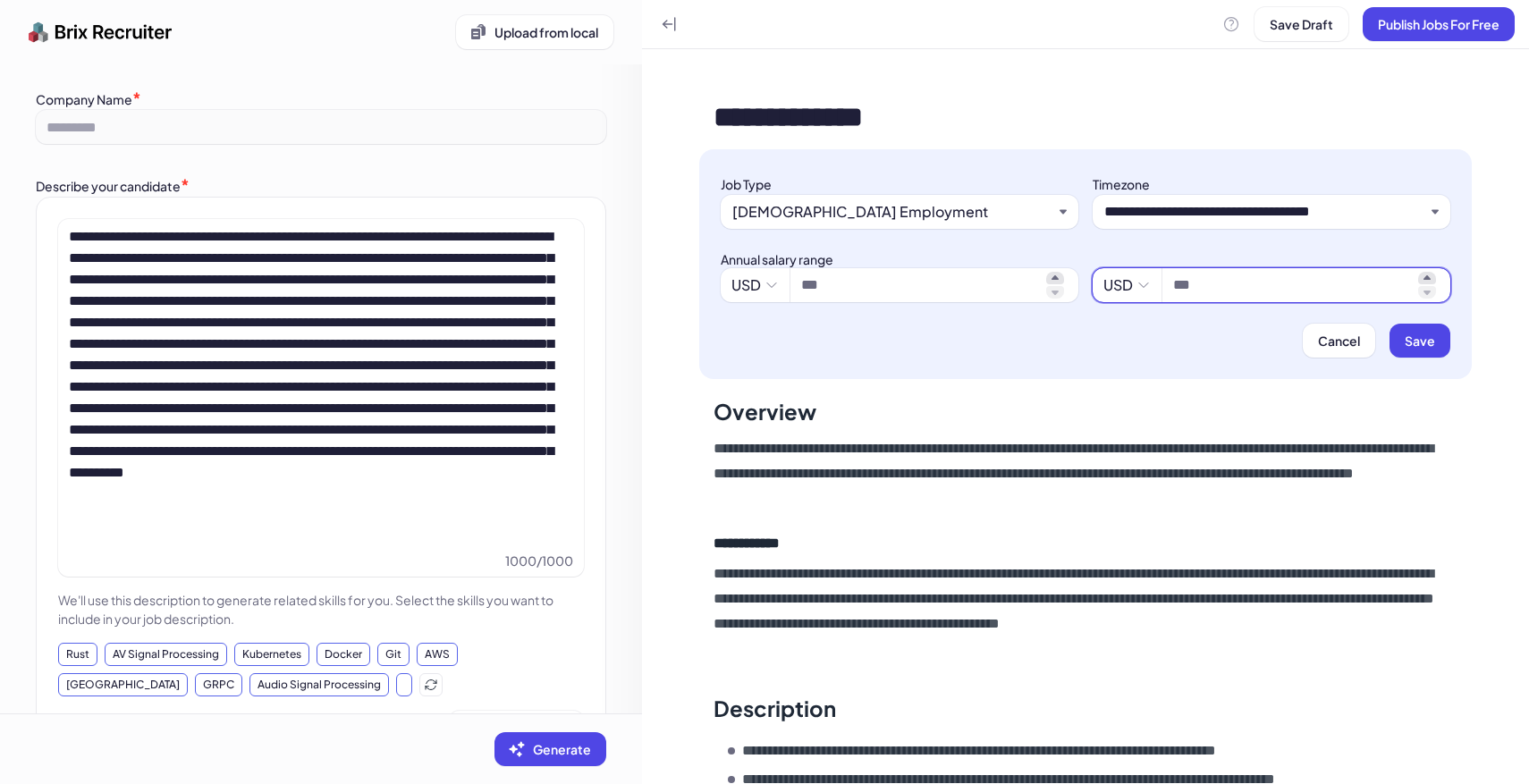
click at [1224, 294] on input at bounding box center [1292, 285] width 238 height 22
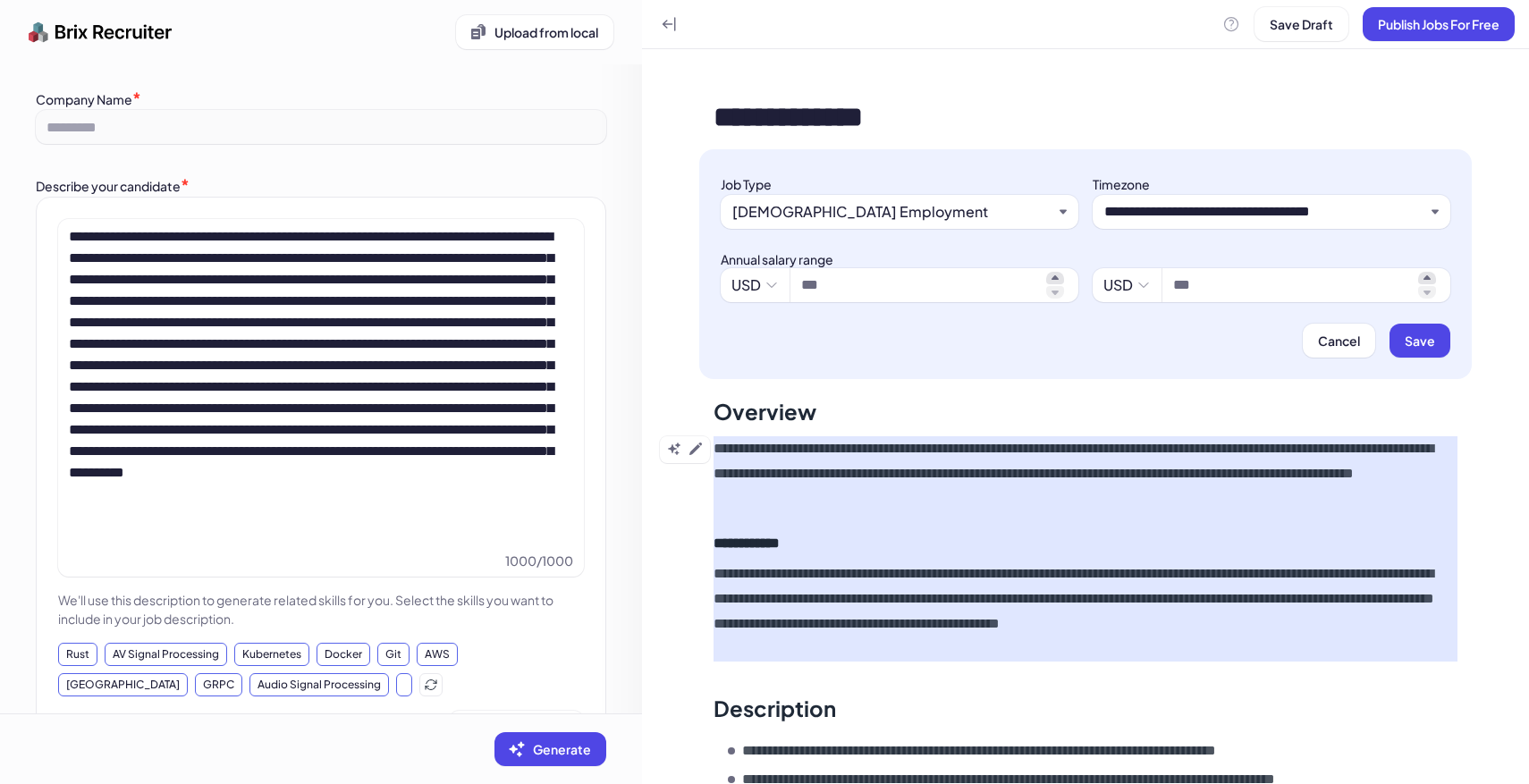
click at [1026, 492] on p "**********" at bounding box center [1085, 474] width 744 height 75
click at [693, 452] on icon at bounding box center [695, 448] width 13 height 13
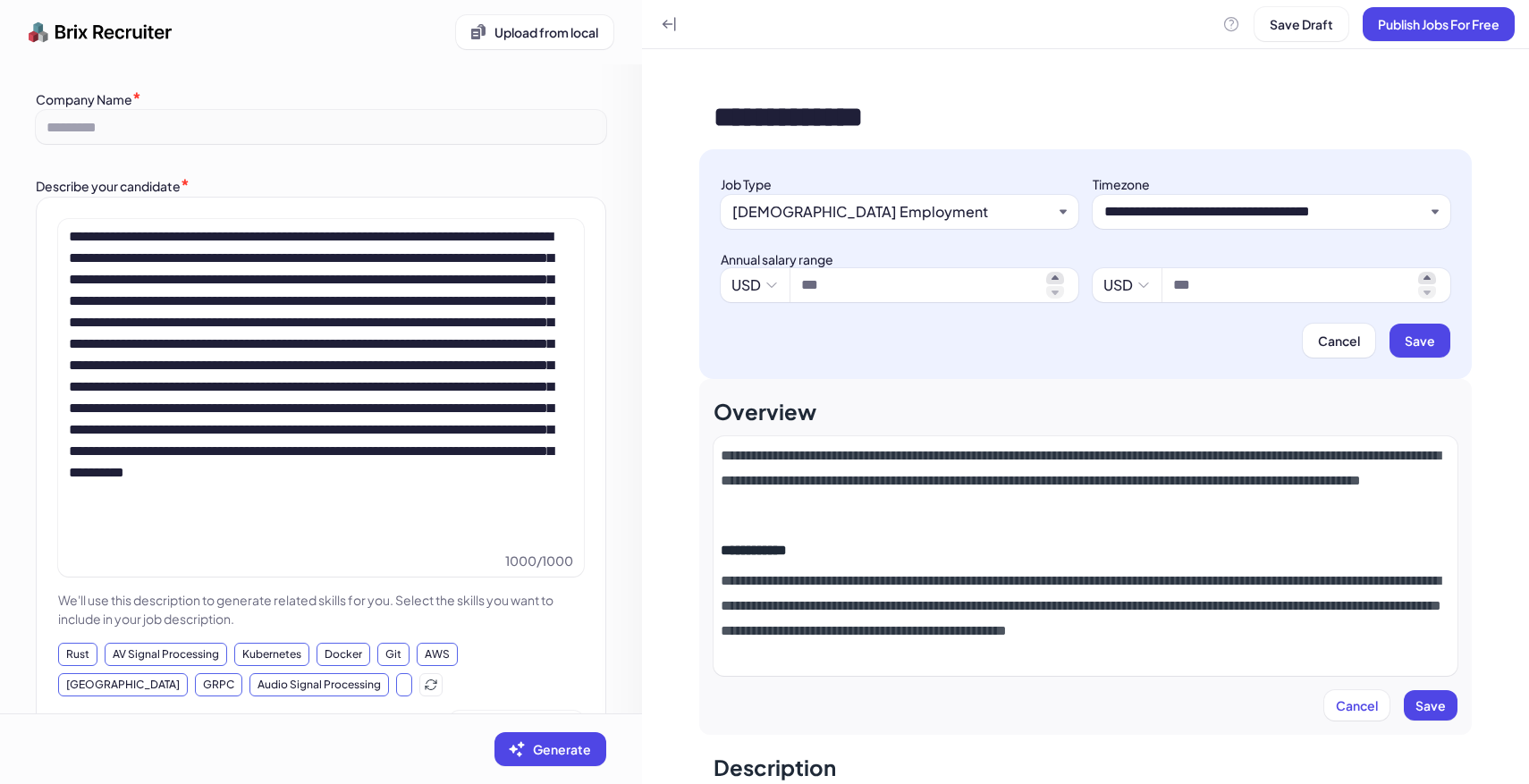
click at [890, 658] on p "**********" at bounding box center [1086, 617] width 730 height 100
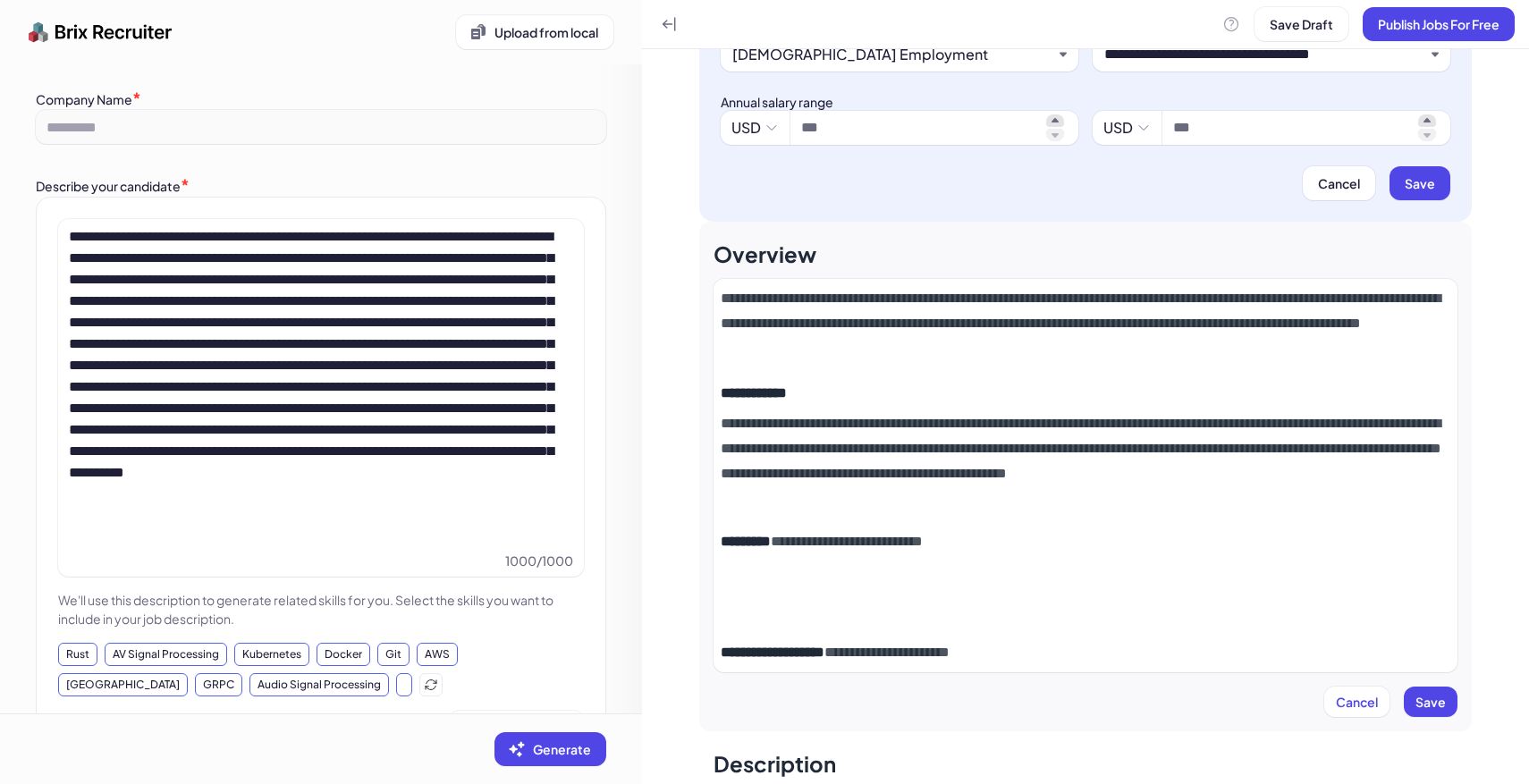
scroll to position [197, 0]
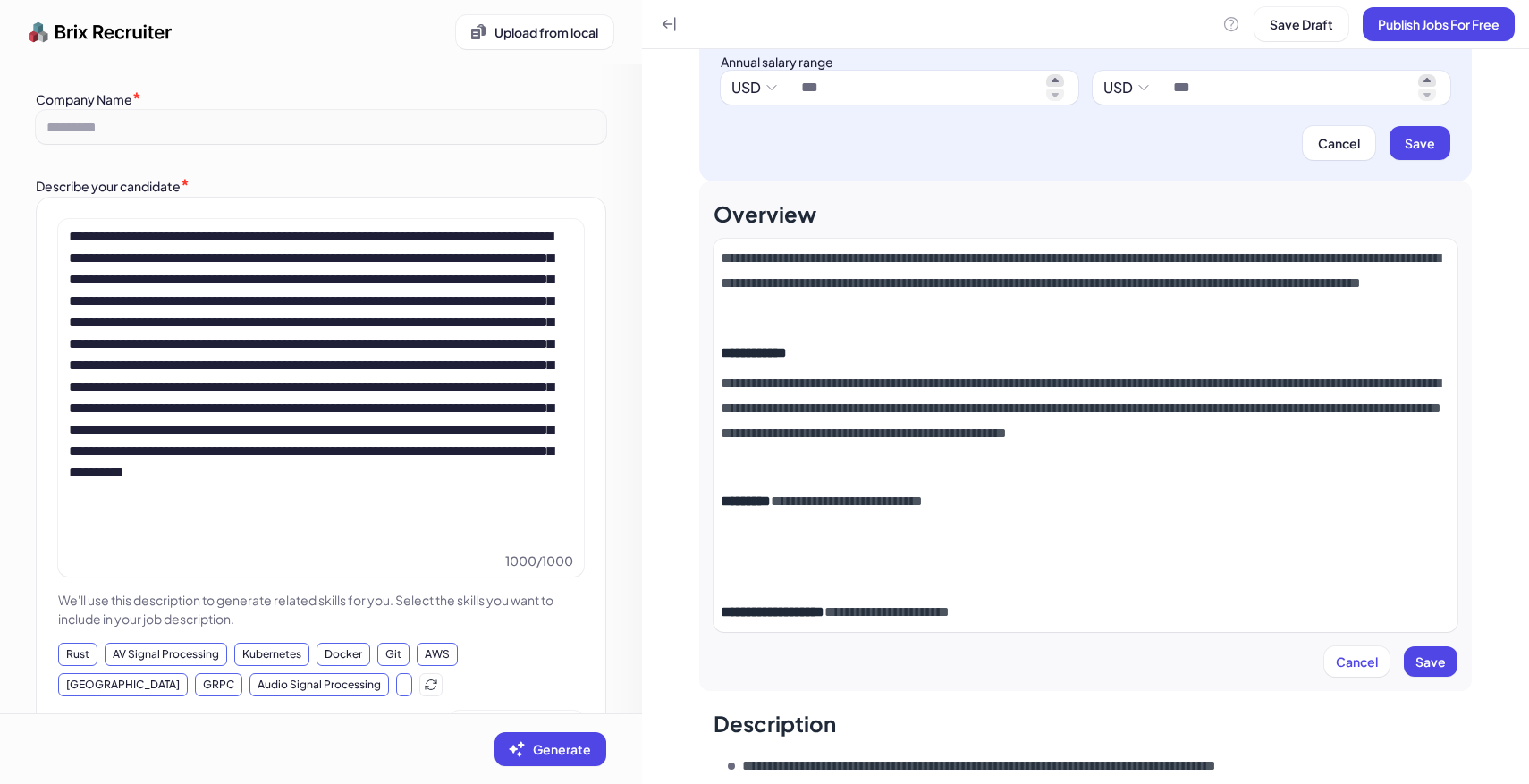
click at [801, 574] on p at bounding box center [1086, 556] width 730 height 50
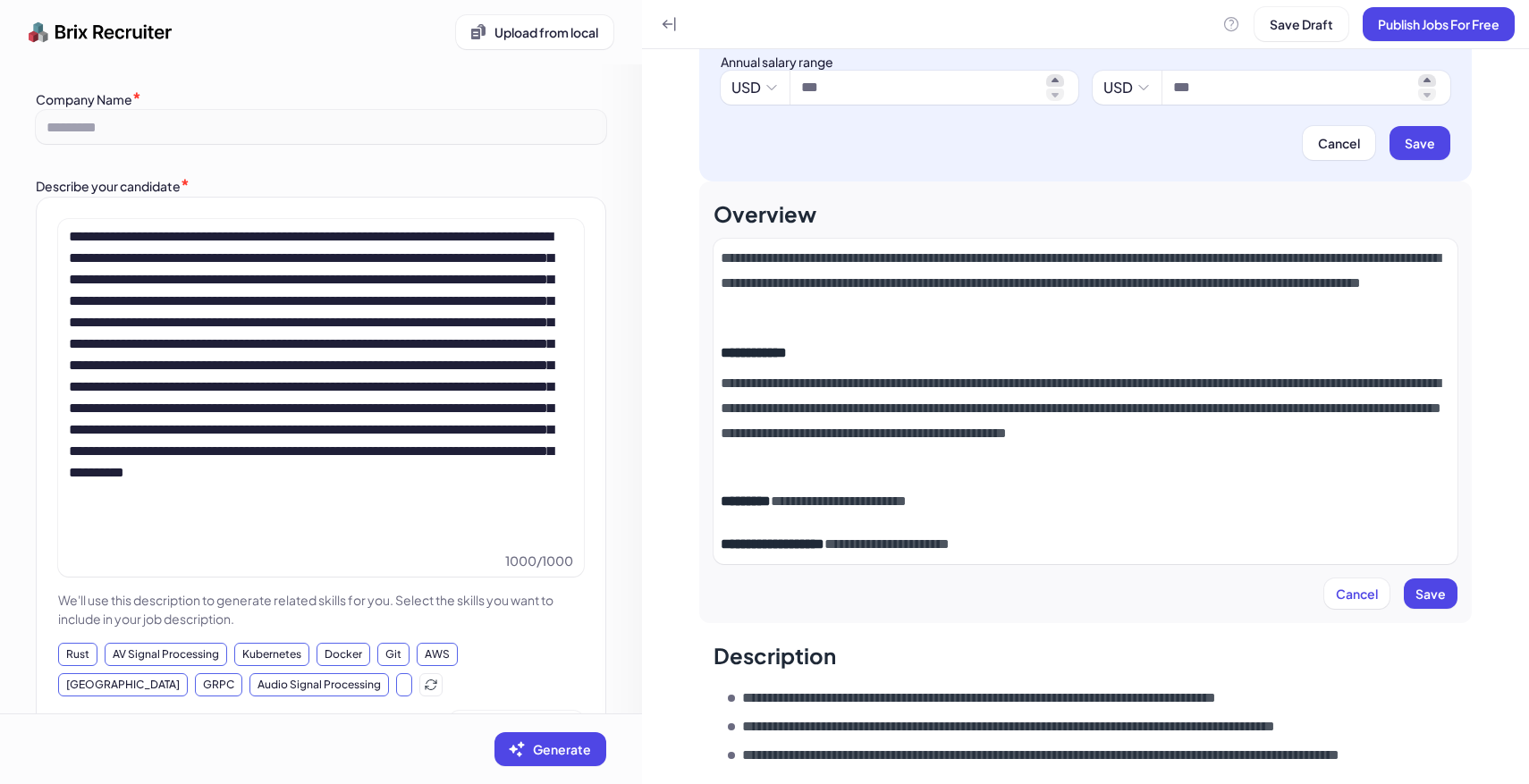
click at [1036, 561] on div "**********" at bounding box center [1085, 401] width 744 height 325
click at [1050, 546] on p "**********" at bounding box center [1086, 543] width 730 height 25
click at [1436, 599] on span "Save" at bounding box center [1430, 594] width 31 height 16
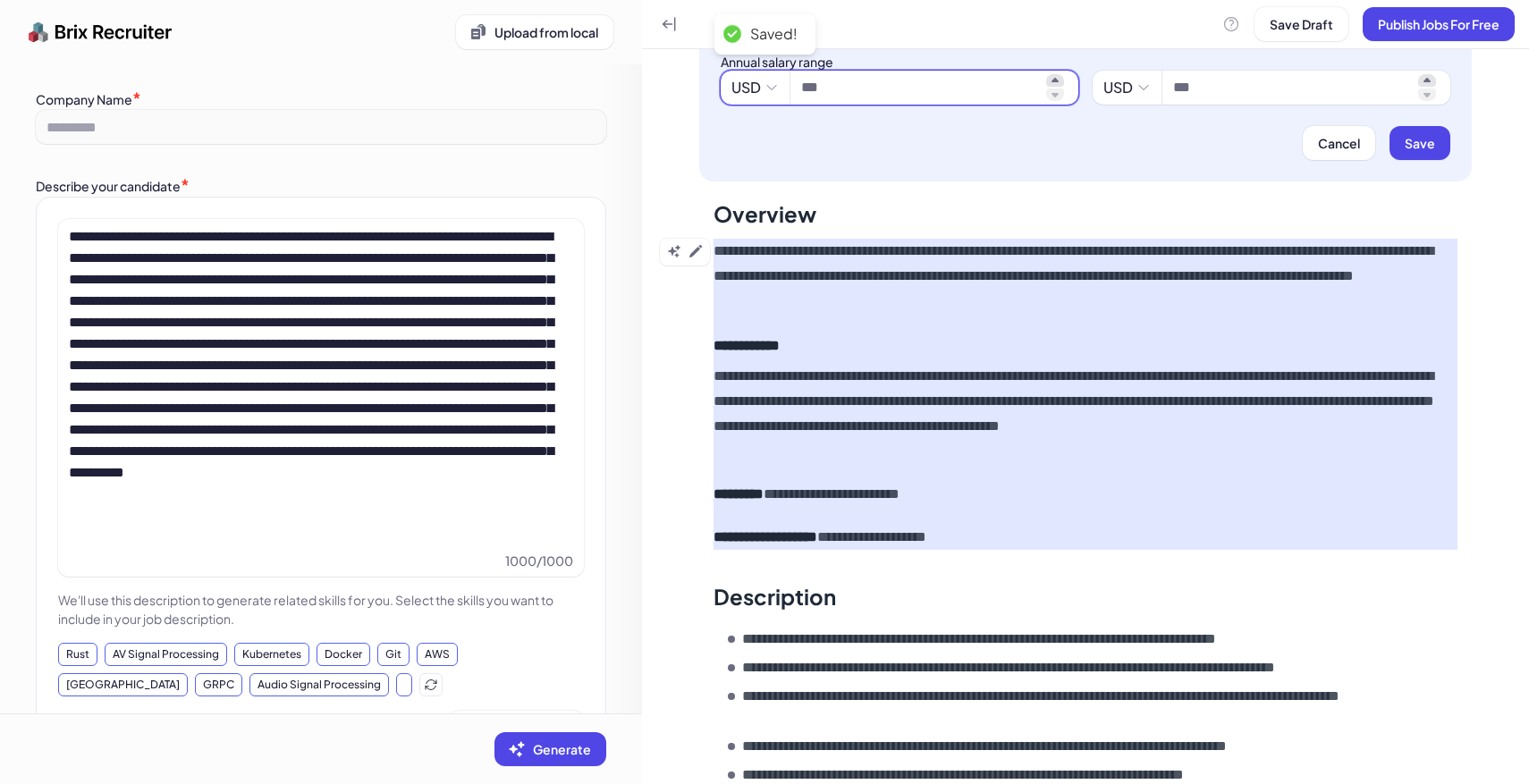
click at [905, 94] on input at bounding box center [920, 88] width 238 height 22
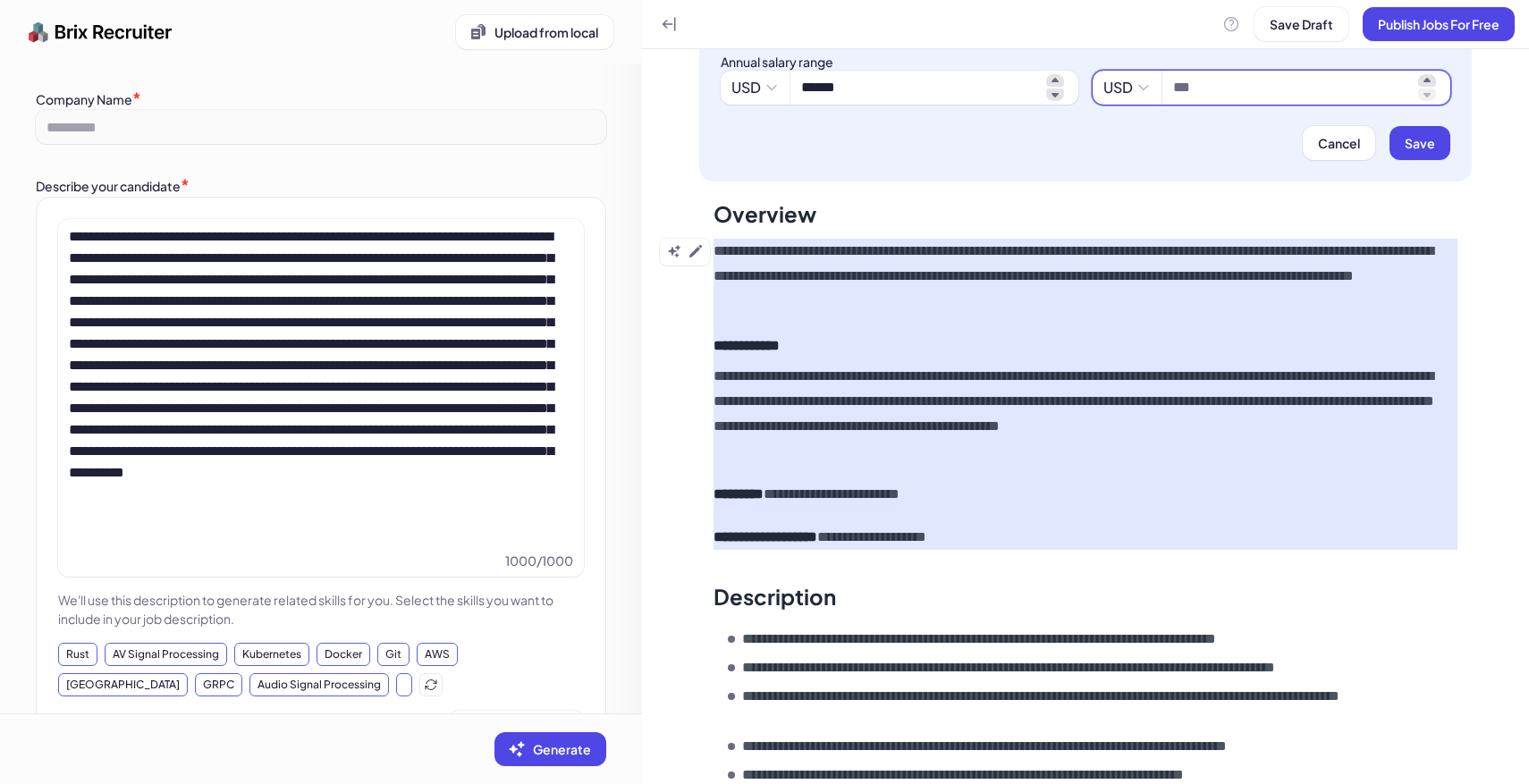
type input "*********"
click at [1219, 78] on input at bounding box center [1292, 88] width 238 height 22
type input "*********"
click at [1424, 158] on button "Save" at bounding box center [1419, 143] width 60 height 34
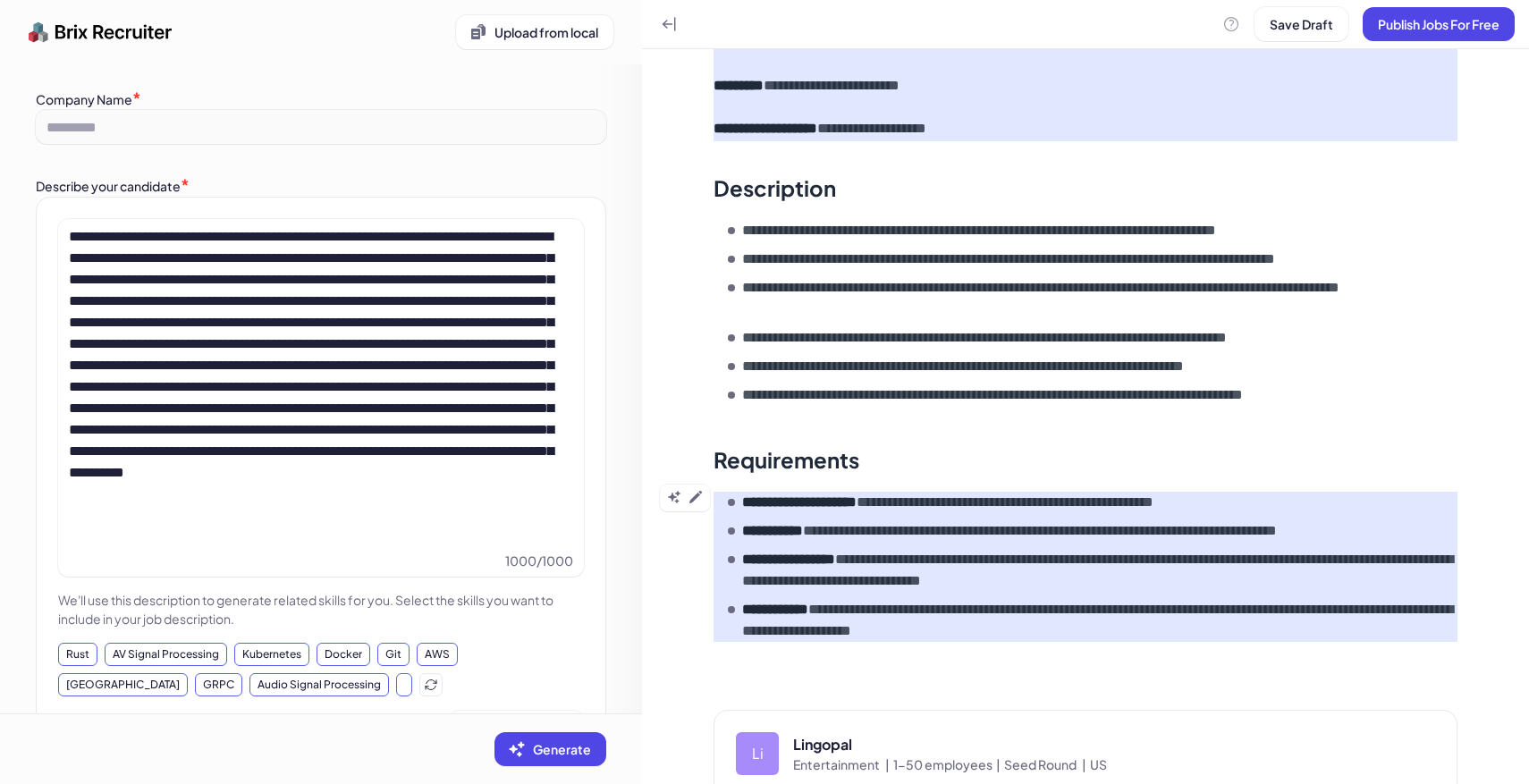
scroll to position [456, 0]
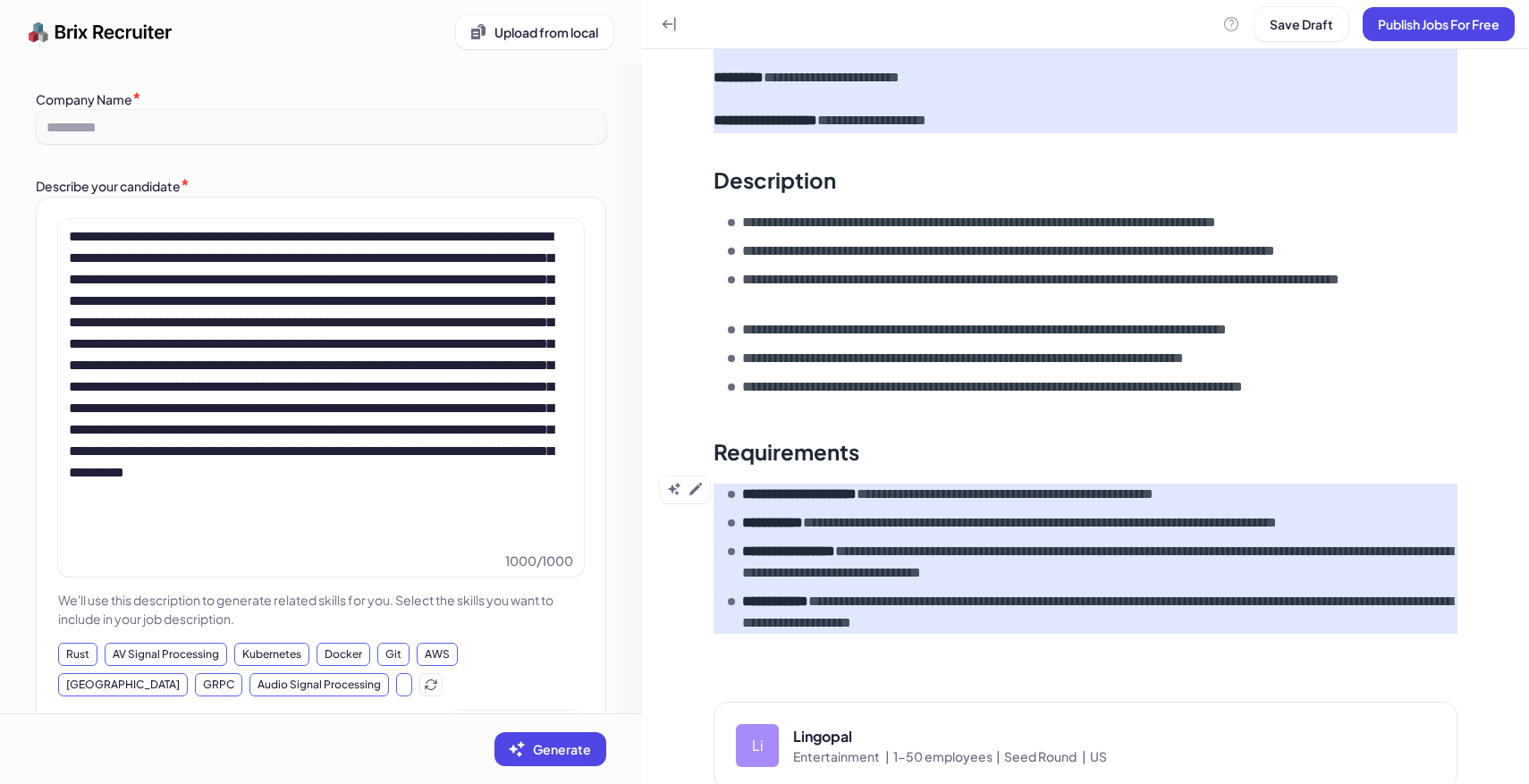
click at [1102, 595] on p "**********" at bounding box center [1099, 612] width 715 height 43
click at [700, 478] on button at bounding box center [696, 489] width 22 height 22
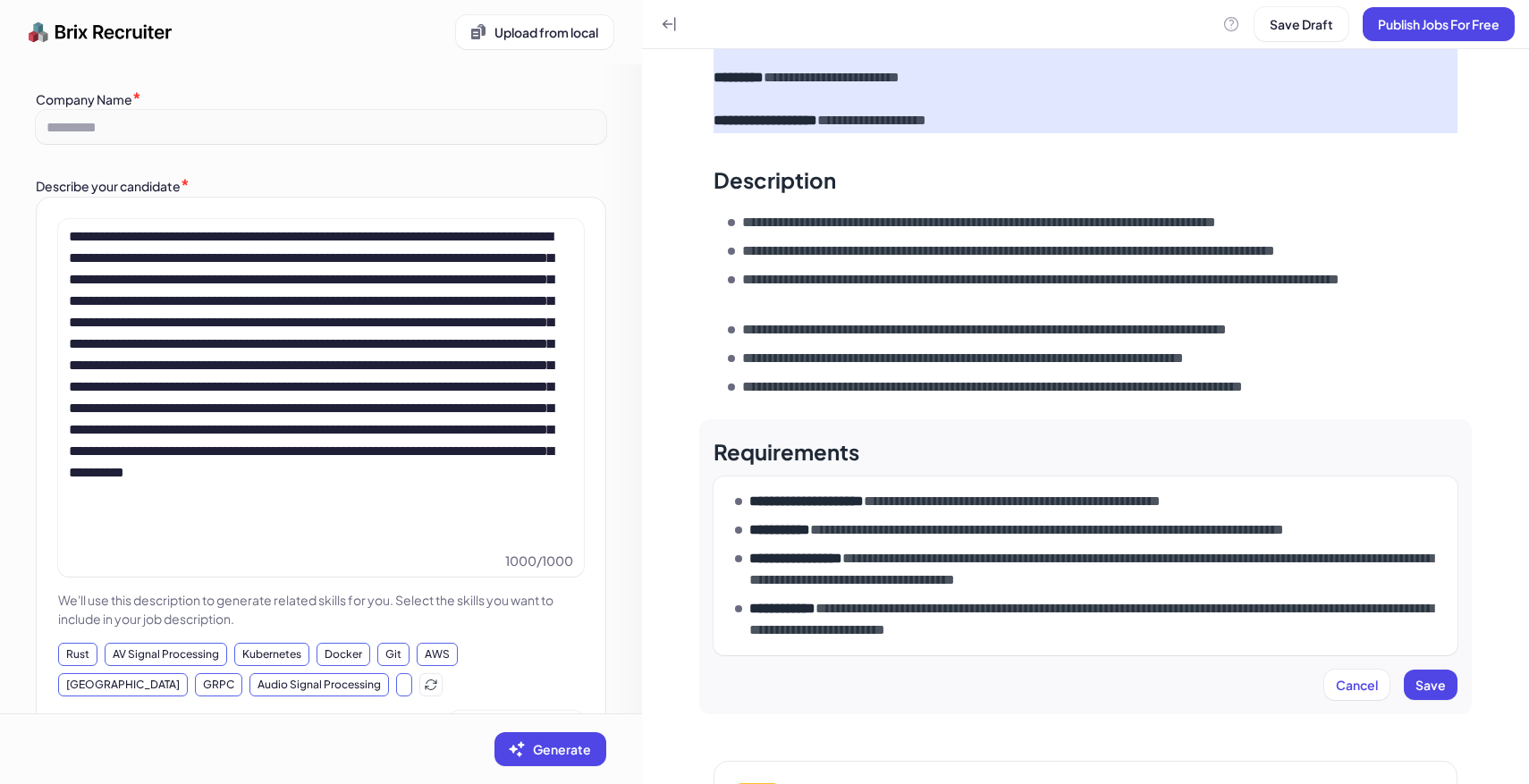
click at [1248, 613] on p "**********" at bounding box center [1100, 618] width 701 height 43
paste div
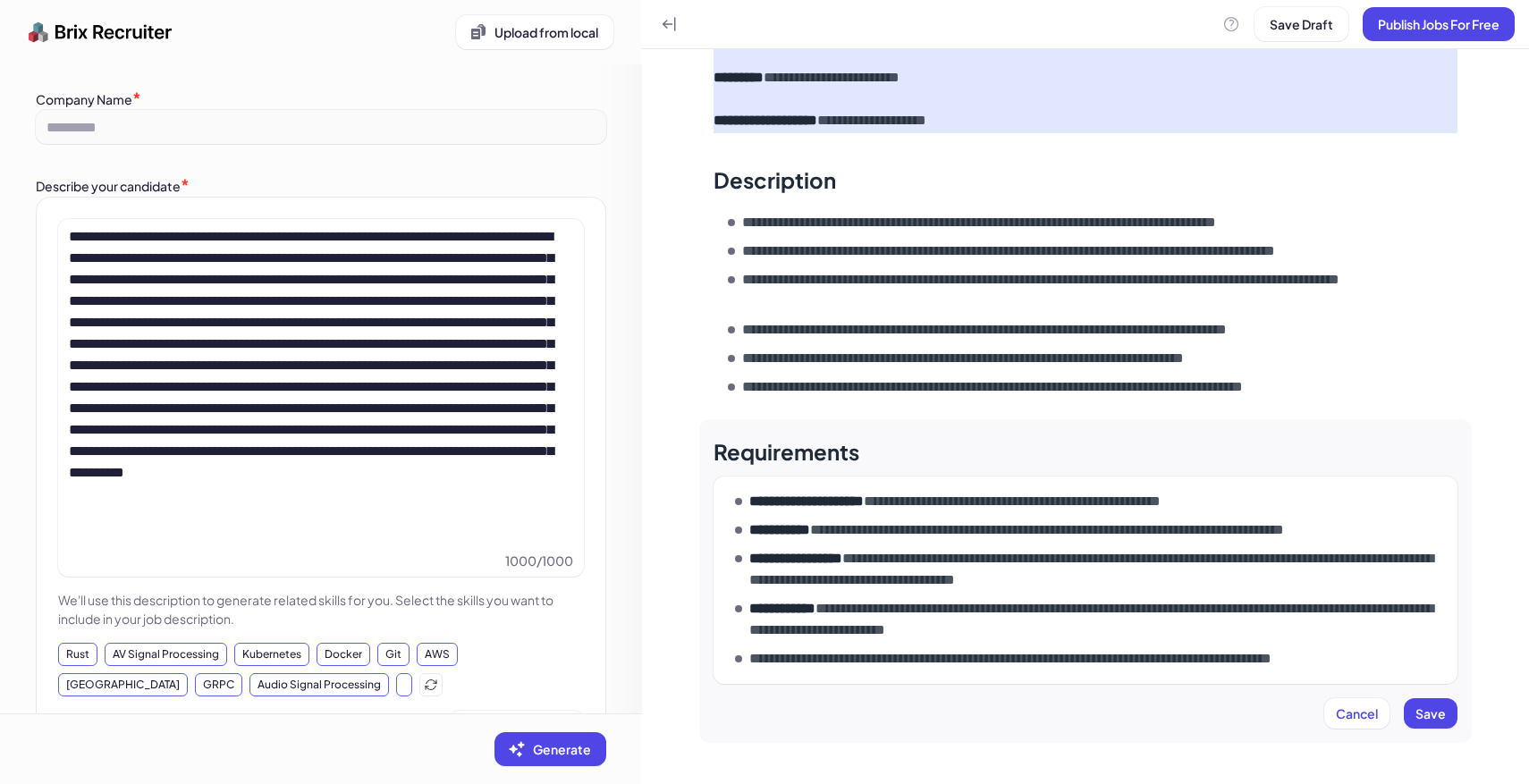
click at [934, 648] on p "**********" at bounding box center [1065, 659] width 631 height 22
click at [1436, 705] on span "Save" at bounding box center [1430, 713] width 31 height 16
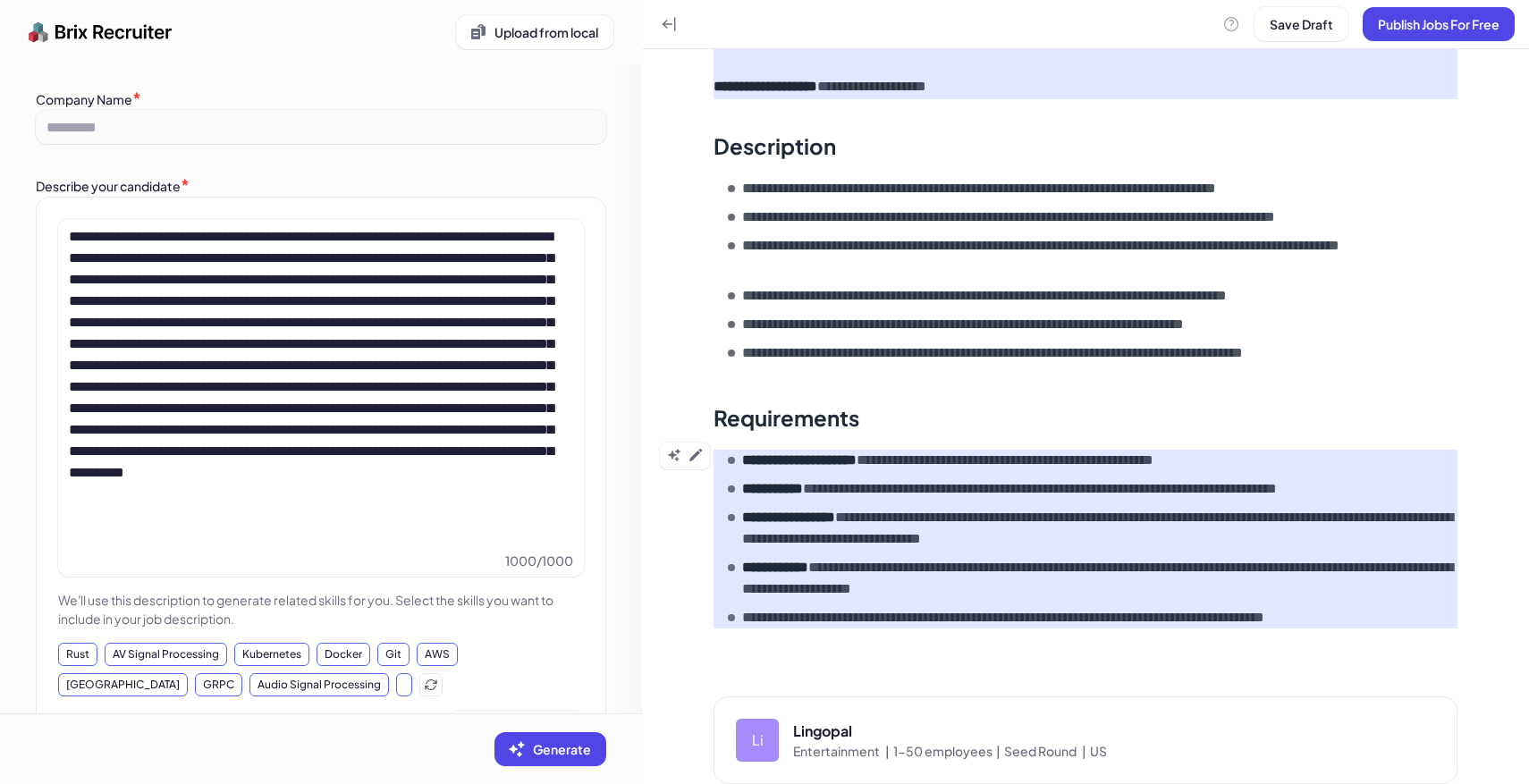
scroll to position [494, 0]
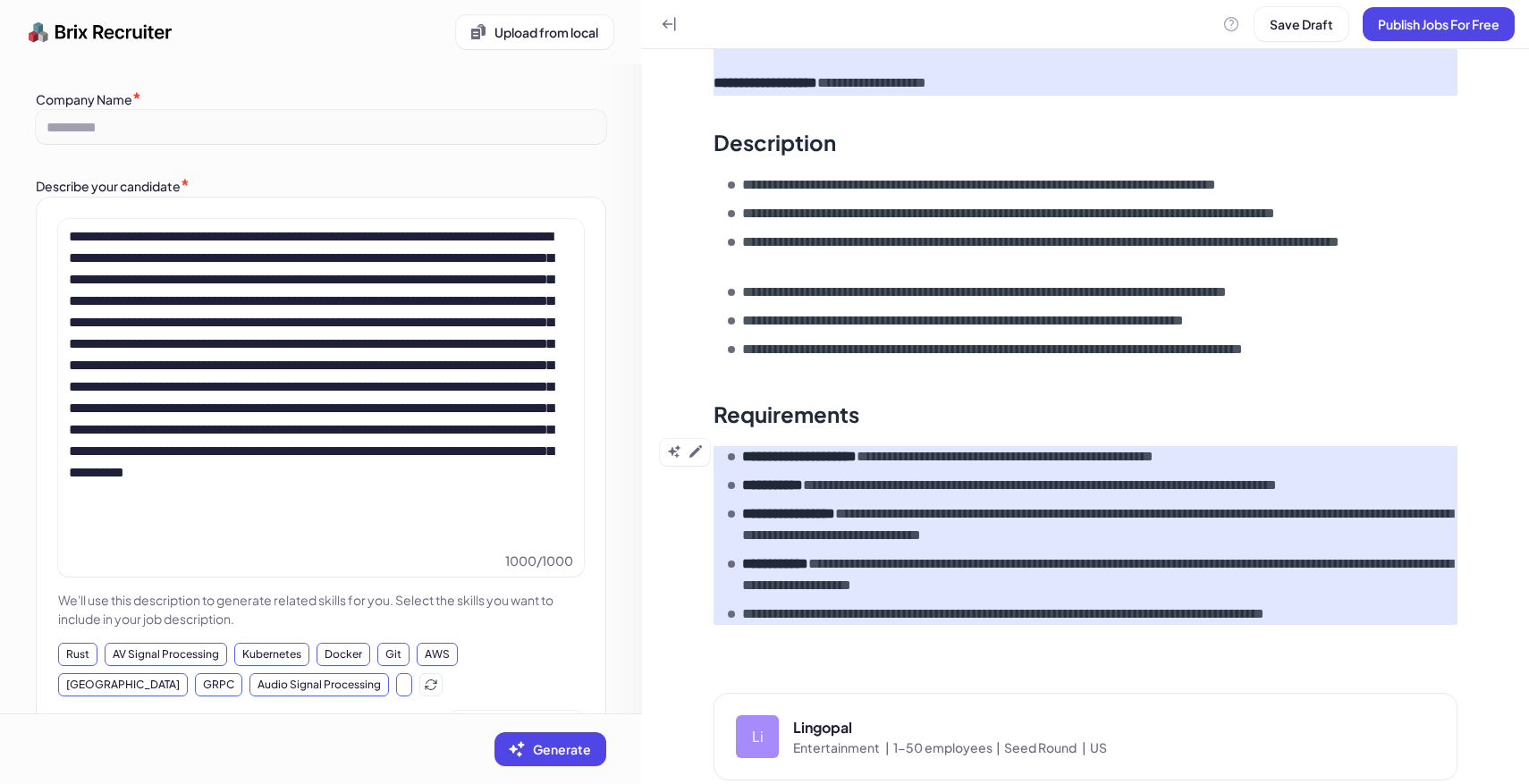
click at [706, 439] on div at bounding box center [684, 452] width 50 height 27
click at [696, 444] on icon at bounding box center [695, 451] width 14 height 14
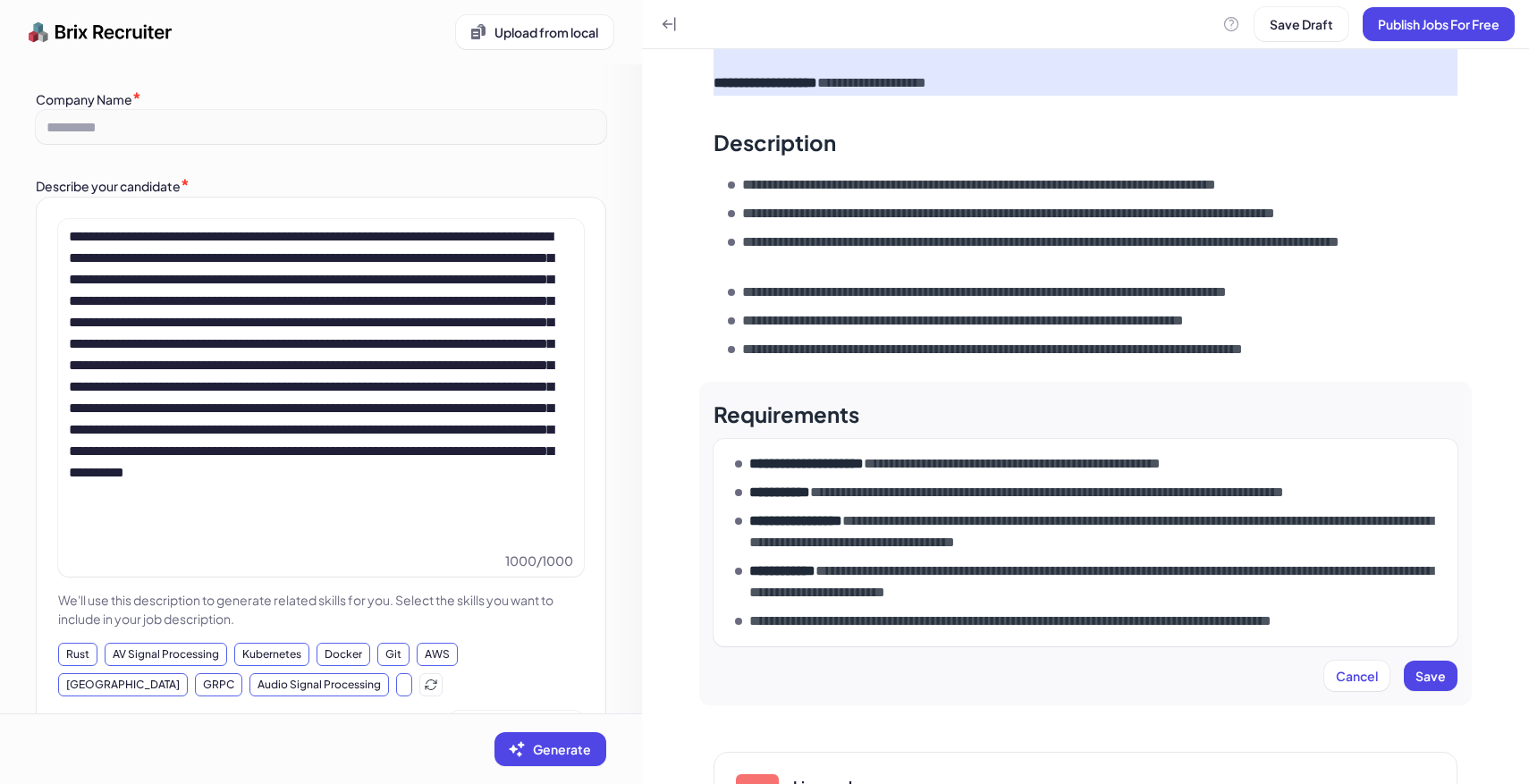
click at [754, 611] on p "**********" at bounding box center [1064, 621] width 630 height 22
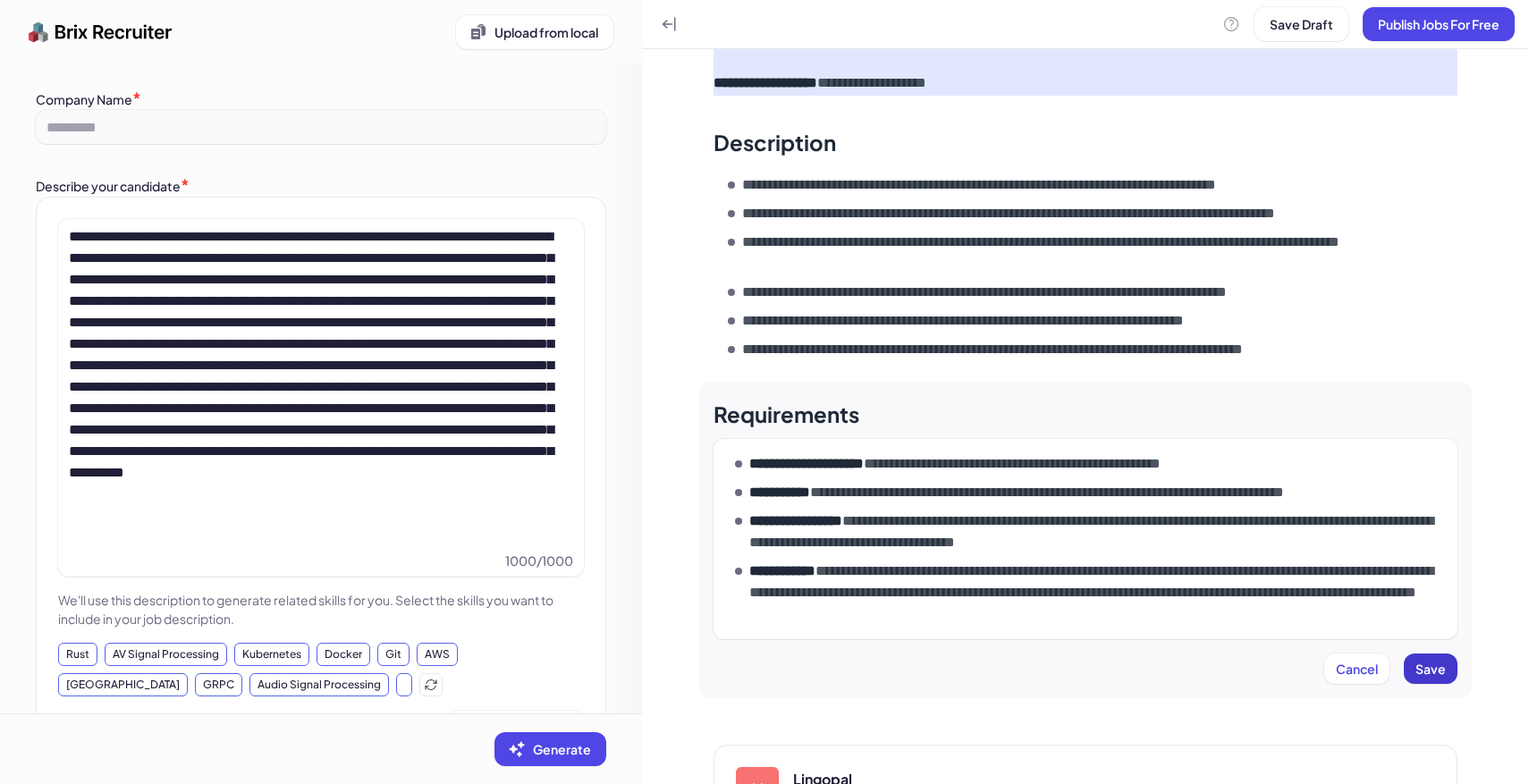
click at [1436, 660] on span "Save" at bounding box center [1430, 668] width 31 height 16
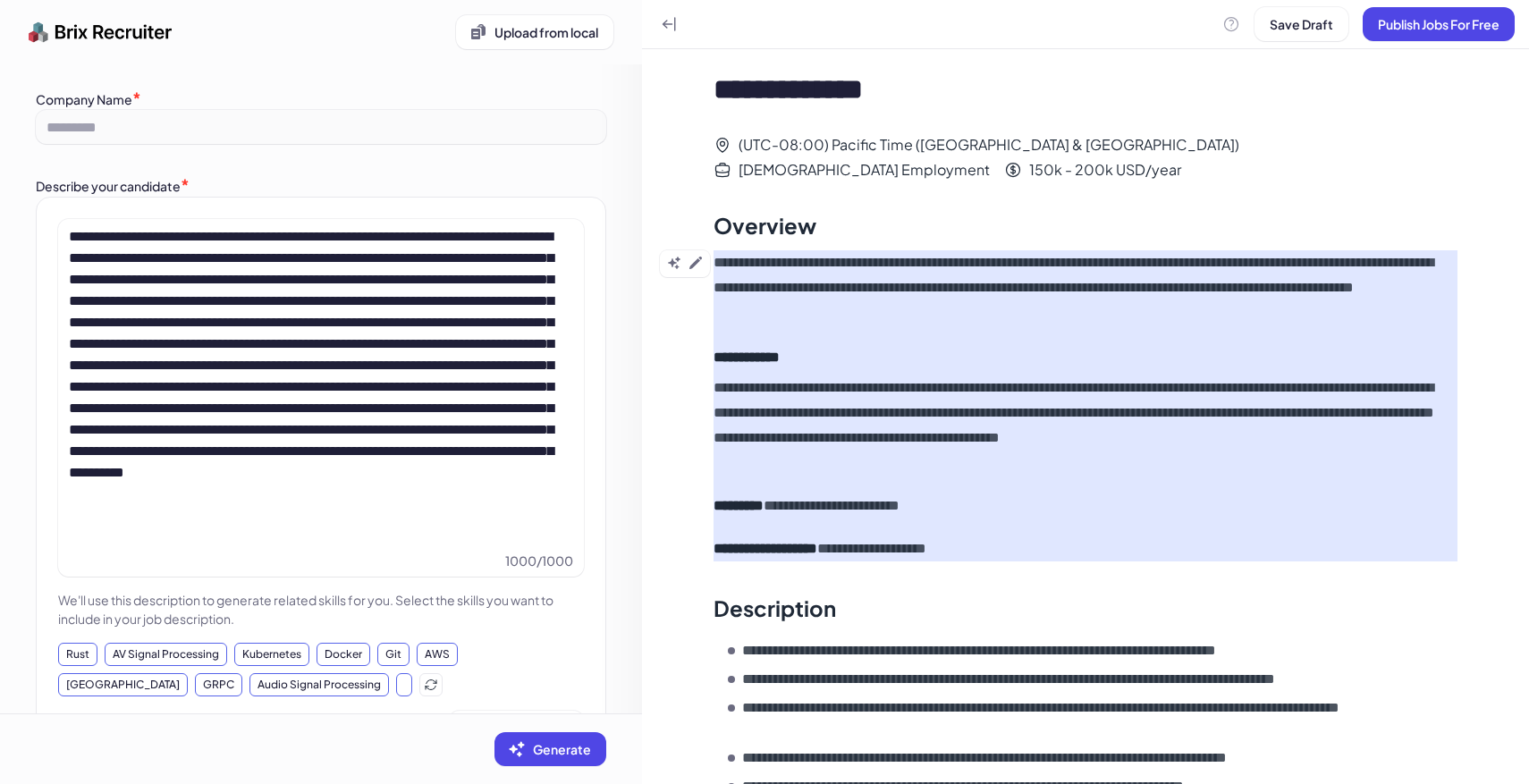
scroll to position [0, 0]
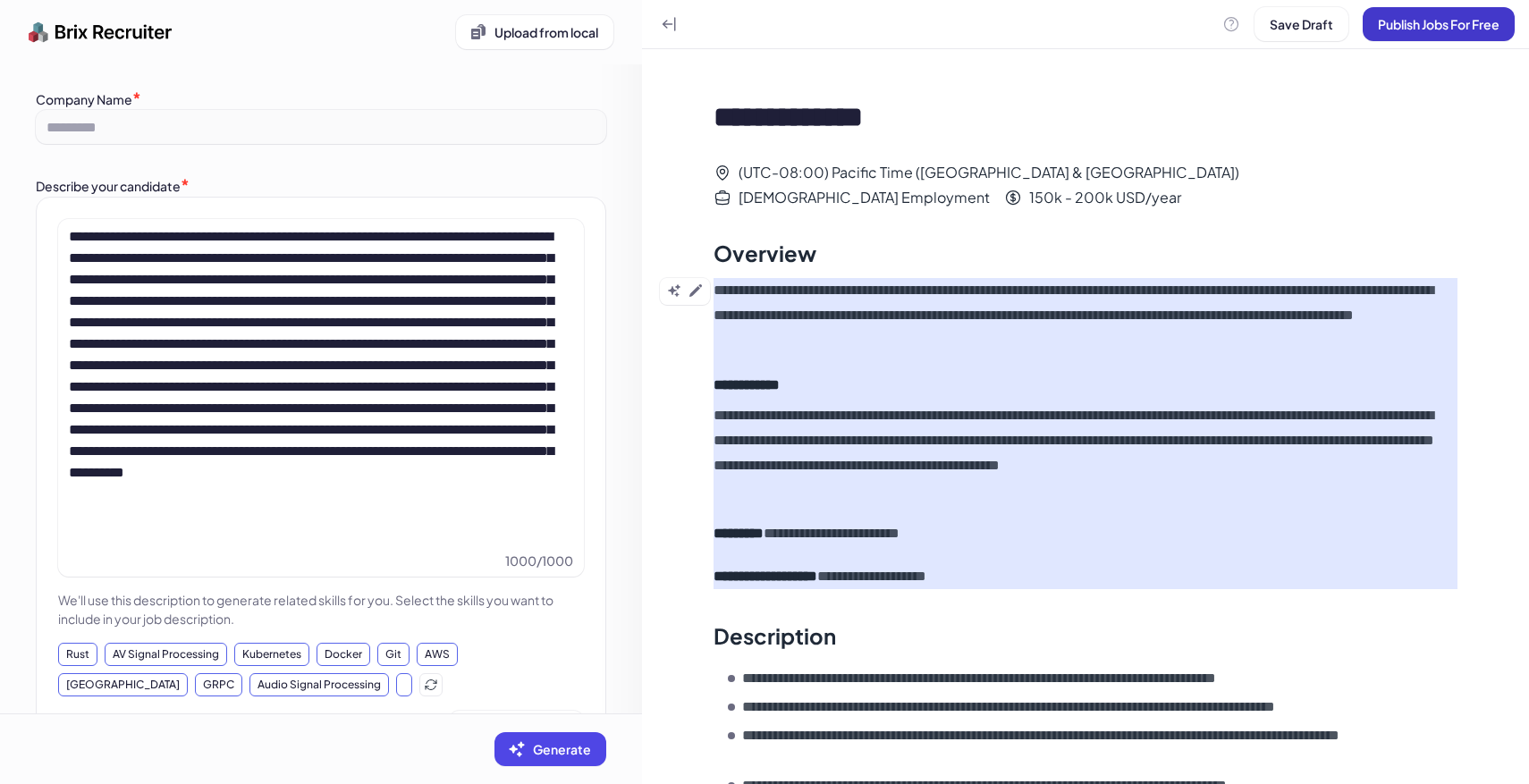
click at [1458, 35] on button "Publish Jobs For Free" at bounding box center [1438, 24] width 152 height 34
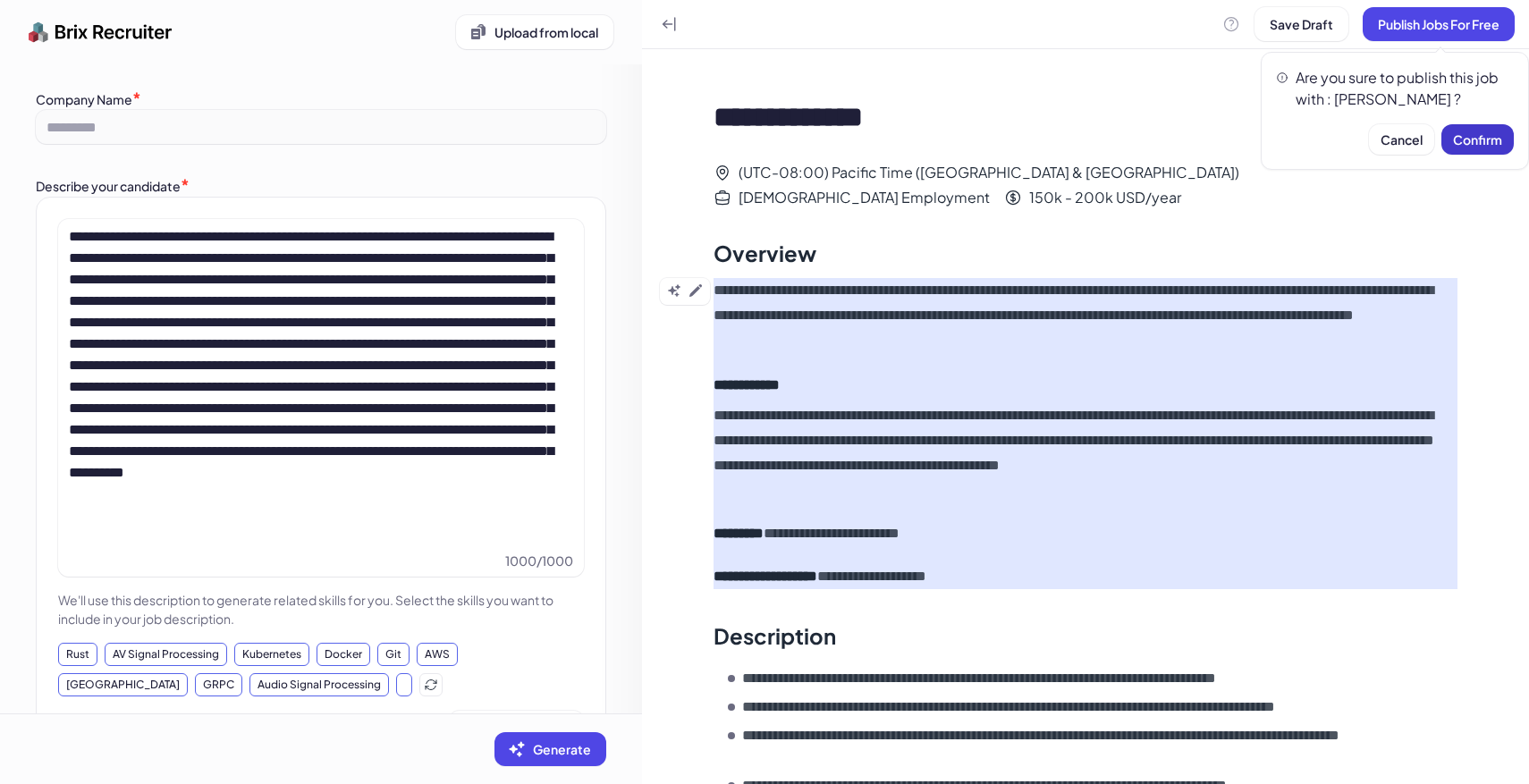
click at [1487, 144] on span "Confirm" at bounding box center [1477, 140] width 50 height 16
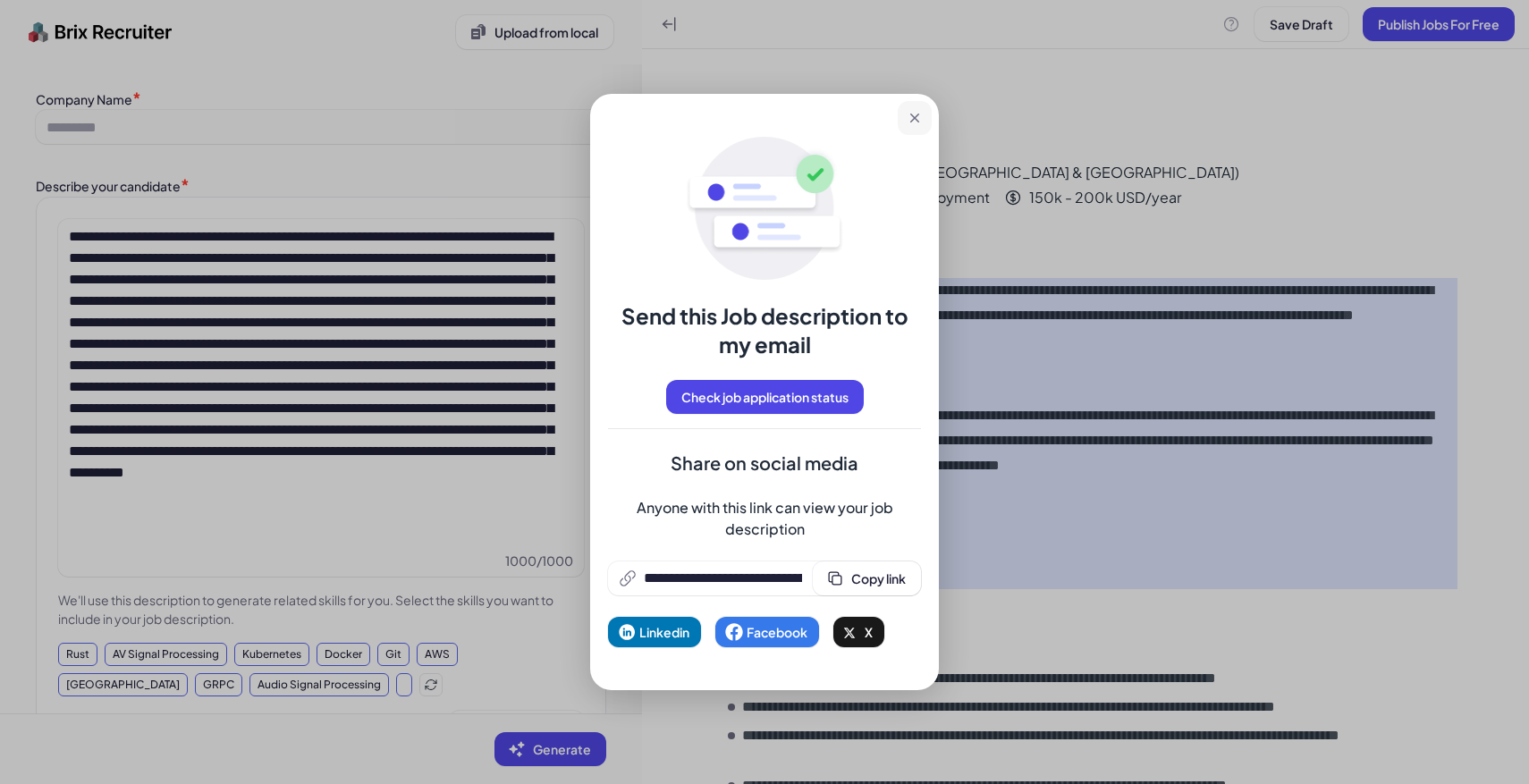
click at [910, 115] on icon at bounding box center [914, 118] width 18 height 18
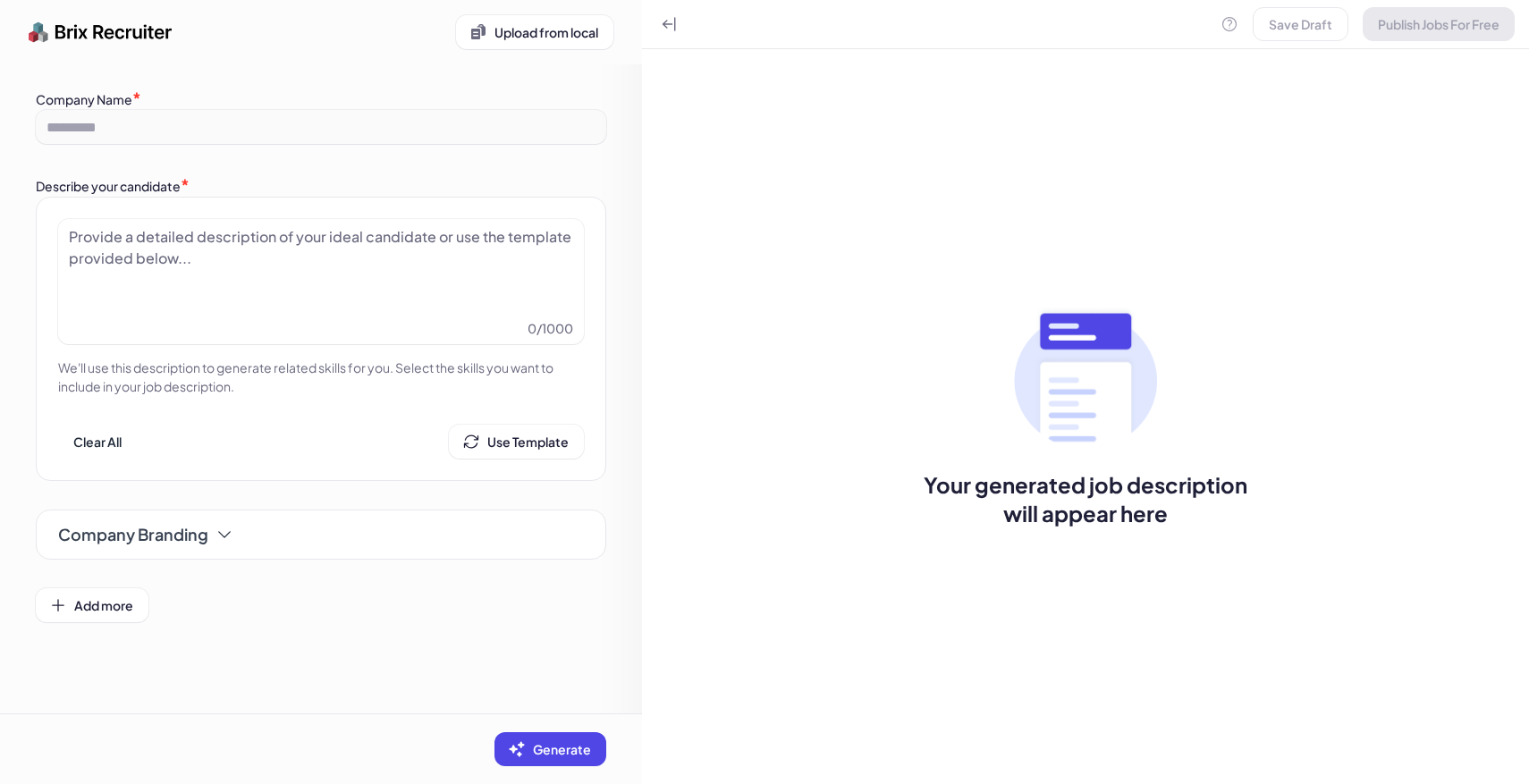
click at [507, 249] on div at bounding box center [320, 271] width 504 height 89
paste div
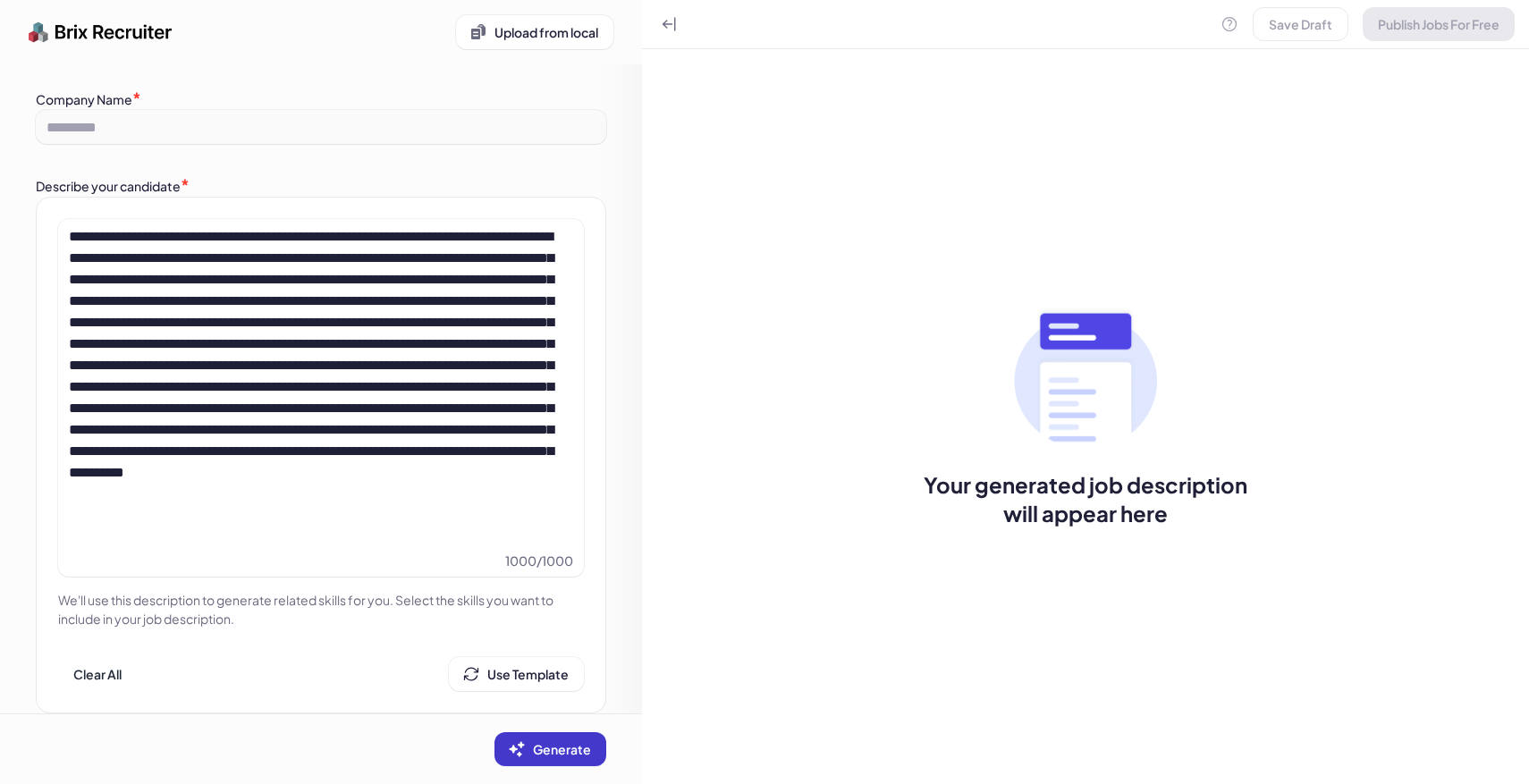
click at [582, 733] on button "Generate" at bounding box center [550, 748] width 112 height 34
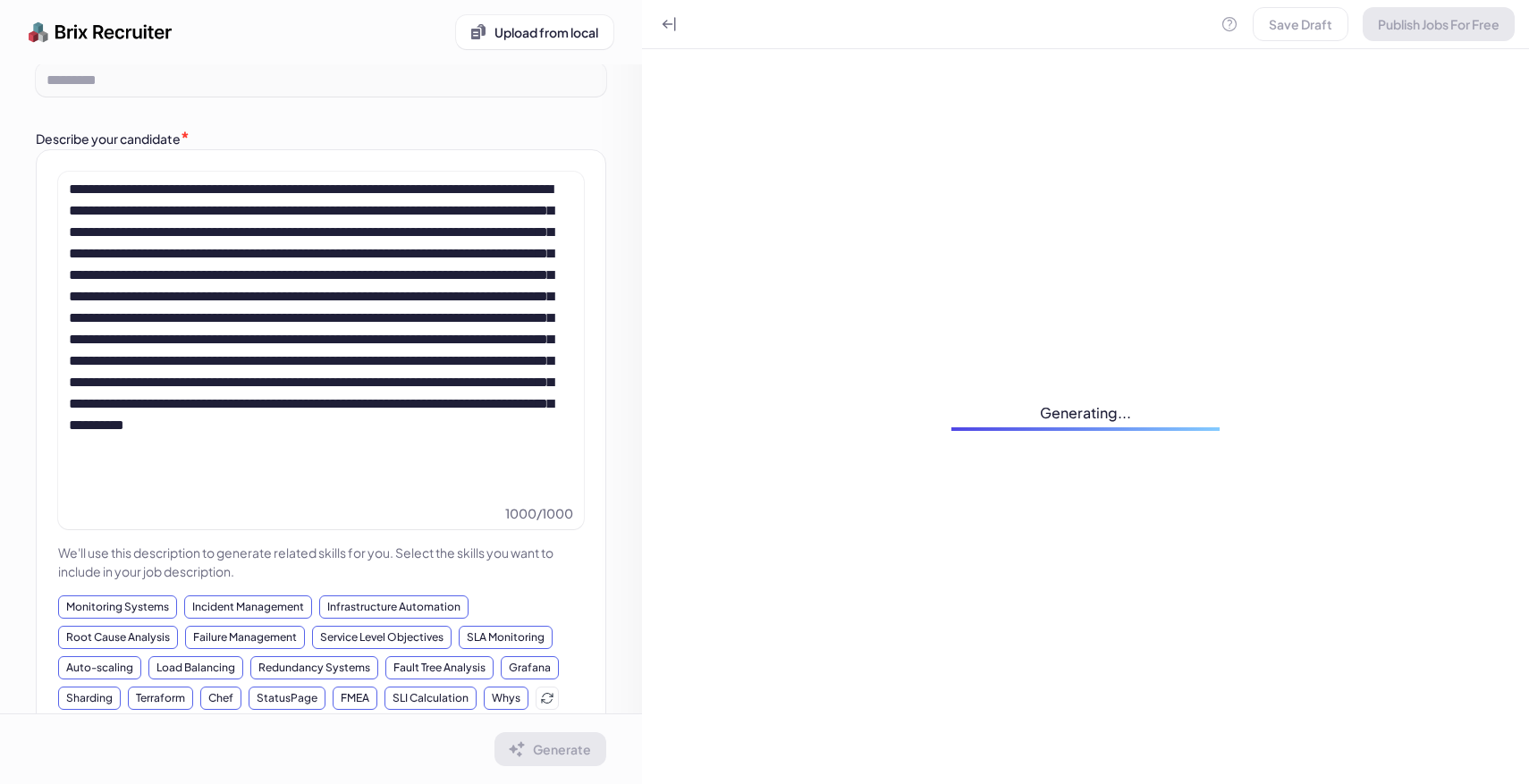
scroll to position [50, 0]
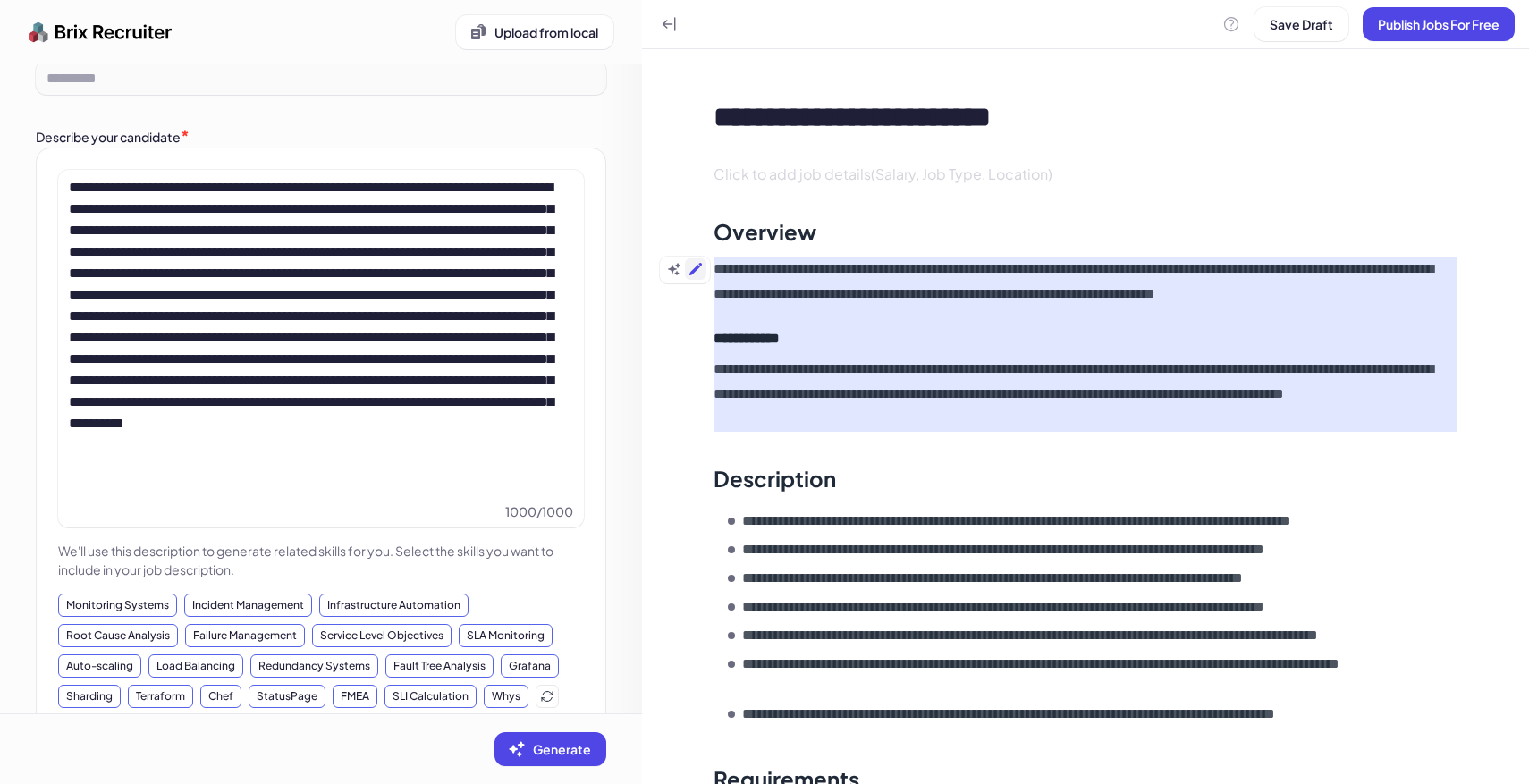
click at [693, 268] on icon at bounding box center [695, 269] width 14 height 14
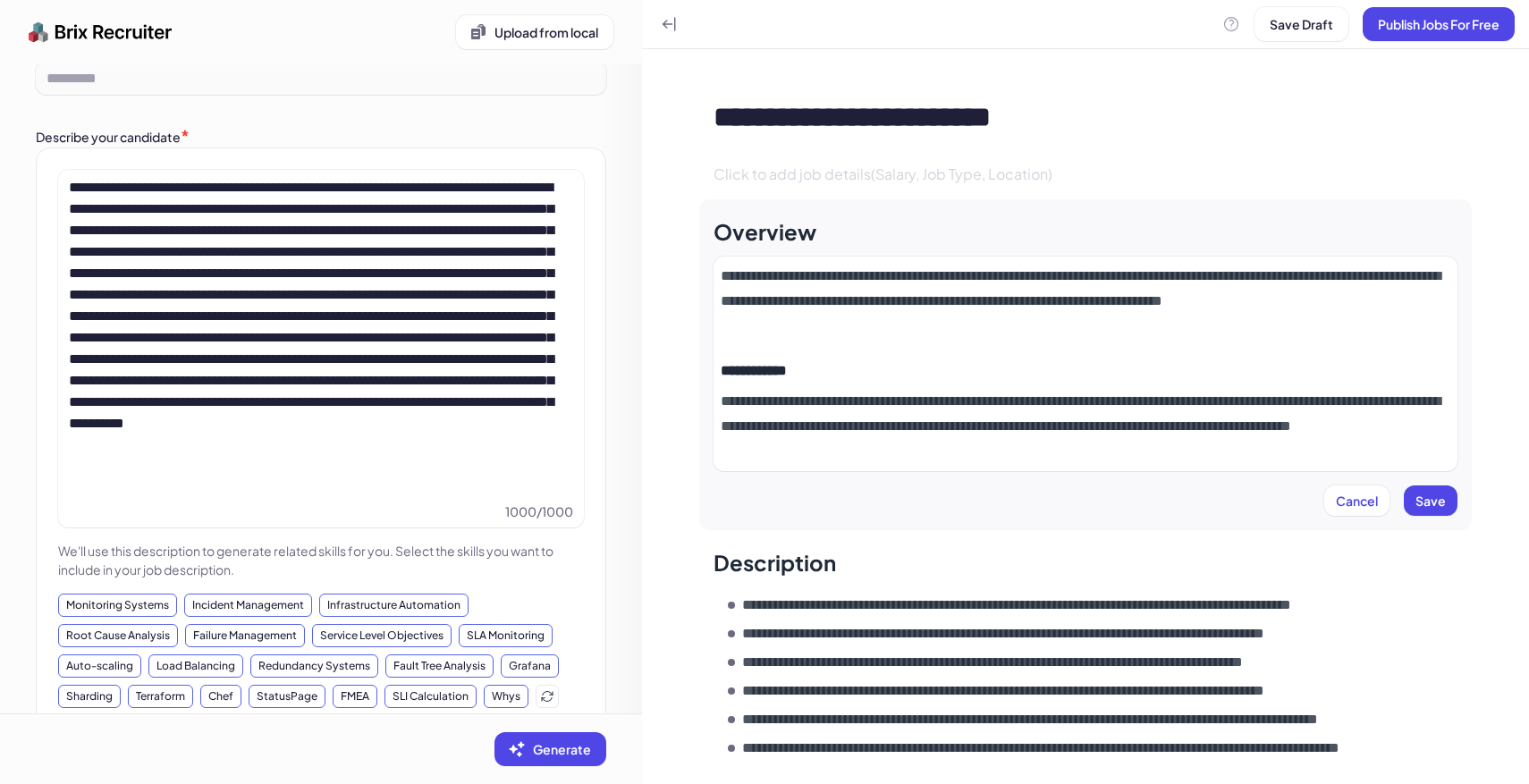
click at [1032, 445] on p "**********" at bounding box center [1086, 426] width 730 height 75
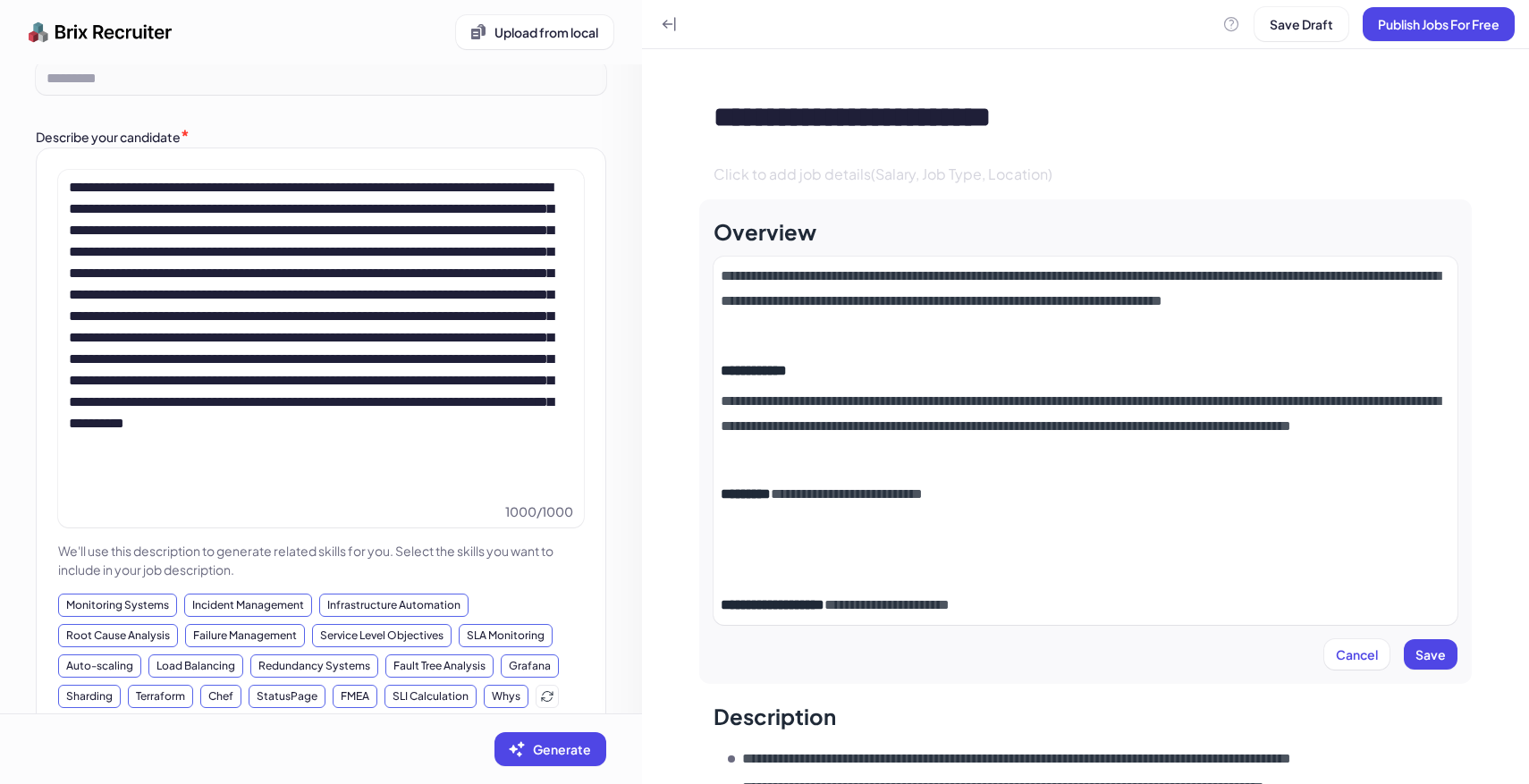
click at [909, 540] on p at bounding box center [1086, 549] width 730 height 50
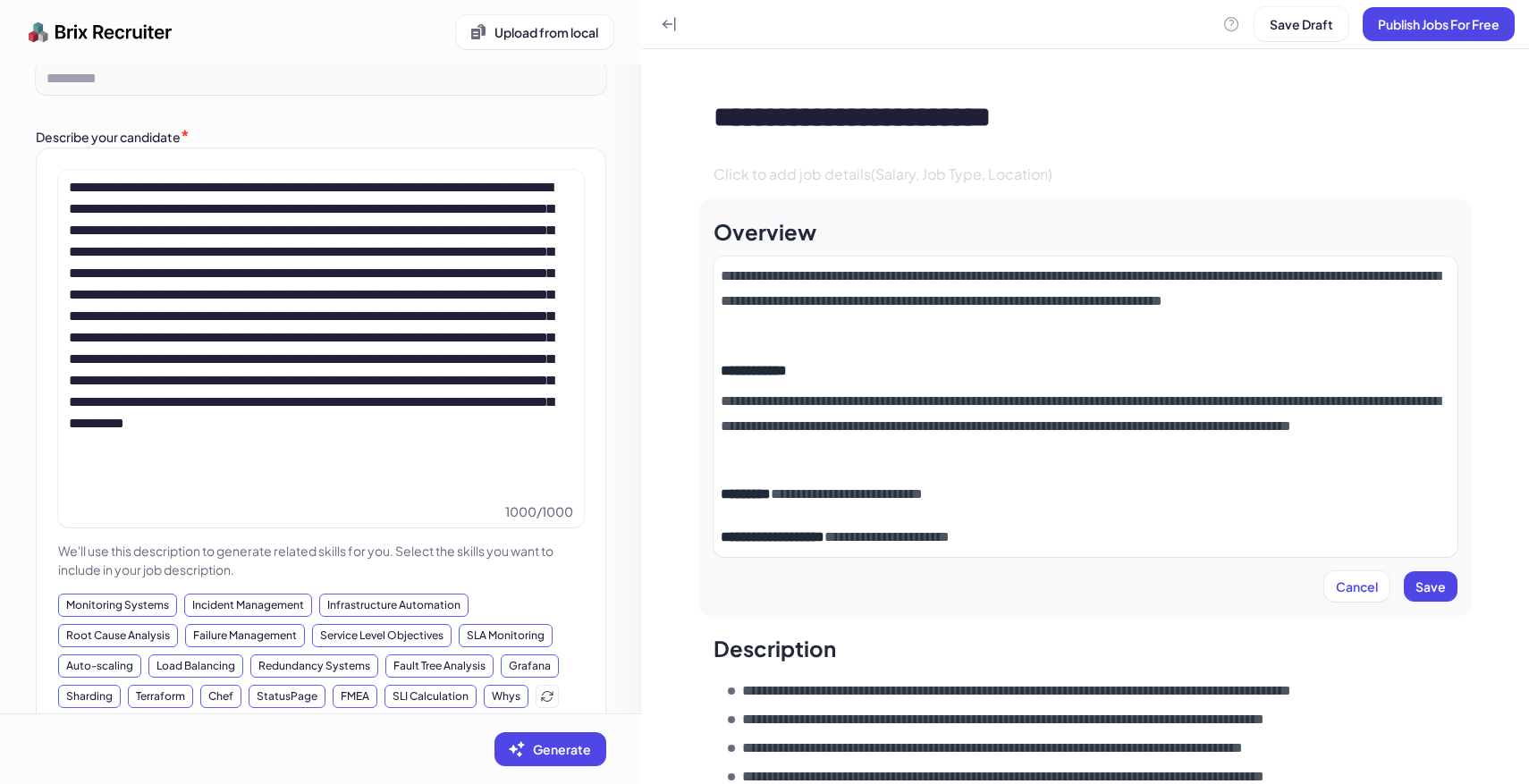
click at [1003, 485] on p "**********" at bounding box center [1086, 494] width 730 height 25
click at [1073, 551] on div "**********" at bounding box center [1085, 406] width 744 height 300
click at [1058, 540] on p "**********" at bounding box center [1086, 536] width 730 height 25
click at [845, 154] on div "Click to add job details(Salary, Job Type, Location)" at bounding box center [1085, 174] width 772 height 50
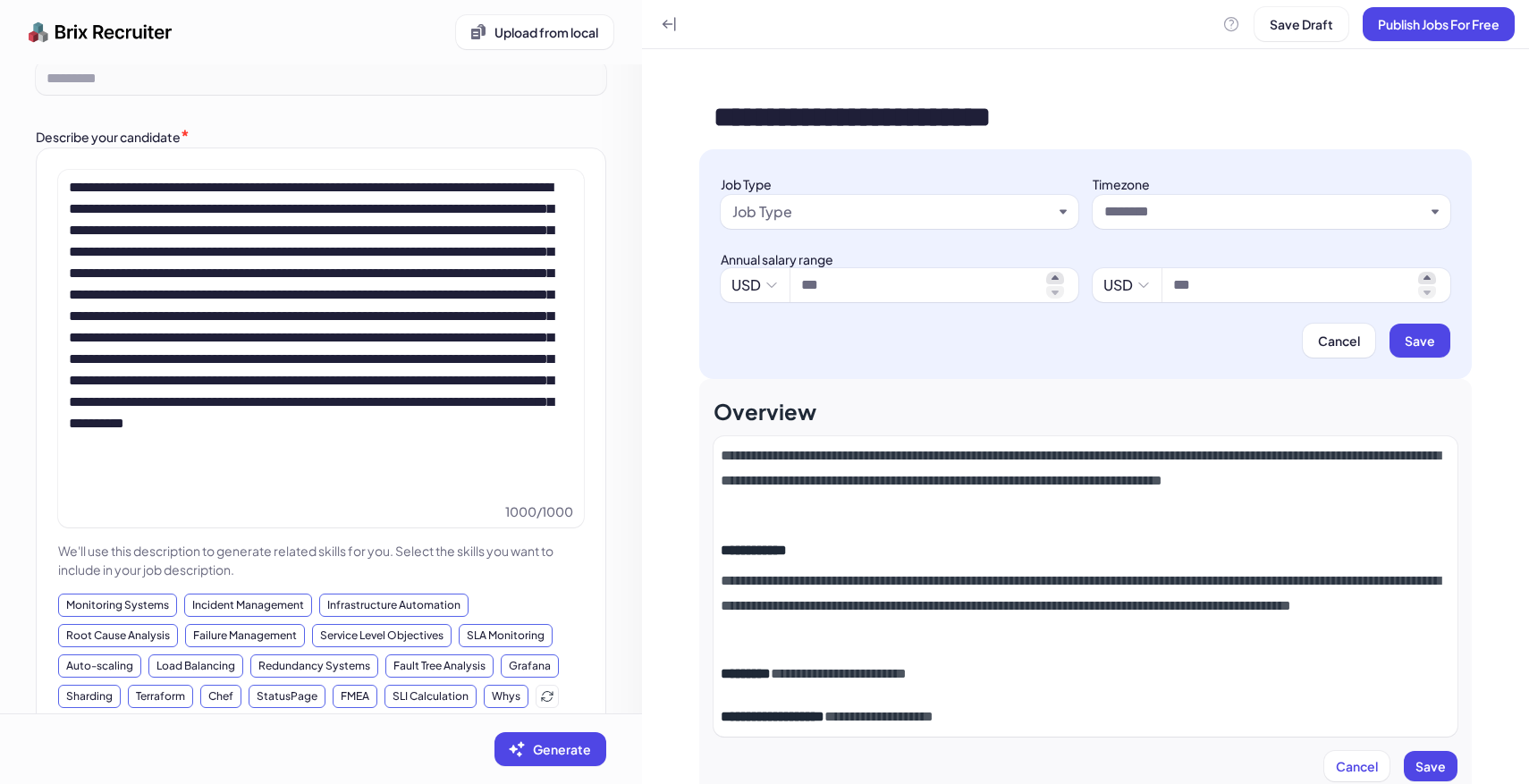
click at [800, 222] on div "Job Type" at bounding box center [891, 212] width 320 height 22
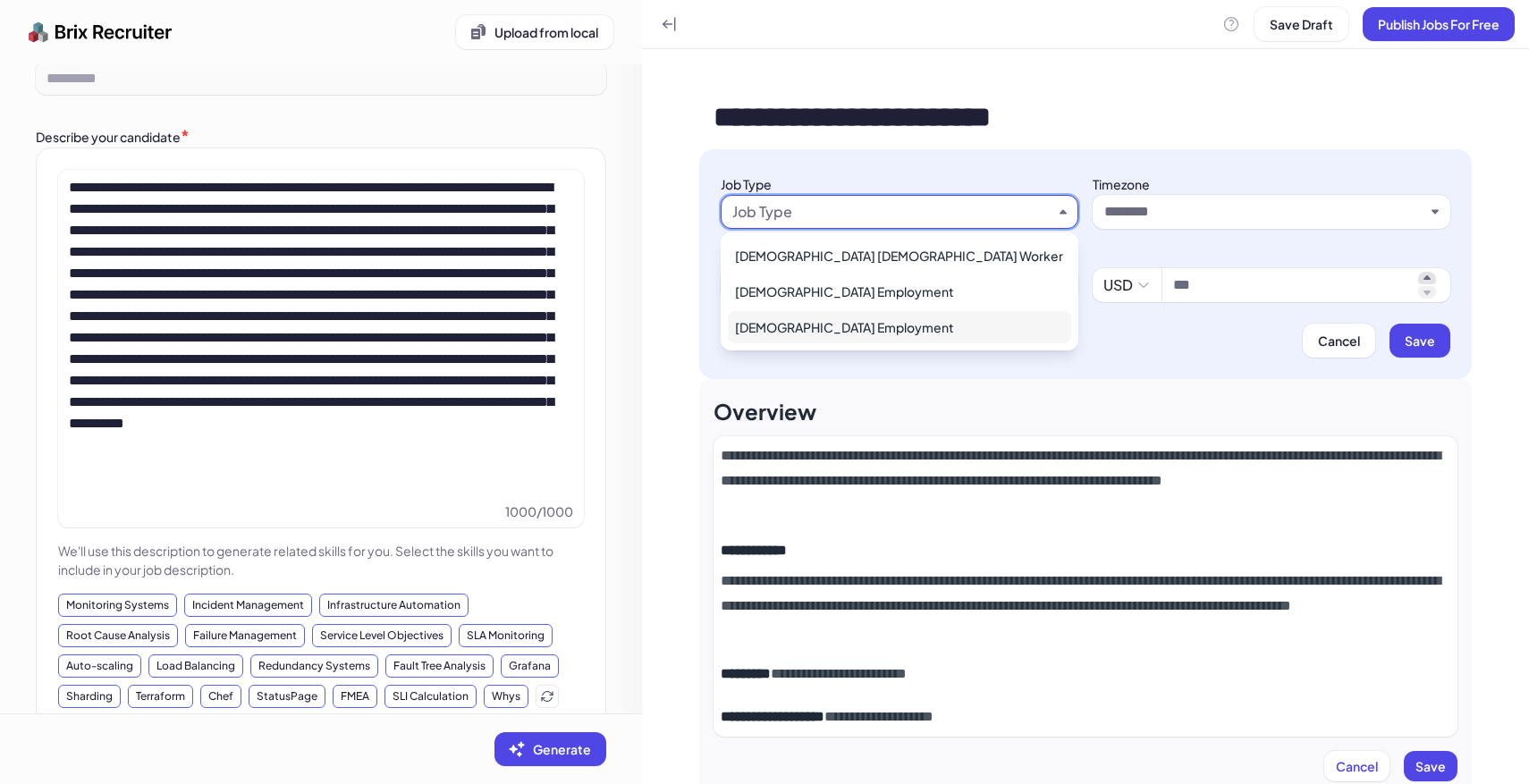
click at [823, 313] on div "[DEMOGRAPHIC_DATA] Employment" at bounding box center [899, 327] width 343 height 32
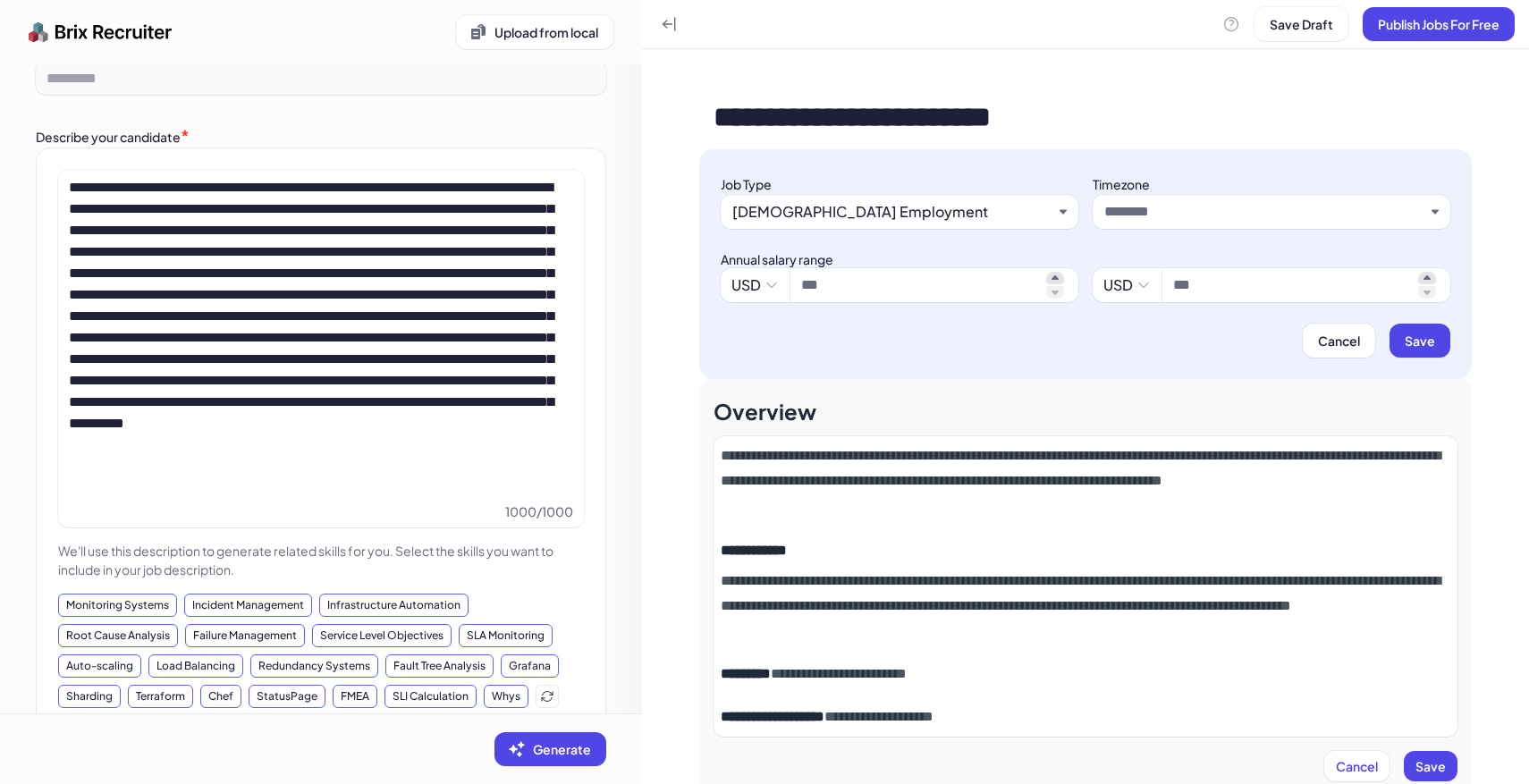
click at [1241, 210] on input "text" at bounding box center [1263, 212] width 320 height 22
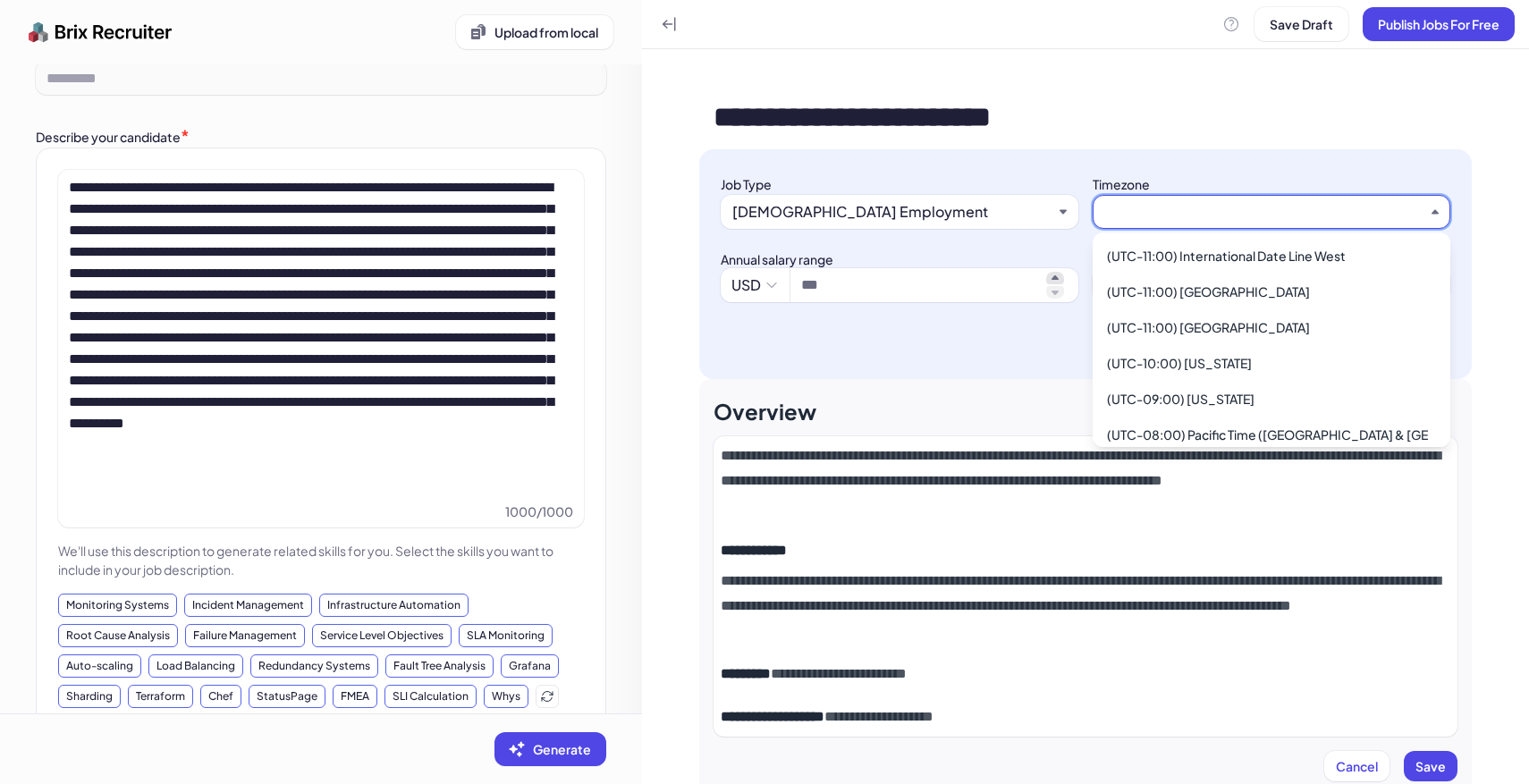
click at [1197, 197] on div at bounding box center [1271, 212] width 358 height 34
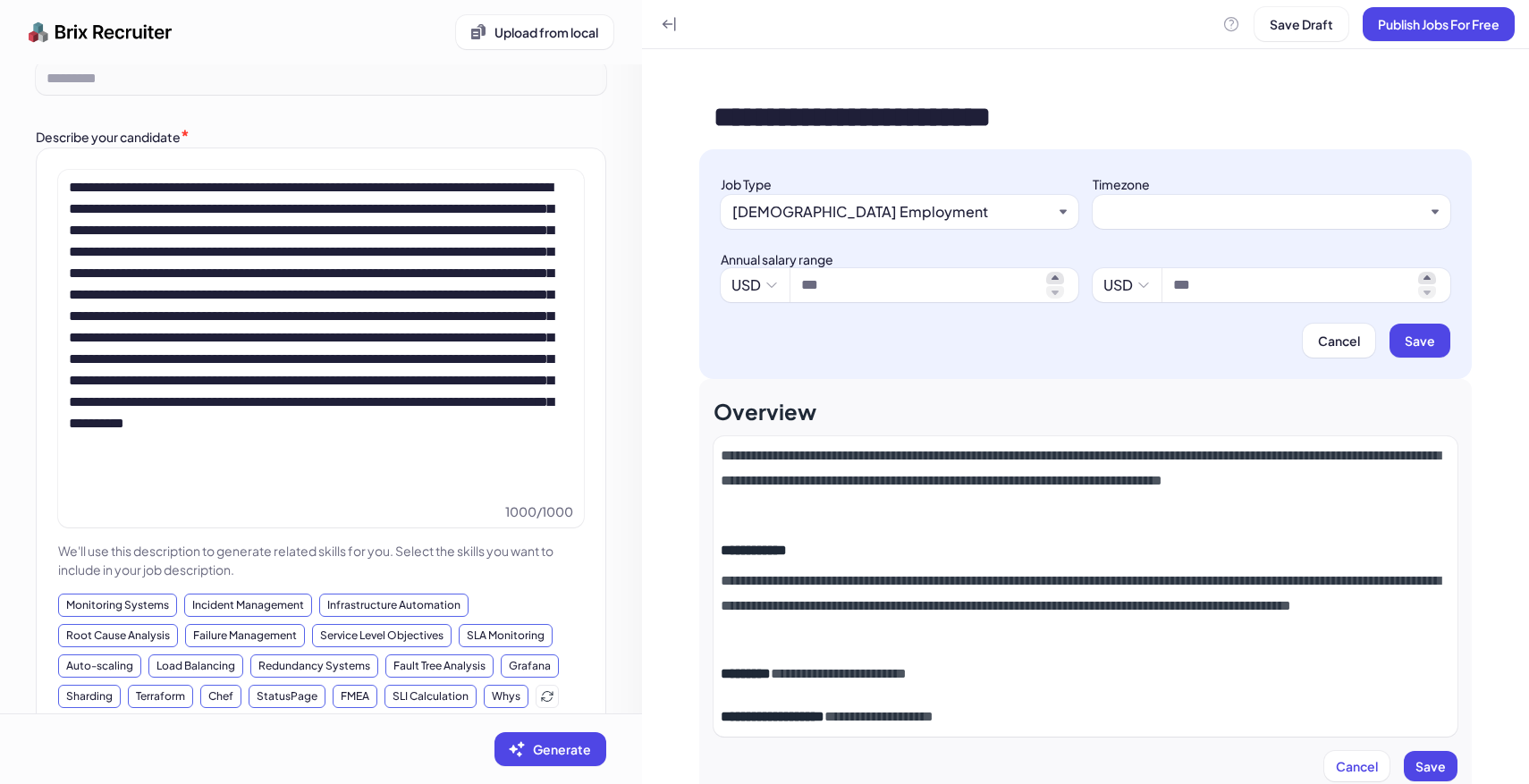
click at [1197, 216] on input "text" at bounding box center [1263, 212] width 320 height 22
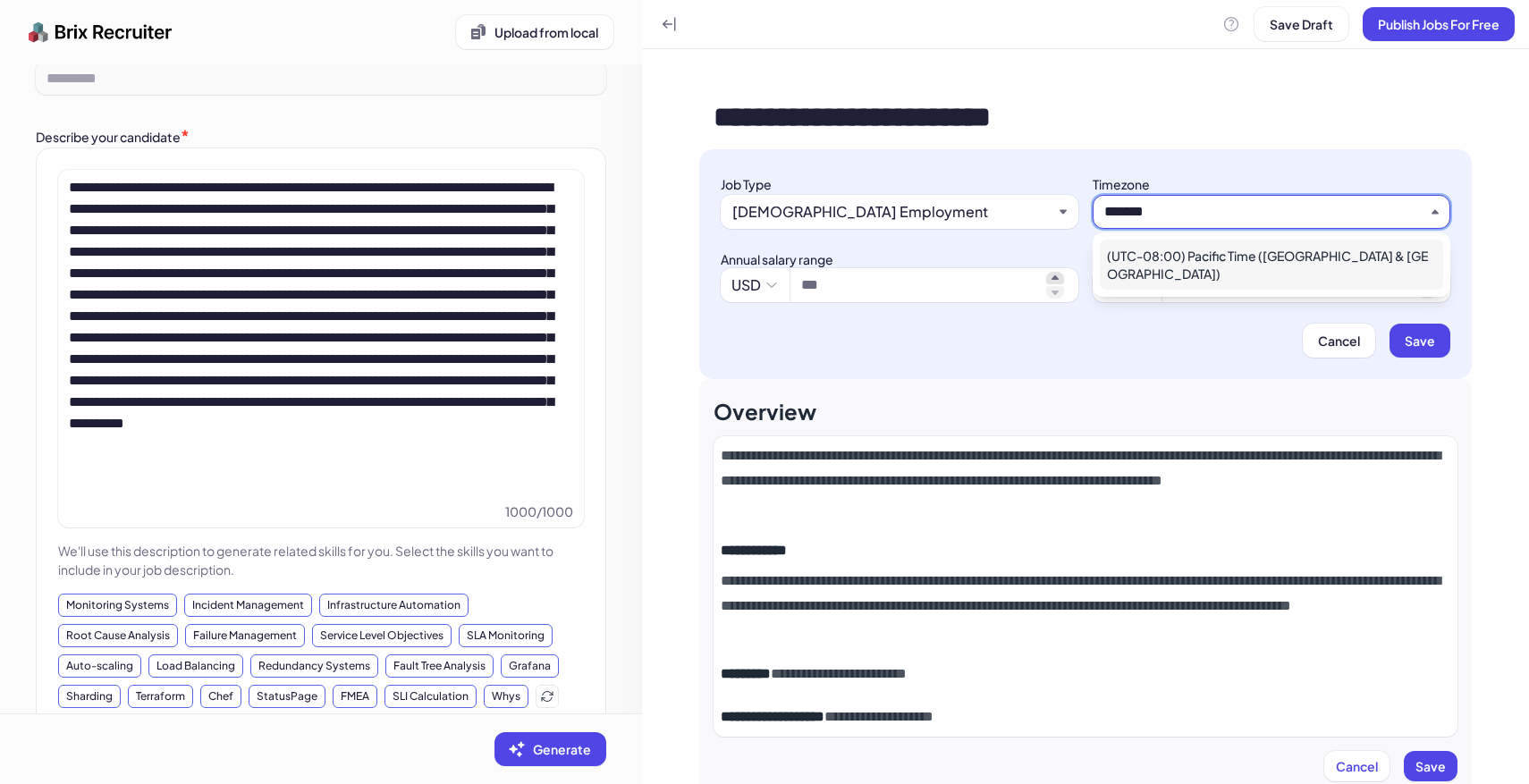
type input "*******"
click at [1236, 253] on div "(UTC-08:00) Pacific Time ([GEOGRAPHIC_DATA] & [GEOGRAPHIC_DATA])" at bounding box center [1271, 265] width 343 height 50
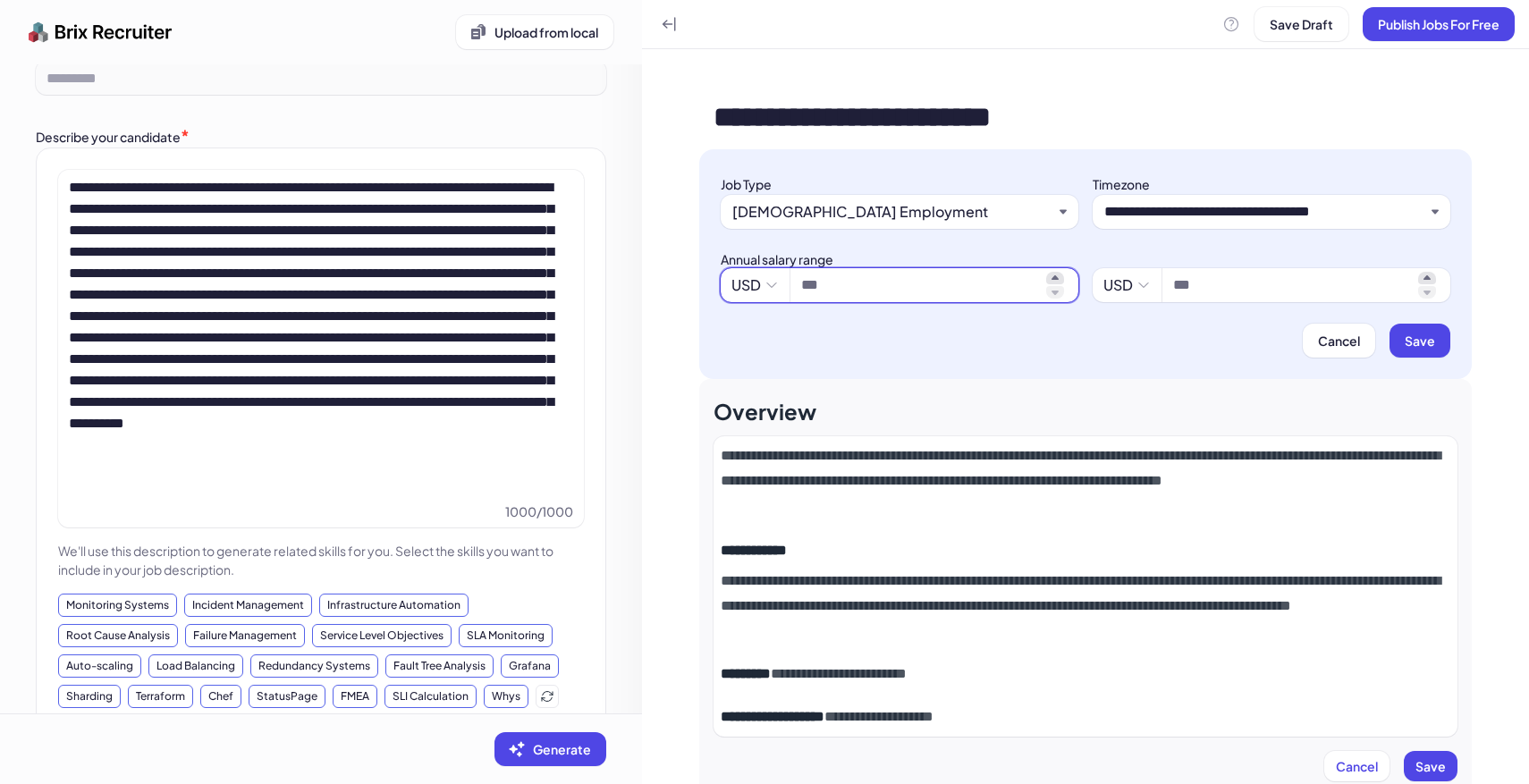
click at [913, 288] on input at bounding box center [920, 285] width 238 height 22
type input "*********"
click at [1193, 302] on div "**********" at bounding box center [1085, 265] width 772 height 230
click at [1204, 300] on span at bounding box center [1306, 284] width 288 height 34
type input "*********"
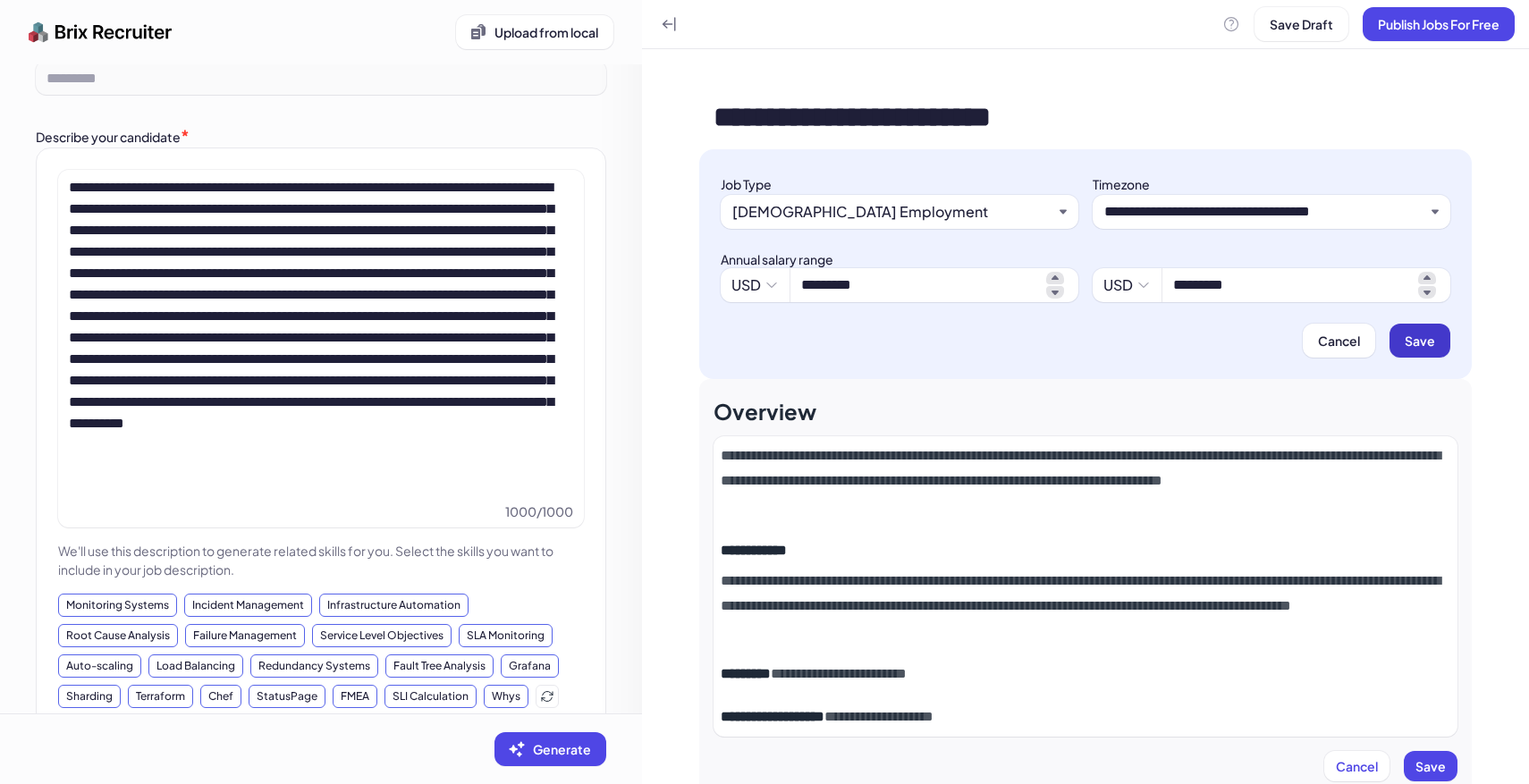
click at [1430, 342] on span "Save" at bounding box center [1419, 340] width 31 height 16
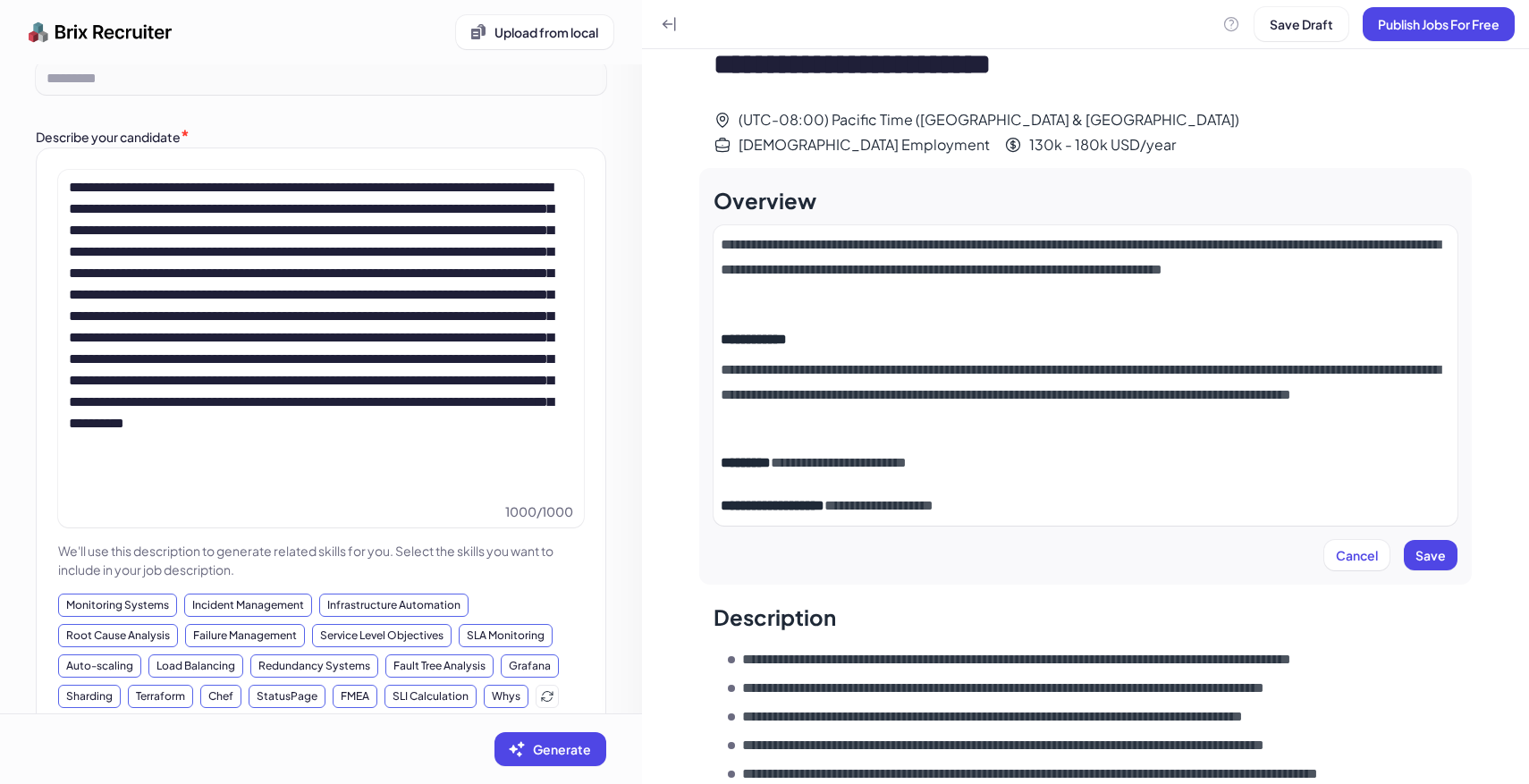
scroll to position [54, 0]
click at [1415, 546] on span "Save" at bounding box center [1430, 554] width 31 height 16
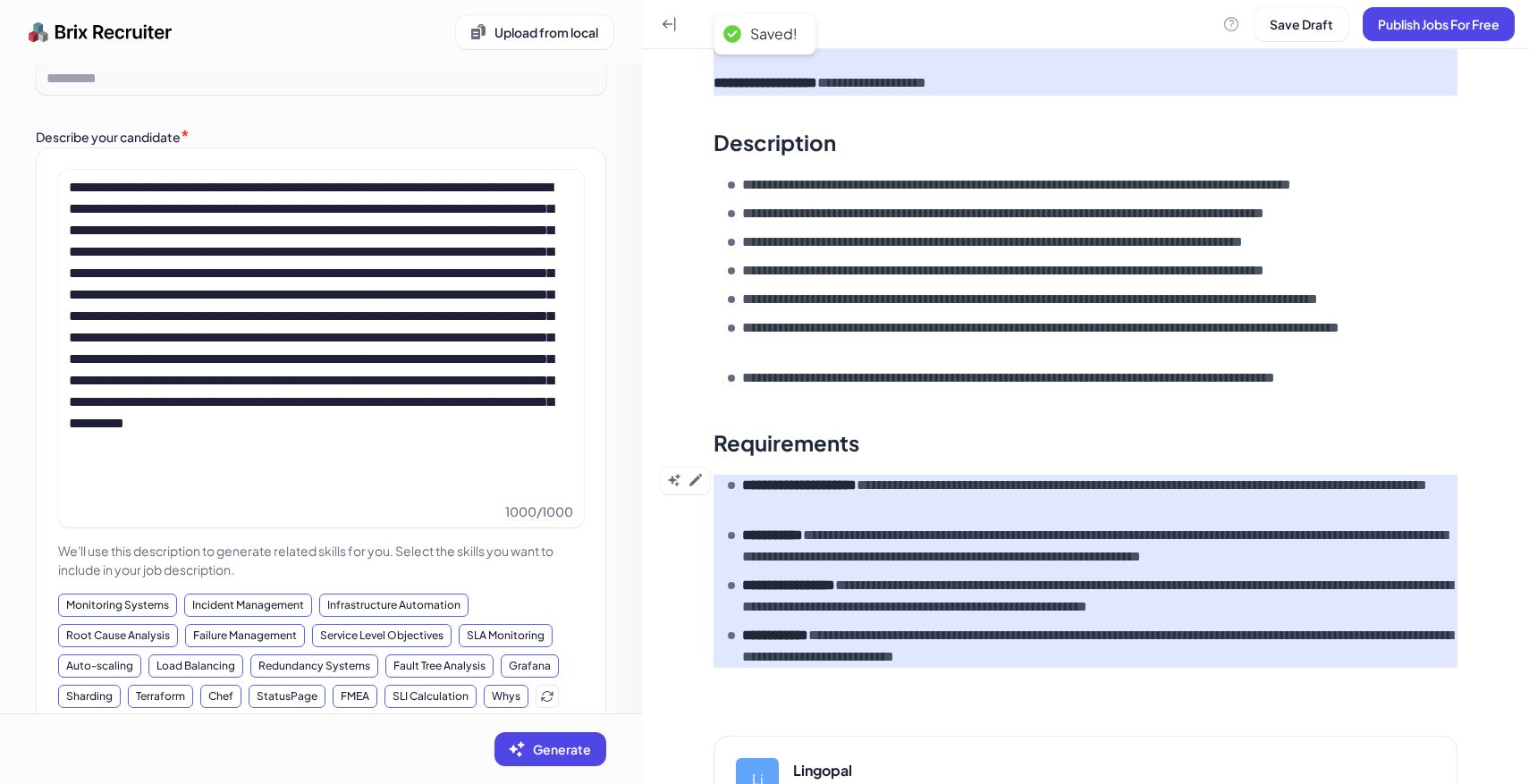
scroll to position [444, 0]
click at [697, 473] on icon at bounding box center [695, 479] width 13 height 13
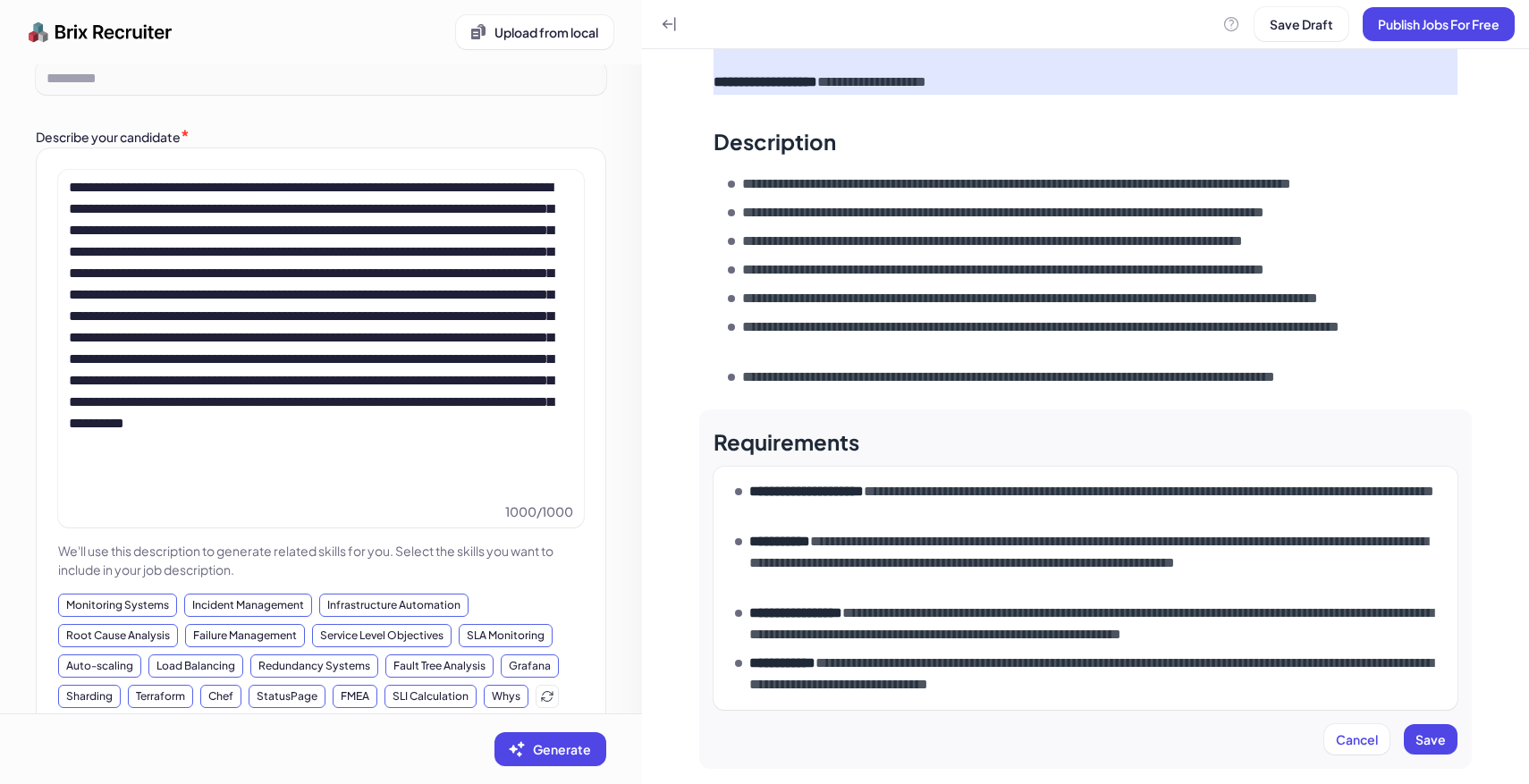
click at [883, 561] on p "**********" at bounding box center [1100, 563] width 701 height 64
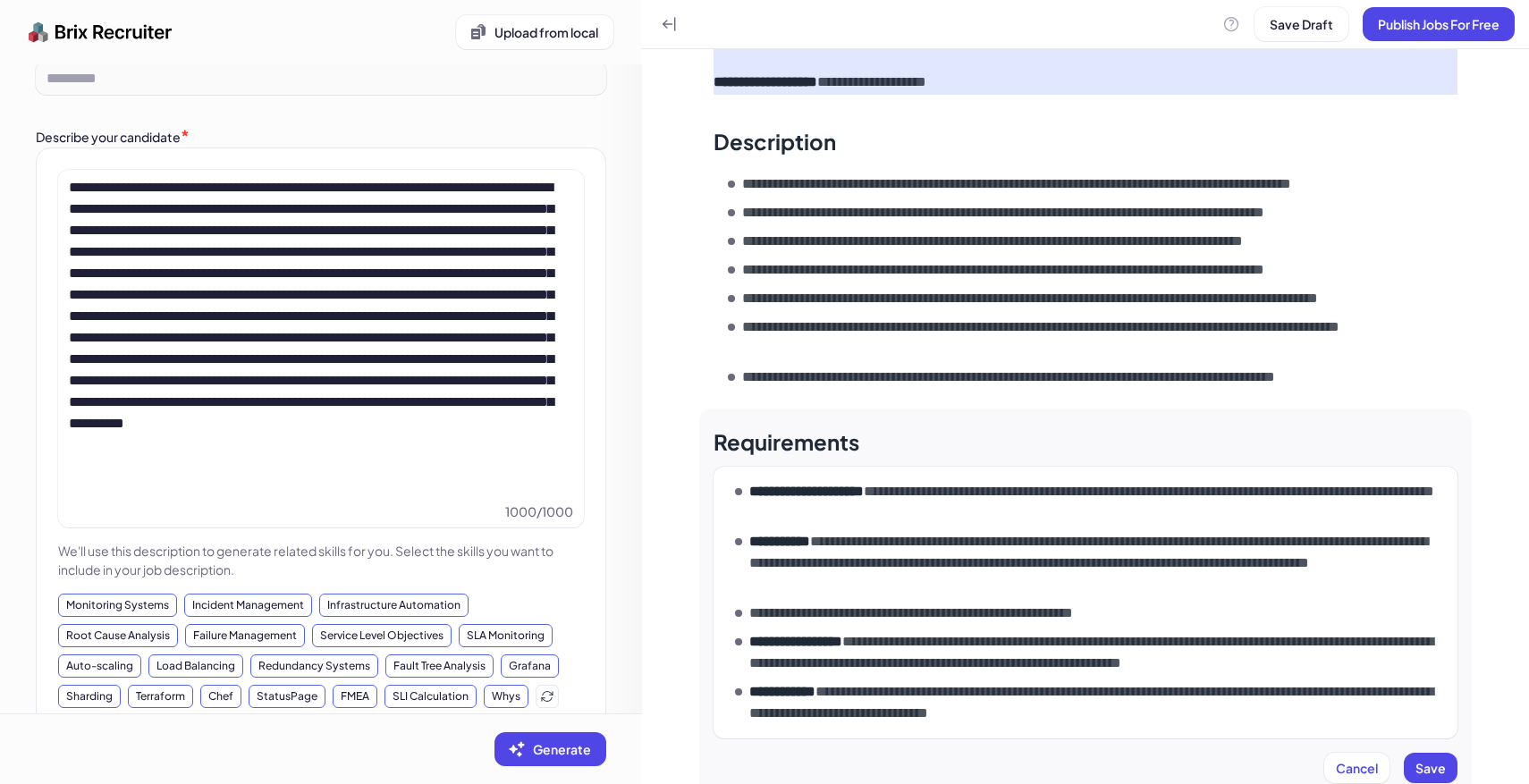
click at [804, 562] on p "**********" at bounding box center [1100, 563] width 701 height 64
click at [836, 531] on p "**********" at bounding box center [1100, 563] width 701 height 64
paste div
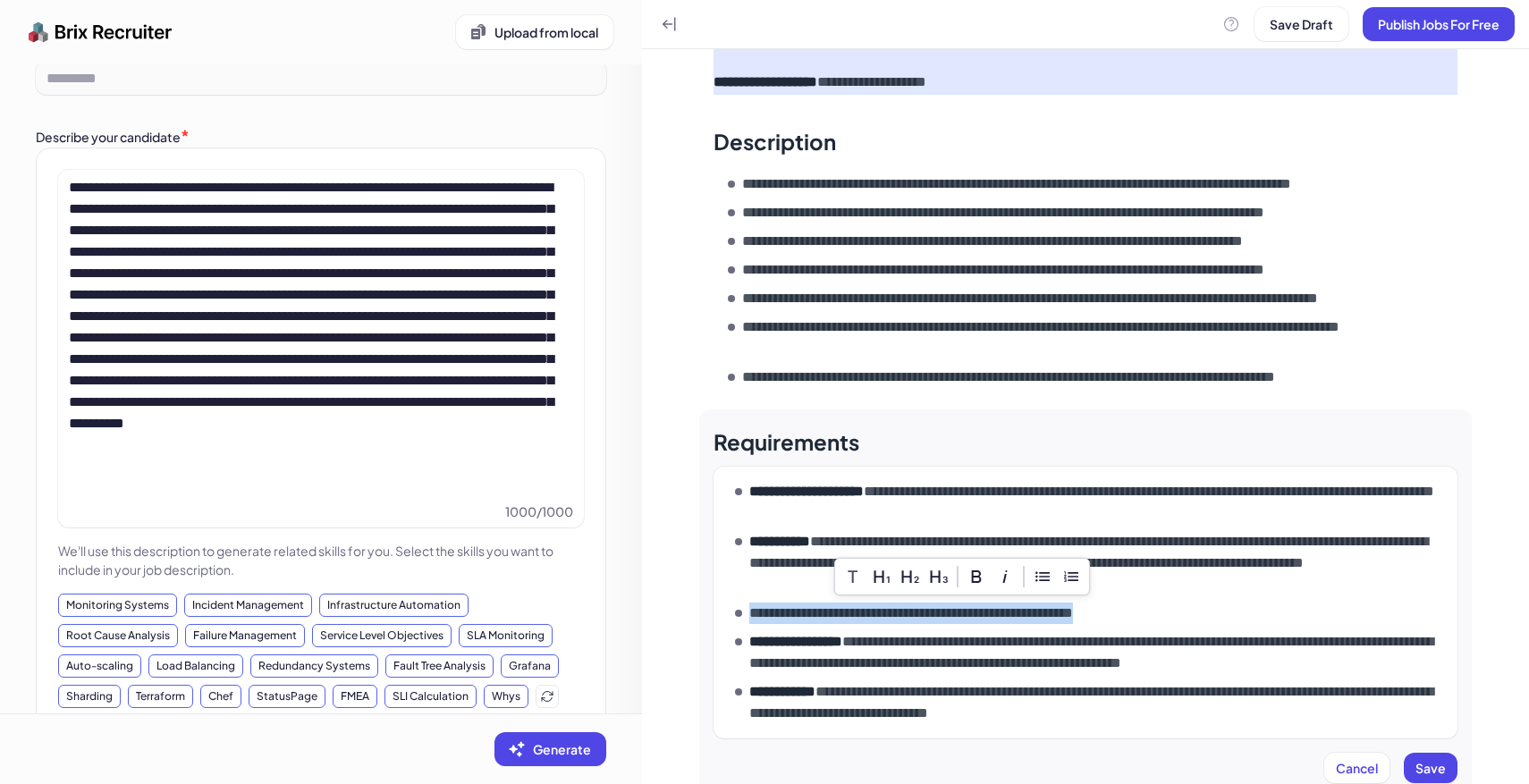
drag, startPoint x: 1223, startPoint y: 581, endPoint x: 723, endPoint y: 582, distance: 500.0
click at [723, 582] on div "**********" at bounding box center [1086, 602] width 730 height 243
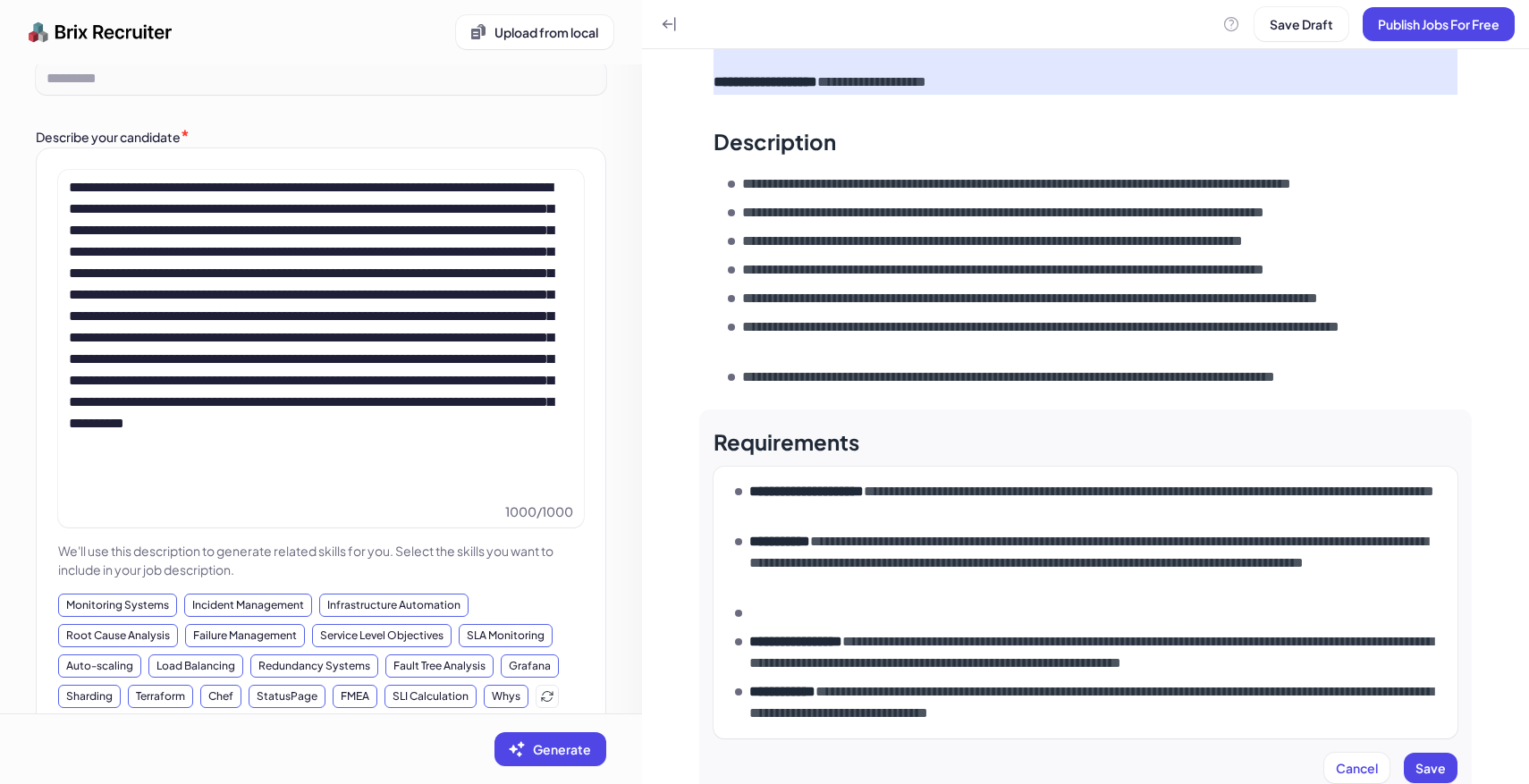
click at [1398, 640] on p "**********" at bounding box center [1100, 652] width 701 height 43
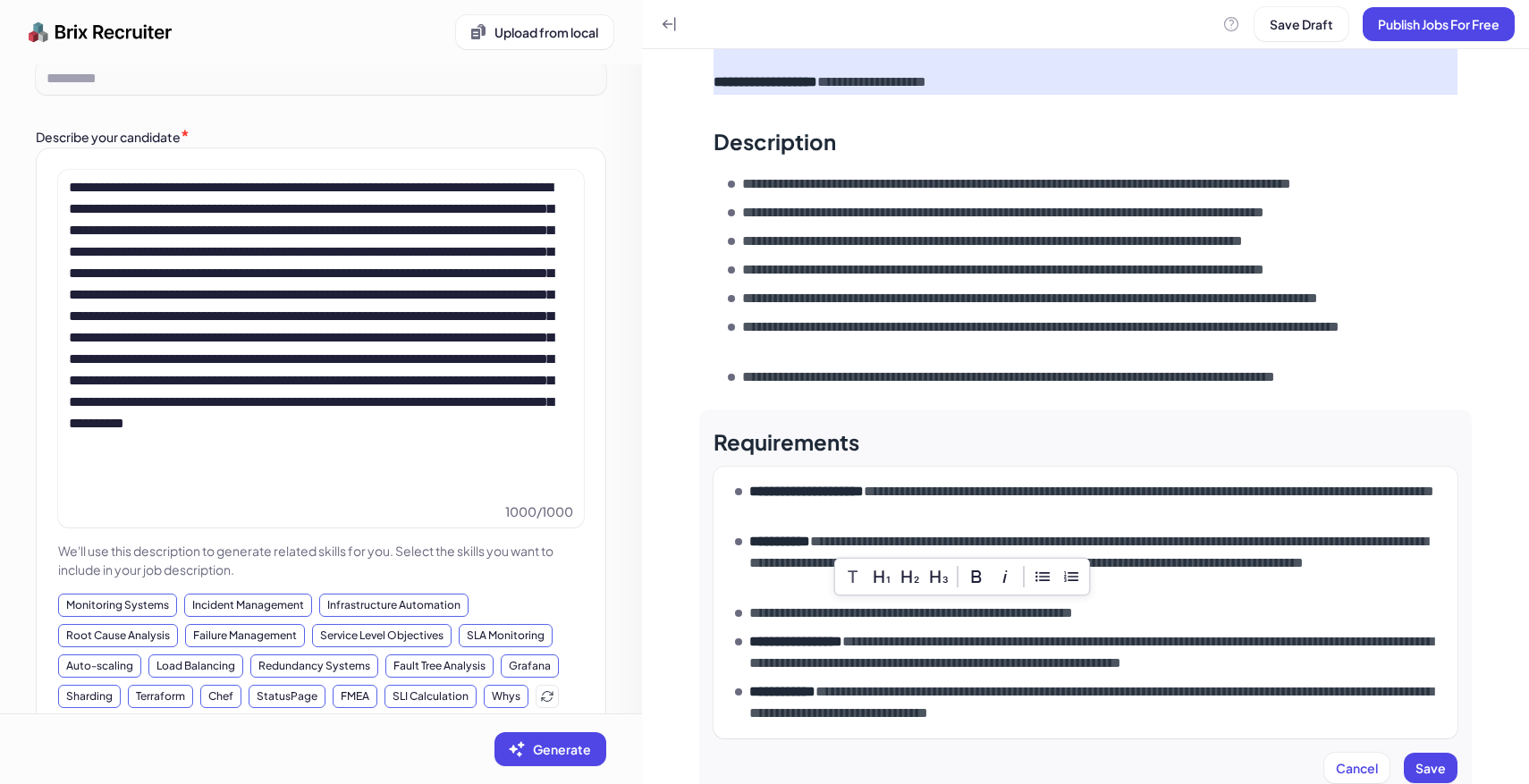
click at [1121, 639] on p "**********" at bounding box center [1100, 652] width 701 height 43
drag, startPoint x: 868, startPoint y: 587, endPoint x: 701, endPoint y: 587, distance: 167.0
click at [701, 587] on div "**********" at bounding box center [1085, 603] width 772 height 388
click at [1052, 631] on p "**********" at bounding box center [1100, 652] width 701 height 43
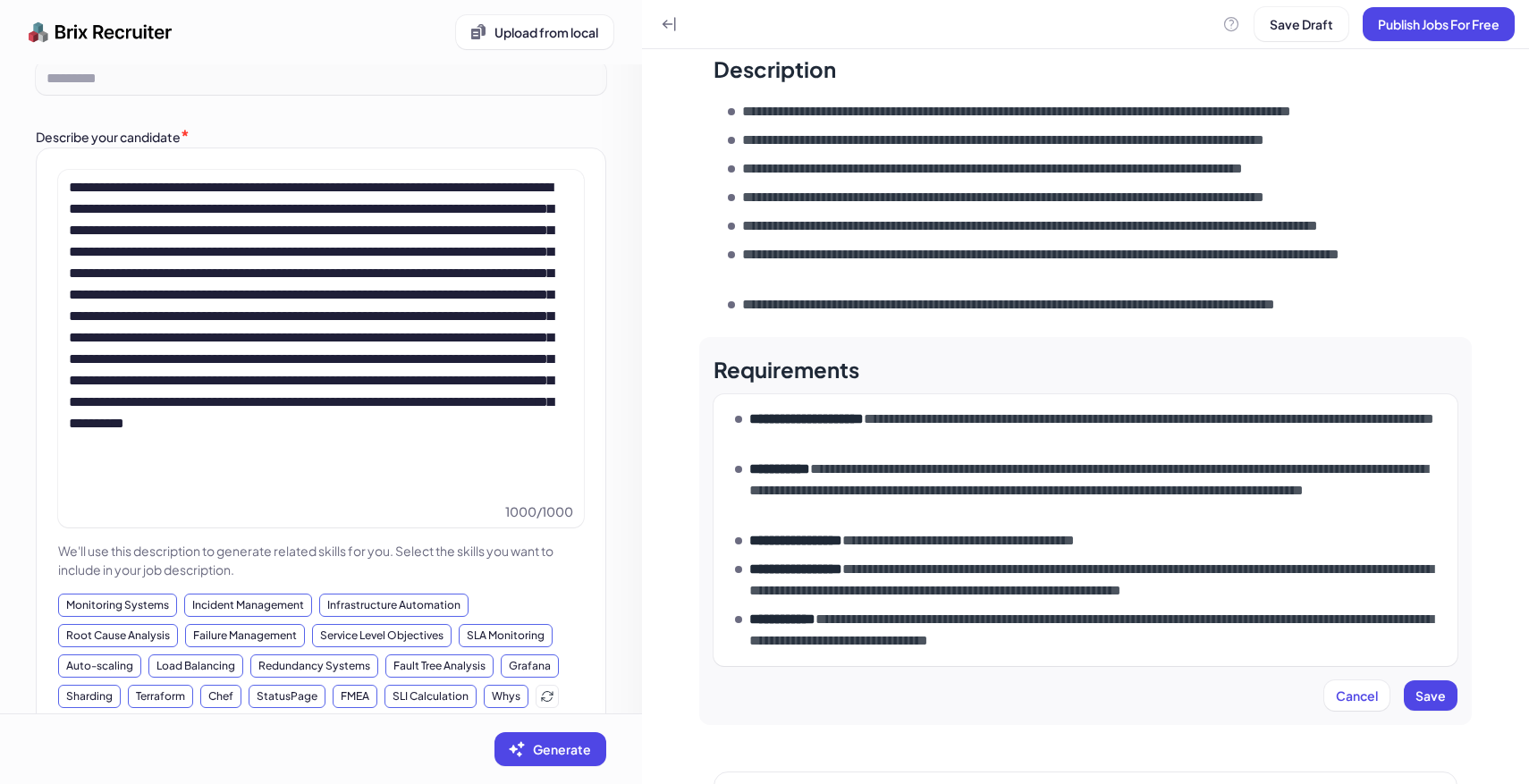
scroll to position [531, 0]
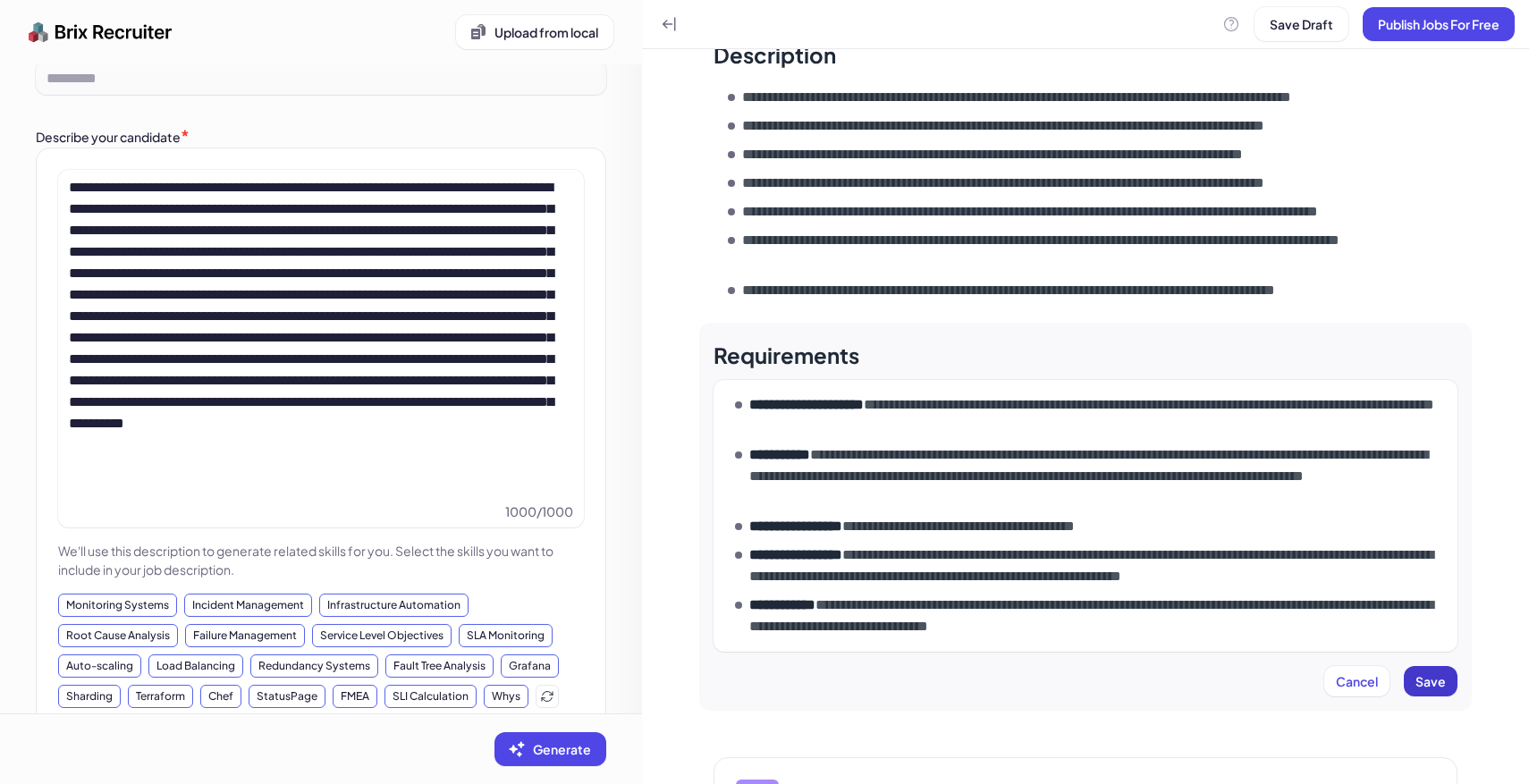
click at [1428, 673] on span "Save" at bounding box center [1430, 681] width 31 height 16
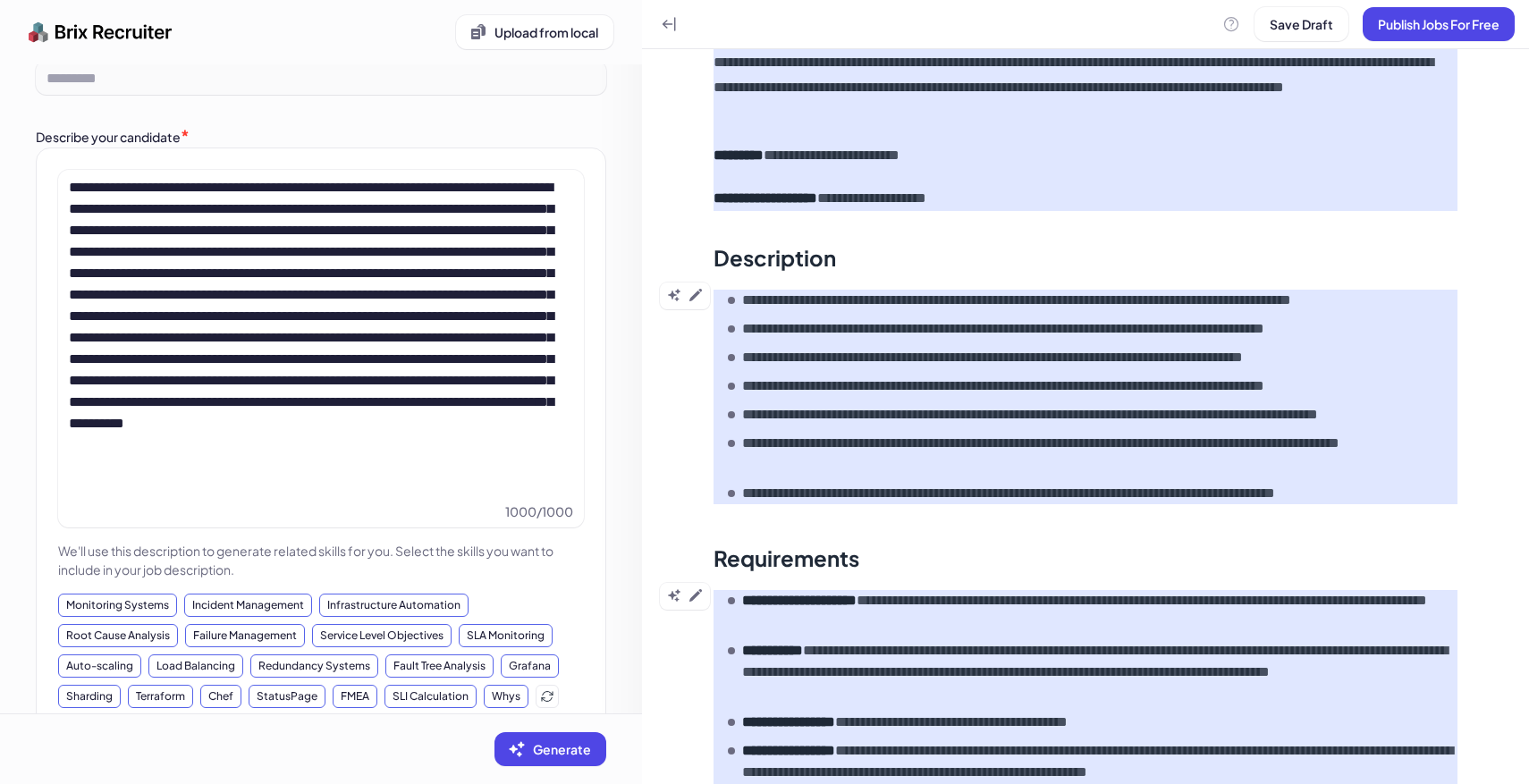
scroll to position [327, 0]
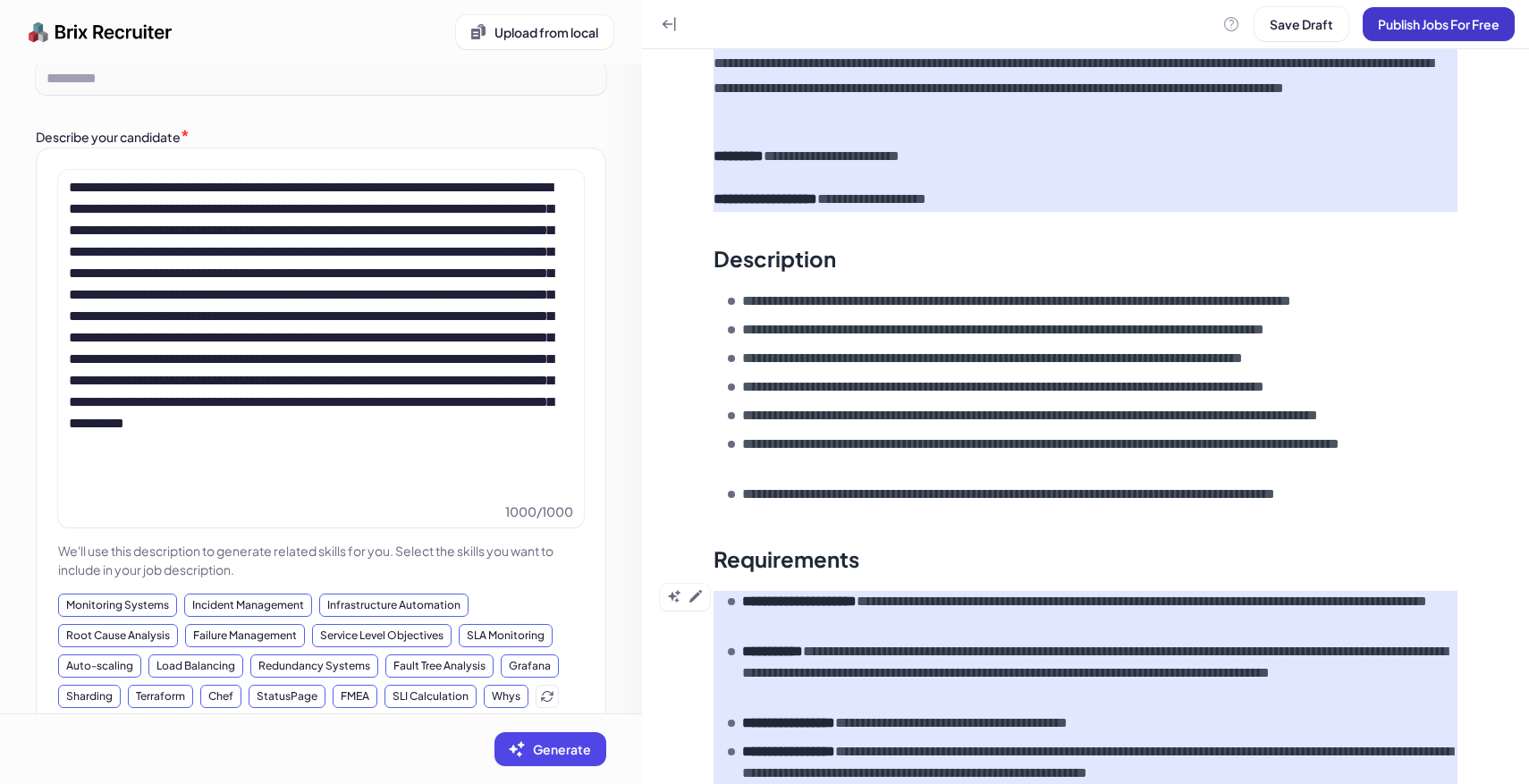
click at [1425, 18] on span "Publish Jobs For Free" at bounding box center [1438, 24] width 122 height 16
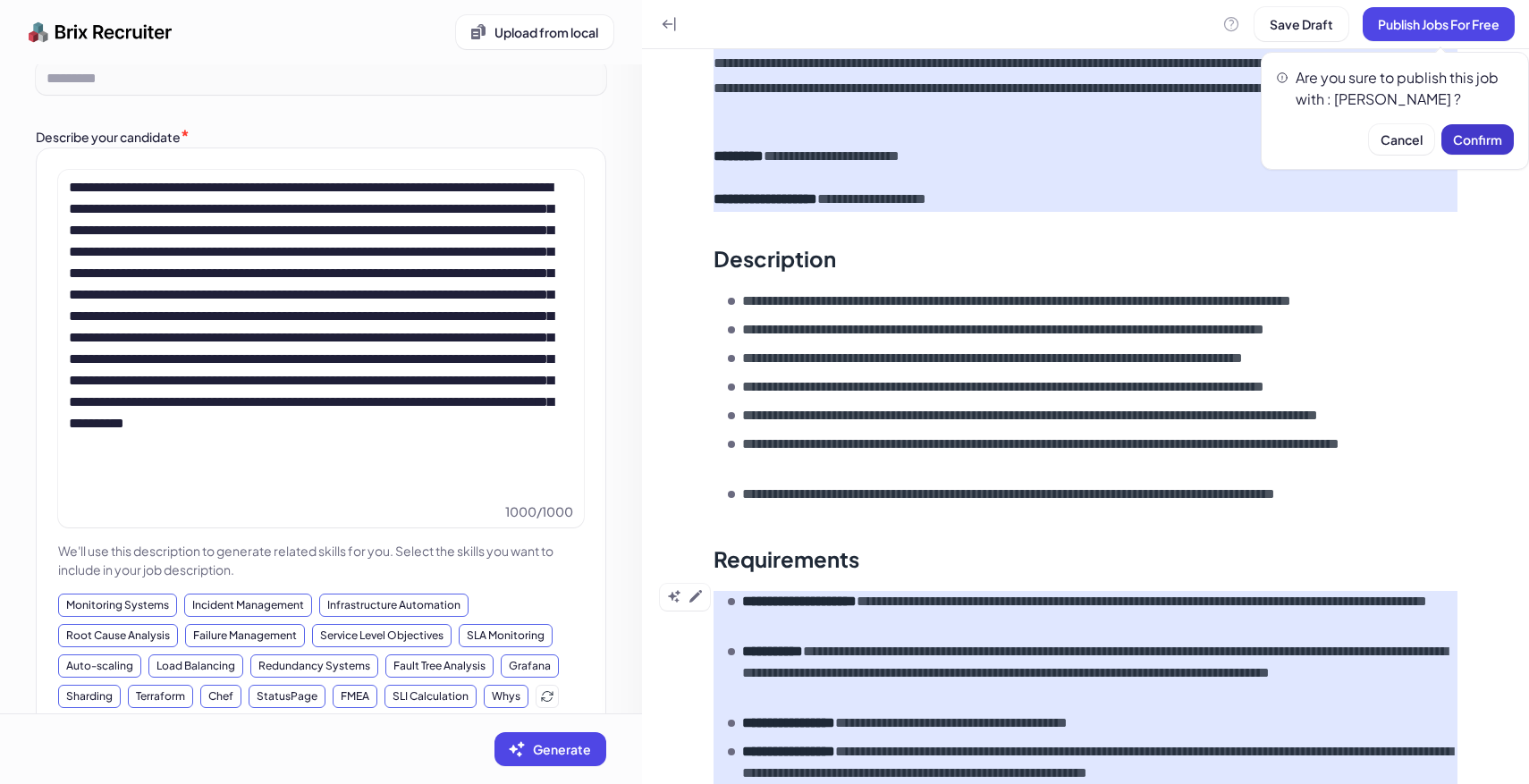
click at [1494, 144] on span "Confirm" at bounding box center [1477, 140] width 50 height 16
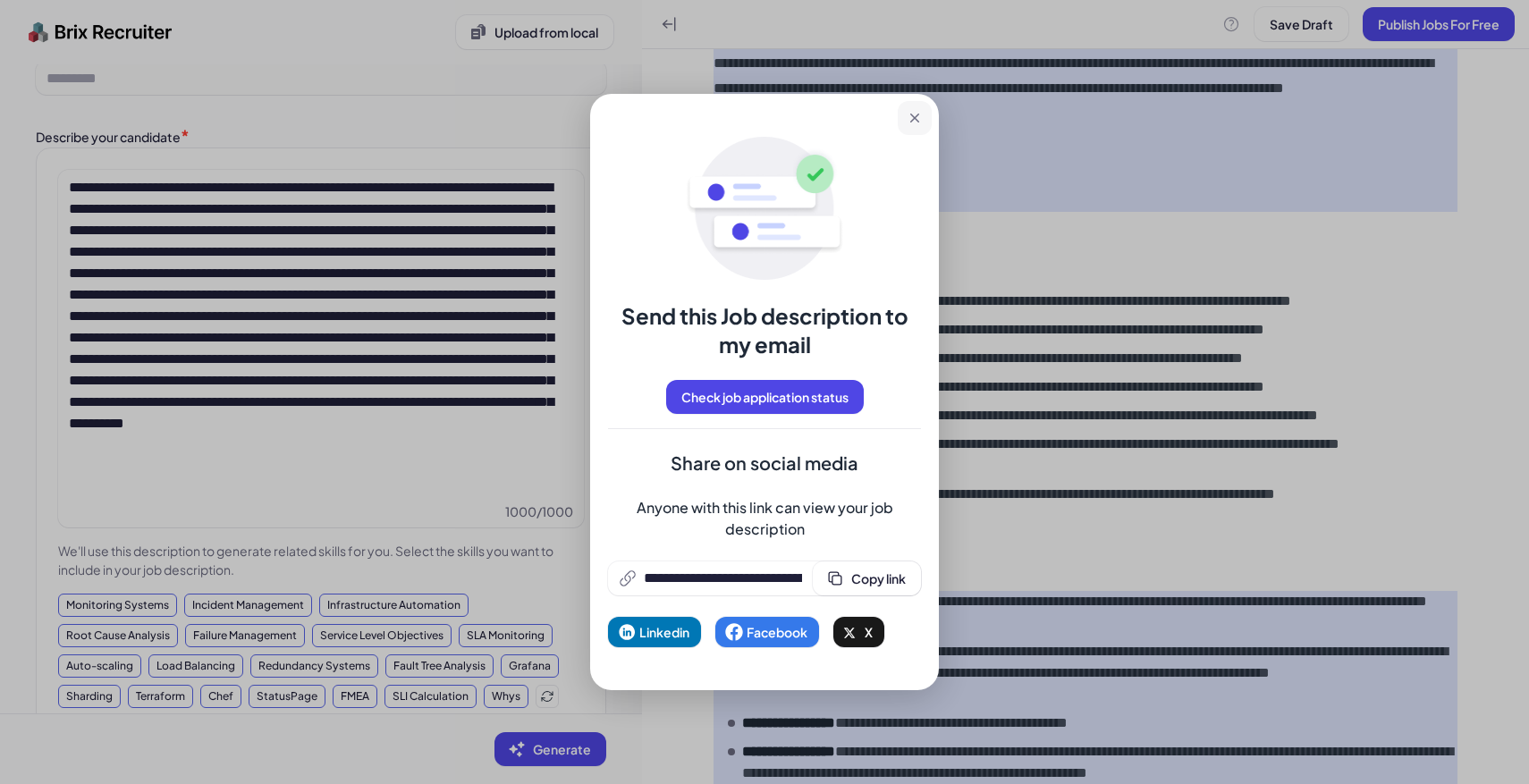
click at [903, 125] on button at bounding box center [914, 118] width 34 height 34
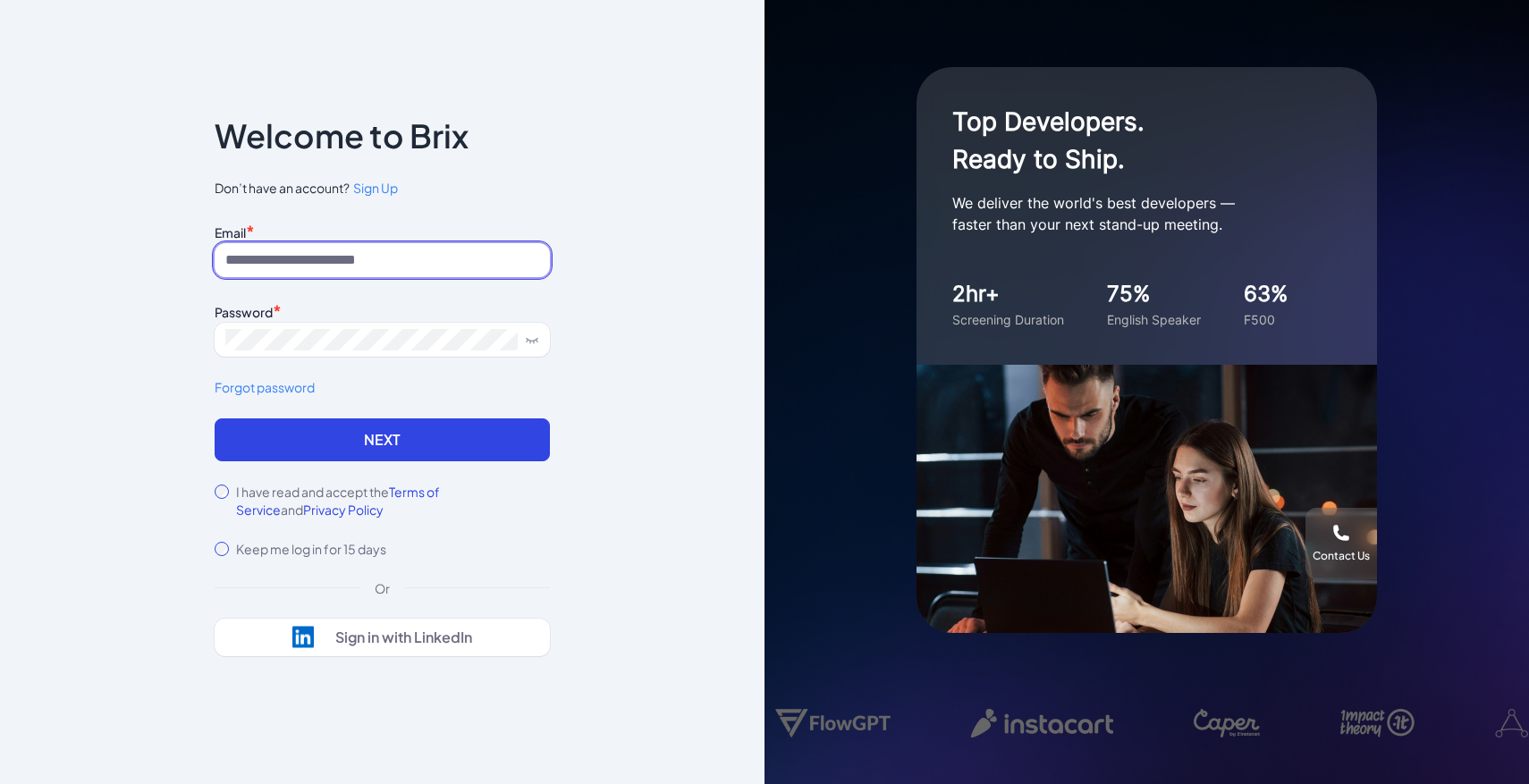
click at [440, 257] on input at bounding box center [382, 260] width 335 height 34
type input "**********"
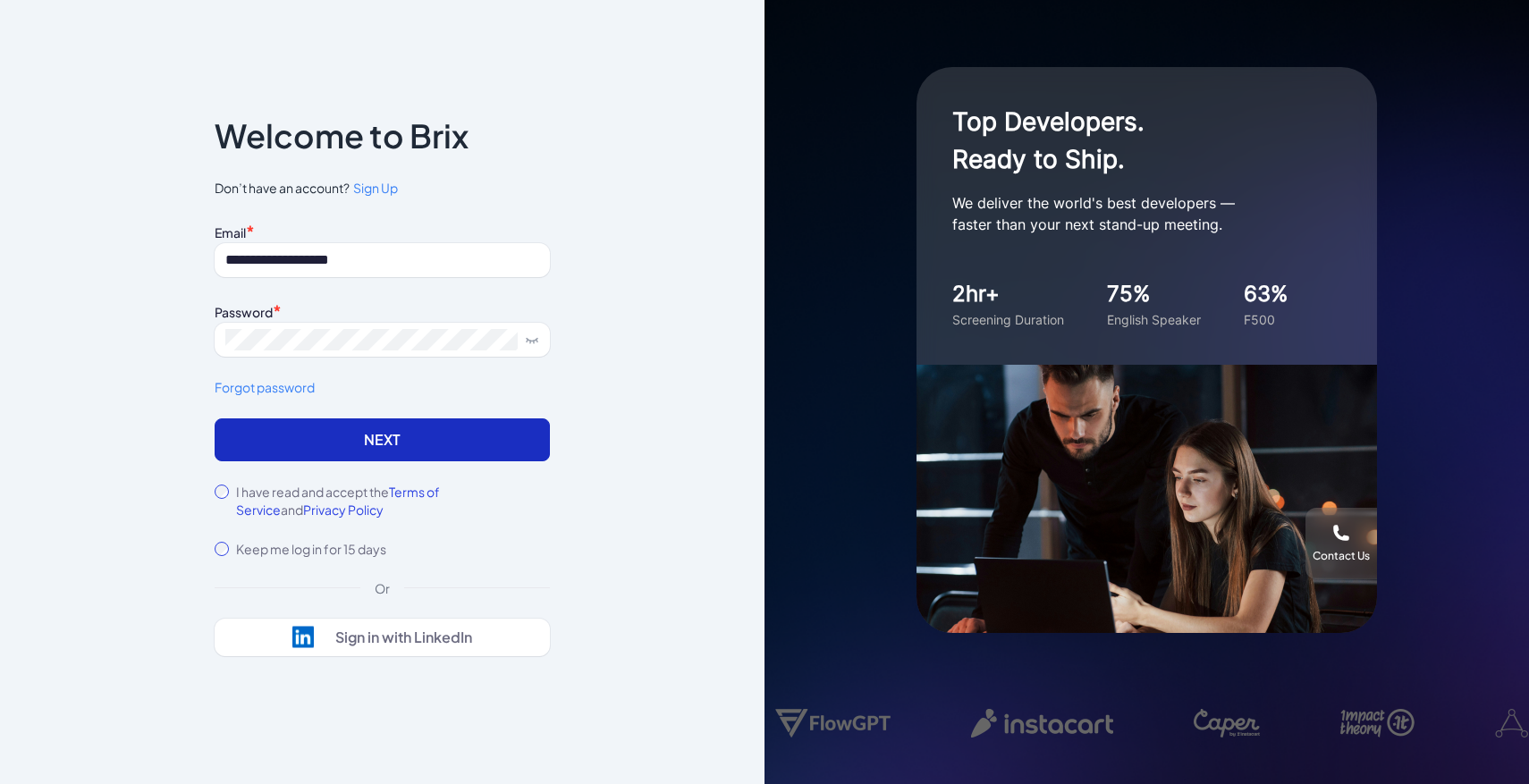
click at [496, 449] on button "Next" at bounding box center [382, 439] width 335 height 43
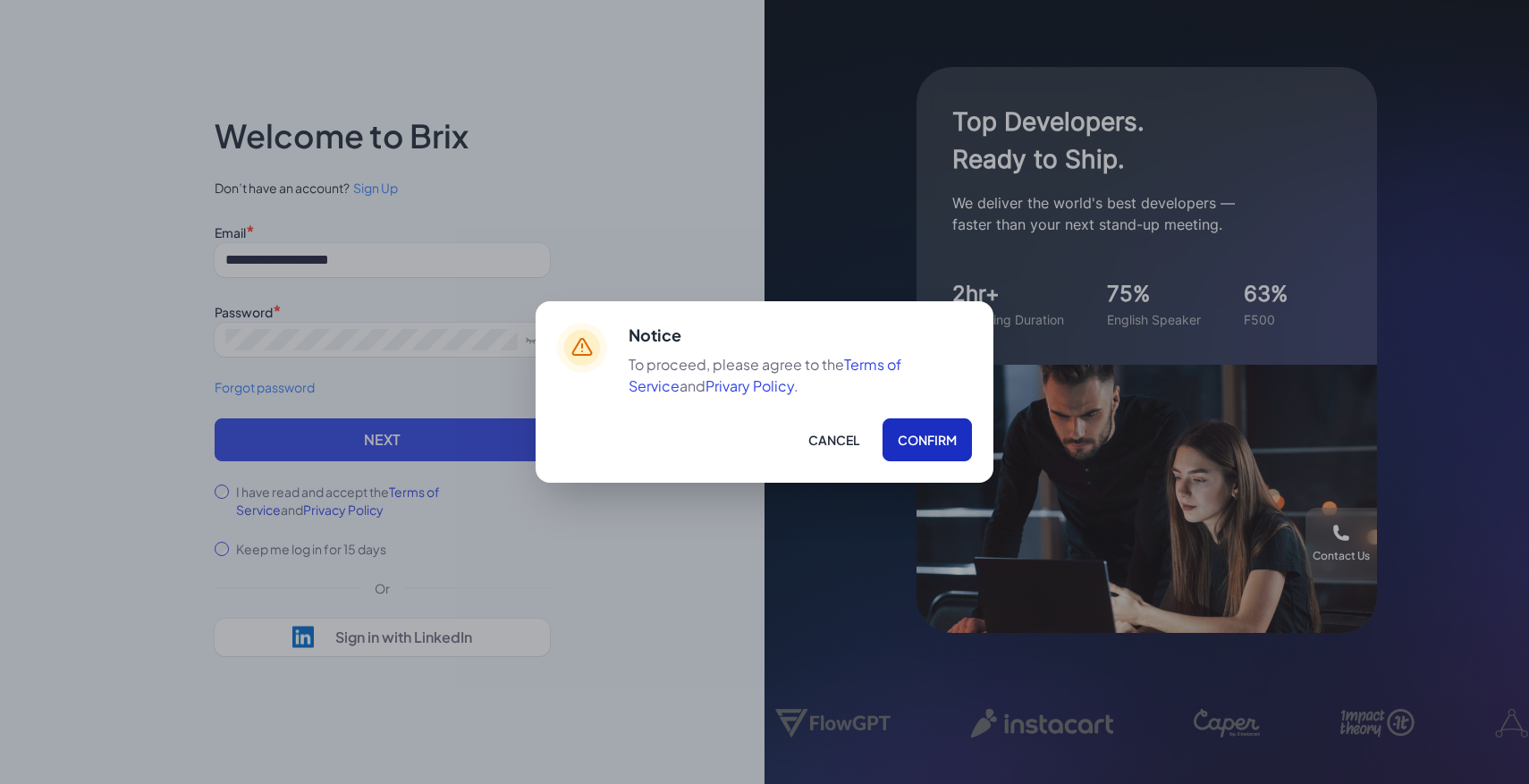
click at [950, 454] on button "Confirm" at bounding box center [927, 439] width 89 height 43
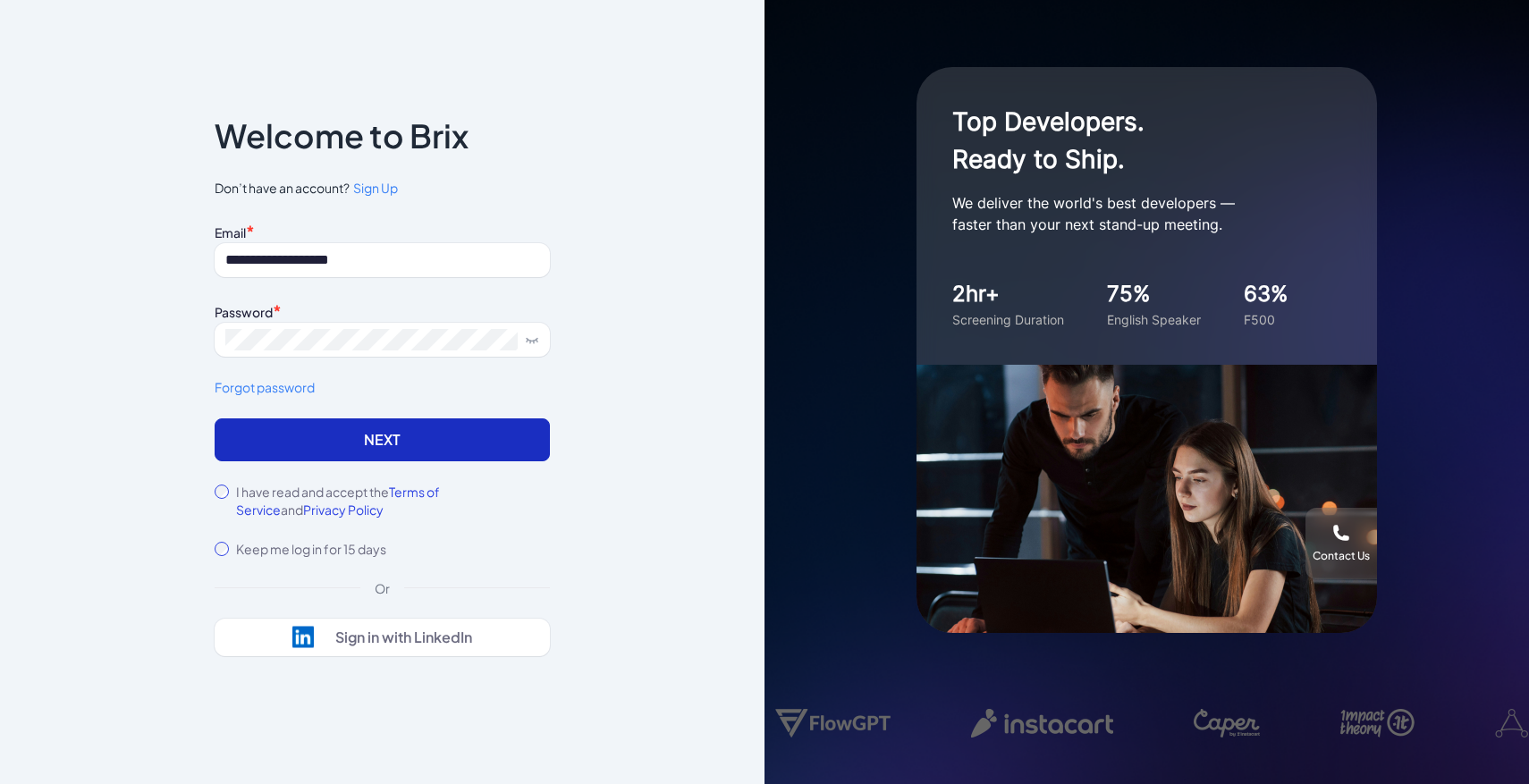
click at [442, 450] on button "Next" at bounding box center [382, 439] width 335 height 43
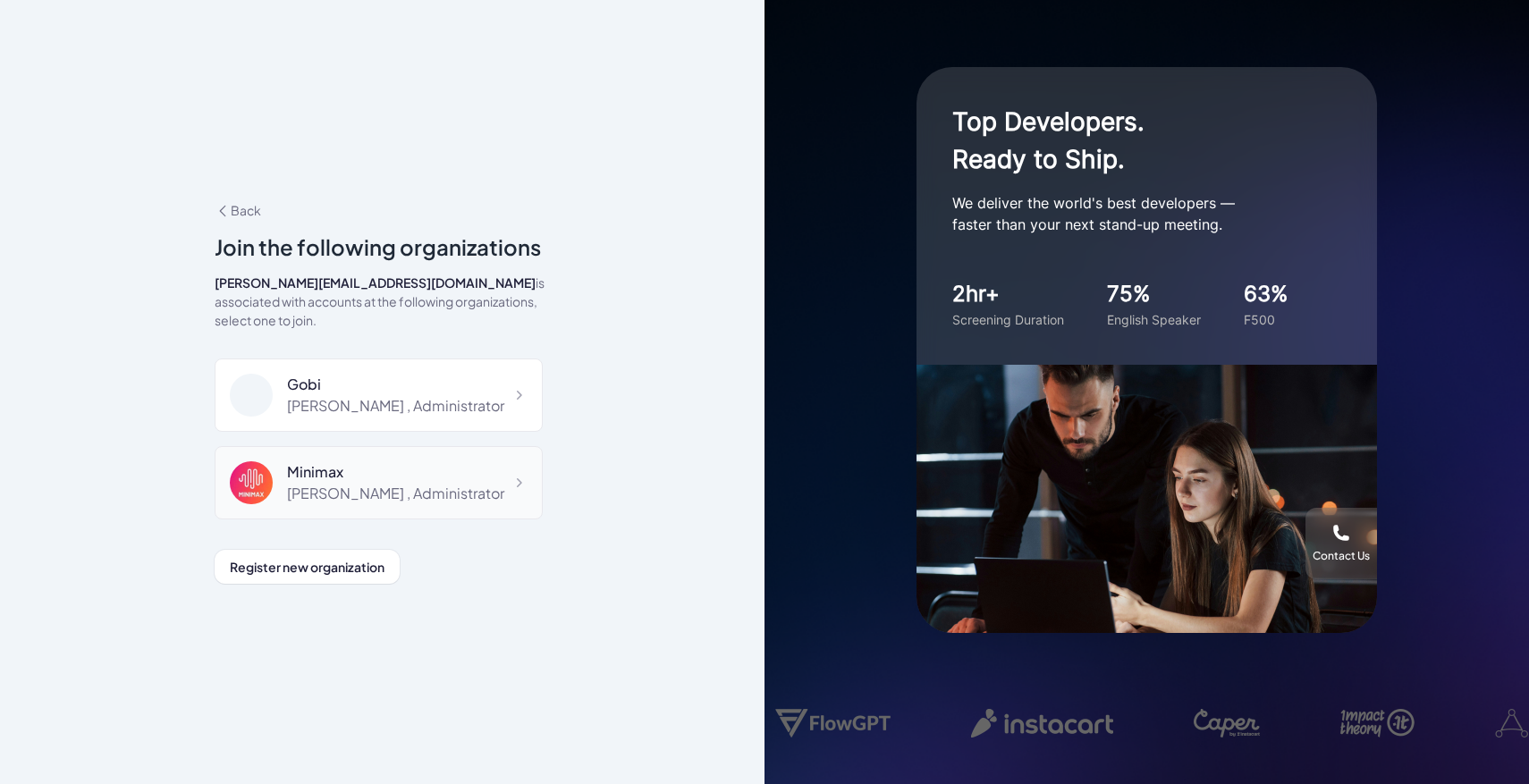
click at [420, 461] on div "Minimax" at bounding box center [395, 472] width 217 height 22
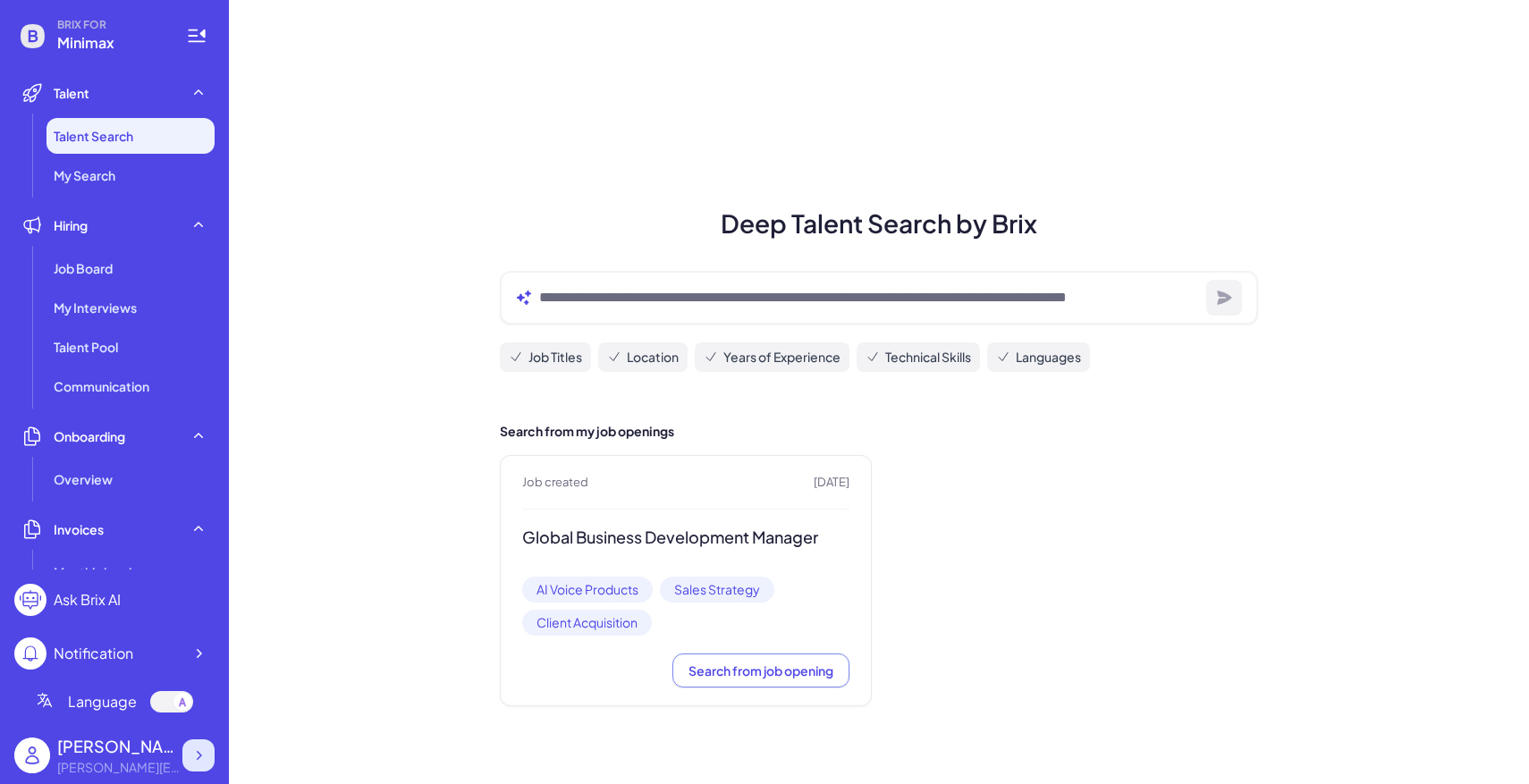
click at [205, 739] on div at bounding box center [198, 755] width 32 height 32
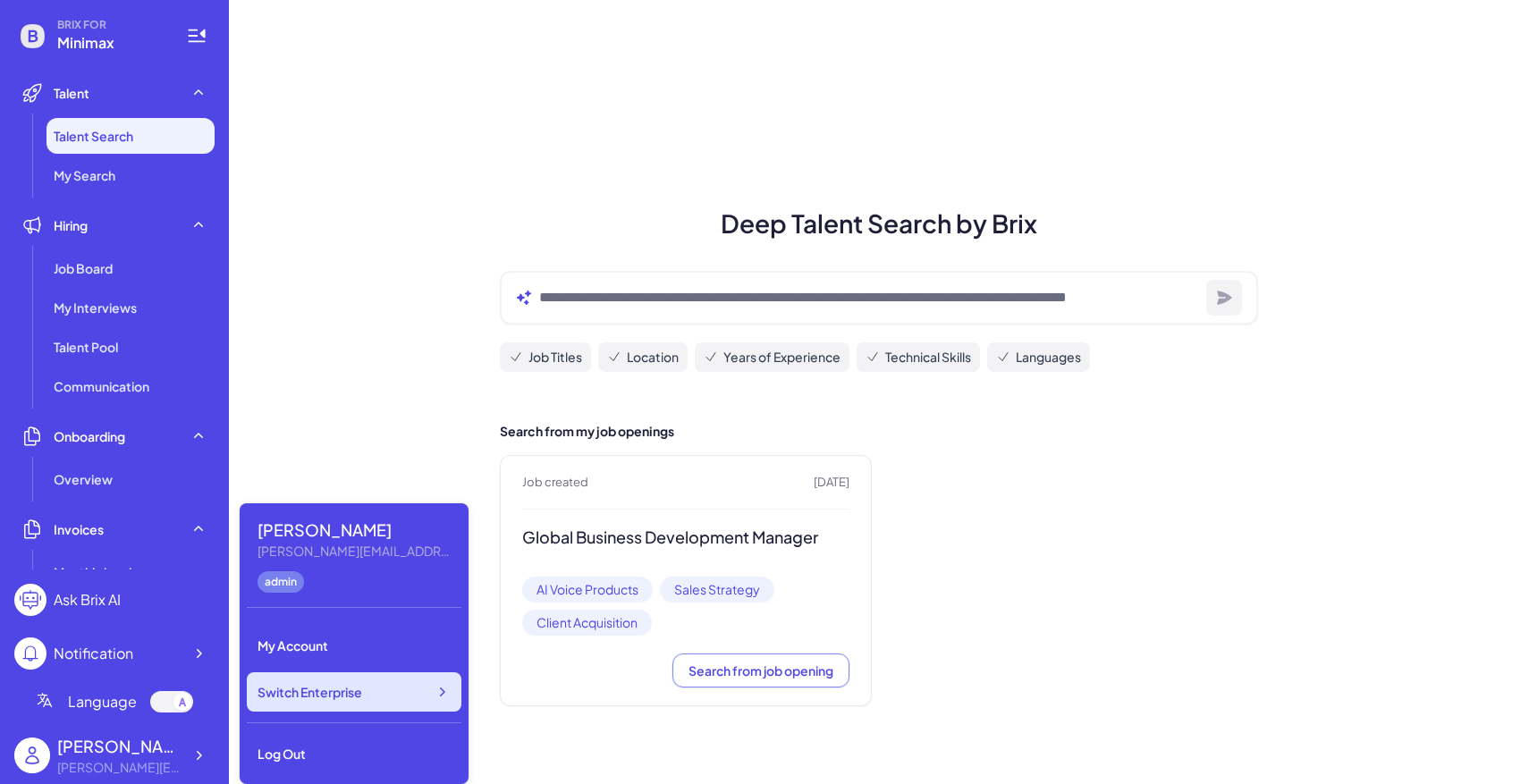
click at [376, 689] on div "Switch Enterprise" at bounding box center [354, 692] width 214 height 40
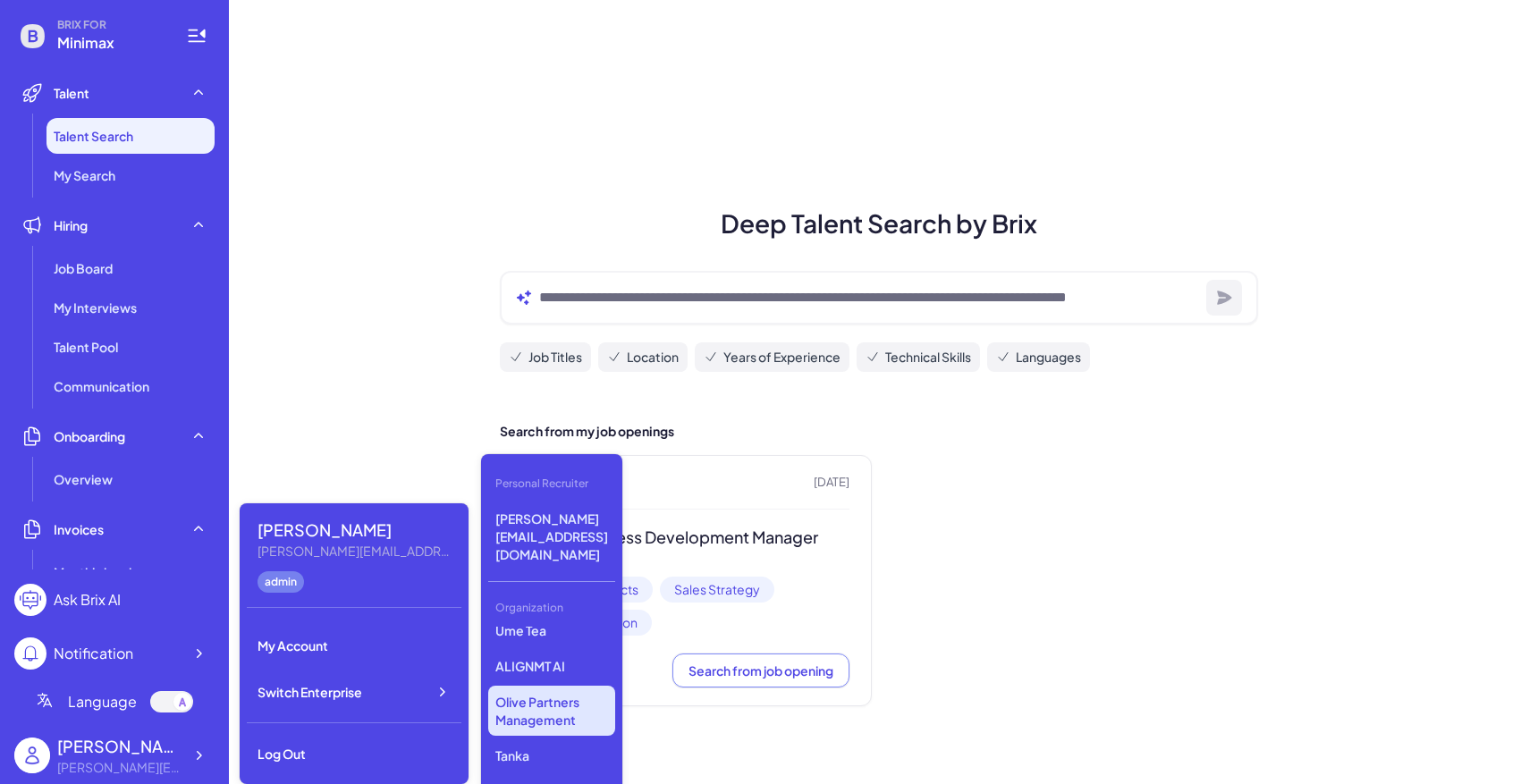
scroll to position [359, 0]
click at [547, 661] on p "ALIGNMT AI" at bounding box center [551, 677] width 127 height 32
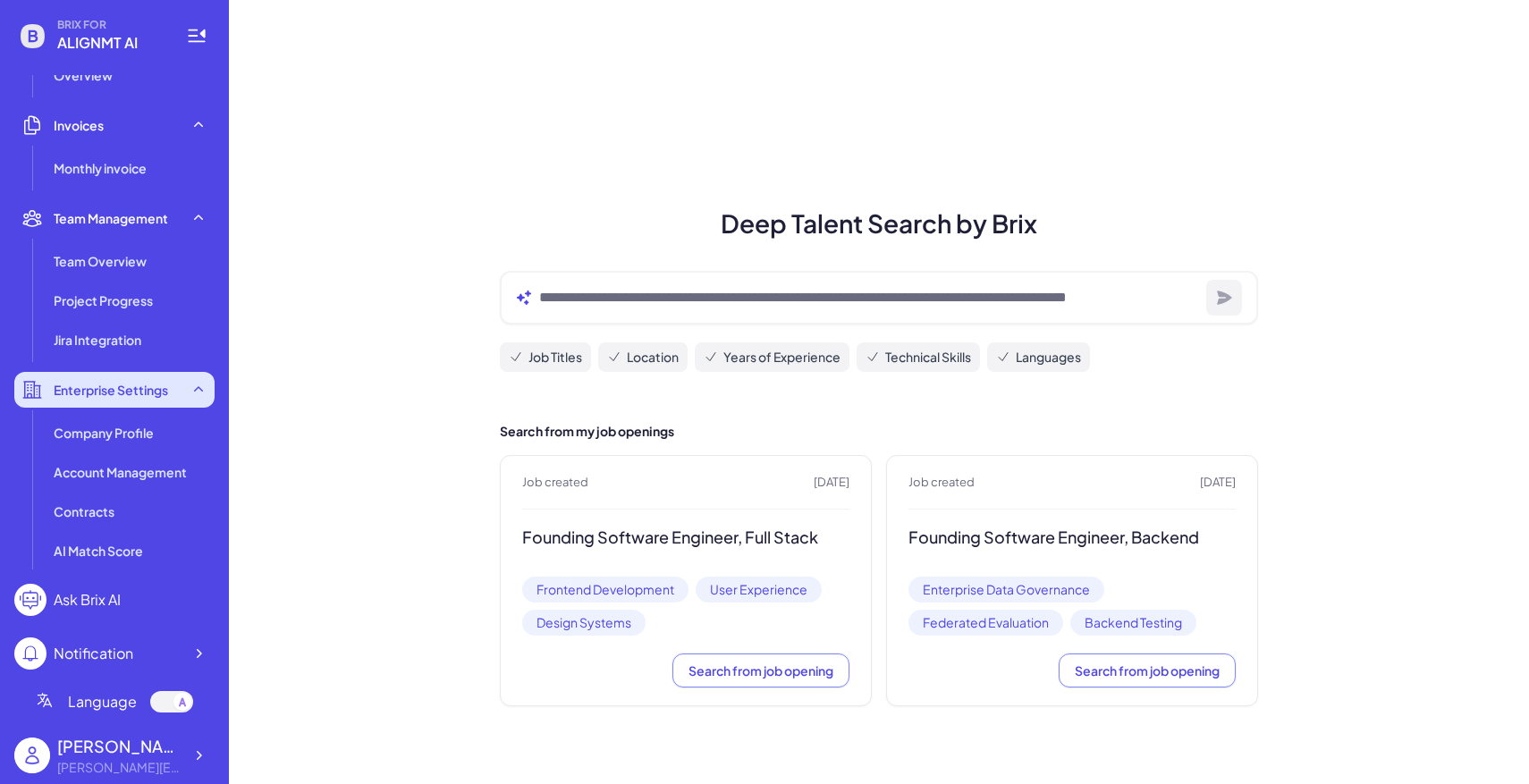
scroll to position [447, 0]
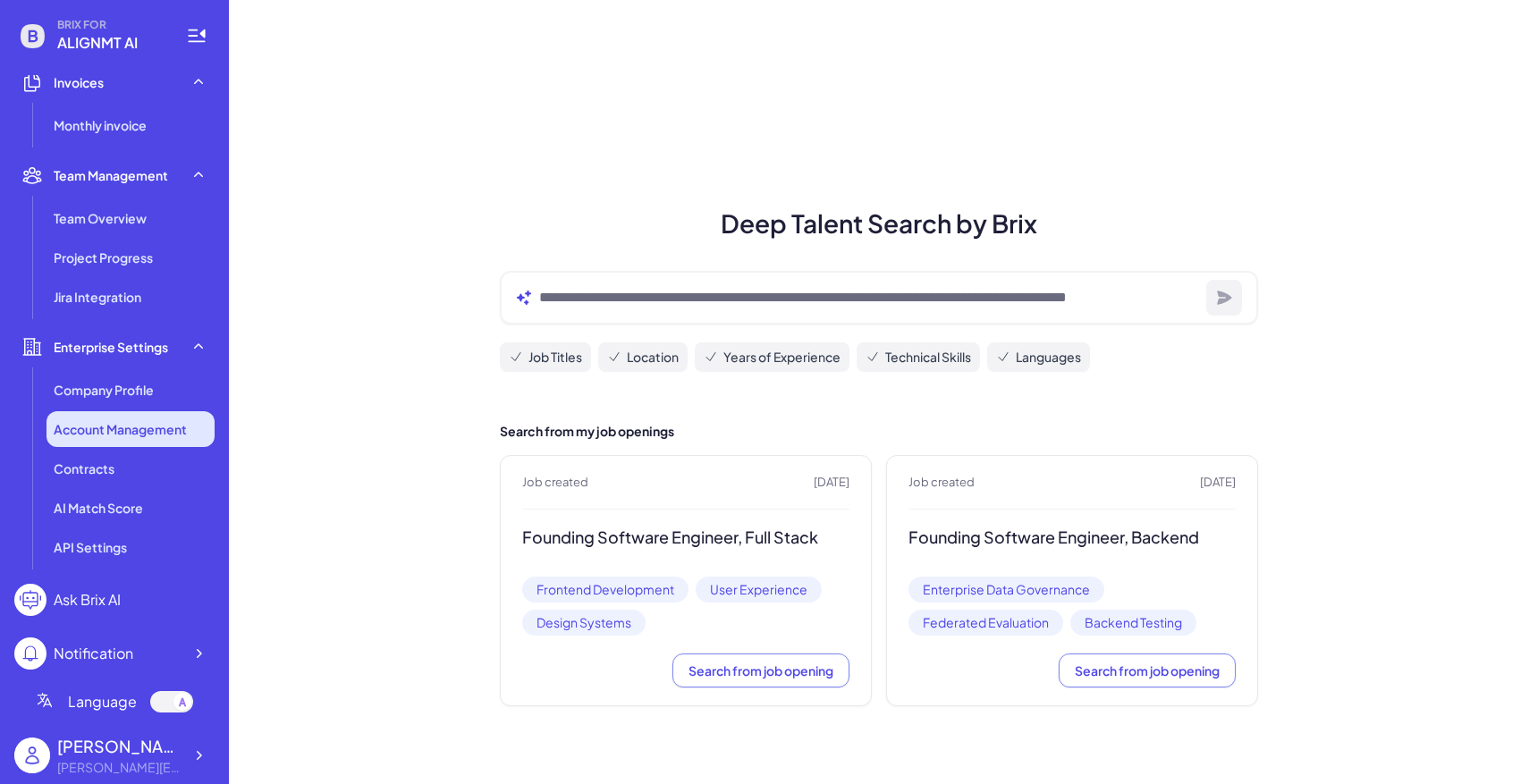
click at [134, 422] on span "Account Management" at bounding box center [120, 429] width 133 height 18
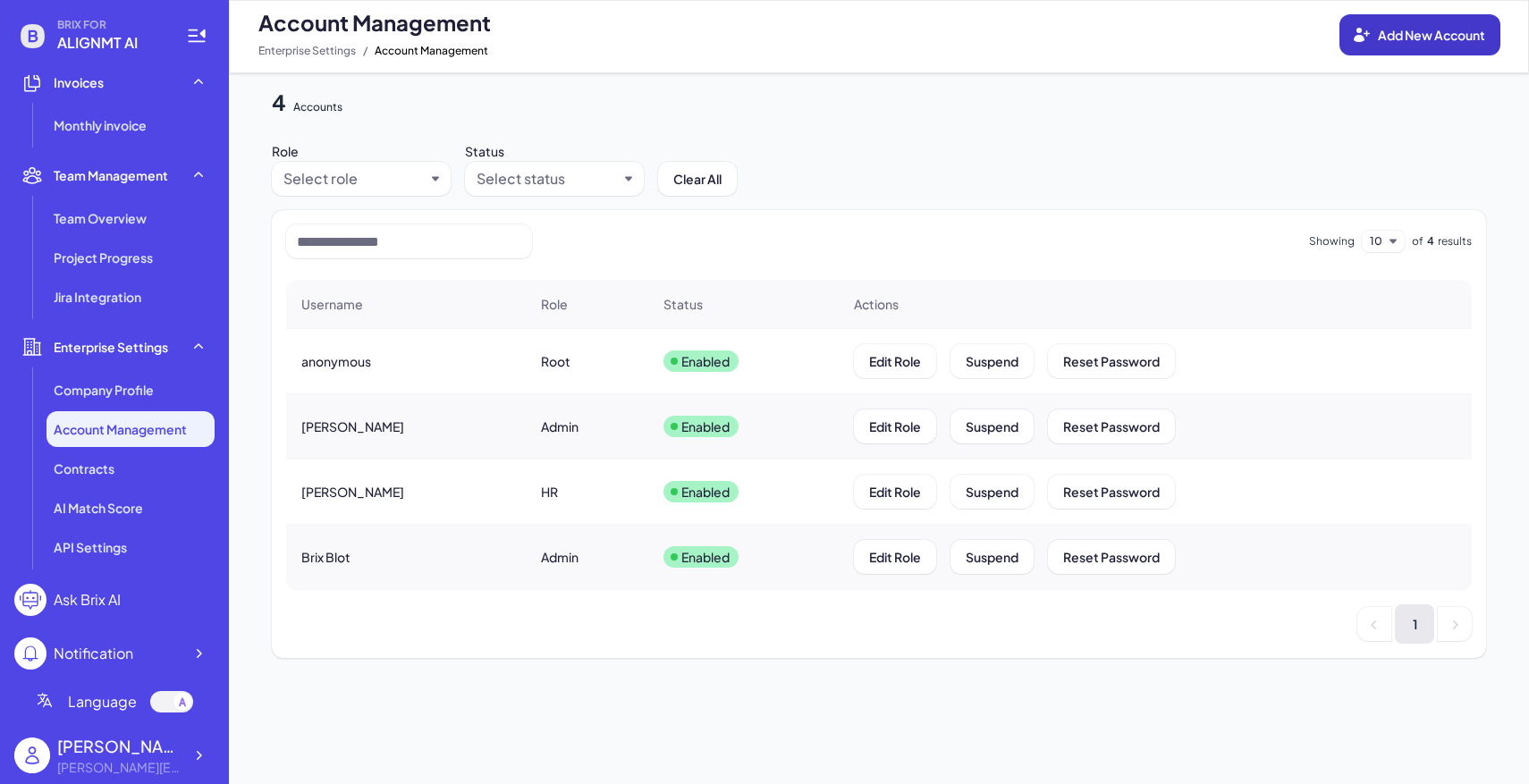
click at [1419, 42] on span "Add New Account" at bounding box center [1431, 35] width 107 height 16
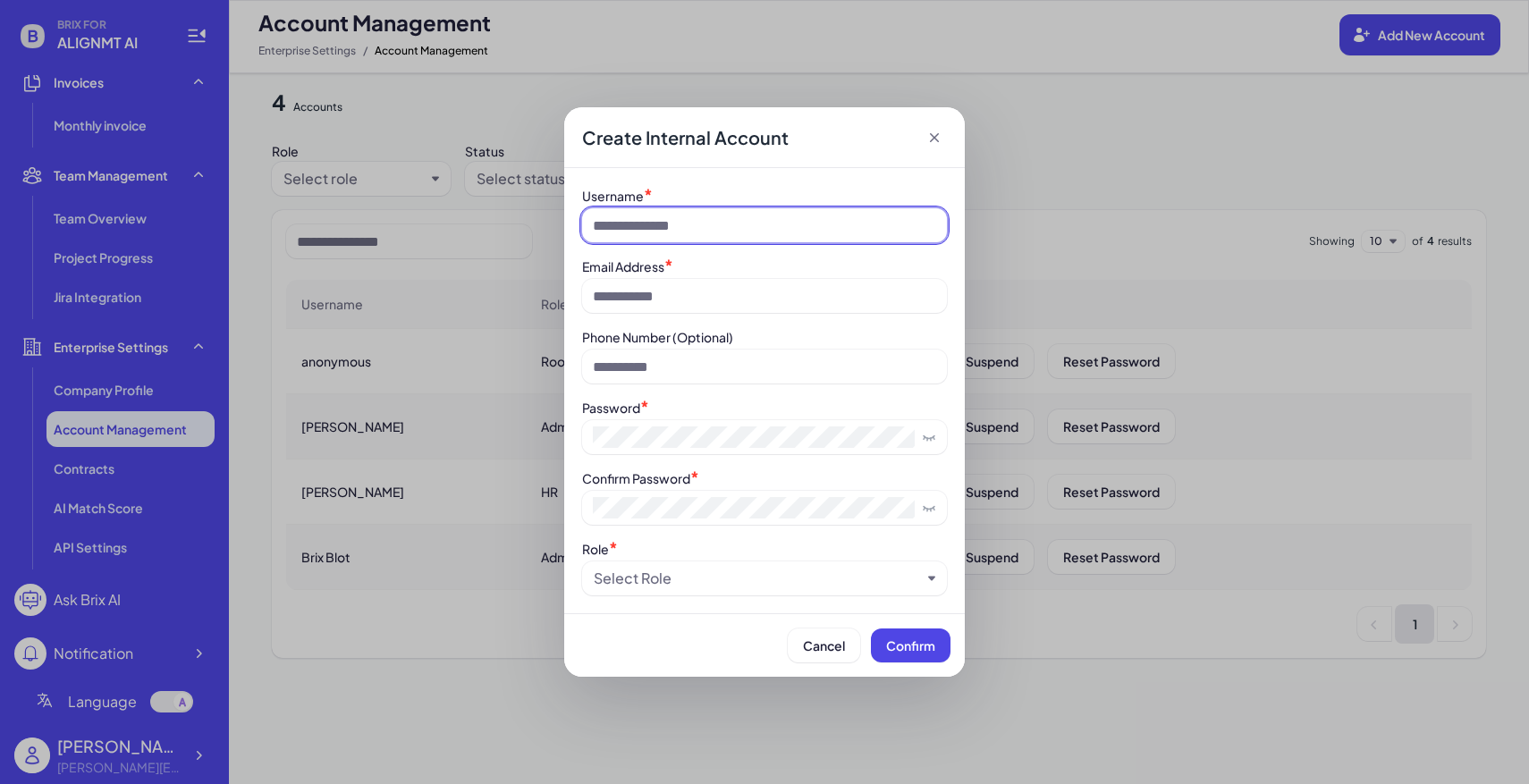
click at [783, 218] on input at bounding box center [764, 225] width 365 height 34
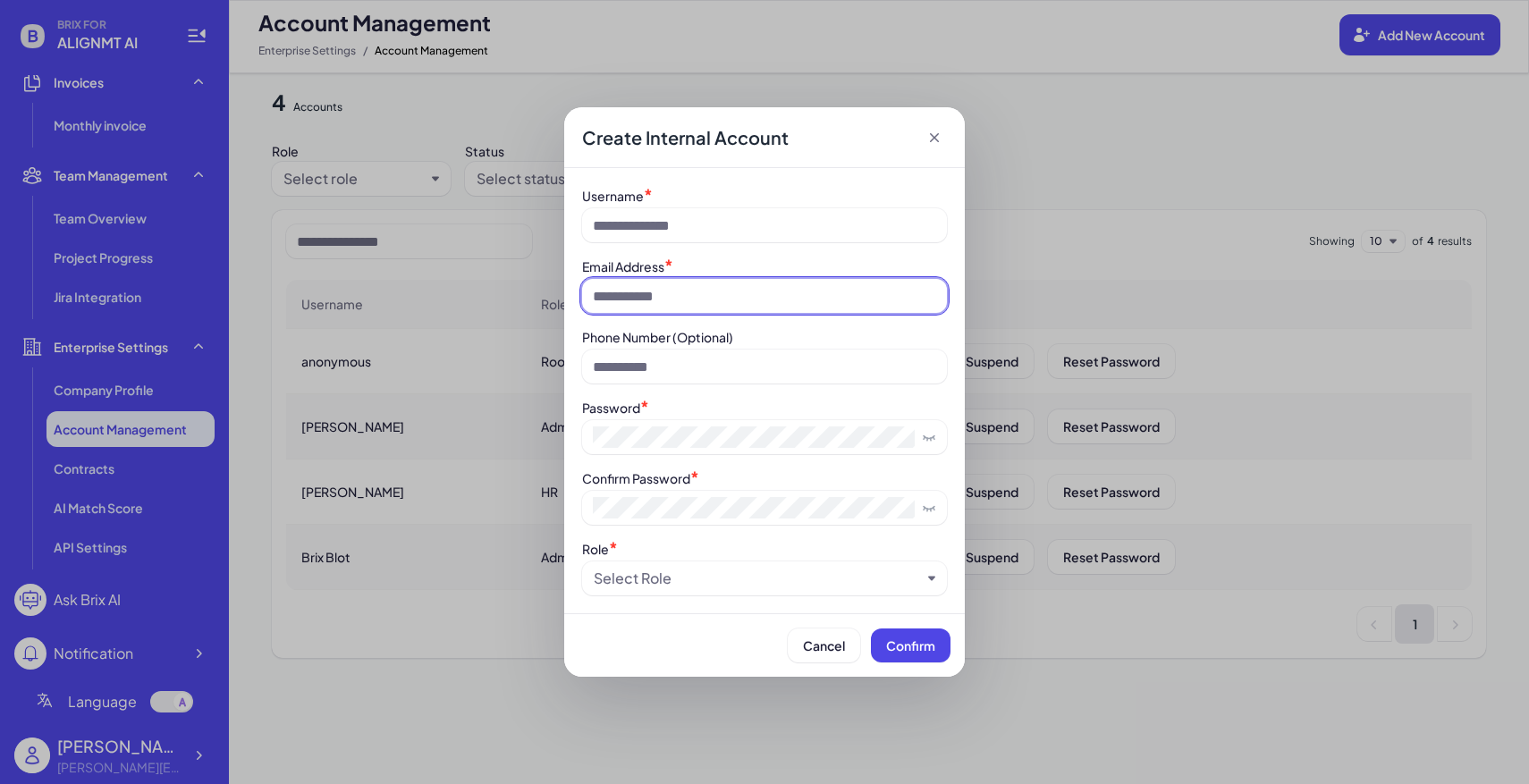
click at [712, 284] on input at bounding box center [764, 295] width 365 height 34
paste input "**********"
drag, startPoint x: 626, startPoint y: 293, endPoint x: 544, endPoint y: 287, distance: 82.2
click at [544, 287] on div "**********" at bounding box center [764, 392] width 1529 height 784
type input "**********"
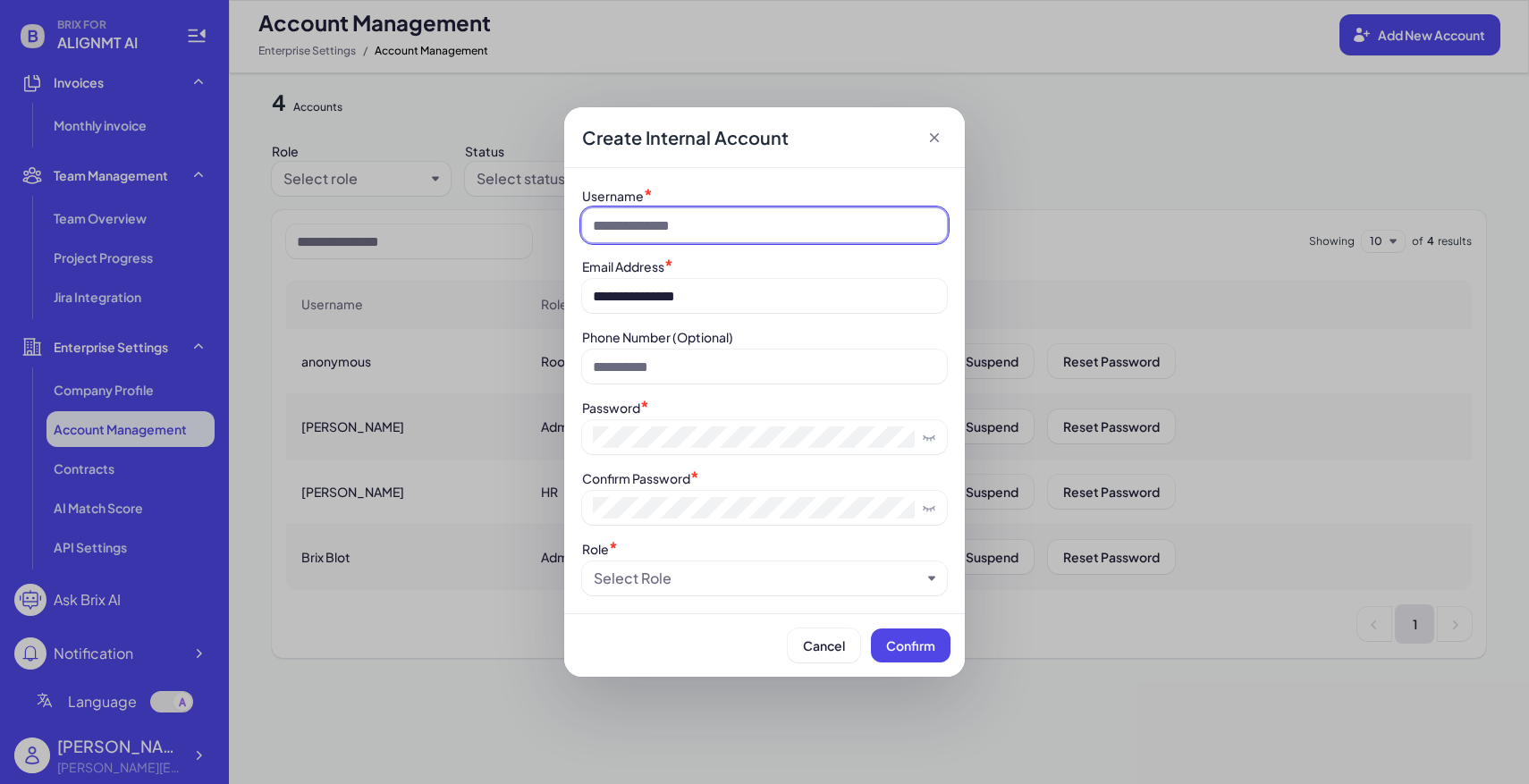
click at [700, 222] on input at bounding box center [764, 225] width 365 height 34
paste input "****"
click at [615, 226] on input "****" at bounding box center [764, 225] width 365 height 34
drag, startPoint x: 606, startPoint y: 225, endPoint x: 558, endPoint y: 223, distance: 48.0
click at [558, 223] on div "**********" at bounding box center [764, 392] width 1529 height 784
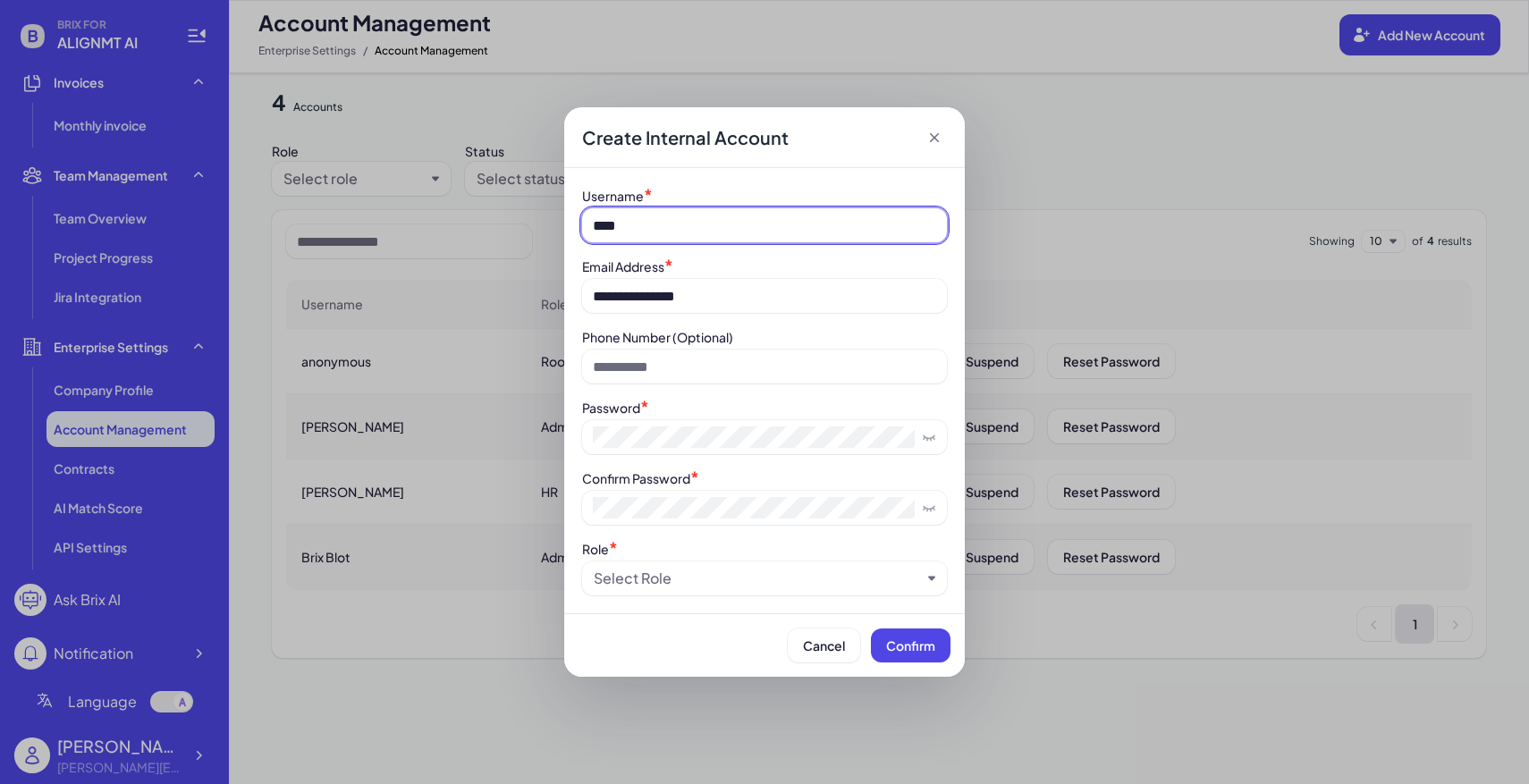
type input "****"
click at [632, 228] on input "****" at bounding box center [764, 225] width 365 height 34
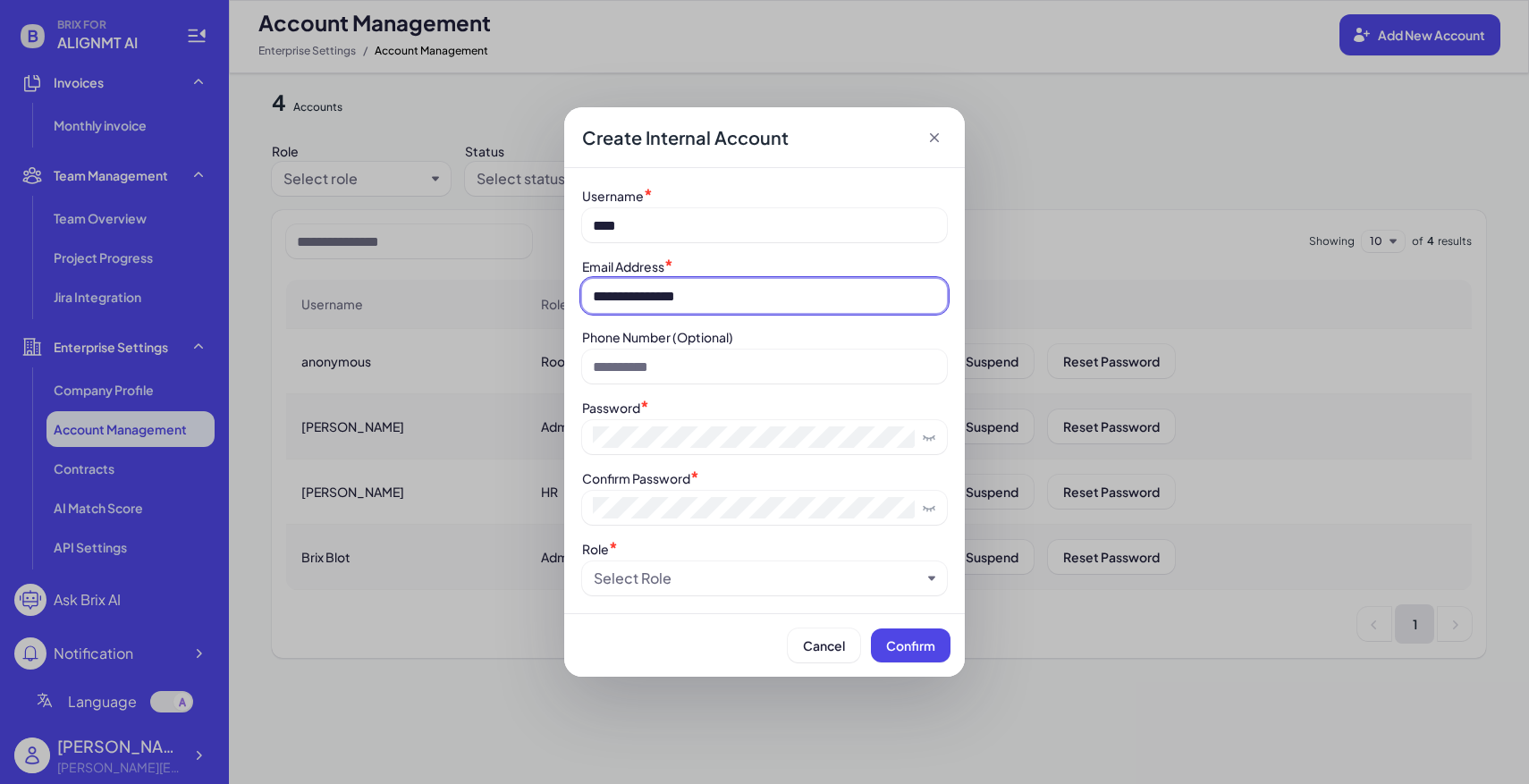
click at [623, 292] on input "**********" at bounding box center [764, 295] width 365 height 34
drag, startPoint x: 629, startPoint y: 295, endPoint x: 575, endPoint y: 294, distance: 54.0
click at [576, 295] on div "**********" at bounding box center [764, 390] width 401 height 445
click at [644, 534] on div "**********" at bounding box center [764, 391] width 365 height 409
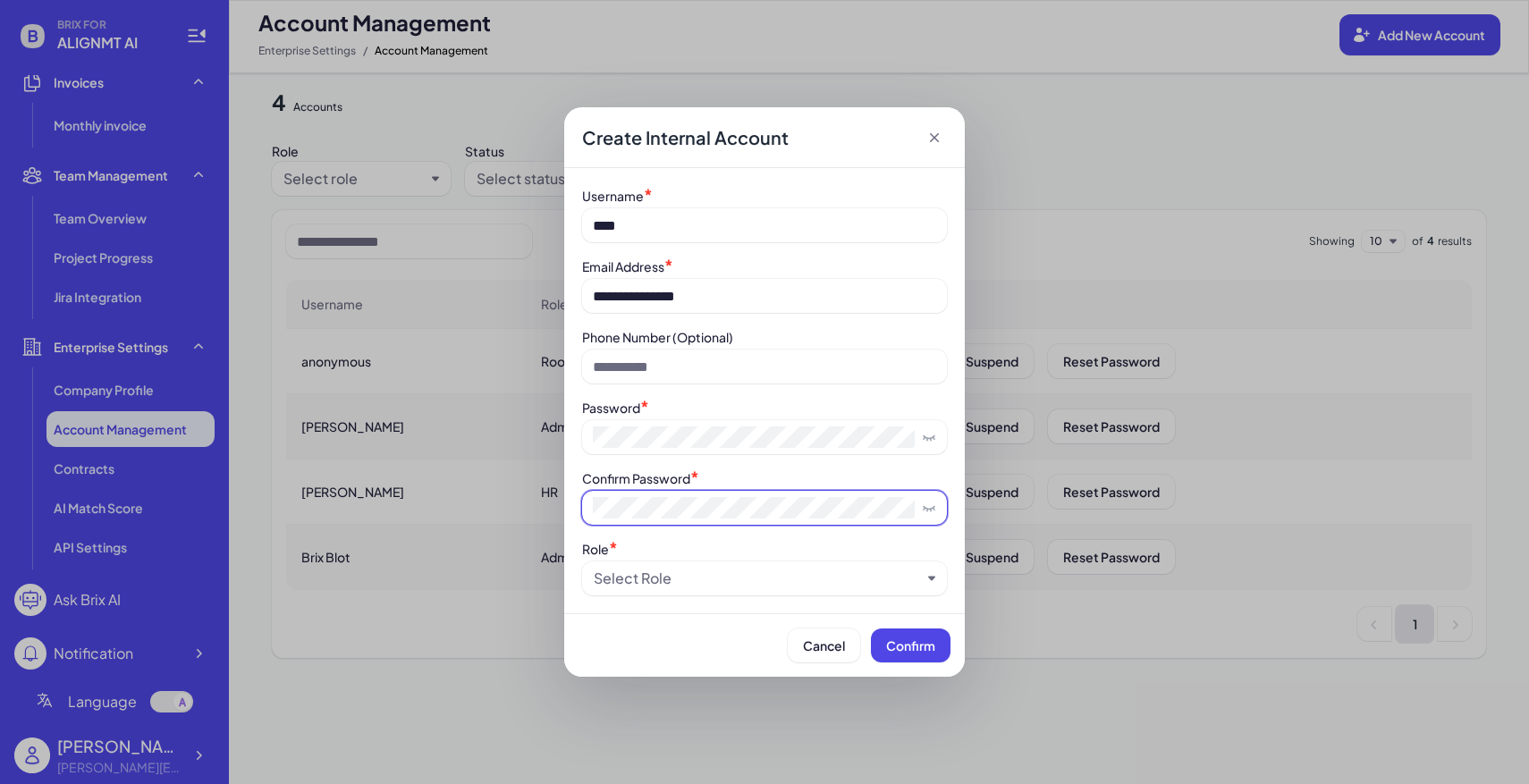
click at [658, 521] on span at bounding box center [764, 507] width 365 height 34
click at [673, 577] on div "Select Role" at bounding box center [758, 579] width 327 height 22
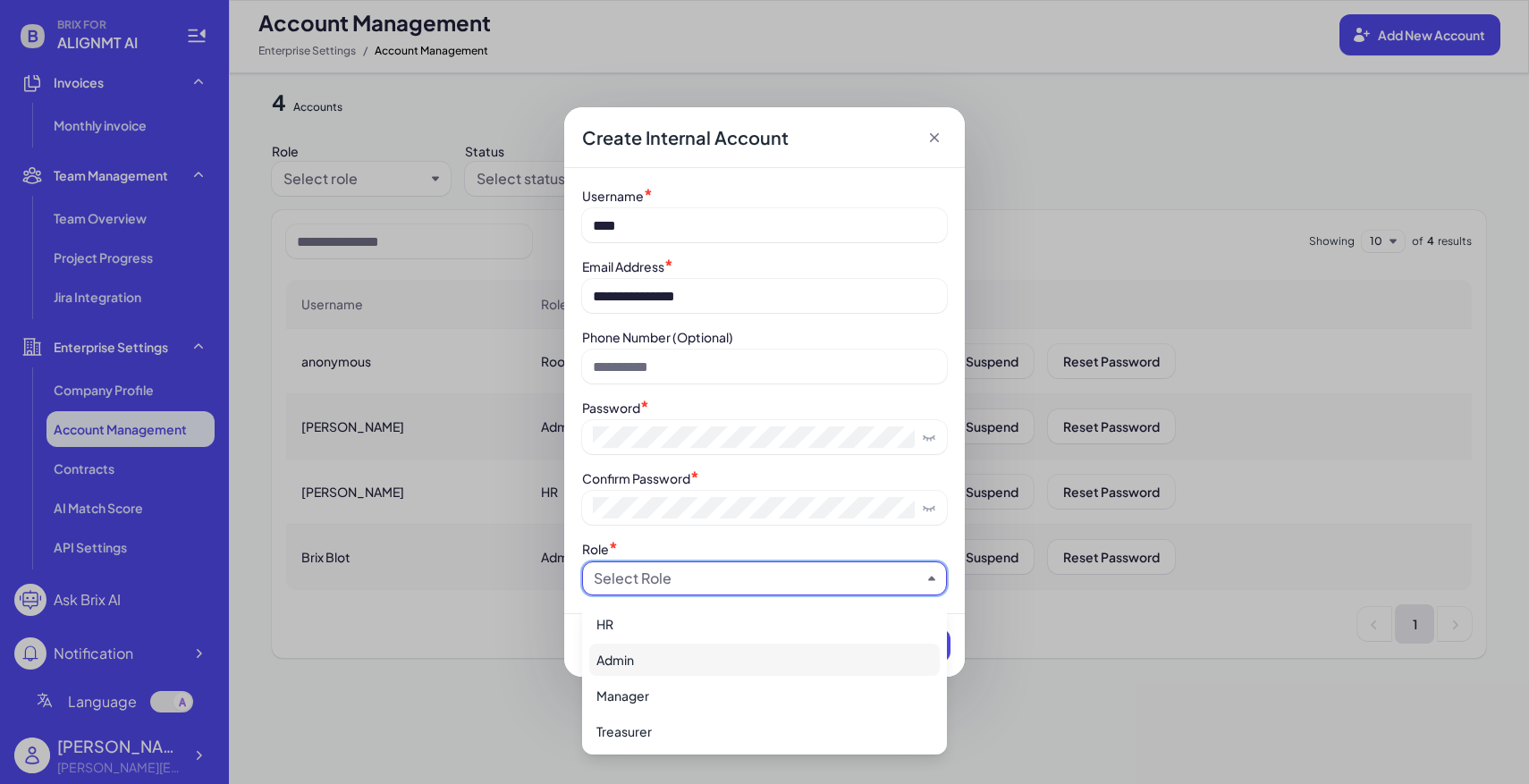
click at [652, 662] on div "Admin" at bounding box center [764, 659] width 350 height 32
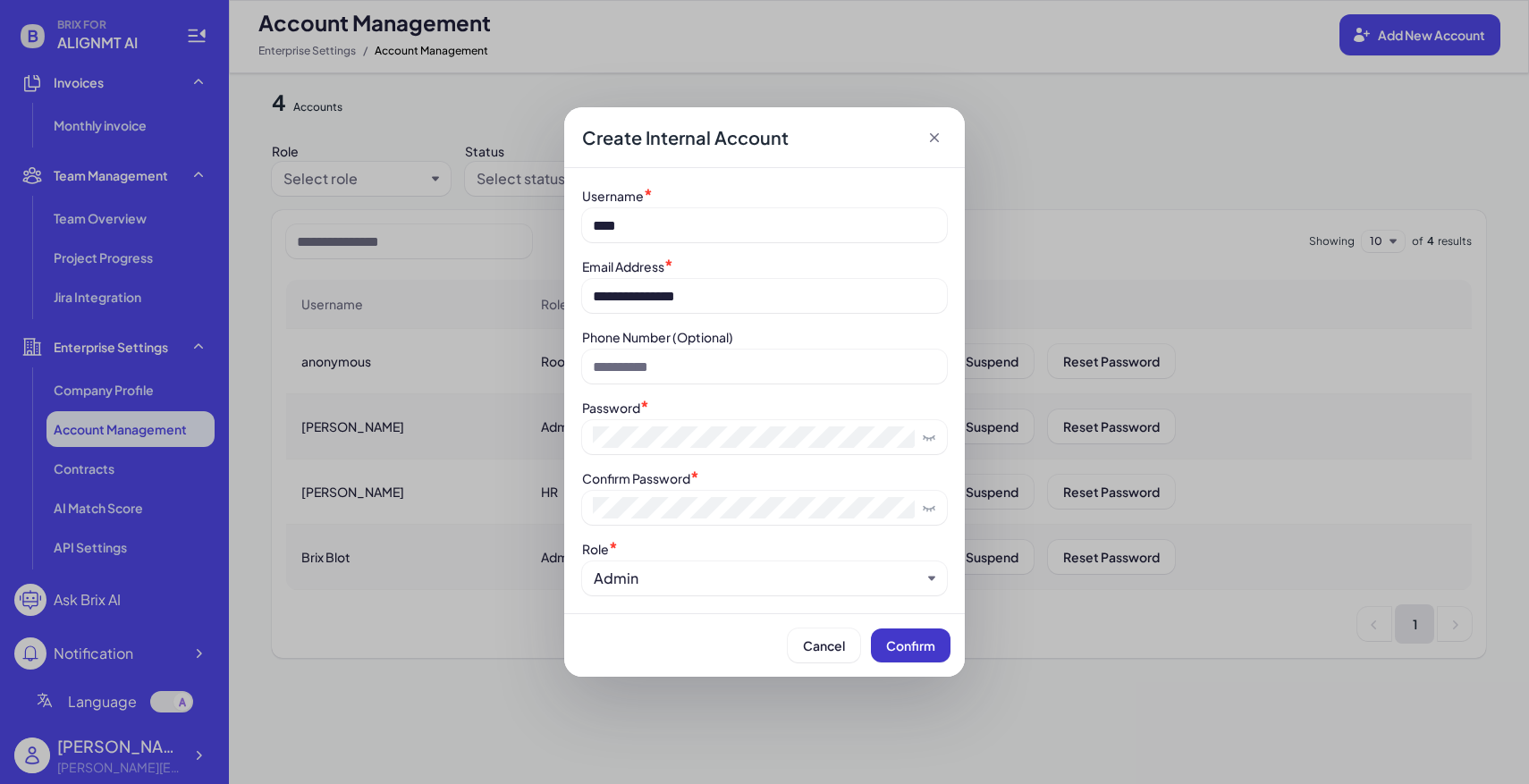
click at [912, 645] on span "Confirm" at bounding box center [910, 645] width 50 height 16
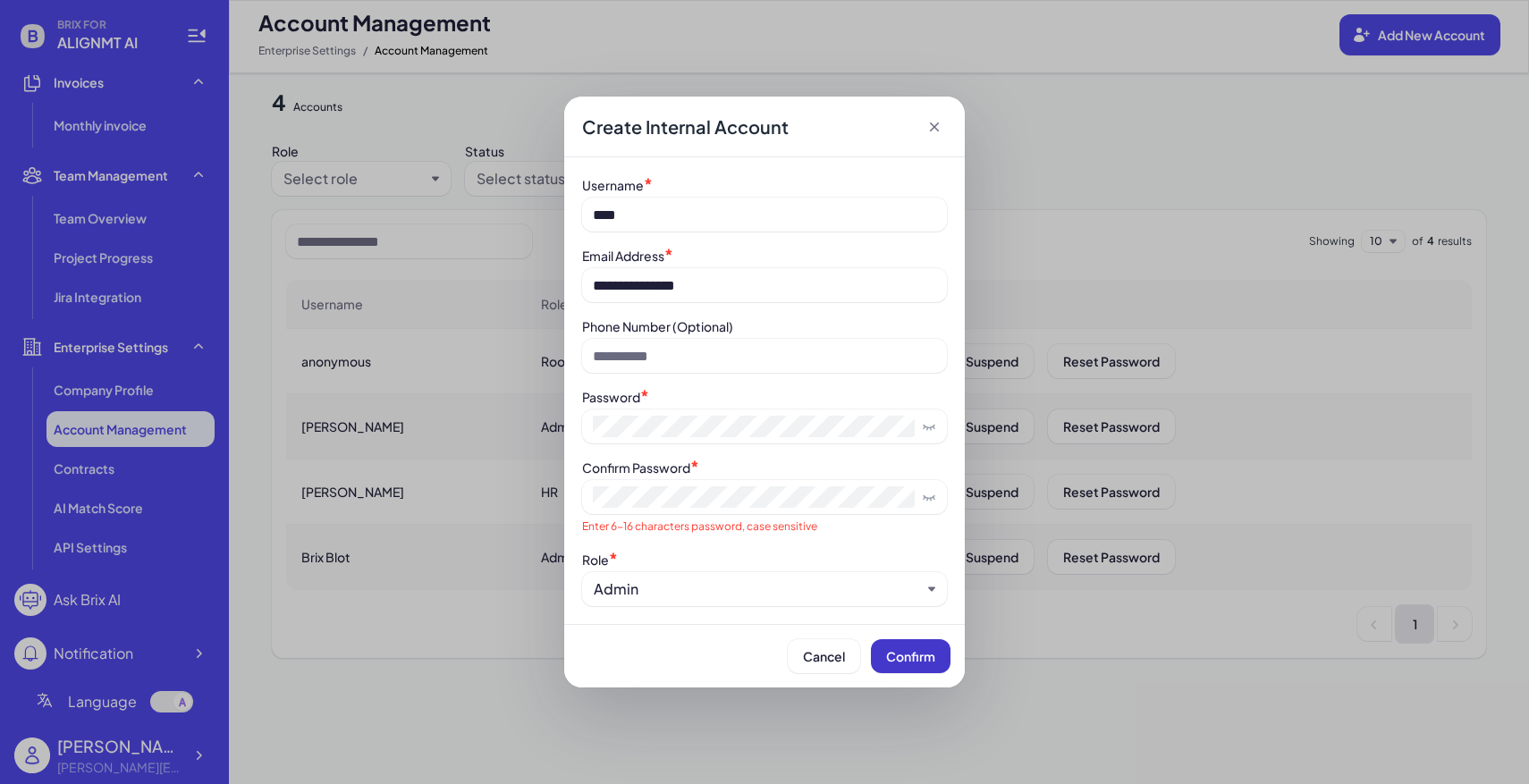
click at [903, 654] on span "Confirm" at bounding box center [910, 656] width 50 height 16
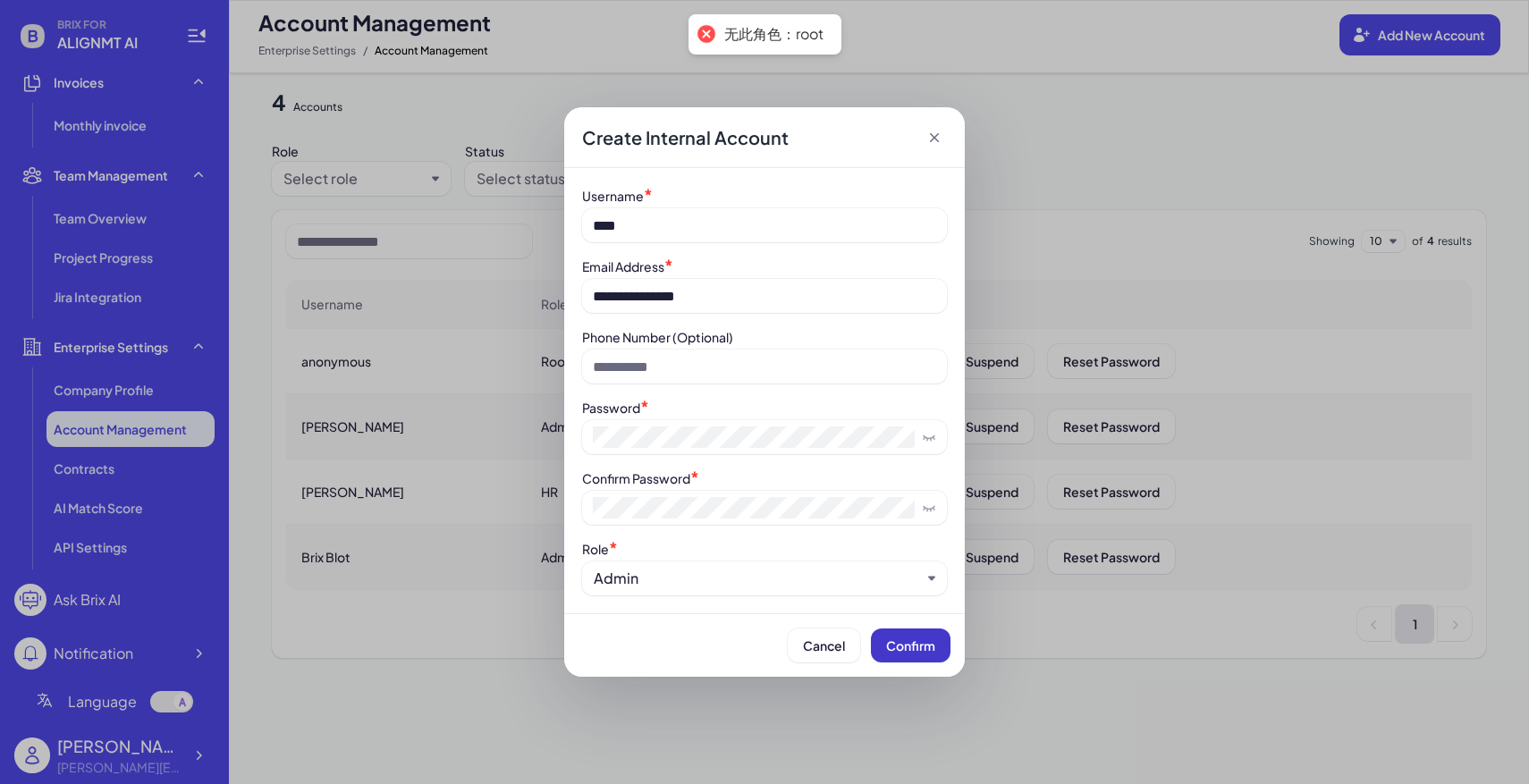
click at [916, 638] on span "Confirm" at bounding box center [910, 645] width 50 height 16
click at [935, 130] on icon at bounding box center [934, 138] width 18 height 18
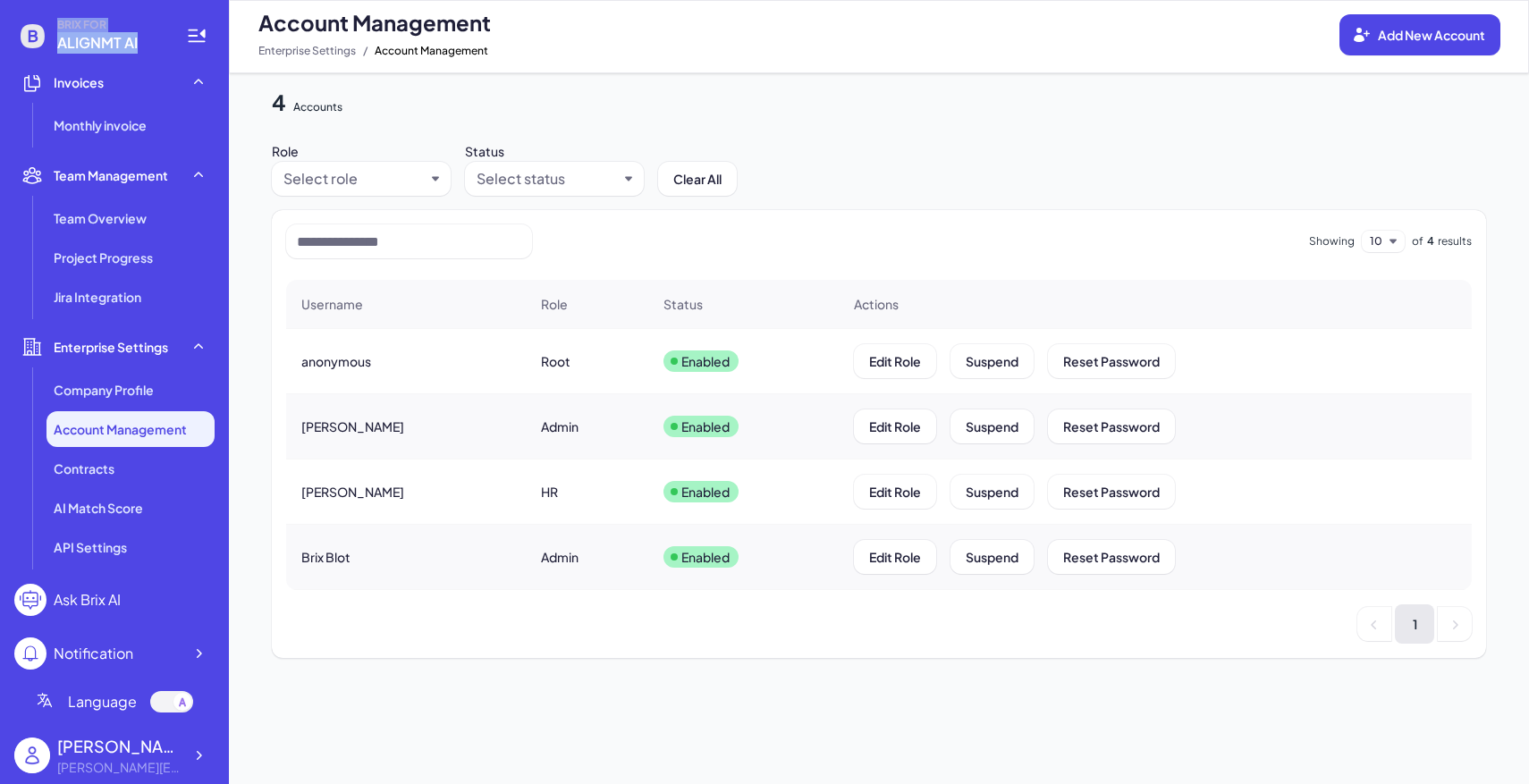
drag, startPoint x: 51, startPoint y: 48, endPoint x: 141, endPoint y: 49, distance: 90.0
click at [141, 49] on div "BRIX FOR ALIGNMT AI" at bounding box center [88, 36] width 150 height 36
click at [141, 49] on span "ALIGNMT AI" at bounding box center [111, 43] width 107 height 22
drag, startPoint x: 61, startPoint y: 50, endPoint x: 141, endPoint y: 50, distance: 80.0
click at [141, 50] on span "ALIGNMT AI" at bounding box center [111, 43] width 107 height 22
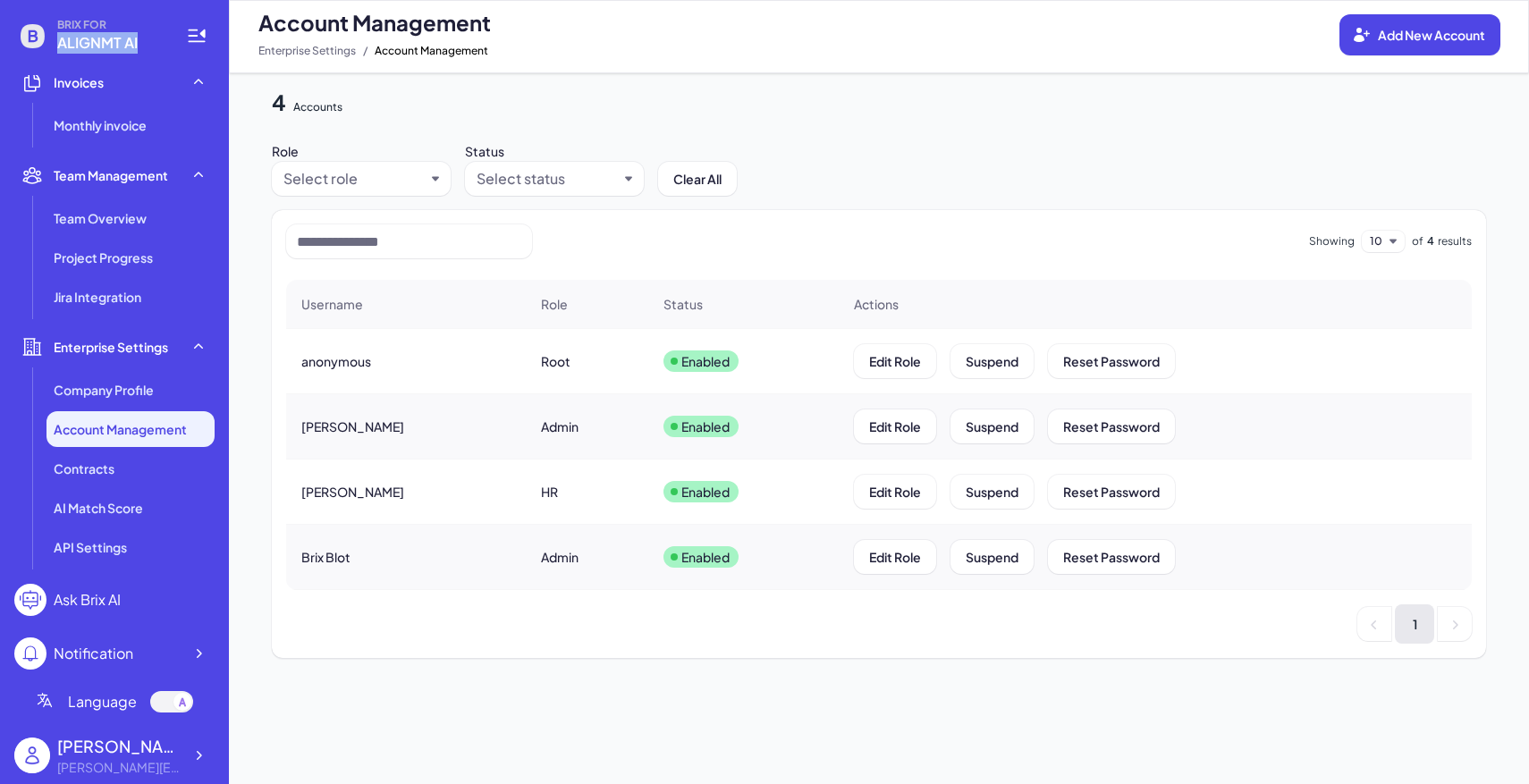
copy span "ALIGNMT AI"
click at [204, 746] on icon at bounding box center [198, 755] width 18 height 18
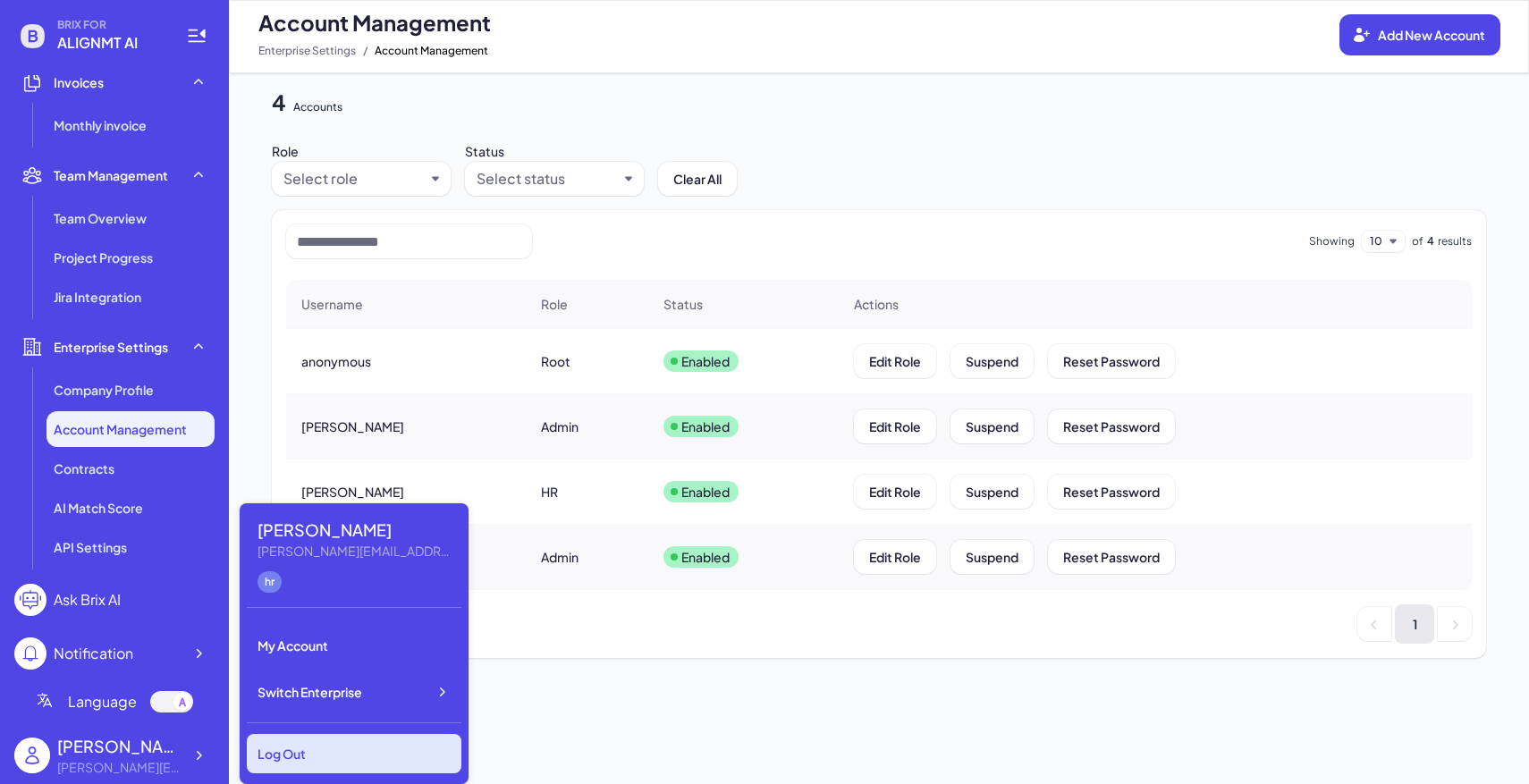
click at [295, 743] on div "Log Out" at bounding box center [354, 753] width 214 height 40
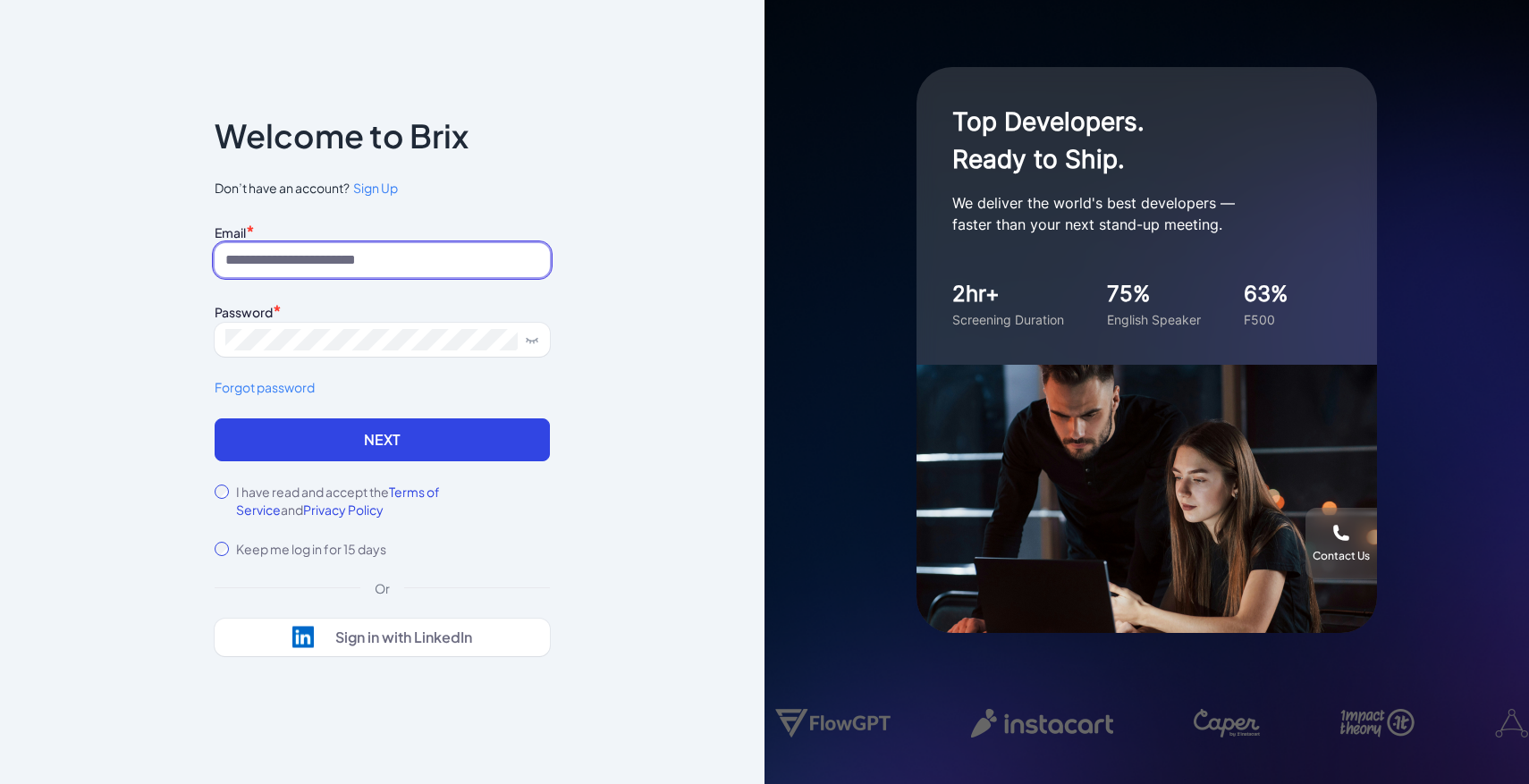
click at [412, 265] on input at bounding box center [382, 260] width 335 height 34
paste input "**********"
type input "**********"
drag, startPoint x: 289, startPoint y: 261, endPoint x: 183, endPoint y: 260, distance: 106.0
click at [183, 261] on div "**********" at bounding box center [382, 392] width 764 height 784
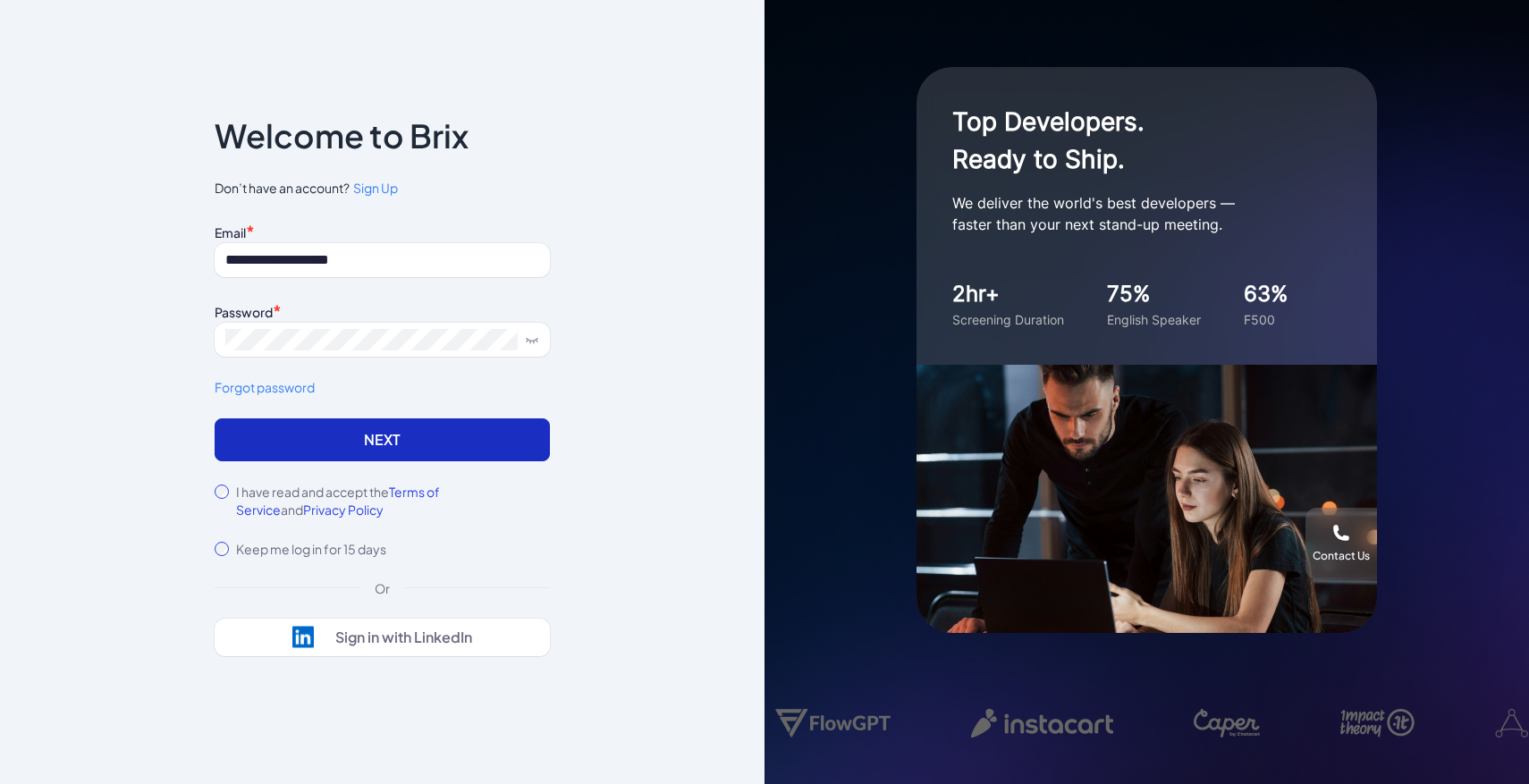
click at [250, 440] on button "Next" at bounding box center [382, 439] width 335 height 43
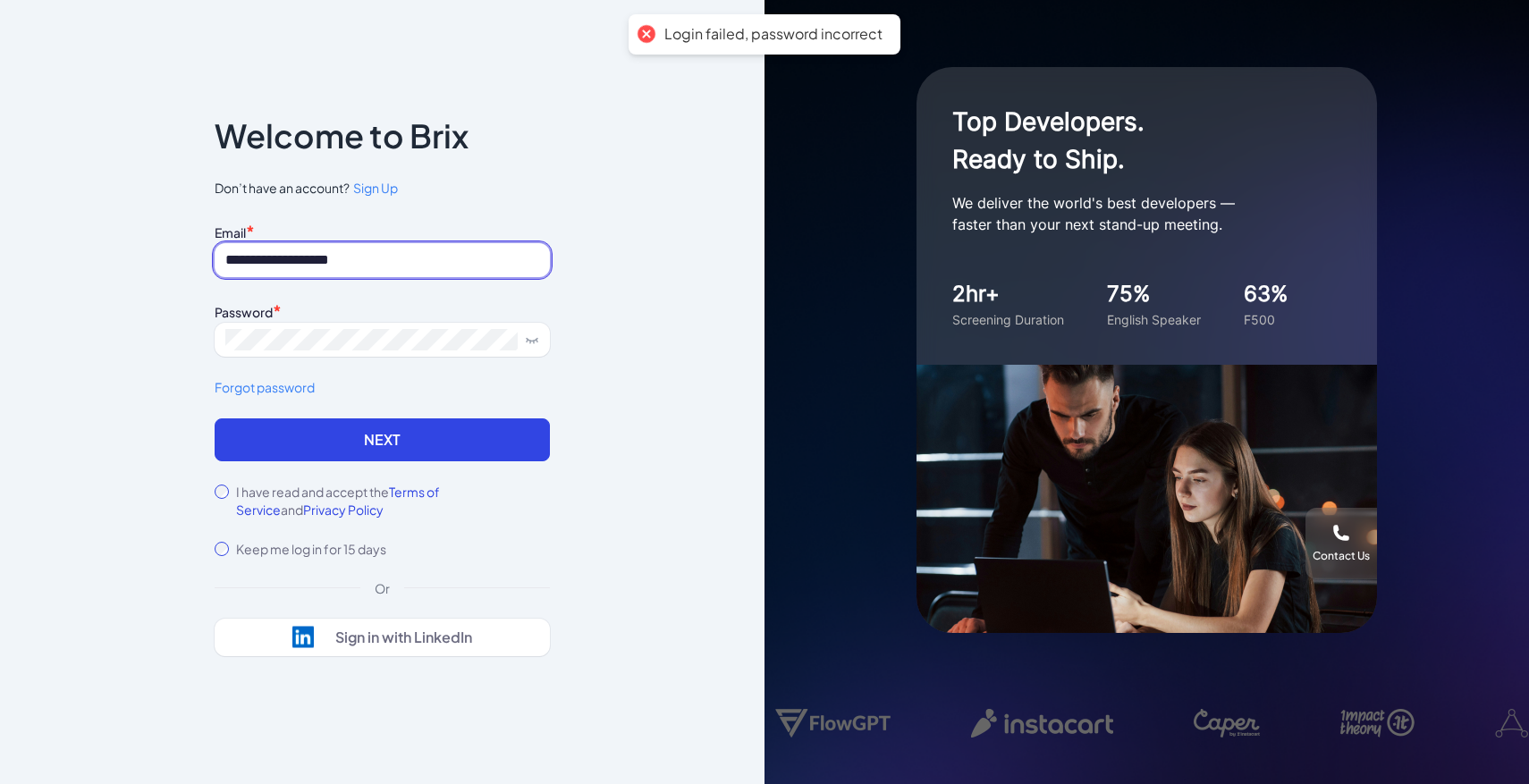
drag, startPoint x: 290, startPoint y: 259, endPoint x: 176, endPoint y: 259, distance: 114.0
click at [176, 259] on div "**********" at bounding box center [382, 392] width 764 height 784
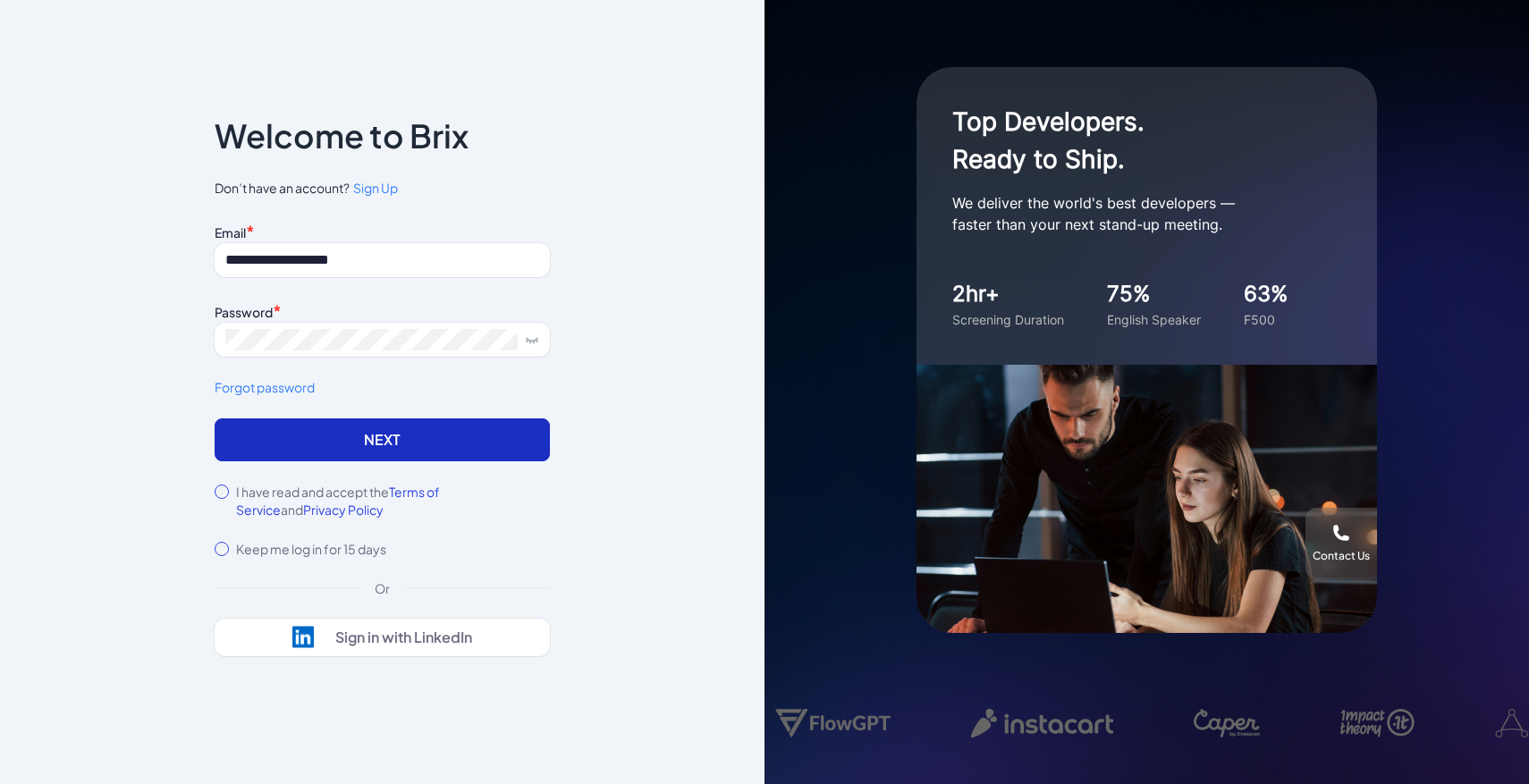
click at [278, 439] on button "Next" at bounding box center [382, 439] width 335 height 43
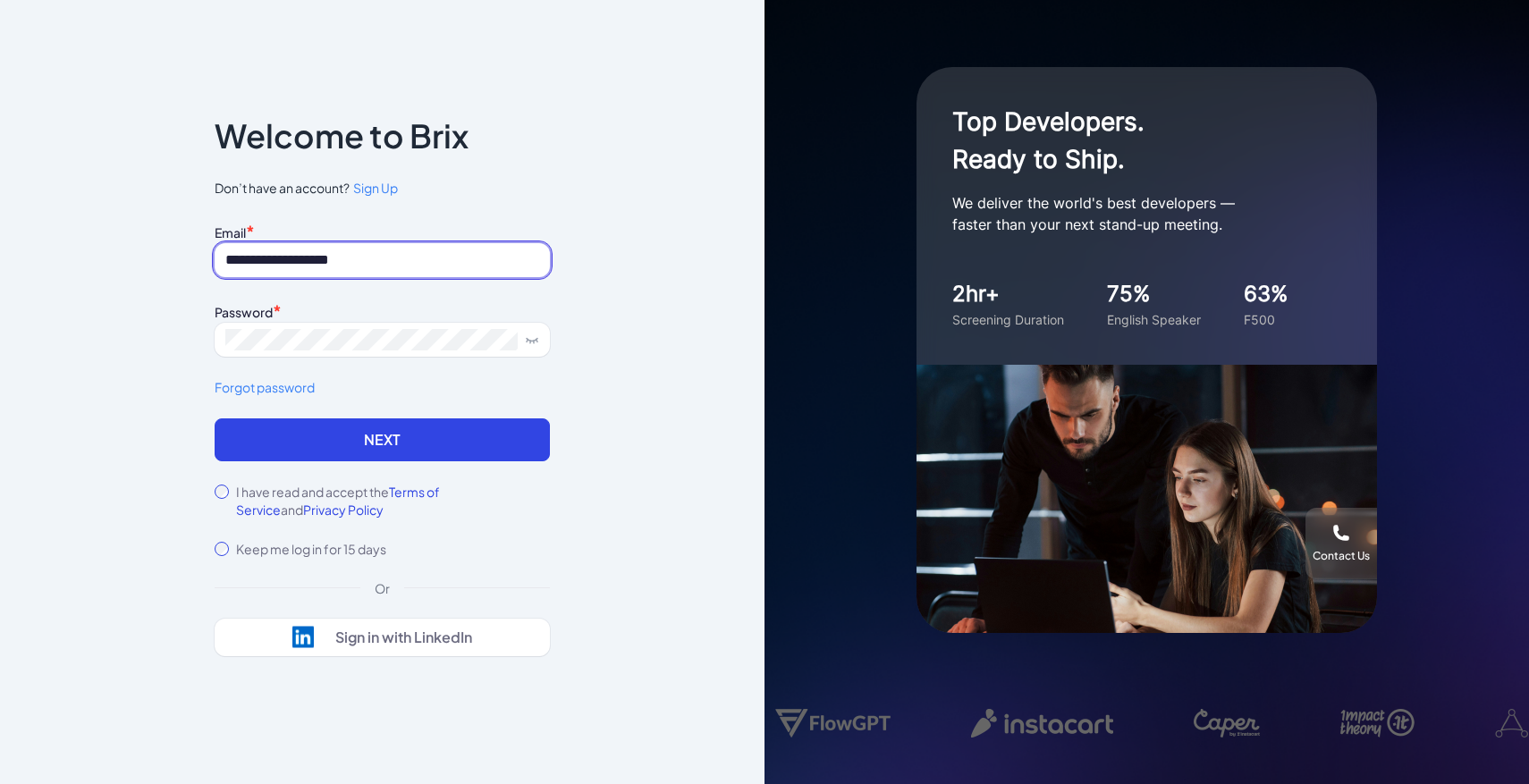
click at [422, 258] on input "**********" at bounding box center [382, 260] width 335 height 34
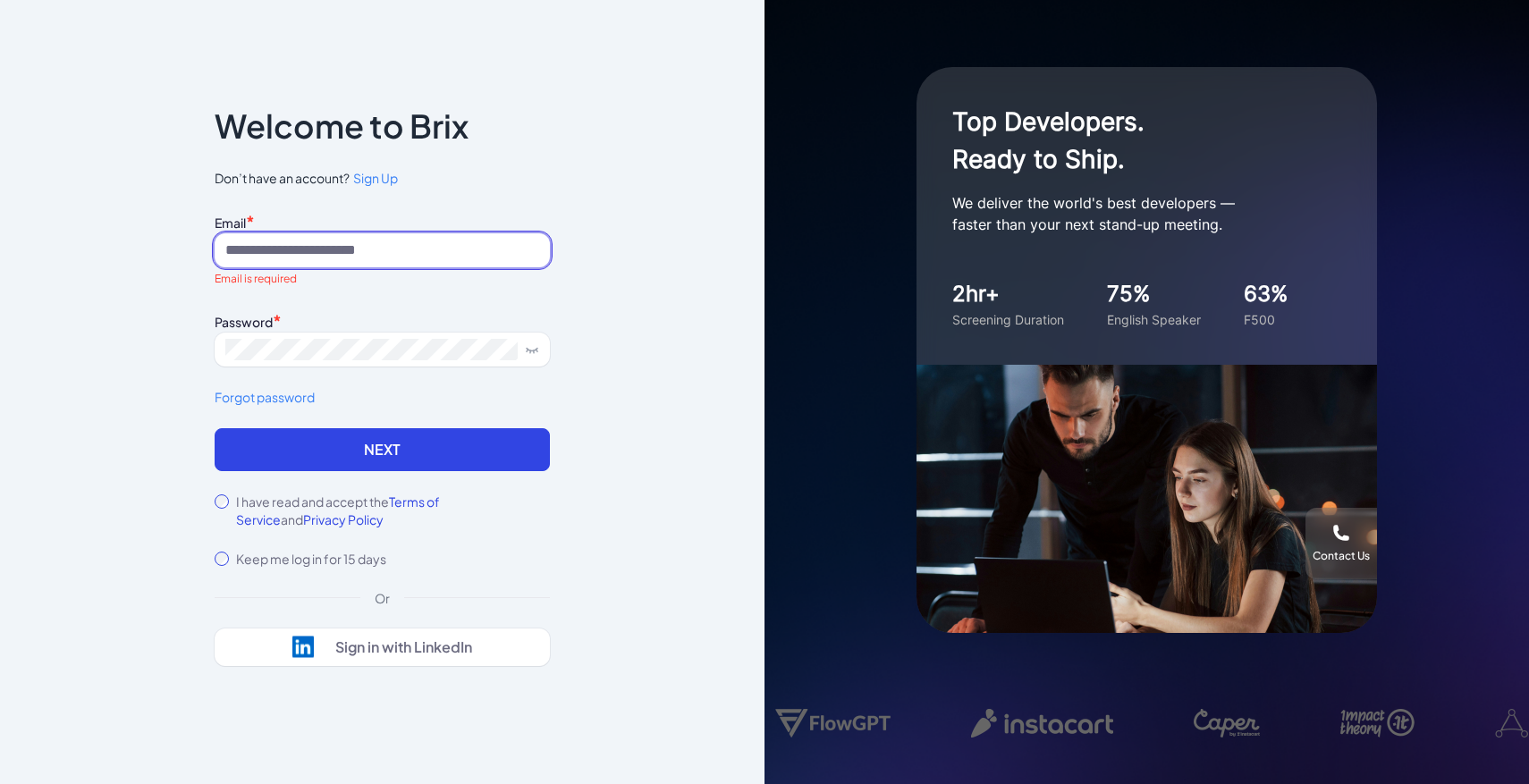
type input "**********"
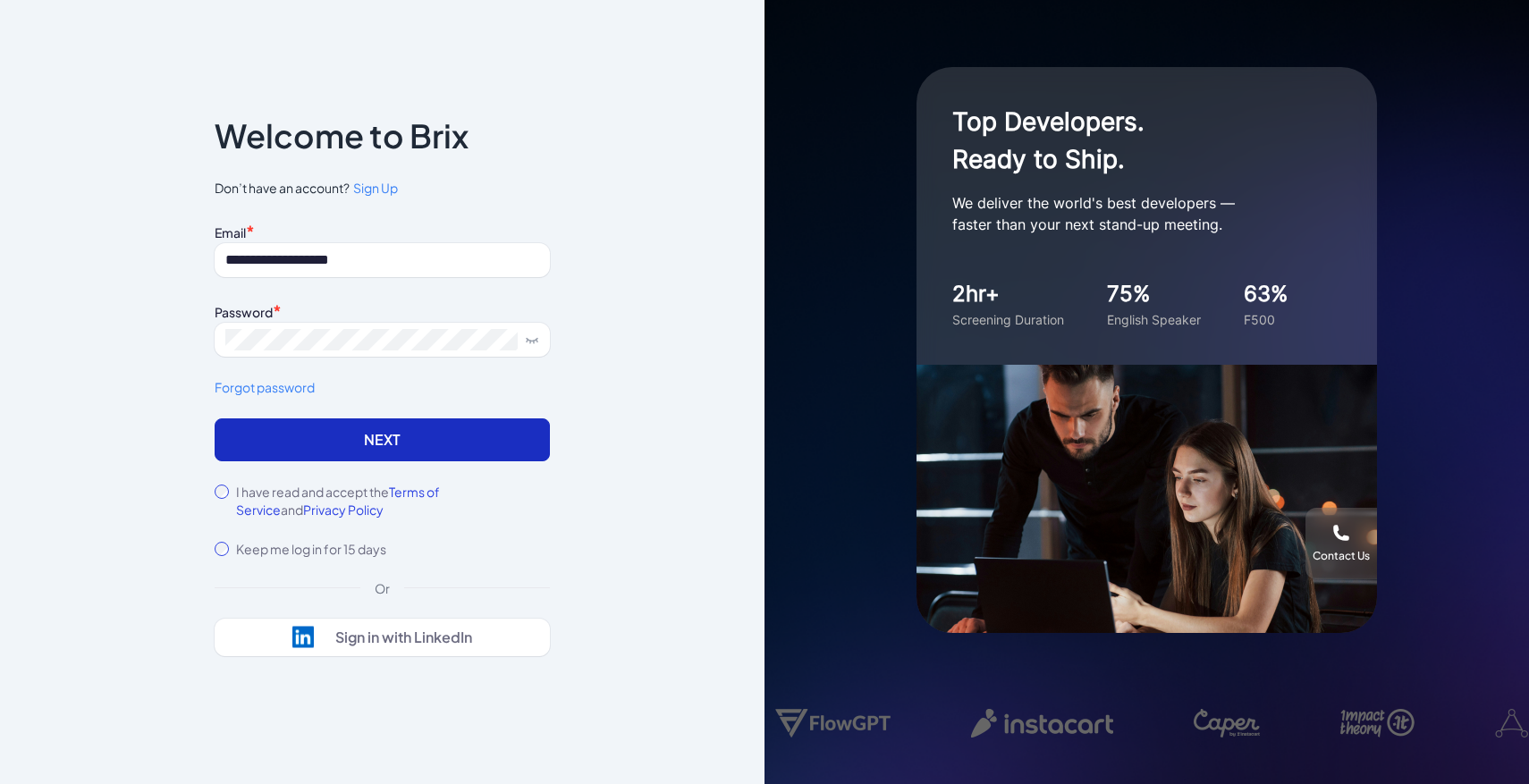
click at [518, 432] on button "Next" at bounding box center [382, 439] width 335 height 43
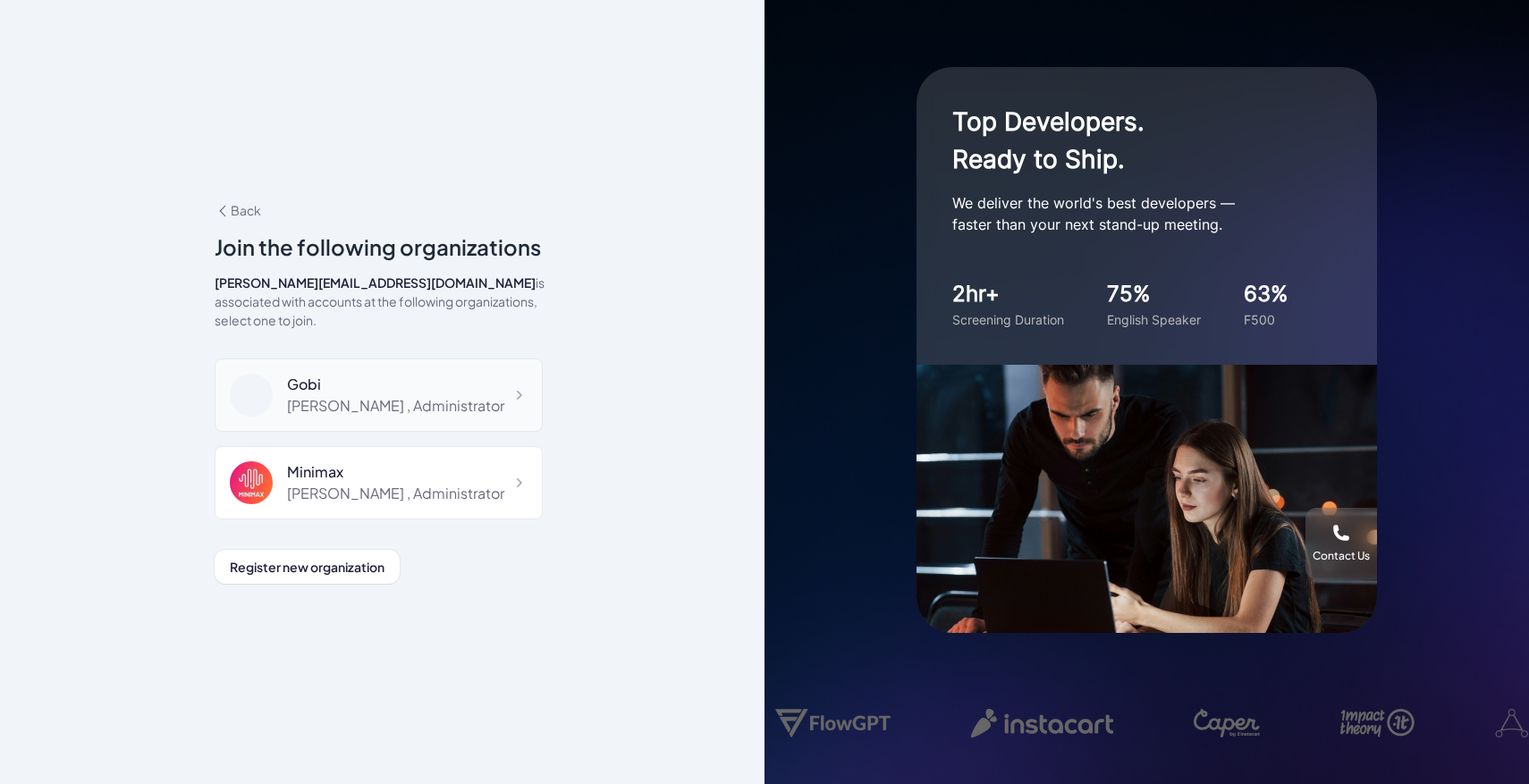
click at [414, 377] on div "Gobi" at bounding box center [395, 385] width 217 height 22
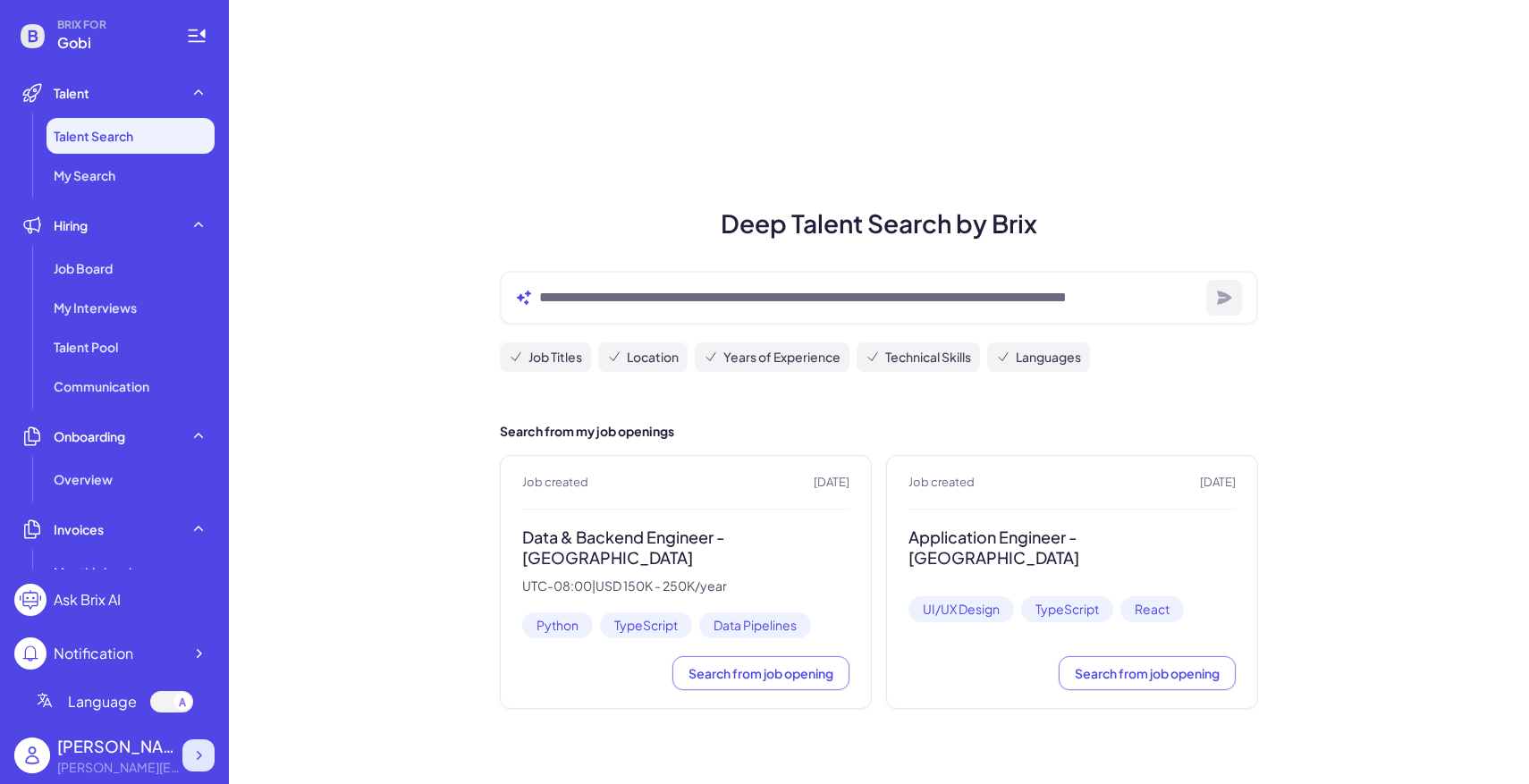
click at [197, 758] on icon at bounding box center [198, 754] width 5 height 9
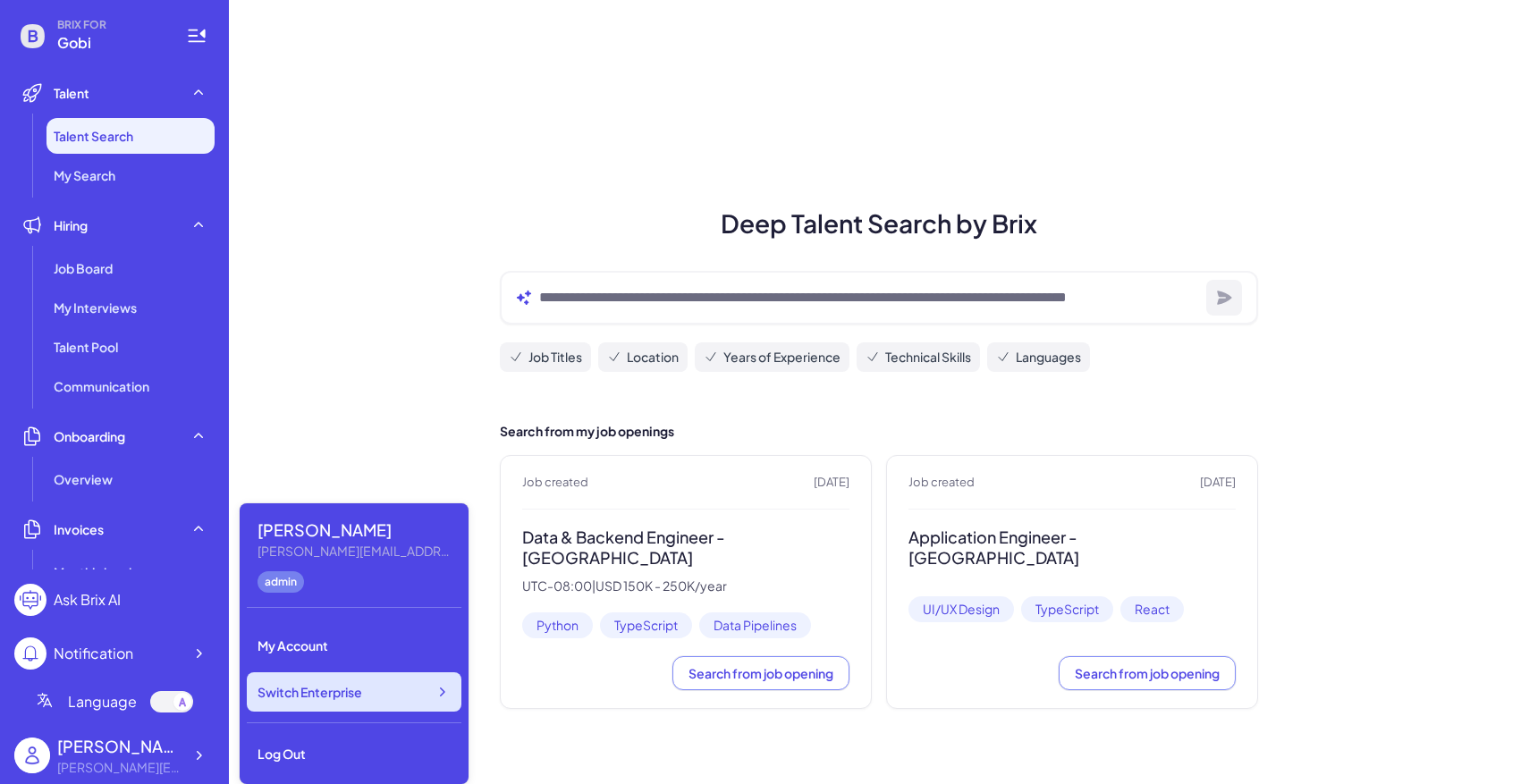
click at [300, 689] on span "Switch Enterprise" at bounding box center [309, 692] width 104 height 18
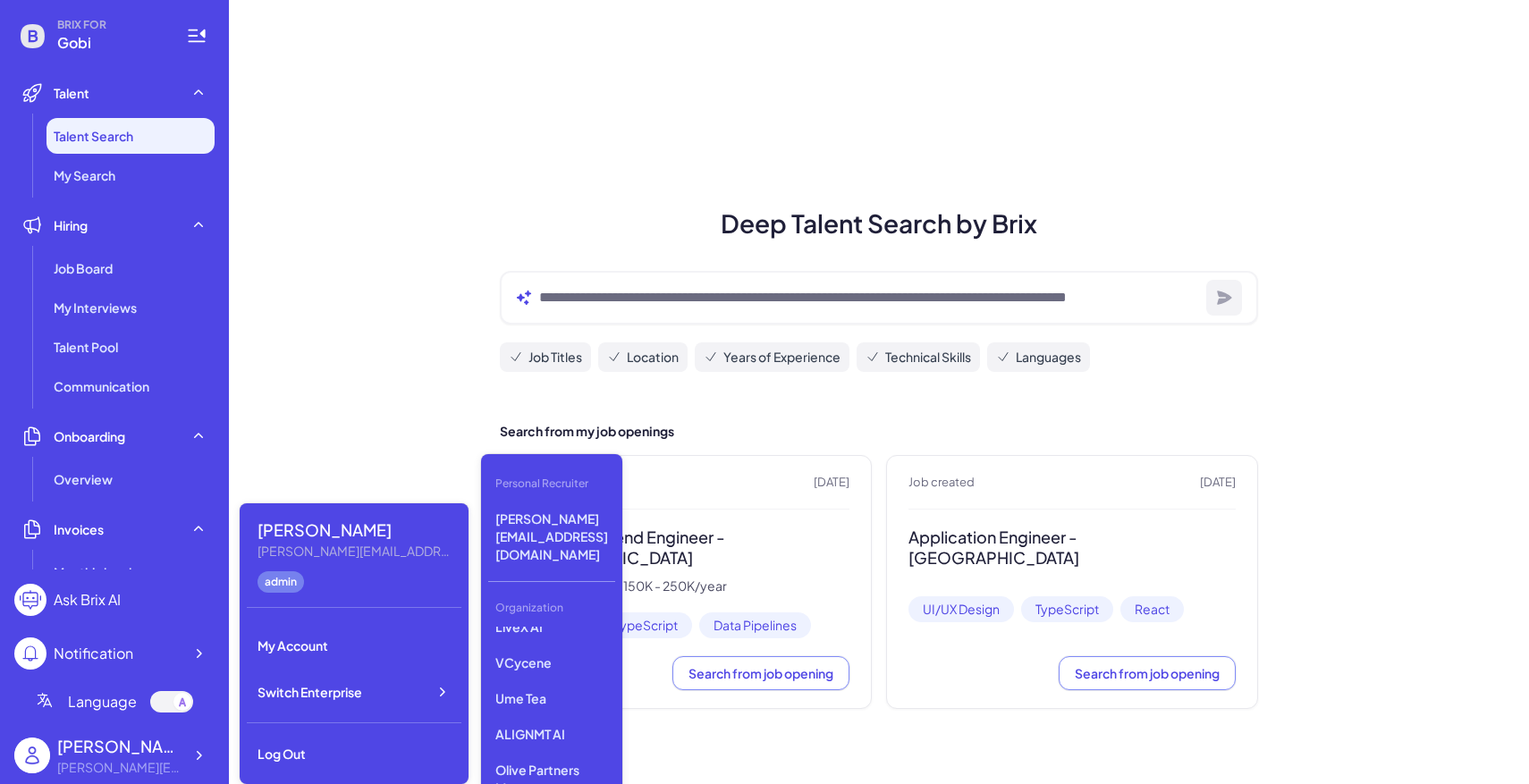
scroll to position [303, 0]
click at [566, 717] on p "ALIGNMT AI" at bounding box center [551, 732] width 127 height 32
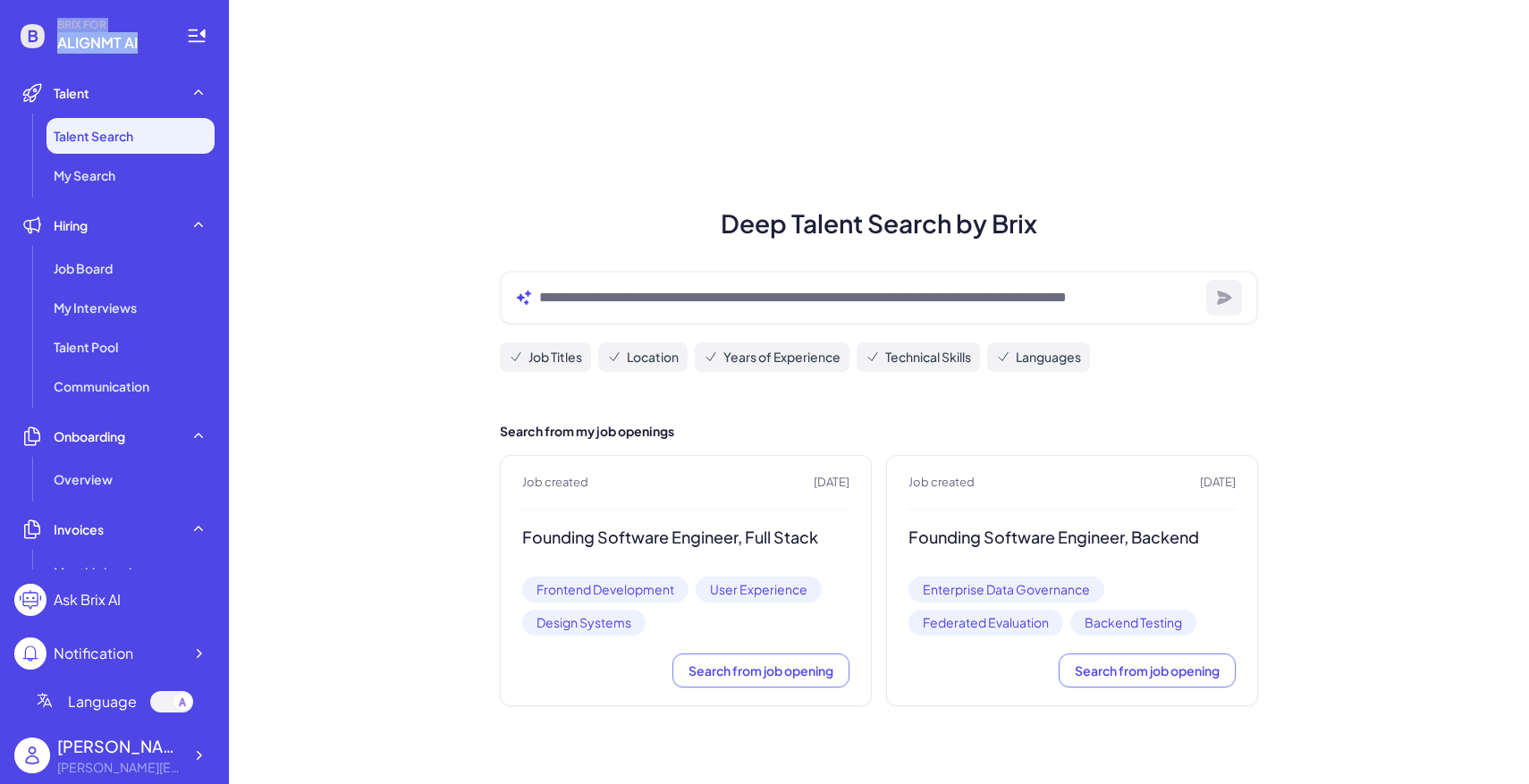
drag, startPoint x: 51, startPoint y: 50, endPoint x: 141, endPoint y: 50, distance: 90.0
click at [141, 50] on div "BRIX FOR ALIGNMT AI" at bounding box center [88, 36] width 150 height 36
click at [153, 50] on span "ALIGNMT AI" at bounding box center [111, 43] width 107 height 22
drag, startPoint x: 58, startPoint y: 48, endPoint x: 159, endPoint y: 48, distance: 101.0
click at [159, 48] on span "ALIGNMT AI" at bounding box center [111, 43] width 107 height 22
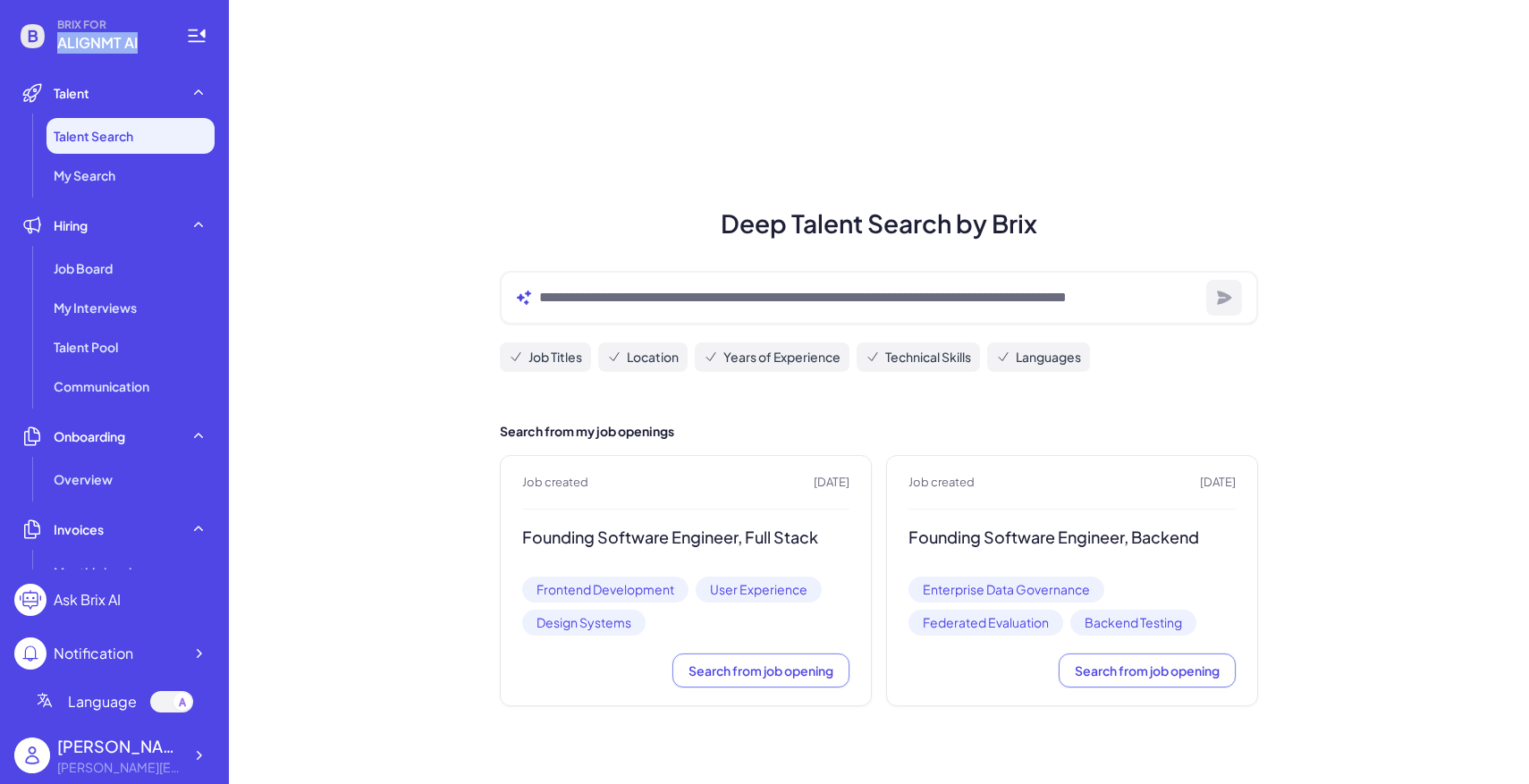
copy span "ALIGNMT AI"
click at [204, 758] on icon at bounding box center [198, 755] width 18 height 18
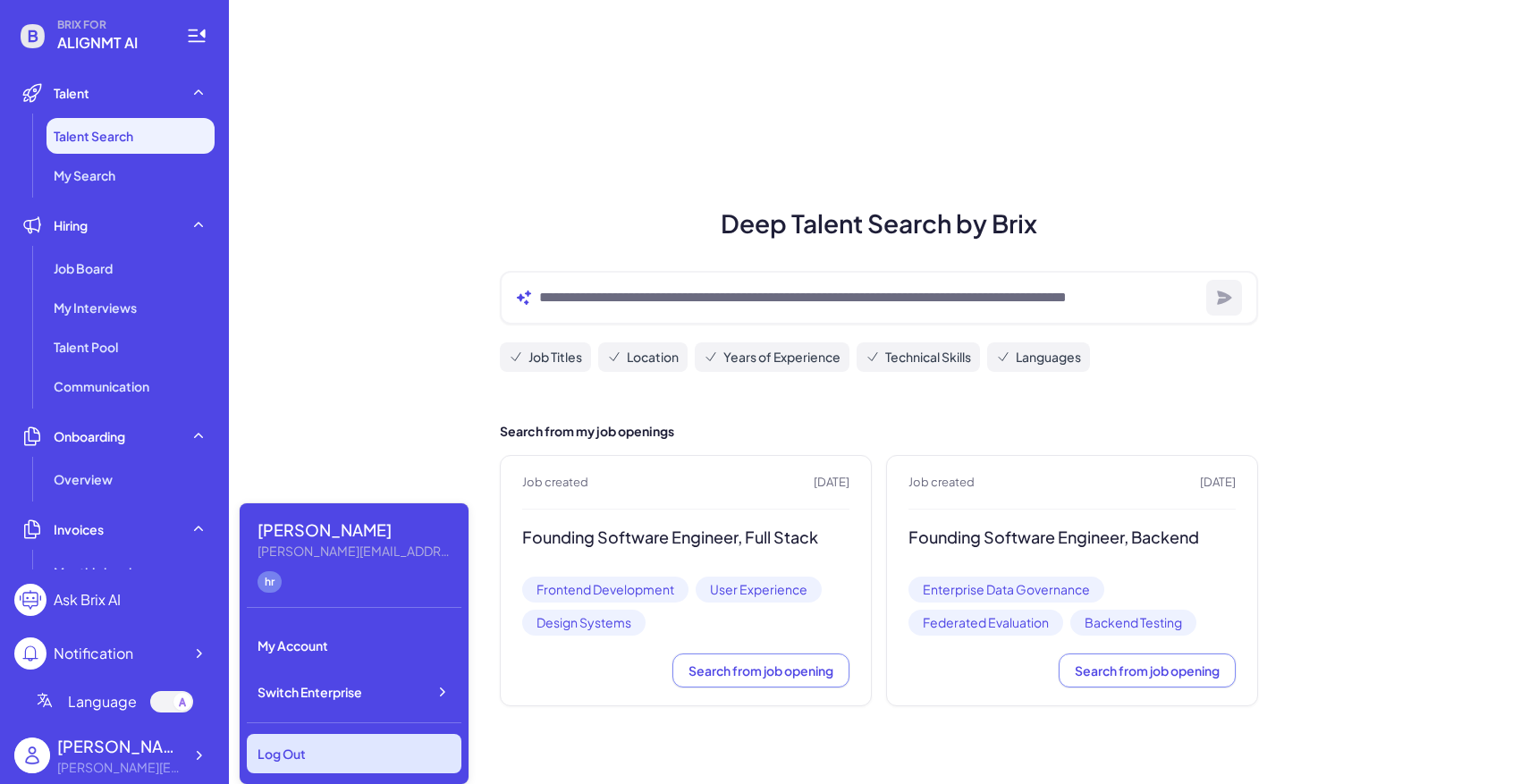
click at [304, 736] on div "Log Out" at bounding box center [354, 753] width 214 height 40
